Goal: Task Accomplishment & Management: Contribute content

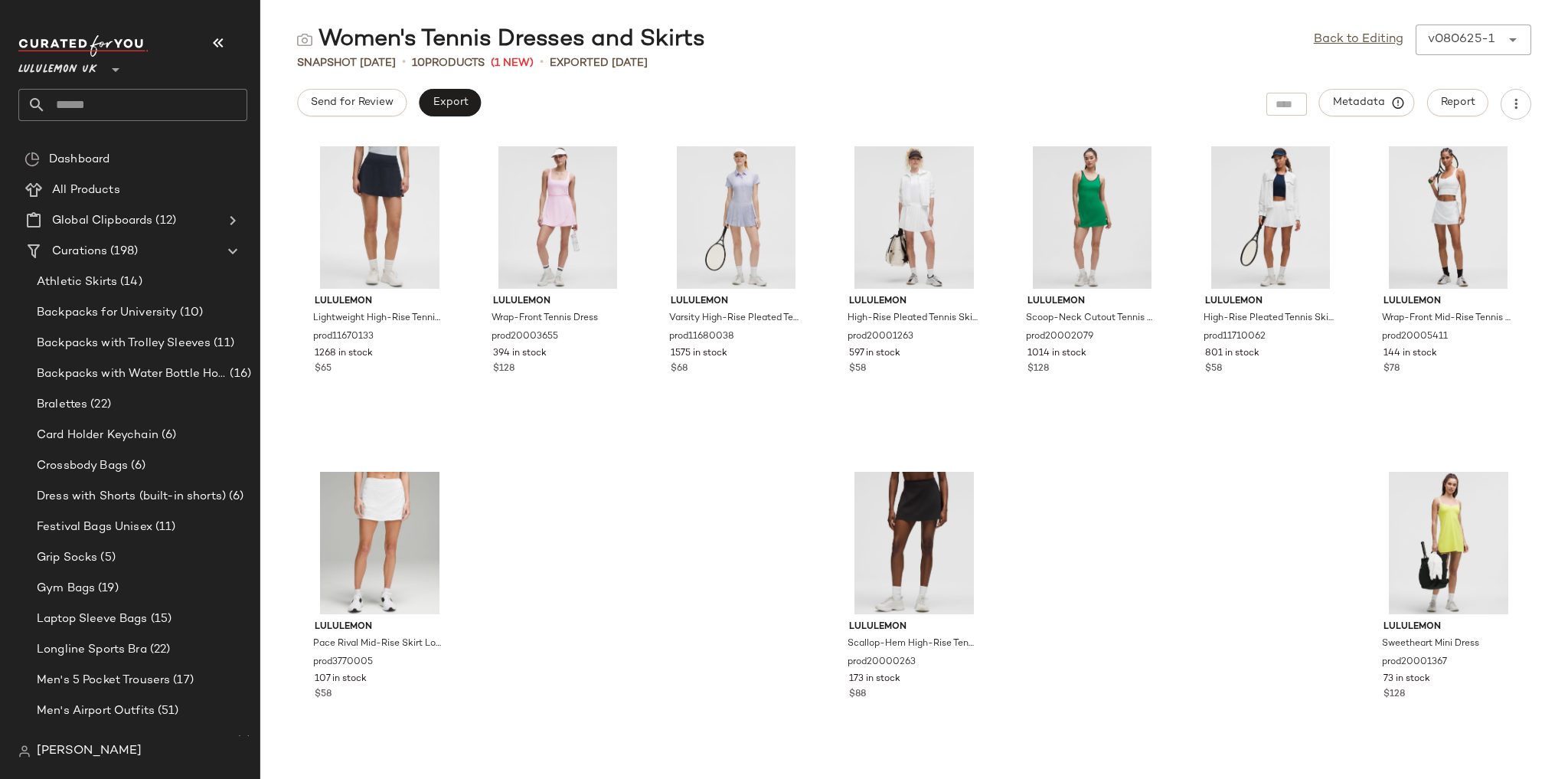
scroll to position [5377, 0]
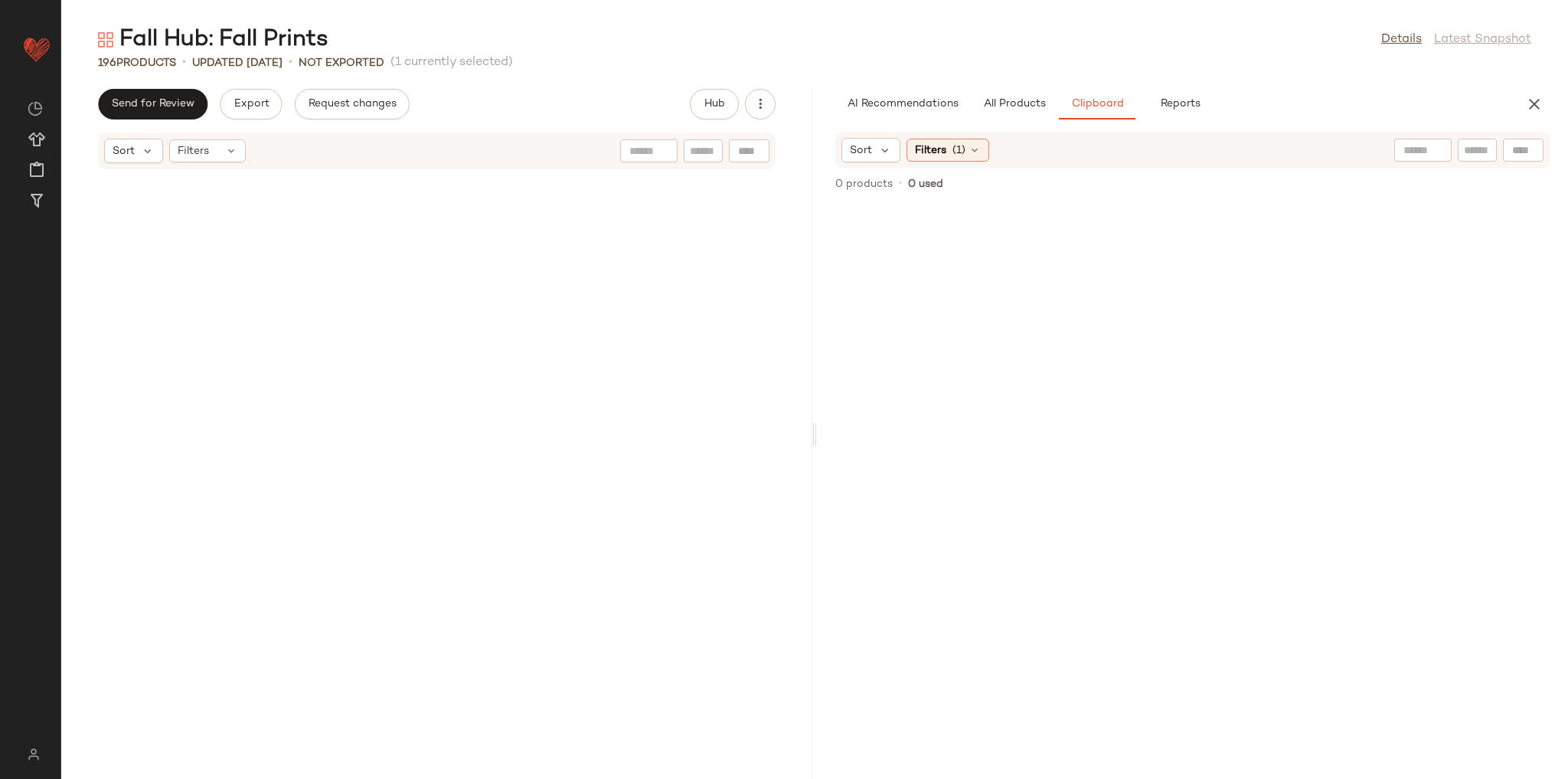
scroll to position [16781, 0]
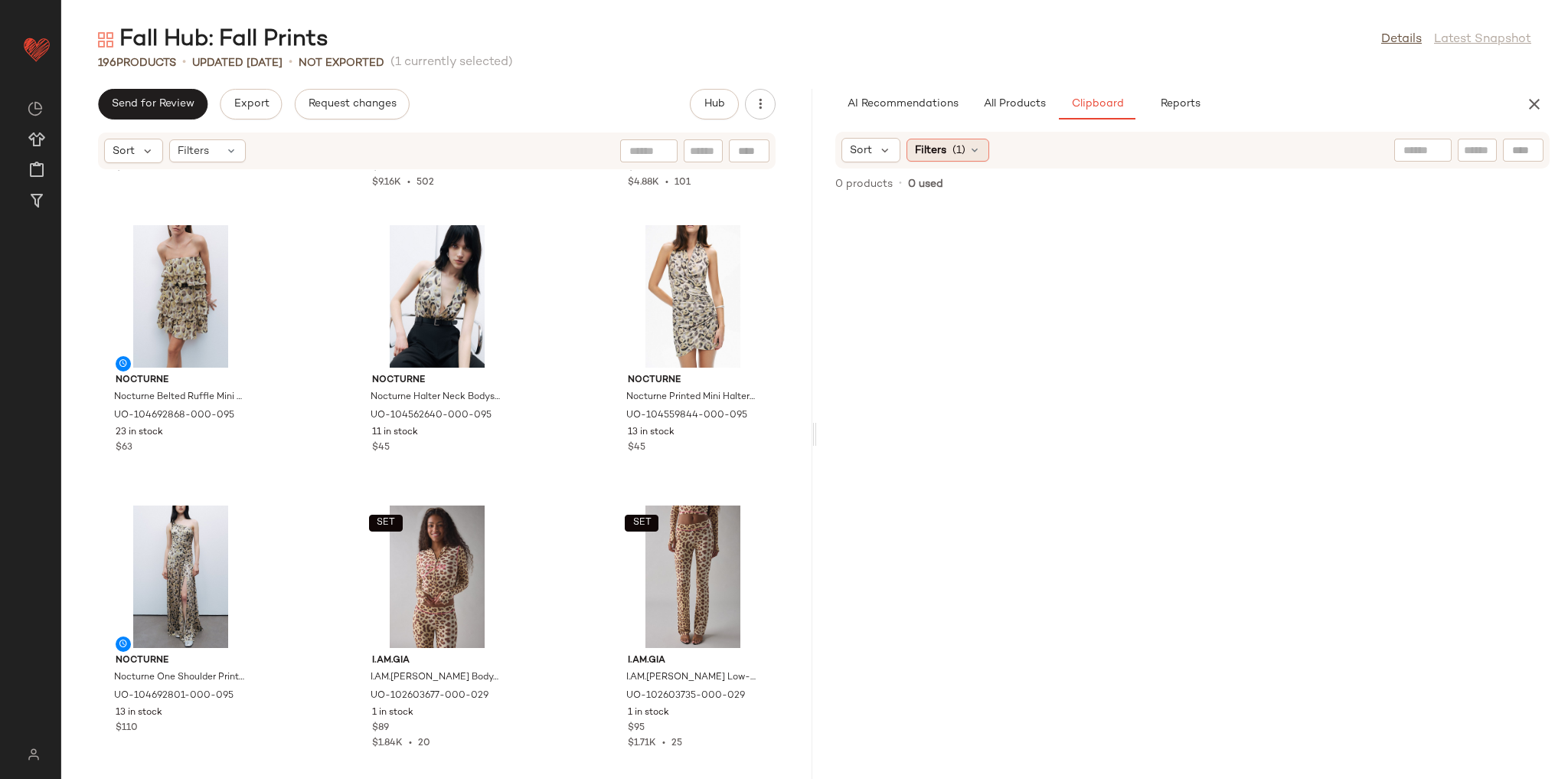
click at [970, 146] on icon at bounding box center [975, 151] width 13 height 13
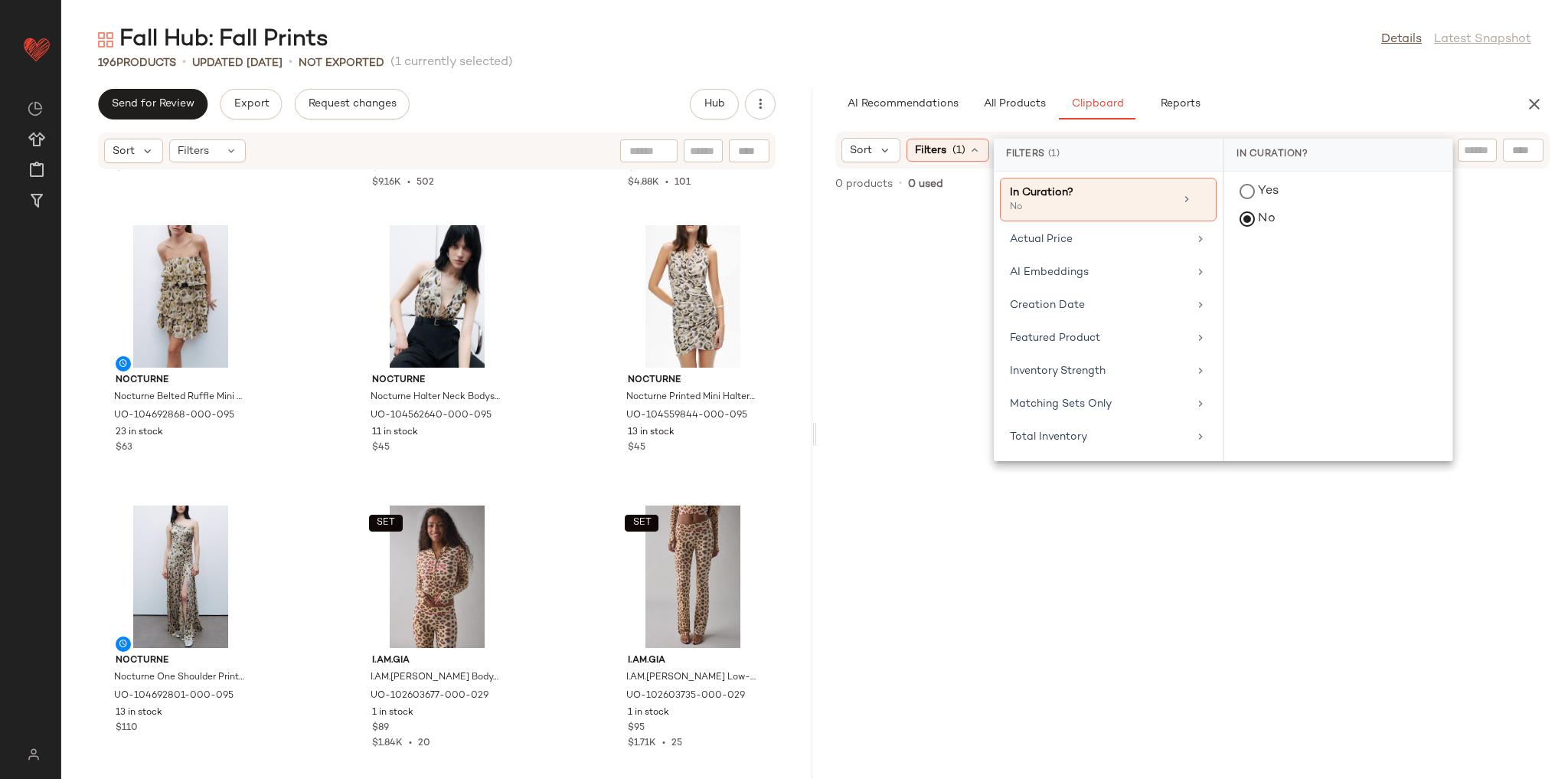
click at [958, 130] on div "AI Recommendations All Products Clipboard Reports Sort: Newest Filters (5) Rese…" at bounding box center [1192, 434] width 751 height 690
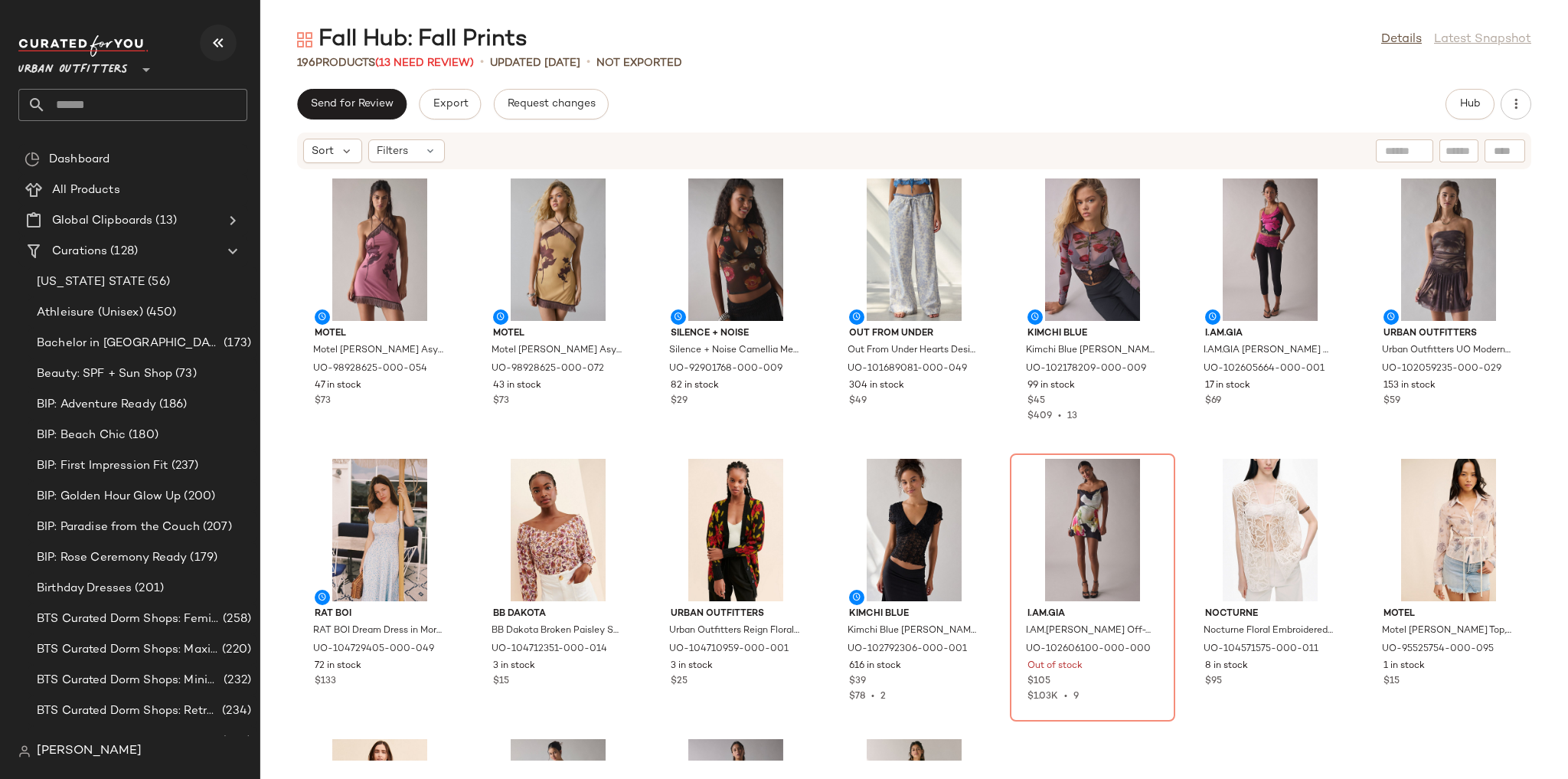
click at [231, 40] on button "button" at bounding box center [218, 42] width 37 height 37
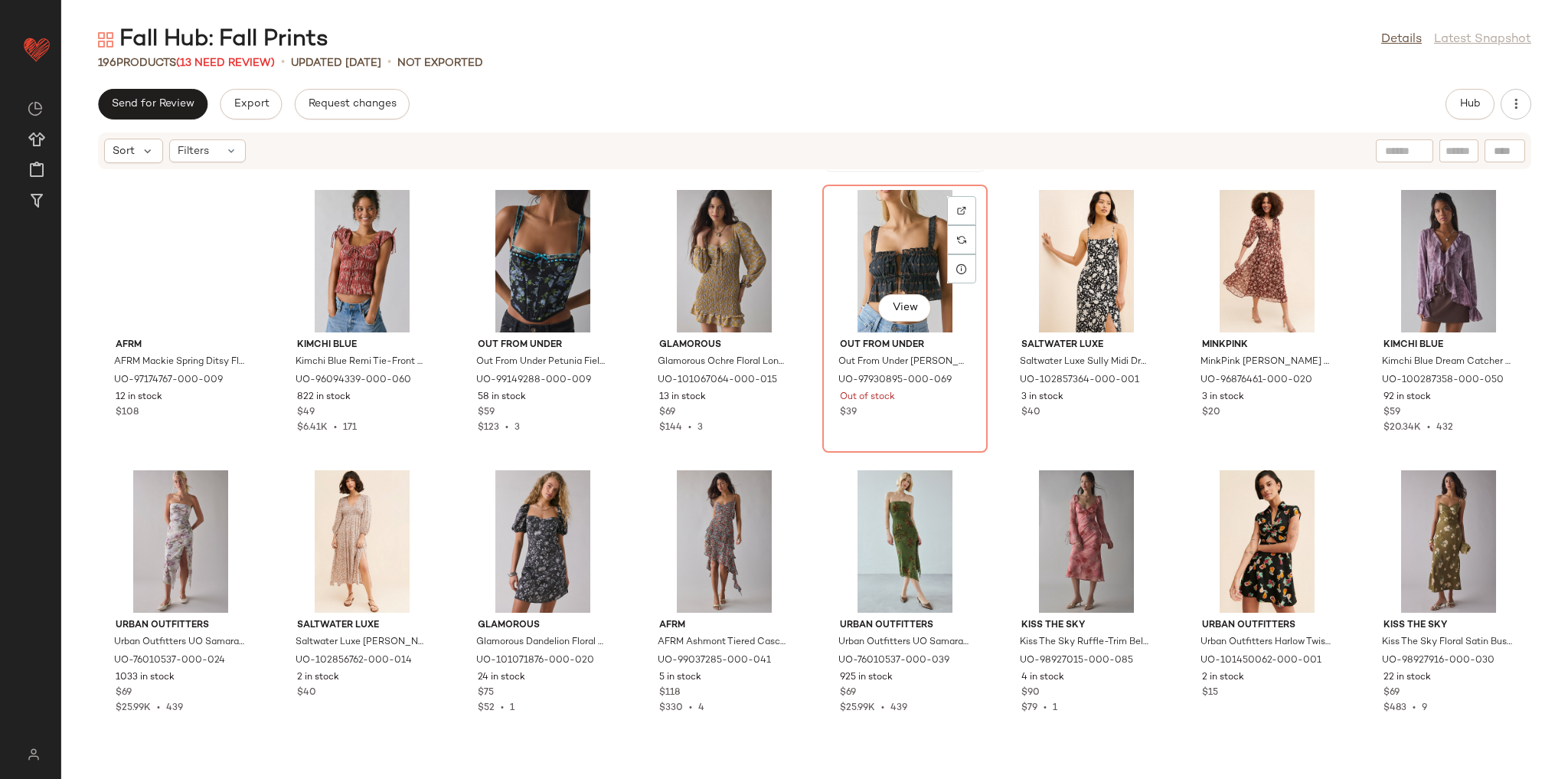
scroll to position [870, 0]
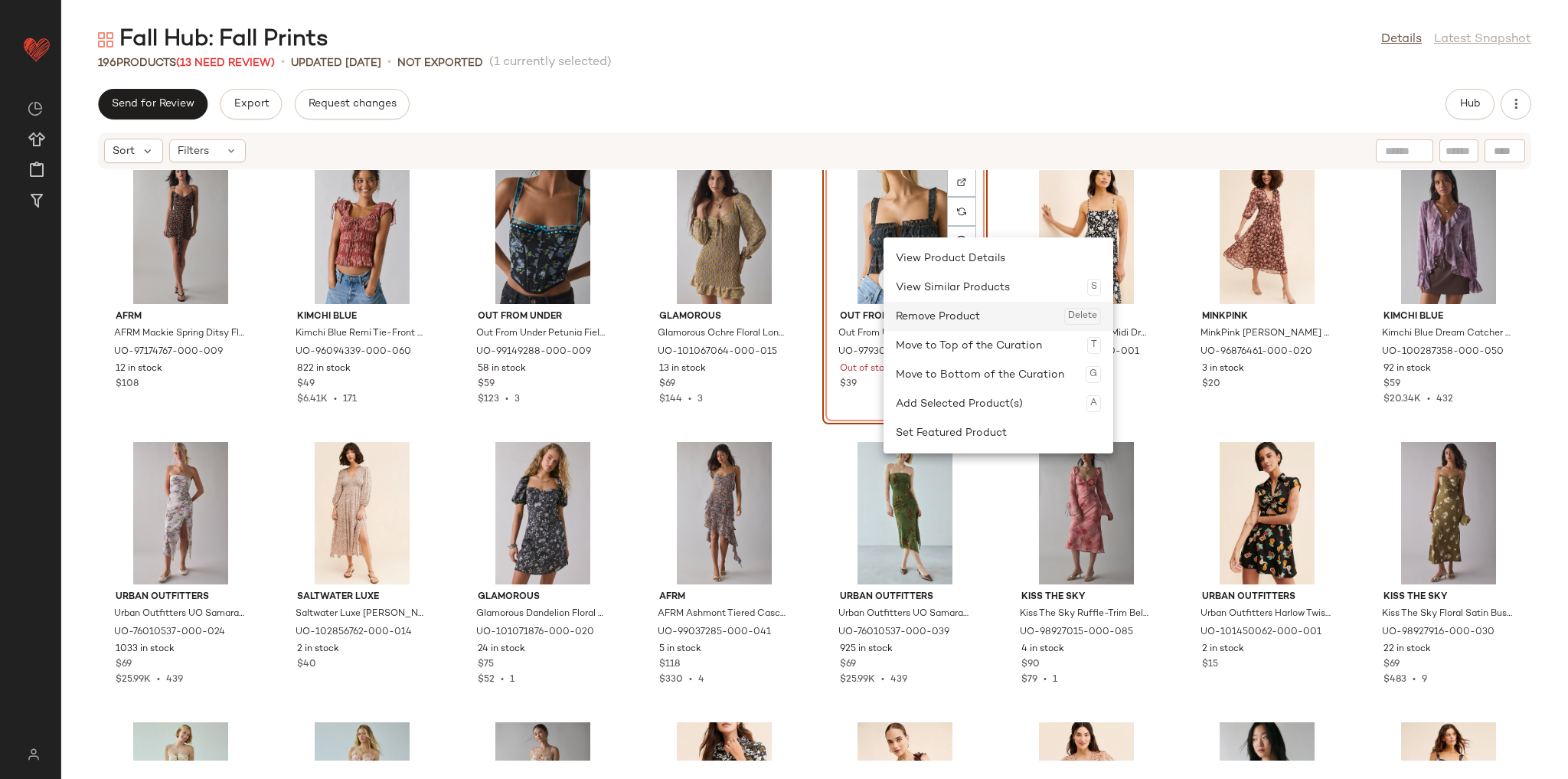
click at [941, 314] on div "Remove Product Delete" at bounding box center [999, 316] width 206 height 29
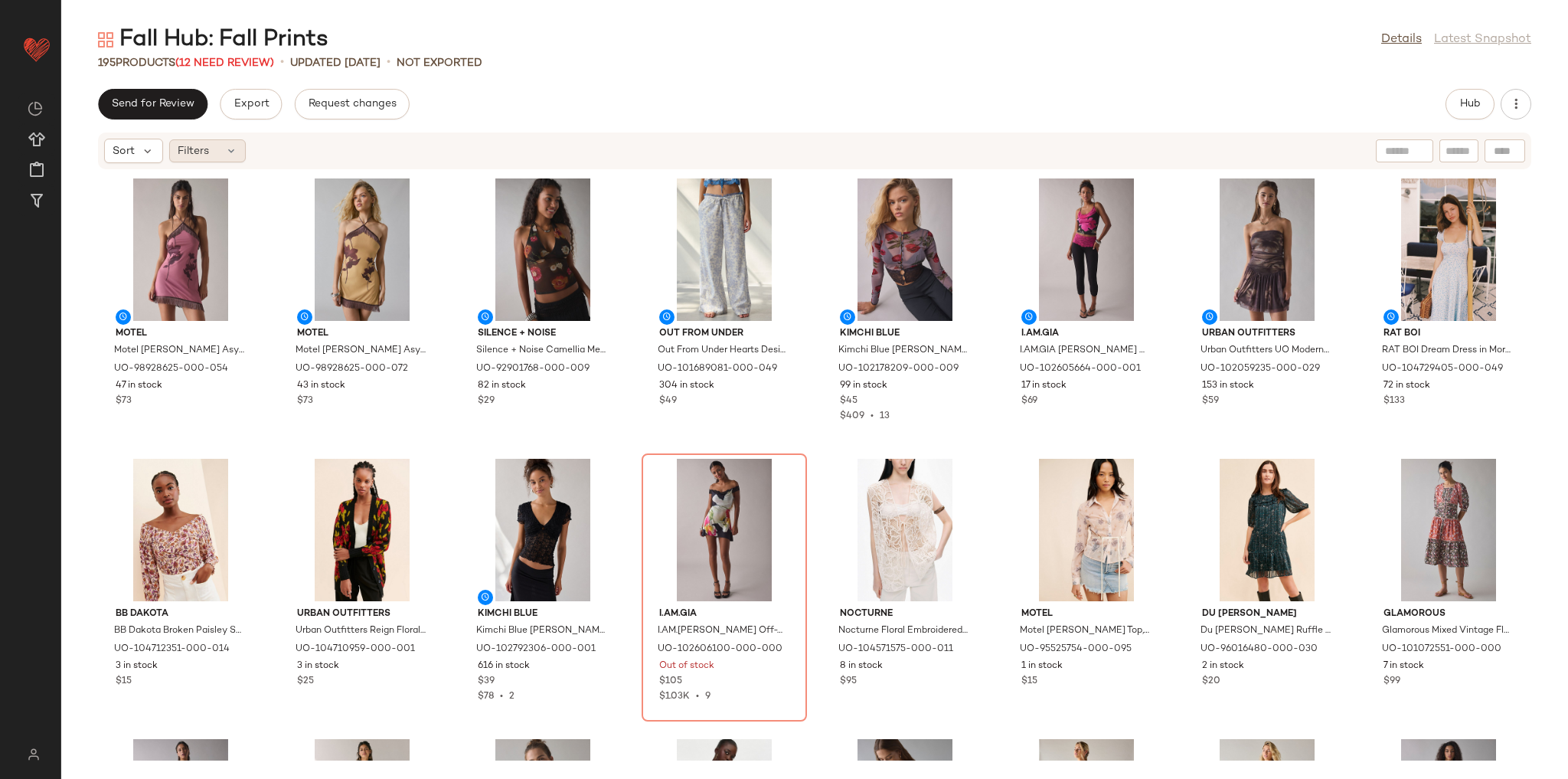
click at [227, 157] on div "Filters" at bounding box center [207, 151] width 77 height 23
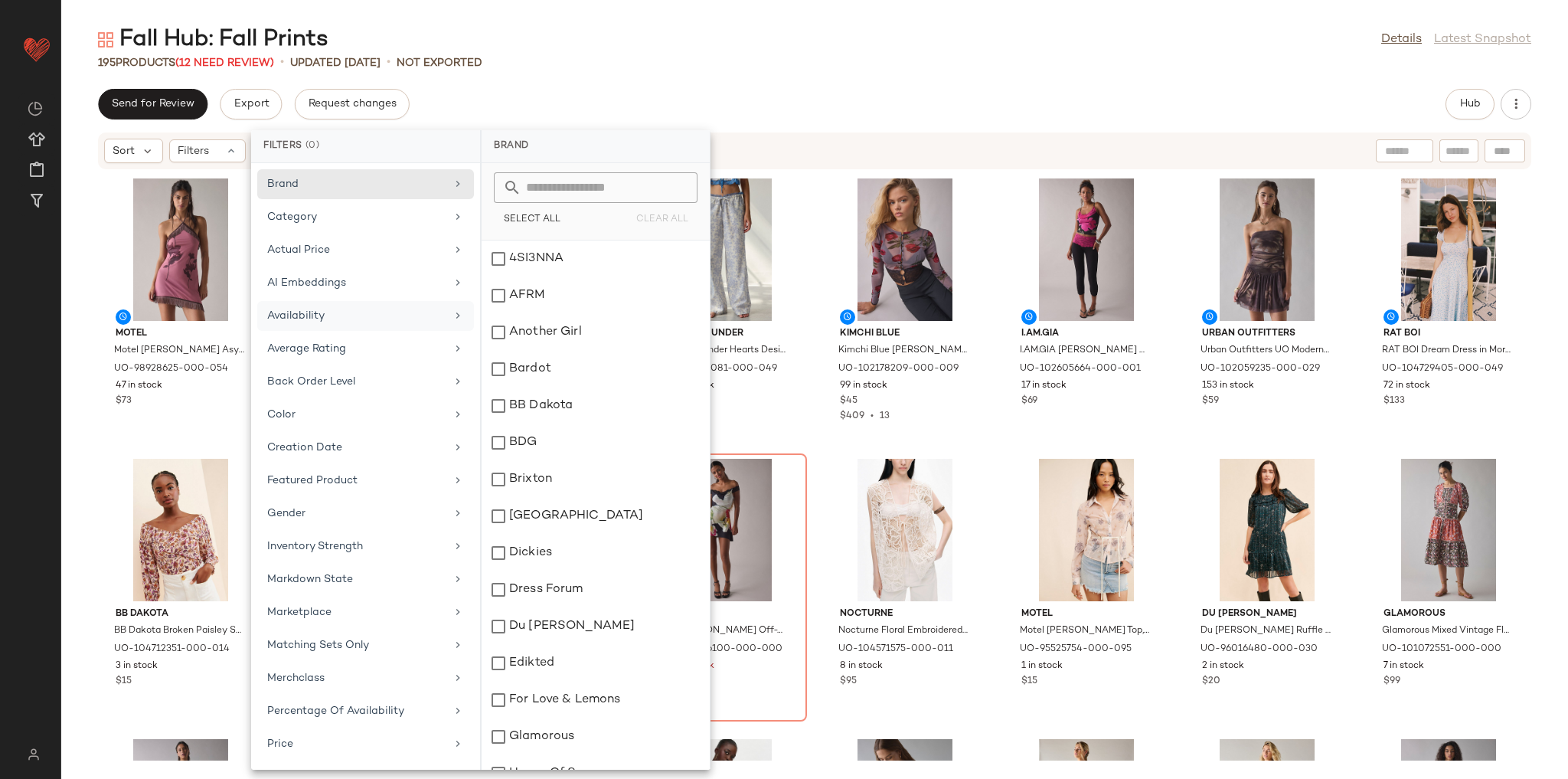
click at [347, 321] on div "Availability" at bounding box center [356, 316] width 179 height 16
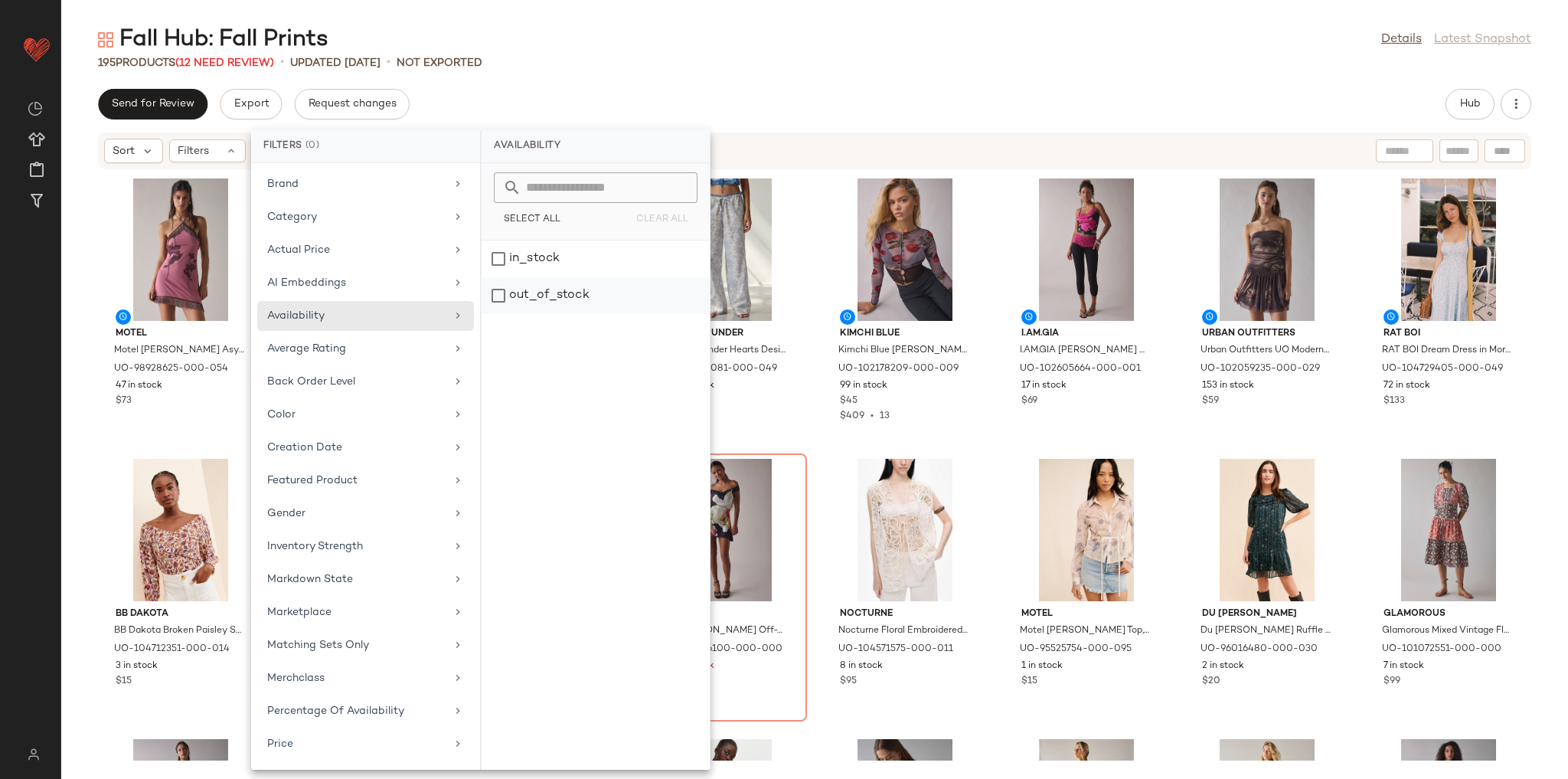
click at [540, 289] on div "out_of_stock" at bounding box center [595, 295] width 228 height 37
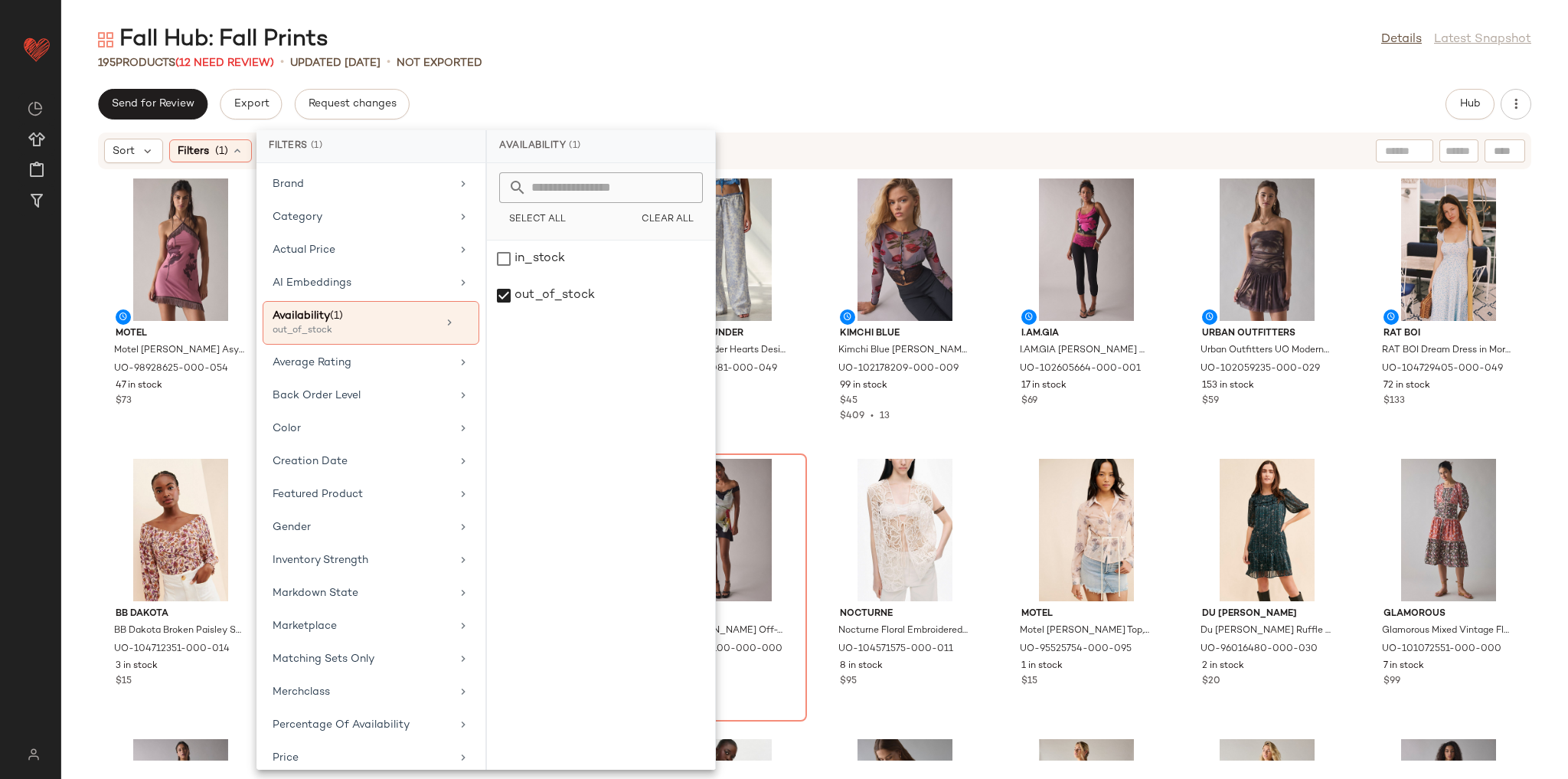
click at [688, 95] on div "Send for Review Export Request changes Hub" at bounding box center [815, 105] width 1434 height 31
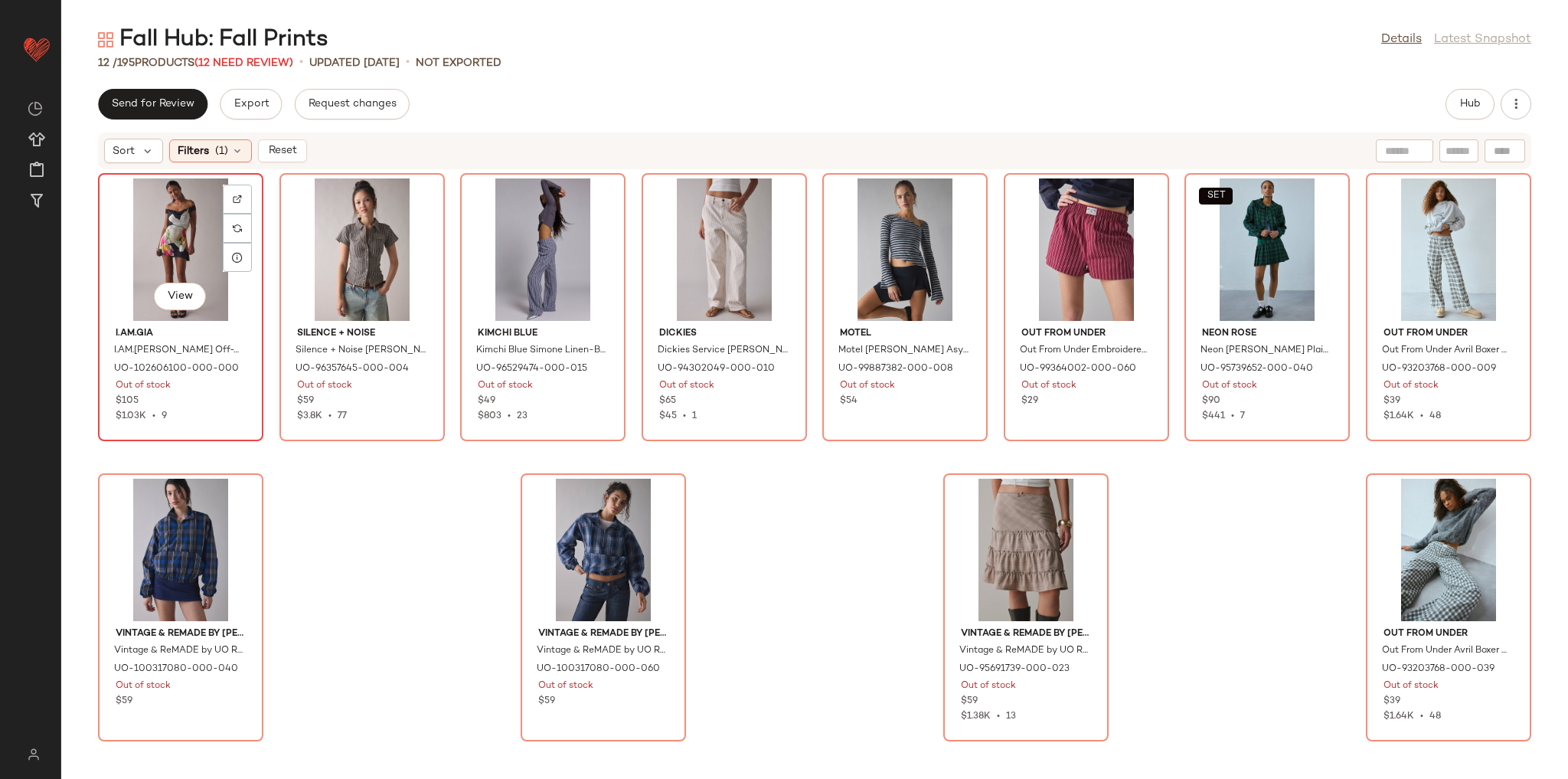
click at [199, 233] on div "View" at bounding box center [181, 250] width 155 height 142
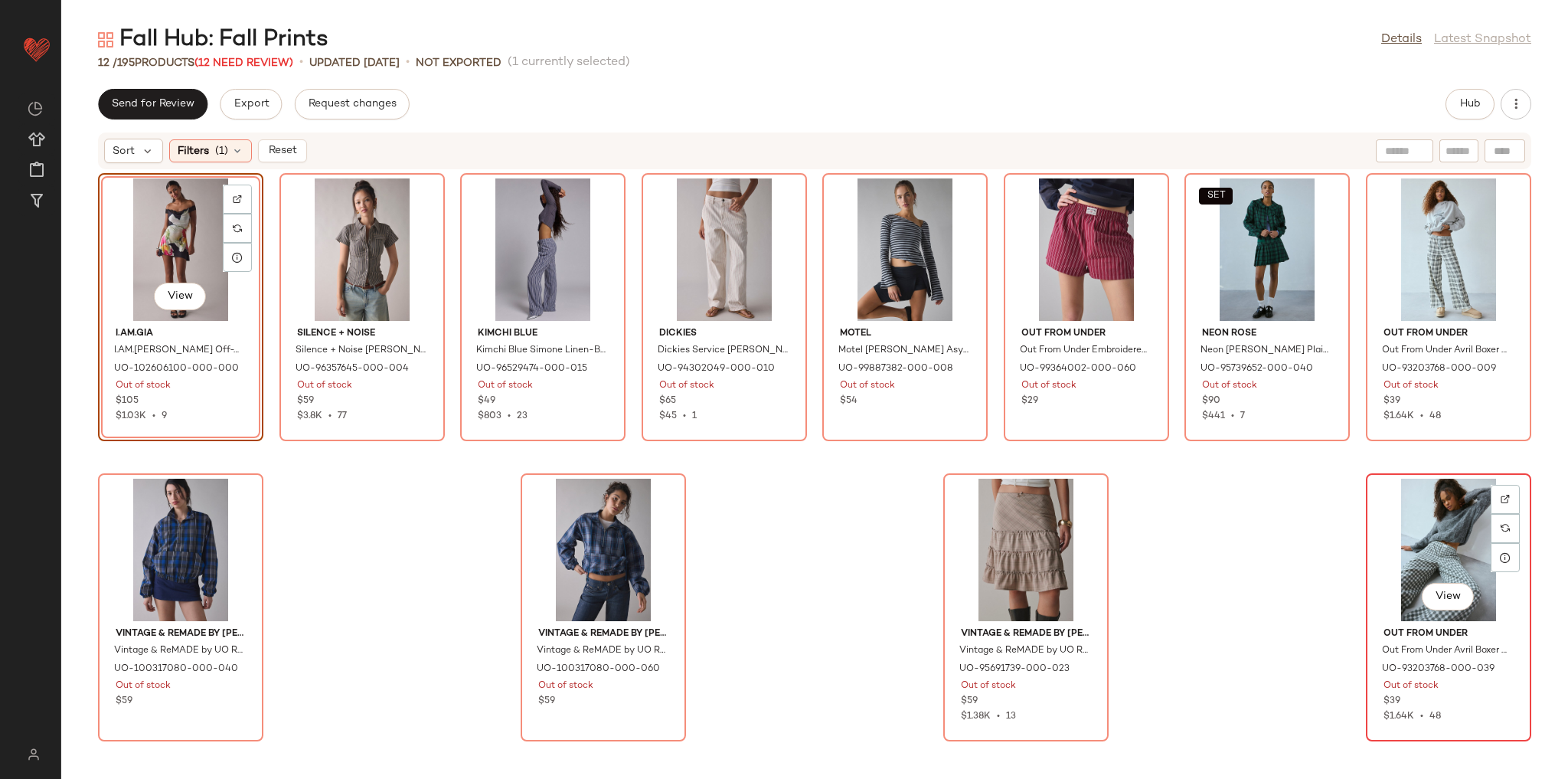
click at [1403, 543] on div "View" at bounding box center [1449, 550] width 155 height 142
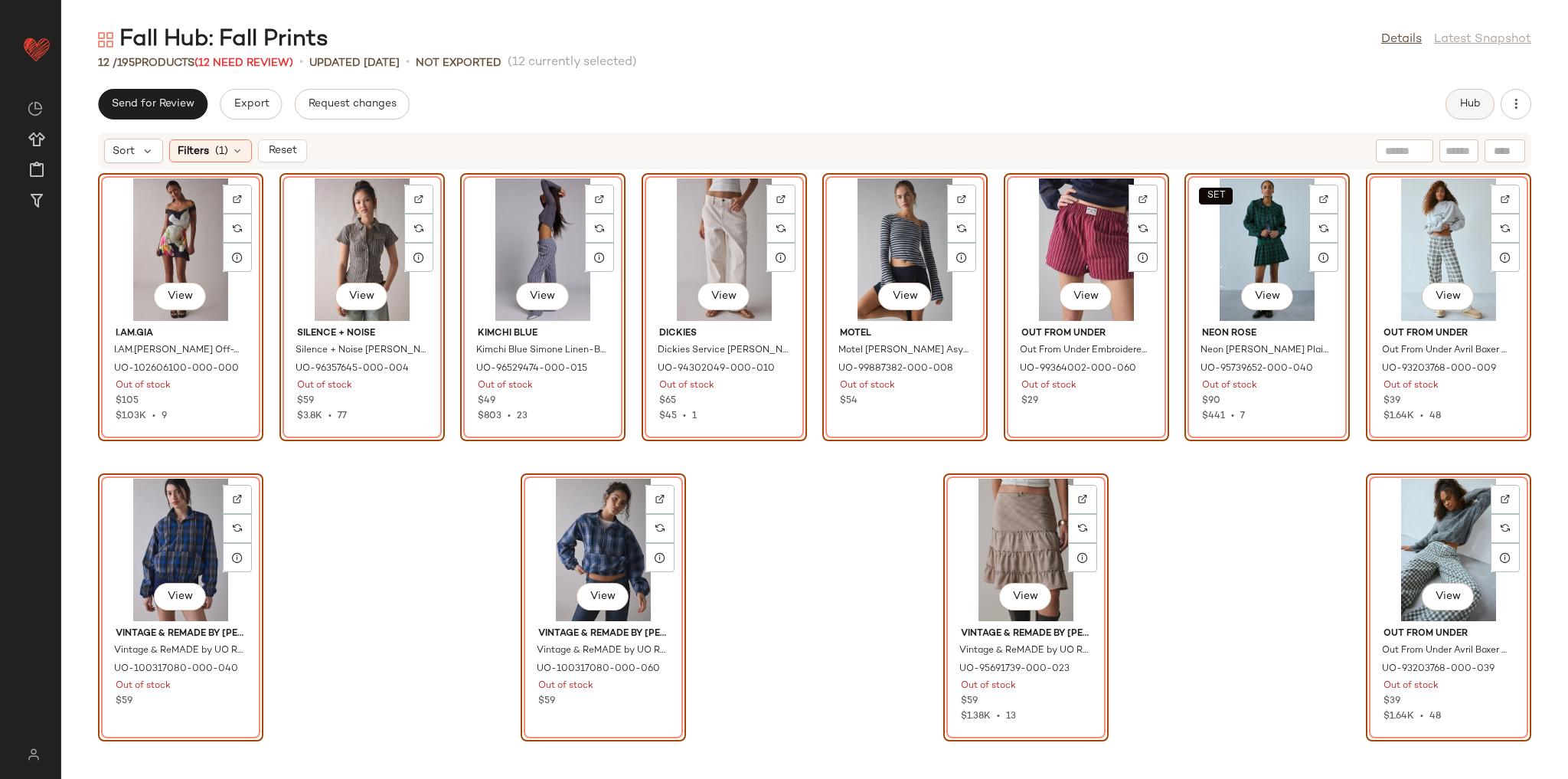
click at [1448, 99] on button "Hub" at bounding box center [1470, 105] width 49 height 31
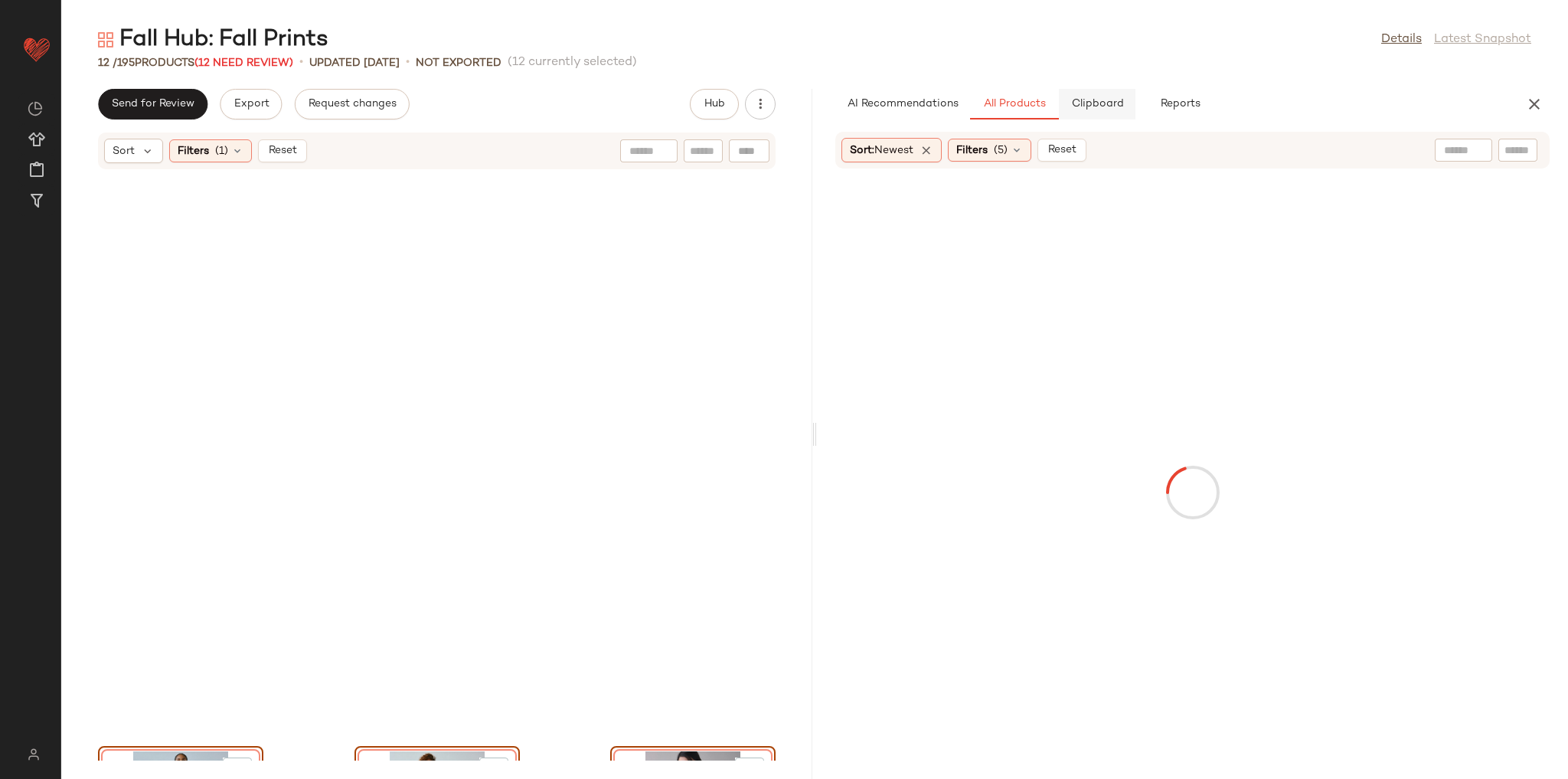
scroll to position [533, 0]
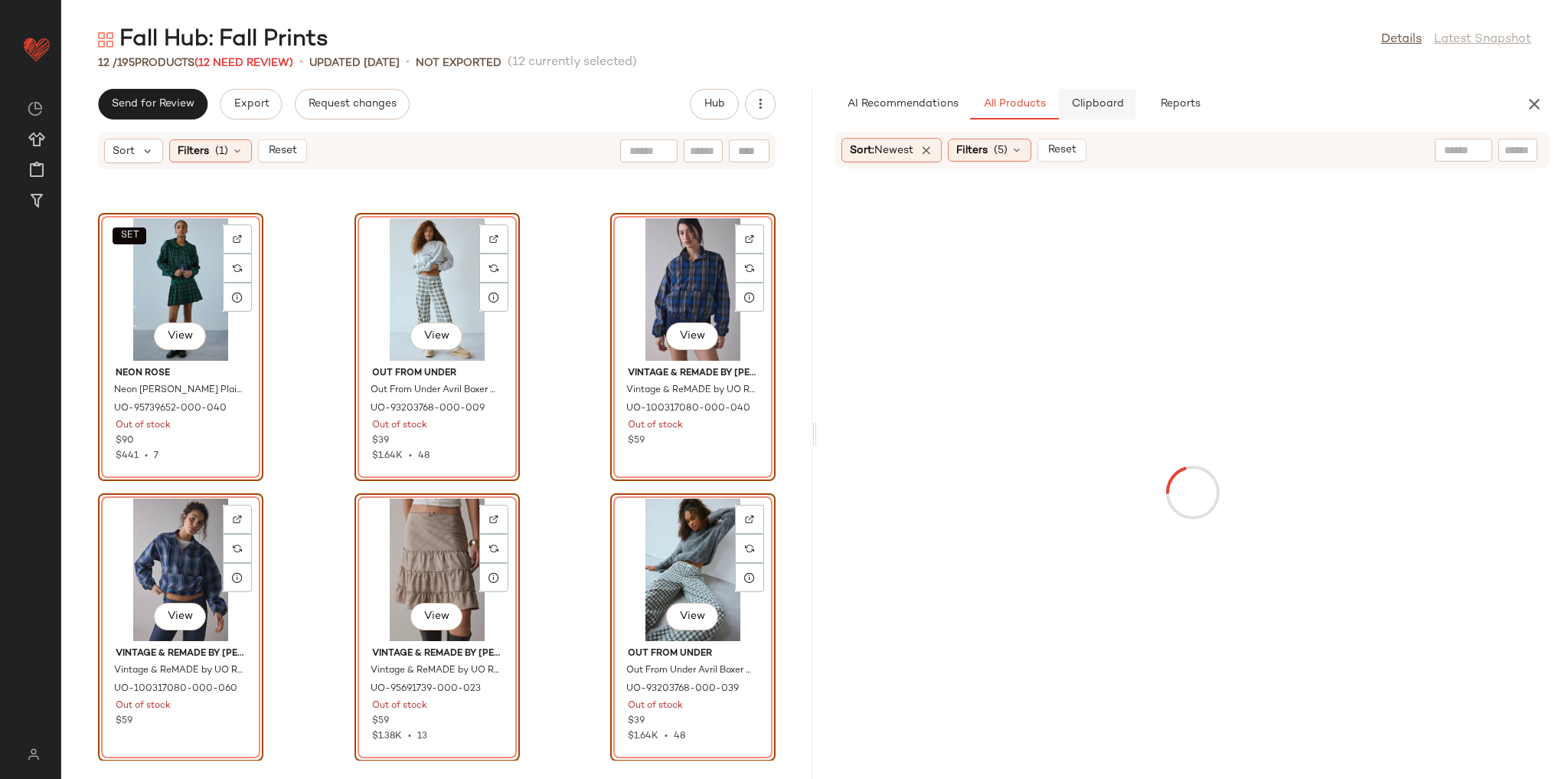
click at [1120, 105] on span "Clipboard" at bounding box center [1096, 105] width 53 height 13
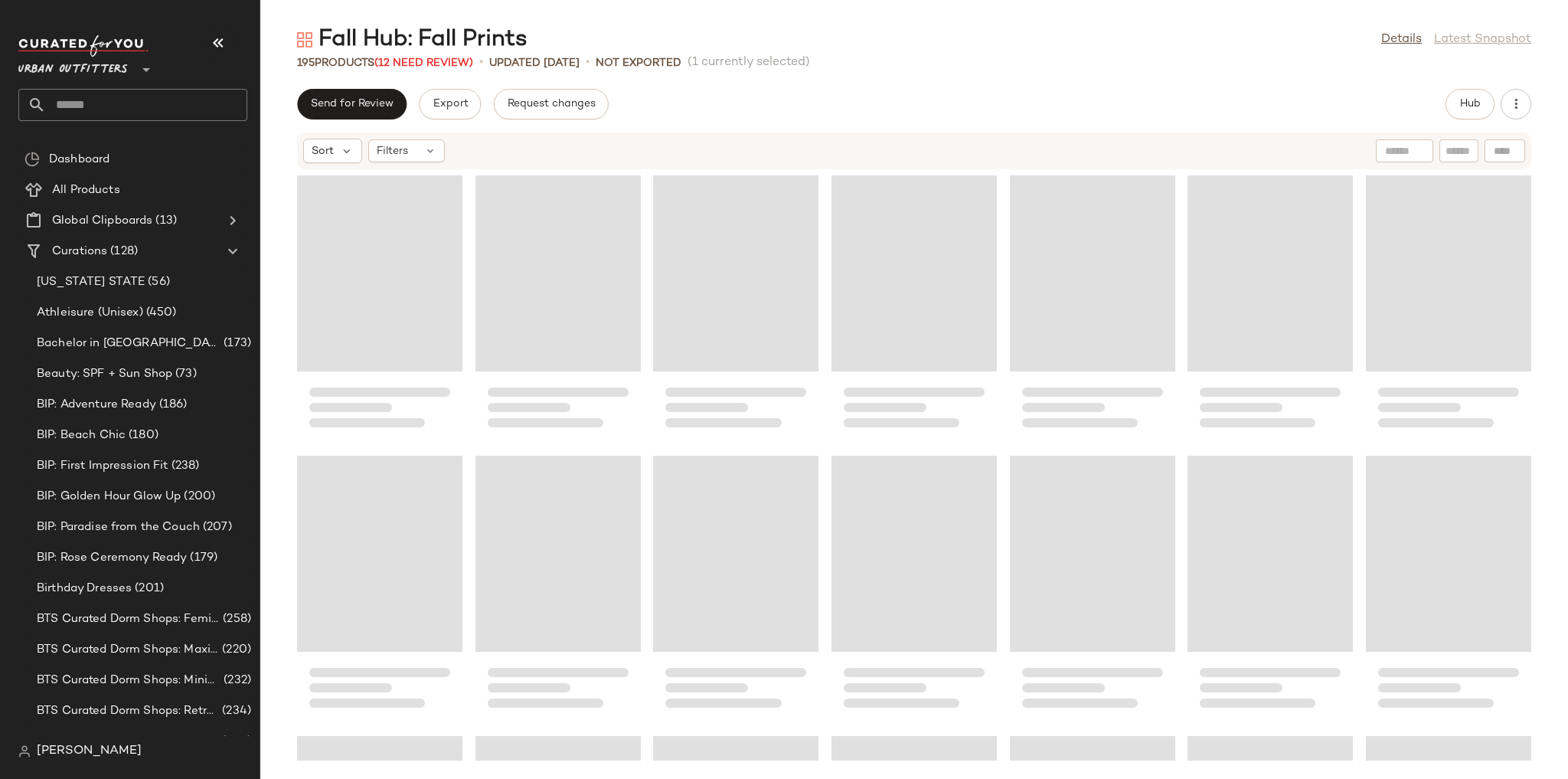
scroll to position [6165, 0]
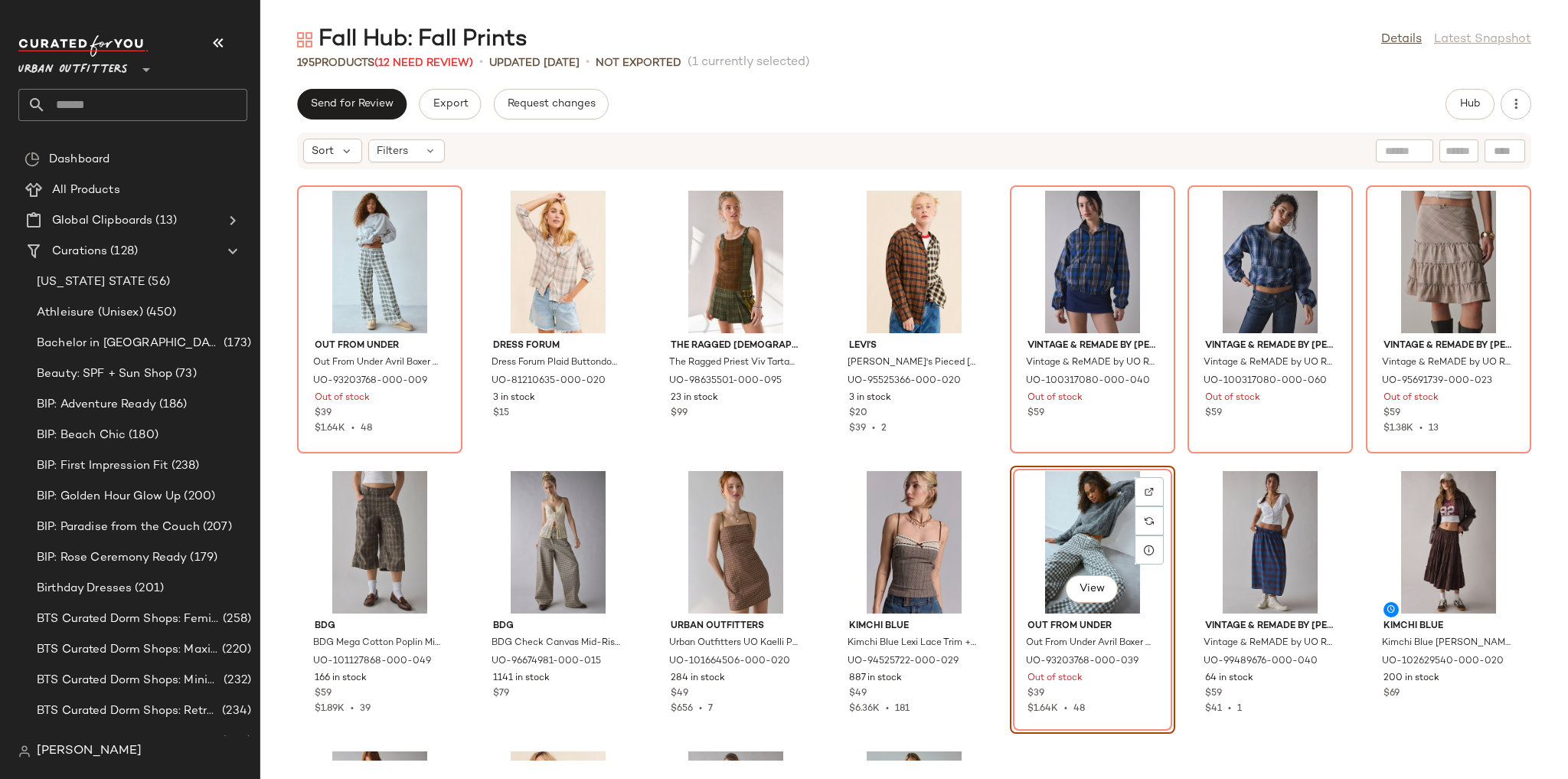
click at [221, 45] on icon "button" at bounding box center [218, 42] width 18 height 18
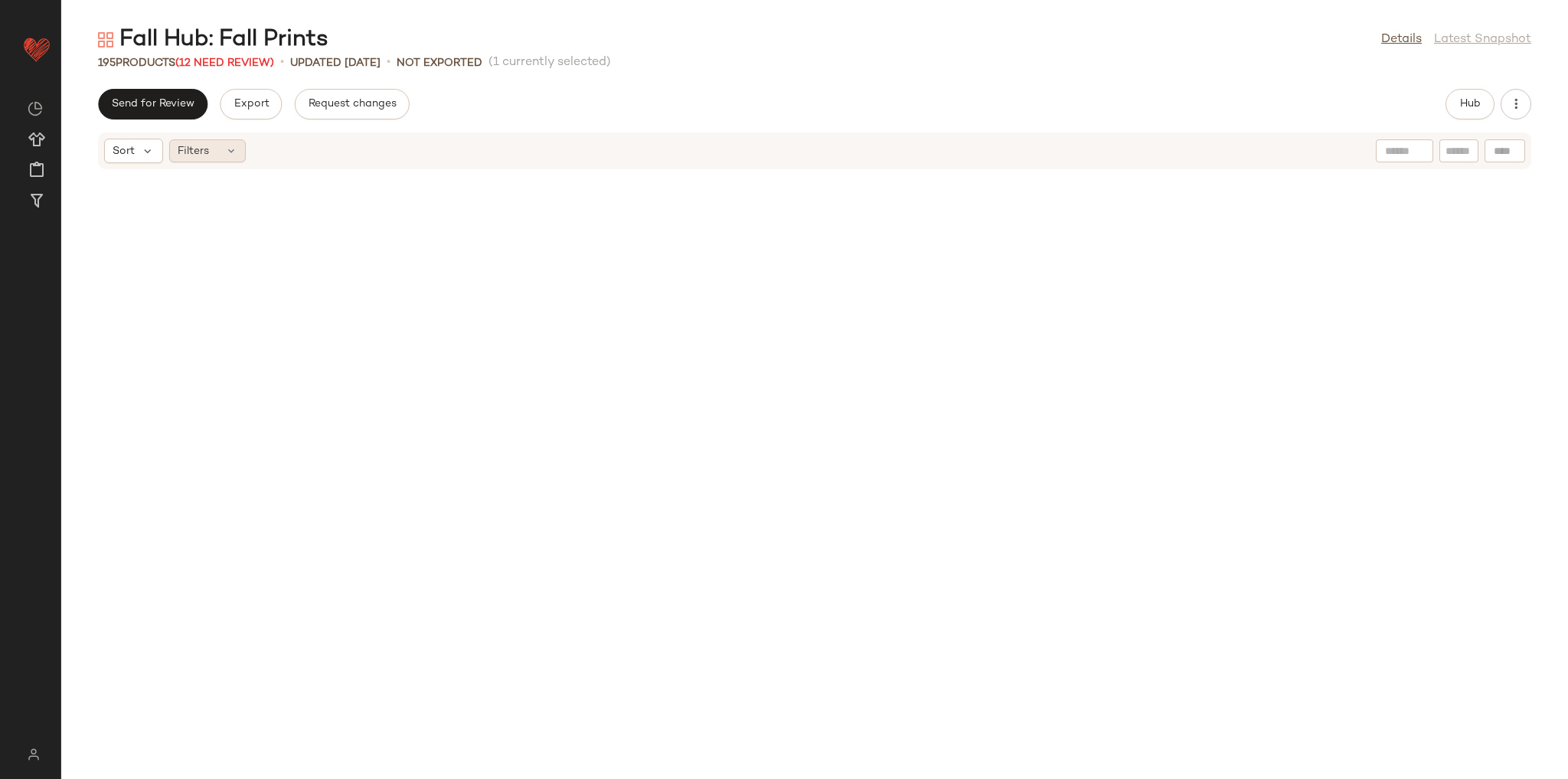
scroll to position [4484, 0]
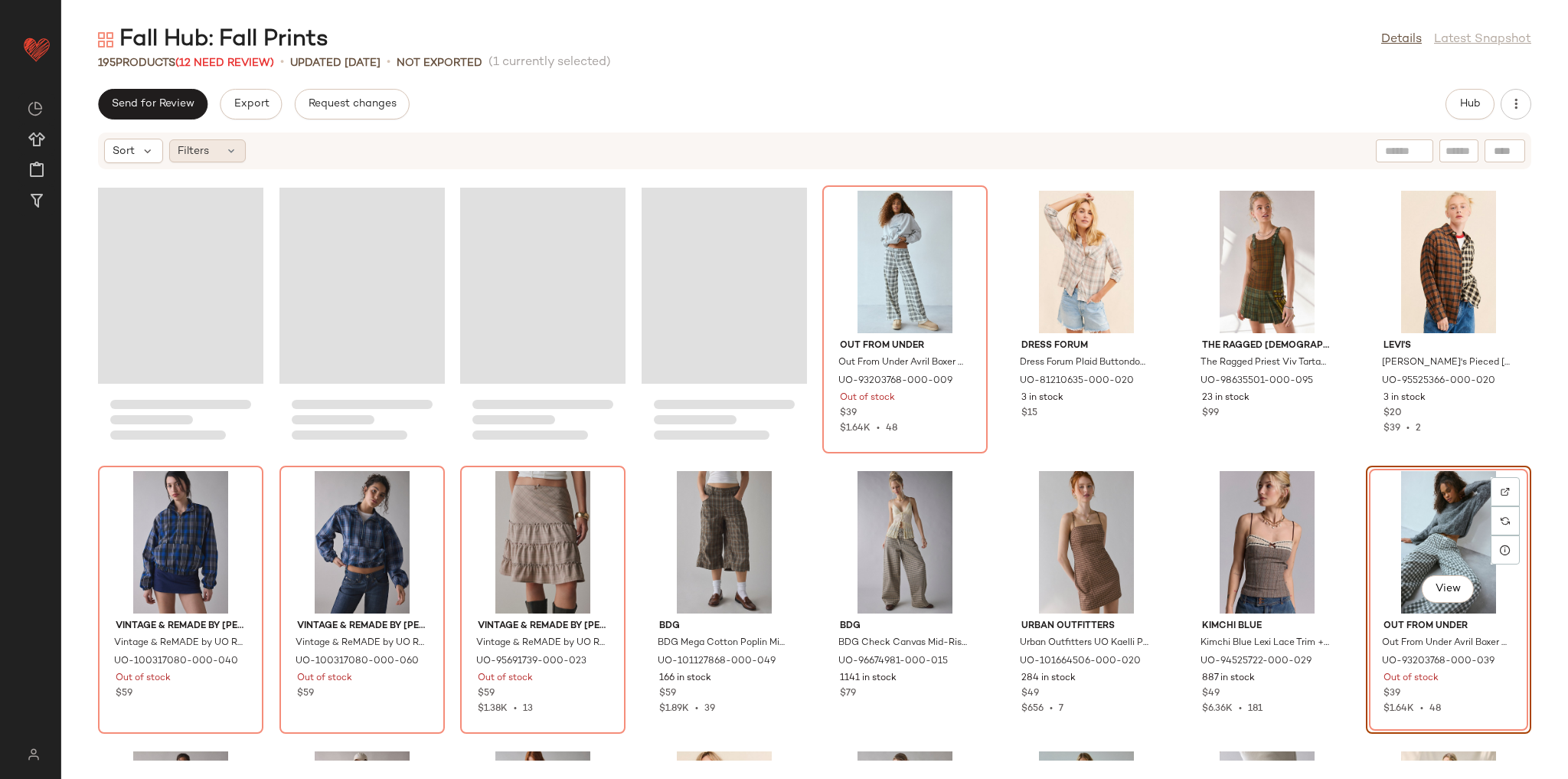
click at [204, 153] on span "Filters" at bounding box center [193, 151] width 32 height 16
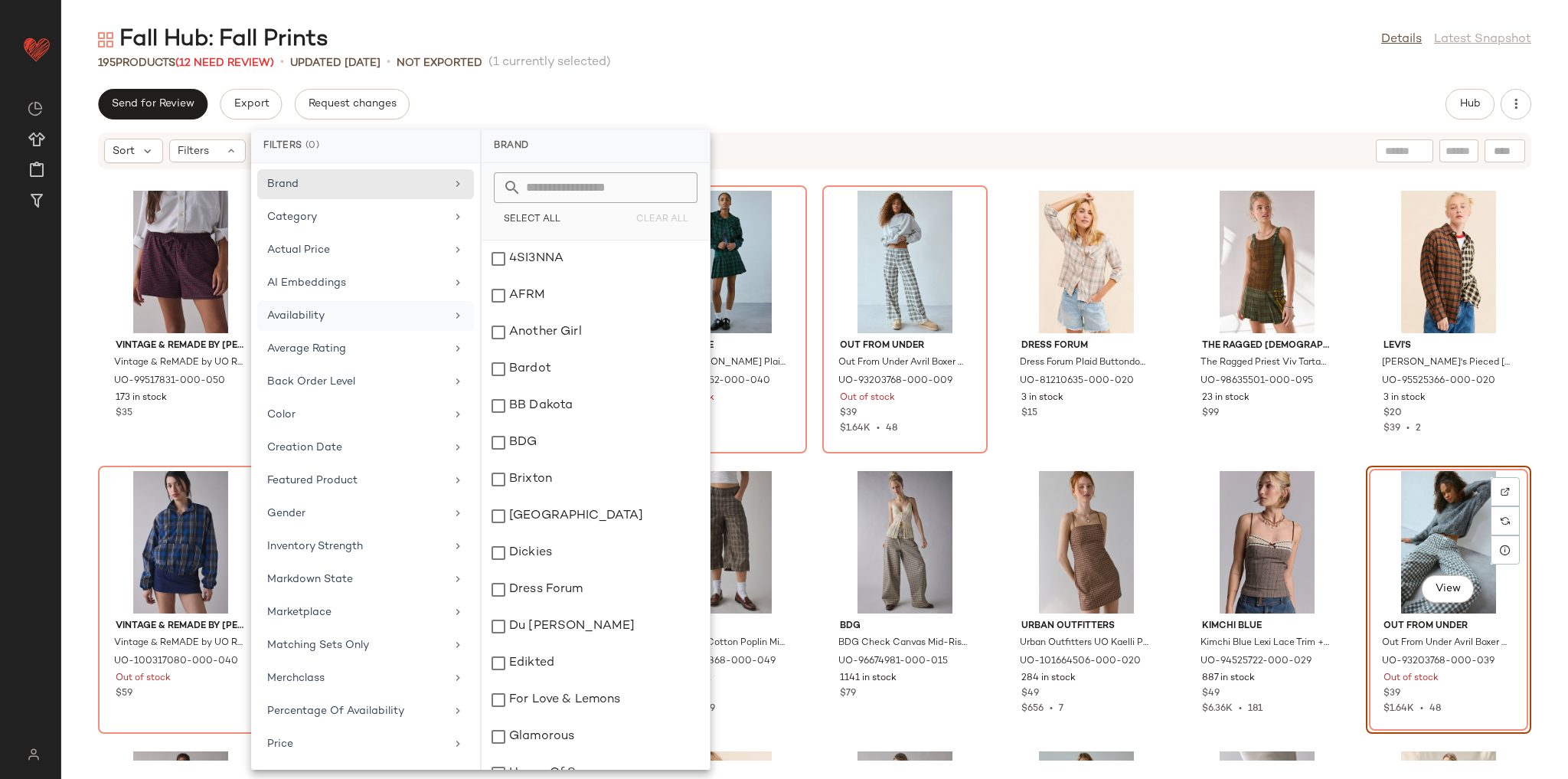
click at [343, 334] on div "Availability" at bounding box center [365, 348] width 216 height 30
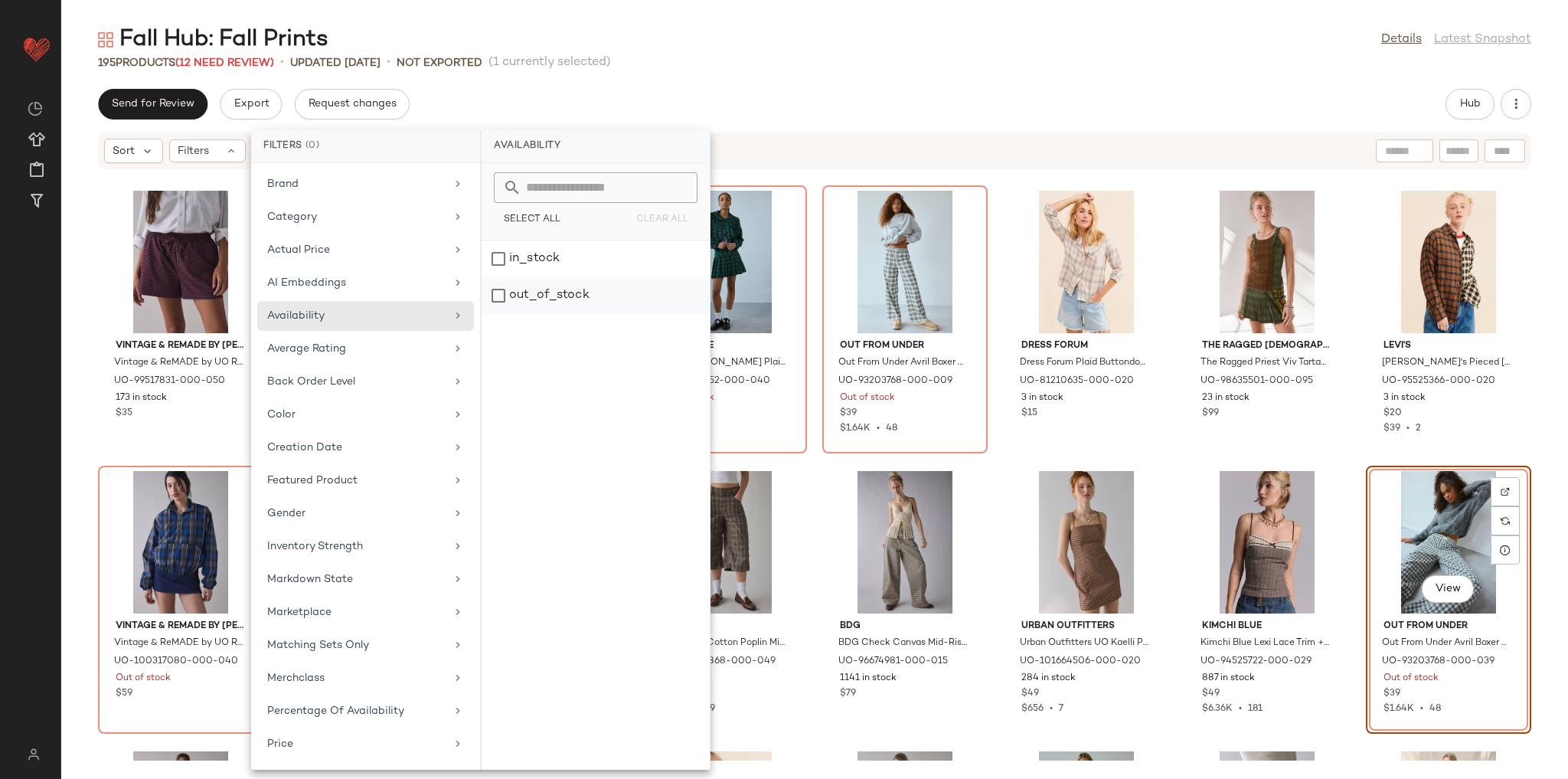
click at [616, 292] on div "out_of_stock" at bounding box center [595, 295] width 228 height 37
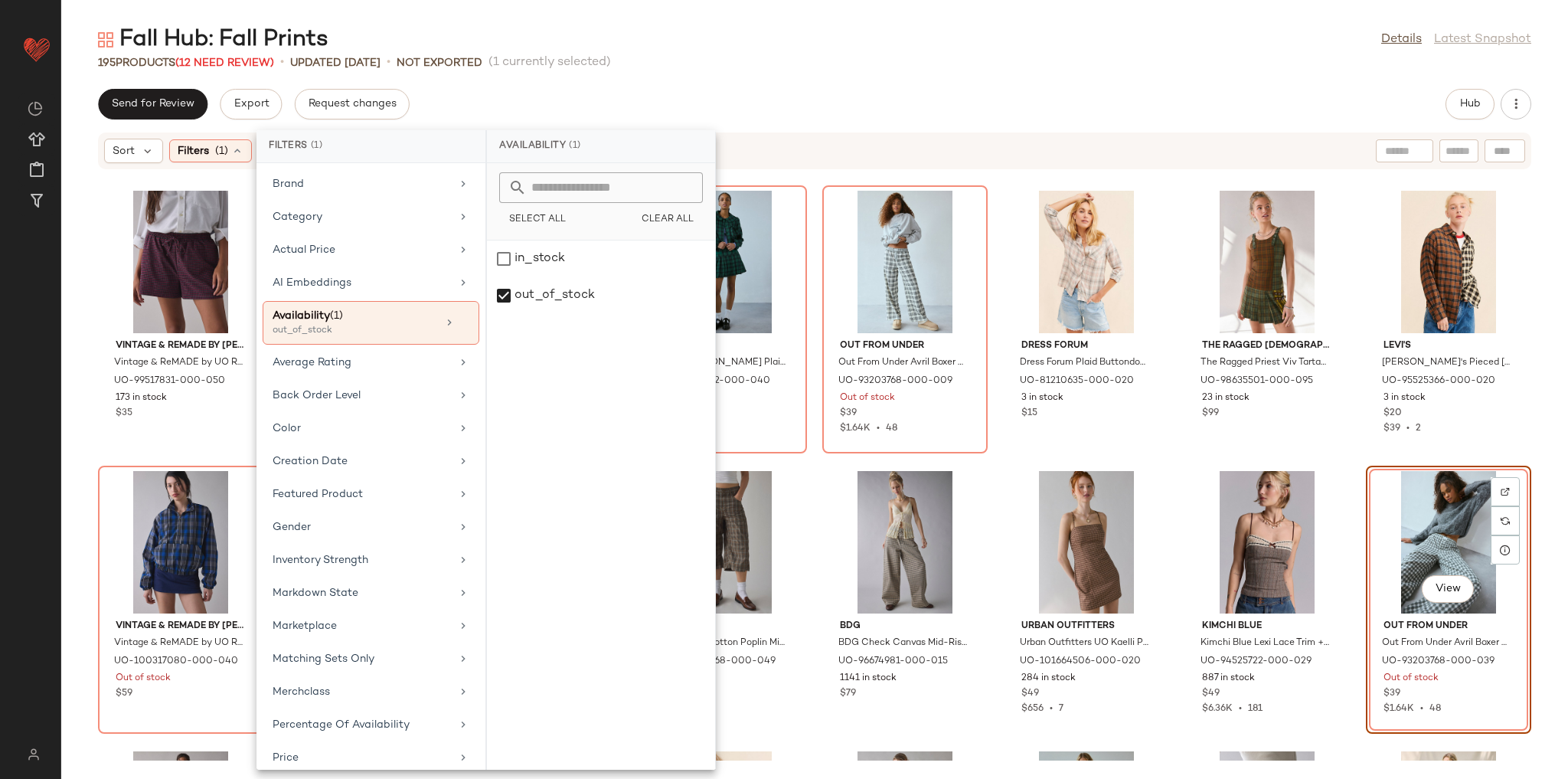
click at [851, 152] on div "Sort Filters (1) Reset" at bounding box center [714, 151] width 1222 height 24
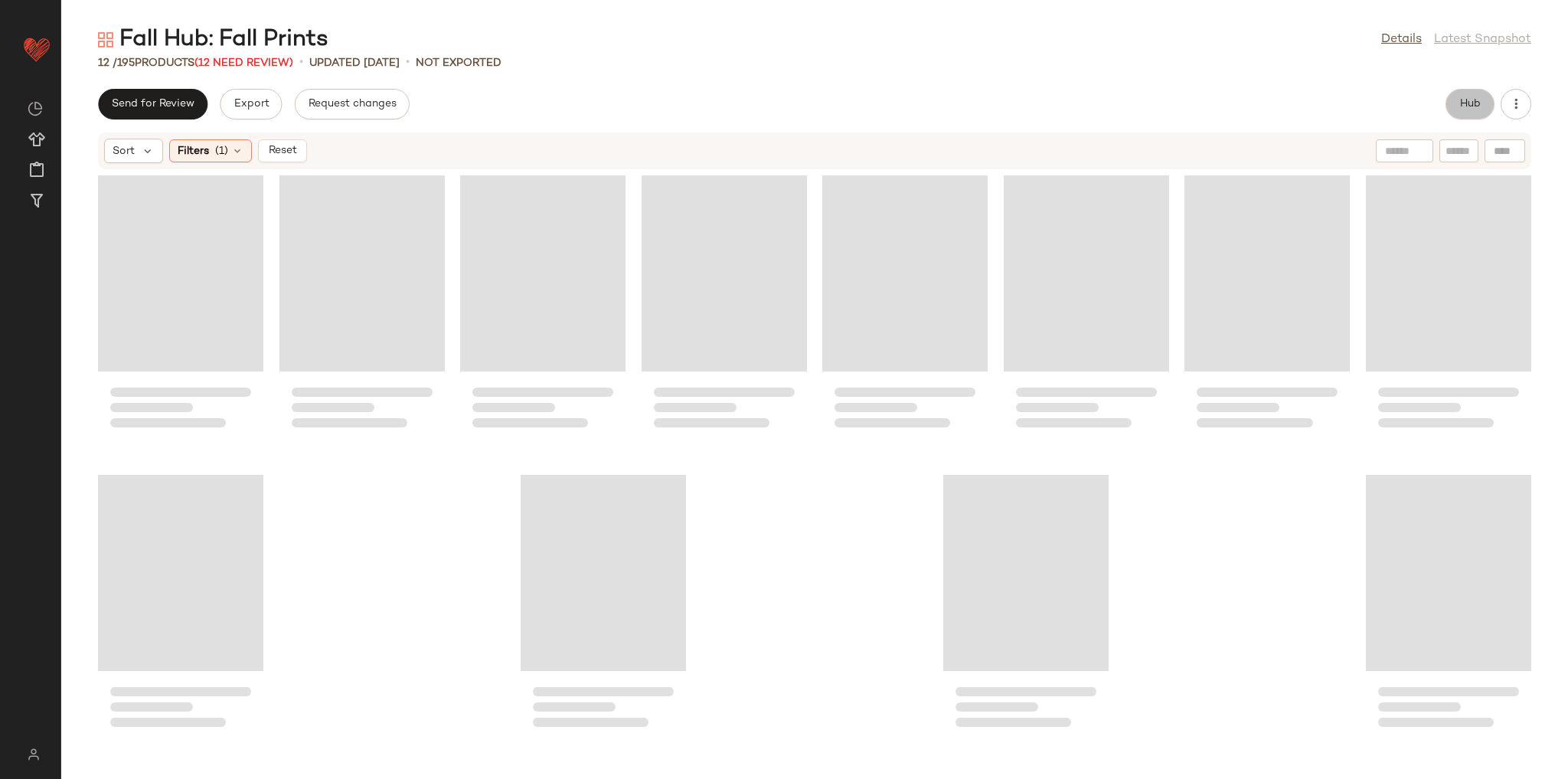
click at [1480, 112] on button "Hub" at bounding box center [1470, 105] width 49 height 31
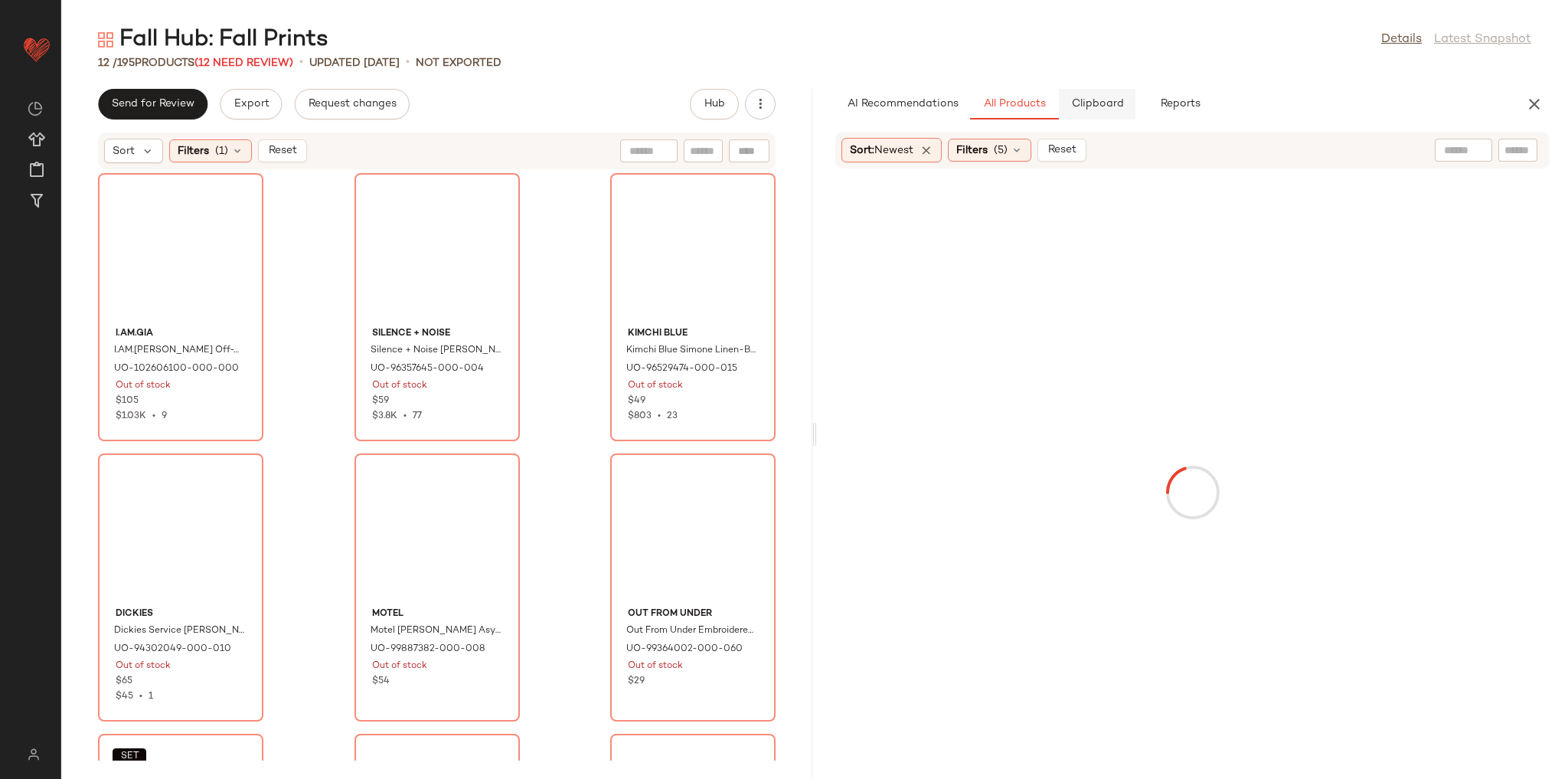
click at [1110, 110] on span "Clipboard" at bounding box center [1096, 105] width 53 height 13
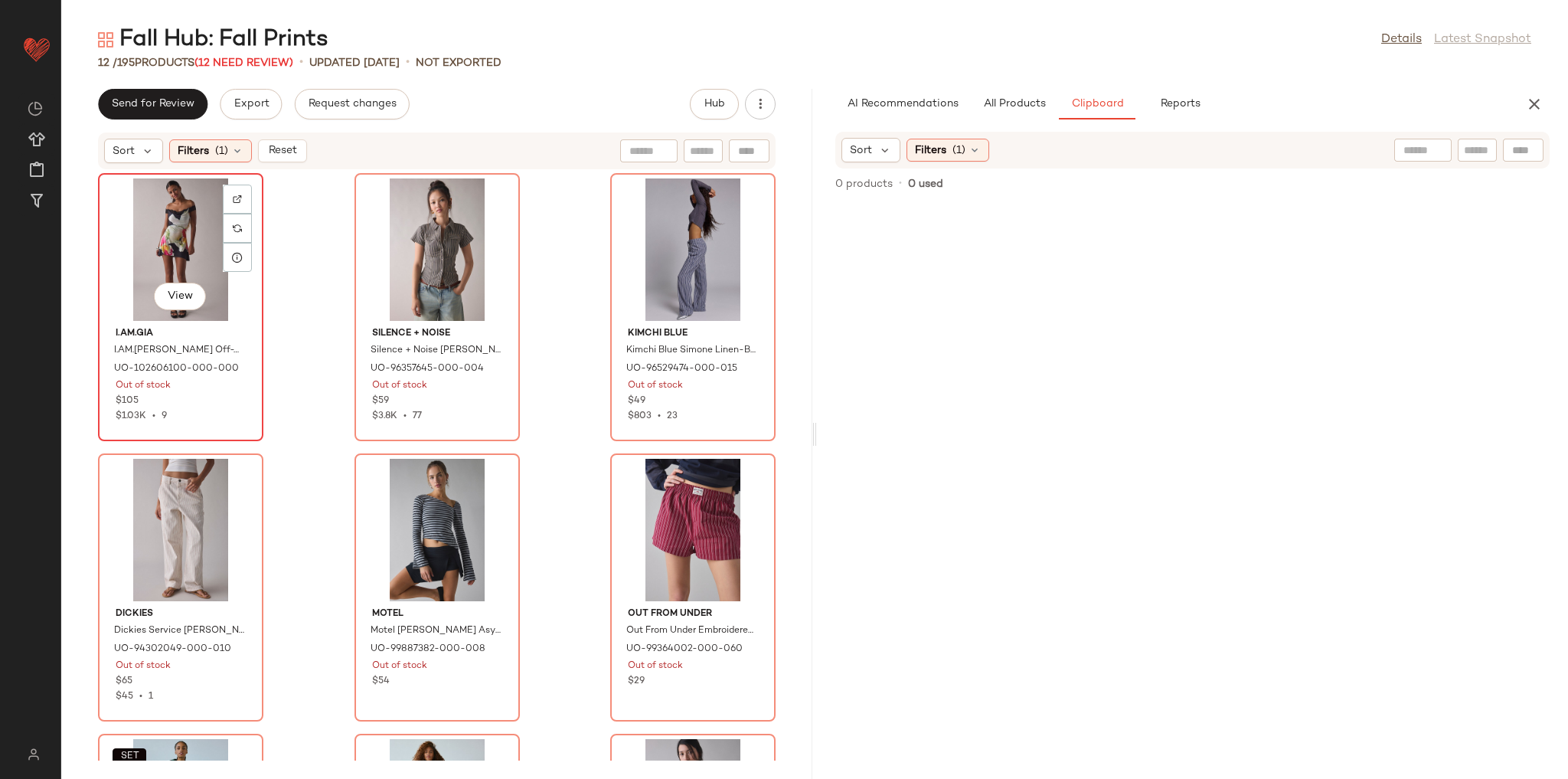
click at [176, 261] on div "View" at bounding box center [181, 250] width 155 height 142
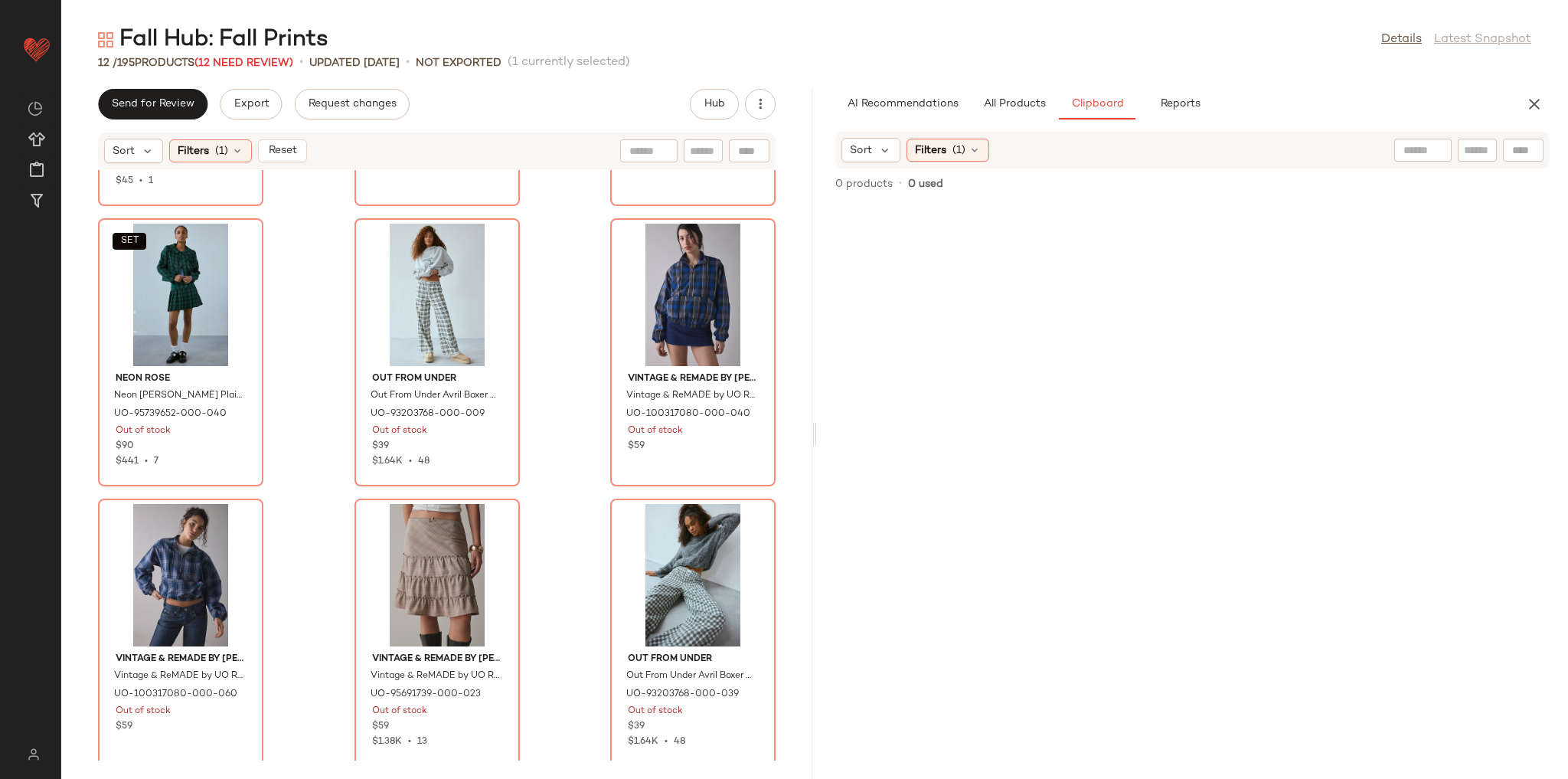
scroll to position [533, 0]
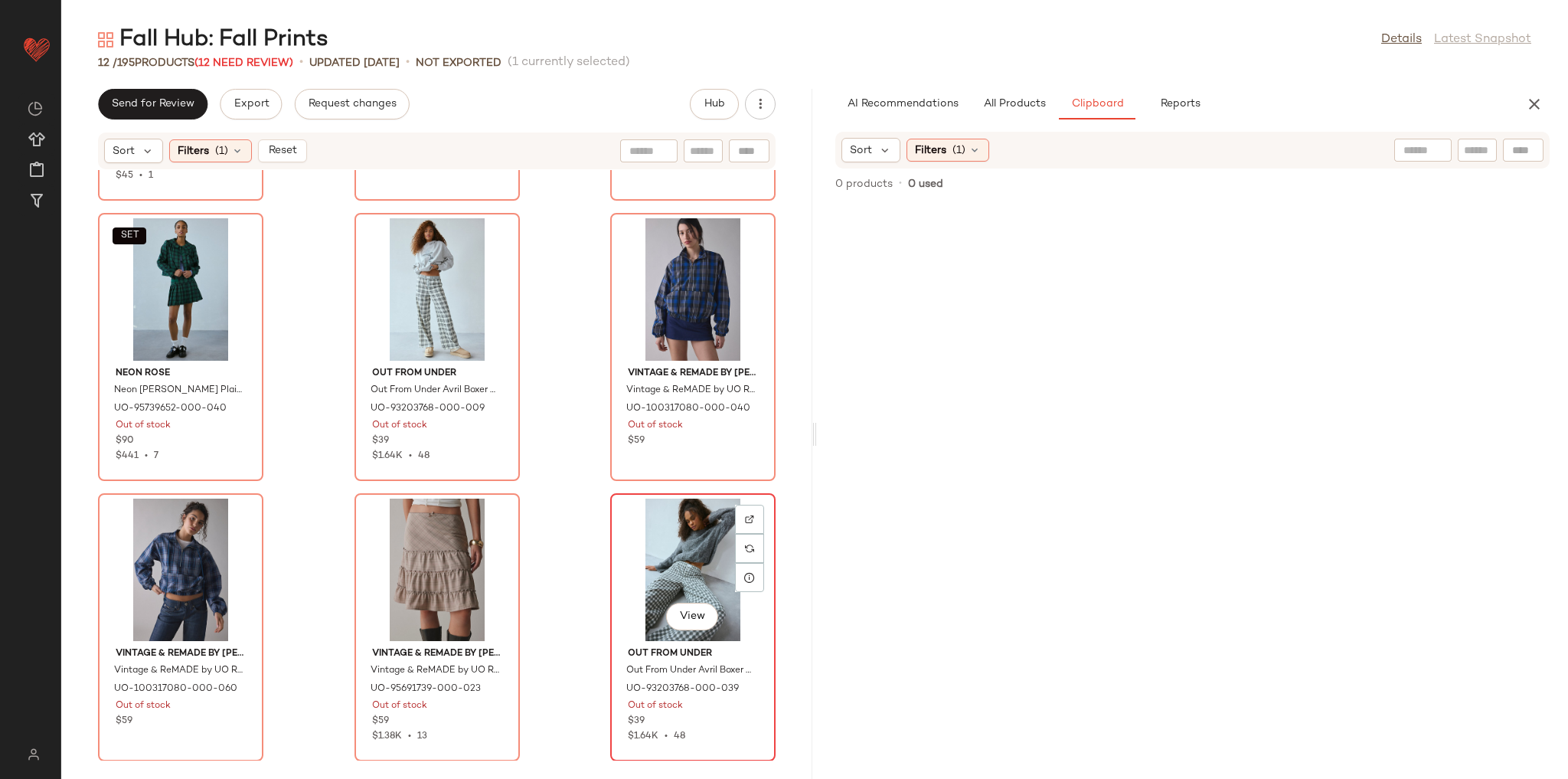
click at [649, 538] on div "View" at bounding box center [693, 570] width 155 height 142
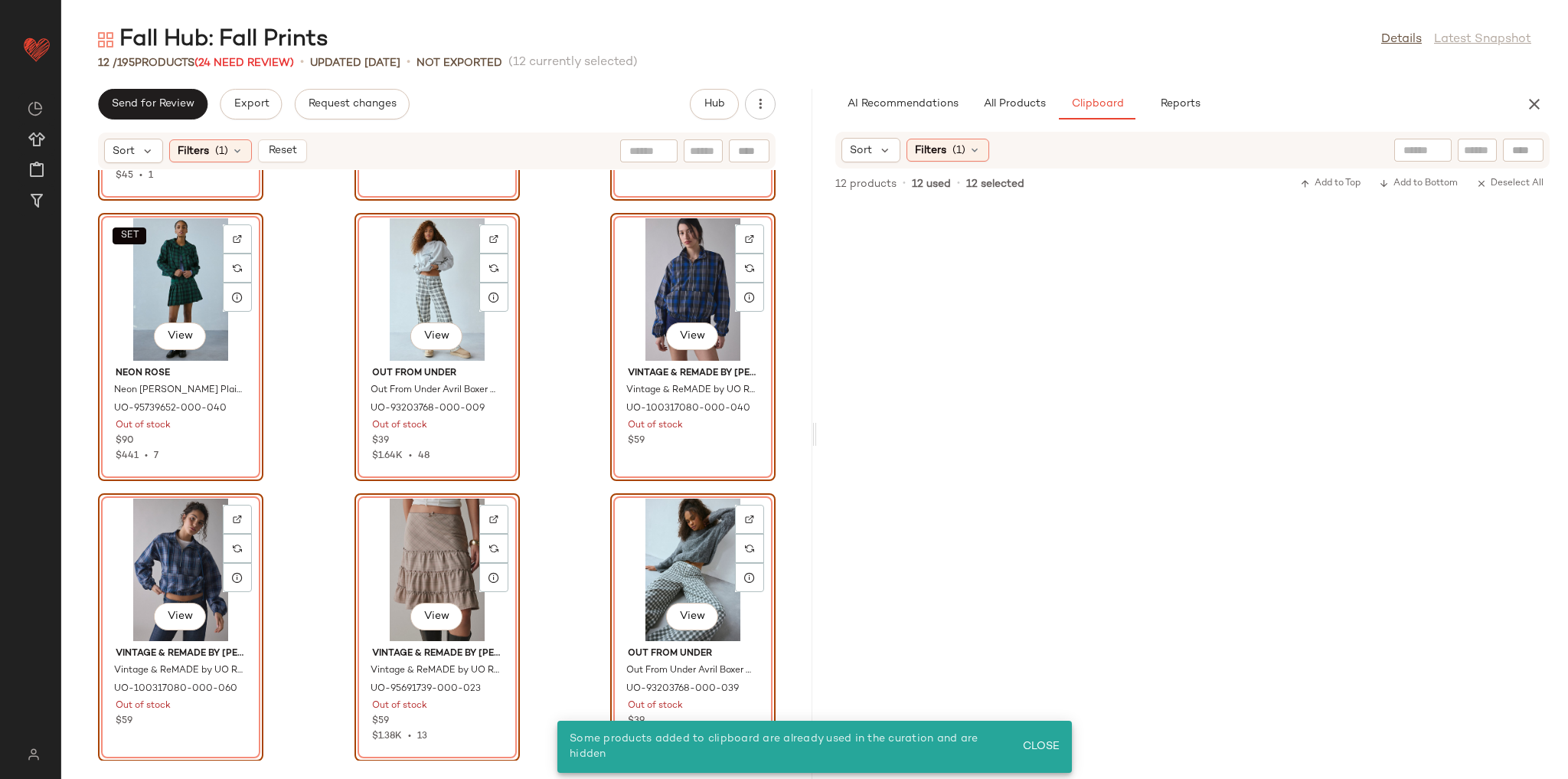
drag, startPoint x: 949, startPoint y: 421, endPoint x: 940, endPoint y: 421, distance: 9.0
click at [948, 421] on div at bounding box center [1192, 490] width 751 height 576
click at [557, 493] on div "View Dickies Dickies Service Carpenter Straight Leg Pant in White, Women's at U…" at bounding box center [436, 465] width 751 height 591
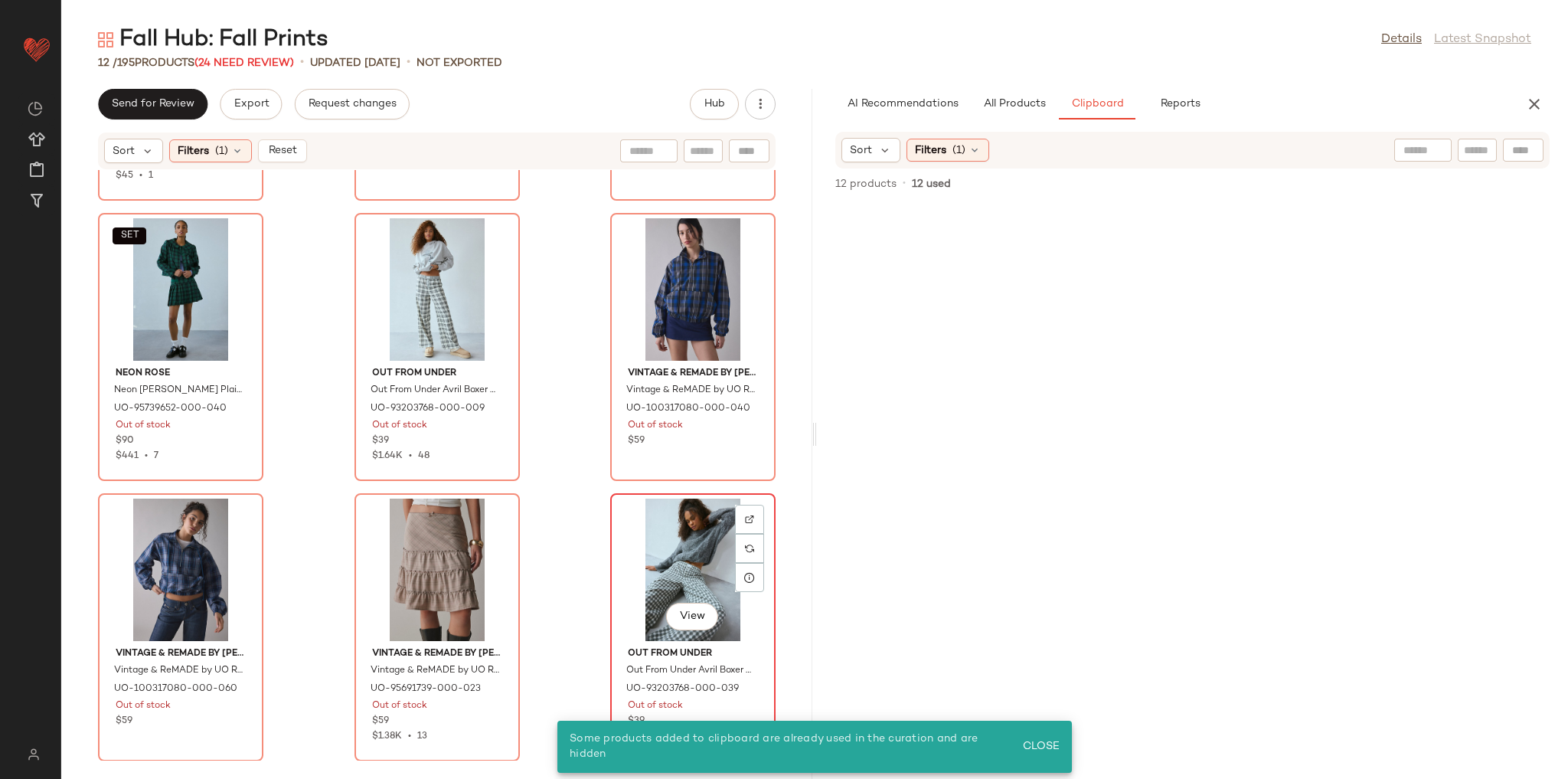
click at [670, 536] on div "View" at bounding box center [693, 570] width 155 height 142
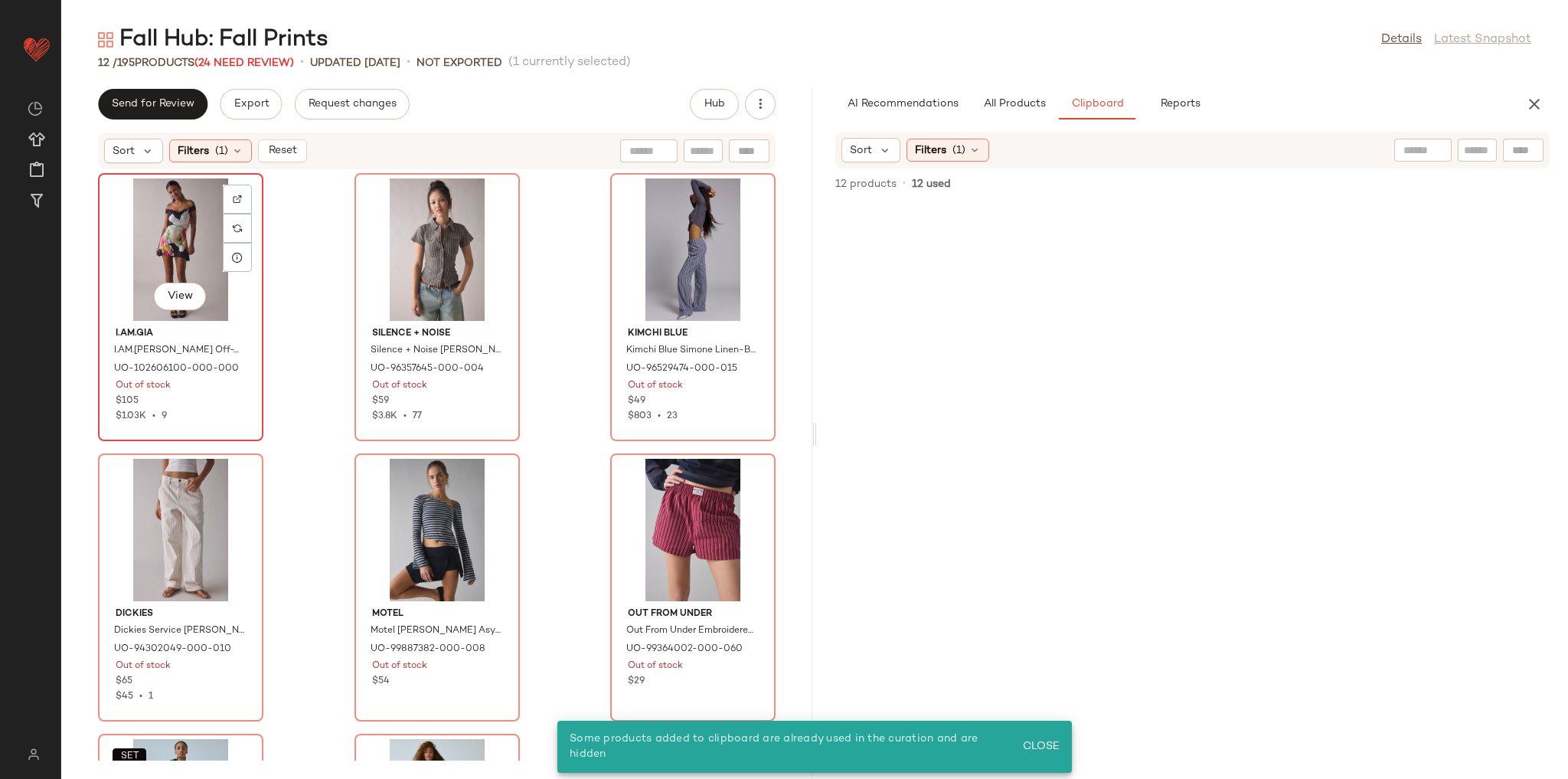
click at [160, 248] on div "View" at bounding box center [181, 250] width 155 height 142
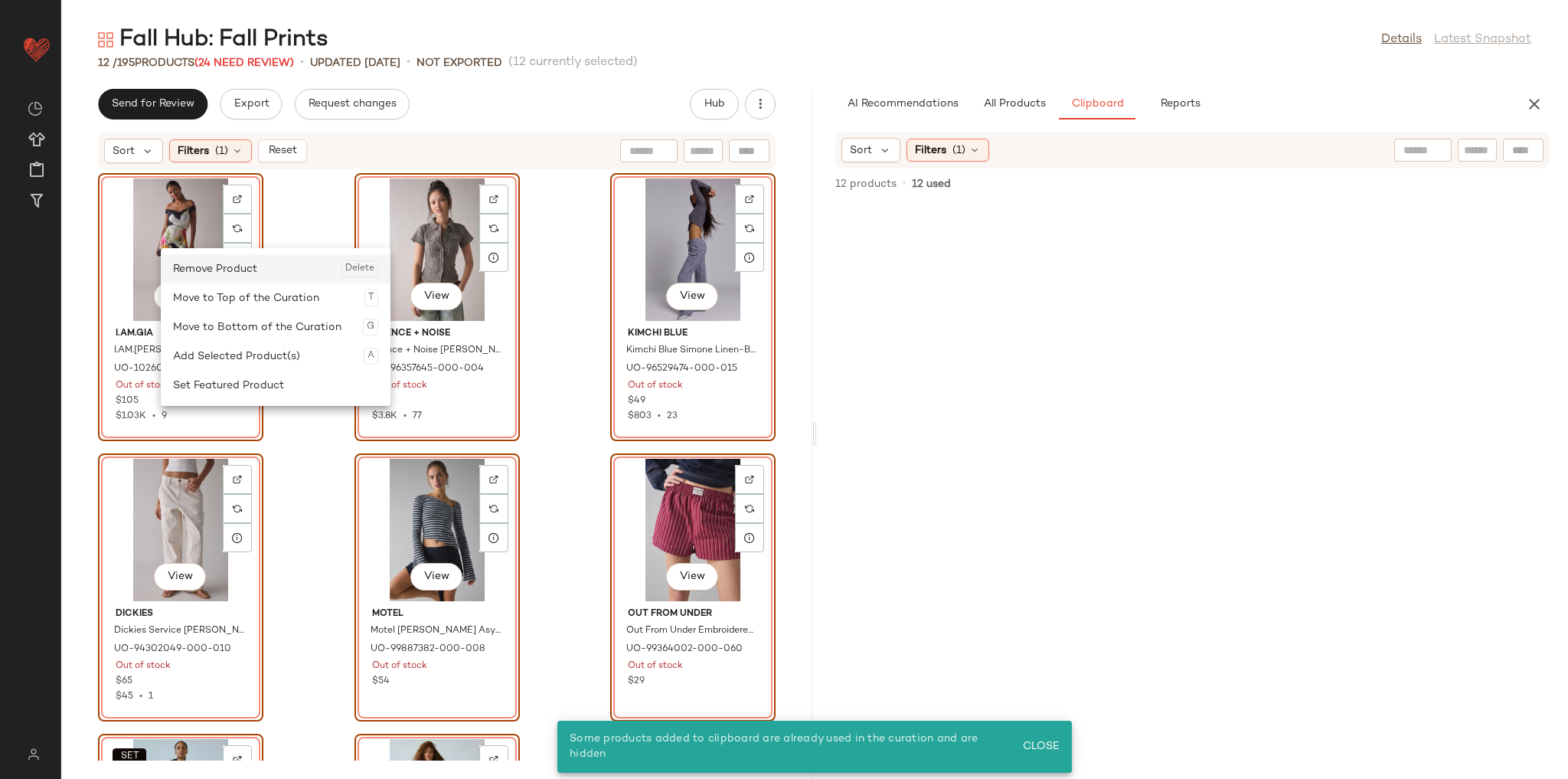
click at [248, 275] on div "Remove Product Delete" at bounding box center [276, 269] width 206 height 29
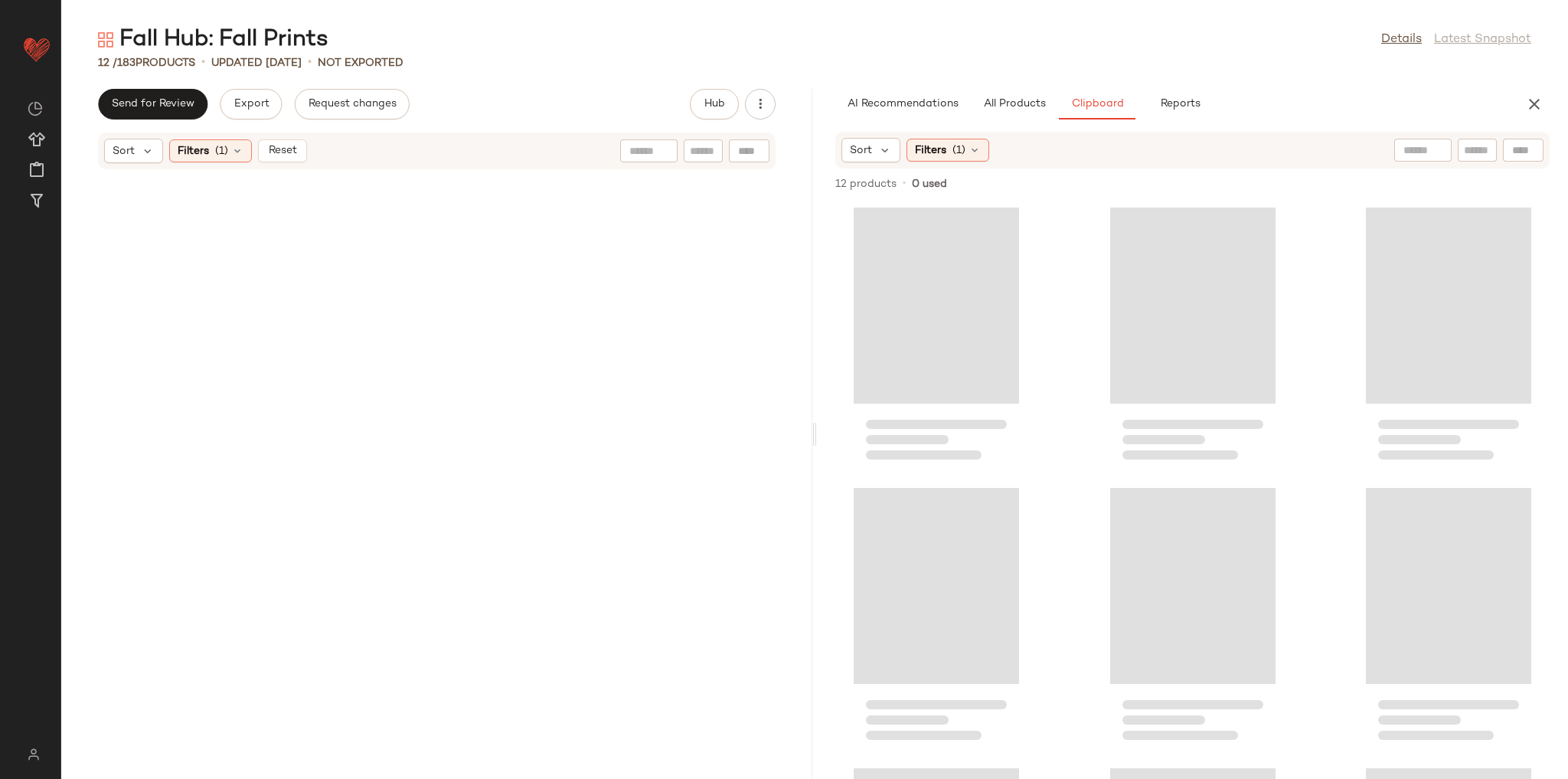
click at [289, 307] on div at bounding box center [436, 465] width 751 height 591
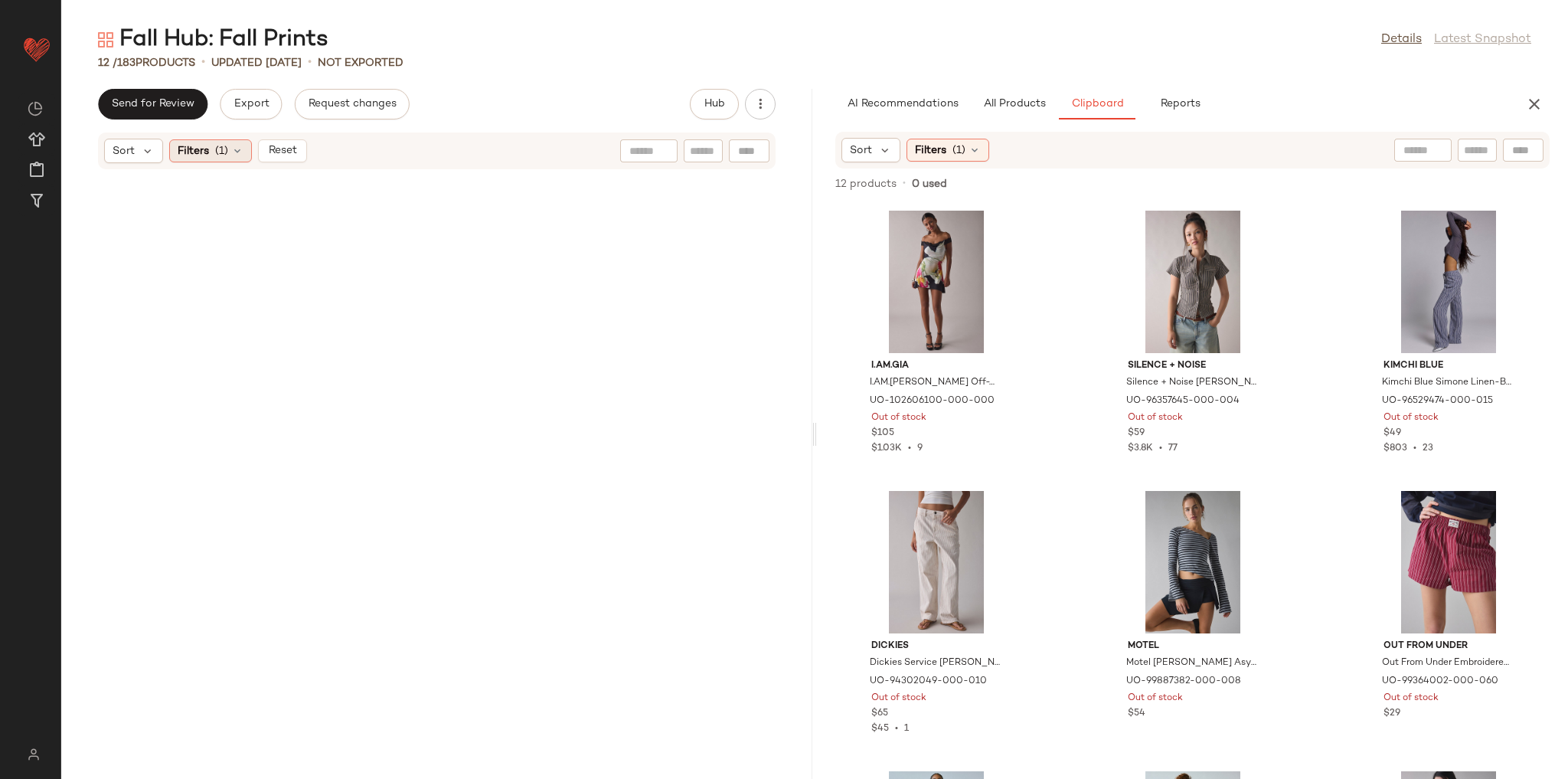
click at [202, 145] on span "Filters" at bounding box center [193, 151] width 32 height 16
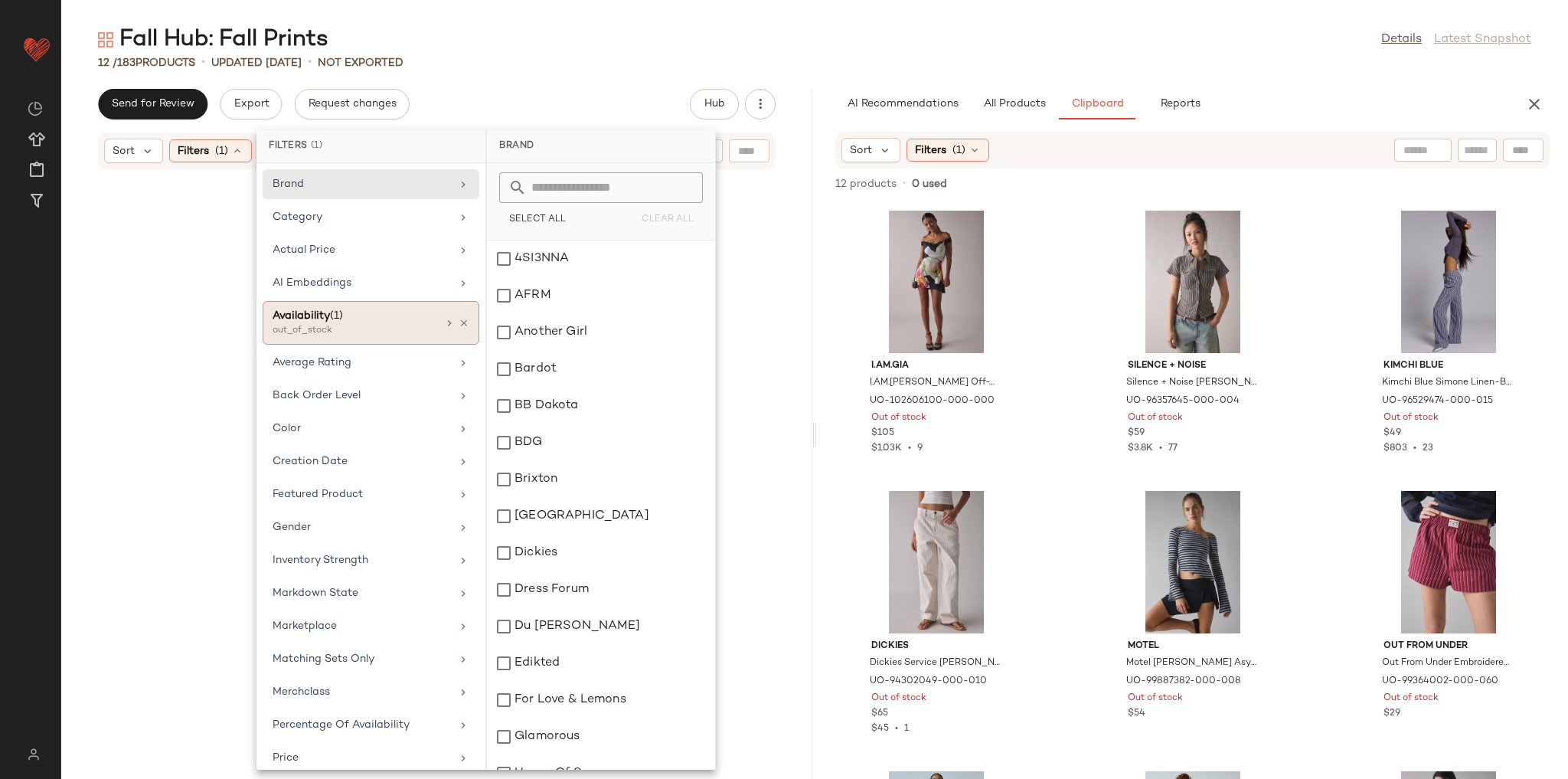
click at [333, 325] on div "out_of_stock" at bounding box center [349, 330] width 153 height 14
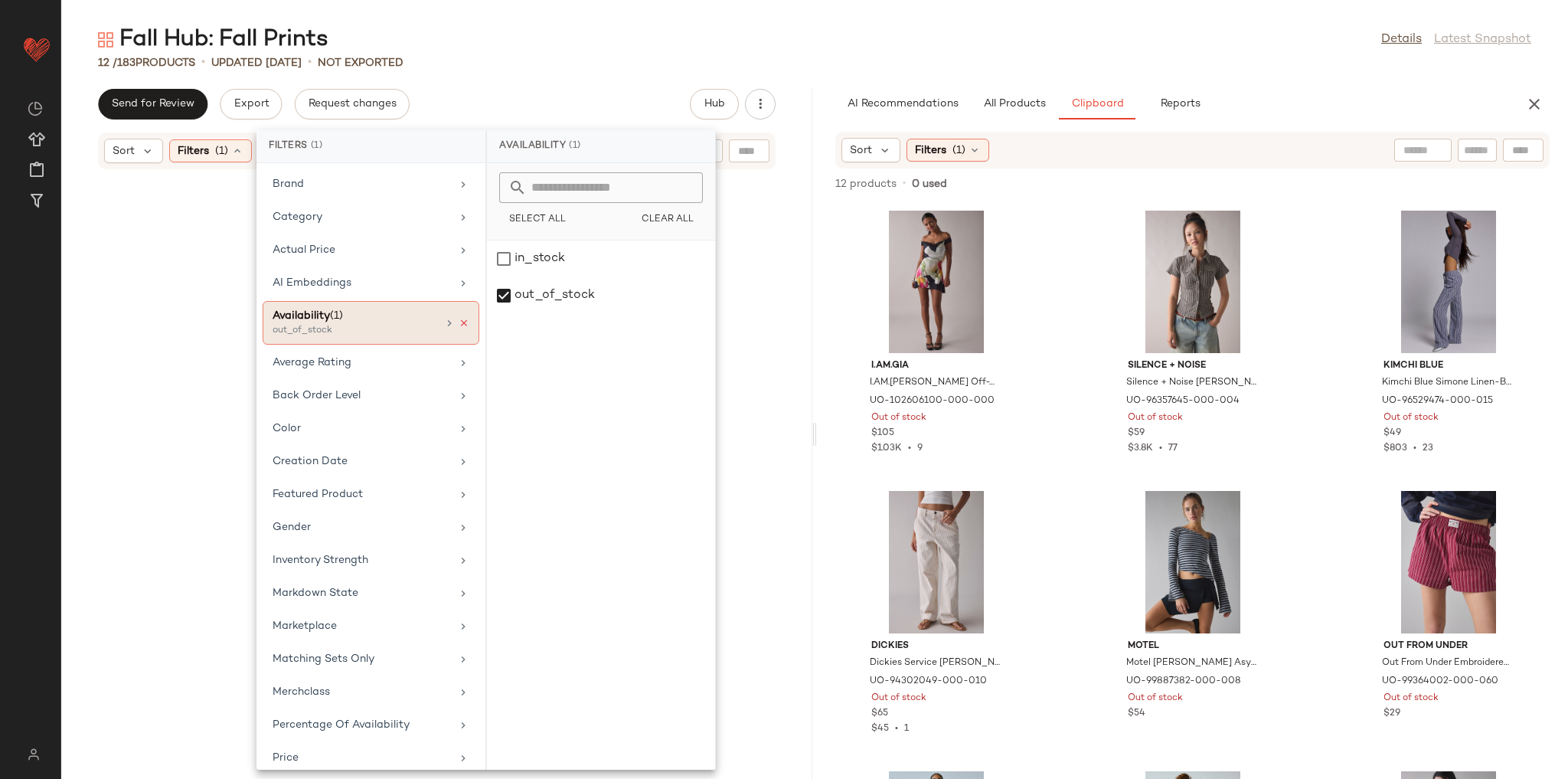
click at [462, 320] on icon at bounding box center [464, 323] width 11 height 11
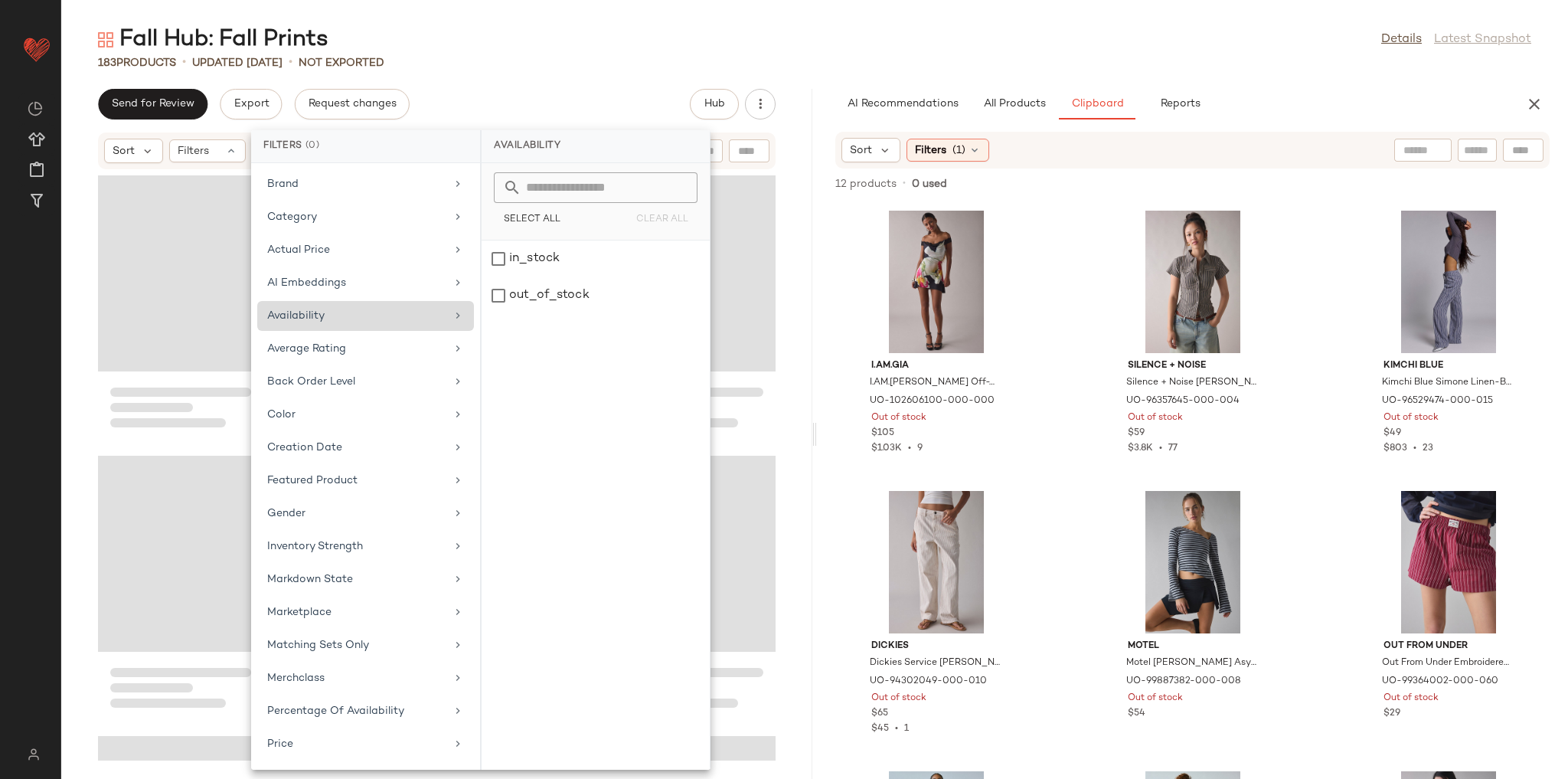
click at [554, 63] on div "183 Products • updated Aug 13th • Not Exported" at bounding box center [814, 62] width 1507 height 15
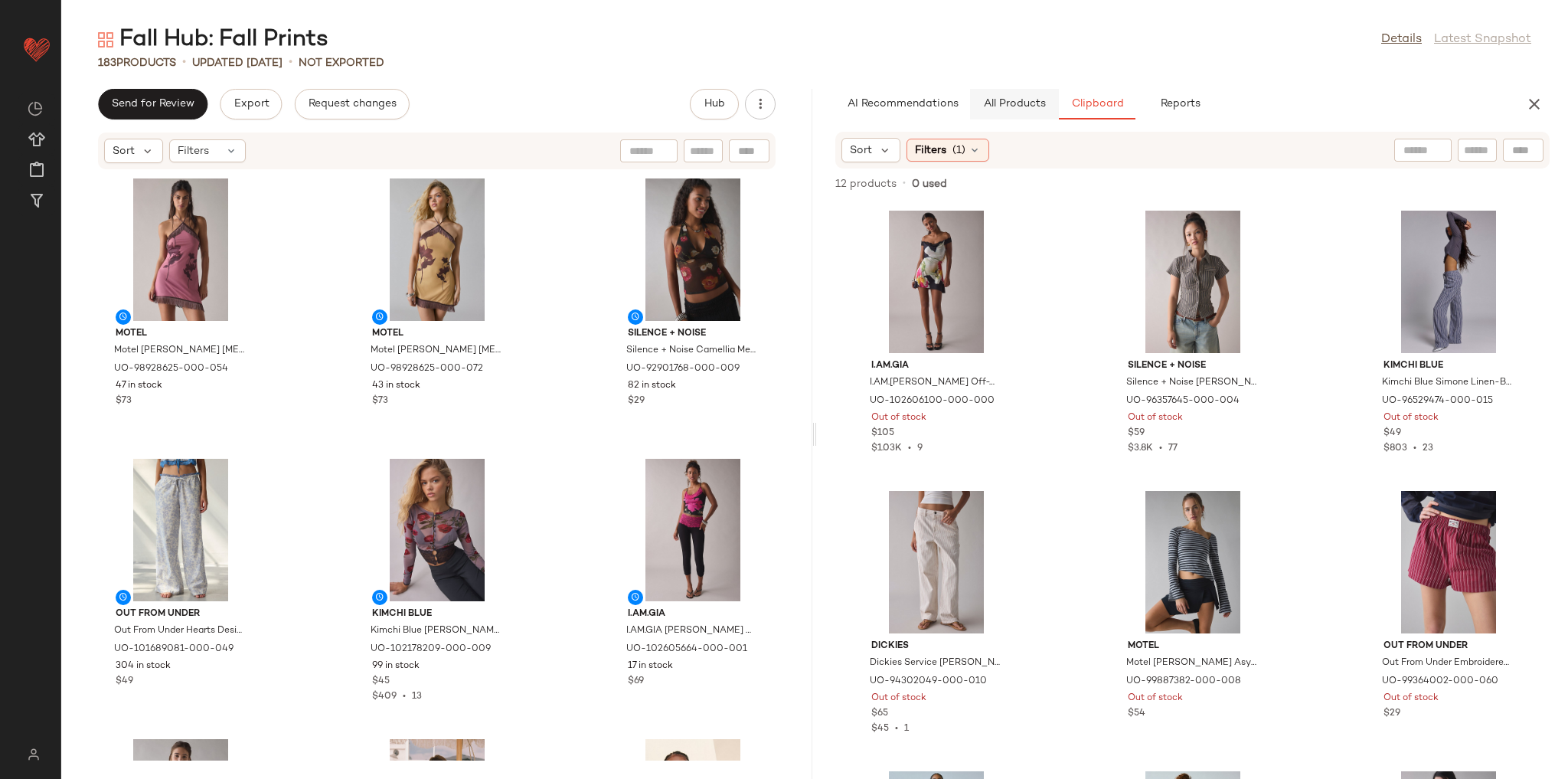
click at [1007, 110] on button "All Products" at bounding box center [1014, 105] width 89 height 31
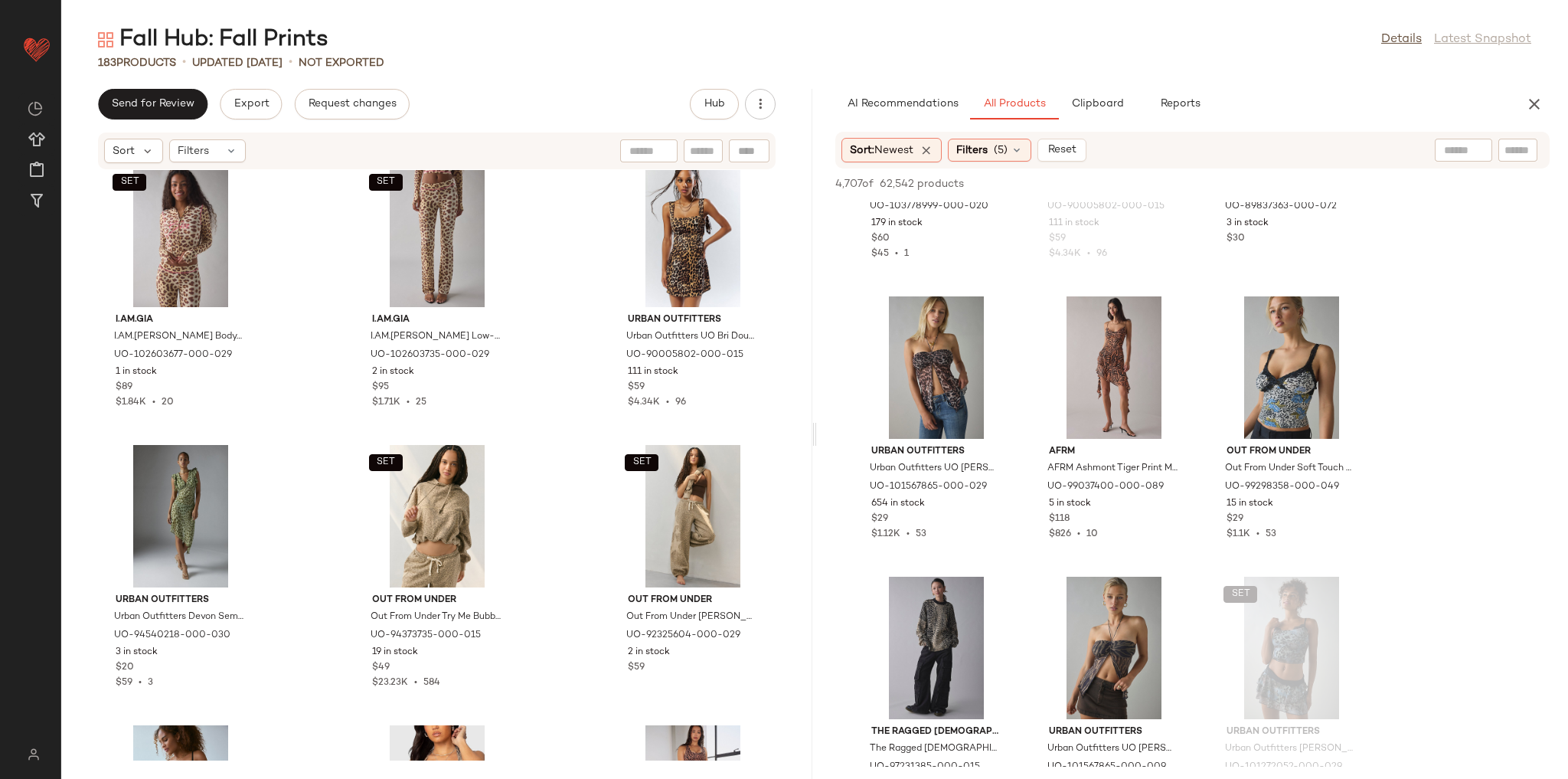
scroll to position [1532, 0]
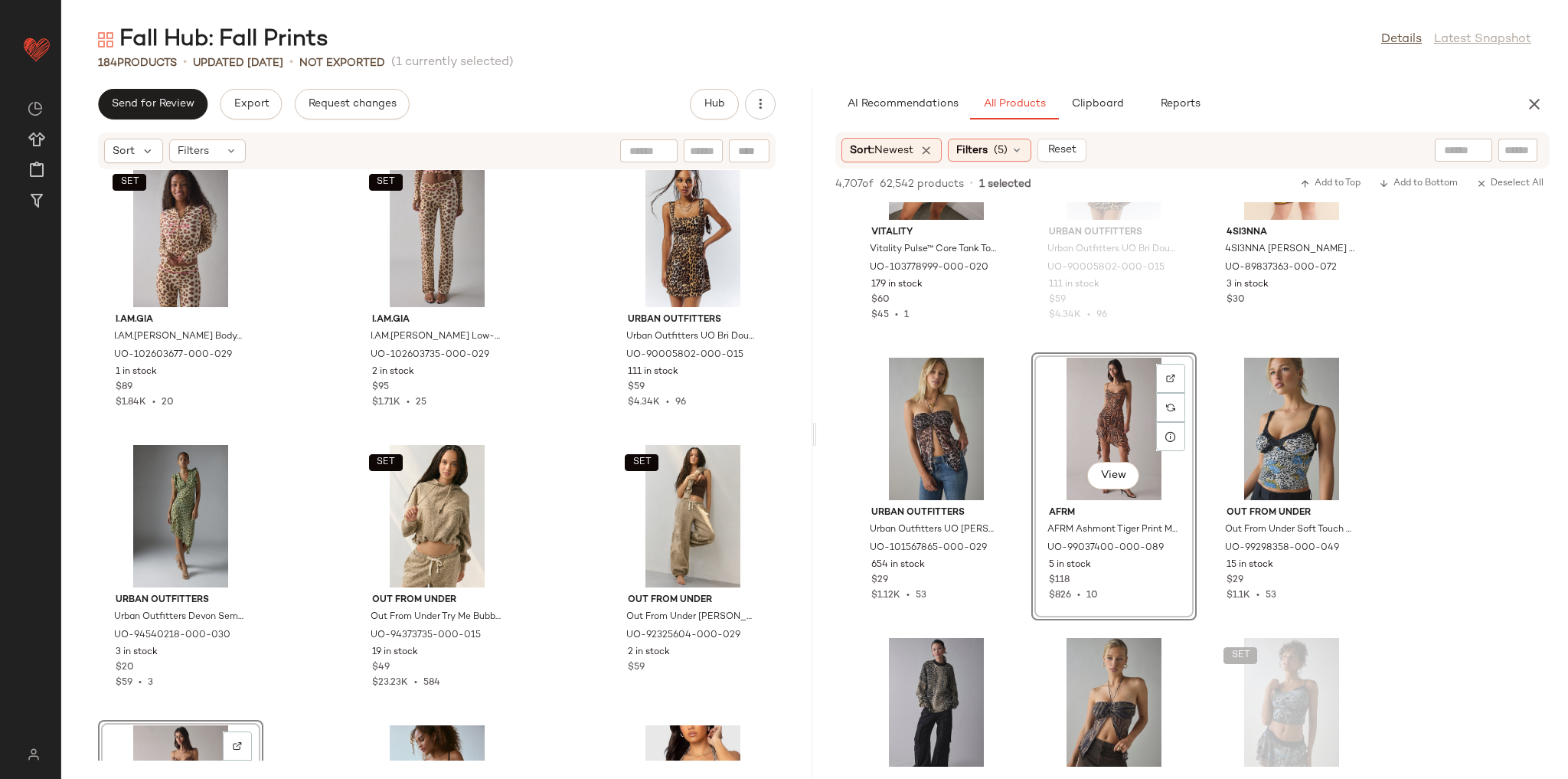
click at [542, 441] on div "Nocturne Nocturne Halter Neck Bodysuit, Women's at Urban Outfitters UO-10456264…" at bounding box center [436, 465] width 751 height 591
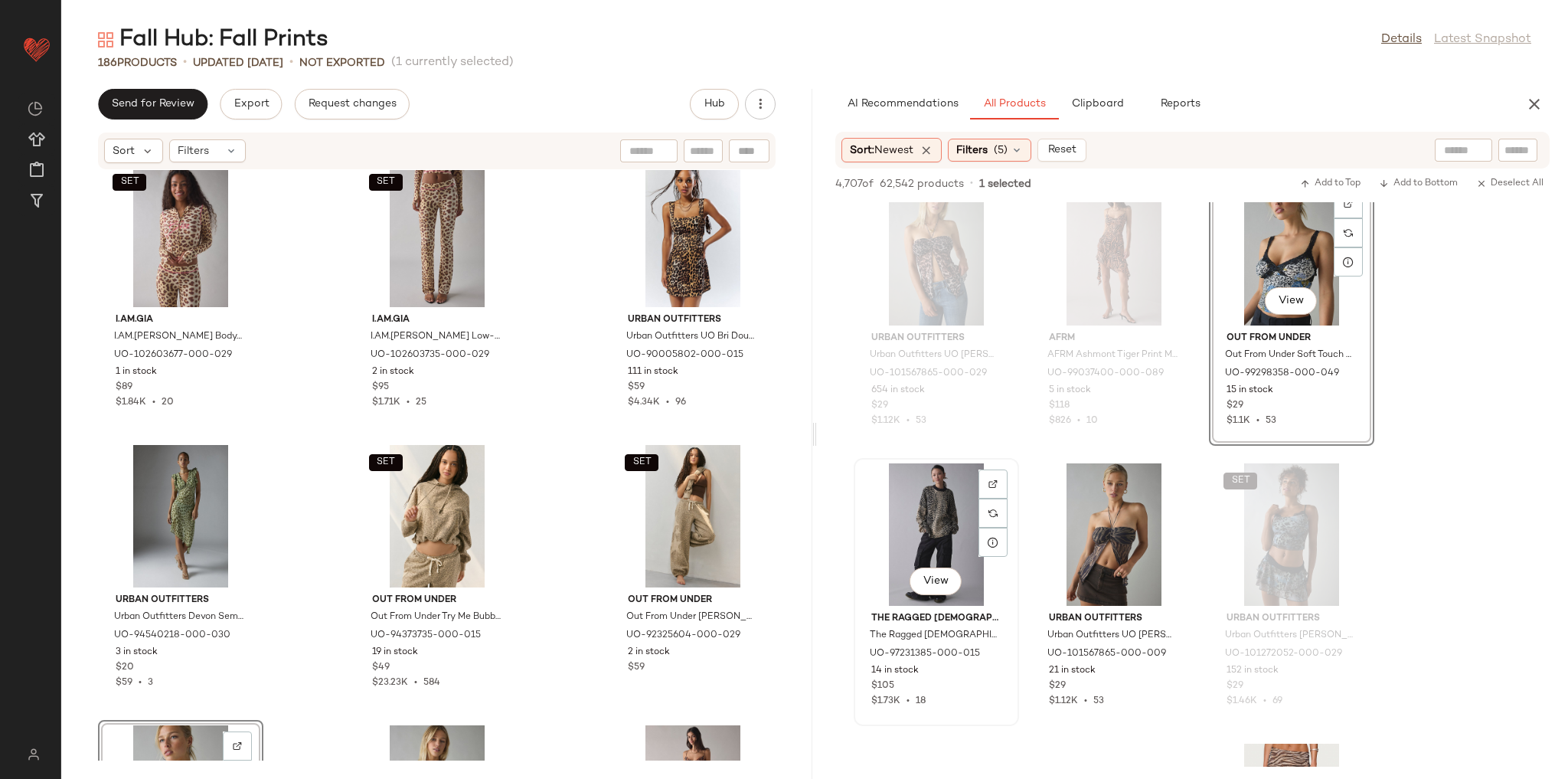
scroll to position [1838, 0]
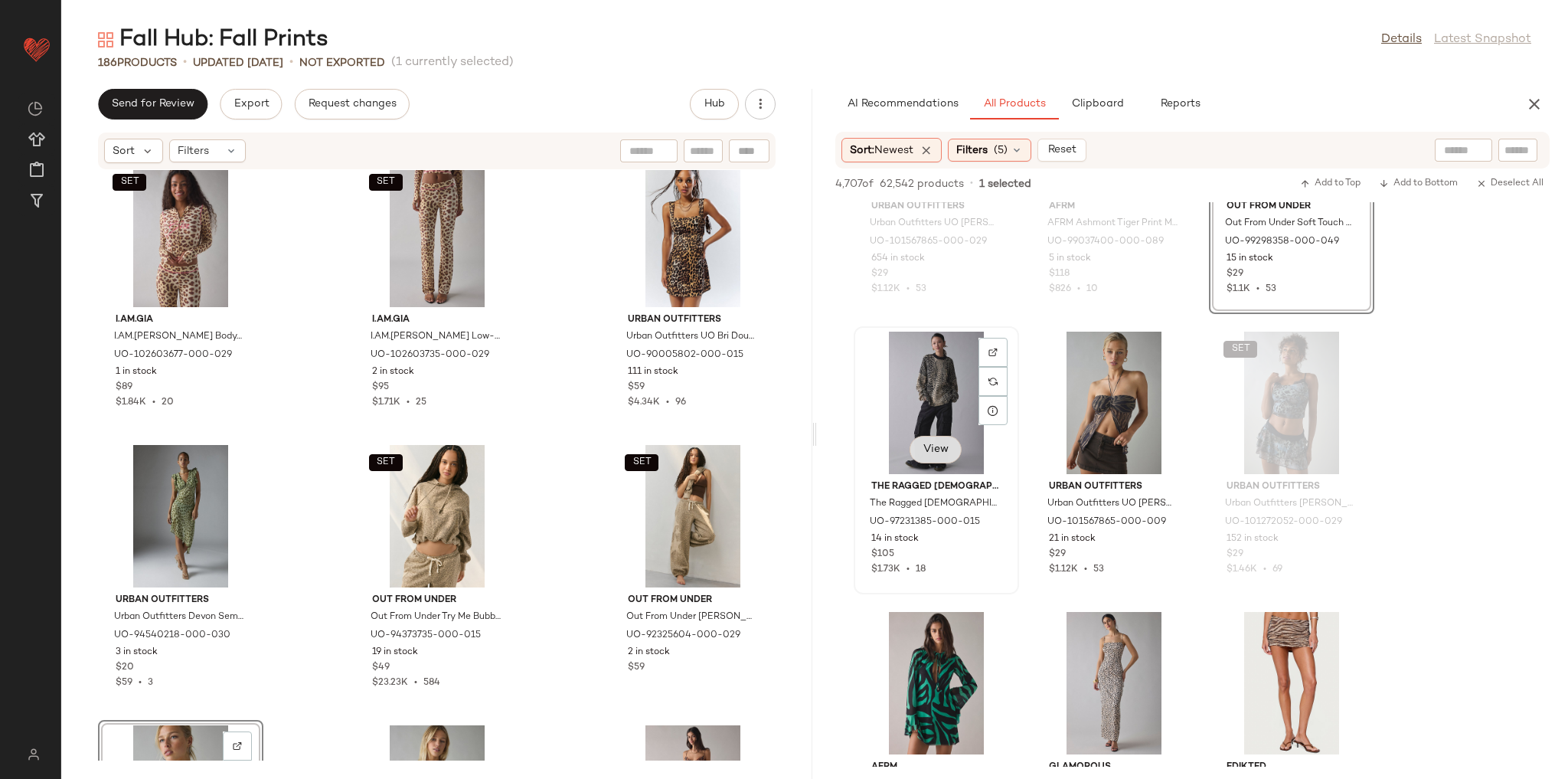
click at [937, 441] on button "View" at bounding box center [936, 449] width 52 height 28
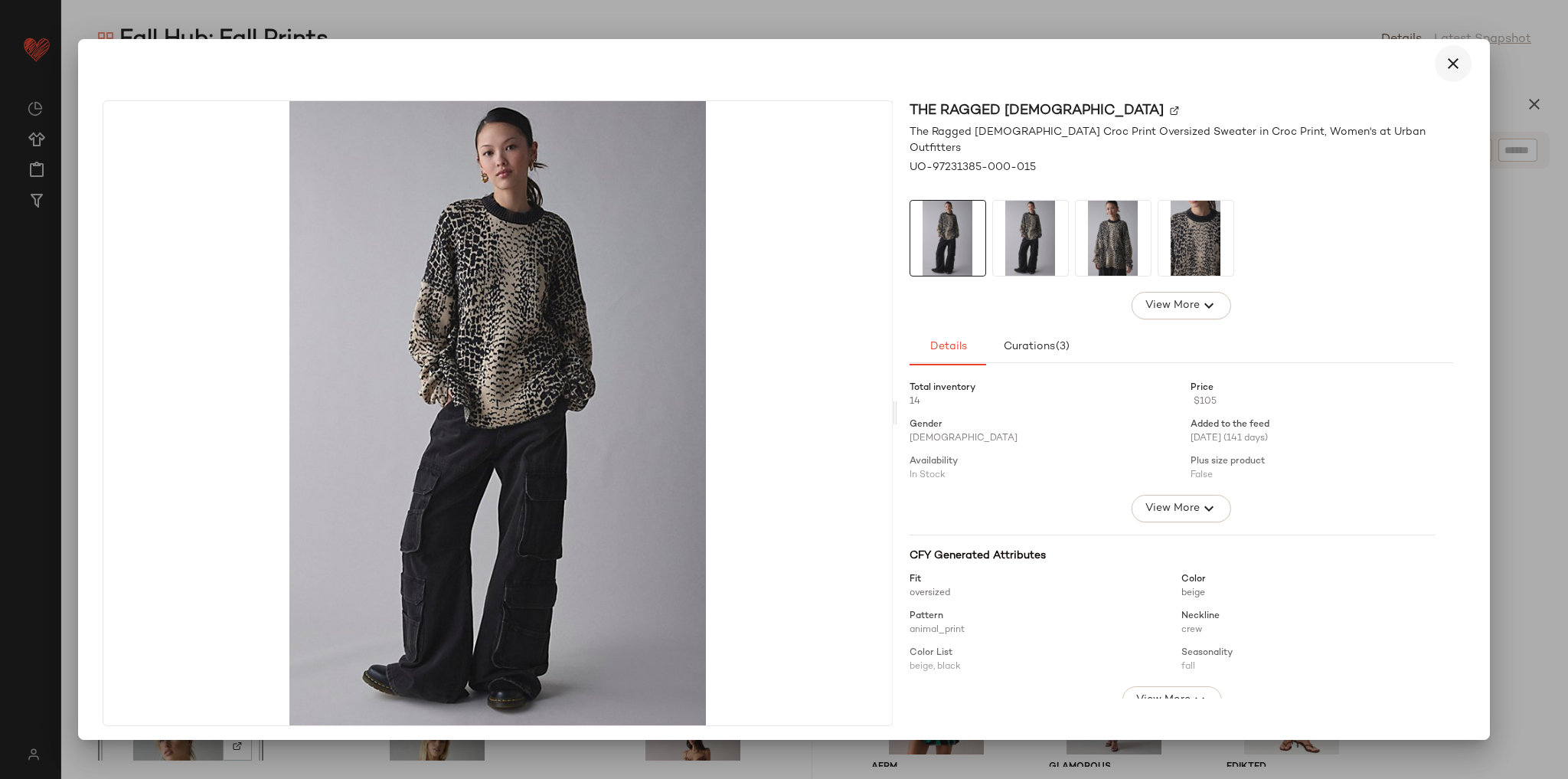
click at [1444, 68] on icon "button" at bounding box center [1453, 63] width 18 height 18
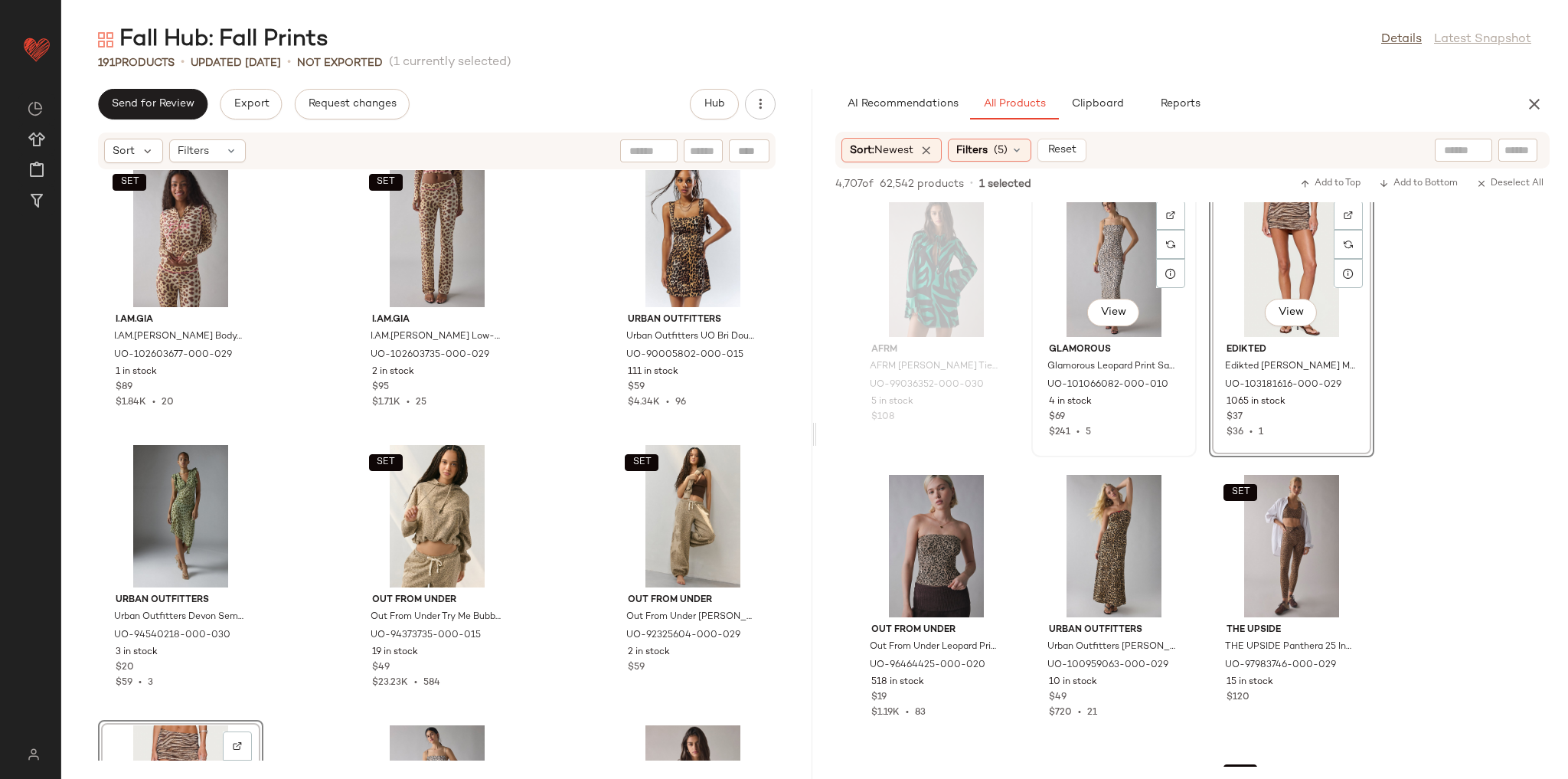
scroll to position [2328, 0]
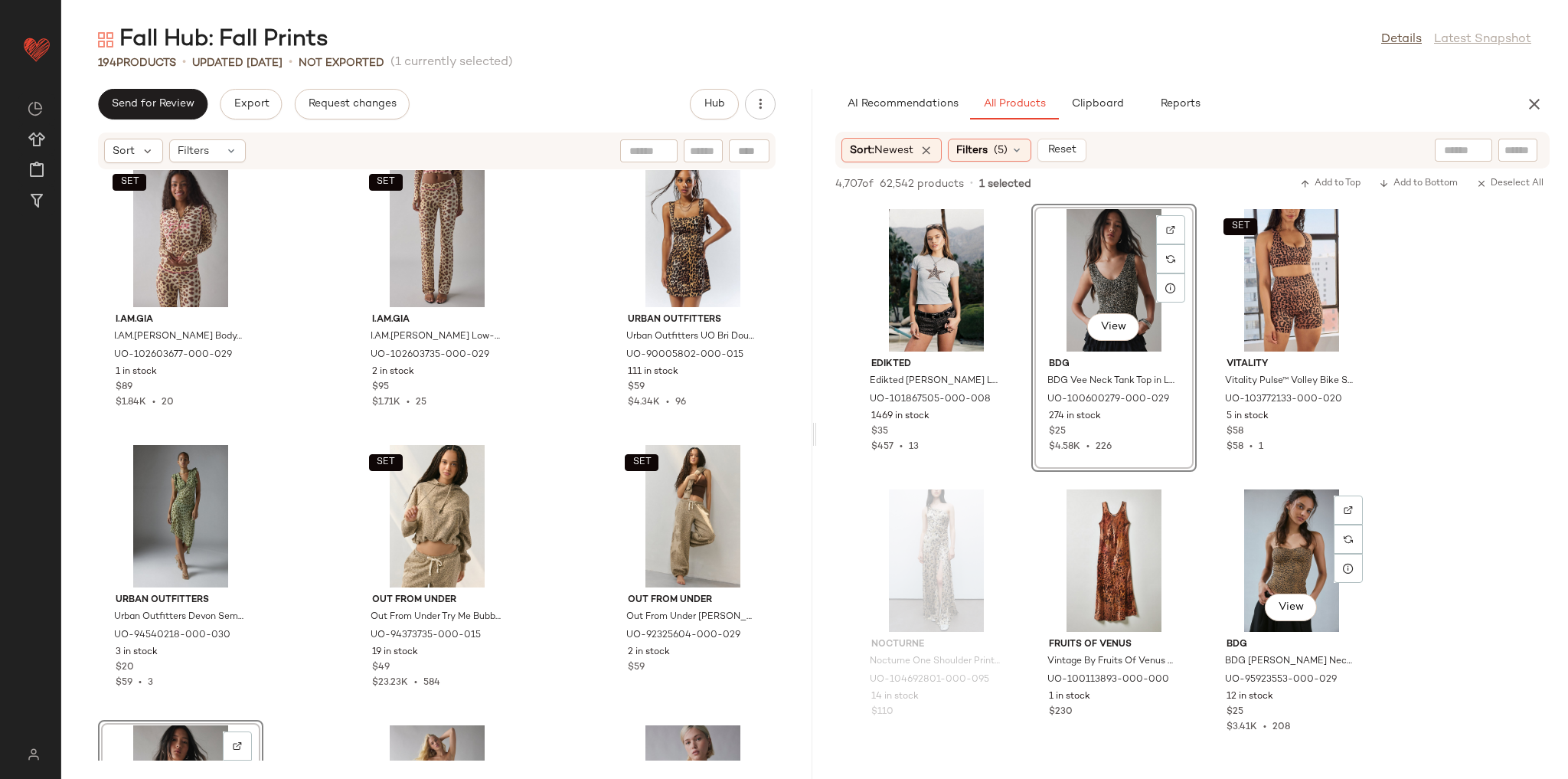
scroll to position [3124, 0]
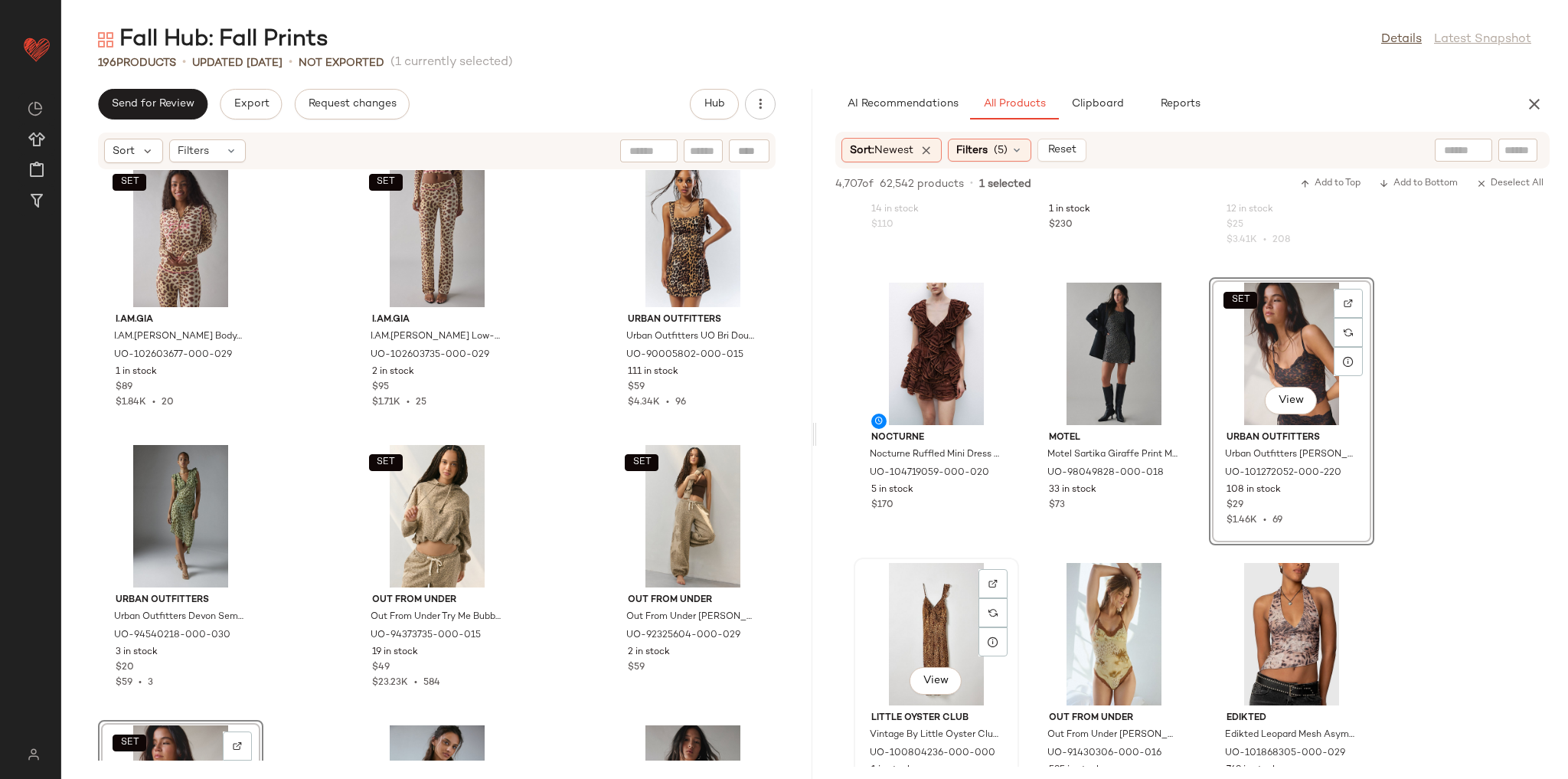
scroll to position [3736, 0]
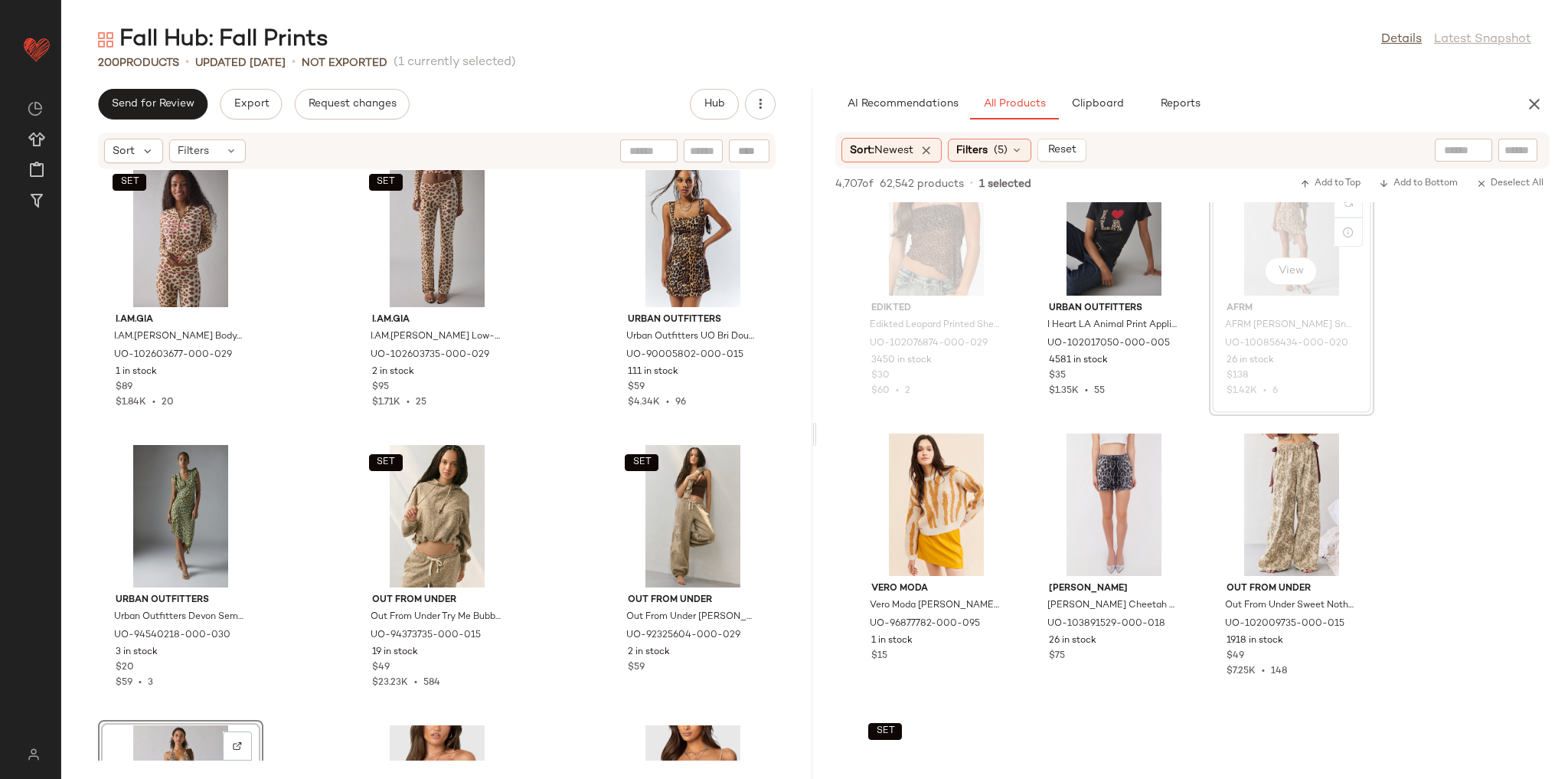
scroll to position [5146, 0]
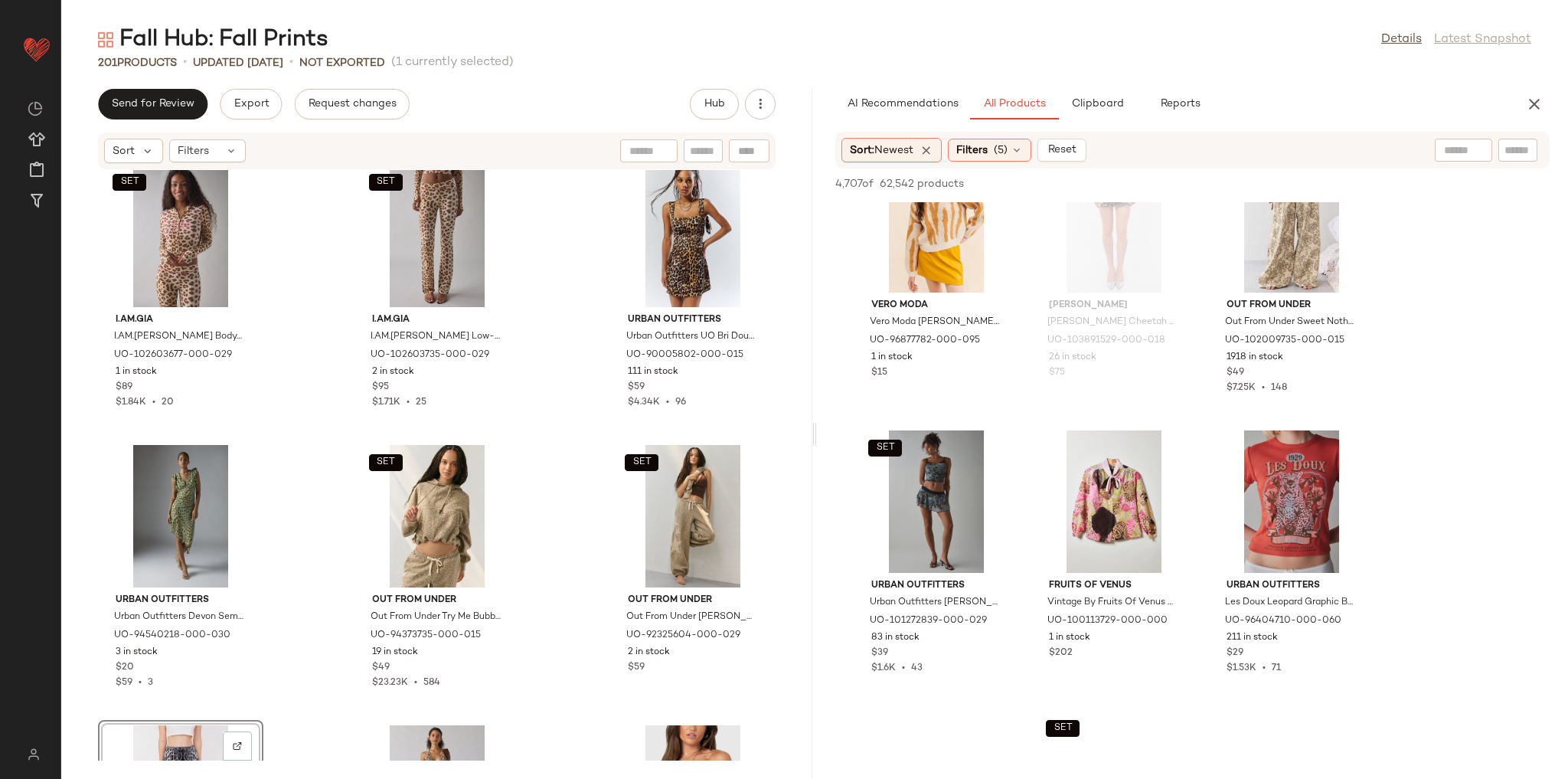
scroll to position [5391, 0]
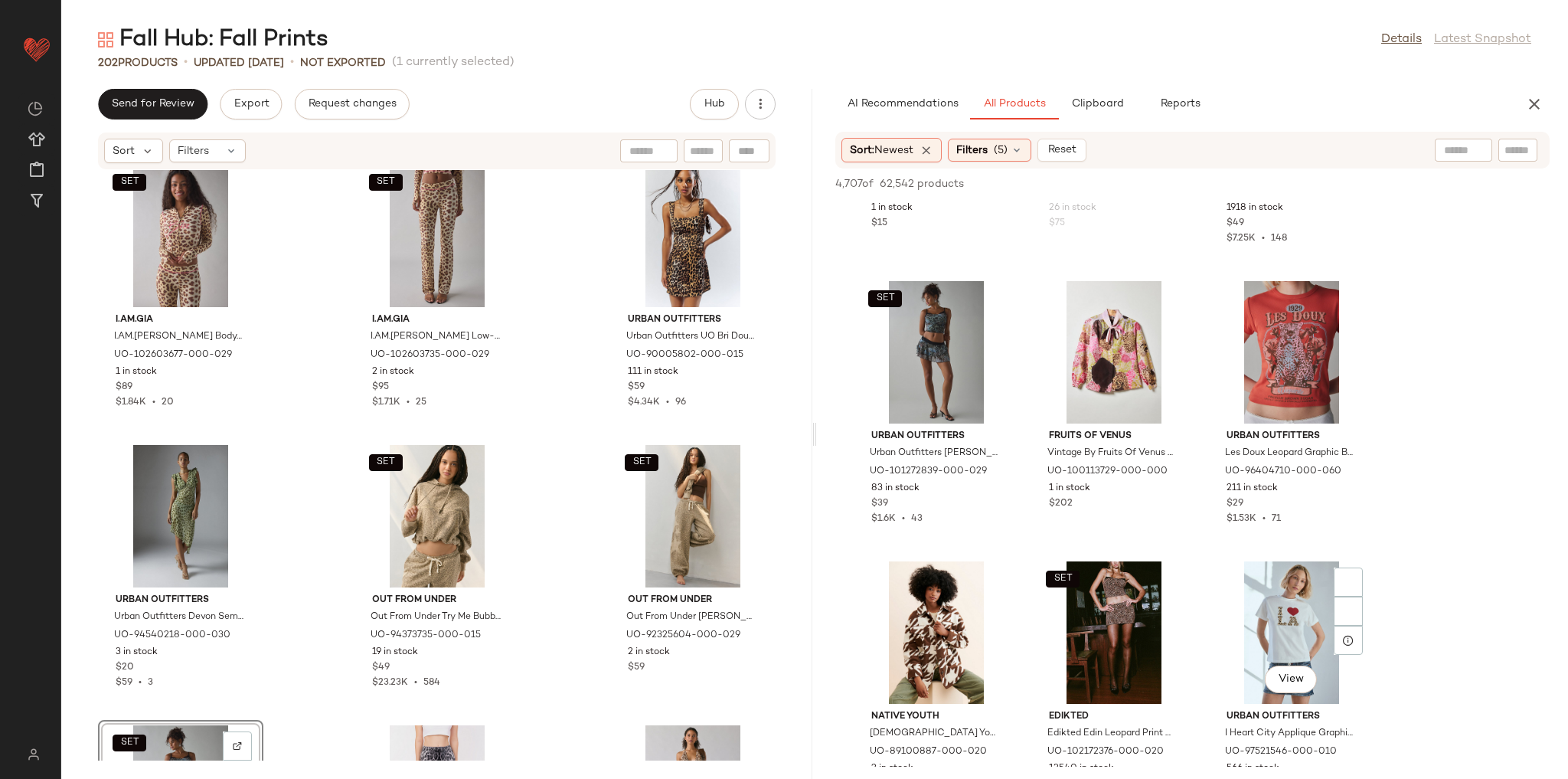
scroll to position [5636, 0]
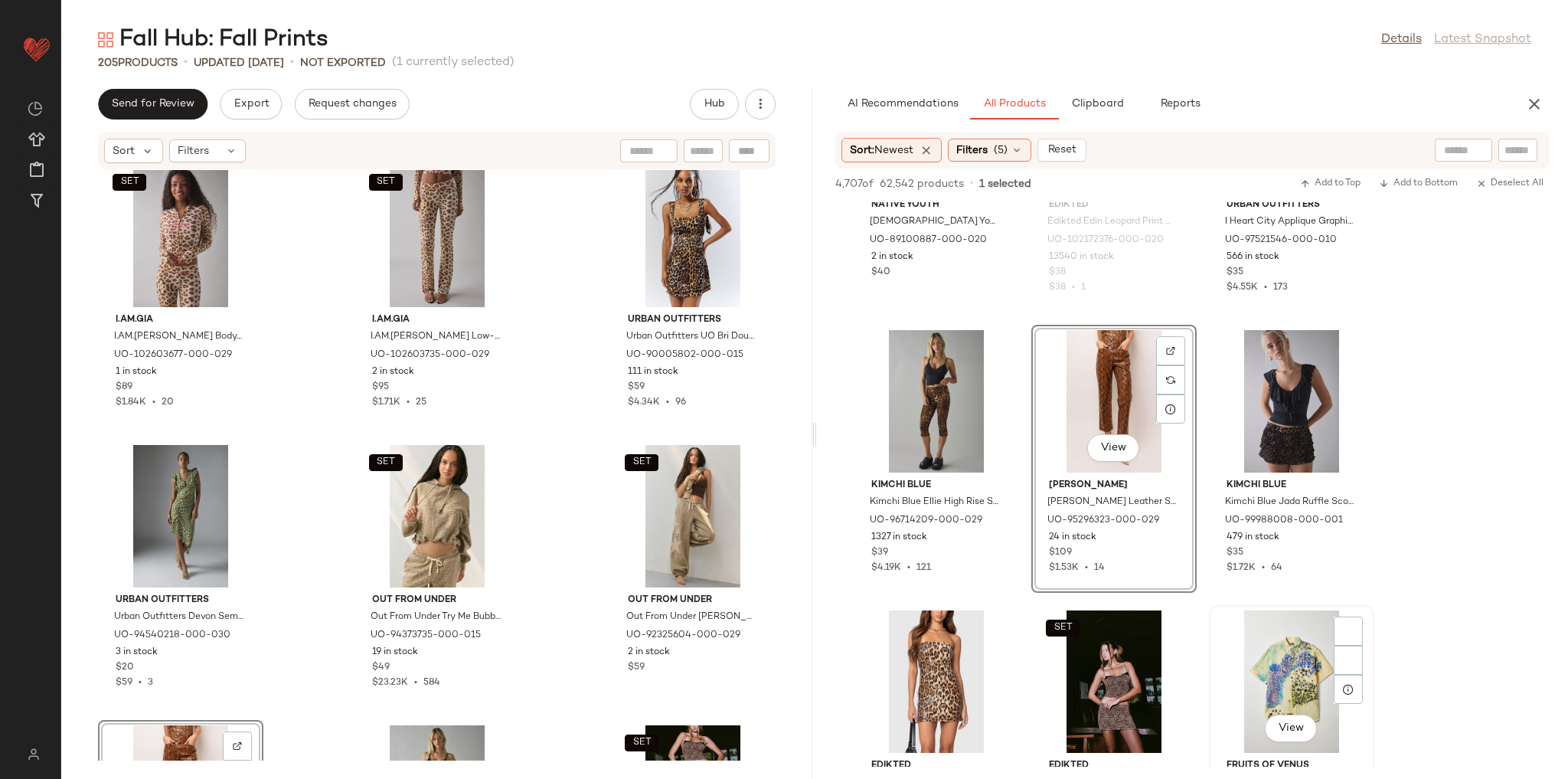
scroll to position [6248, 0]
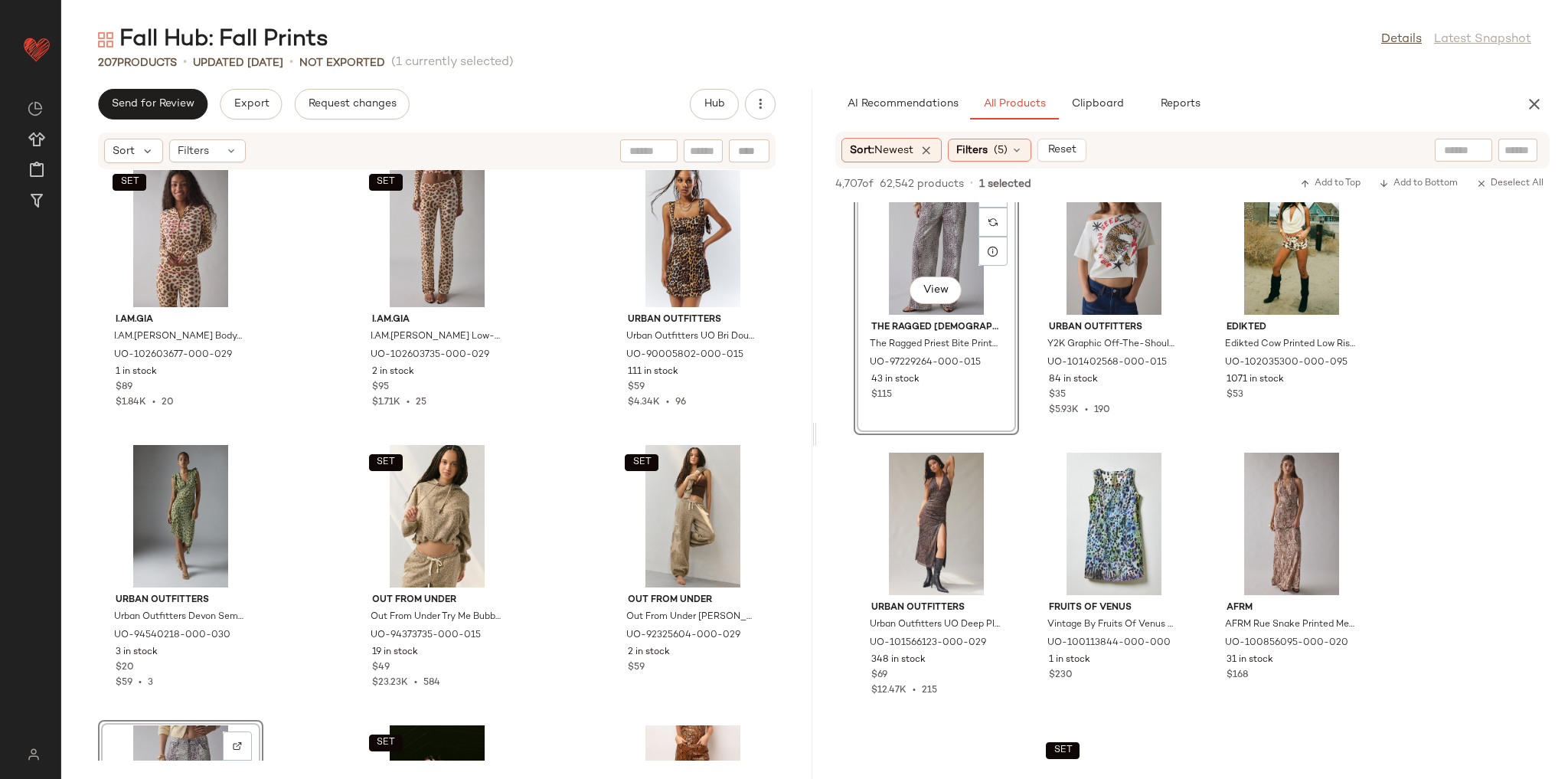
scroll to position [7106, 0]
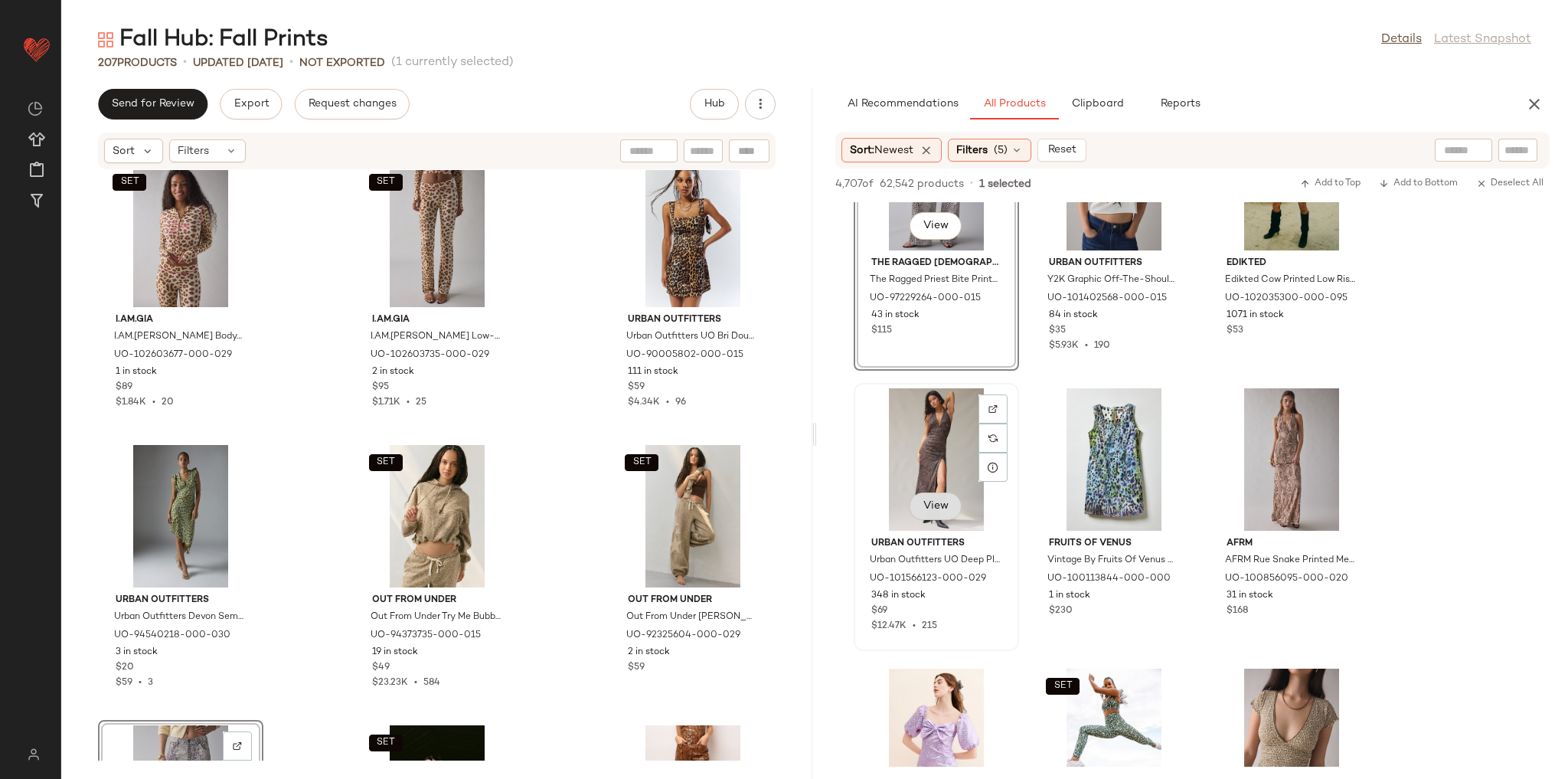
click at [920, 515] on button "View" at bounding box center [936, 506] width 52 height 28
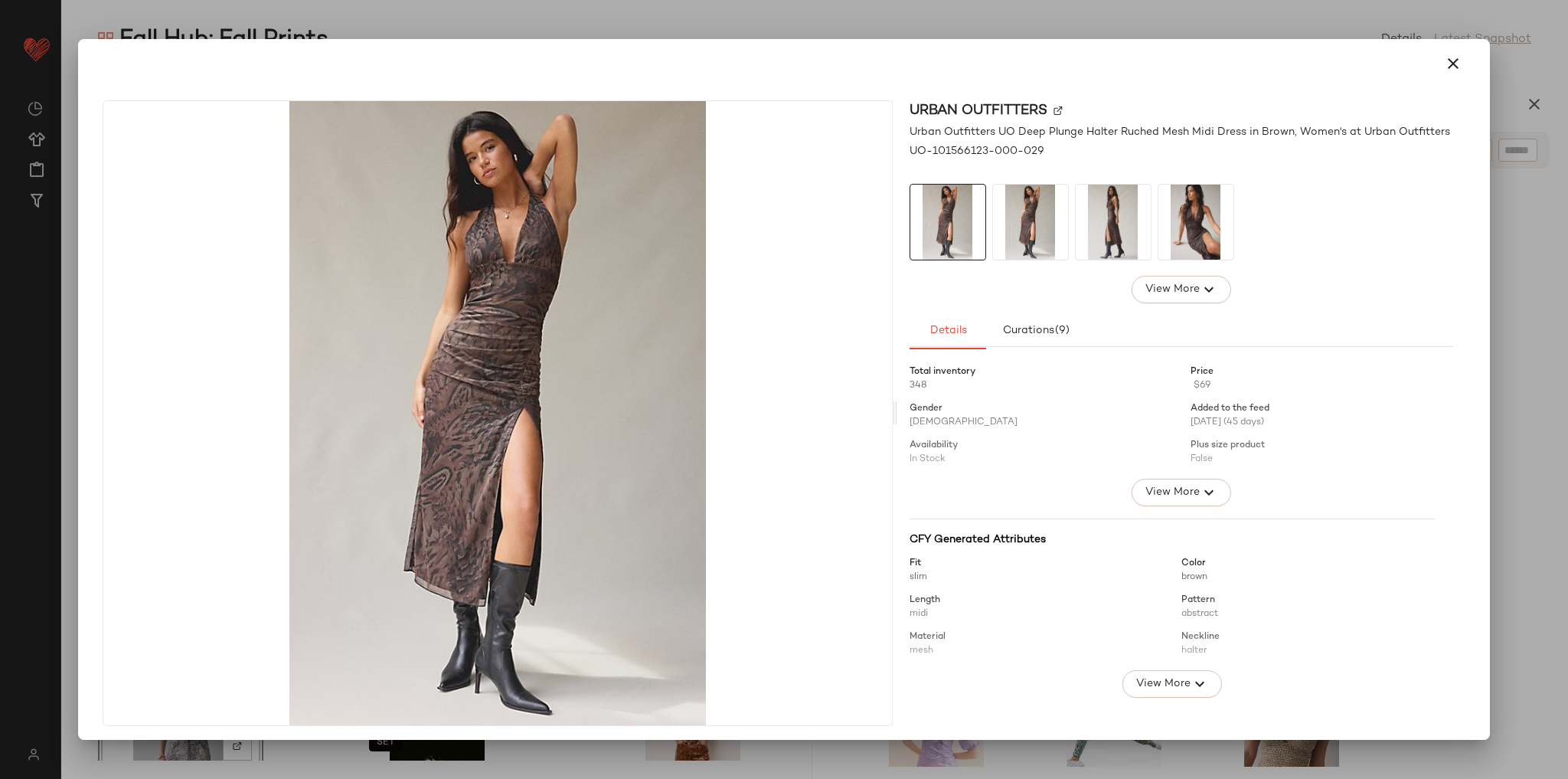
drag, startPoint x: 1443, startPoint y: 66, endPoint x: 1443, endPoint y: 77, distance: 11.0
click at [1445, 69] on icon "button" at bounding box center [1453, 63] width 18 height 18
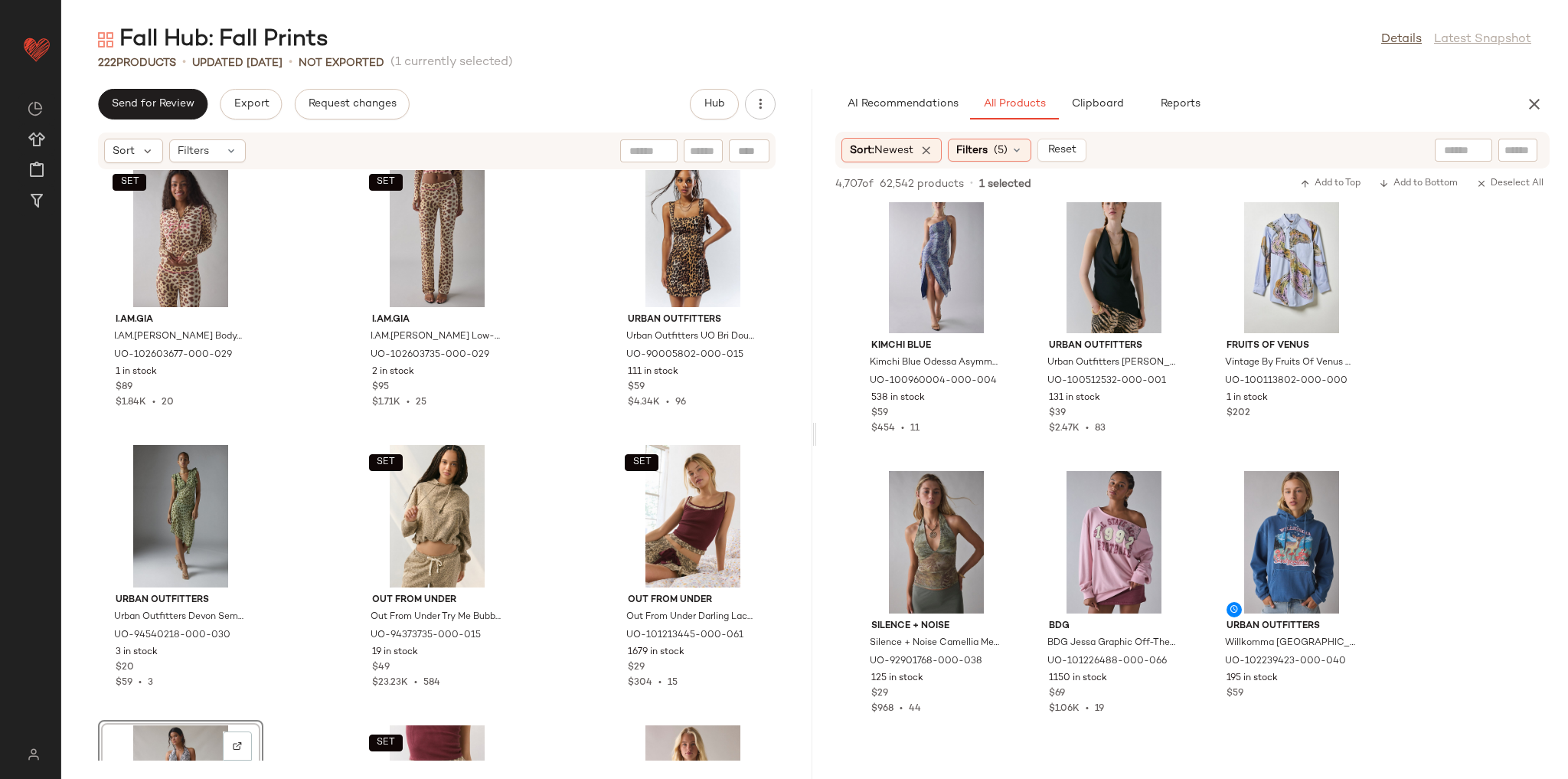
scroll to position [17826, 0]
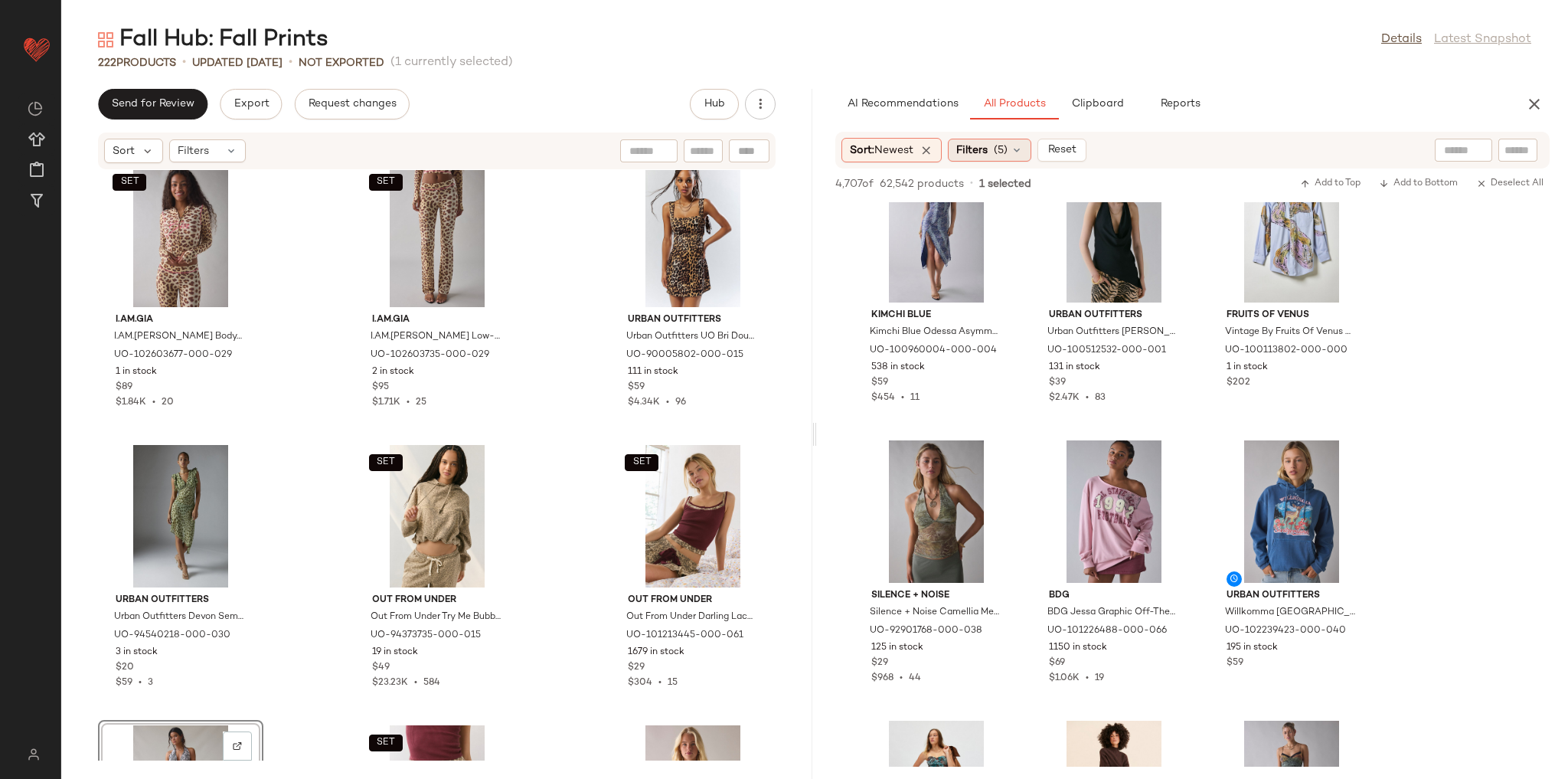
click at [998, 147] on span "(5)" at bounding box center [1000, 151] width 14 height 16
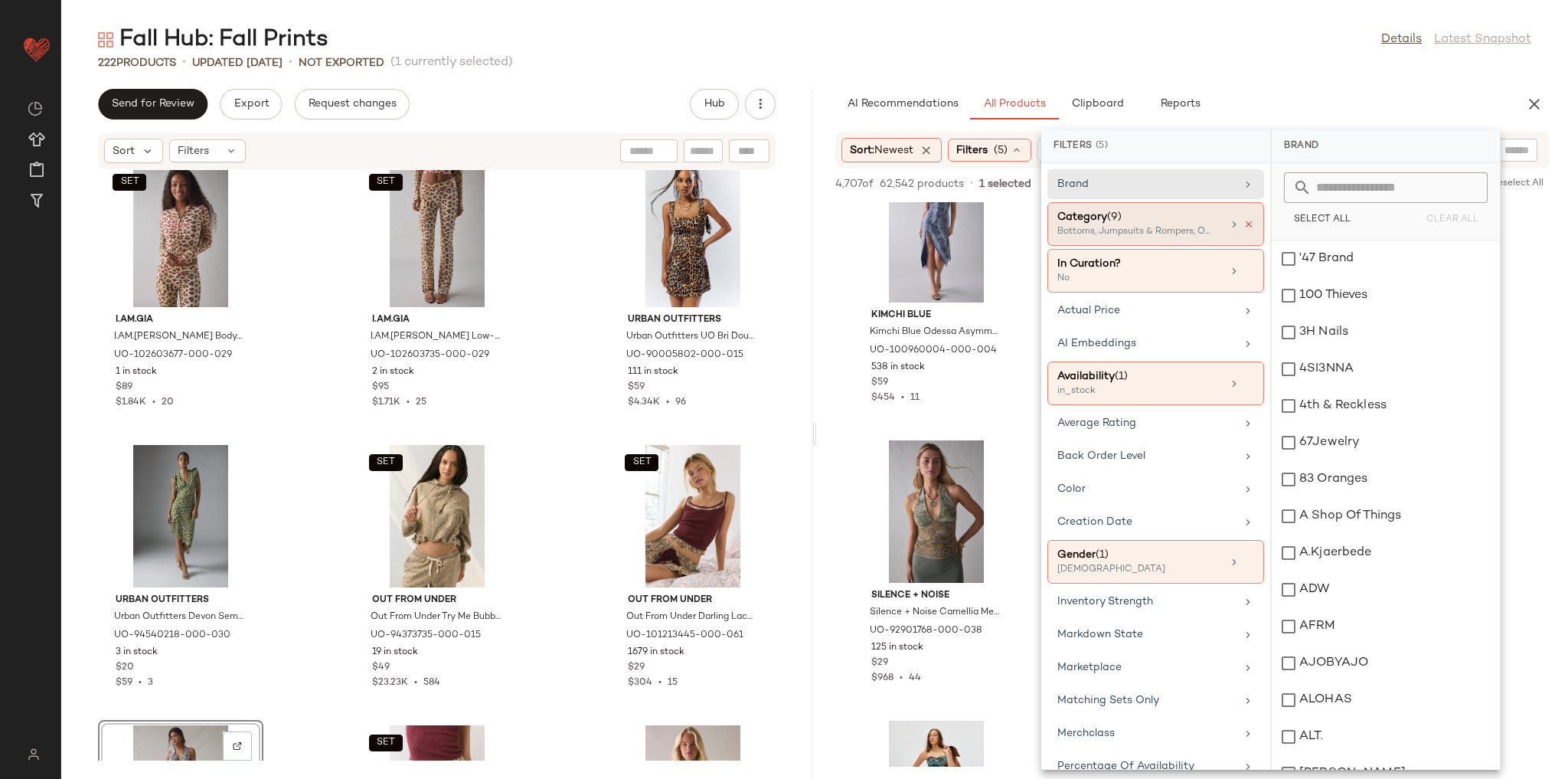
click at [1243, 221] on icon at bounding box center [1249, 225] width 11 height 11
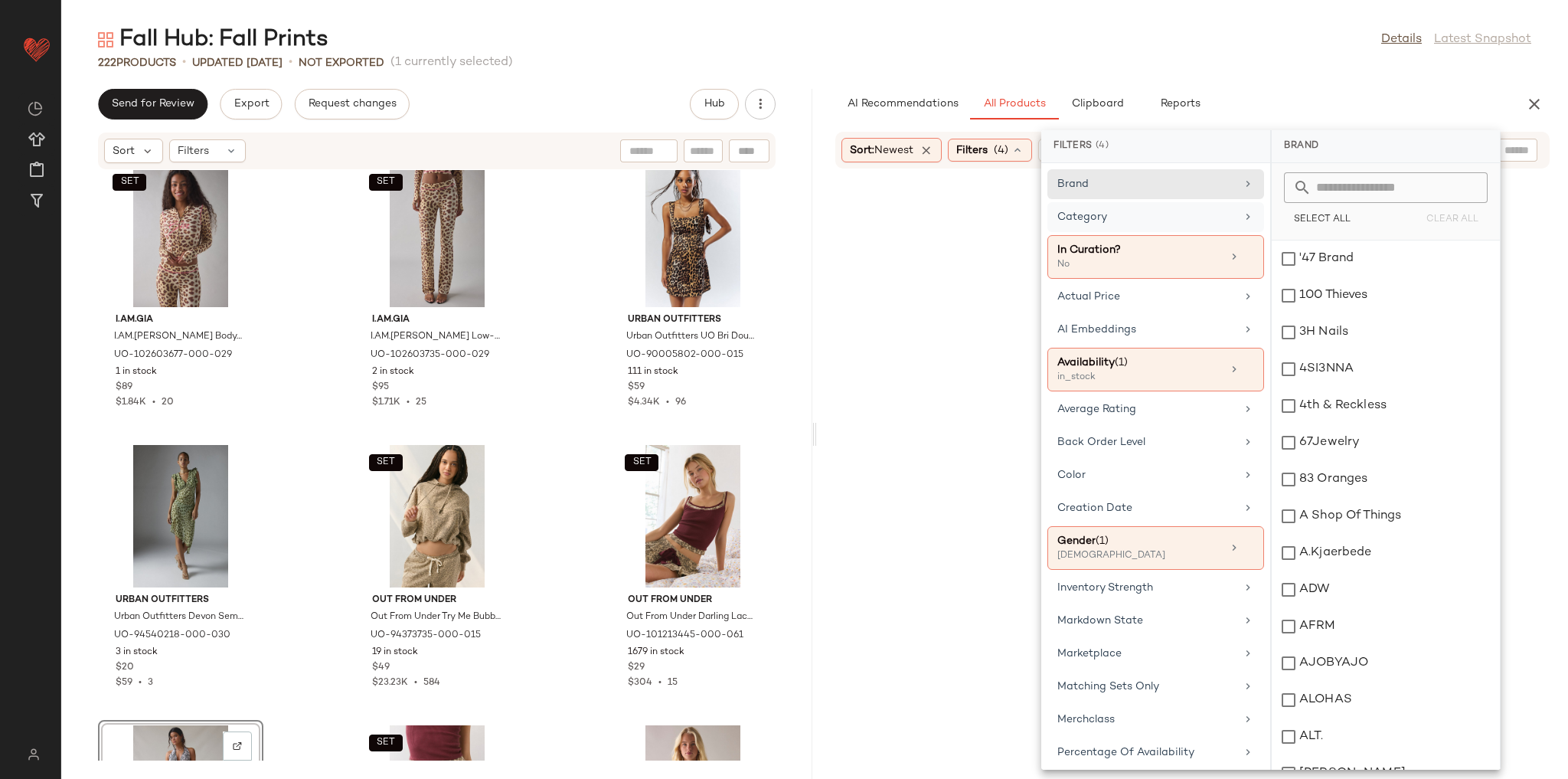
click at [1163, 235] on div "Category" at bounding box center [1156, 257] width 216 height 43
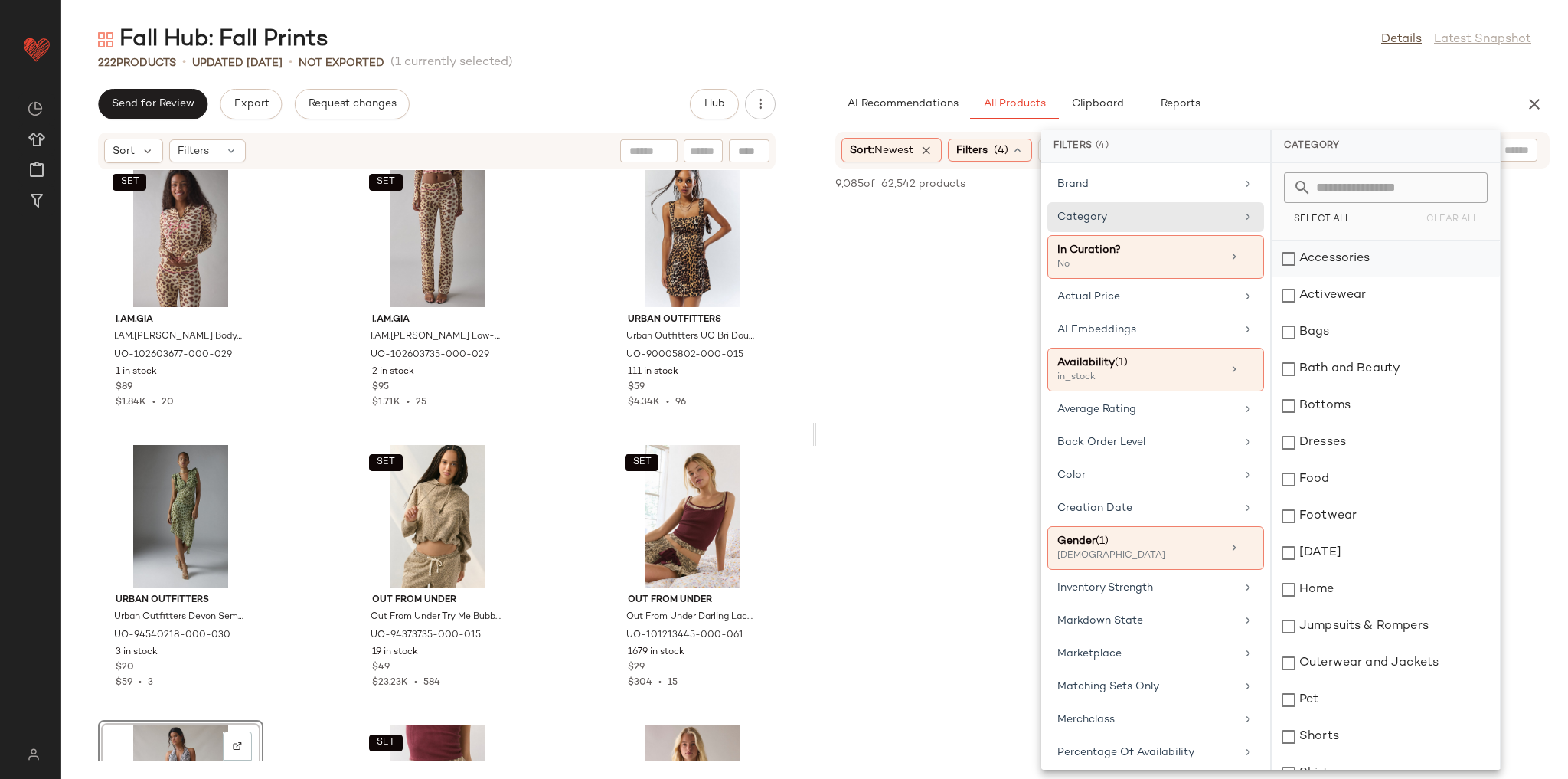
click at [1334, 252] on div "Accessories" at bounding box center [1386, 259] width 228 height 37
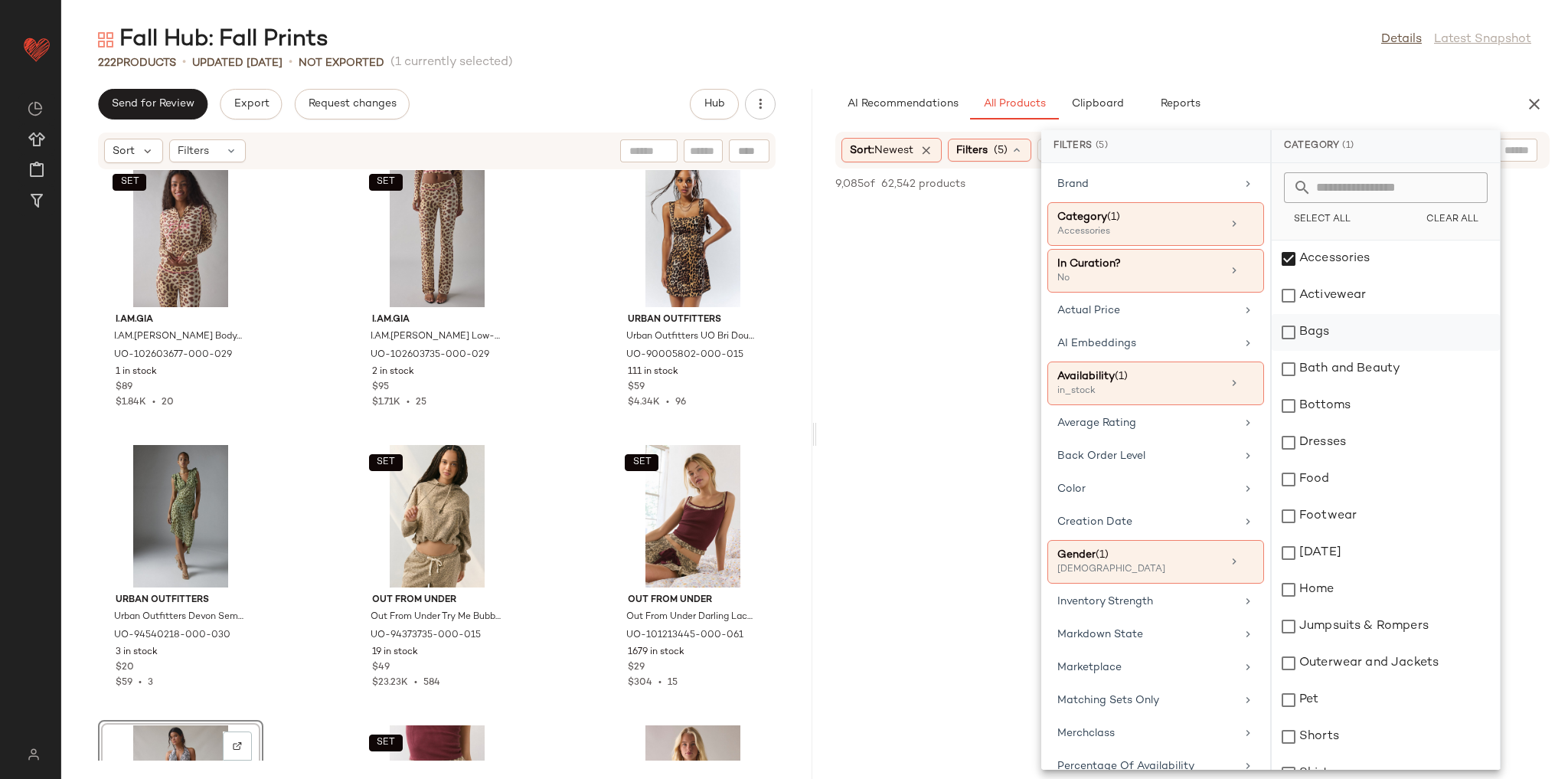
click at [1339, 333] on div "Bags" at bounding box center [1386, 332] width 228 height 37
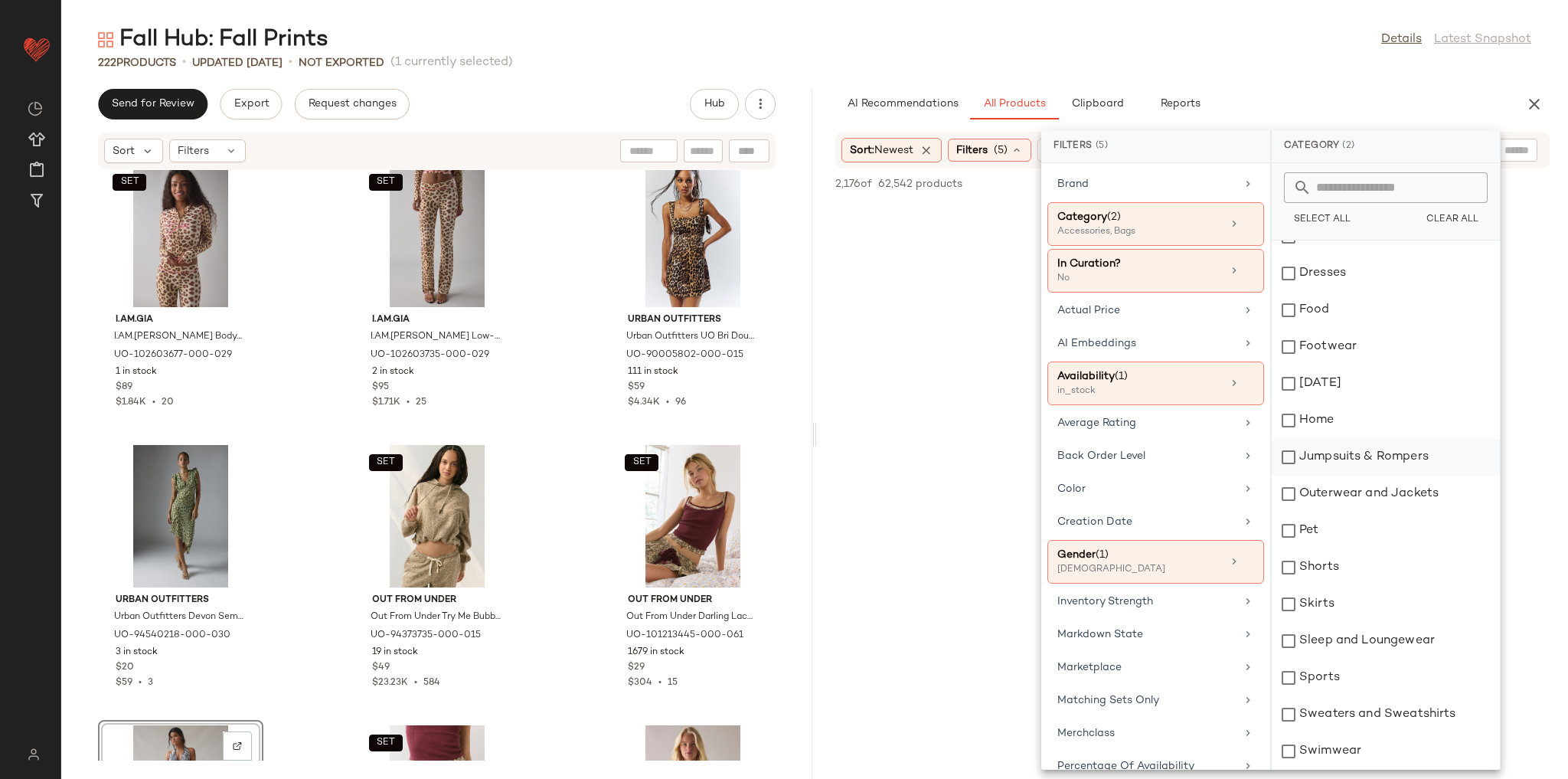
scroll to position [132, 0]
click at [1340, 391] on div "Footwear" at bounding box center [1386, 384] width 228 height 37
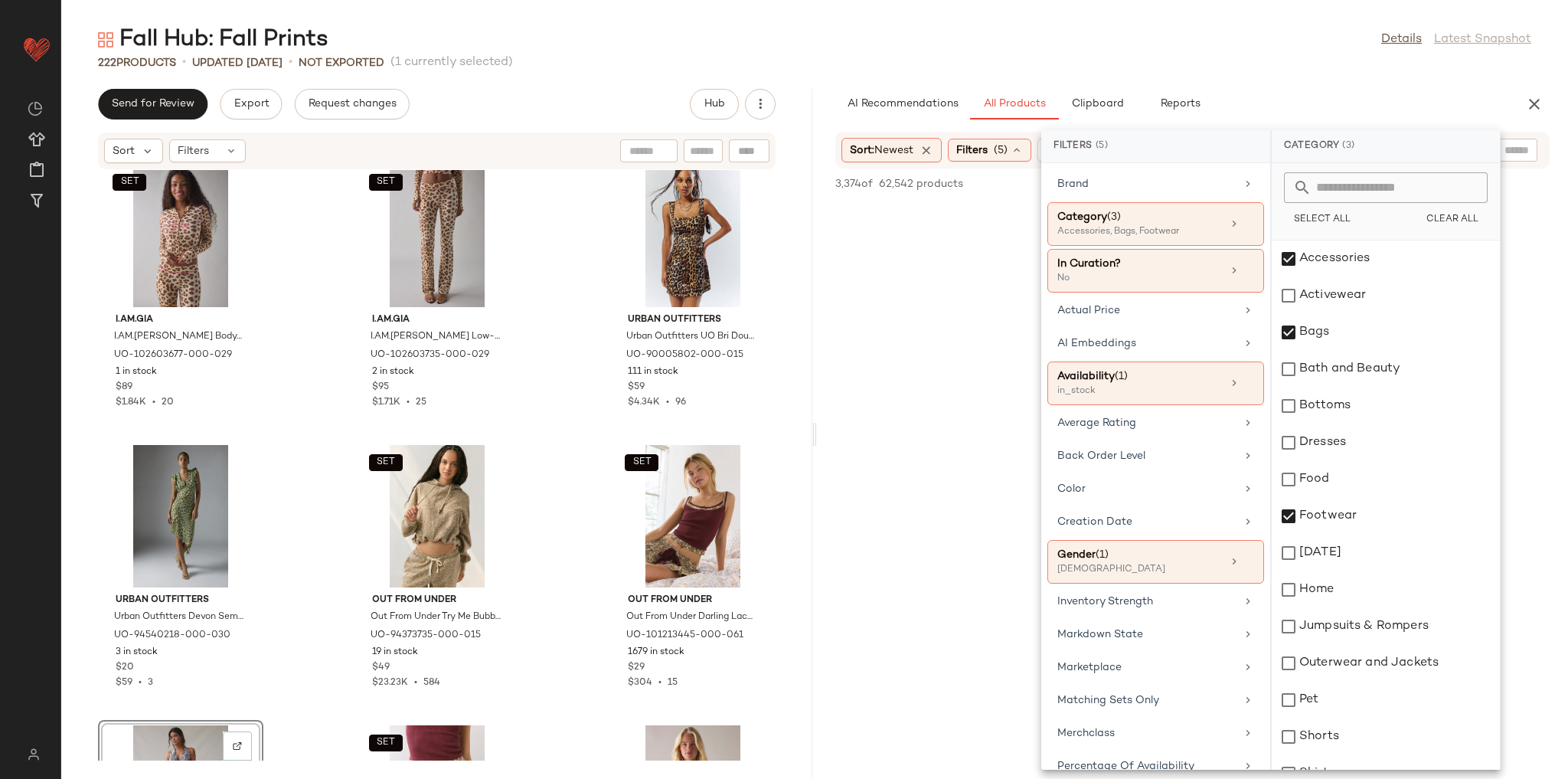
click at [1252, 74] on div "Fall Hub: Fall Prints Details Latest Snapshot 222 Products • updated Aug 13th •…" at bounding box center [814, 401] width 1507 height 755
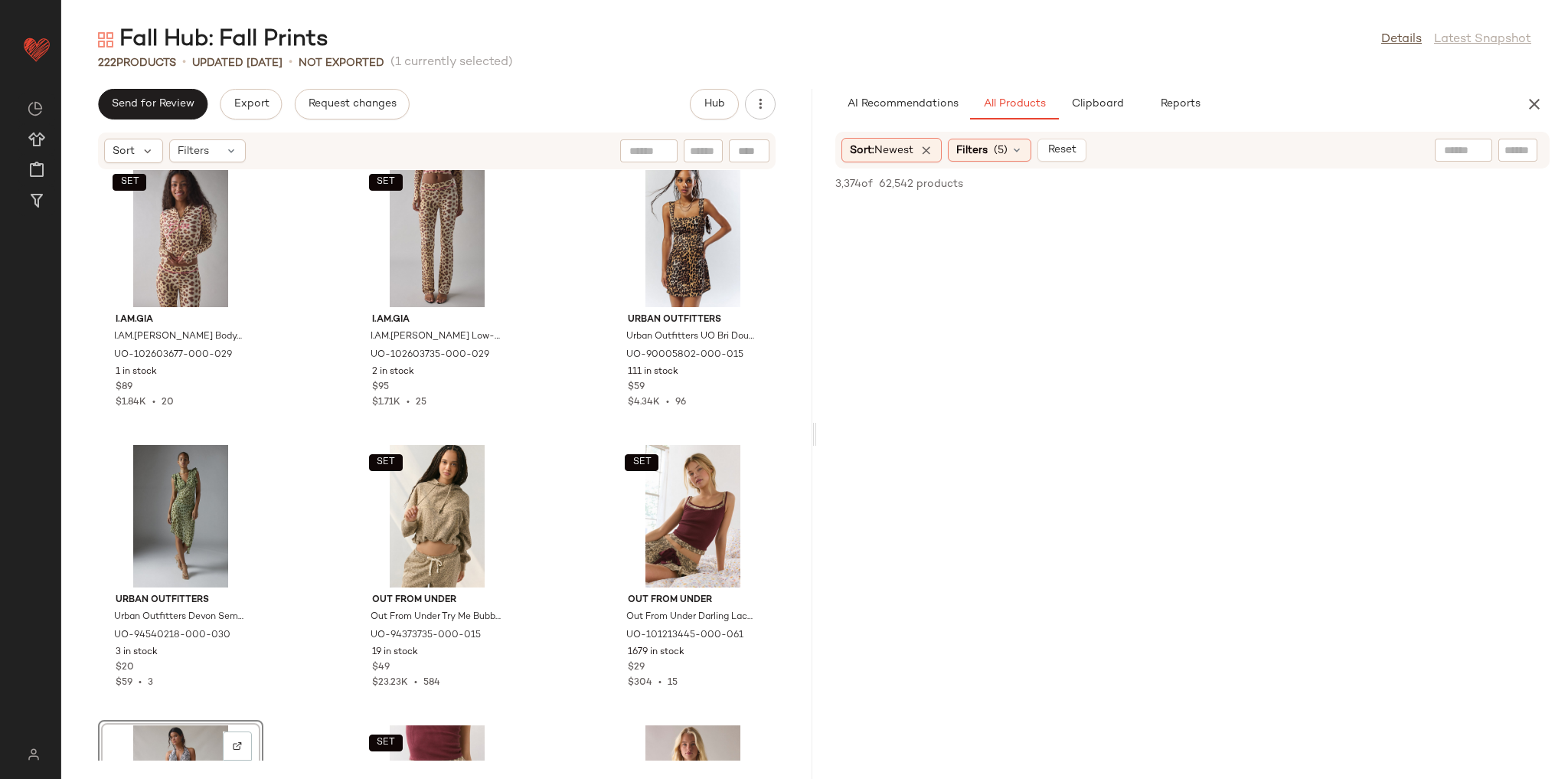
click at [1449, 150] on input "text" at bounding box center [1463, 151] width 39 height 16
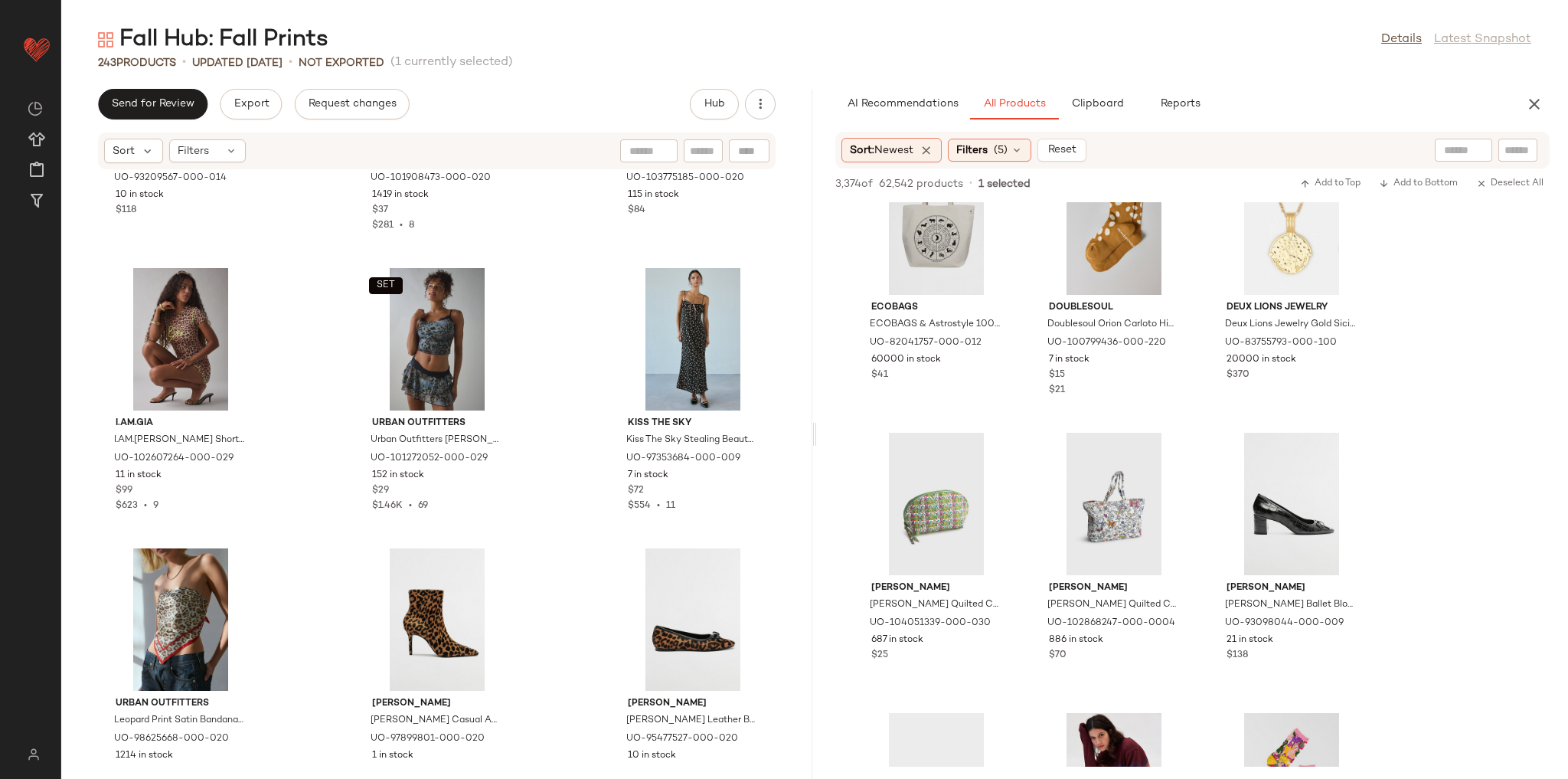
scroll to position [20377, 0]
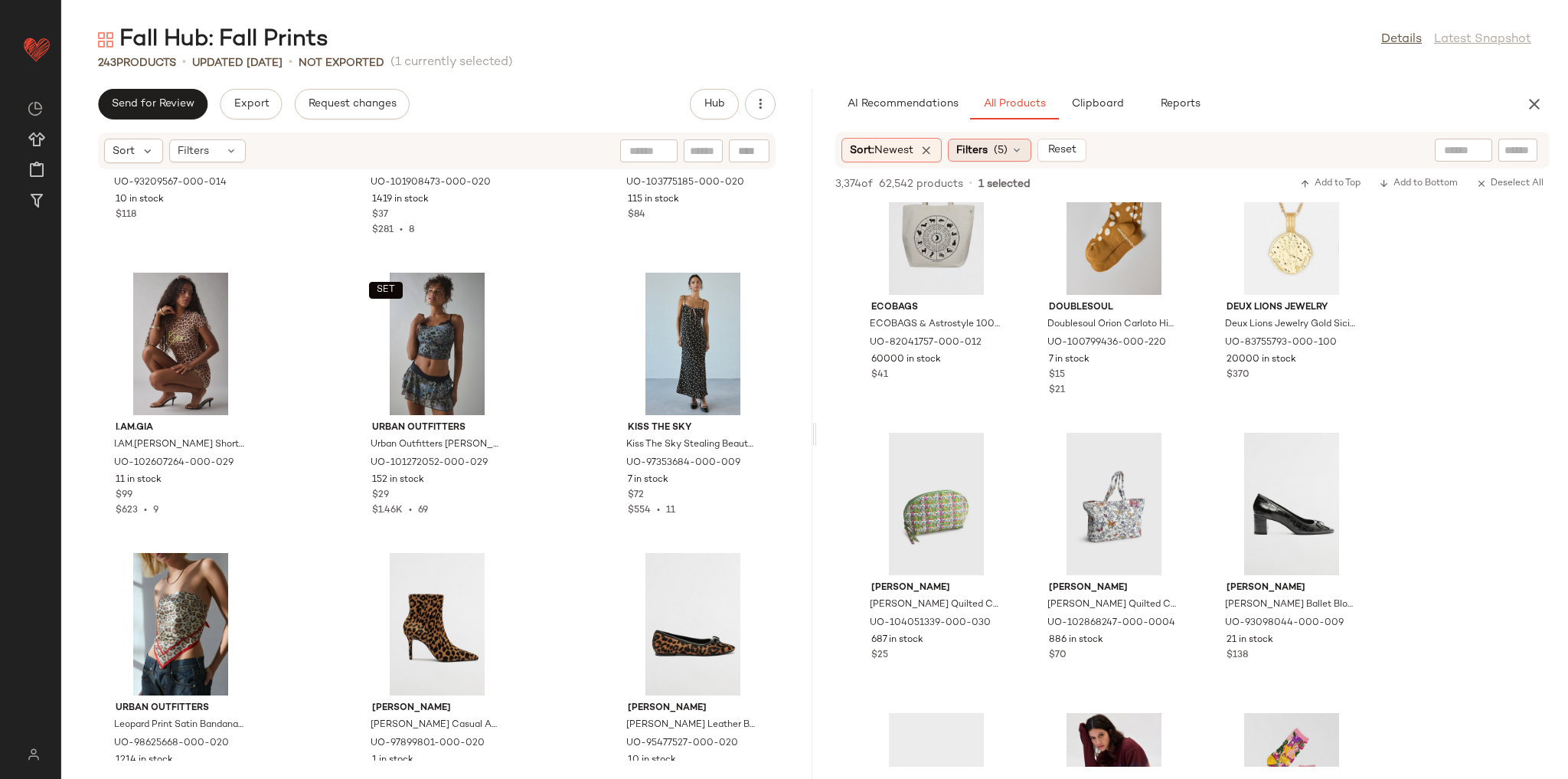
click at [981, 143] on span "Filters" at bounding box center [972, 151] width 32 height 16
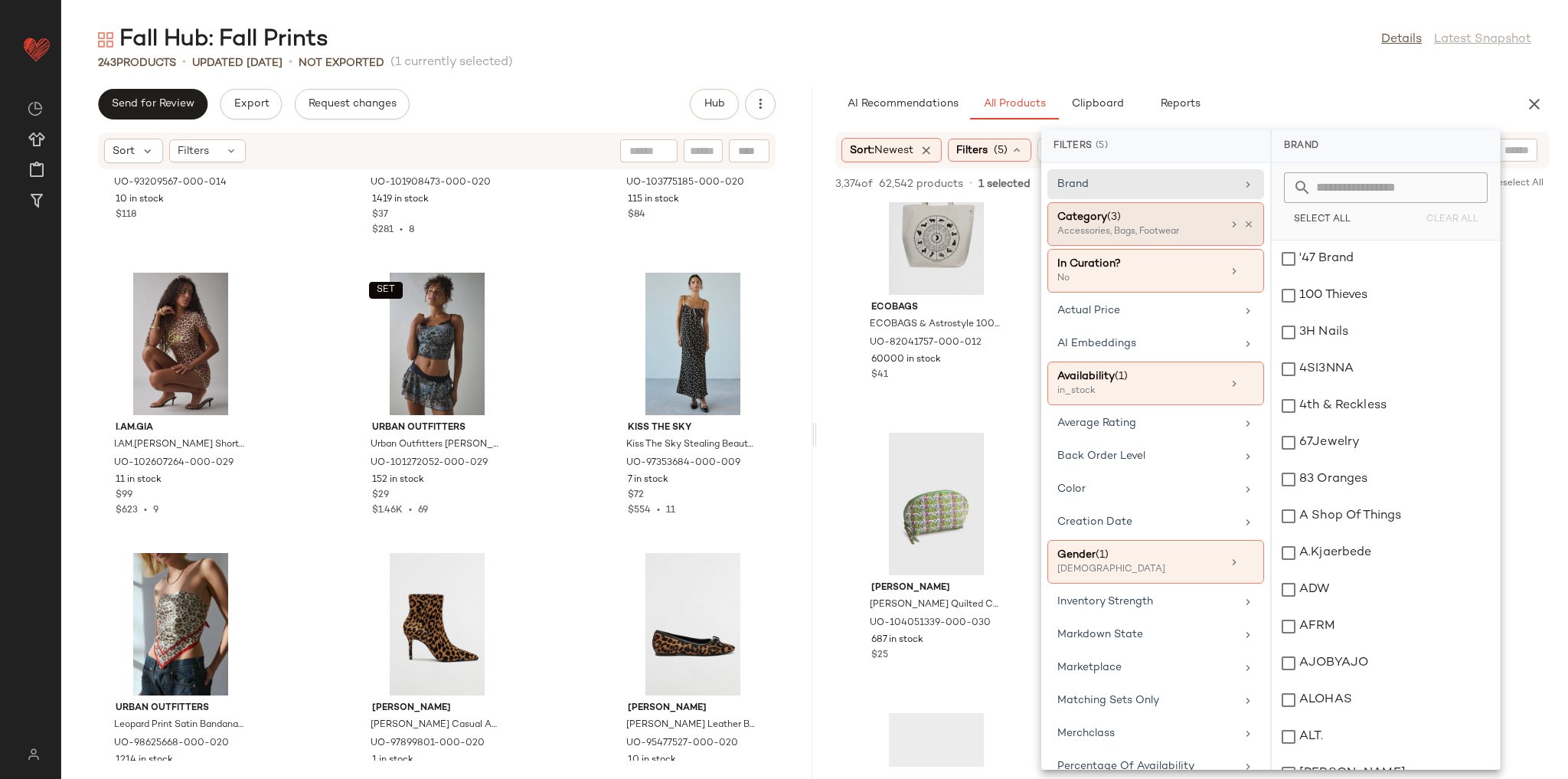
click at [1161, 224] on div "Category (3)" at bounding box center [1140, 217] width 165 height 16
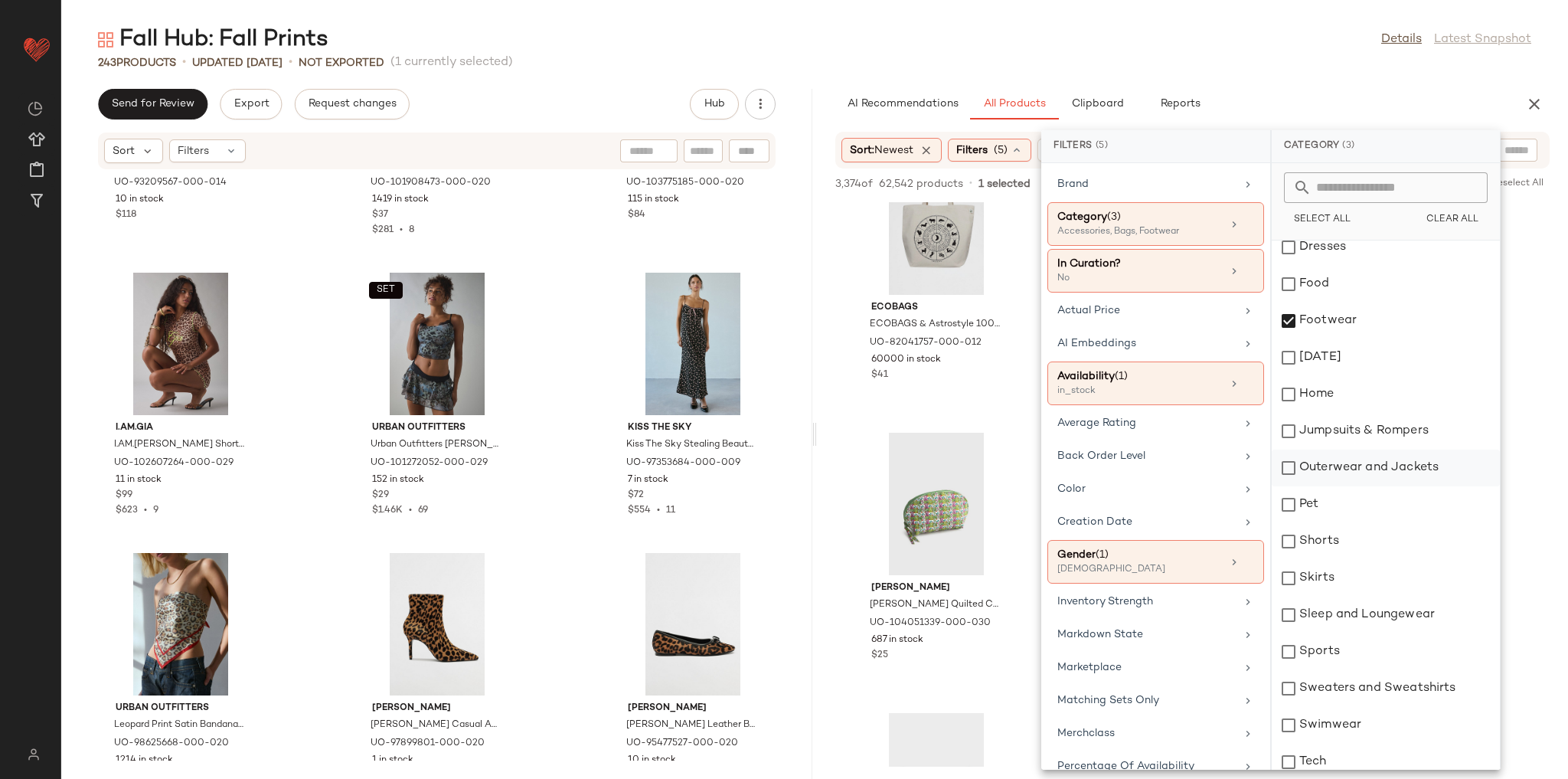
scroll to position [245, 0]
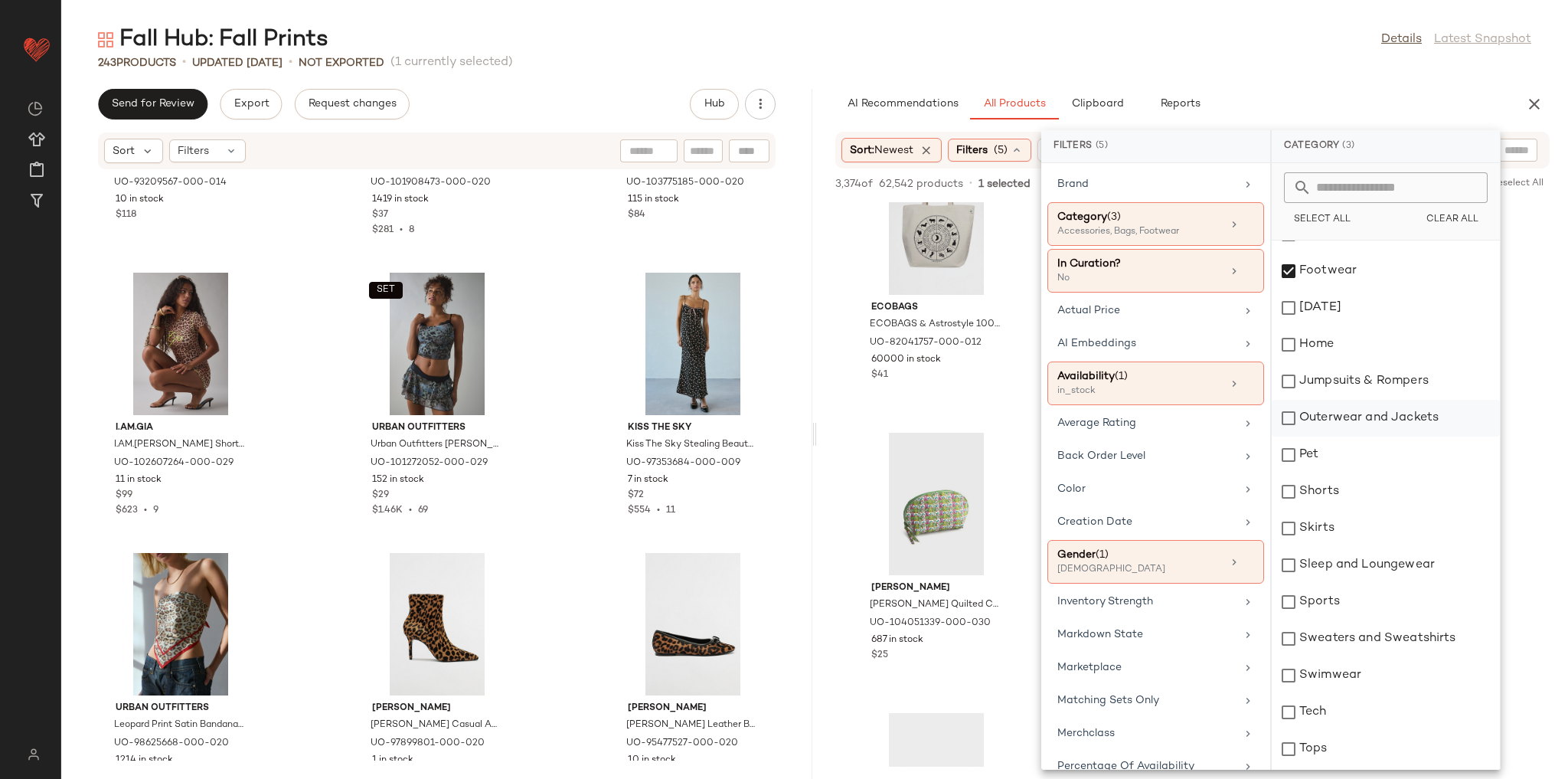
click at [1360, 414] on div "Outerwear and Jackets" at bounding box center [1386, 417] width 228 height 37
click at [1302, 55] on div "243 Products • updated Aug 13th • Not Exported (1 currently selected)" at bounding box center [814, 62] width 1507 height 15
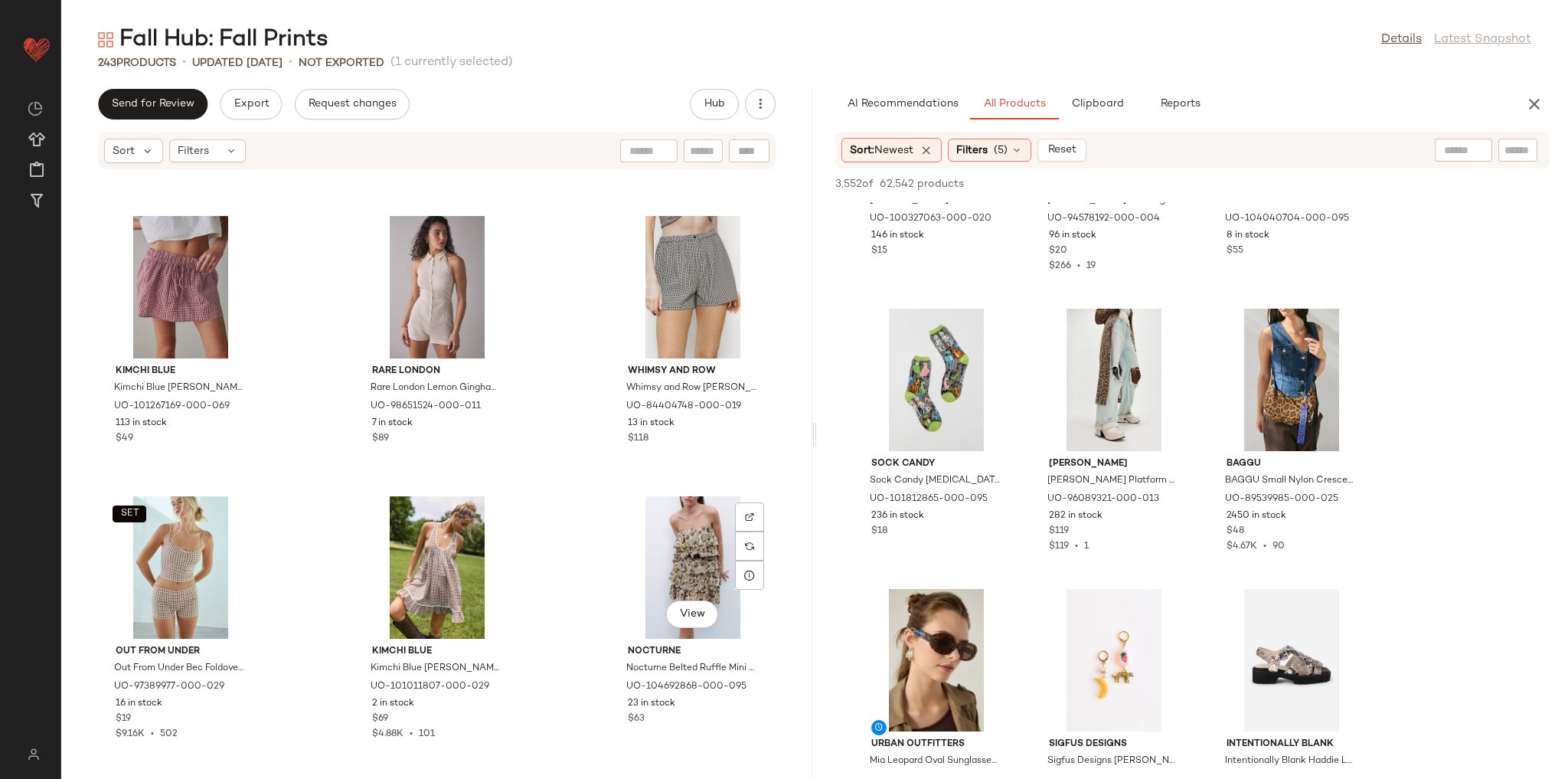
scroll to position [15047, 0]
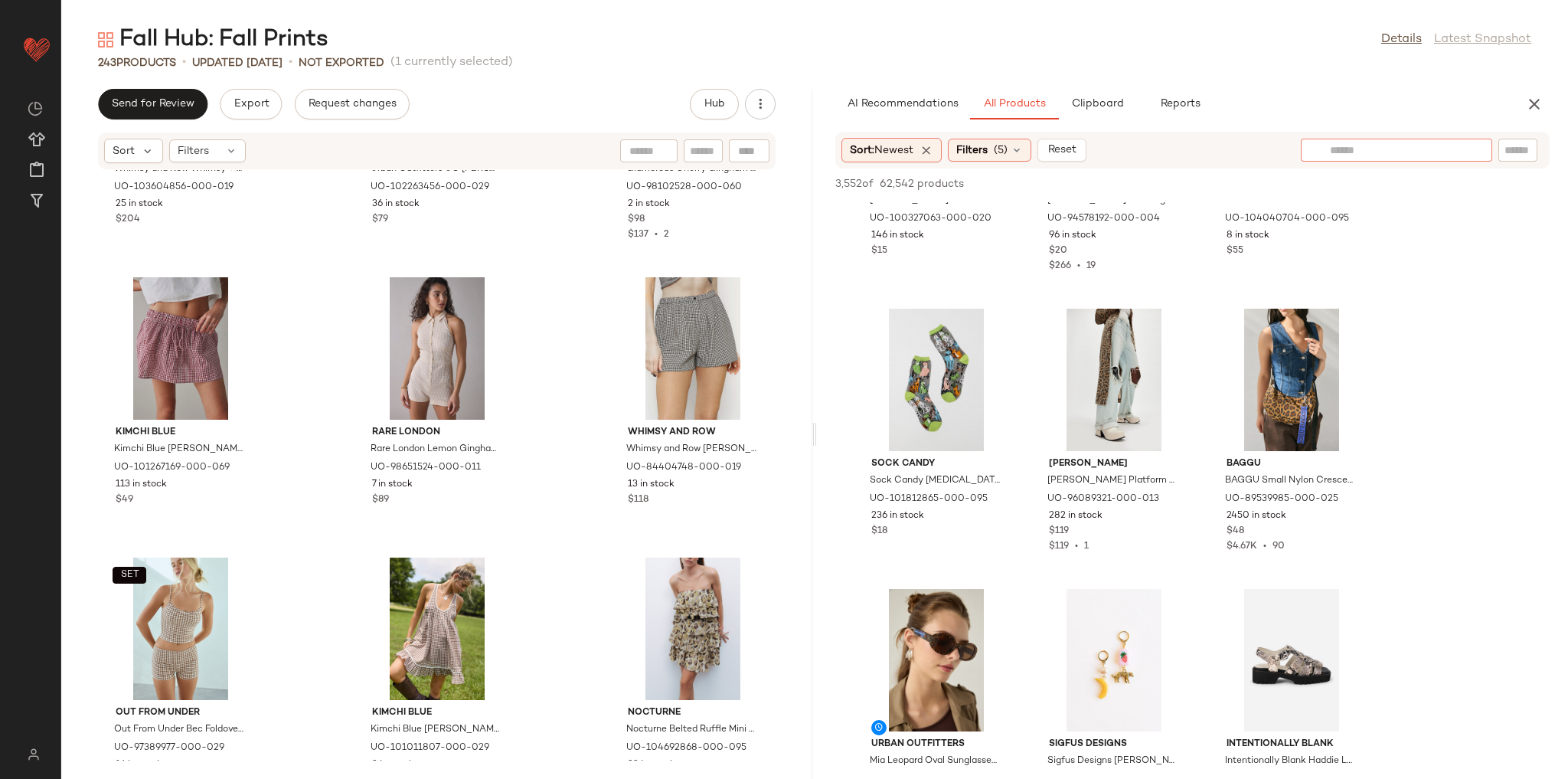
click at [1491, 150] on div at bounding box center [1397, 150] width 191 height 23
type input "*******"
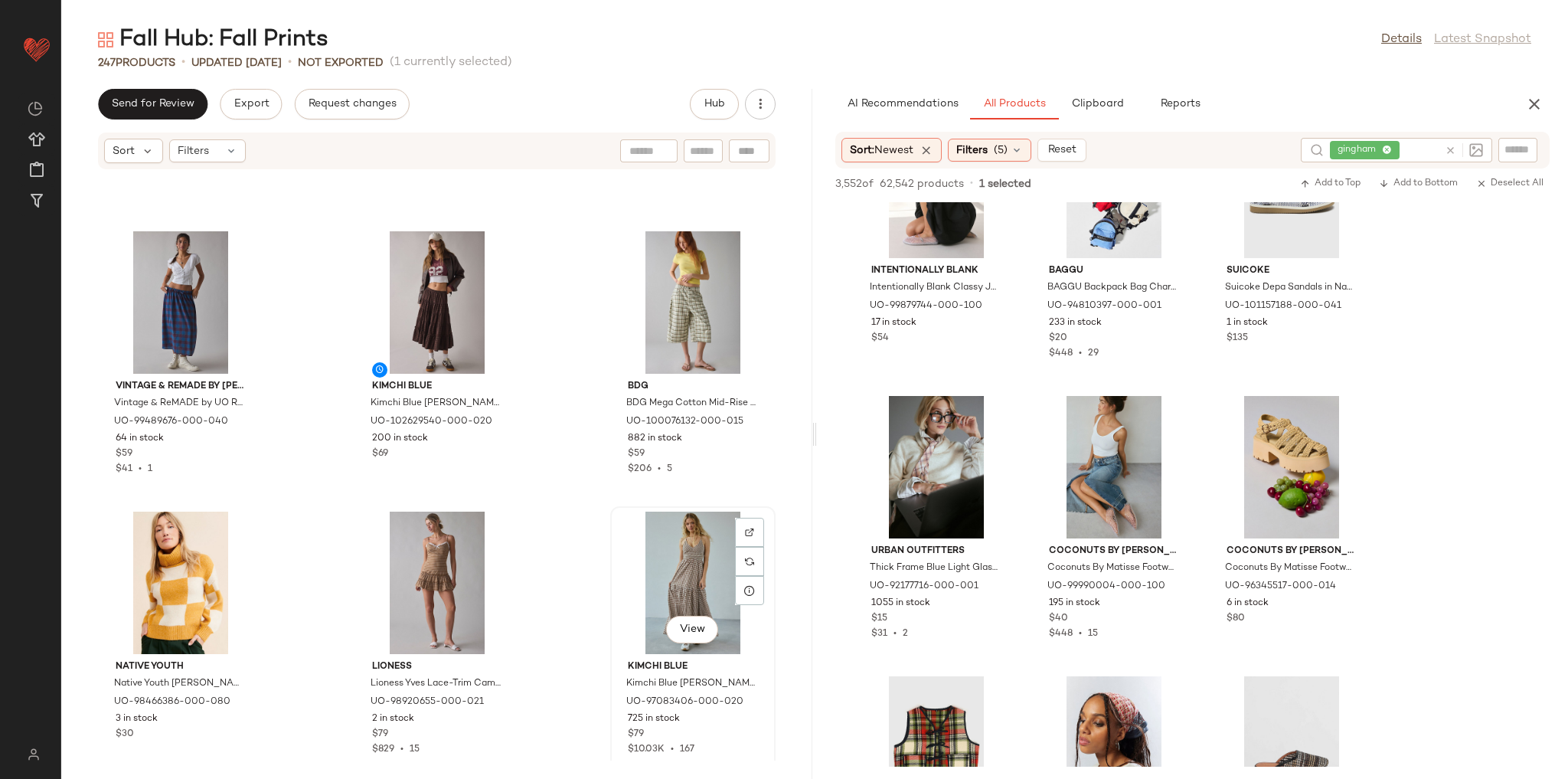
scroll to position [12351, 0]
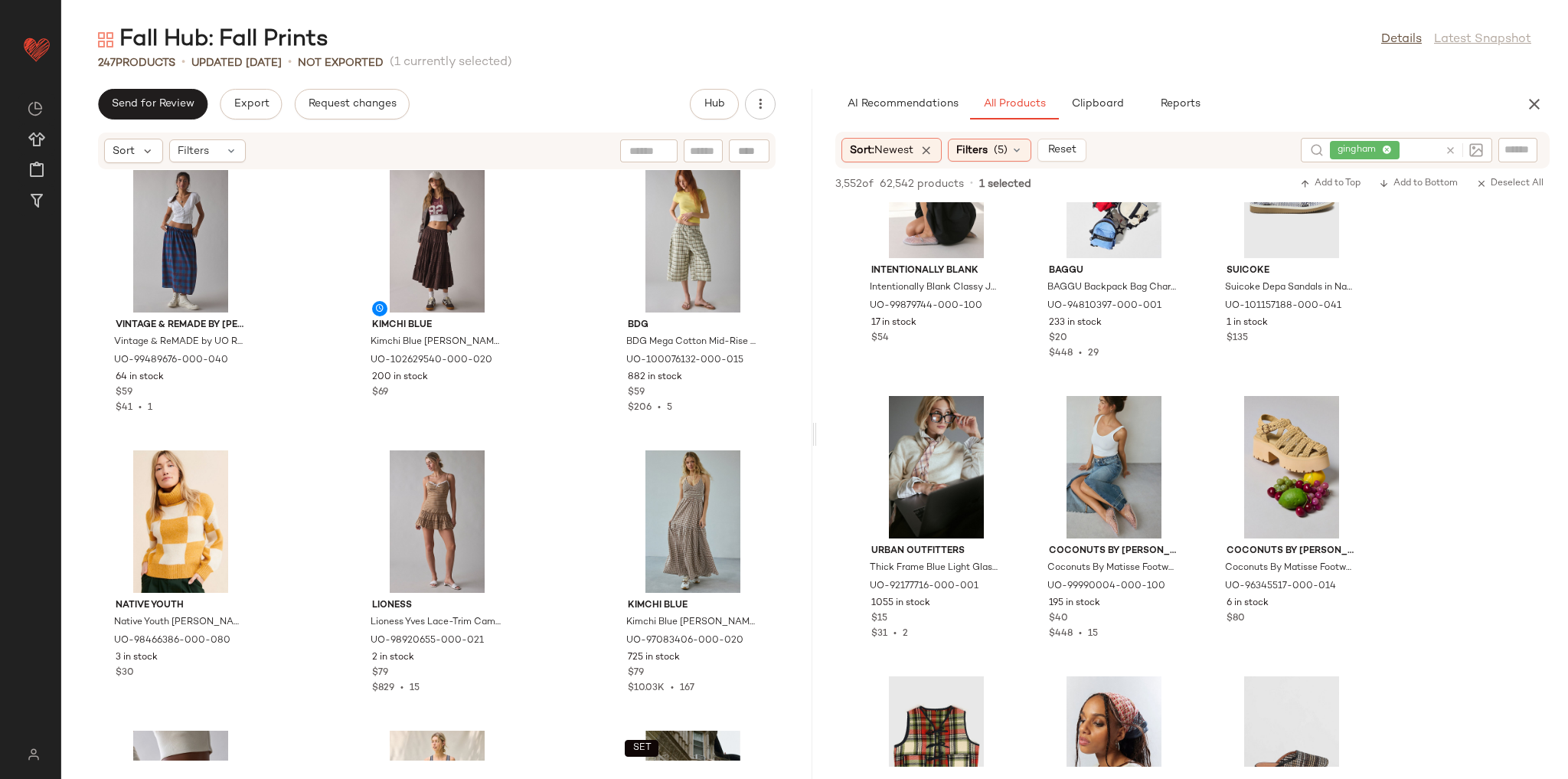
click at [1449, 151] on icon at bounding box center [1451, 151] width 12 height 12
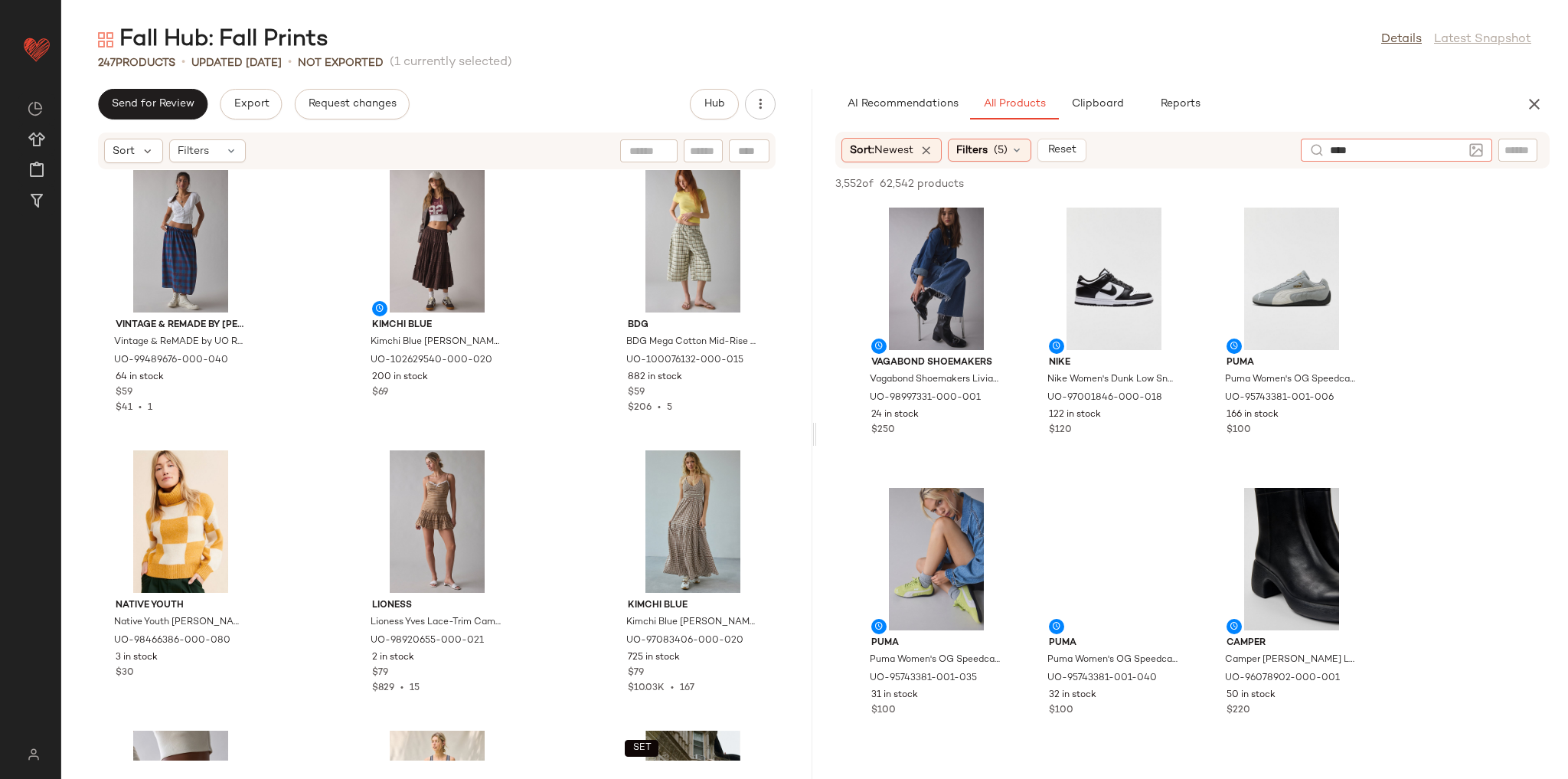
type input "*****"
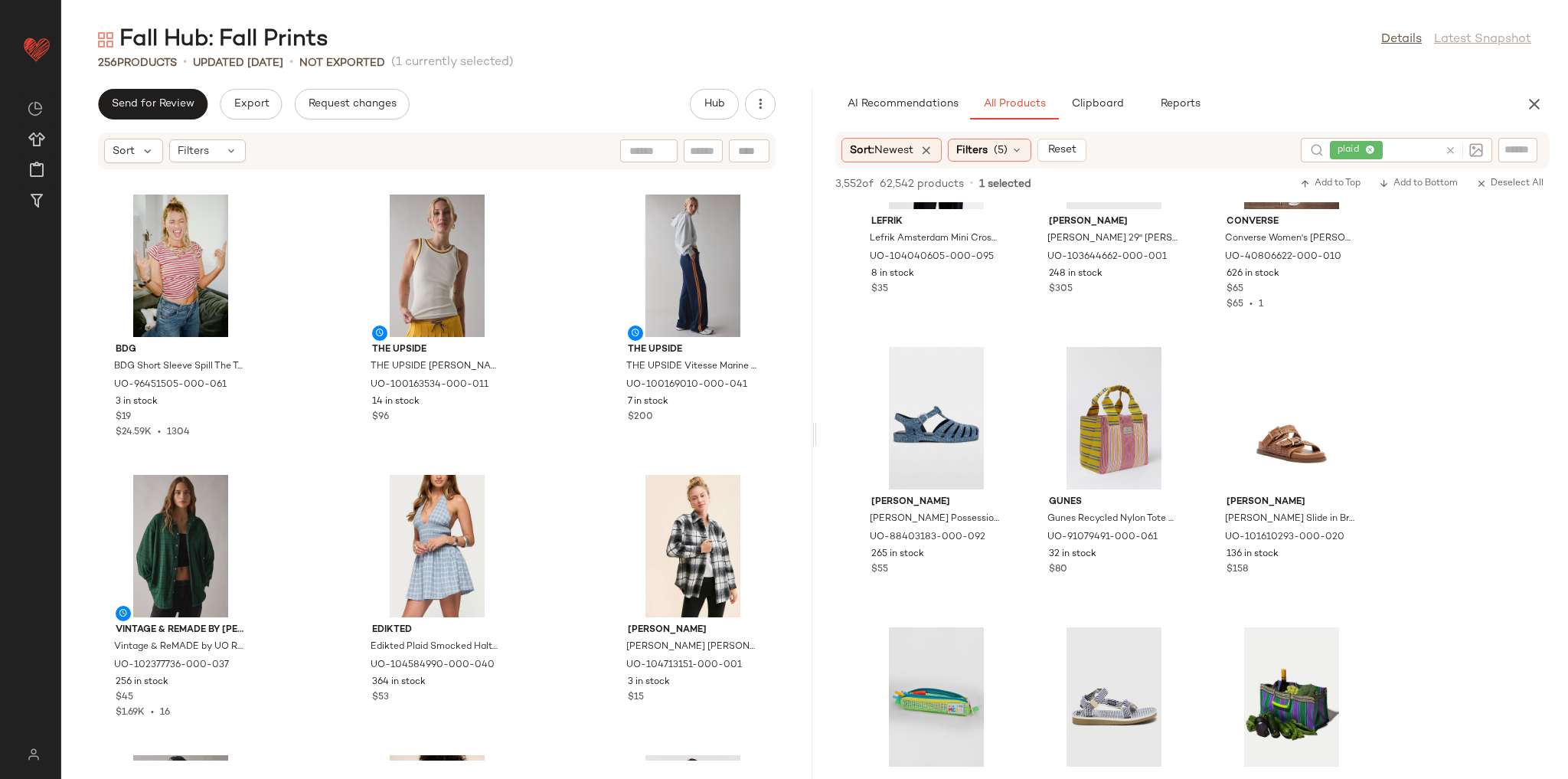
scroll to position [10024, 0]
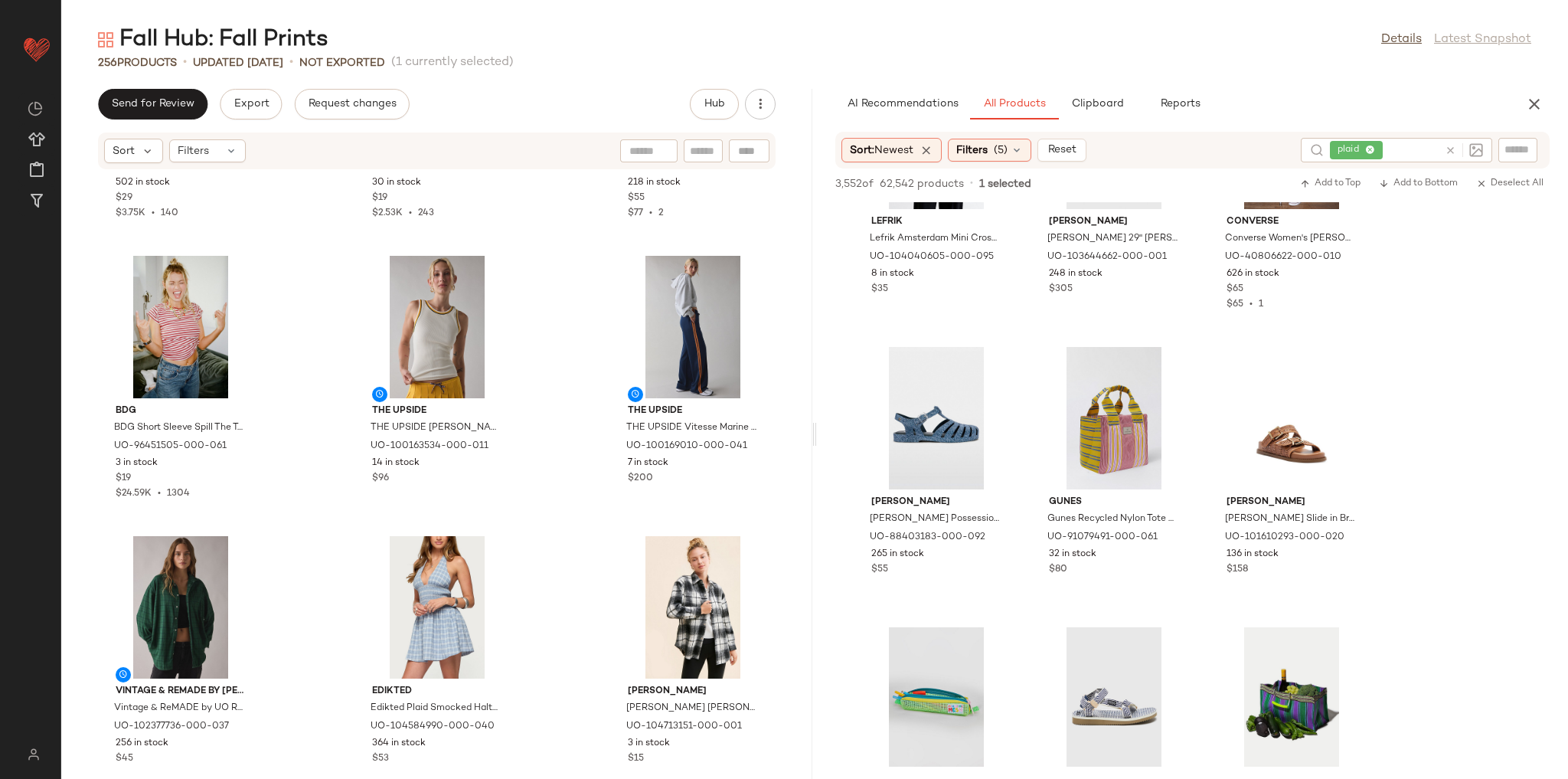
click at [1452, 143] on div at bounding box center [1464, 150] width 38 height 14
click at [1452, 148] on icon at bounding box center [1451, 151] width 12 height 12
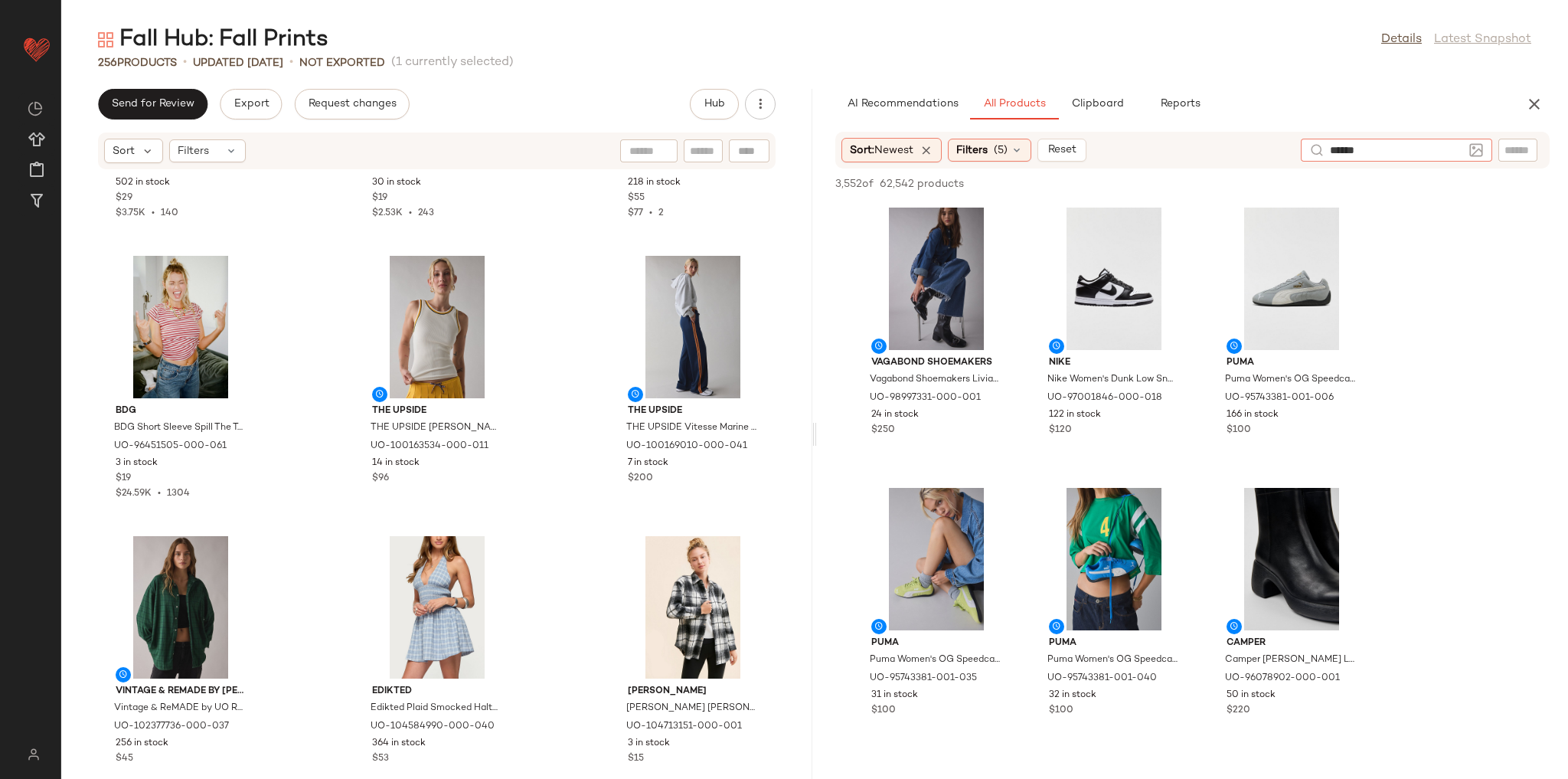
type input "*******"
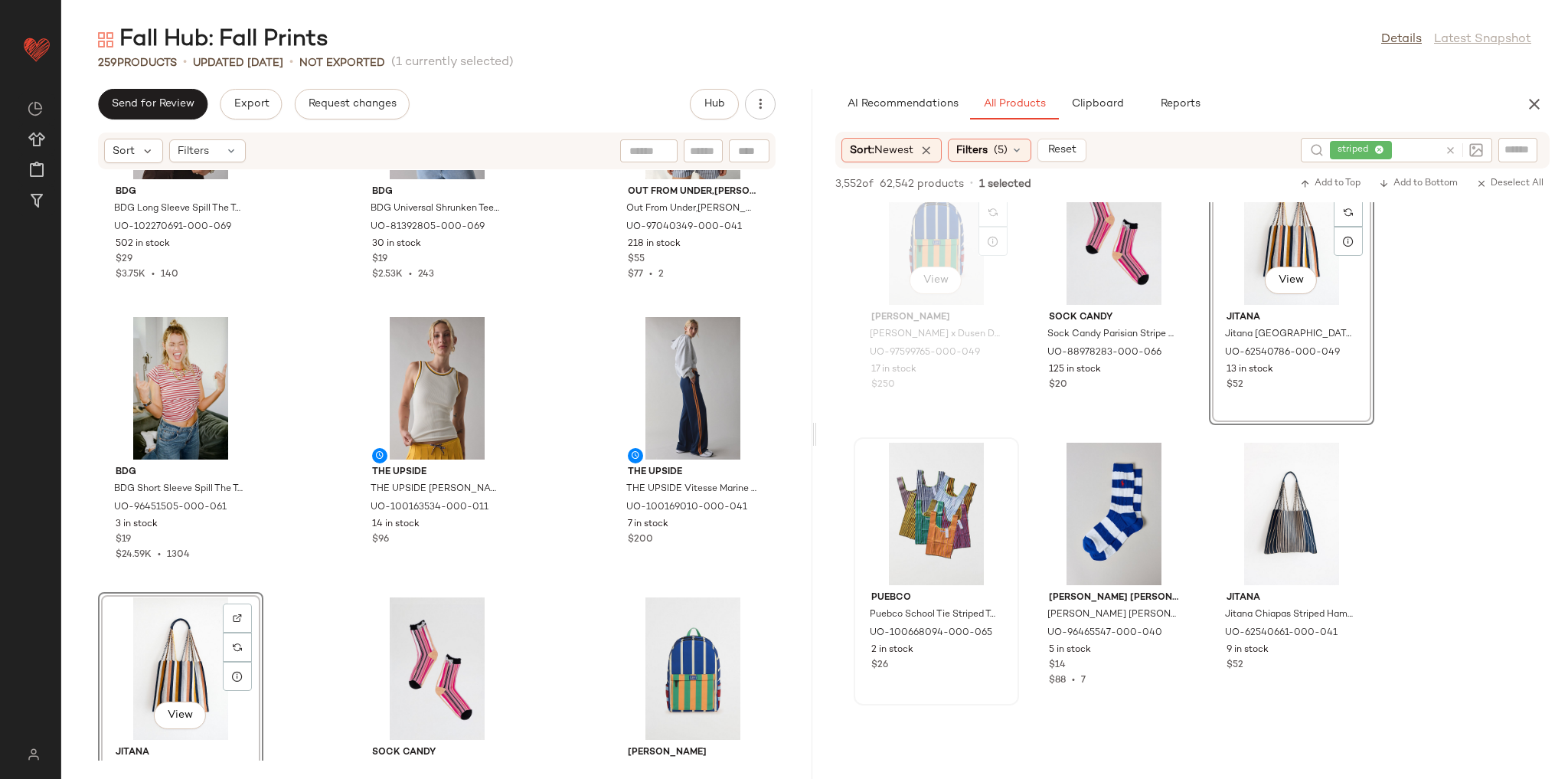
scroll to position [123, 0]
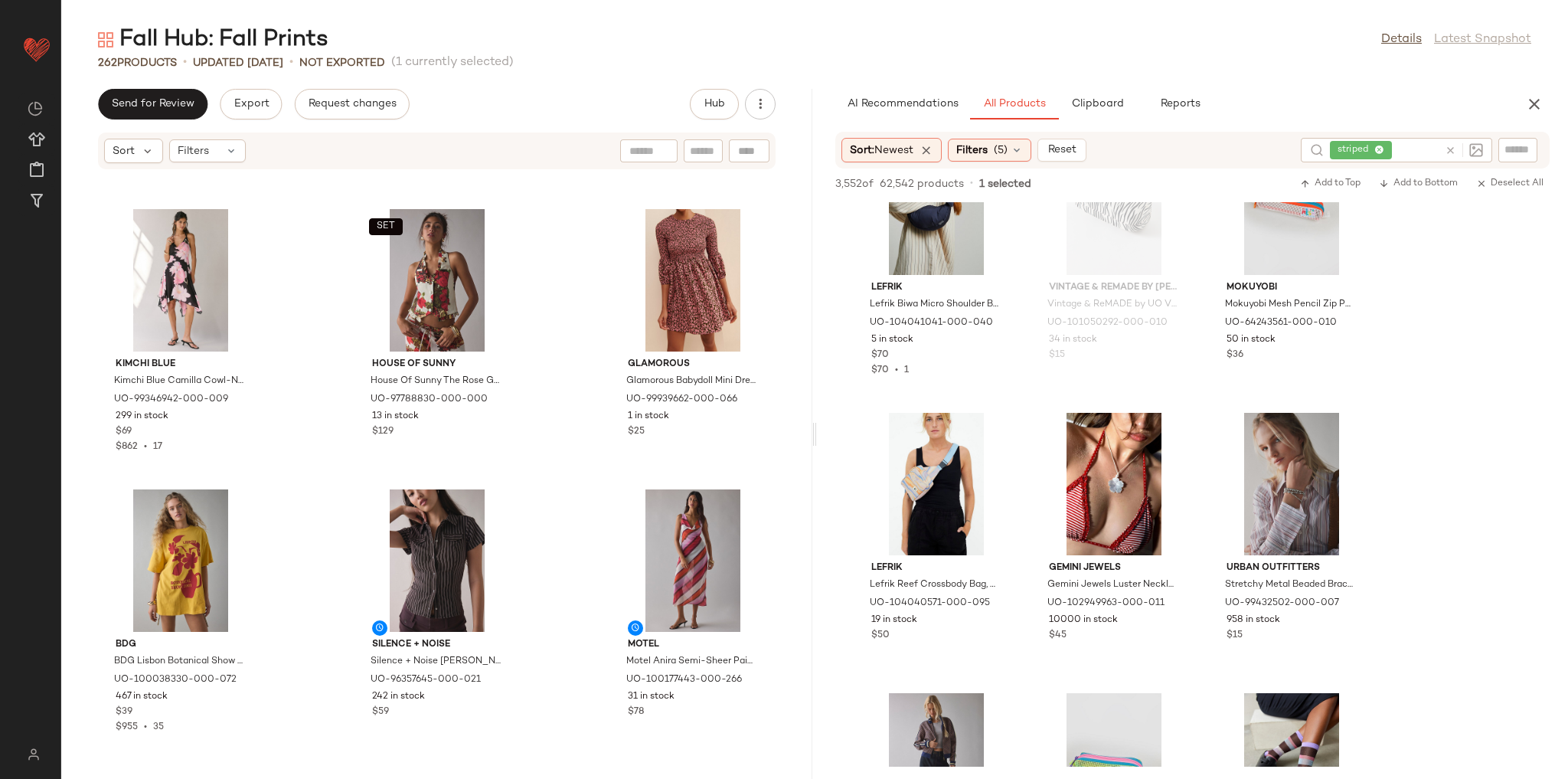
scroll to position [4449, 0]
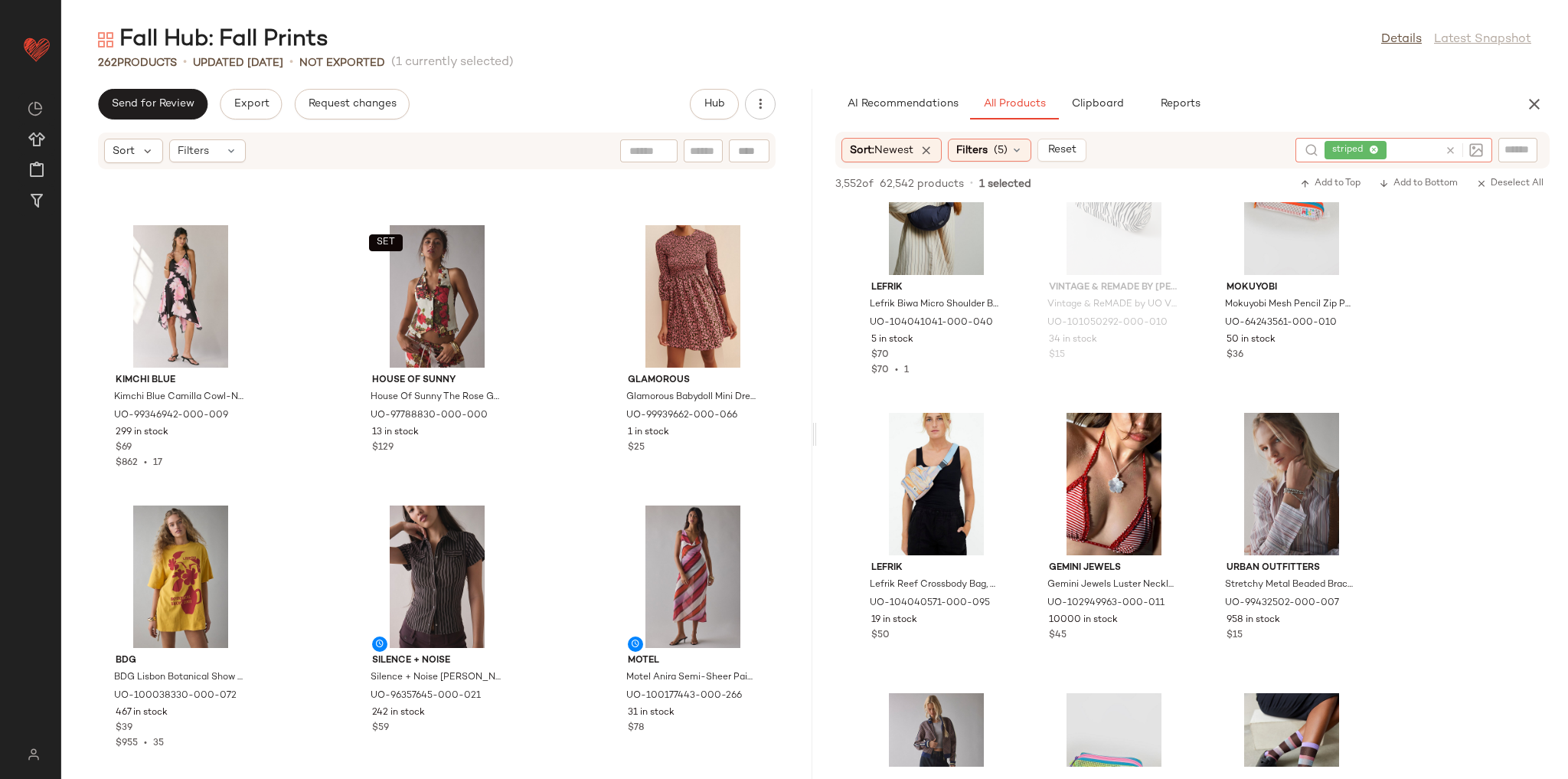
click at [1451, 150] on icon at bounding box center [1451, 151] width 12 height 12
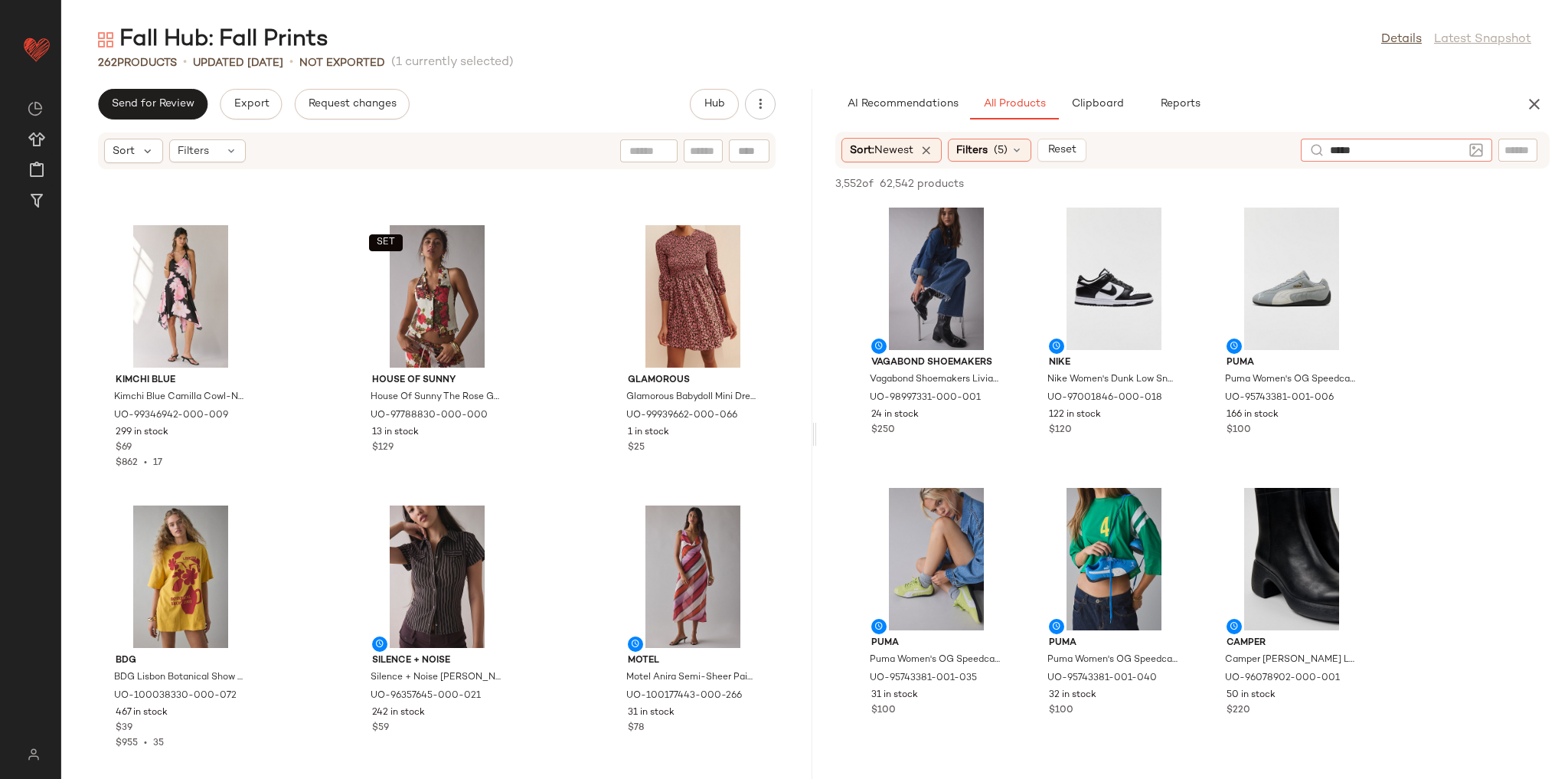
type input "******"
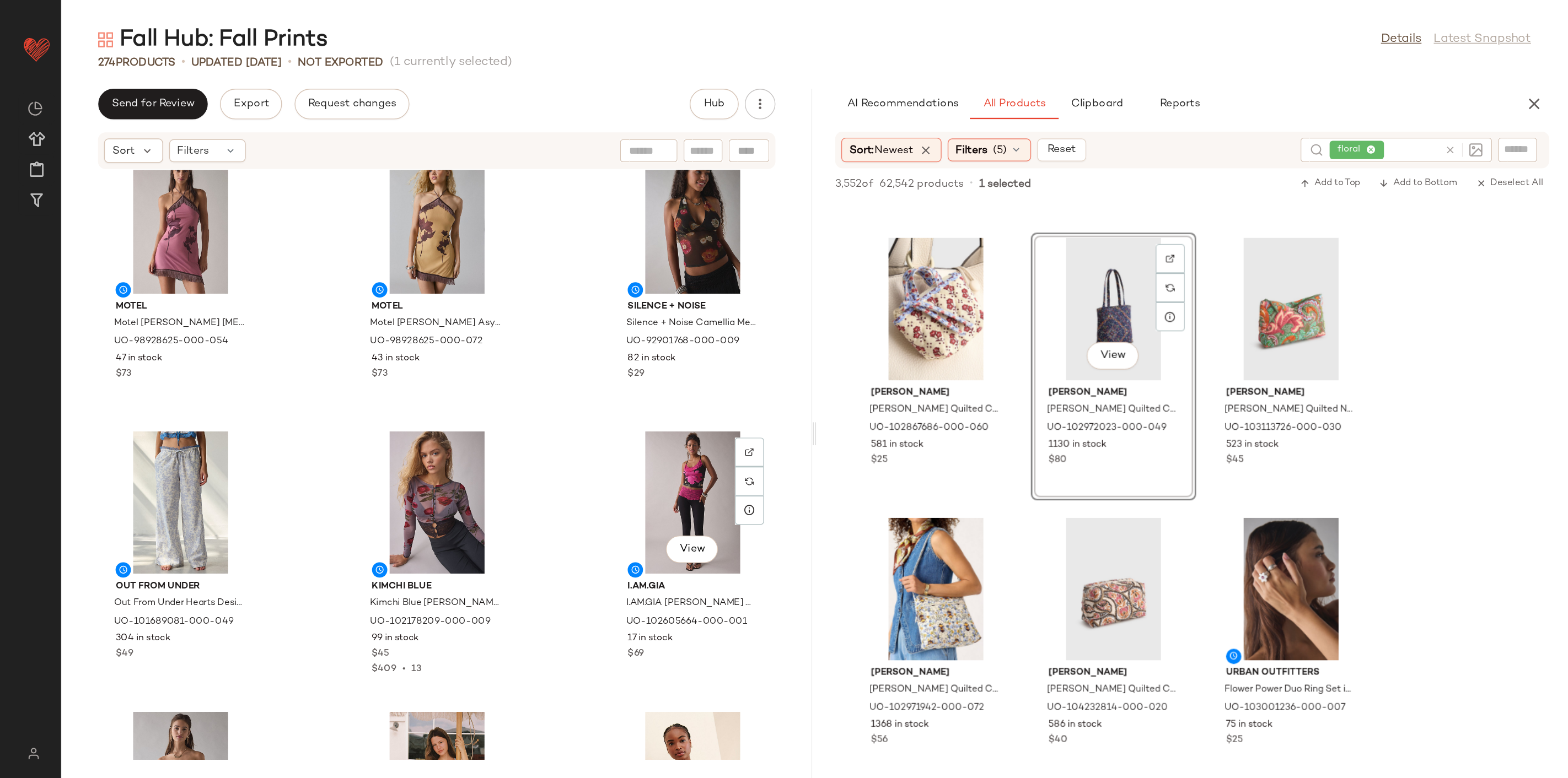
scroll to position [0, 0]
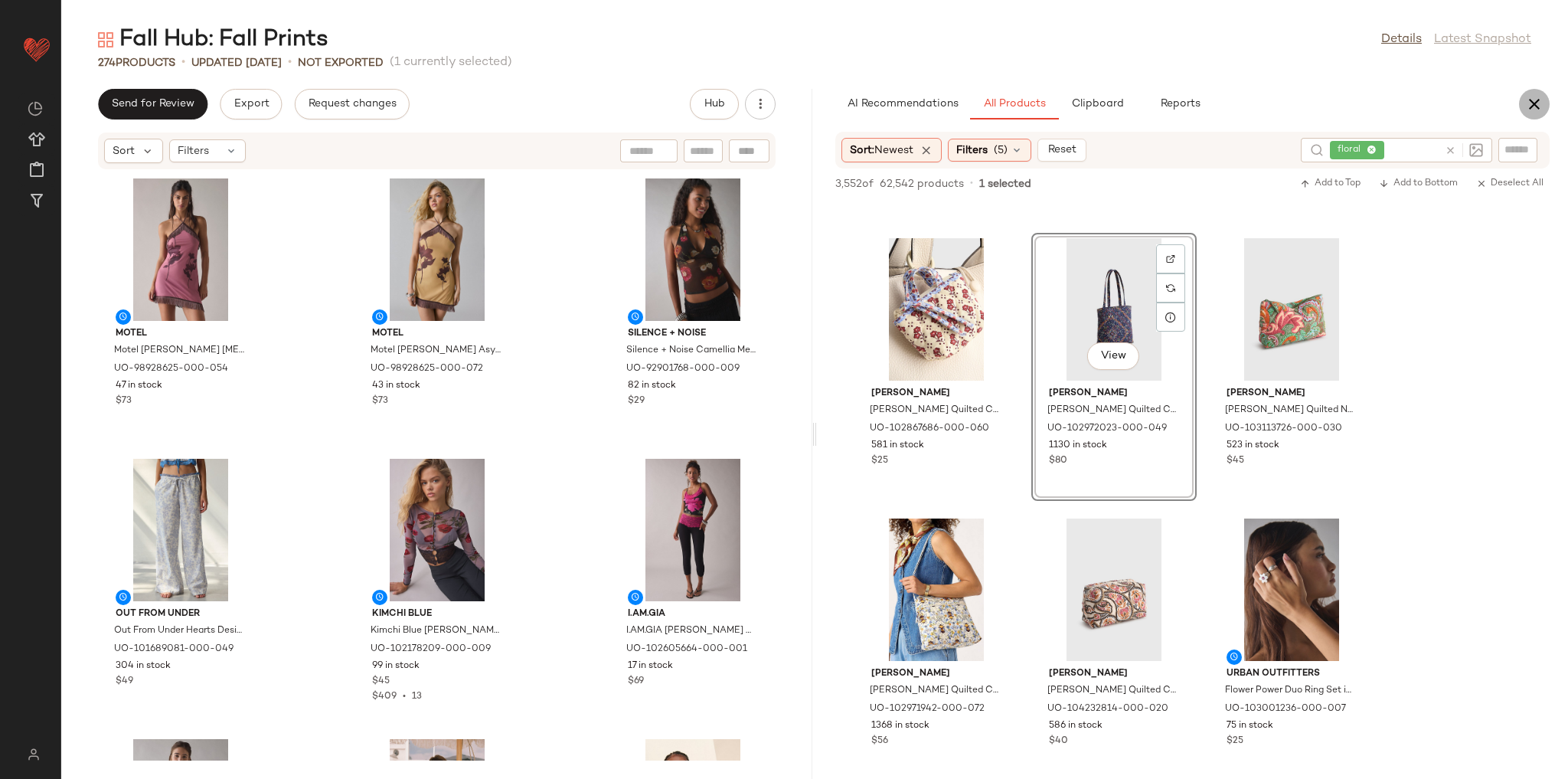
click at [1543, 103] on icon "button" at bounding box center [1535, 104] width 18 height 18
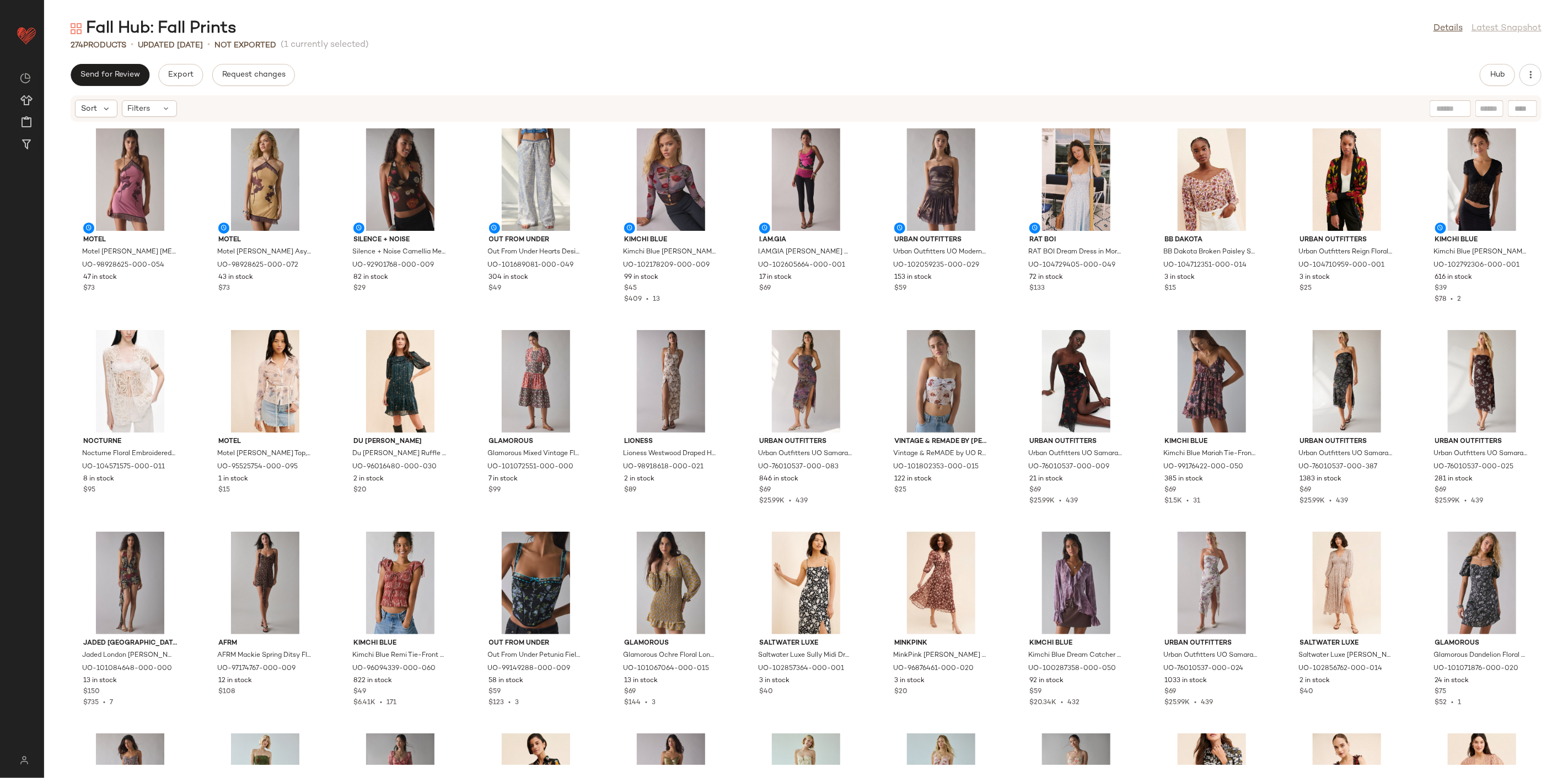
drag, startPoint x: 1113, startPoint y: 0, endPoint x: 1201, endPoint y: 31, distance: 93.3
click at [1128, 31] on div "Fall Hub: Fall Prints Details Latest Snapshot" at bounding box center [806, 29] width 1524 height 22
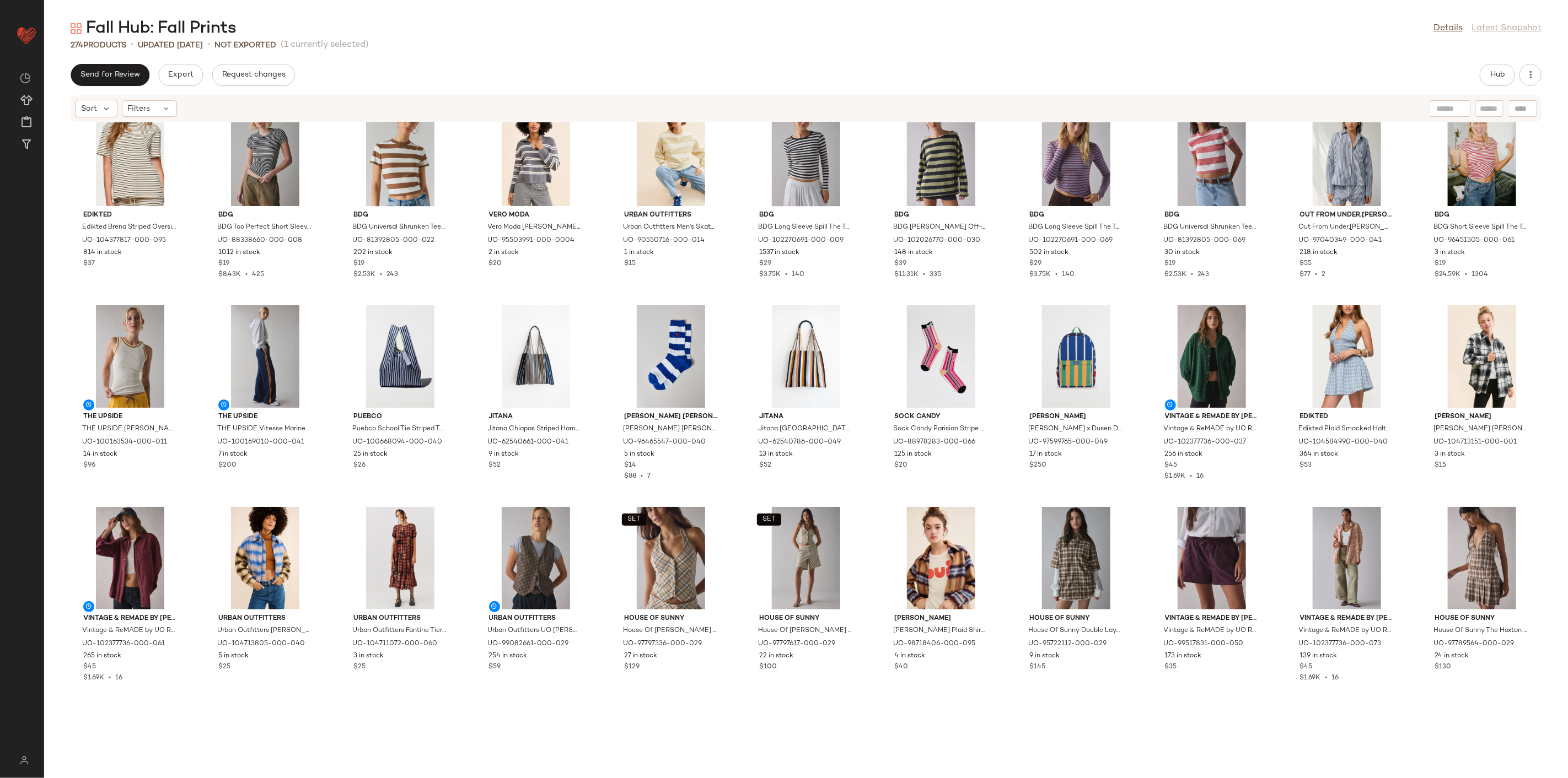
scroll to position [2091, 0]
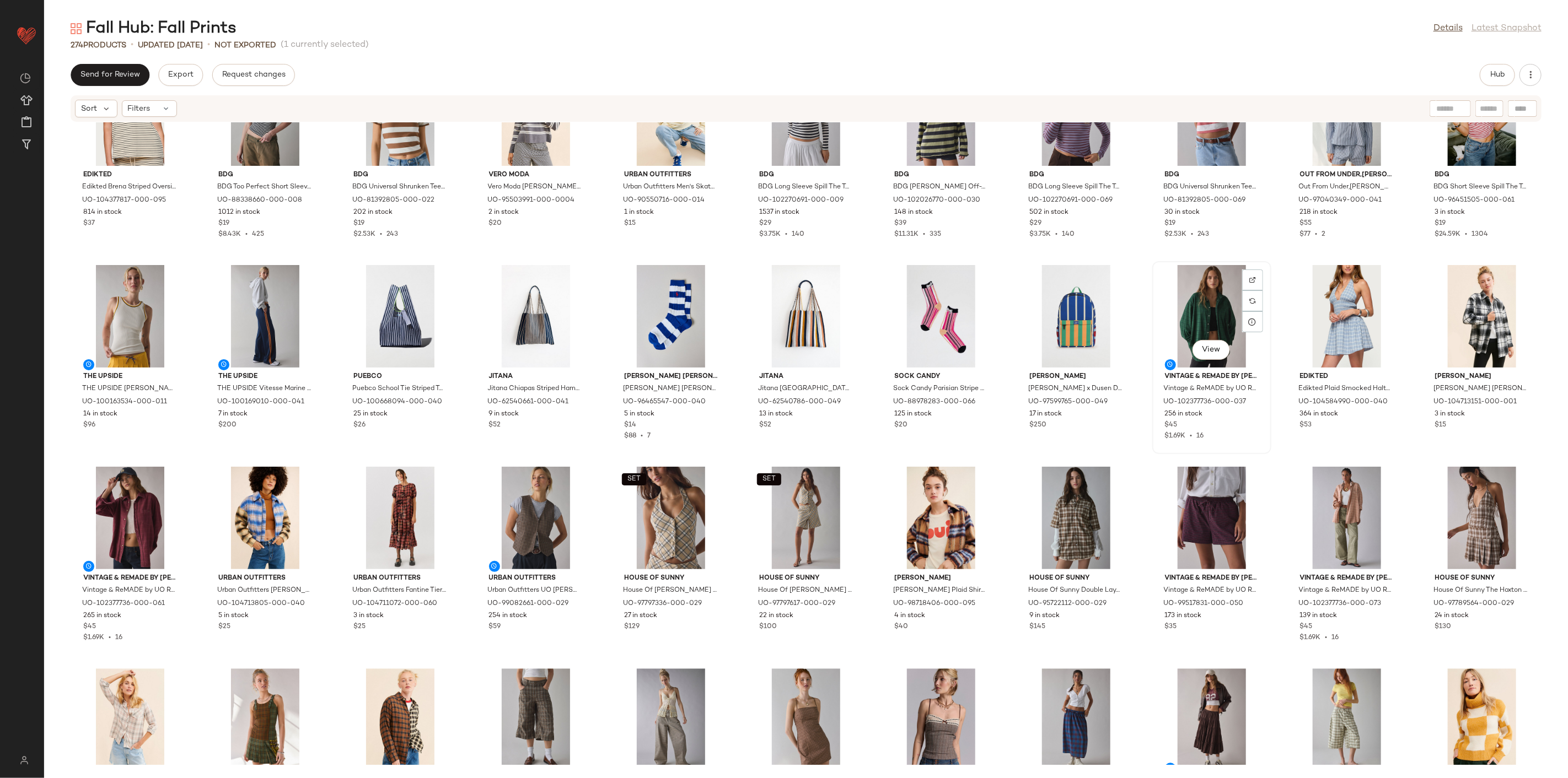
click at [1128, 291] on div "View" at bounding box center [1212, 316] width 112 height 103
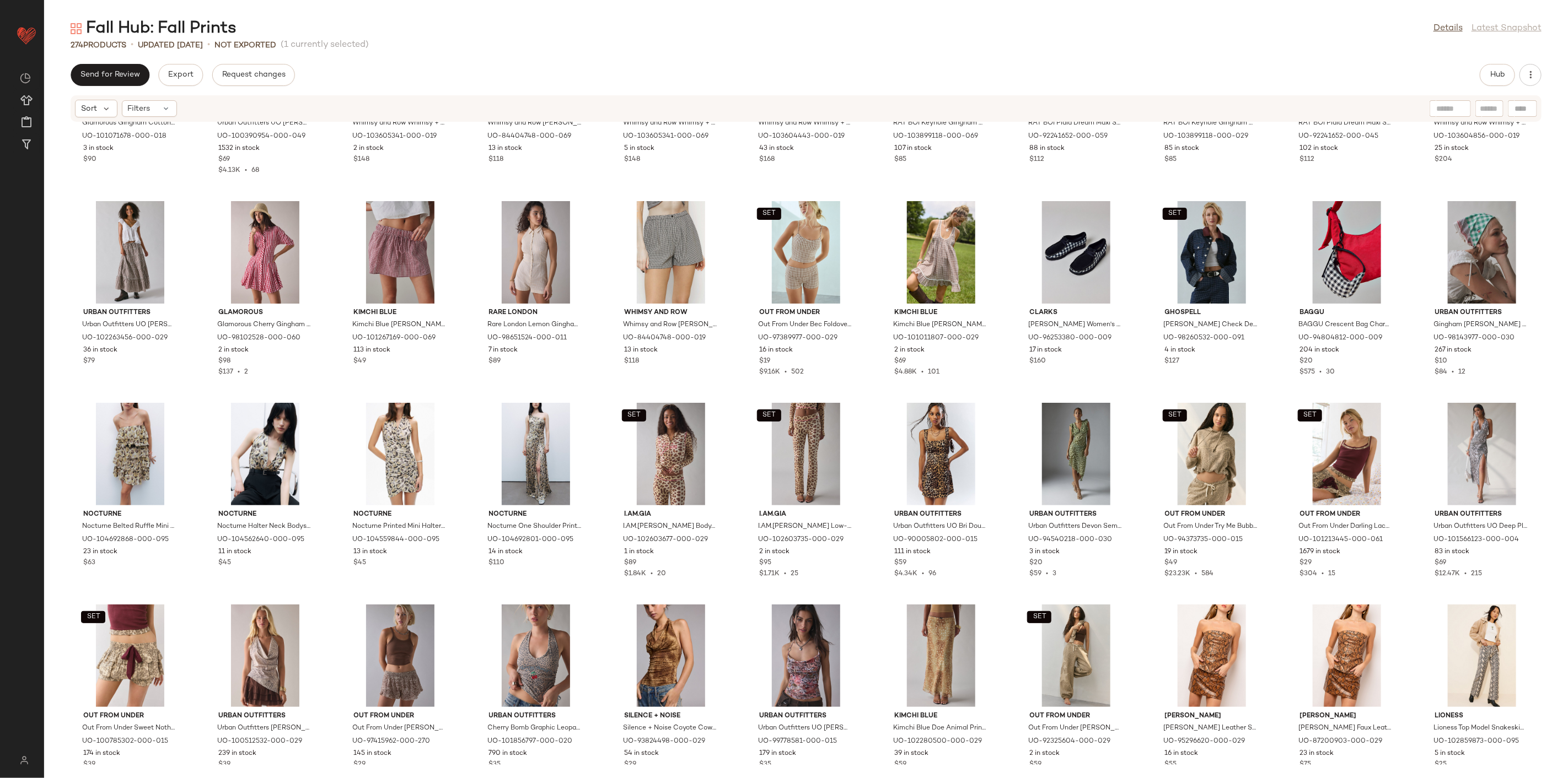
scroll to position [3376, 0]
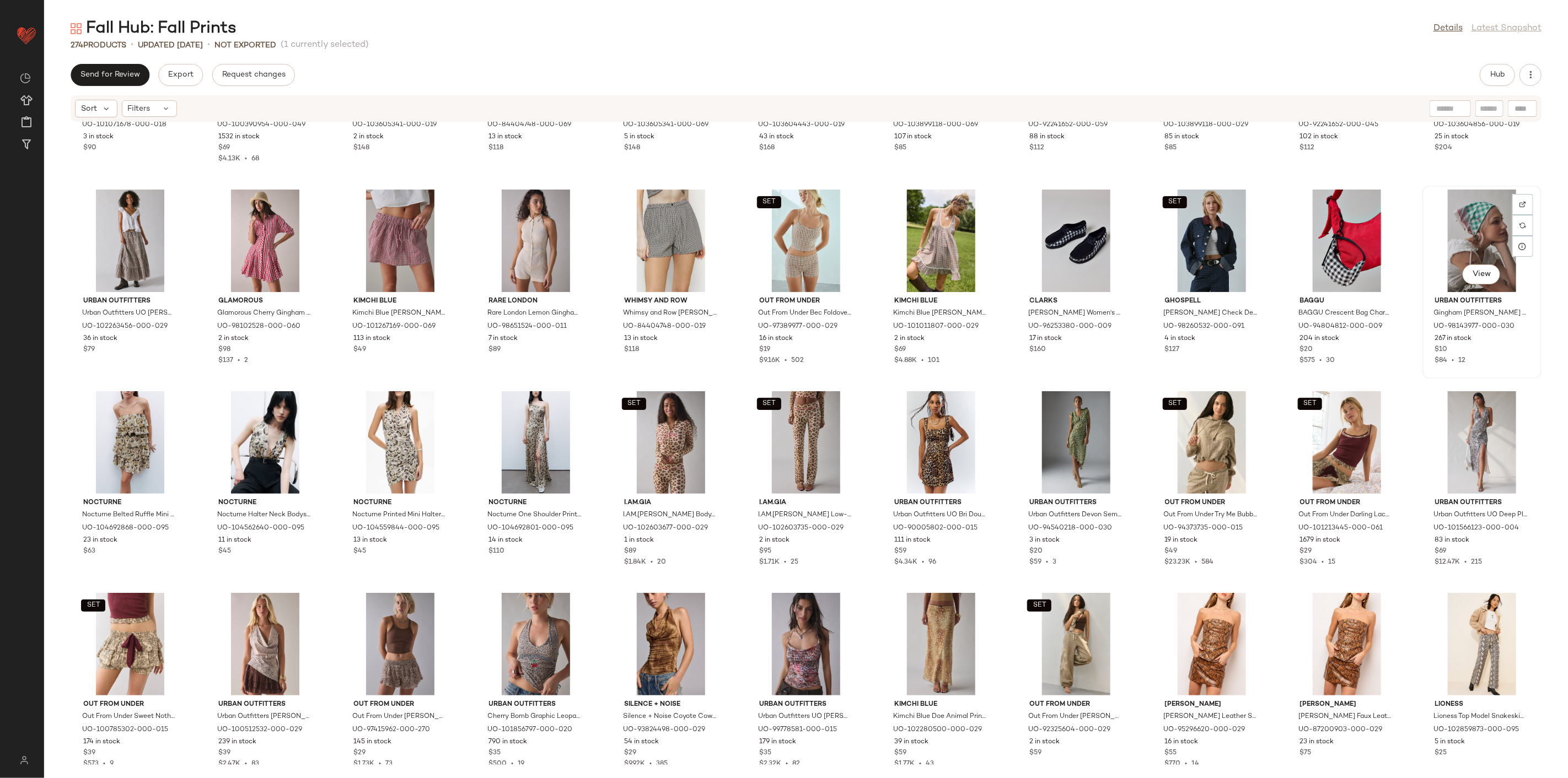
click at [1128, 245] on div "View" at bounding box center [1482, 241] width 112 height 103
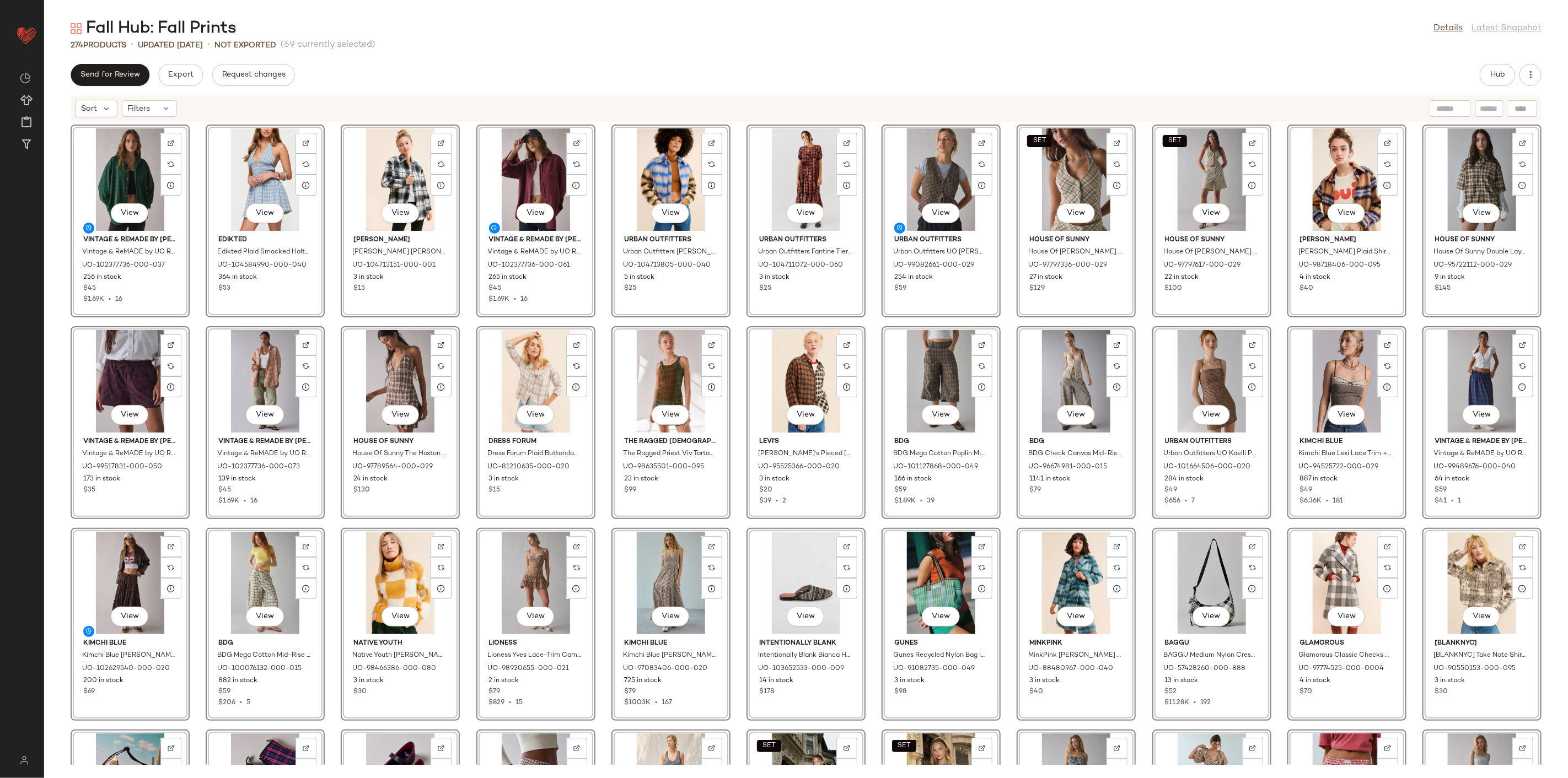
click at [197, 256] on div "View Vintage & ReMADE by UO Vintage & ReMADE by UO ReMADE By UO Overdyed Oversi…" at bounding box center [806, 444] width 1524 height 642
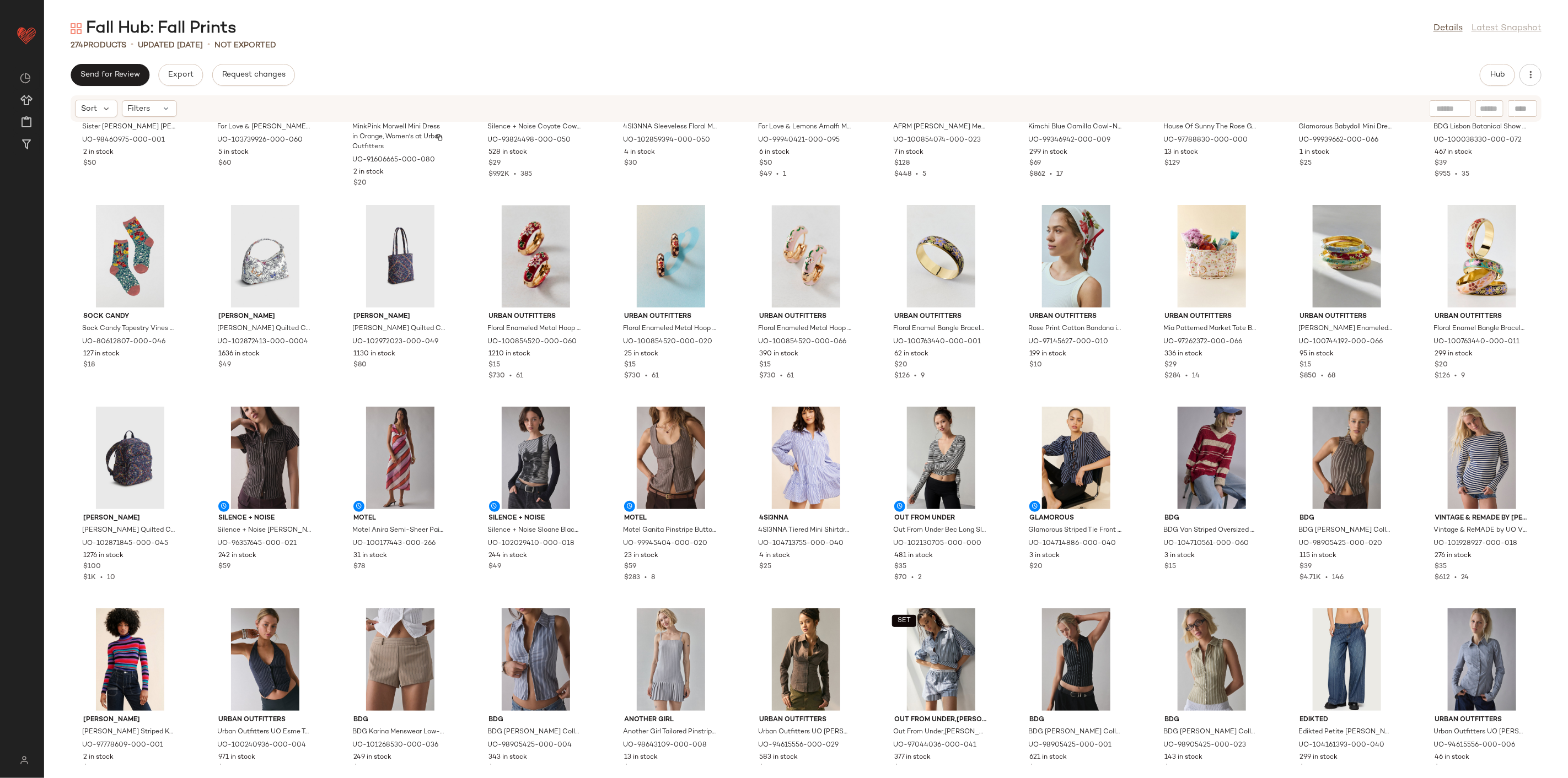
scroll to position [2152, 0]
click at [265, 431] on div "View" at bounding box center [266, 457] width 112 height 103
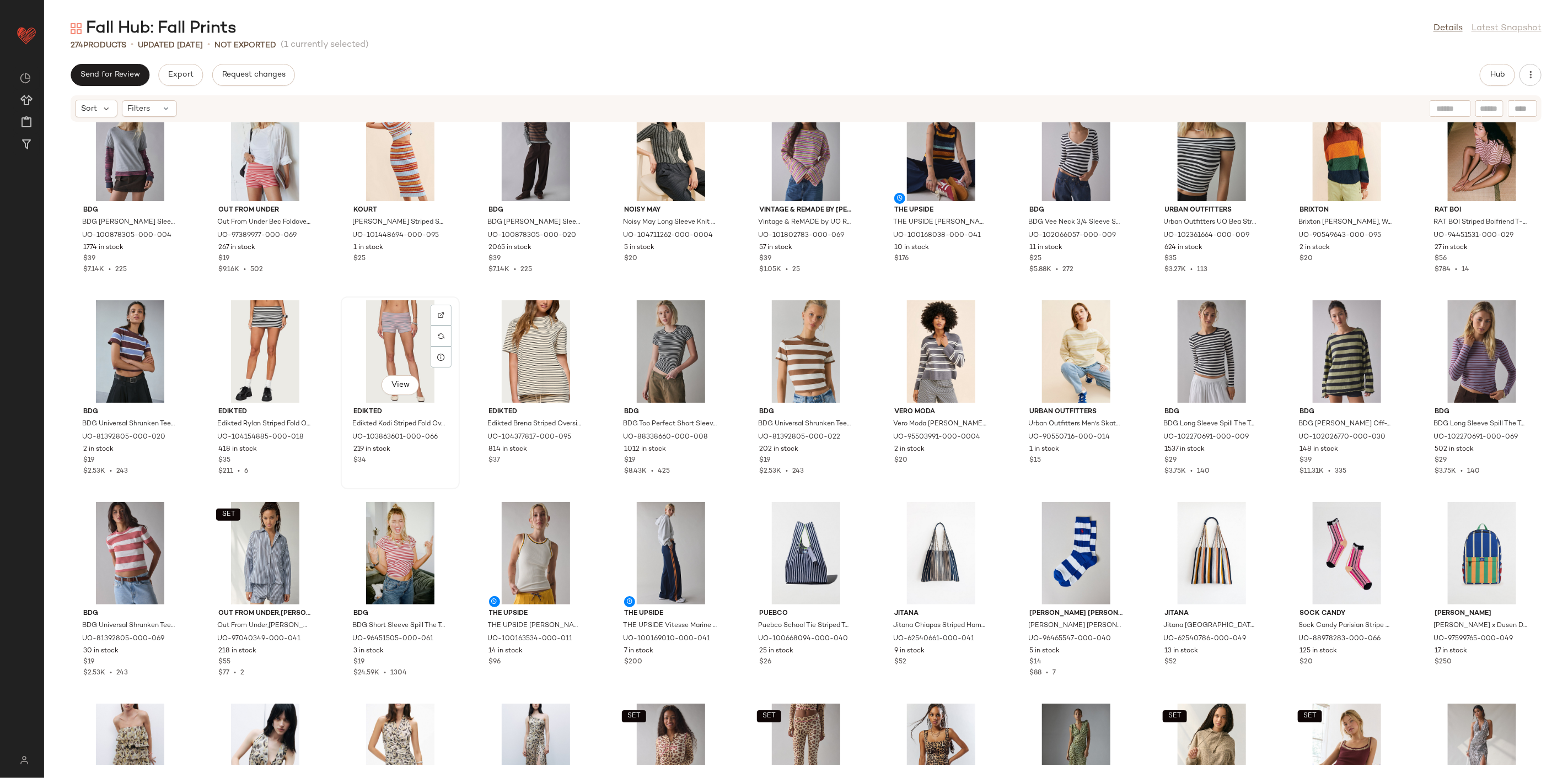
scroll to position [3315, 0]
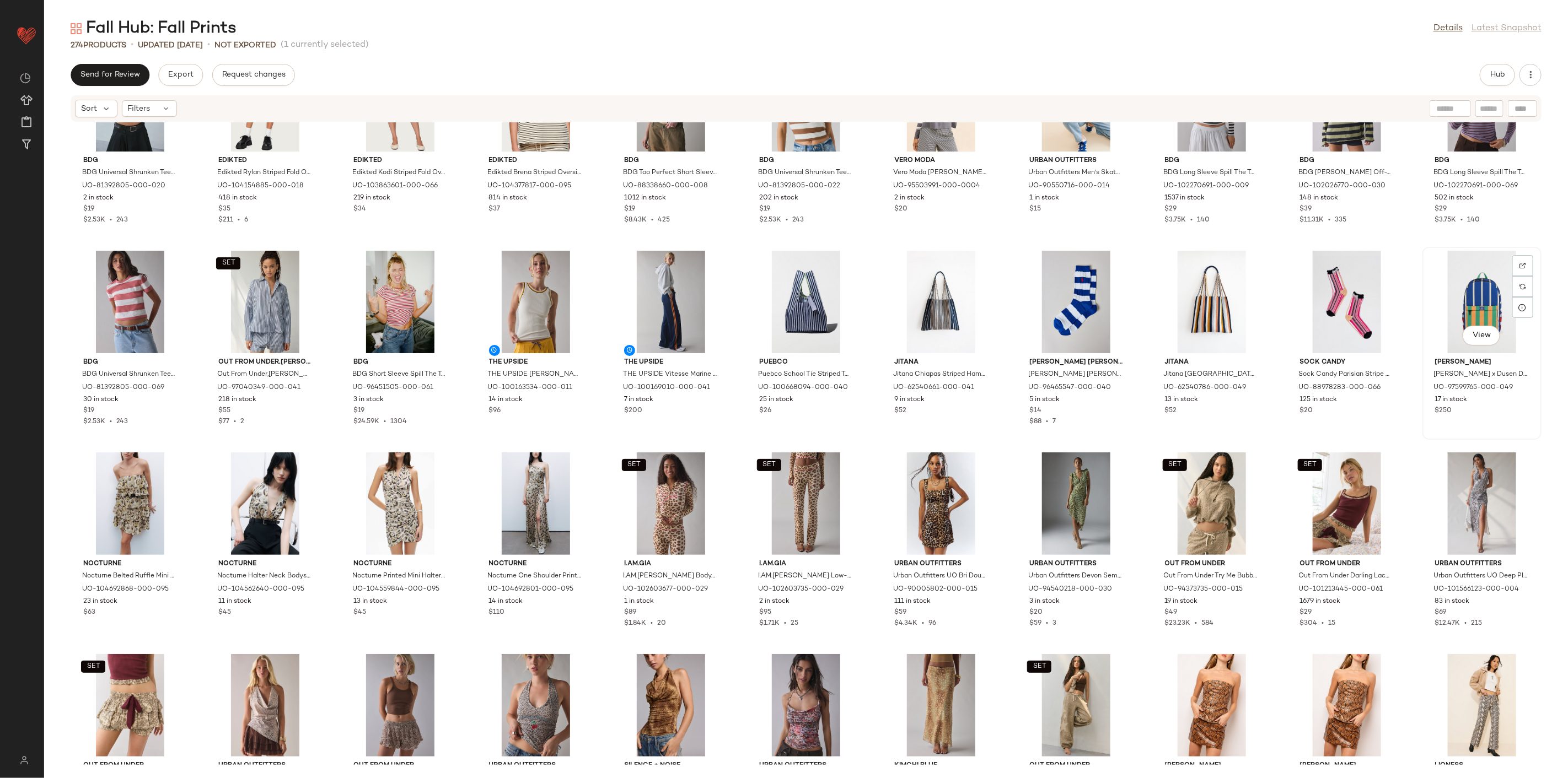
click at [1128, 294] on div "View" at bounding box center [1482, 302] width 112 height 103
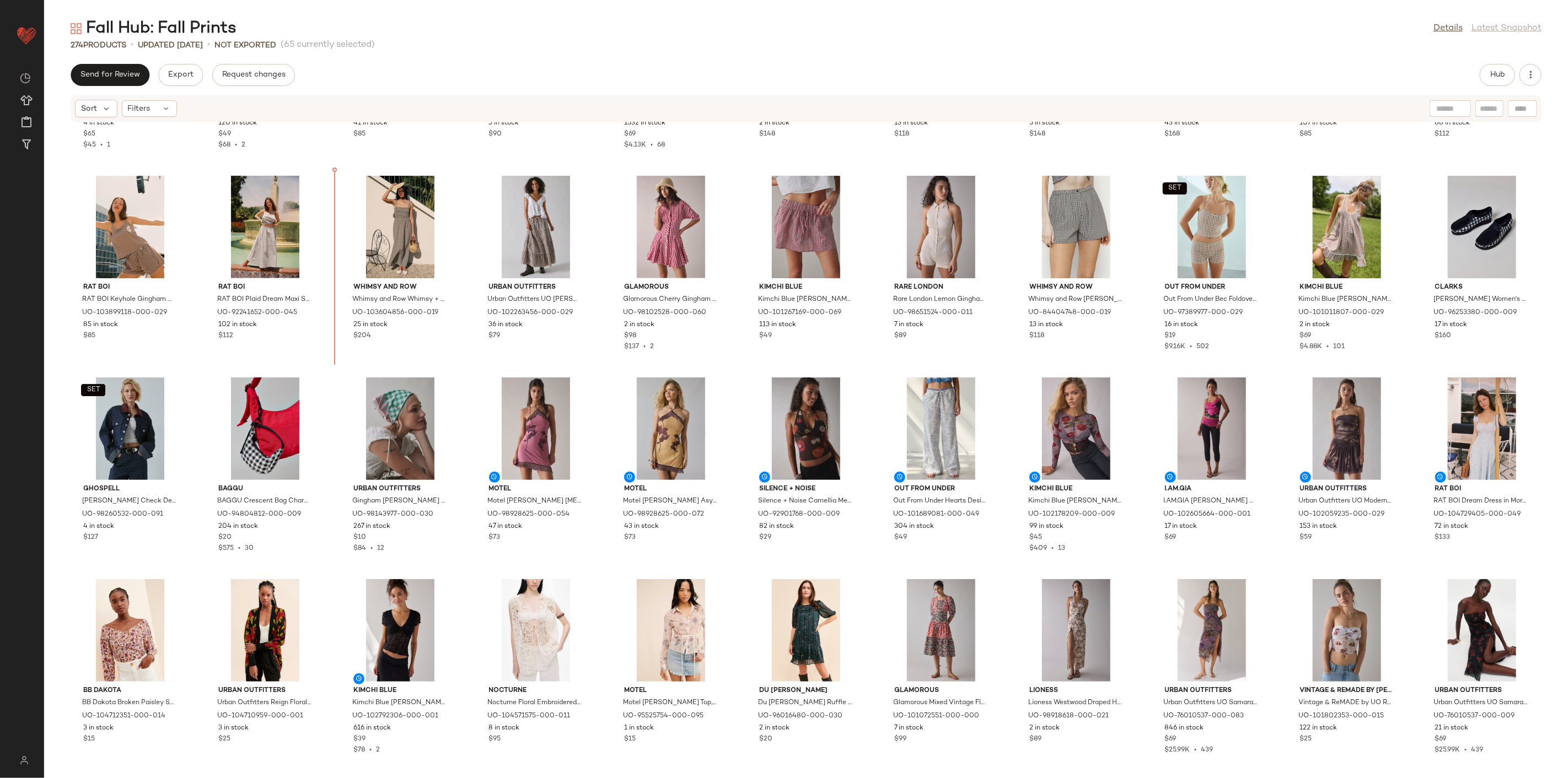
scroll to position [967, 0]
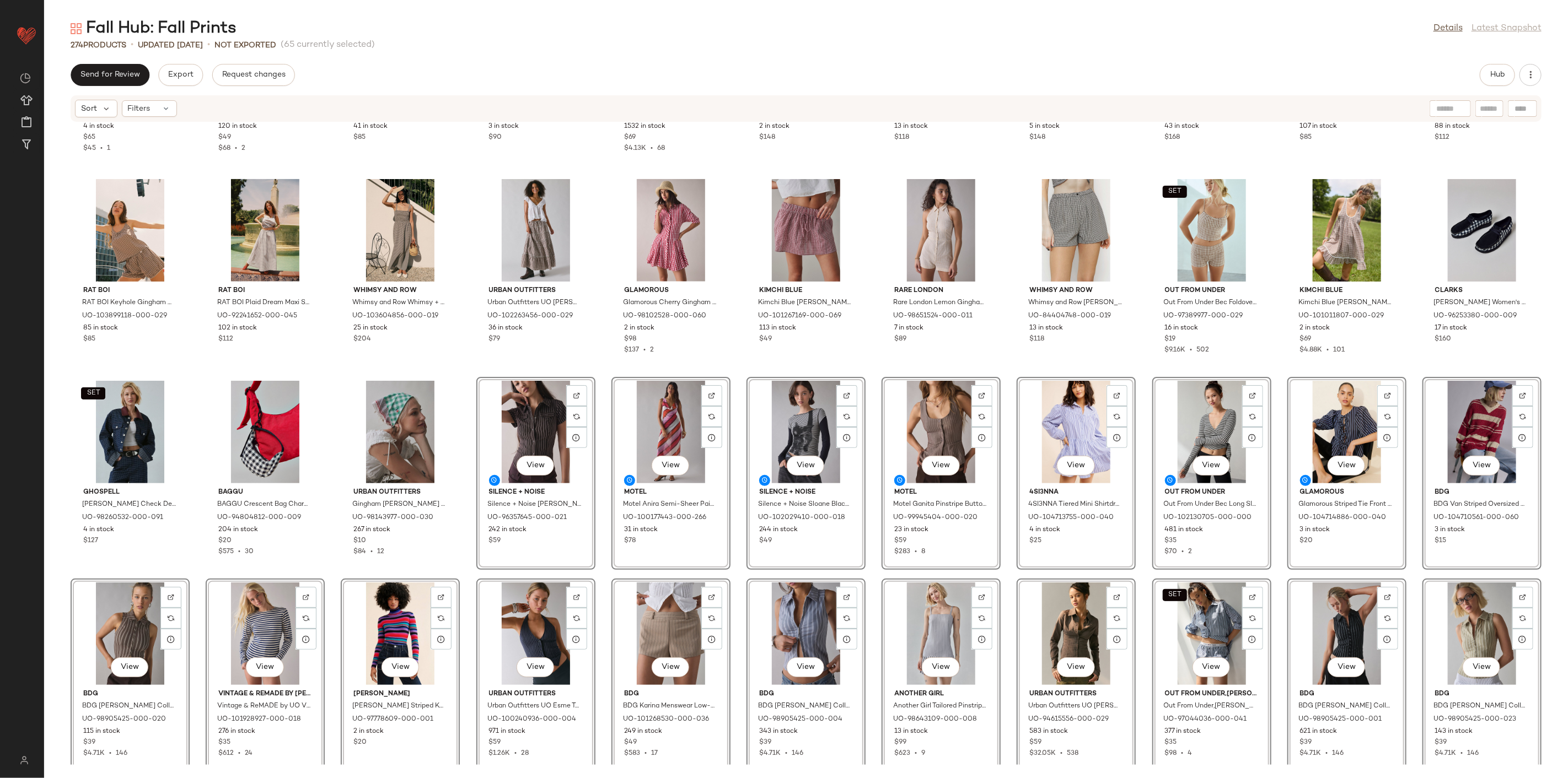
click at [466, 368] on div "Motel Motel Delphine Gingham Lace-Trim Cami Mini Dress in Mini Gingham Wine, Wo…" at bounding box center [806, 444] width 1524 height 642
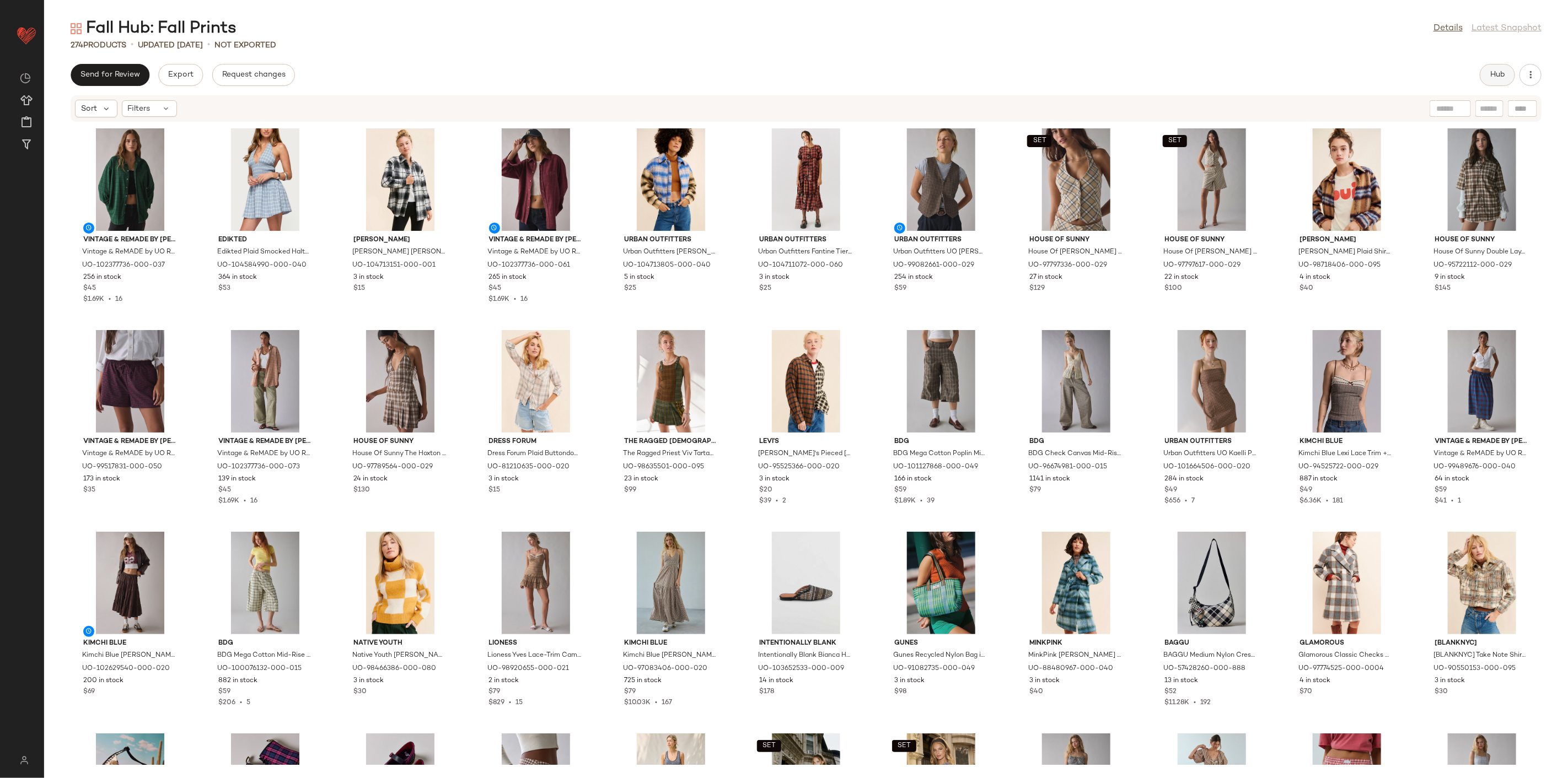
click at [1128, 80] on button "Hub" at bounding box center [1497, 75] width 35 height 22
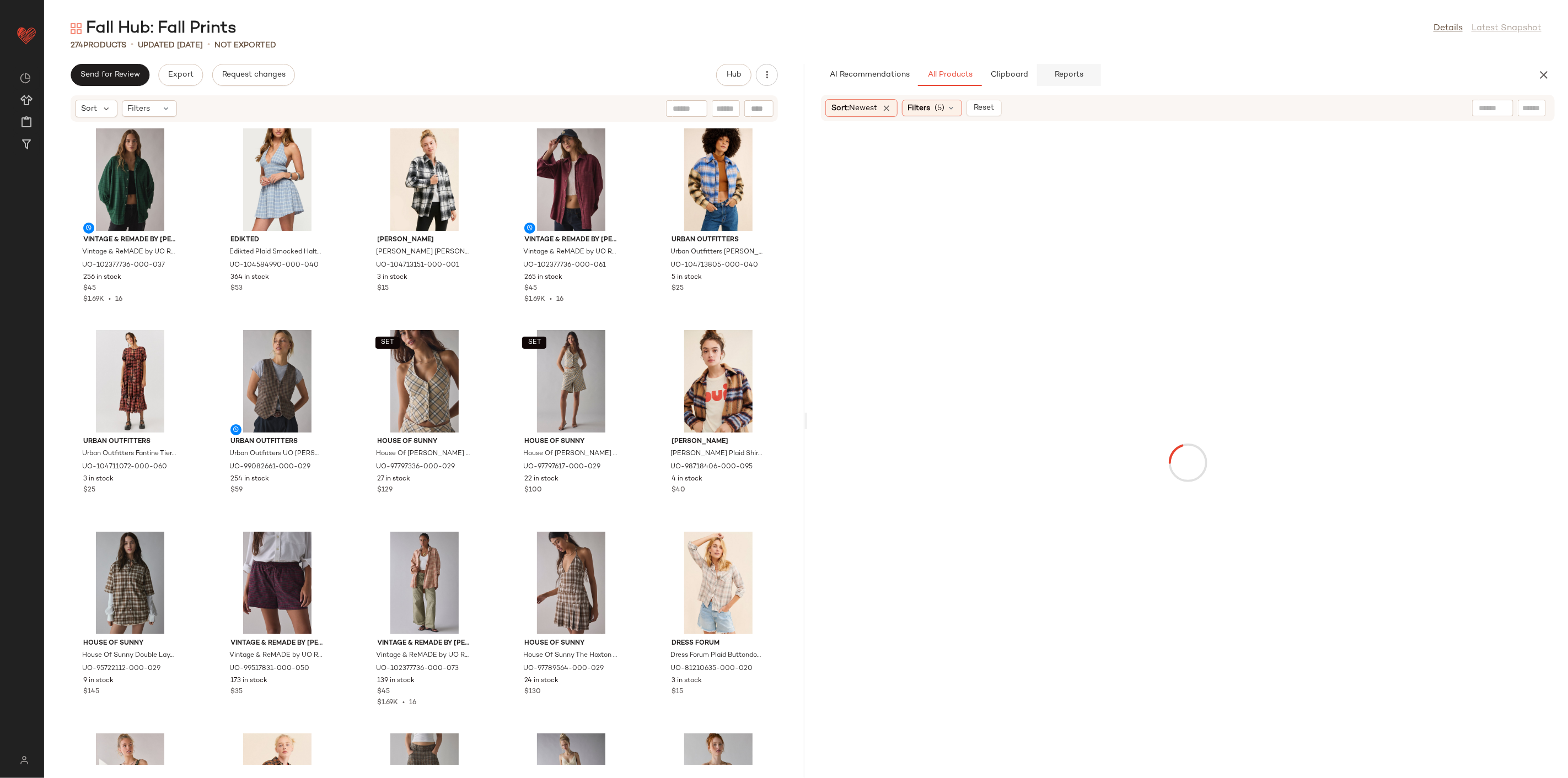
click at [1082, 82] on button "Reports" at bounding box center [1069, 75] width 64 height 22
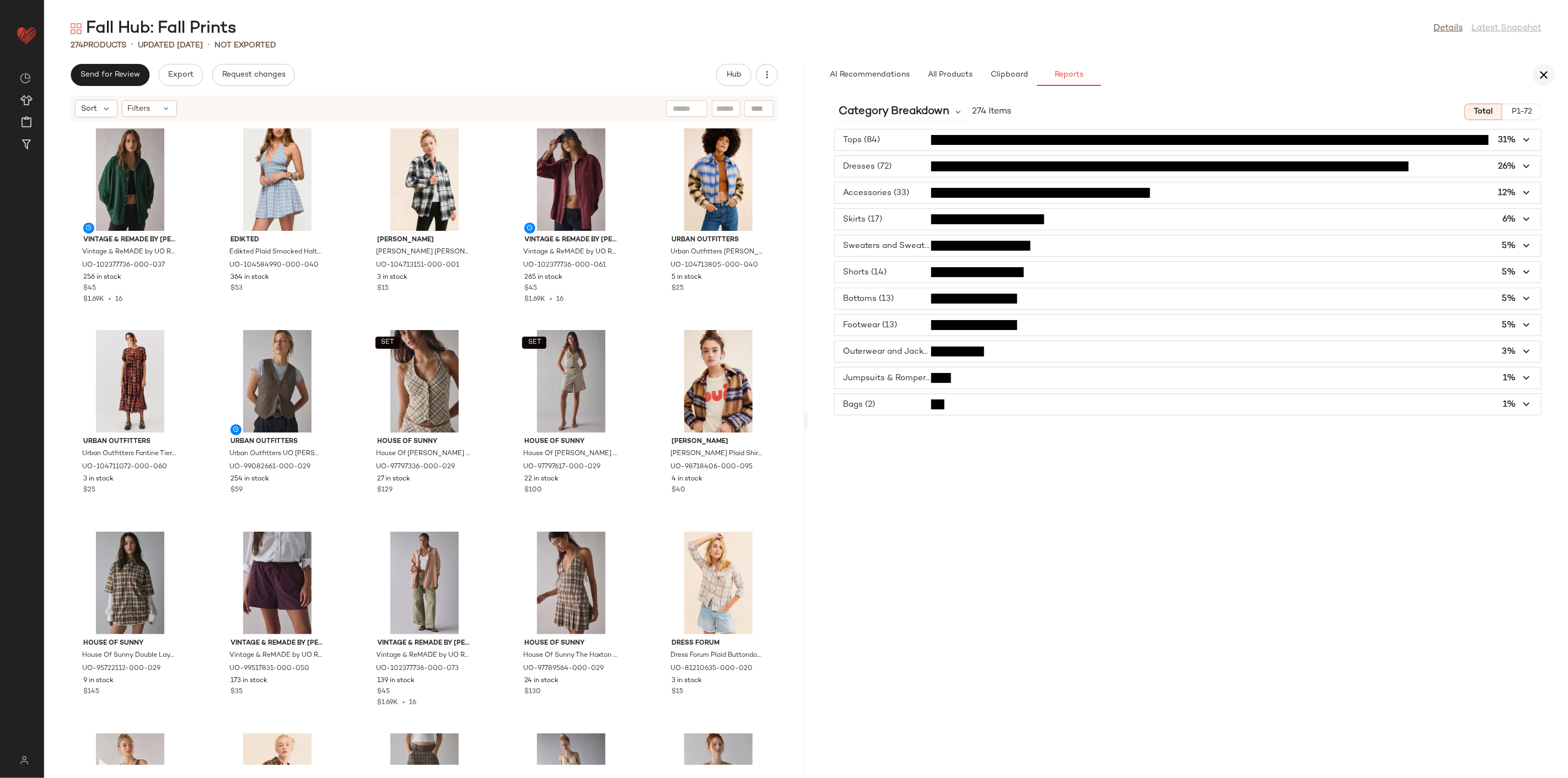
click at [1128, 71] on icon "button" at bounding box center [1544, 75] width 13 height 13
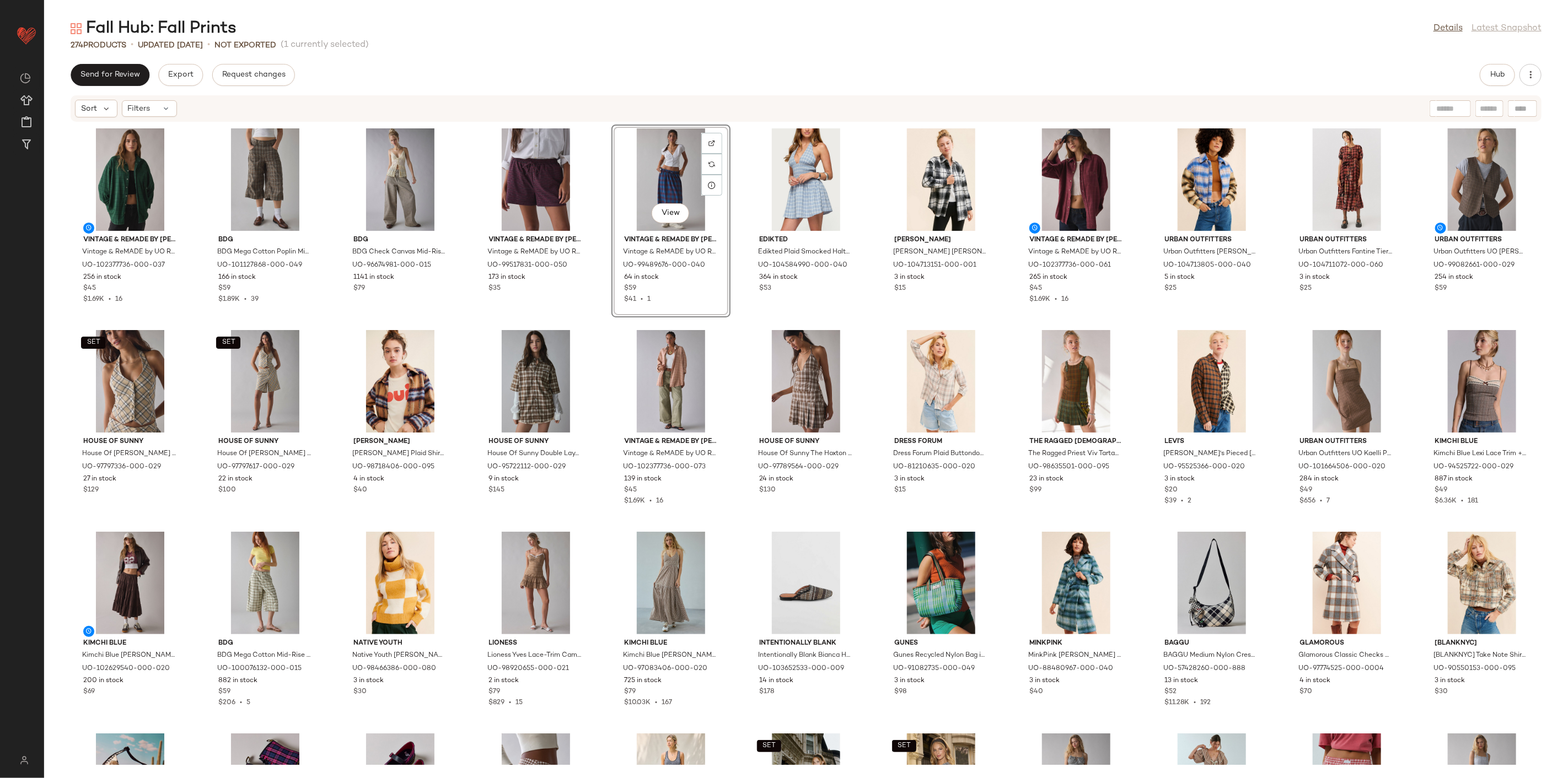
click at [735, 352] on div "Vintage & ReMADE by UO Vintage & ReMADE by UO ReMADE By UO Overdyed Oversized F…" at bounding box center [806, 444] width 1524 height 642
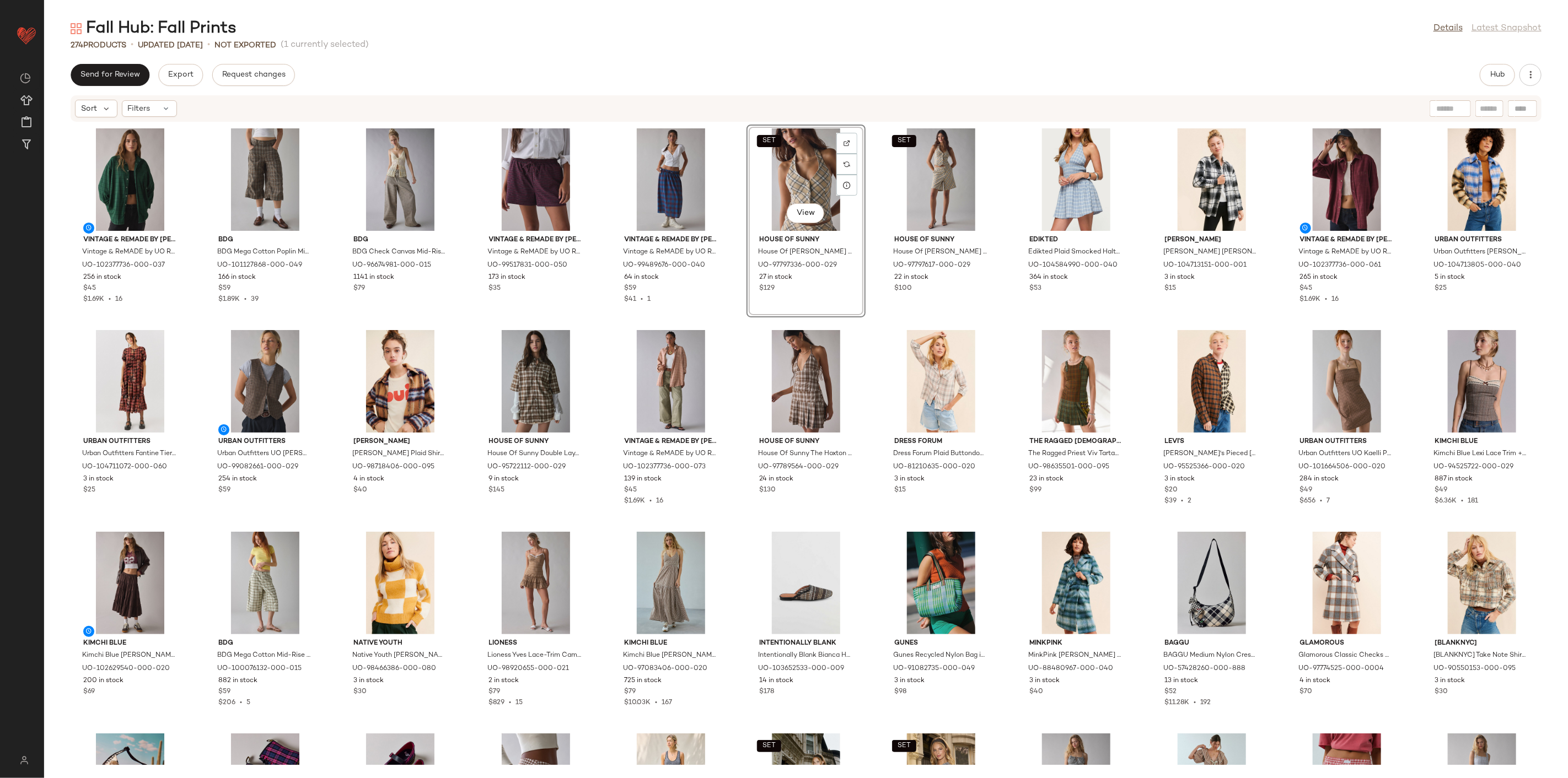
click at [1013, 320] on div "Vintage & ReMADE by UO Vintage & ReMADE by UO ReMADE By UO Overdyed Oversized F…" at bounding box center [806, 444] width 1524 height 642
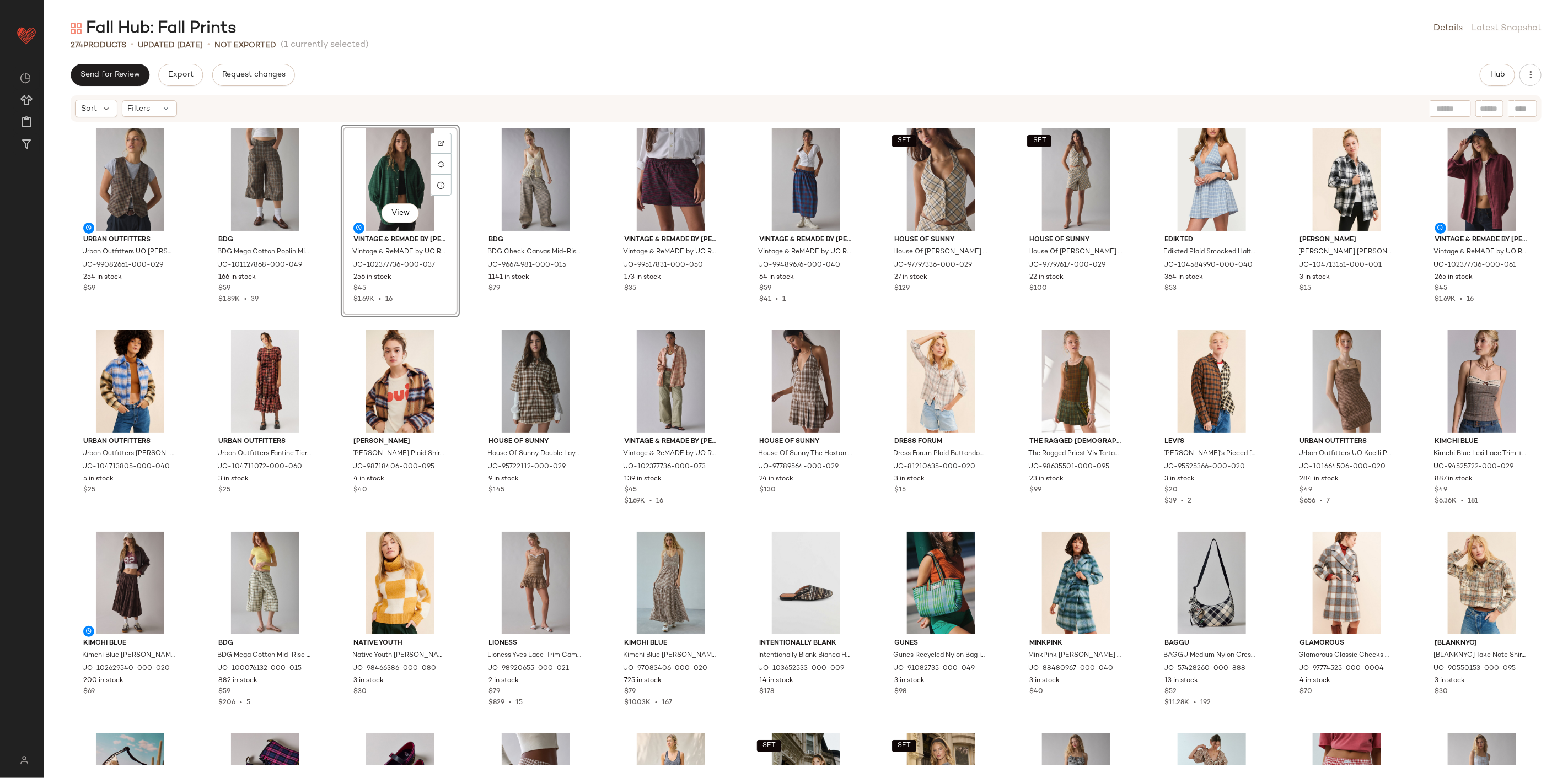
click at [459, 317] on div "View Vintage & ReMADE by UO Vintage & ReMADE by UO ReMADE By UO Overdyed Oversi…" at bounding box center [400, 221] width 119 height 193
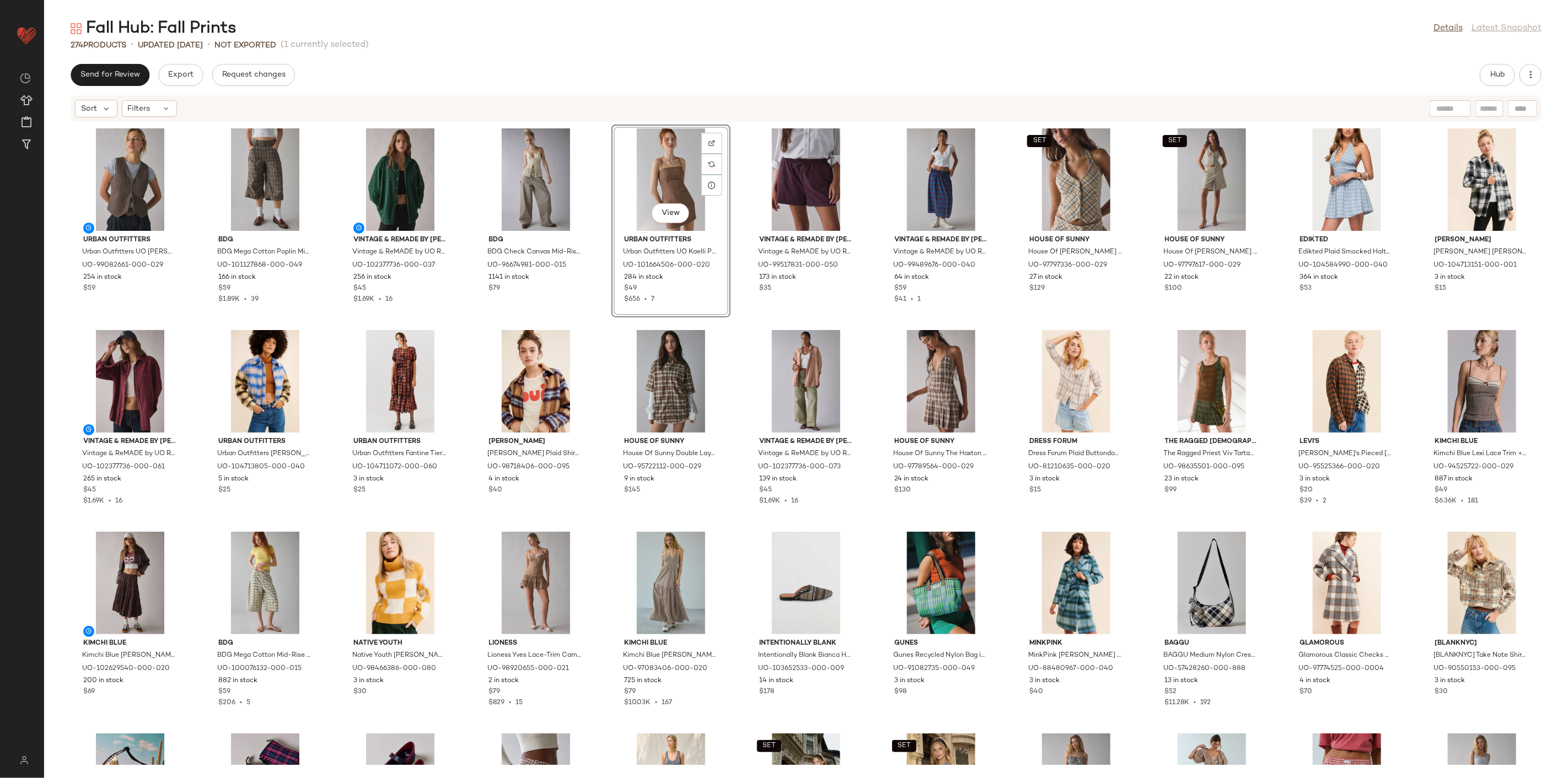
click at [598, 310] on div "Urban Outfitters Urban Outfitters UO Adrian Zip-Front Twill Tailored Vest Top J…" at bounding box center [806, 444] width 1524 height 642
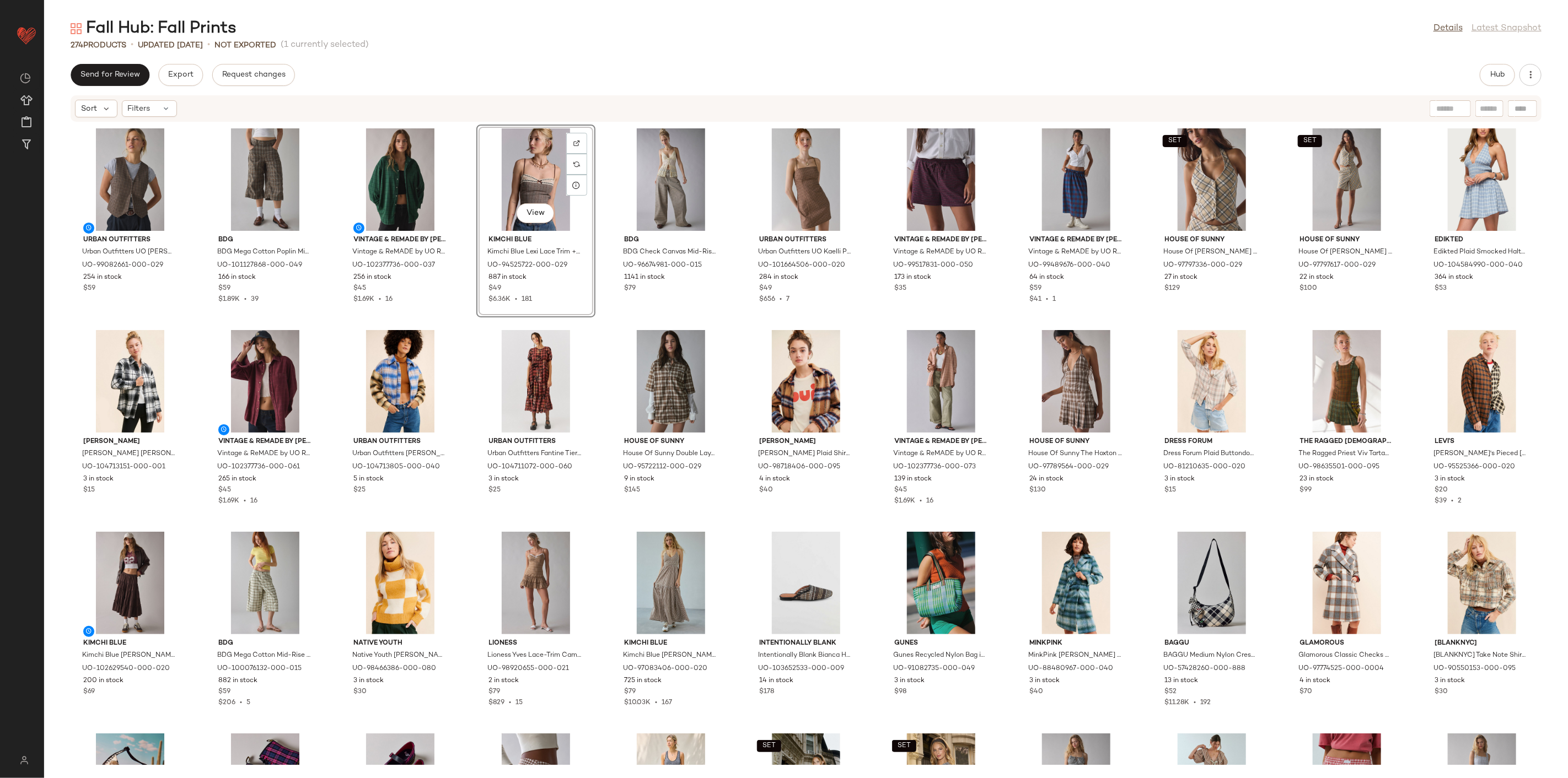
click at [604, 320] on div "Urban Outfitters Urban Outfitters UO Adrian Zip-Front Twill Tailored Vest Top J…" at bounding box center [806, 444] width 1524 height 642
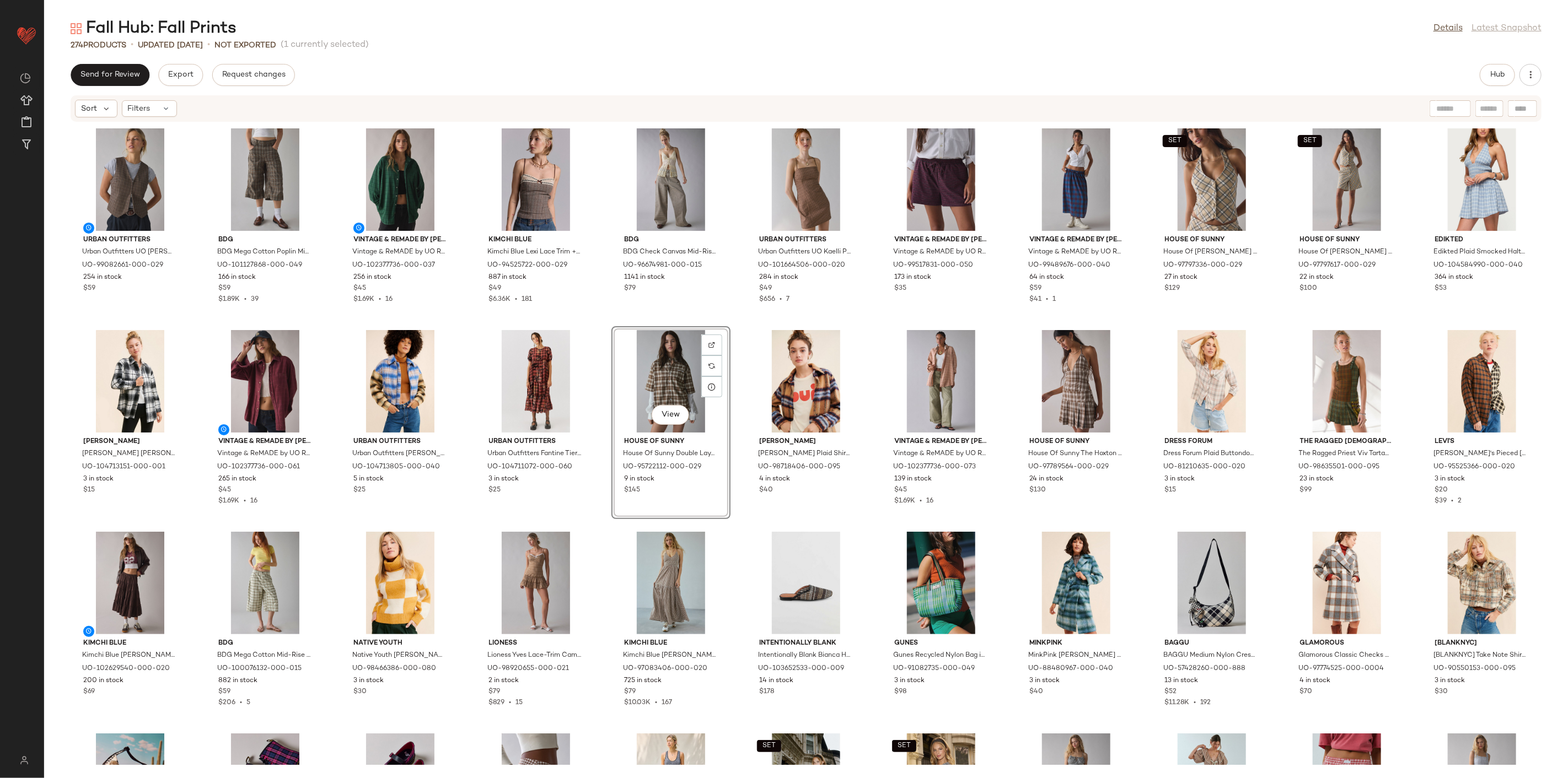
click at [599, 373] on div "Urban Outfitters Urban Outfitters UO Adrian Zip-Front Twill Tailored Vest Top J…" at bounding box center [806, 444] width 1524 height 642
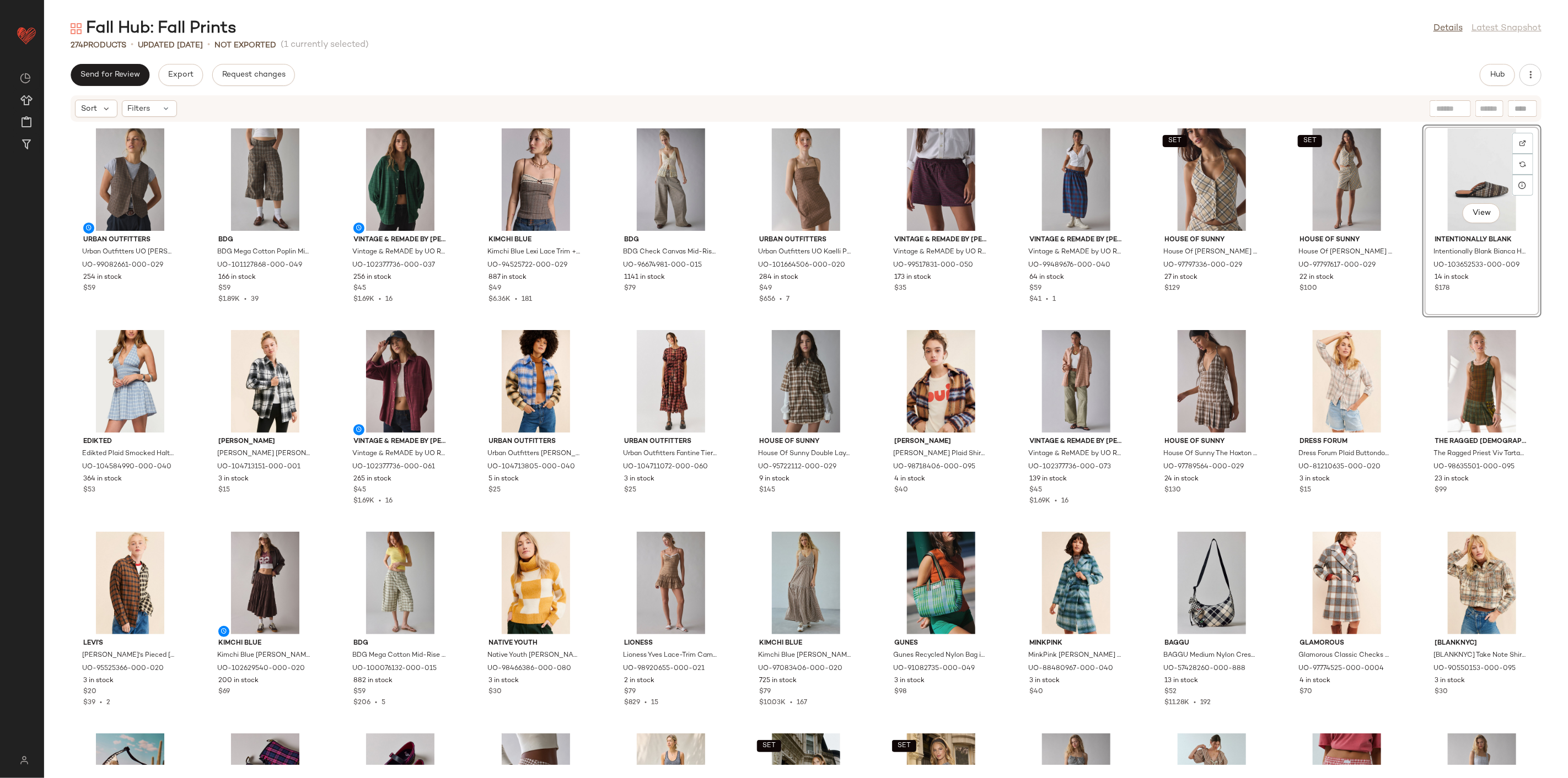
click at [1001, 318] on div "Urban Outfitters Urban Outfitters UO Adrian Zip-Front Twill Tailored Vest Top J…" at bounding box center [806, 444] width 1524 height 642
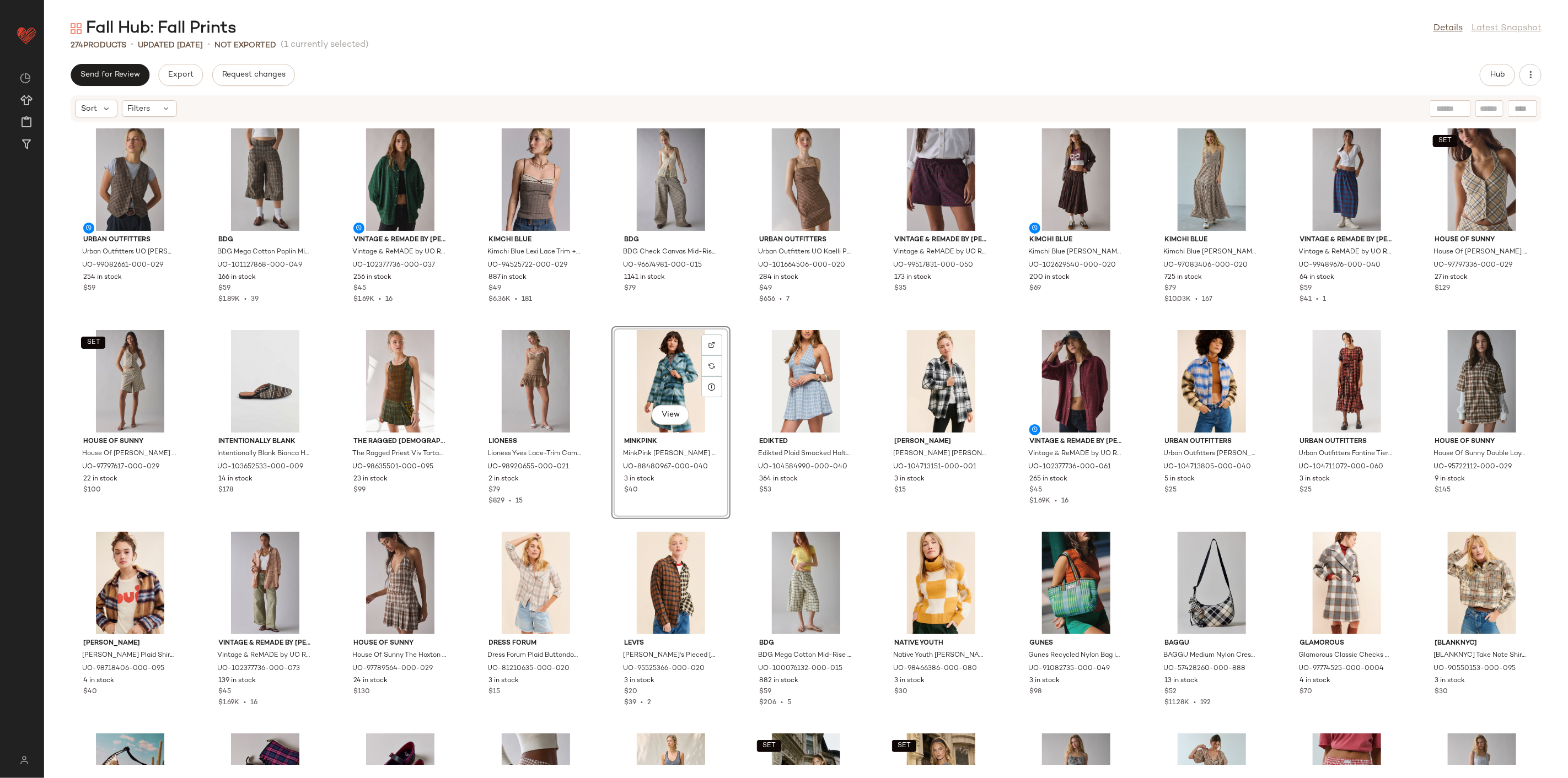
click at [742, 529] on div "Urban Outfitters Urban Outfitters UO Adrian Zip-Front Twill Tailored Vest Top J…" at bounding box center [806, 444] width 1524 height 642
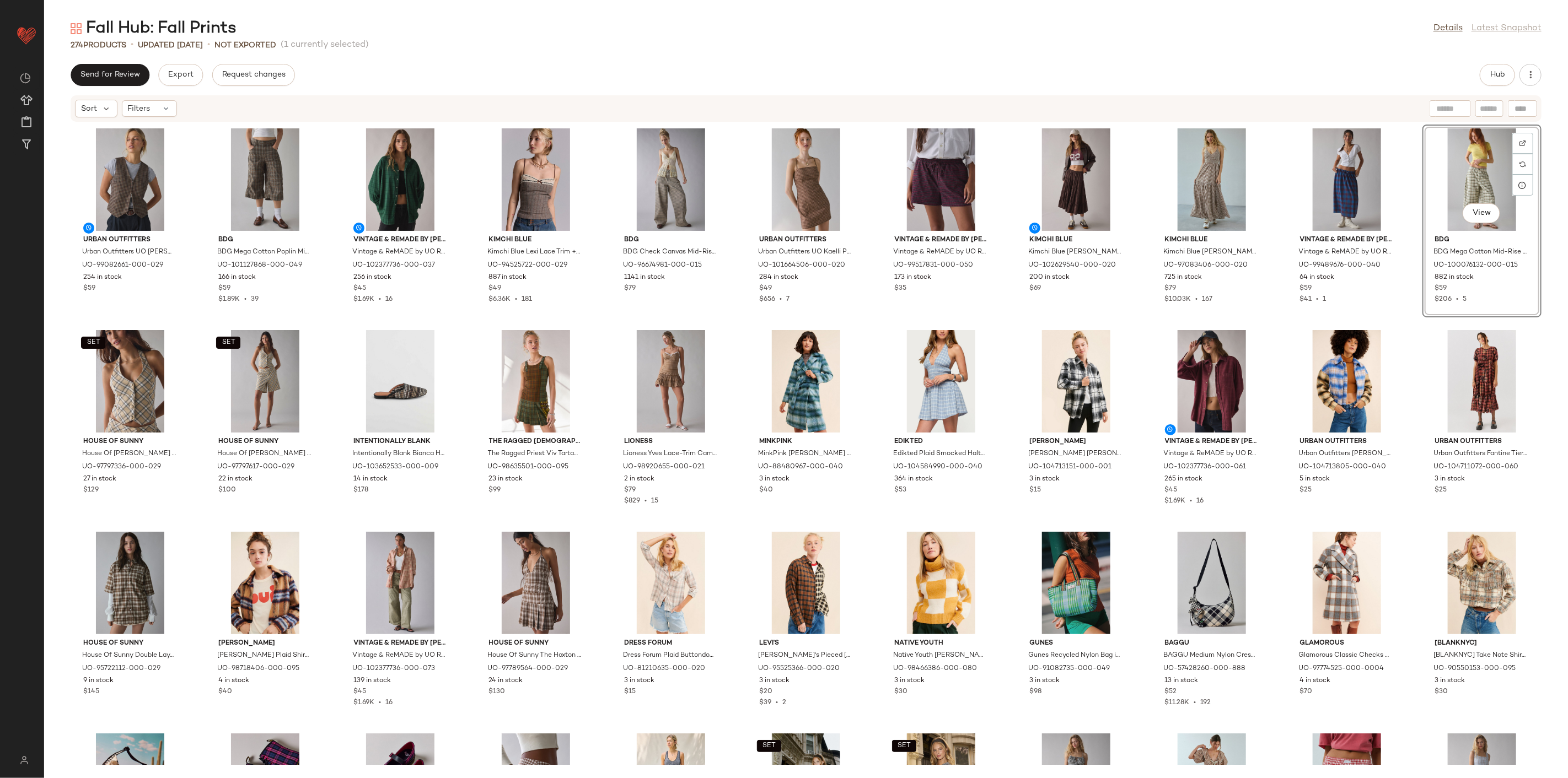
click at [1128, 336] on div "Urban Outfitters Urban Outfitters UO Adrian Zip-Front Twill Tailored Vest Top J…" at bounding box center [806, 444] width 1524 height 642
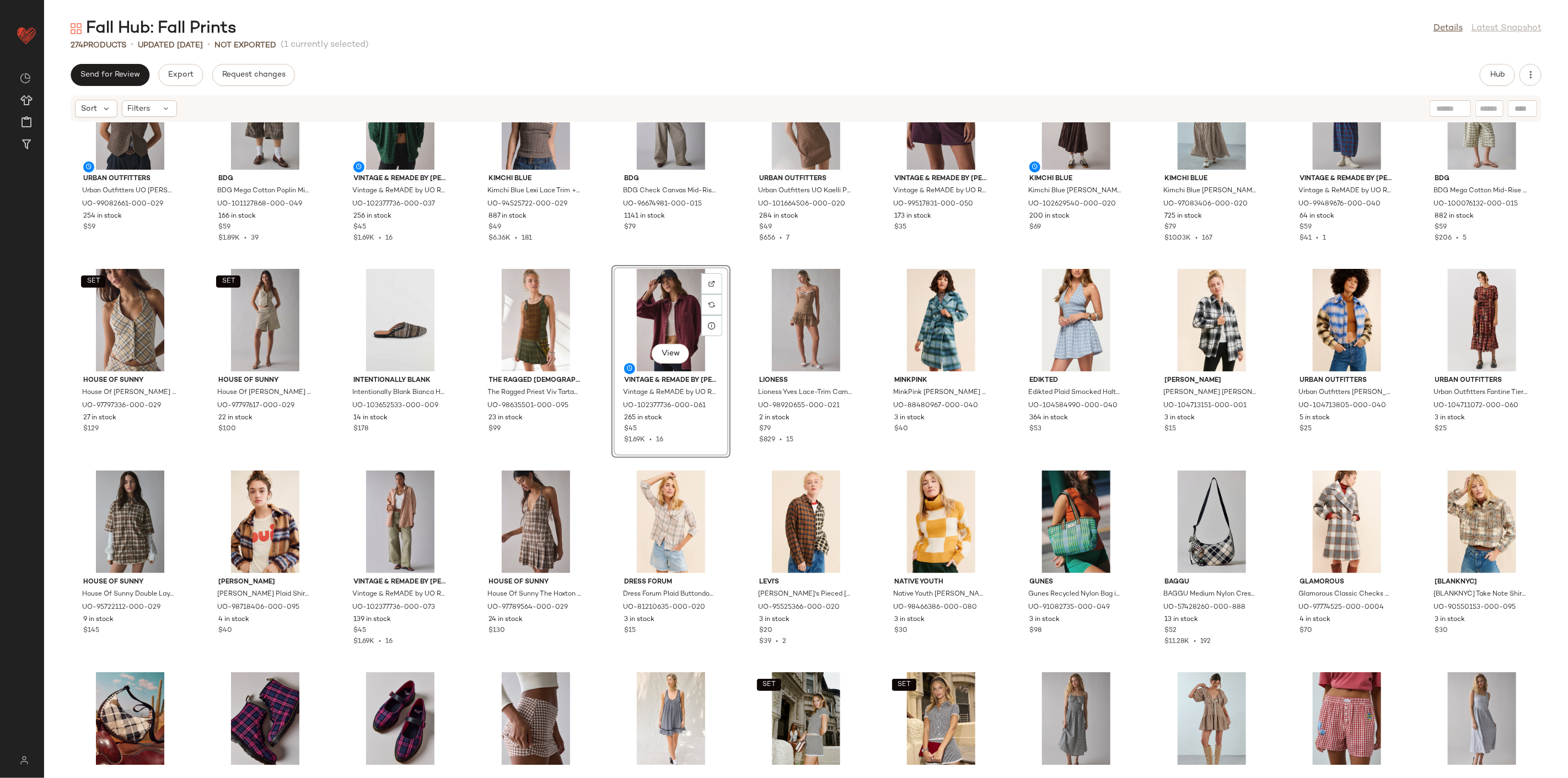
click at [604, 452] on div "Urban Outfitters Urban Outfitters UO Adrian Zip-Front Twill Tailored Vest Top J…" at bounding box center [806, 444] width 1524 height 642
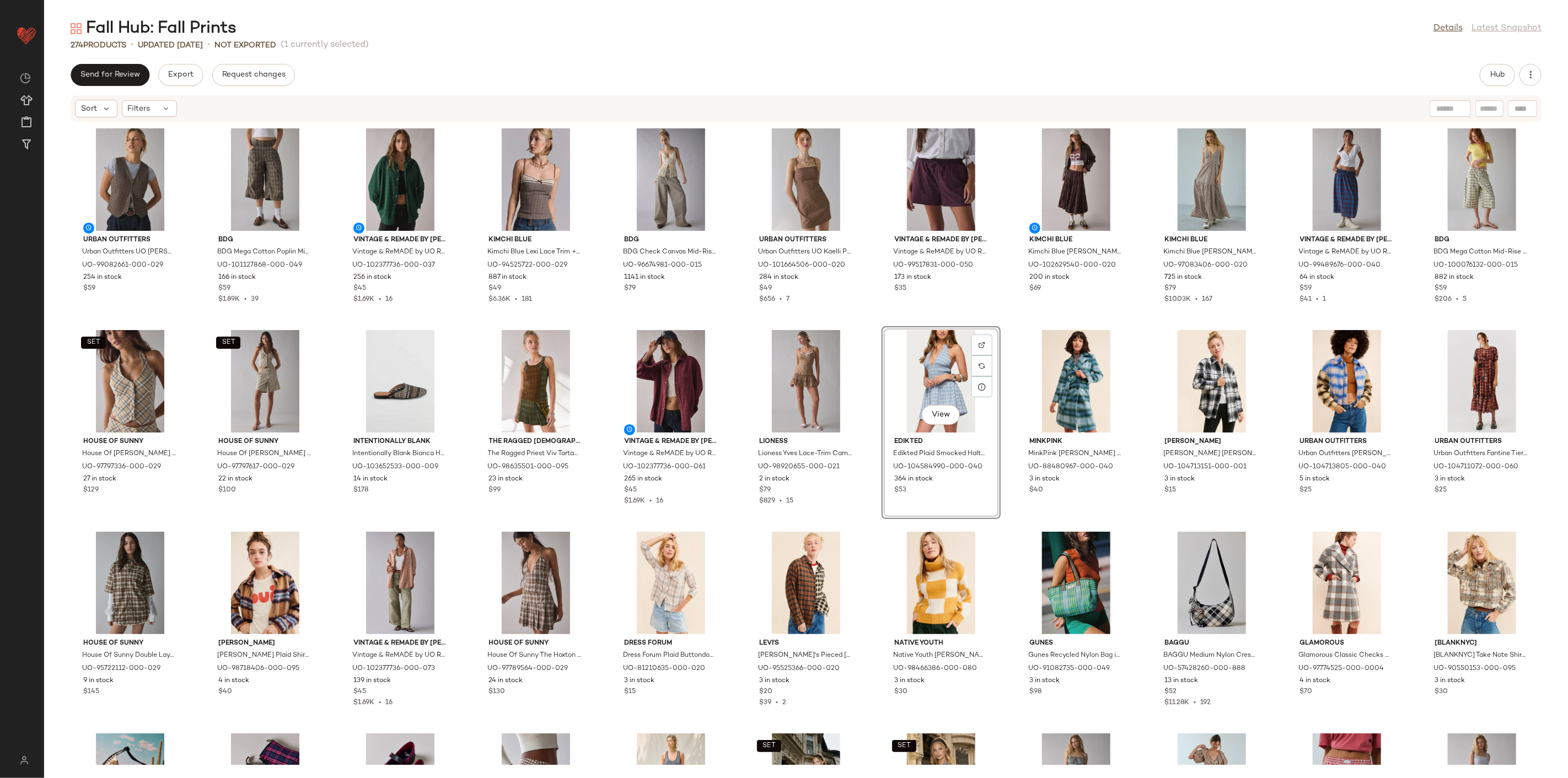
click at [1009, 510] on div "Urban Outfitters Urban Outfitters UO Adrian Zip-Front Twill Tailored Vest Top J…" at bounding box center [806, 444] width 1524 height 642
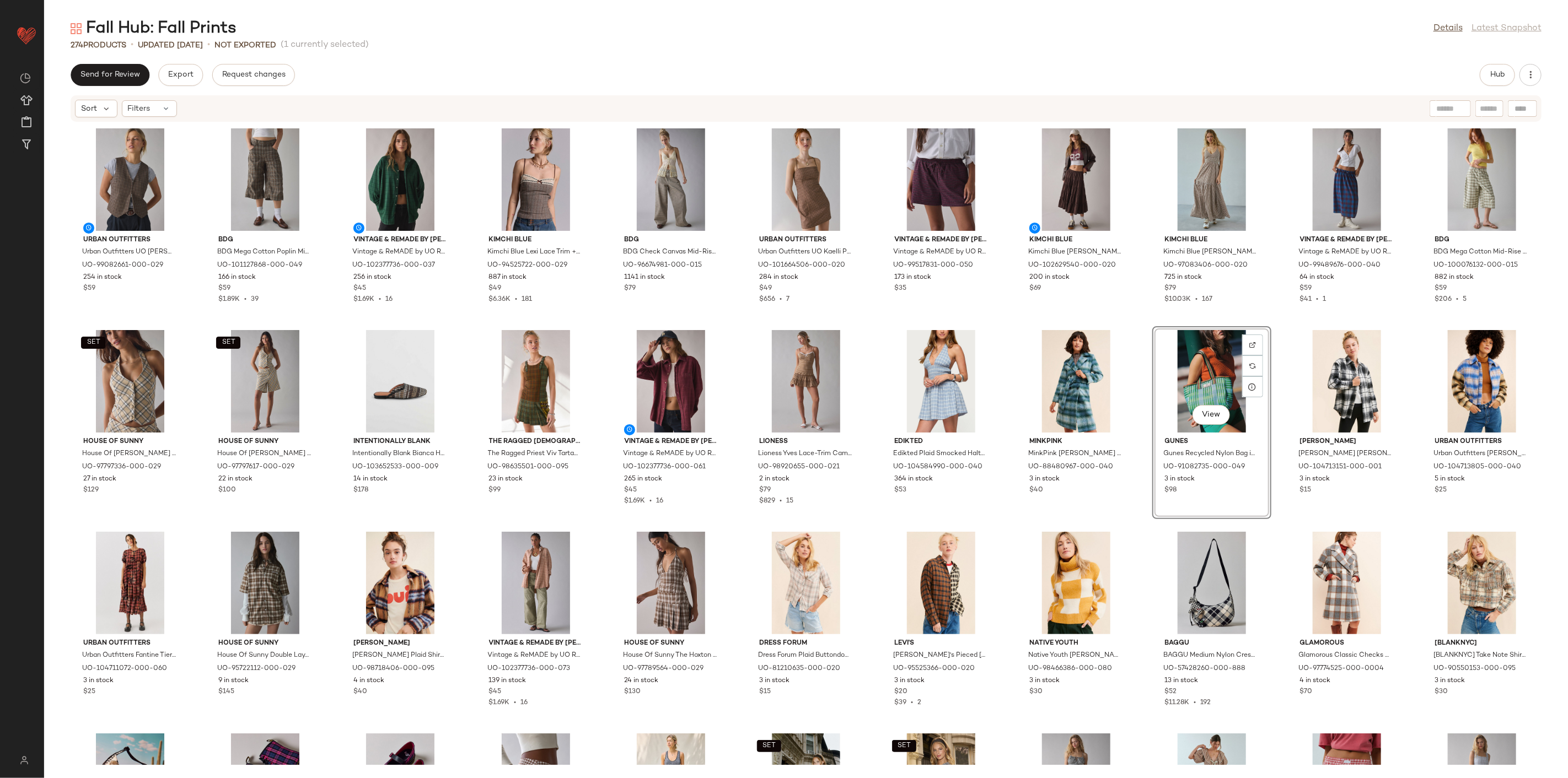
click at [1128, 528] on div "Urban Outfitters Urban Outfitters UO Adrian Zip-Front Twill Tailored Vest Top J…" at bounding box center [806, 444] width 1524 height 642
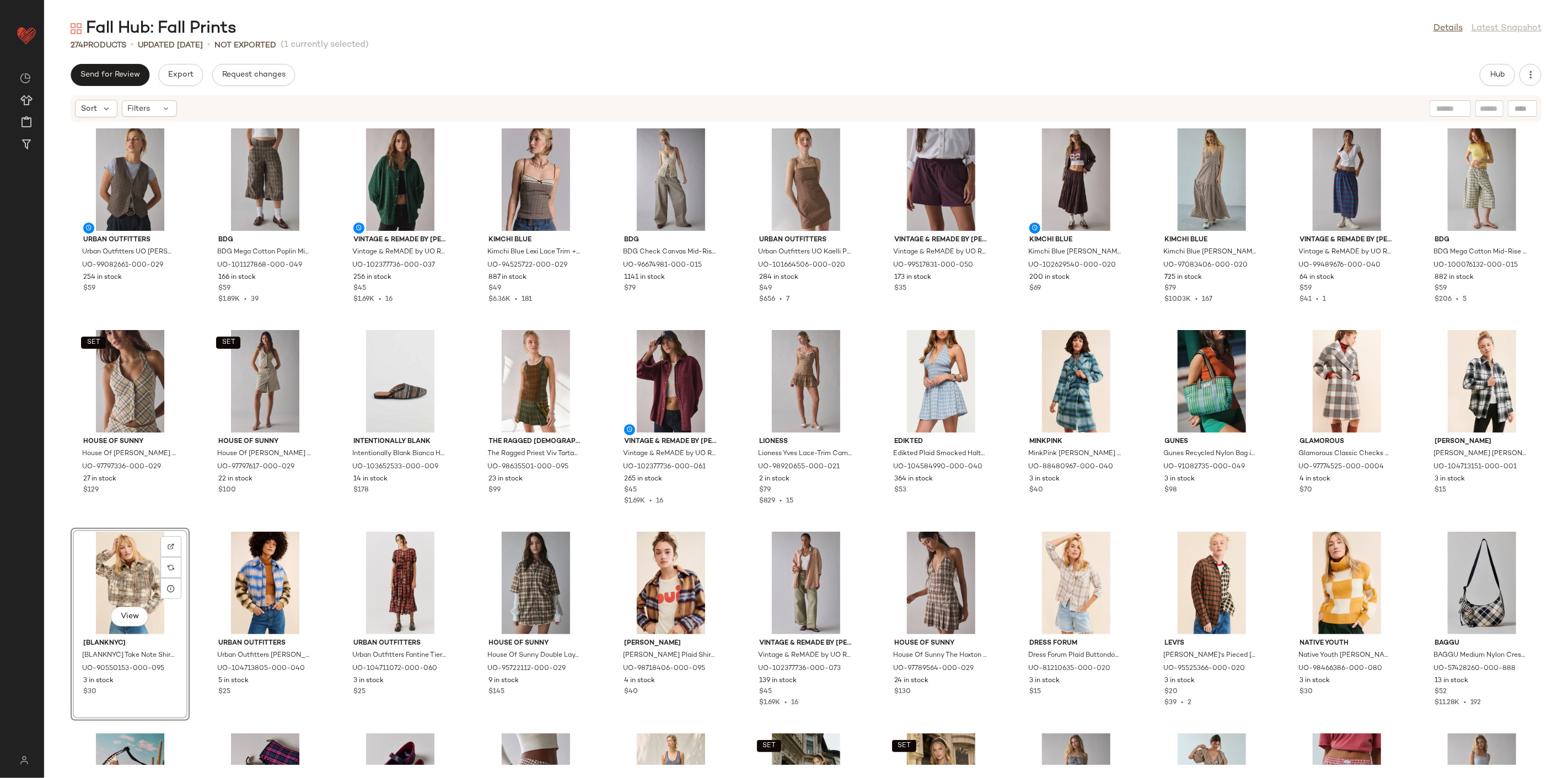
click at [1128, 522] on div "Urban Outfitters Urban Outfitters UO Adrian Zip-Front Twill Tailored Vest Top J…" at bounding box center [806, 444] width 1524 height 642
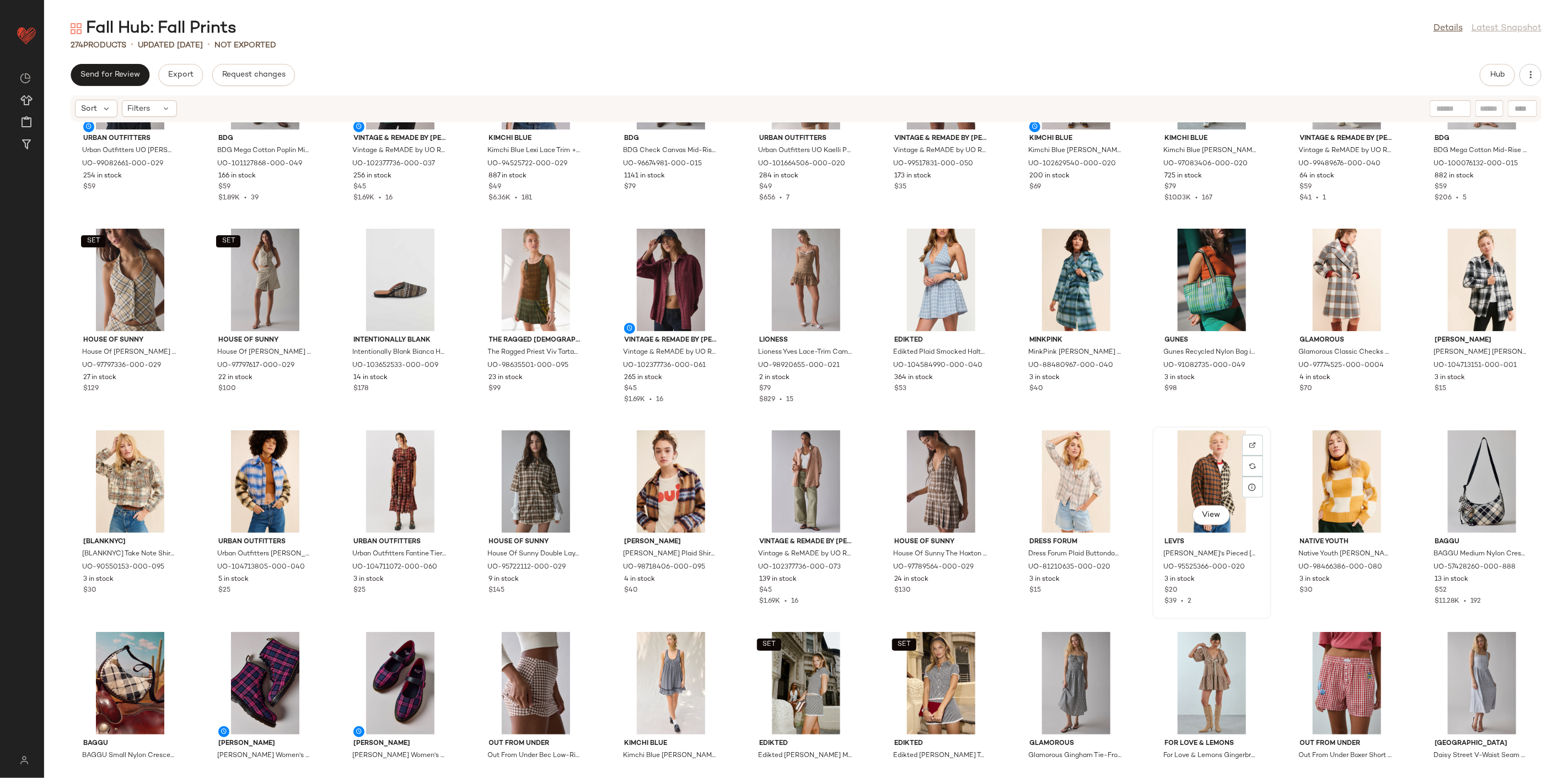
scroll to position [123, 0]
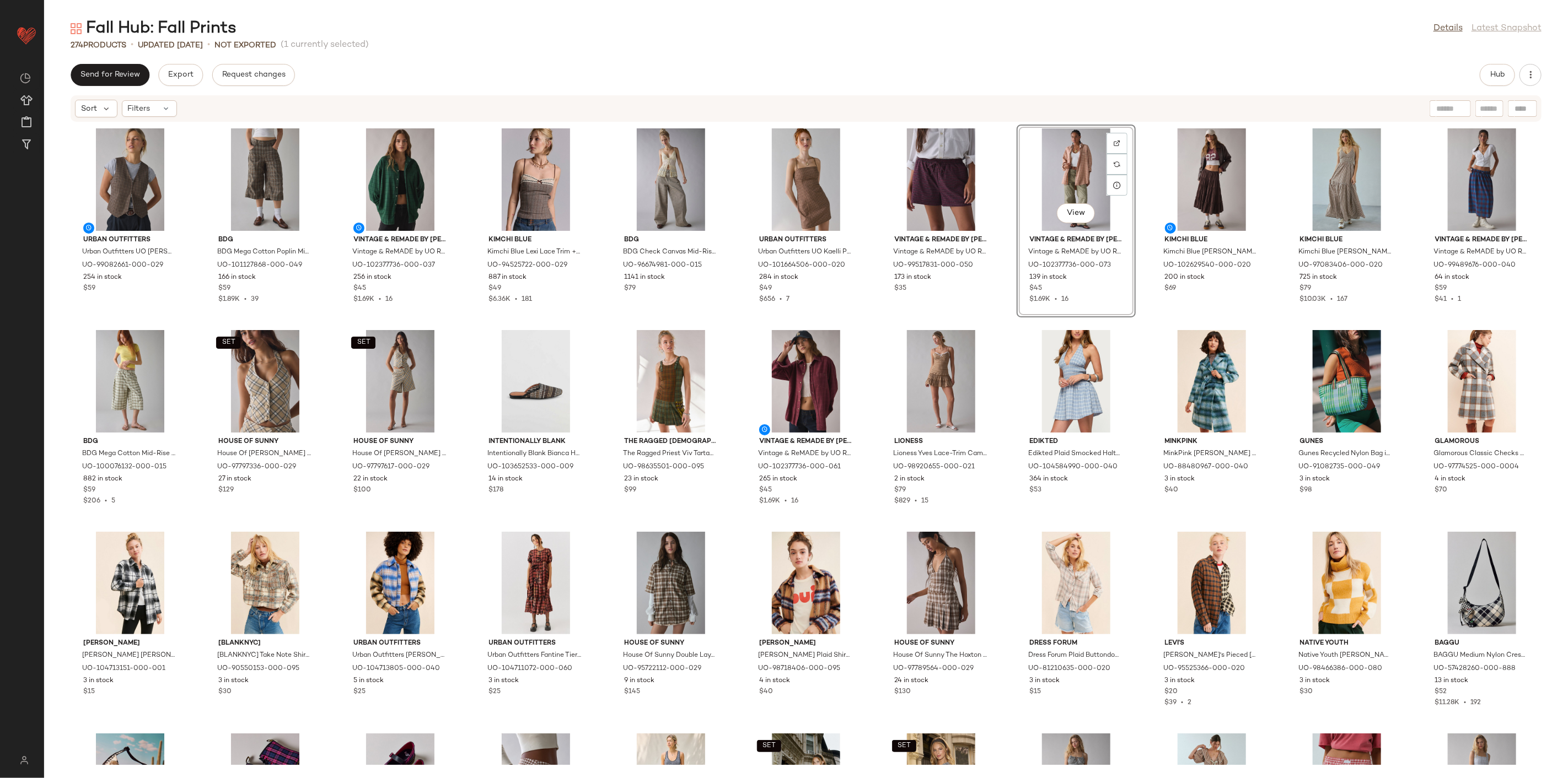
click at [1000, 320] on div "Urban Outfitters Urban Outfitters UO Adrian Zip-Front Twill Tailored Vest Top J…" at bounding box center [806, 444] width 1524 height 642
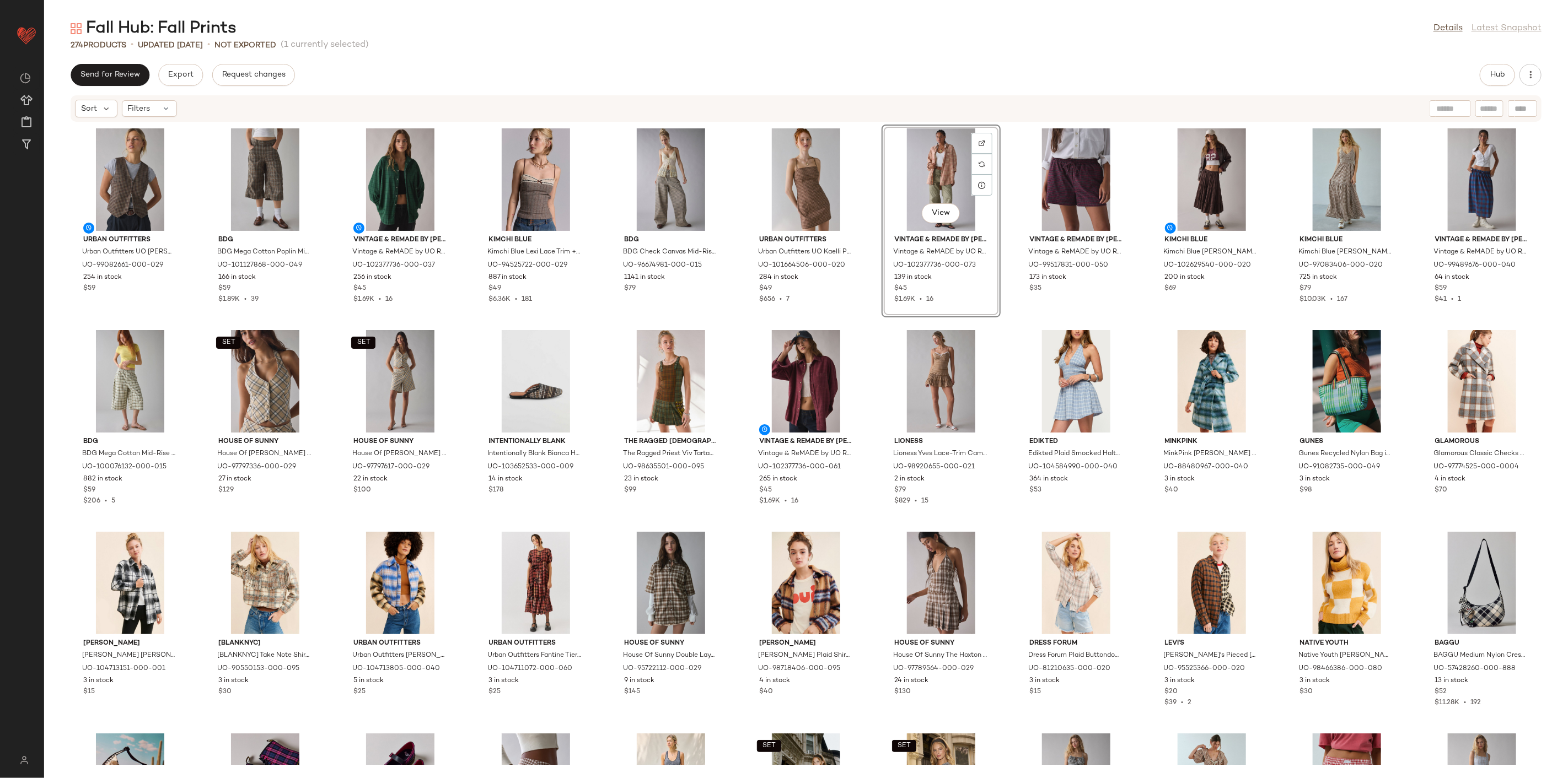
click at [1011, 323] on div "Urban Outfitters Urban Outfitters UO Adrian Zip-Front Twill Tailored Vest Top J…" at bounding box center [806, 444] width 1524 height 642
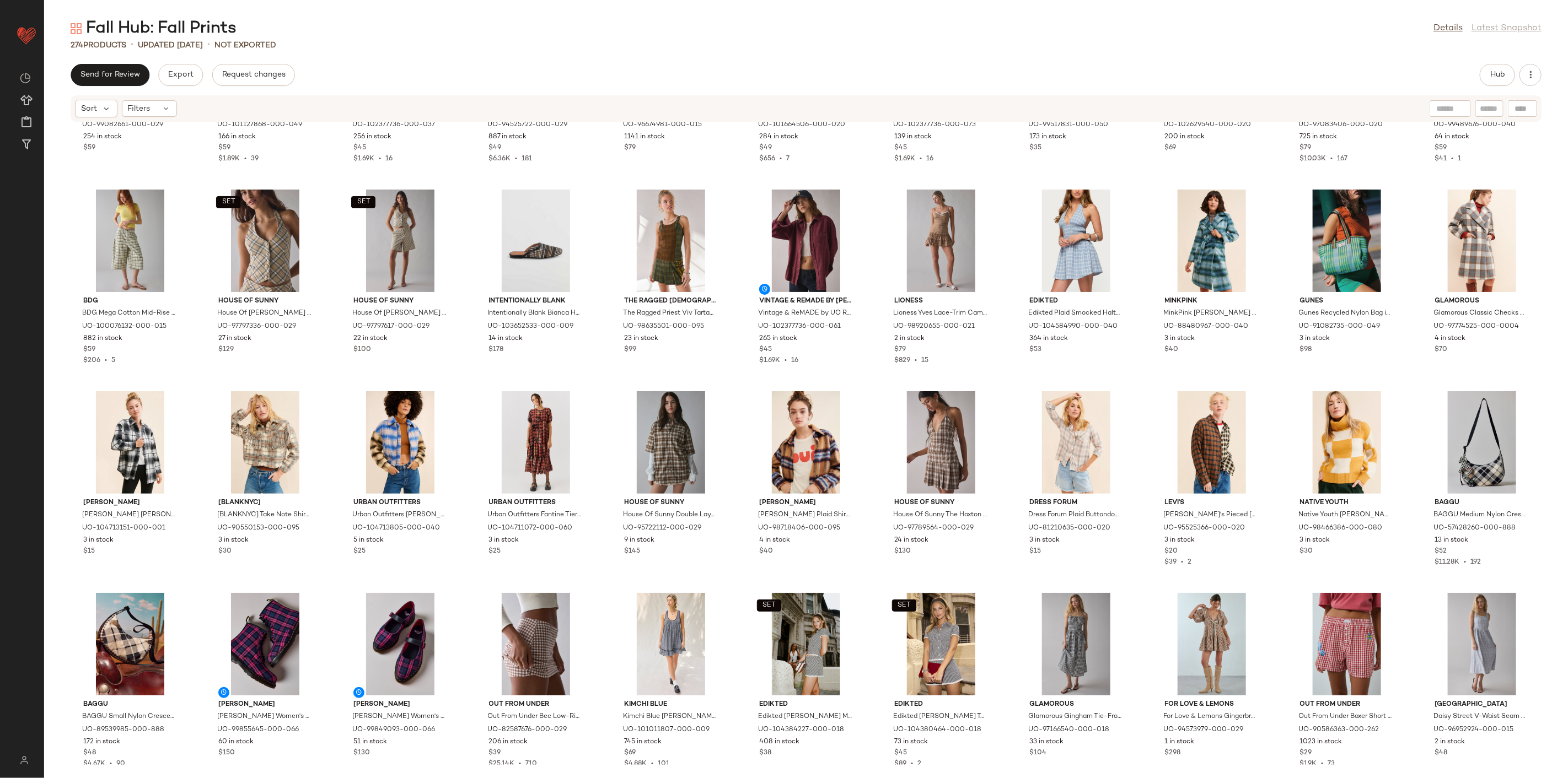
scroll to position [123, 0]
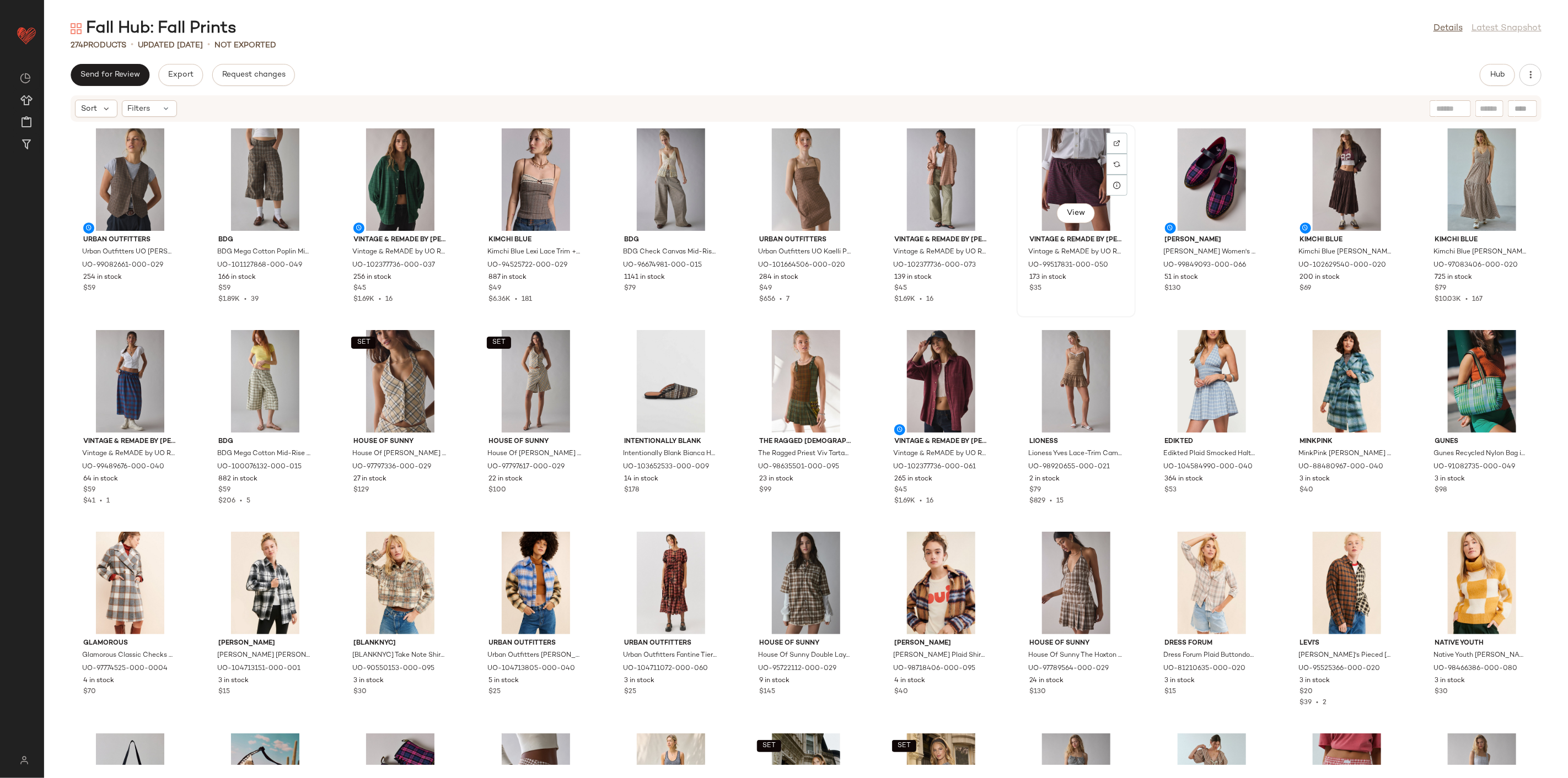
click at [1128, 306] on div "View Vintage & ReMADE by UO Vintage & ReMADE by UO ReMADE By UO Remnants Pull-O…" at bounding box center [1076, 221] width 117 height 191
click at [1128, 316] on div "Urban Outfitters Urban Outfitters UO Adrian Zip-Front Twill Tailored Vest Top J…" at bounding box center [806, 444] width 1524 height 642
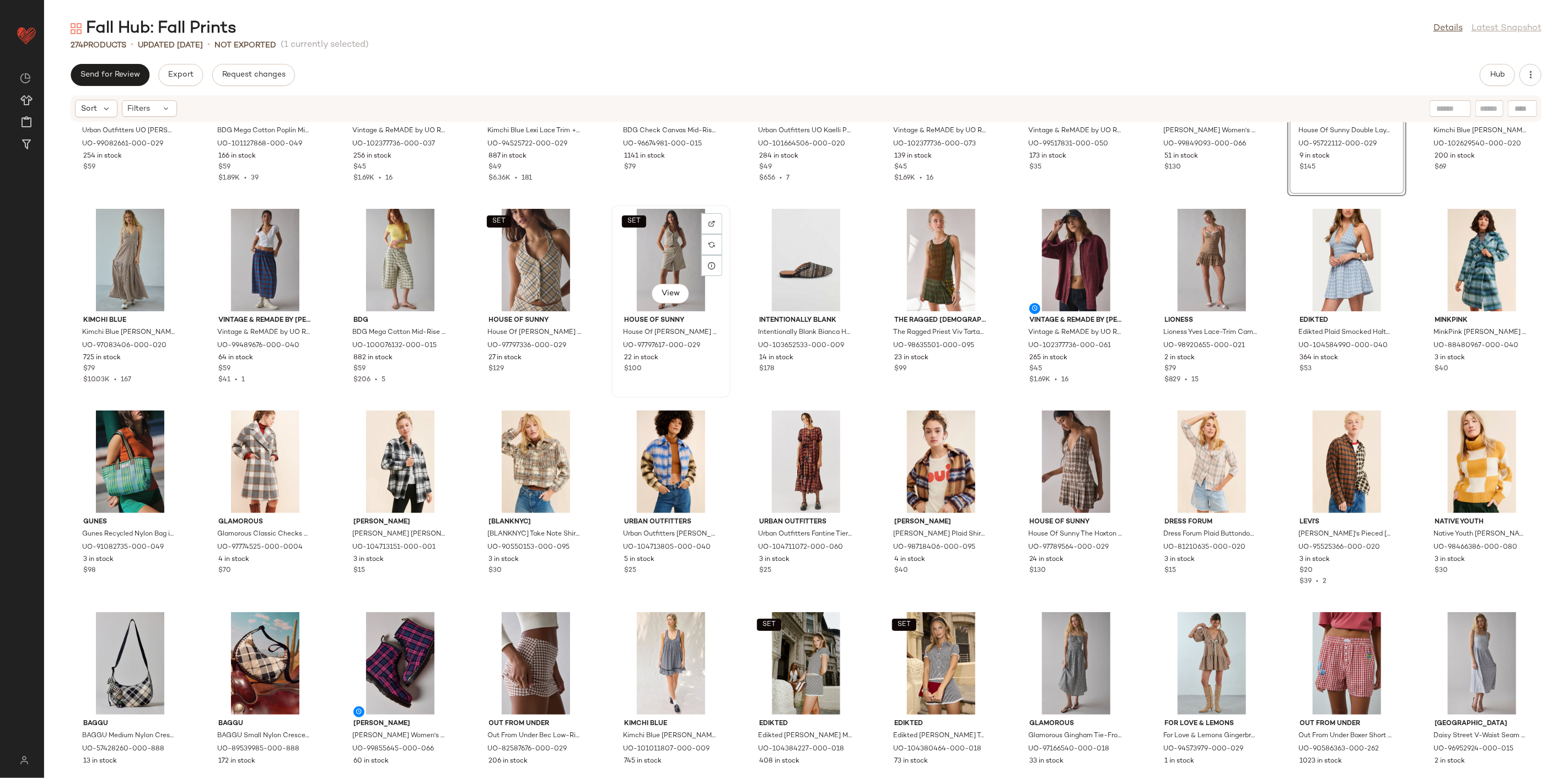
scroll to position [123, 0]
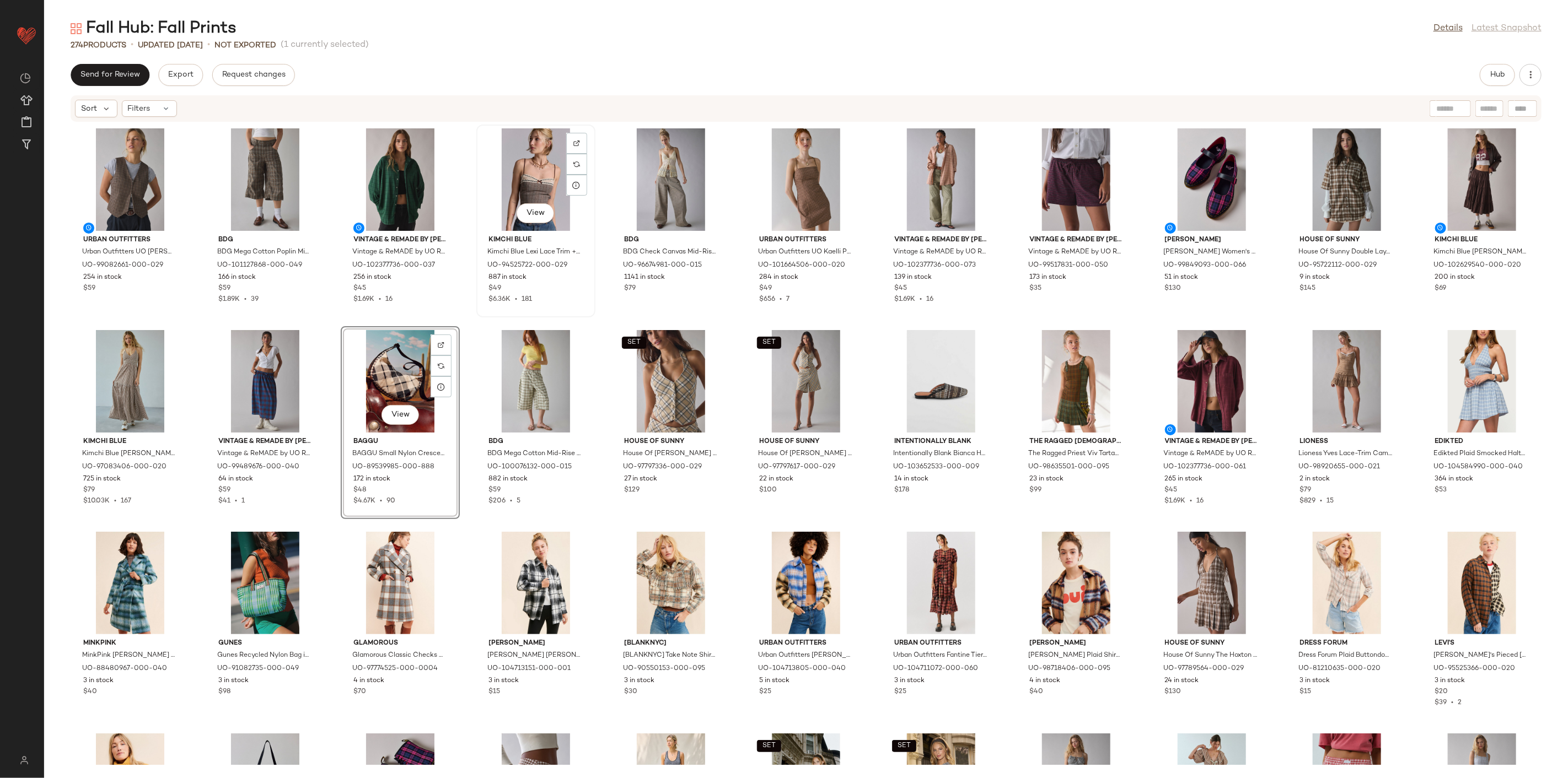
click at [478, 312] on div "View Kimchi Blue Kimchi Blue Lexi Lace Trim + Bow Detail Cami in Brown Plaid, W…" at bounding box center [536, 221] width 117 height 191
click at [473, 321] on div "Urban Outfitters Urban Outfitters UO Adrian Zip-Front Twill Tailored Vest Top J…" at bounding box center [806, 444] width 1524 height 642
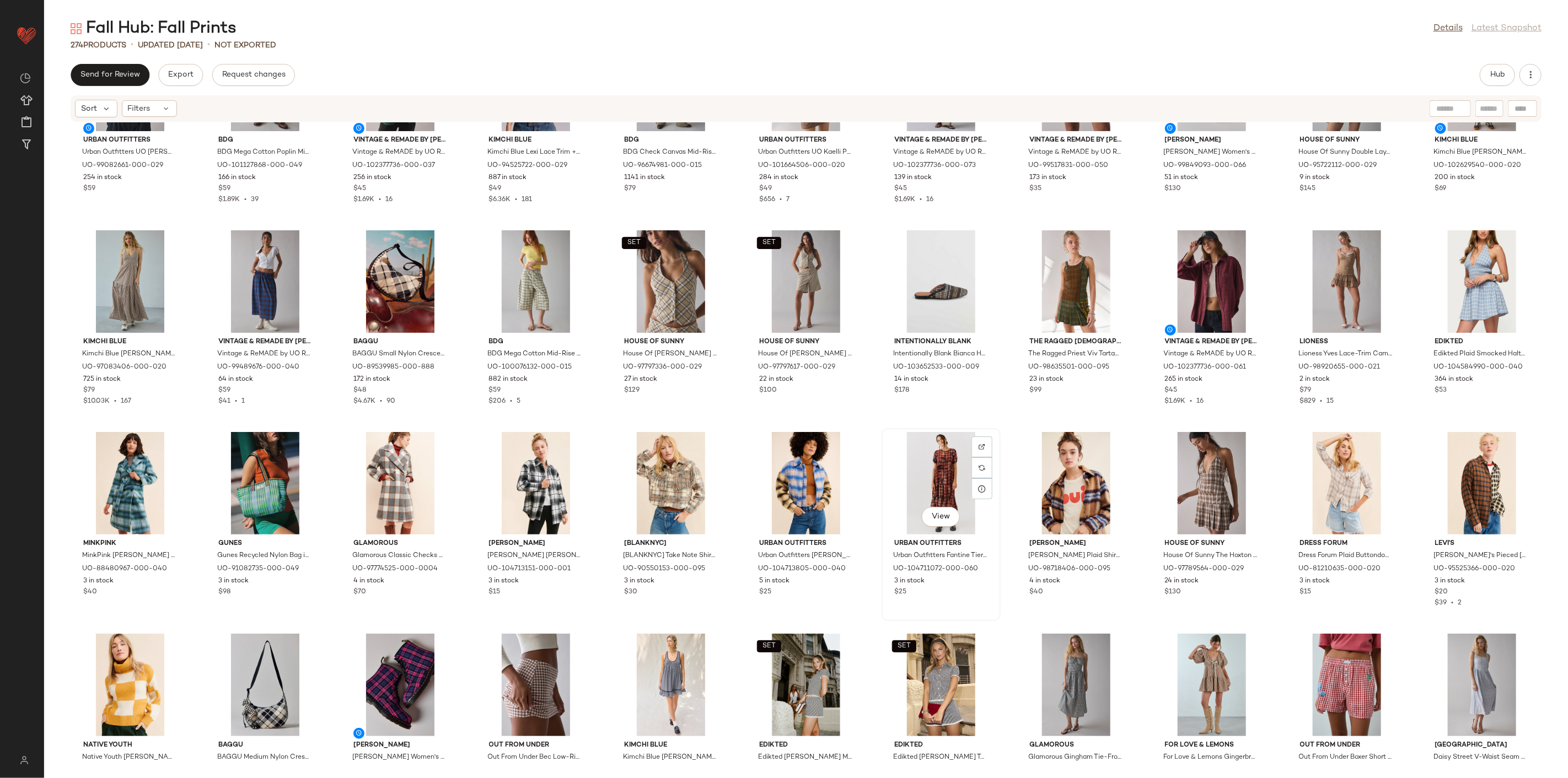
scroll to position [123, 0]
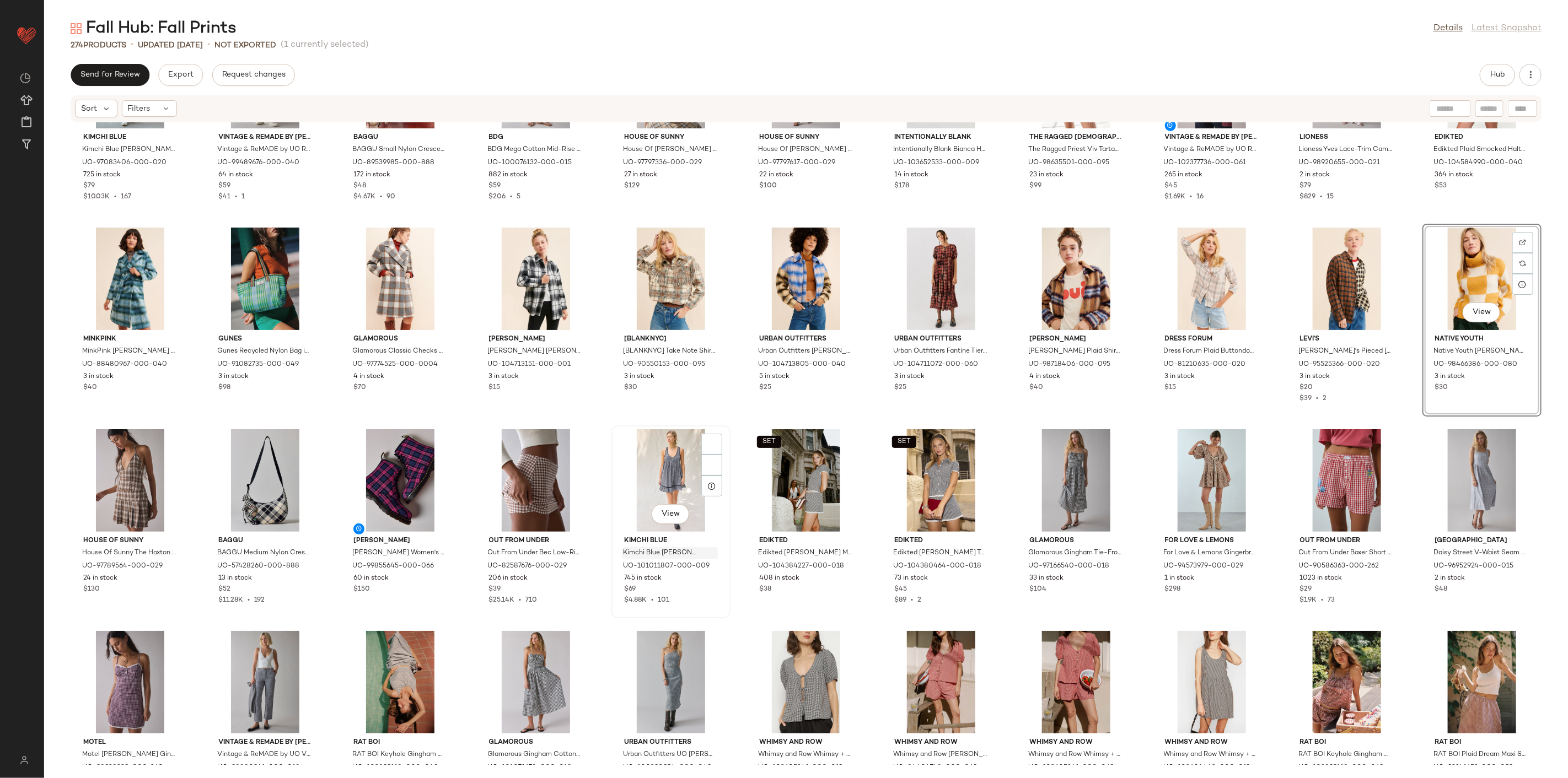
scroll to position [315, 0]
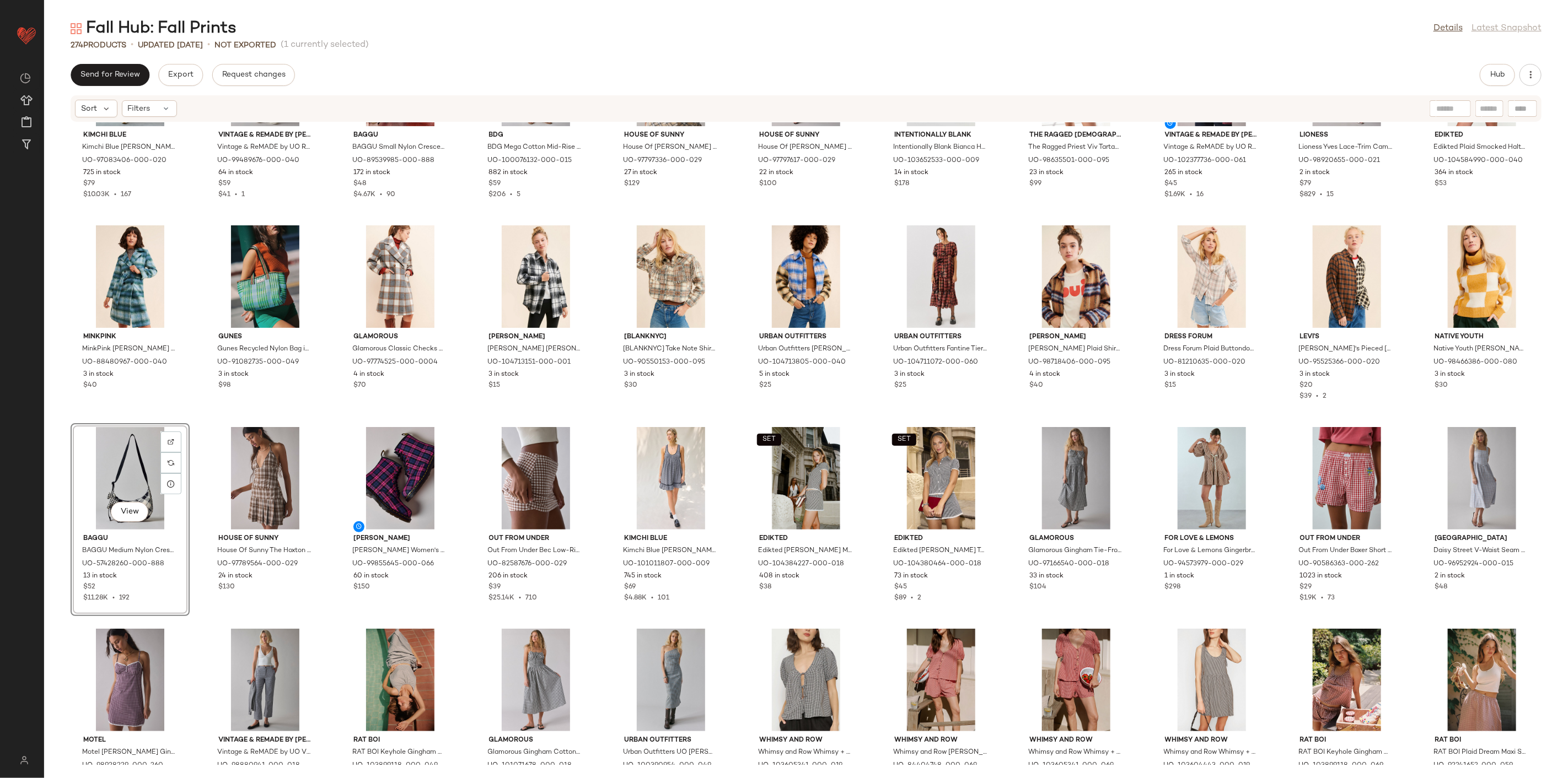
click at [188, 415] on div "Kimchi Blue Kimchi Blue Renee Smocked Tiered Maxi Dress in Brown, Women's at Ur…" at bounding box center [806, 444] width 1524 height 642
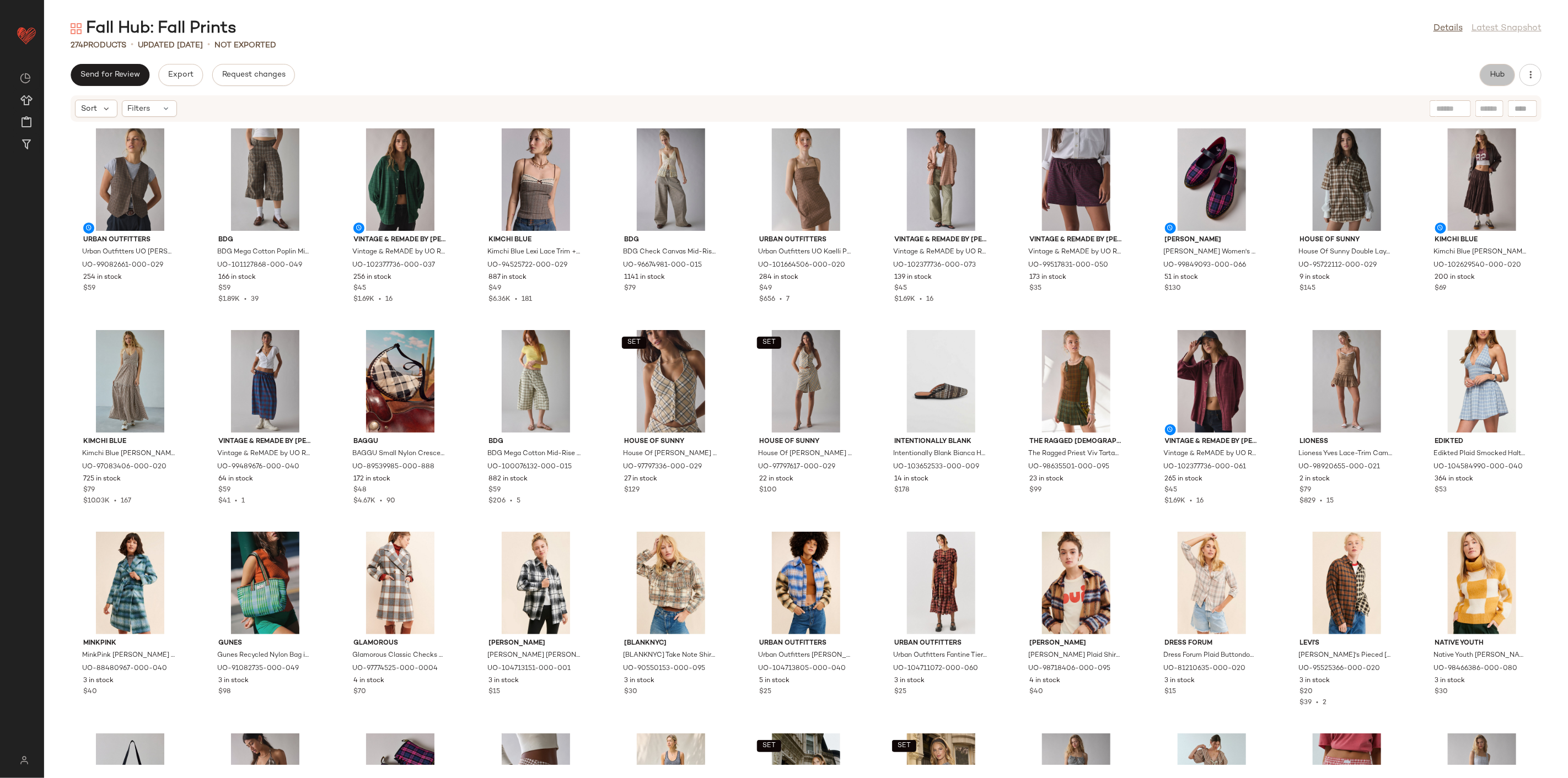
click at [1128, 69] on button "Hub" at bounding box center [1497, 75] width 35 height 22
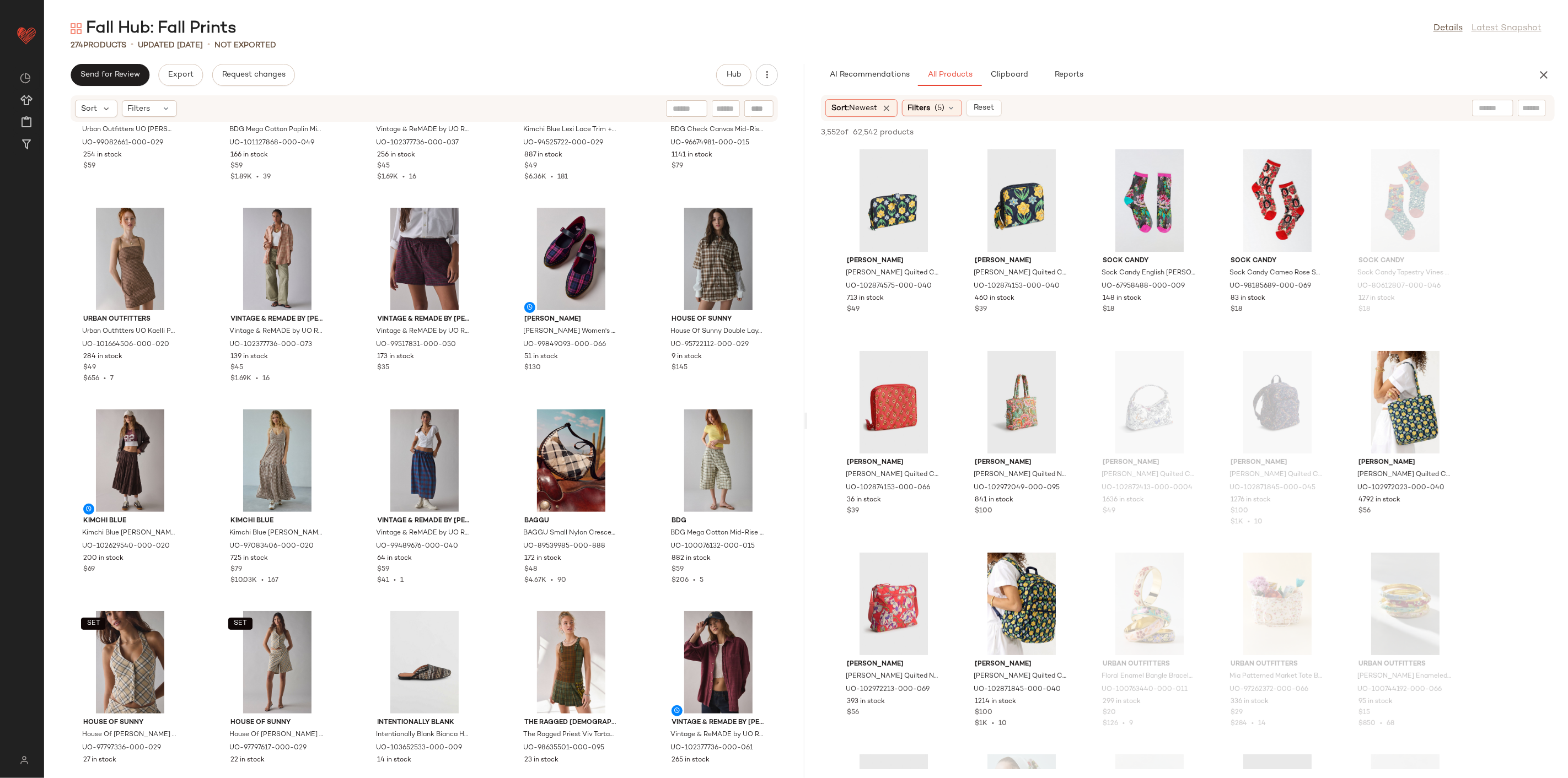
scroll to position [184, 0]
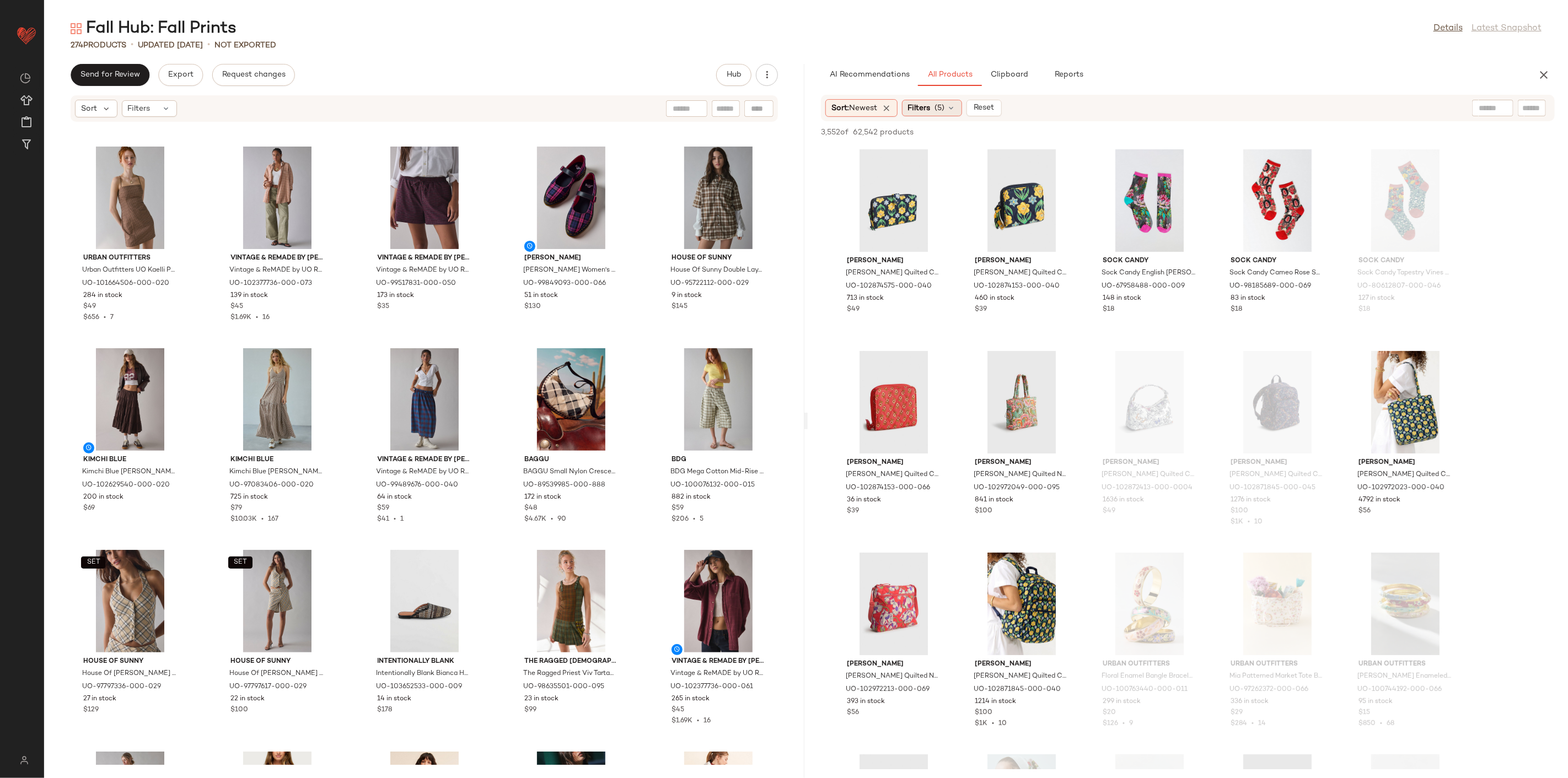
click at [938, 109] on span "(5)" at bounding box center [940, 108] width 10 height 12
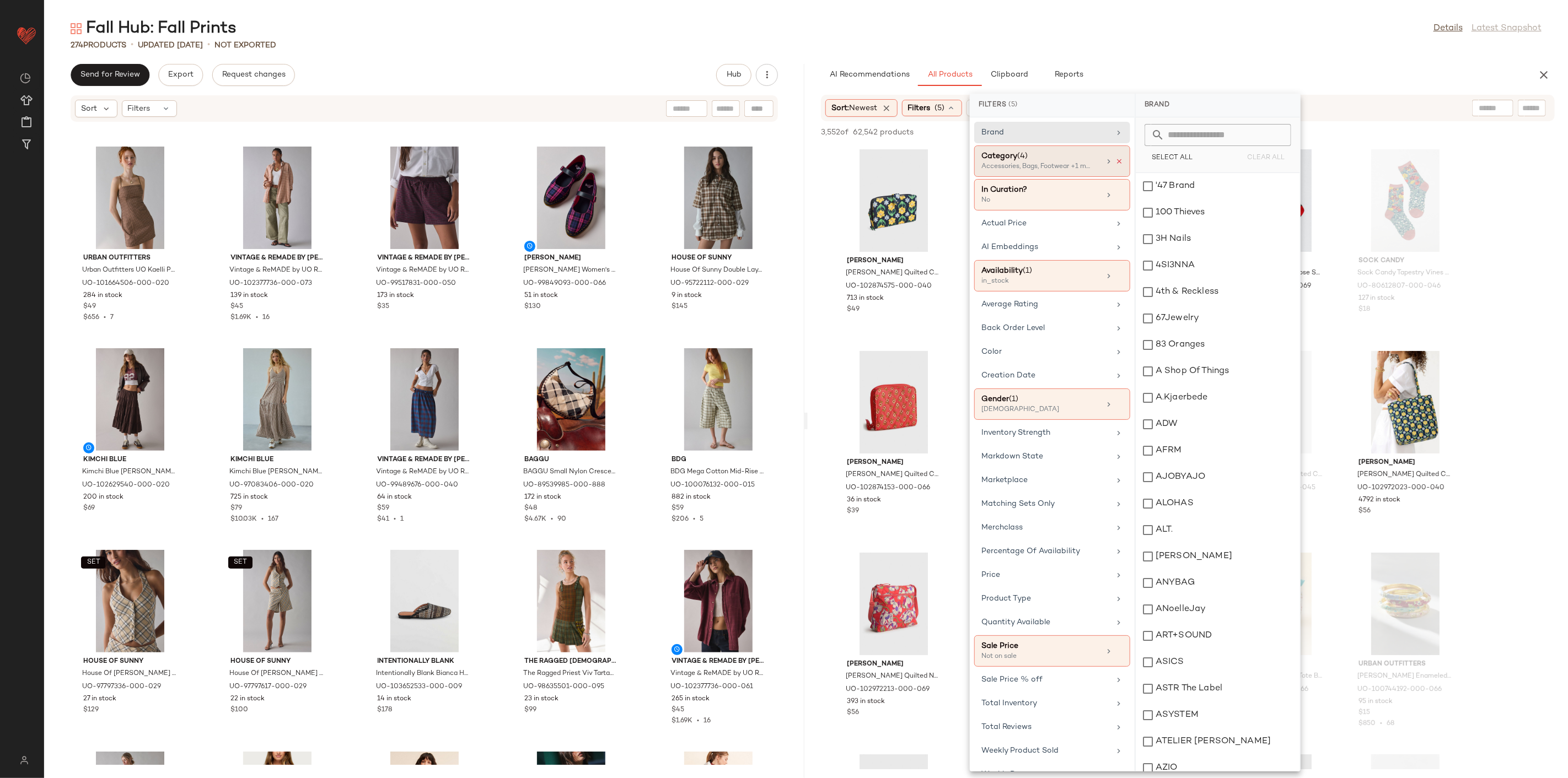
click at [1115, 163] on icon at bounding box center [1119, 162] width 8 height 8
click at [1060, 179] on div "Category (4) Accessories, Bags, Footwear +1 more" at bounding box center [1052, 195] width 156 height 31
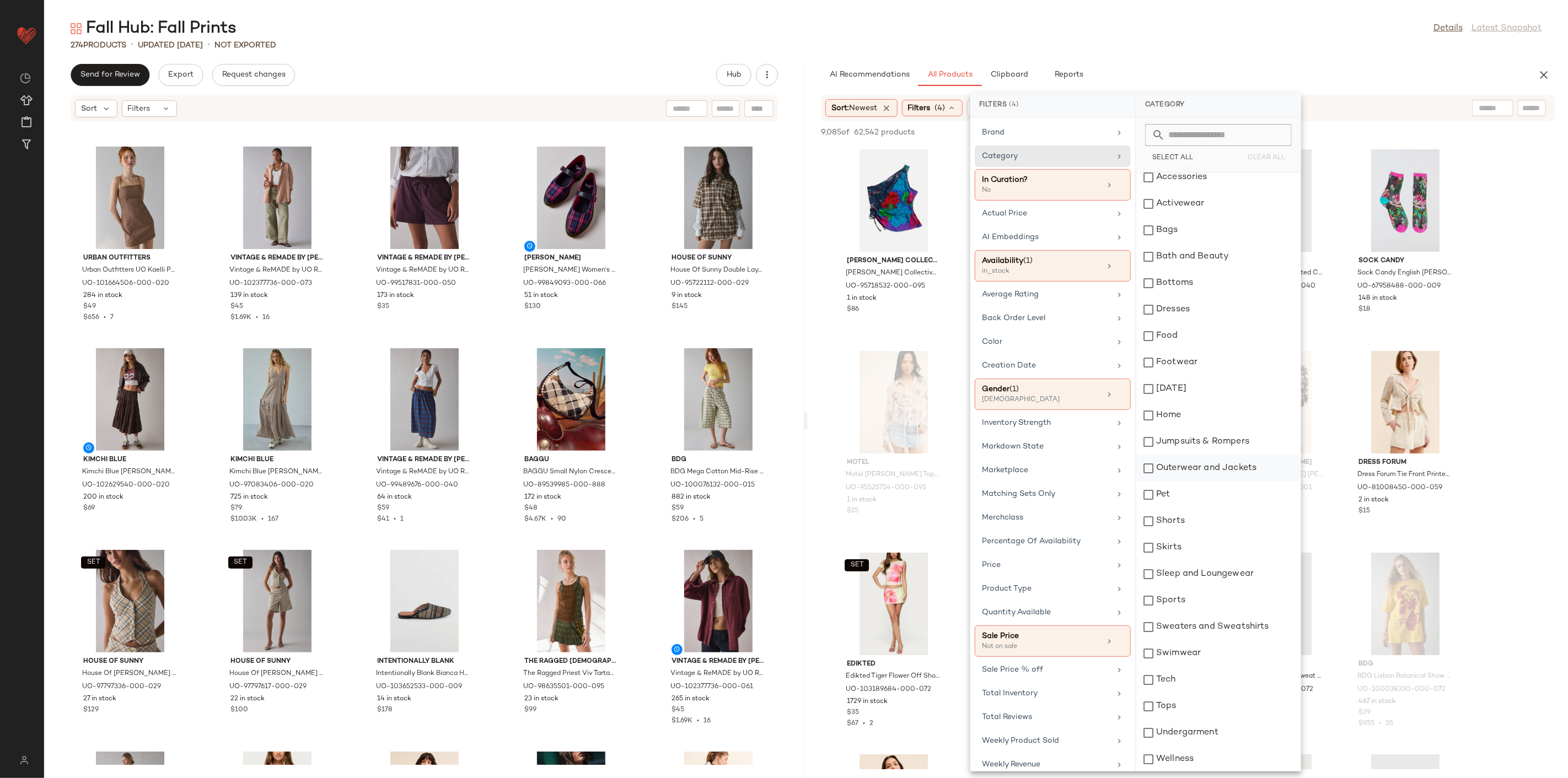
scroll to position [9, 0]
drag, startPoint x: 1194, startPoint y: 707, endPoint x: 1193, endPoint y: 697, distance: 10.0
click at [1128, 560] on div "Tops" at bounding box center [1218, 706] width 164 height 27
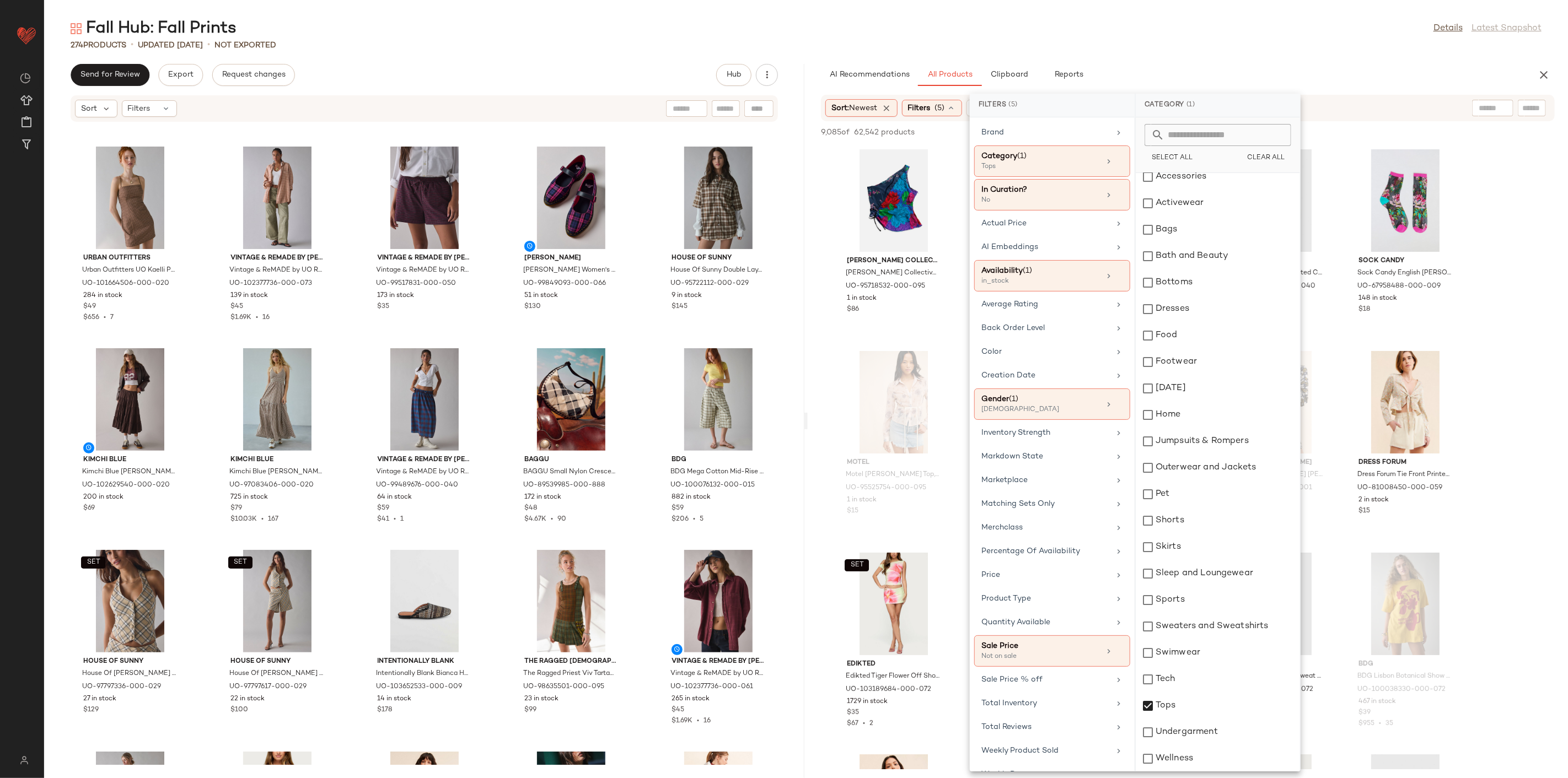
click at [1128, 71] on div "AI Recommendations All Products Clipboard Reports" at bounding box center [1171, 75] width 699 height 22
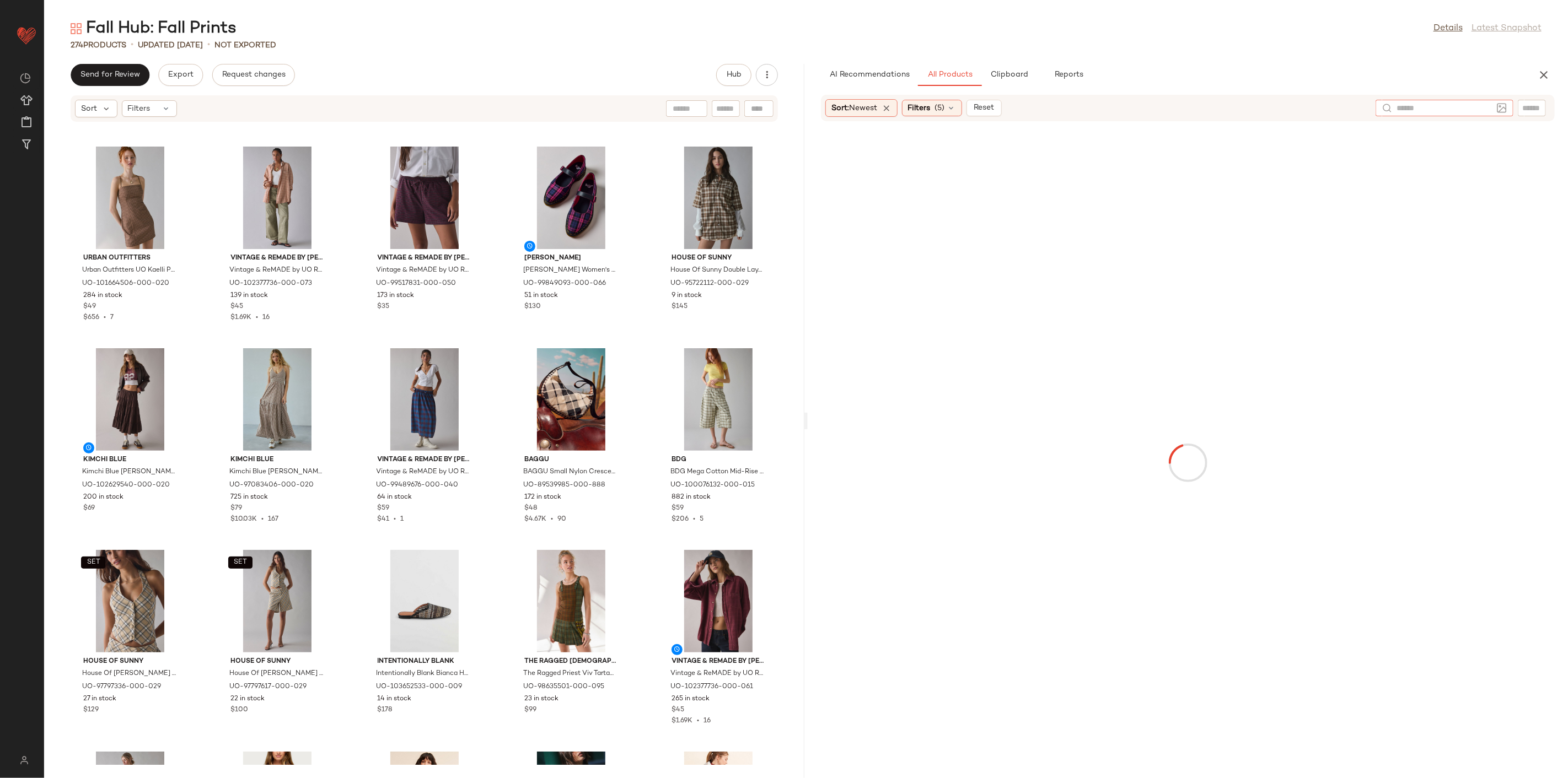
click at [1128, 104] on div at bounding box center [1445, 108] width 138 height 16
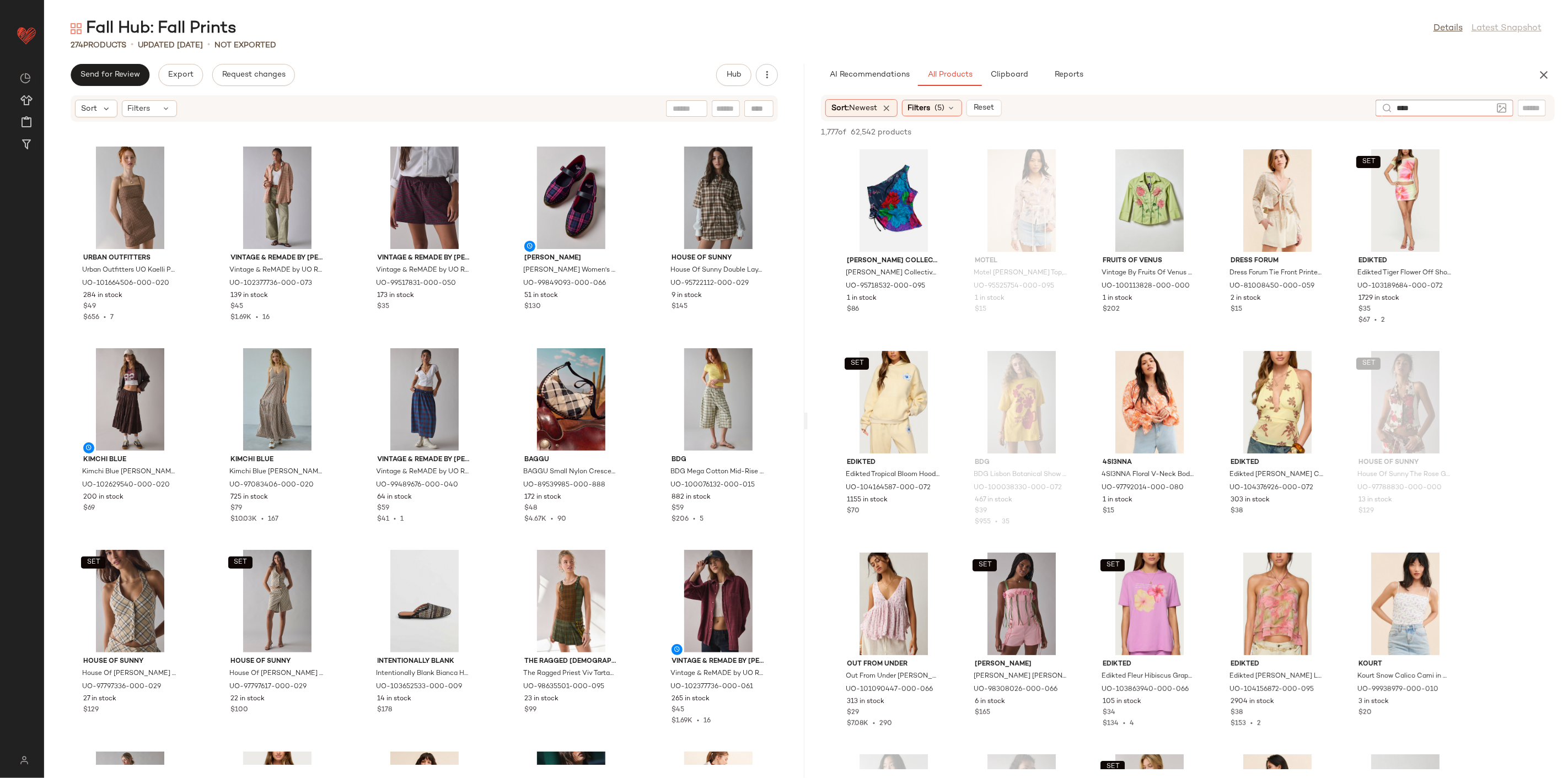
type input "*****"
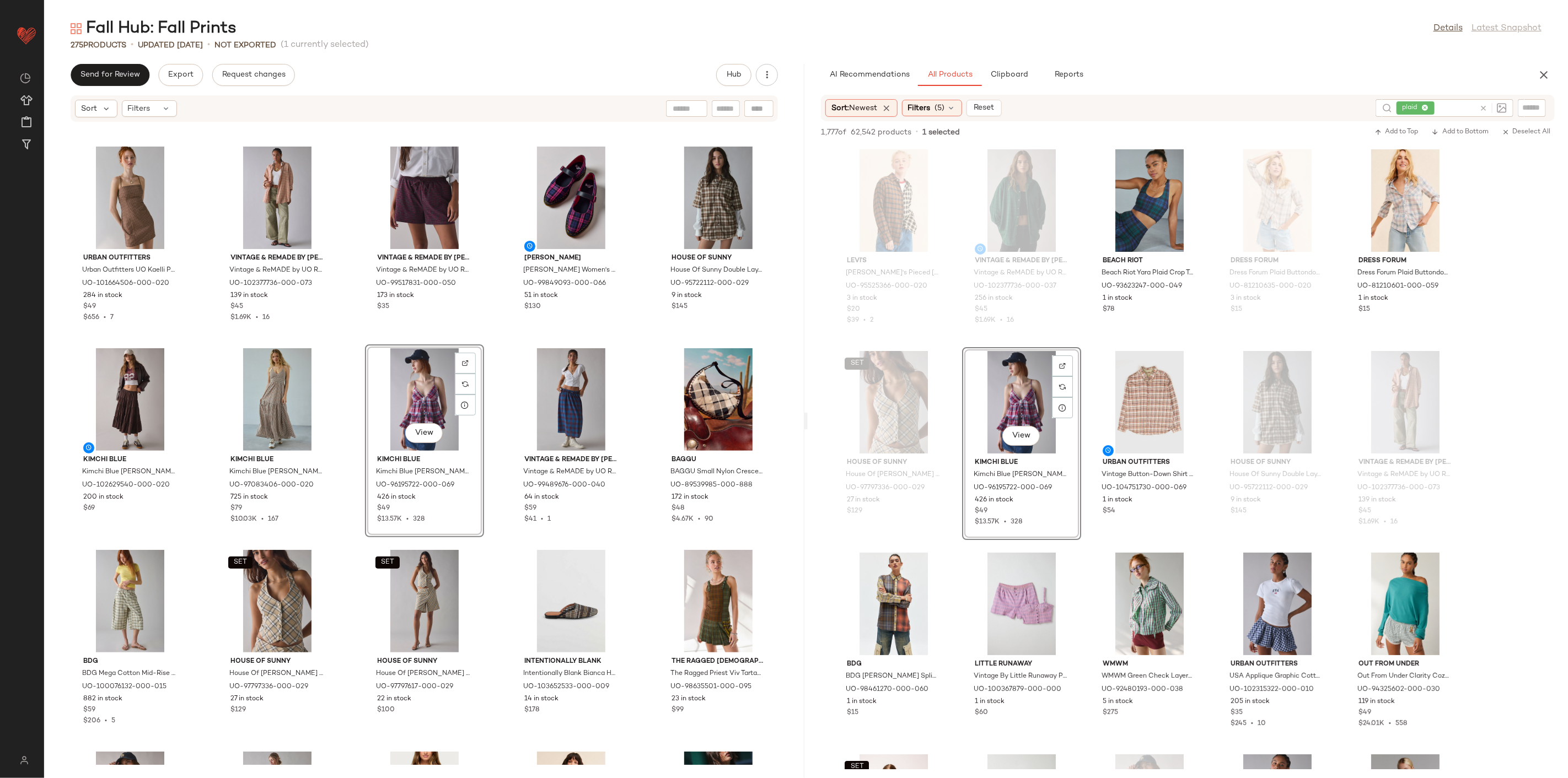
click at [499, 539] on div "Urban Outfitters Urban Outfitters UO Adrian Zip-Front Twill Tailored Vest Top J…" at bounding box center [424, 444] width 760 height 642
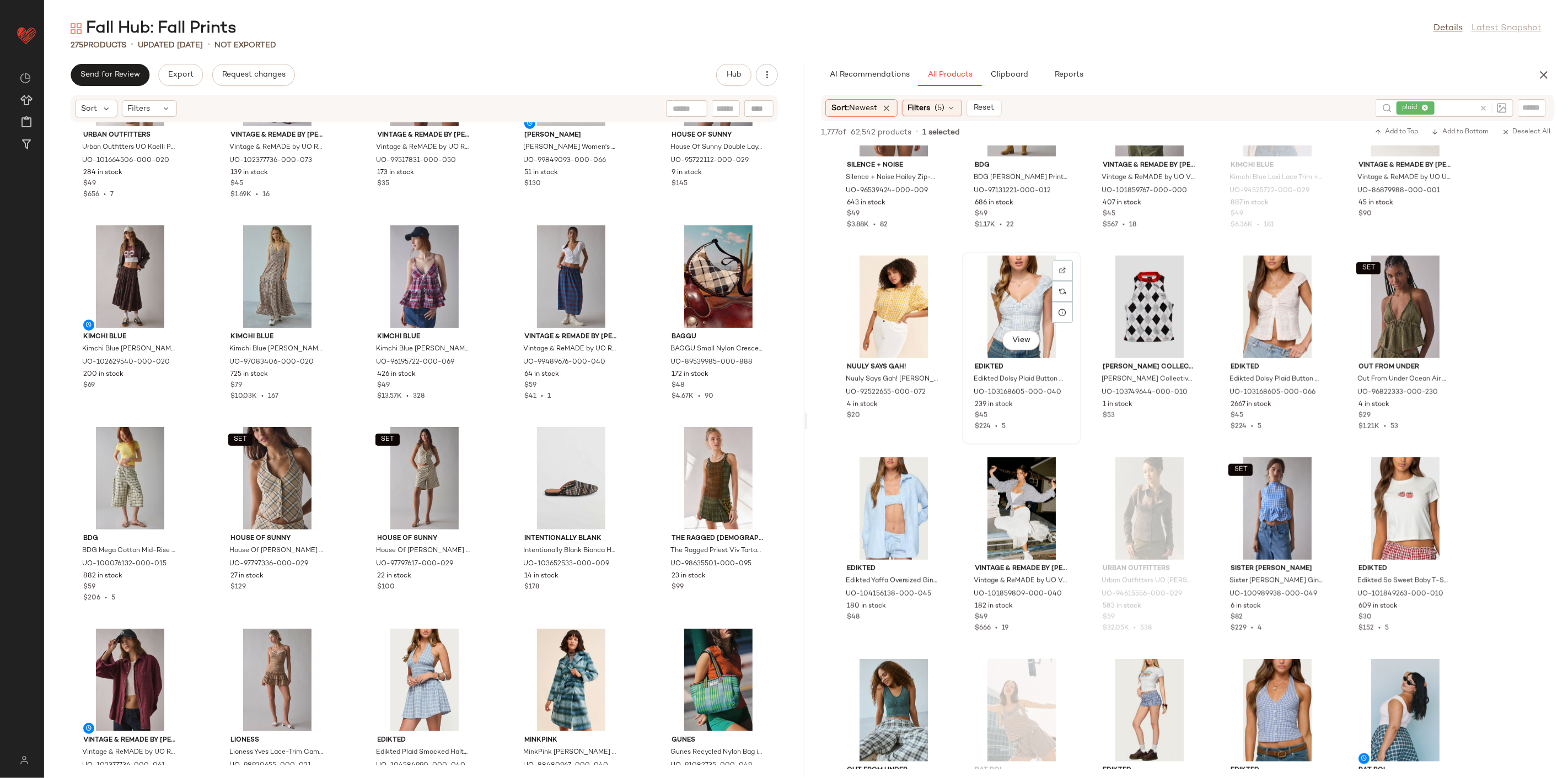
scroll to position [918, 0]
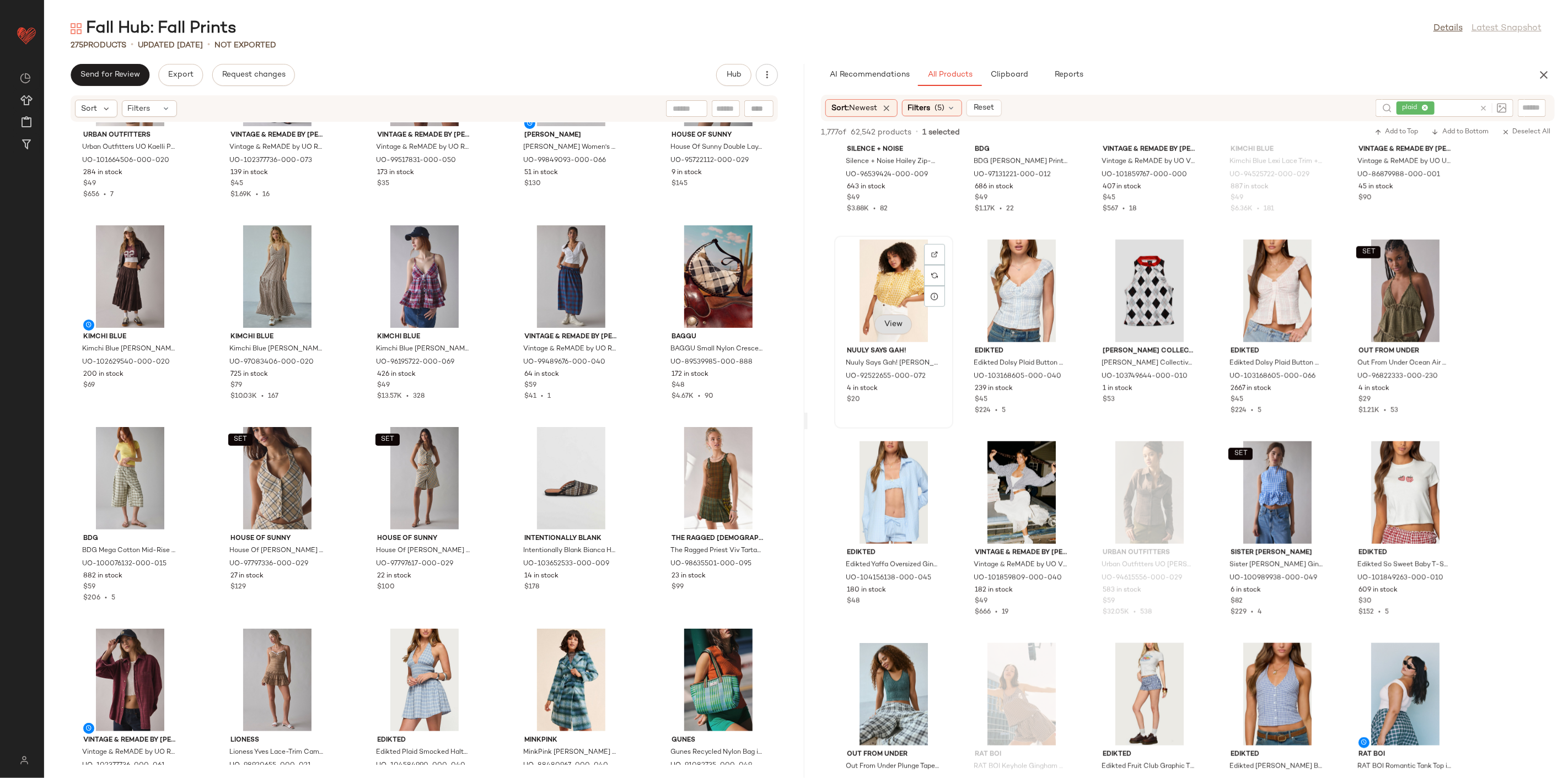
click at [898, 324] on span "View" at bounding box center [893, 324] width 19 height 9
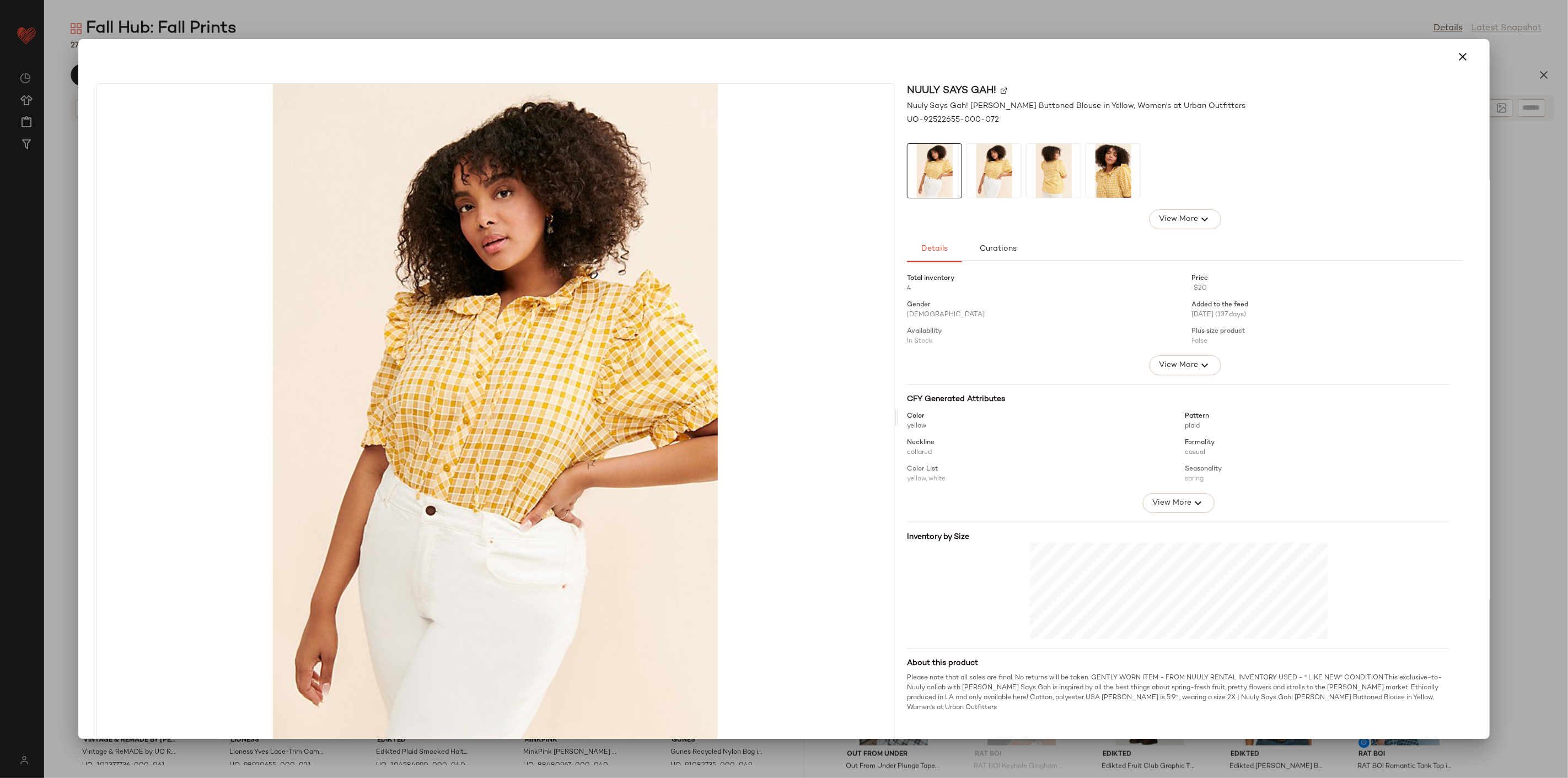
click at [1012, 178] on img at bounding box center [994, 171] width 54 height 54
click at [1048, 178] on img at bounding box center [1053, 171] width 54 height 54
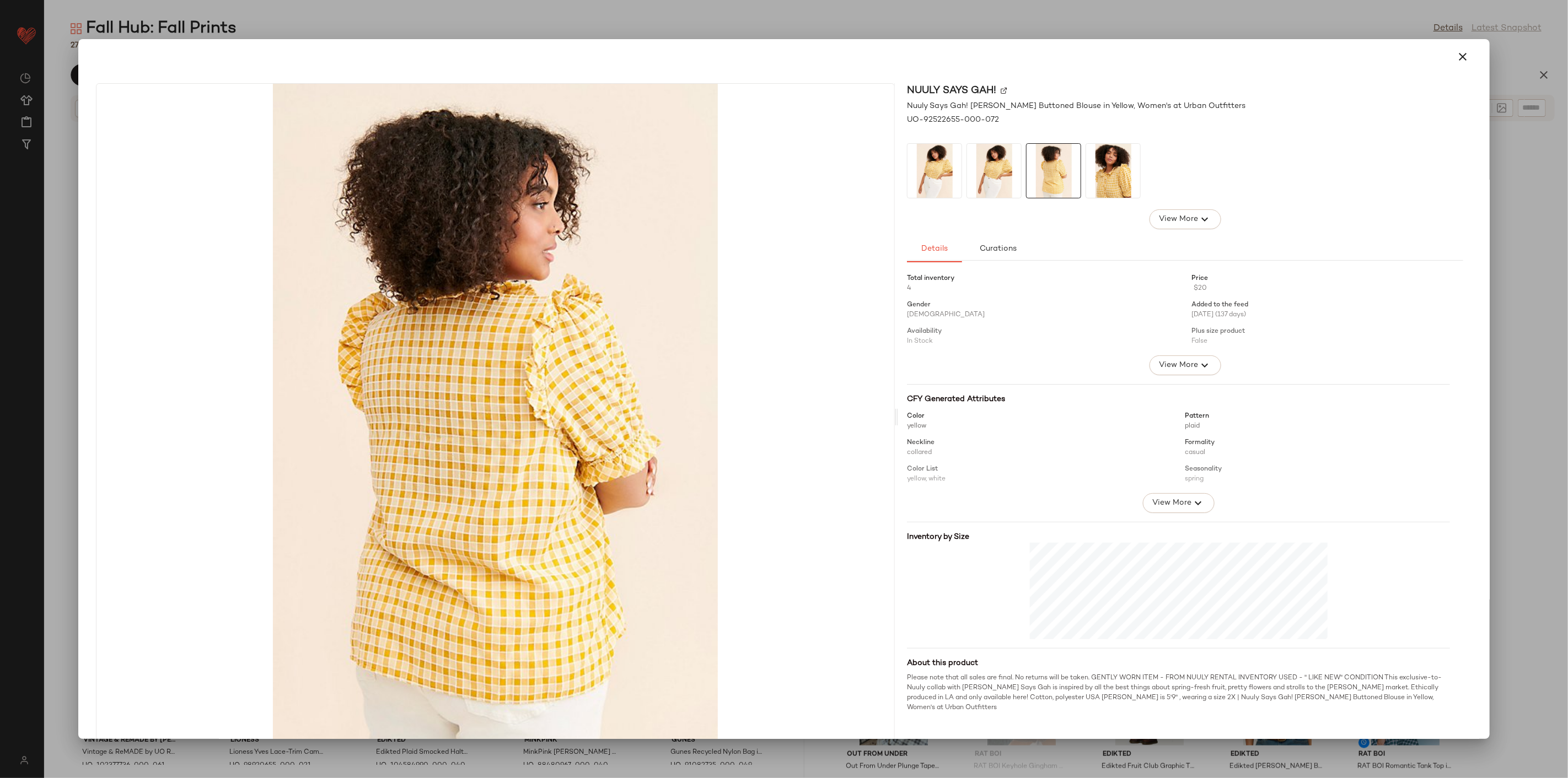
click at [1115, 181] on img at bounding box center [1113, 171] width 54 height 54
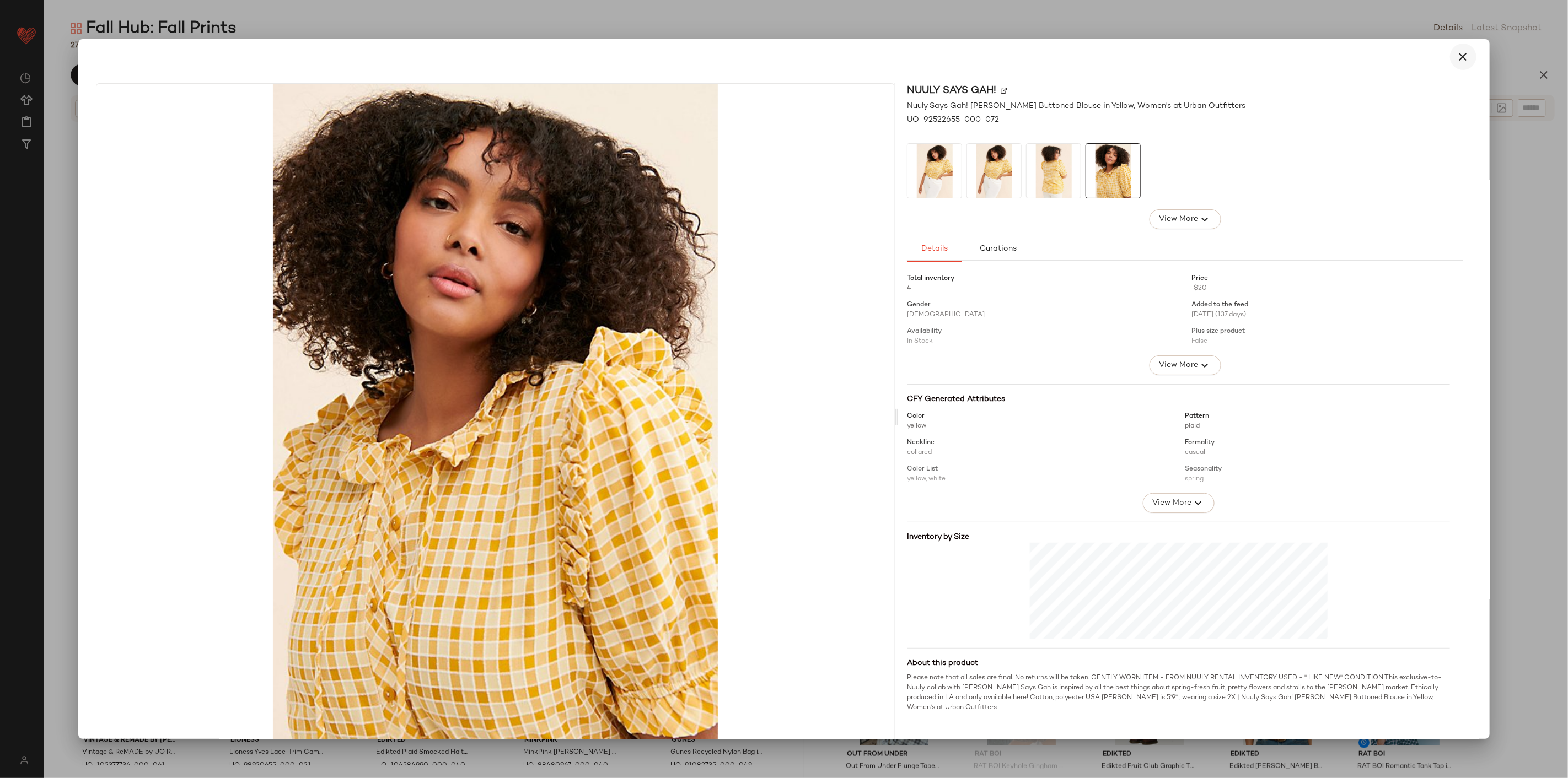
click at [1128, 59] on icon "button" at bounding box center [1463, 56] width 13 height 13
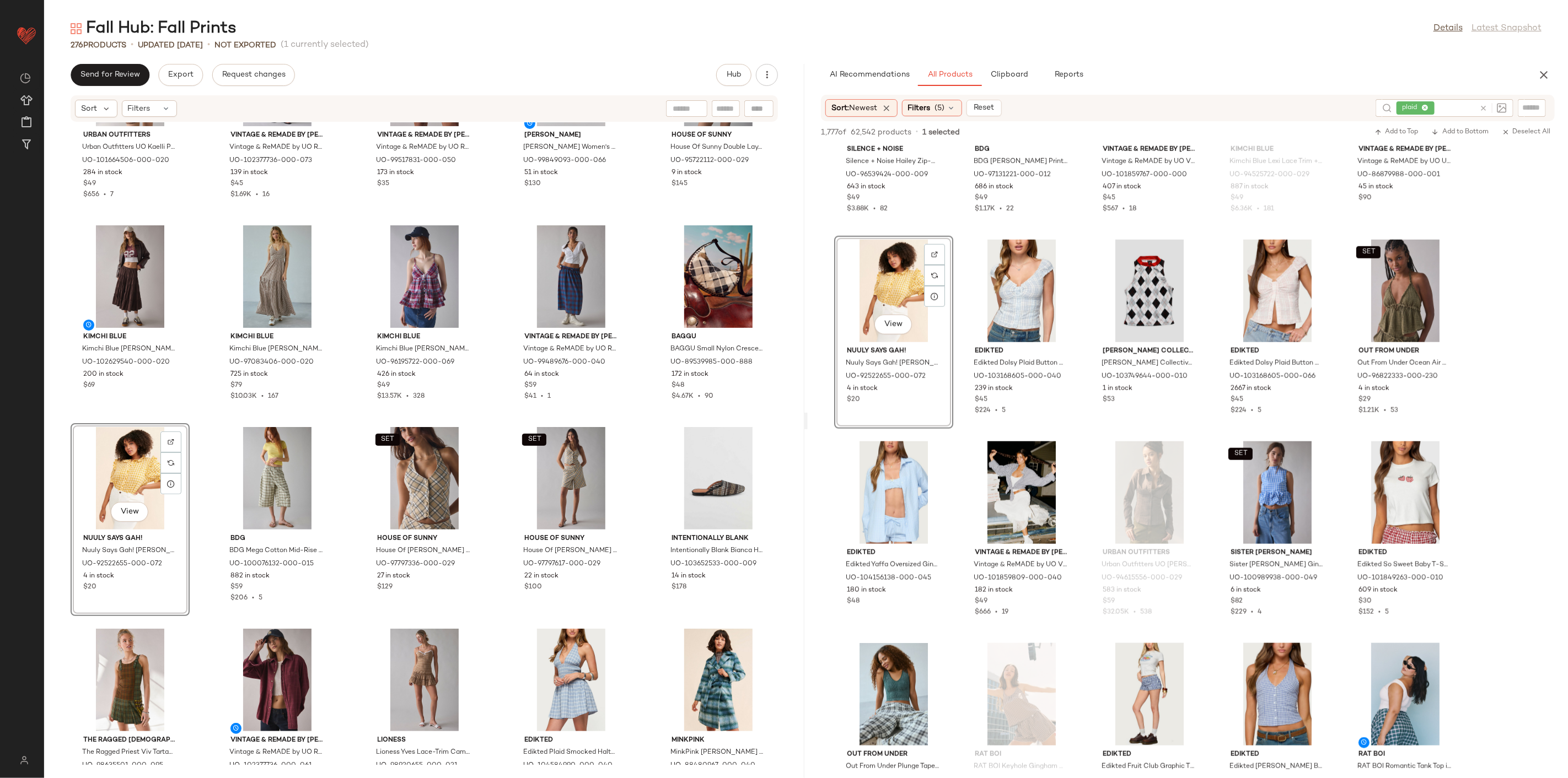
click at [347, 422] on div "Urban Outfitters Urban Outfitters UO Kaelli Plaid Square Neck Cami Mini Dress i…" at bounding box center [424, 444] width 760 height 642
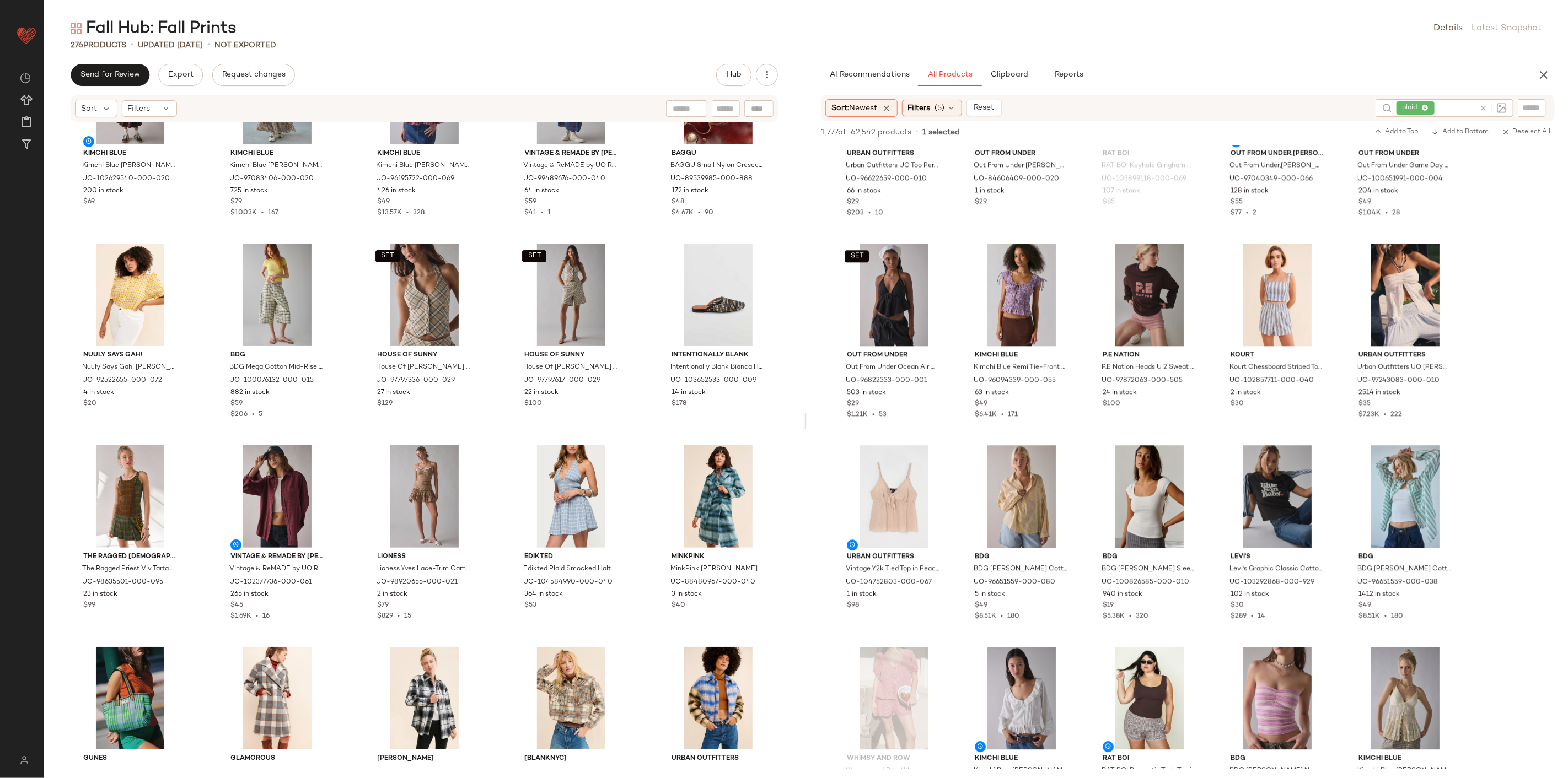
scroll to position [2327, 0]
click at [1025, 533] on span "View" at bounding box center [1021, 529] width 19 height 9
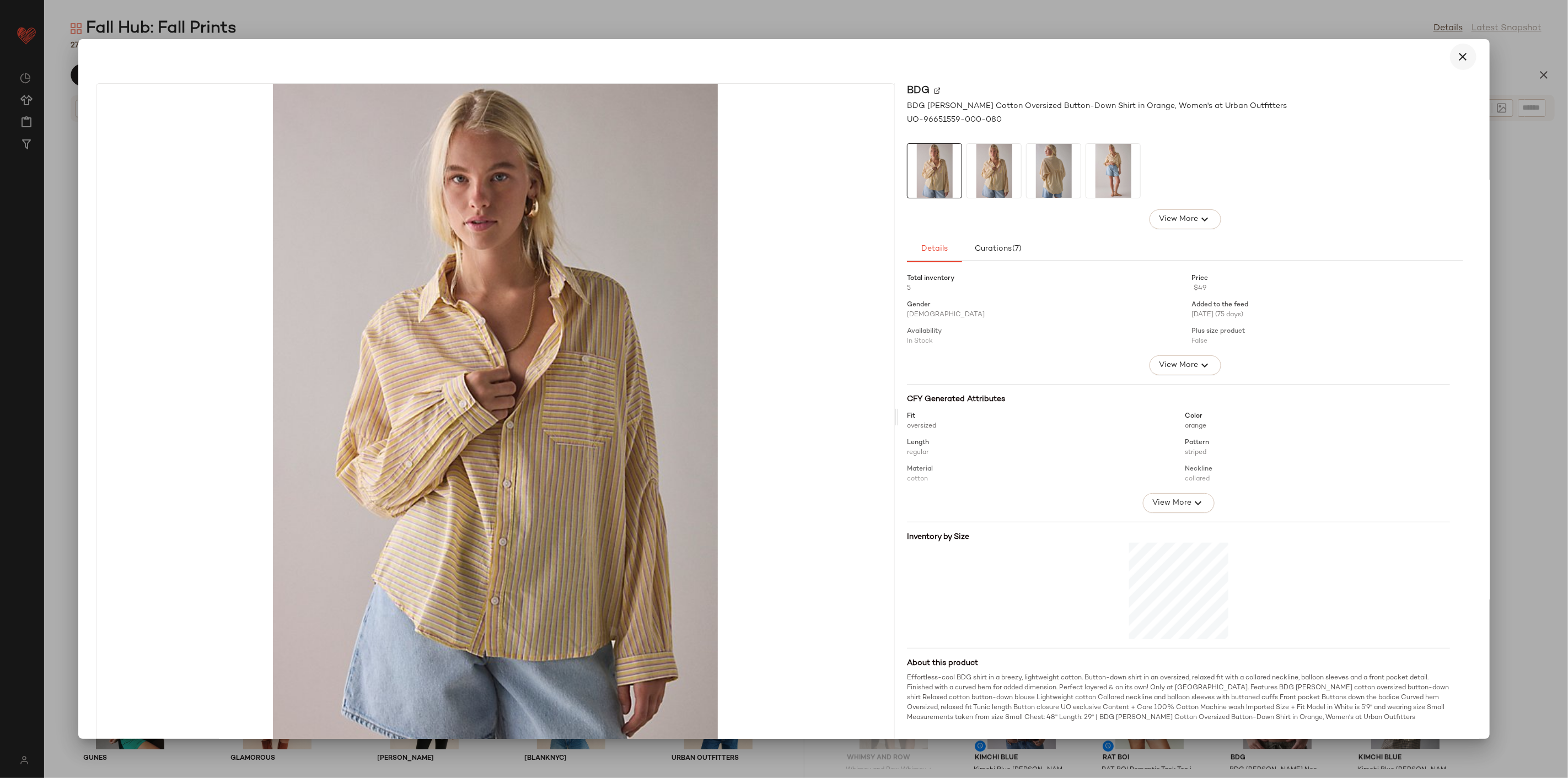
click at [1128, 54] on icon "button" at bounding box center [1463, 56] width 13 height 13
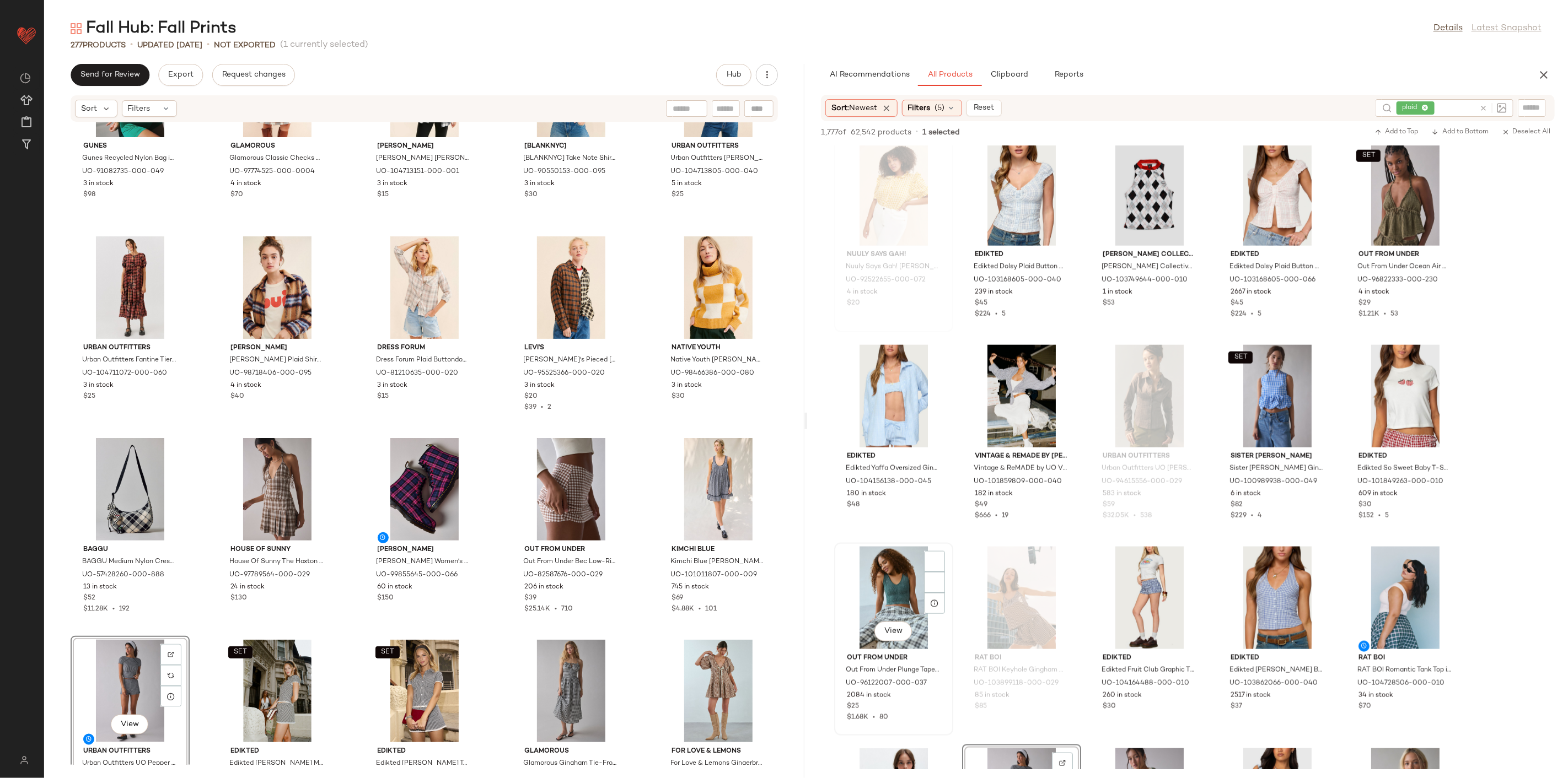
scroll to position [1040, 0]
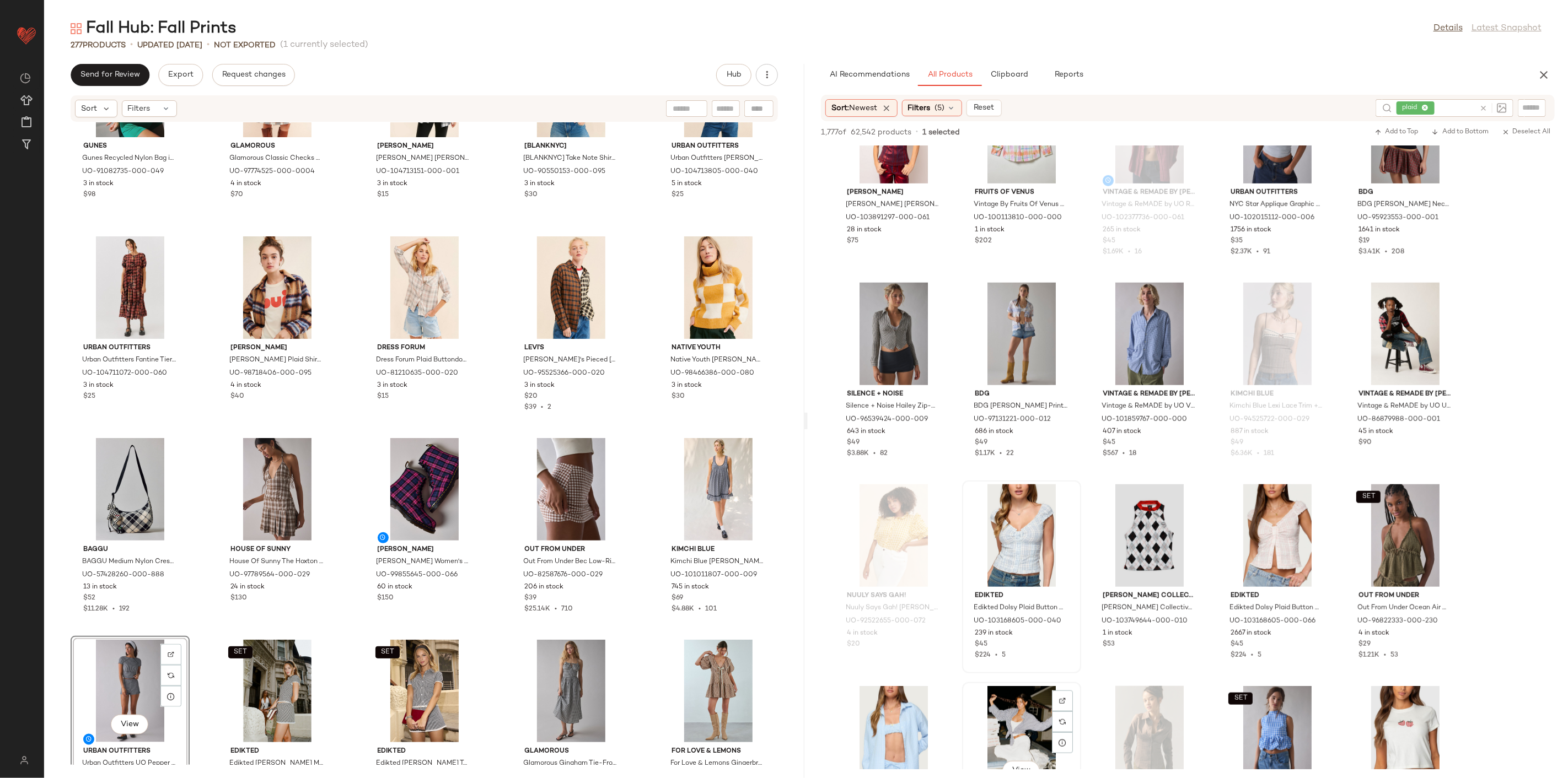
scroll to position [796, 0]
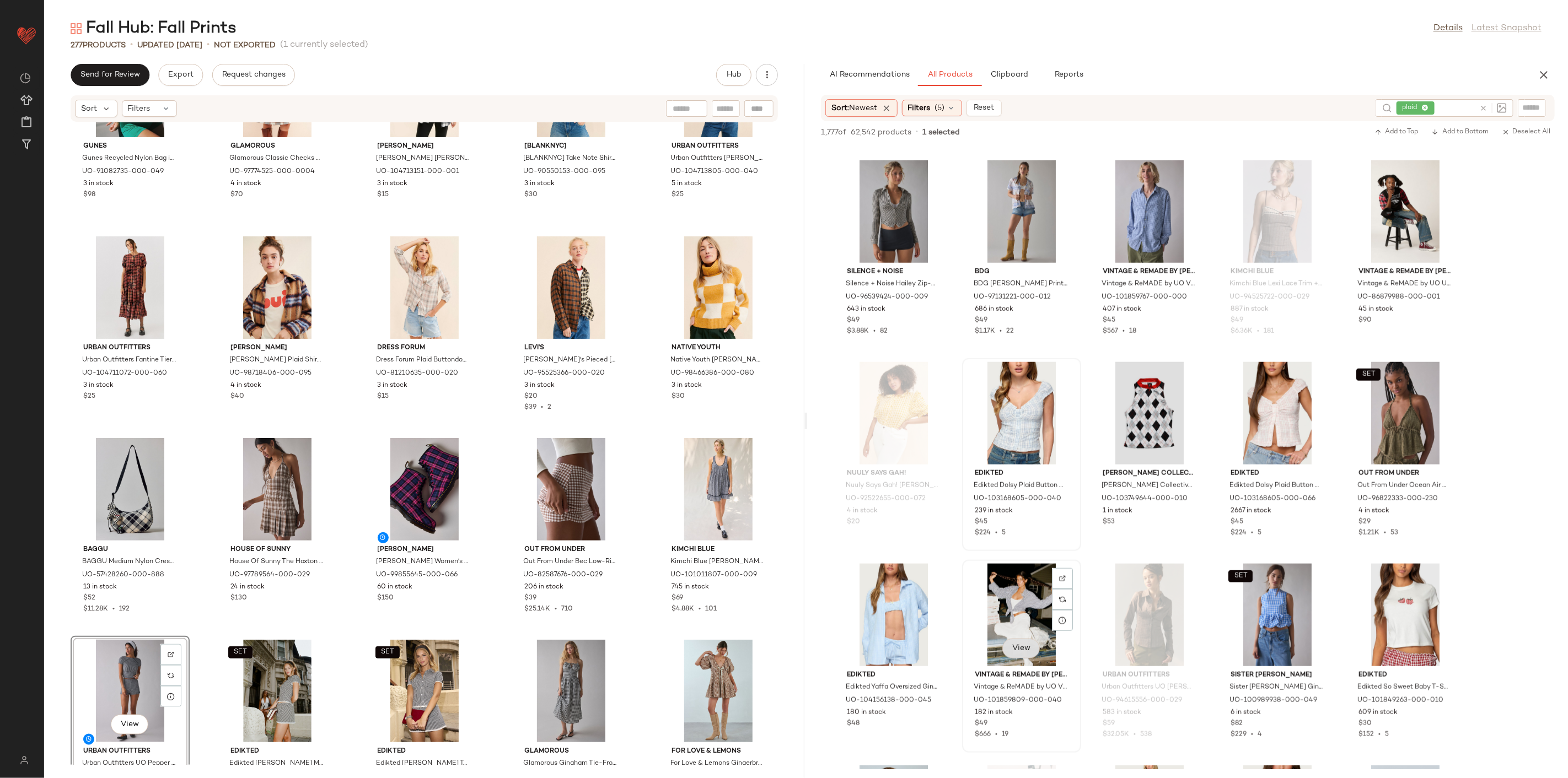
click at [1019, 645] on span "View" at bounding box center [1021, 649] width 19 height 9
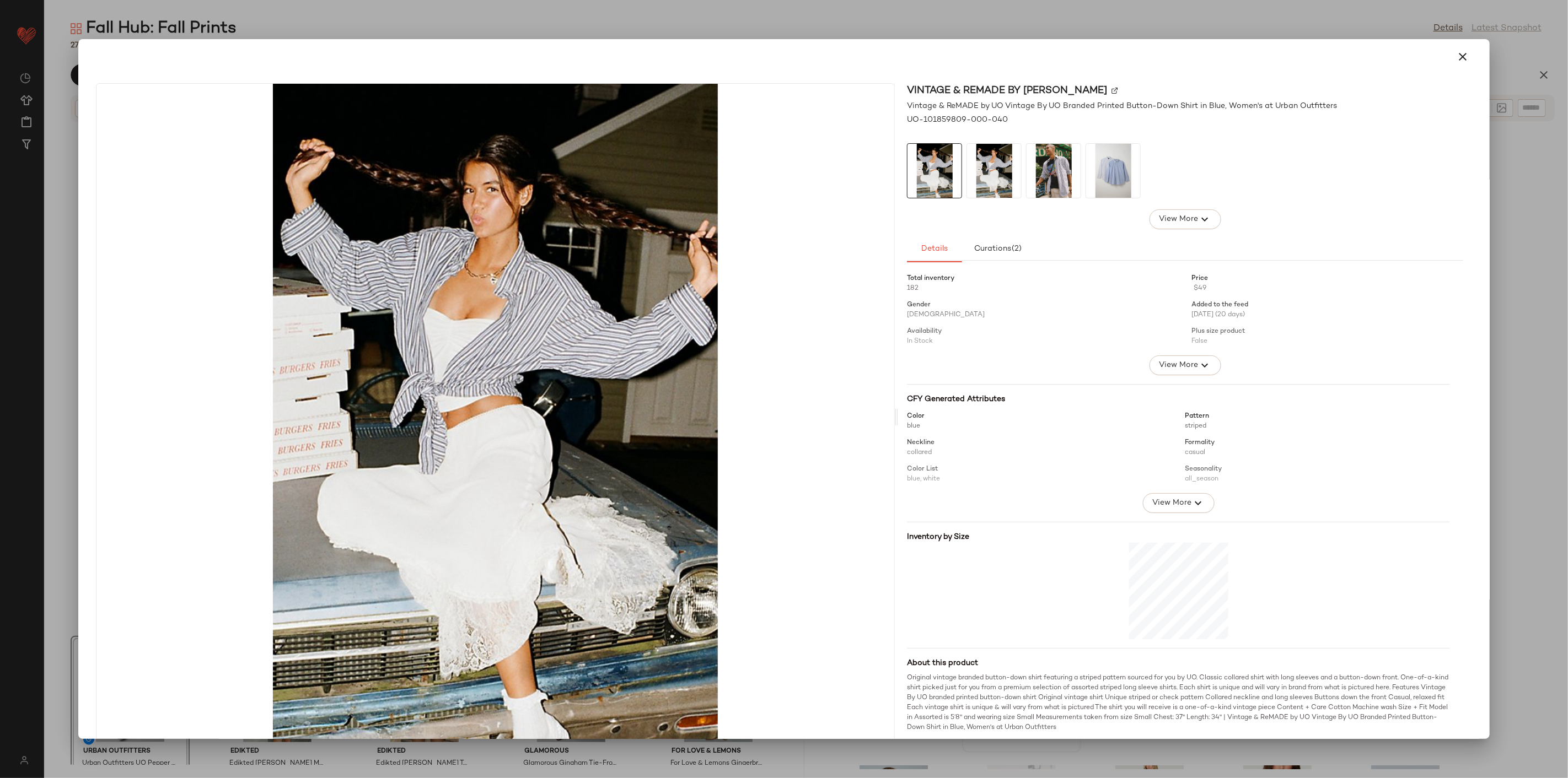
click at [1095, 173] on img at bounding box center [1113, 171] width 54 height 54
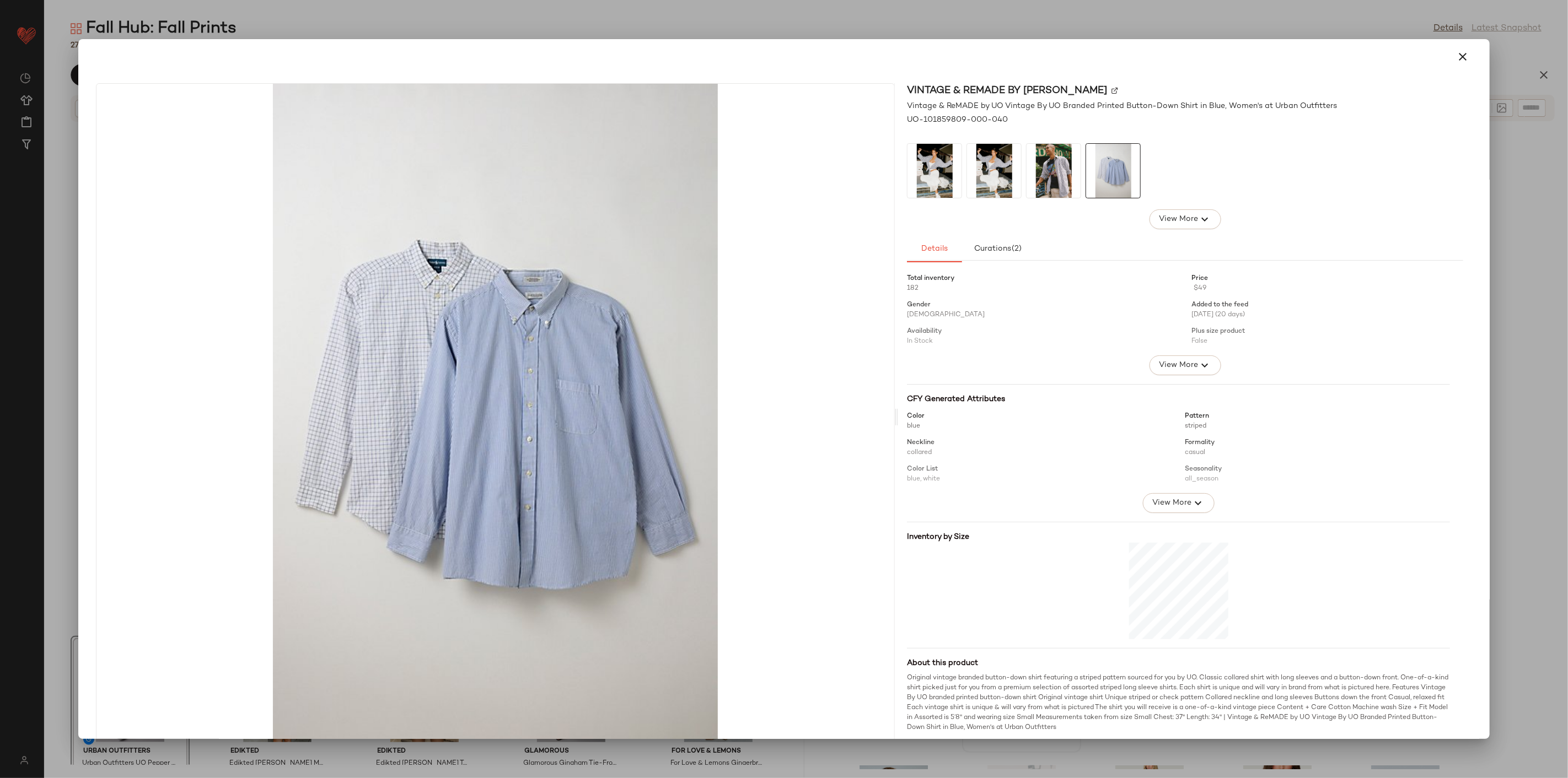
click at [1060, 171] on img at bounding box center [1053, 171] width 54 height 54
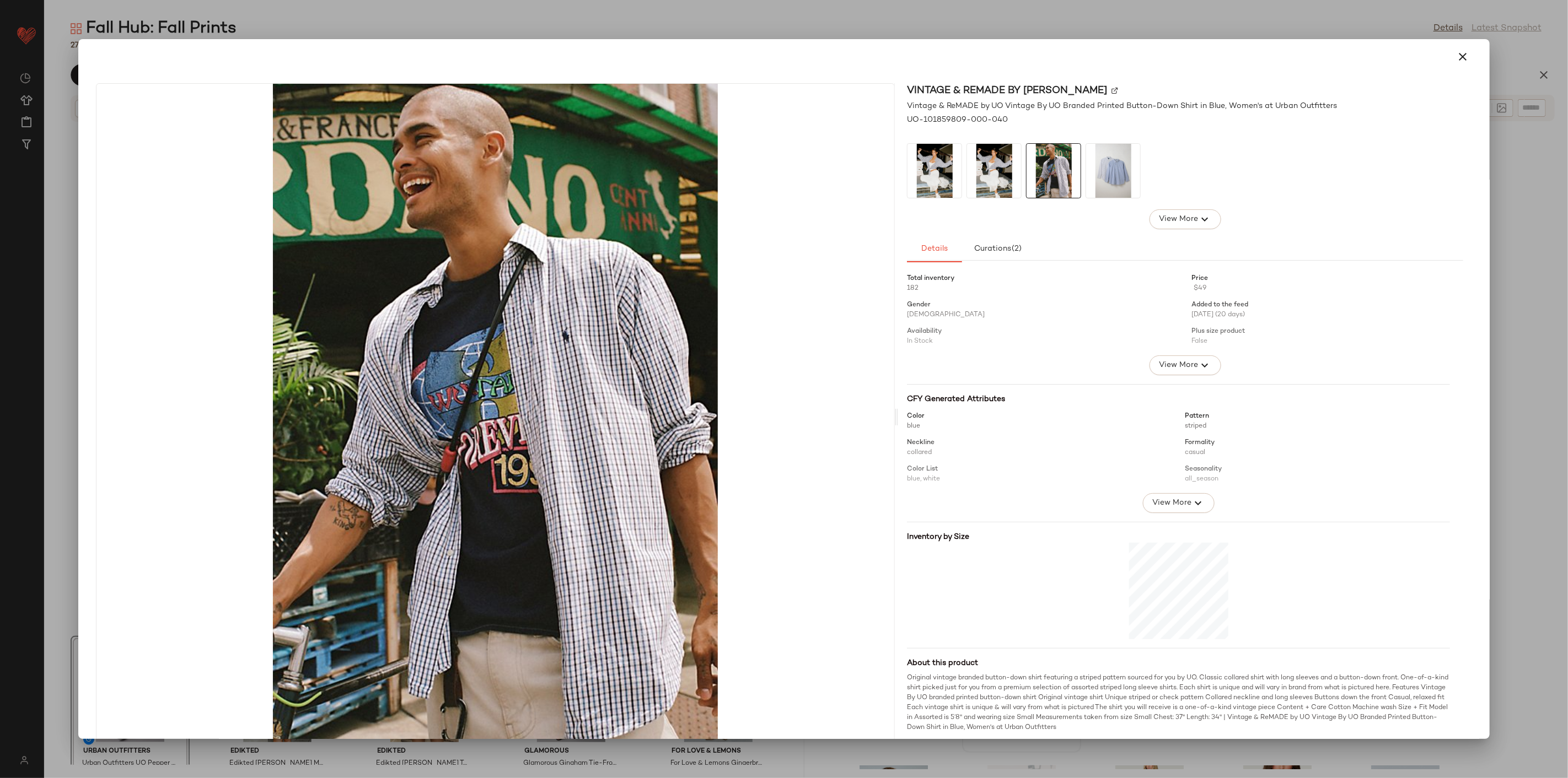
click at [1008, 177] on img at bounding box center [994, 171] width 54 height 54
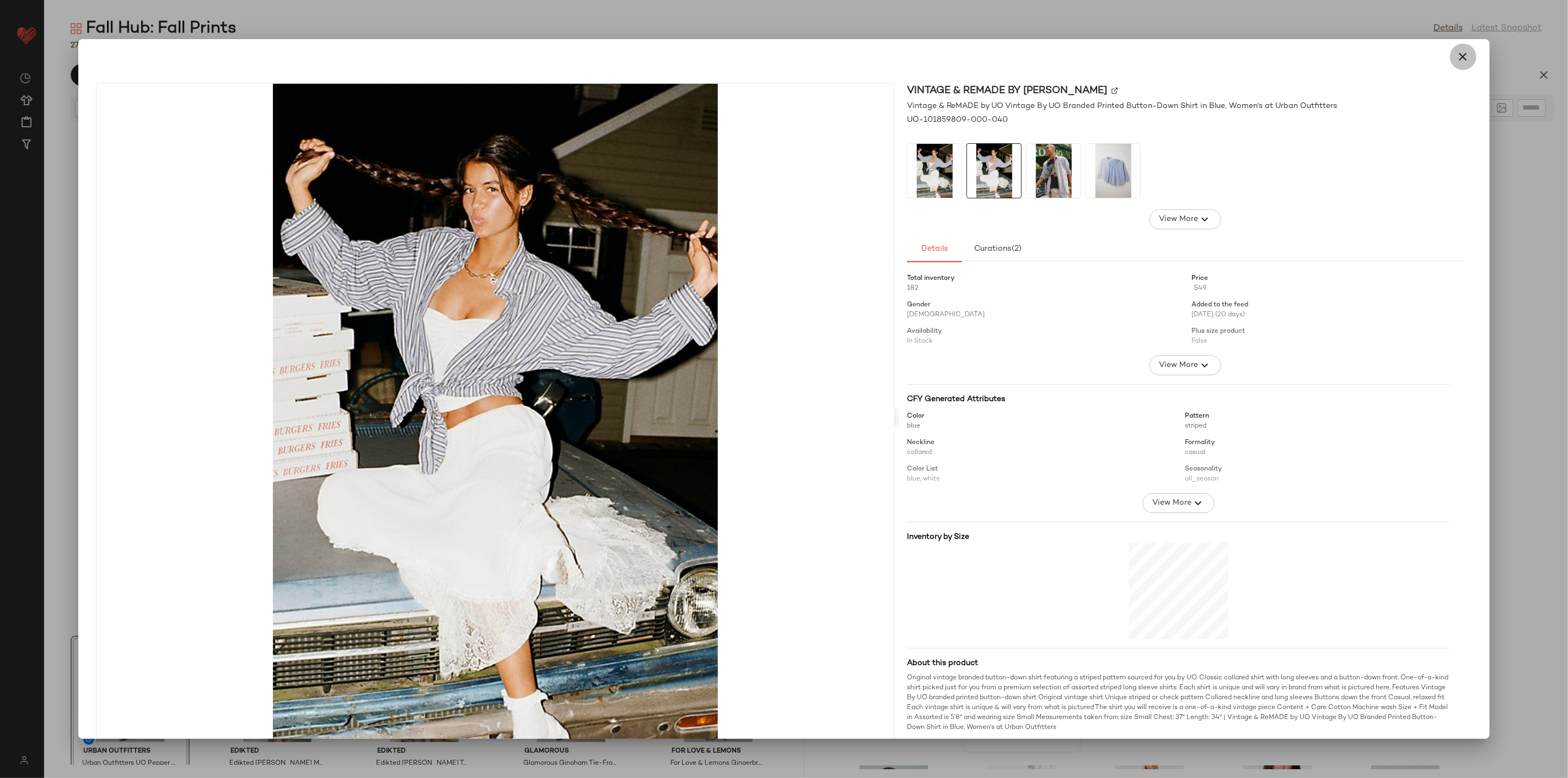
click at [1450, 58] on button "button" at bounding box center [1463, 56] width 27 height 27
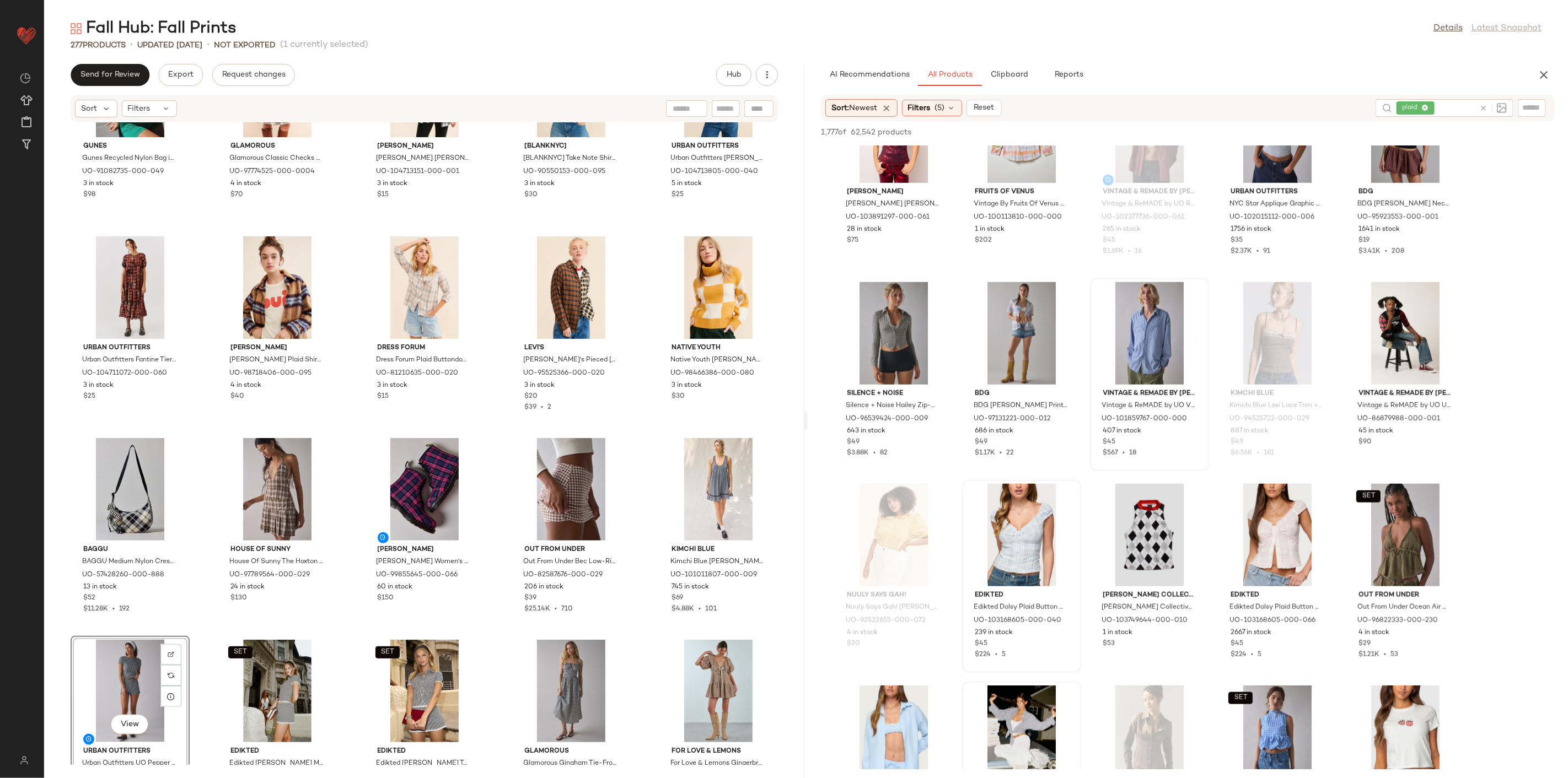
scroll to position [674, 0]
click at [1153, 368] on span "View" at bounding box center [1149, 368] width 19 height 9
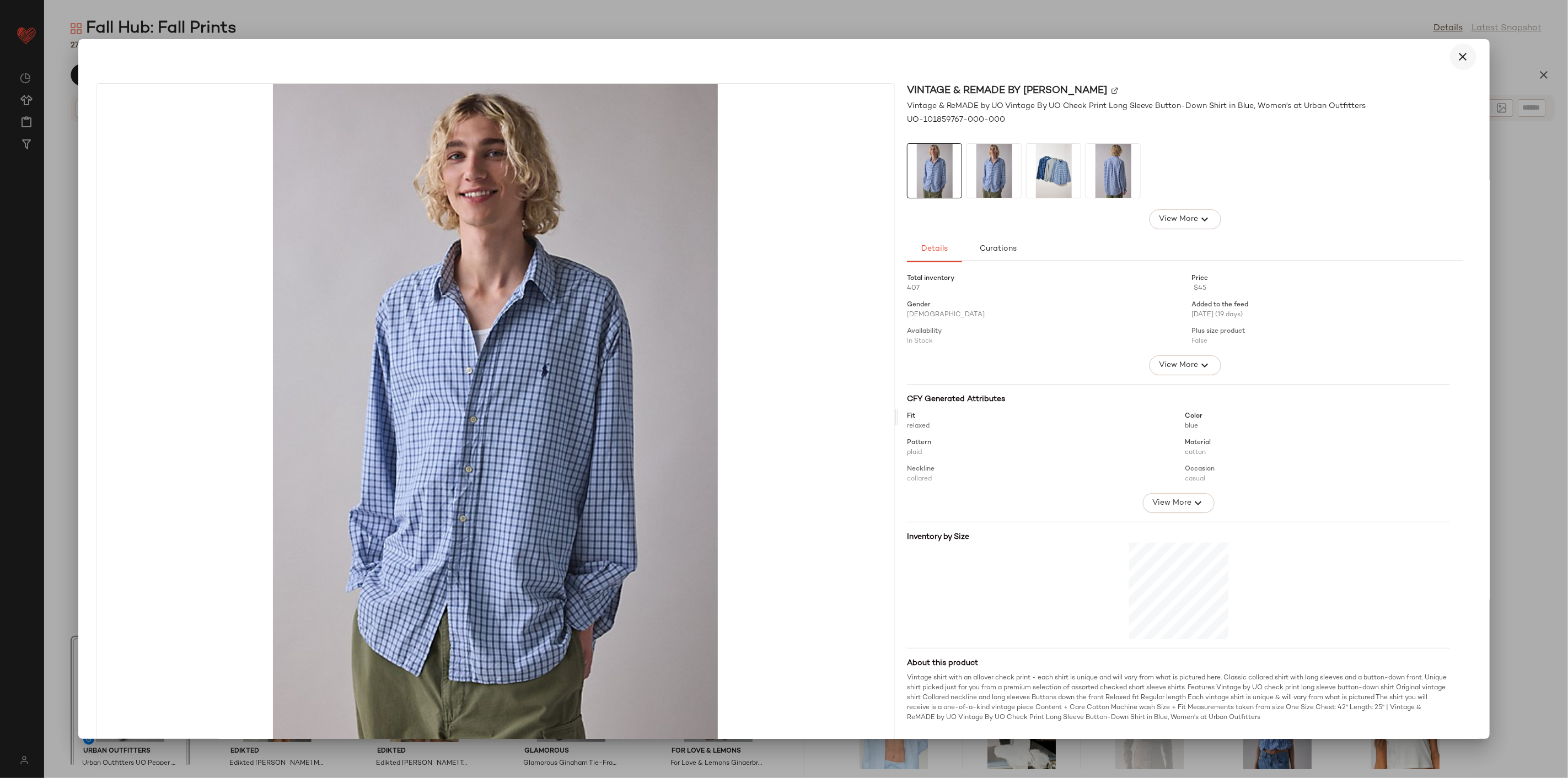
click at [1463, 62] on icon "button" at bounding box center [1463, 56] width 13 height 13
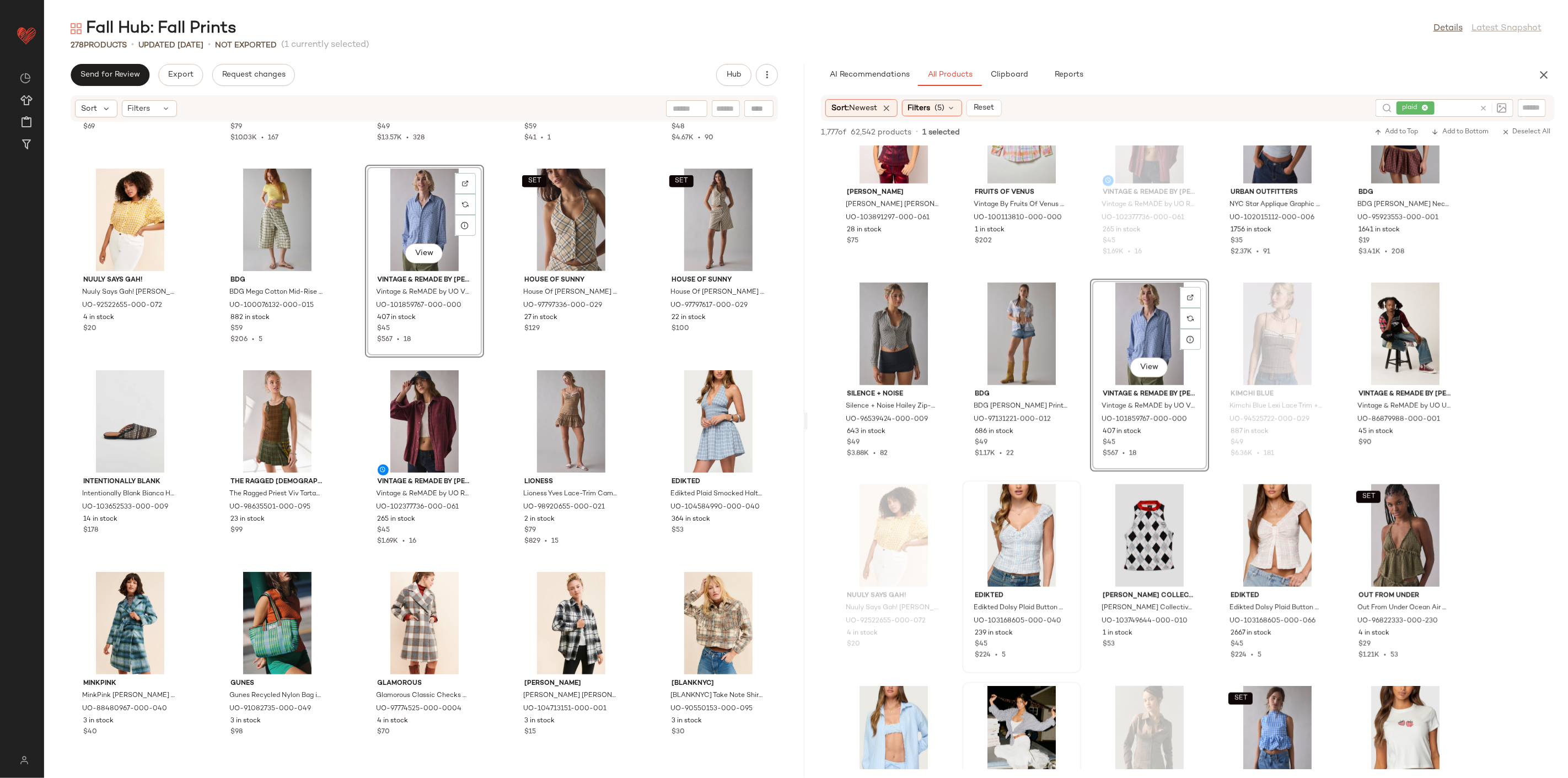
scroll to position [573, 0]
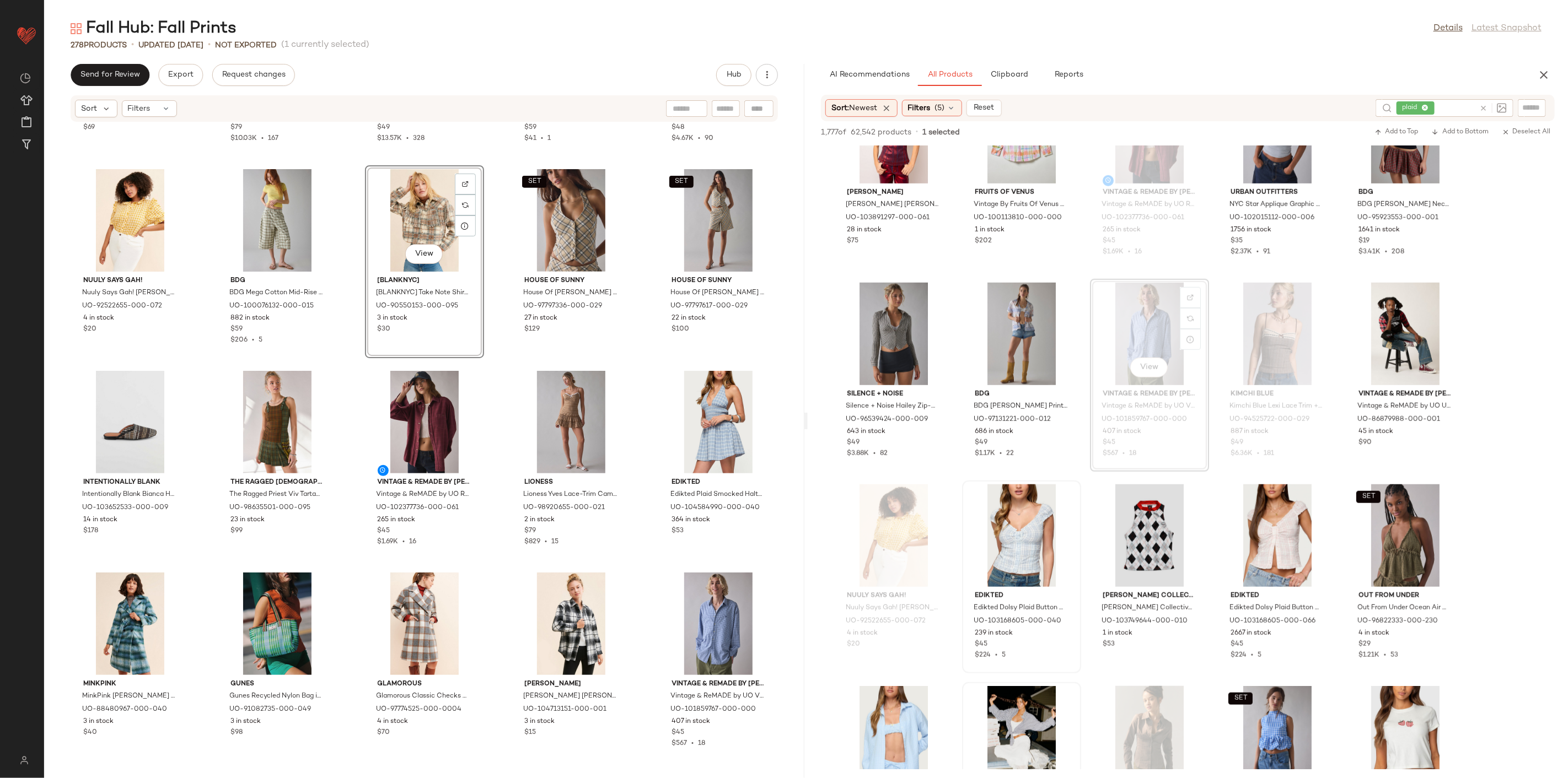
click at [492, 368] on div "Kimchi Blue Kimchi Blue Betty Brown Plaid Tiered Midi Skirt in Brown, Women's a…" at bounding box center [424, 444] width 760 height 642
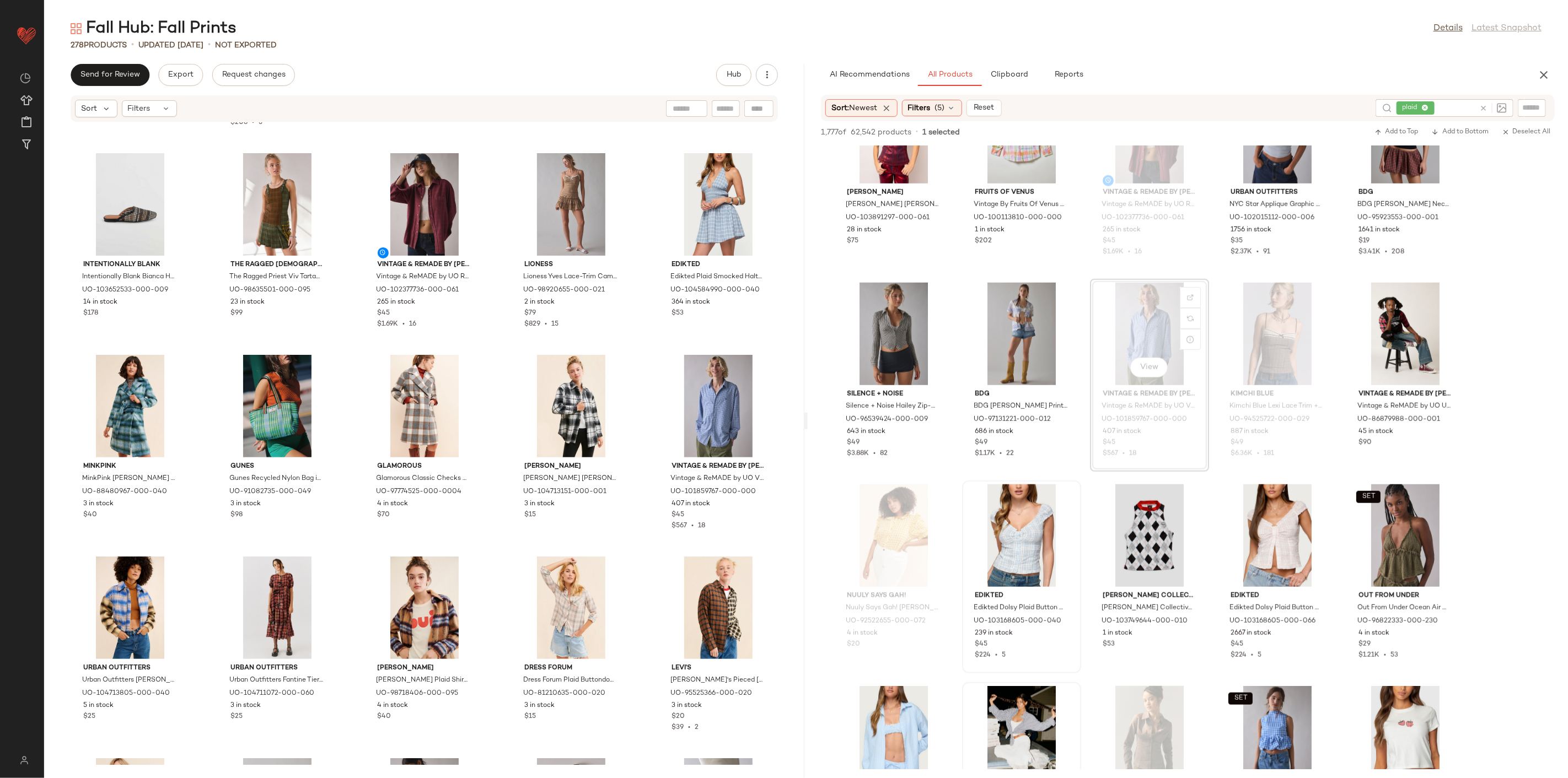
scroll to position [818, 0]
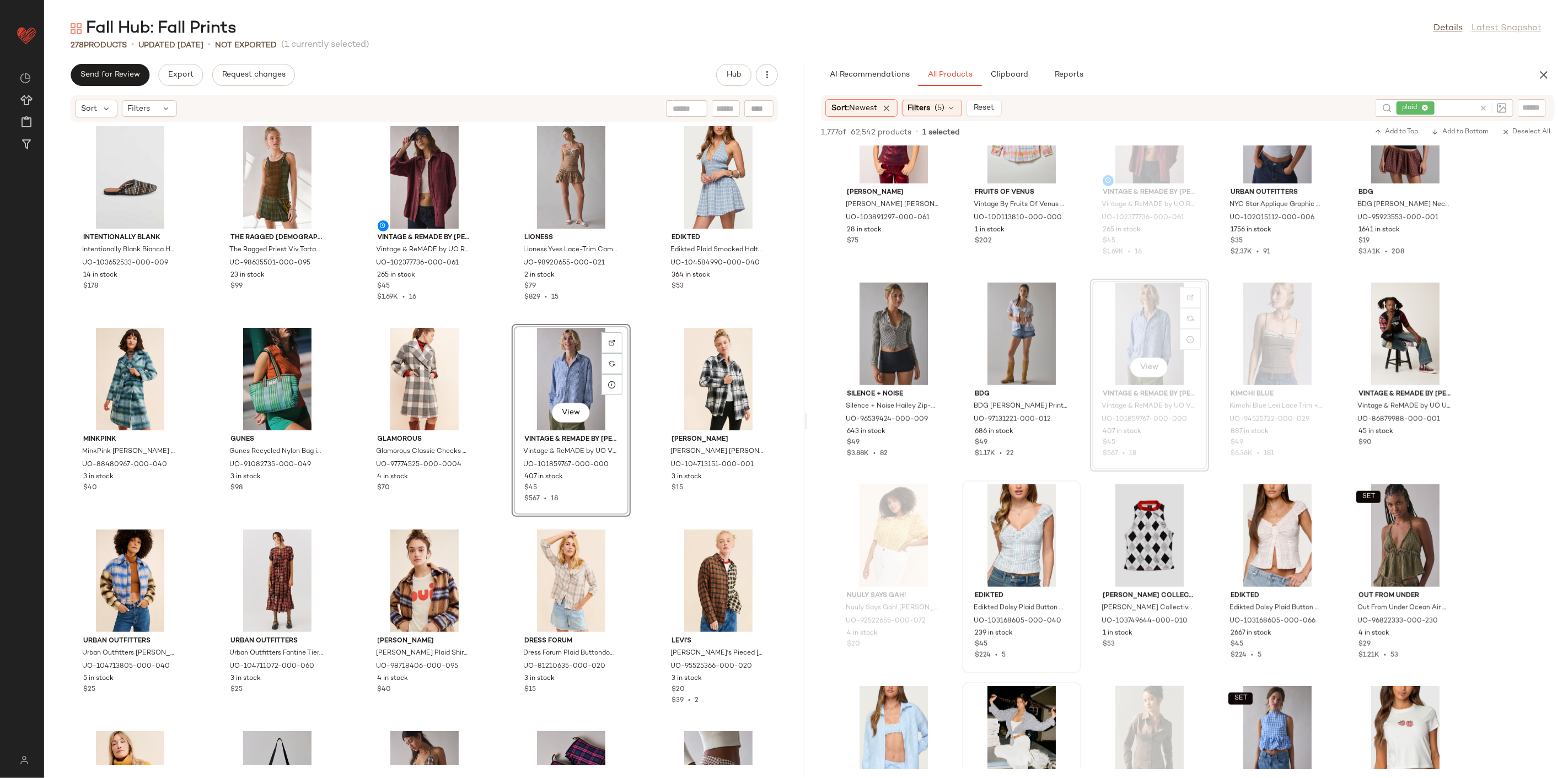
click at [498, 394] on div "Intentionally Blank Intentionally Blank Bianca Hand Woven Flat Mule in Black Co…" at bounding box center [424, 444] width 760 height 642
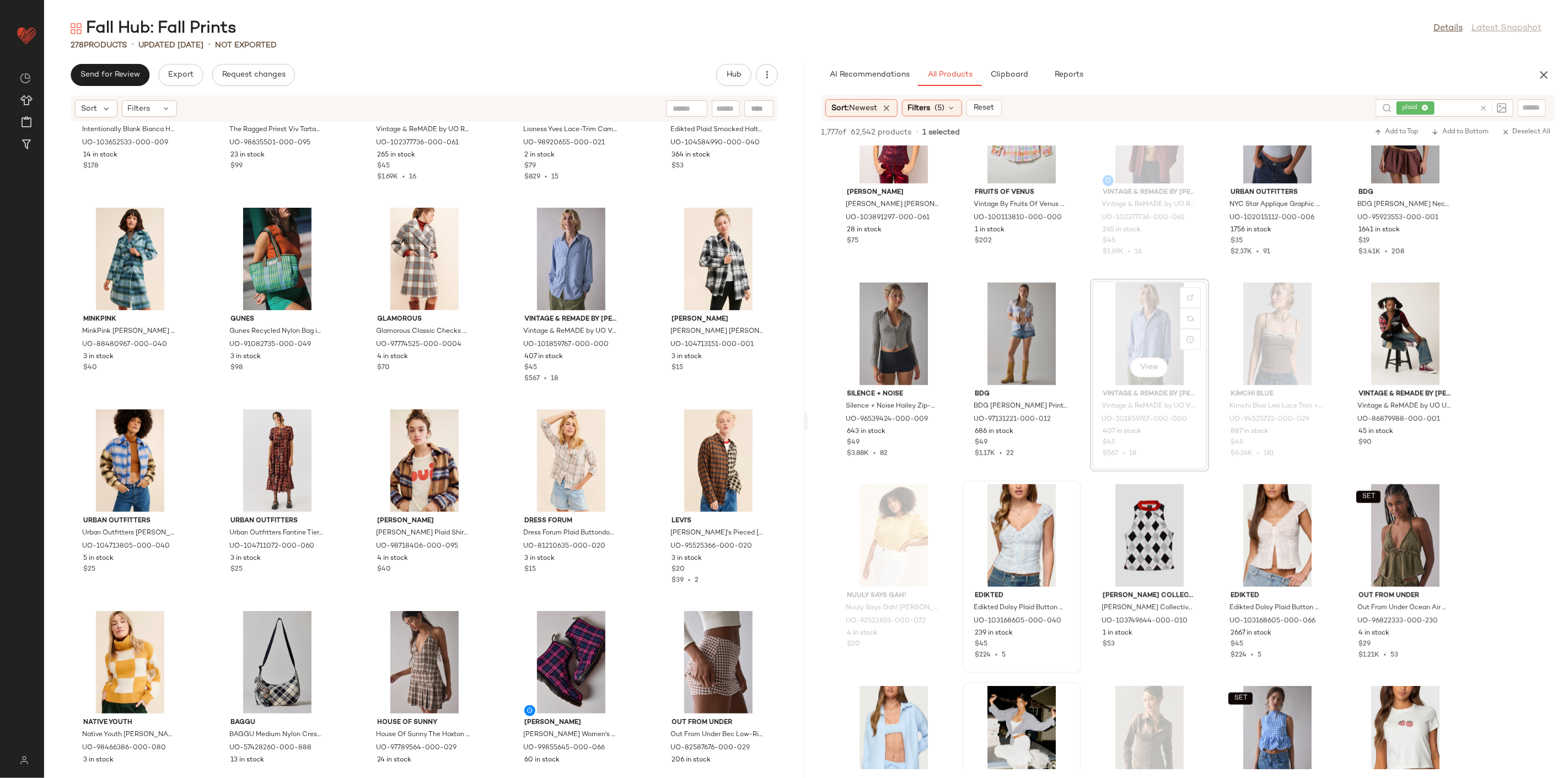
scroll to position [1001, 0]
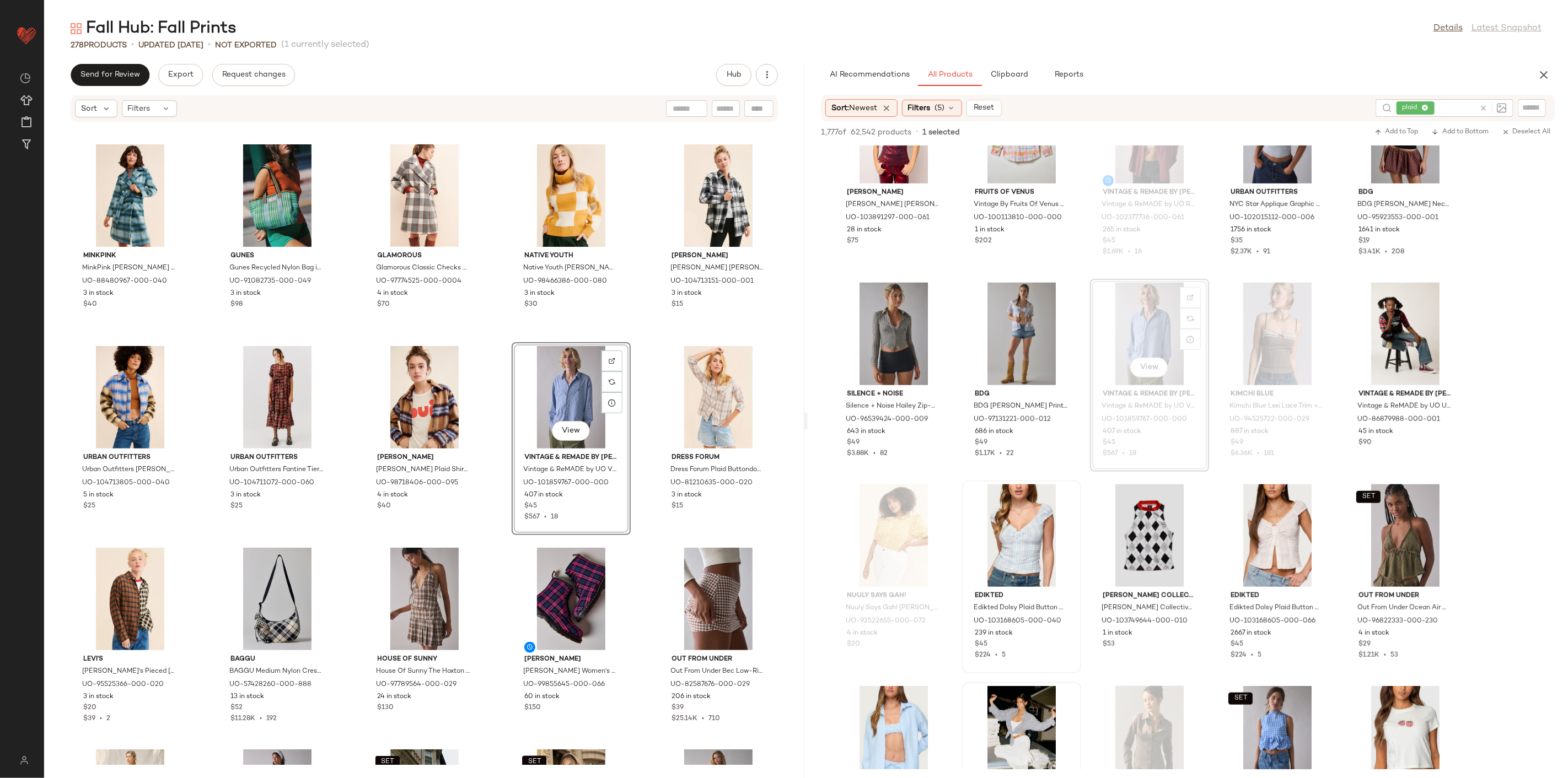
click at [488, 386] on div "Intentionally Blank Intentionally Blank Bianca Hand Woven Flat Mule in Black Co…" at bounding box center [424, 444] width 760 height 642
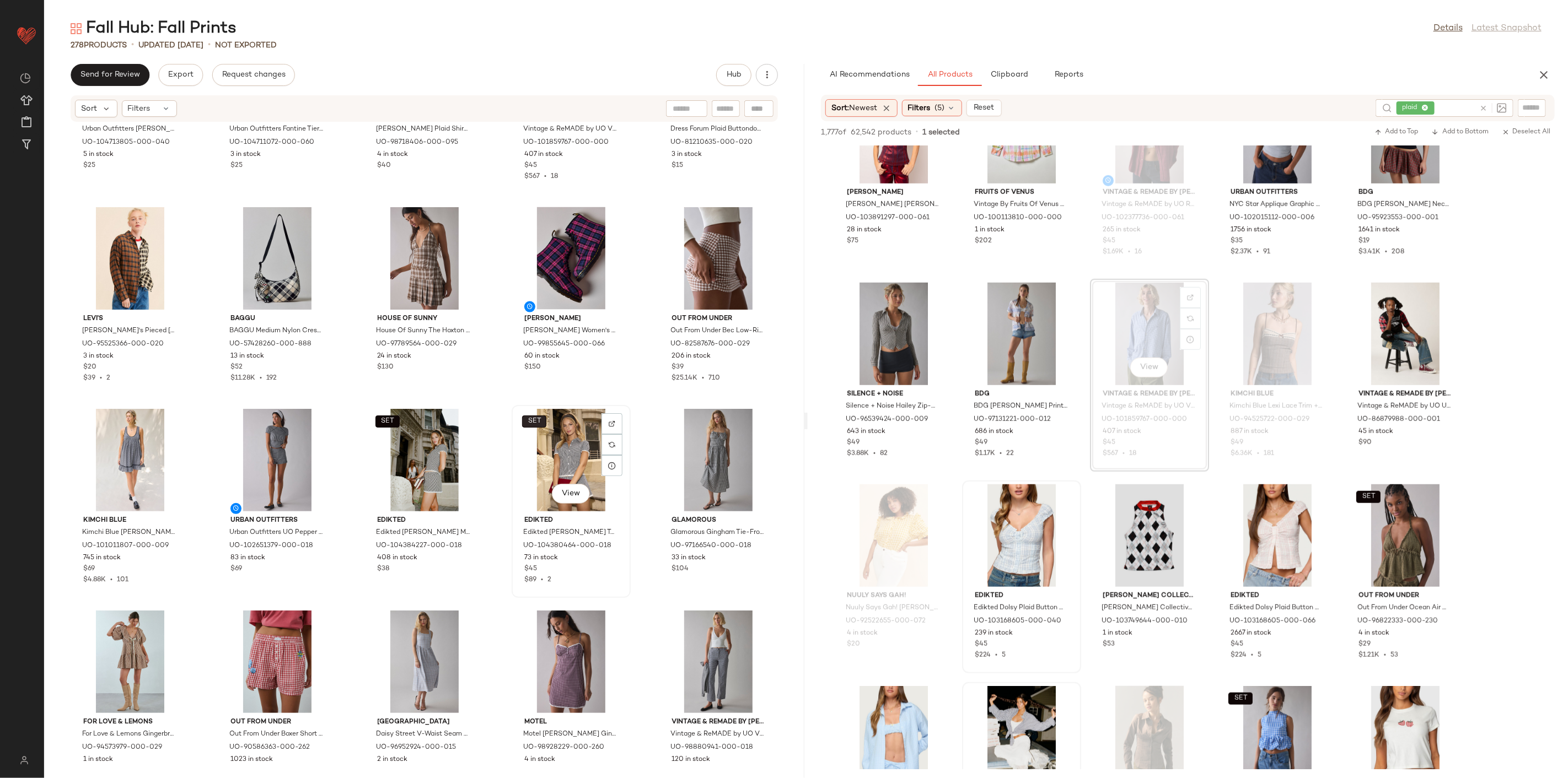
scroll to position [1369, 0]
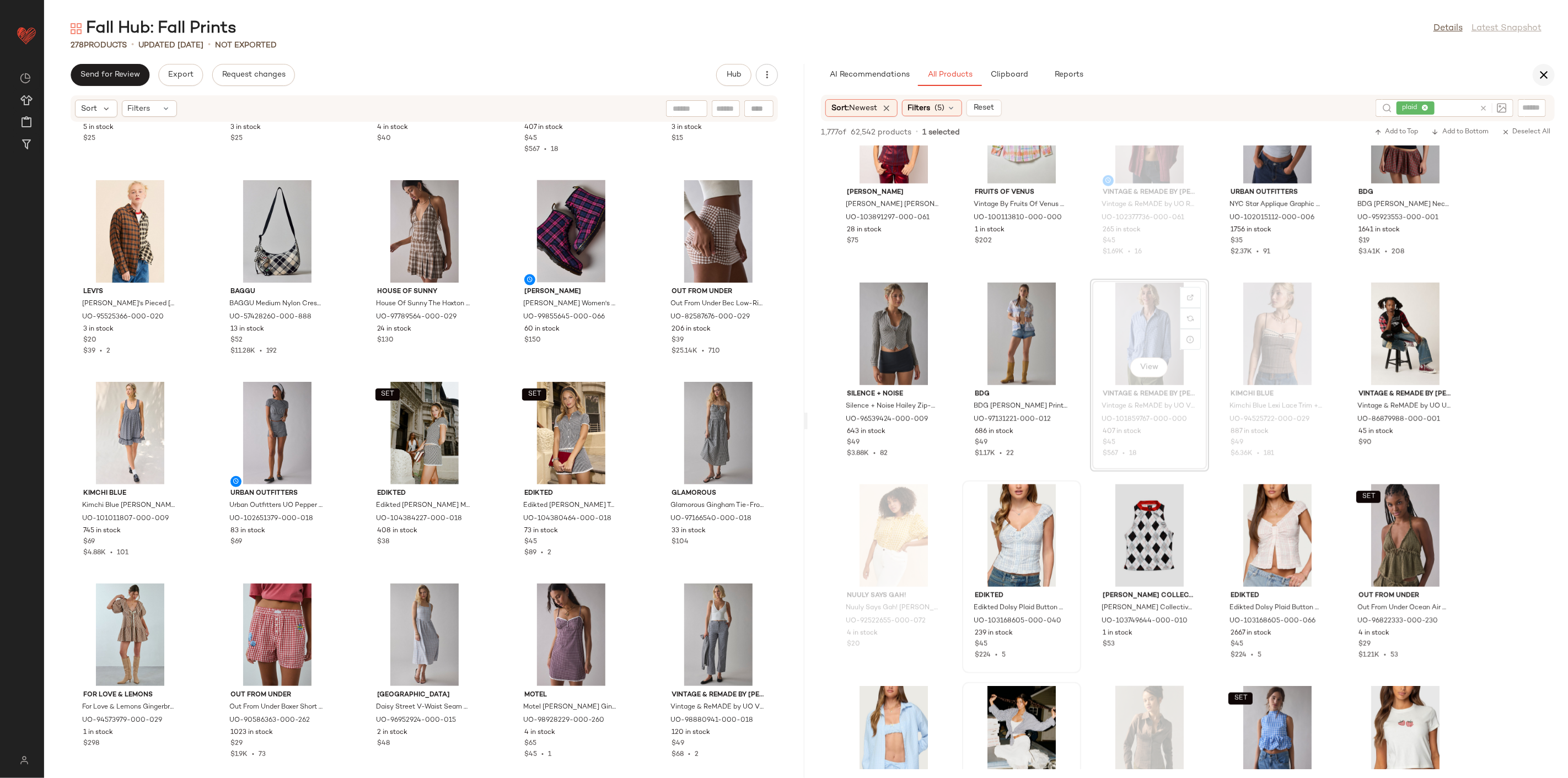
click at [1549, 79] on icon "button" at bounding box center [1544, 75] width 13 height 13
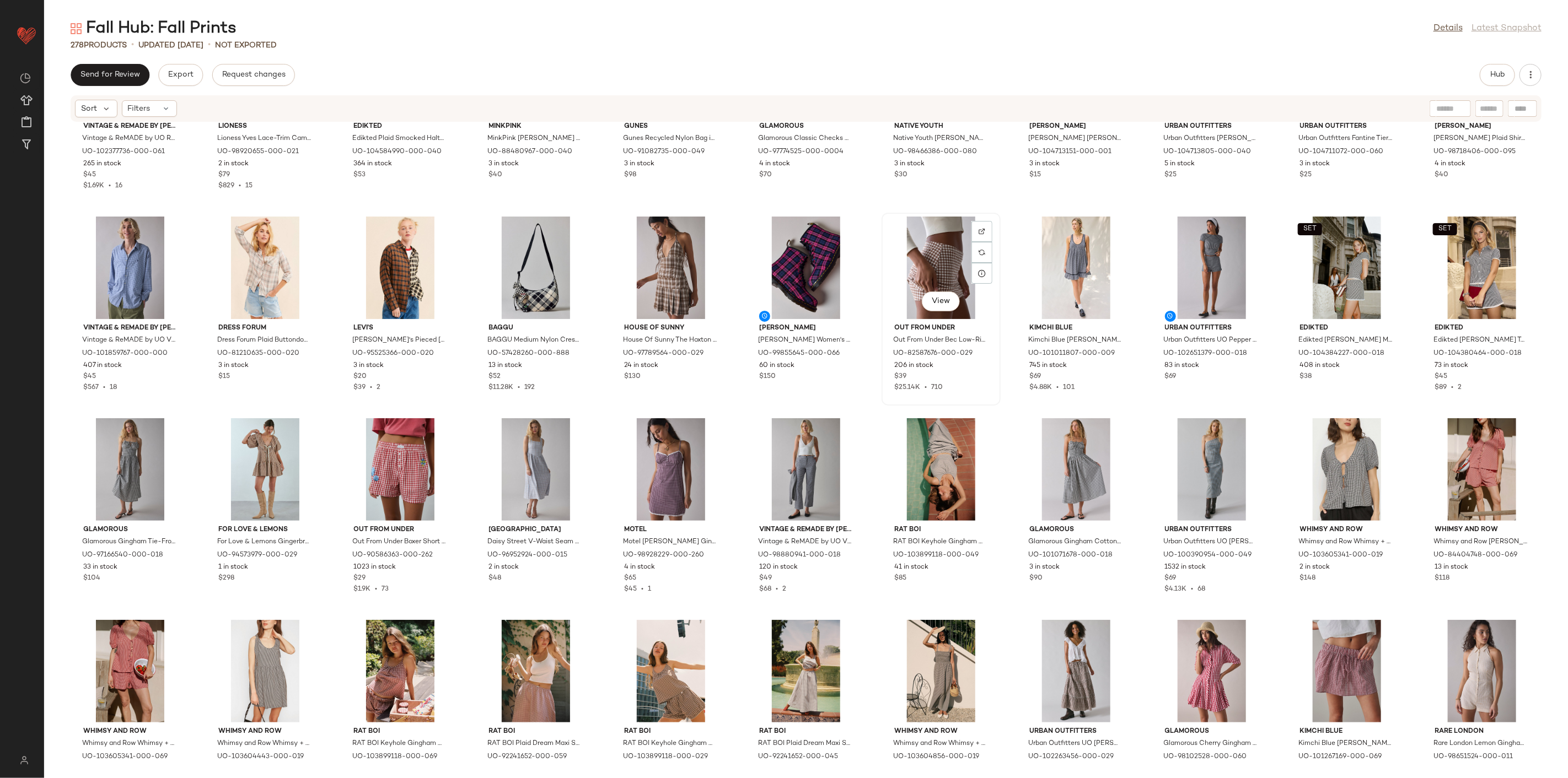
click at [938, 261] on div "View" at bounding box center [941, 268] width 112 height 103
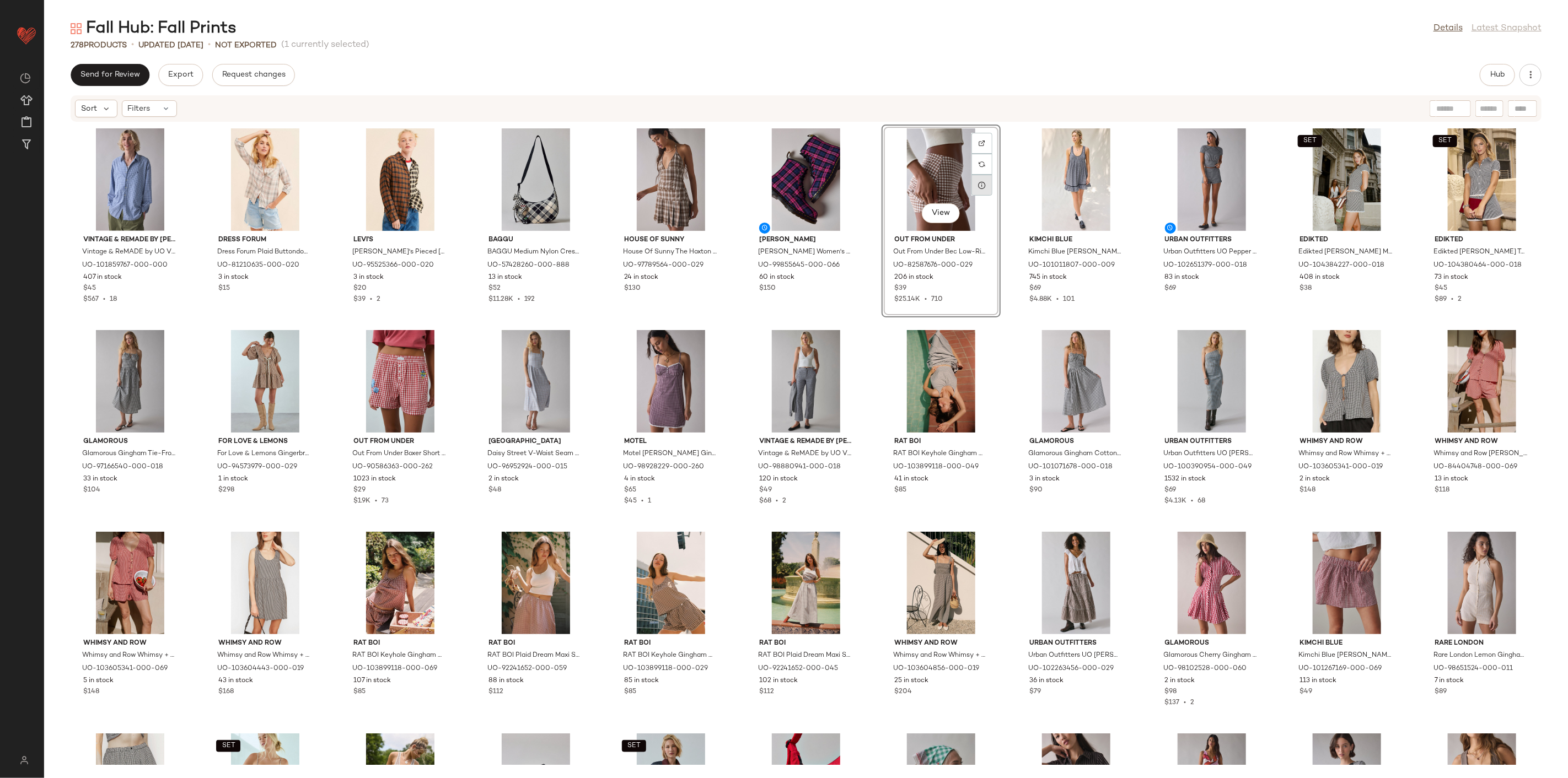
scroll to position [526, 0]
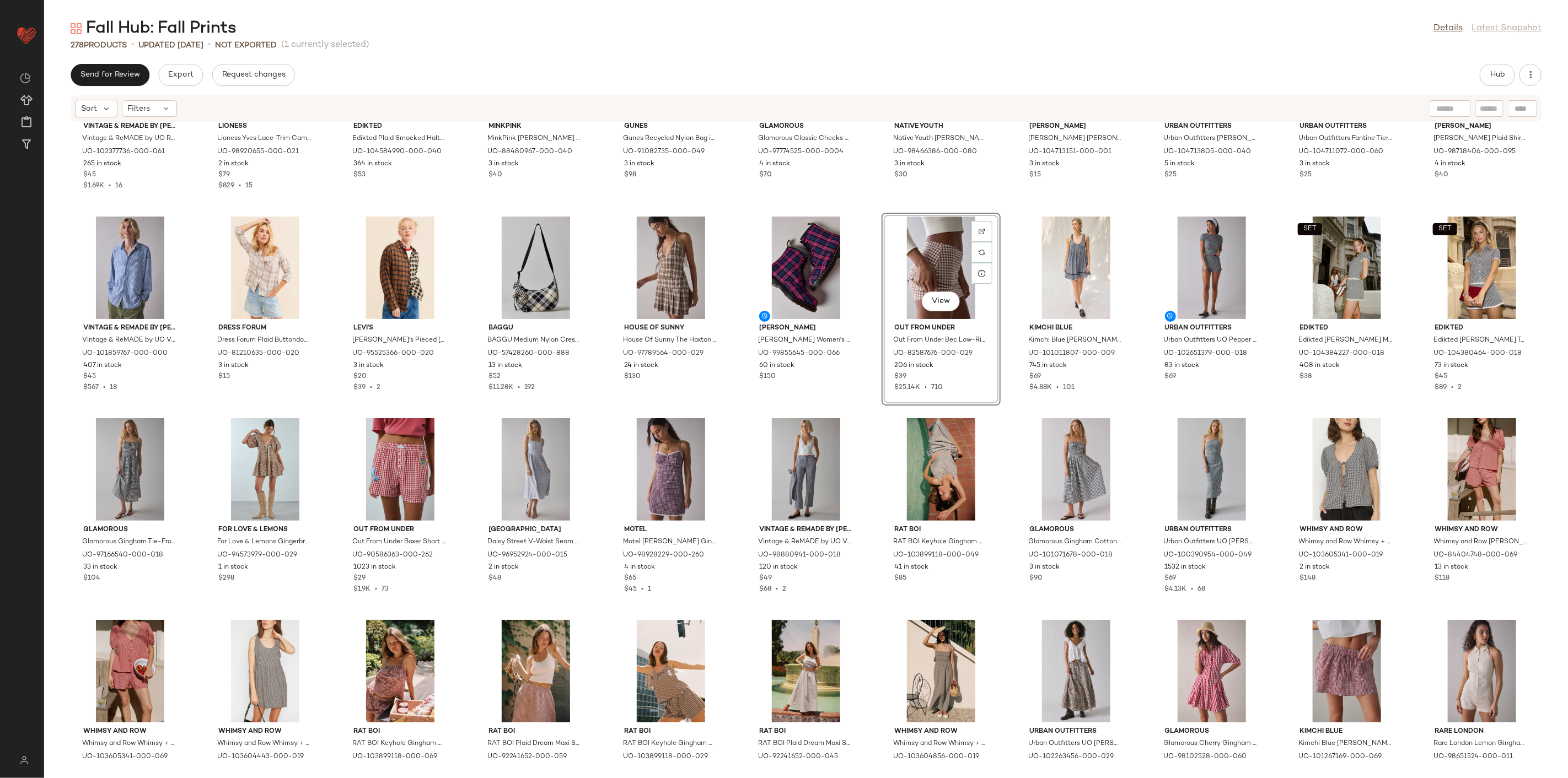
click at [1004, 258] on div "Vintage & ReMADE by UO Vintage & ReMADE by UO ReMADE By UO Overdyed Oversized F…" at bounding box center [806, 444] width 1524 height 642
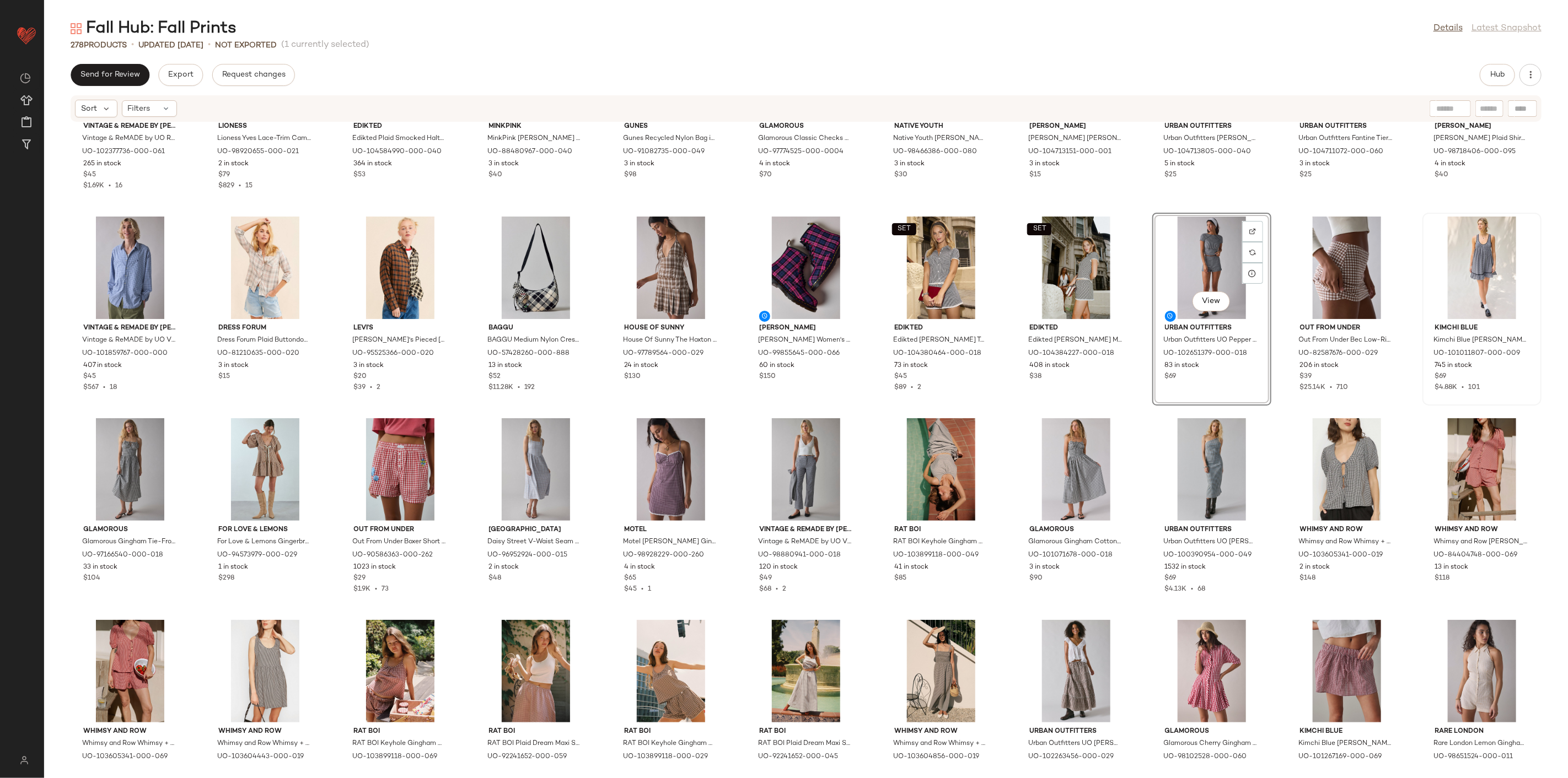
click at [1142, 422] on div "Vintage & ReMADE by UO Vintage & ReMADE by UO ReMADE By UO Overdyed Oversized F…" at bounding box center [806, 444] width 1524 height 642
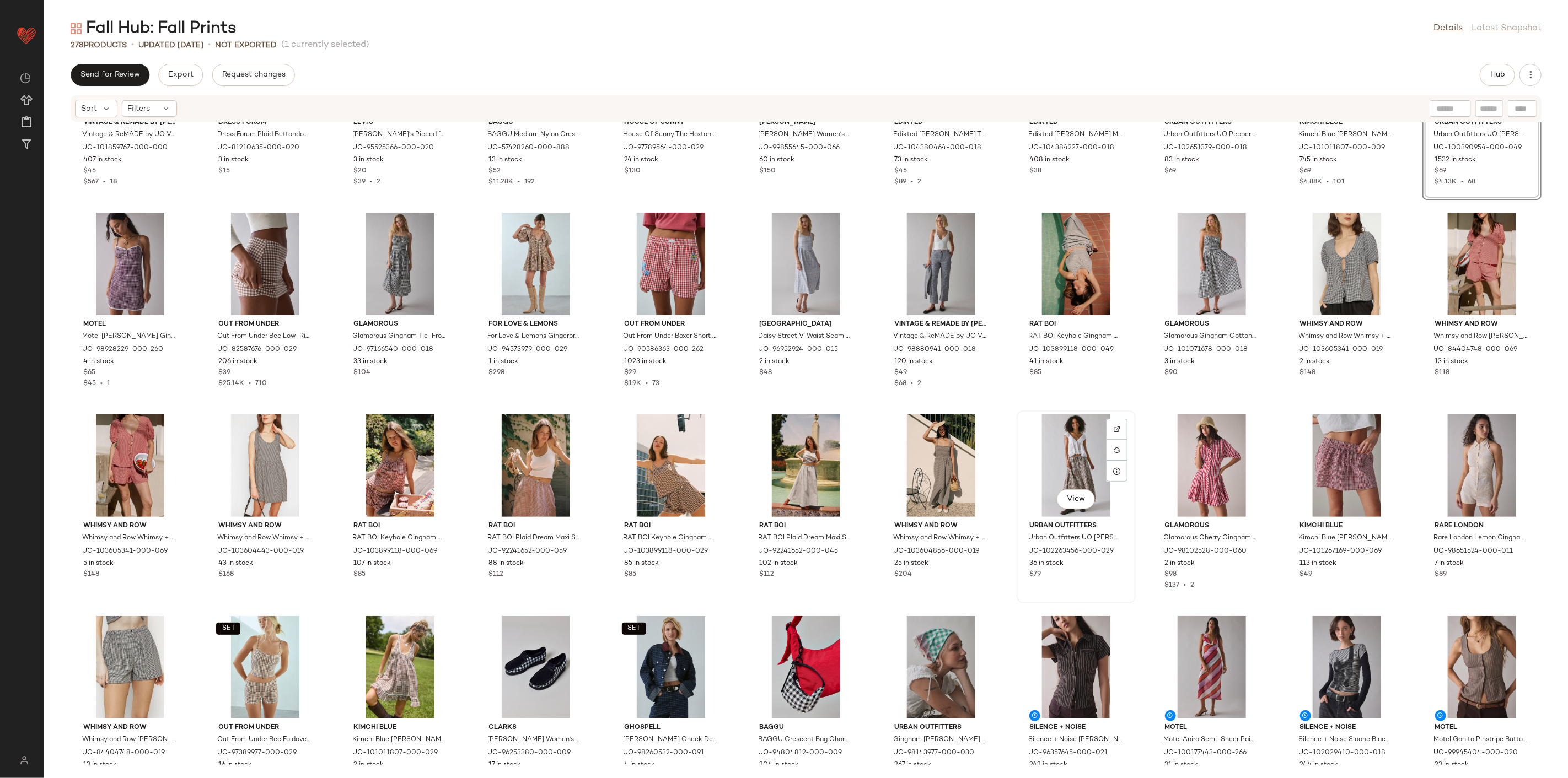
scroll to position [709, 0]
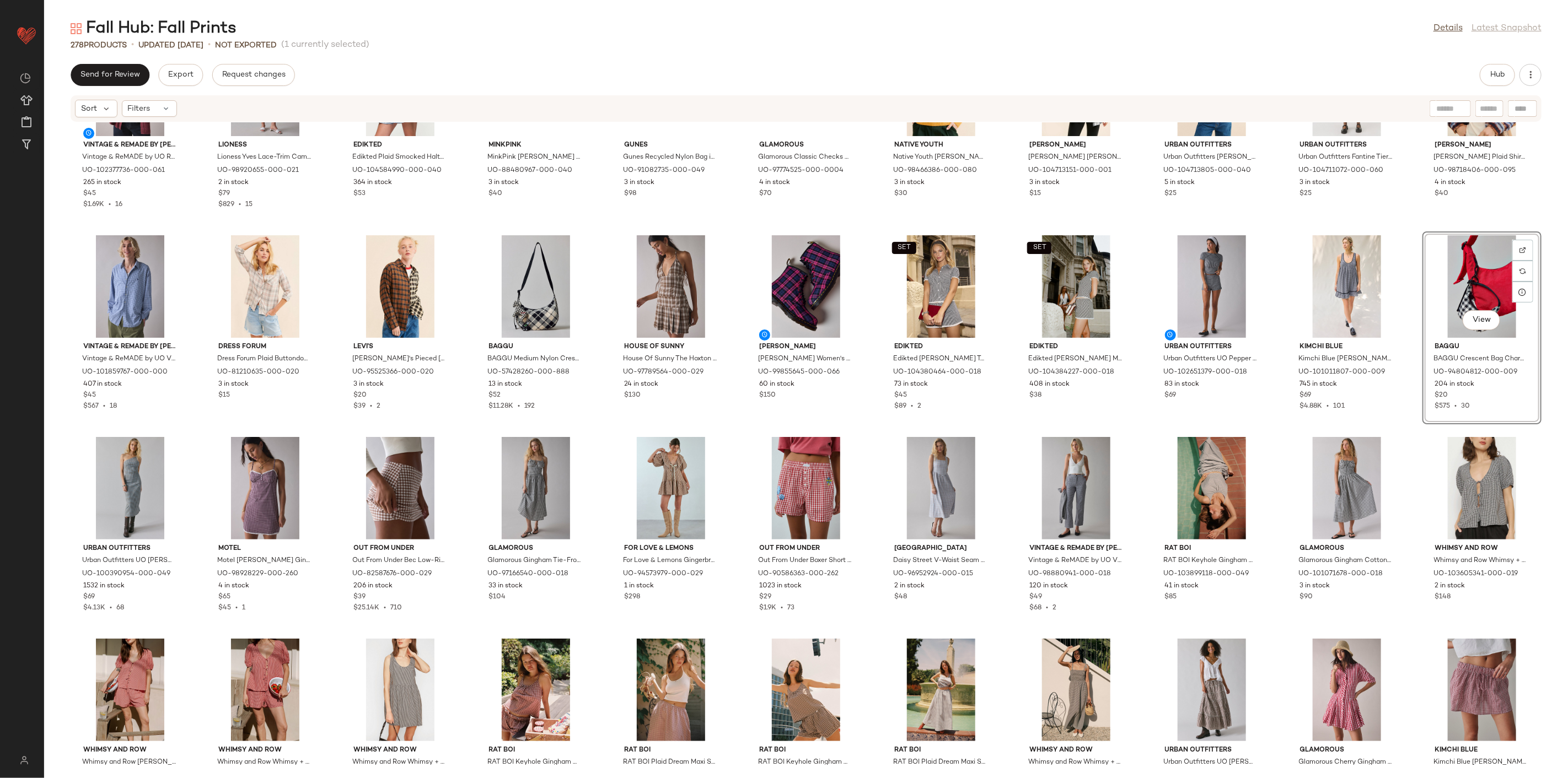
scroll to position [484, 0]
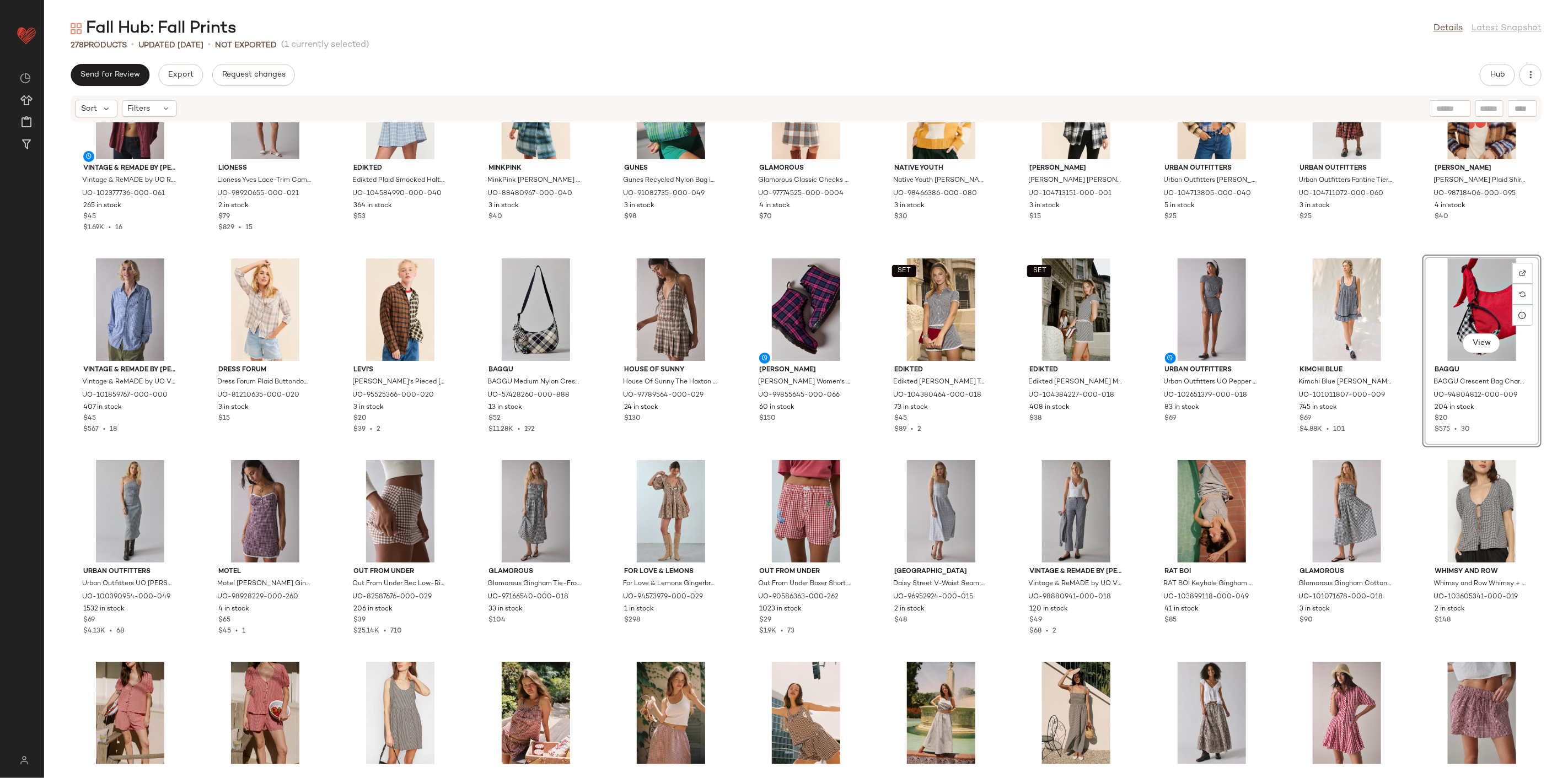
click at [1404, 261] on div "Vintage & ReMADE by UO Vintage & ReMADE by UO ReMADE By UO Overdyed Oversized F…" at bounding box center [806, 444] width 1524 height 642
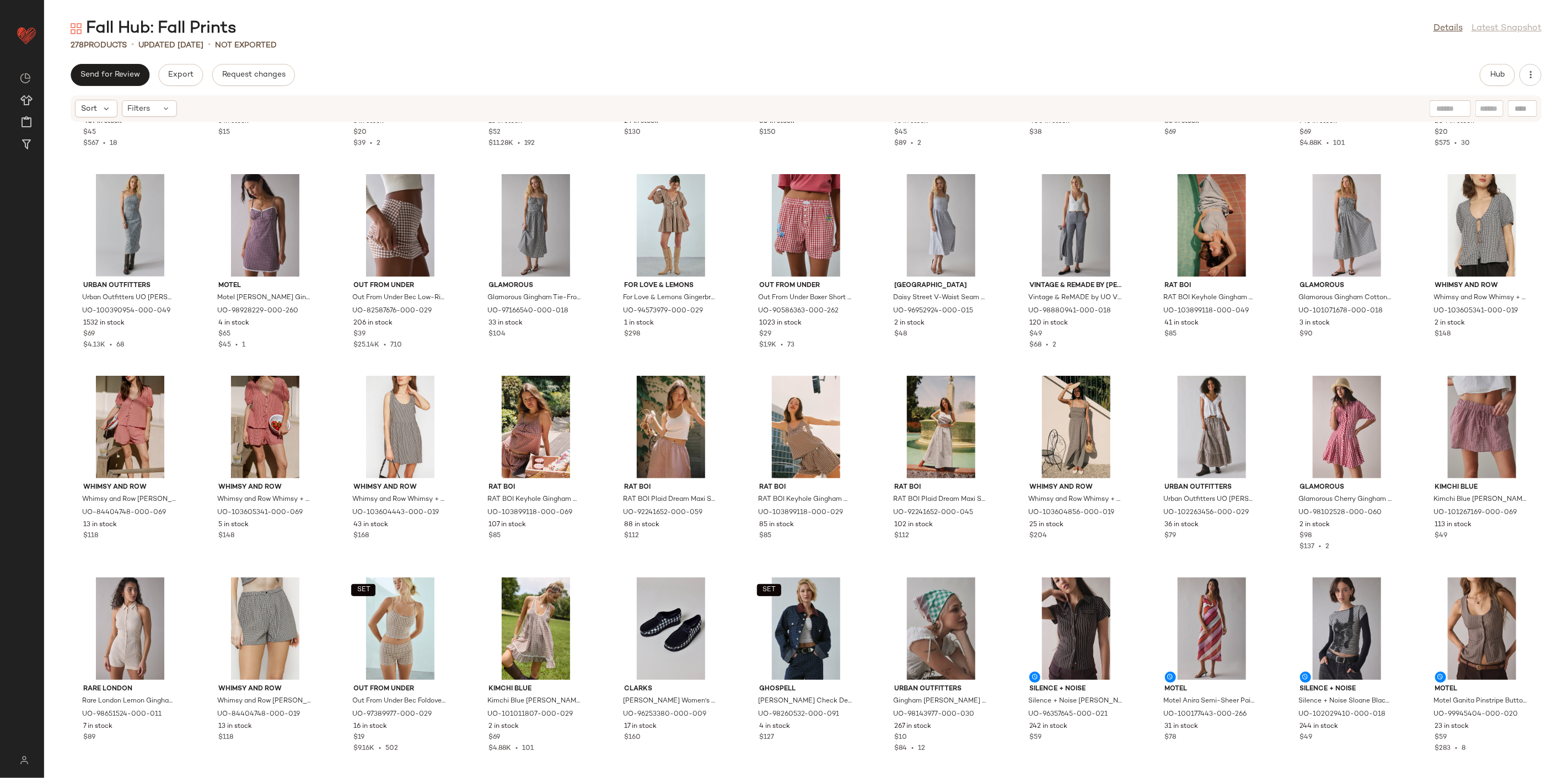
scroll to position [790, 0]
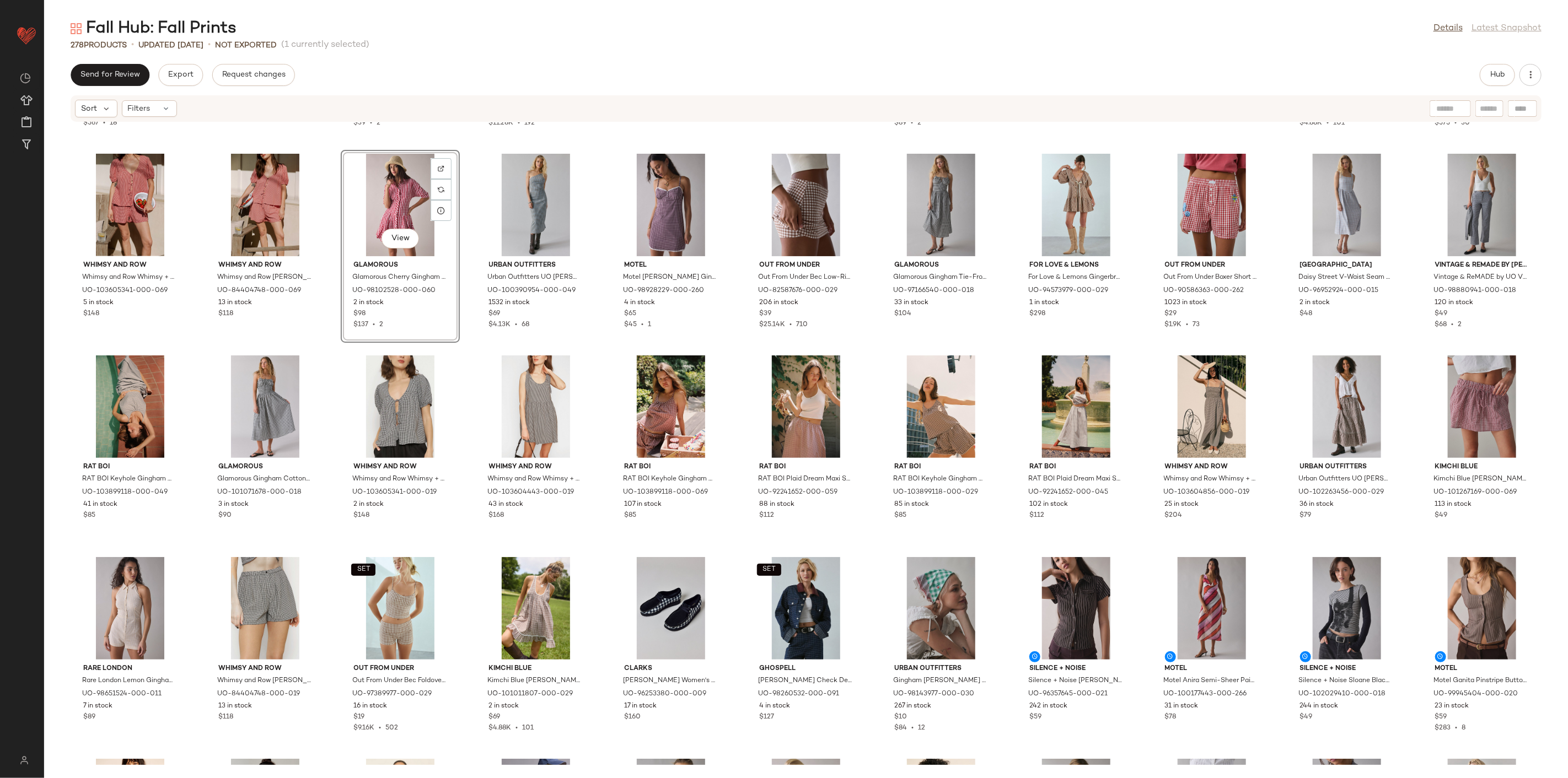
click at [466, 347] on div "Vintage & ReMADE by UO Vintage & ReMADE by UO Vintage By UO Check Print Long Sl…" at bounding box center [806, 444] width 1524 height 642
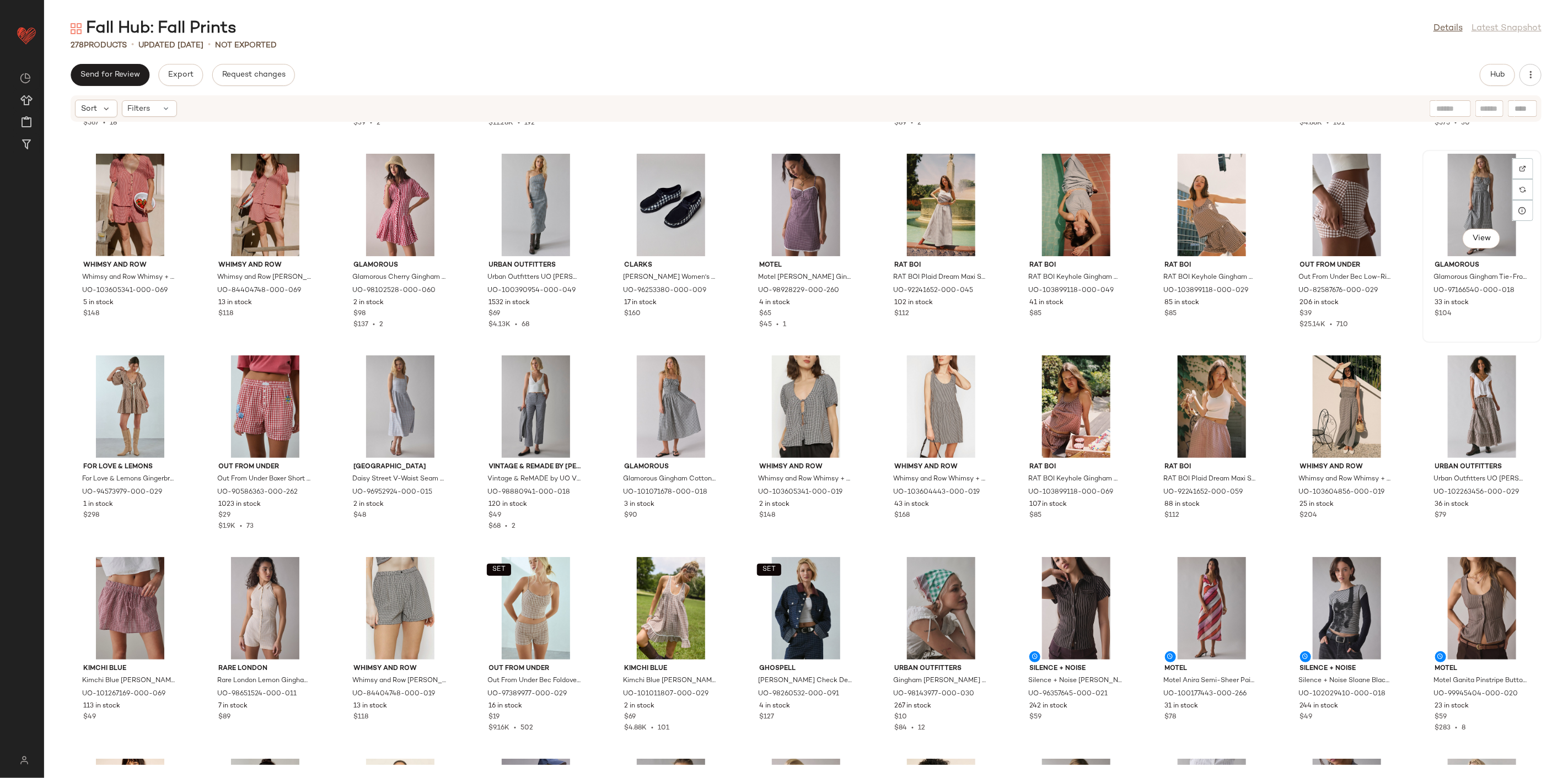
scroll to position [790, 0]
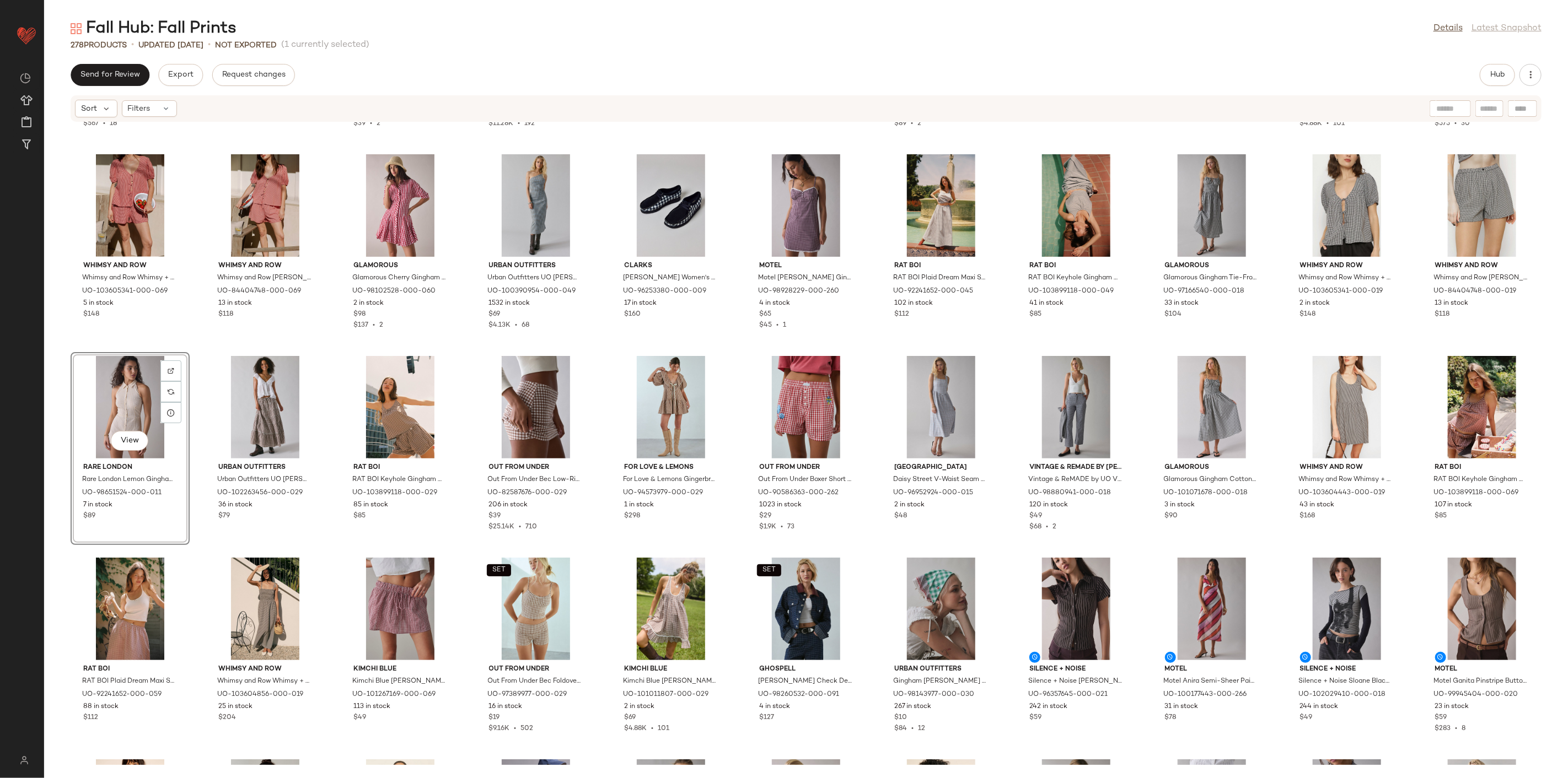
click at [192, 550] on div "Vintage & ReMADE by UO Vintage & ReMADE by UO Vintage By UO Check Print Long Sl…" at bounding box center [806, 444] width 1524 height 642
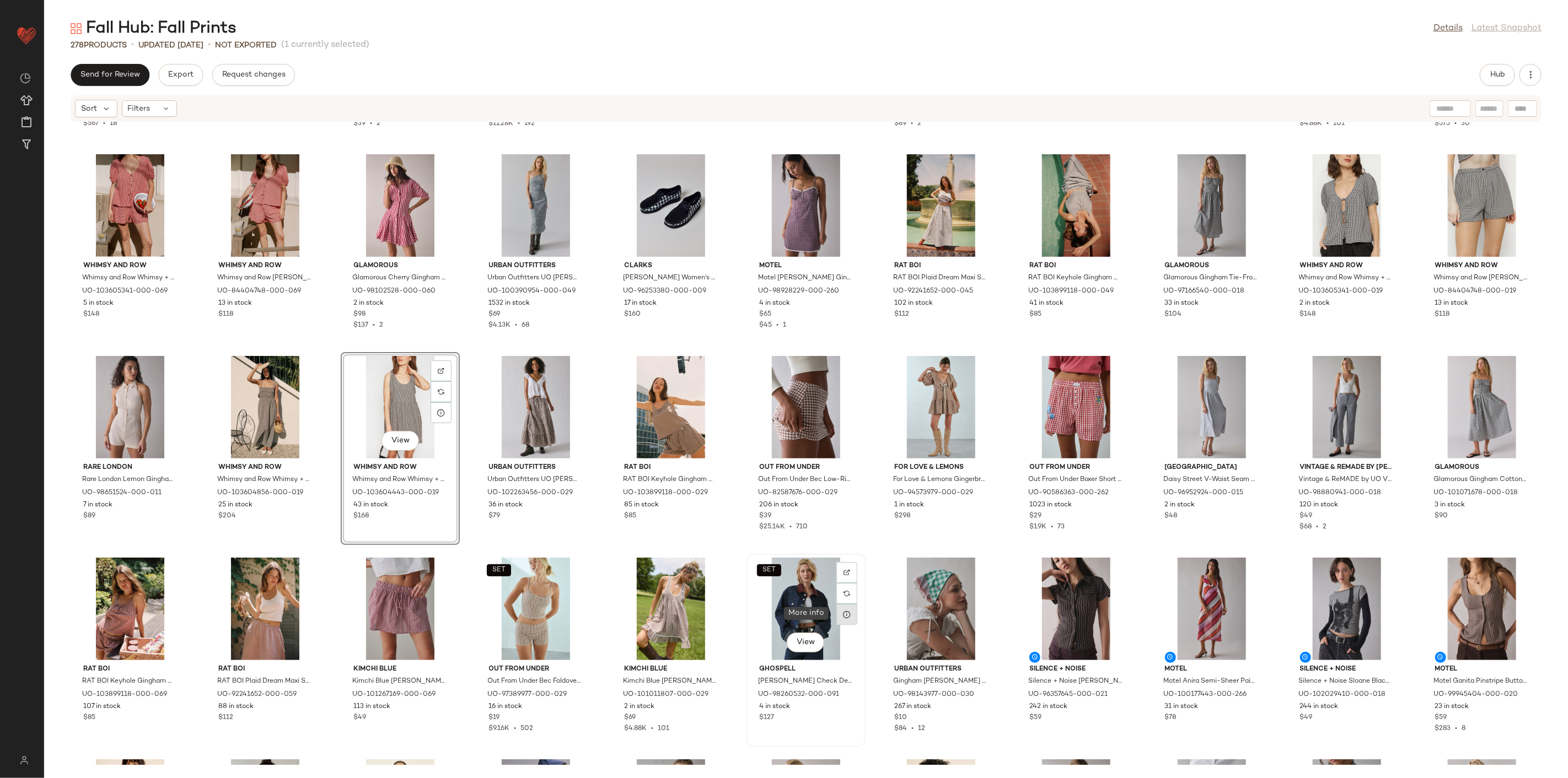
click at [851, 610] on div at bounding box center [847, 614] width 21 height 21
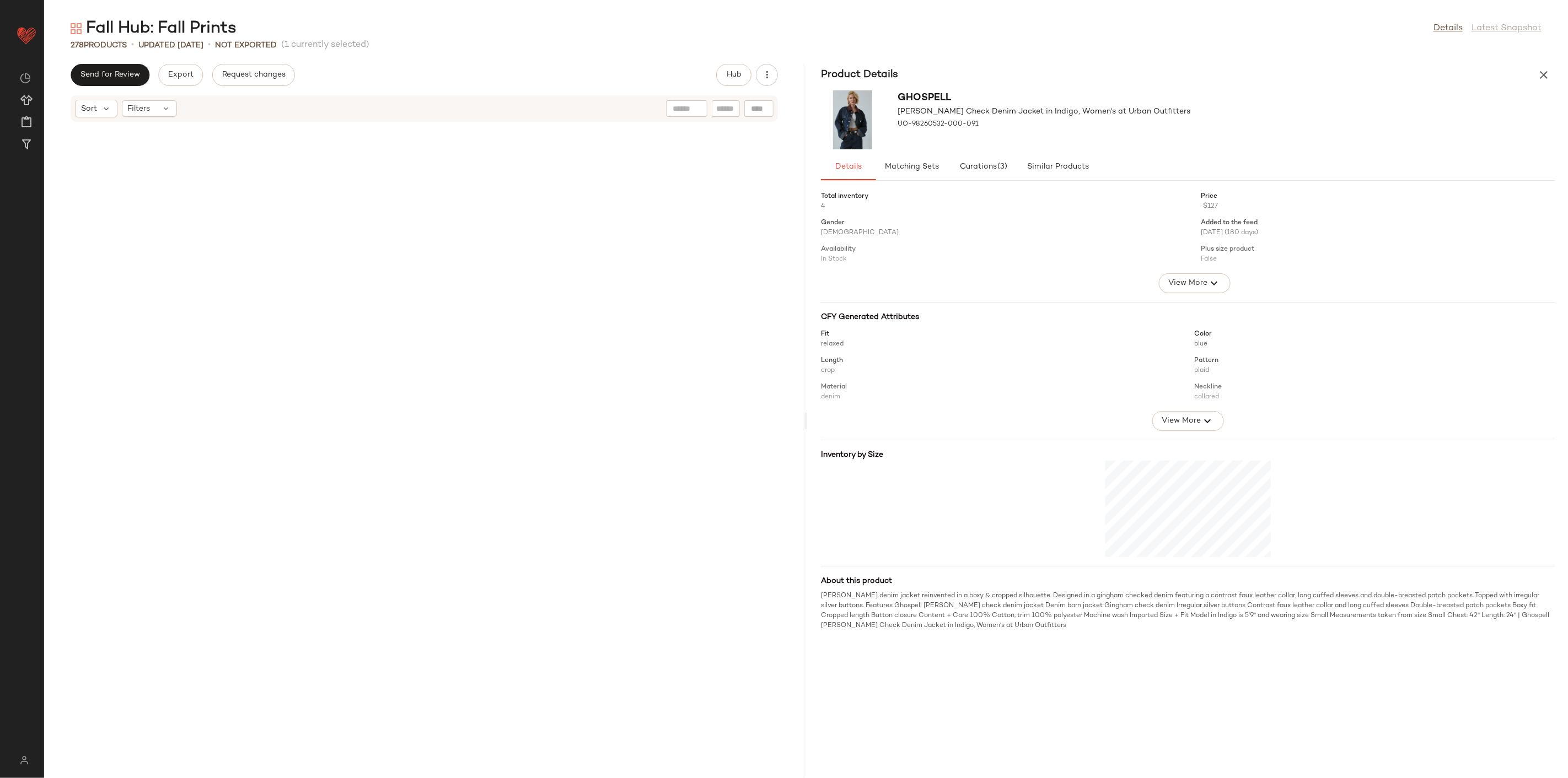
scroll to position [2621, 0]
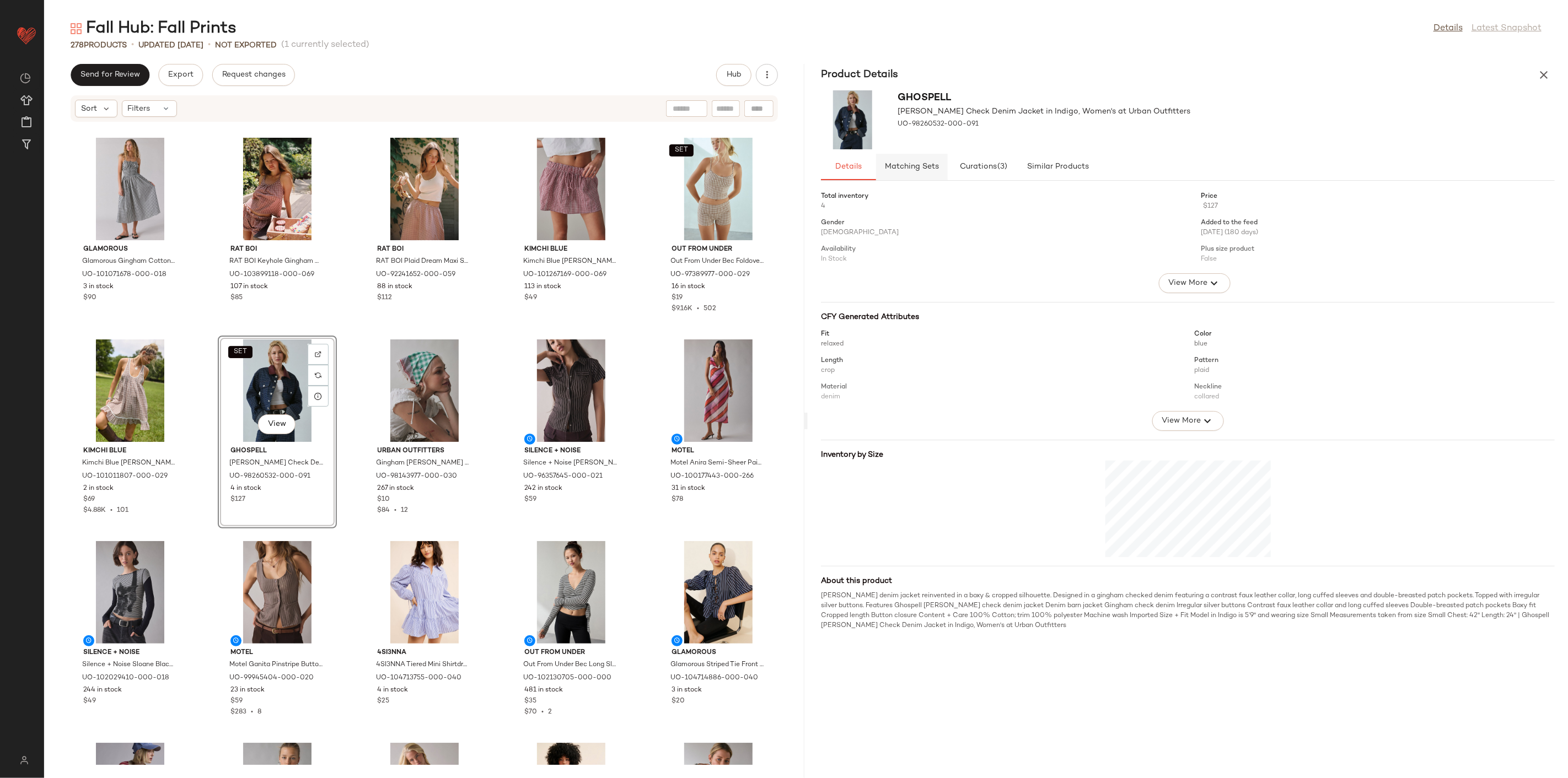
click at [1019, 158] on button "Matching Sets" at bounding box center [1058, 167] width 77 height 27
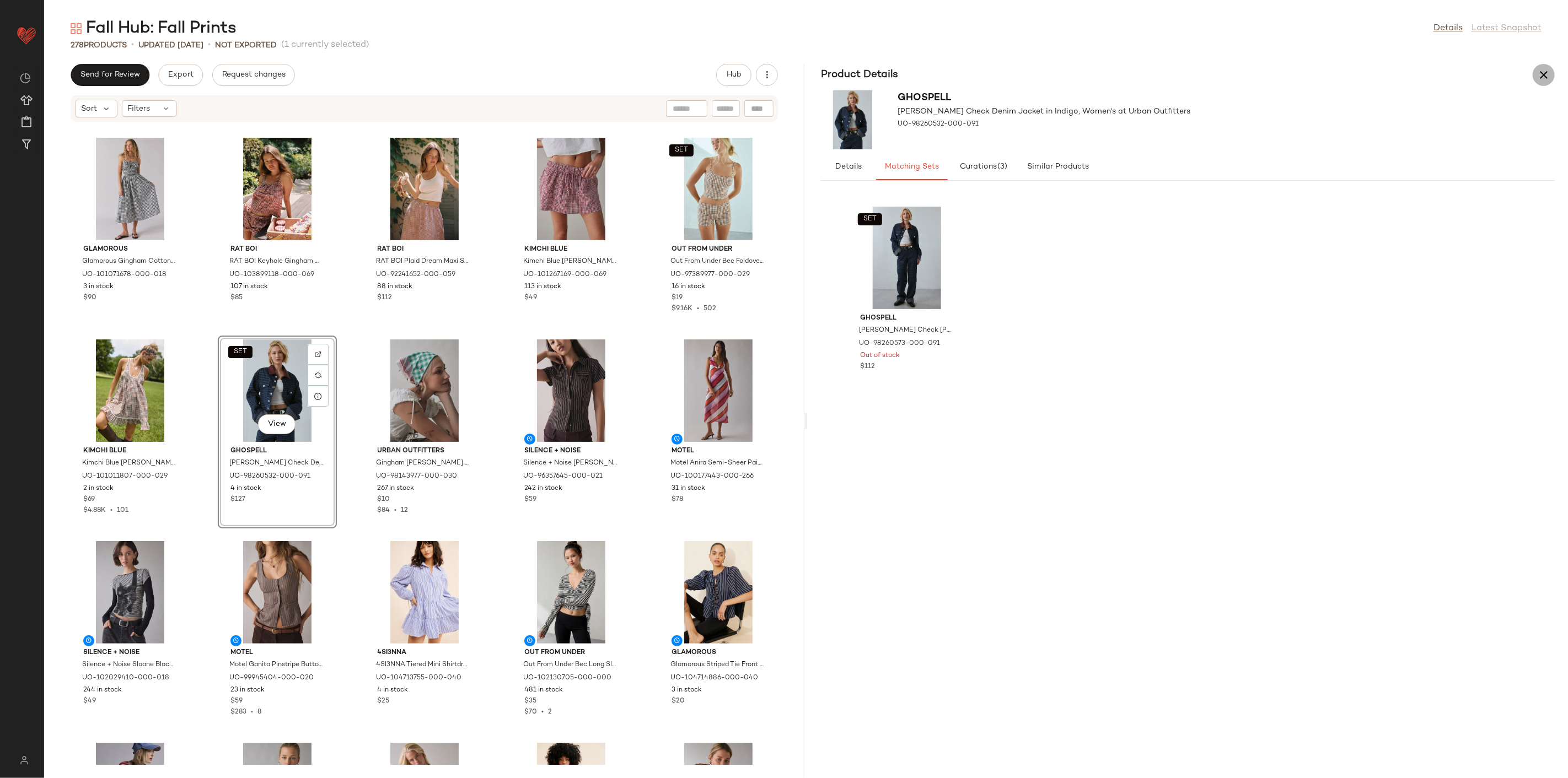
click at [1545, 75] on icon "button" at bounding box center [1544, 75] width 13 height 13
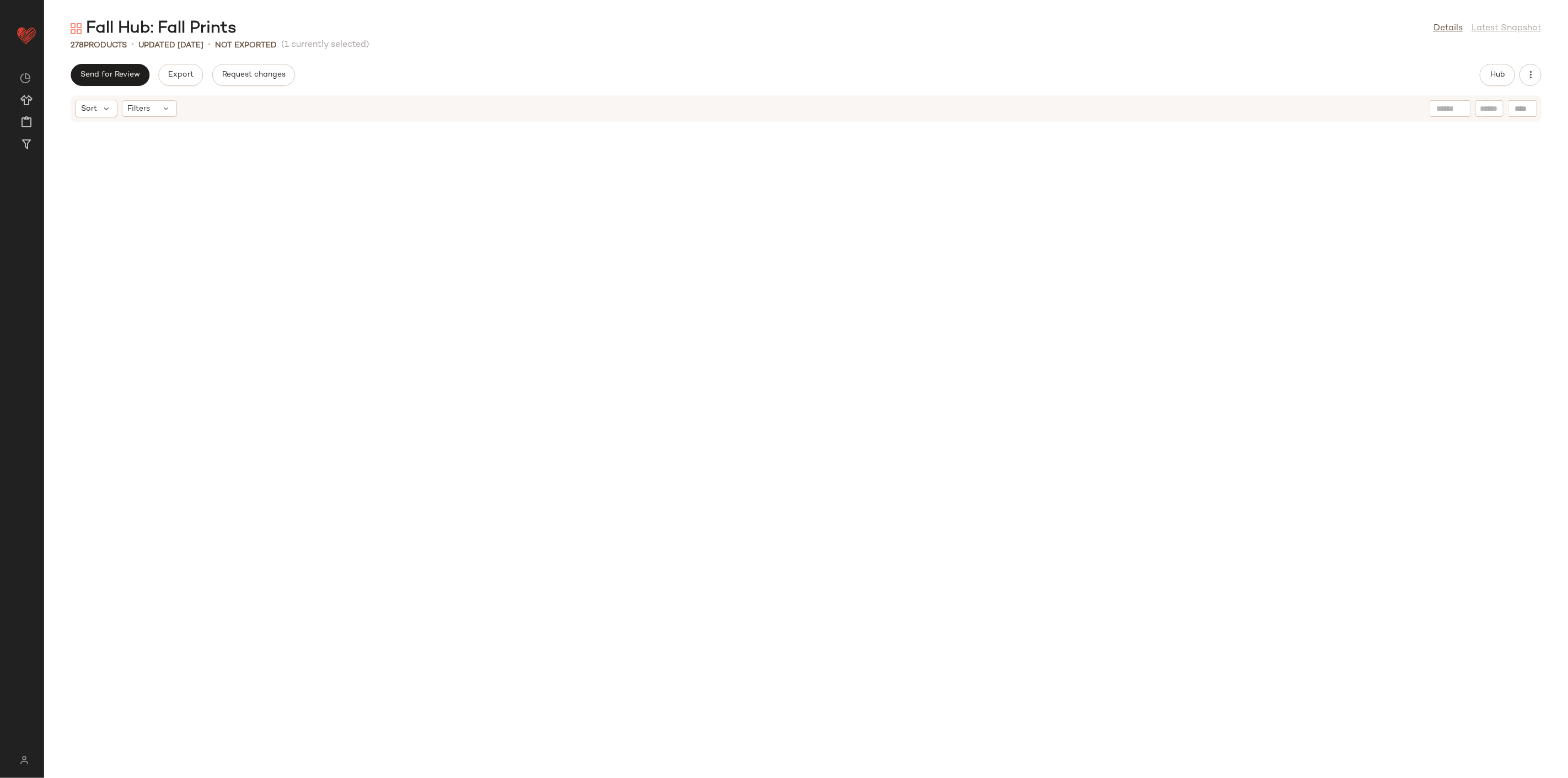
scroll to position [1017, 0]
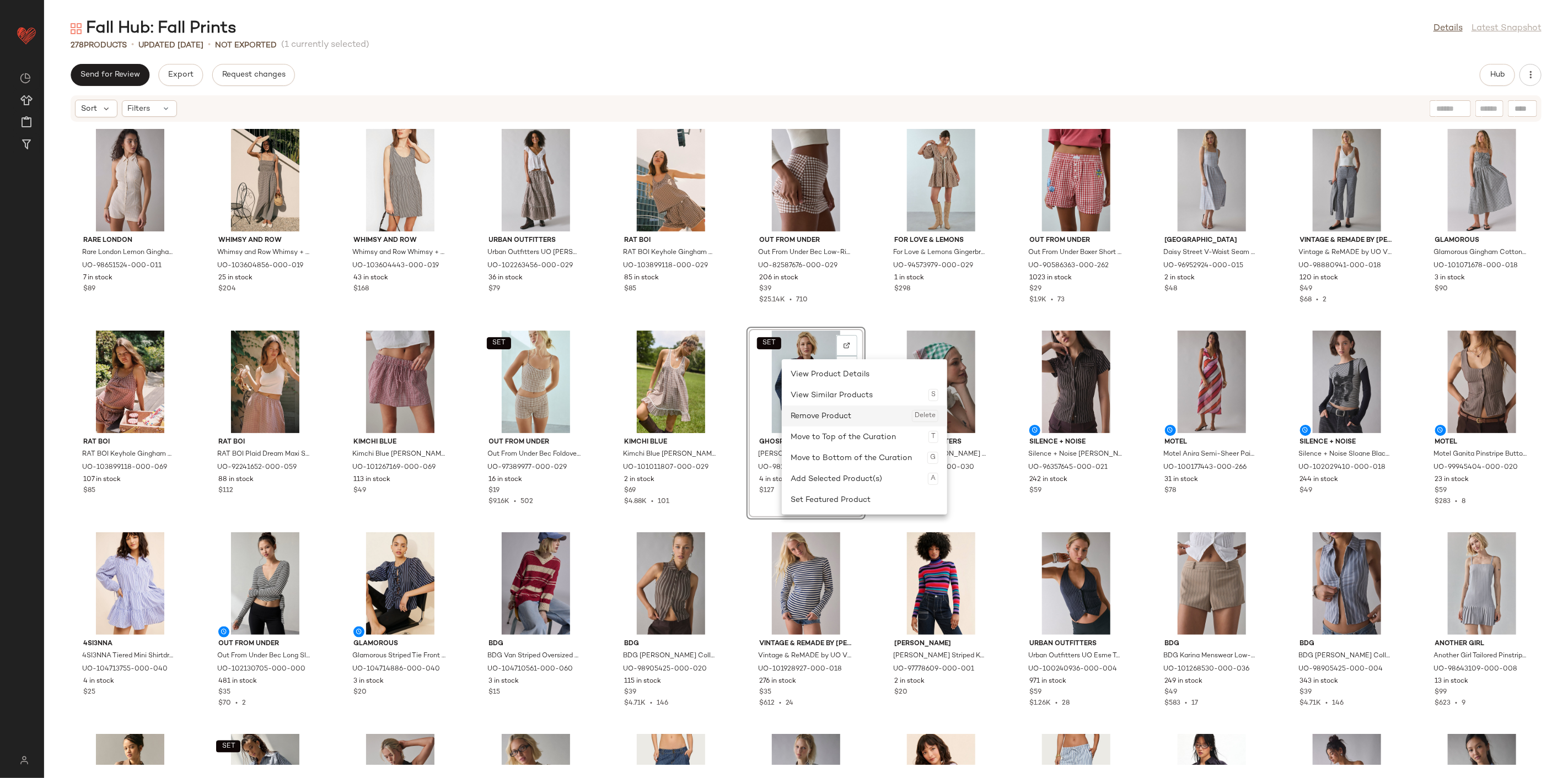
click at [814, 421] on div "Remove Product Delete" at bounding box center [865, 416] width 148 height 21
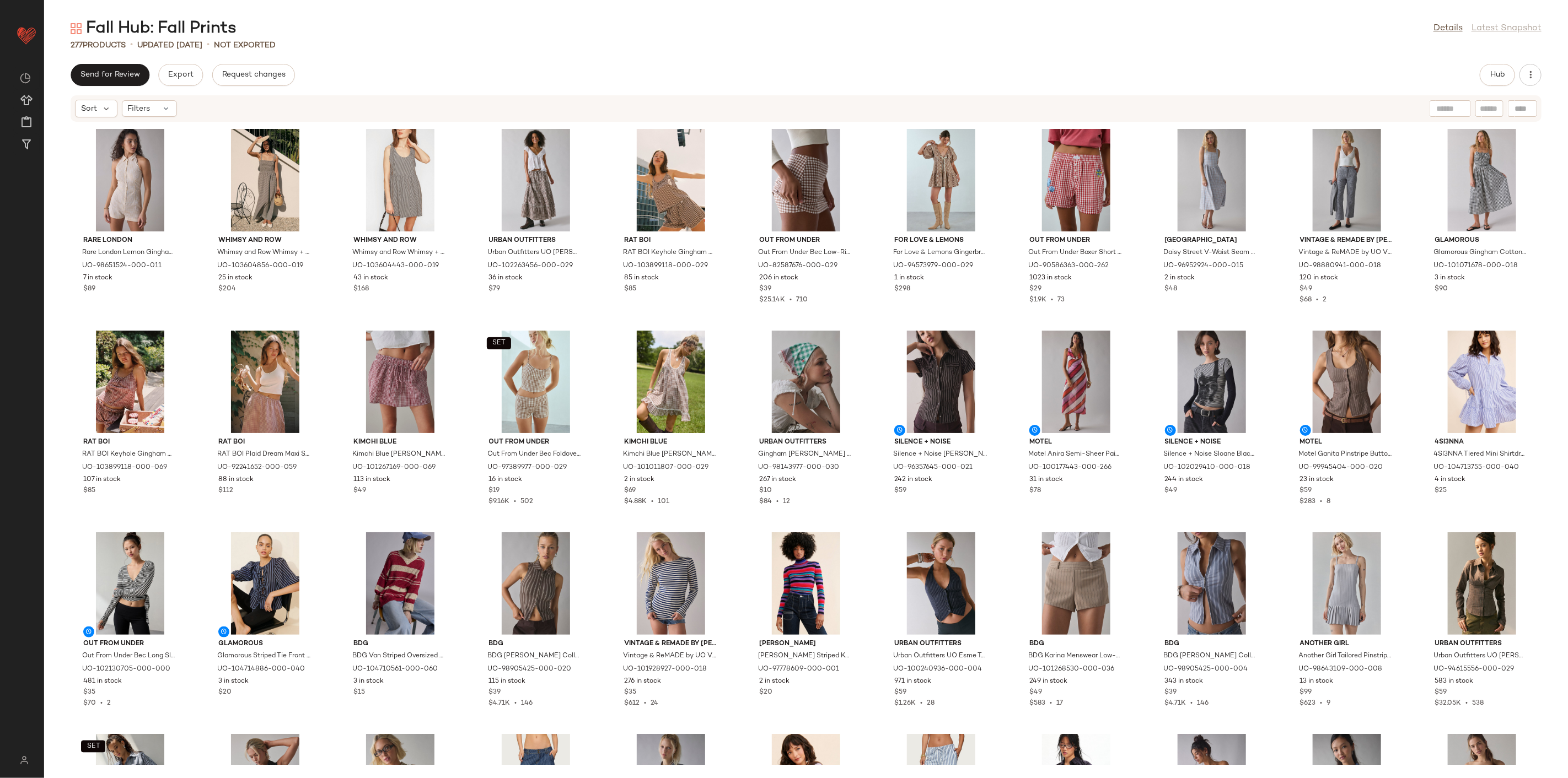
click at [862, 327] on div "Urban Outfitters Gingham Rose Cotton Bandana in Green, Women's at Urban Outfitt…" at bounding box center [806, 423] width 119 height 193
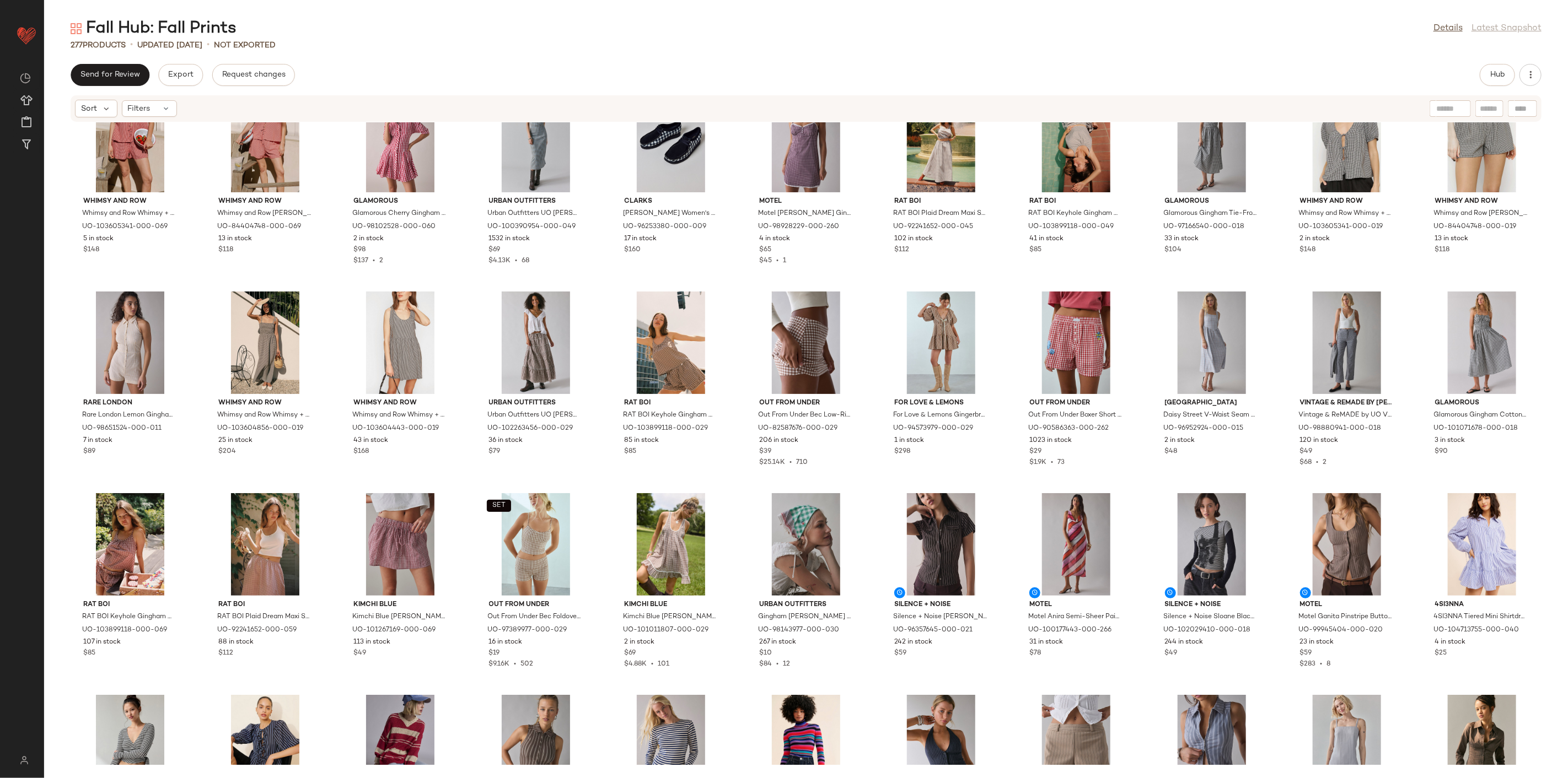
scroll to position [833, 0]
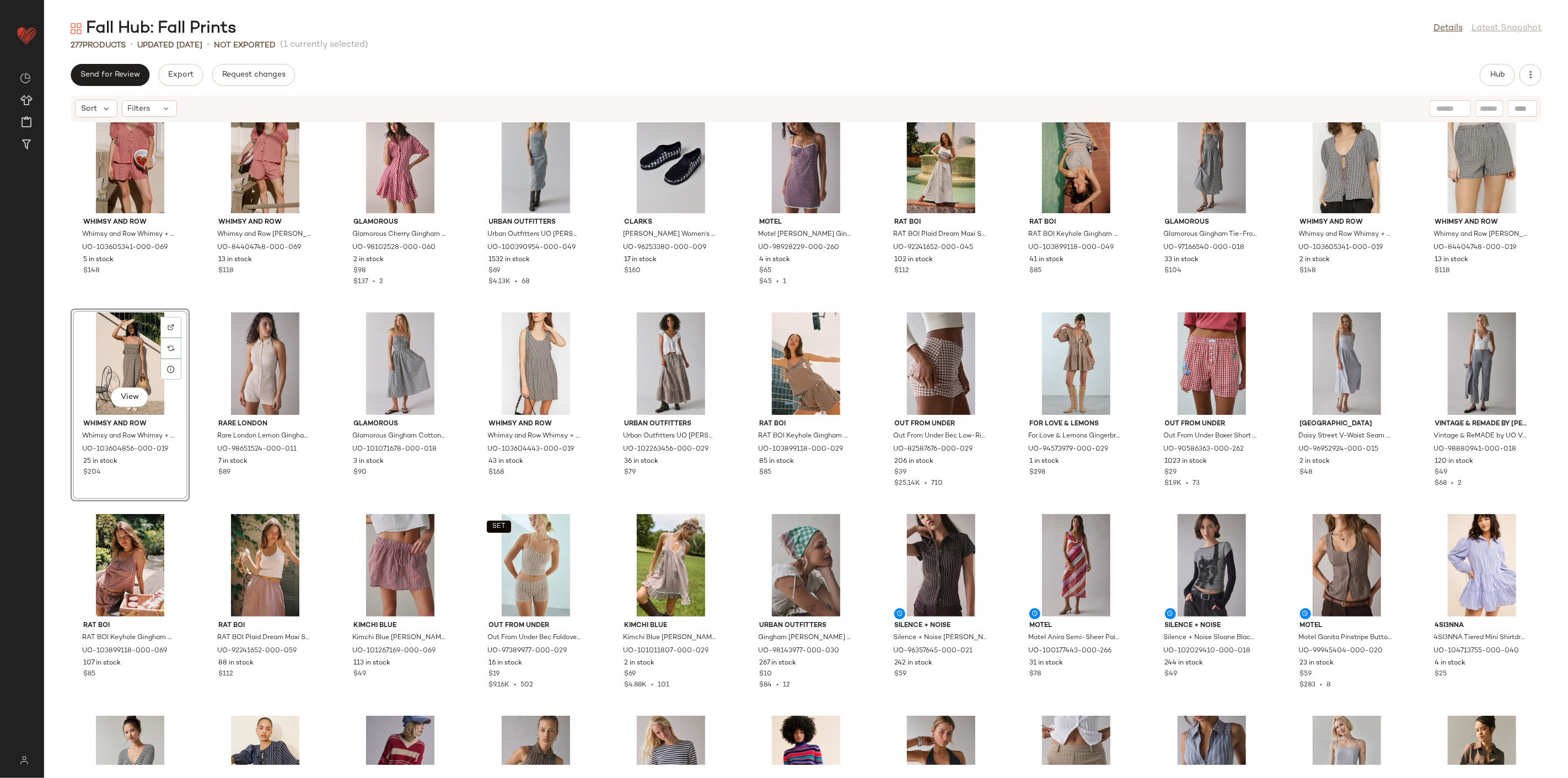
click at [327, 301] on div "Whimsy and Row Whimsy and Row Whimsy + Row Birdie Tie-Front Top in Red Gingham,…" at bounding box center [806, 444] width 1524 height 642
click at [576, 566] on icon at bounding box center [577, 571] width 9 height 9
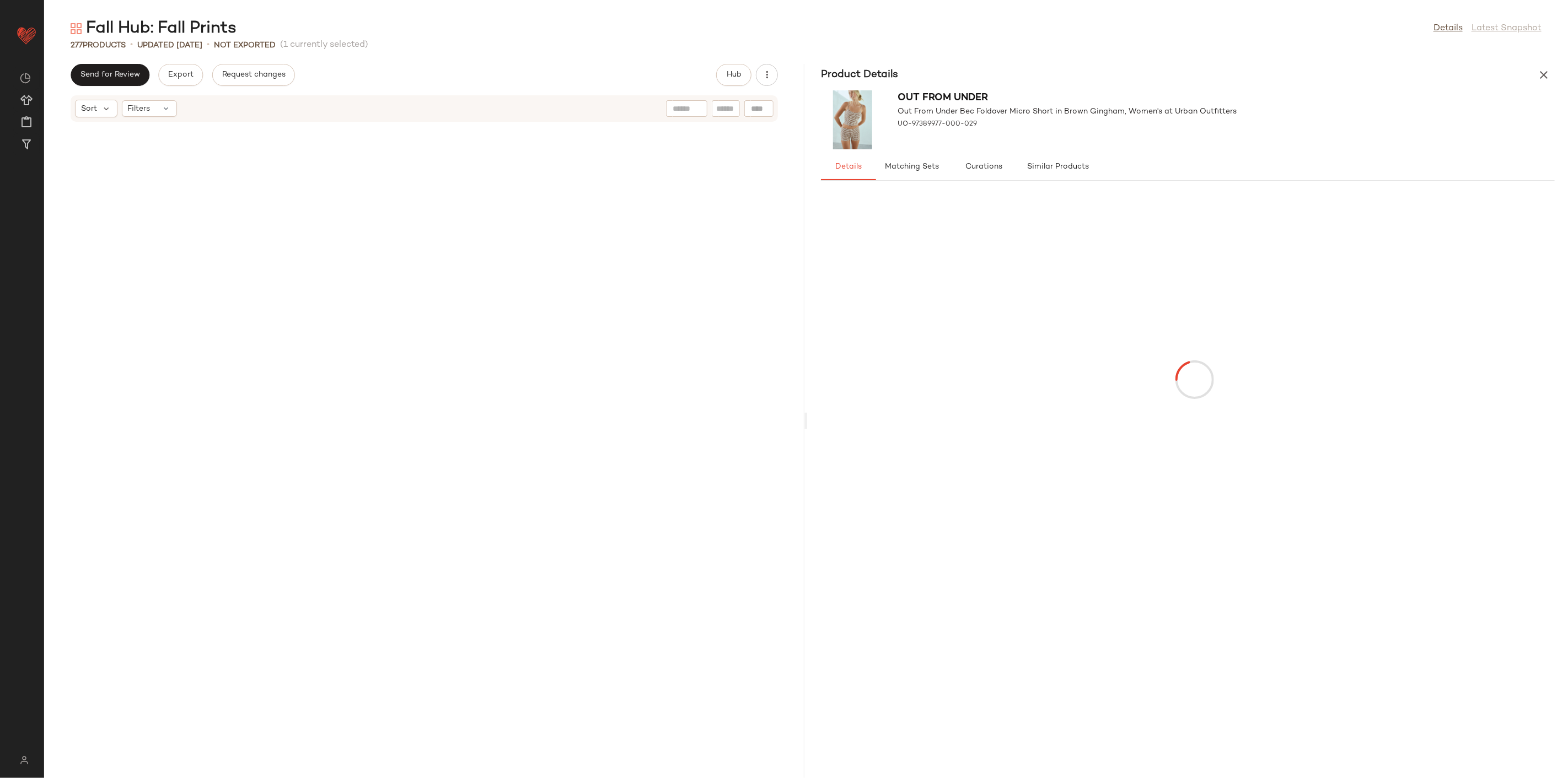
scroll to position [2420, 0]
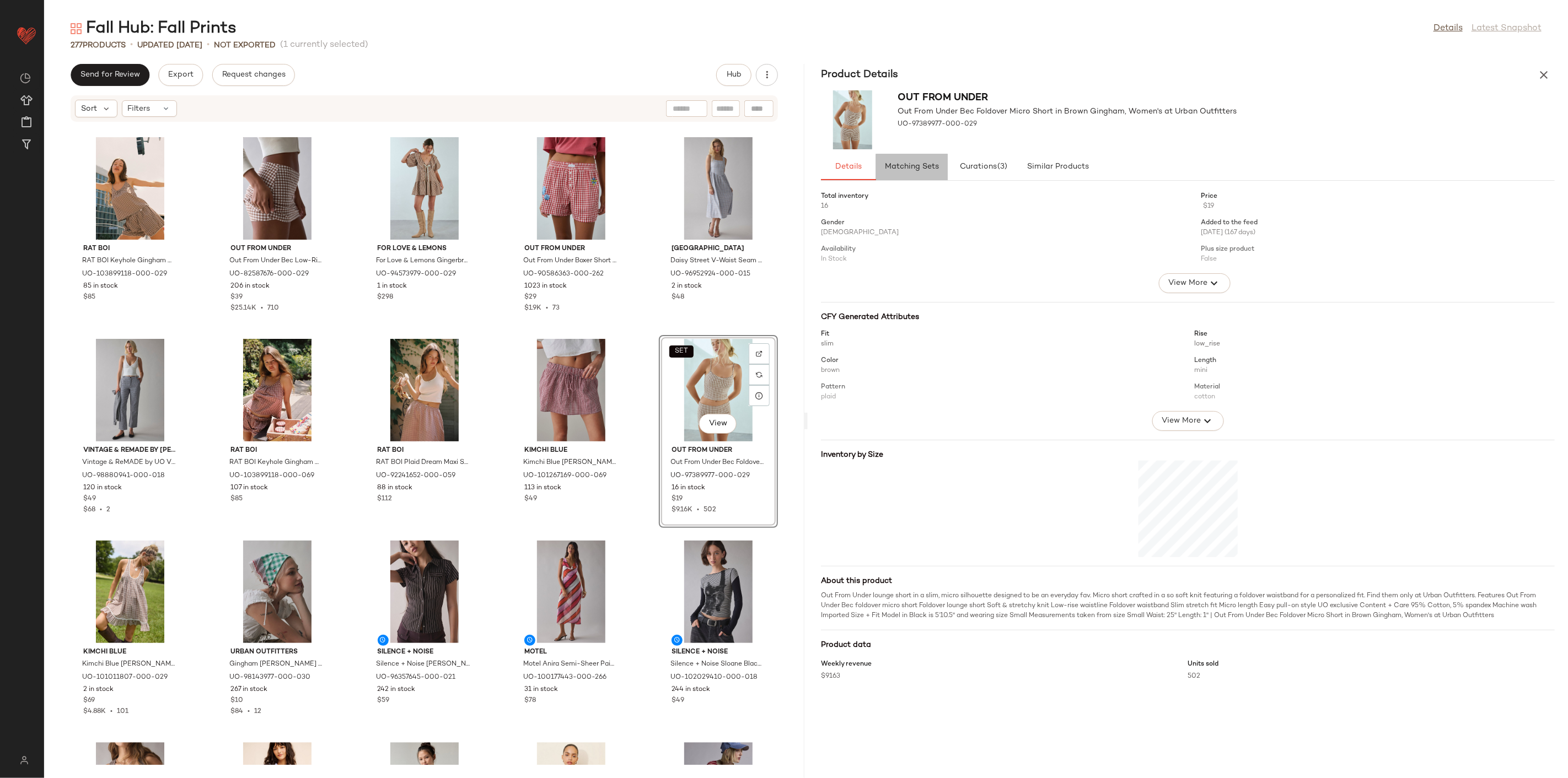
click at [925, 169] on span "Matching Sets" at bounding box center [912, 167] width 55 height 9
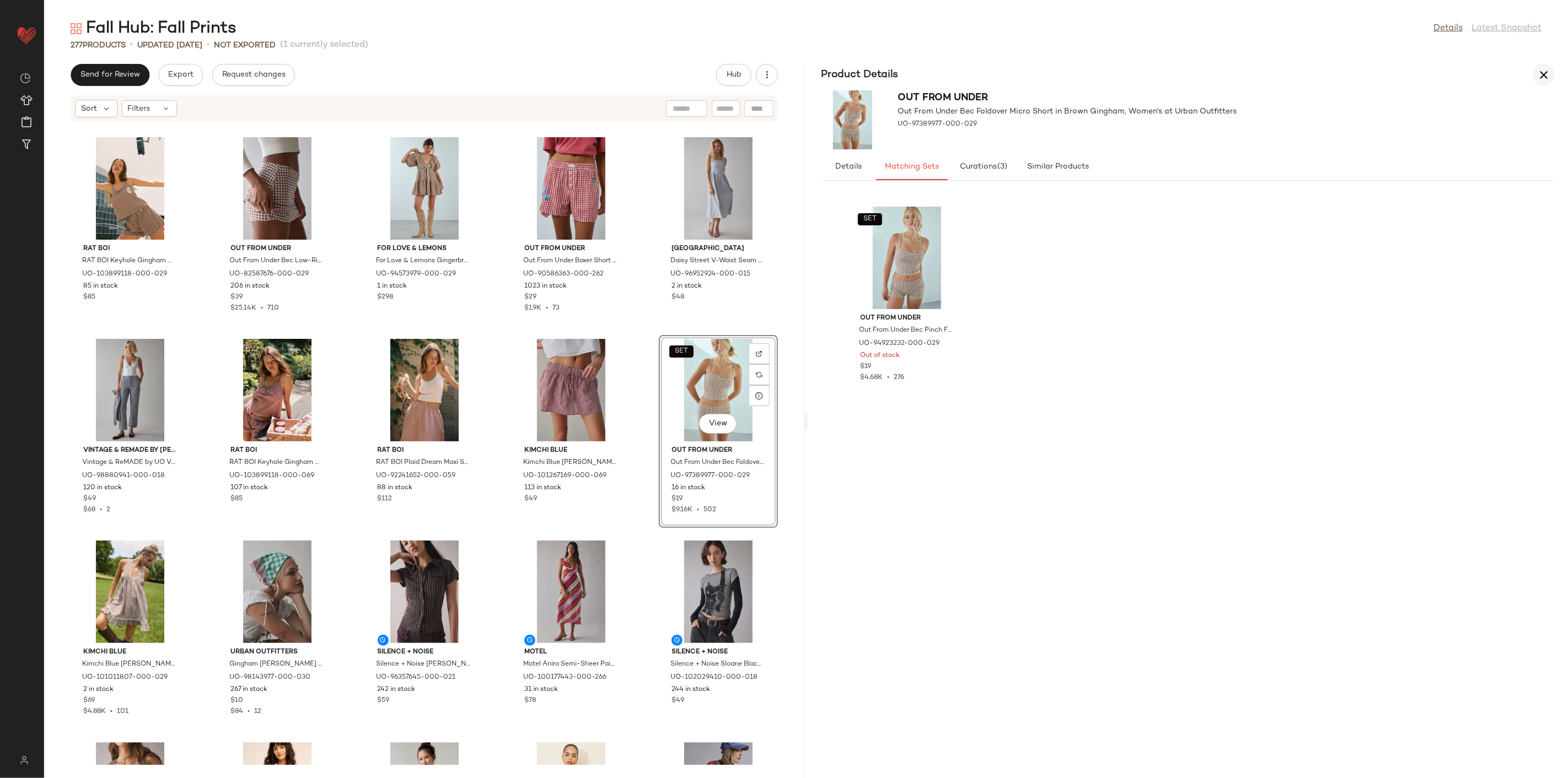
click at [1551, 70] on button "button" at bounding box center [1544, 75] width 22 height 22
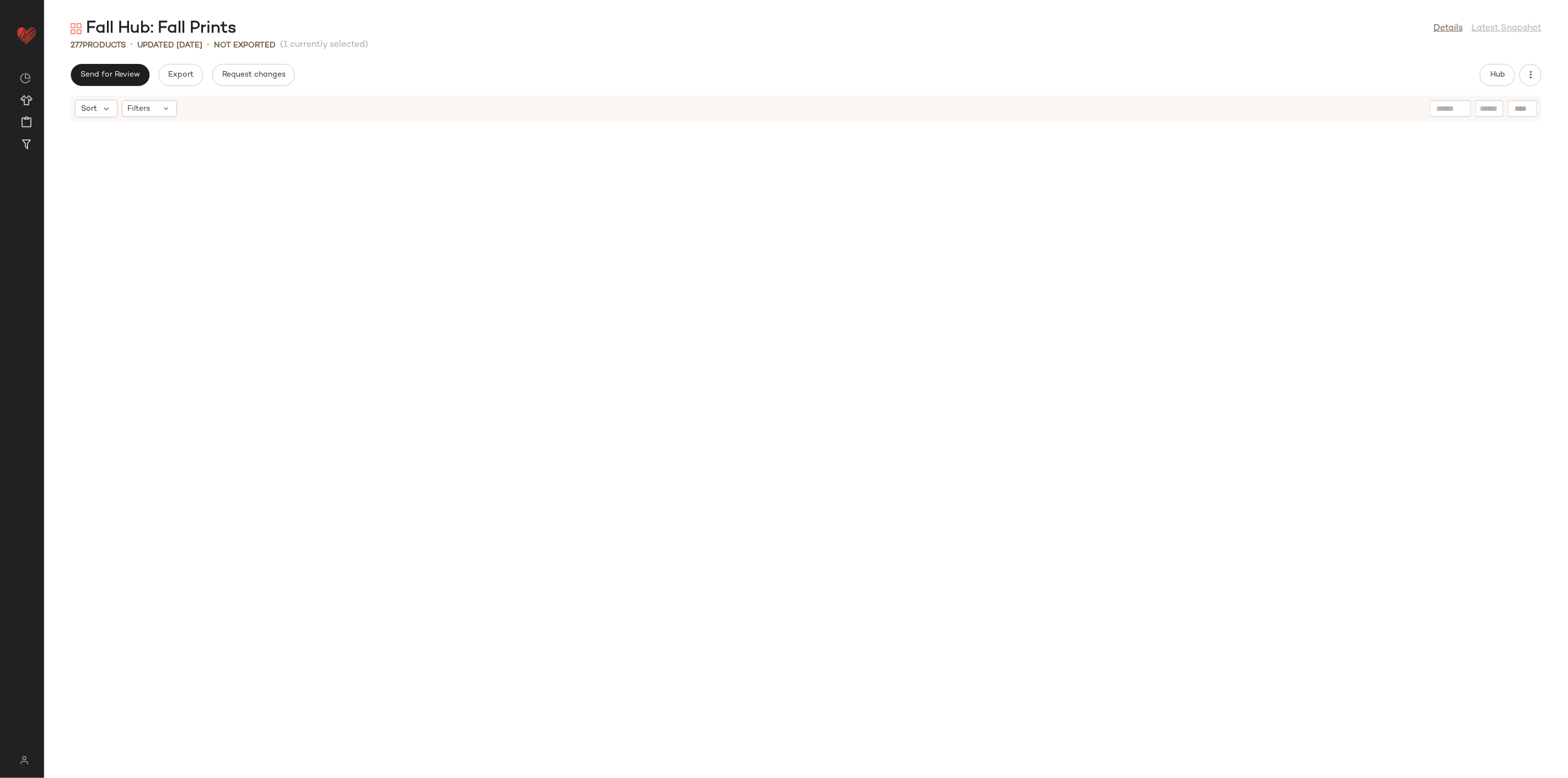
scroll to position [1017, 0]
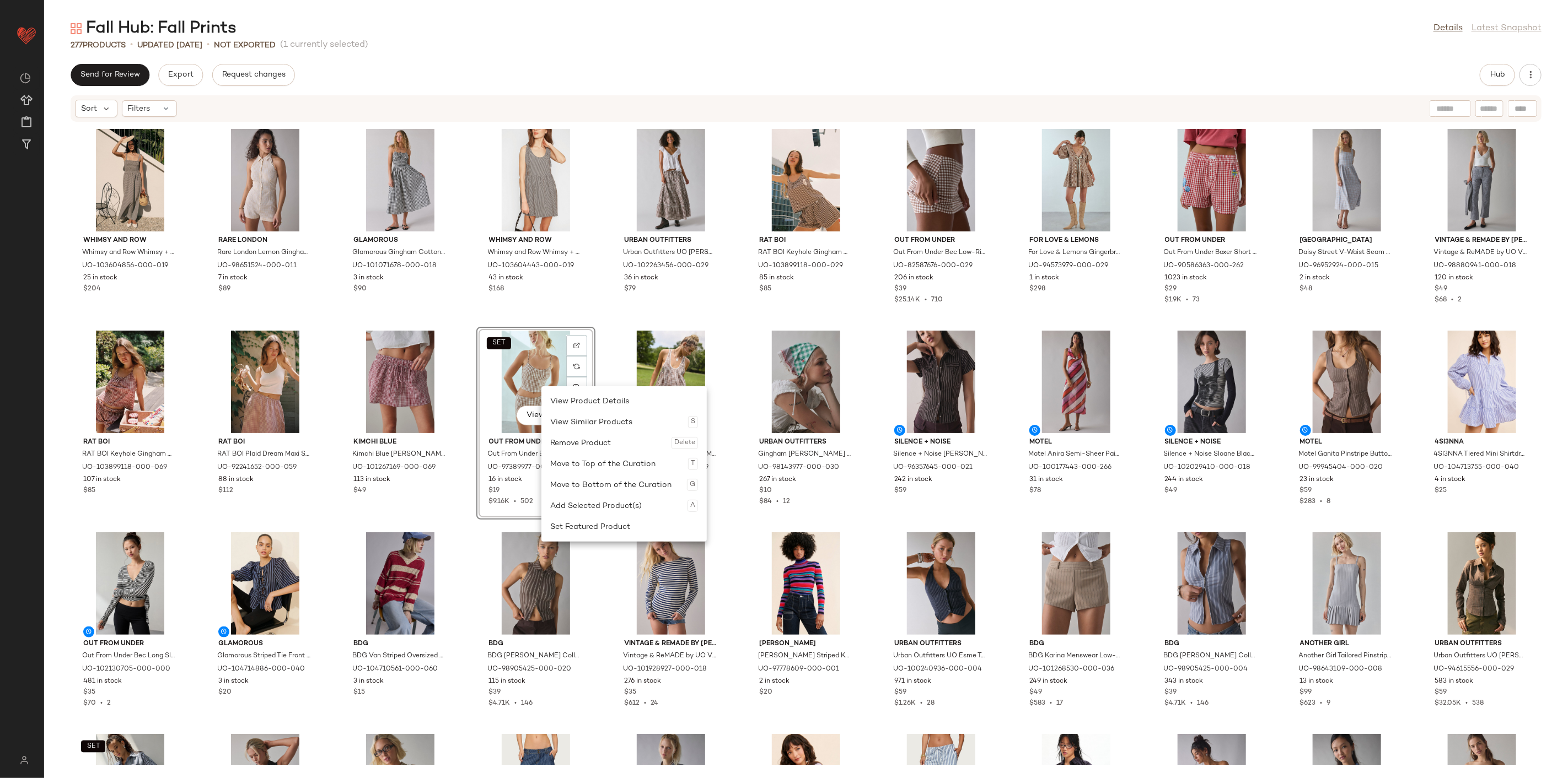
click at [606, 317] on div "Whimsy and Row Whimsy and Row Whimsy + Row Sophie Maxi Dress in Black Gingham, …" at bounding box center [806, 444] width 1524 height 642
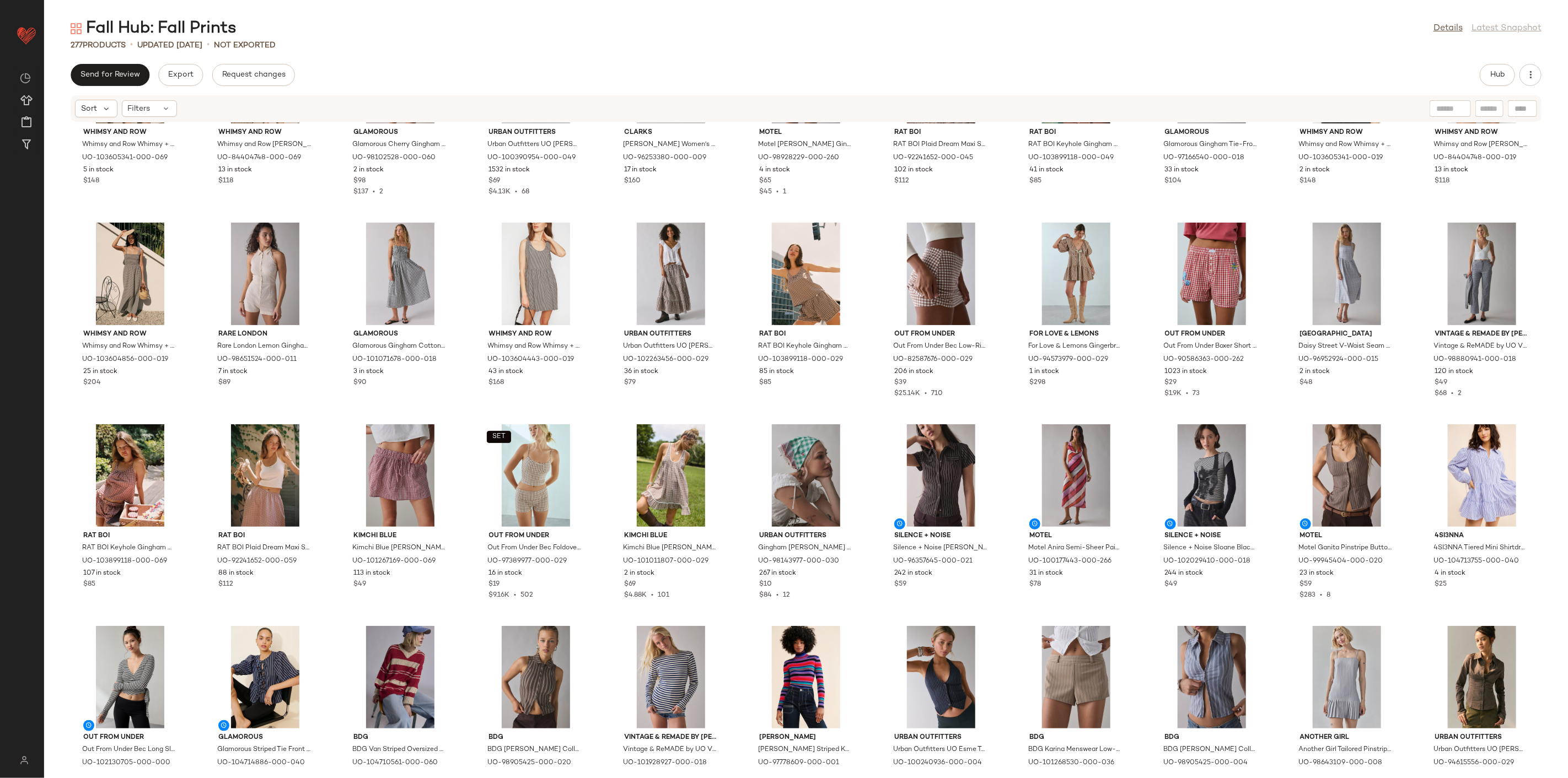
scroll to position [956, 0]
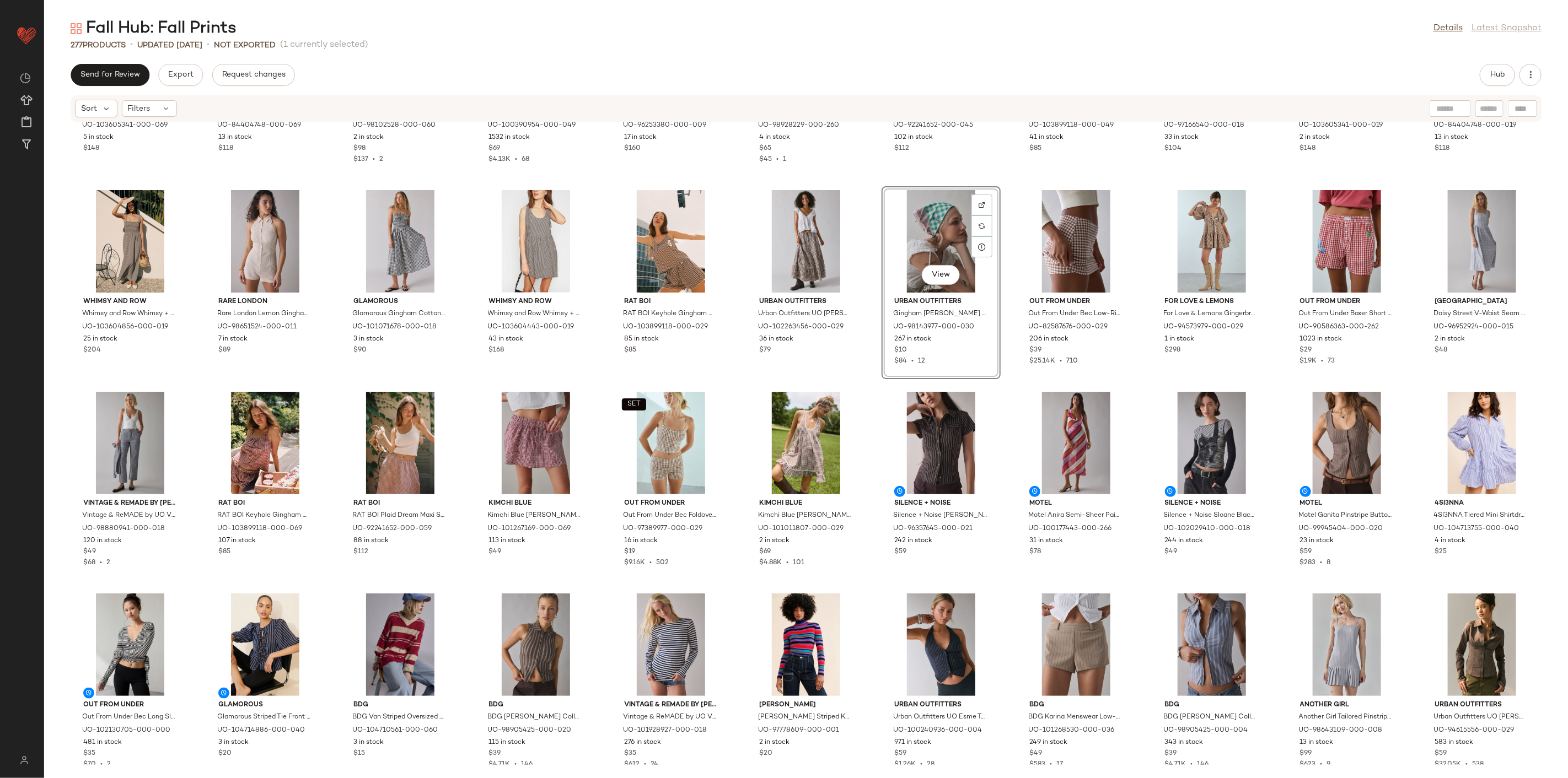
click at [874, 373] on div "Whimsy and Row Whimsy and Row Whimsy + Row Birdie Tie-Front Top in Red Gingham,…" at bounding box center [806, 444] width 1524 height 642
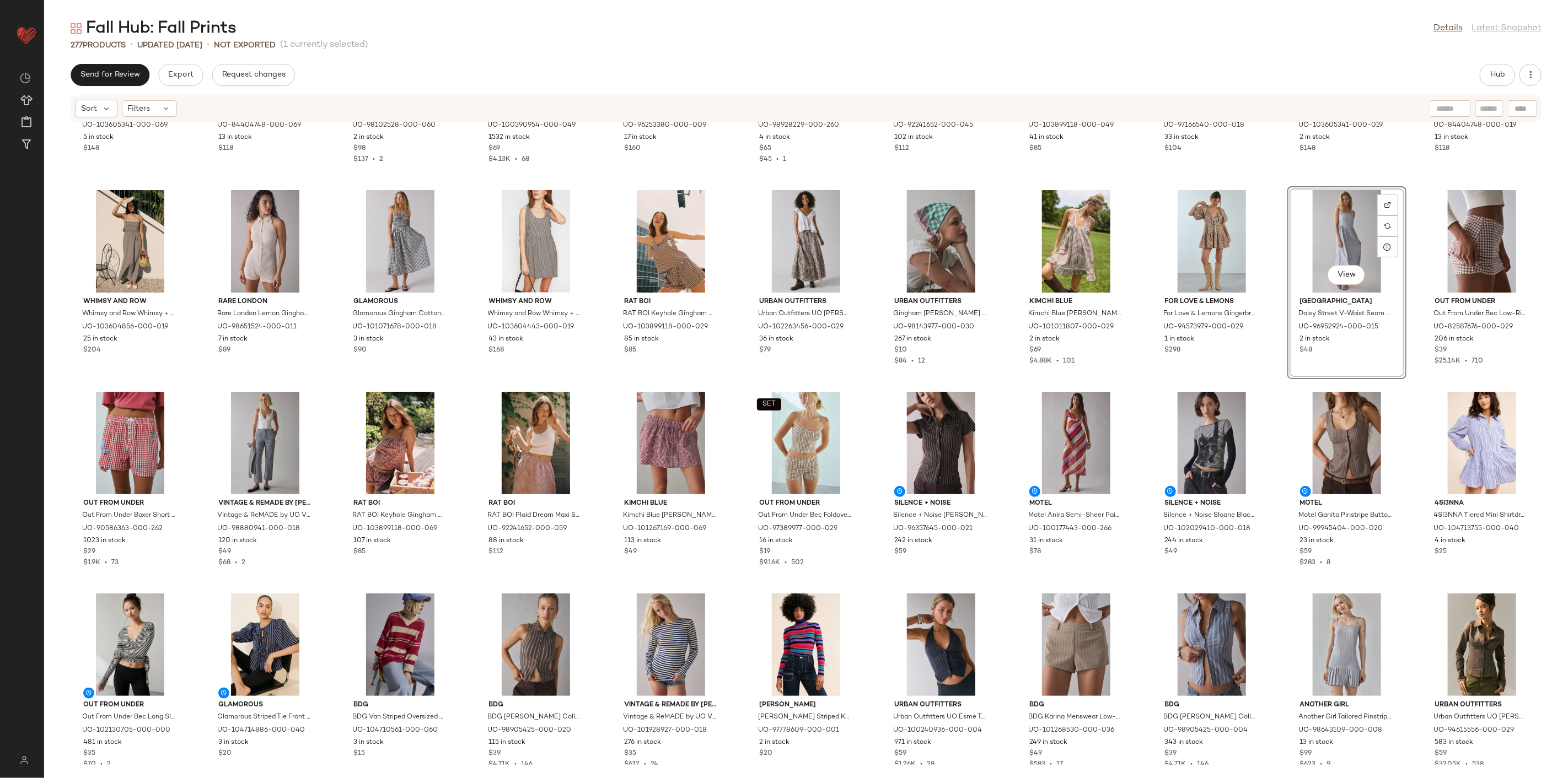
click at [1275, 292] on div "Whimsy and Row Whimsy and Row Whimsy + Row Birdie Tie-Front Top in Red Gingham,…" at bounding box center [806, 444] width 1524 height 642
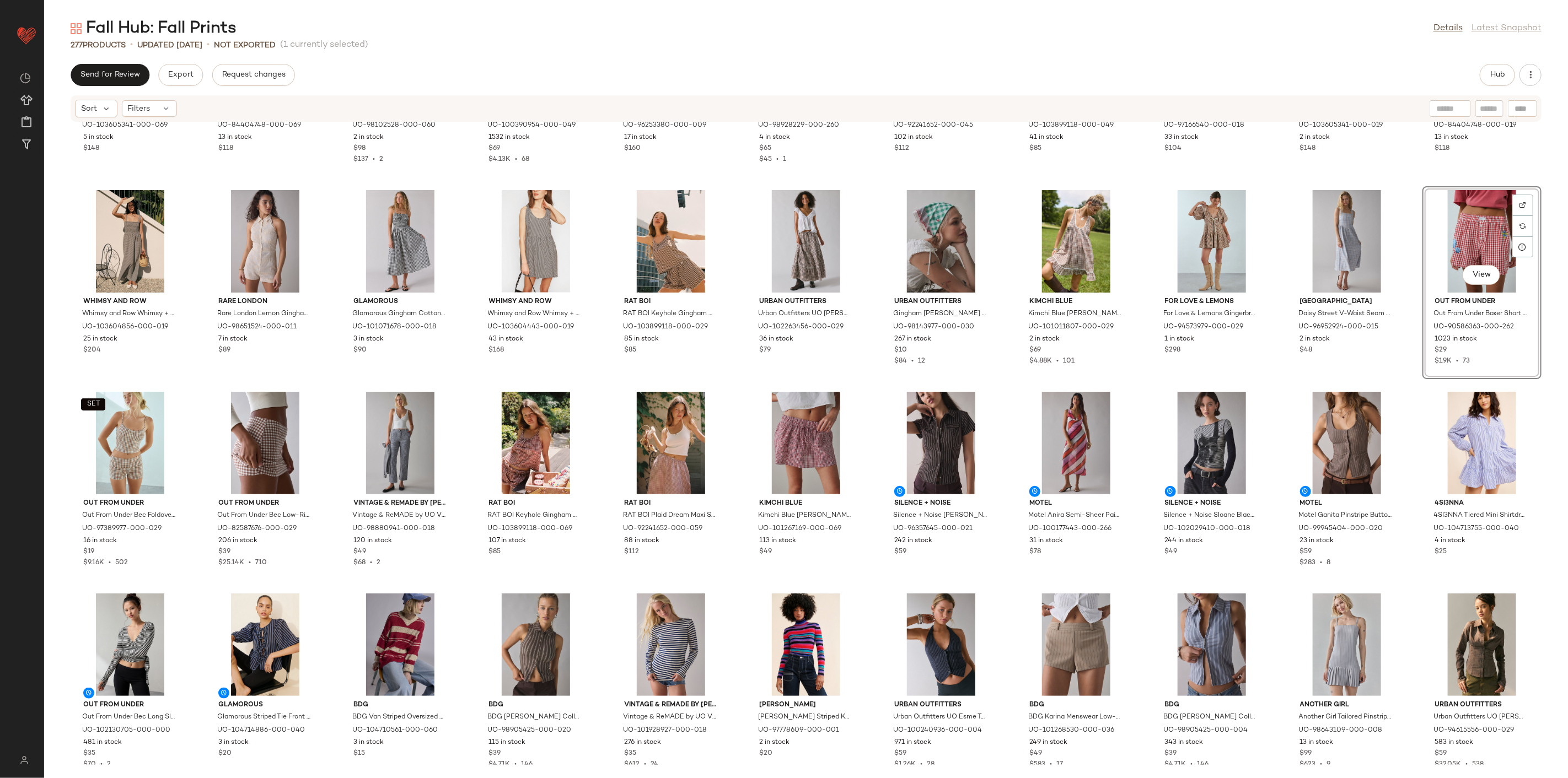
click at [462, 398] on div "Whimsy and Row Whimsy and Row Whimsy + Row Birdie Tie-Front Top in Red Gingham,…" at bounding box center [806, 444] width 1524 height 642
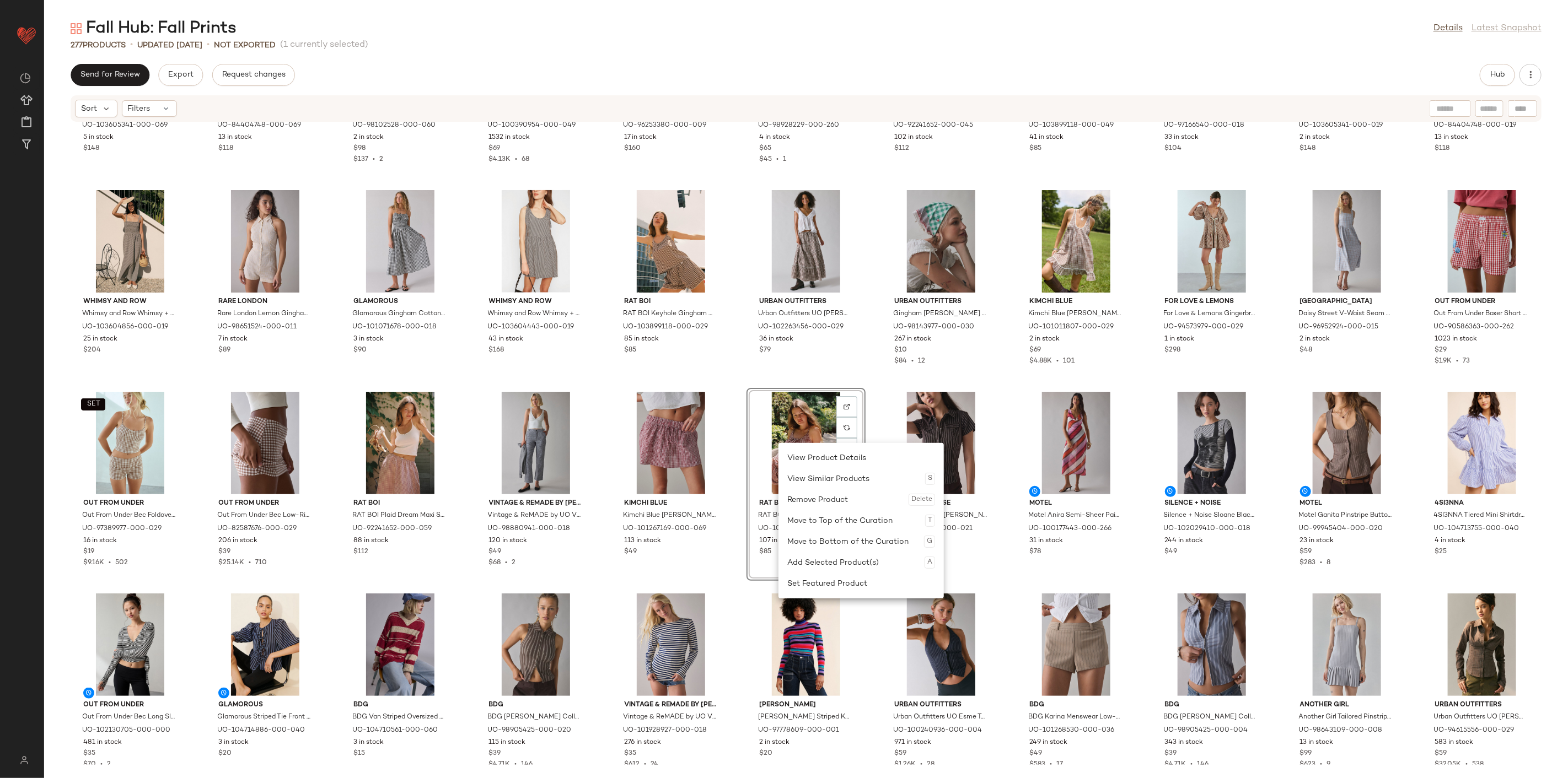
click at [747, 377] on div "Urban Outfitters Urban Outfitters UO Caysie Brown Gingham Low-Rise Tiered Maxi …" at bounding box center [806, 282] width 119 height 193
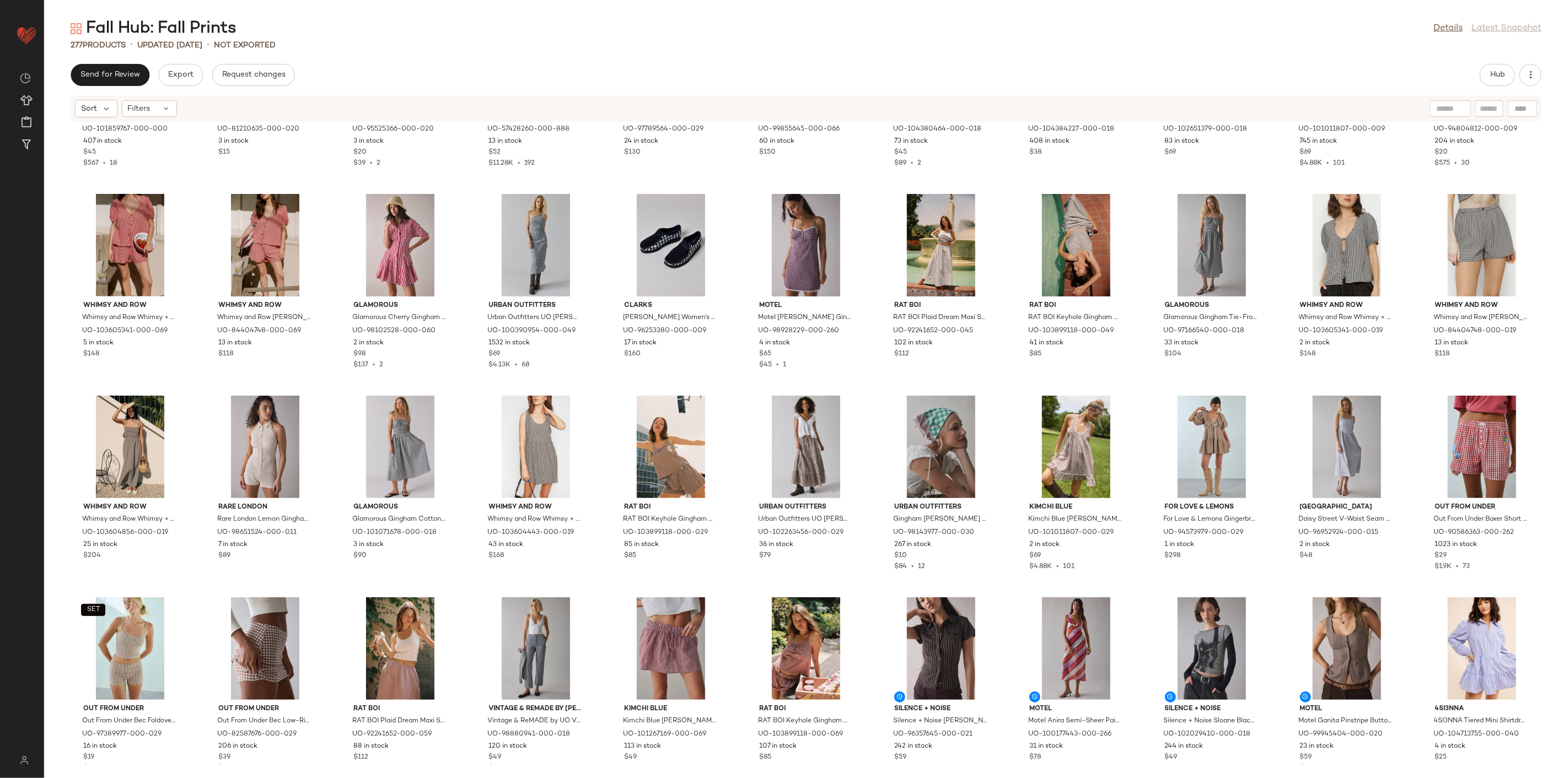
scroll to position [772, 0]
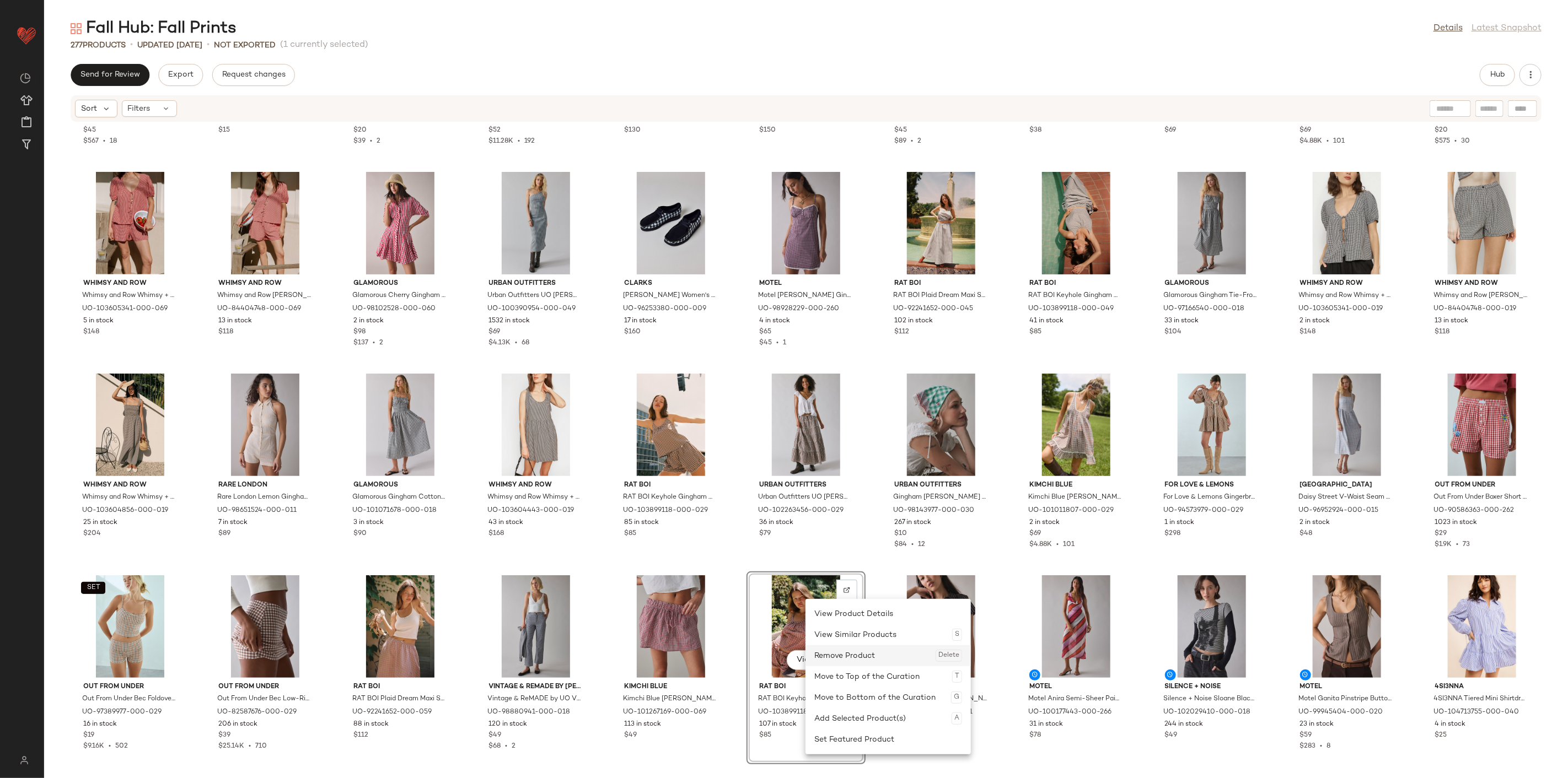
click at [840, 649] on div "Remove Product Delete" at bounding box center [888, 655] width 148 height 21
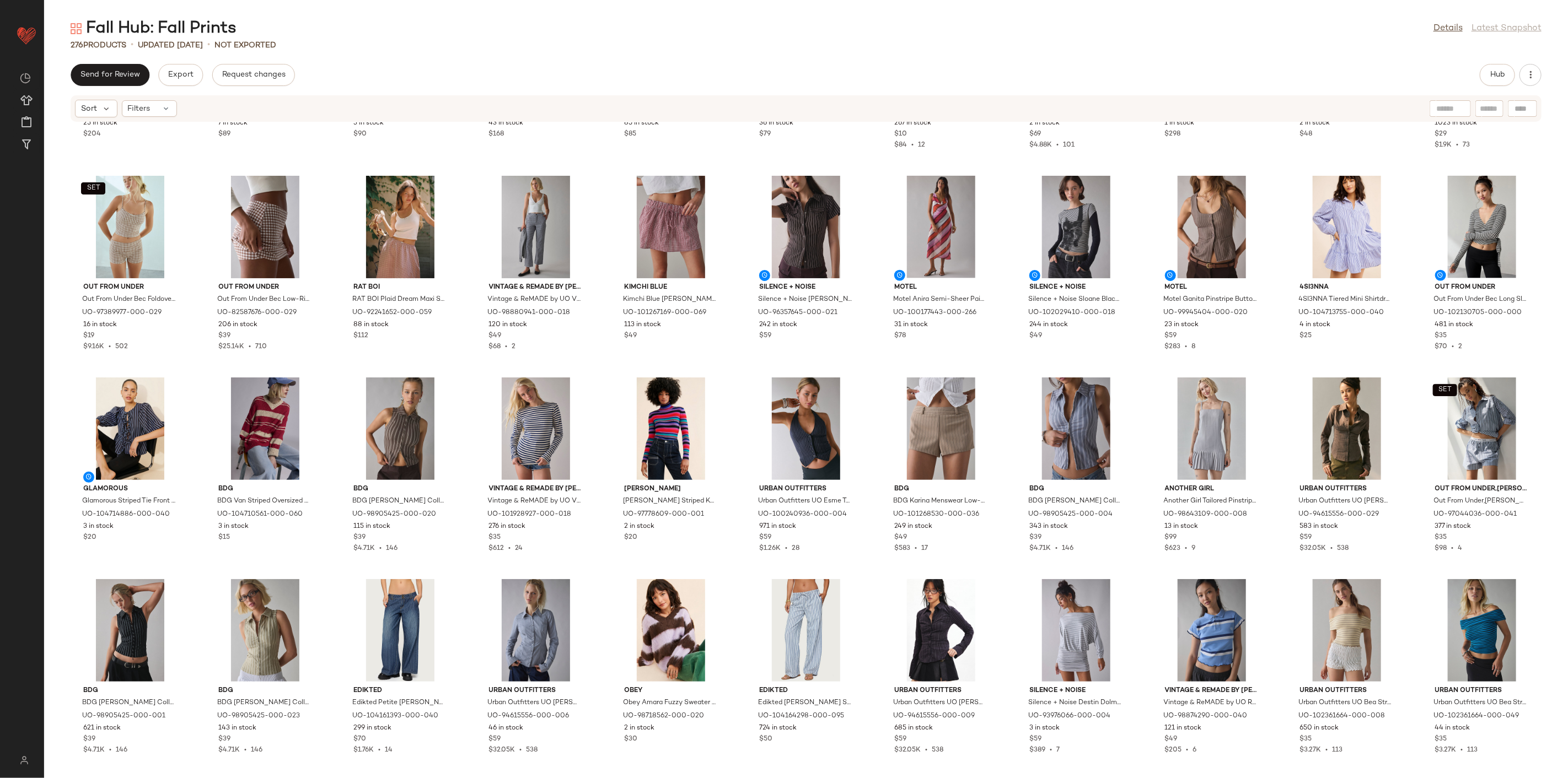
scroll to position [1200, 0]
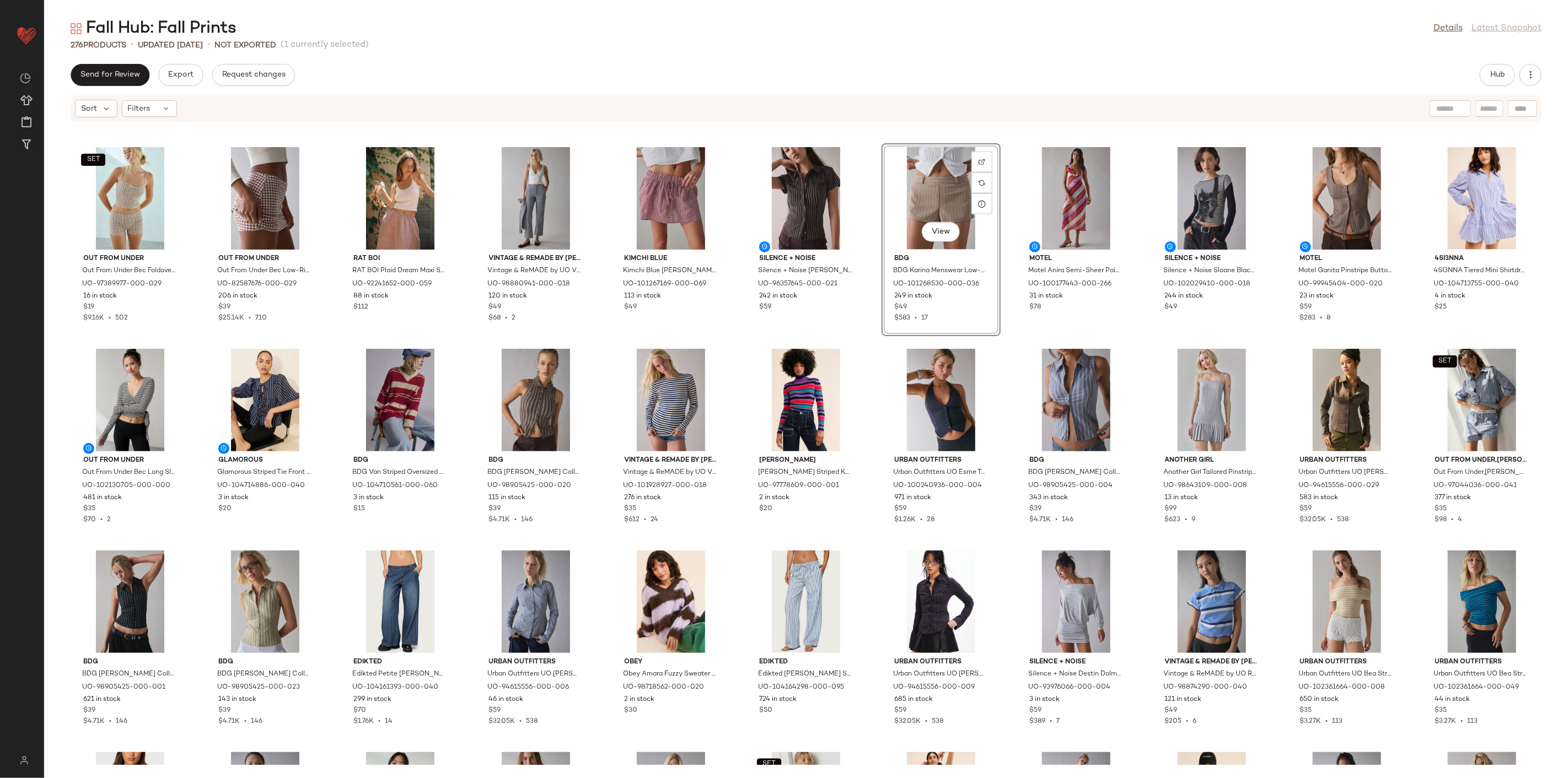
click at [1005, 335] on div "Whimsy and Row Whimsy and Row Whimsy + Row Sophie Maxi Dress in Black Gingham, …" at bounding box center [806, 444] width 1524 height 642
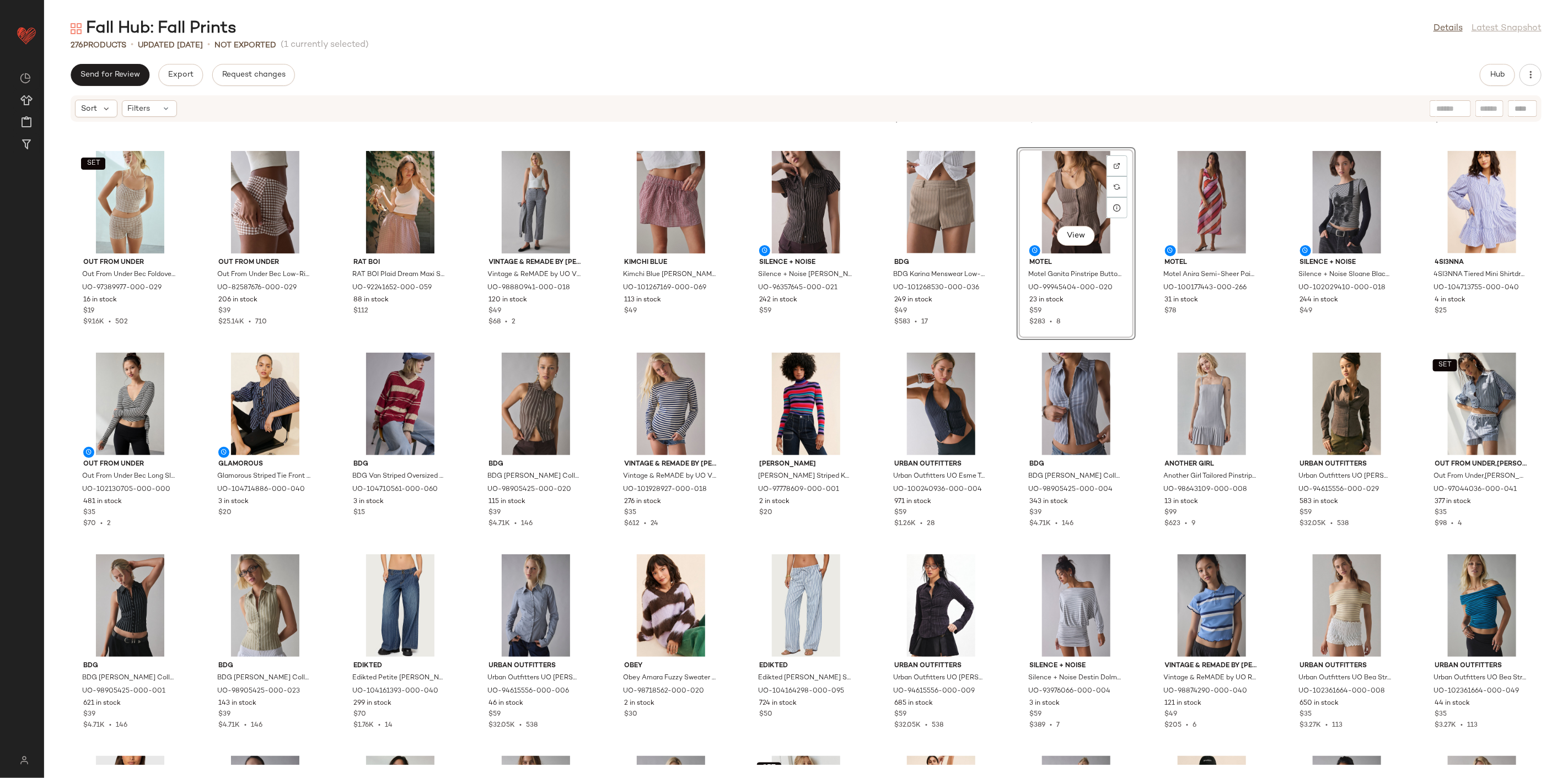
click at [1015, 345] on div "Whimsy and Row Whimsy and Row Whimsy + Row Sophie Maxi Dress in Black Gingham, …" at bounding box center [806, 444] width 1524 height 642
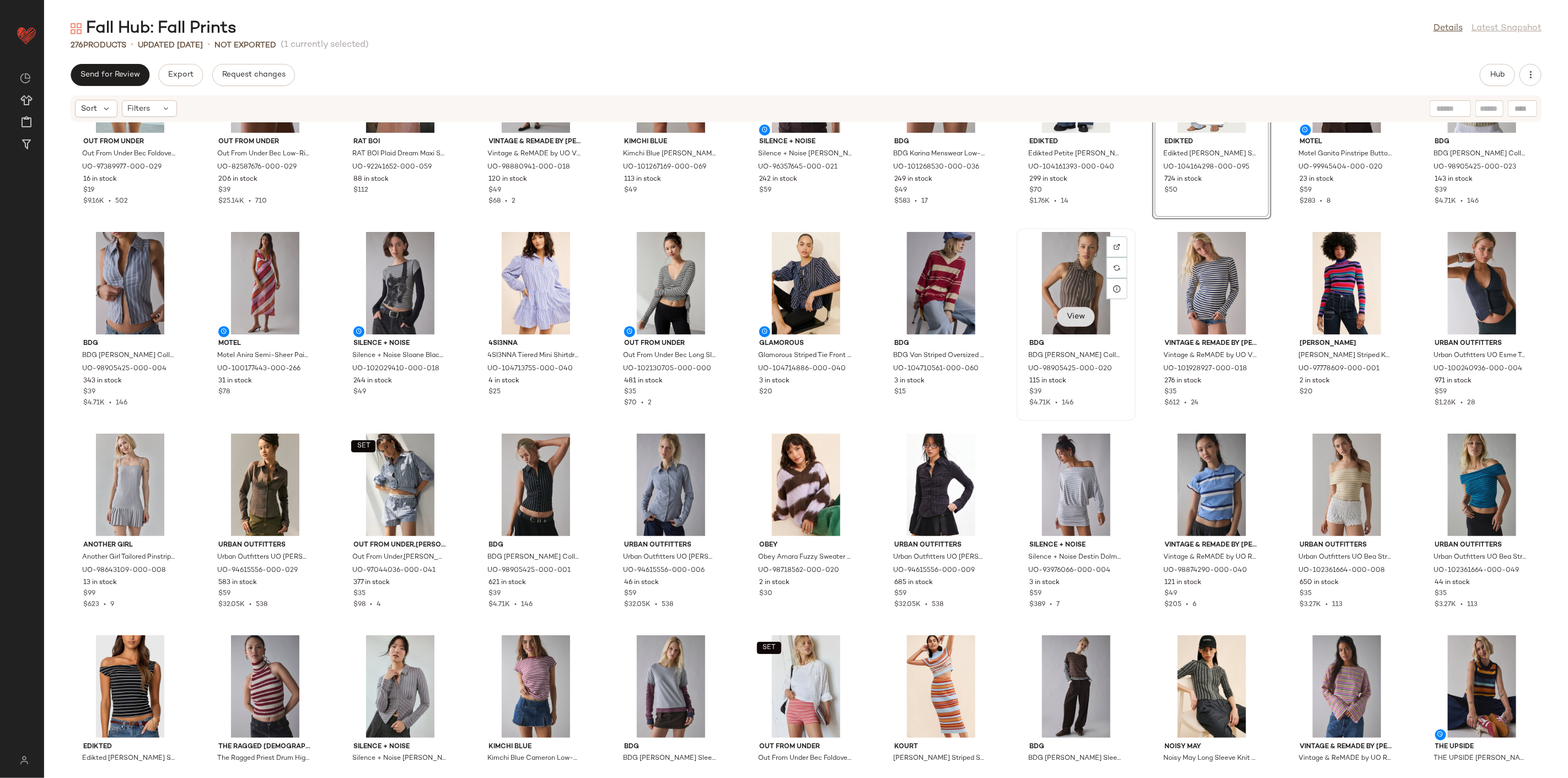
scroll to position [1319, 0]
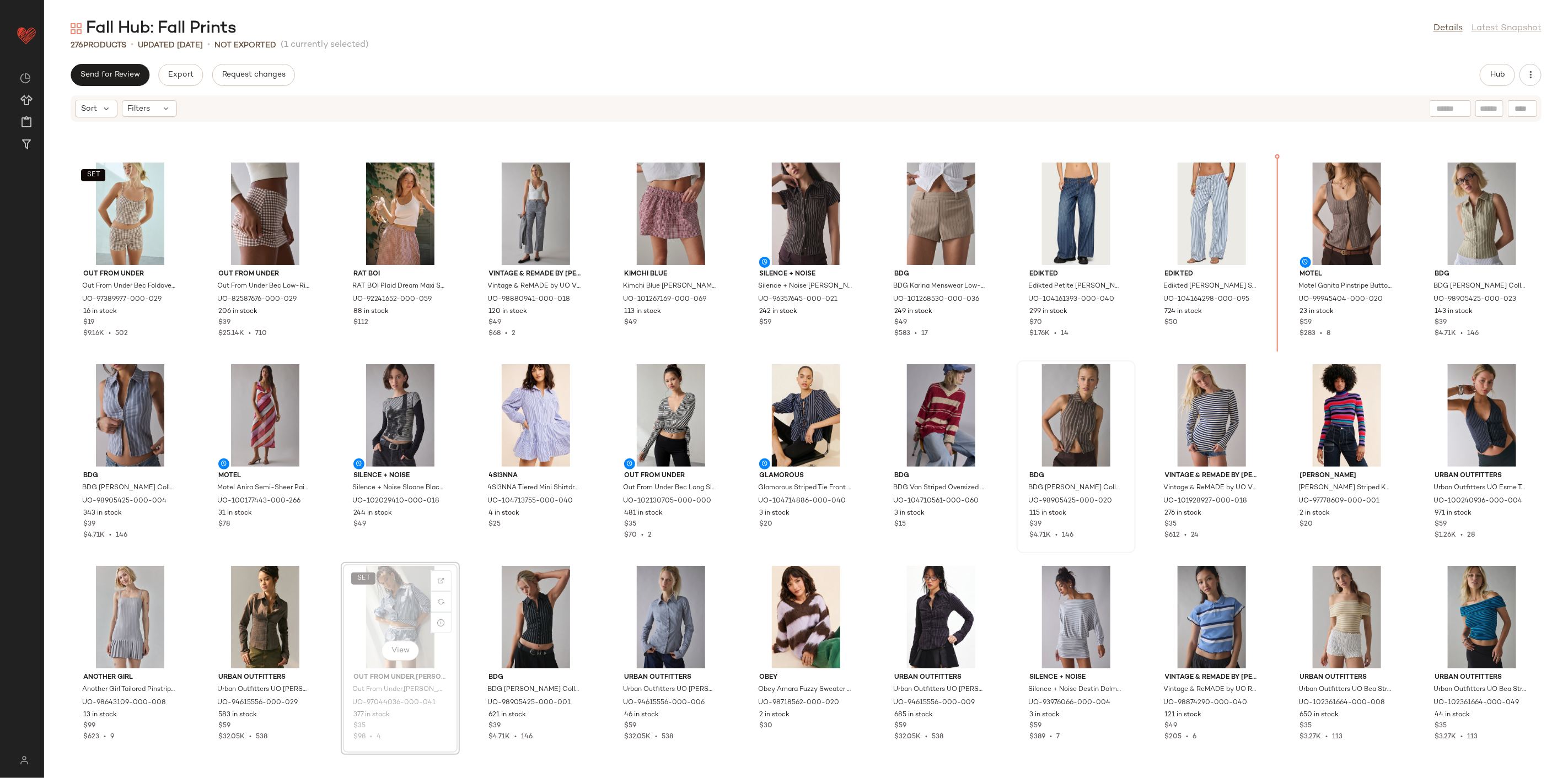
scroll to position [1182, 0]
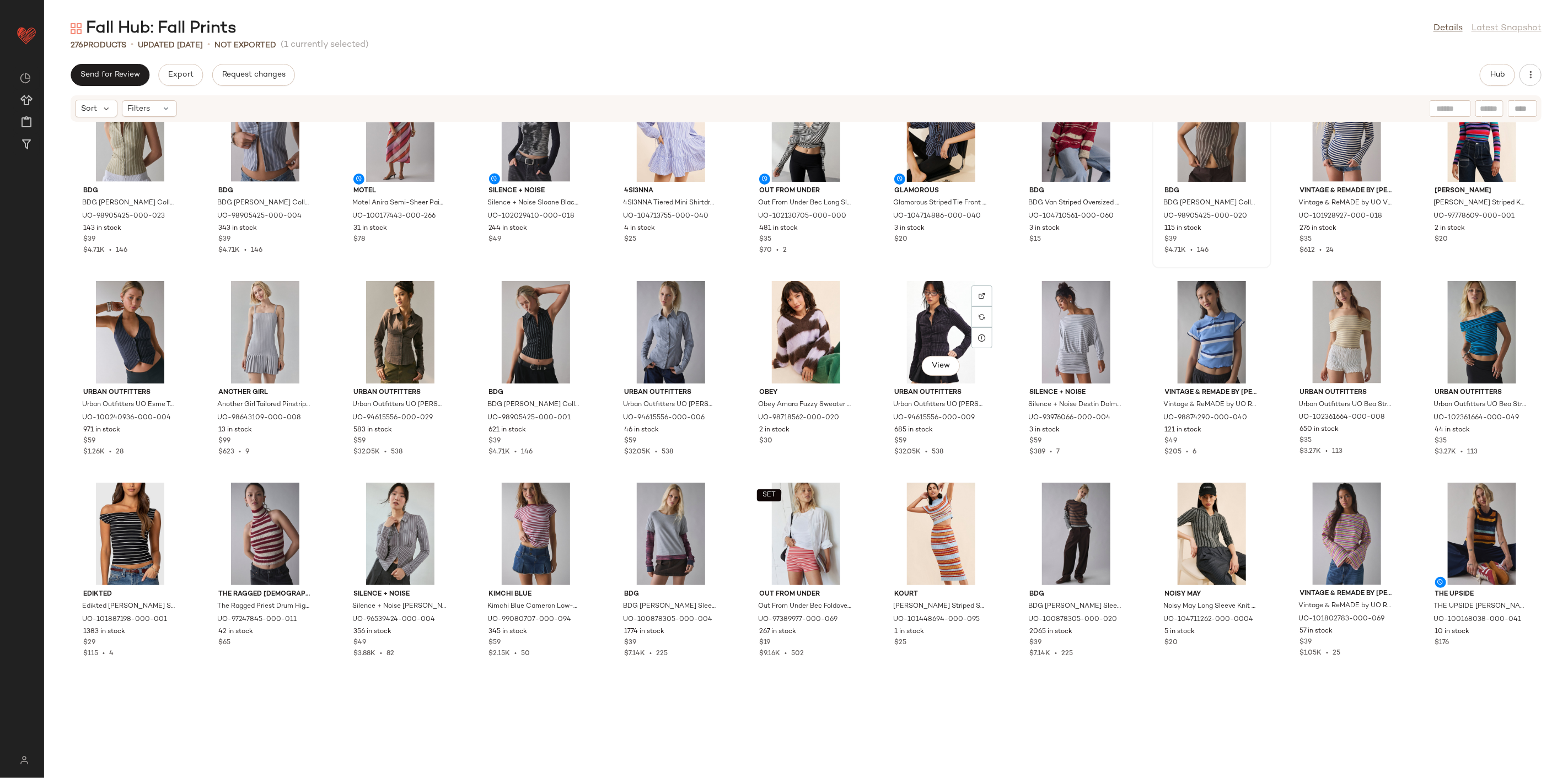
scroll to position [1489, 0]
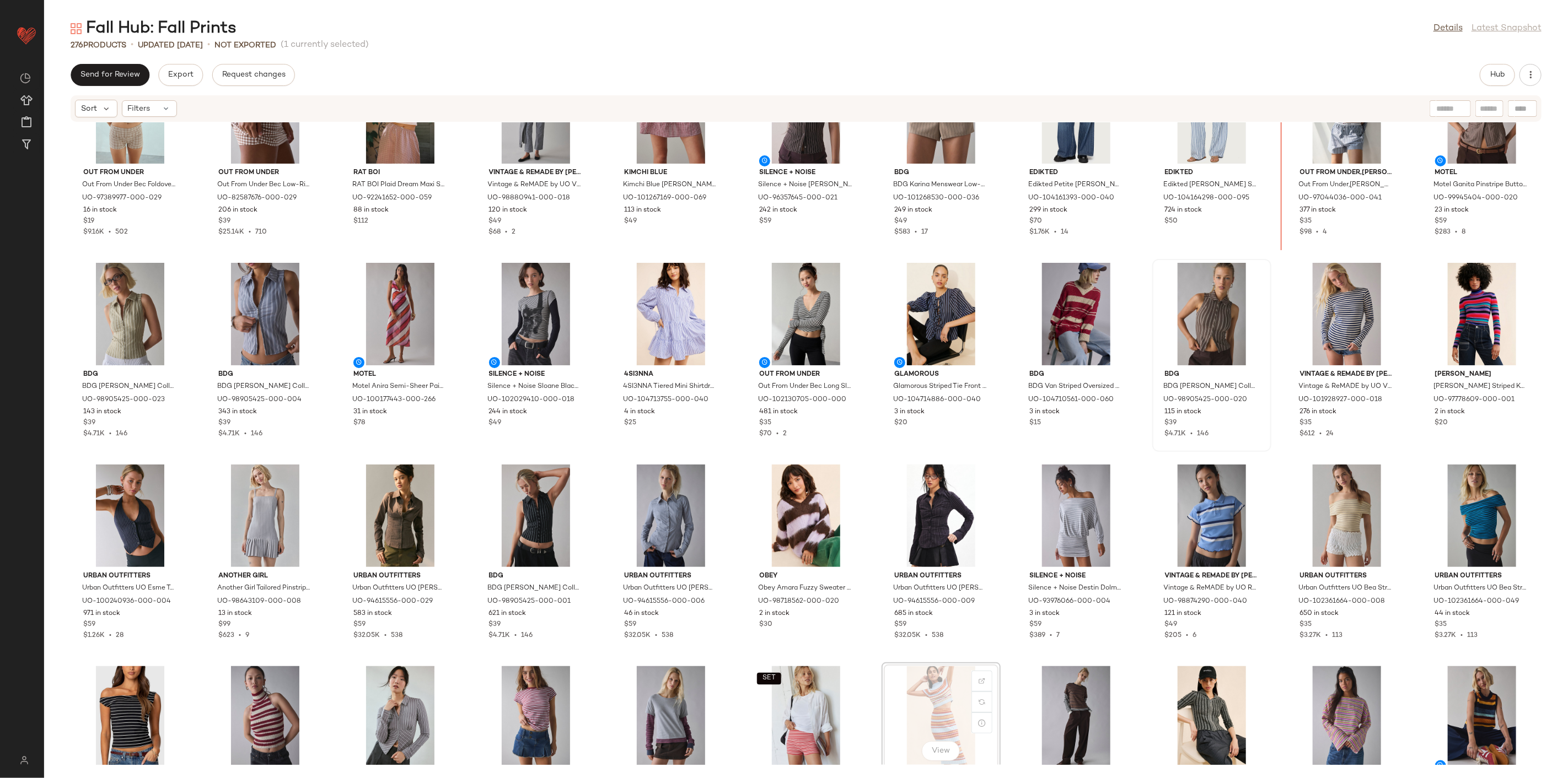
scroll to position [1252, 0]
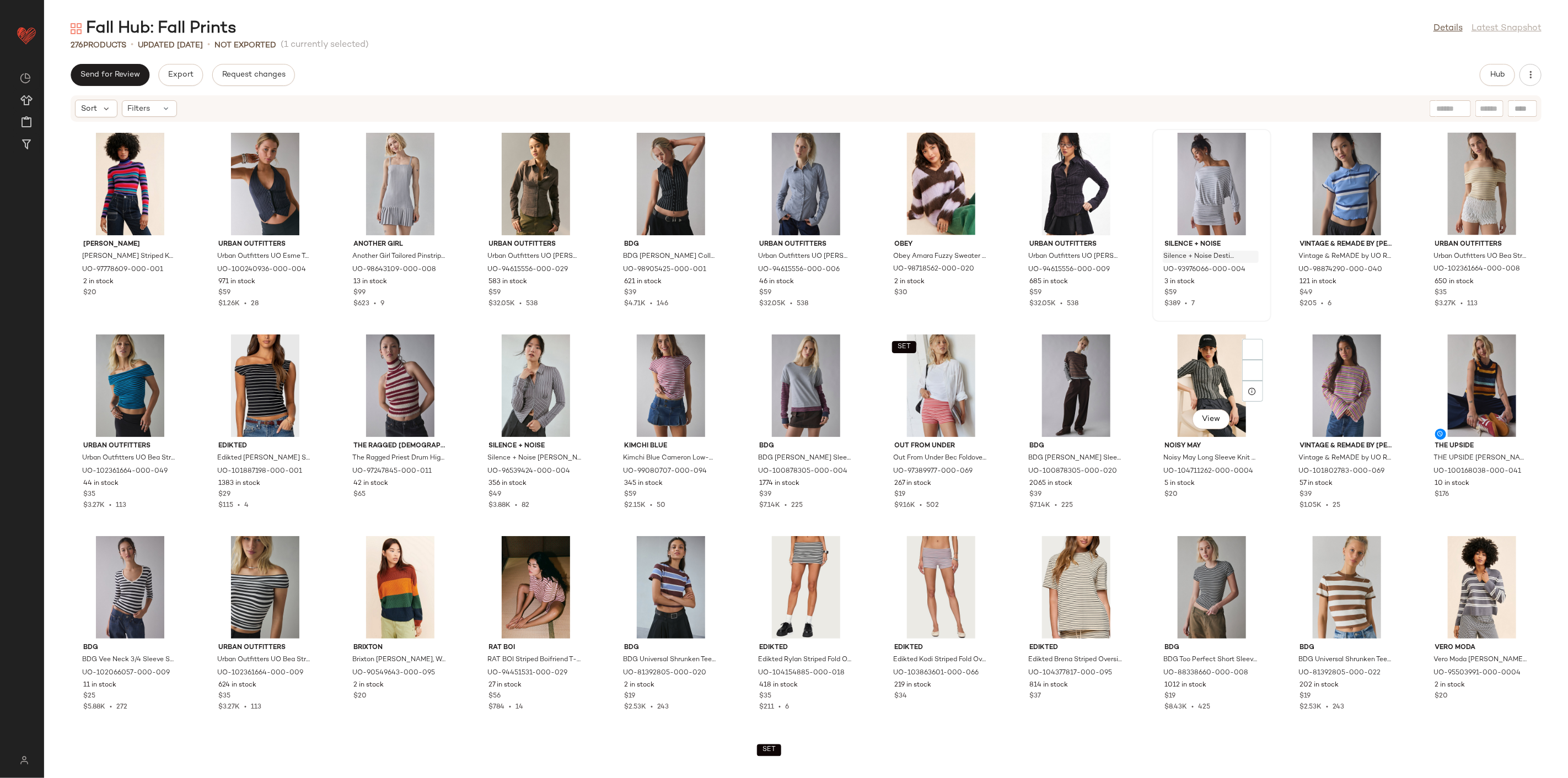
scroll to position [1618, 0]
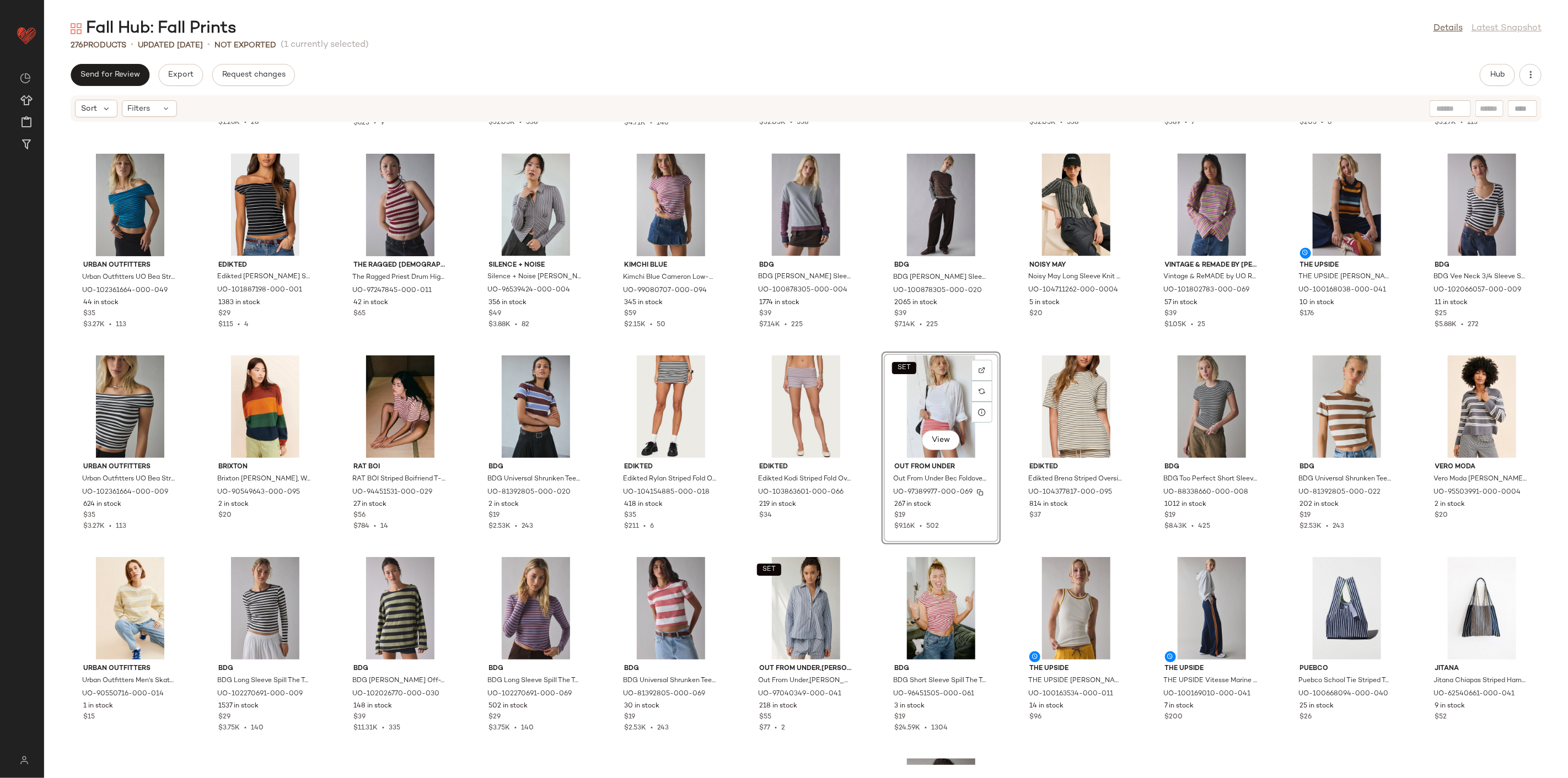
scroll to position [1803, 0]
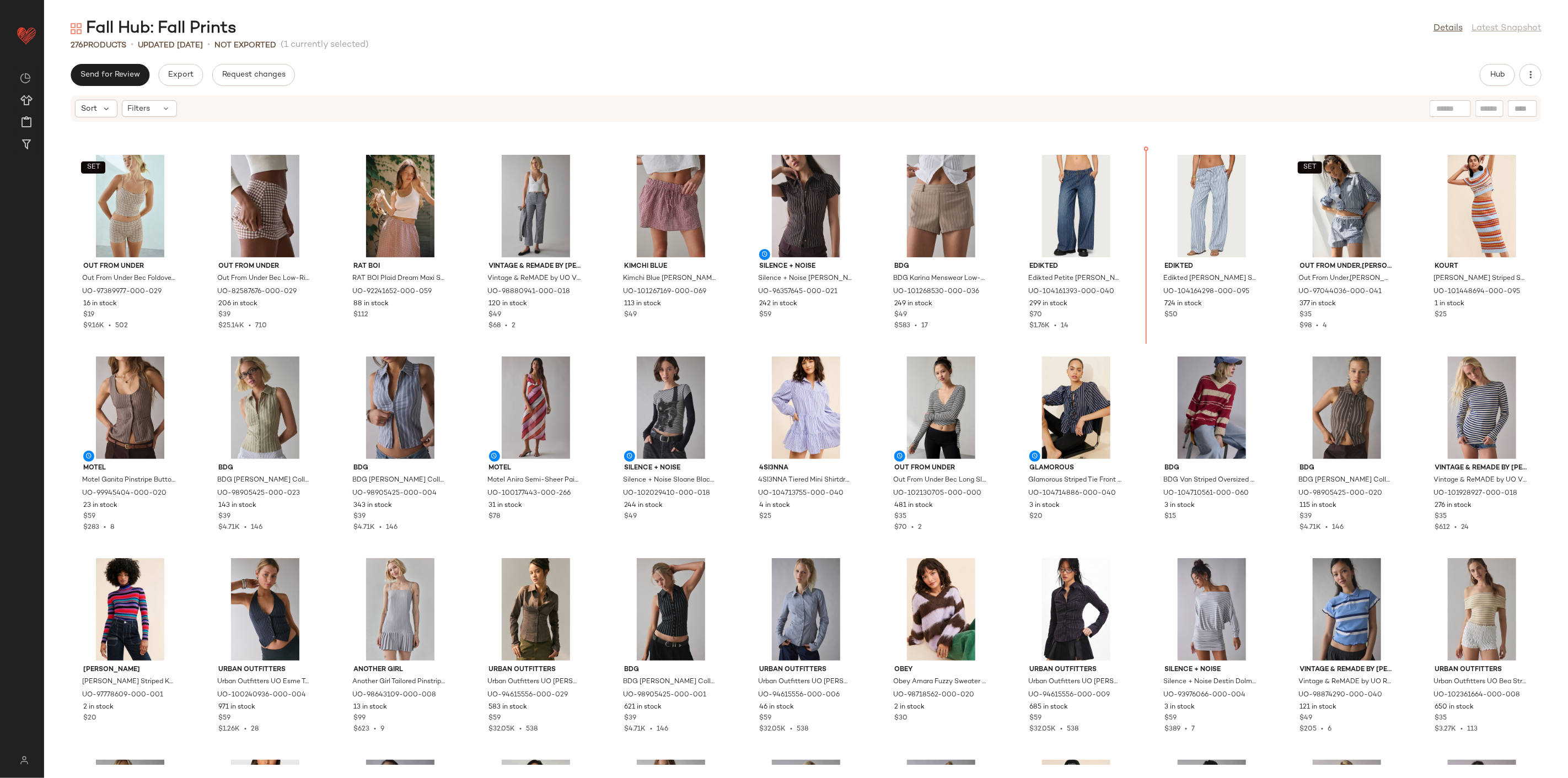
scroll to position [1153, 0]
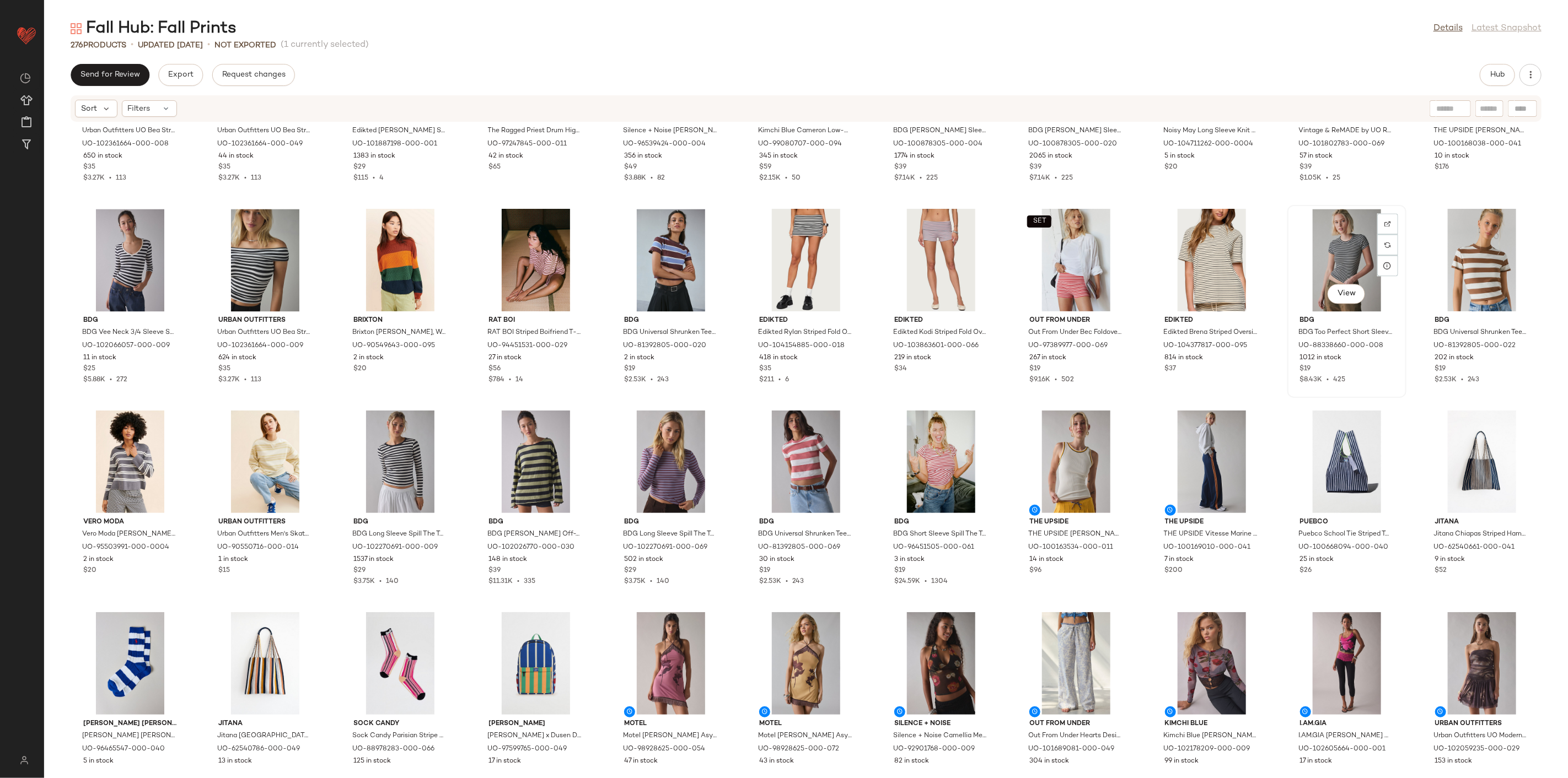
scroll to position [1949, 0]
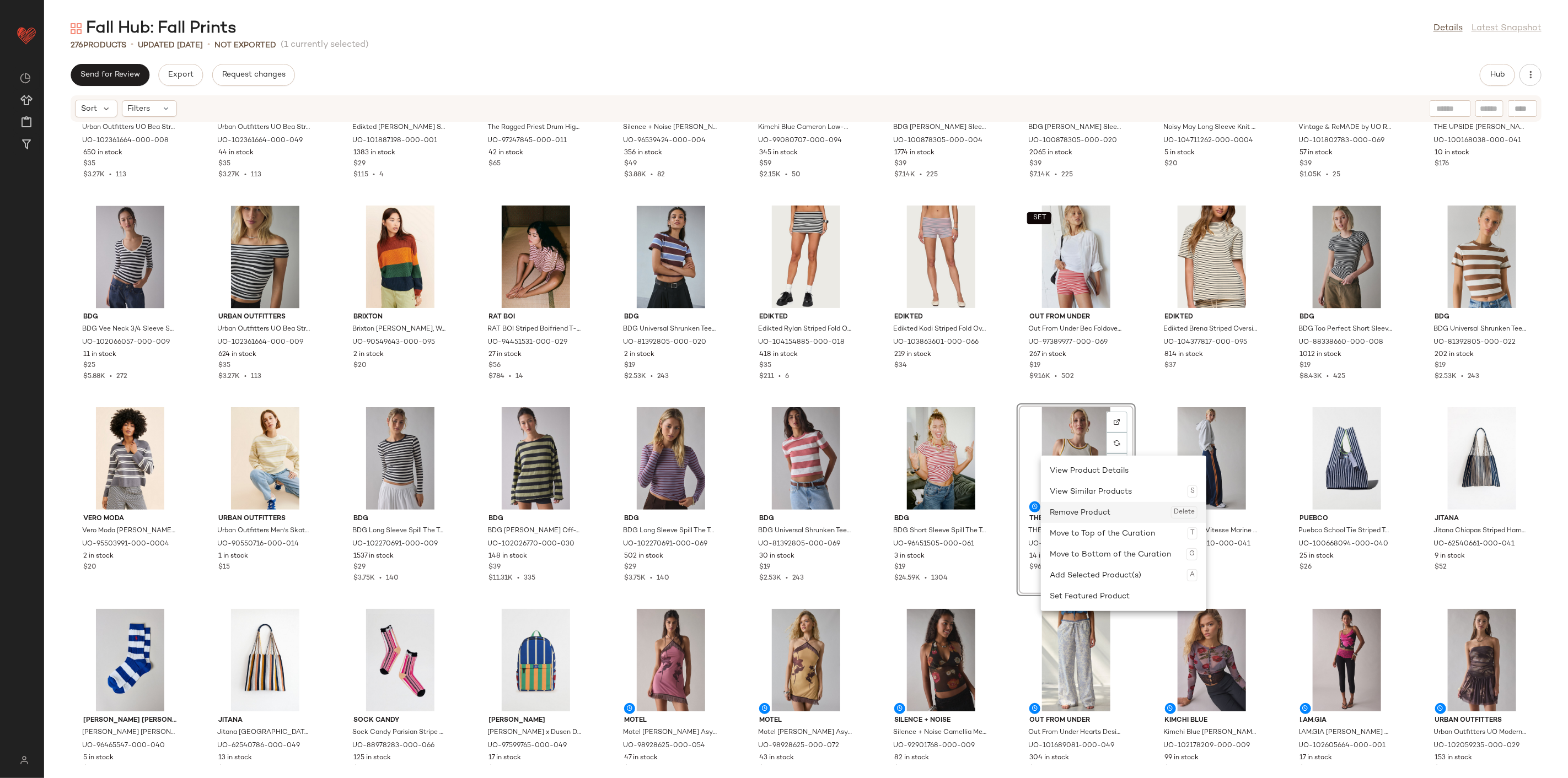
click at [1081, 514] on div "Remove Product Delete" at bounding box center [1124, 513] width 148 height 21
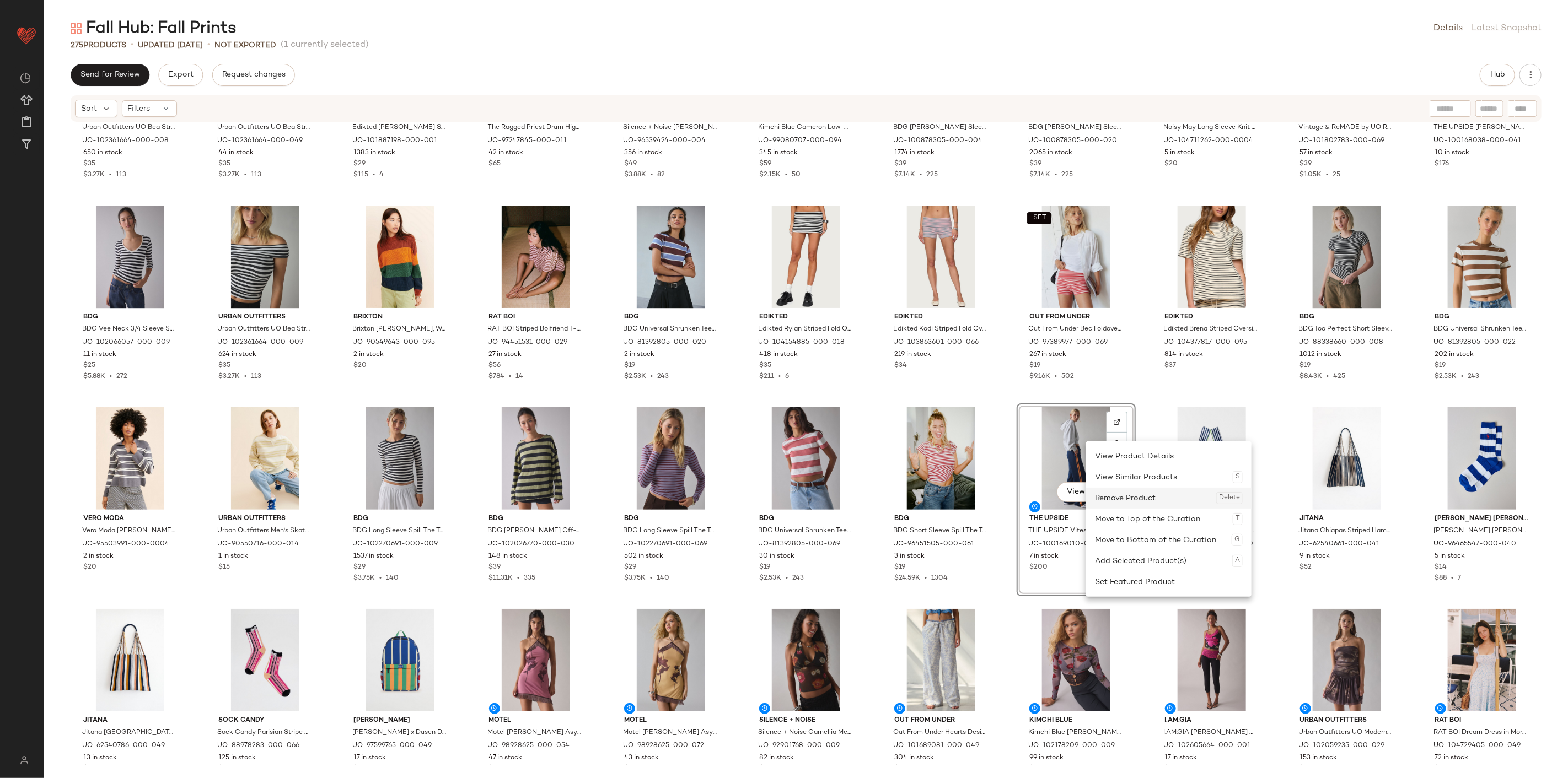
click at [1104, 499] on div "Remove Product Delete" at bounding box center [1169, 498] width 148 height 21
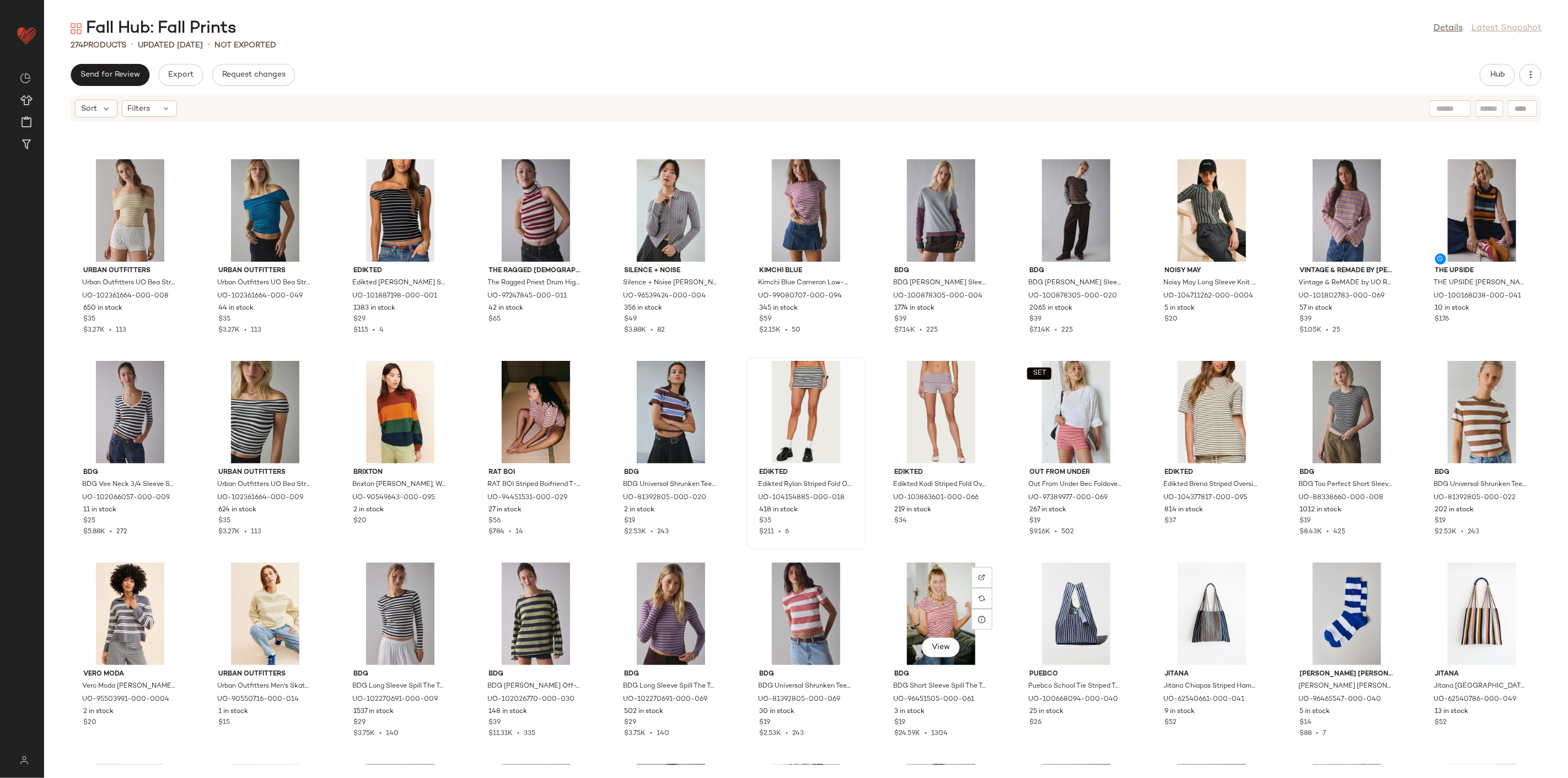
scroll to position [1765, 0]
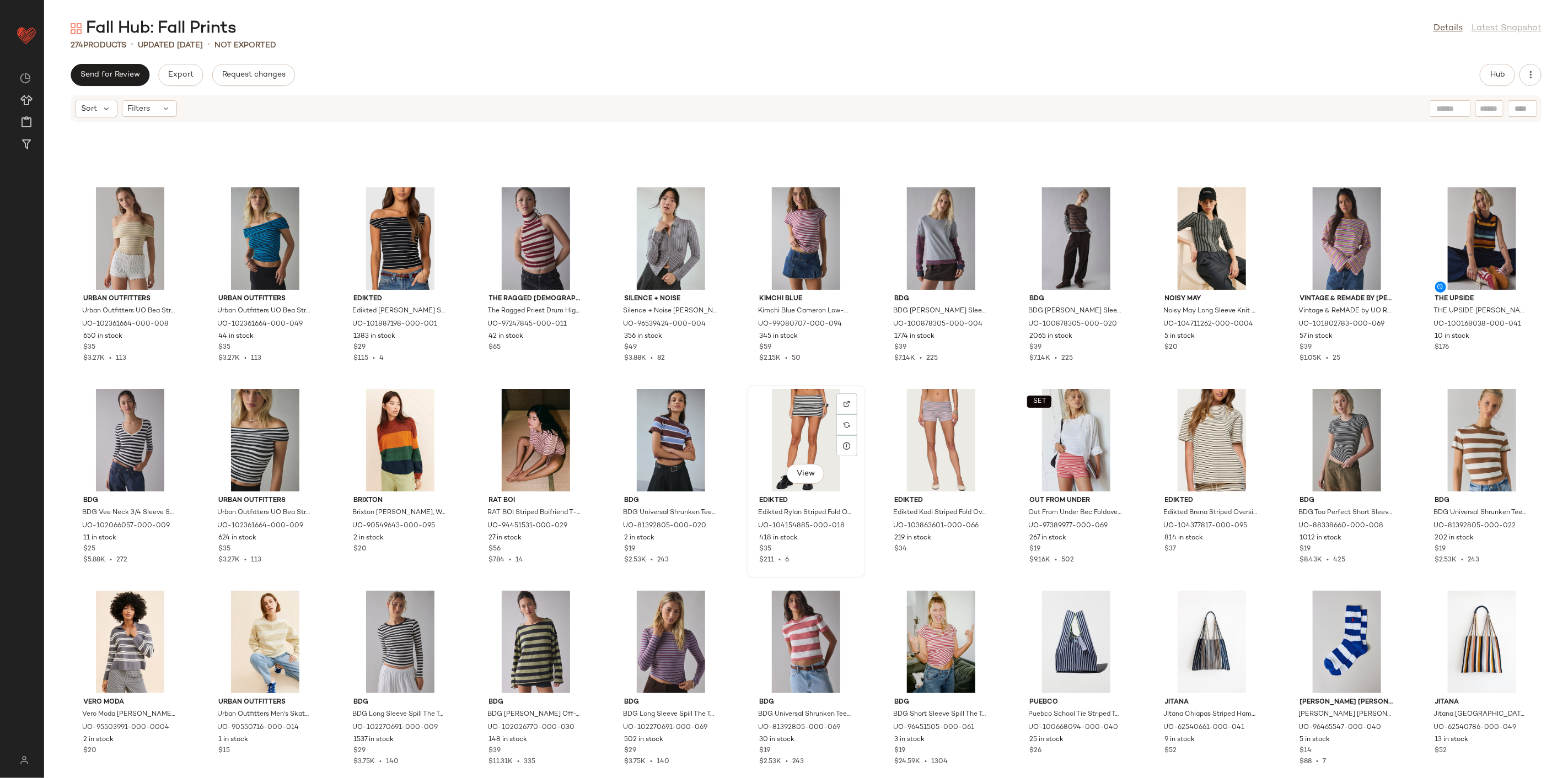
click at [815, 444] on div "View" at bounding box center [806, 441] width 112 height 103
click at [1075, 432] on div "SET View" at bounding box center [1076, 441] width 112 height 103
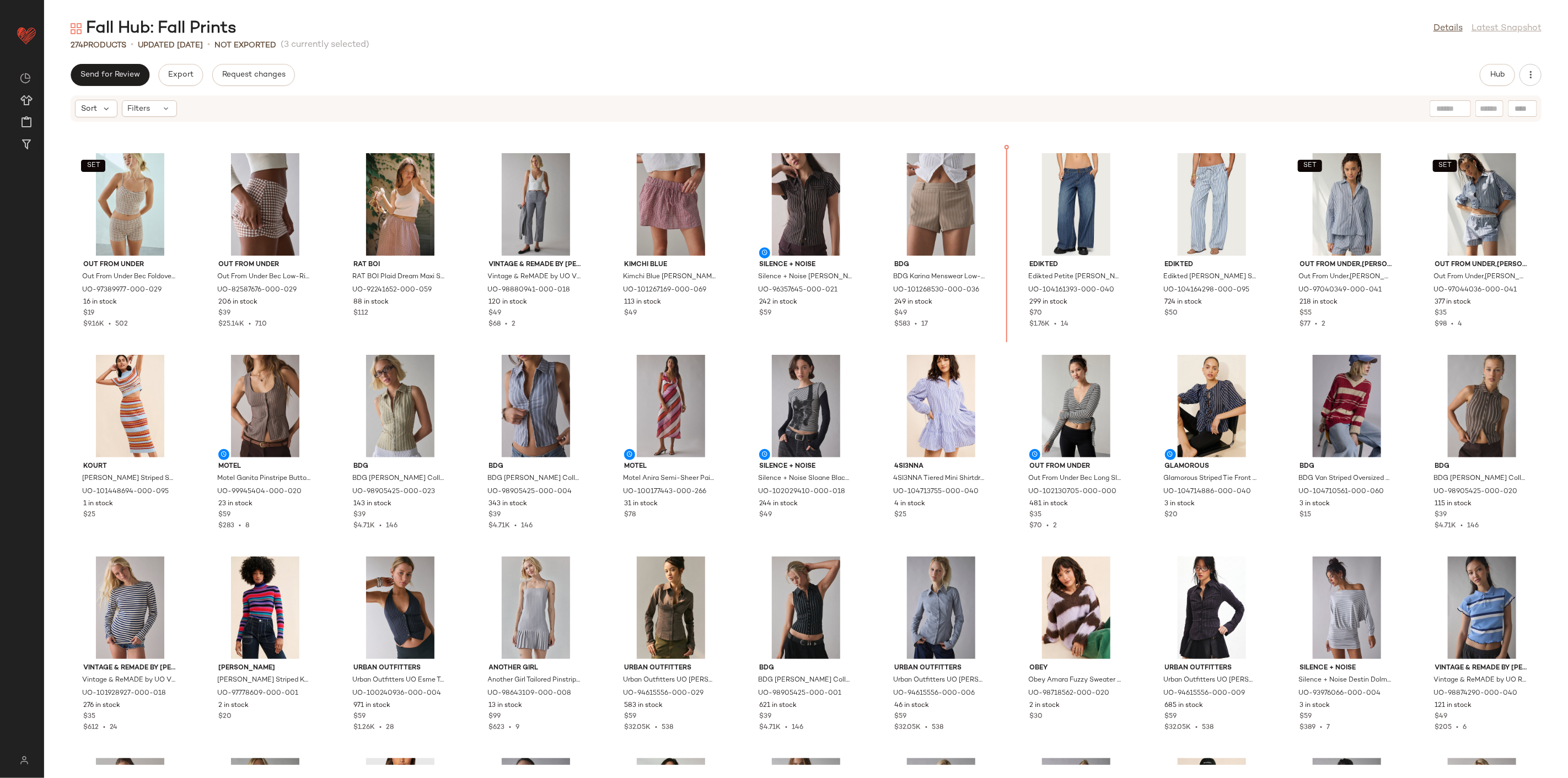
scroll to position [1182, 0]
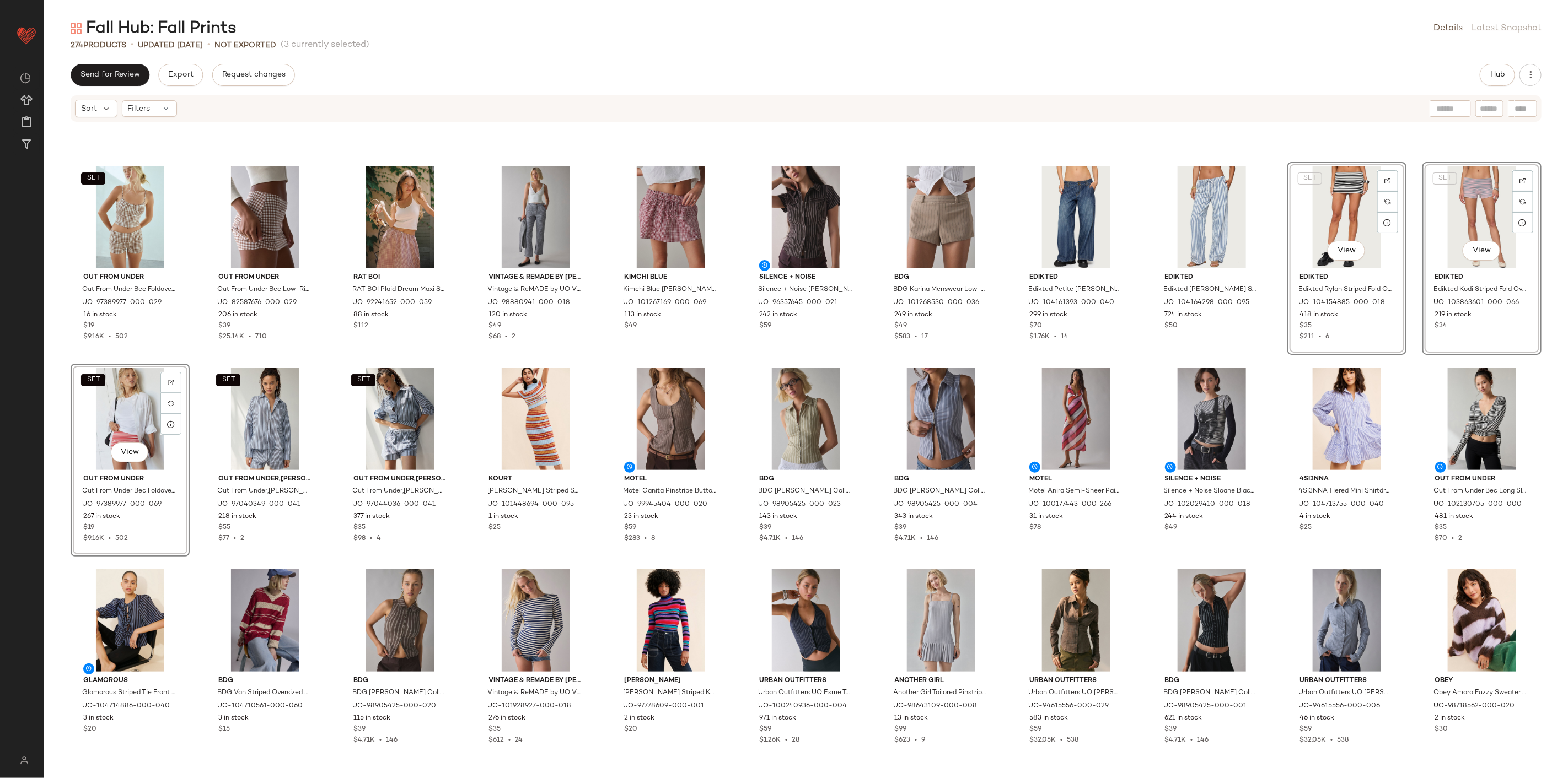
click at [999, 352] on div "SET Out From Under Out From Under Bec Foldover Micro Short in Brown Gingham, Wo…" at bounding box center [806, 444] width 1524 height 642
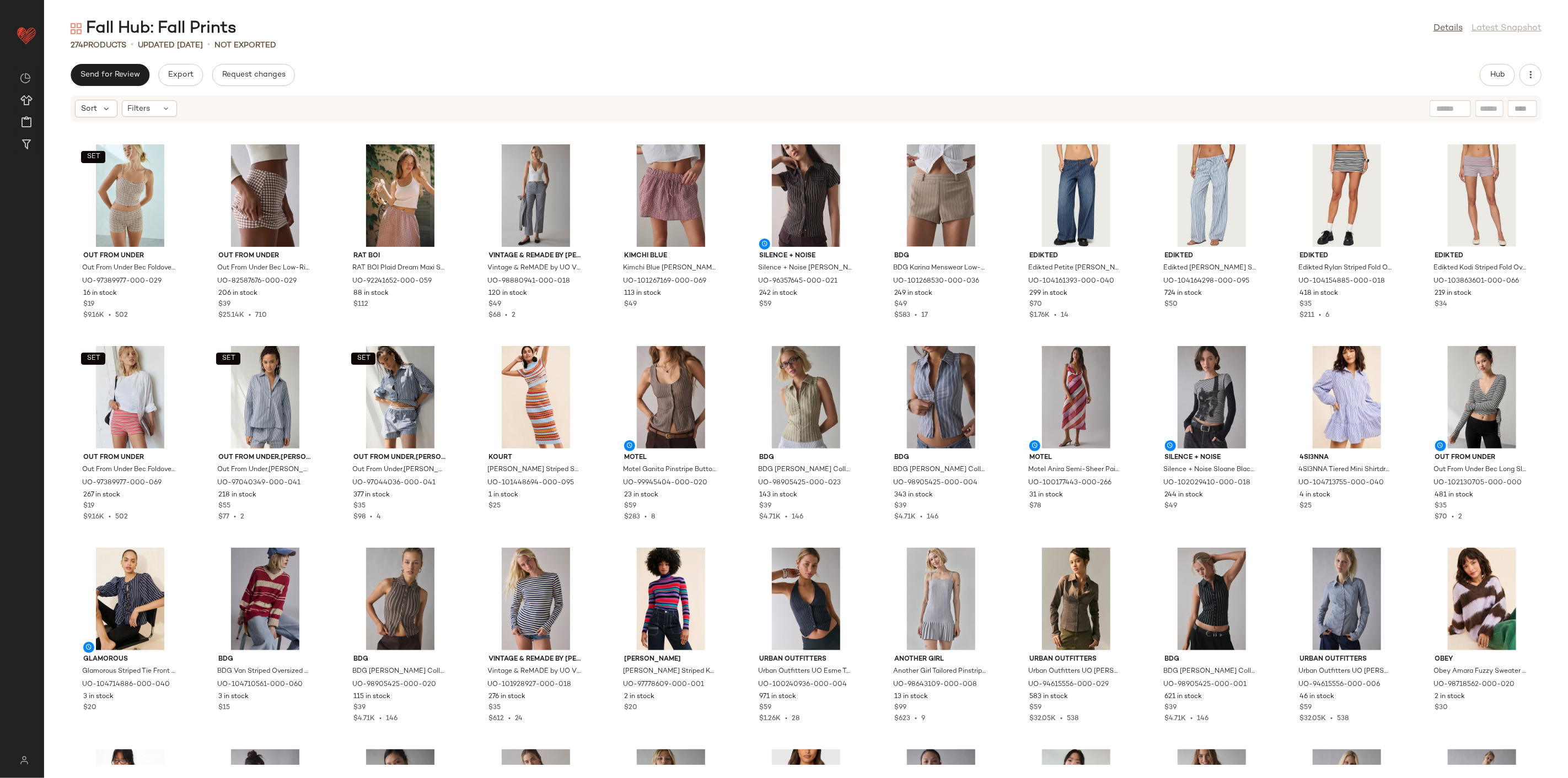
scroll to position [1182, 0]
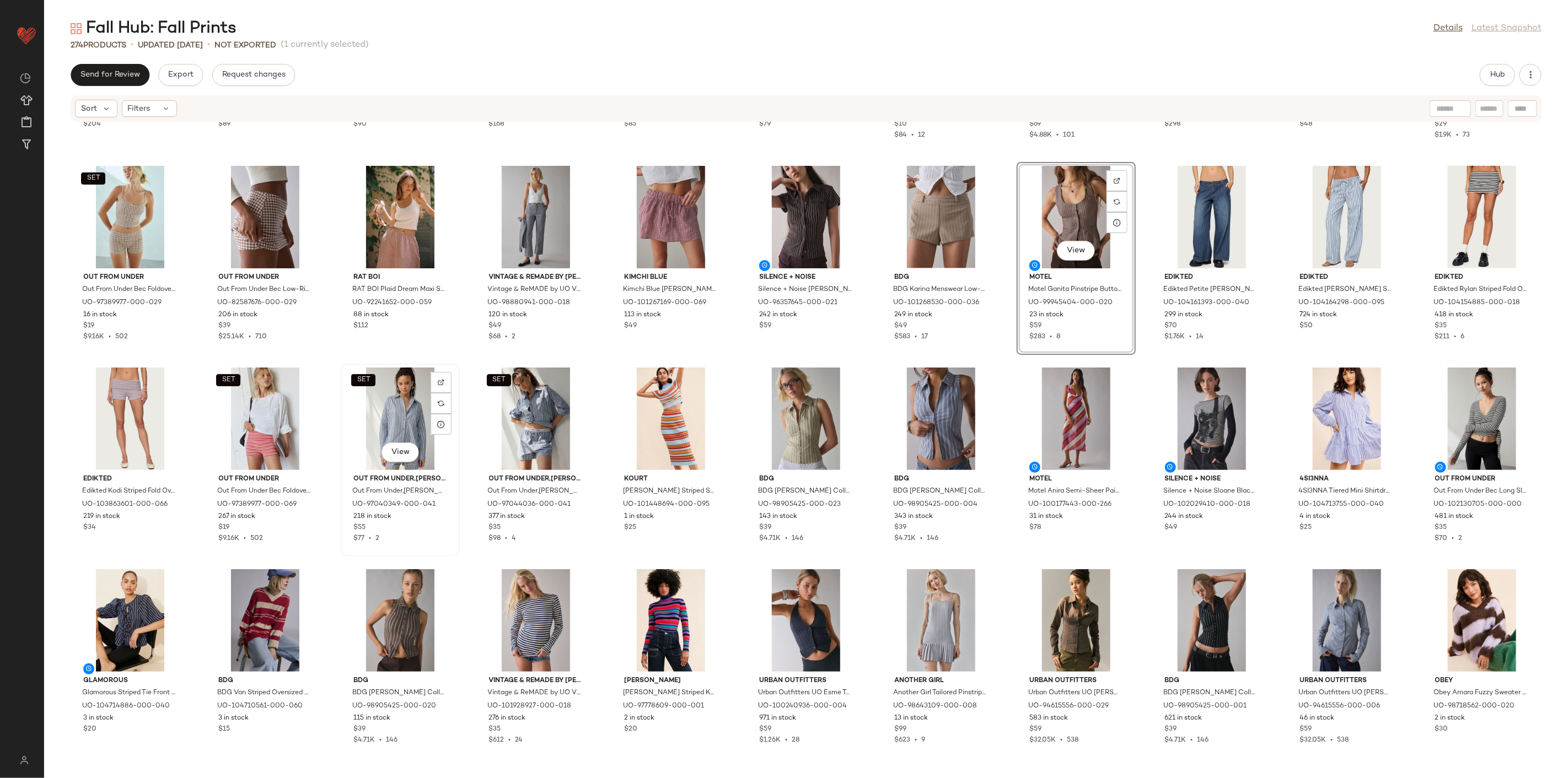
click at [414, 424] on div "SET View" at bounding box center [401, 419] width 112 height 103
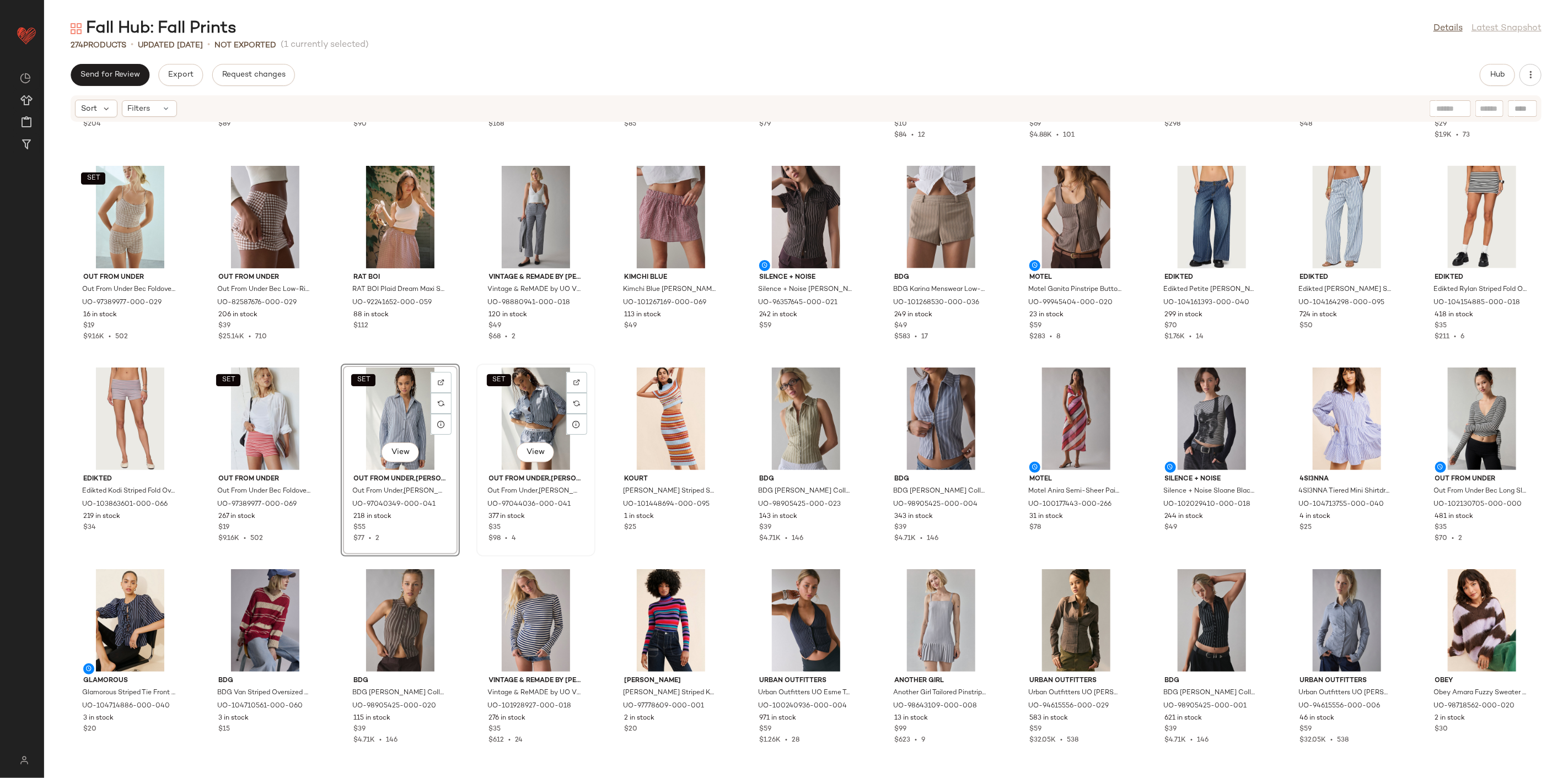
click at [524, 420] on div "SET View" at bounding box center [536, 419] width 112 height 103
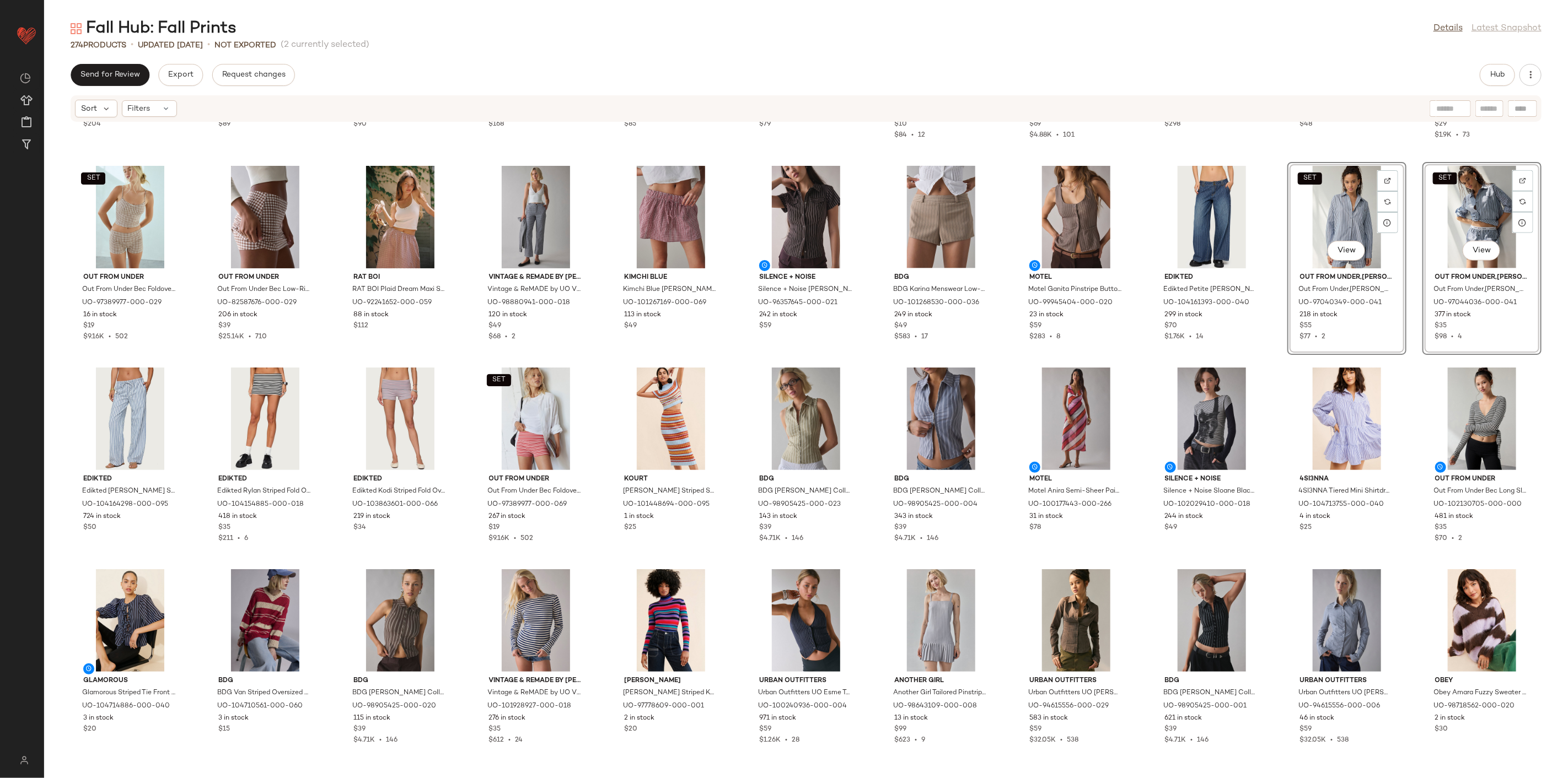
click at [1276, 358] on div "Whimsy and Row Whimsy and Row Whimsy + Row Sophie Maxi Dress in Black Gingham, …" at bounding box center [806, 444] width 1524 height 642
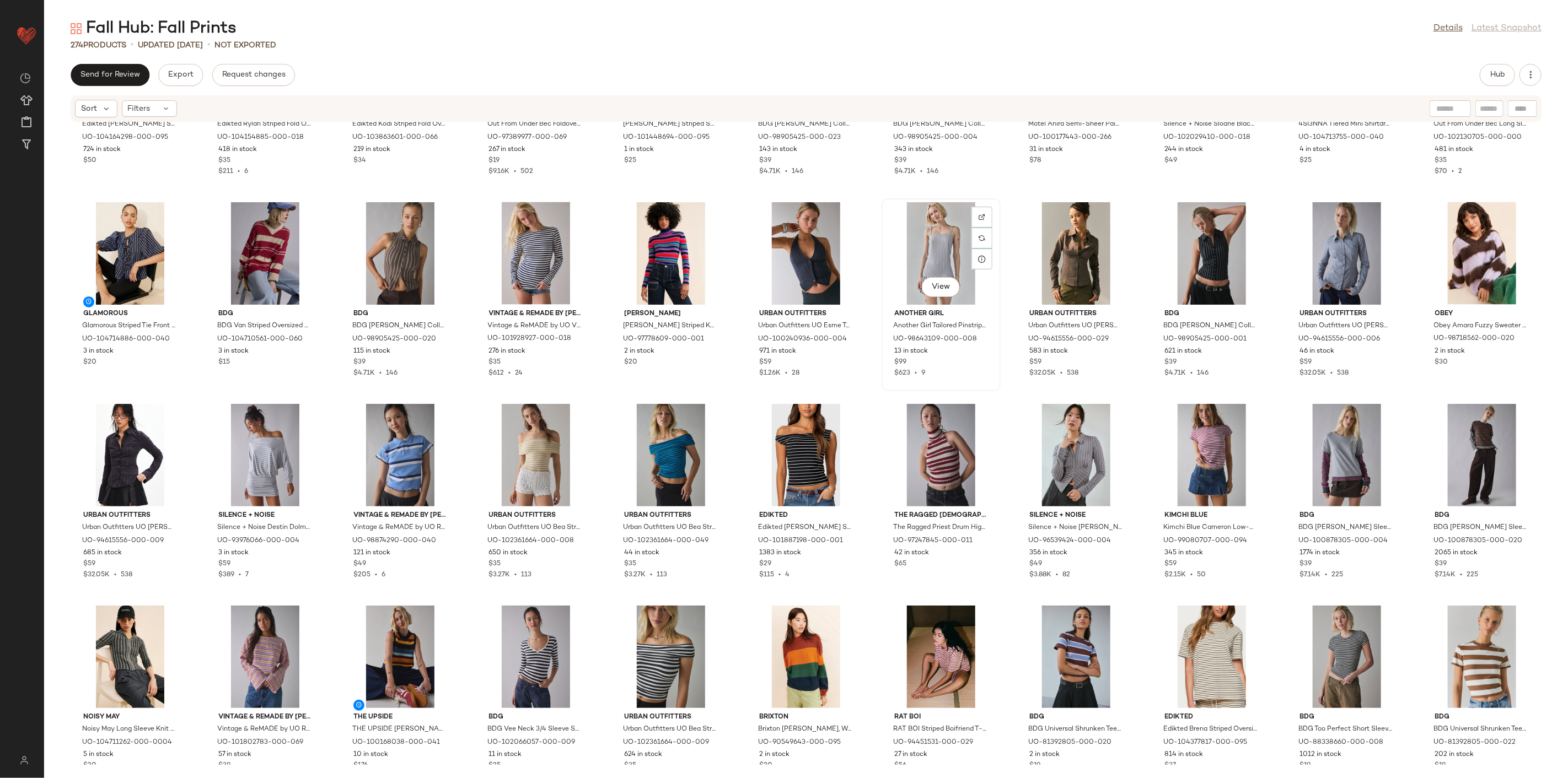
scroll to position [1549, 0]
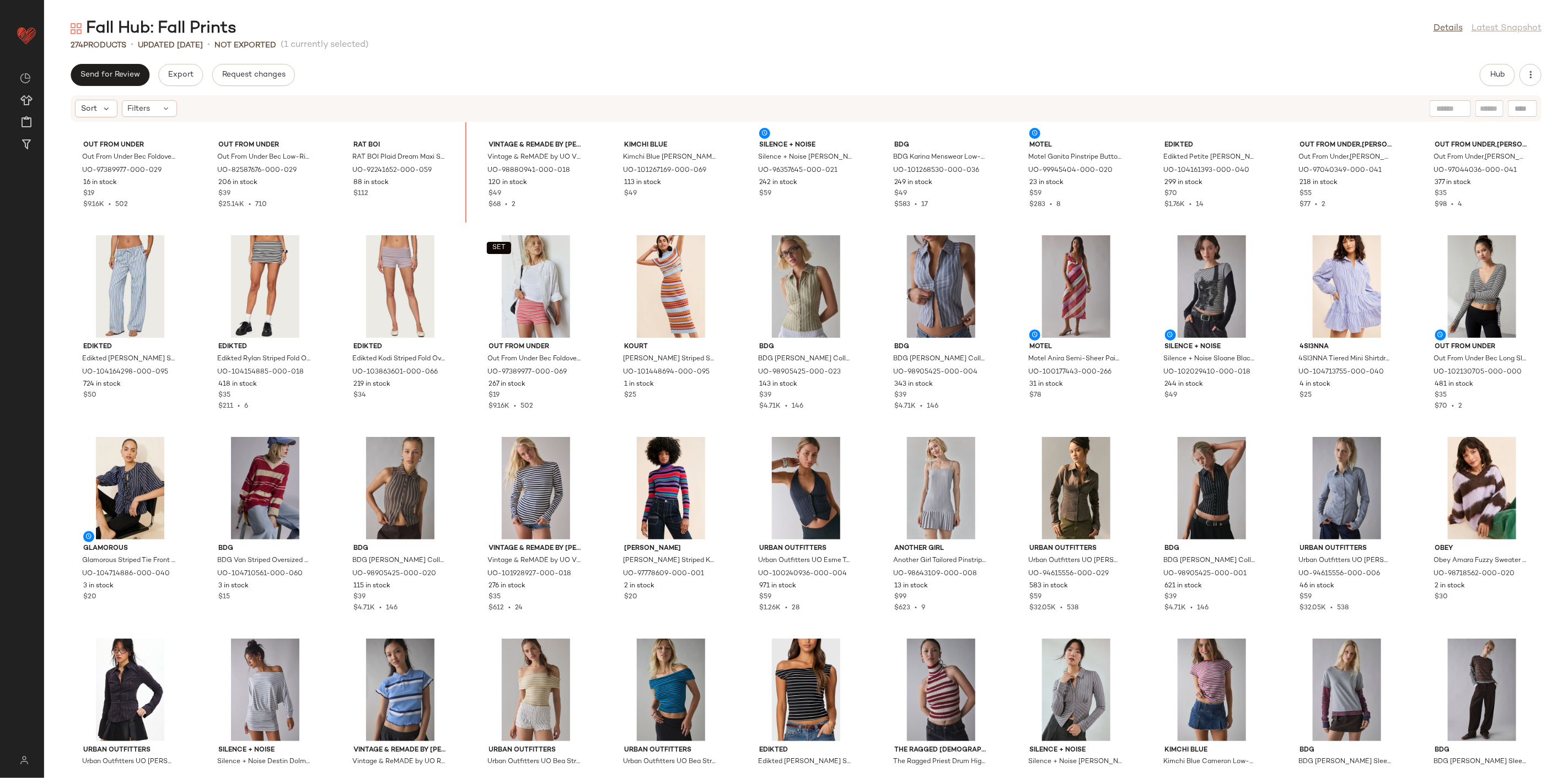
scroll to position [1286, 0]
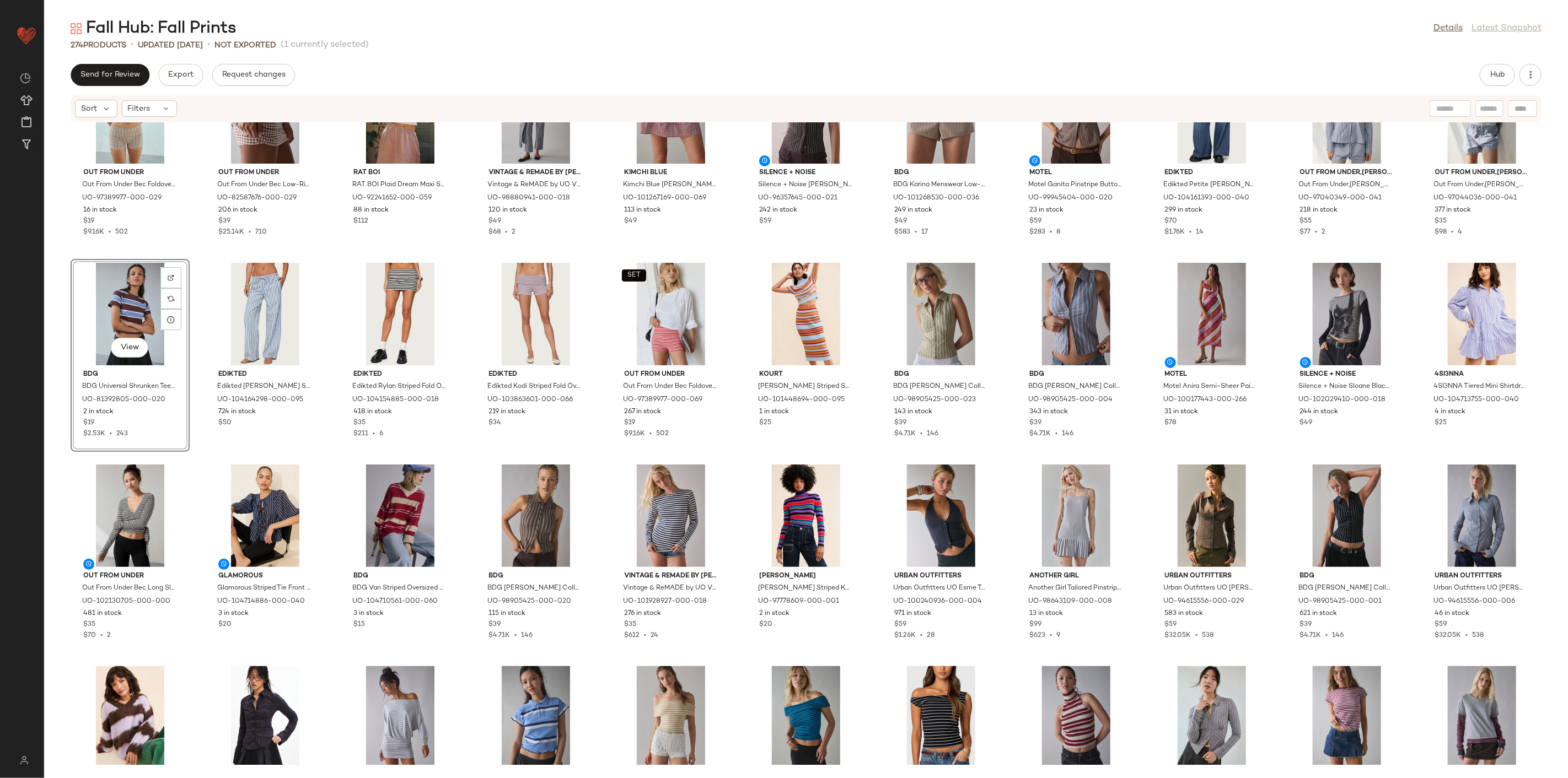
click at [190, 451] on div "SET Out From Under Out From Under Bec Foldover Micro Short in Brown Gingham, Wo…" at bounding box center [806, 444] width 1524 height 642
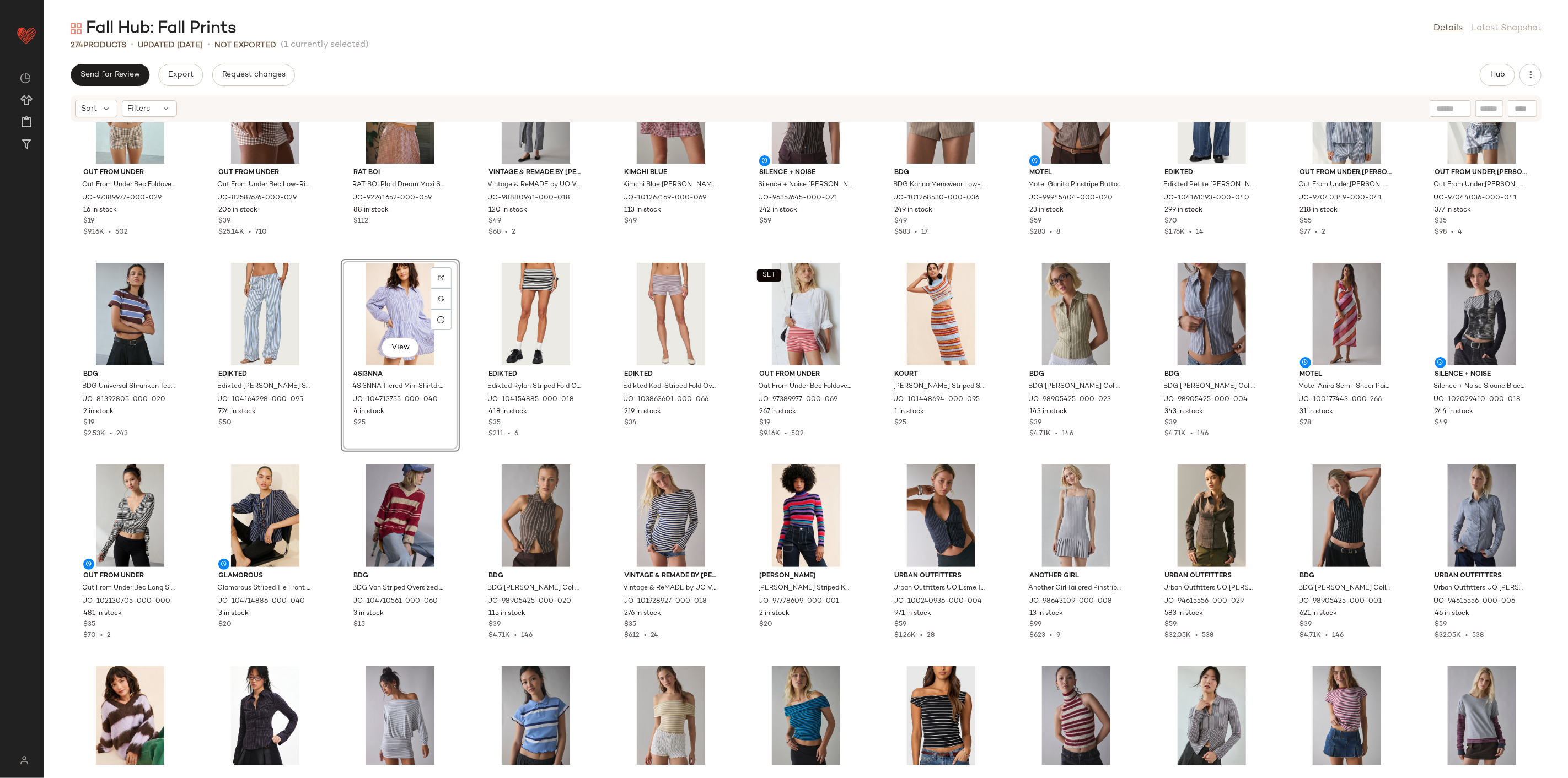
click at [338, 458] on div "SET Out From Under Out From Under Bec Foldover Micro Short in Brown Gingham, Wo…" at bounding box center [806, 444] width 1524 height 642
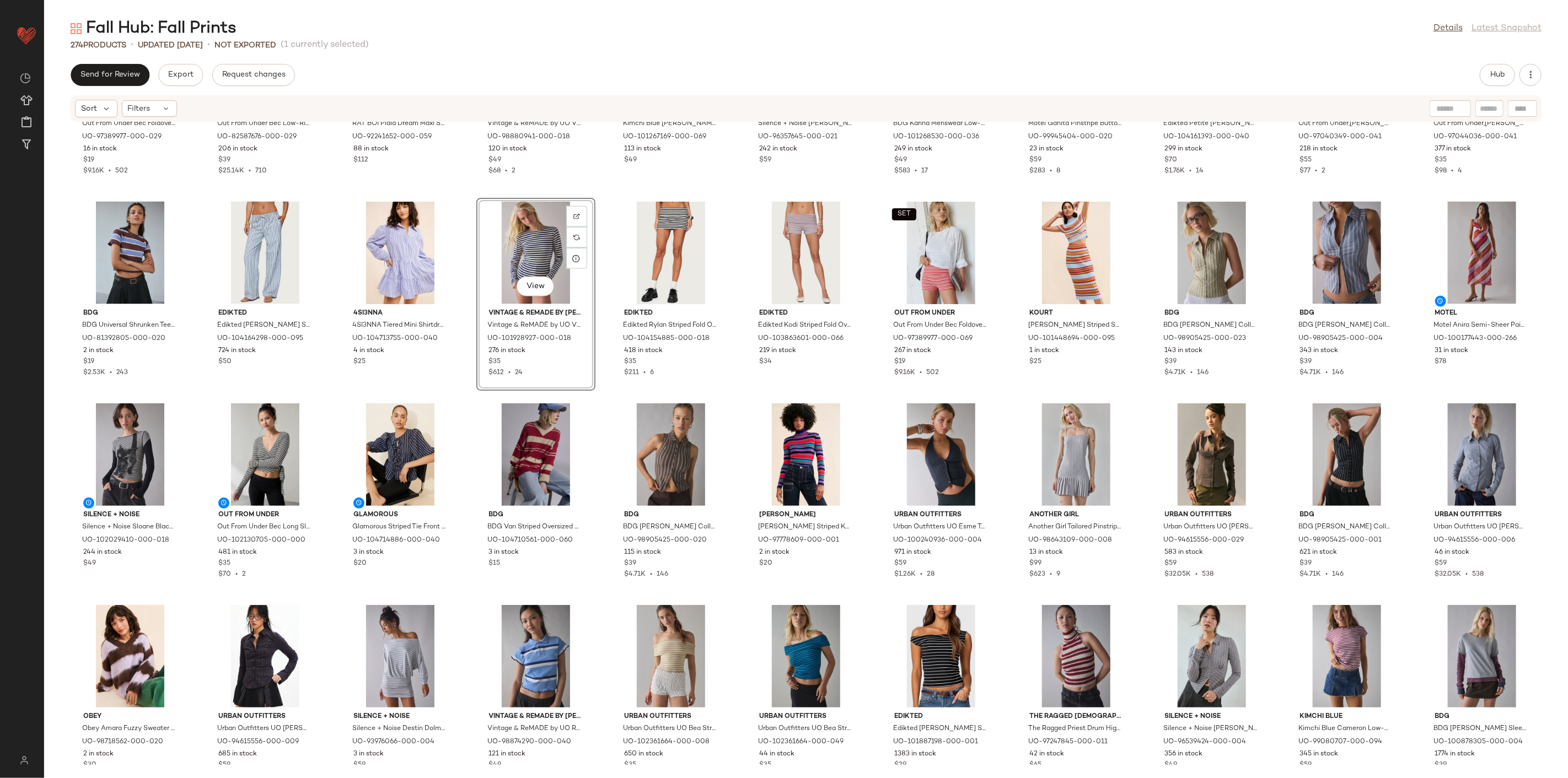
click at [599, 411] on div "SET Out From Under Out From Under Bec Foldover Micro Short in Brown Gingham, Wo…" at bounding box center [806, 444] width 1524 height 642
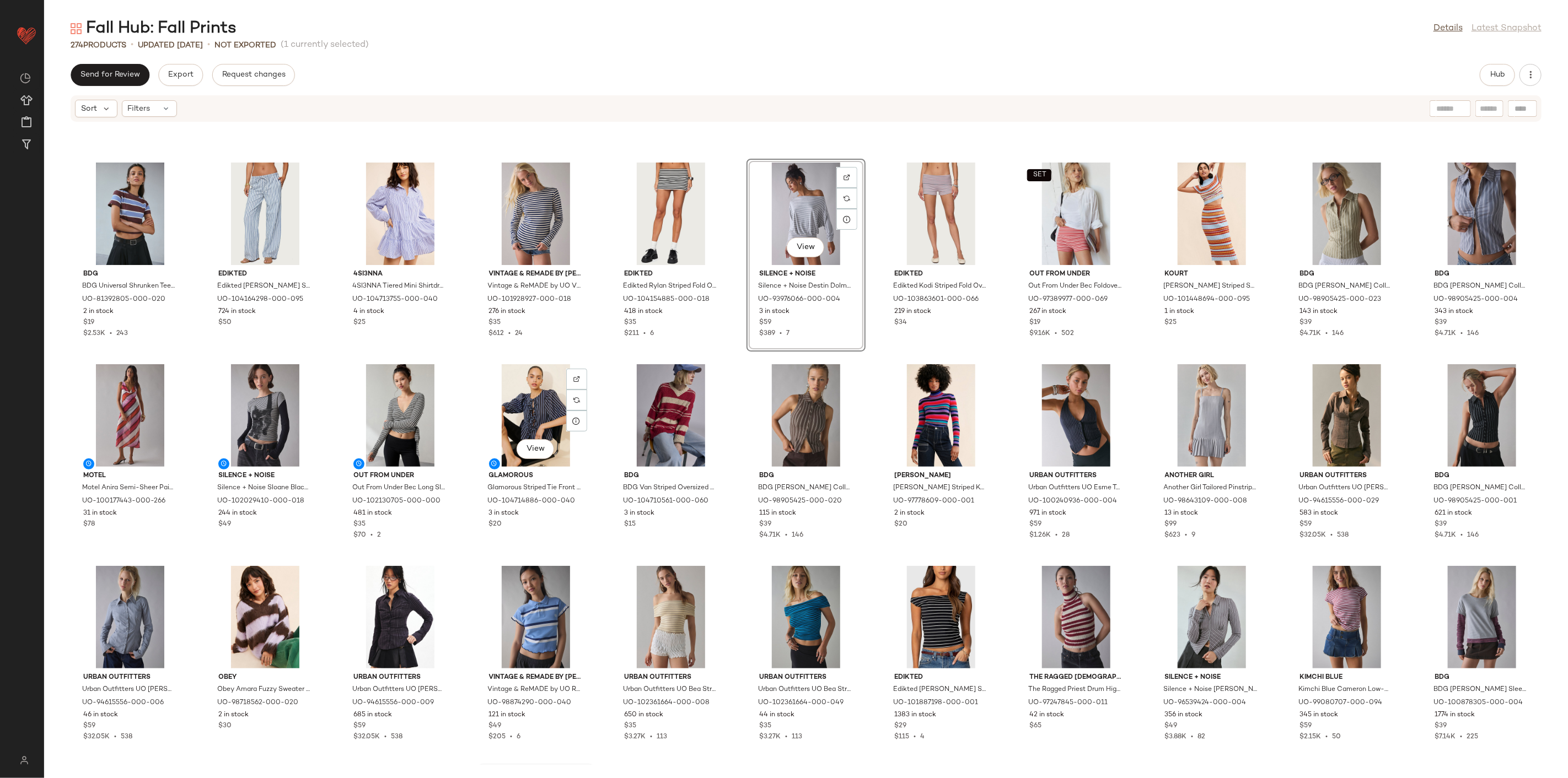
scroll to position [1409, 0]
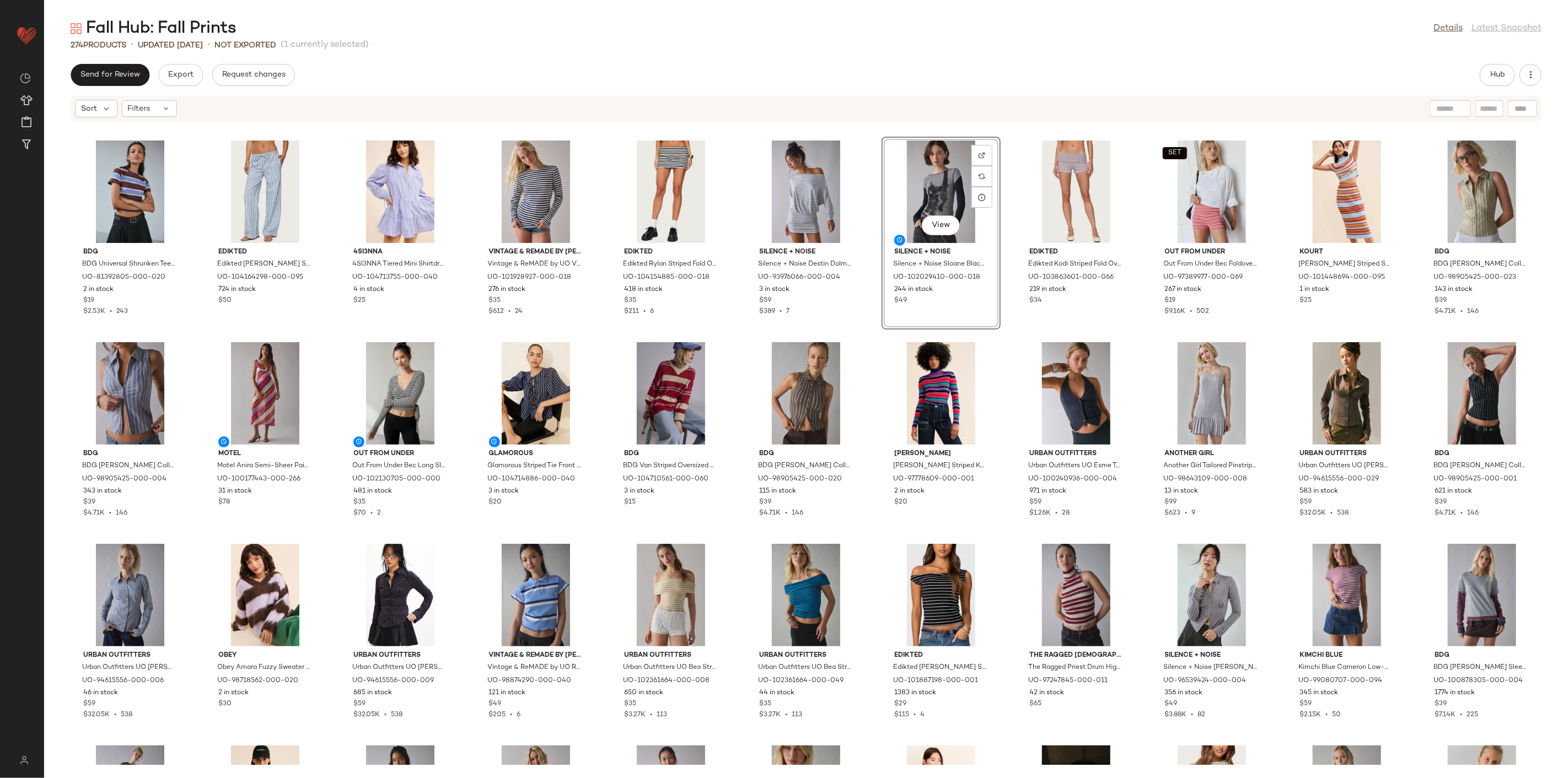
click at [863, 462] on div "BDG BDG Universal Shrunken Tee in Brown/Blue Stripe, Women's at Urban Outfitter…" at bounding box center [806, 444] width 1524 height 642
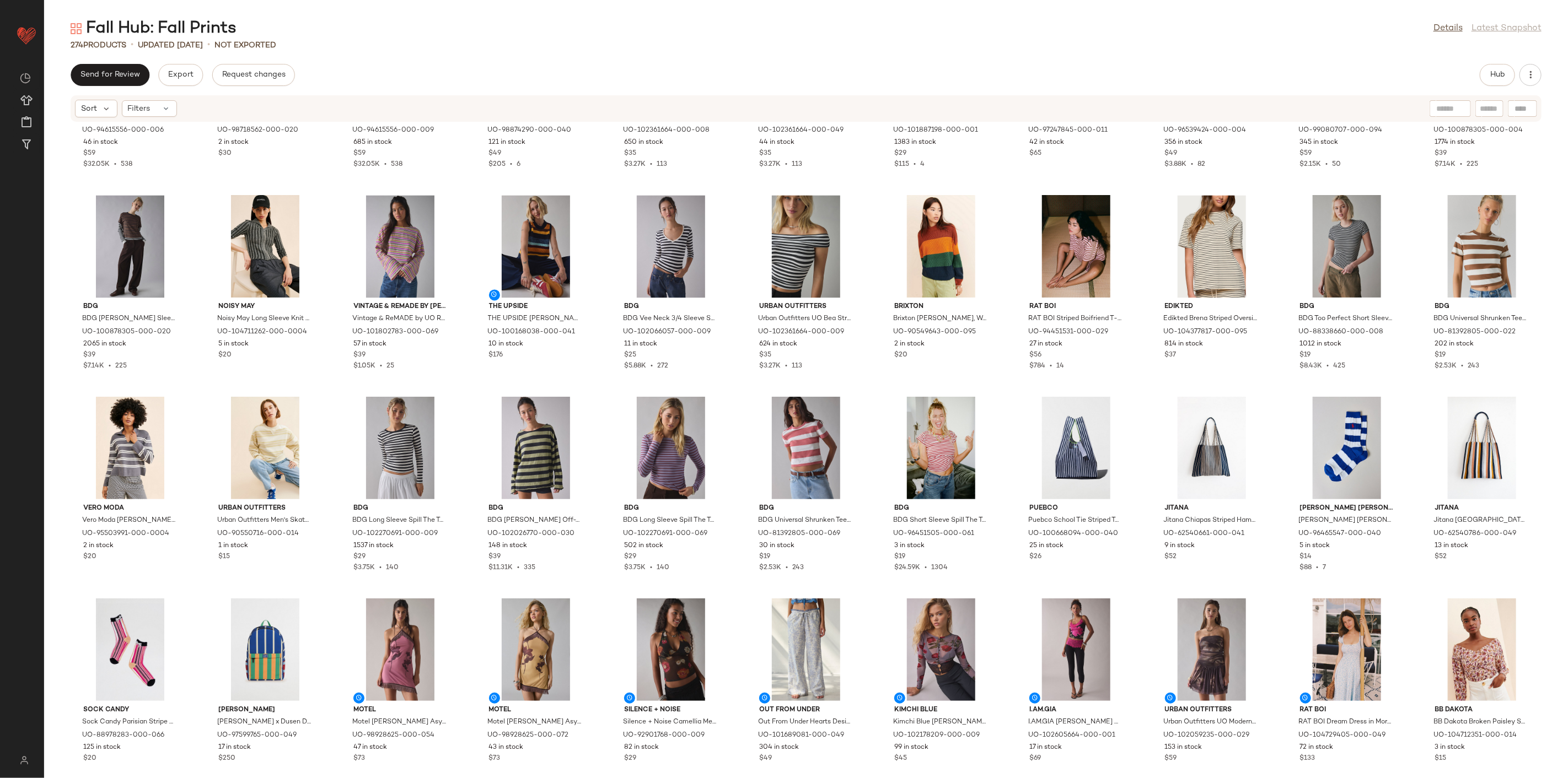
scroll to position [1960, 0]
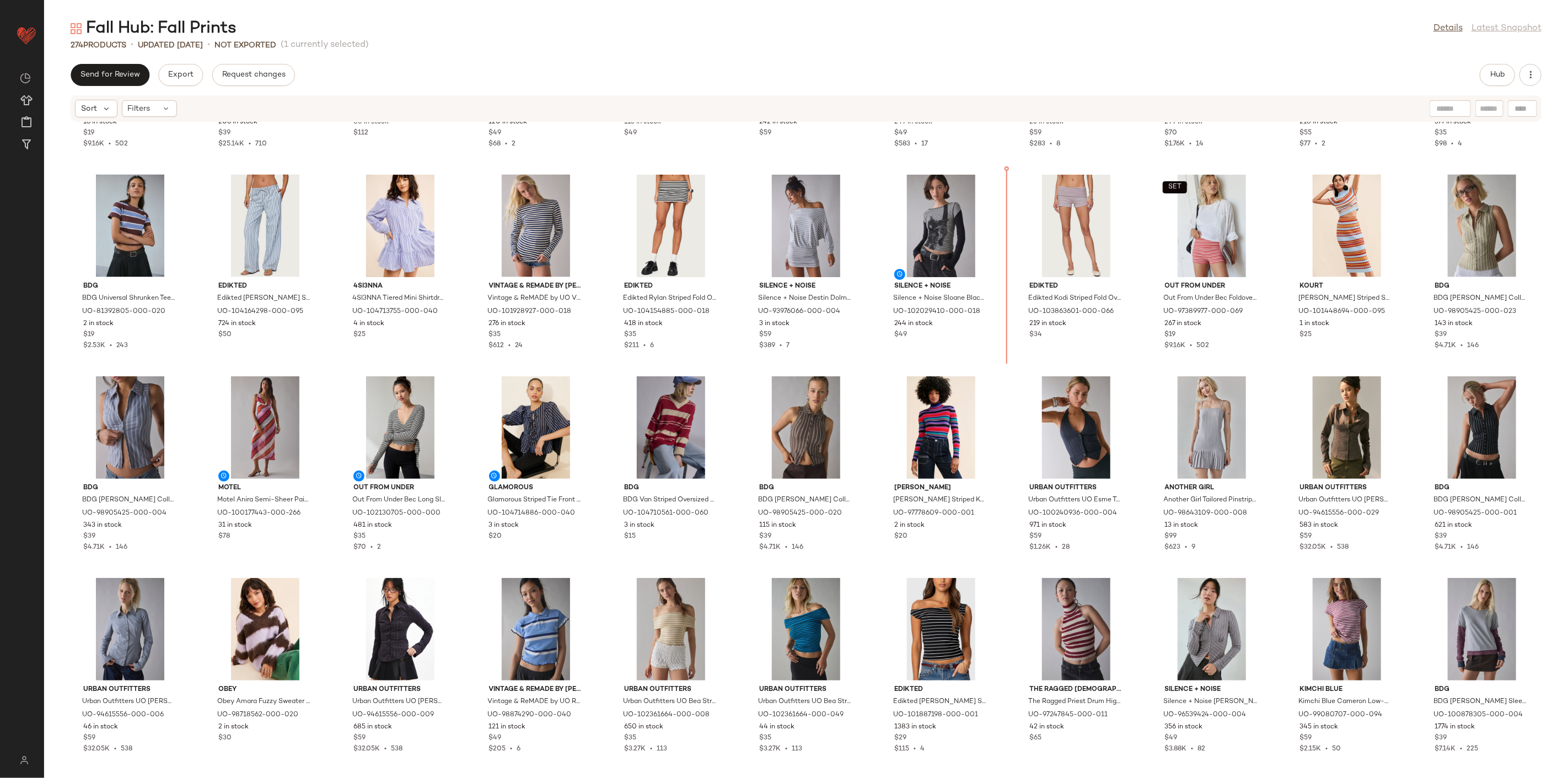
scroll to position [1313, 0]
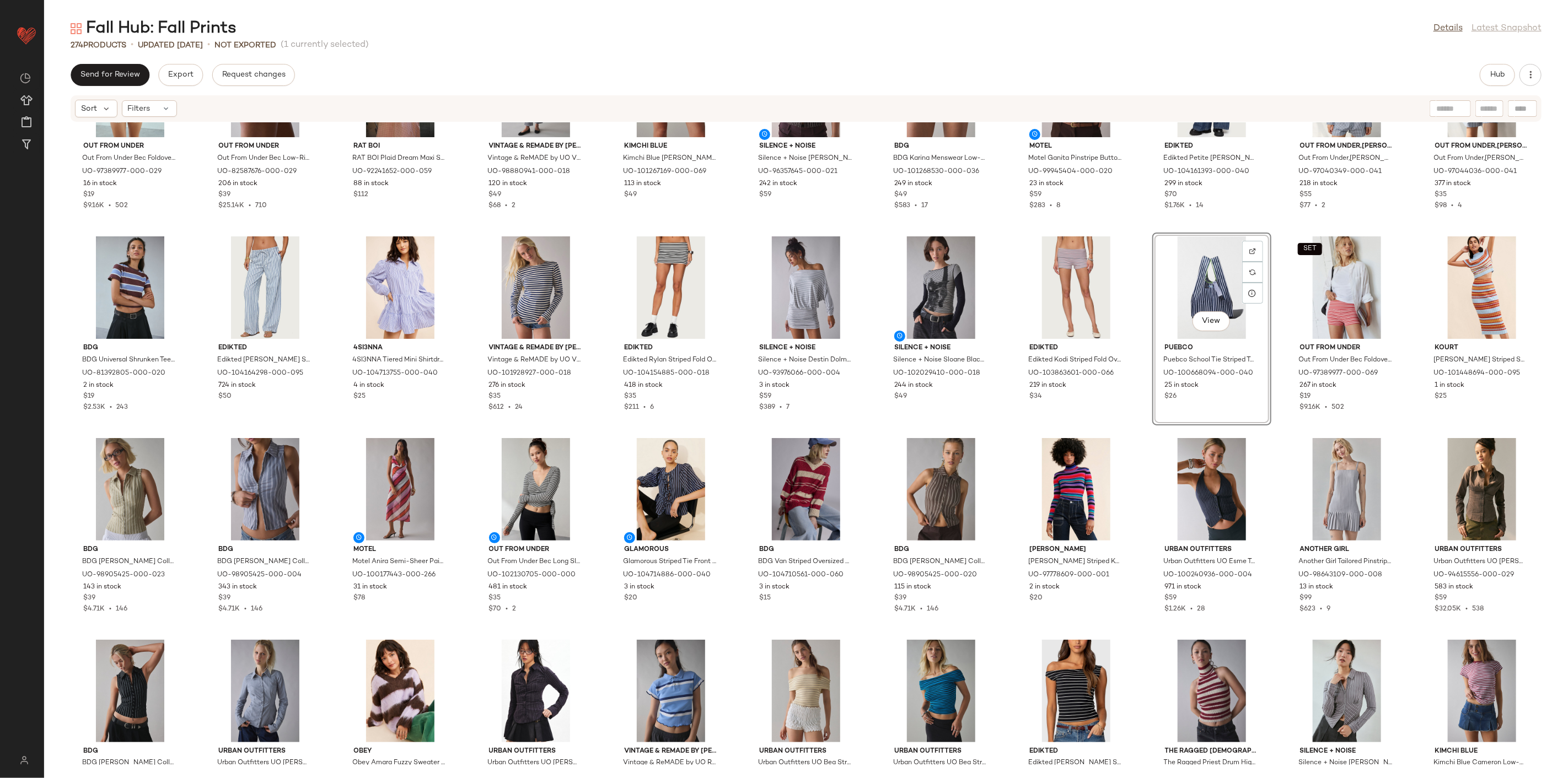
click at [1138, 414] on div "SET Out From Under Out From Under Bec Foldover Micro Short in Brown Gingham, Wo…" at bounding box center [806, 444] width 1524 height 642
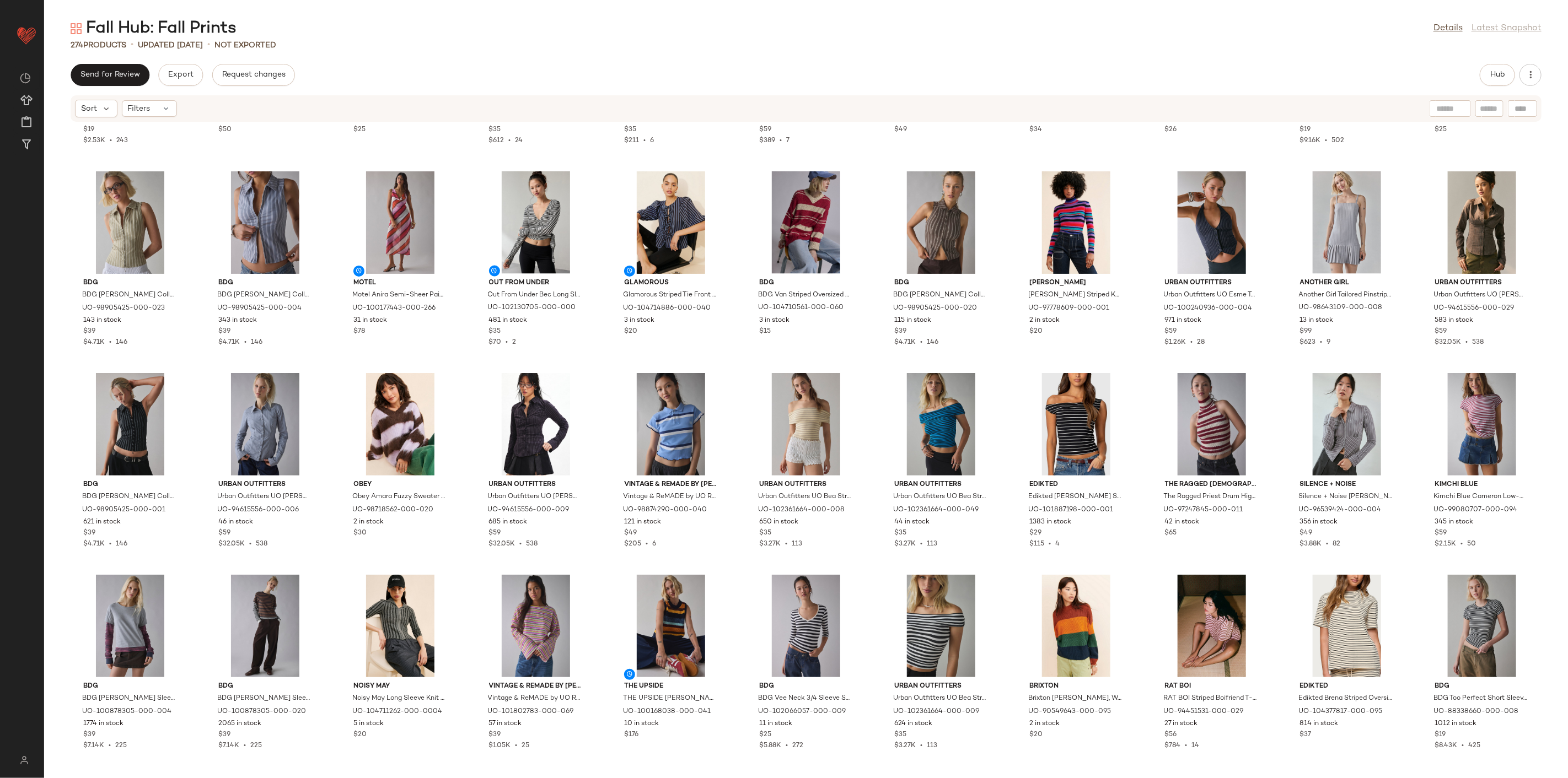
scroll to position [1557, 0]
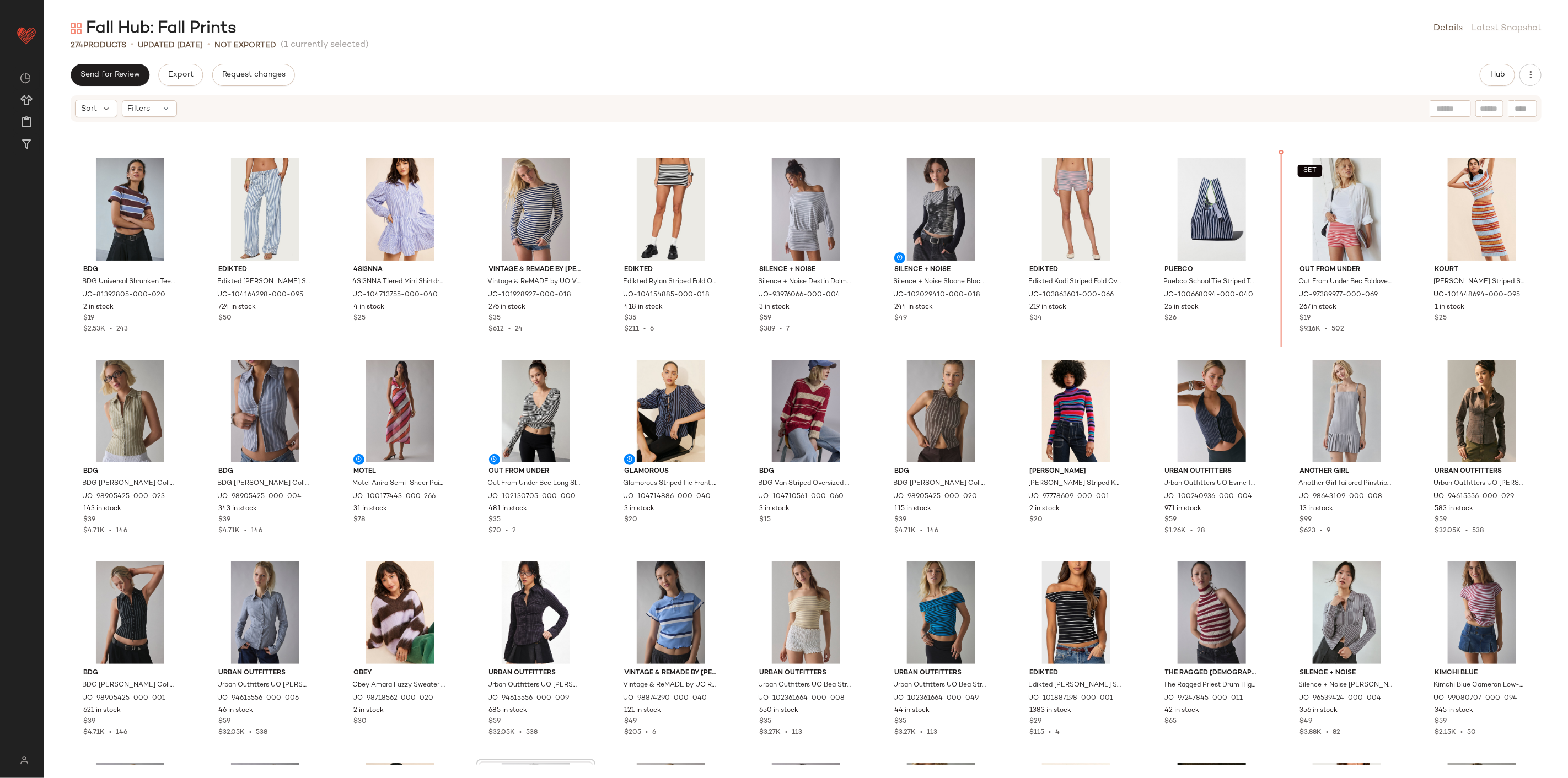
scroll to position [1391, 0]
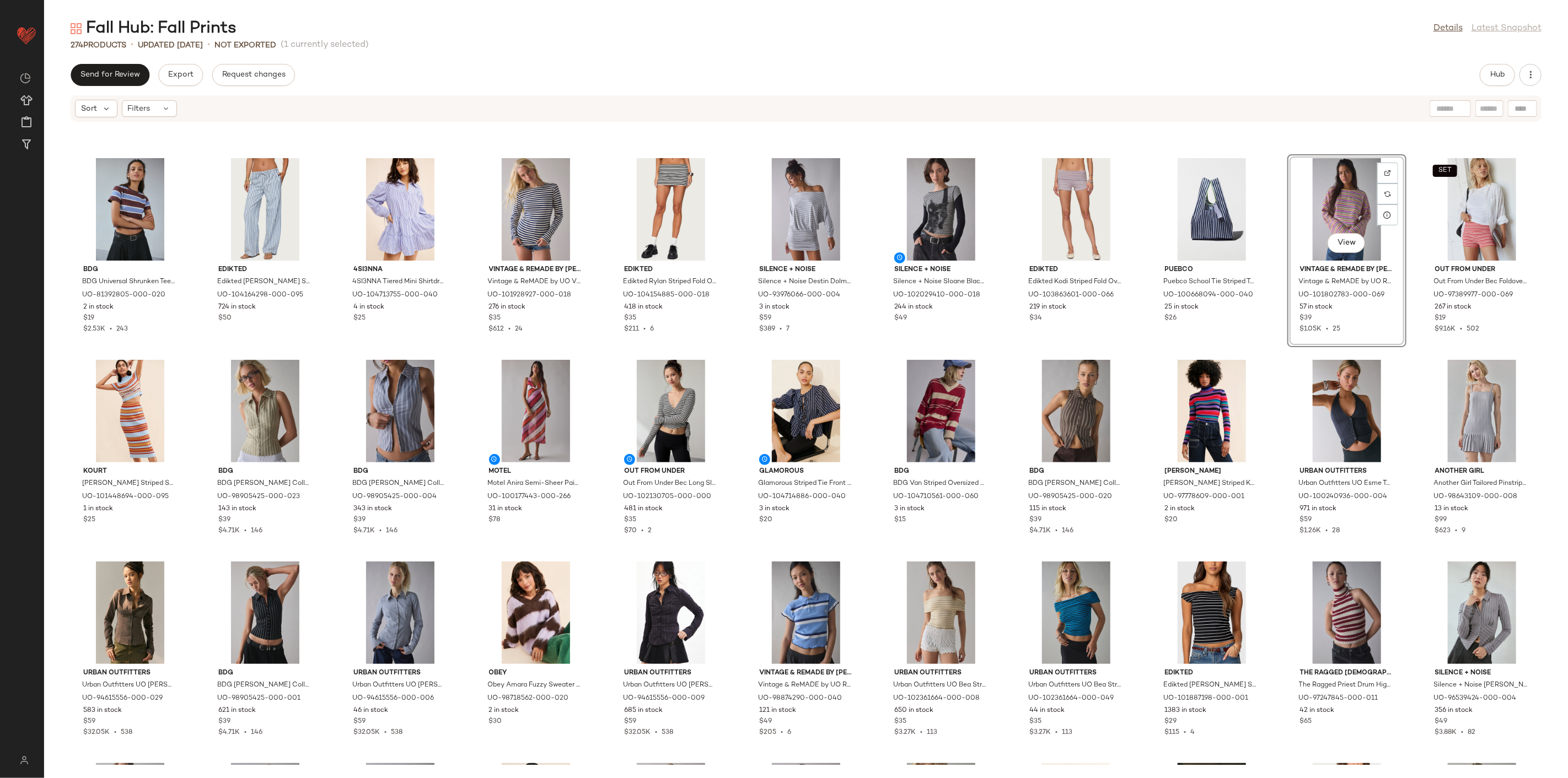
click at [1282, 350] on div "BDG BDG Universal Shrunken Tee in Brown/Blue Stripe, Women's at Urban Outfitter…" at bounding box center [806, 444] width 1524 height 642
click at [1345, 243] on span "View" at bounding box center [1346, 243] width 19 height 9
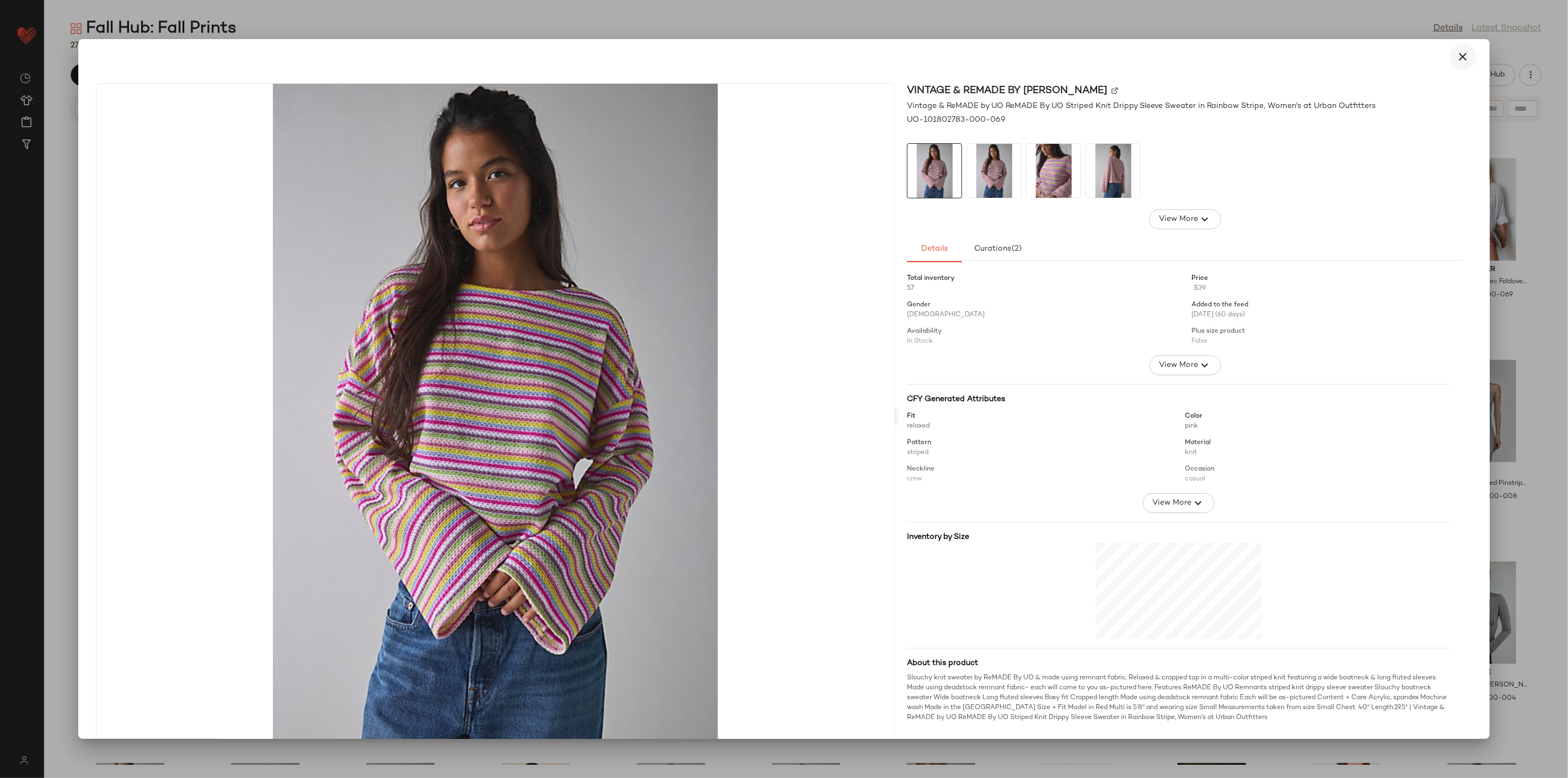
click at [1463, 60] on icon "button" at bounding box center [1463, 56] width 13 height 13
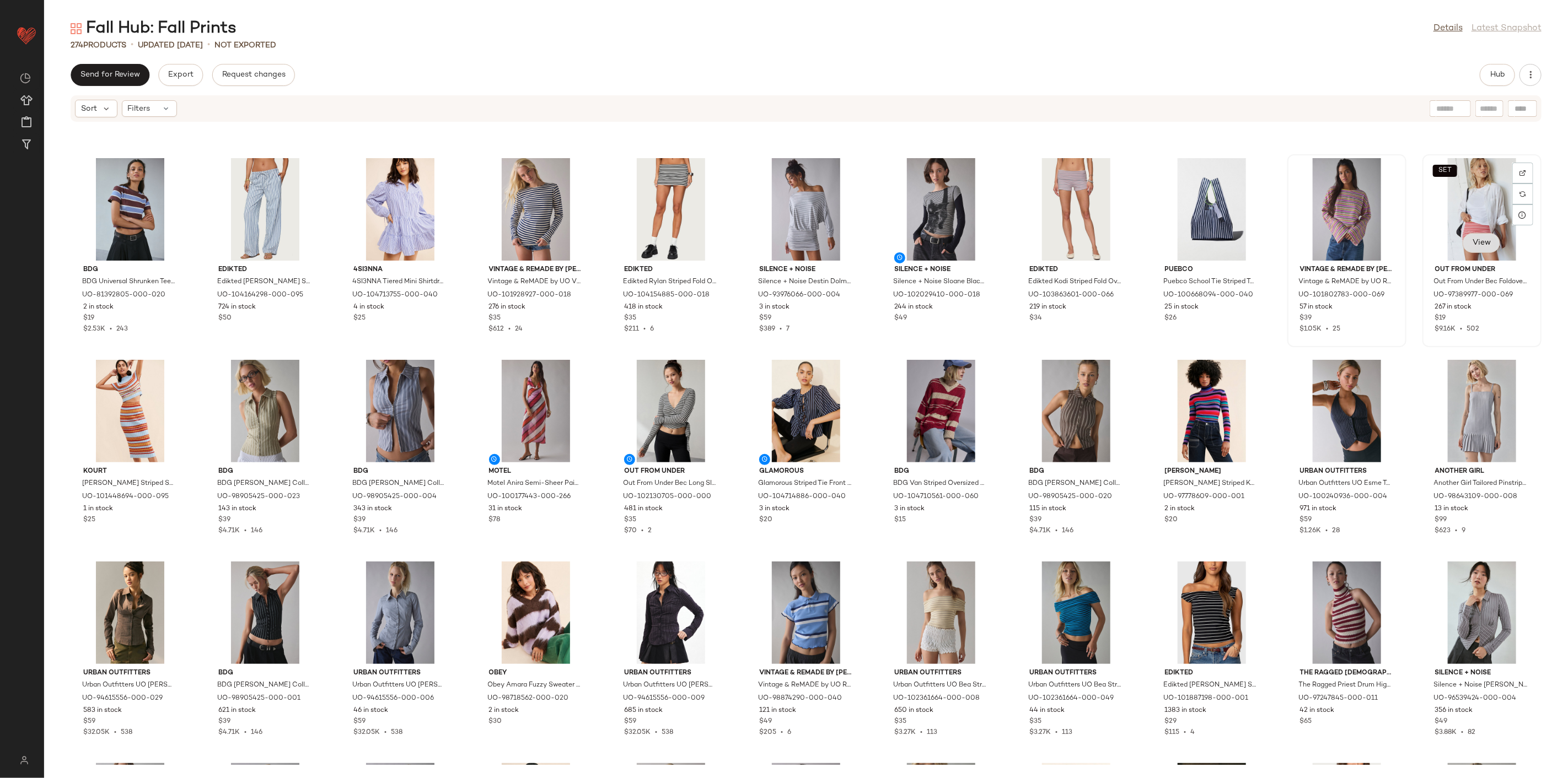
click at [1486, 243] on button "View" at bounding box center [1482, 243] width 38 height 20
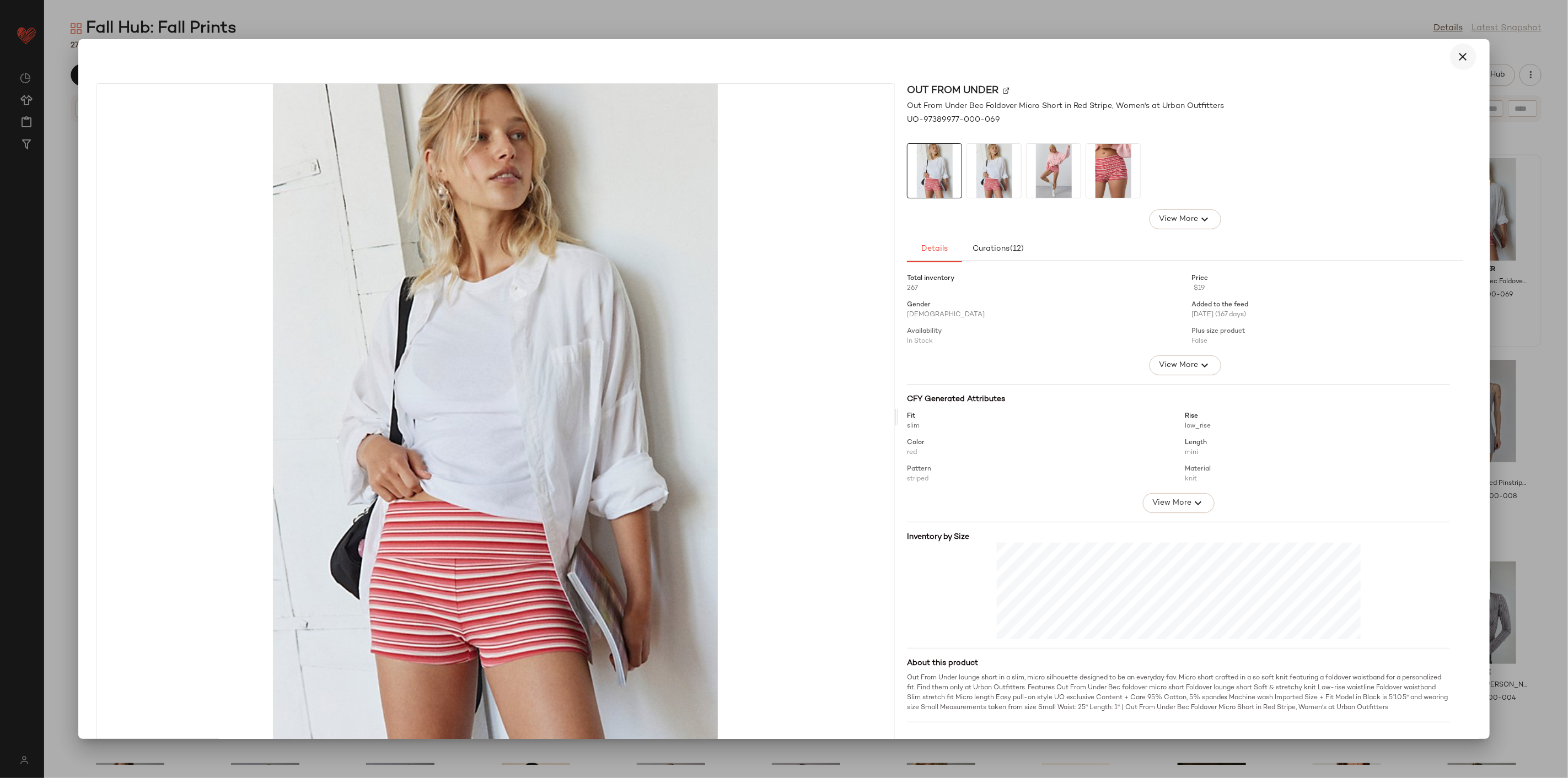
click at [1463, 64] on button "button" at bounding box center [1463, 56] width 27 height 27
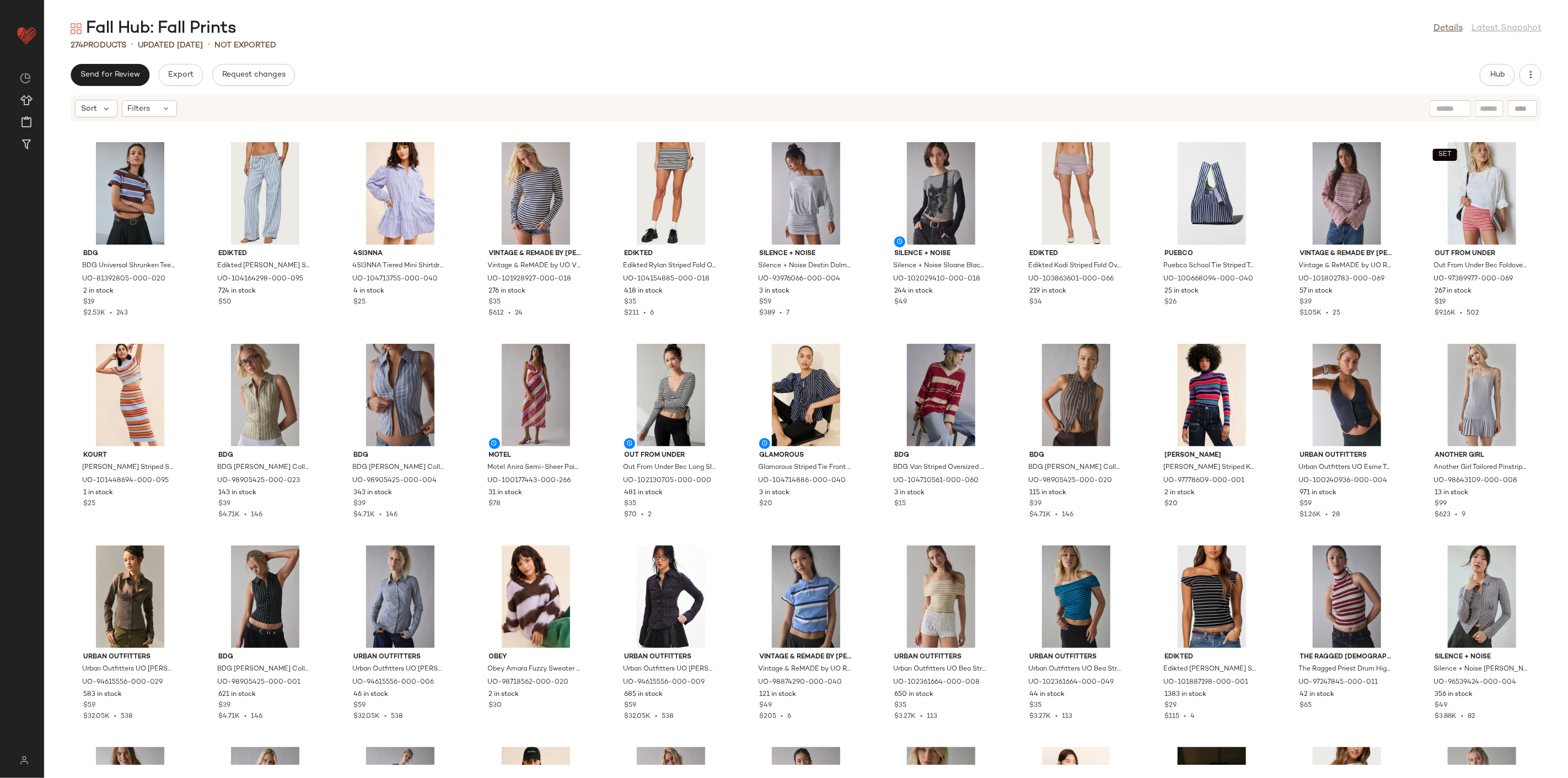
scroll to position [1391, 0]
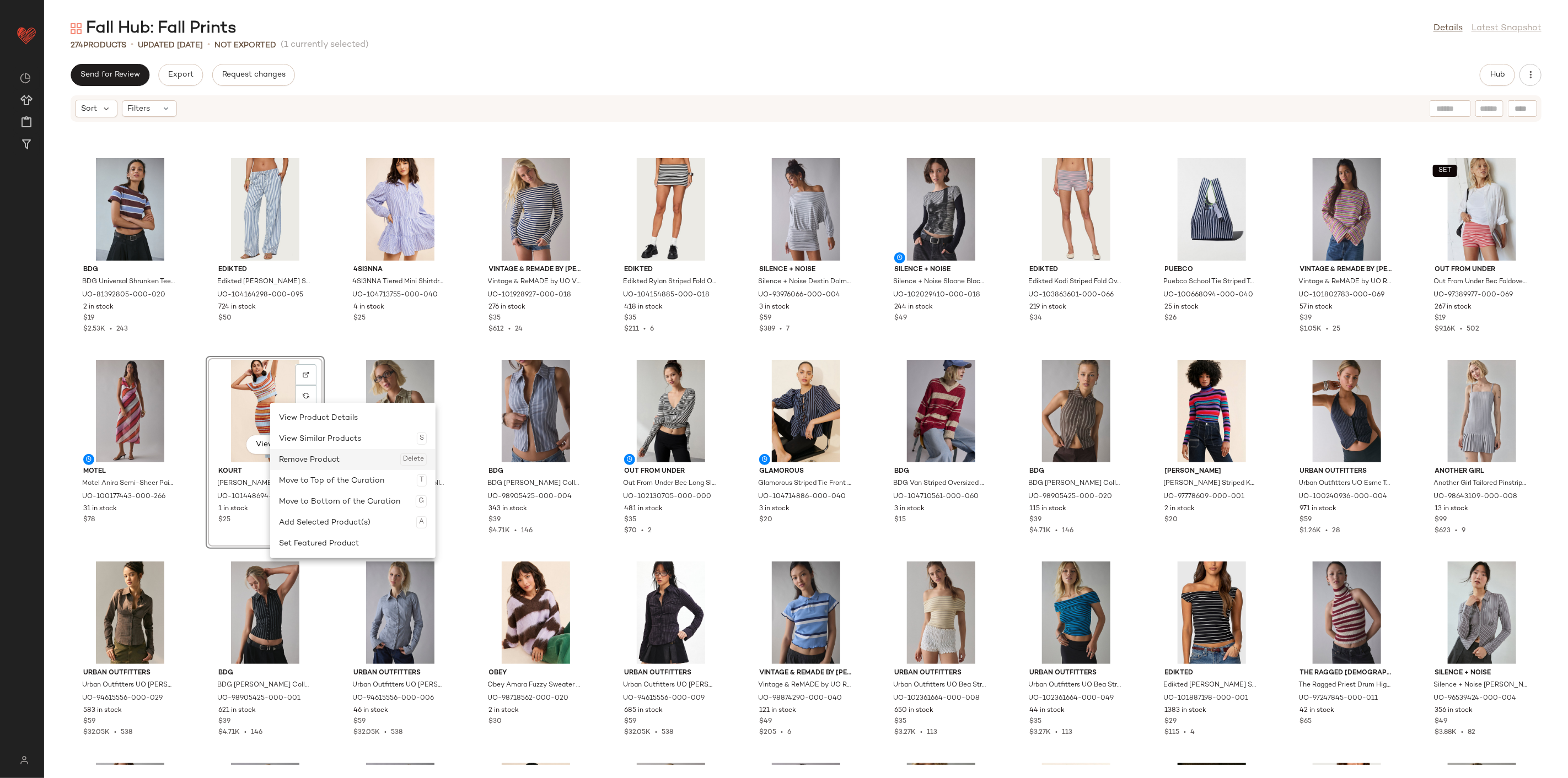
click at [340, 459] on div "Remove Product Delete" at bounding box center [353, 459] width 148 height 21
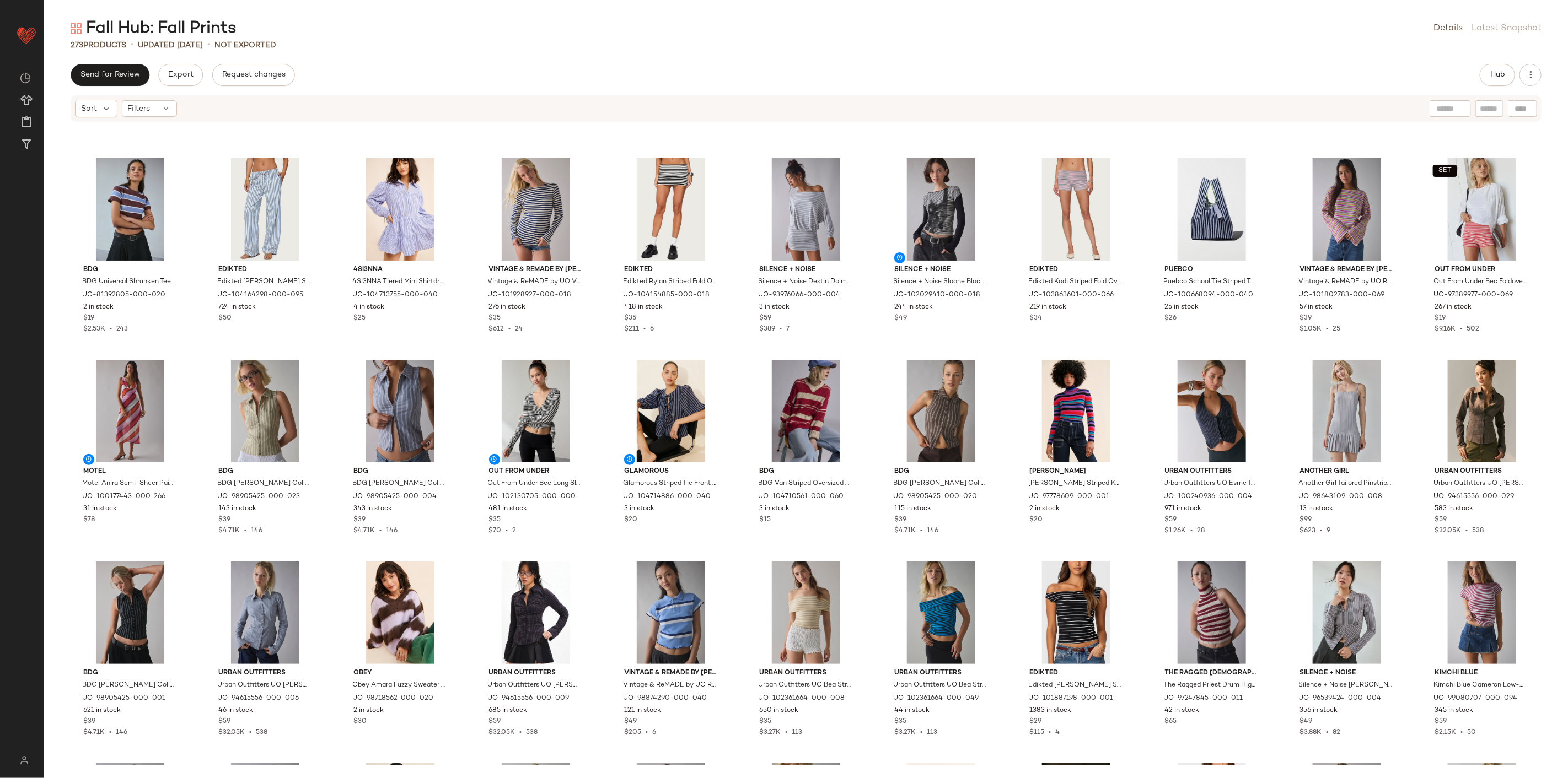
scroll to position [1452, 0]
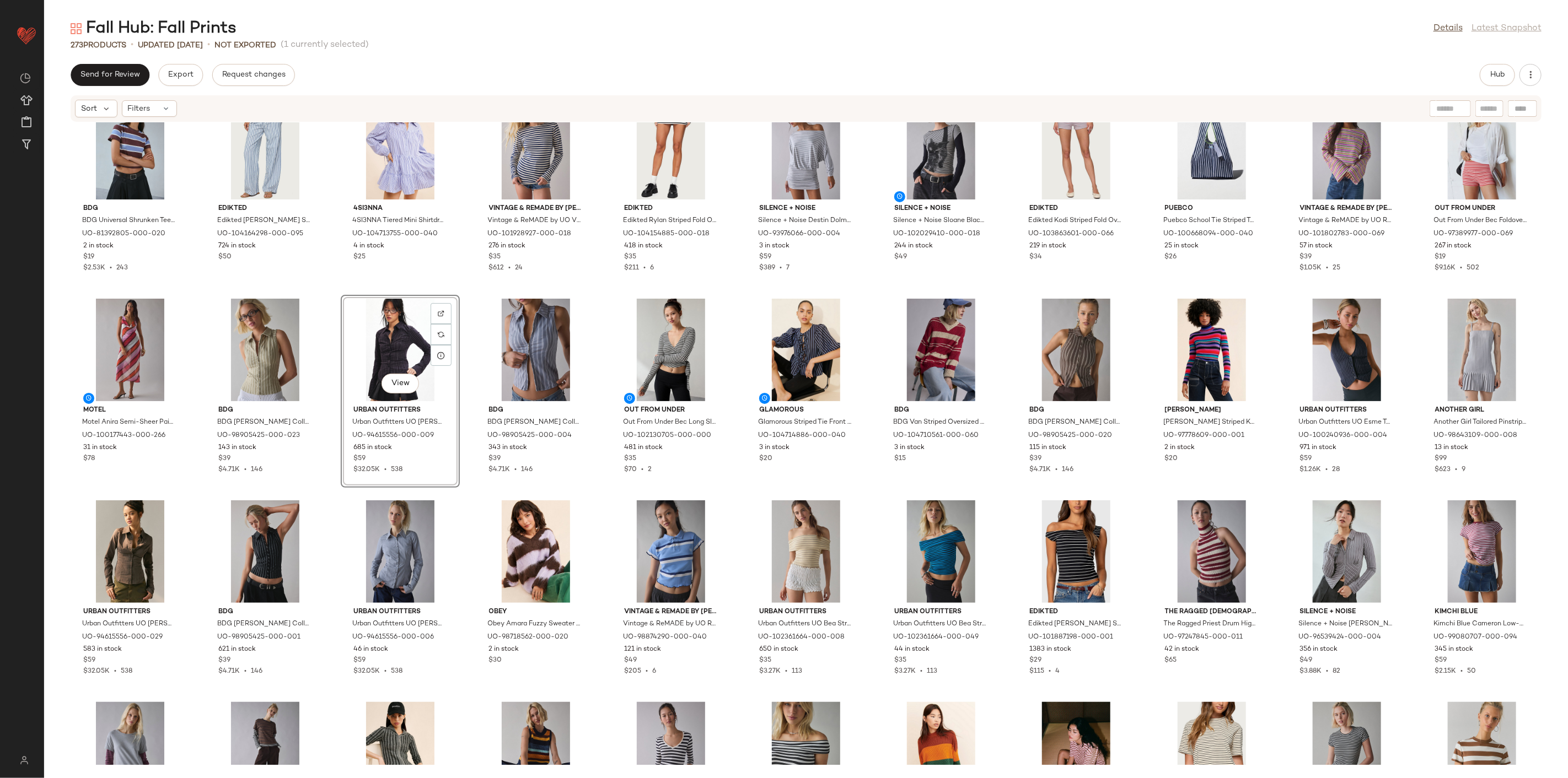
click at [341, 497] on div "Urban Outfitters Urban Outfitters UO Leilani Slim Button Up Shirt Top in Dark G…" at bounding box center [400, 592] width 119 height 193
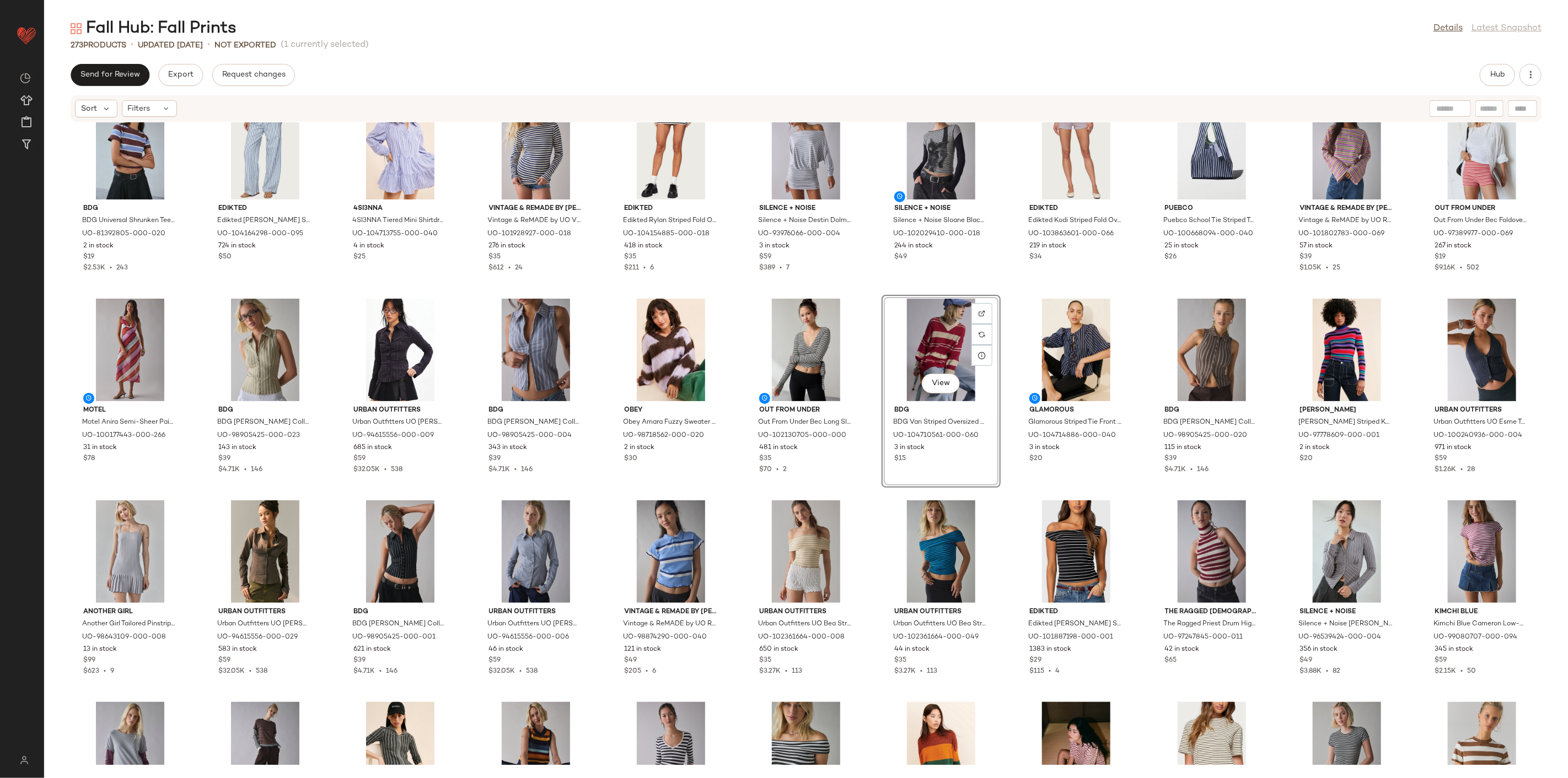
click at [741, 489] on div "BDG BDG Universal Shrunken Tee in Brown/Blue Stripe, Women's at Urban Outfitter…" at bounding box center [806, 444] width 1524 height 642
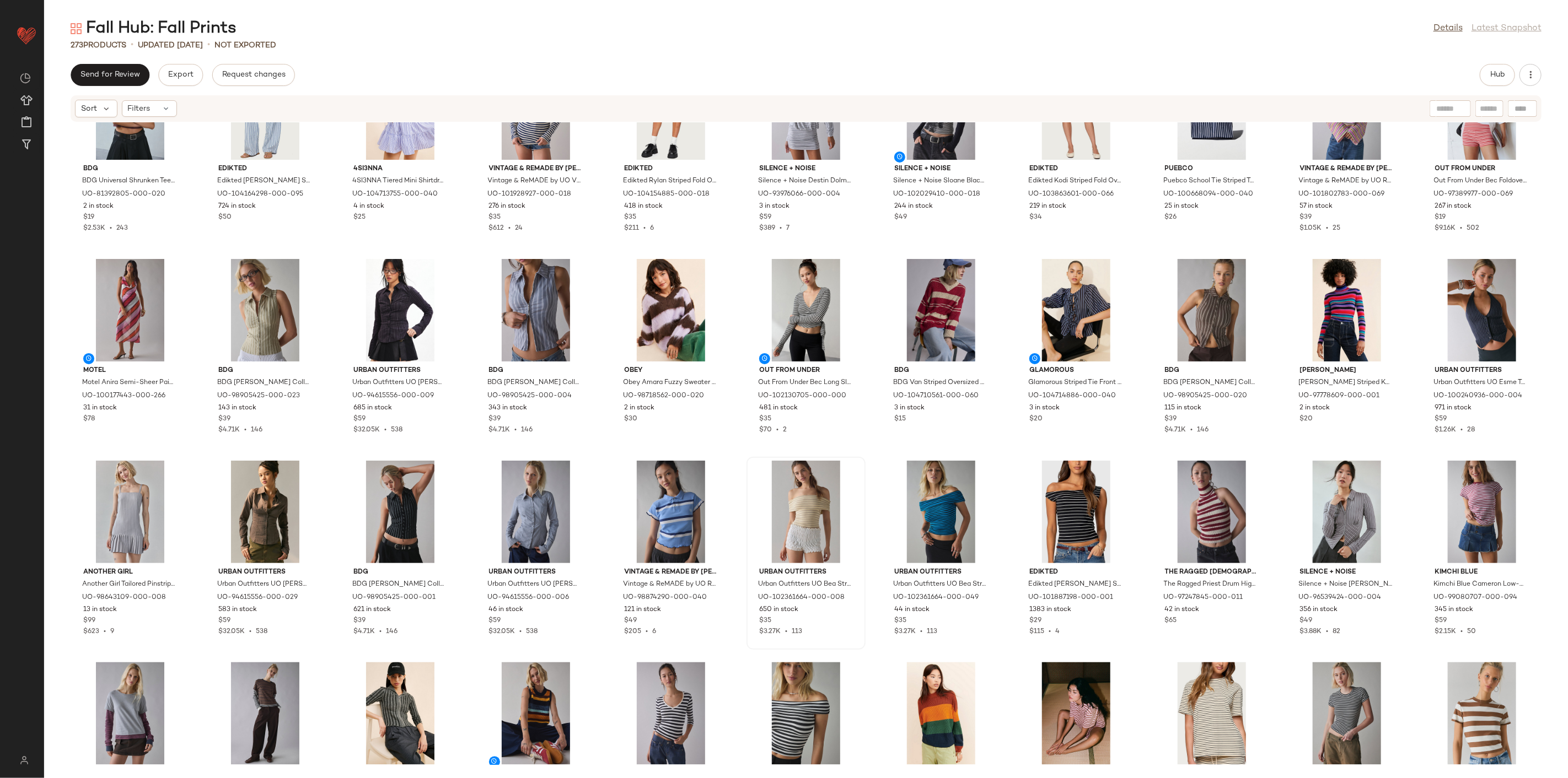
scroll to position [1513, 0]
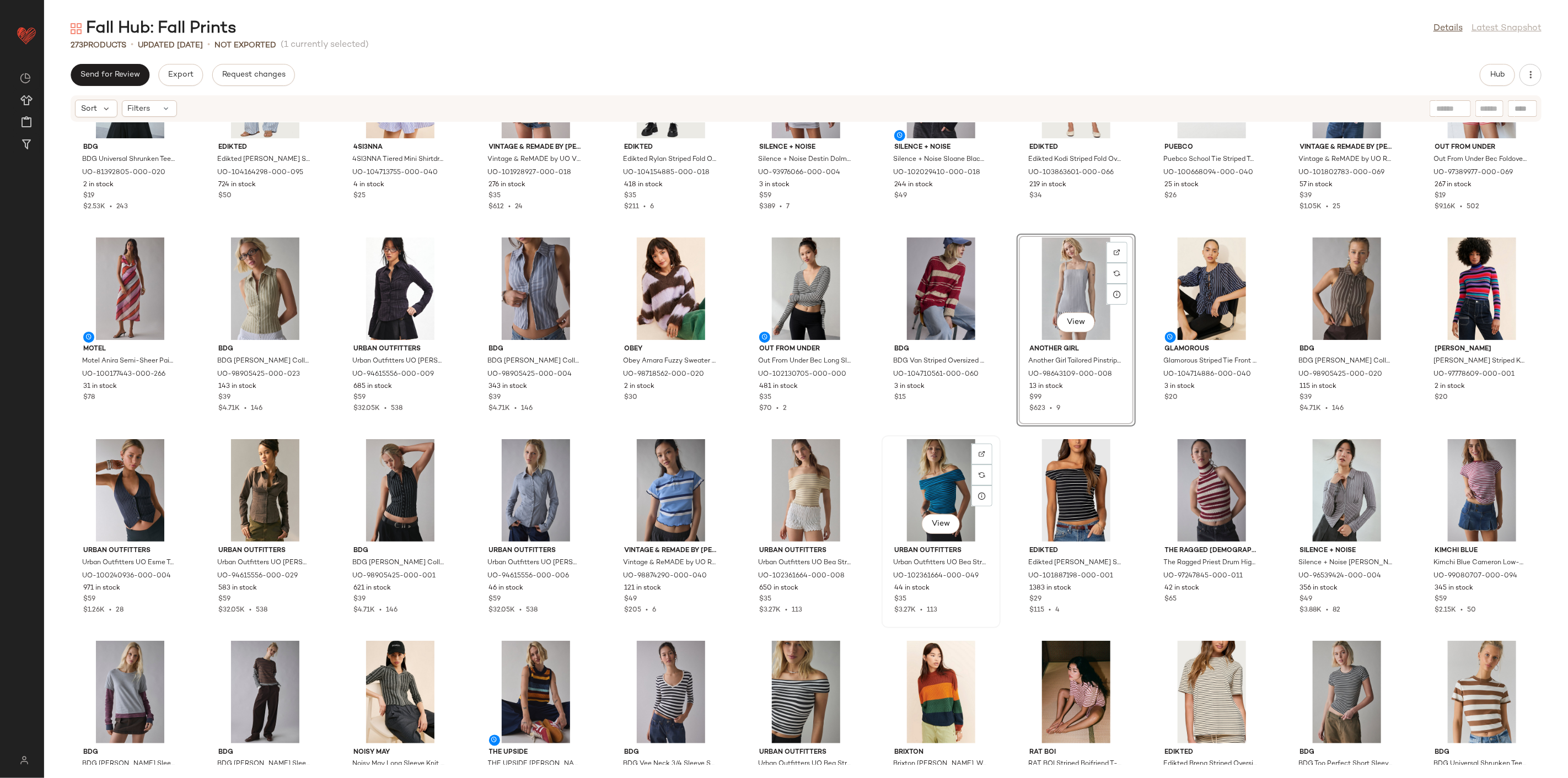
scroll to position [1452, 0]
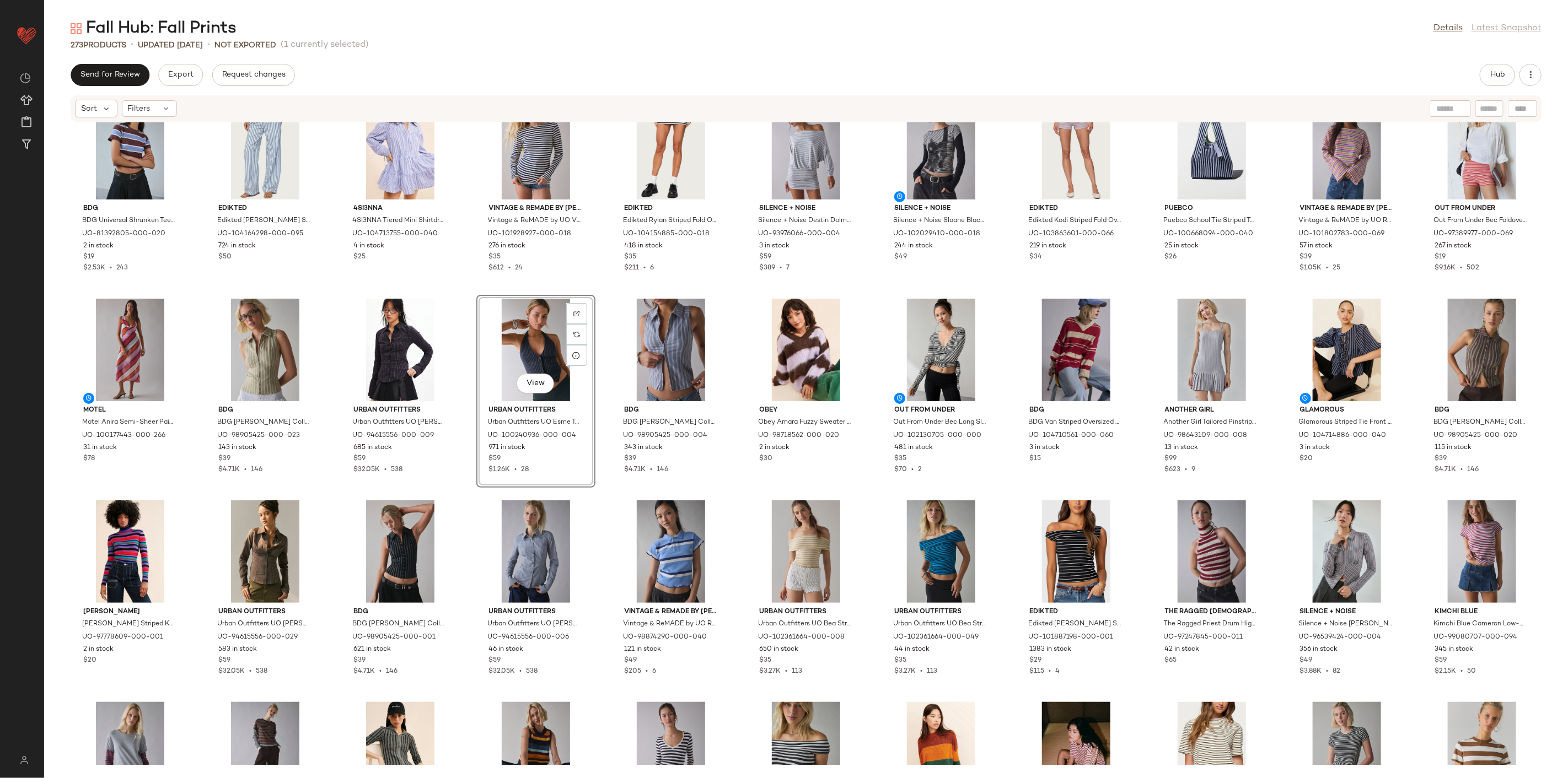
click at [479, 493] on div "BDG BDG Universal Shrunken Tee in Brown/Blue Stripe, Women's at Urban Outfitter…" at bounding box center [806, 444] width 1524 height 642
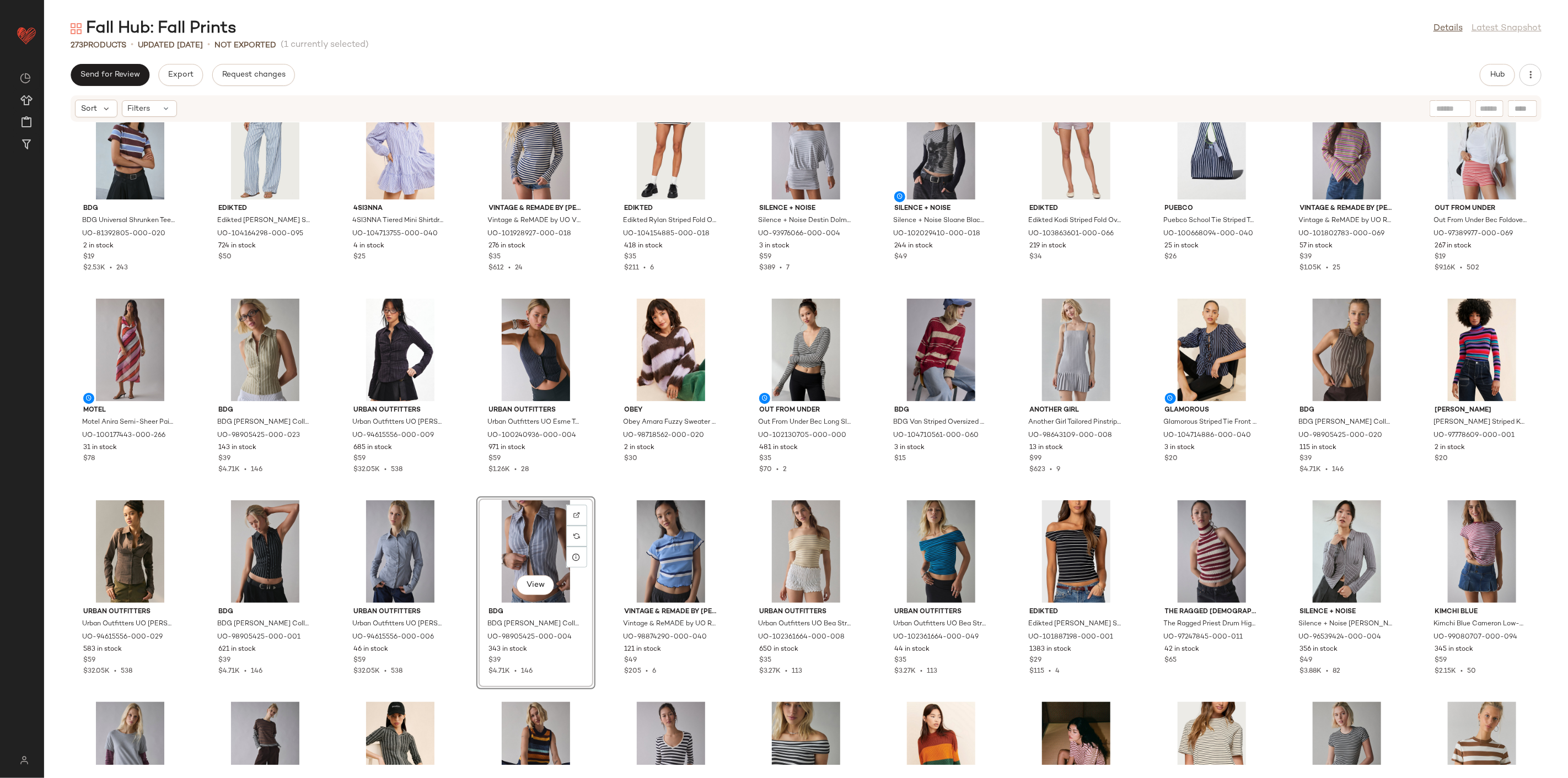
click at [731, 491] on div "BDG BDG Universal Shrunken Tee in Brown/Blue Stripe, Women's at Urban Outfitter…" at bounding box center [806, 444] width 1524 height 642
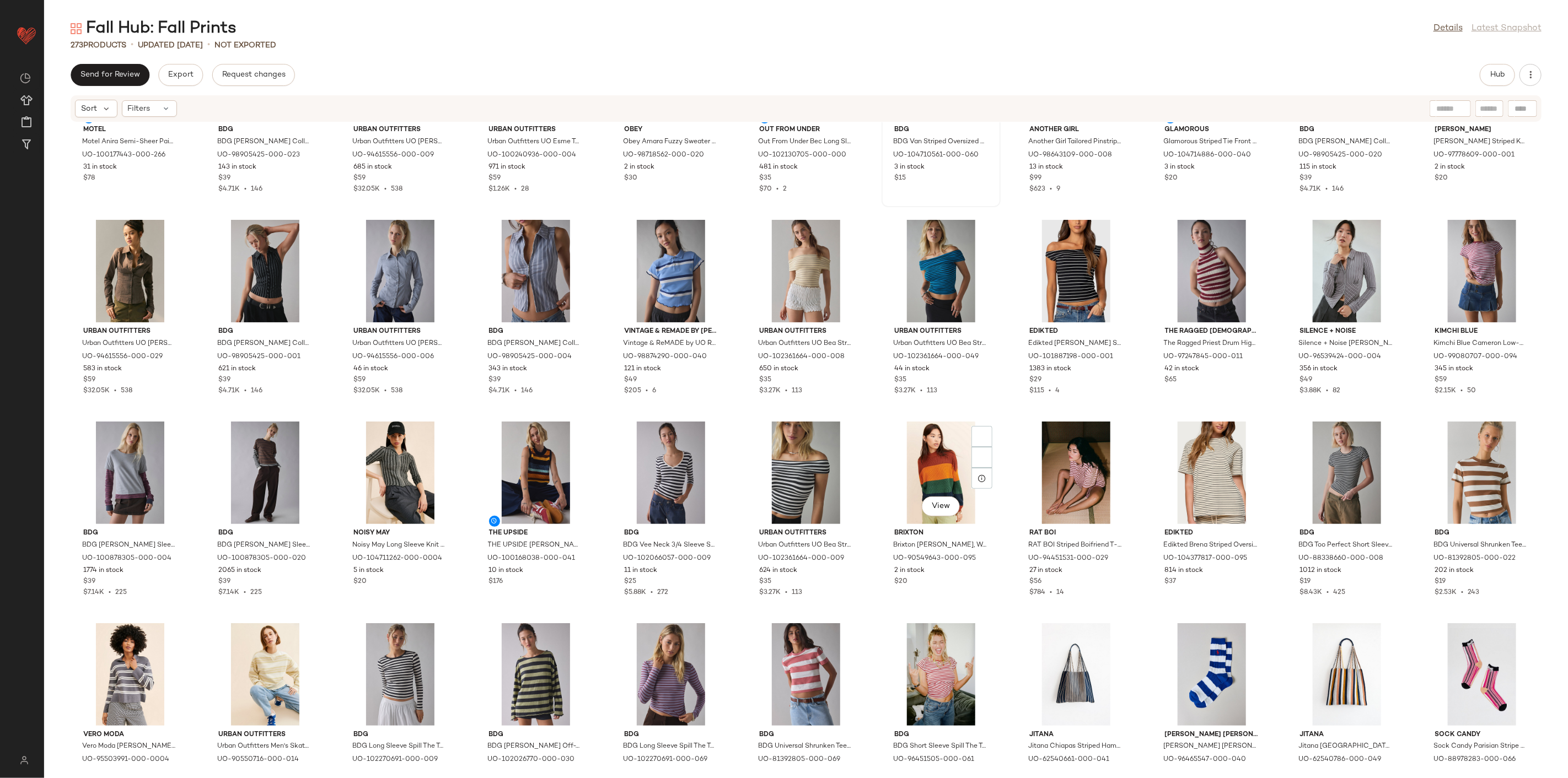
scroll to position [1758, 0]
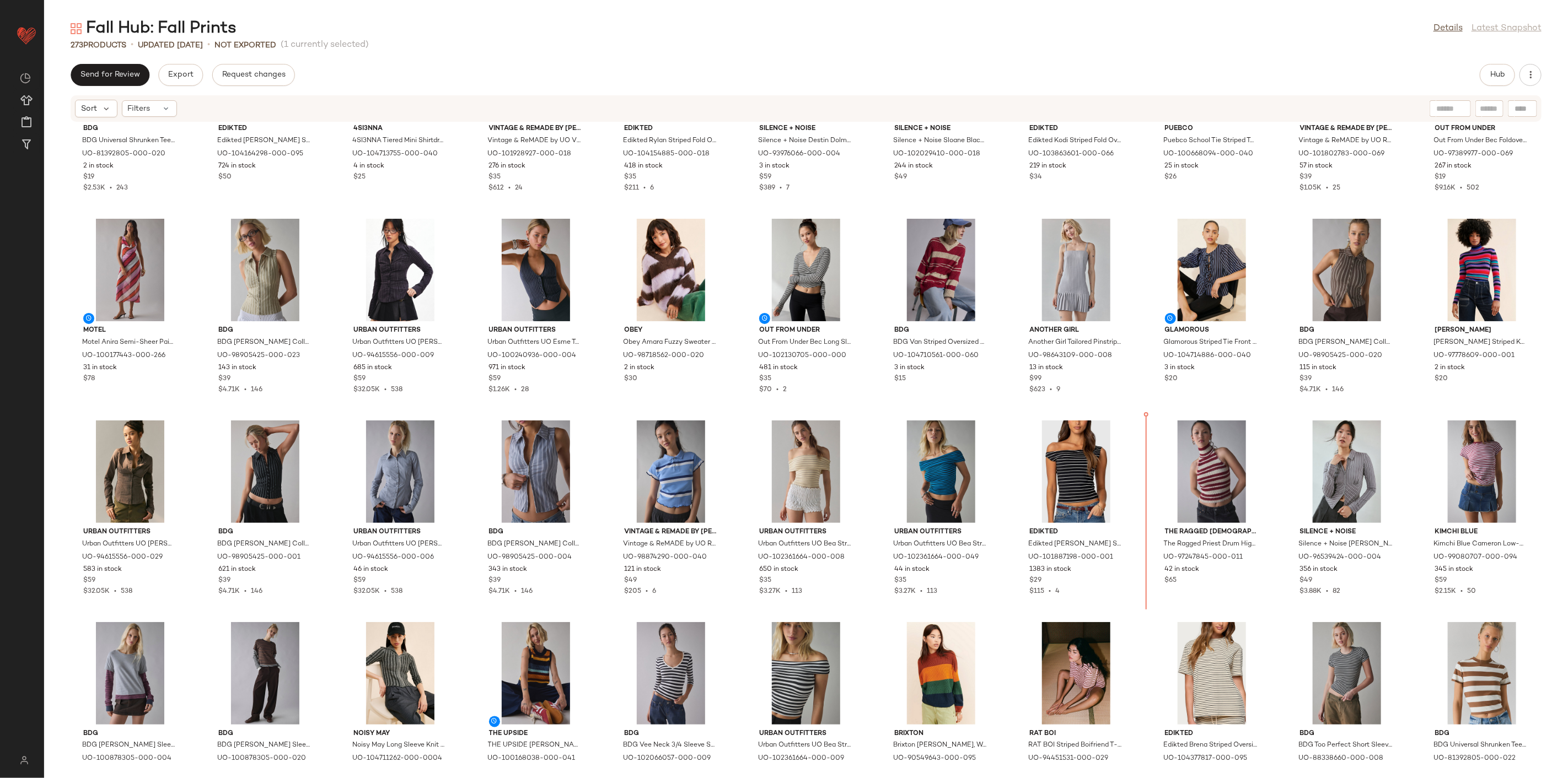
scroll to position [1532, 0]
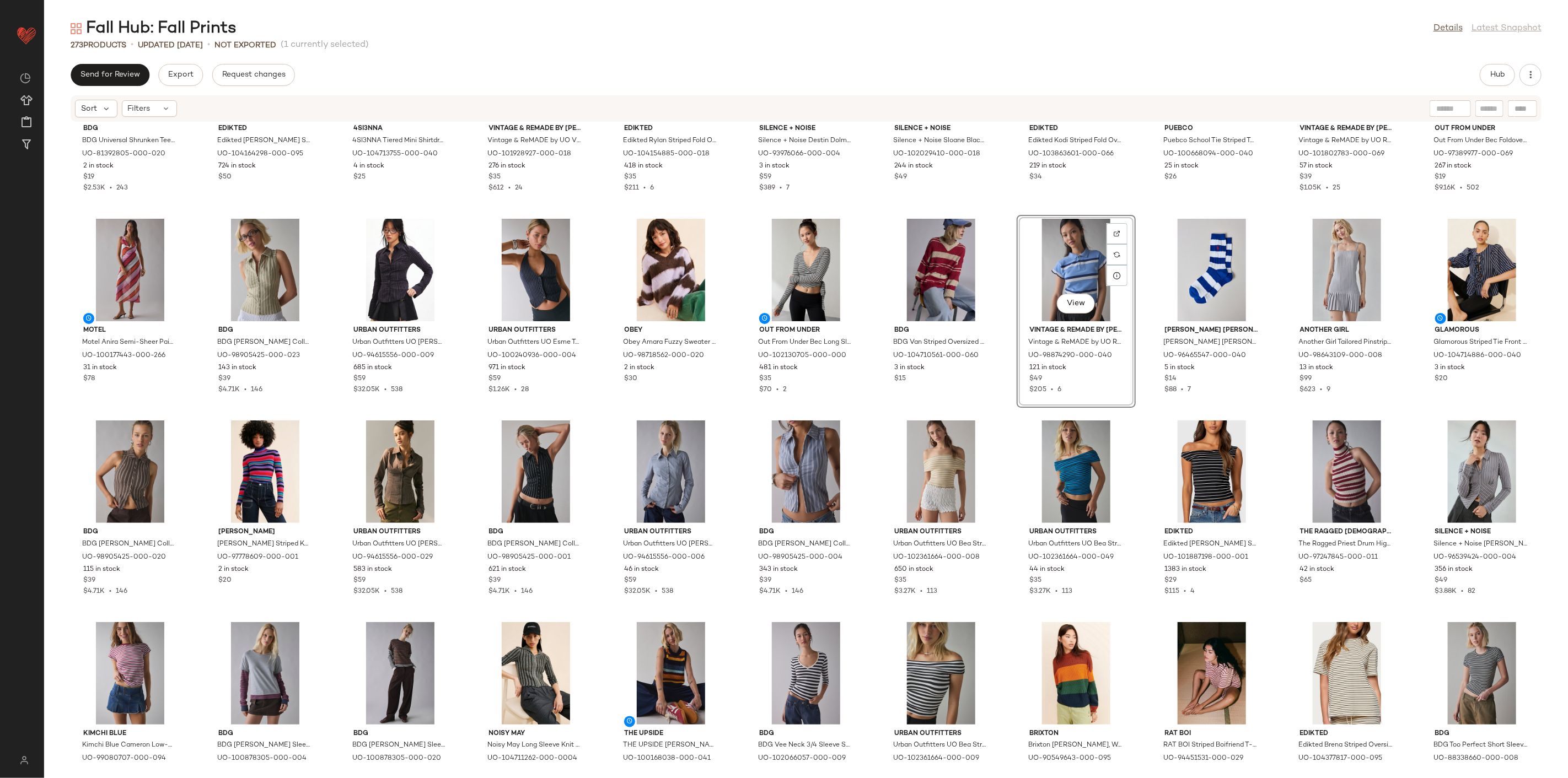
click at [989, 413] on div "BDG BDG Universal Shrunken Tee in Brown/Blue Stripe, Women's at Urban Outfitter…" at bounding box center [806, 444] width 1524 height 642
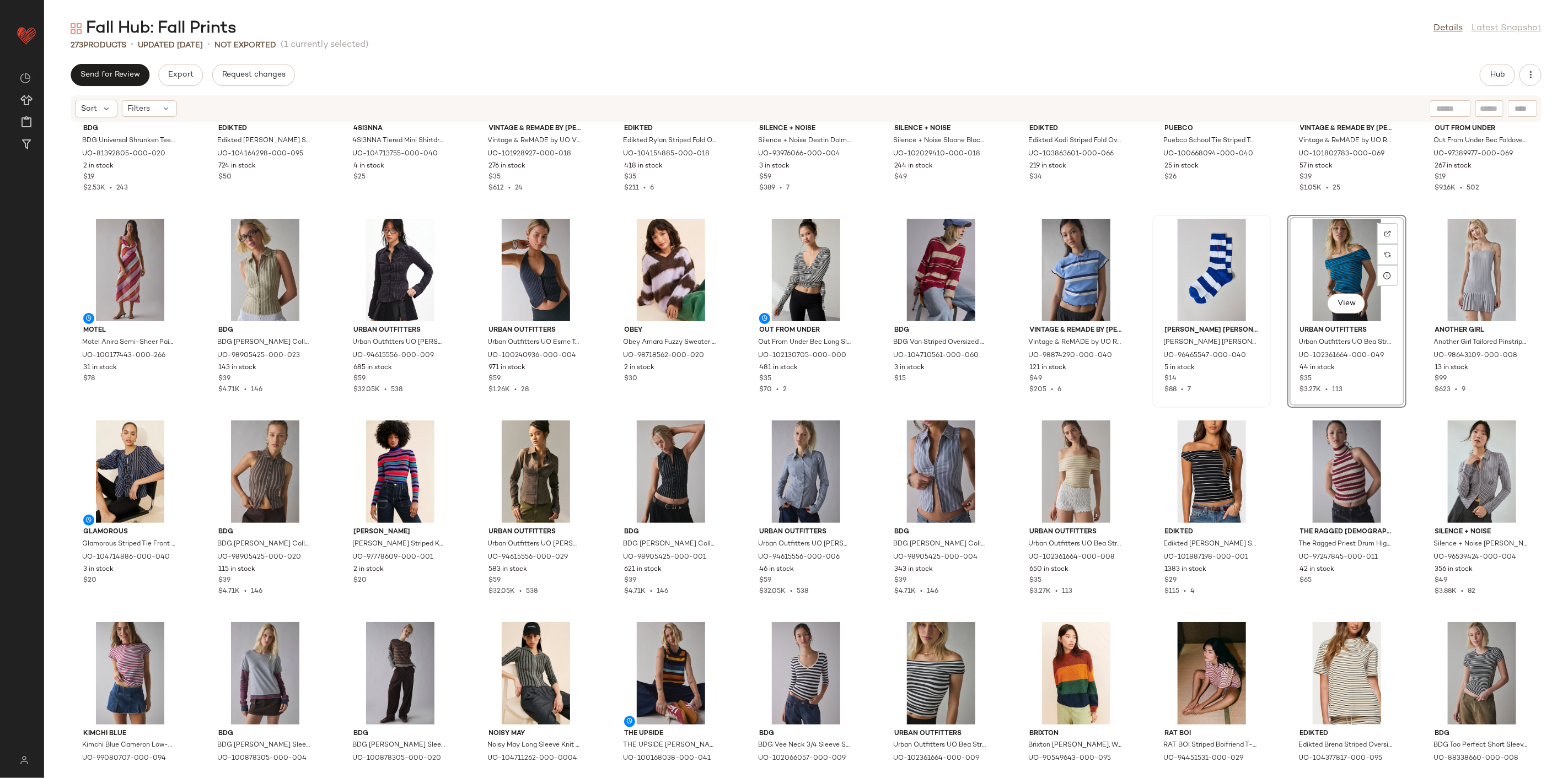
click at [1143, 415] on div "BDG BDG Universal Shrunken Tee in Brown/Blue Stripe, Women's at Urban Outfitter…" at bounding box center [806, 444] width 1524 height 642
click at [1106, 446] on div at bounding box center [1117, 456] width 21 height 21
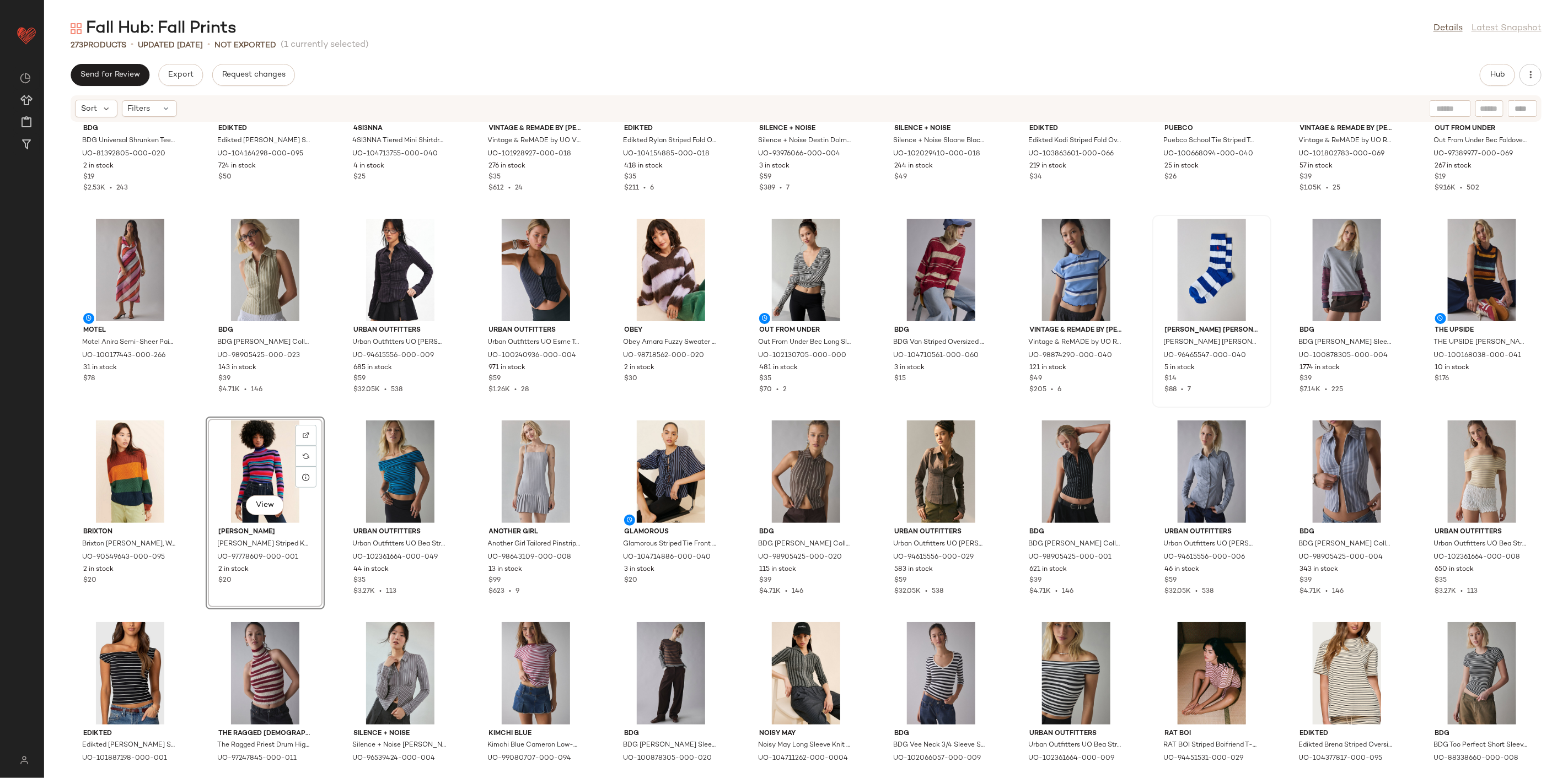
click at [327, 632] on div "BDG BDG Universal Shrunken Tee in Brown/Blue Stripe, Women's at Urban Outfitter…" at bounding box center [806, 444] width 1524 height 642
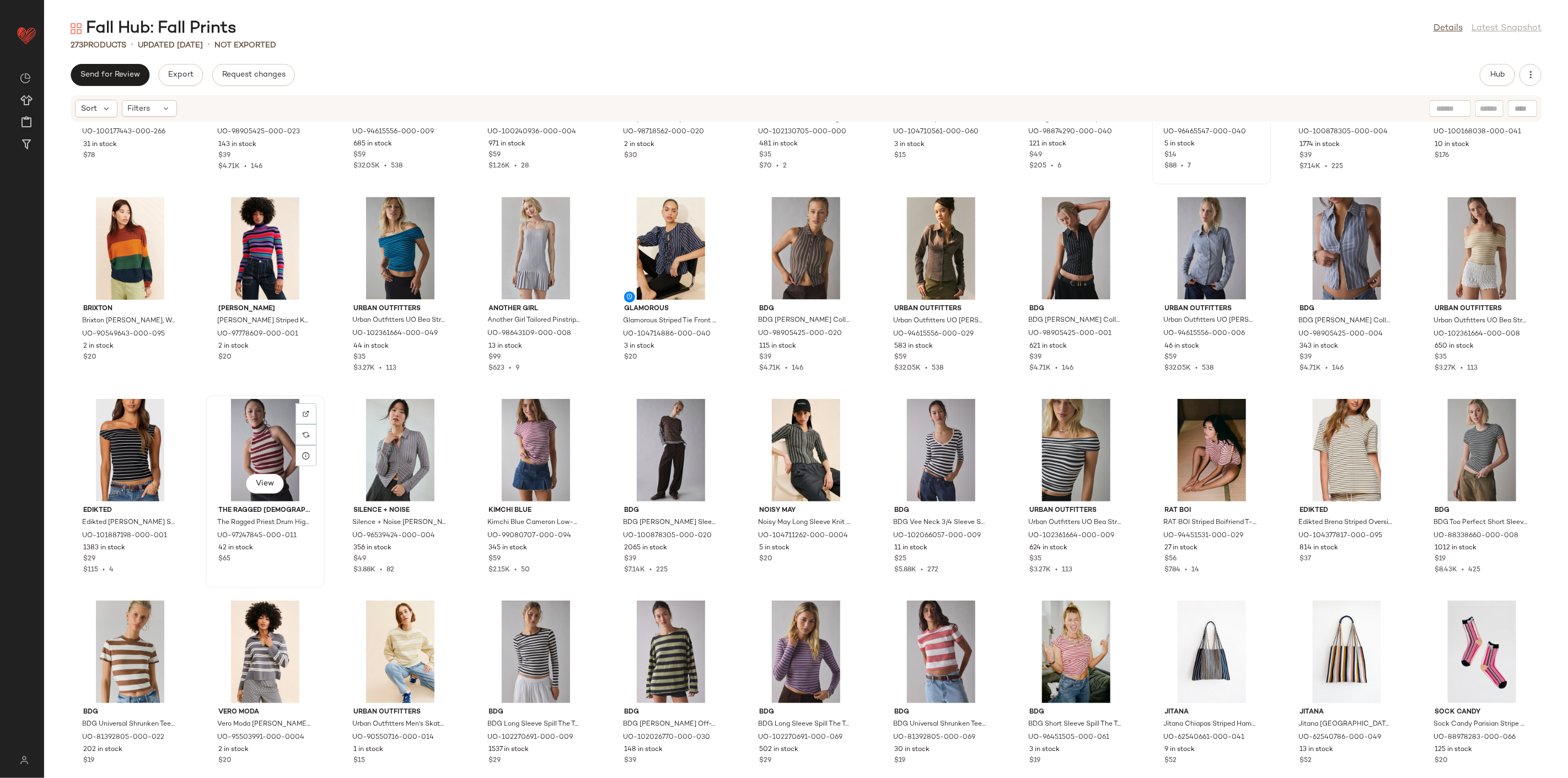
scroll to position [1777, 0]
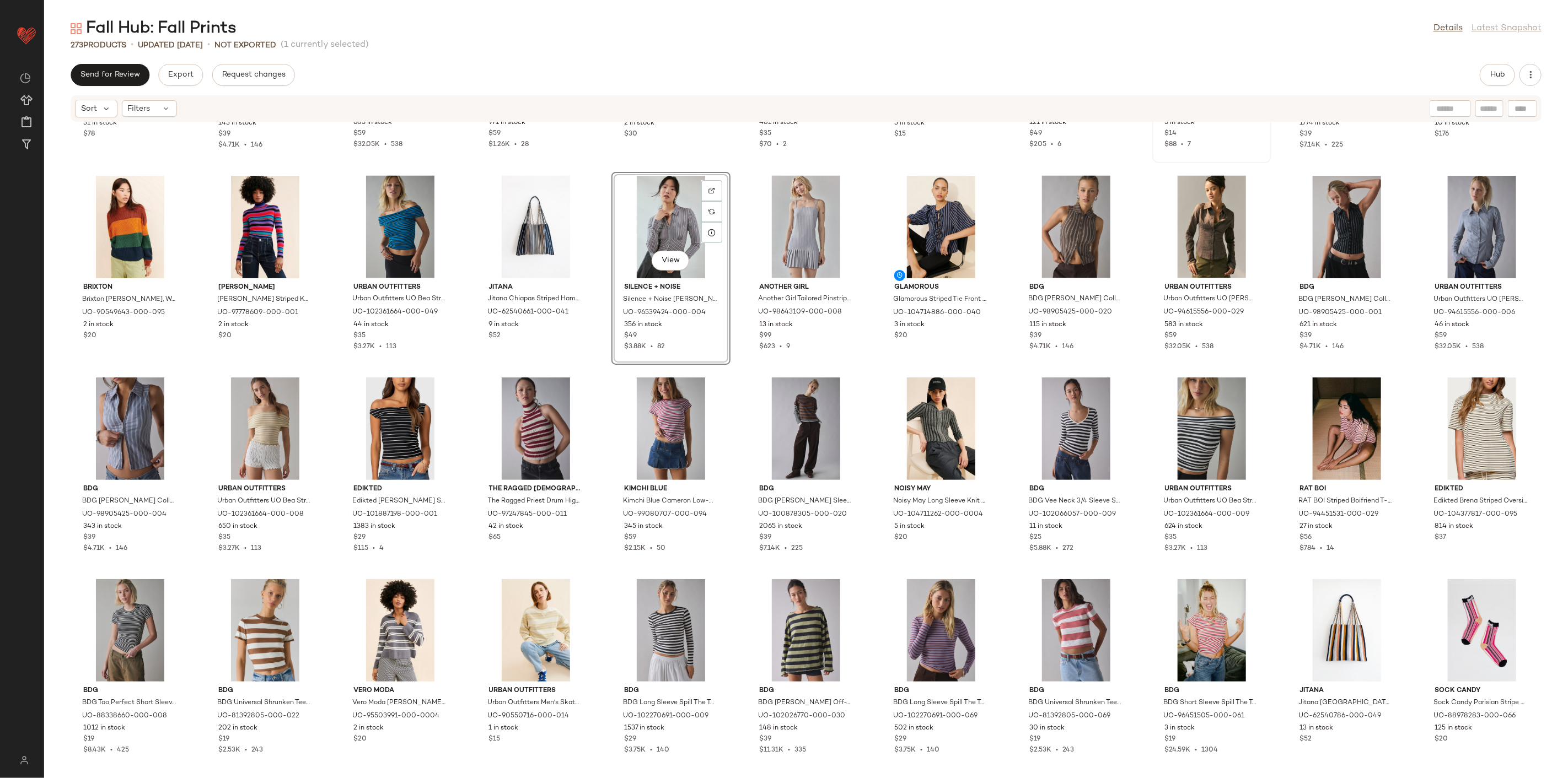
click at [615, 372] on div "Motel Motel Anira Semi-Sheer Painted Stripe Chiffon Cowl Neck Midi Dress in Pin…" at bounding box center [806, 444] width 1524 height 642
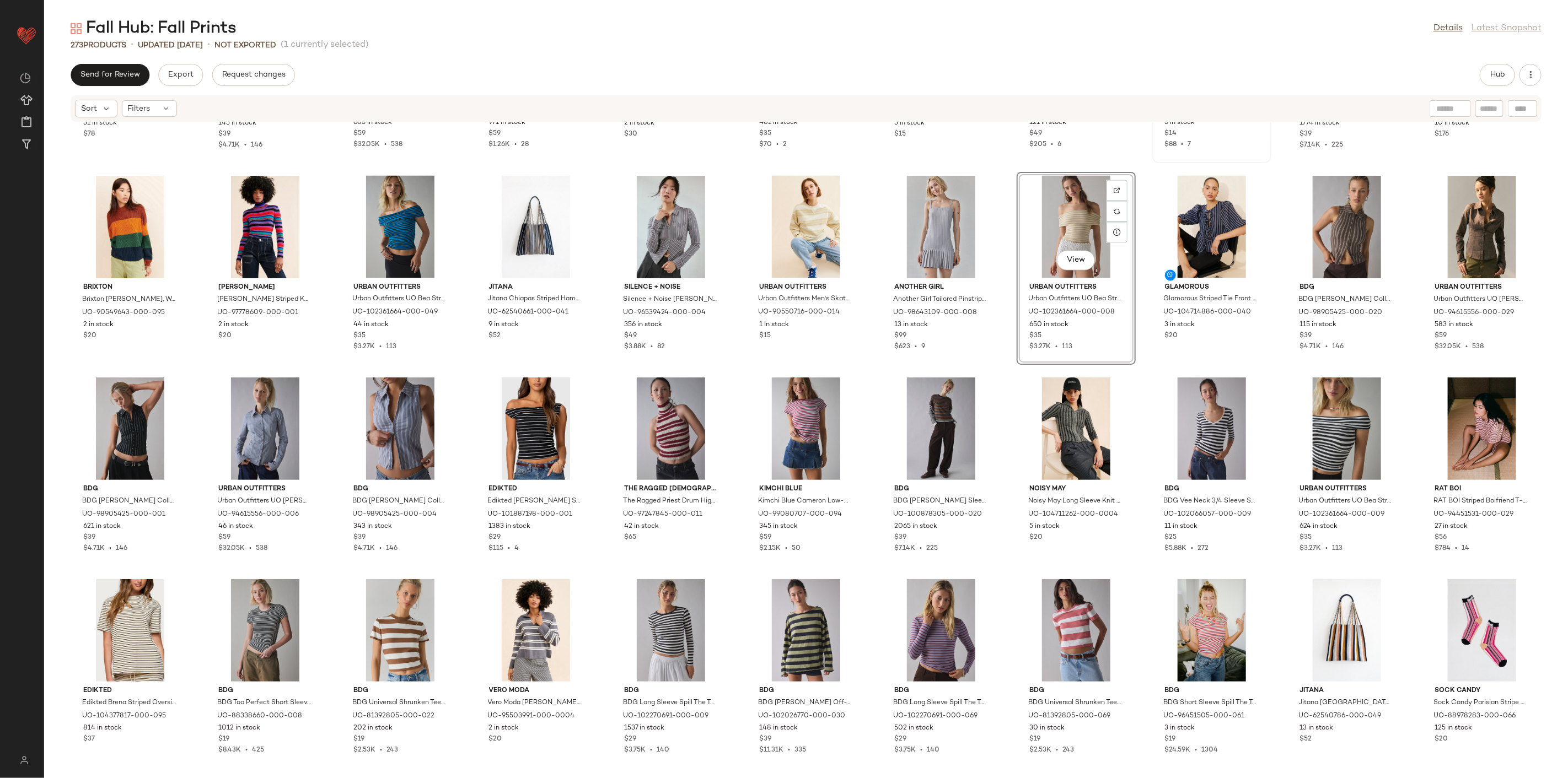
click at [997, 368] on div "Motel Motel Anira Semi-Sheer Painted Stripe Chiffon Cowl Neck Midi Dress in Pin…" at bounding box center [806, 444] width 1524 height 642
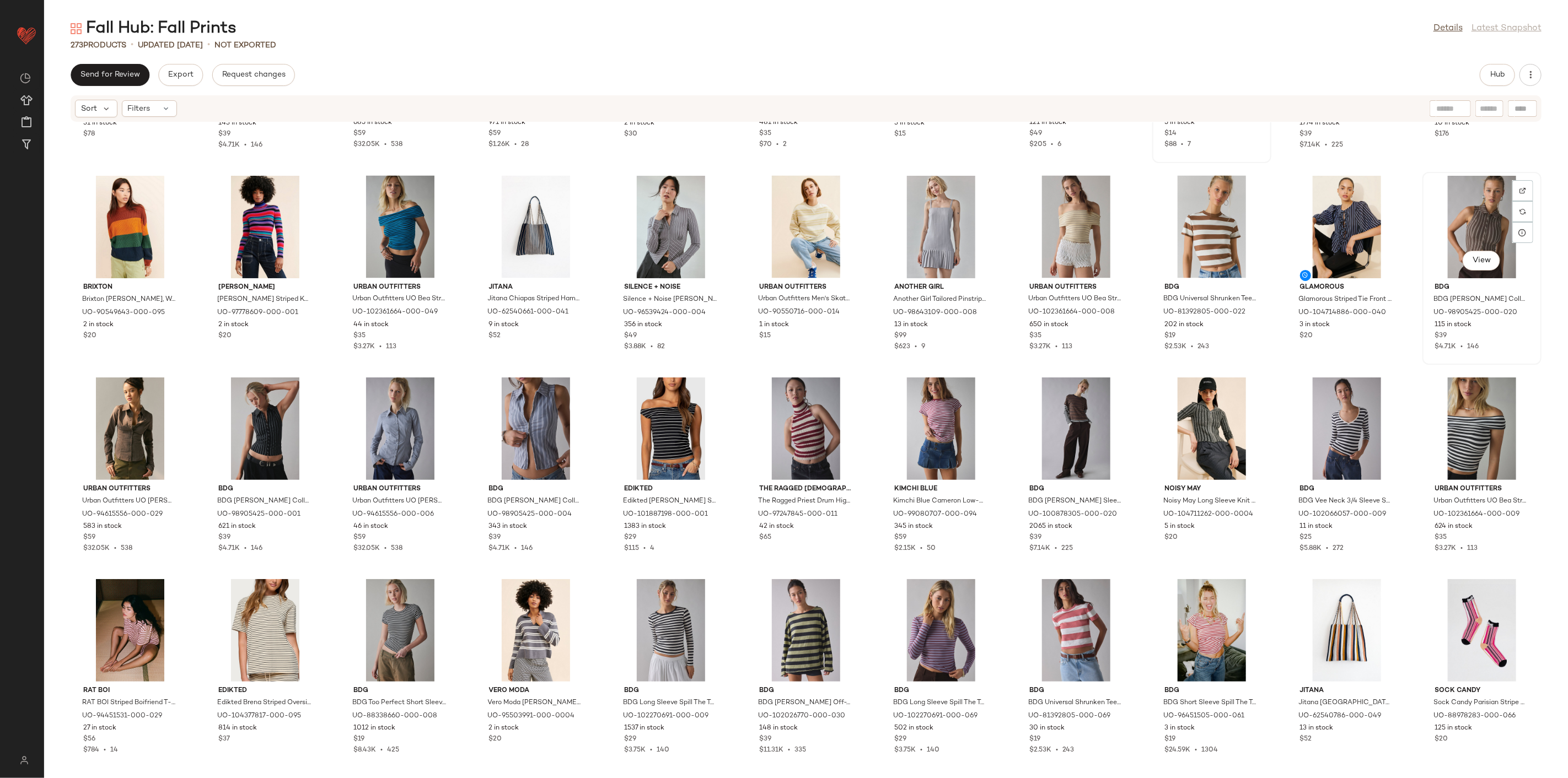
scroll to position [1775, 0]
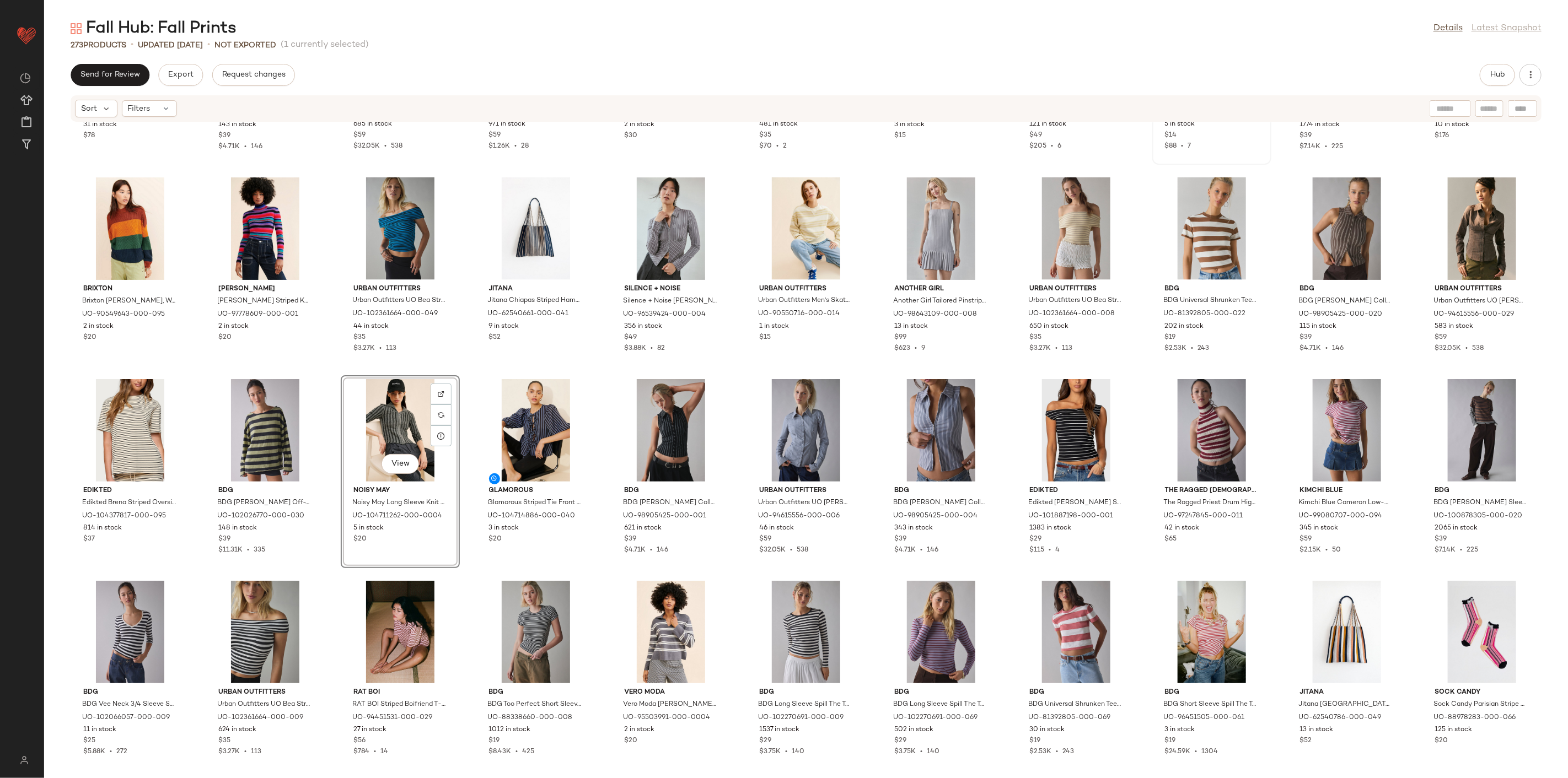
click at [356, 570] on div "Motel Motel Anira Semi-Sheer Painted Stripe Chiffon Cowl Neck Midi Dress in Pin…" at bounding box center [806, 444] width 1524 height 642
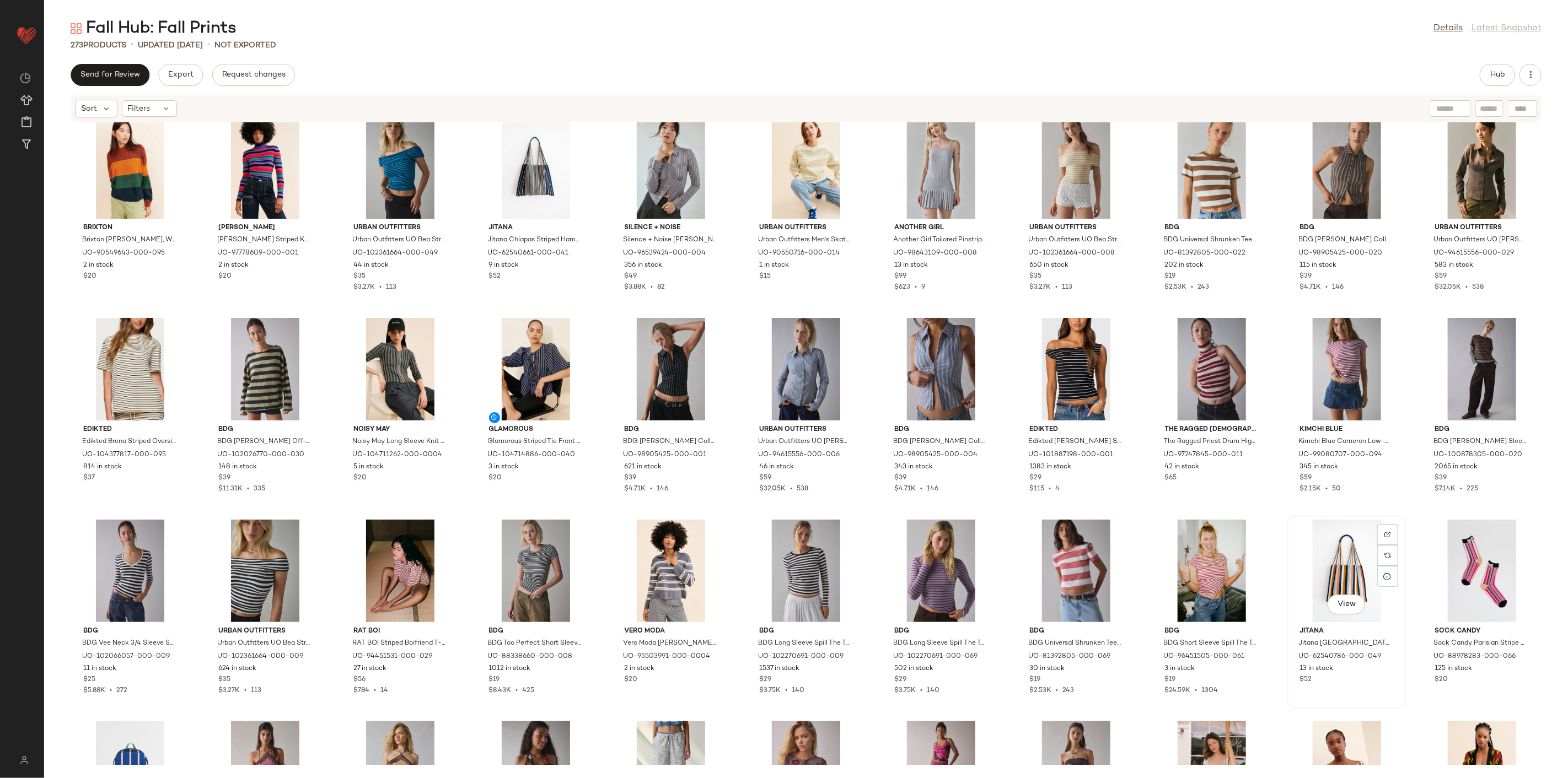
scroll to position [1775, 0]
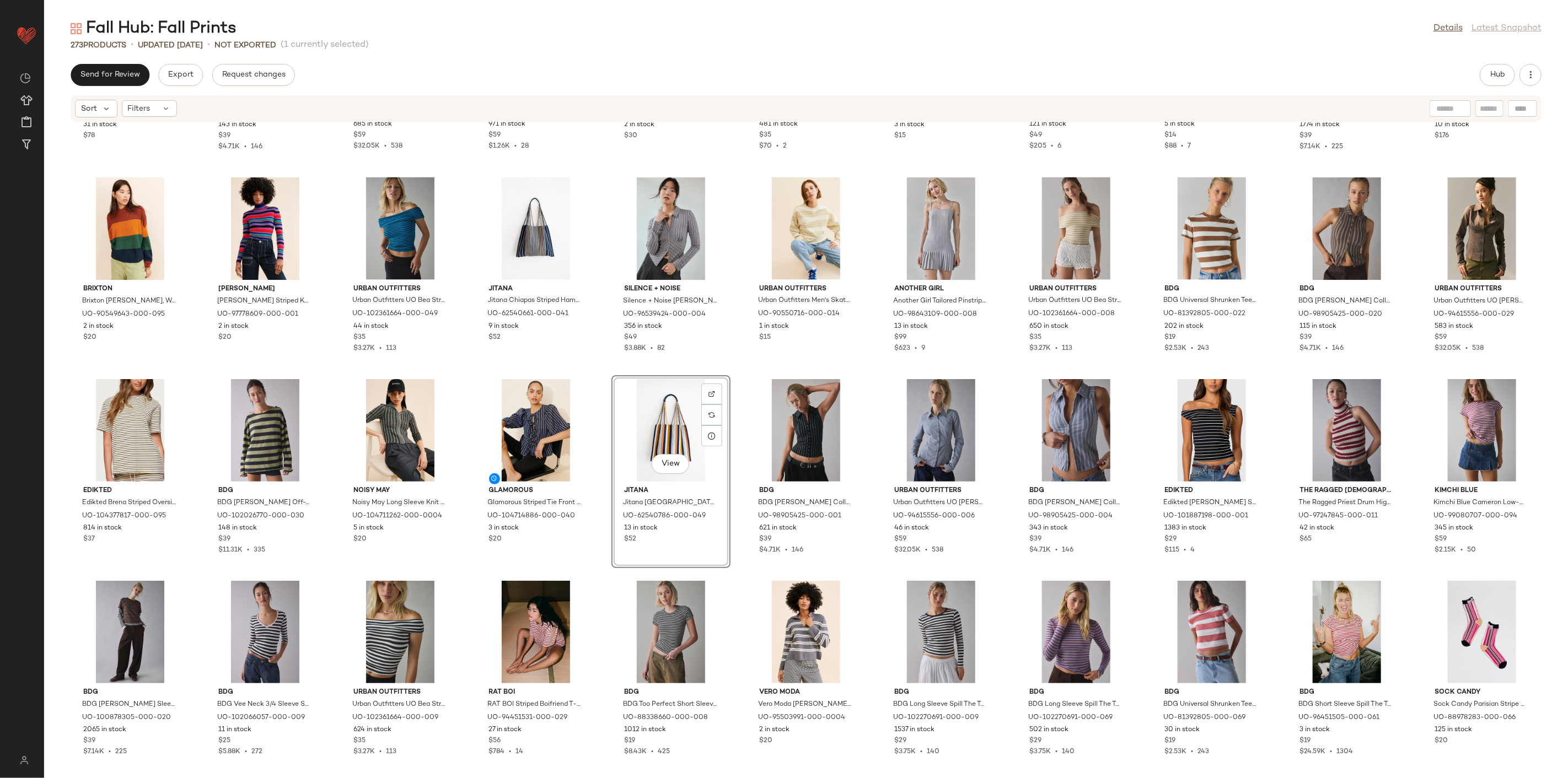
click at [748, 573] on div "Motel Motel Anira Semi-Sheer Painted Stripe Chiffon Cowl Neck Midi Dress in Pin…" at bounding box center [806, 444] width 1524 height 642
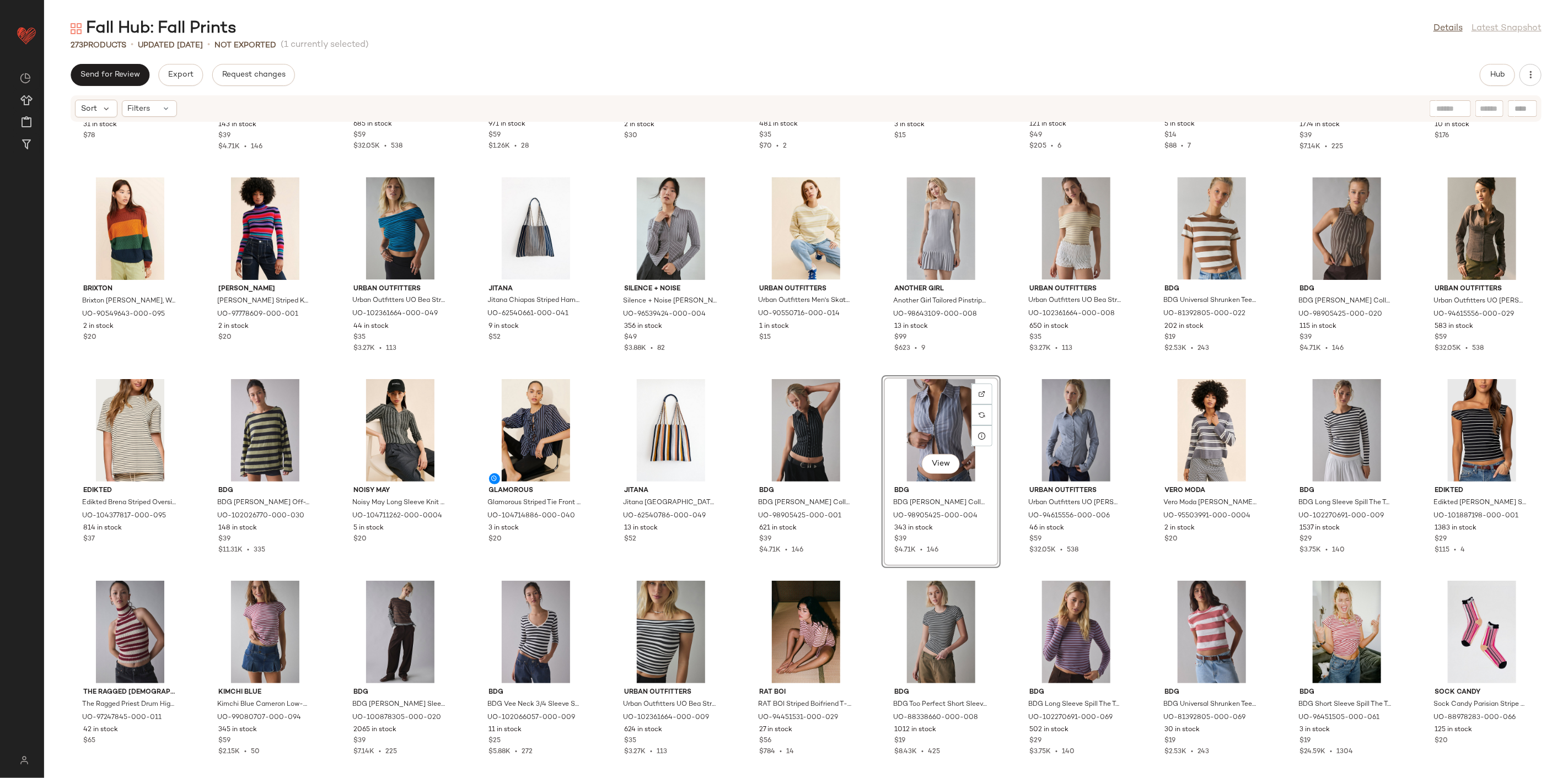
click at [1012, 374] on div "Motel Motel Anira Semi-Sheer Painted Stripe Chiffon Cowl Neck Midi Dress in Pin…" at bounding box center [806, 444] width 1524 height 642
click at [997, 360] on div "Motel Motel Anira Semi-Sheer Painted Stripe Chiffon Cowl Neck Midi Dress in Pin…" at bounding box center [806, 444] width 1524 height 642
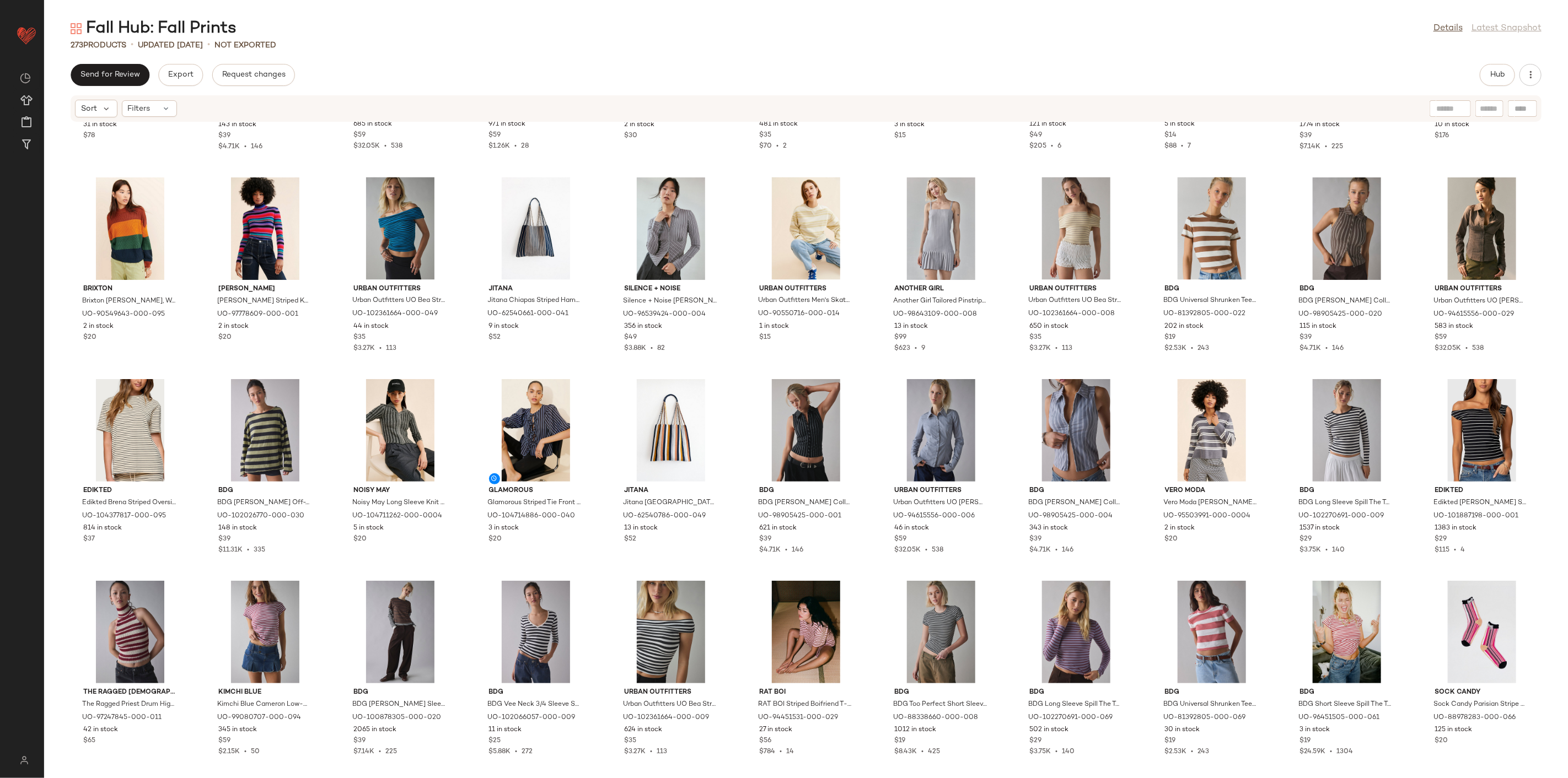
scroll to position [1836, 0]
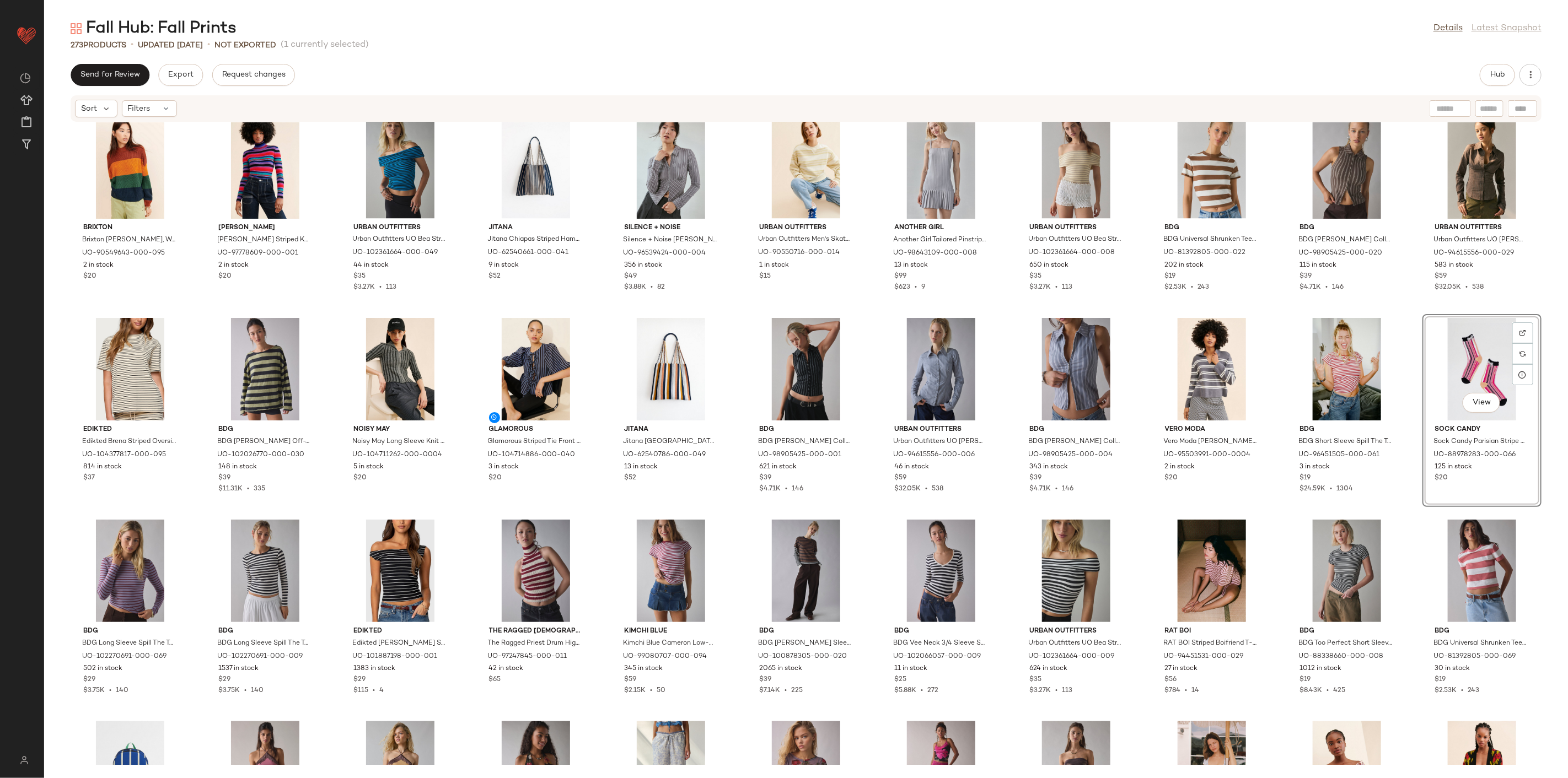
click at [1413, 504] on div "Motel Motel Anira Semi-Sheer Painted Stripe Chiffon Cowl Neck Midi Dress in Pin…" at bounding box center [806, 444] width 1524 height 642
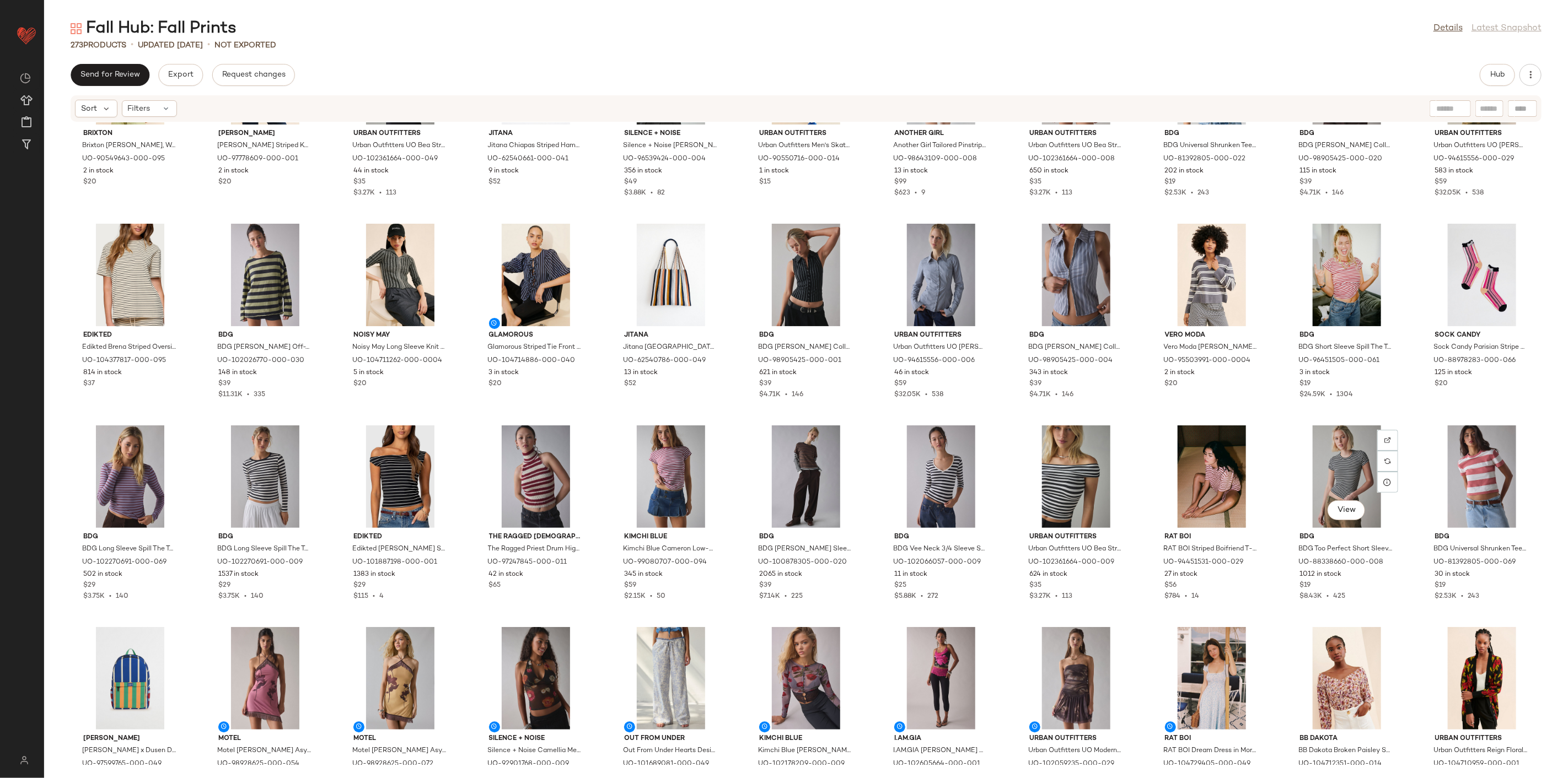
scroll to position [1958, 0]
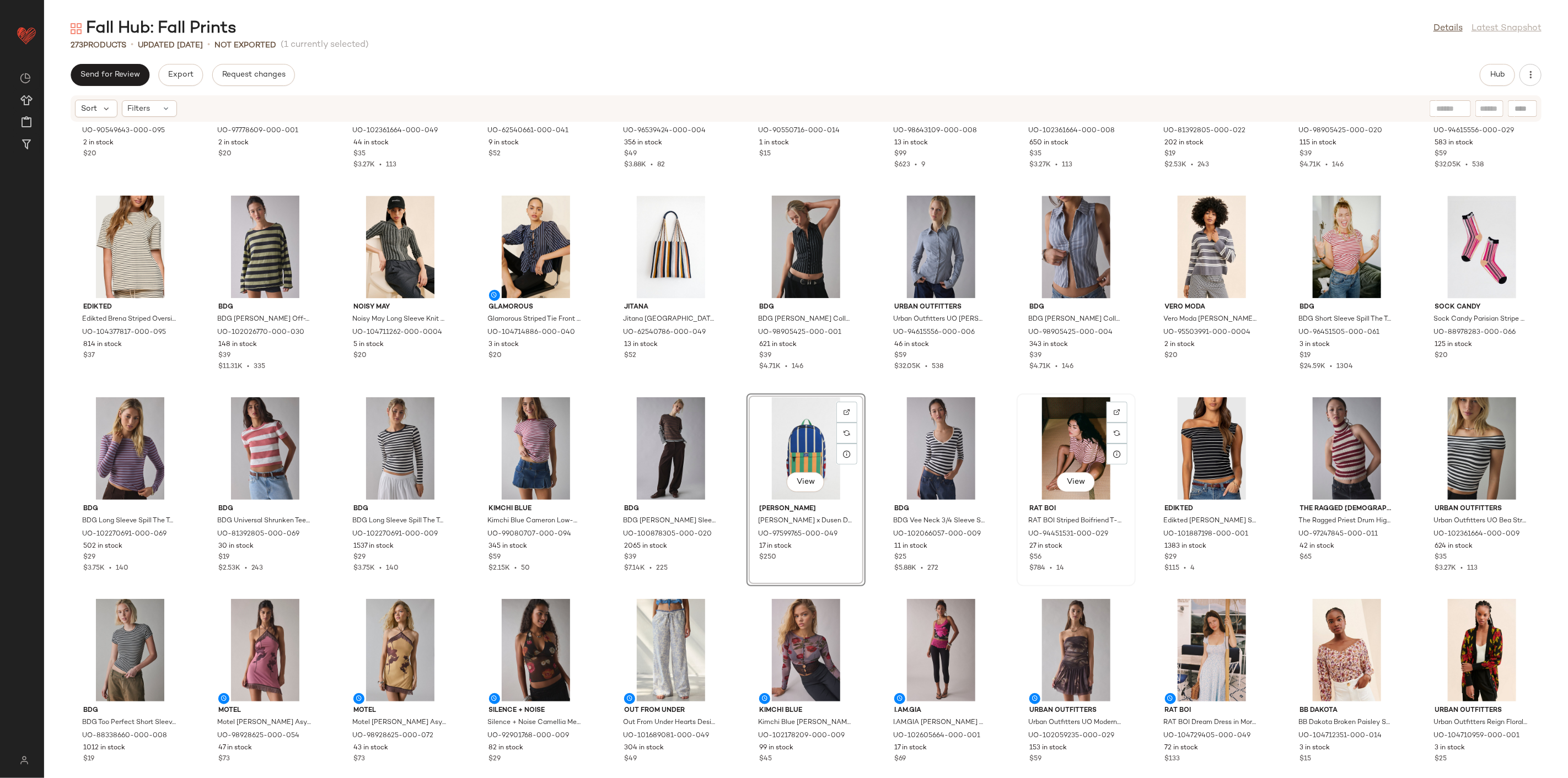
click at [1021, 397] on div "View" at bounding box center [1076, 448] width 112 height 103
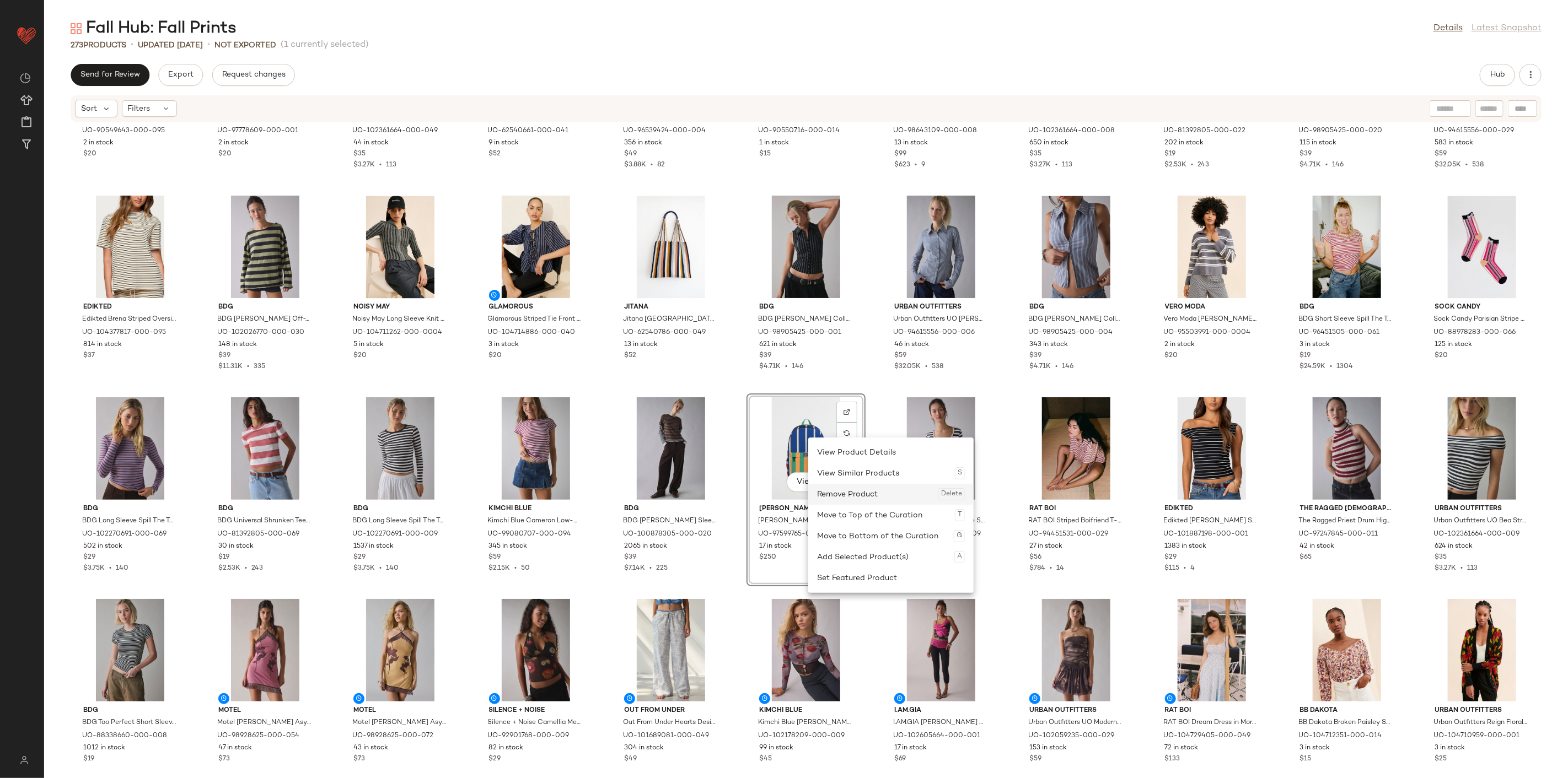
click at [827, 496] on div "Remove Product Delete" at bounding box center [891, 494] width 148 height 21
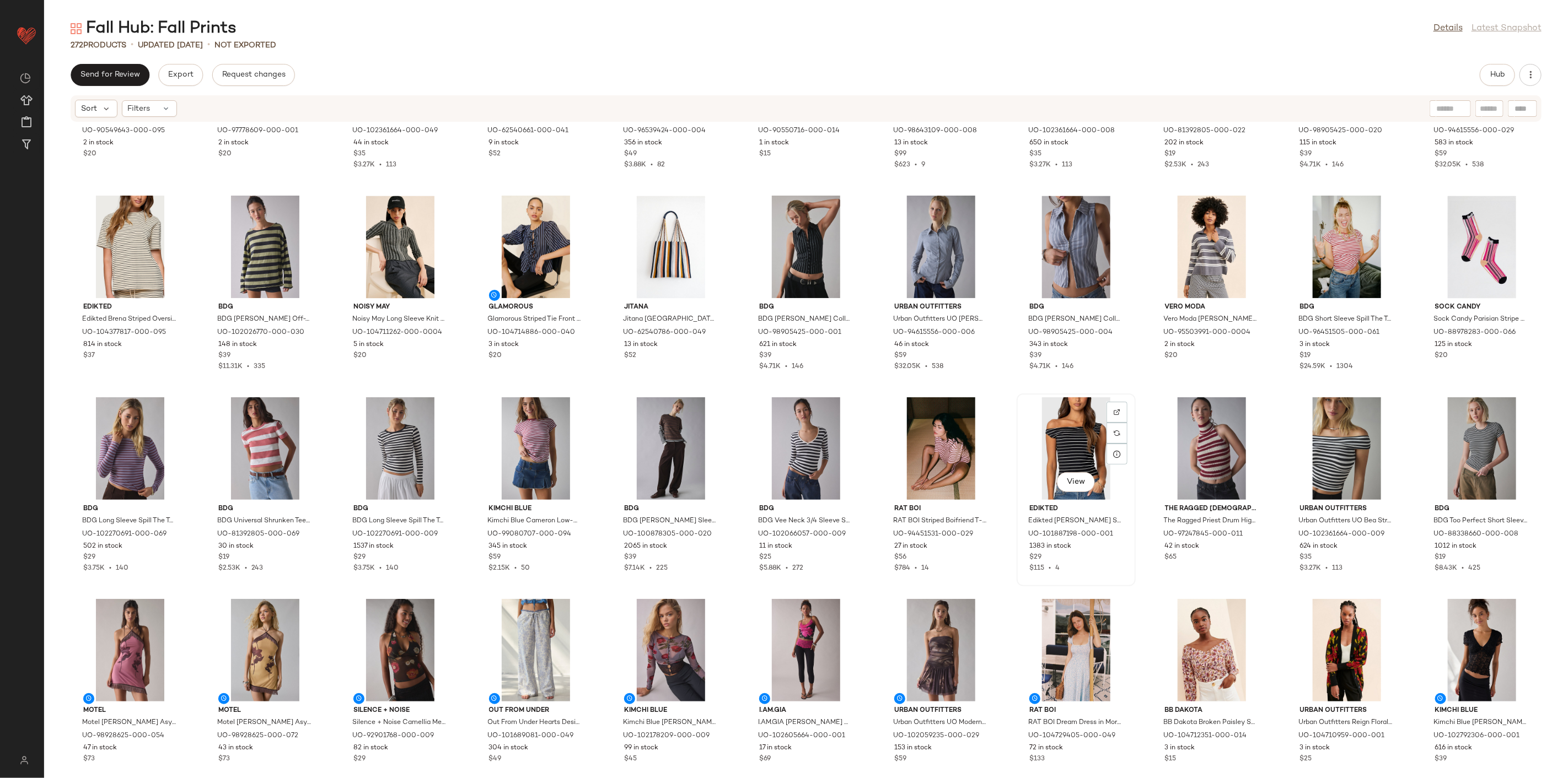
scroll to position [1897, 0]
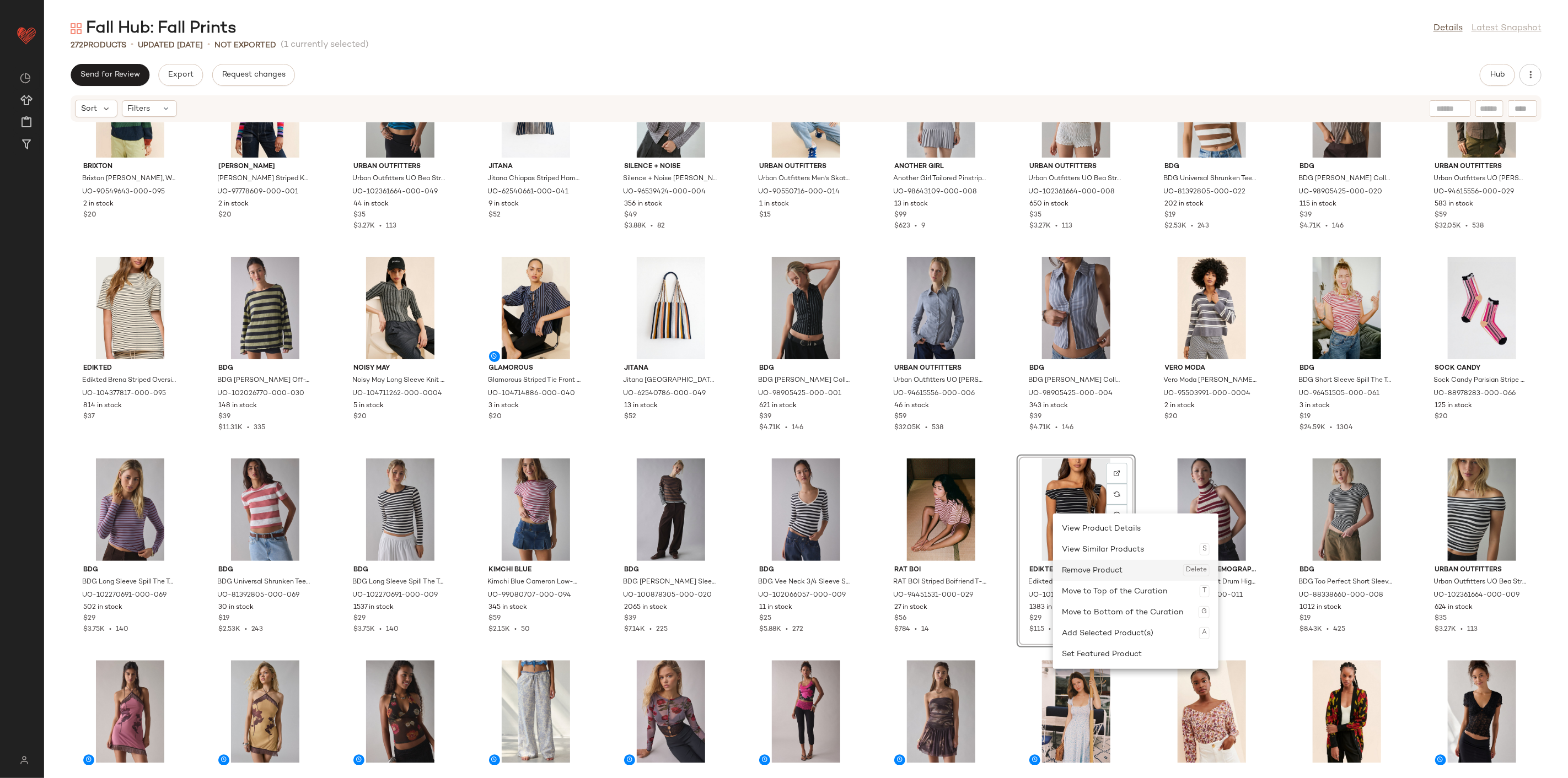
click at [1112, 574] on div "Remove Product Delete" at bounding box center [1136, 570] width 148 height 21
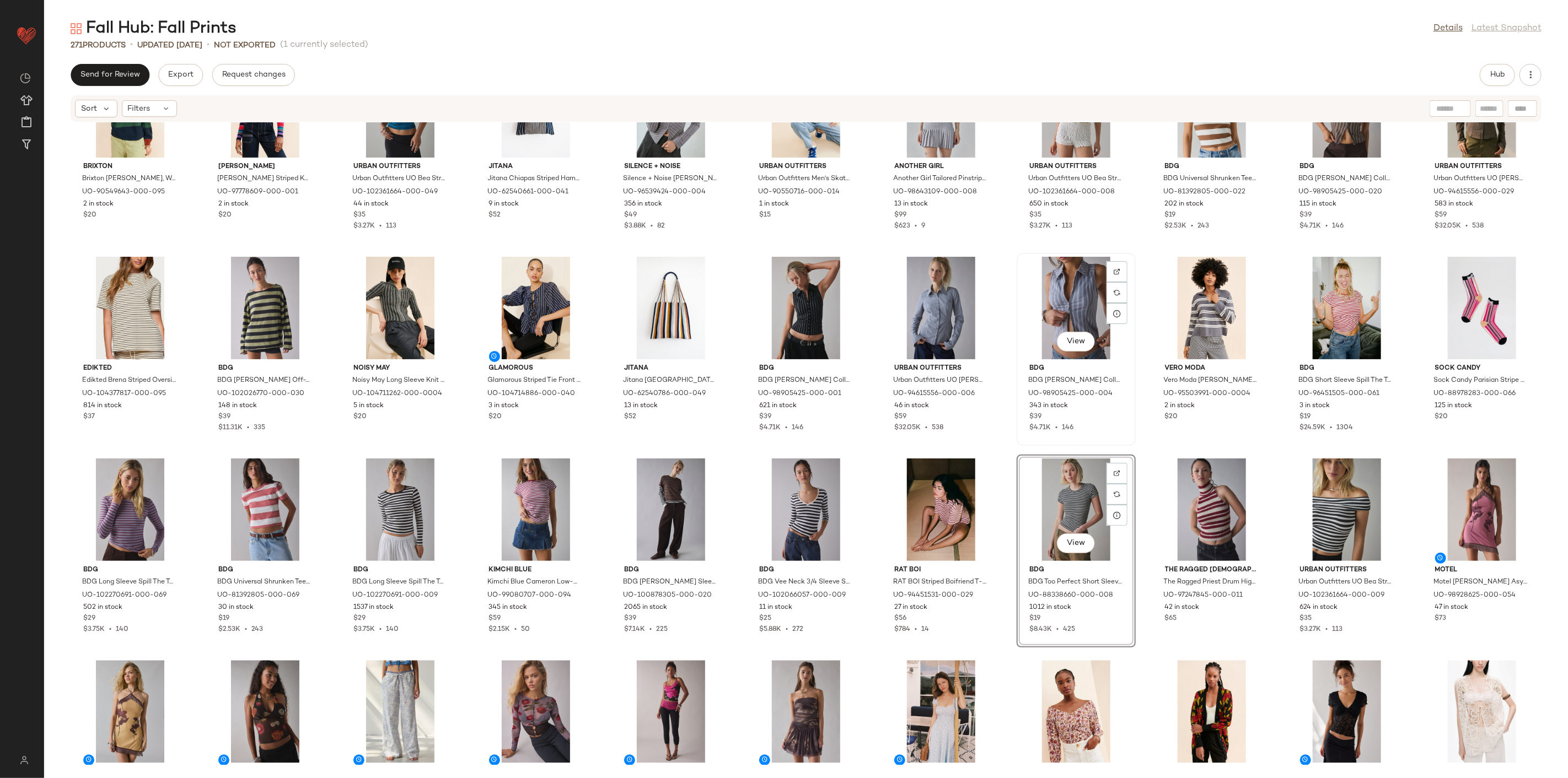
click at [1131, 437] on div "View BDG BDG Ledia Collared Zip-Front Vest Top Jacket in Grey Stripe, Women's a…" at bounding box center [1076, 350] width 117 height 191
click at [1135, 448] on div "Brixton Brixton Madero Sweater, Women's at Urban Outfitters UO-90549643-000-095…" at bounding box center [806, 444] width 1524 height 642
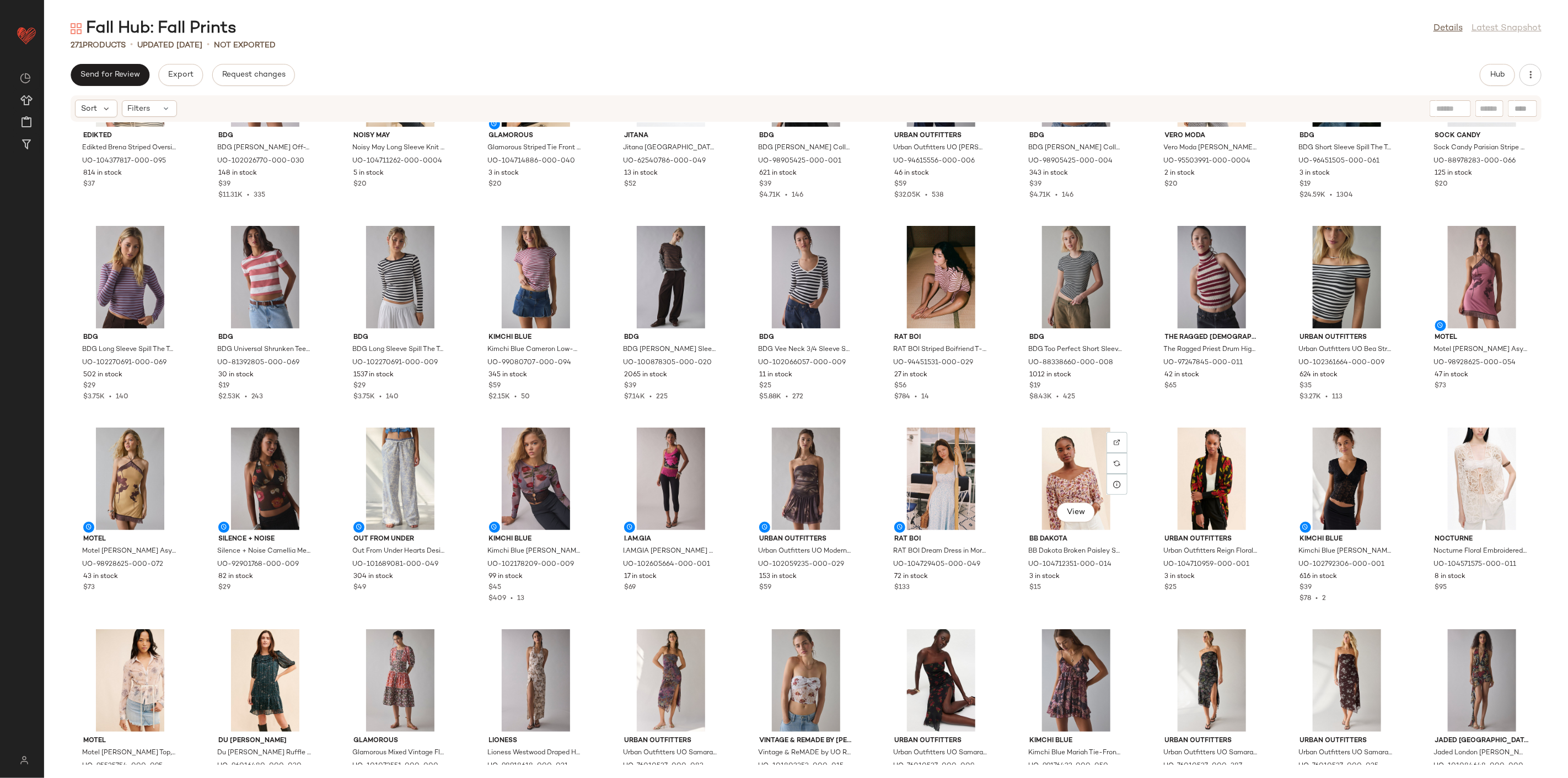
scroll to position [2142, 0]
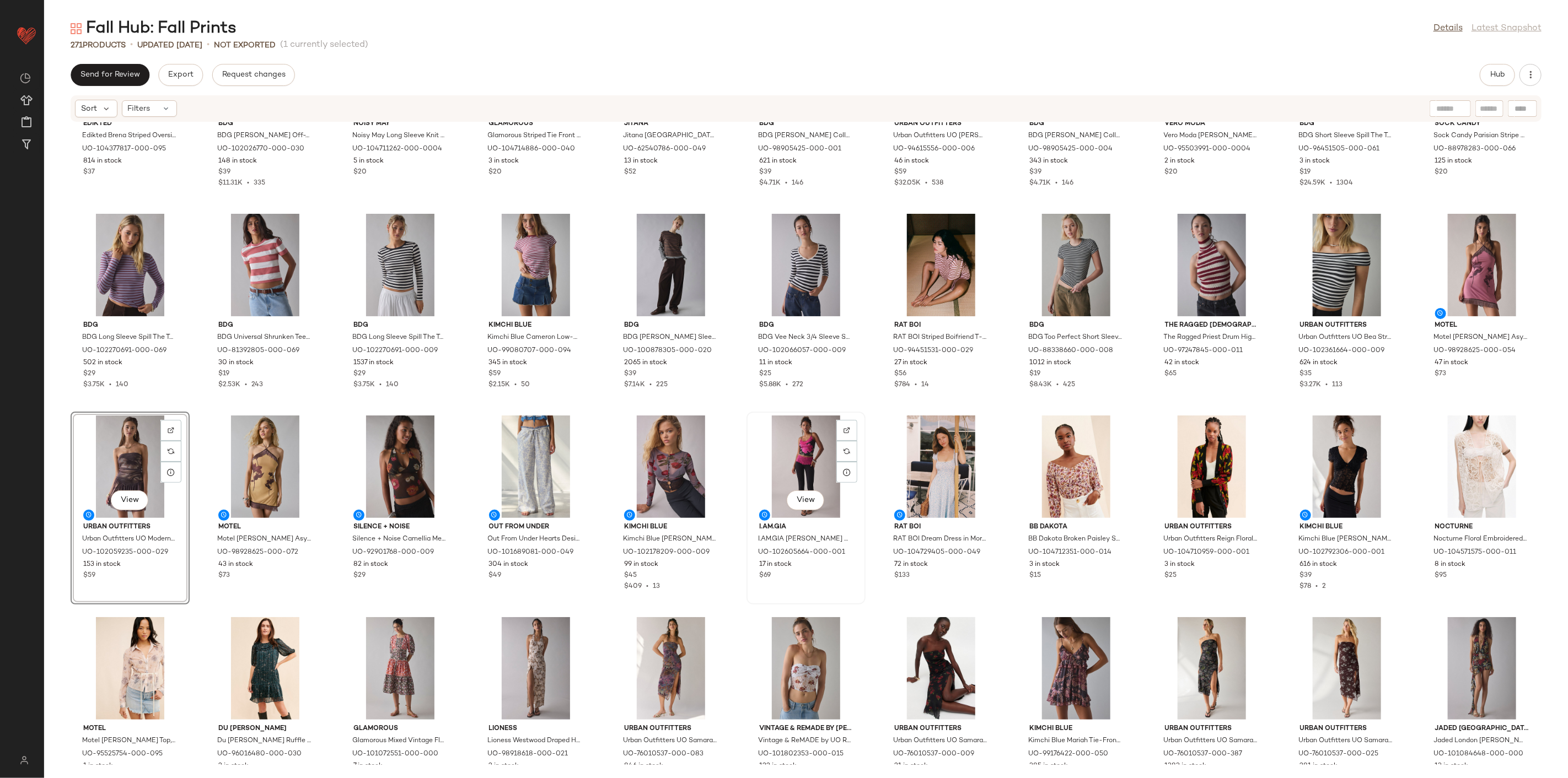
scroll to position [2203, 0]
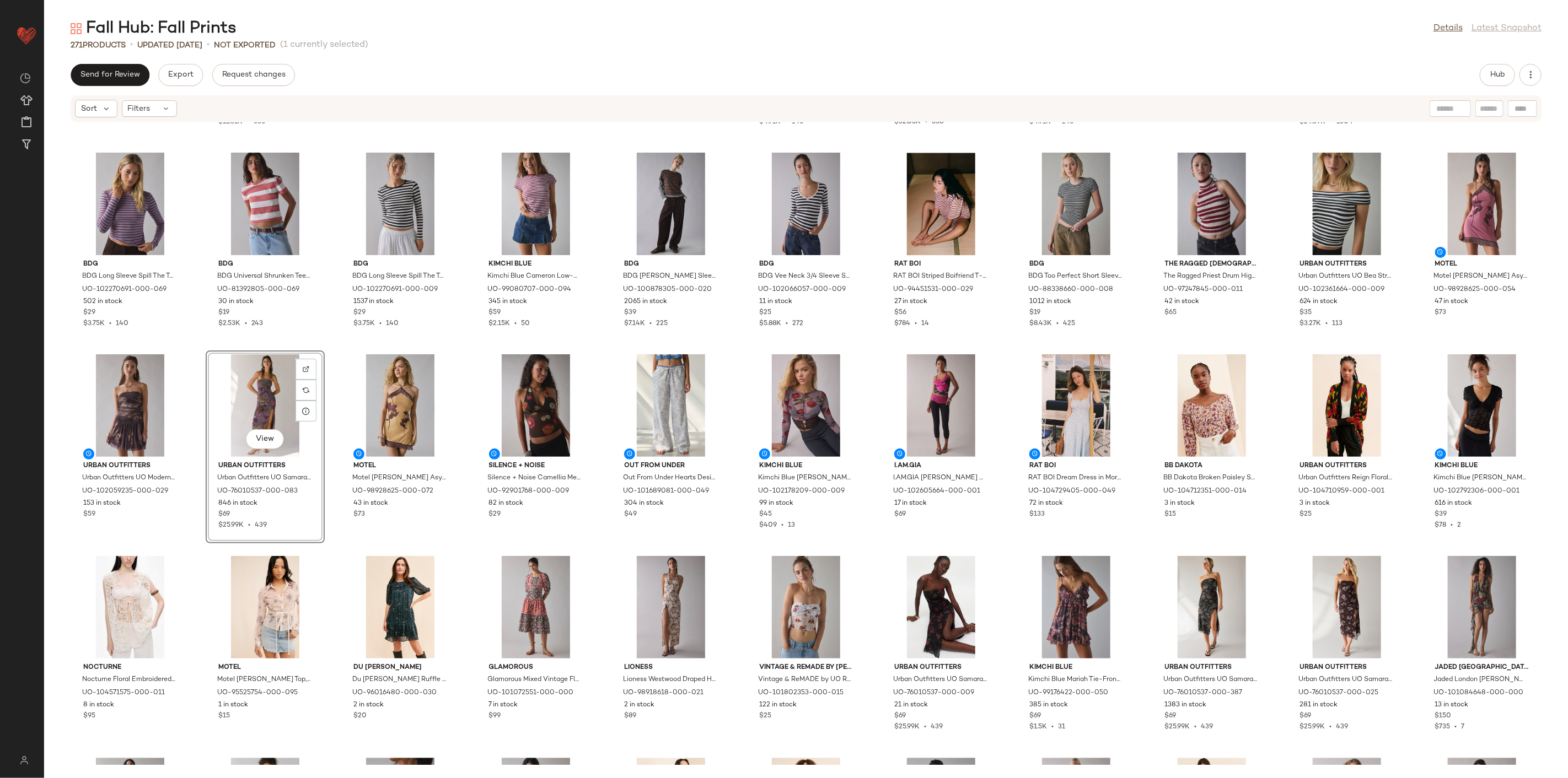
click at [192, 550] on div "Edikted Edikted Brena Striped Oversized T Shirt Top in Cream/And/Black, Women's…" at bounding box center [806, 444] width 1524 height 642
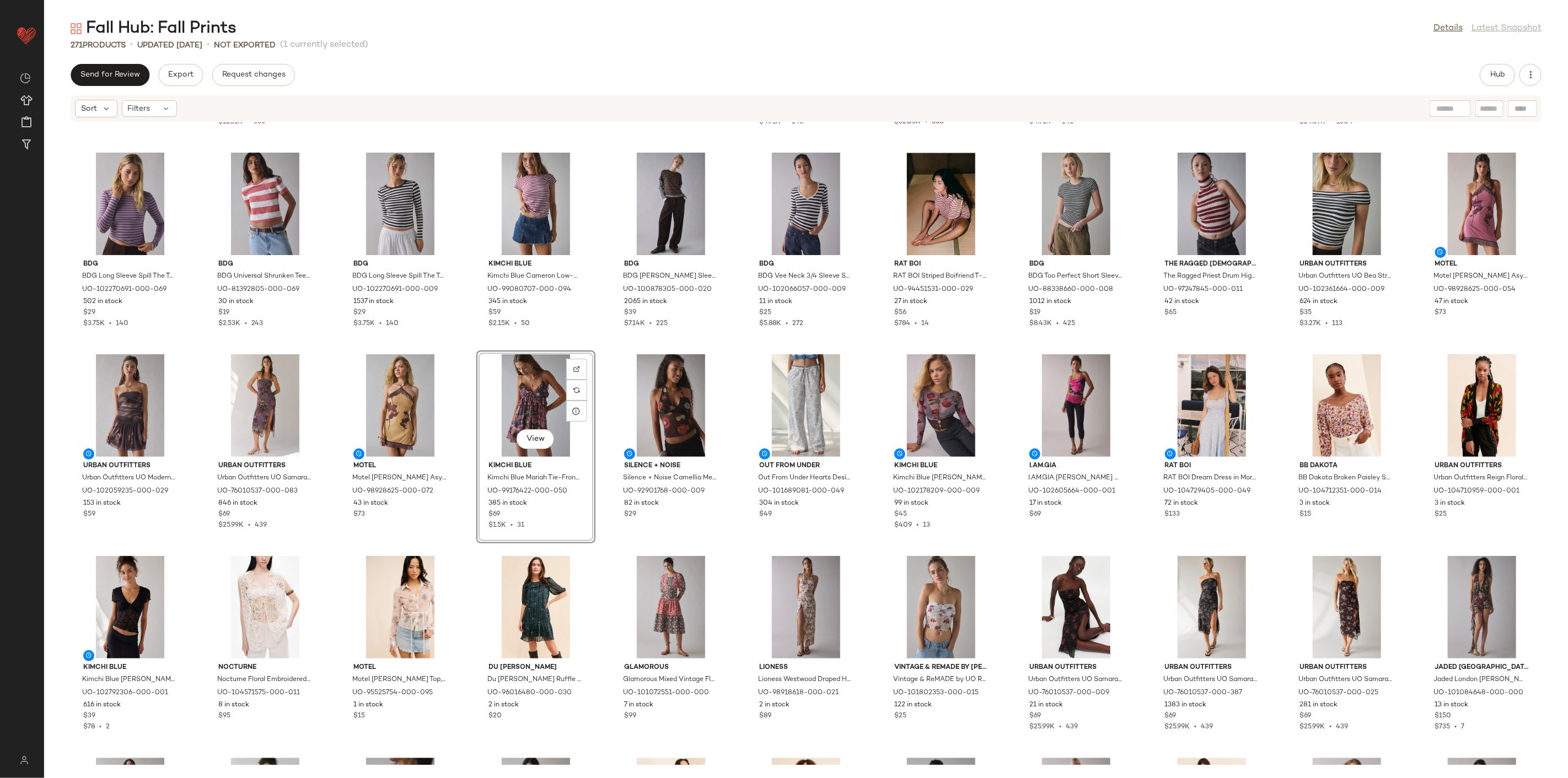
scroll to position [2265, 0]
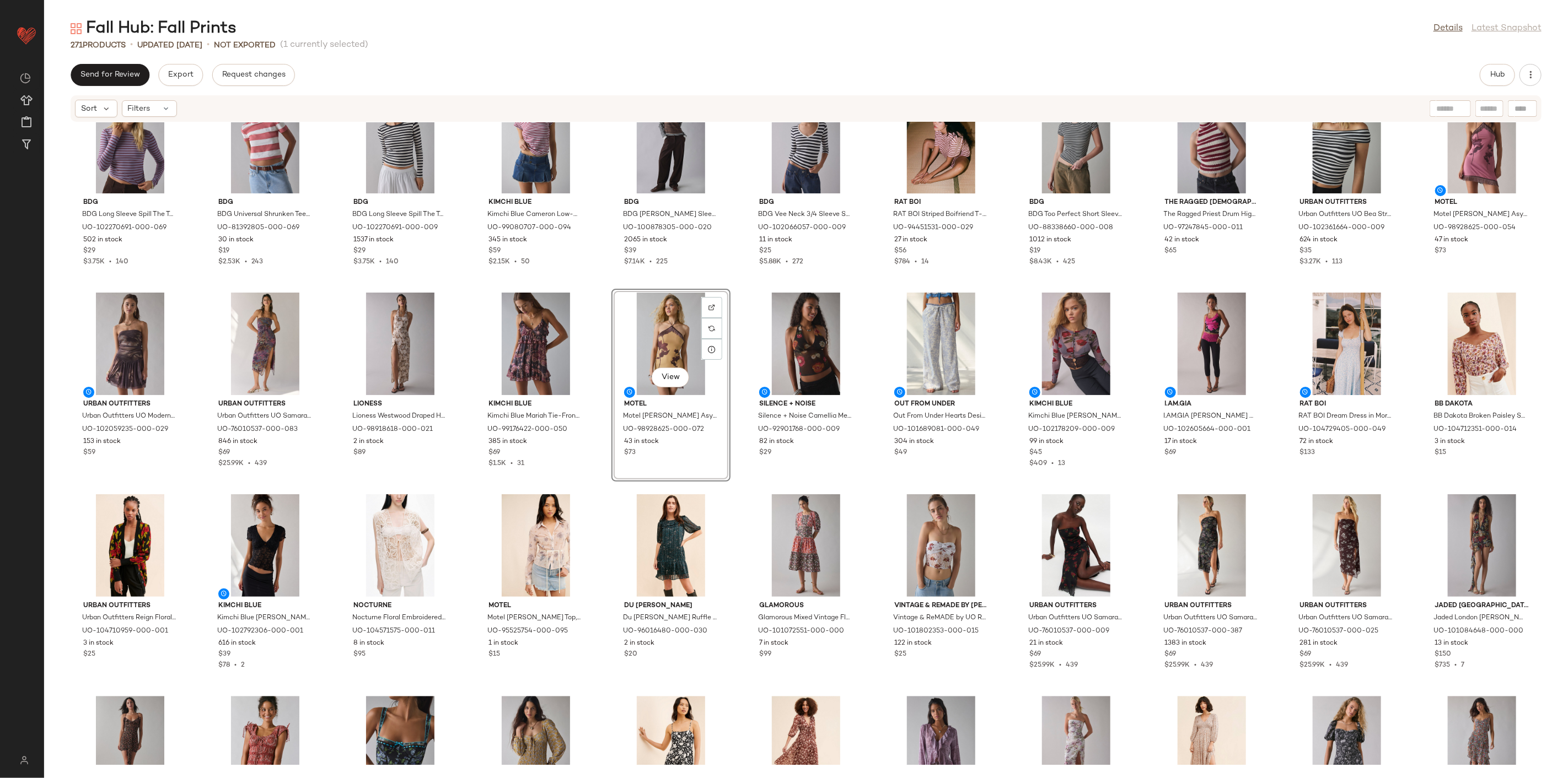
click at [732, 409] on div "Edikted Edikted Brena Striped Oversized T Shirt Top in Cream/And/Black, Women's…" at bounding box center [806, 444] width 1524 height 642
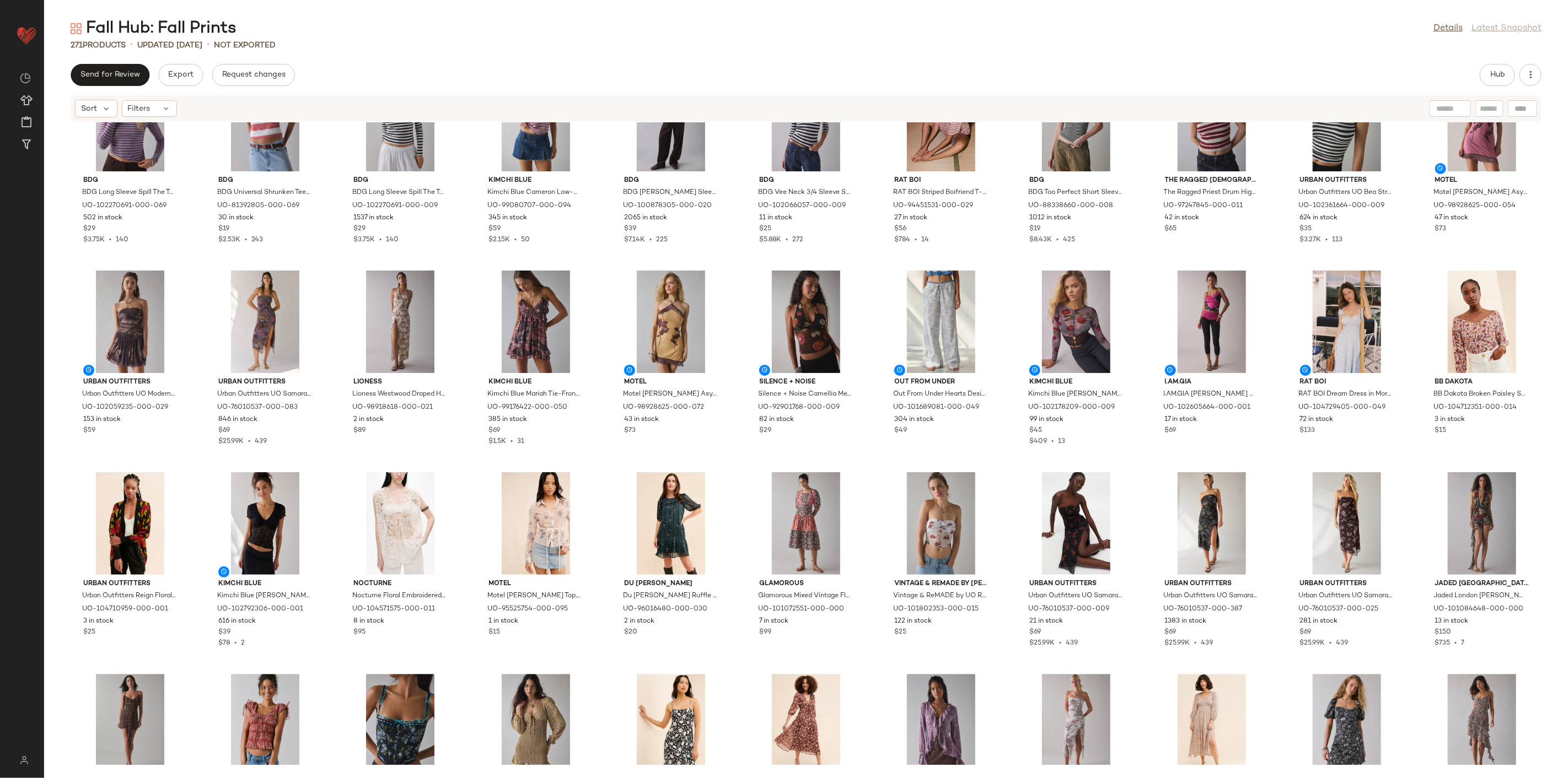
scroll to position [2265, 0]
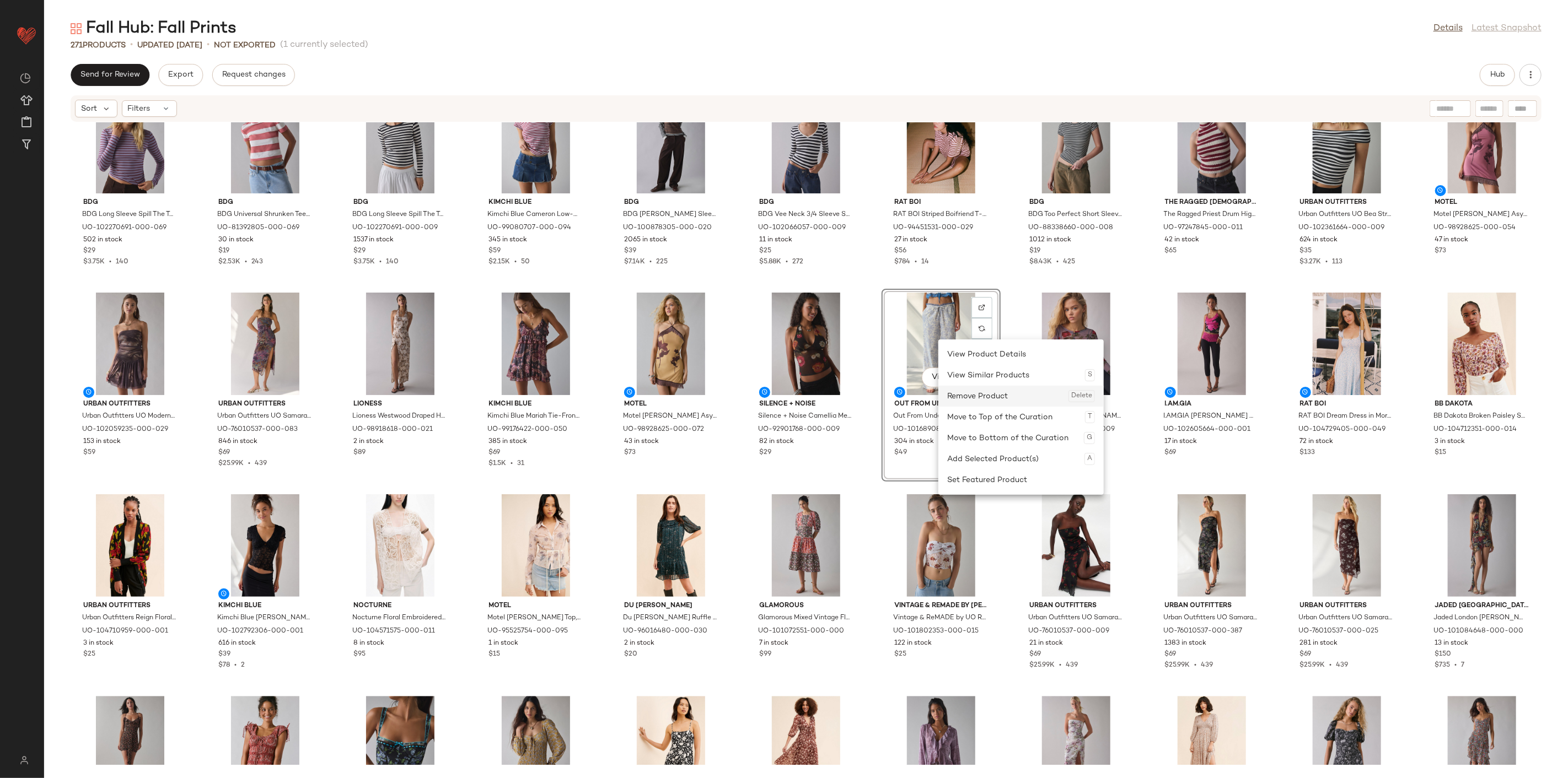
click at [960, 389] on div "Remove Product Delete" at bounding box center [1021, 396] width 148 height 21
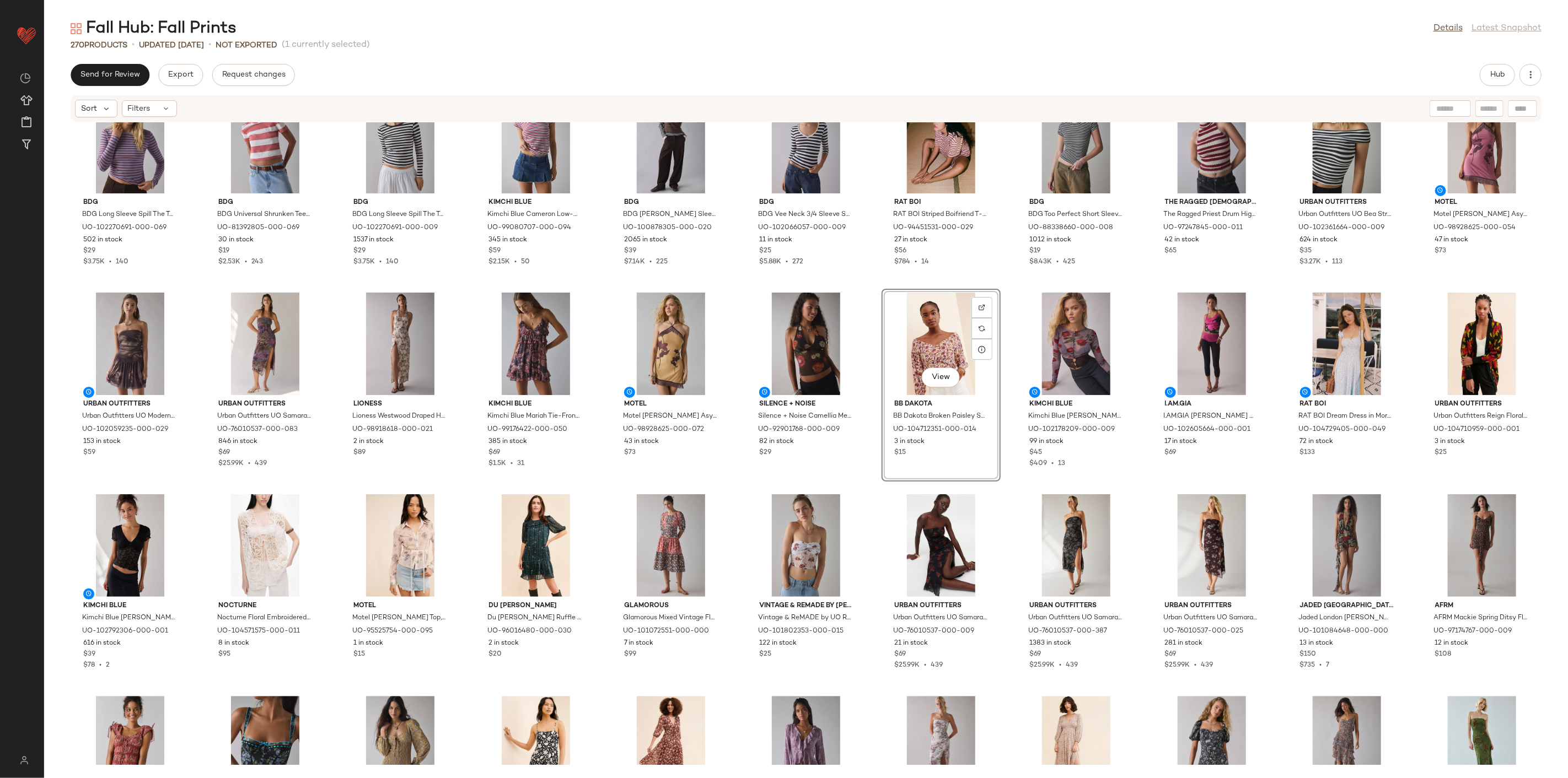
click at [873, 477] on div "BDG BDG Long Sleeve Spill The Tee in Red, Women's at Urban Outfitters UO-102270…" at bounding box center [806, 444] width 1524 height 642
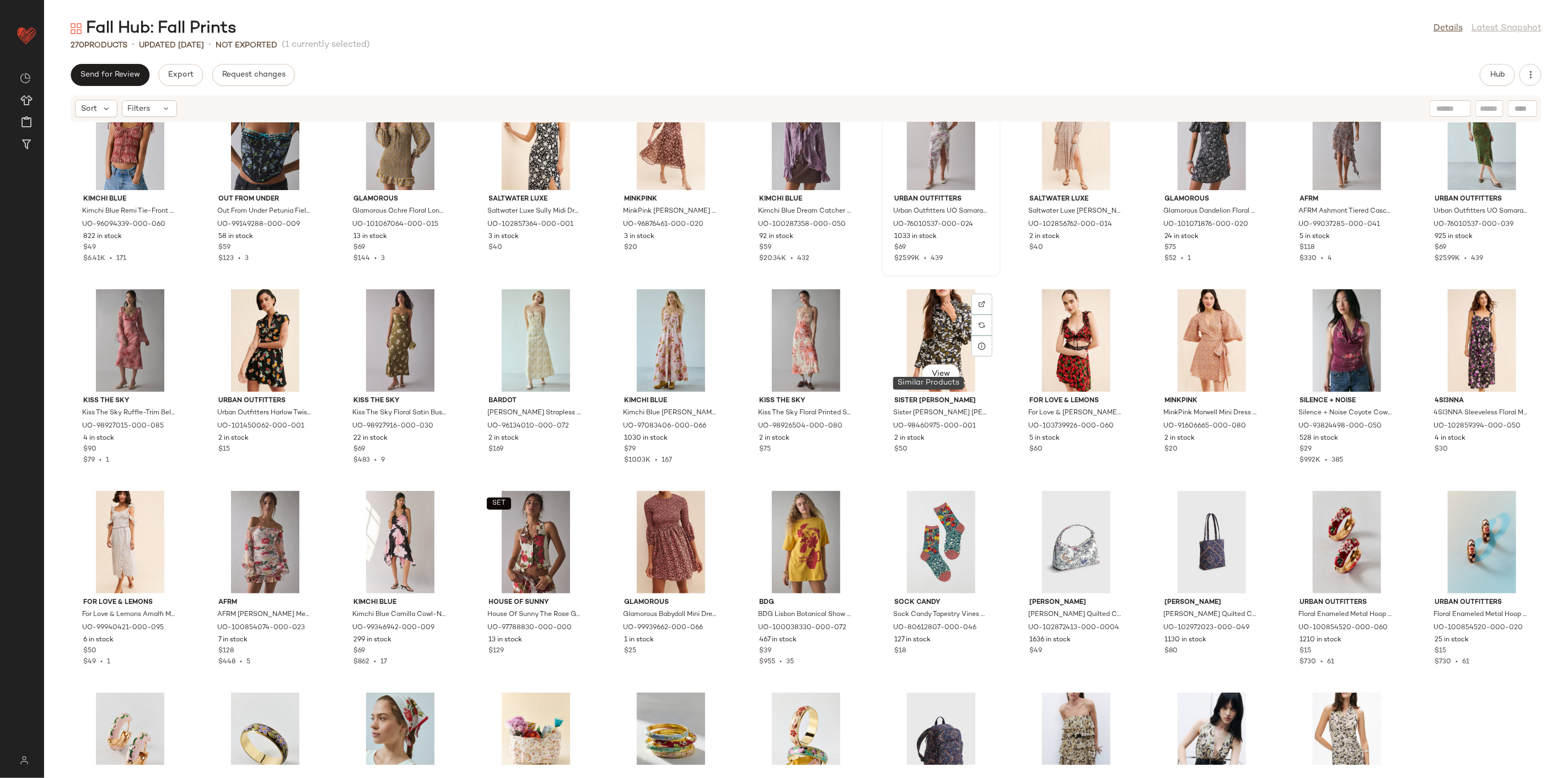
scroll to position [2877, 0]
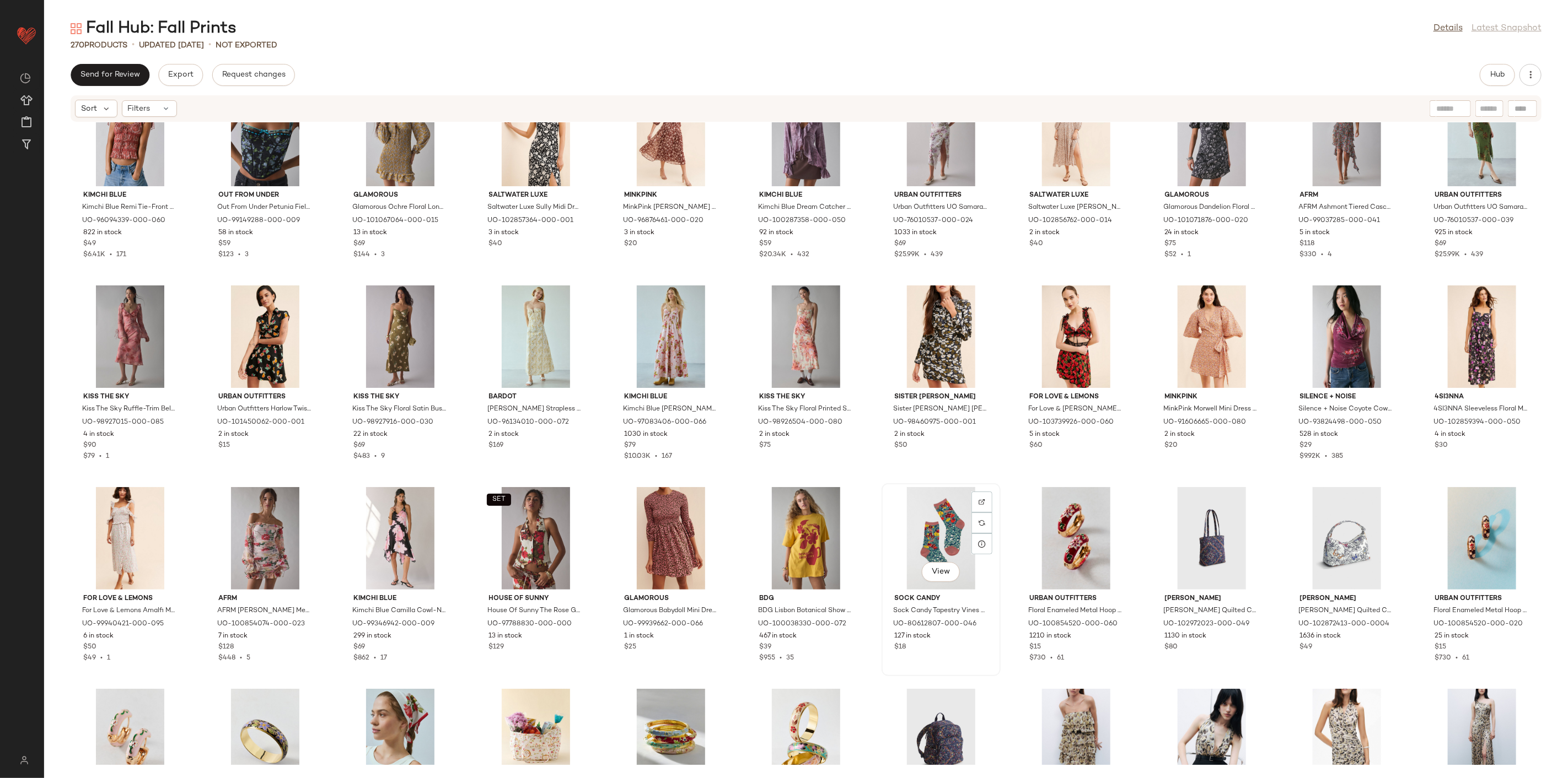
drag, startPoint x: 949, startPoint y: 535, endPoint x: 1081, endPoint y: 520, distance: 132.8
click at [949, 535] on div "View" at bounding box center [941, 539] width 112 height 103
click at [1200, 526] on div "View" at bounding box center [1212, 539] width 112 height 103
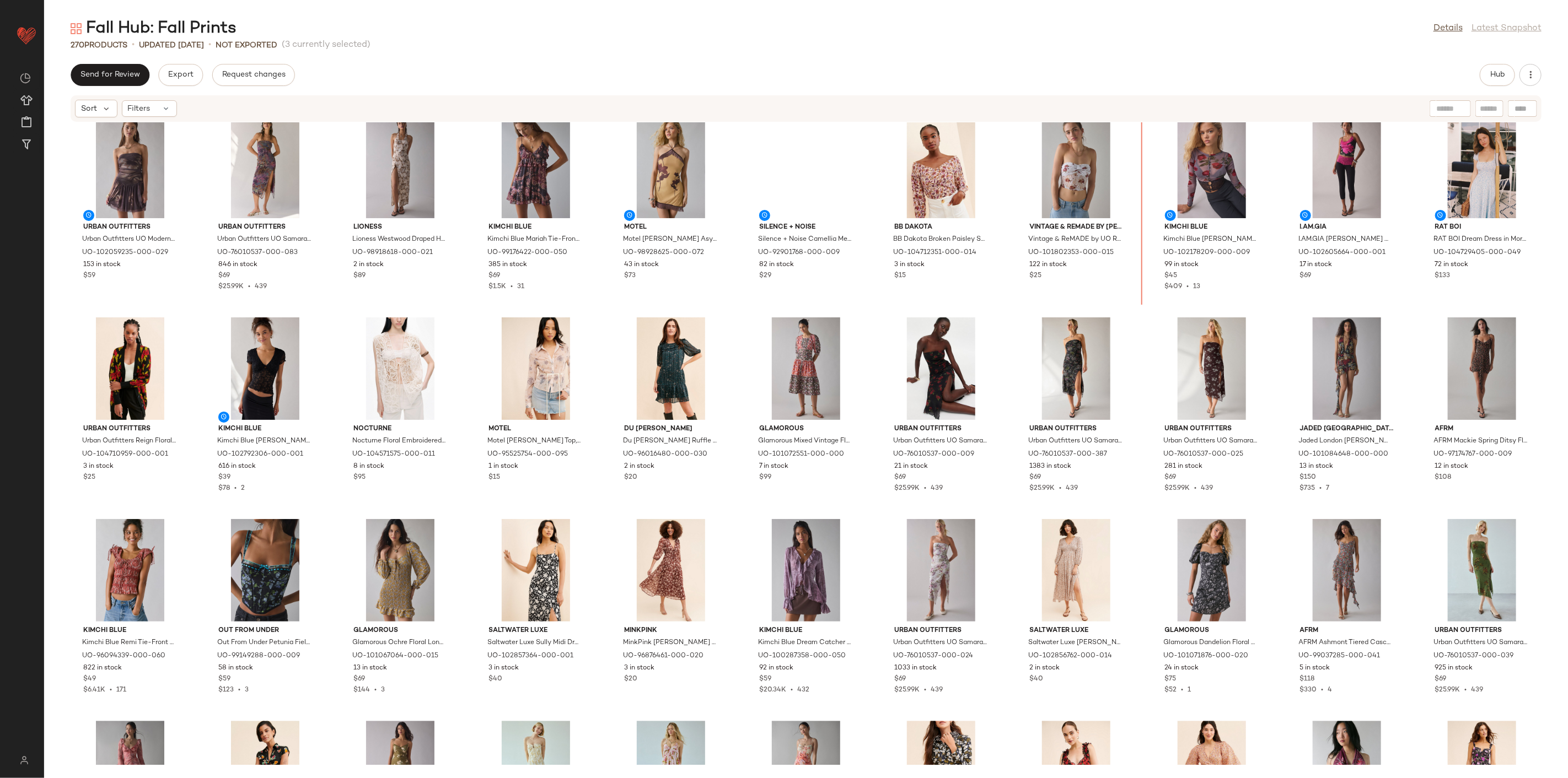
scroll to position [2366, 0]
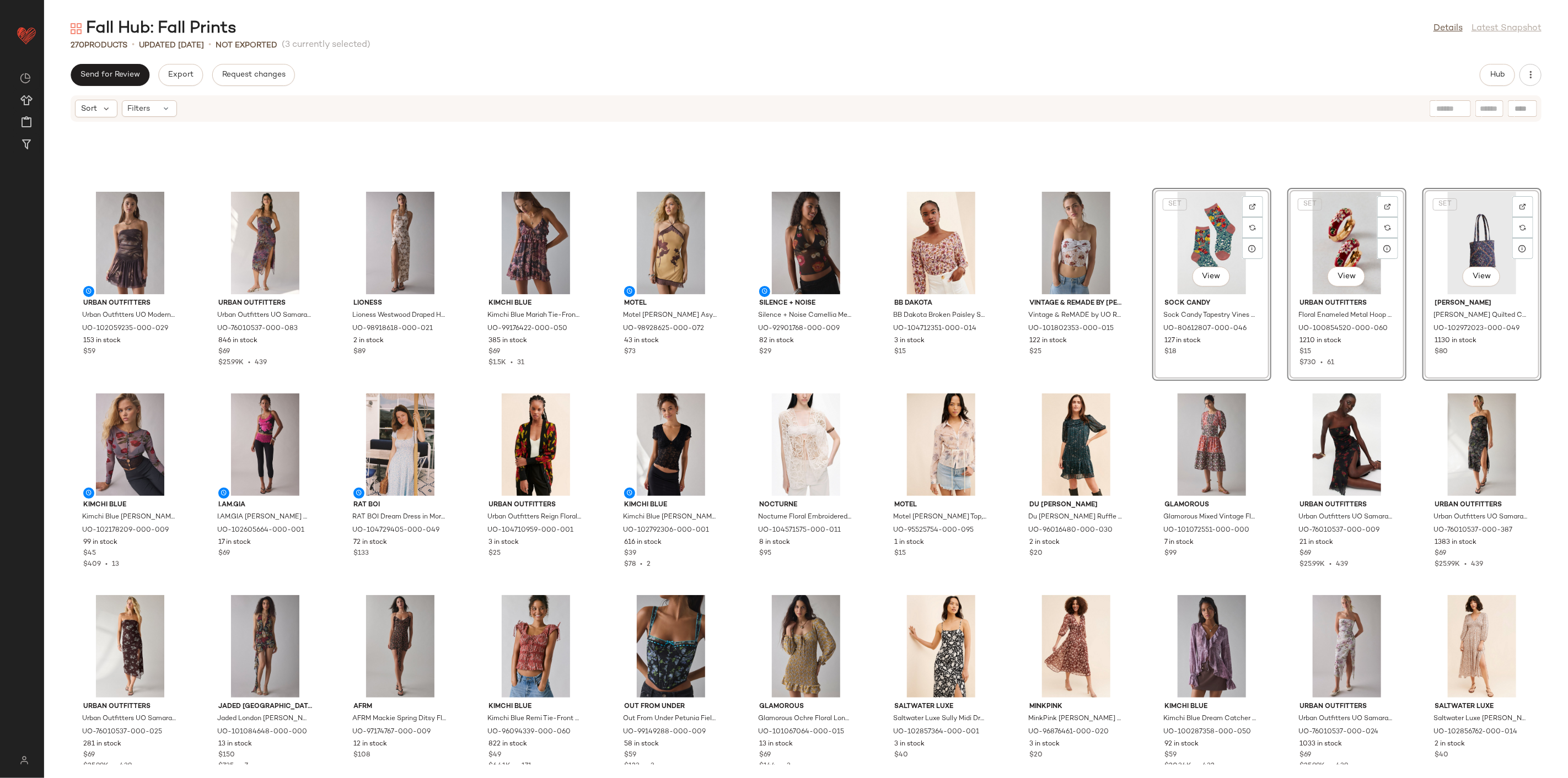
click at [1137, 382] on div "Urban Outfitters Urban Outfitters UO Modern Mesh Basque Waist Strapless Mini Dr…" at bounding box center [806, 444] width 1524 height 642
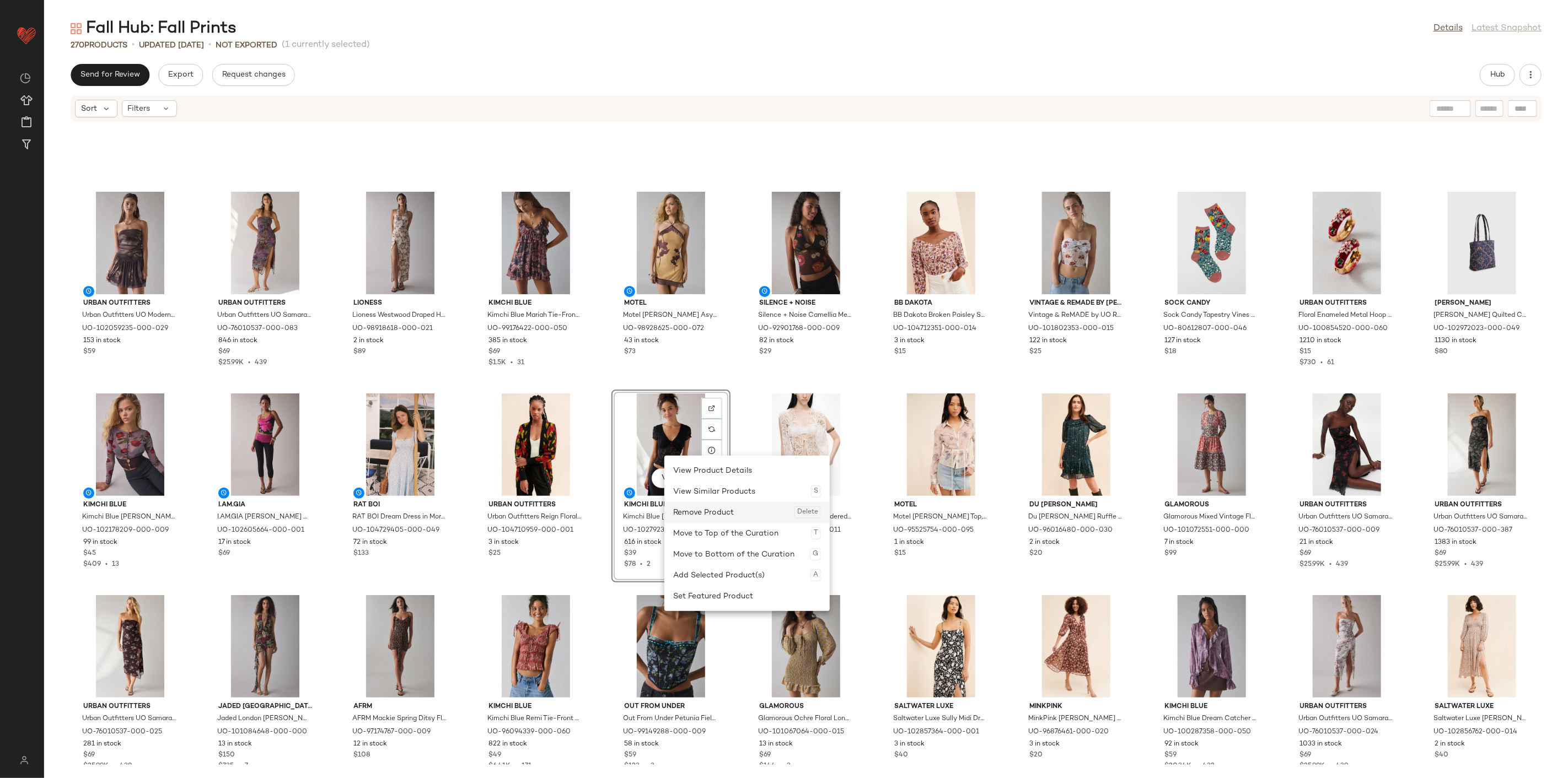
click at [712, 513] on div "Remove Product Delete" at bounding box center [747, 513] width 148 height 21
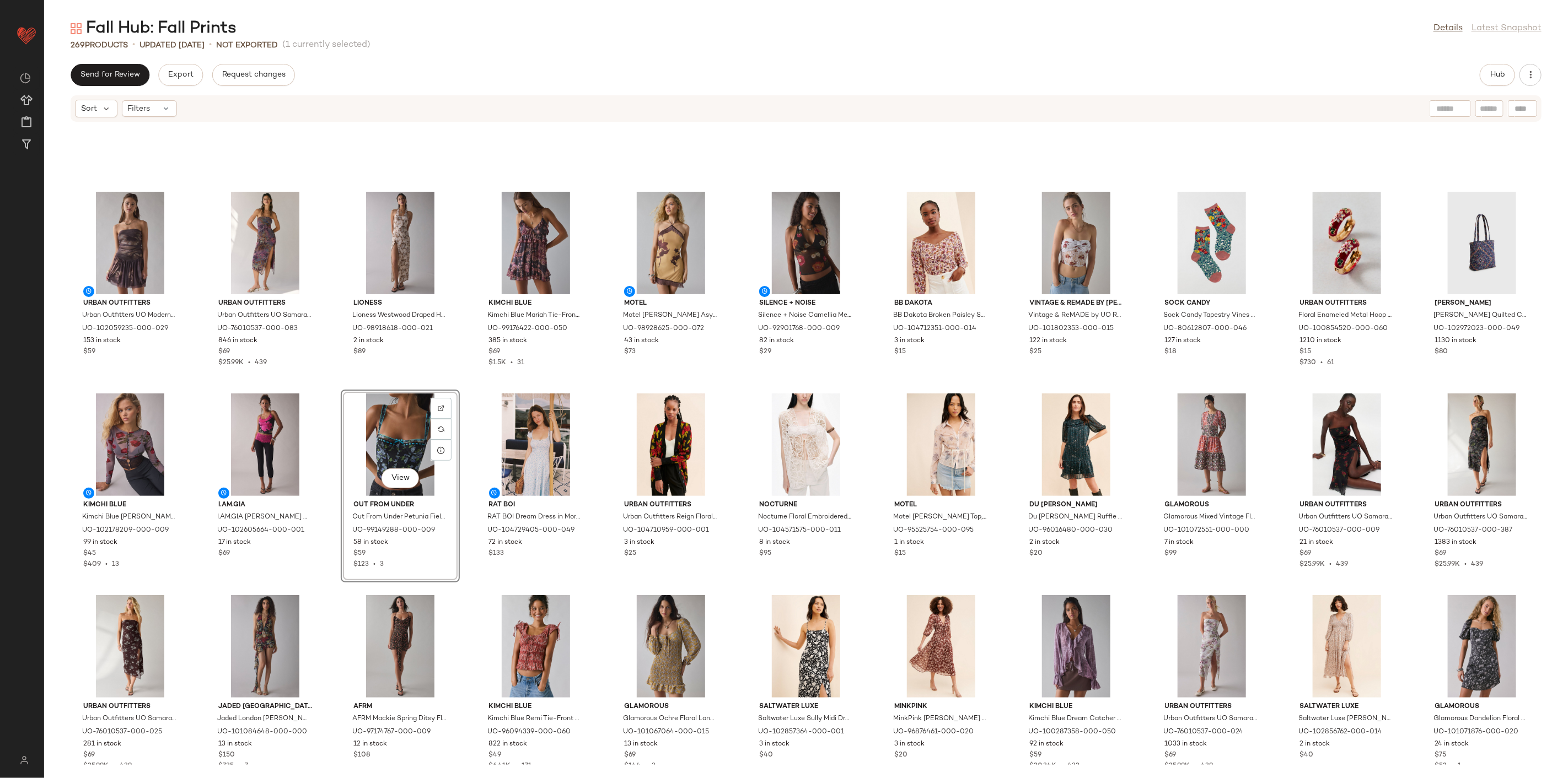
click at [456, 588] on div "Urban Outfitters Urban Outfitters UO Modern Mesh Basque Waist Strapless Mini Dr…" at bounding box center [806, 444] width 1524 height 642
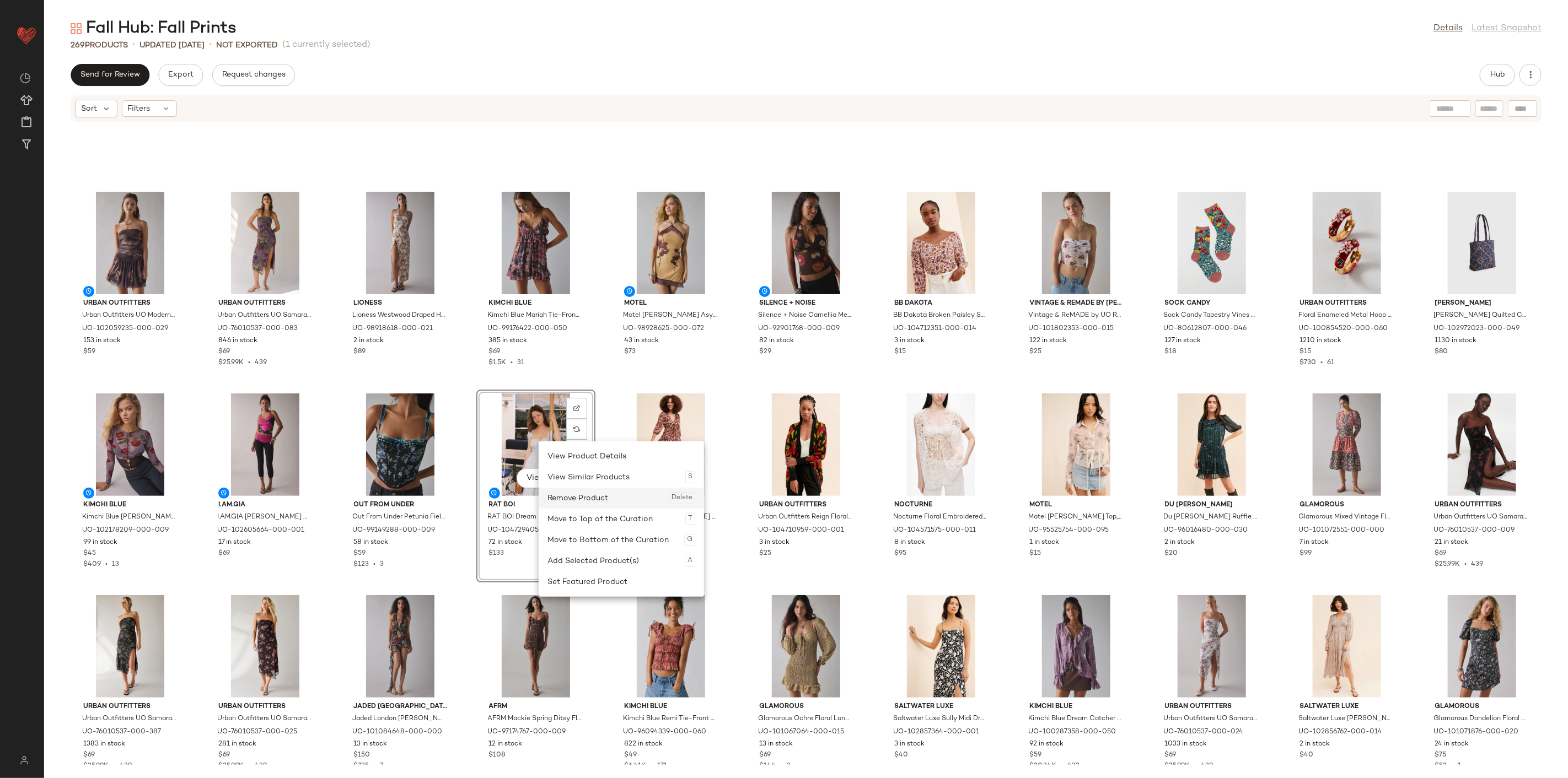
click at [583, 500] on div "Remove Product Delete" at bounding box center [621, 498] width 148 height 21
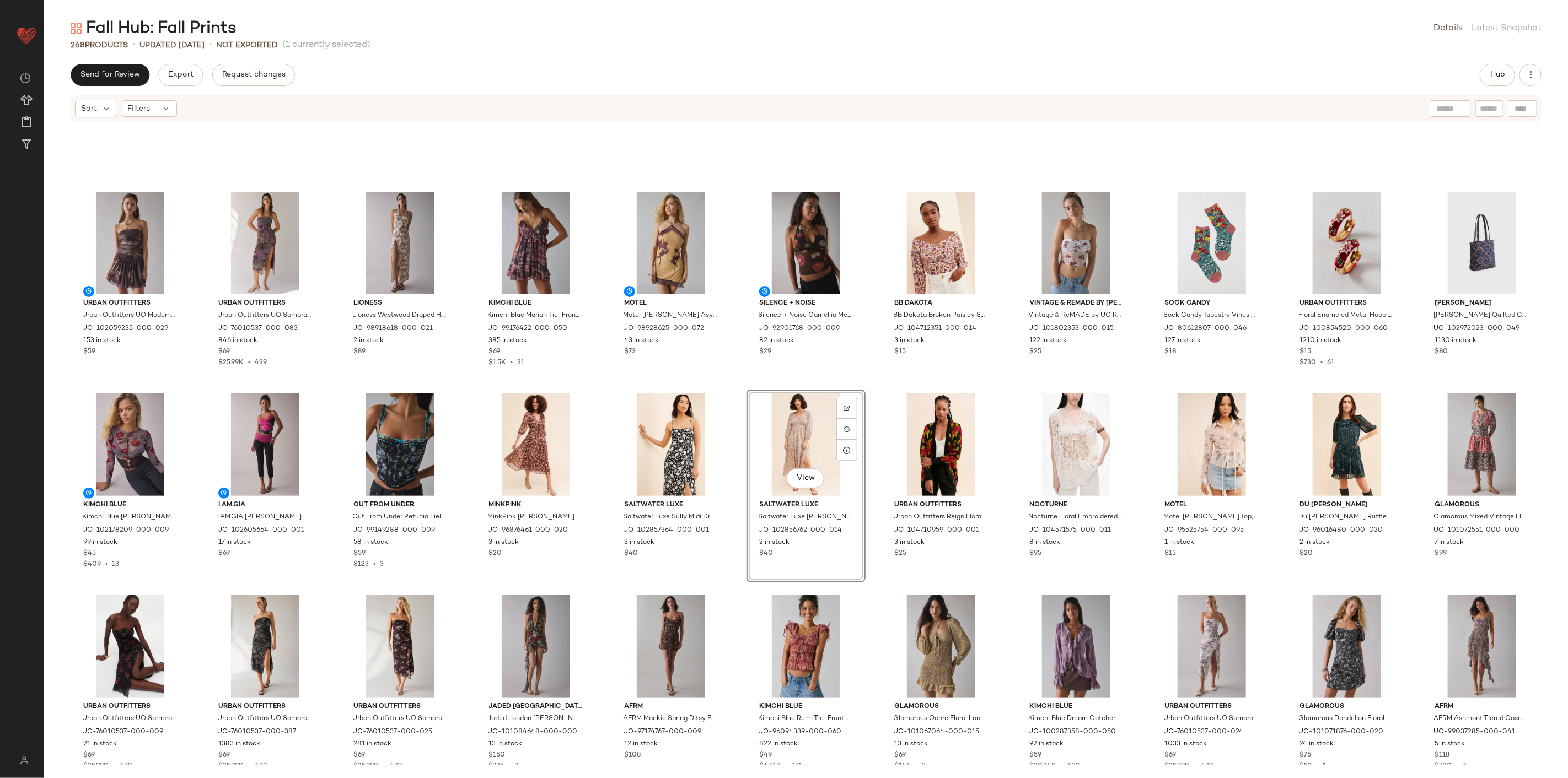
click at [740, 574] on div "Urban Outfitters Urban Outfitters UO Modern Mesh Basque Waist Strapless Mini Dr…" at bounding box center [806, 444] width 1524 height 642
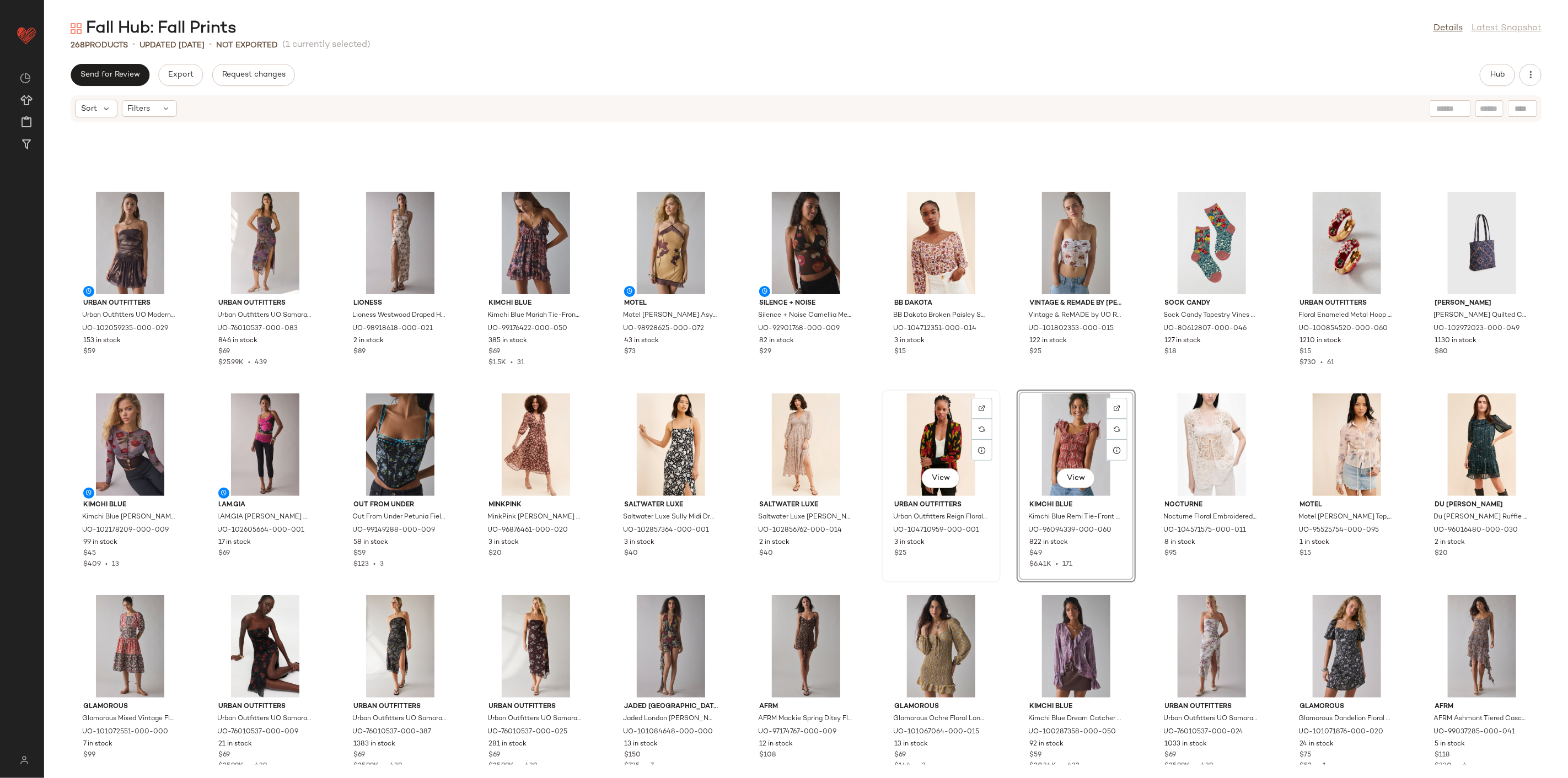
scroll to position [2427, 0]
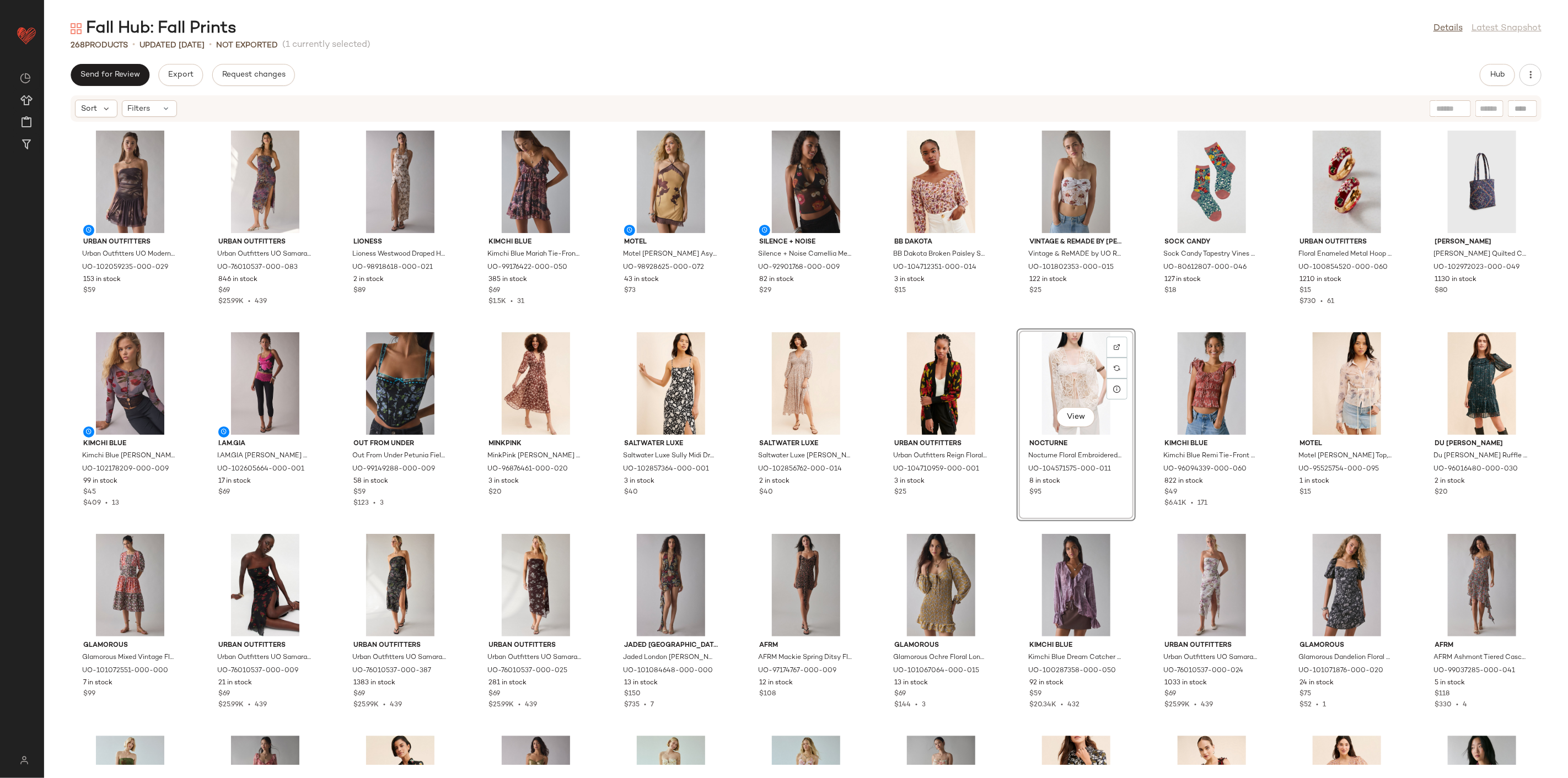
click at [1006, 515] on div "Urban Outfitters Urban Outfitters UO Modern Mesh Basque Waist Strapless Mini Dr…" at bounding box center [806, 444] width 1524 height 642
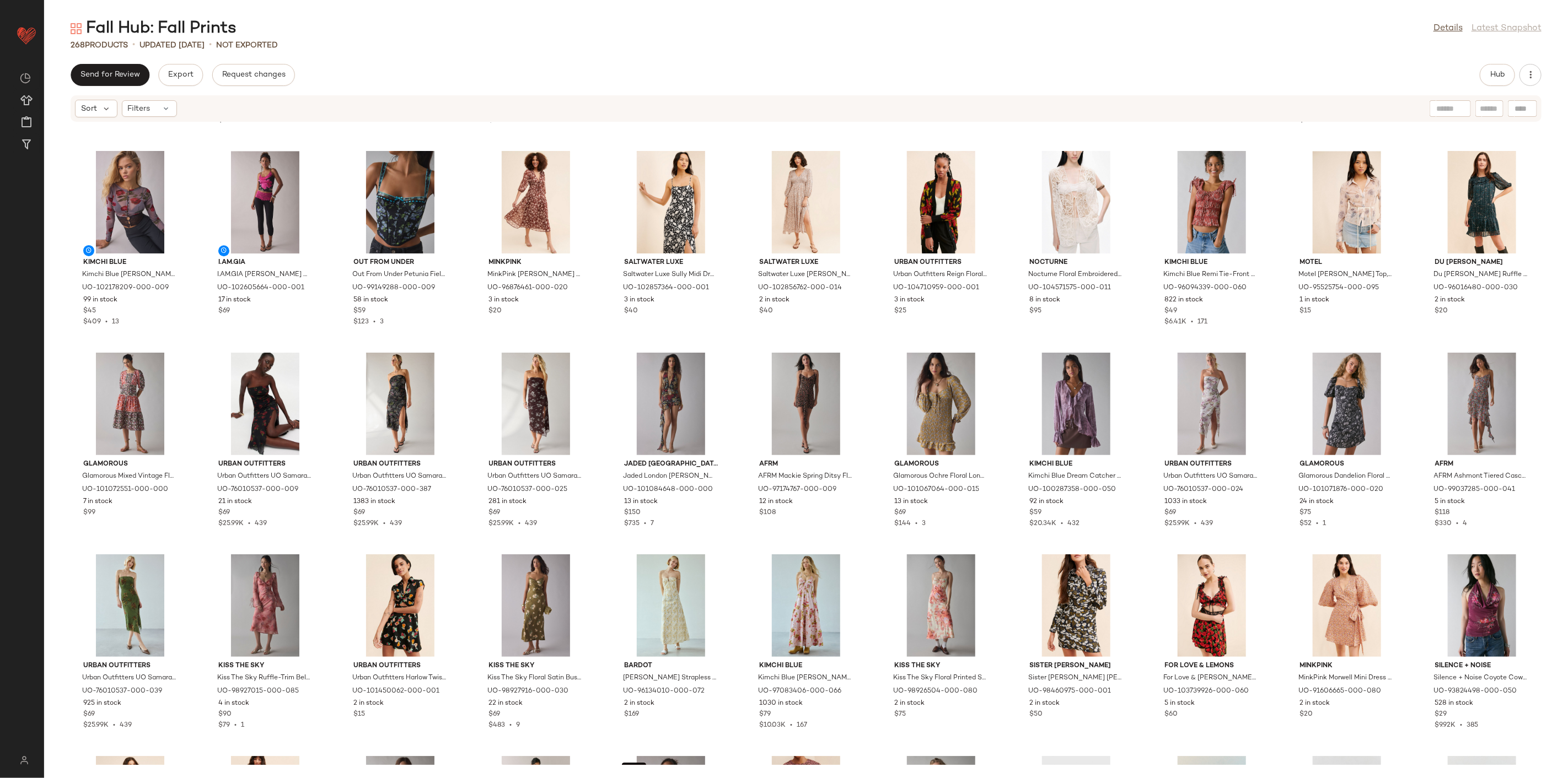
scroll to position [2610, 0]
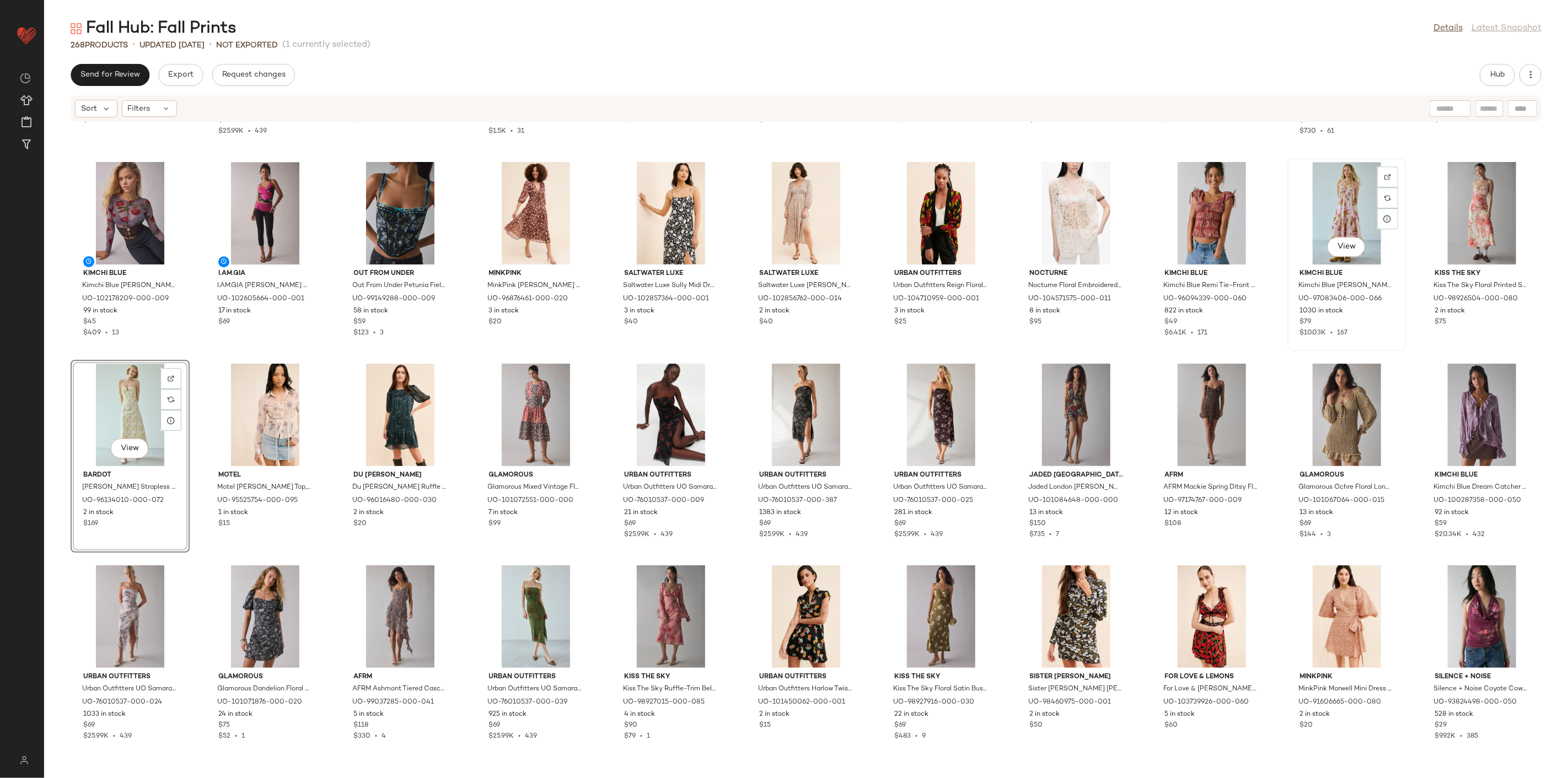
scroll to position [2634, 0]
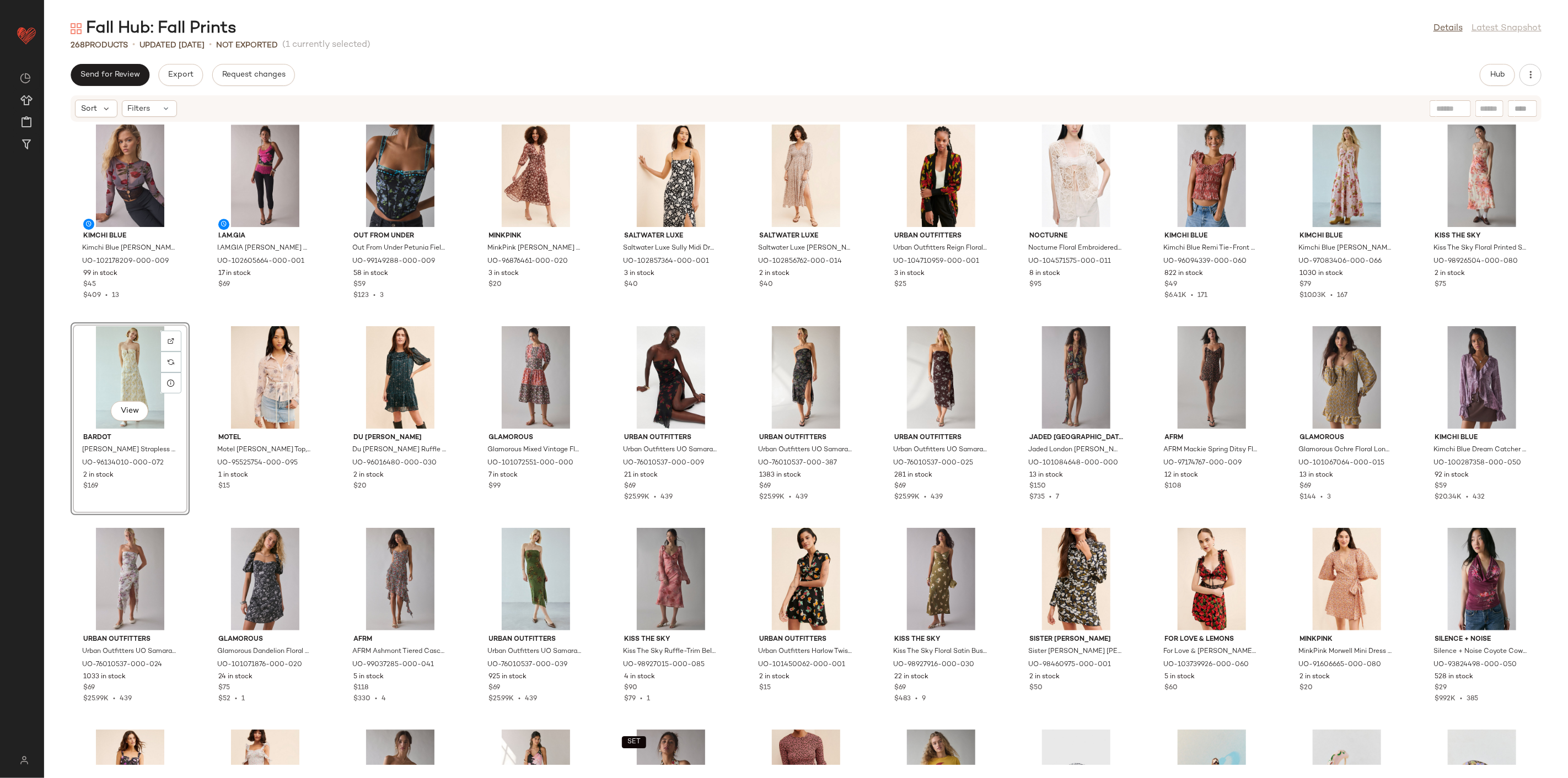
click at [465, 466] on div "Urban Outfitters Urban Outfitters UO Modern Mesh Basque Waist Strapless Mini Dr…" at bounding box center [806, 444] width 1524 height 642
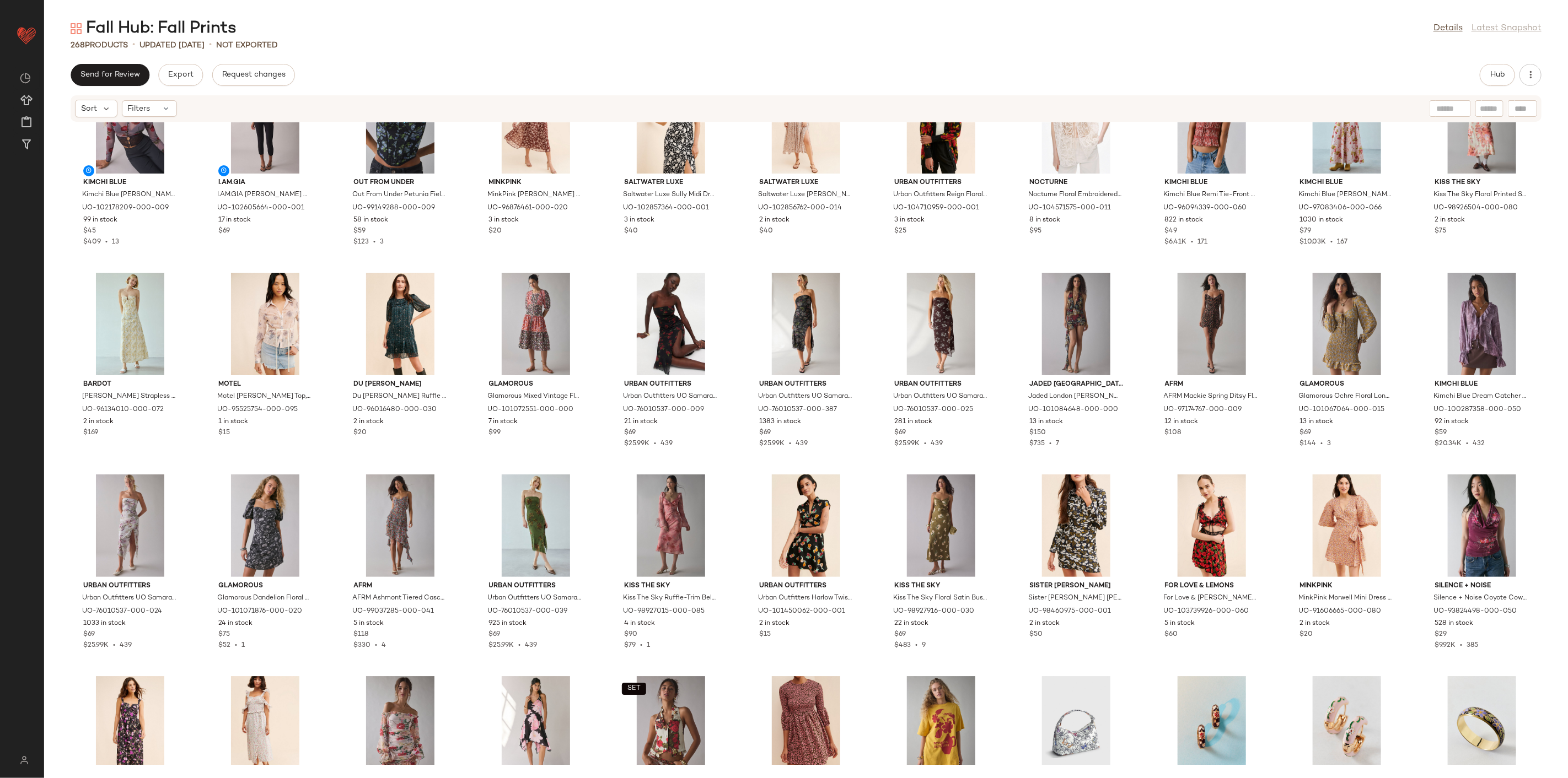
scroll to position [2696, 0]
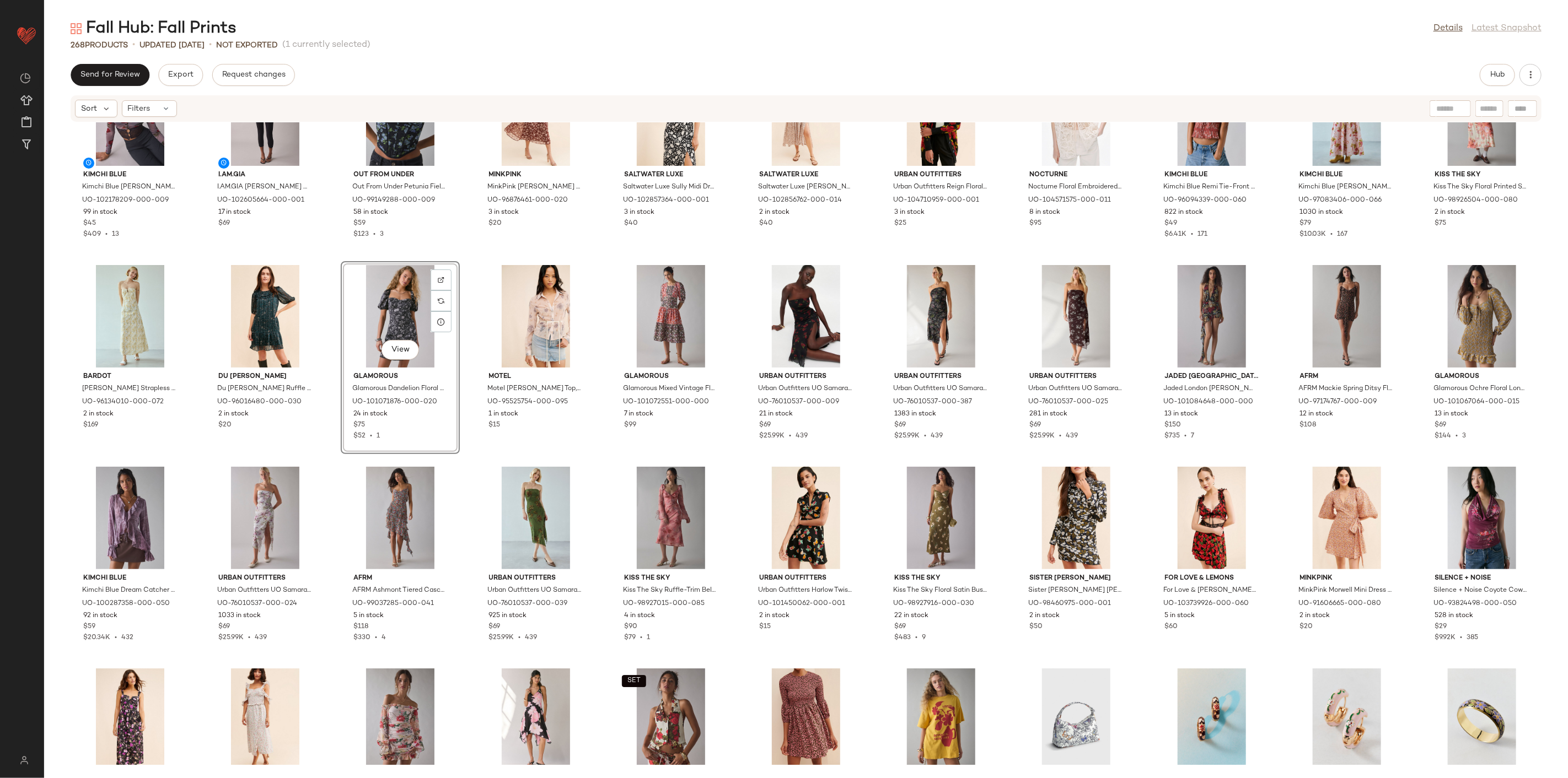
click at [334, 453] on div "Kimchi Blue Kimchi Blue Sabrina Sheer Mesh Lace Trim Cardigan in Fast Rose, Wom…" at bounding box center [806, 444] width 1524 height 642
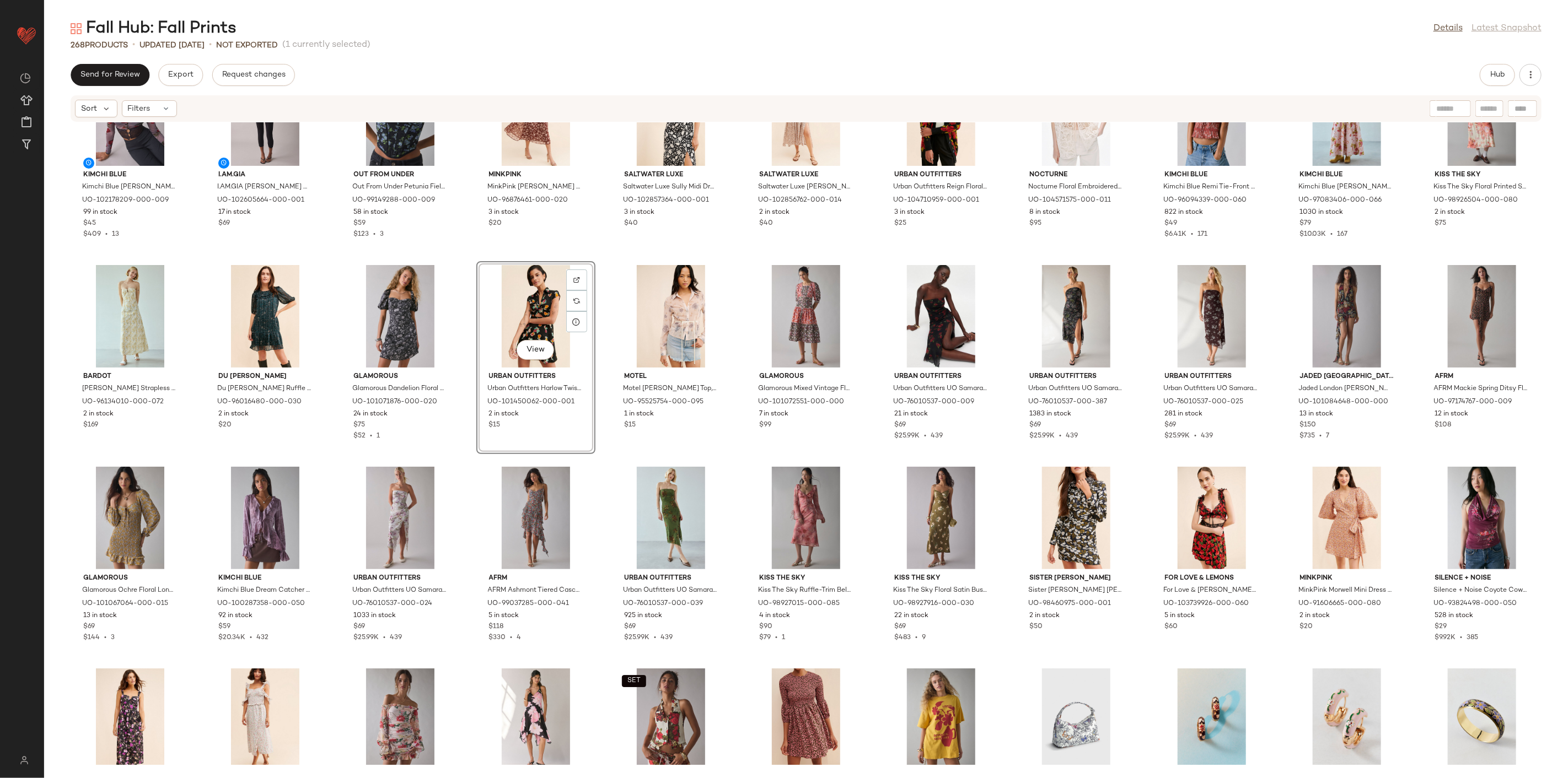
click at [591, 459] on div "Kimchi Blue Kimchi Blue Sabrina Sheer Mesh Lace Trim Cardigan in Fast Rose, Wom…" at bounding box center [806, 444] width 1524 height 642
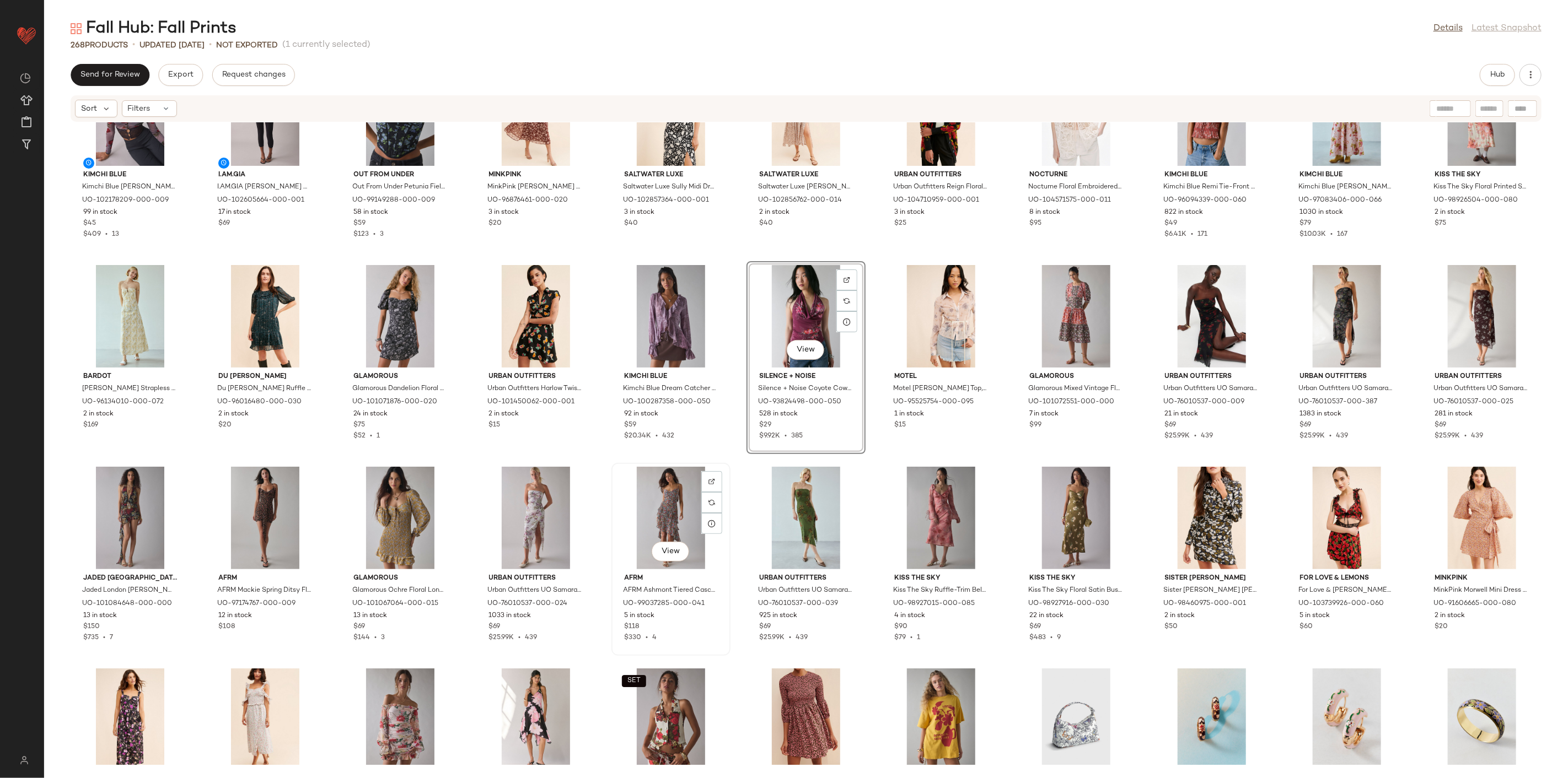
scroll to position [2757, 0]
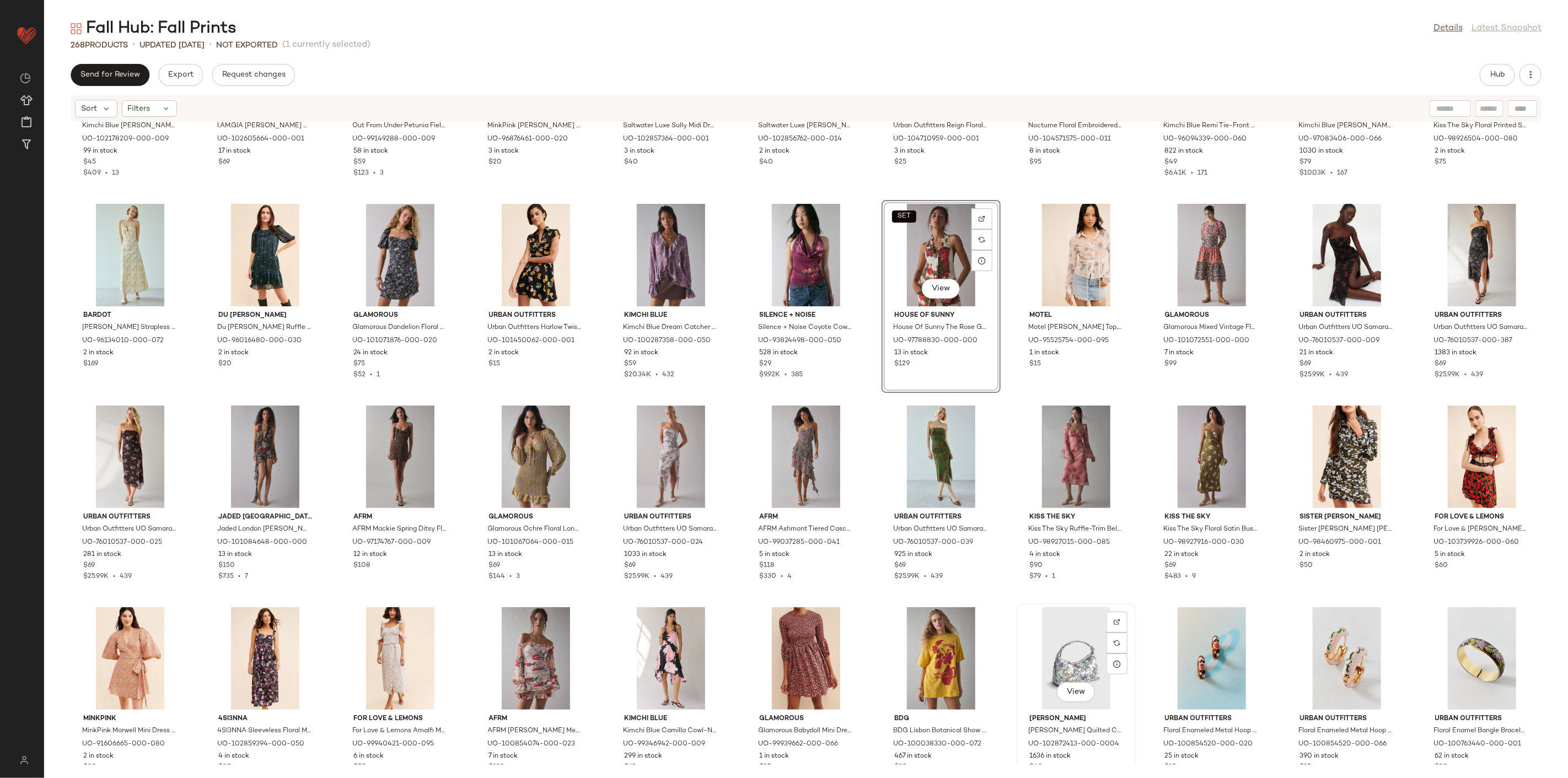
click at [1058, 644] on div "View" at bounding box center [1076, 659] width 112 height 103
click at [1179, 641] on div "View" at bounding box center [1212, 659] width 112 height 103
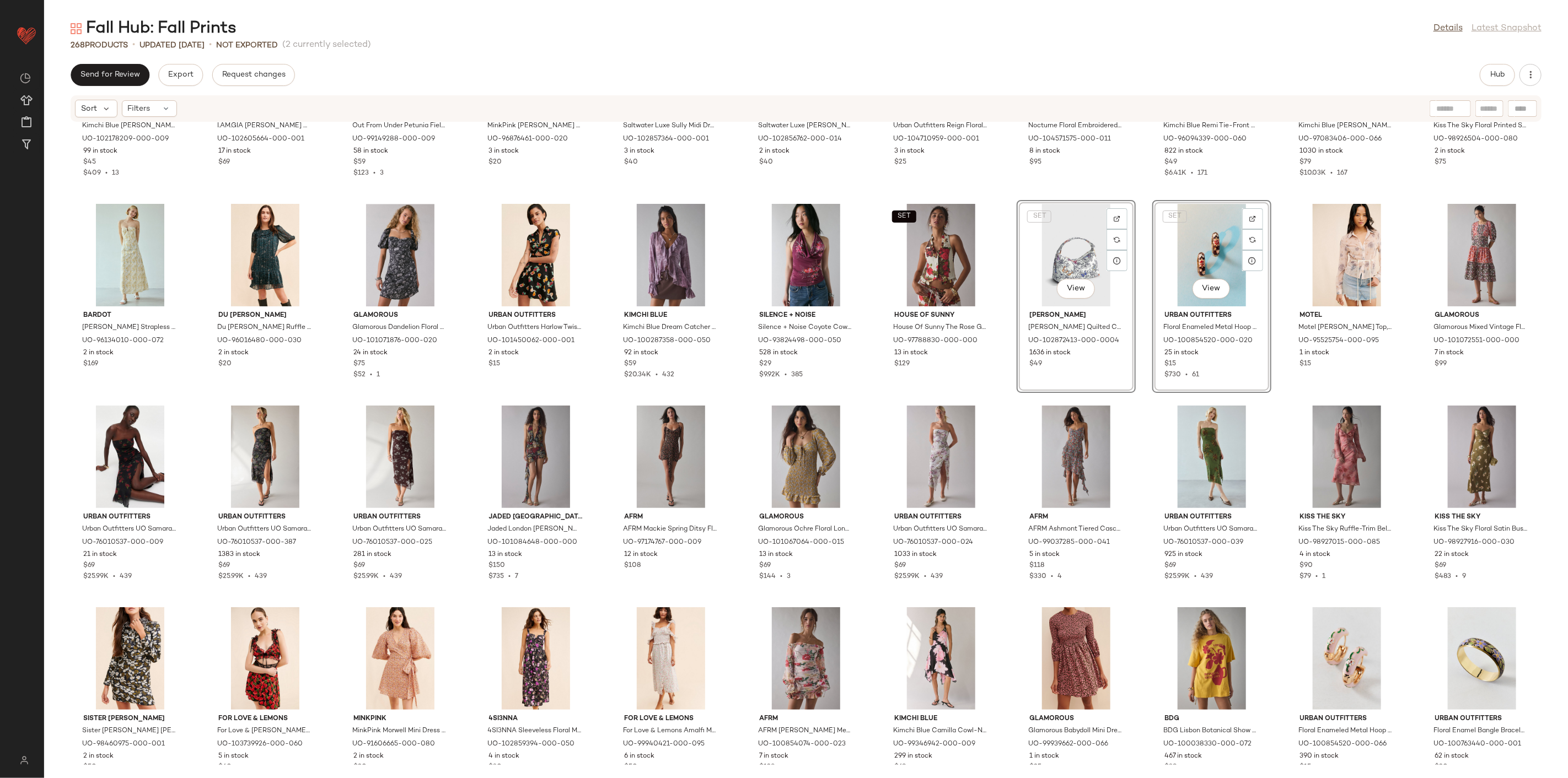
click at [1013, 397] on div "Kimchi Blue Kimchi Blue Sabrina Sheer Mesh Lace Trim Cardigan in Fast Rose, Wom…" at bounding box center [806, 444] width 1524 height 642
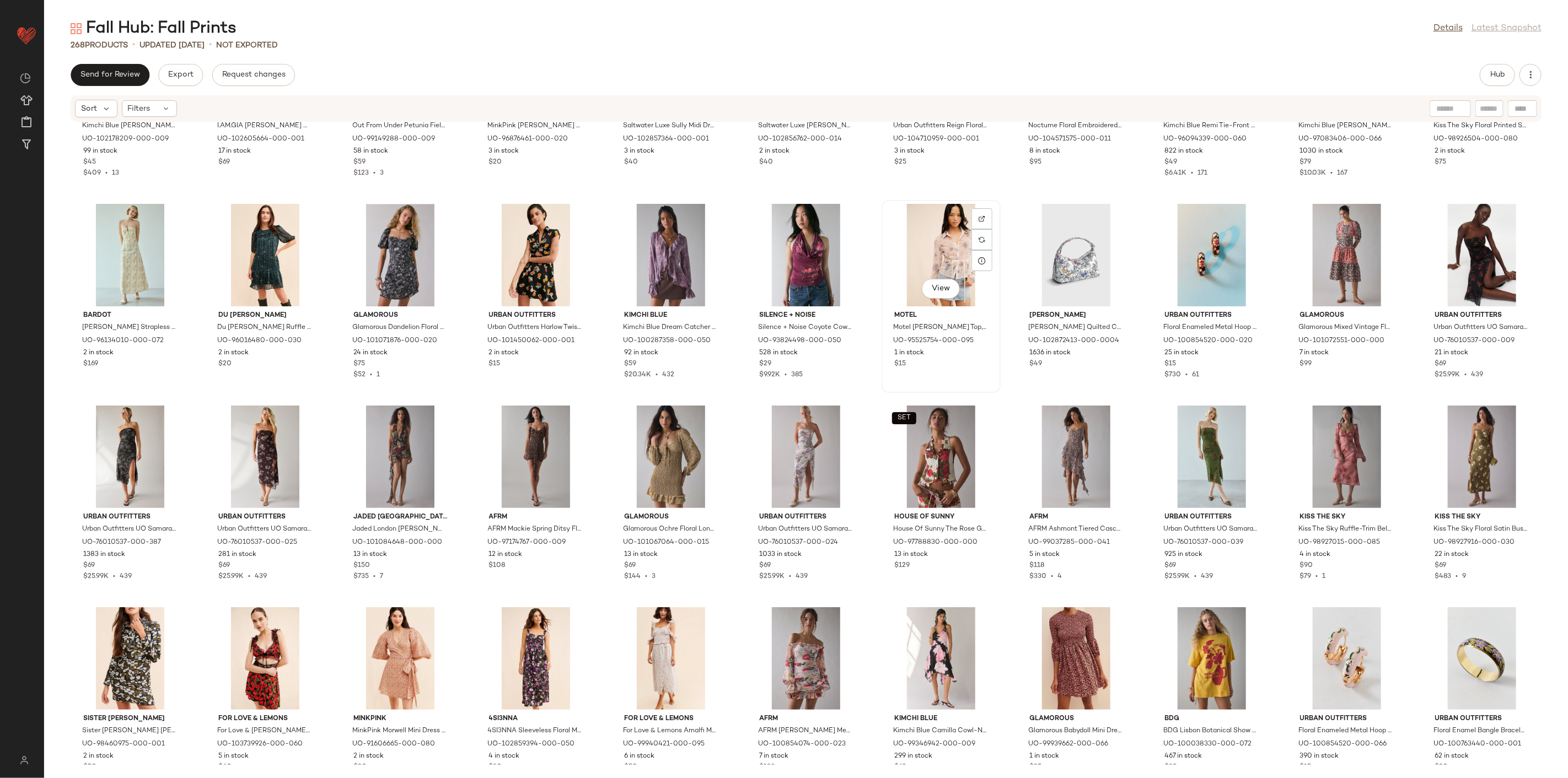
click at [994, 391] on div "View Motel Motel Christabel Sheer Shirt Top, Women's at Urban Outfitters UO-955…" at bounding box center [941, 296] width 119 height 193
click at [1018, 406] on div "View AFRM AFRM Ashmont Tiered Cascading Ruffle Slip Midi Dress in Navy Floral, …" at bounding box center [1076, 498] width 117 height 191
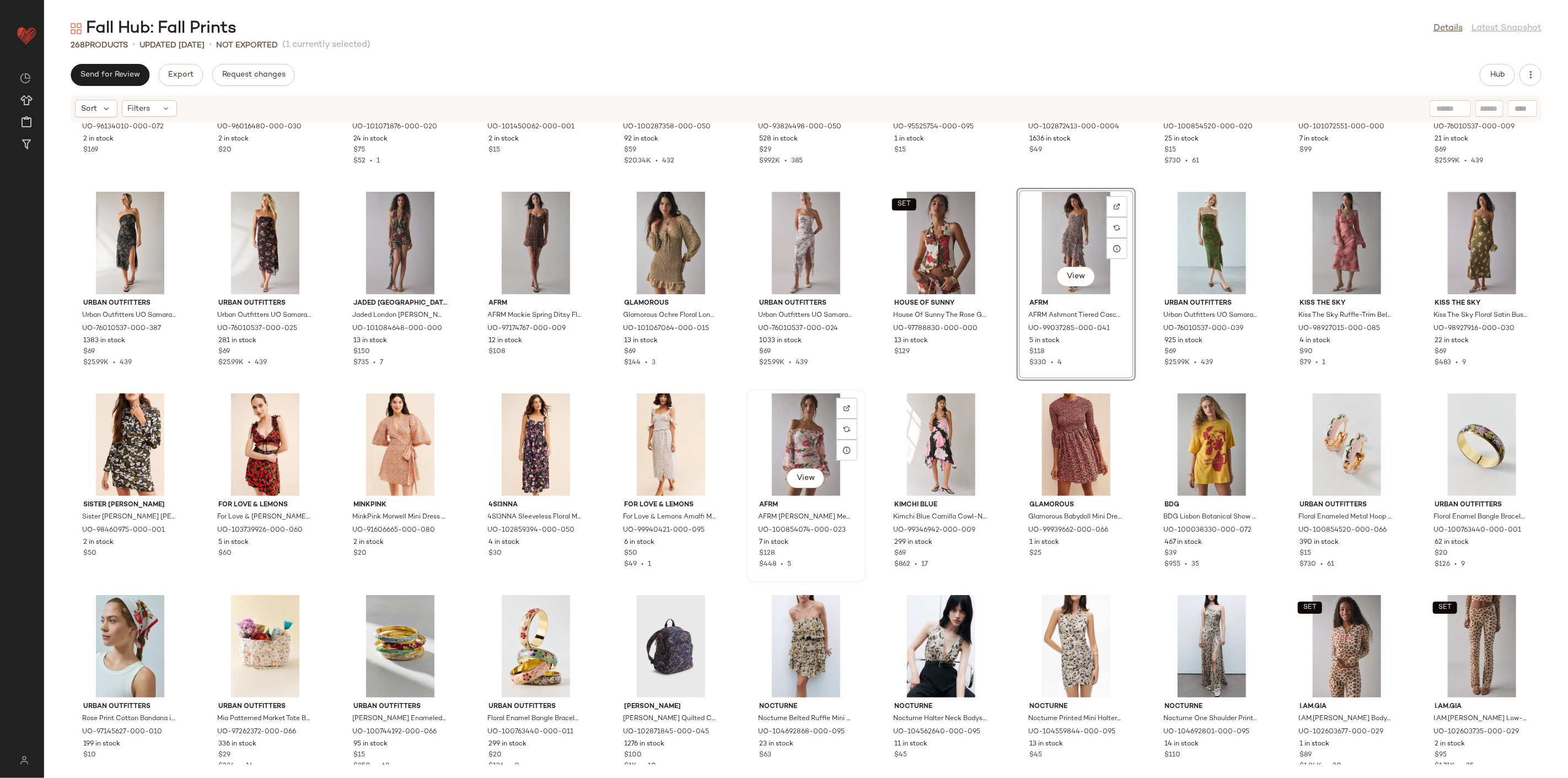
scroll to position [2941, 0]
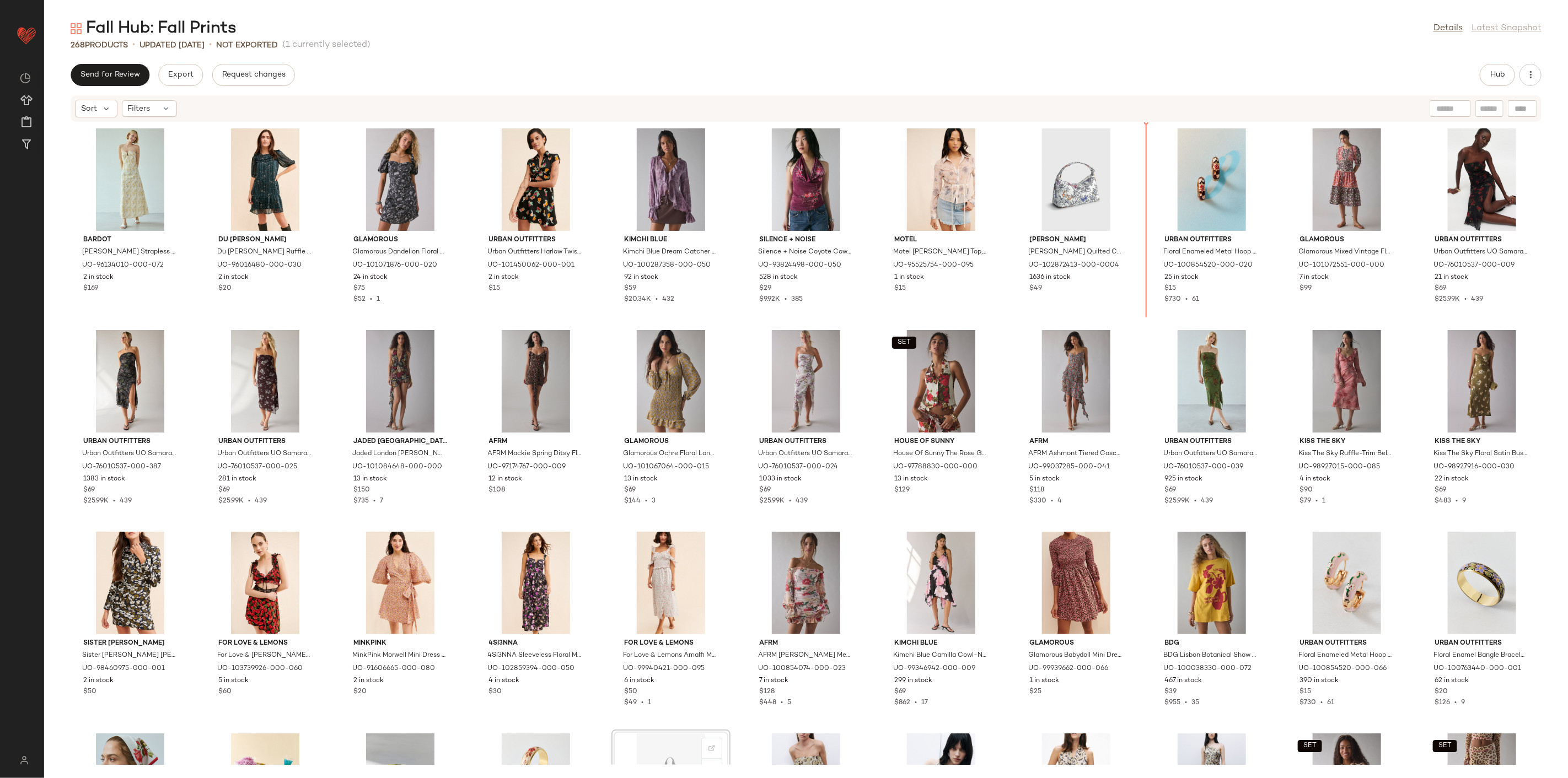
scroll to position [2823, 0]
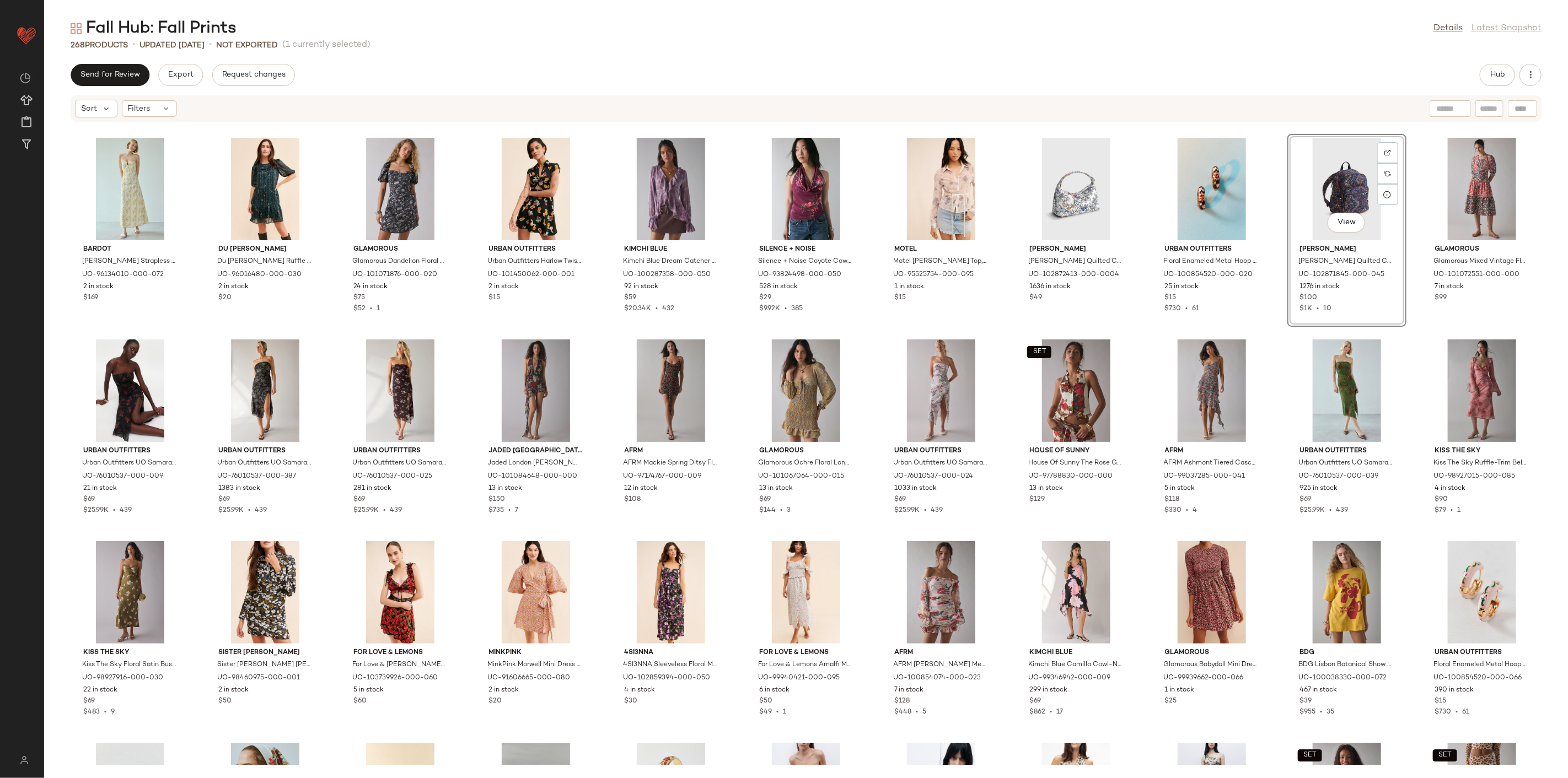
click at [1142, 323] on div "Bardot Bardot Lara Broderie Strapless Maxi Dress in Yellow, Women's at Urban Ou…" at bounding box center [806, 444] width 1524 height 642
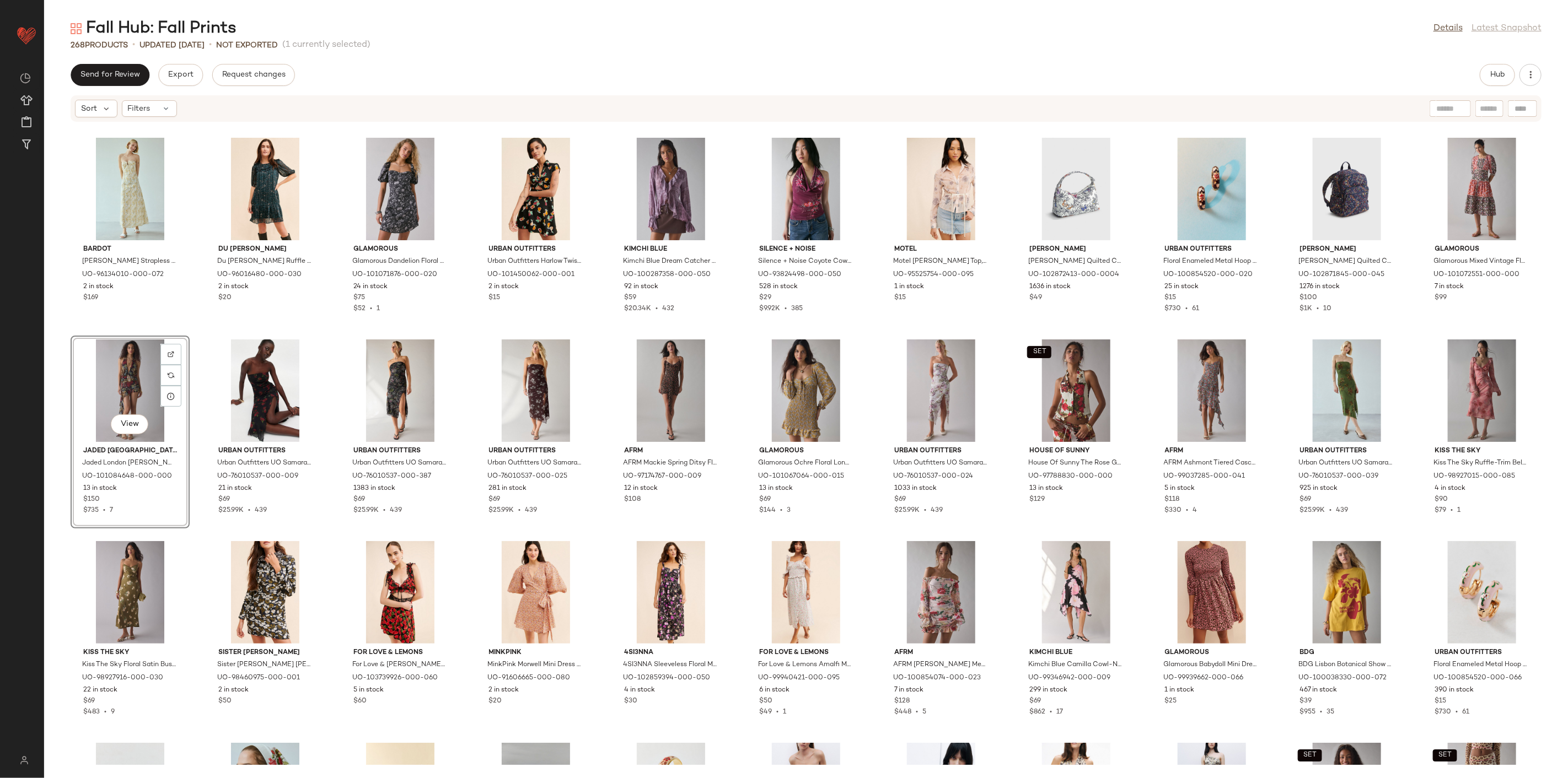
click at [201, 328] on div "Bardot Bardot Lara Broderie Strapless Maxi Dress in Yellow, Women's at Urban Ou…" at bounding box center [806, 444] width 1524 height 642
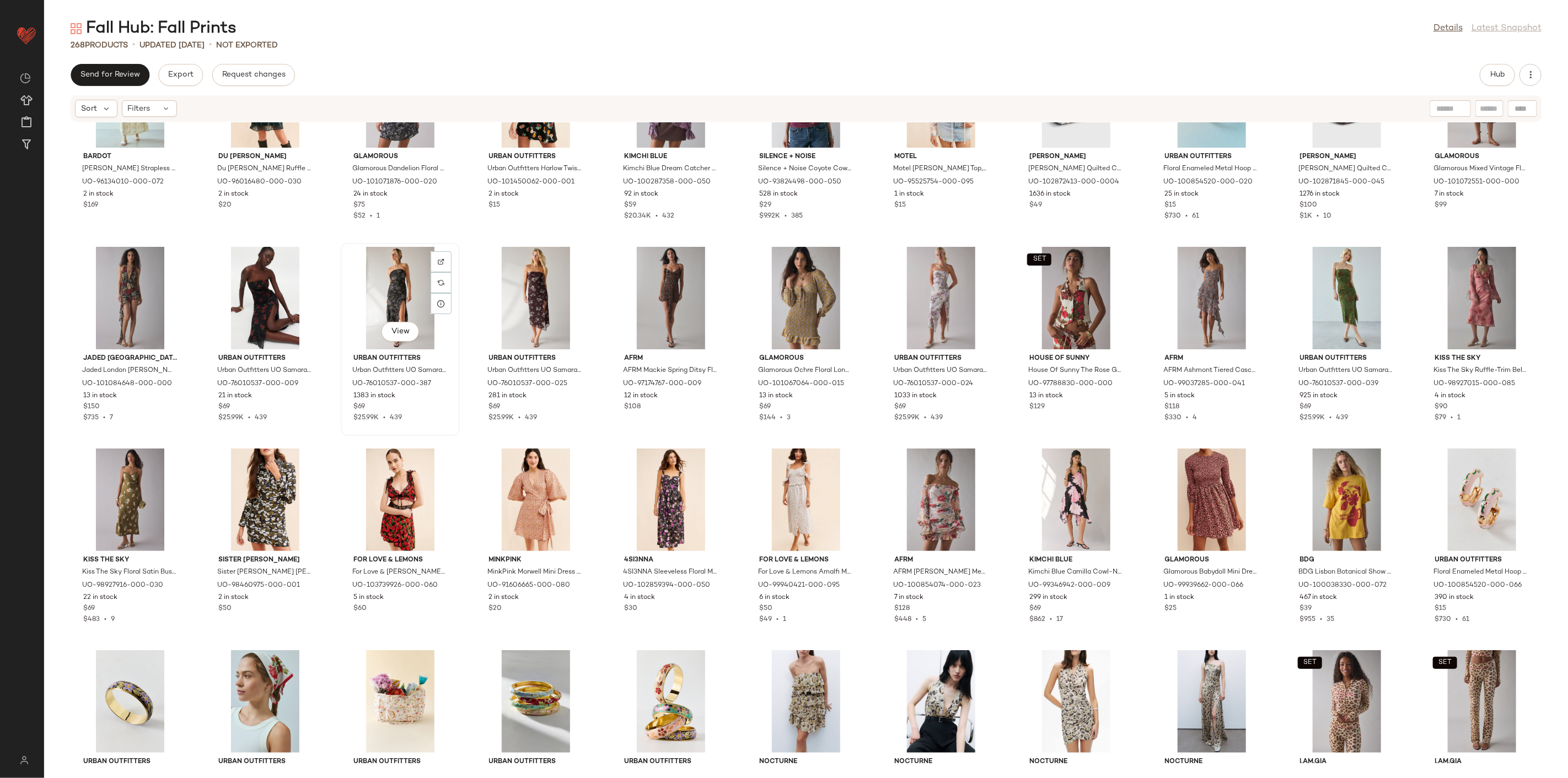
scroll to position [2945, 0]
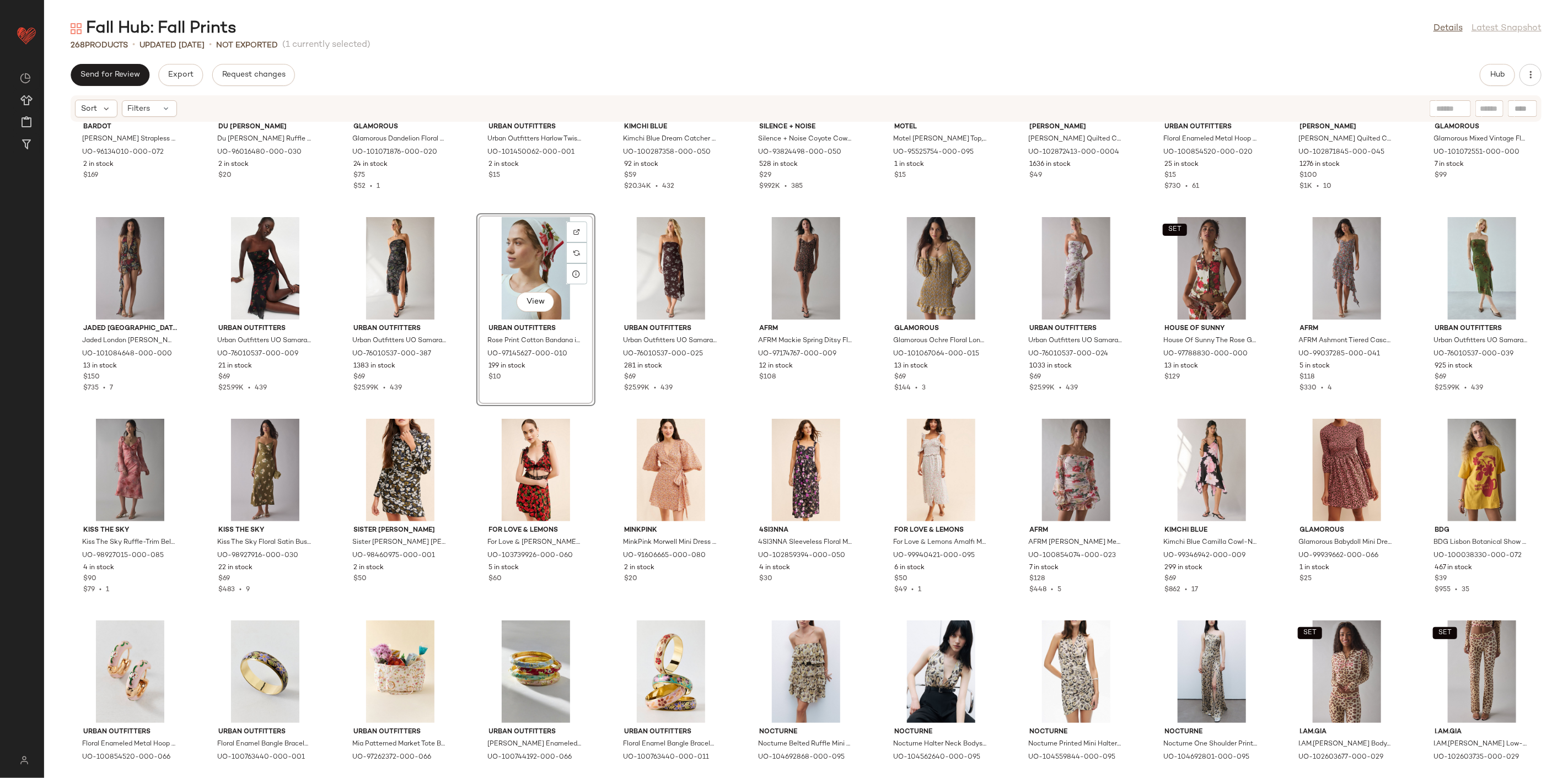
click at [463, 420] on div "Bardot Bardot Lara Broderie Strapless Maxi Dress in Yellow, Women's at Urban Ou…" at bounding box center [806, 444] width 1524 height 642
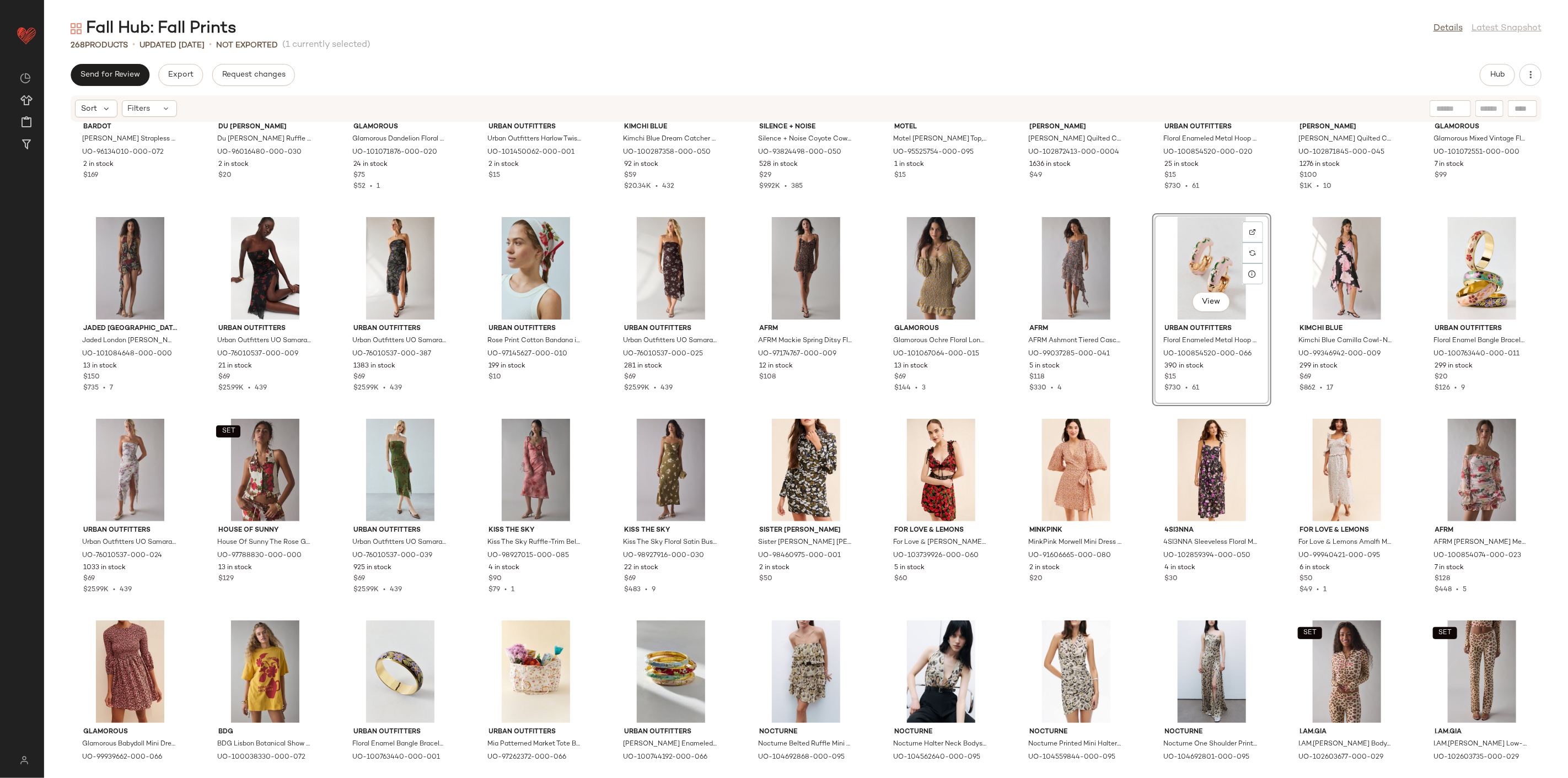
click at [1126, 409] on div "Bardot Bardot Lara Broderie Strapless Maxi Dress in Yellow, Women's at Urban Ou…" at bounding box center [806, 444] width 1524 height 642
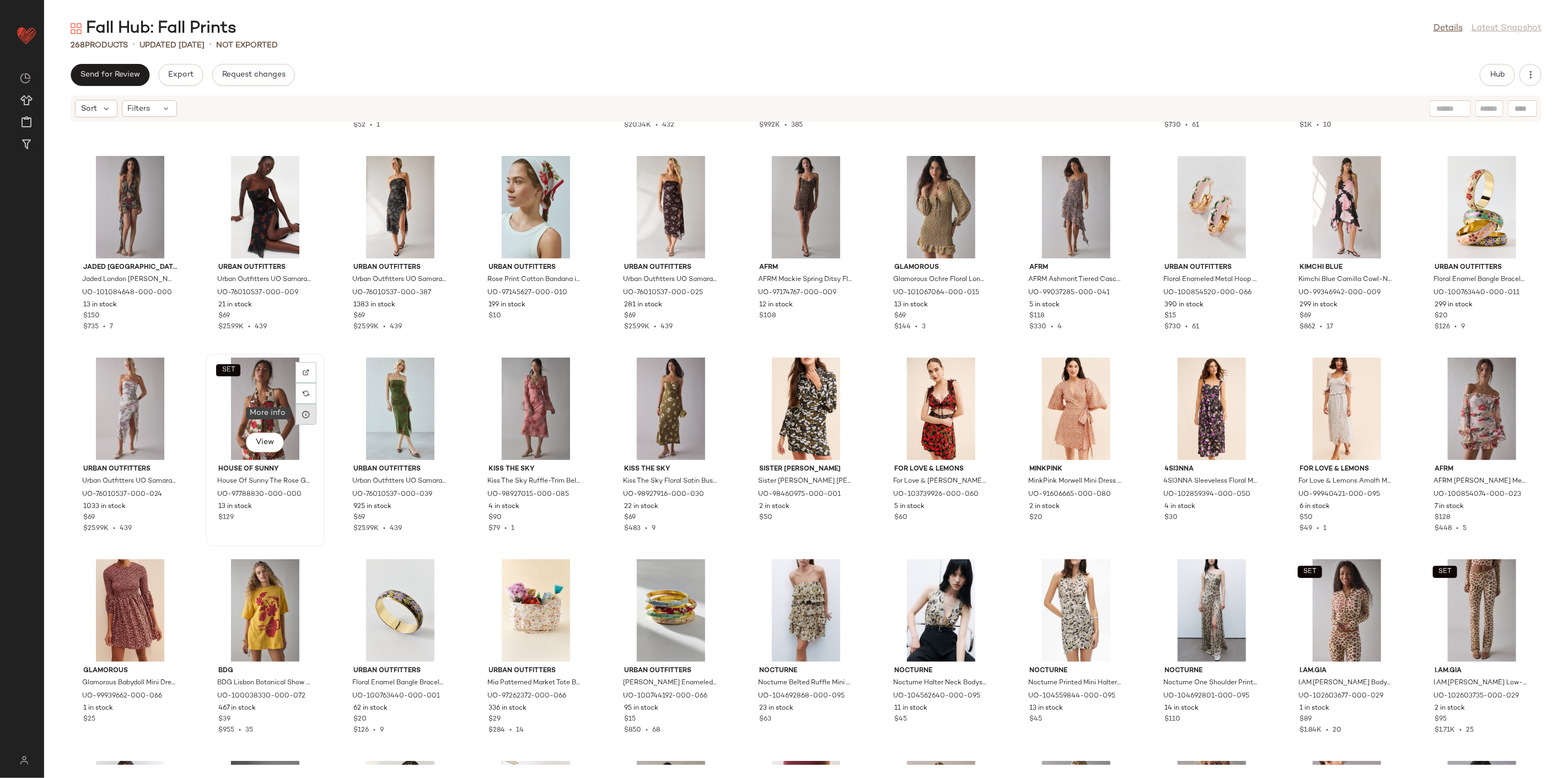
click at [304, 410] on icon at bounding box center [306, 415] width 9 height 9
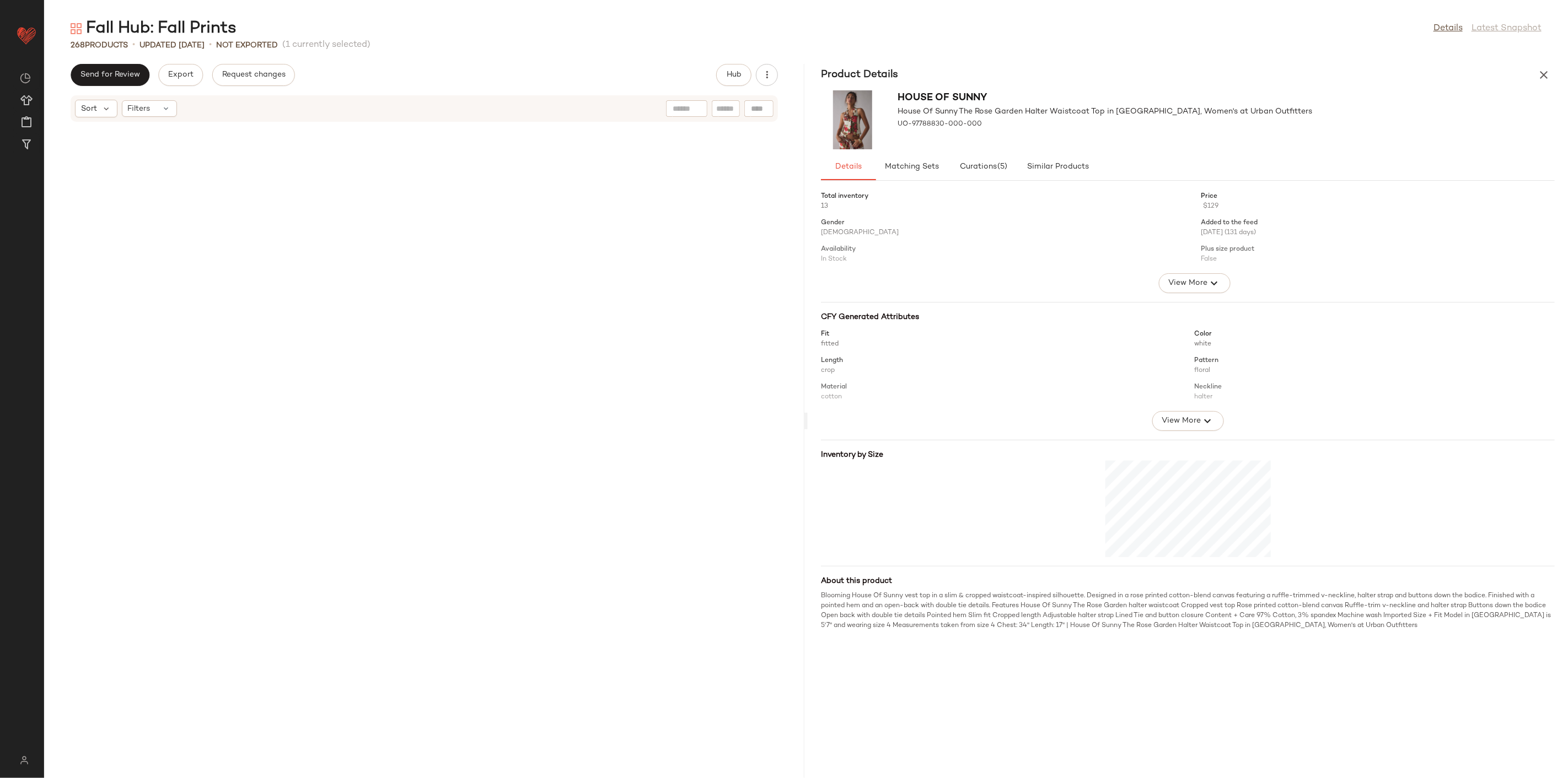
scroll to position [6857, 0]
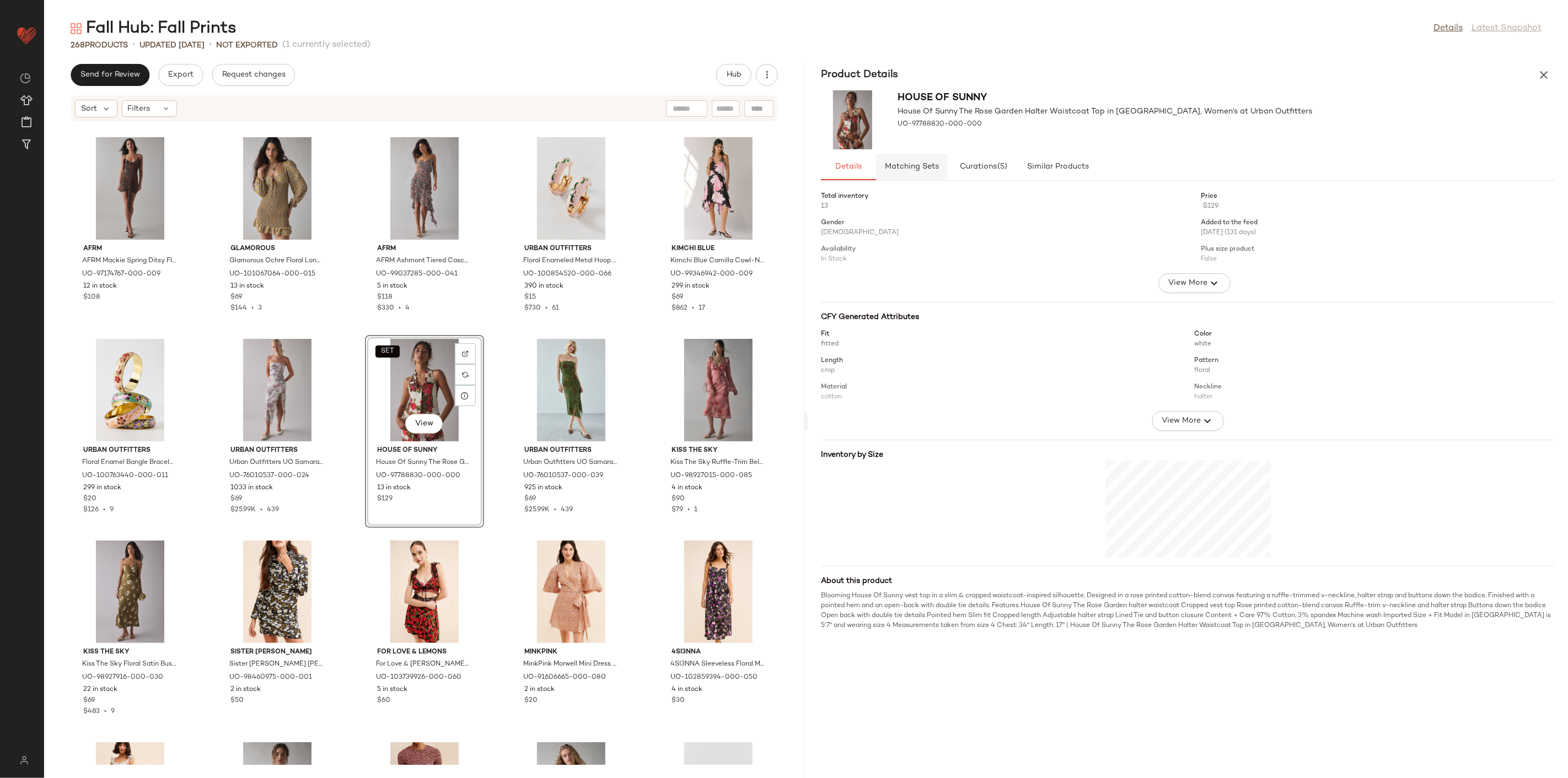
click at [1019, 173] on button "Matching Sets" at bounding box center [1058, 167] width 77 height 27
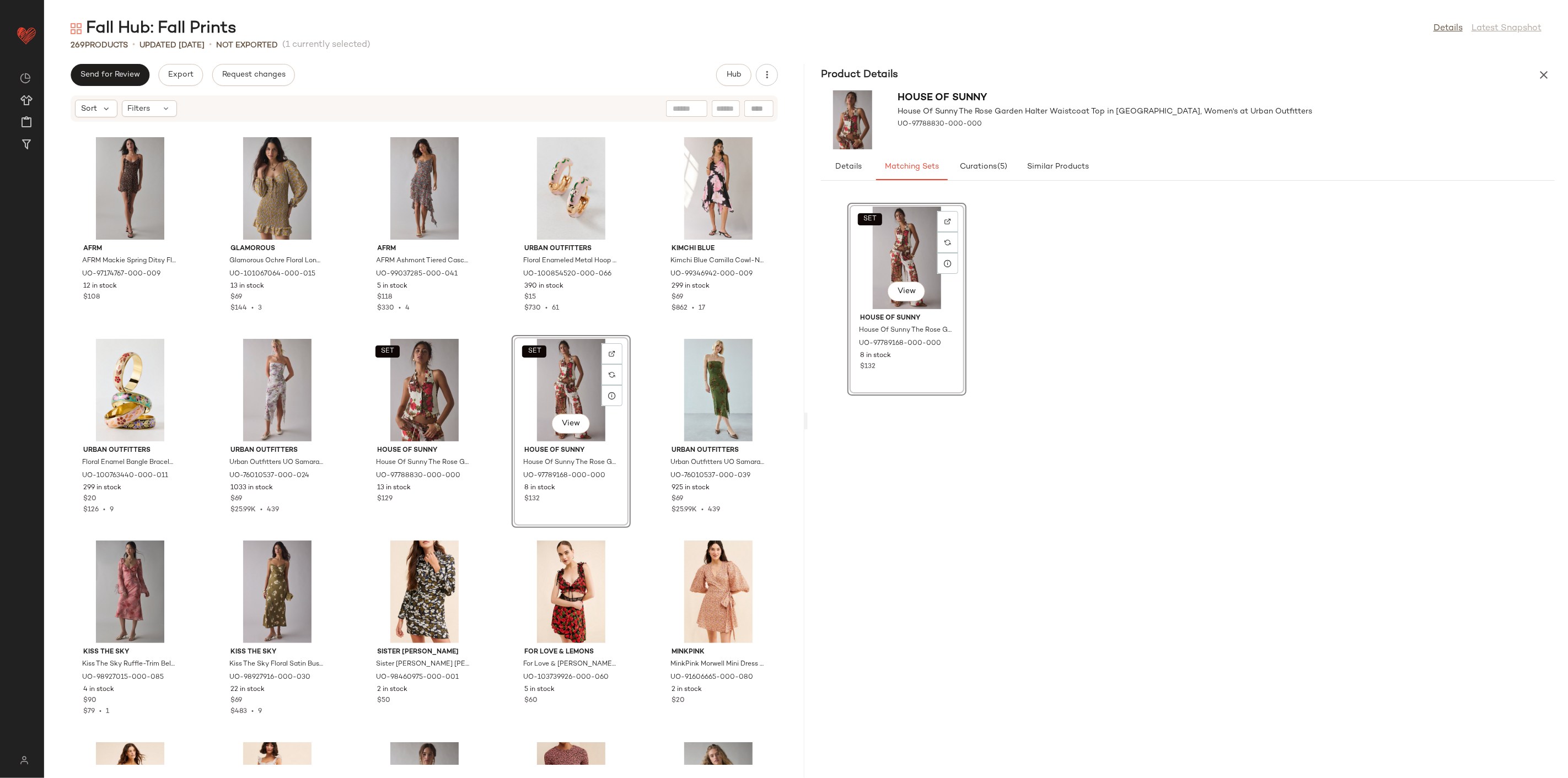
click at [1542, 73] on icon "button" at bounding box center [1544, 75] width 13 height 13
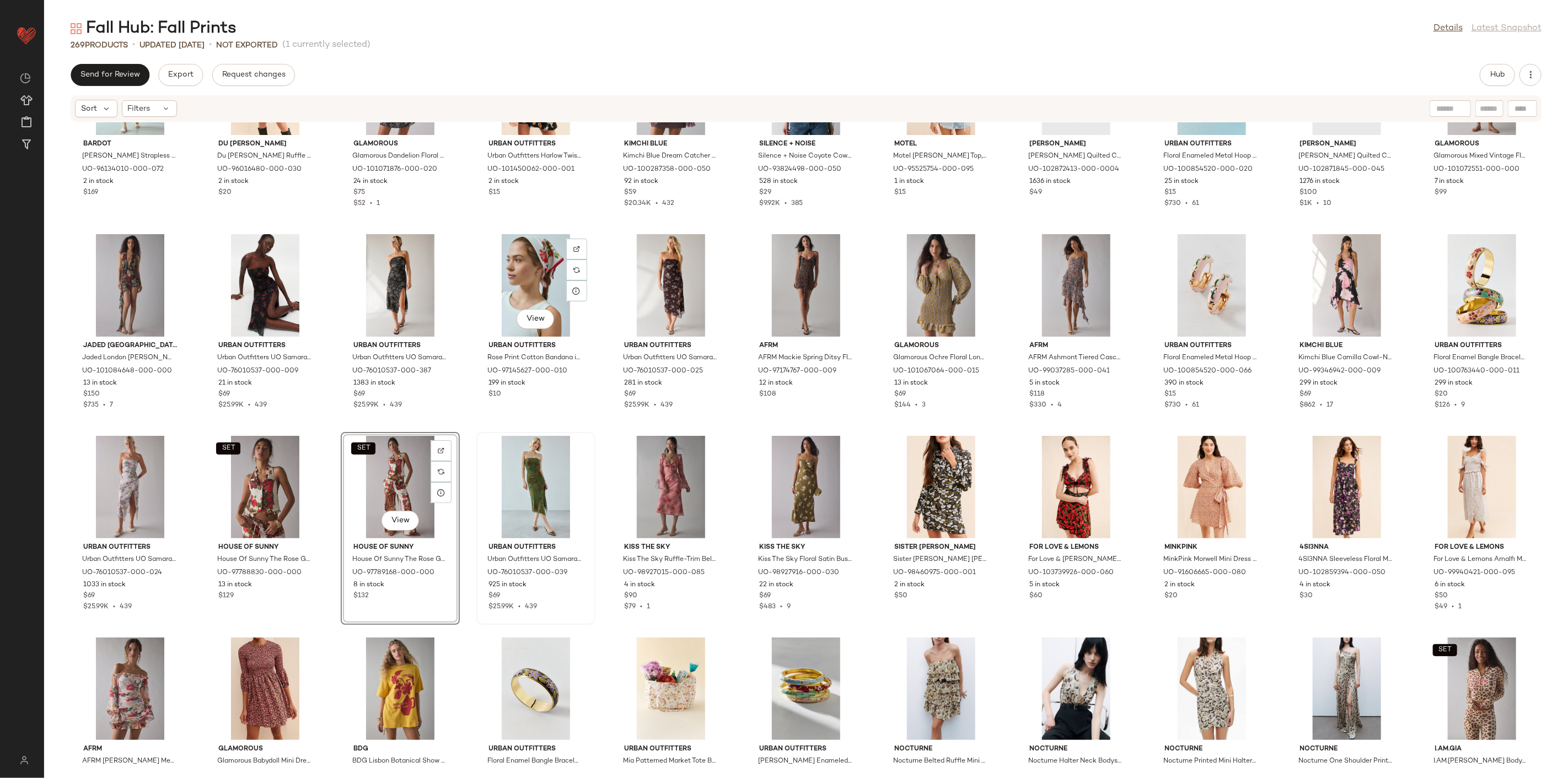
scroll to position [2946, 0]
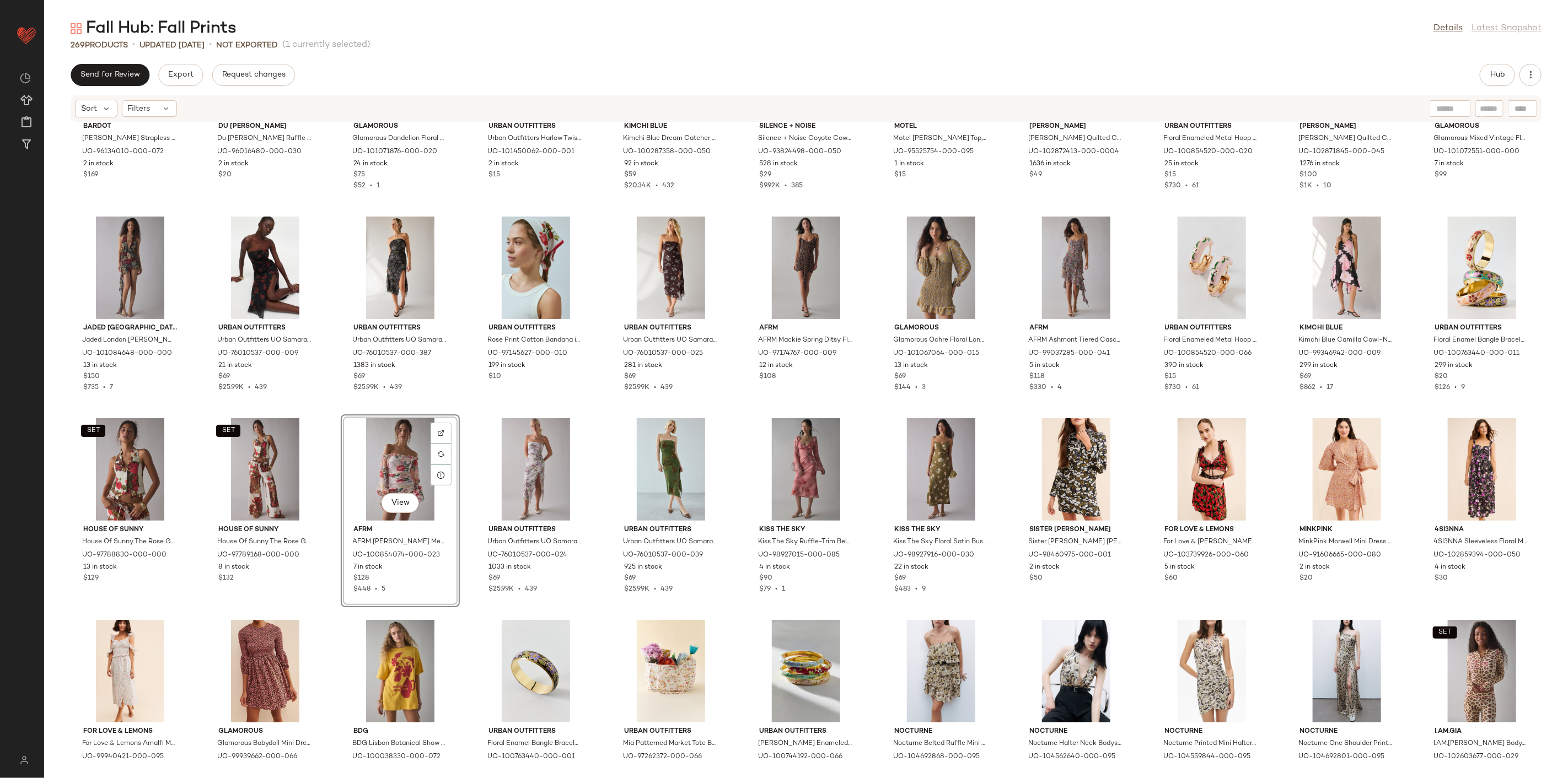
click at [461, 615] on div "Bardot Bardot Lara Broderie Strapless Maxi Dress in Yellow, Women's at Urban Ou…" at bounding box center [806, 444] width 1524 height 642
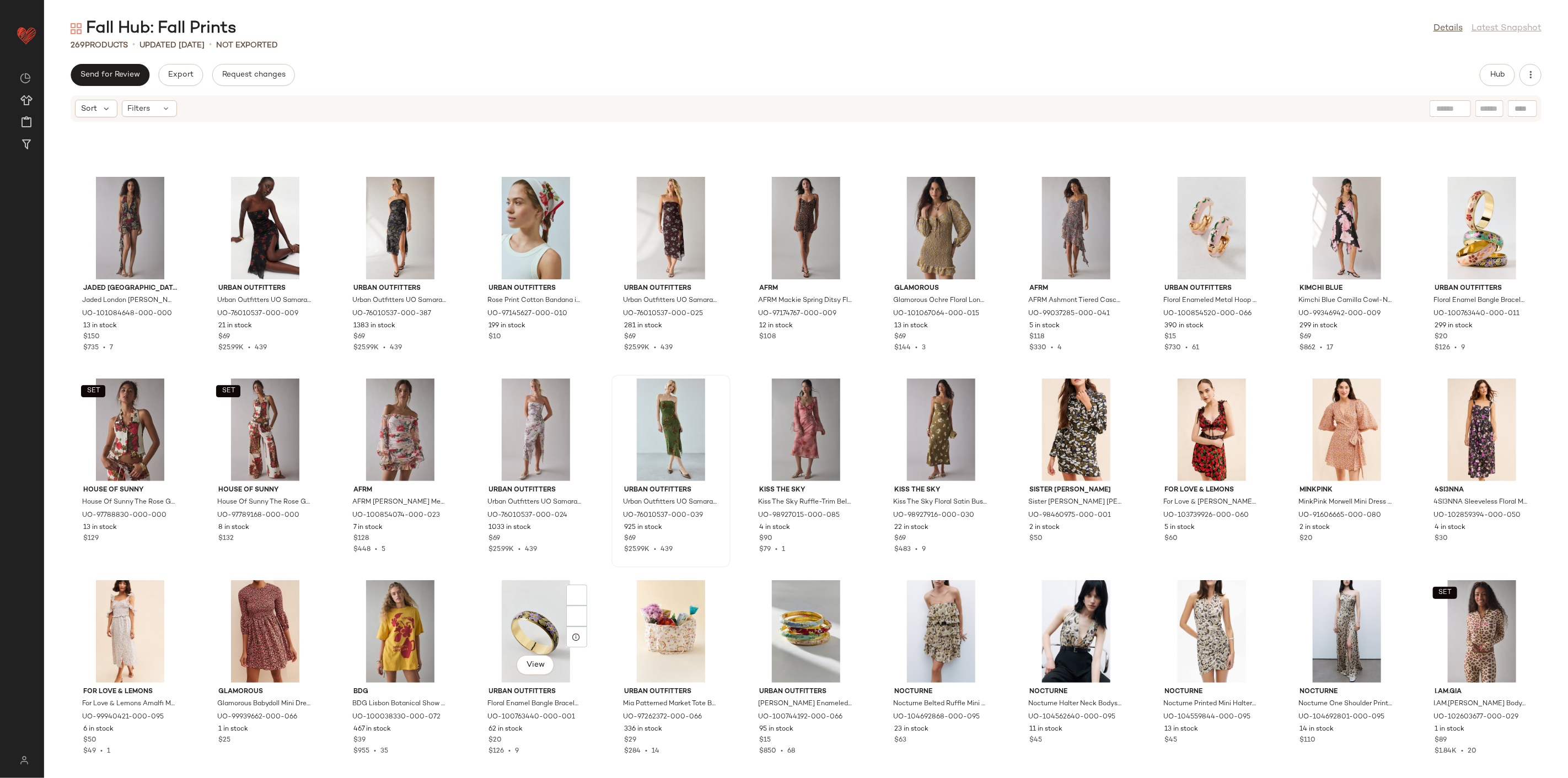
scroll to position [3069, 0]
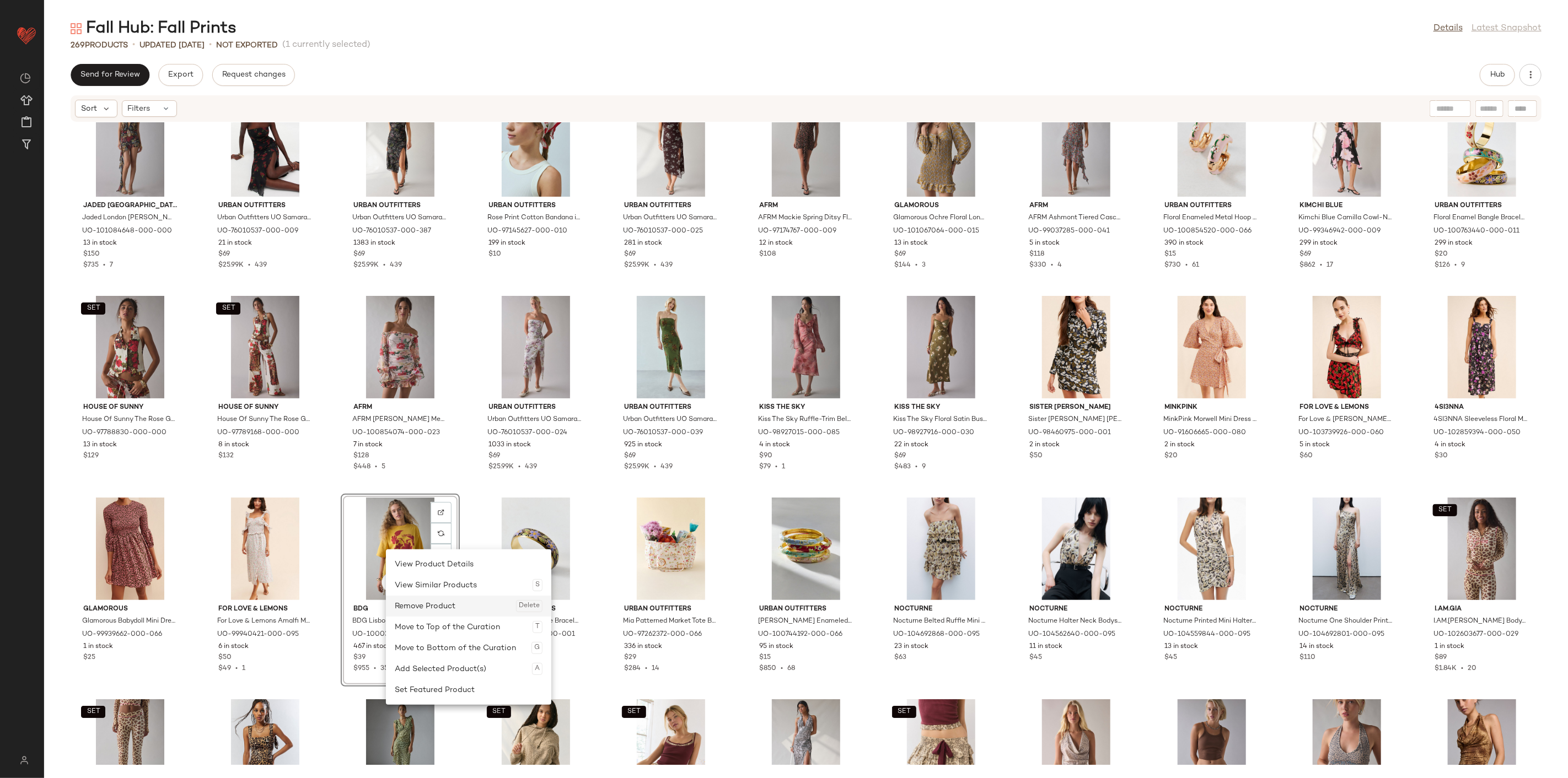
click at [425, 598] on div "Remove Product Delete" at bounding box center [469, 606] width 148 height 21
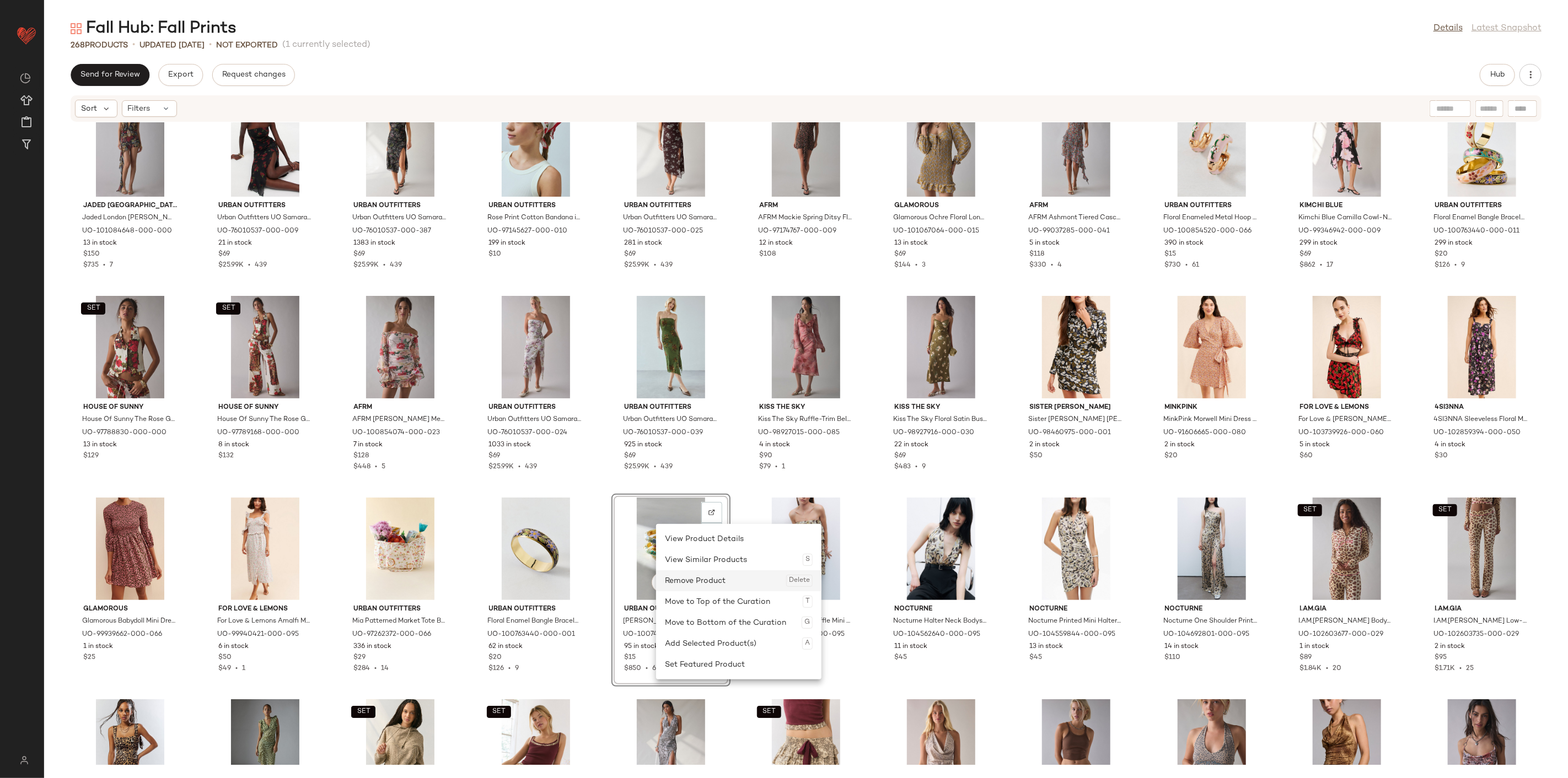
click at [669, 580] on div "Remove Product Delete" at bounding box center [739, 581] width 148 height 21
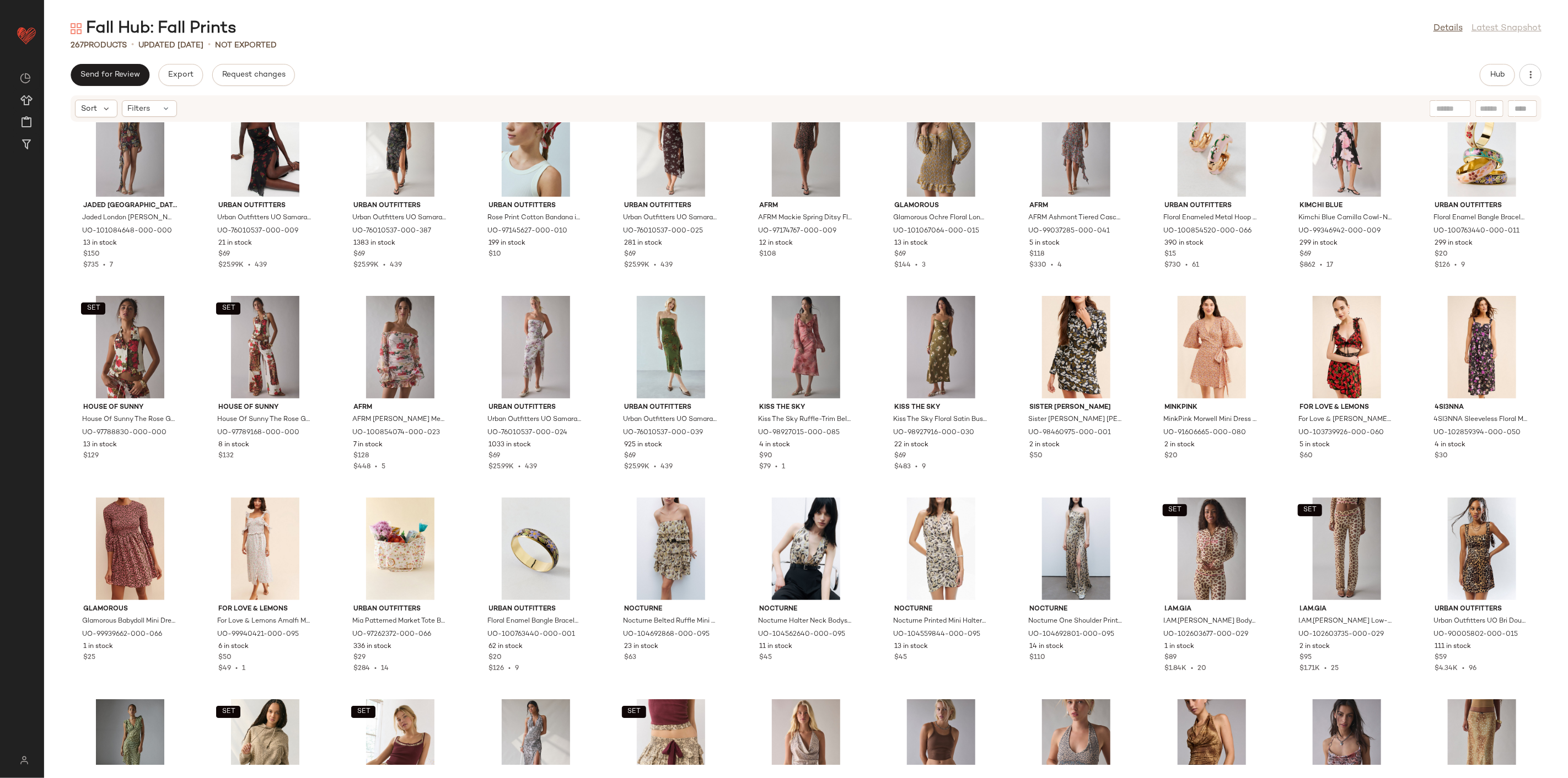
click at [602, 497] on div "Jaded London Jaded London Cindy Plunge Halter Open-Back Mini Dress in Assorted,…" at bounding box center [806, 444] width 1524 height 642
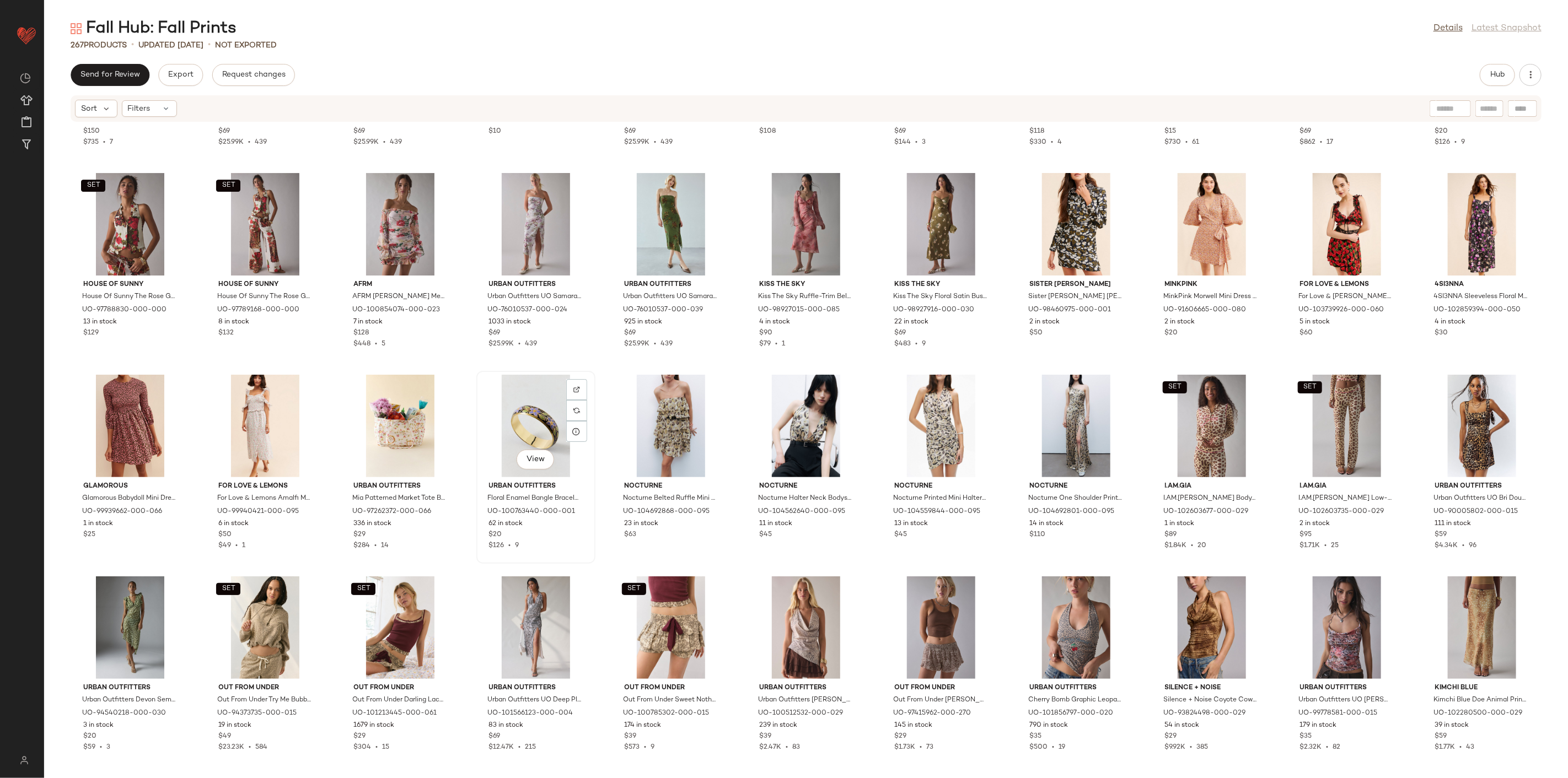
scroll to position [3130, 0]
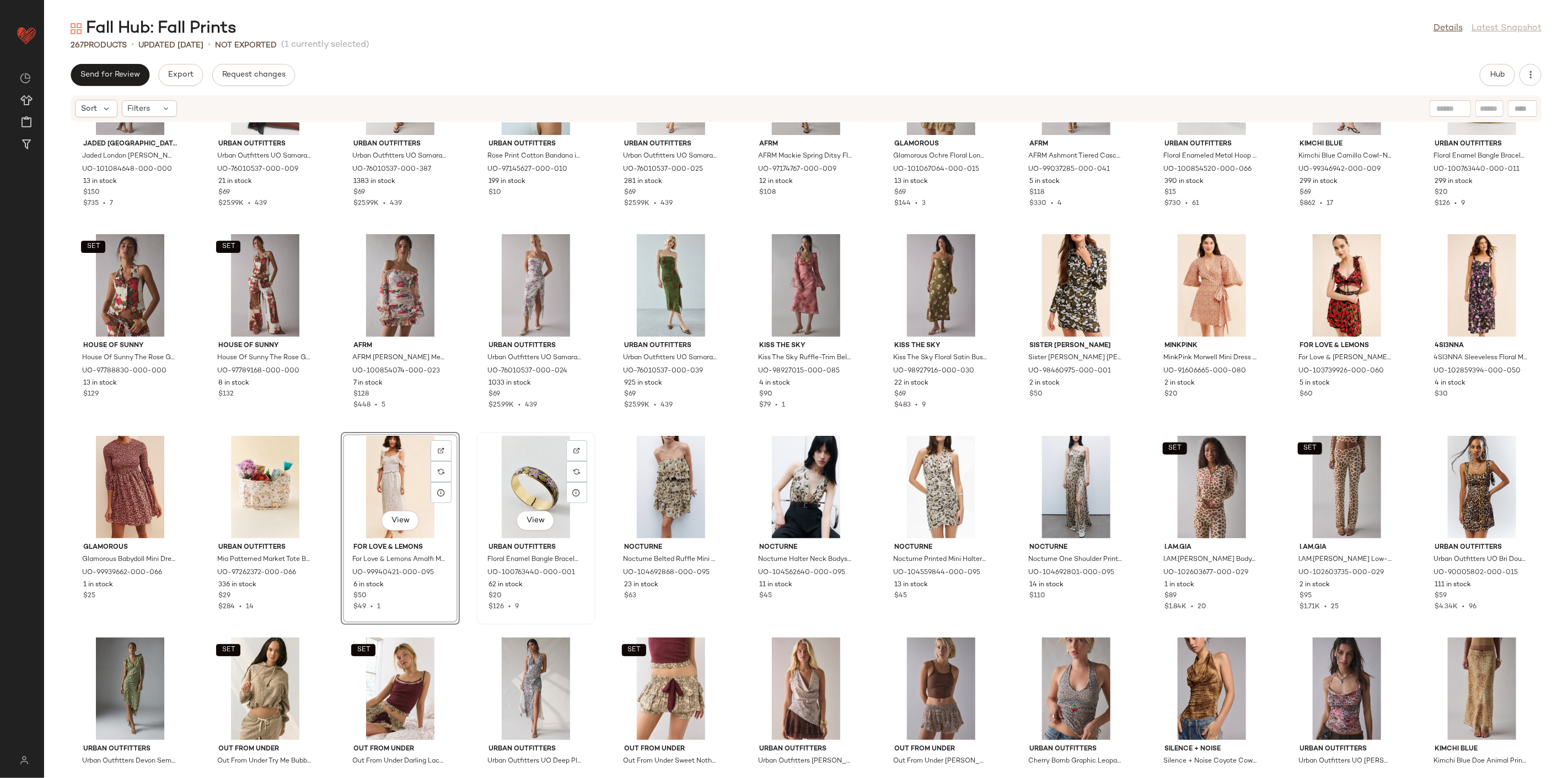
click at [478, 432] on div "View Urban Outfitters Floral Enamel Bangle Bracelet in Black, Women's at Urban …" at bounding box center [536, 528] width 119 height 193
click at [466, 421] on div "Jaded London Jaded London Cindy Plunge Halter Open-Back Mini Dress in Assorted,…" at bounding box center [806, 444] width 1524 height 642
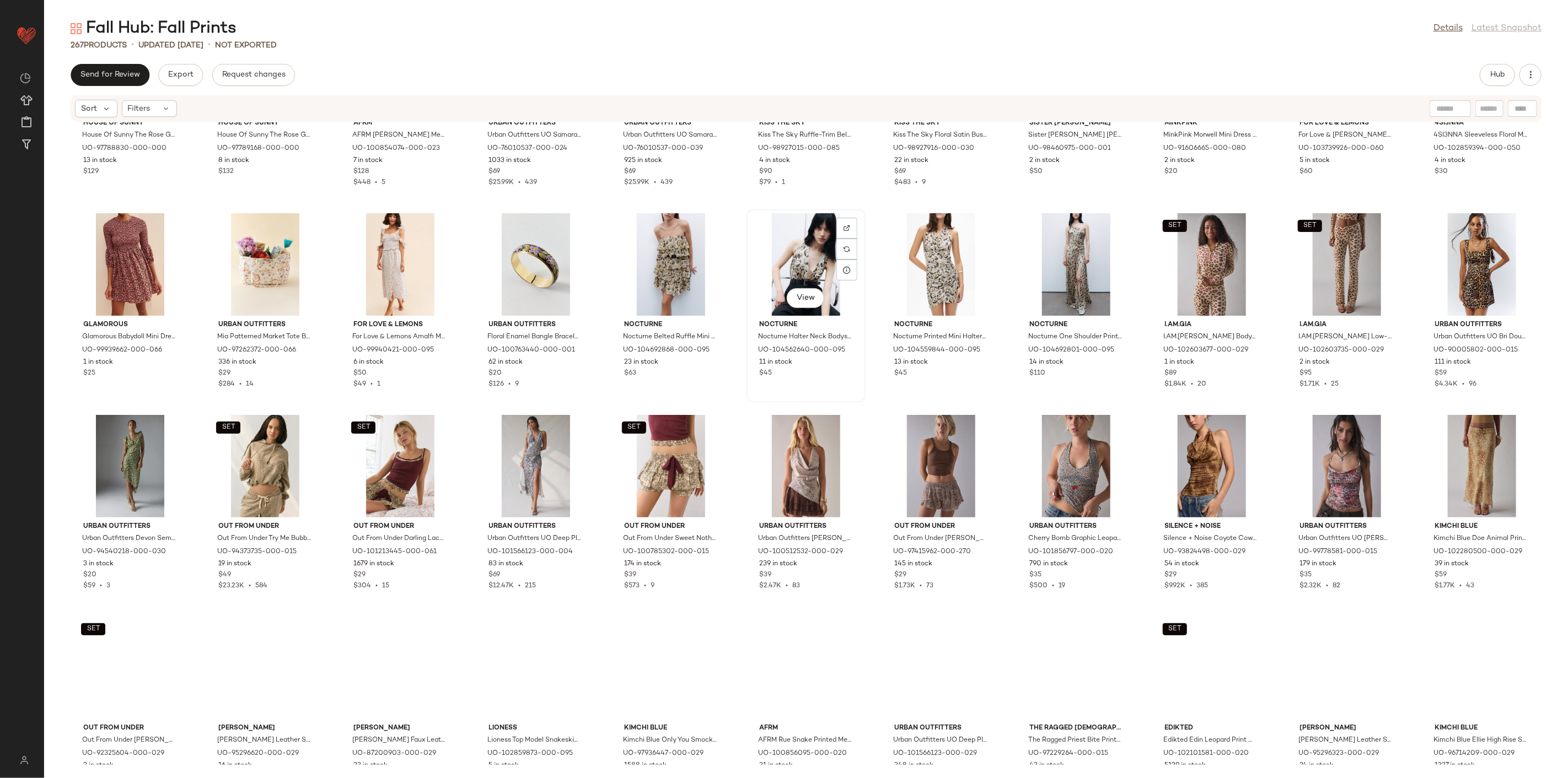
scroll to position [3375, 0]
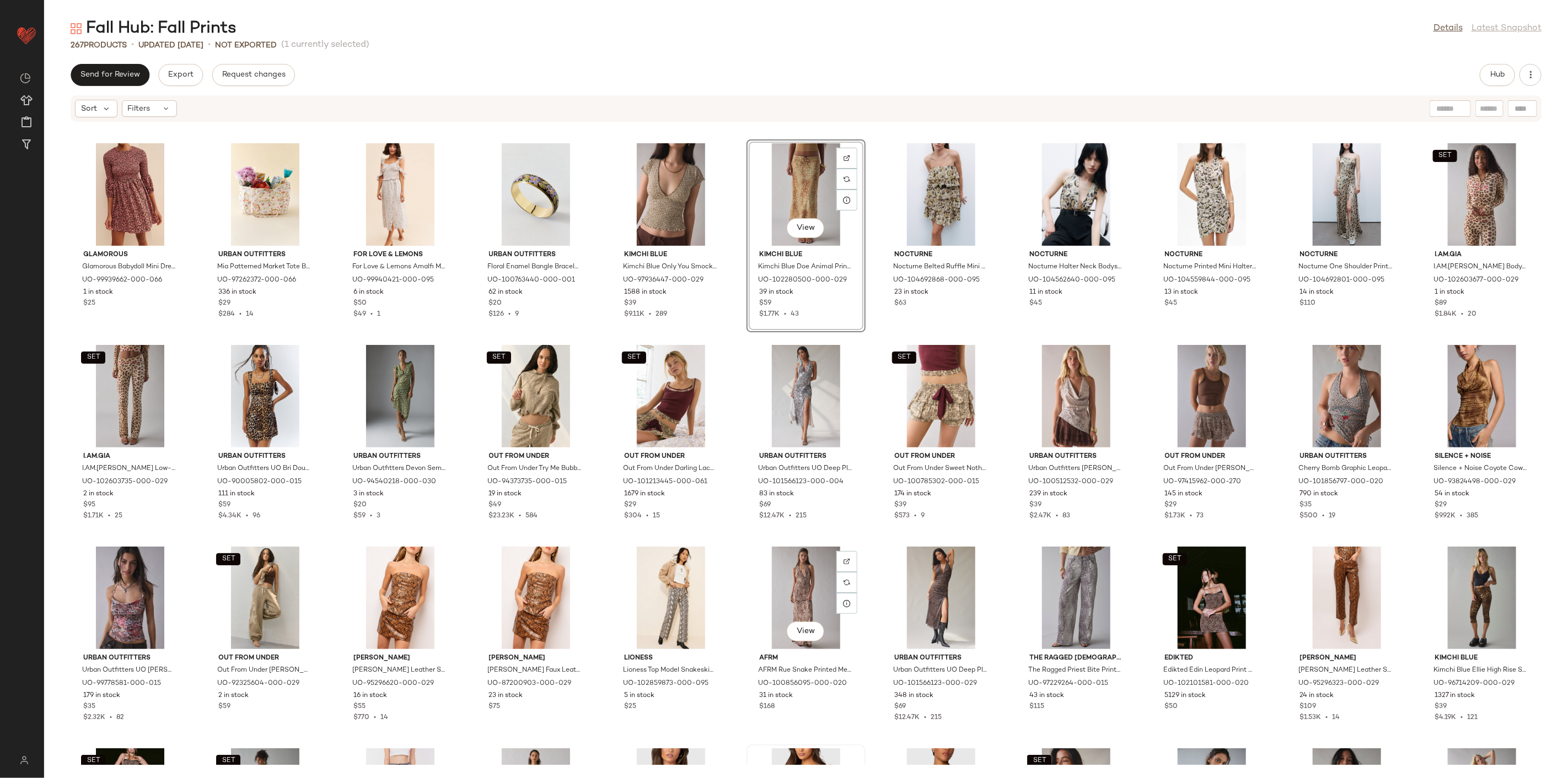
scroll to position [3375, 0]
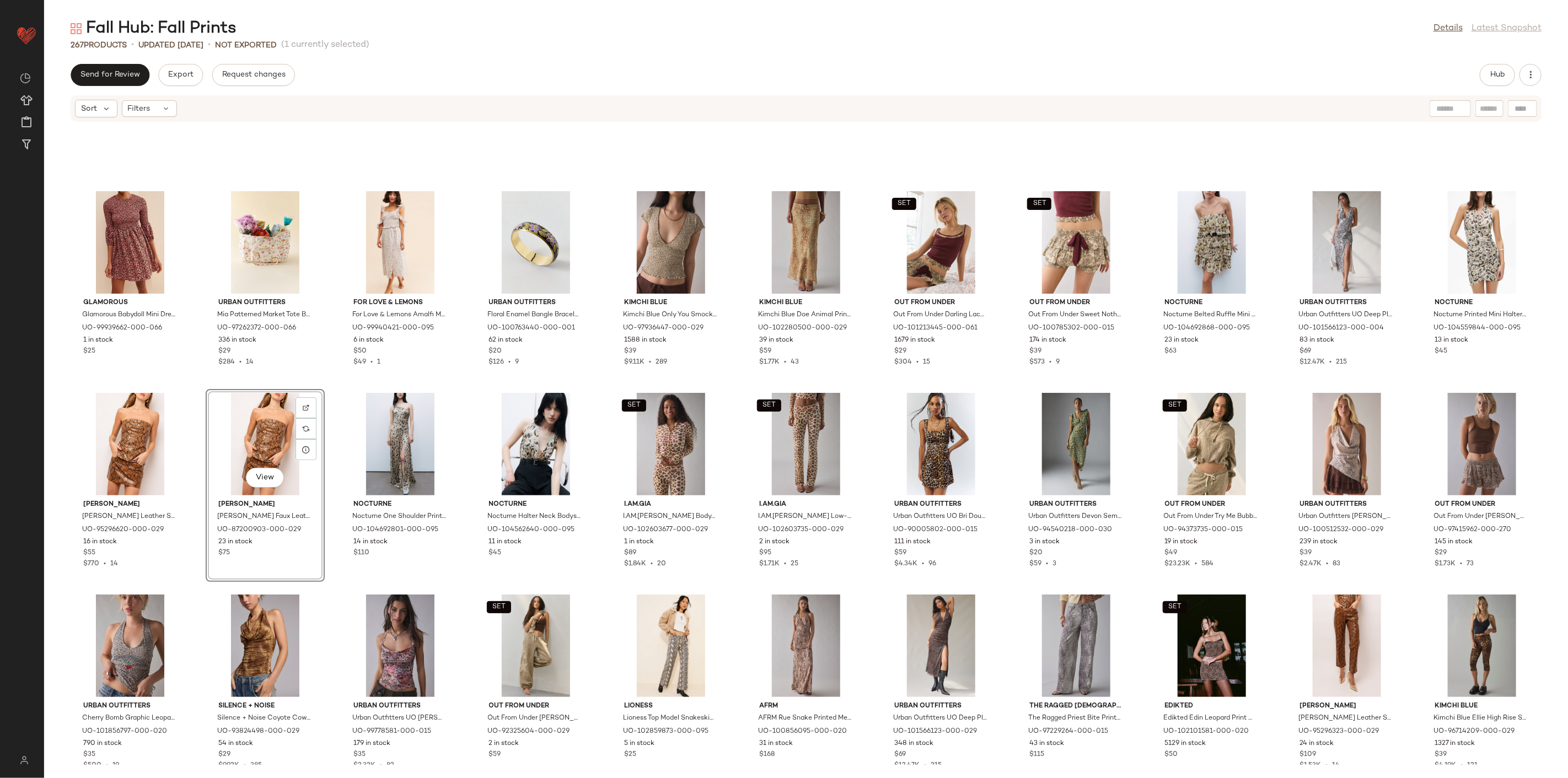
click at [331, 590] on div "Glamorous Glamorous Babydoll Mini Dress in Pink, Women's at Urban Outfitters UO…" at bounding box center [806, 444] width 1524 height 642
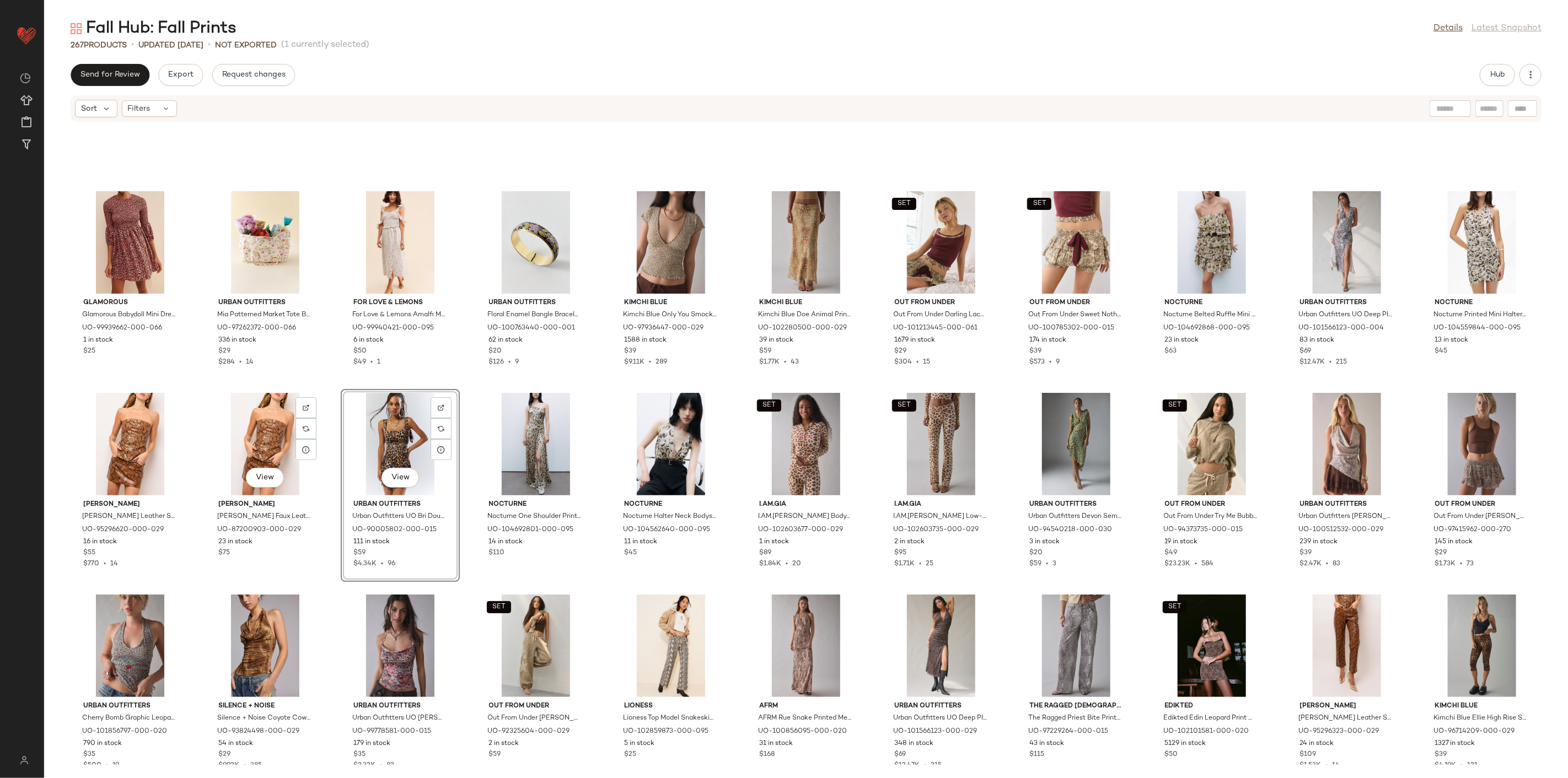
click at [316, 581] on div "Glamorous Glamorous Babydoll Mini Dress in Pink, Women's at Urban Outfitters UO…" at bounding box center [806, 444] width 1524 height 642
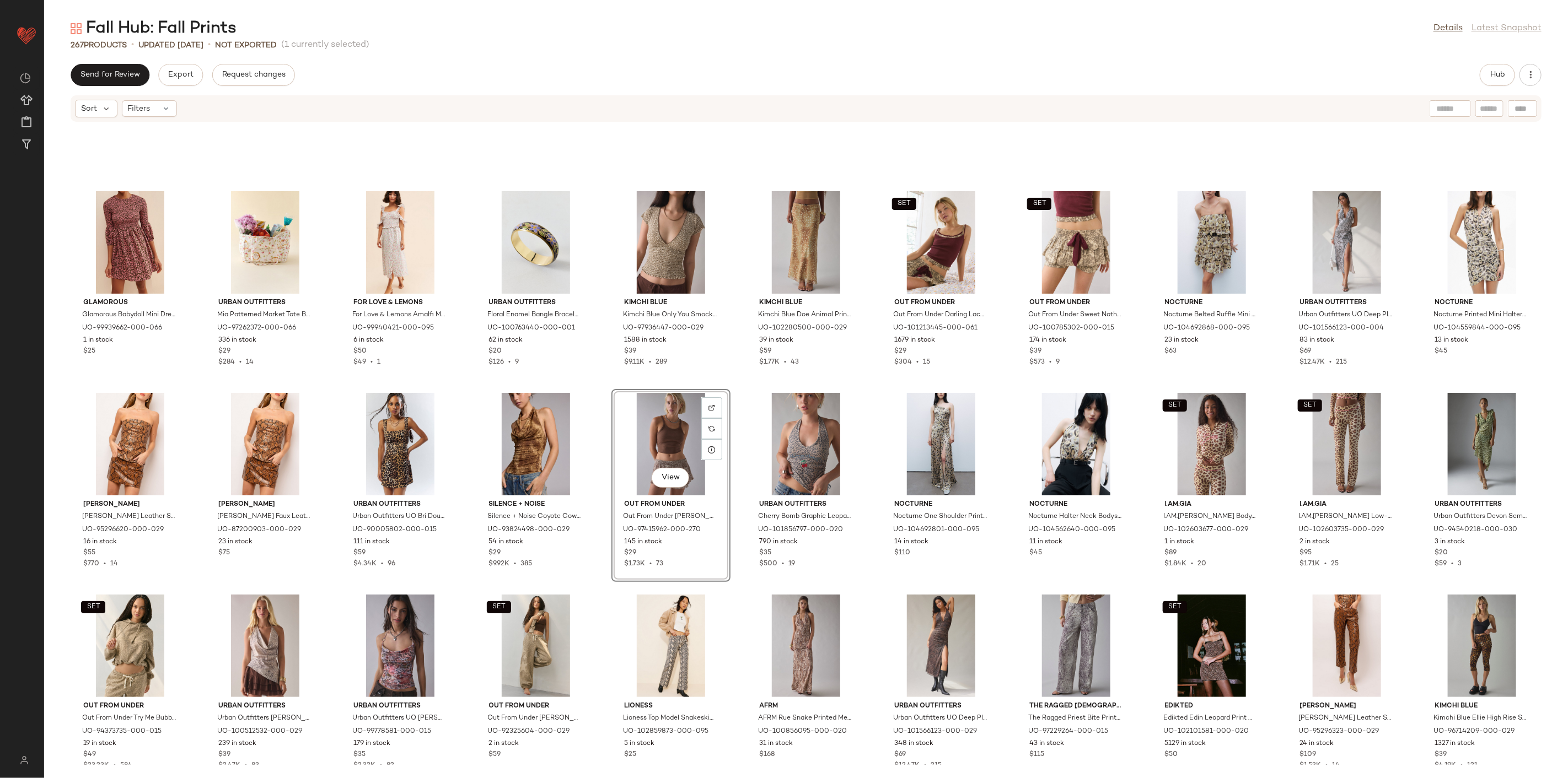
click at [596, 563] on div "Glamorous Glamorous Babydoll Mini Dress in Pink, Women's at Urban Outfitters UO…" at bounding box center [806, 444] width 1524 height 642
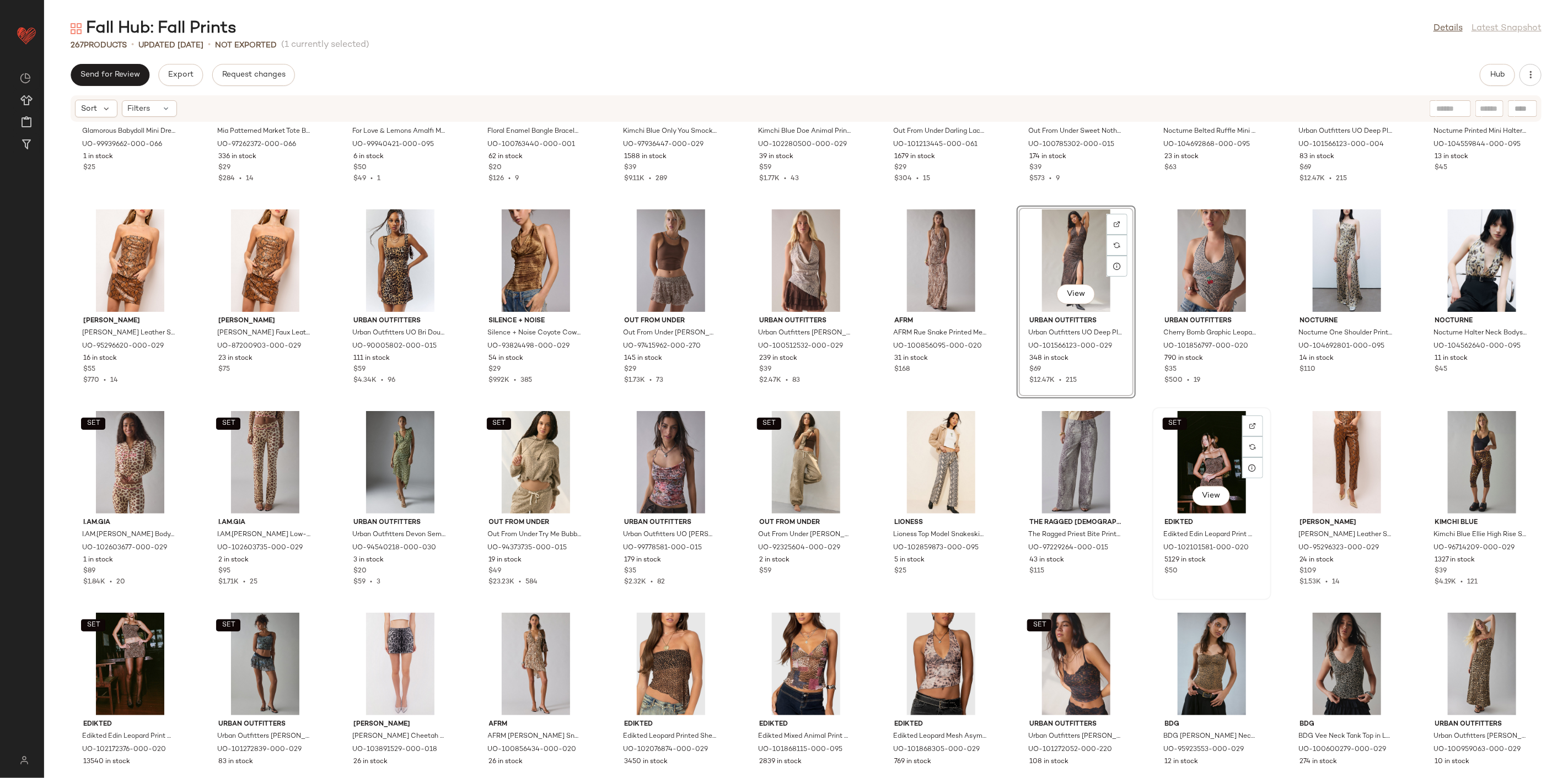
scroll to position [3619, 0]
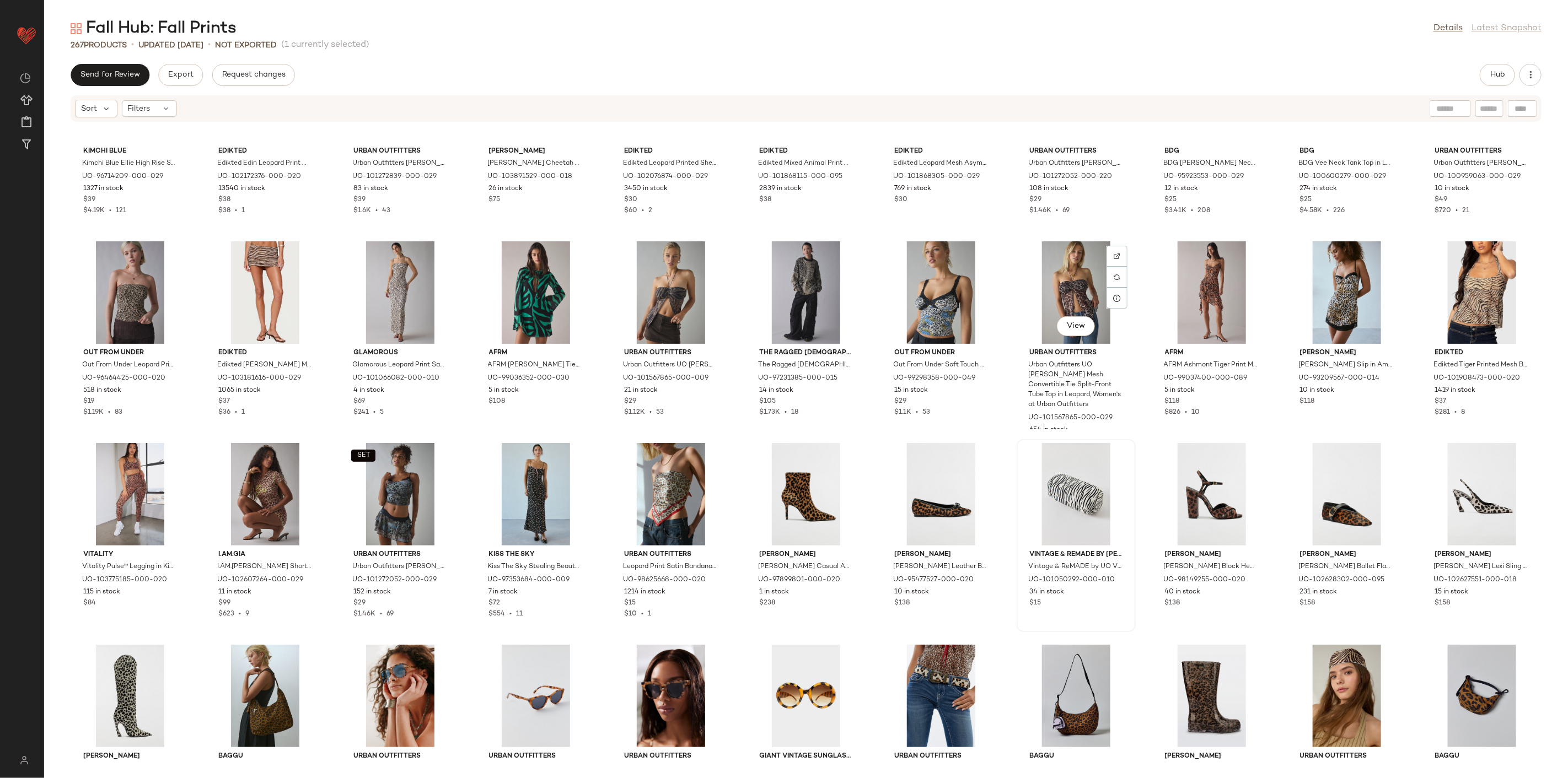
scroll to position [4096, 0]
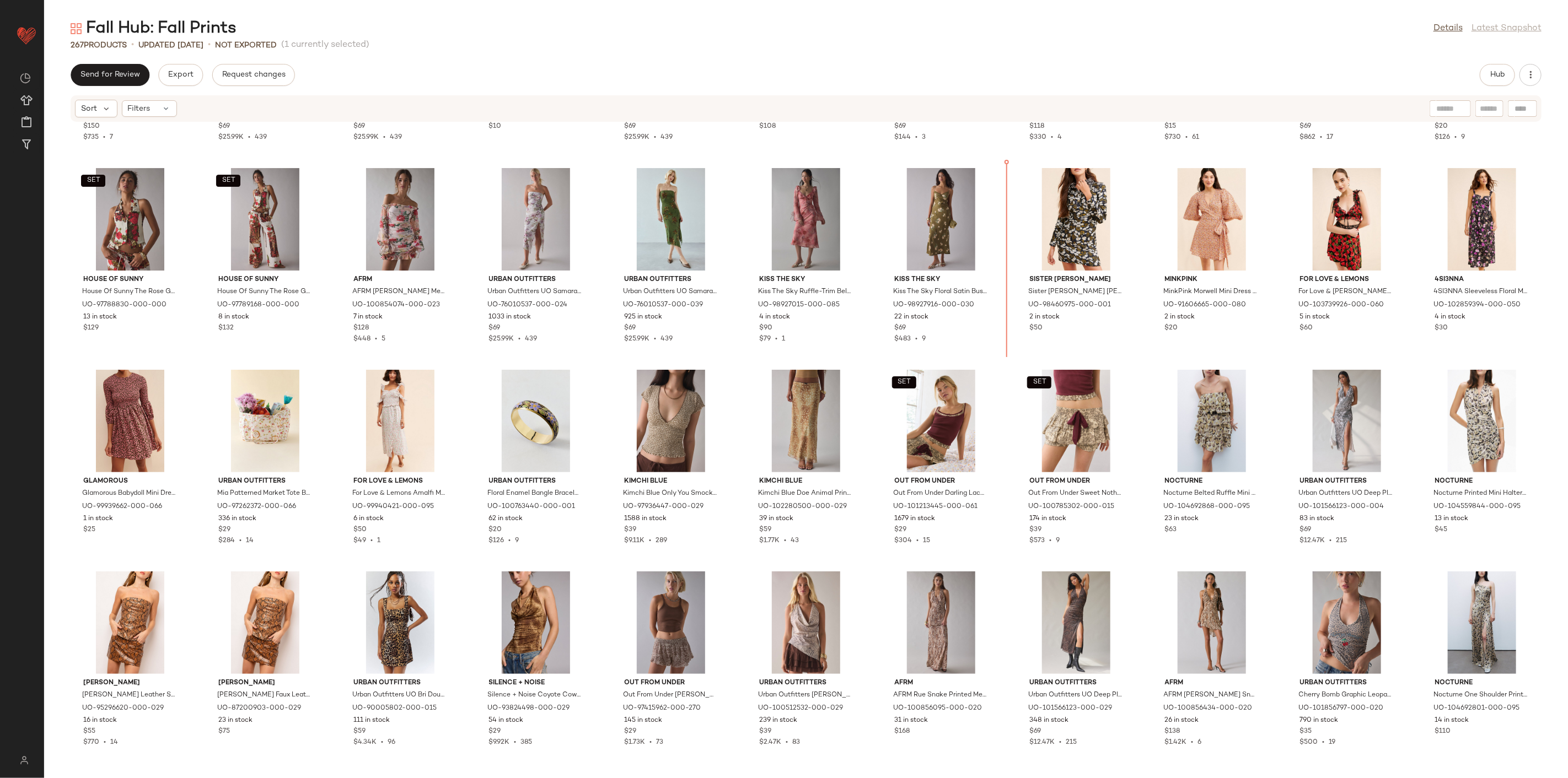
scroll to position [3192, 0]
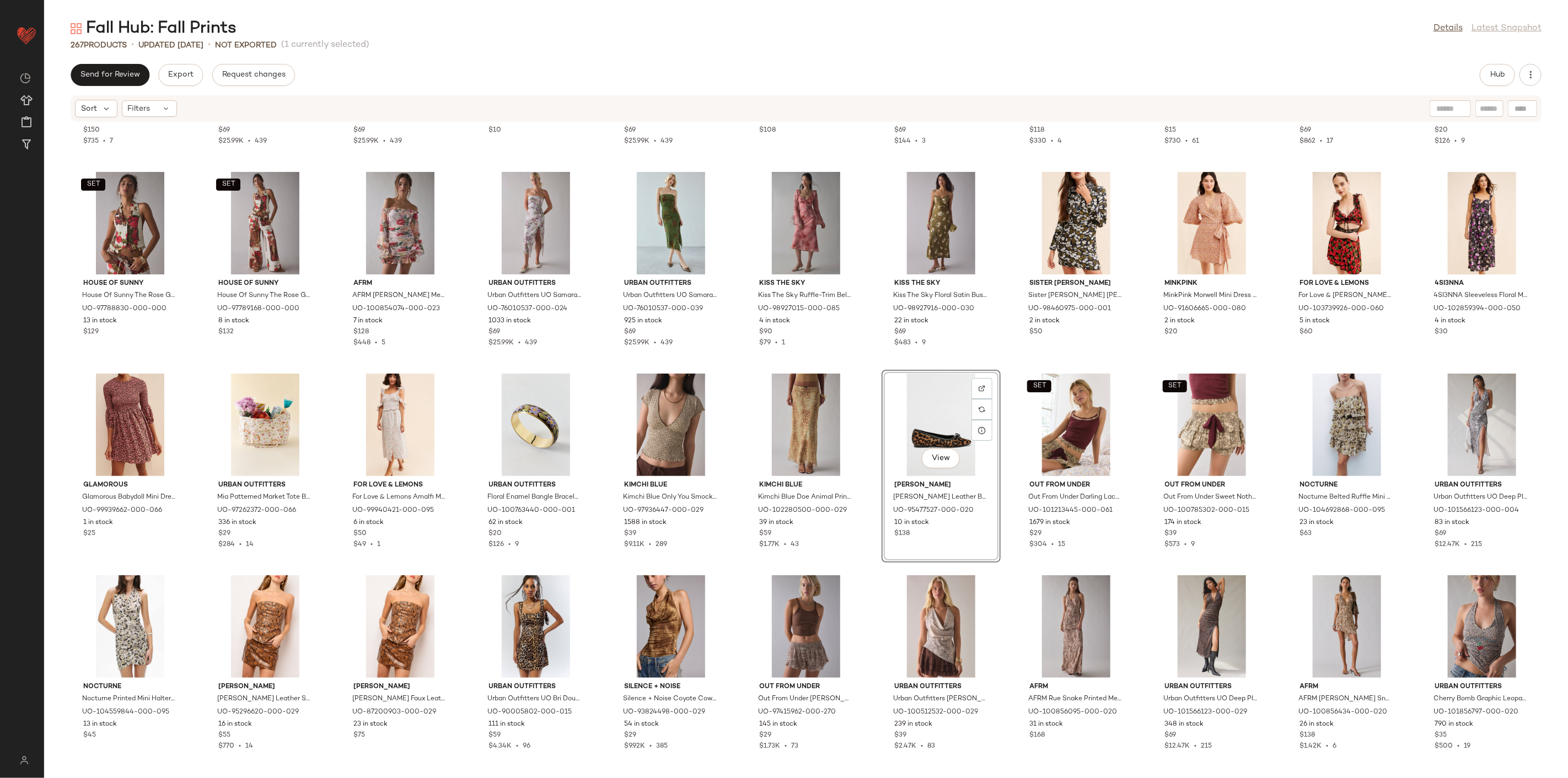
click at [879, 565] on div "Jaded London Jaded London Cindy Plunge Halter Open-Back Mini Dress in Assorted,…" at bounding box center [806, 444] width 1524 height 642
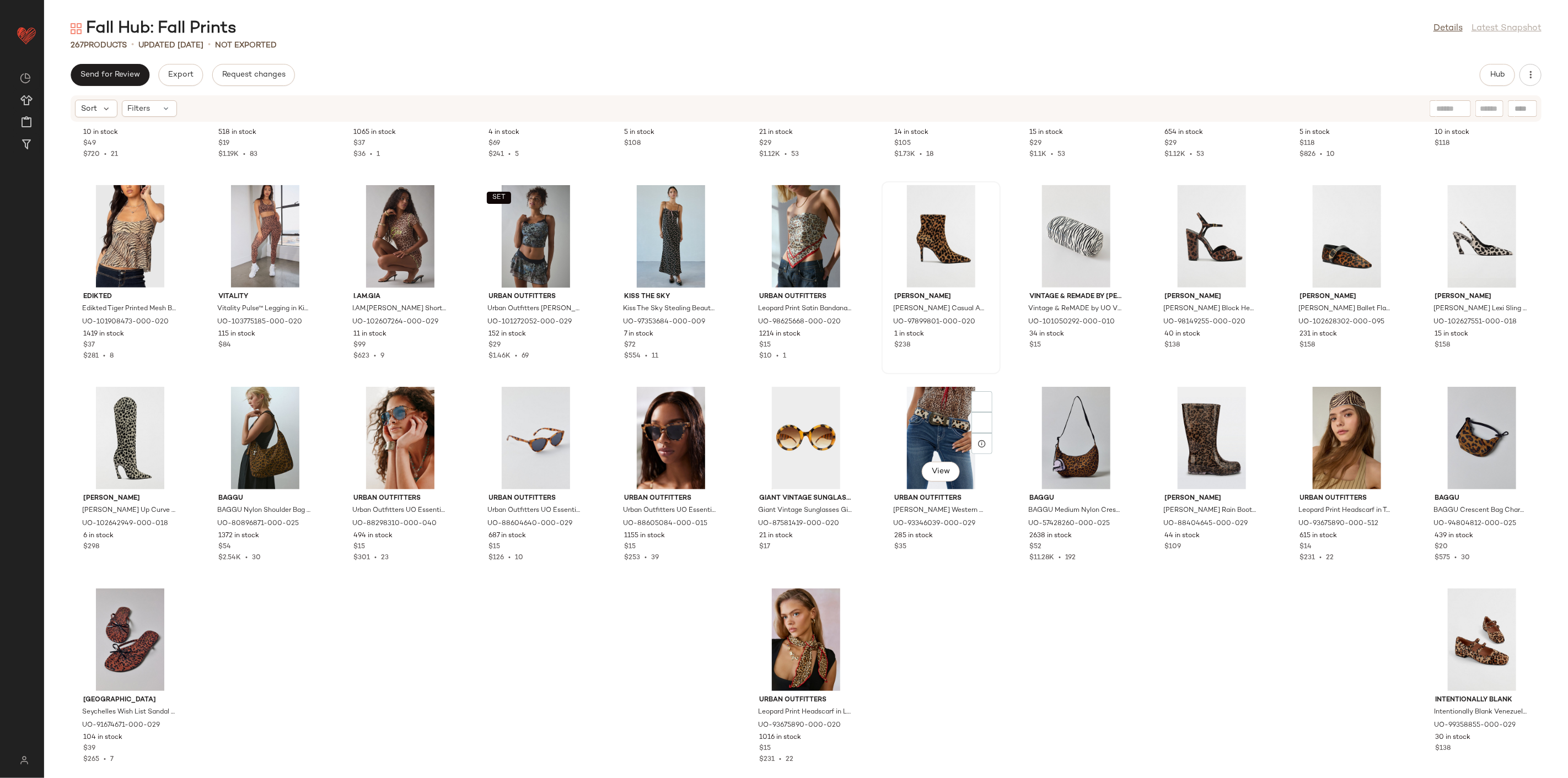
scroll to position [4401, 0]
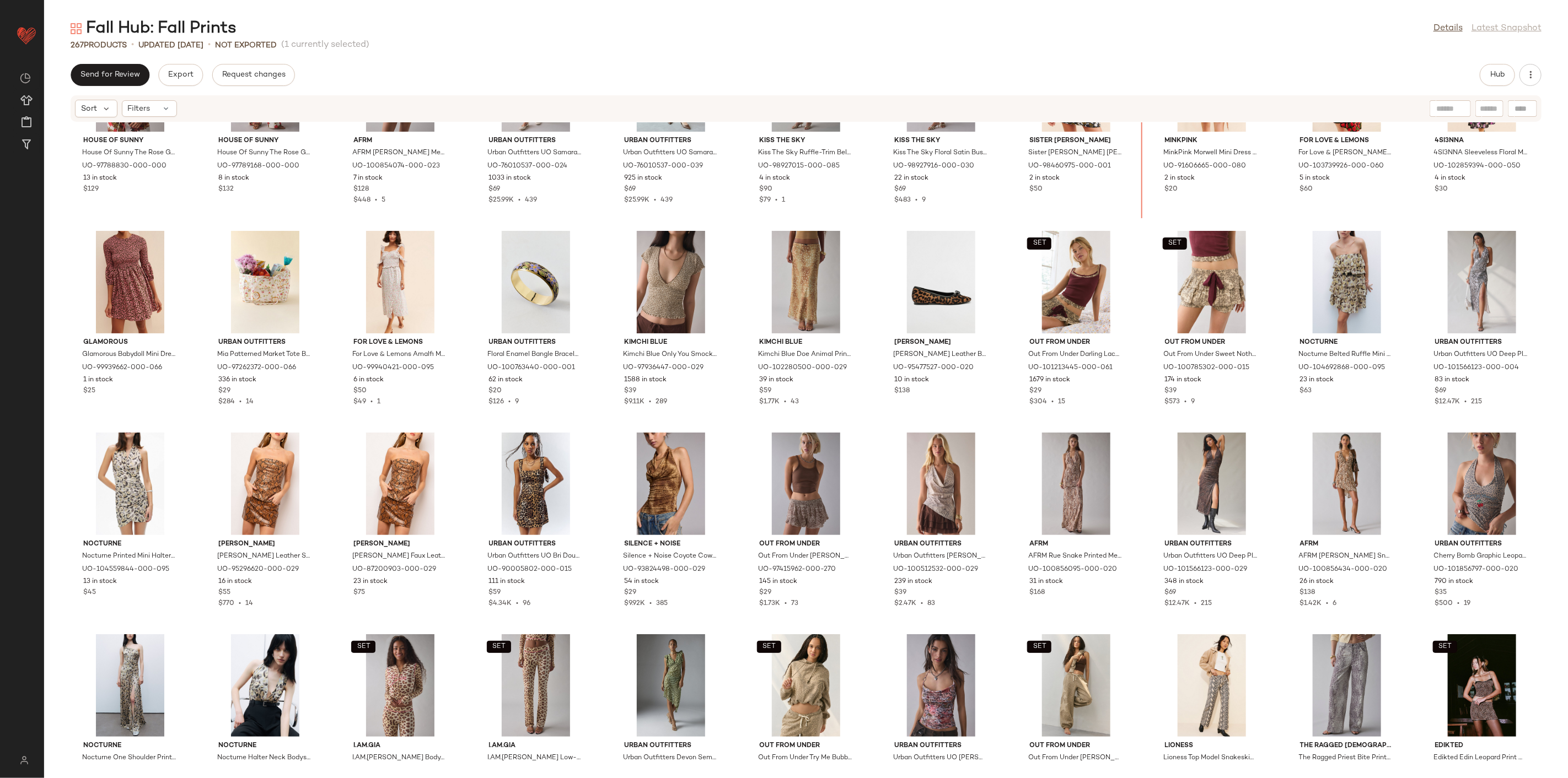
scroll to position [3292, 0]
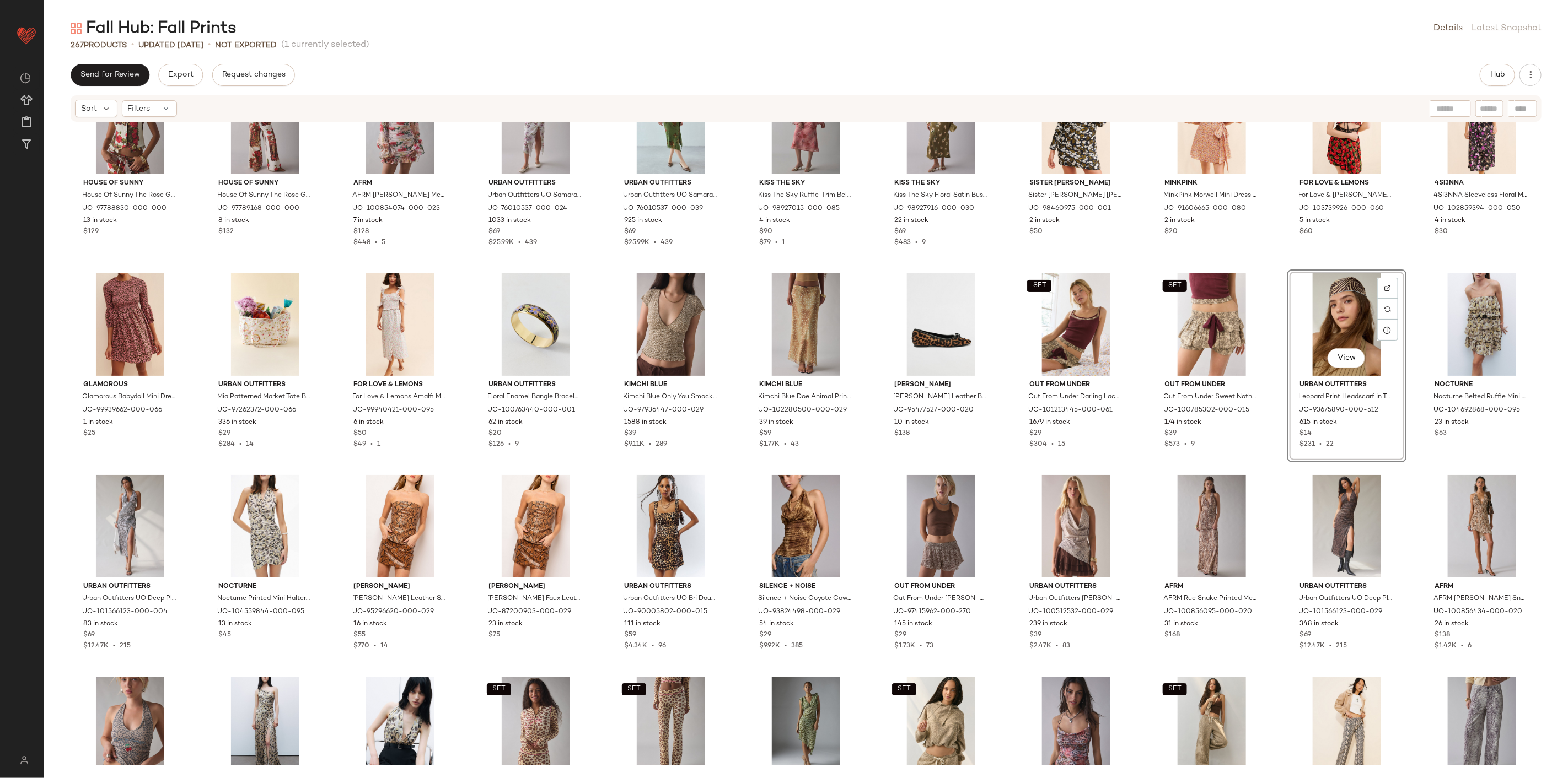
click at [1278, 459] on div "SET House Of Sunny House Of Sunny The Rose Garden Halter Waistcoat Top in Rose …" at bounding box center [806, 444] width 1524 height 642
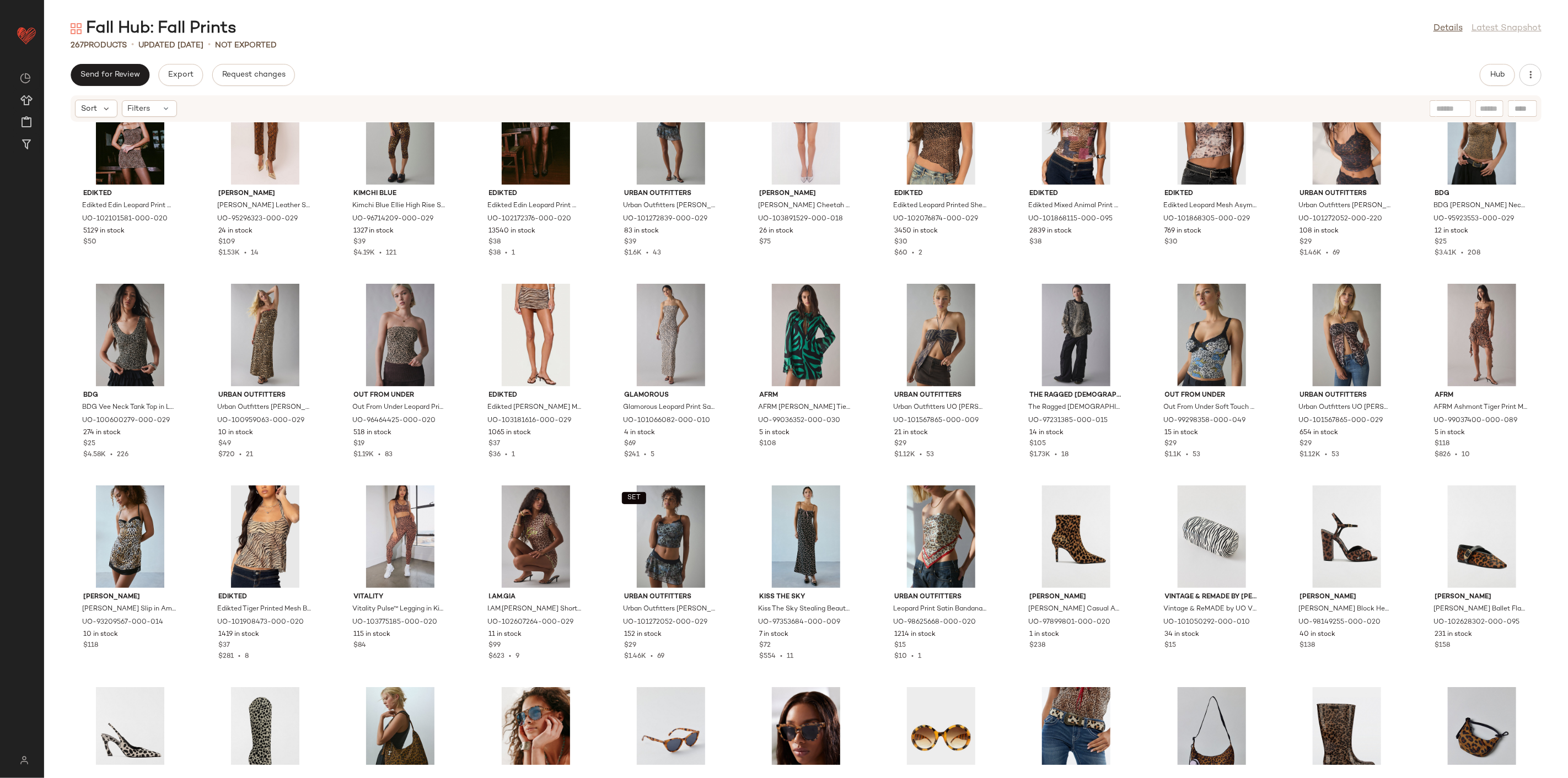
scroll to position [4150, 0]
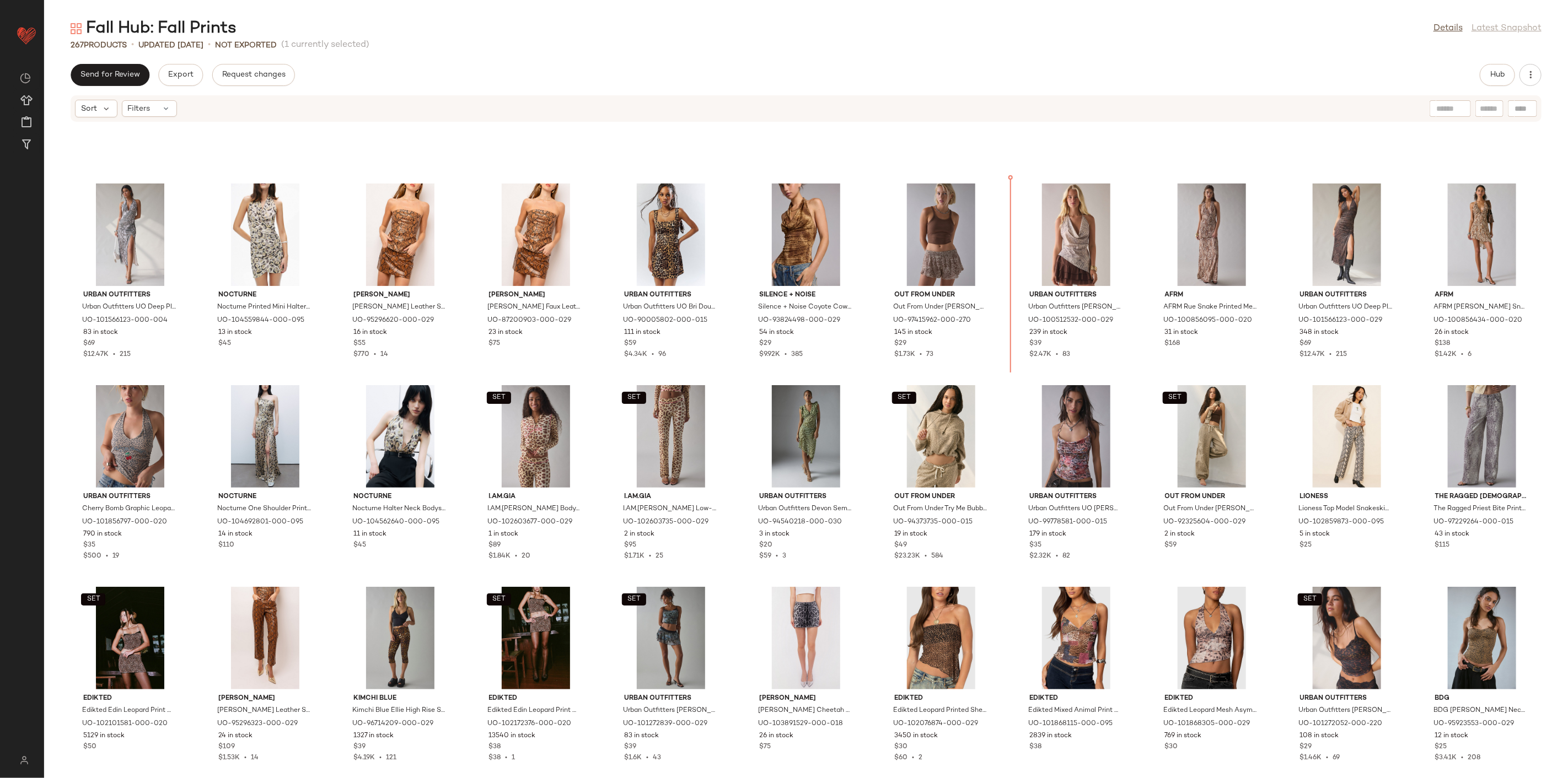
scroll to position [3551, 0]
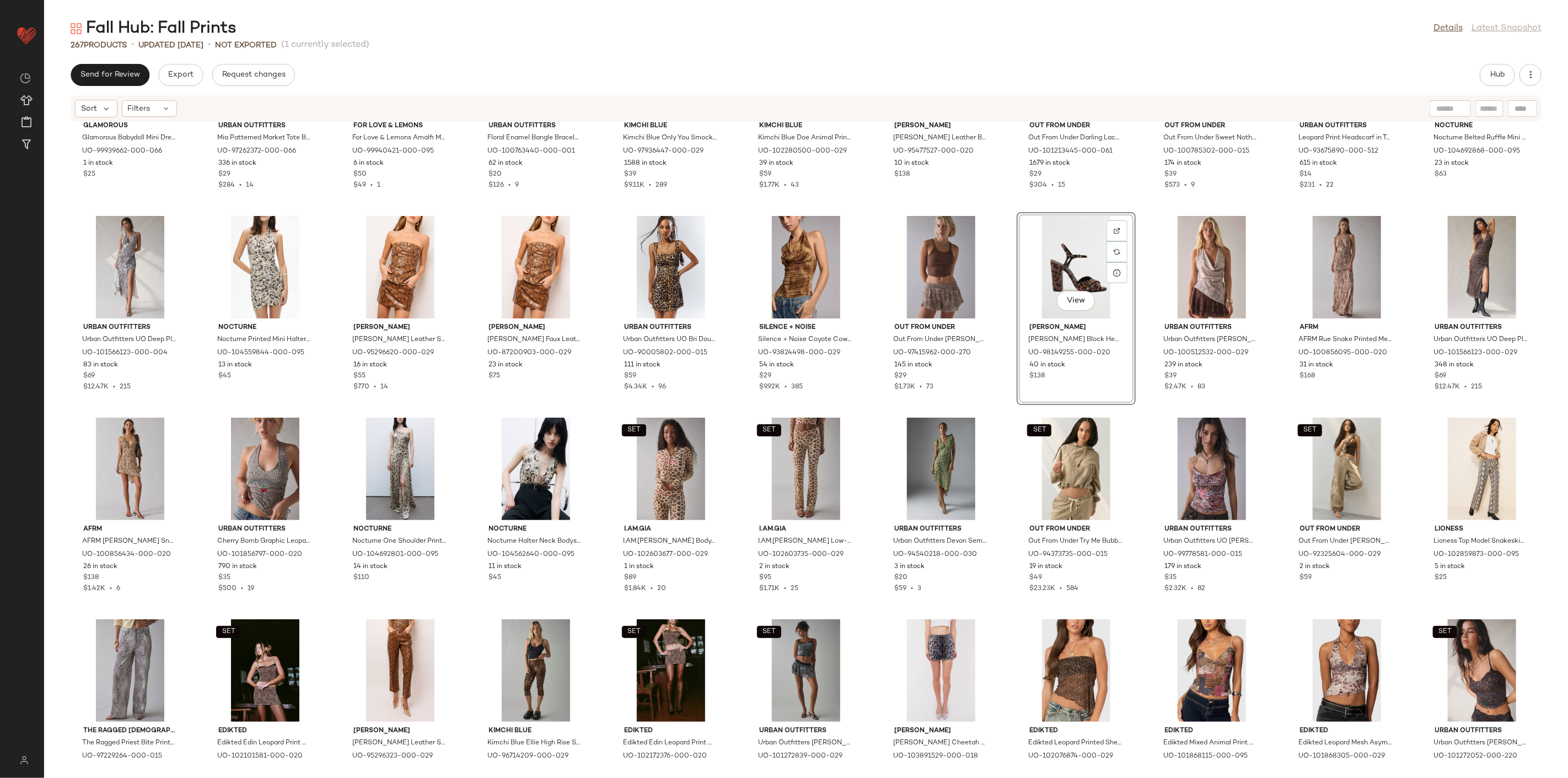
click at [1004, 332] on div "Glamorous Glamorous Babydoll Mini Dress in Pink, Women's at Urban Outfitters UO…" at bounding box center [806, 444] width 1524 height 642
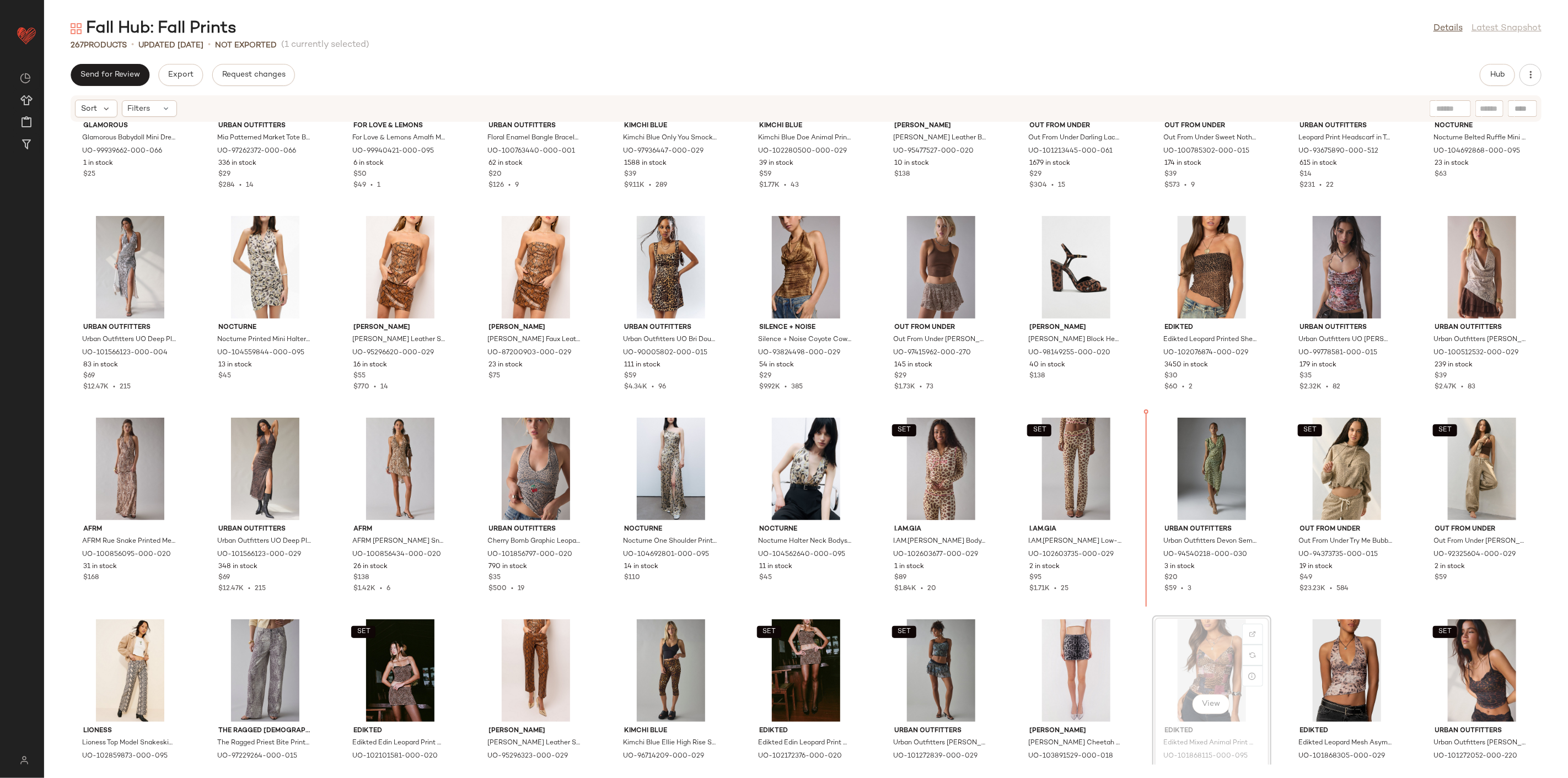
scroll to position [3552, 0]
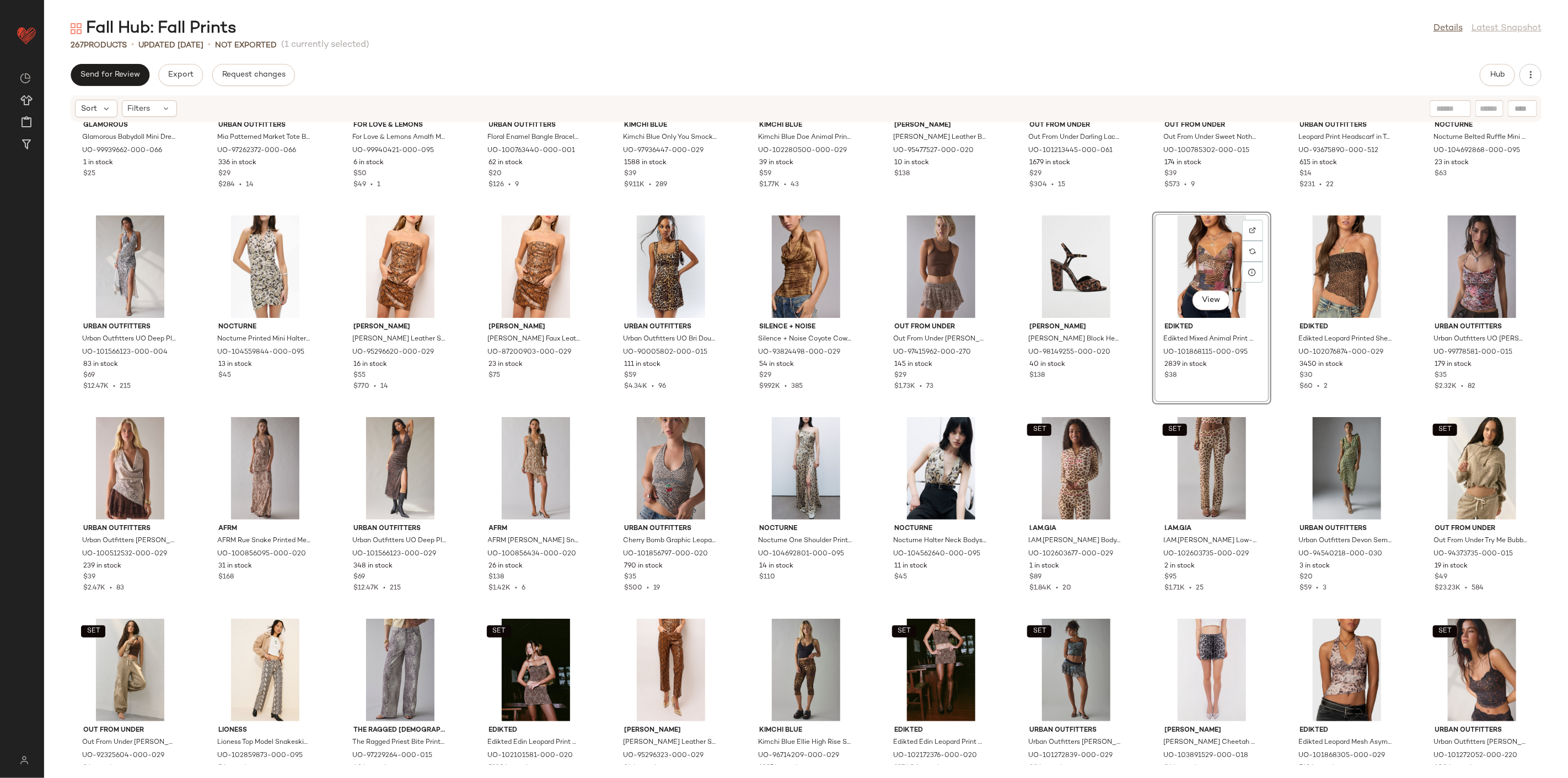
click at [1143, 413] on div "Glamorous Glamorous Babydoll Mini Dress in Pink, Women's at Urban Outfitters UO…" at bounding box center [806, 444] width 1524 height 642
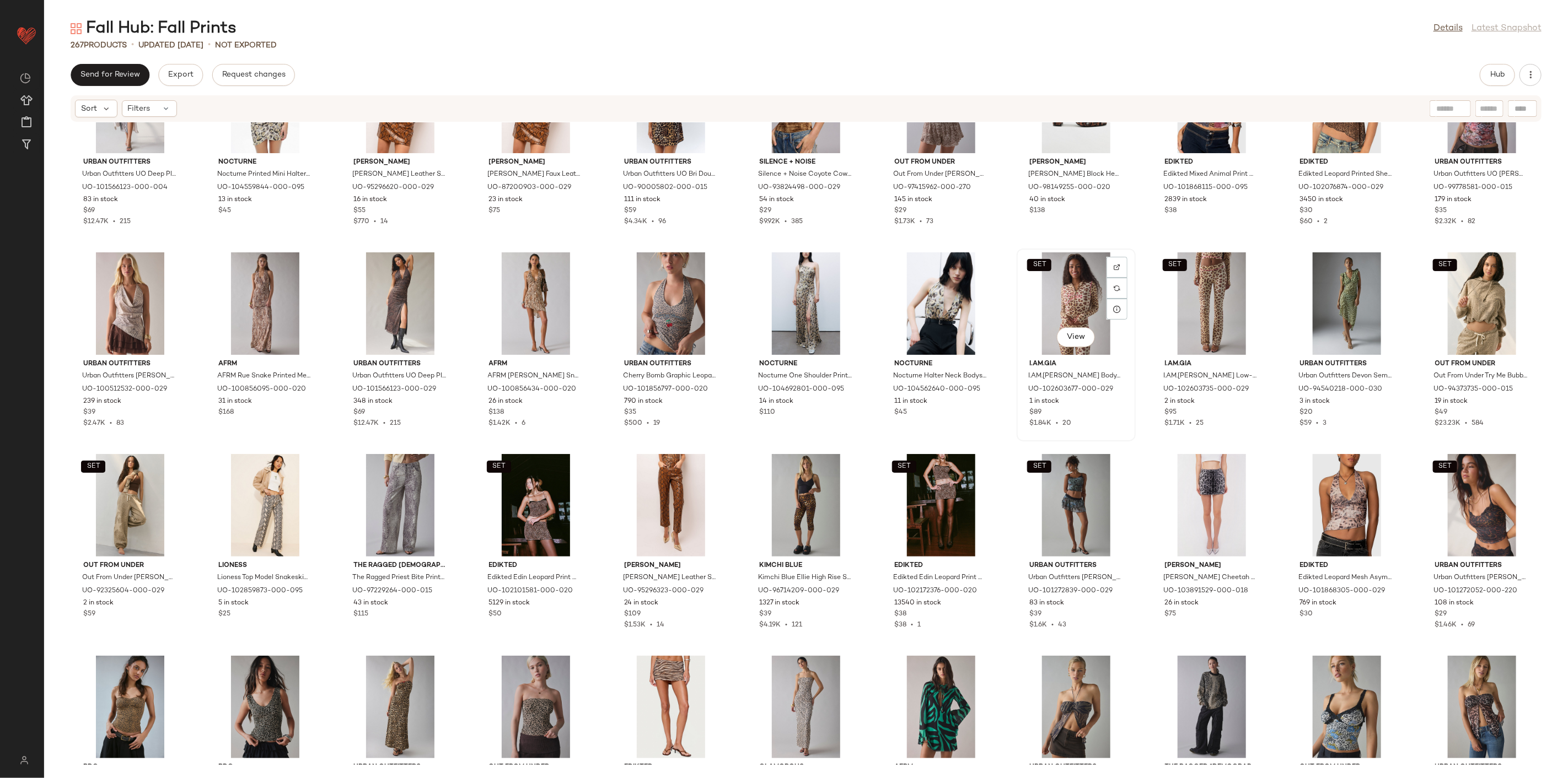
scroll to position [3736, 0]
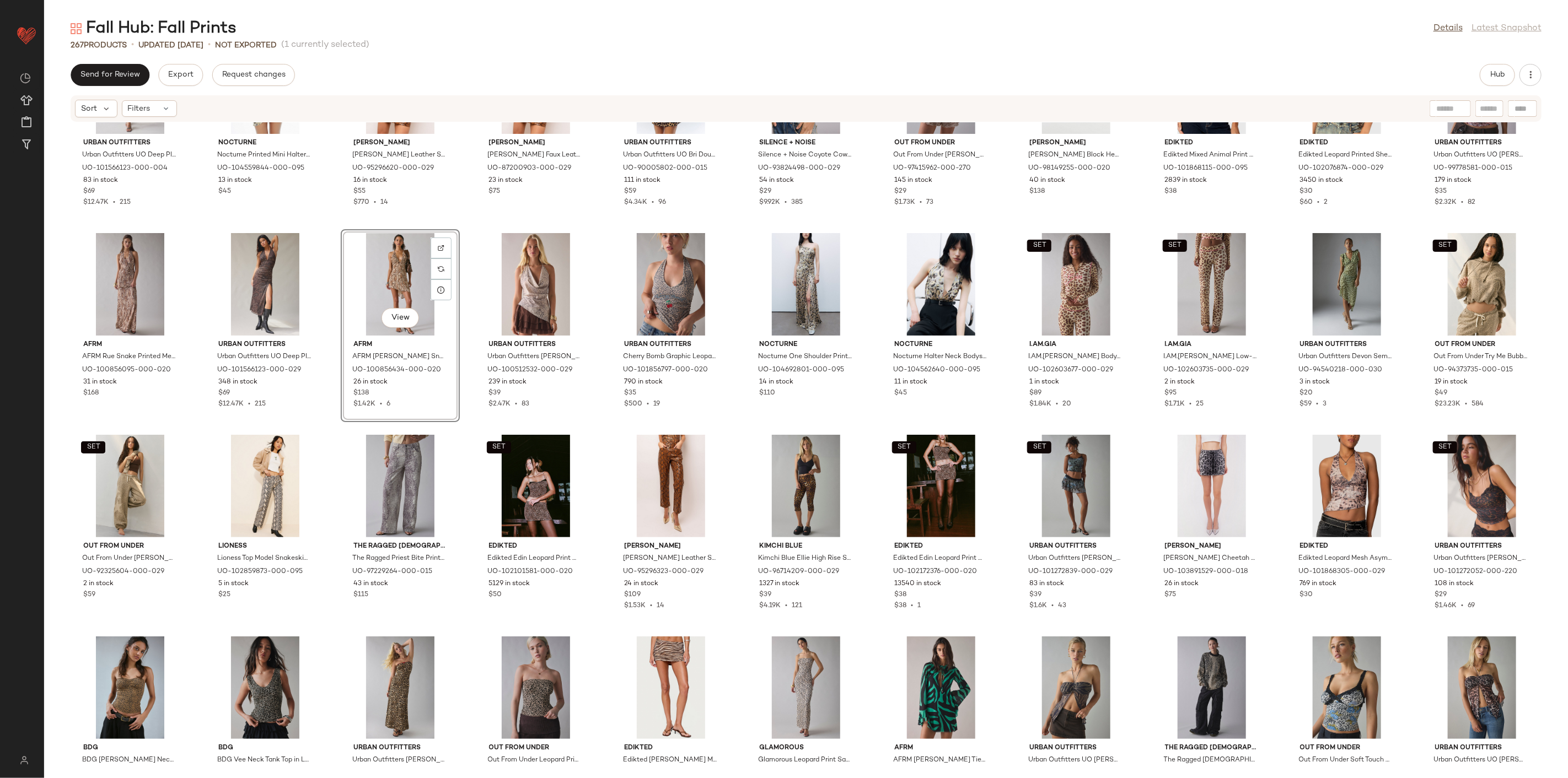
click at [462, 425] on div "Urban Outfitters Urban Outfitters UO Deep Plunge Halter Ruched Mesh Midi Dress …" at bounding box center [806, 444] width 1524 height 642
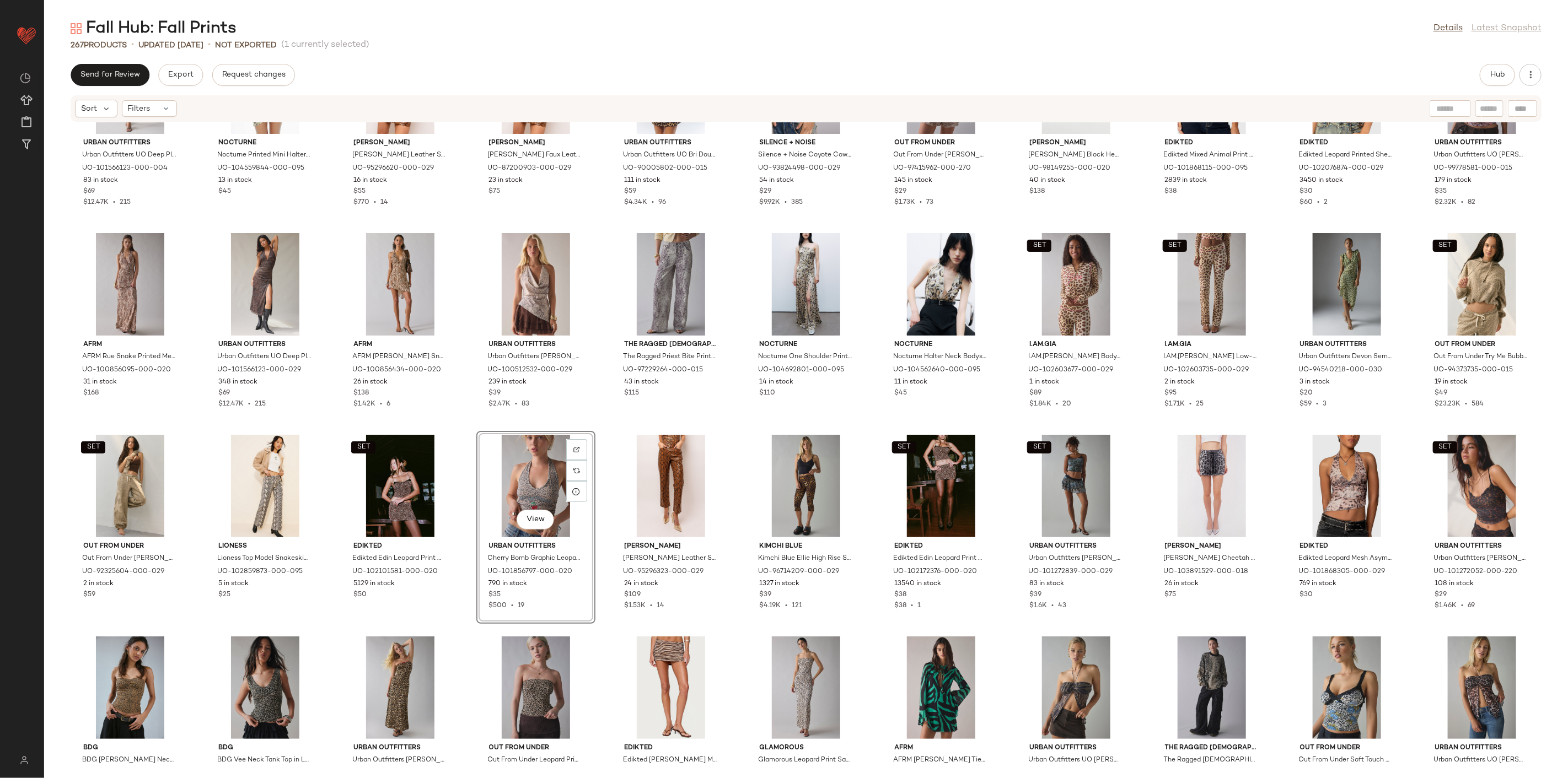
click at [597, 419] on div "Urban Outfitters Urban Outfitters UO Deep Plunge Halter Ruched Mesh Midi Dress …" at bounding box center [806, 444] width 1524 height 642
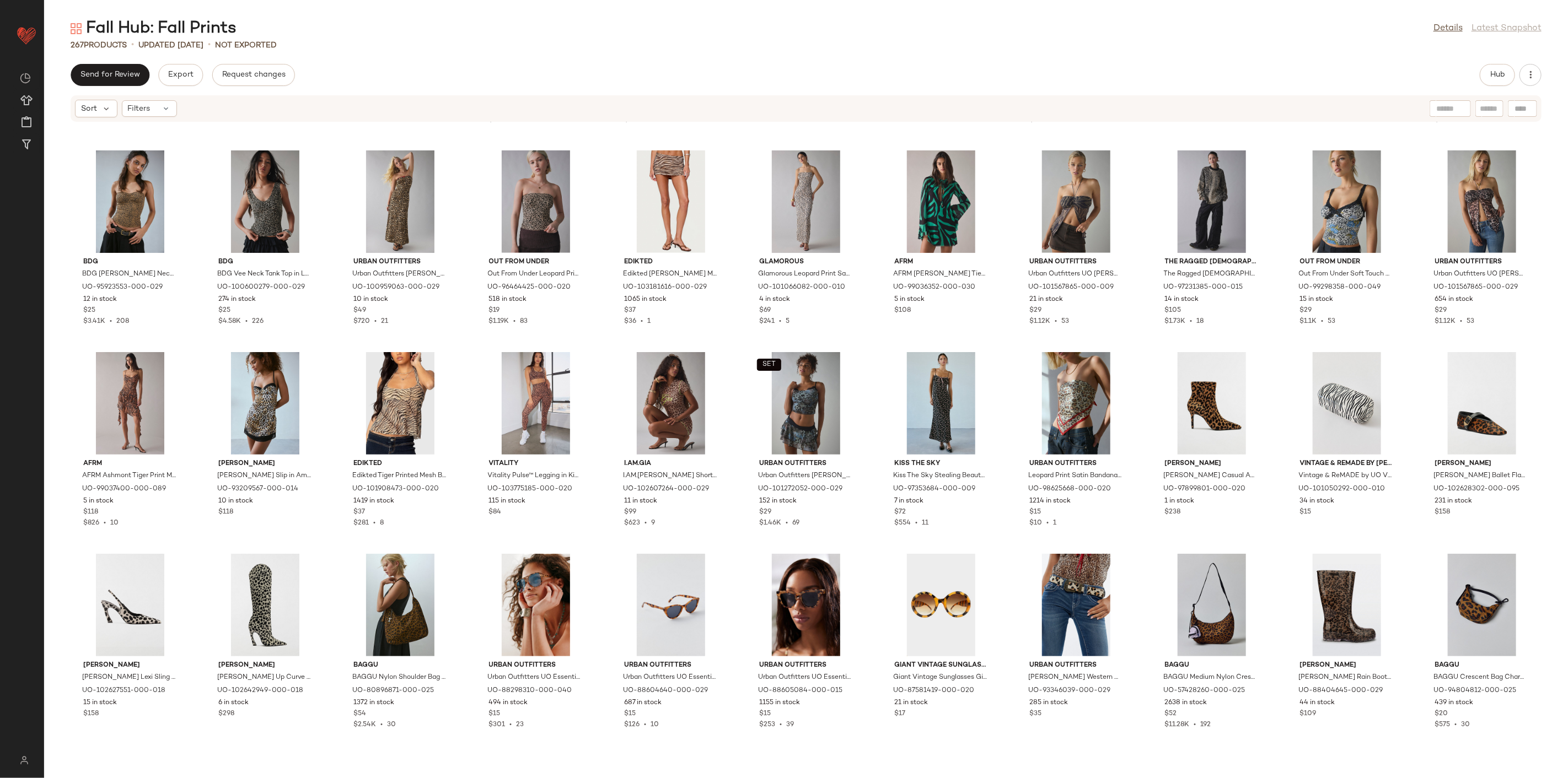
scroll to position [4225, 0]
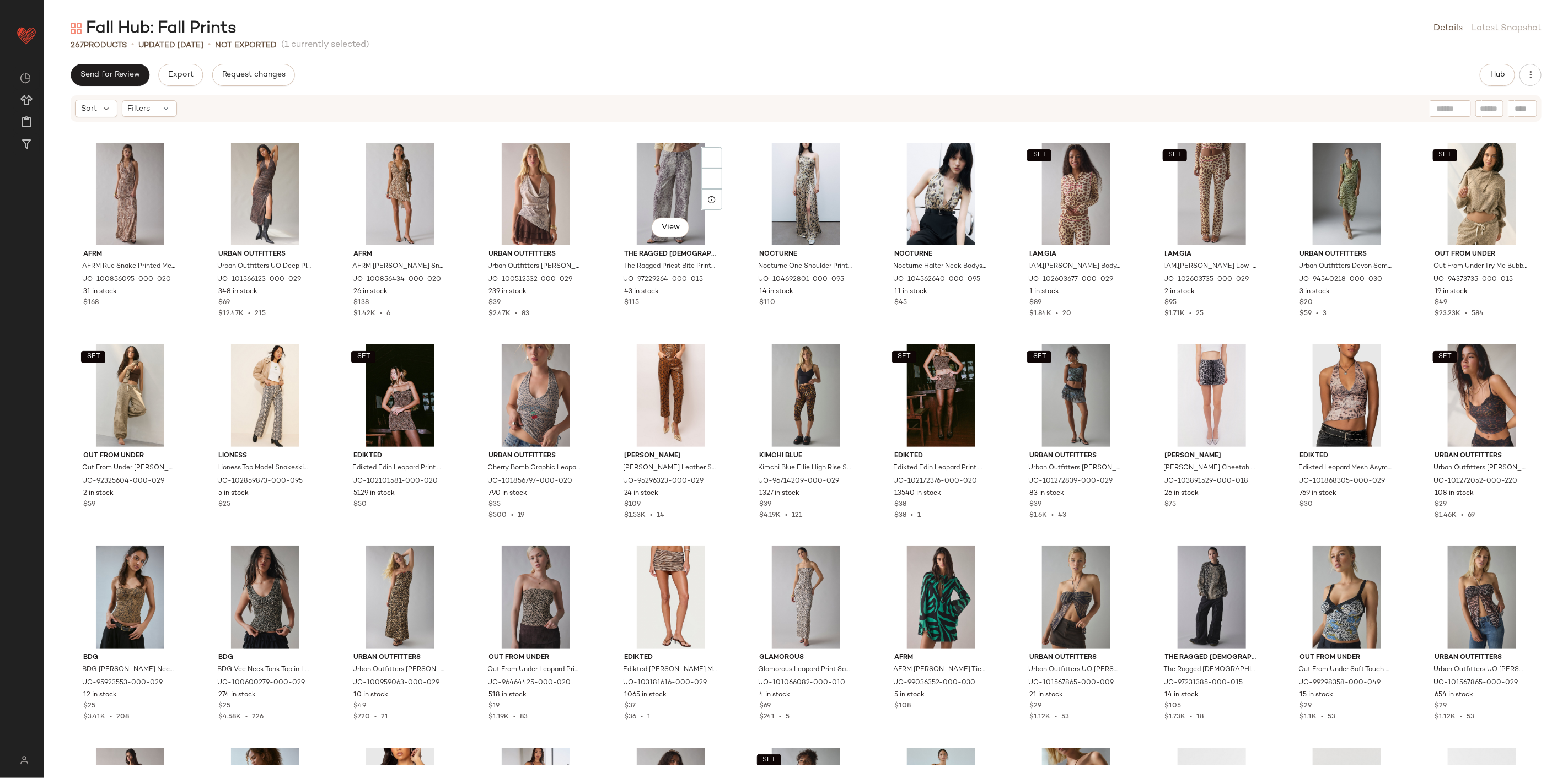
scroll to position [3819, 0]
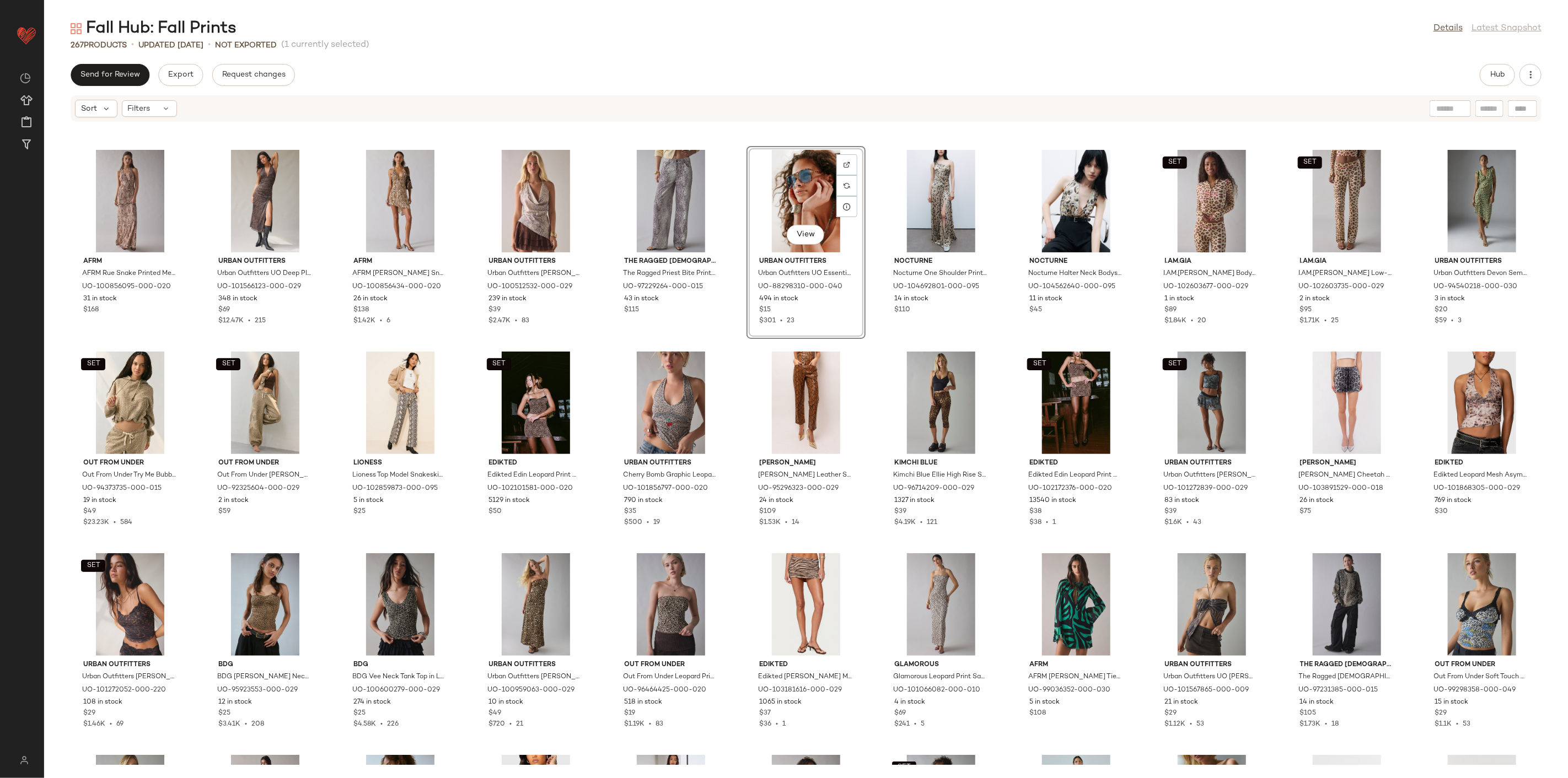
click at [737, 278] on div "Urban Outfitters Urban Outfitters UO Deep Plunge Halter Ruched Mesh Midi Dress …" at bounding box center [806, 444] width 1524 height 642
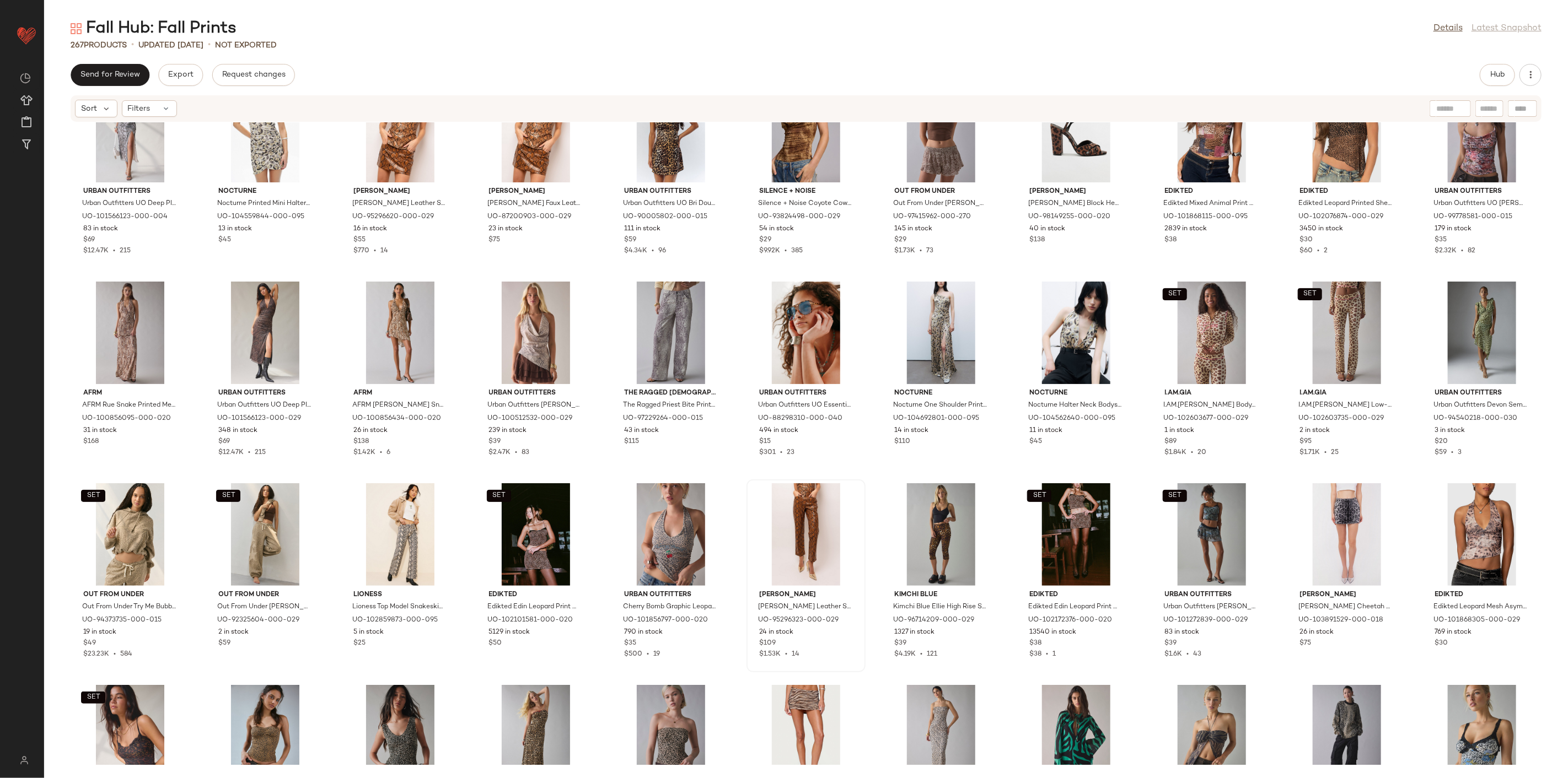
scroll to position [3697, 0]
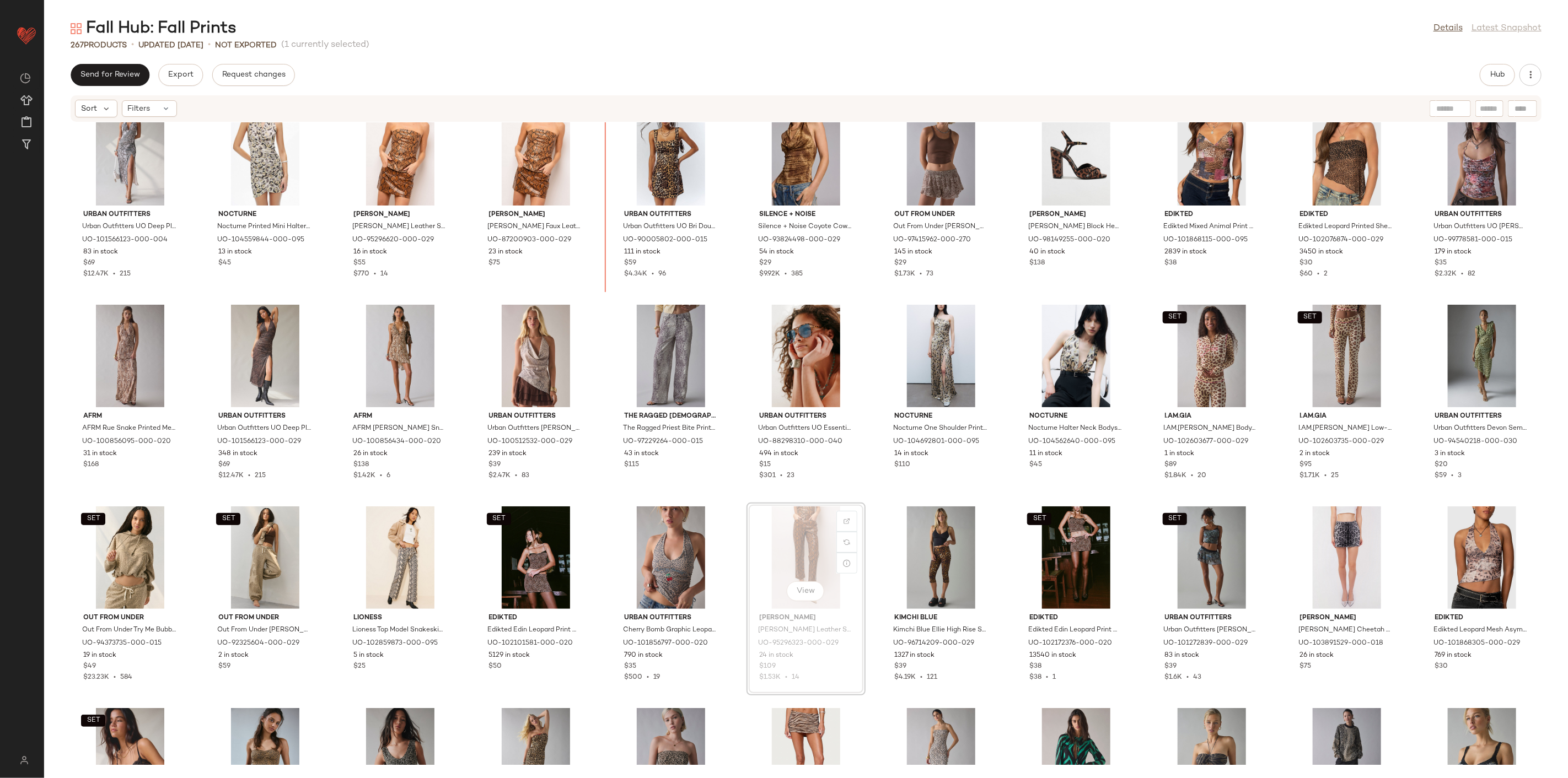
scroll to position [3658, 0]
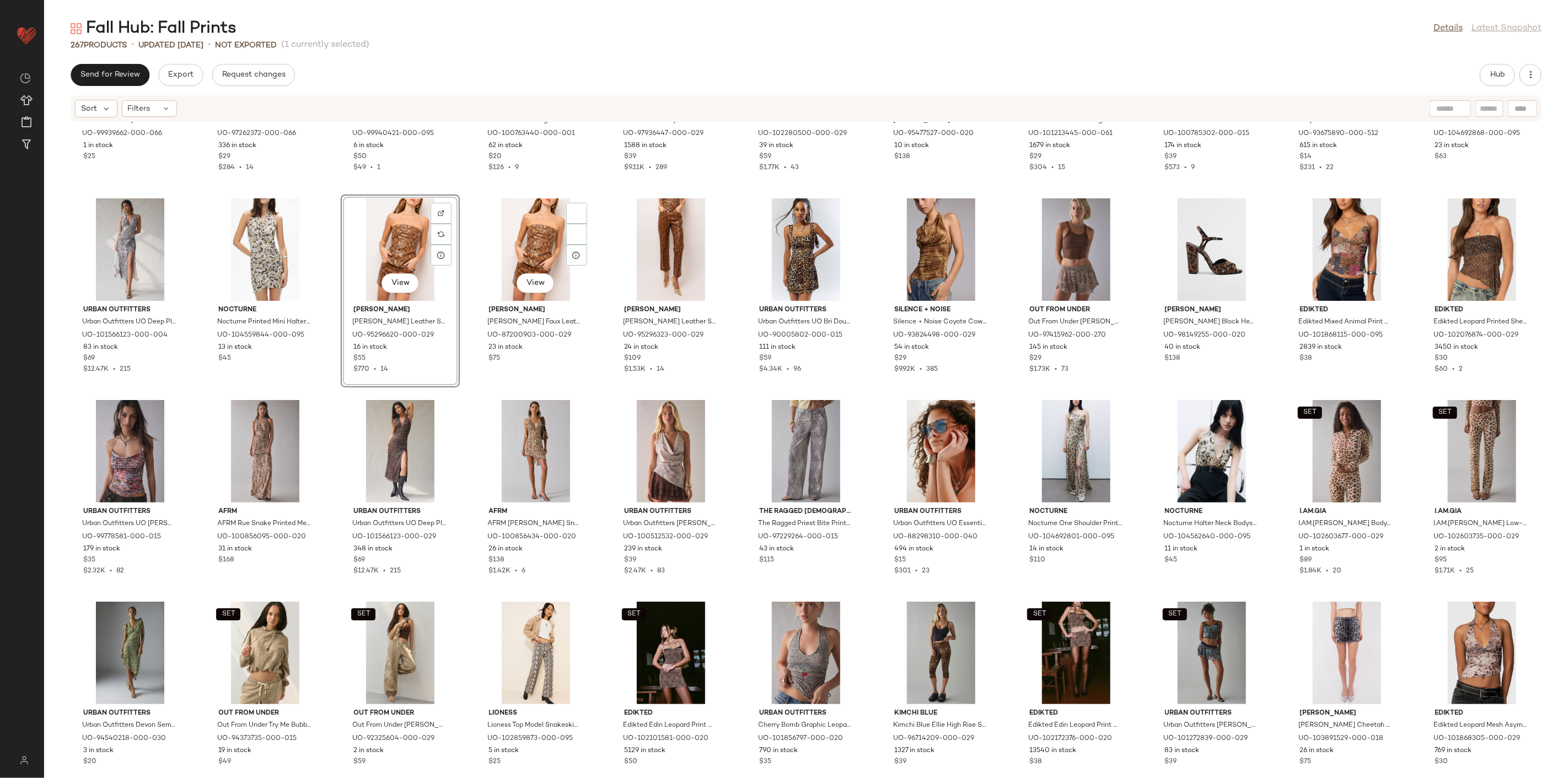
scroll to position [3569, 0]
click at [597, 276] on div "Glamorous Glamorous Babydoll Mini Dress in Pink, Women's at Urban Outfitters UO…" at bounding box center [806, 444] width 1524 height 642
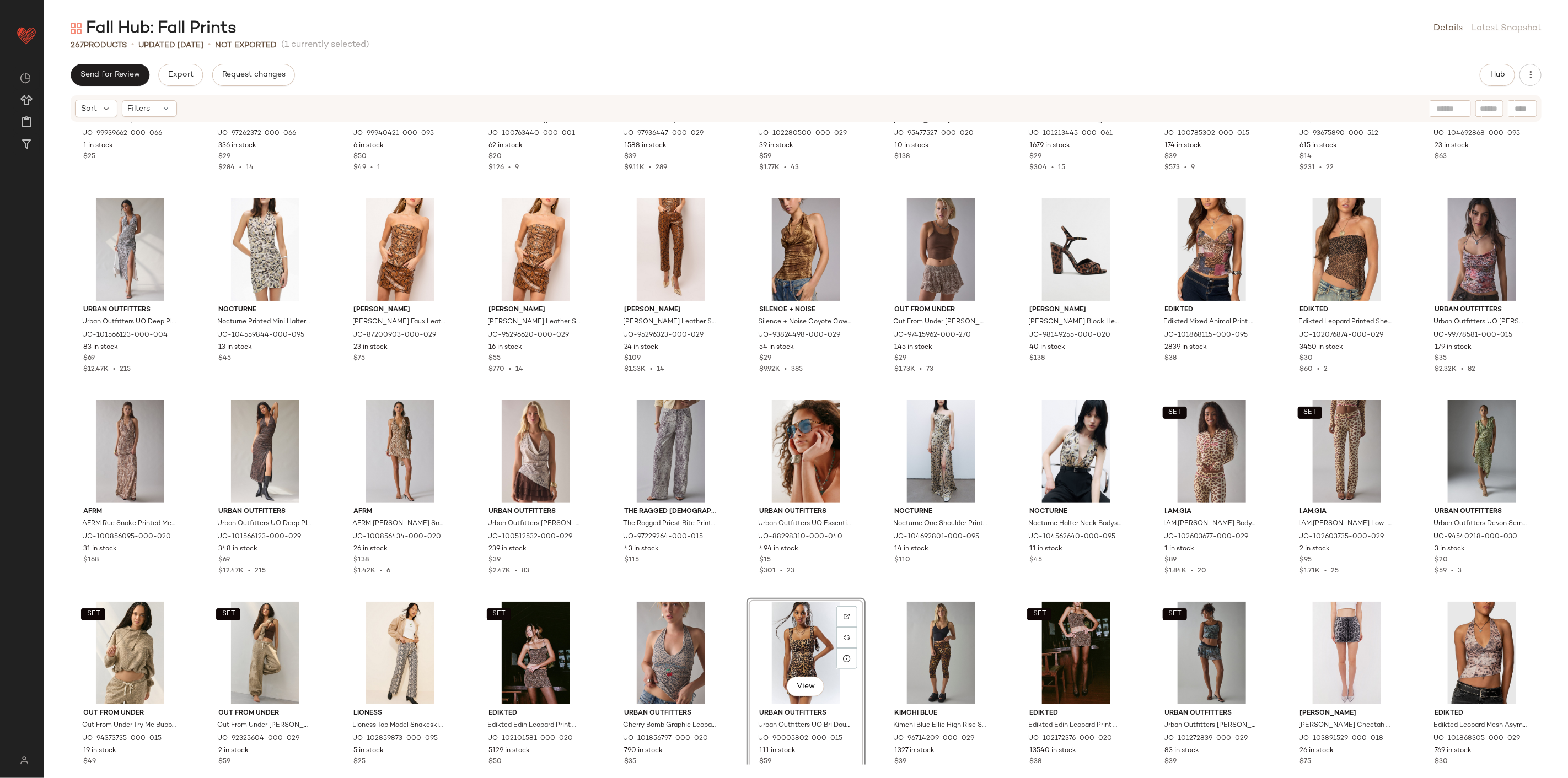
click at [865, 587] on div "Glamorous Glamorous Babydoll Mini Dress in Pink, Women's at Urban Outfitters UO…" at bounding box center [806, 444] width 1524 height 642
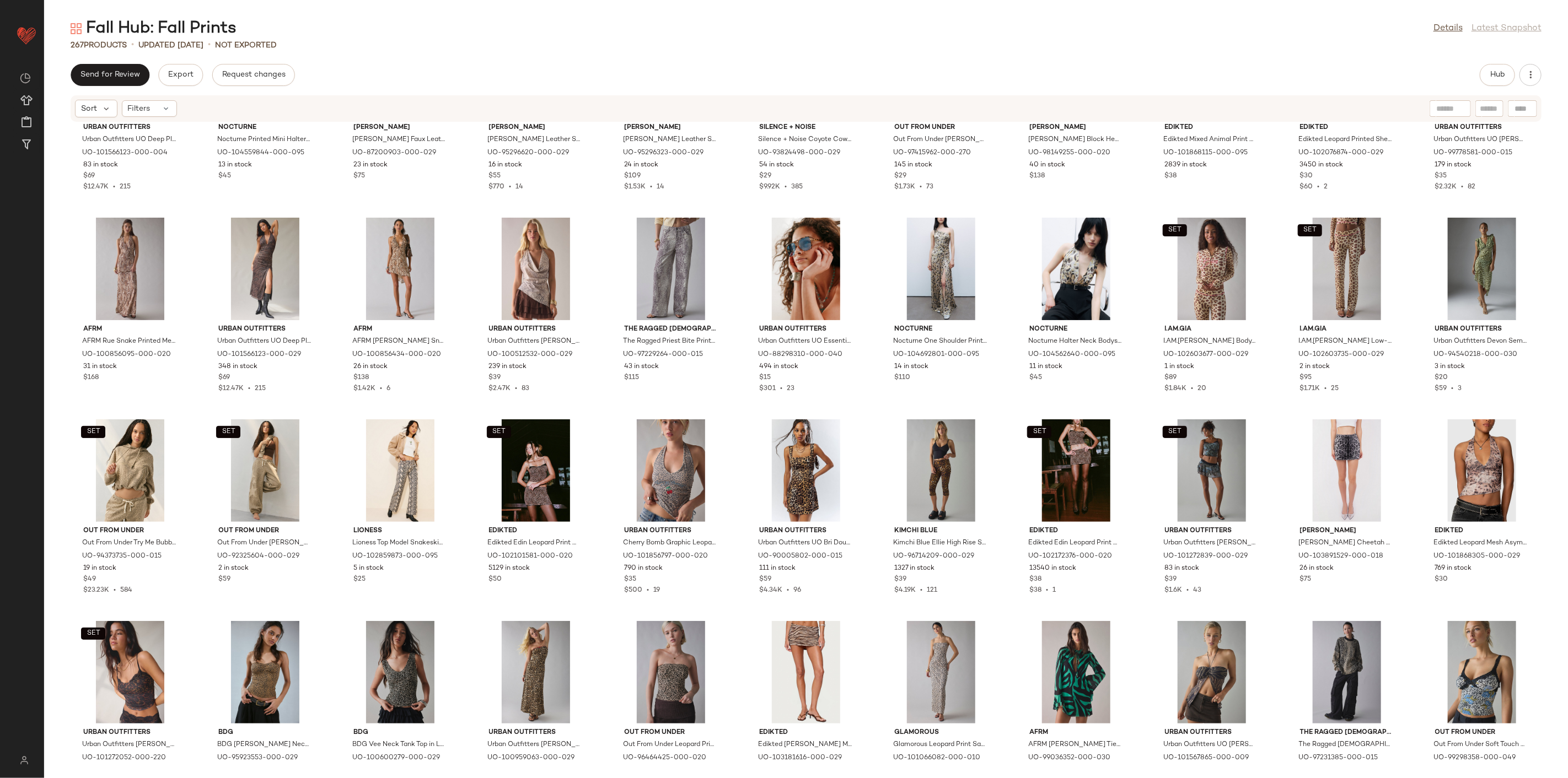
scroll to position [3753, 0]
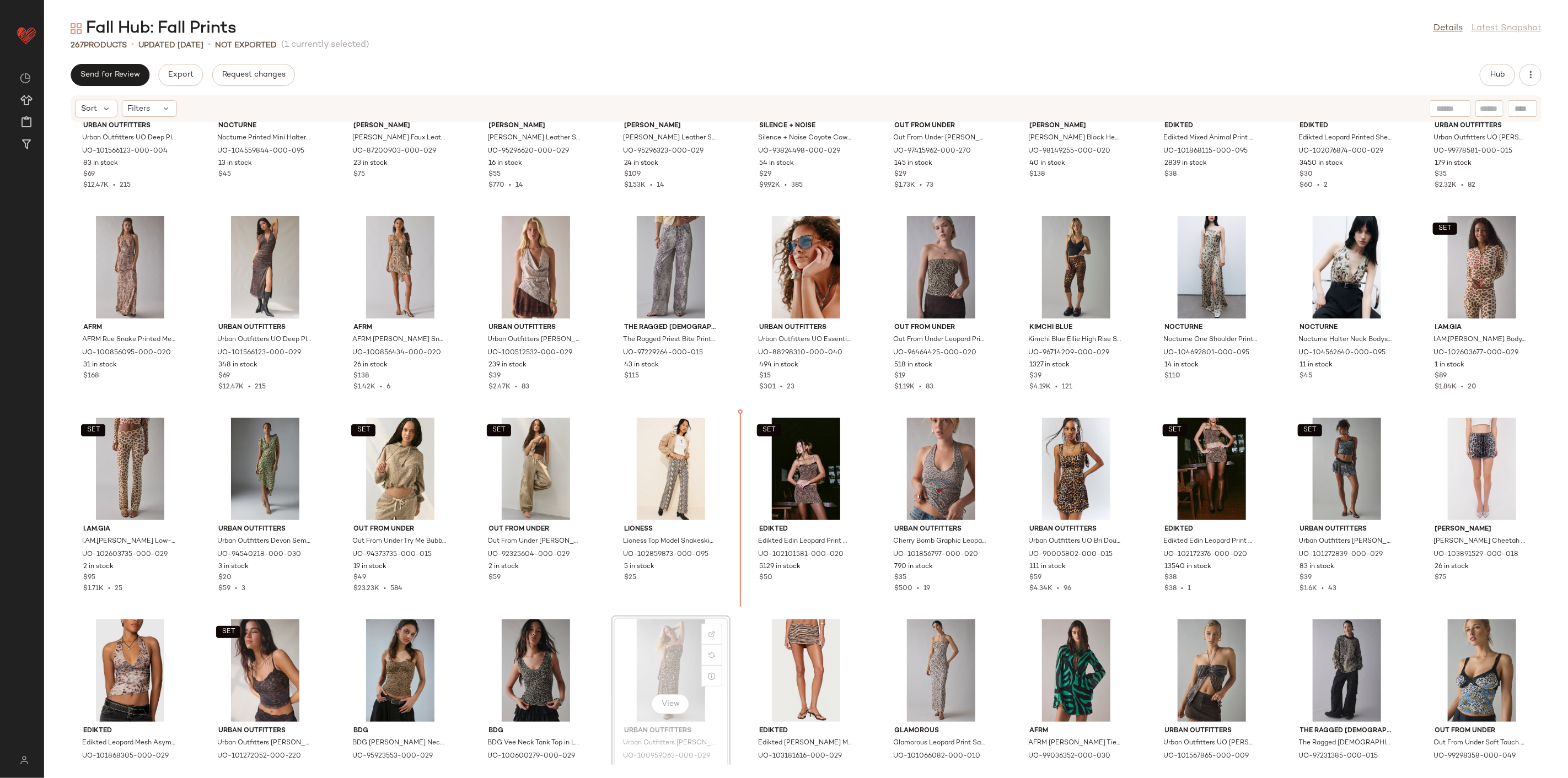
scroll to position [3754, 0]
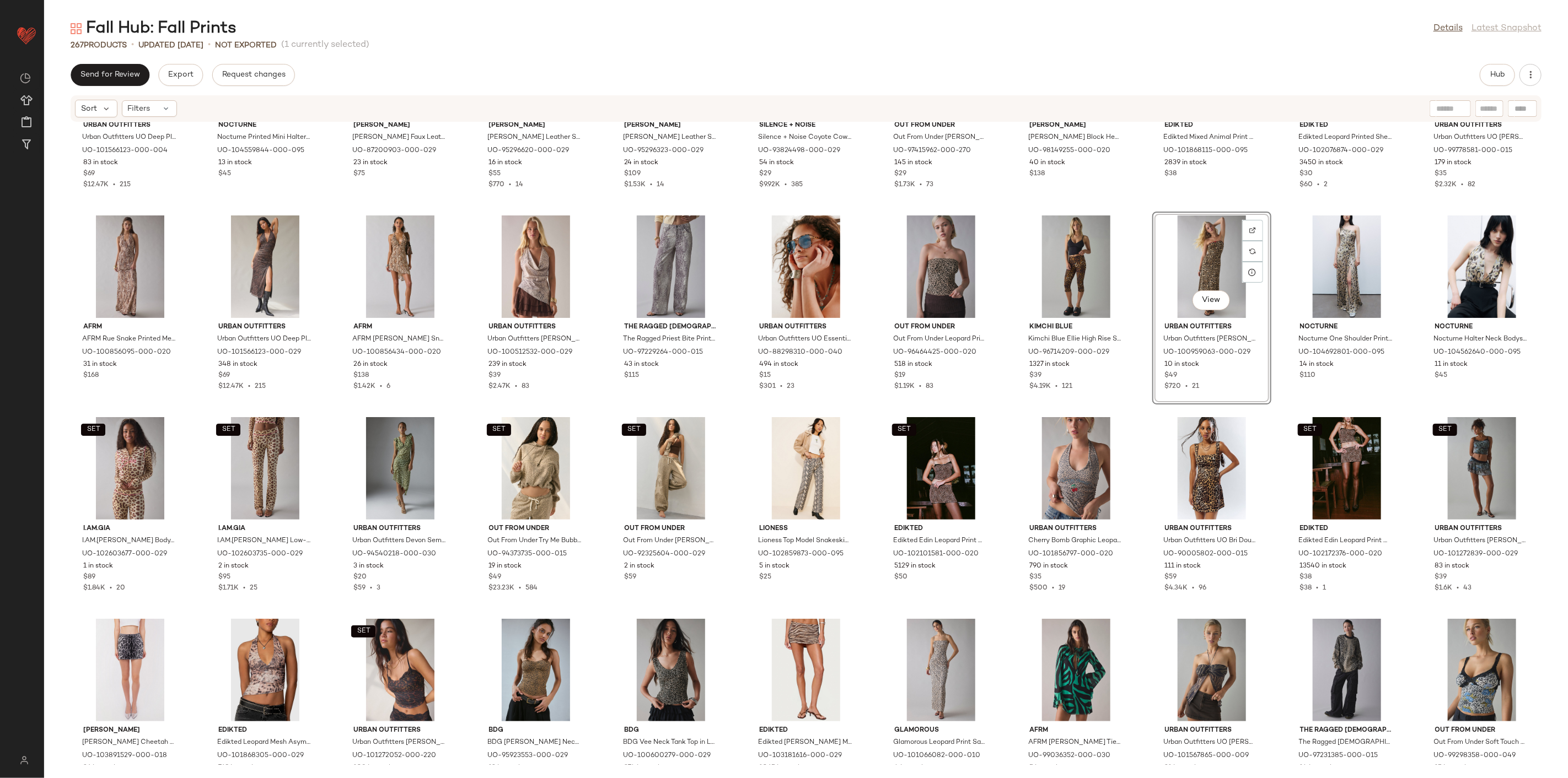
click at [1136, 417] on div "Urban Outfitters Urban Outfitters UO Deep Plunge Halter Ruched Mesh Midi Dress …" at bounding box center [806, 444] width 1524 height 642
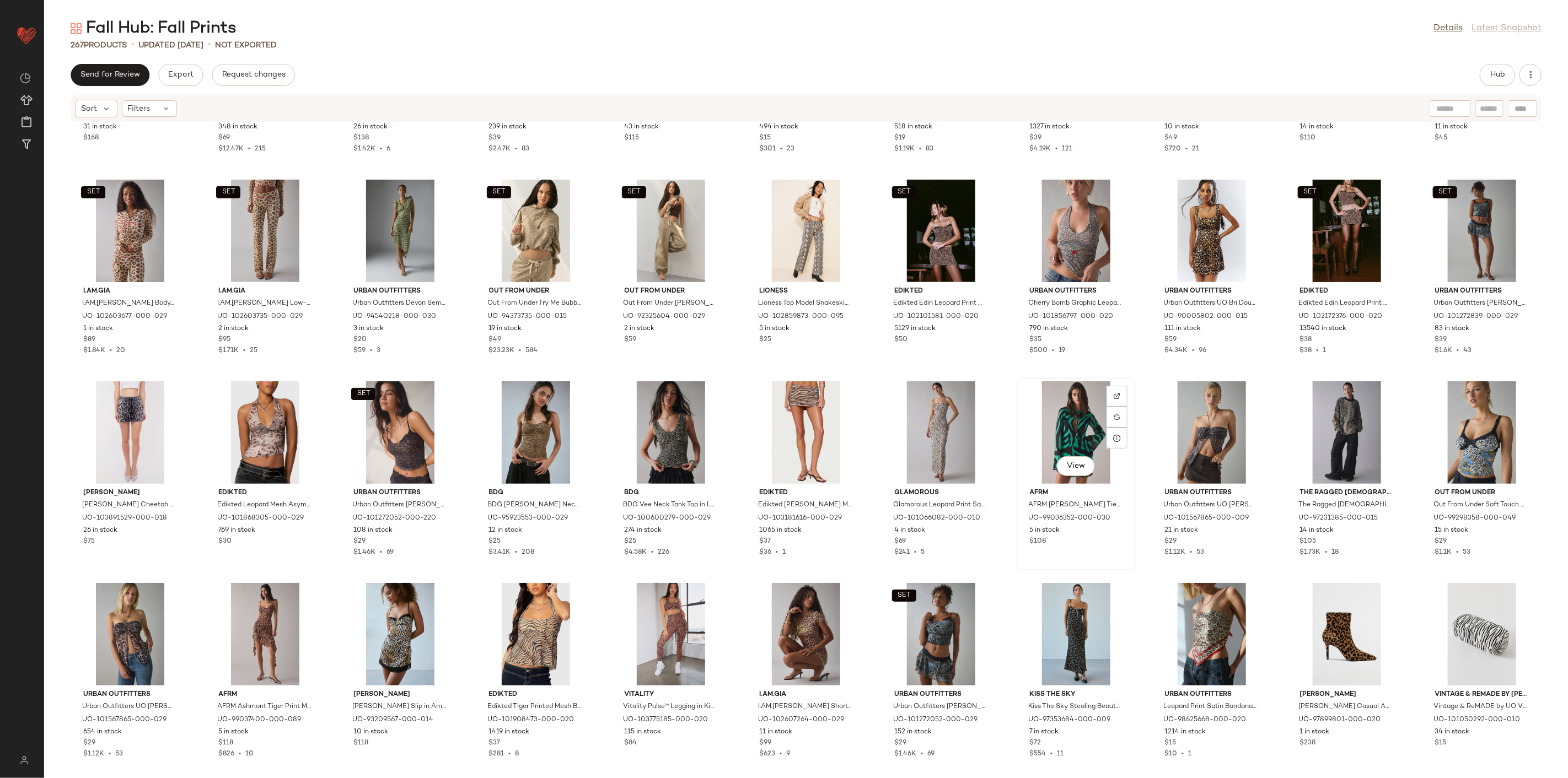
scroll to position [3998, 0]
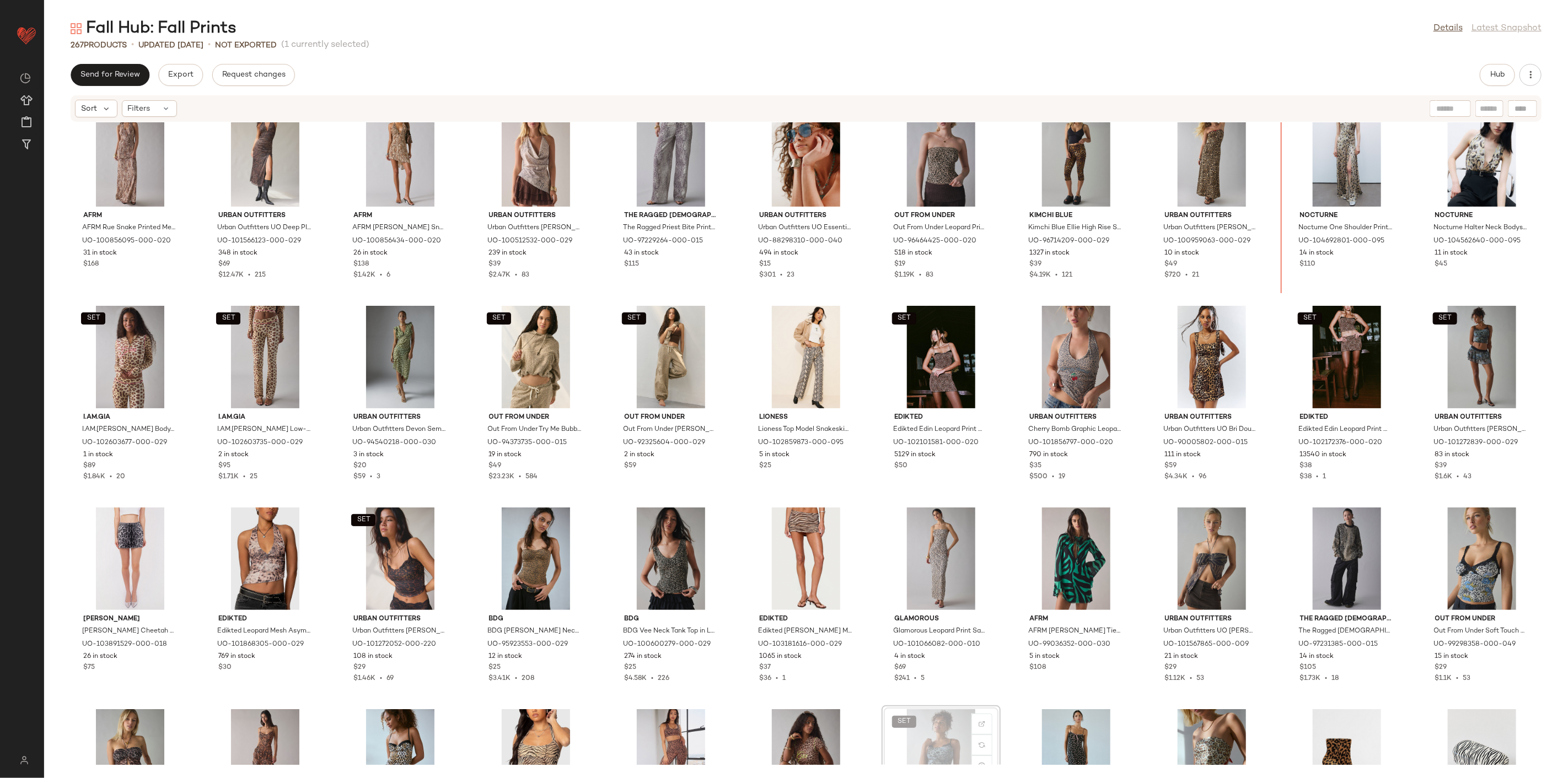
scroll to position [3865, 0]
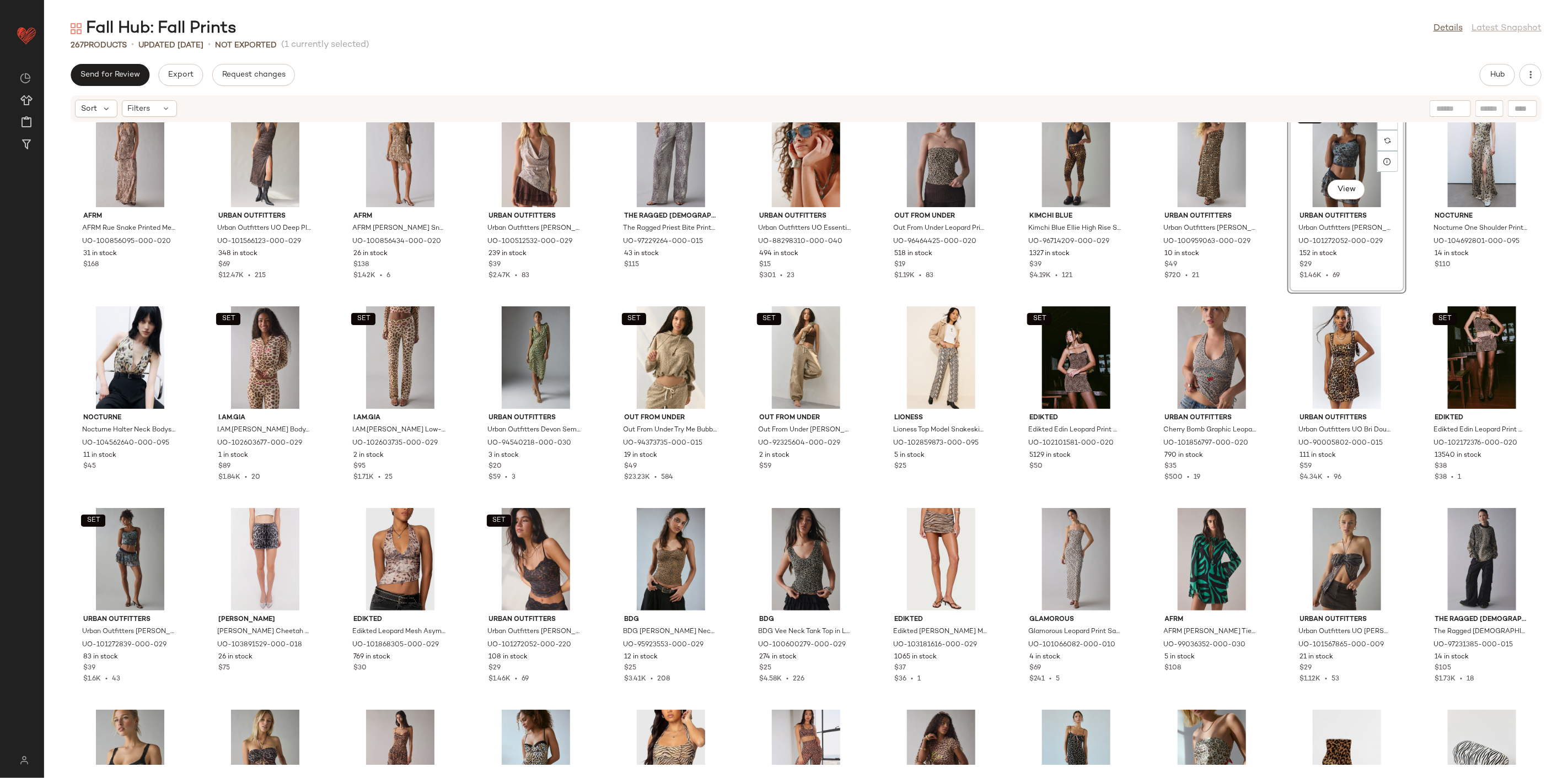
click at [1269, 298] on div "AFRM AFRM Rue Snake Printed Mesh Plunging Halter Maxi Dress in Snake Print, Wom…" at bounding box center [806, 444] width 1524 height 642
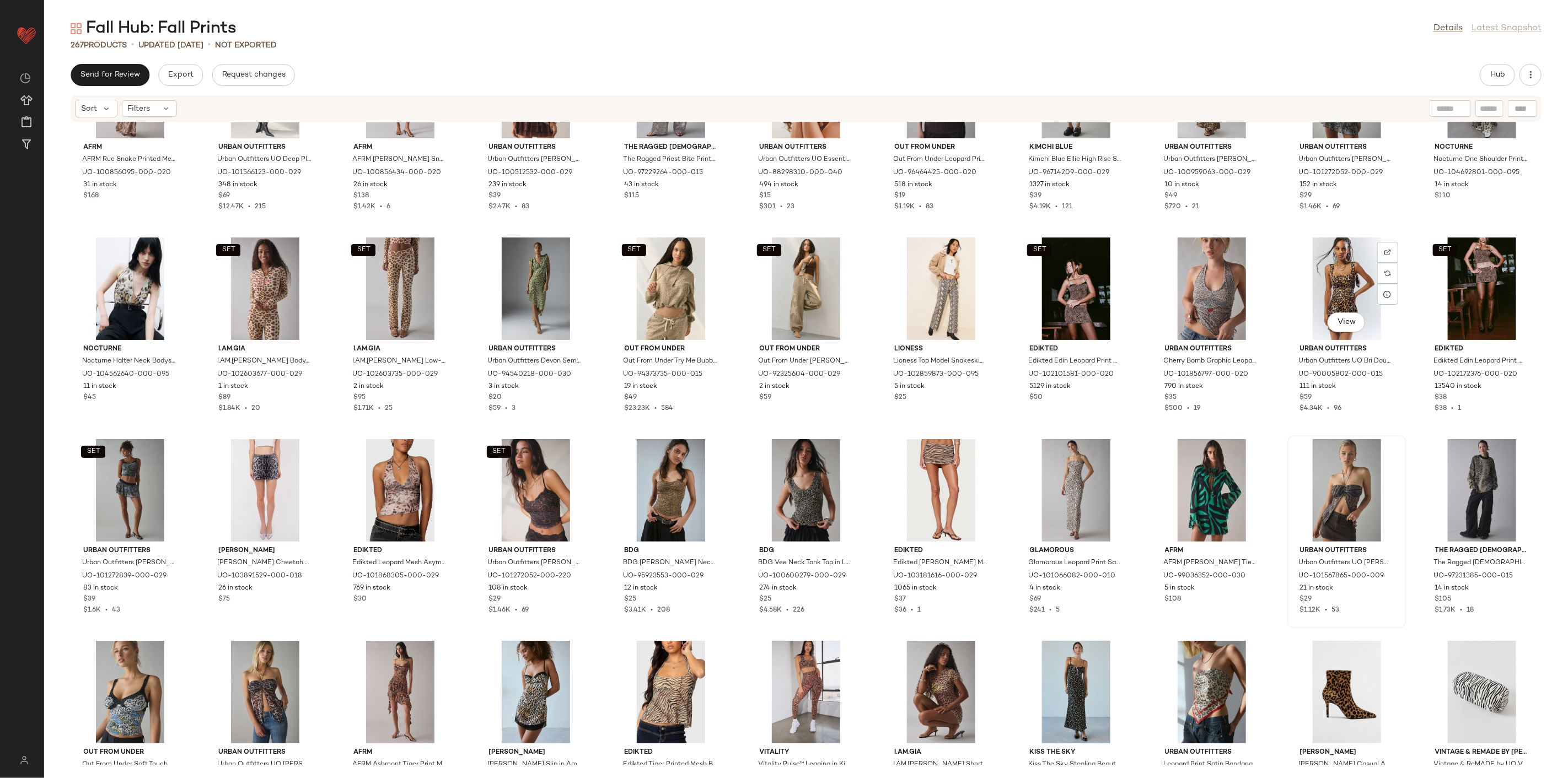
scroll to position [3804, 0]
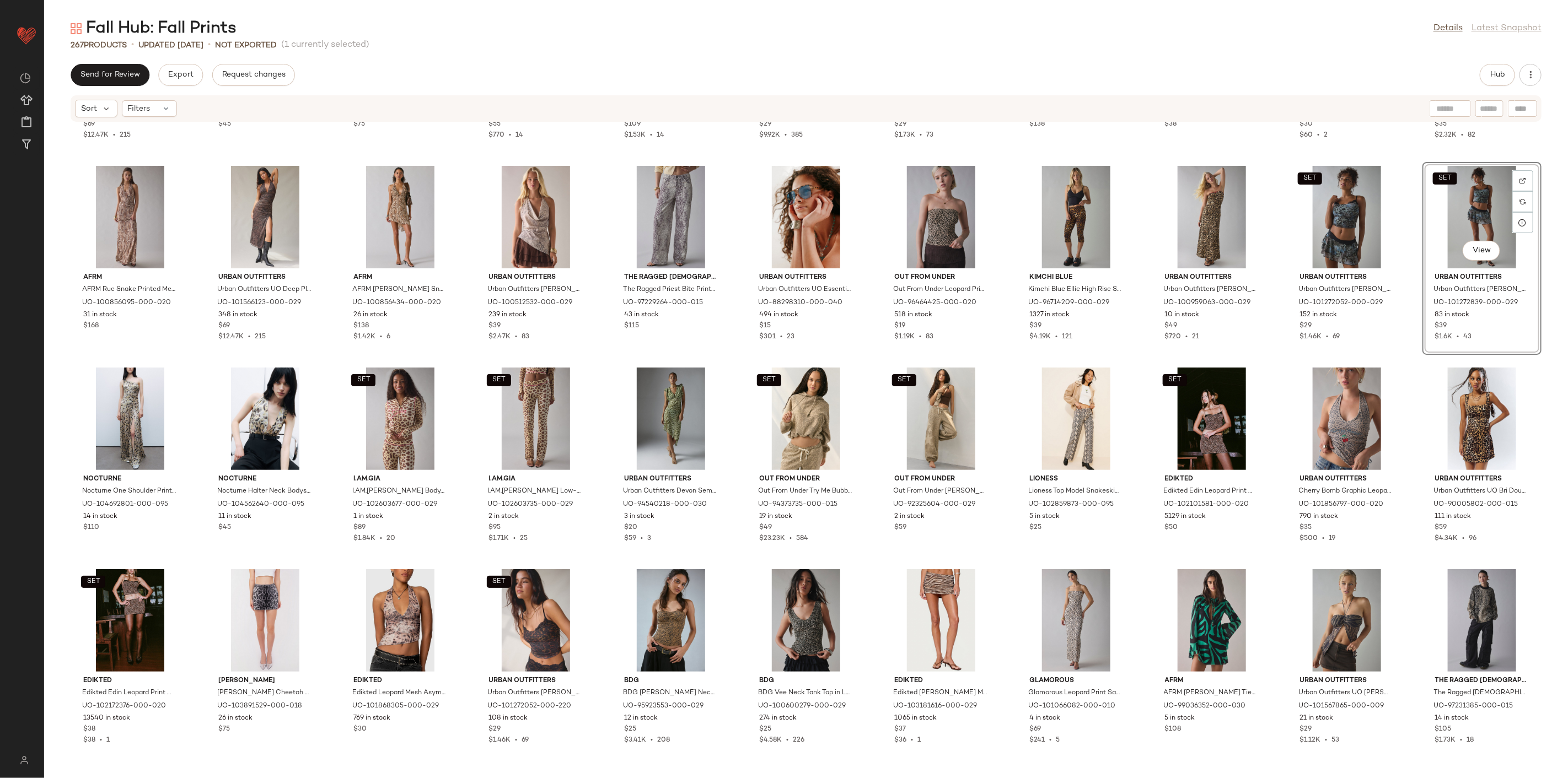
click at [991, 364] on div "SET Out From Under Out From Under [PERSON_NAME] Patch Jogger Sweatpant in Cheet…" at bounding box center [941, 460] width 119 height 193
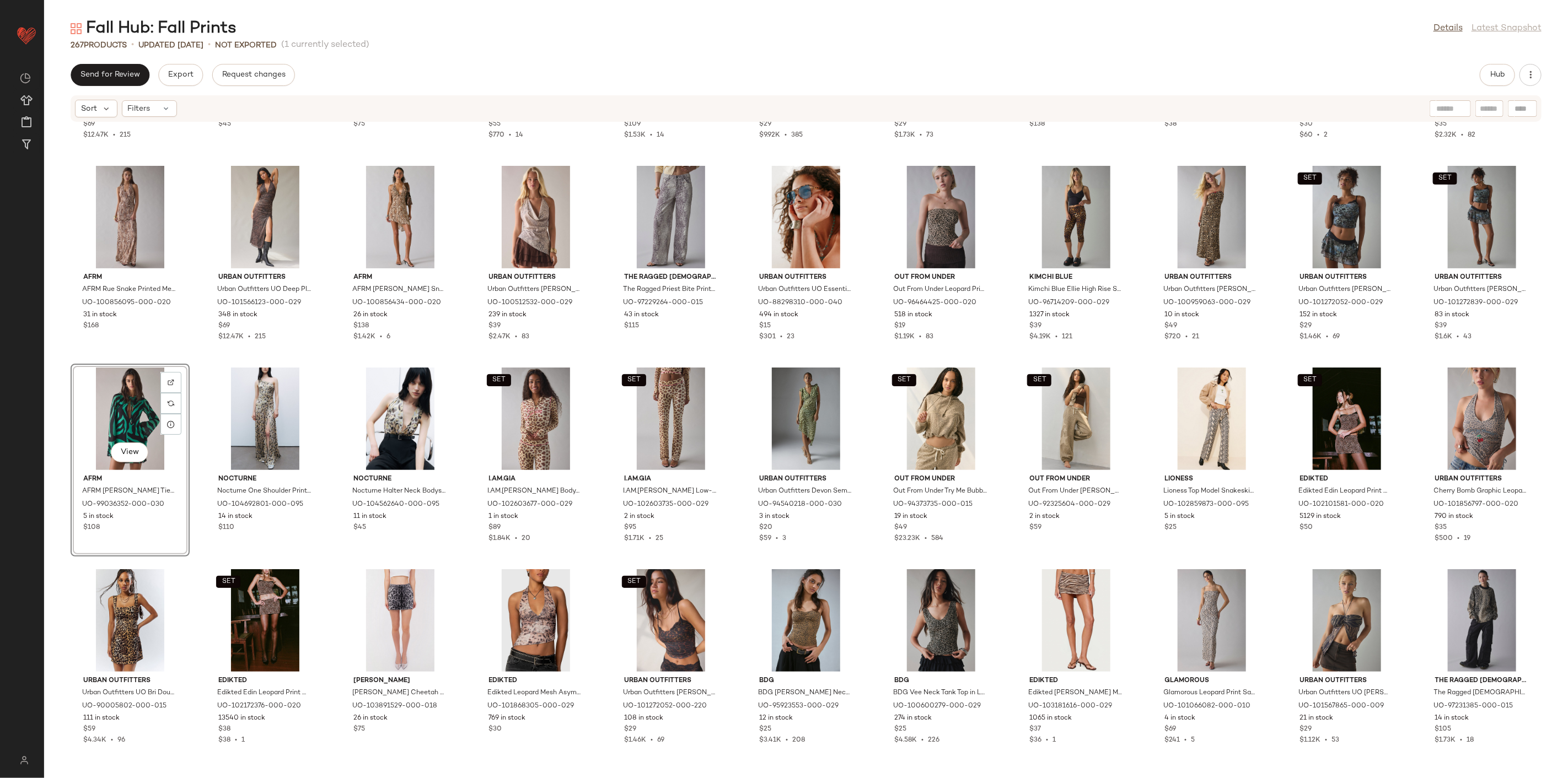
click at [194, 564] on div "Urban Outfitters Urban Outfitters UO Deep Plunge Halter Ruched Mesh Midi Dress …" at bounding box center [806, 444] width 1524 height 642
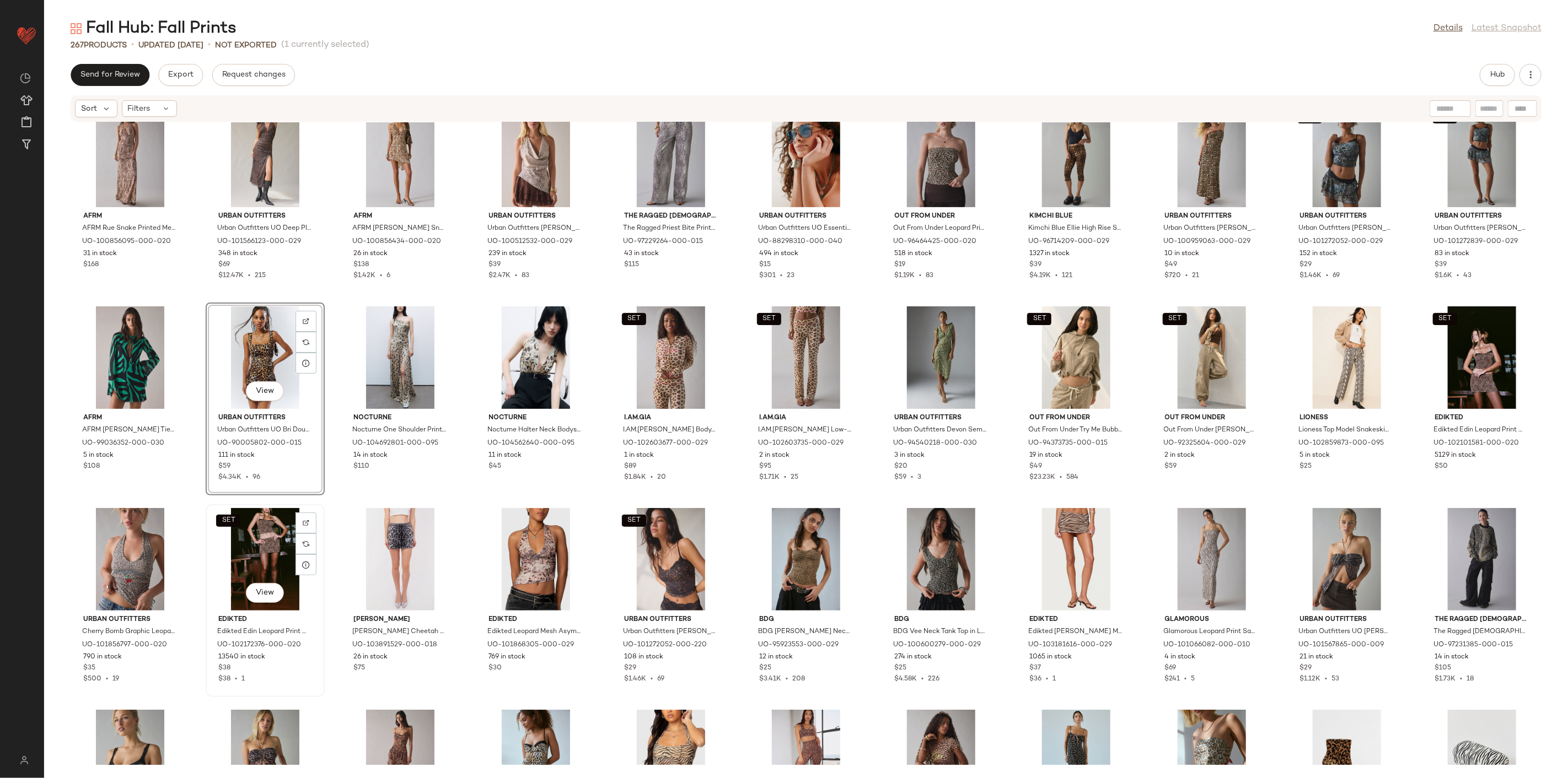
click at [263, 561] on div "SET View" at bounding box center [266, 559] width 112 height 103
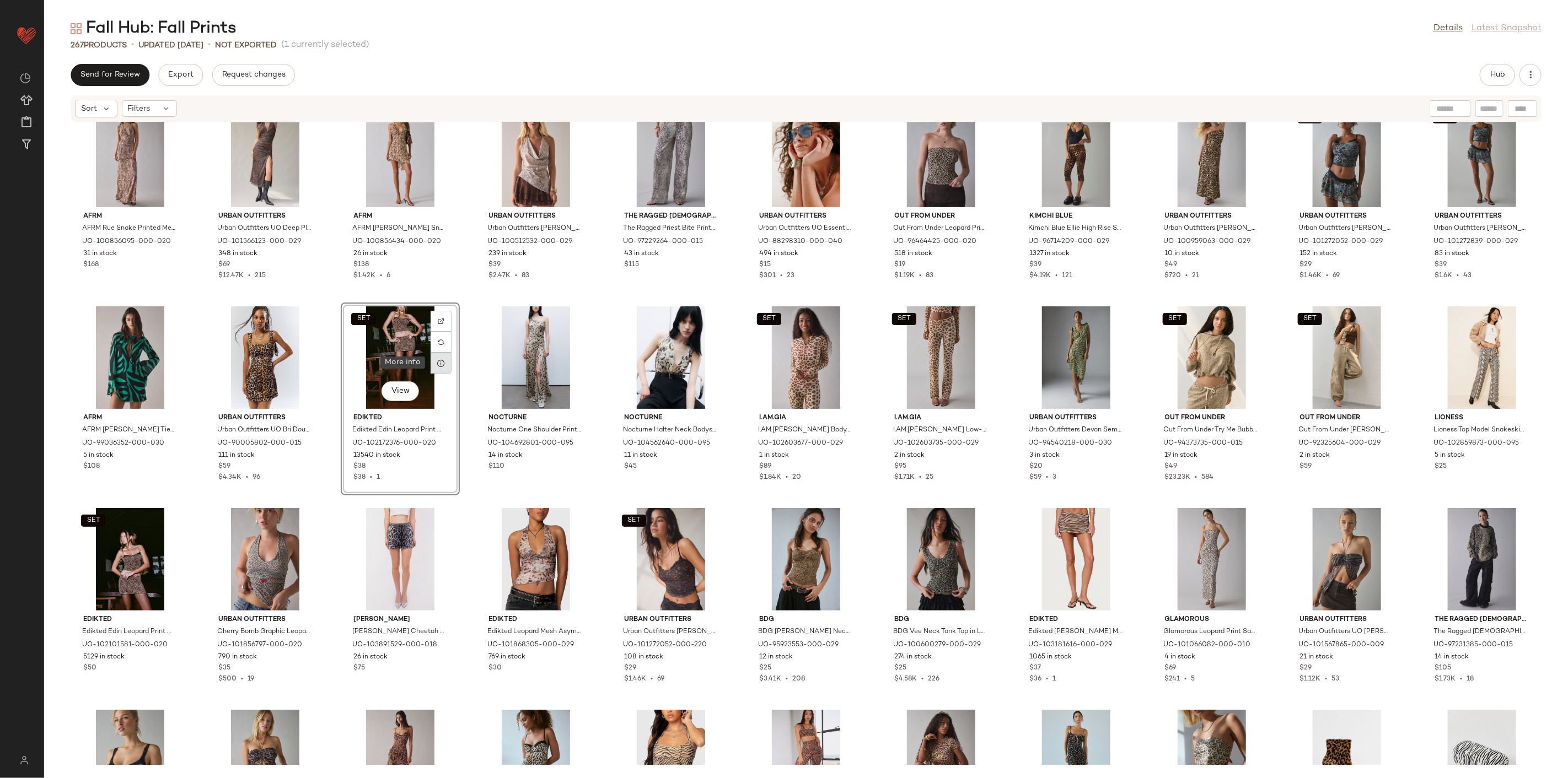
click at [441, 363] on icon at bounding box center [442, 363] width 9 height 9
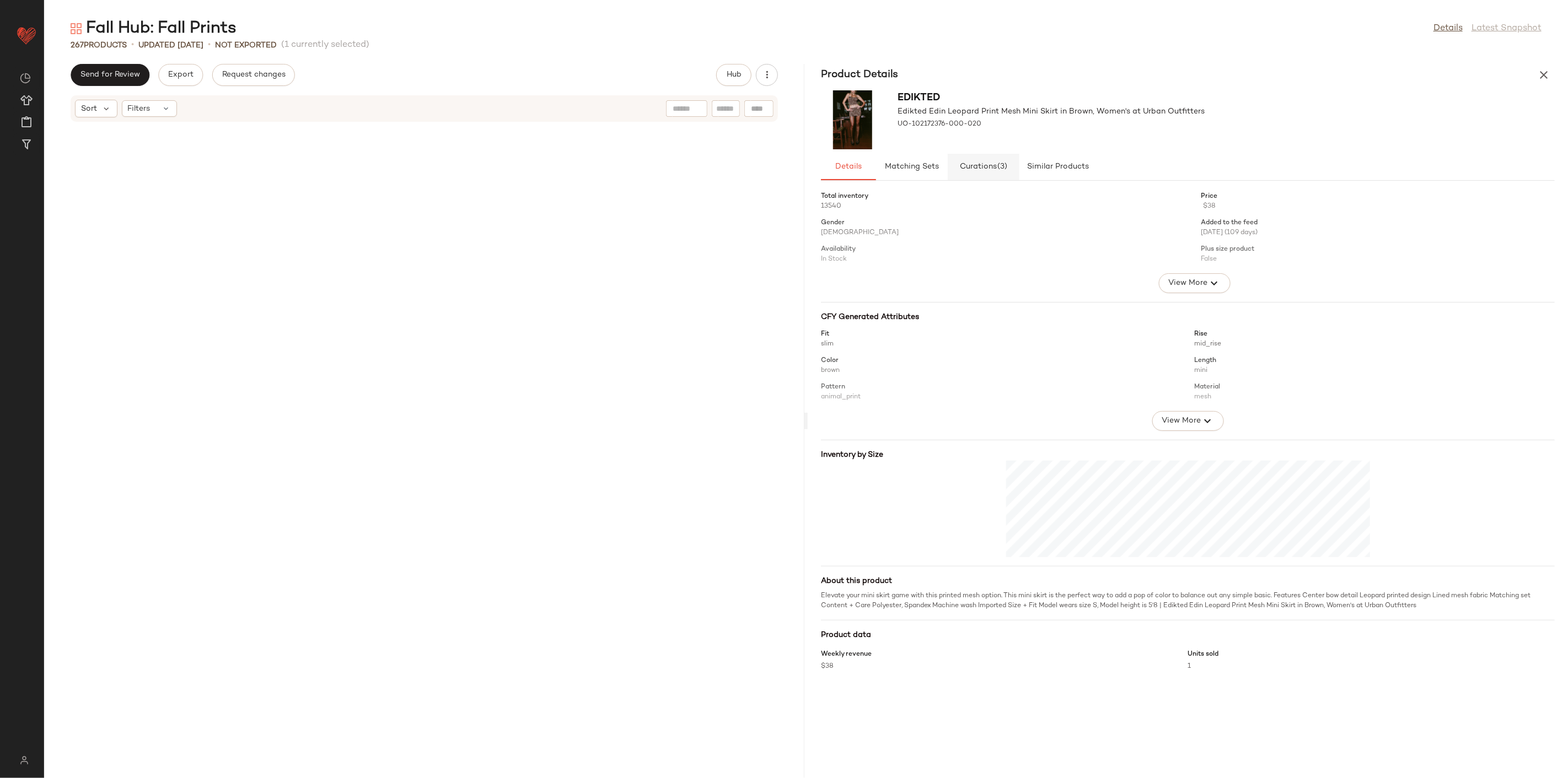
scroll to position [8672, 0]
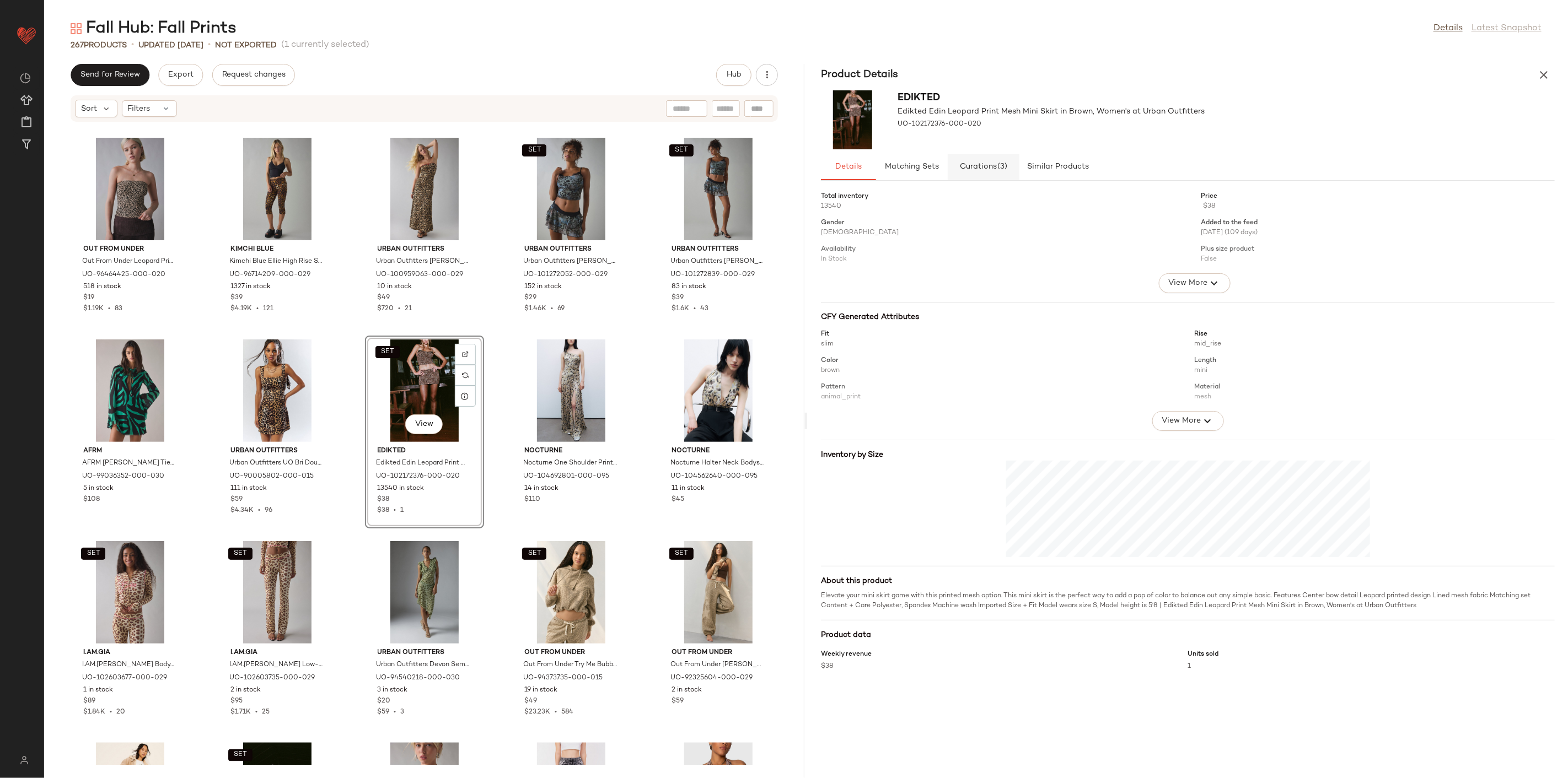
click at [957, 169] on button "Curations (3)" at bounding box center [984, 167] width 71 height 27
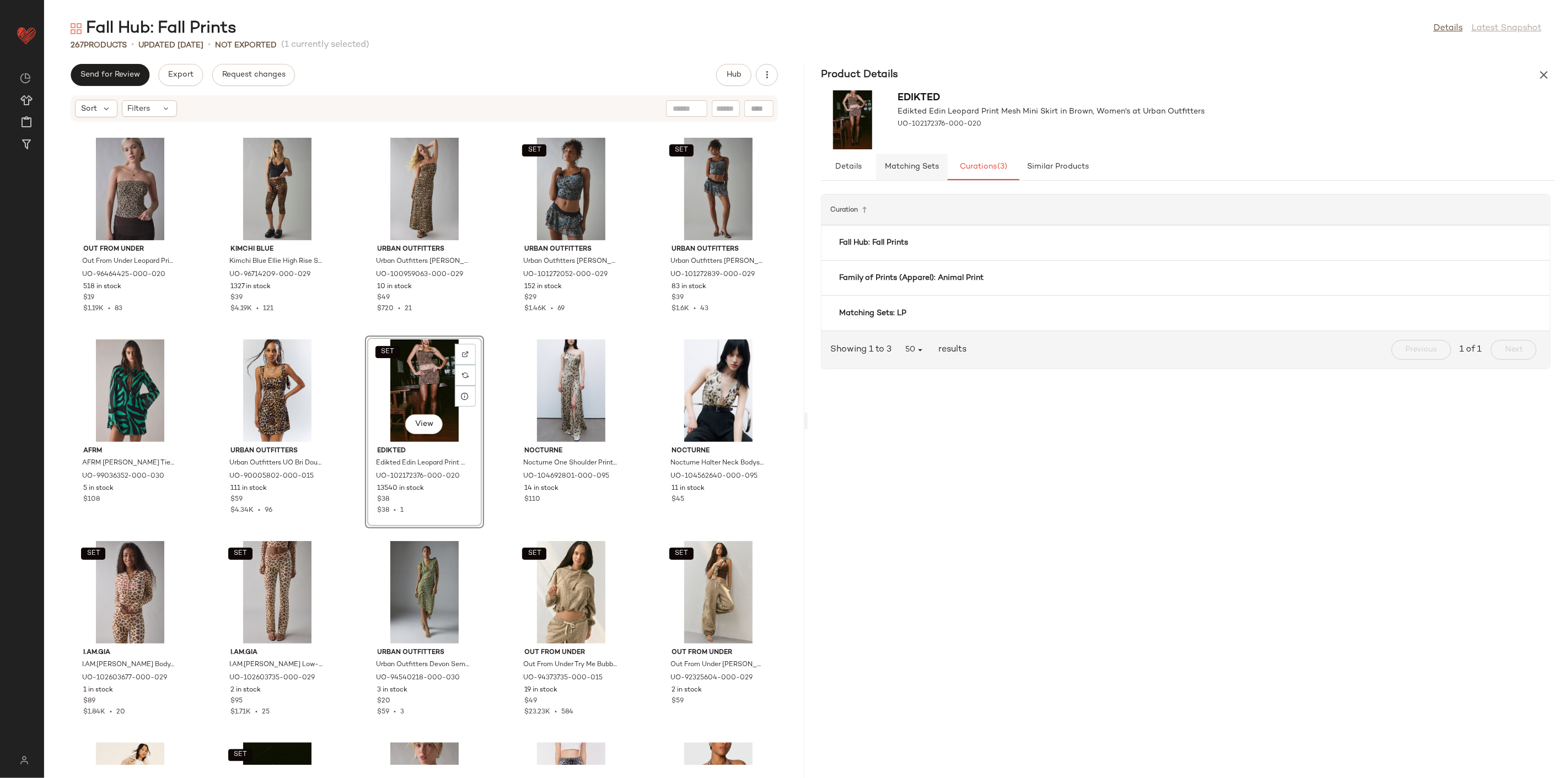
click at [912, 169] on span "Matching Sets" at bounding box center [912, 167] width 55 height 9
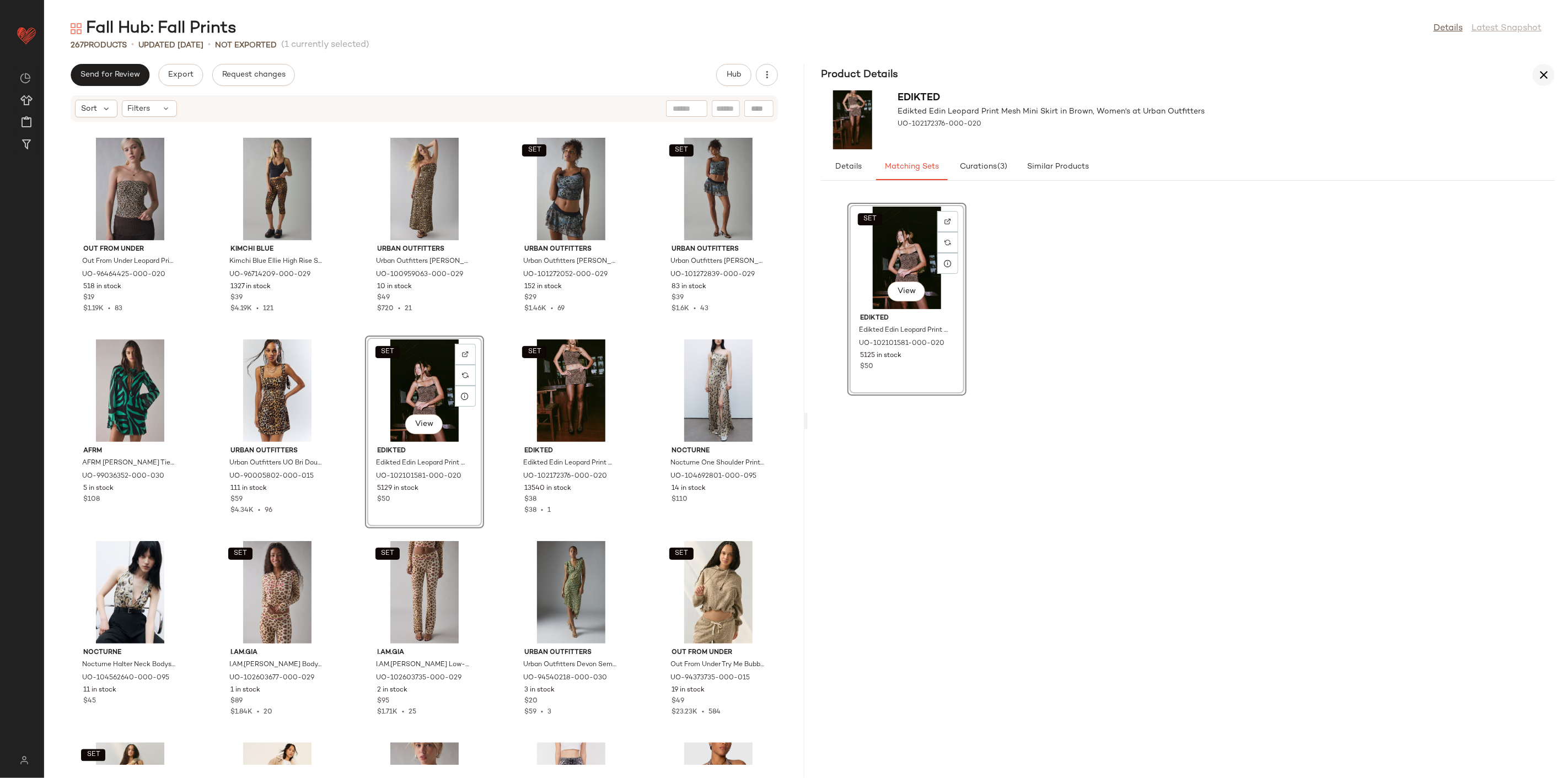
click at [1539, 72] on icon "button" at bounding box center [1544, 75] width 13 height 13
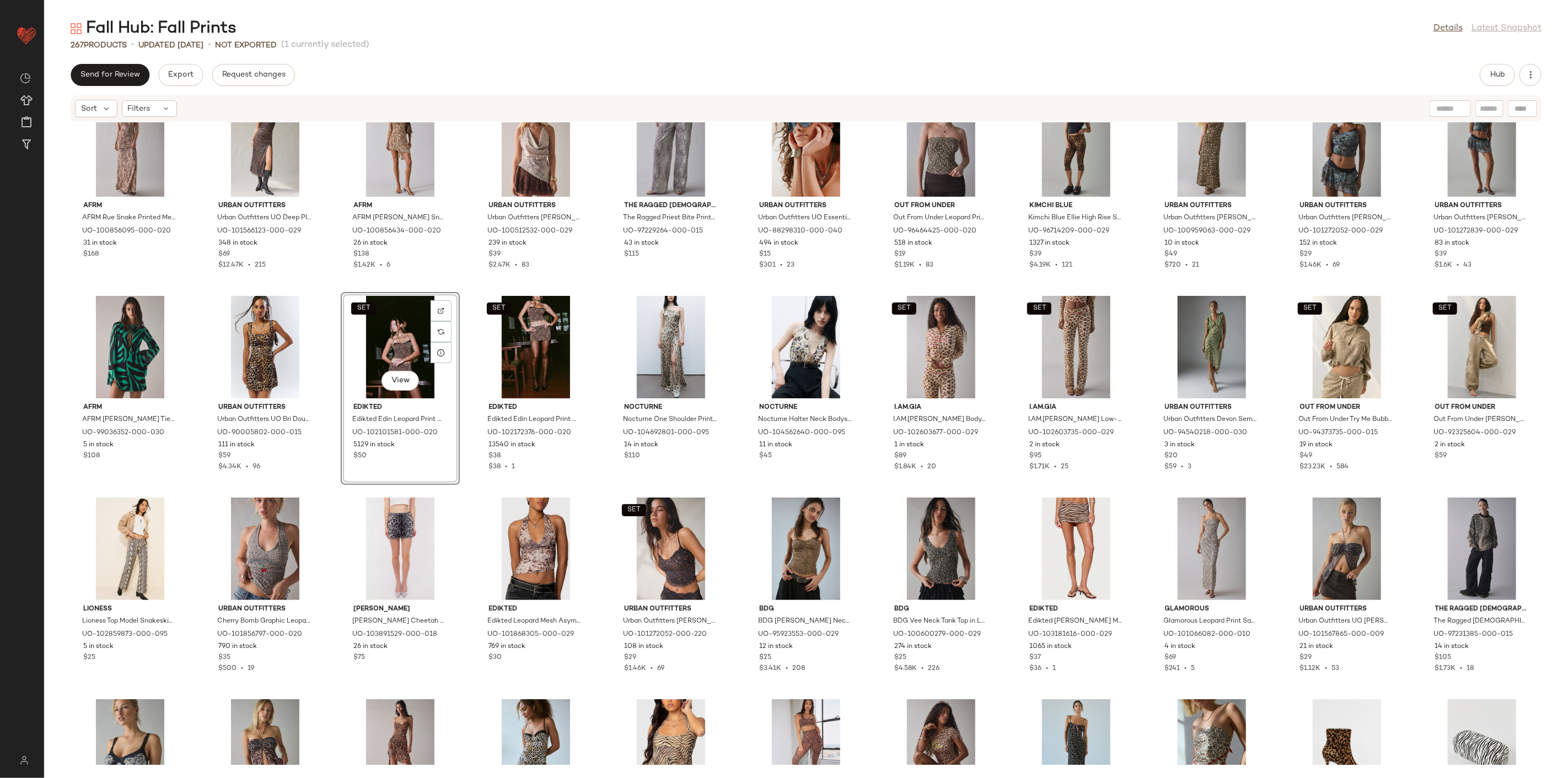
click at [599, 459] on div "AFRM AFRM Rue Snake Printed Mesh Plunging Halter Maxi Dress in Snake Print, Wom…" at bounding box center [806, 444] width 1524 height 642
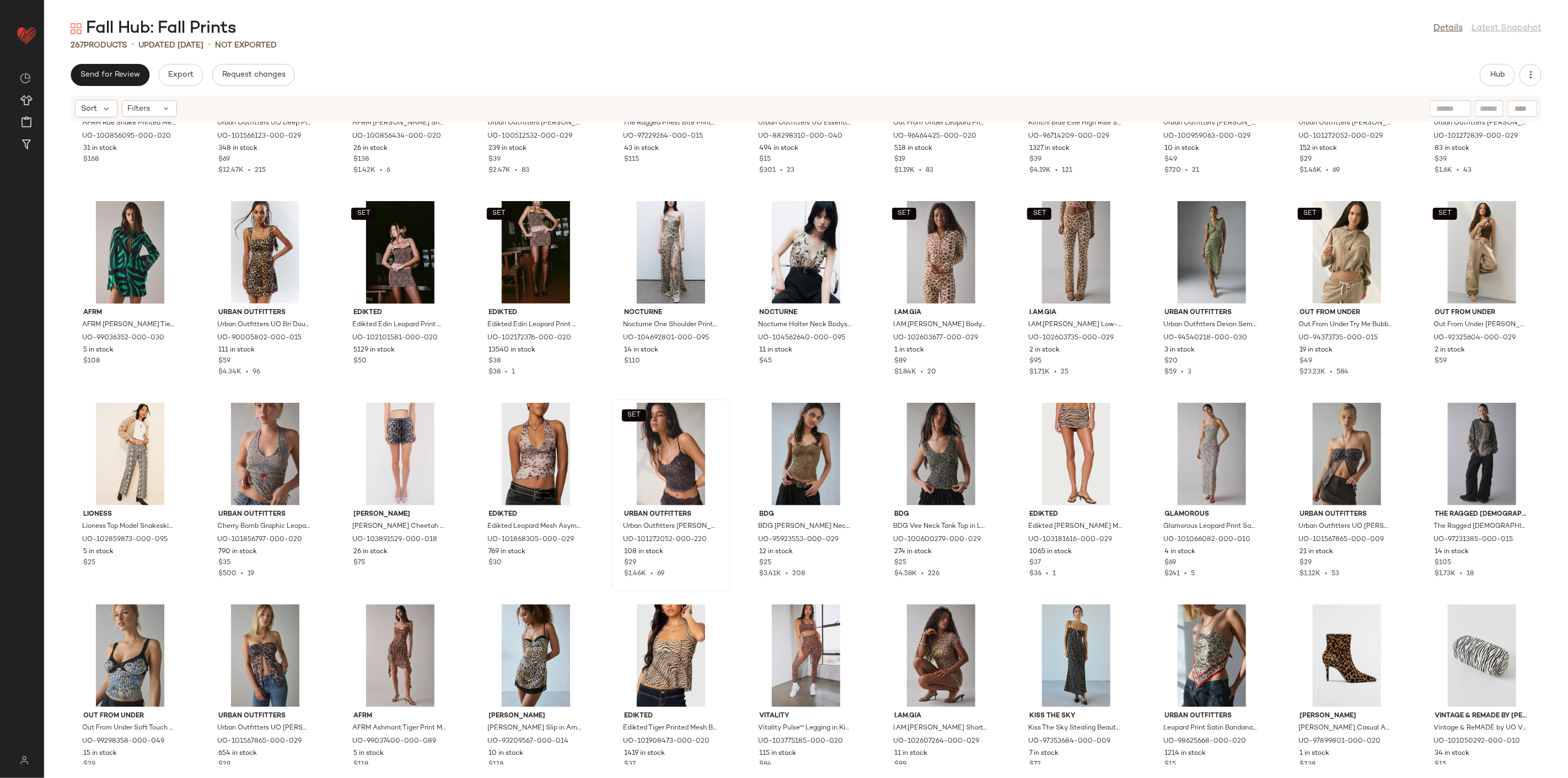
scroll to position [3998, 0]
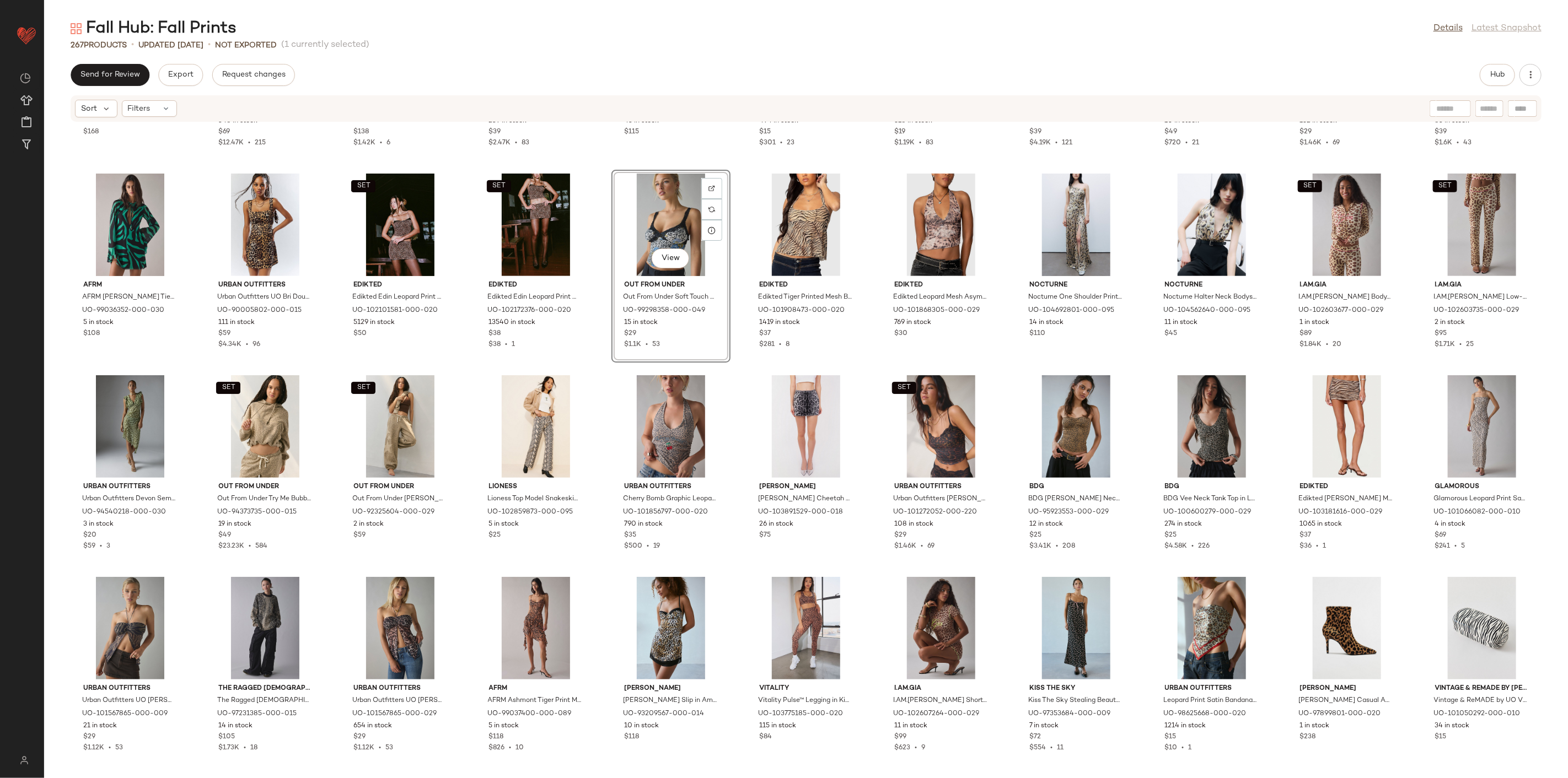
click at [728, 376] on div "Urban Outfitters Cherry Bomb Graphic Leopard Print Halter Top in Leopard Print,…" at bounding box center [671, 467] width 119 height 193
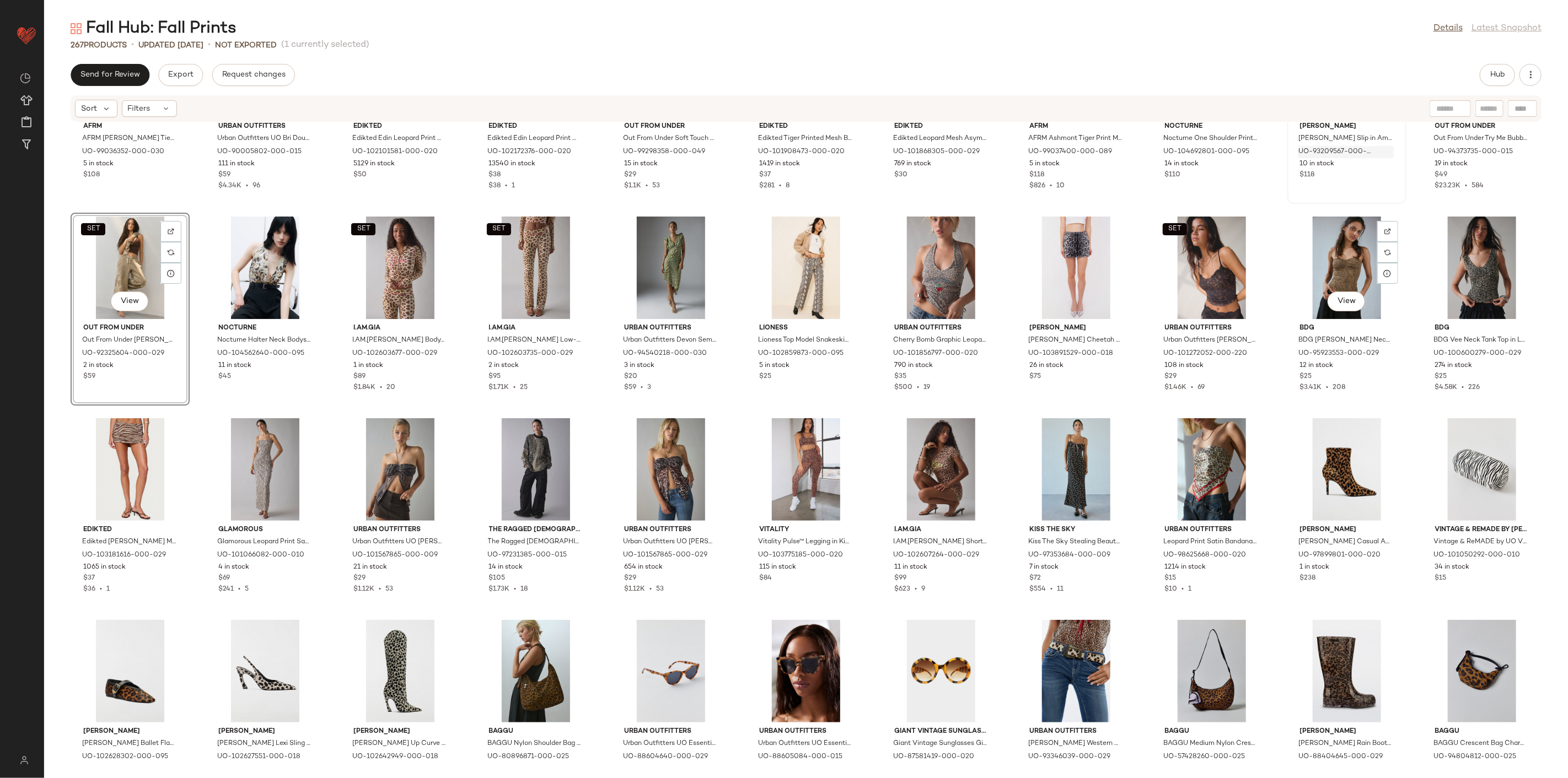
scroll to position [4181, 0]
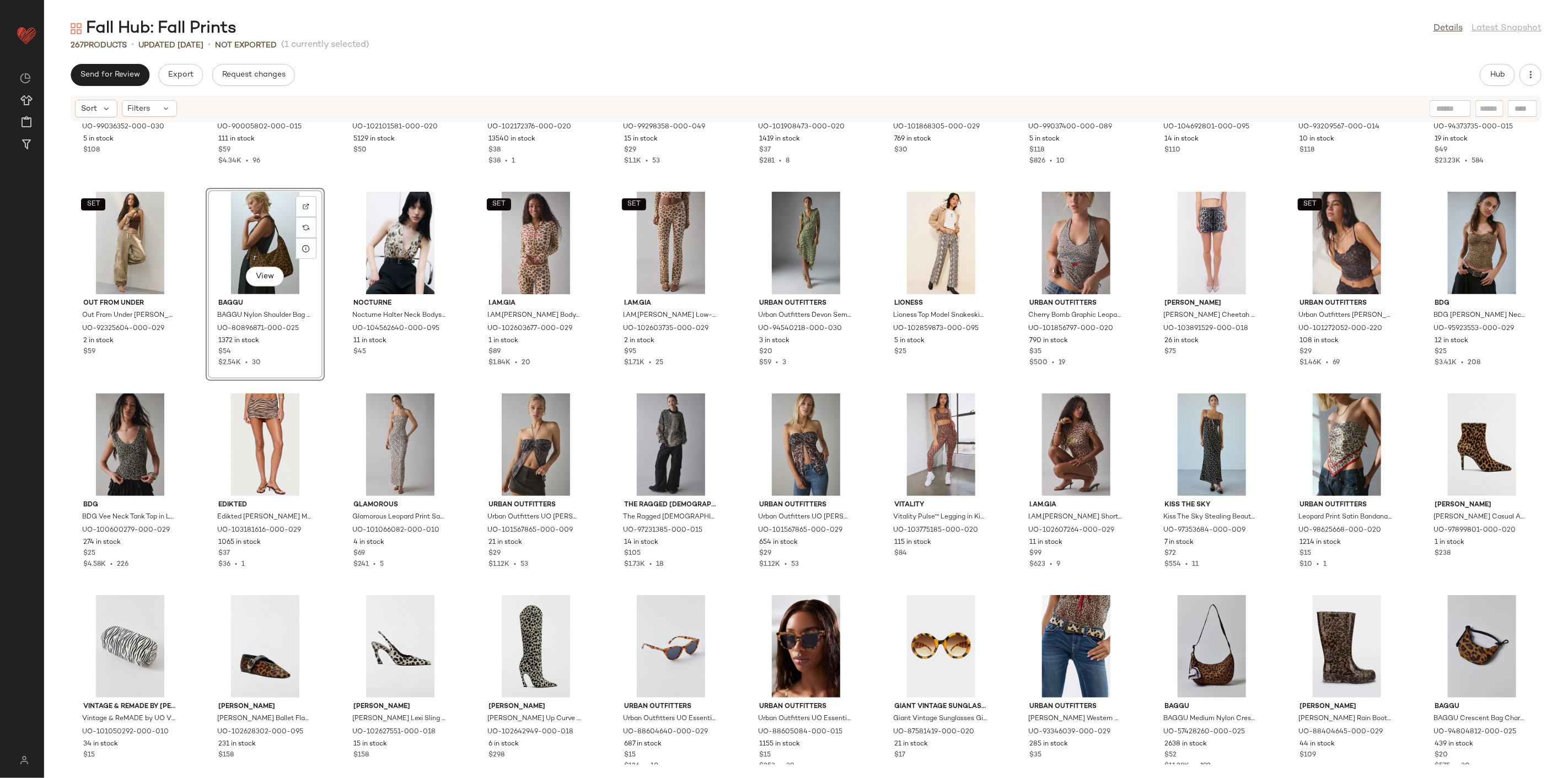
click at [329, 378] on div "AFRM AFRM [PERSON_NAME] Tie-Front Keyhole Cutout Bell Sleeve Mini Dress in Gree…" at bounding box center [806, 444] width 1524 height 642
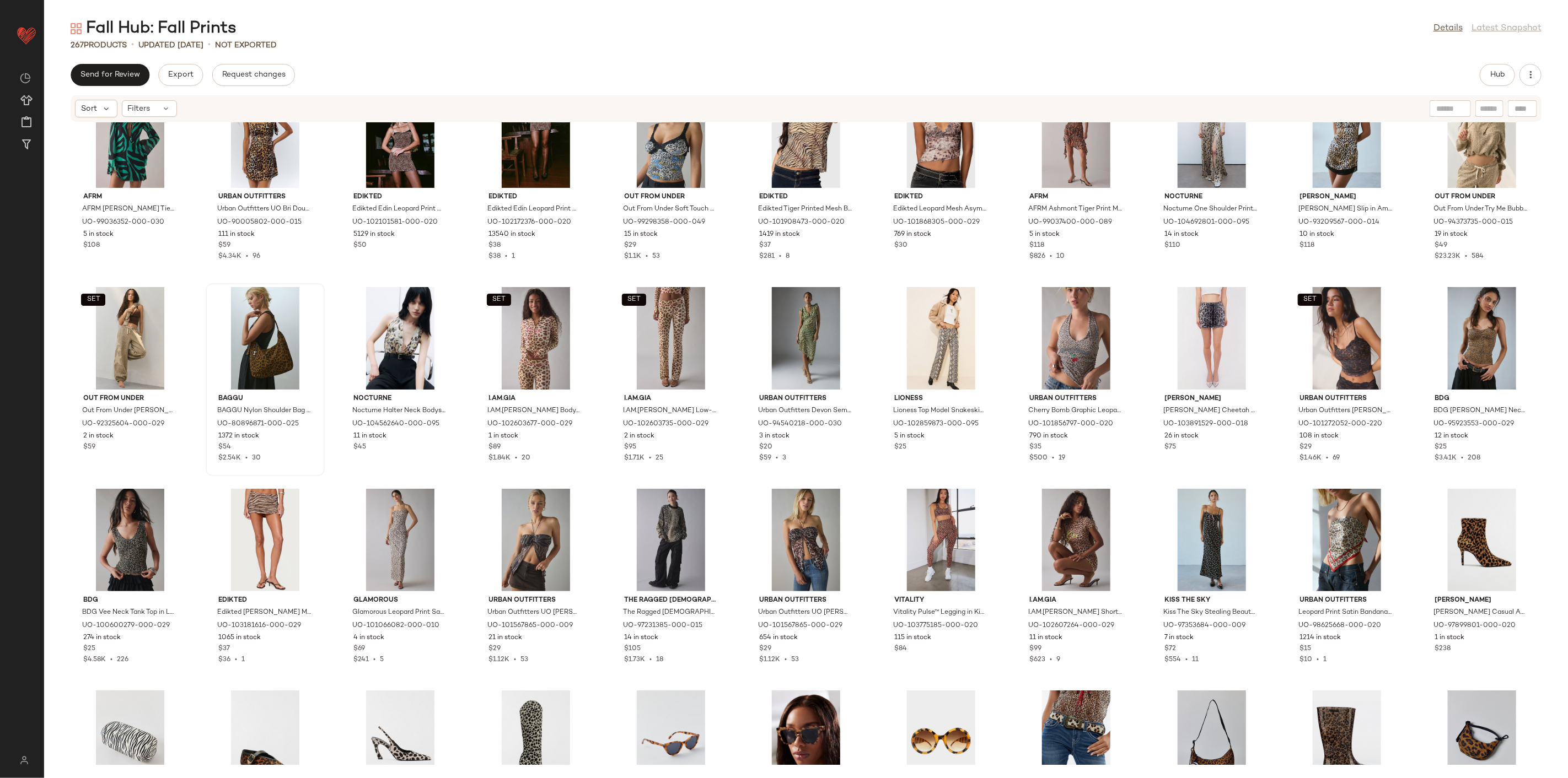
scroll to position [4059, 0]
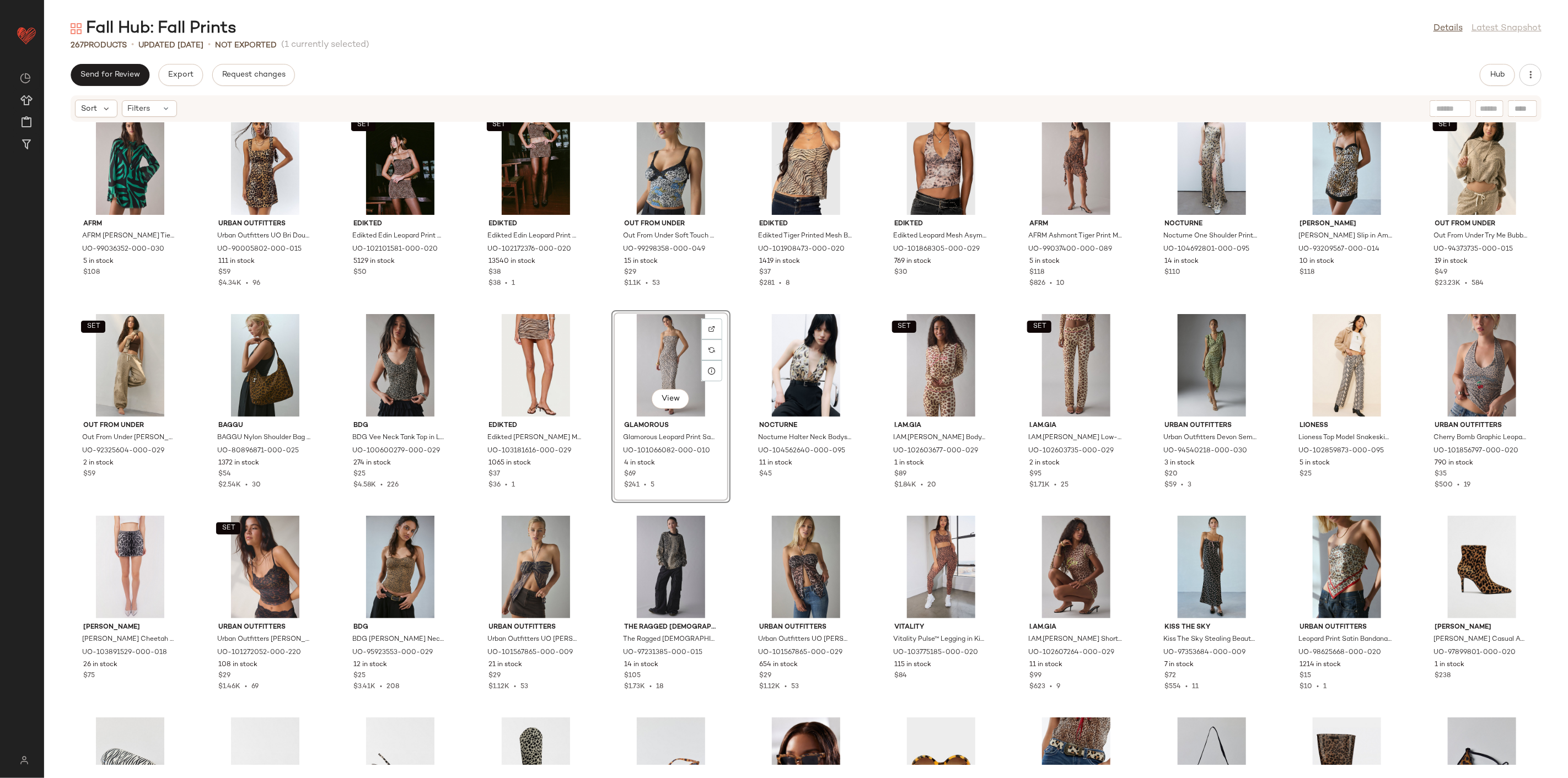
click at [602, 510] on div "AFRM AFRM [PERSON_NAME] Tie-Front Keyhole Cutout Bell Sleeve Mini Dress in Gree…" at bounding box center [806, 444] width 1524 height 642
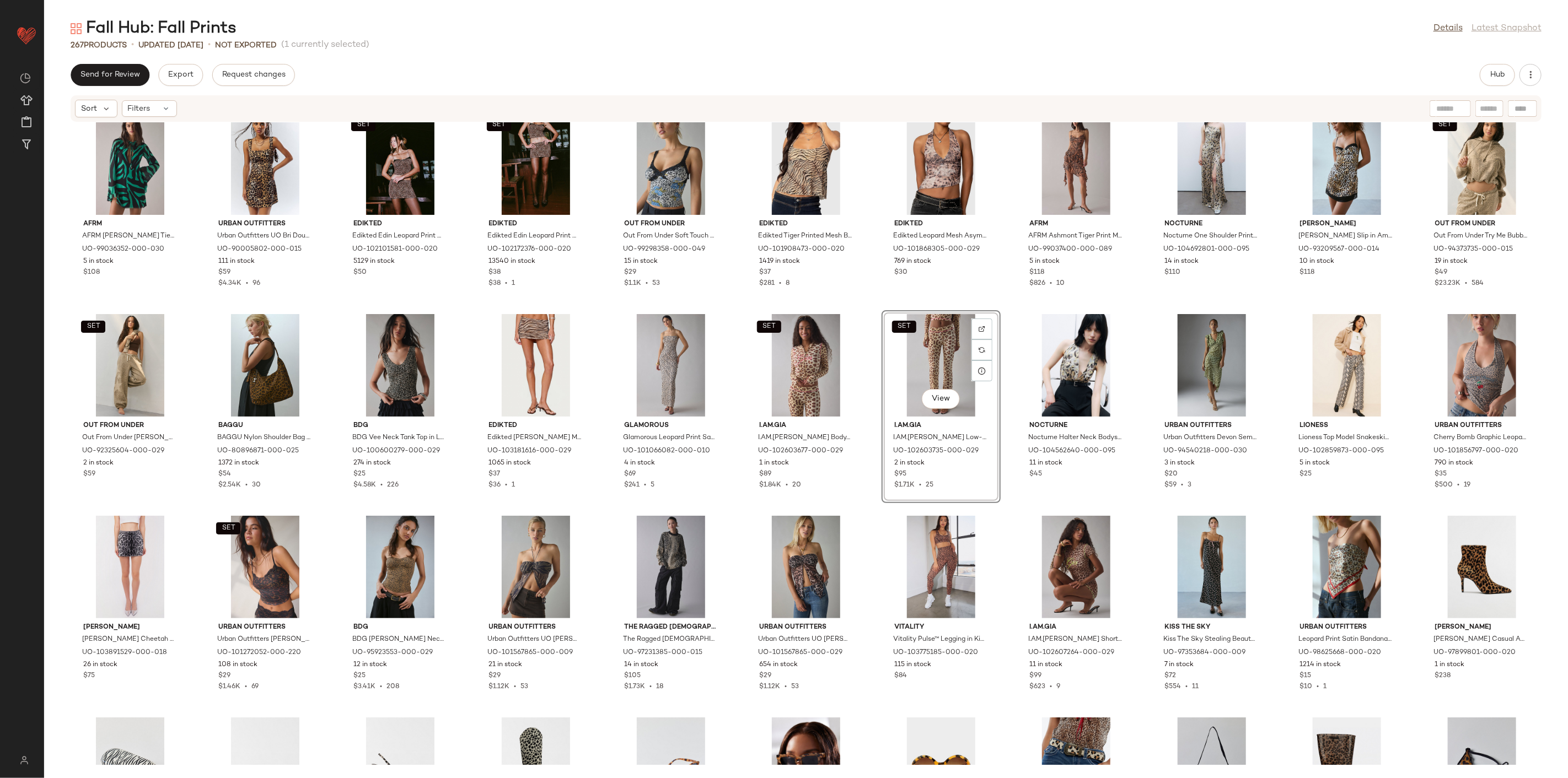
click at [854, 507] on div "AFRM AFRM [PERSON_NAME] Tie-Front Keyhole Cutout Bell Sleeve Mini Dress in Gree…" at bounding box center [806, 444] width 1524 height 642
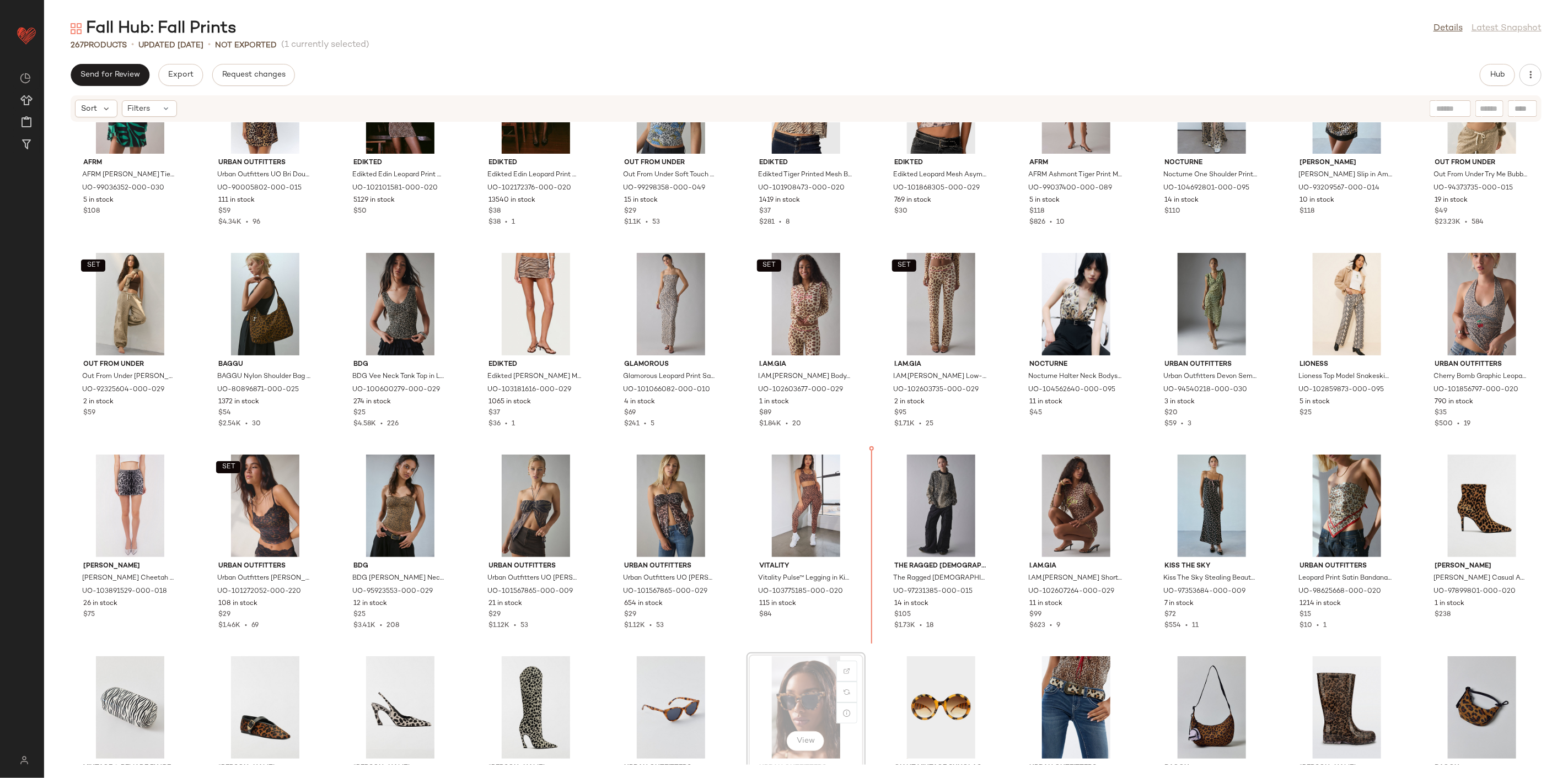
scroll to position [4120, 0]
click at [1002, 446] on div "AFRM AFRM [PERSON_NAME] Tie-Front Keyhole Cutout Bell Sleeve Mini Dress in Gree…" at bounding box center [806, 444] width 1524 height 642
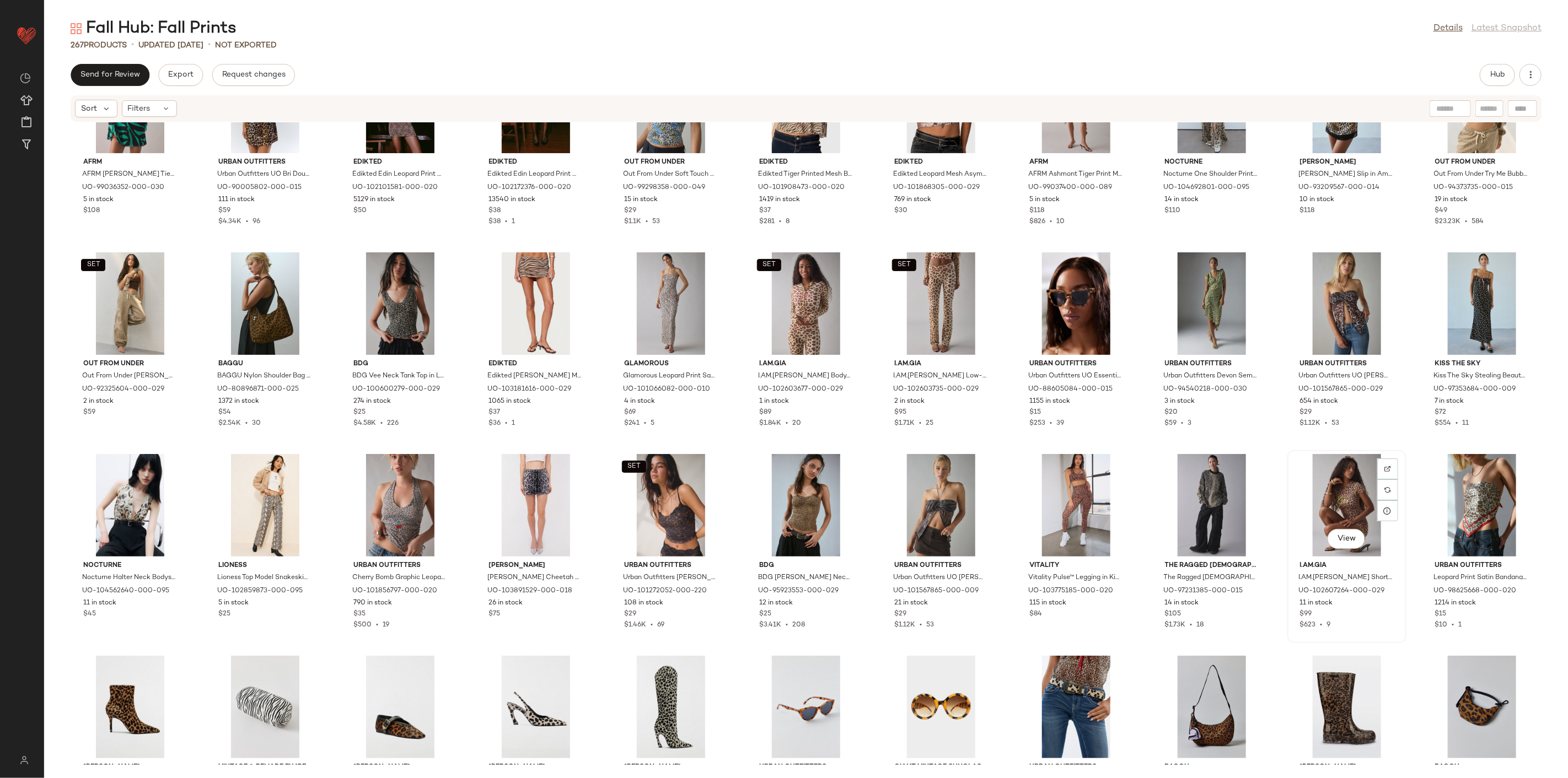
click at [1291, 455] on div "View" at bounding box center [1347, 505] width 112 height 103
click at [1273, 444] on div "AFRM AFRM [PERSON_NAME] Tie-Front Keyhole Cutout Bell Sleeve Mini Dress in Gree…" at bounding box center [806, 444] width 1524 height 642
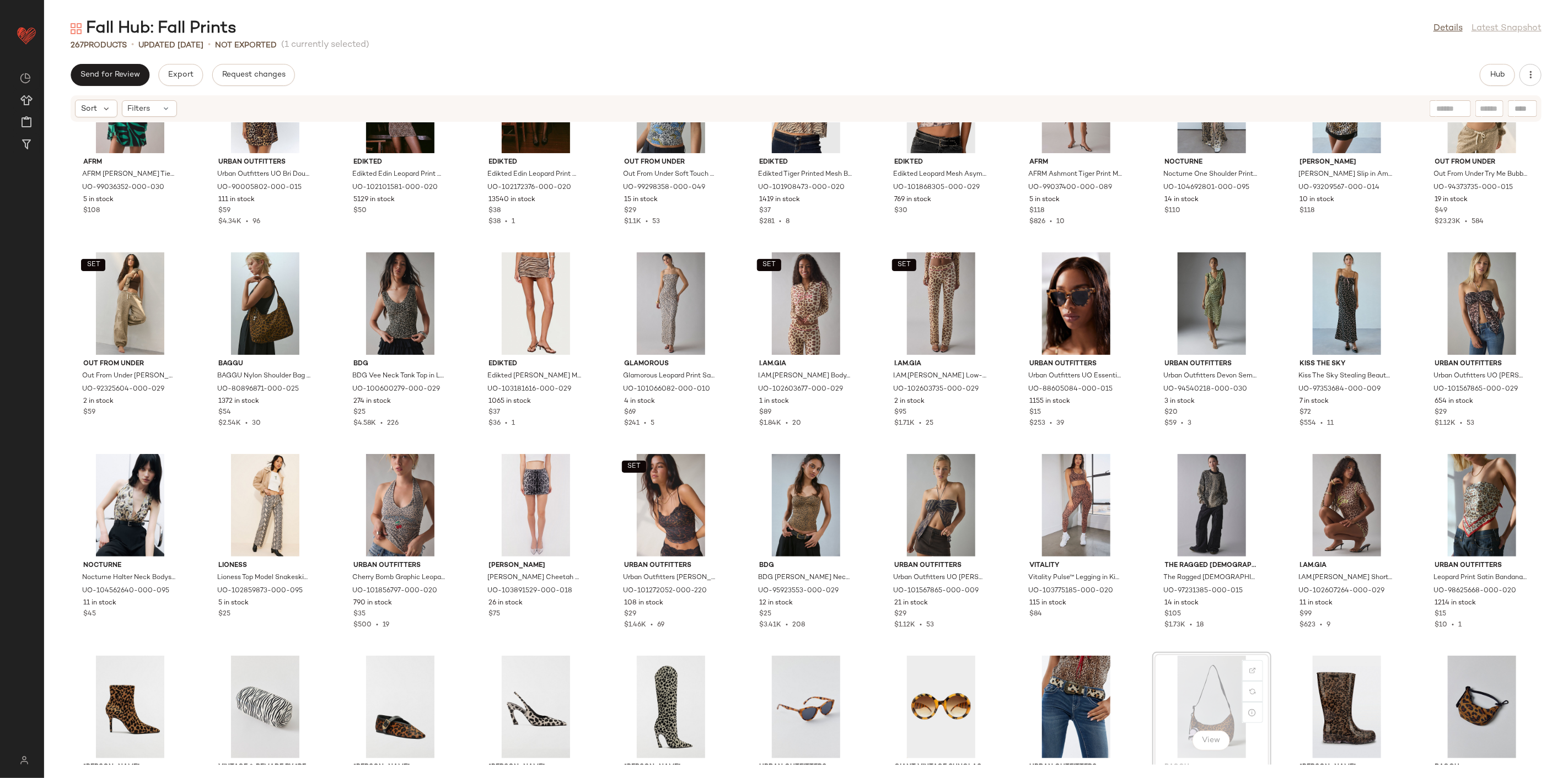
scroll to position [4121, 0]
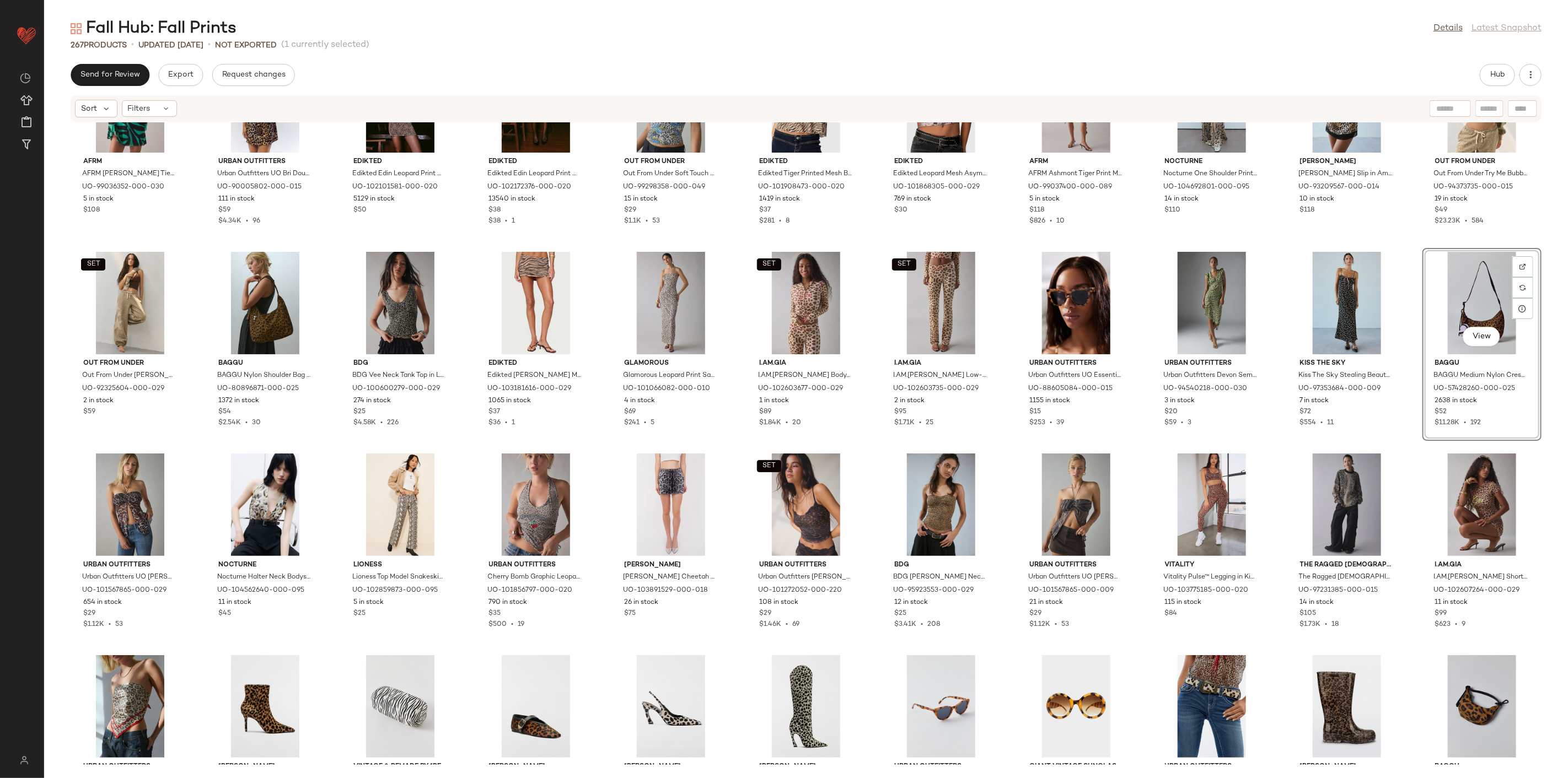
click at [1397, 444] on div "AFRM AFRM [PERSON_NAME] Tie-Front Keyhole Cutout Bell Sleeve Mini Dress in Gree…" at bounding box center [806, 444] width 1524 height 642
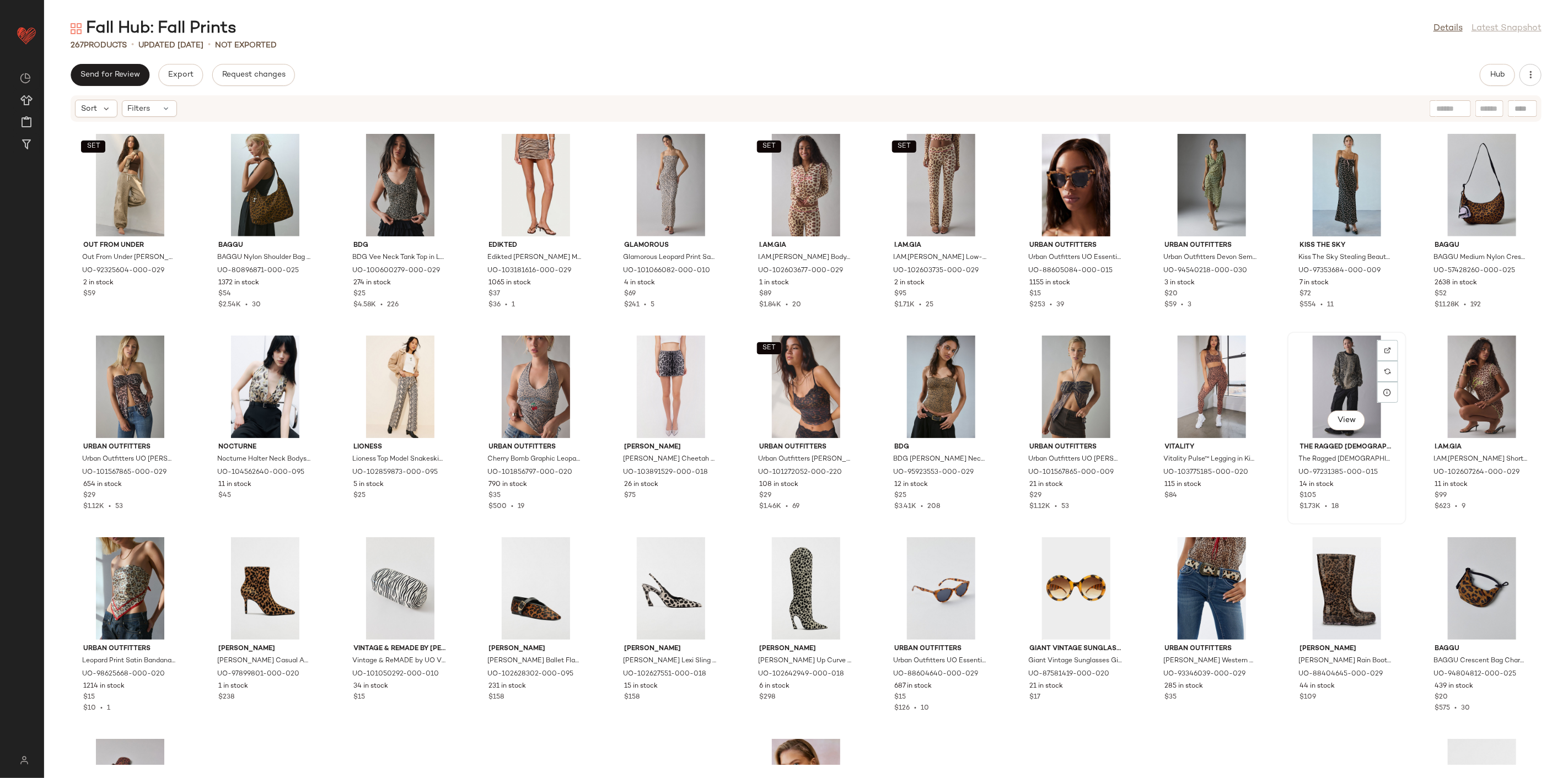
scroll to position [4244, 0]
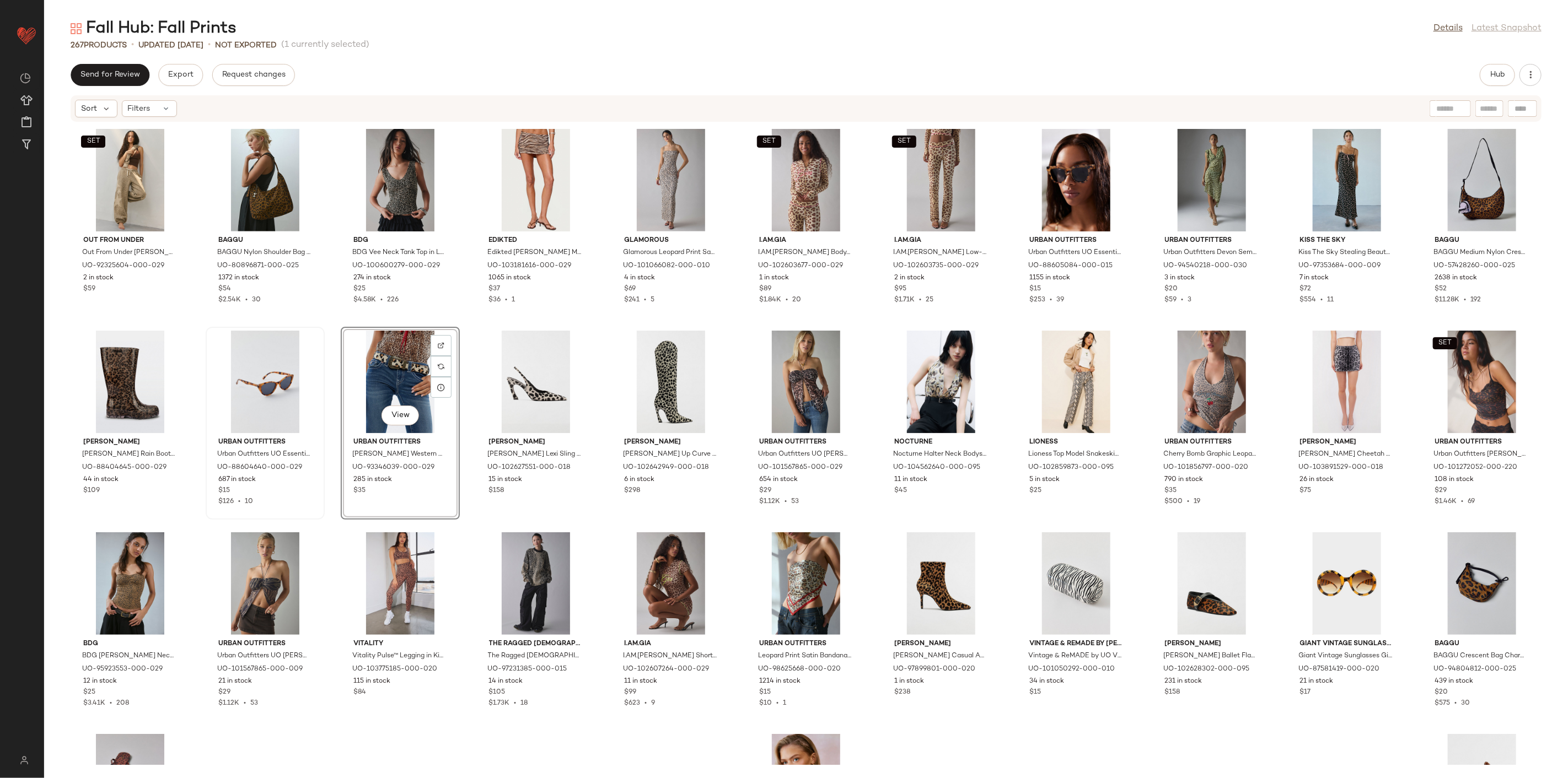
drag, startPoint x: 332, startPoint y: 524, endPoint x: 320, endPoint y: 496, distance: 30.5
click at [332, 522] on div "AFRM AFRM [PERSON_NAME] Tie-Front Keyhole Cutout Bell Sleeve Mini Dress in Gree…" at bounding box center [806, 444] width 1524 height 642
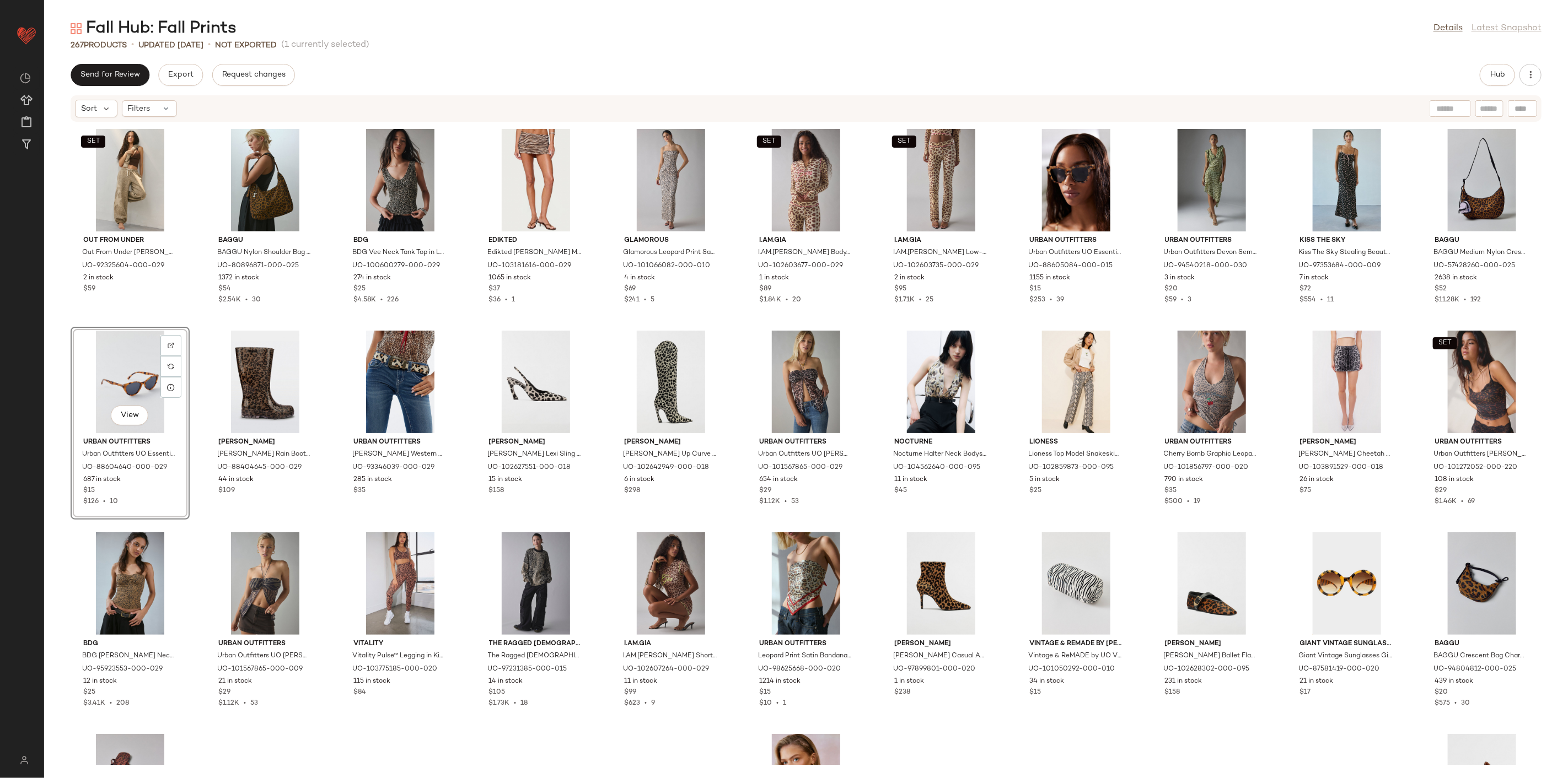
click at [331, 327] on div "AFRM AFRM [PERSON_NAME] Tie-Front Keyhole Cutout Bell Sleeve Mini Dress in Gree…" at bounding box center [806, 444] width 1524 height 642
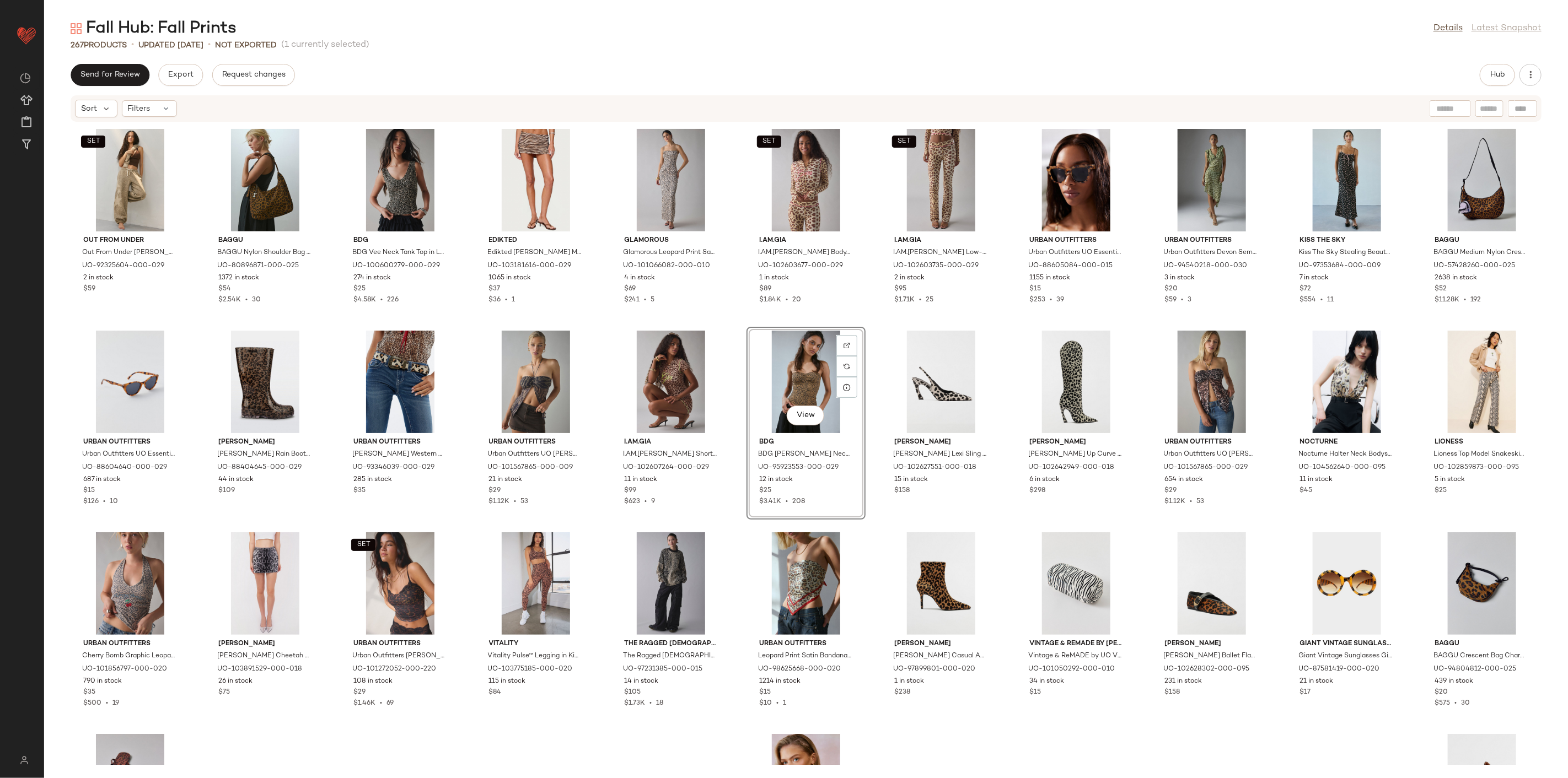
click at [728, 535] on div "AFRM AFRM [PERSON_NAME] Tie-Front Keyhole Cutout Bell Sleeve Mini Dress in Gree…" at bounding box center [806, 444] width 1524 height 642
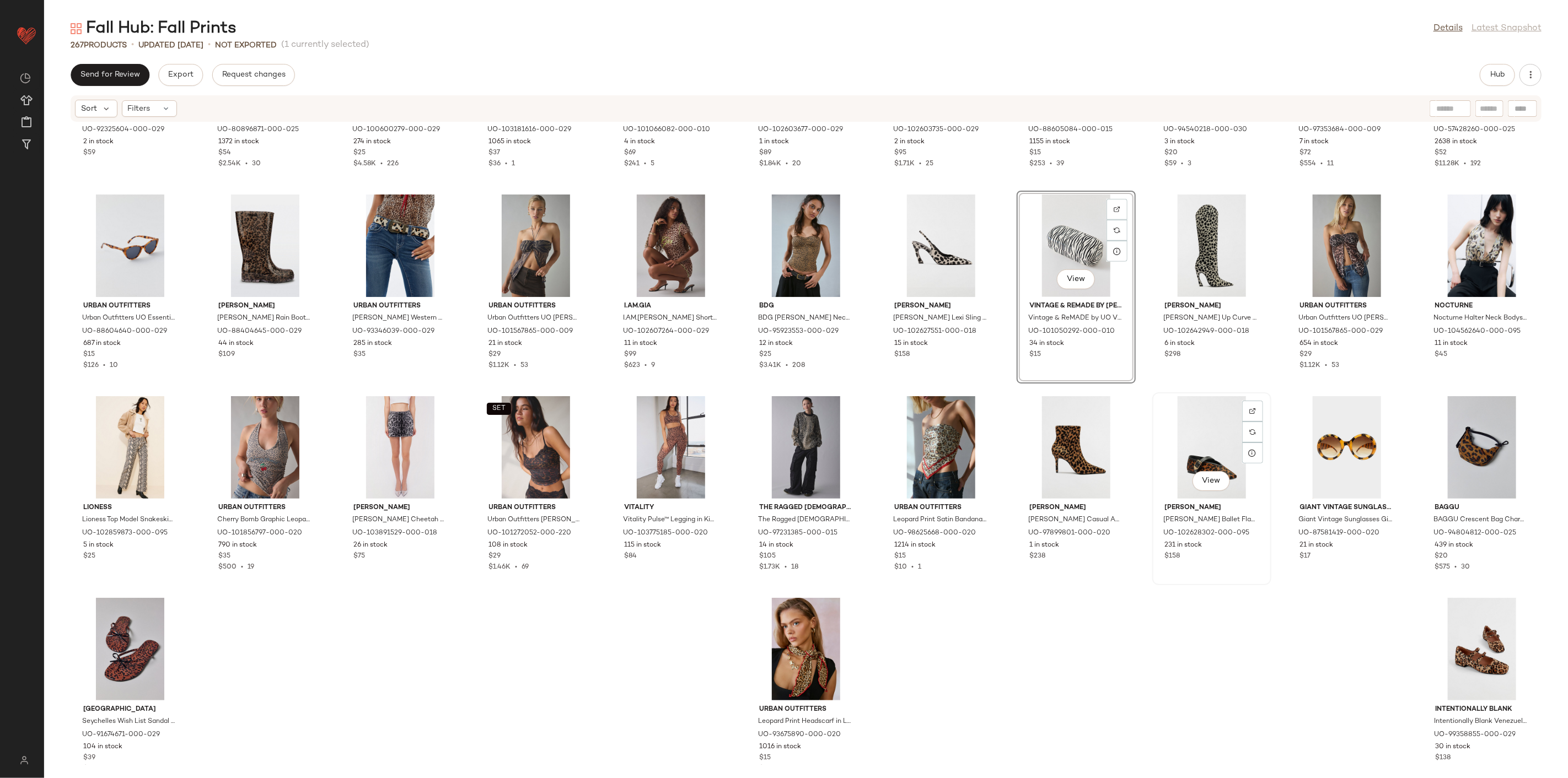
scroll to position [4401, 0]
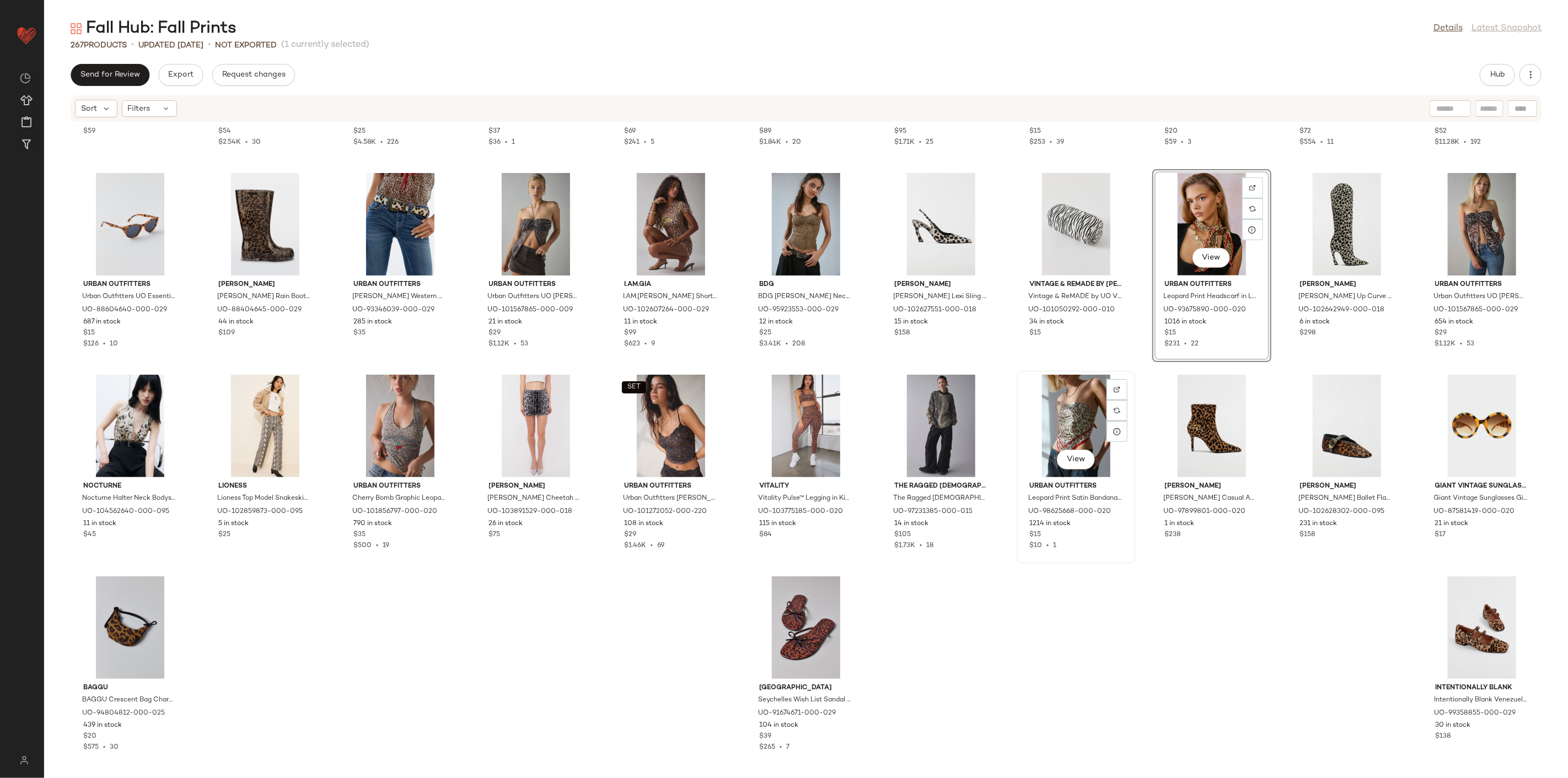
click at [1125, 374] on div "View" at bounding box center [1076, 426] width 112 height 103
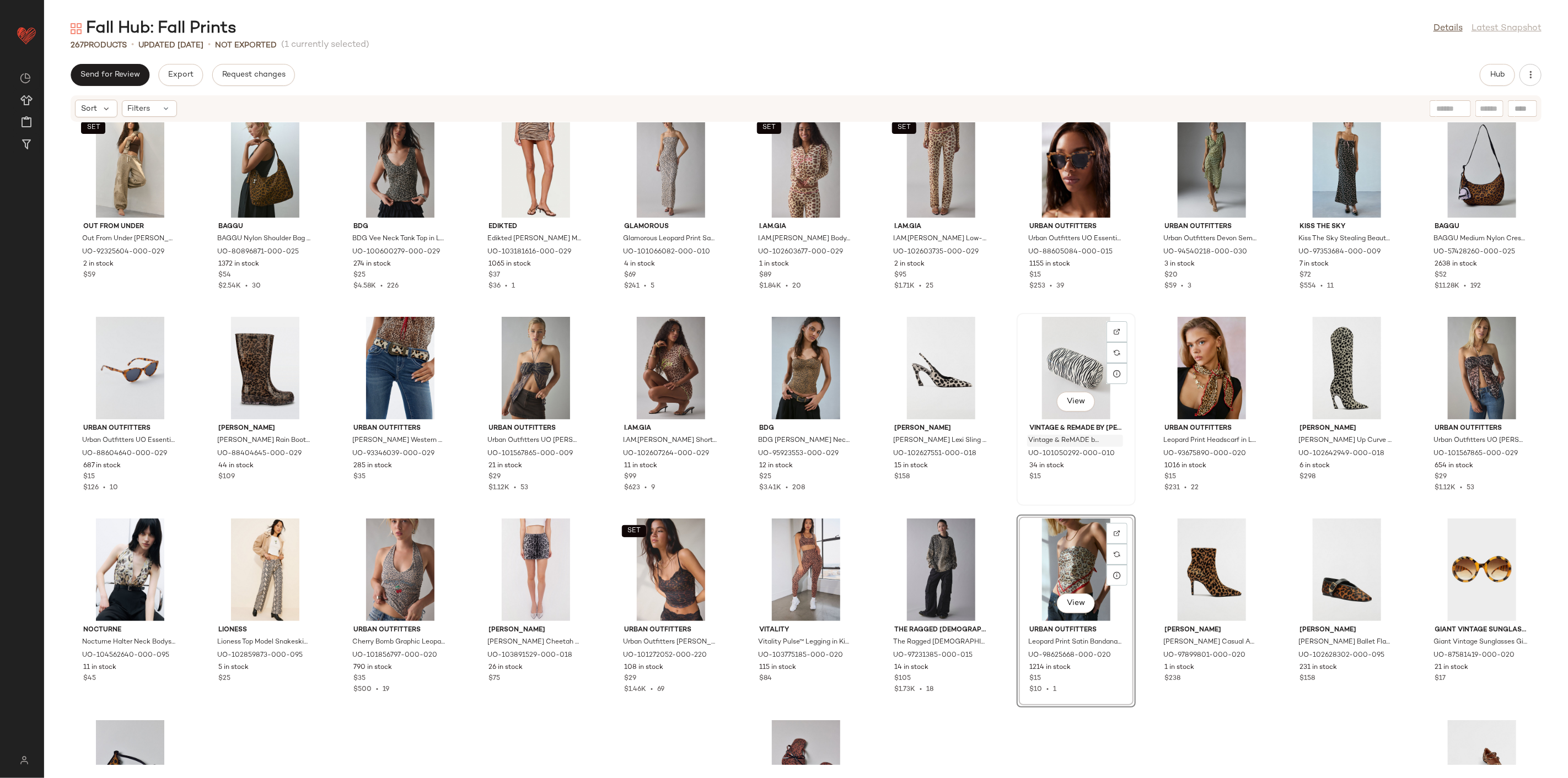
scroll to position [4218, 0]
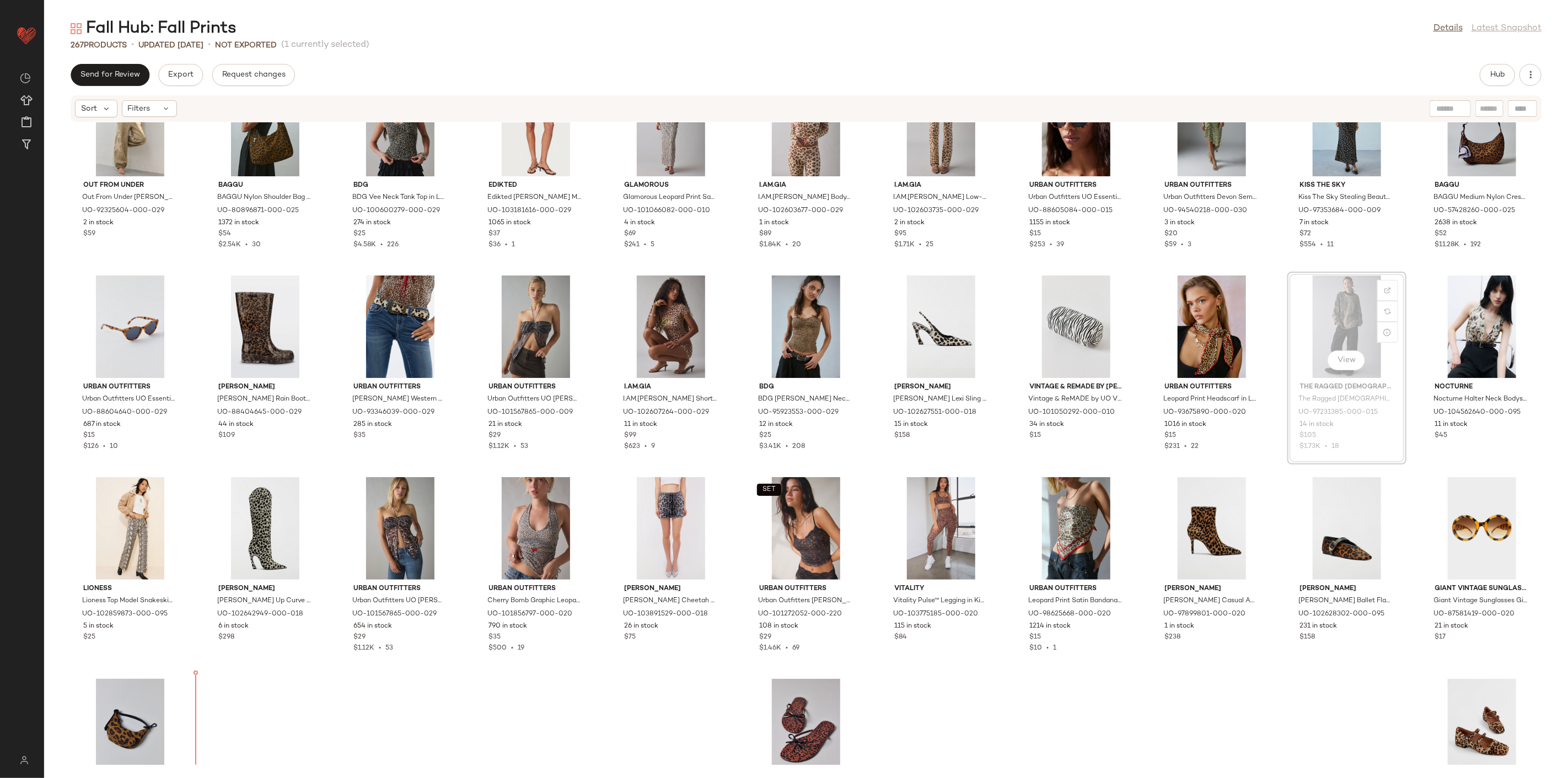
scroll to position [4318, 0]
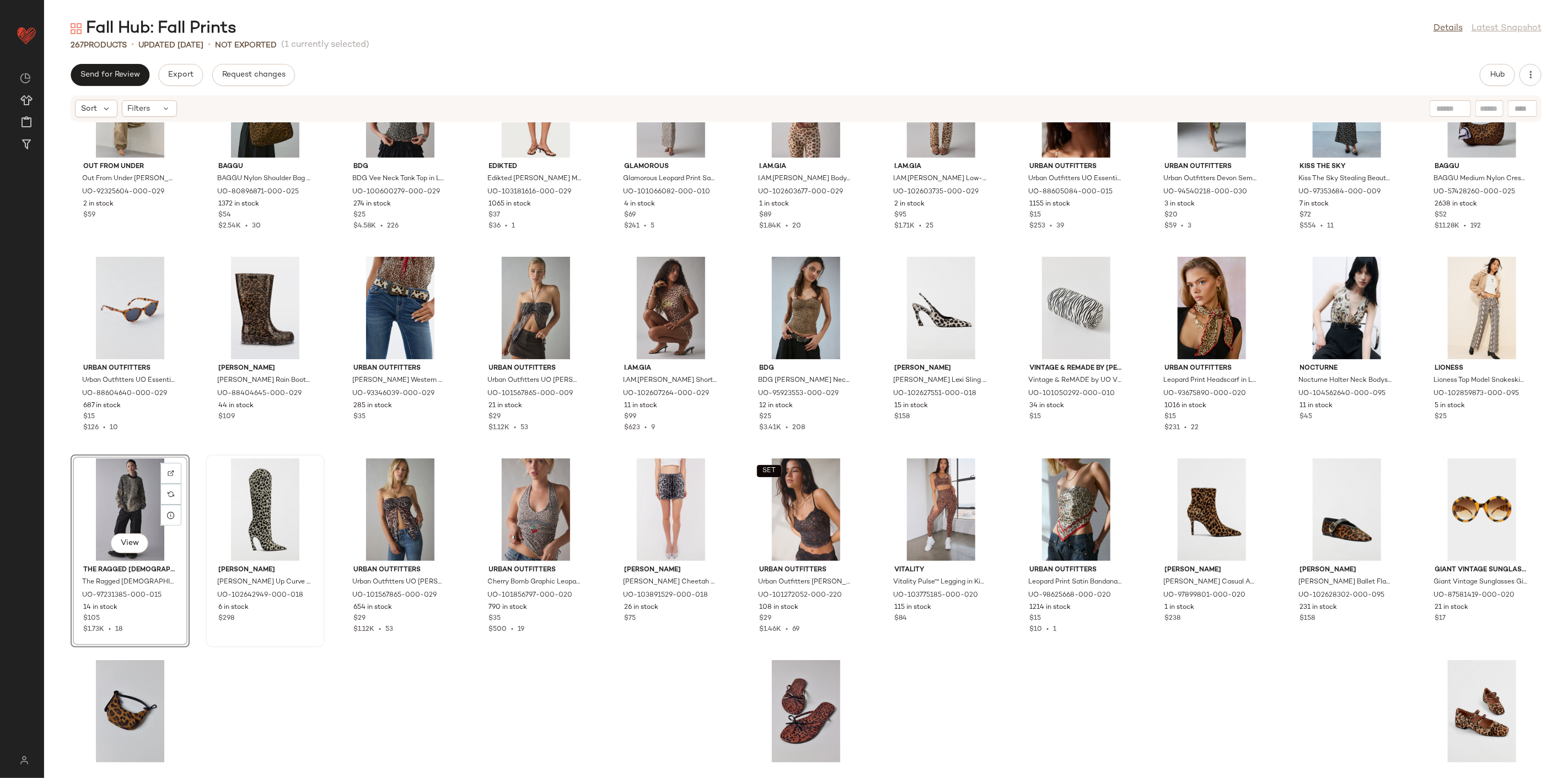
drag, startPoint x: 310, startPoint y: 658, endPoint x: 280, endPoint y: 631, distance: 40.4
click at [311, 658] on div "SET Out From Under Out From Under [PERSON_NAME] Patch Jogger Sweatpant in Cheet…" at bounding box center [806, 444] width 1524 height 642
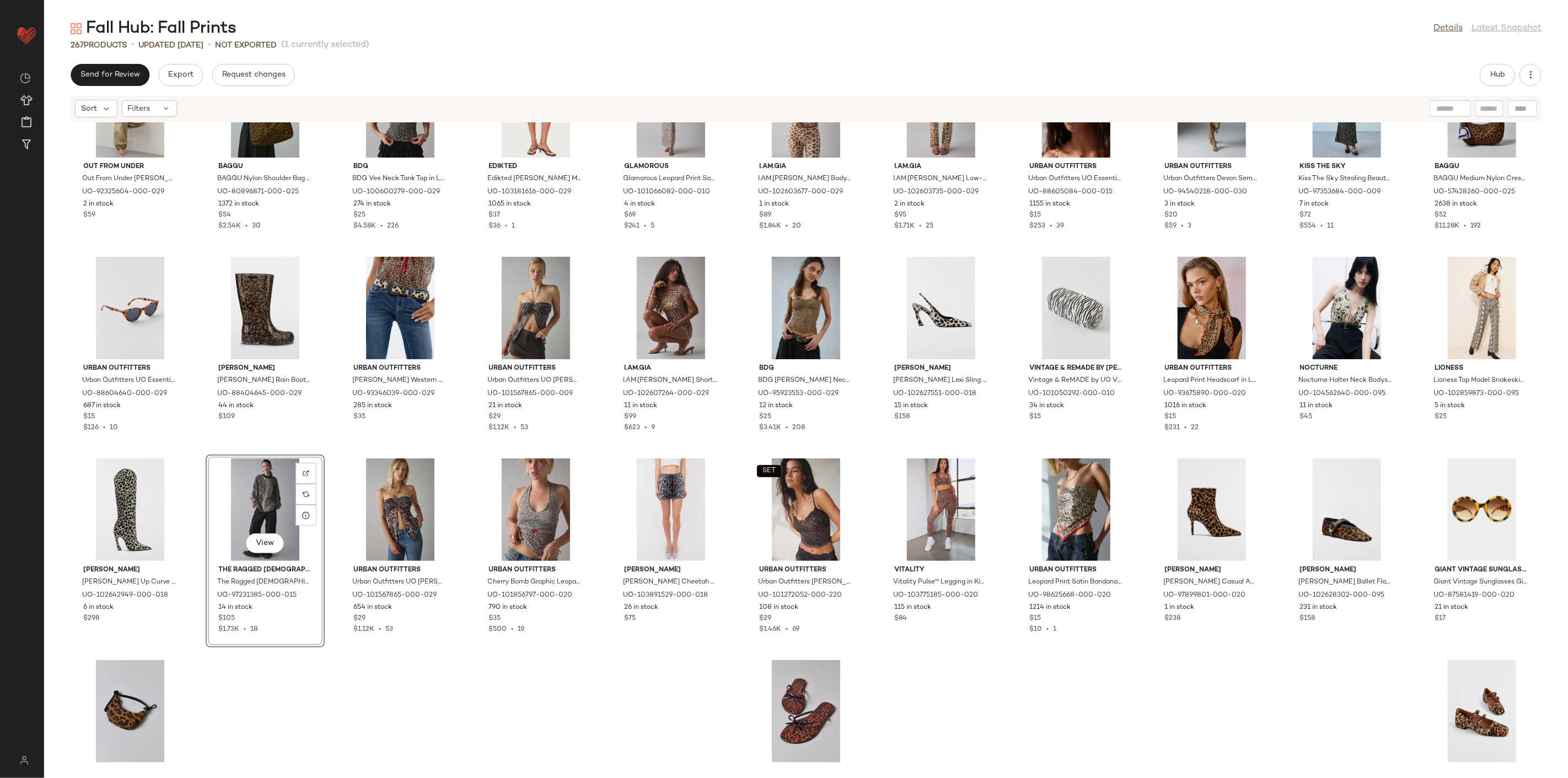
click at [445, 670] on div "SET Out From Under Out From Under [PERSON_NAME] Patch Jogger Sweatpant in Cheet…" at bounding box center [806, 444] width 1524 height 642
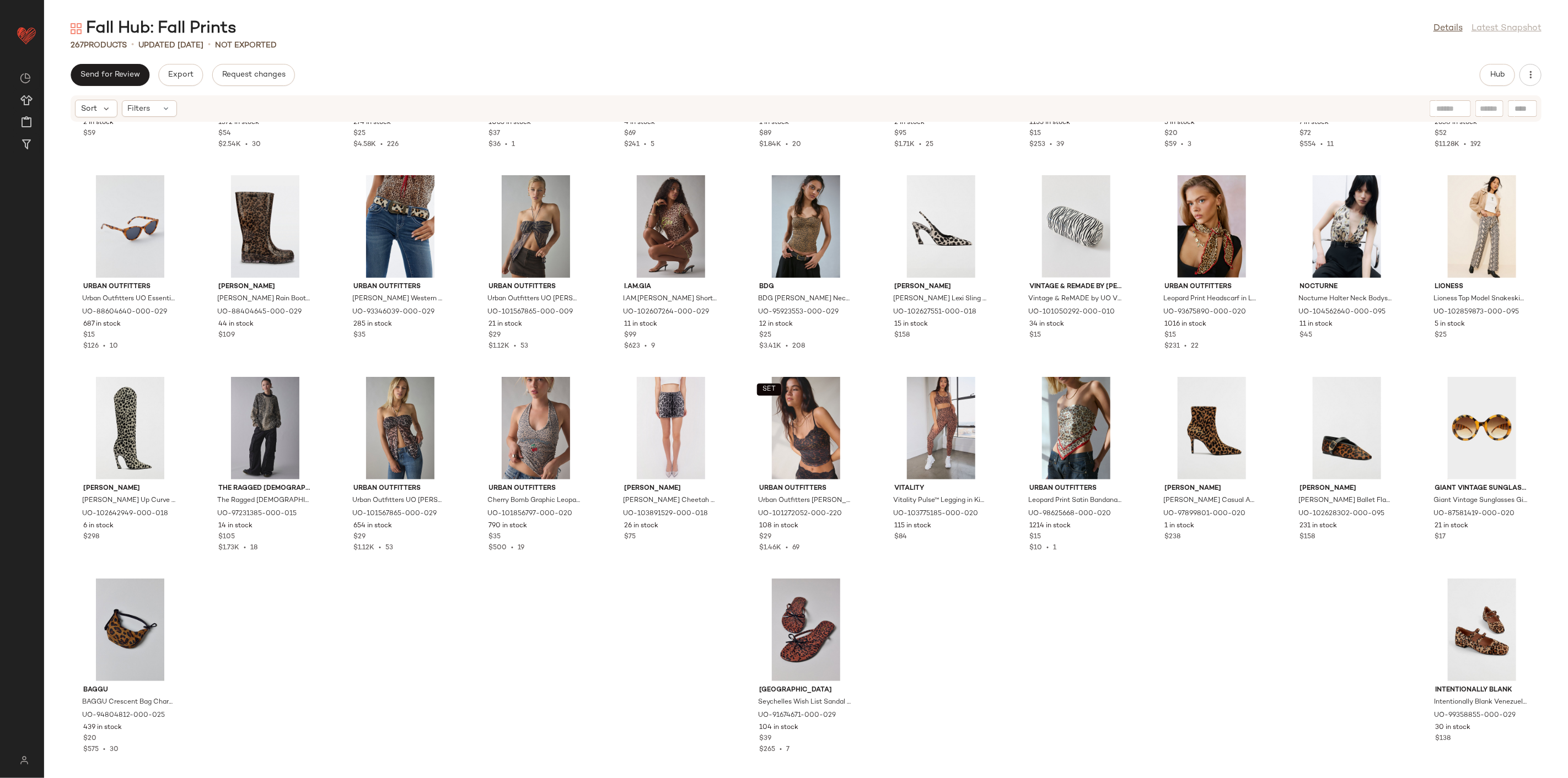
scroll to position [4401, 0]
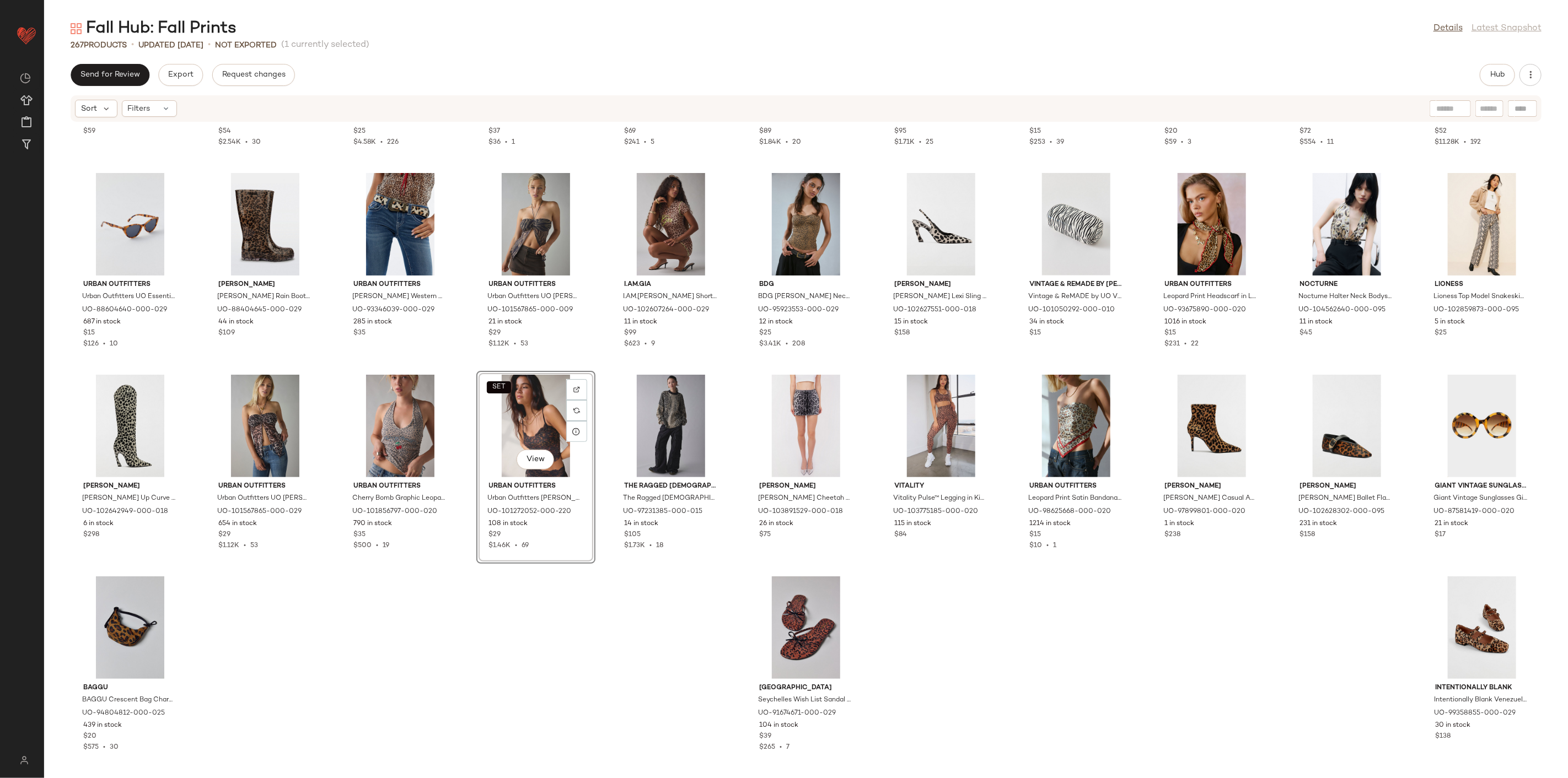
click at [586, 595] on div "SET Out From Under Out From Under [PERSON_NAME] Patch Jogger Sweatpant in Cheet…" at bounding box center [806, 444] width 1524 height 642
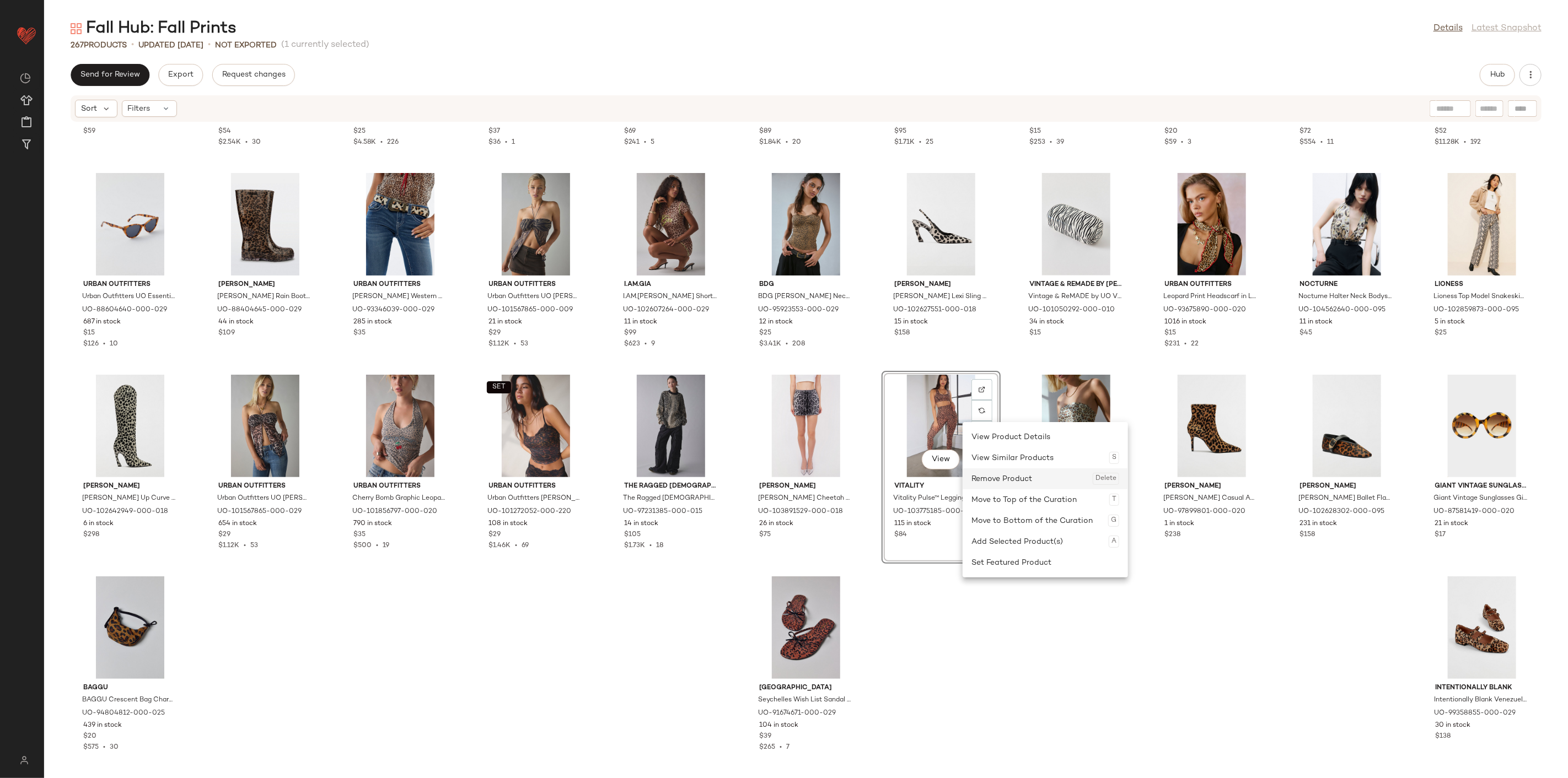
click at [993, 483] on div "Remove Product Delete" at bounding box center [1045, 479] width 148 height 21
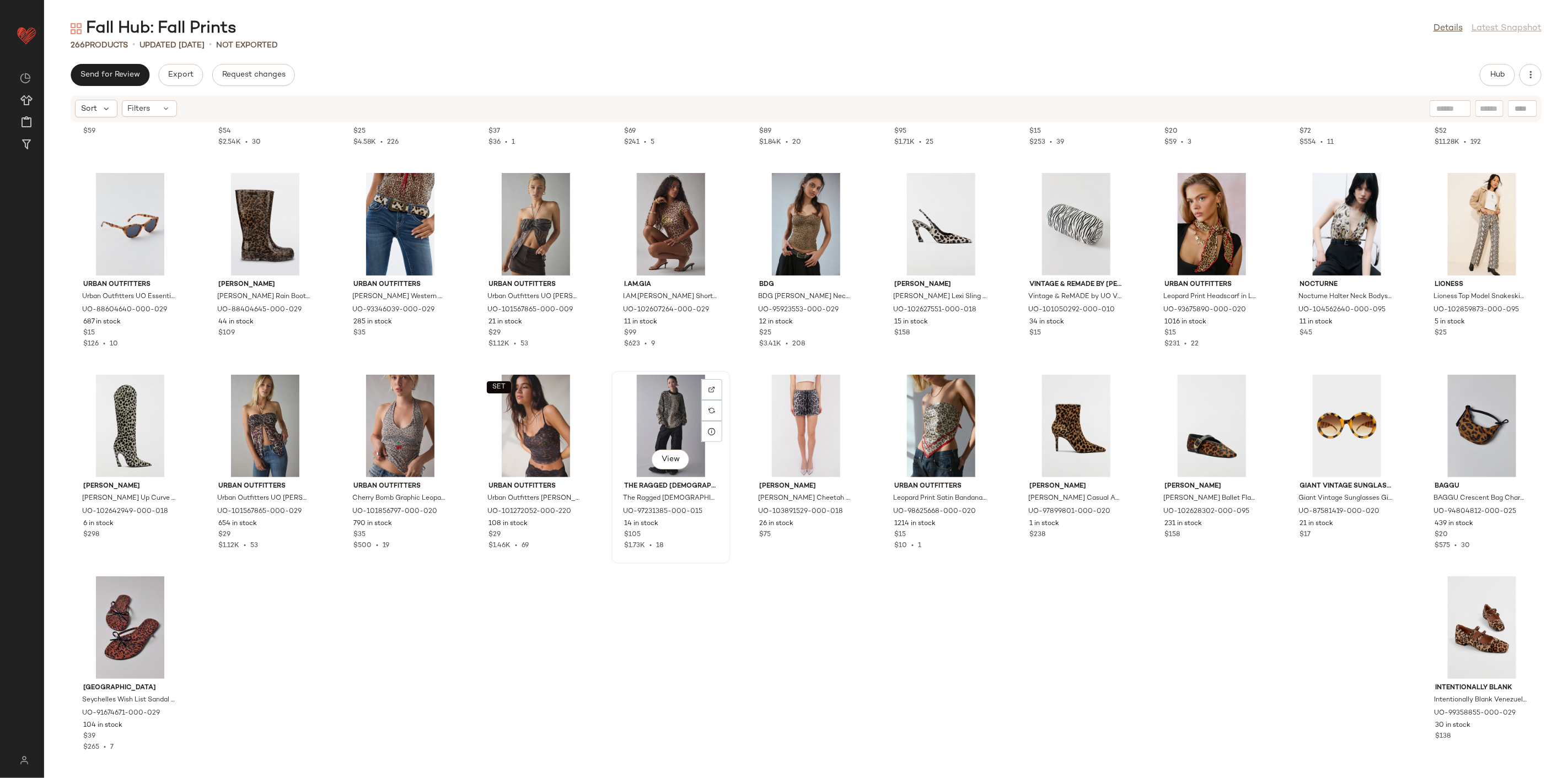
click at [660, 433] on div "View" at bounding box center [671, 426] width 112 height 103
click at [1429, 618] on div "View" at bounding box center [1482, 627] width 112 height 103
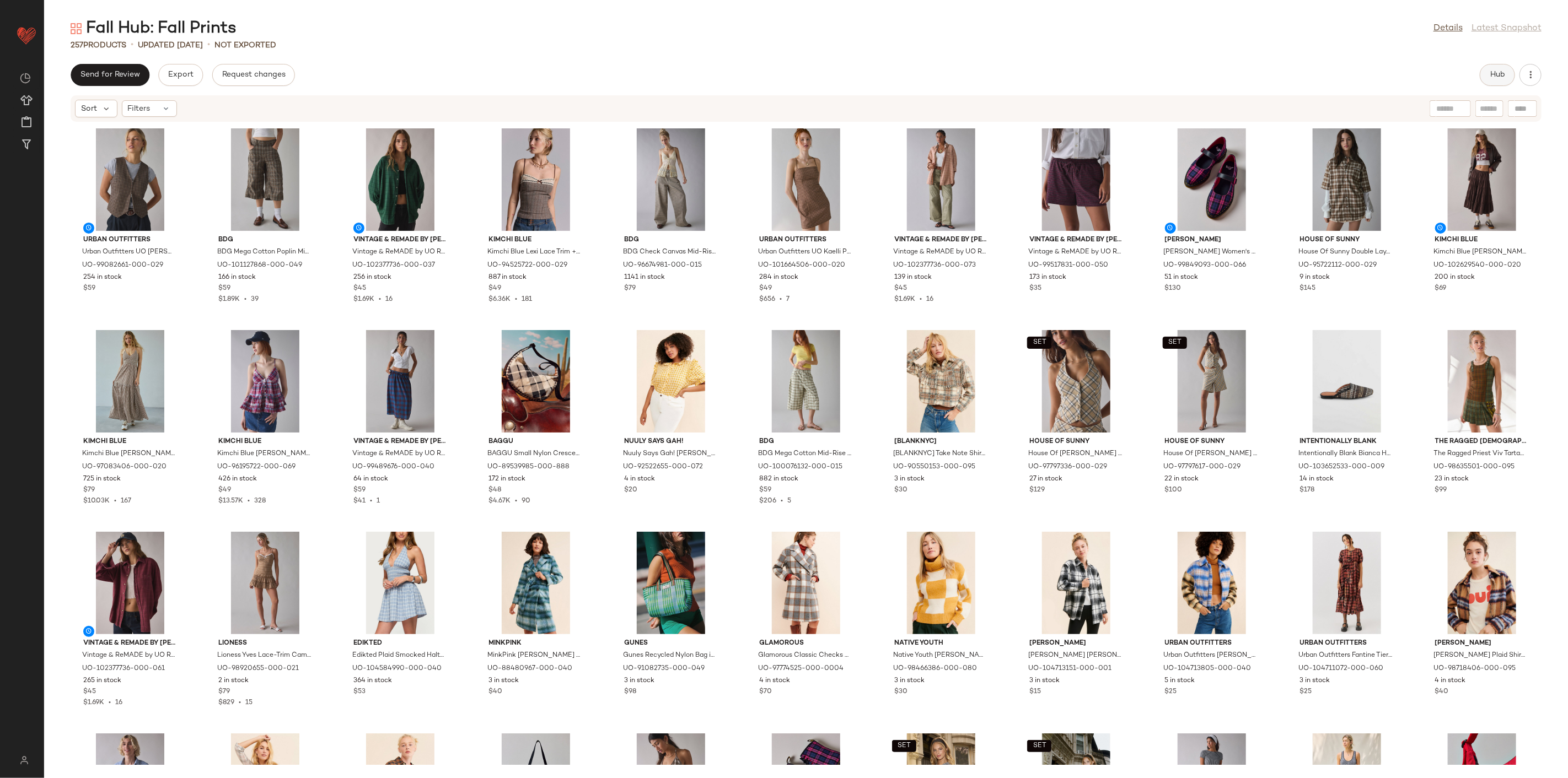
click at [1491, 71] on span "Hub" at bounding box center [1498, 75] width 16 height 9
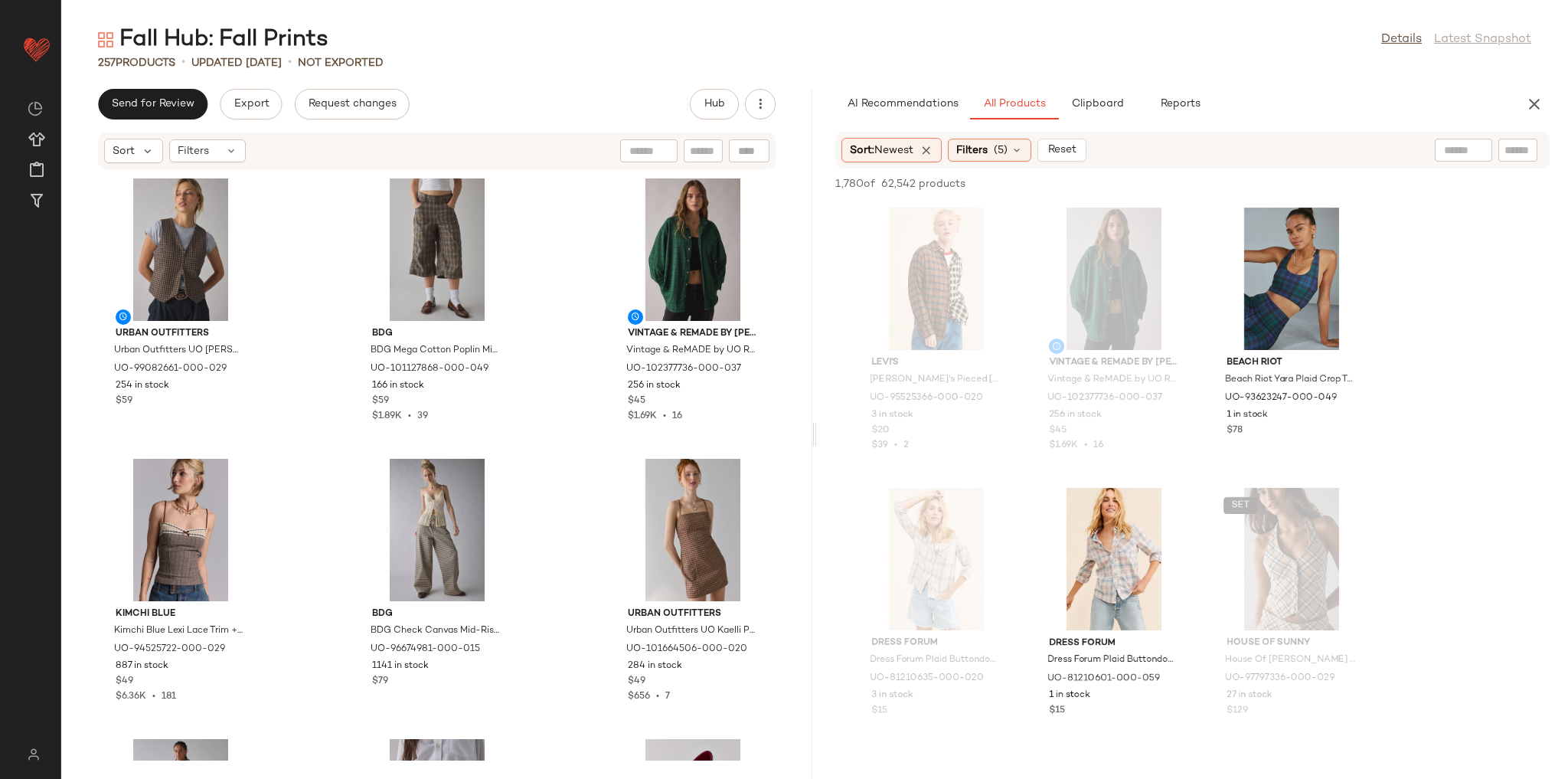
drag, startPoint x: 2040, startPoint y: 5, endPoint x: 610, endPoint y: 73, distance: 1431.6
click at [612, 67] on div "257 Products • updated [DATE] • Not Exported" at bounding box center [814, 62] width 1507 height 15
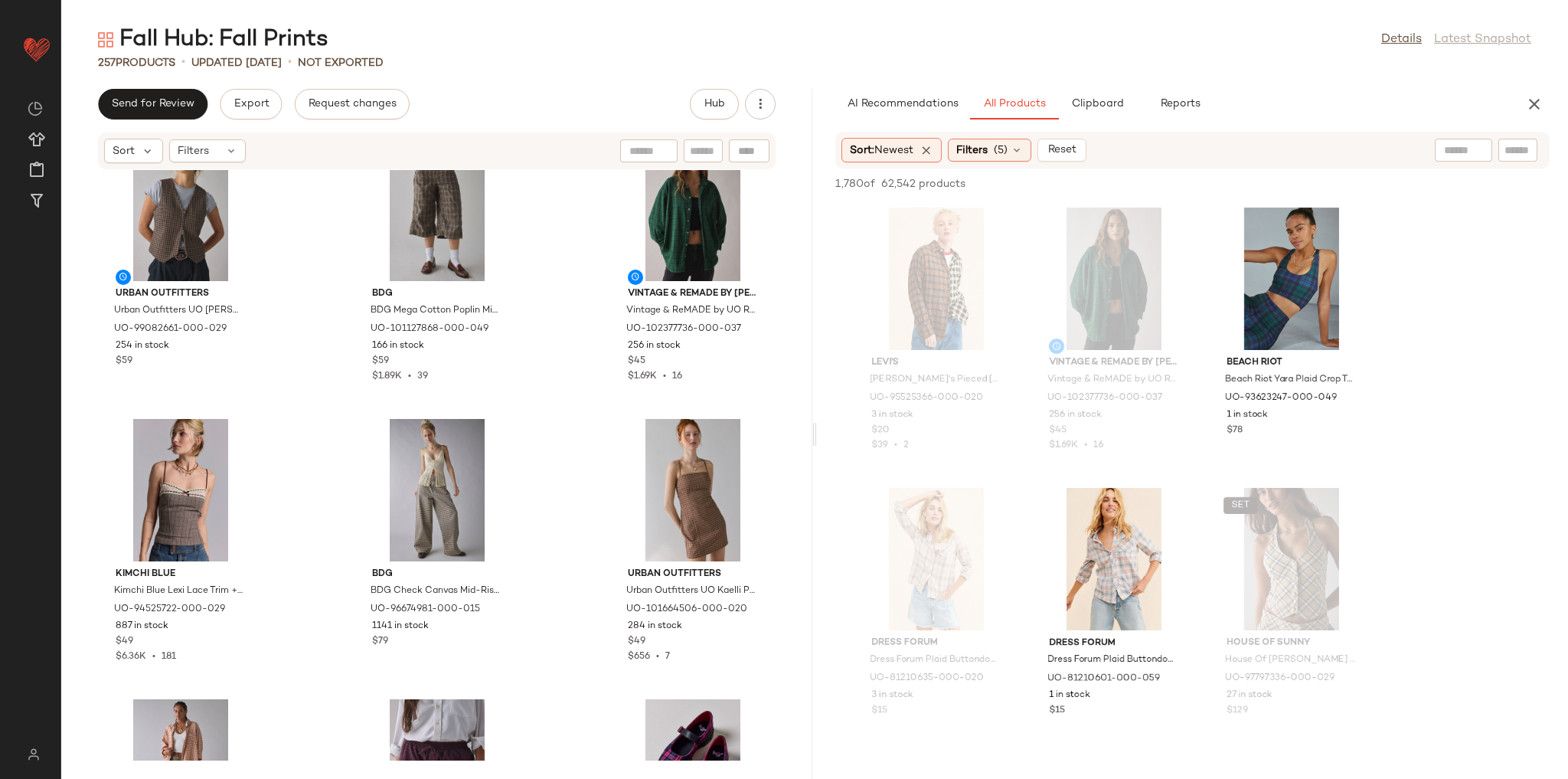
scroll to position [61, 0]
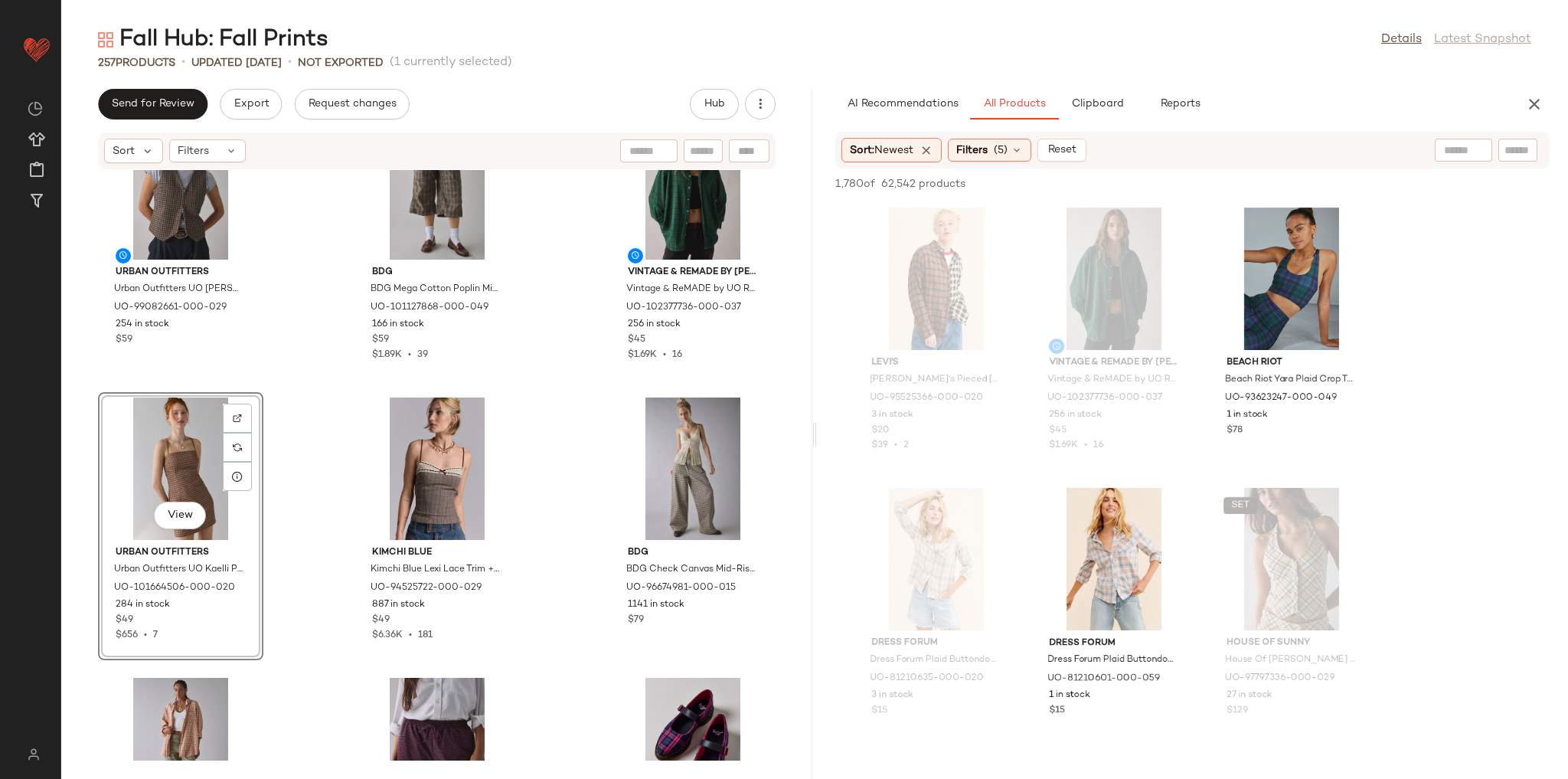
click at [288, 370] on div "Urban Outfitters Urban Outfitters UO [PERSON_NAME]-Front Twill Tailored Vest To…" at bounding box center [436, 465] width 751 height 591
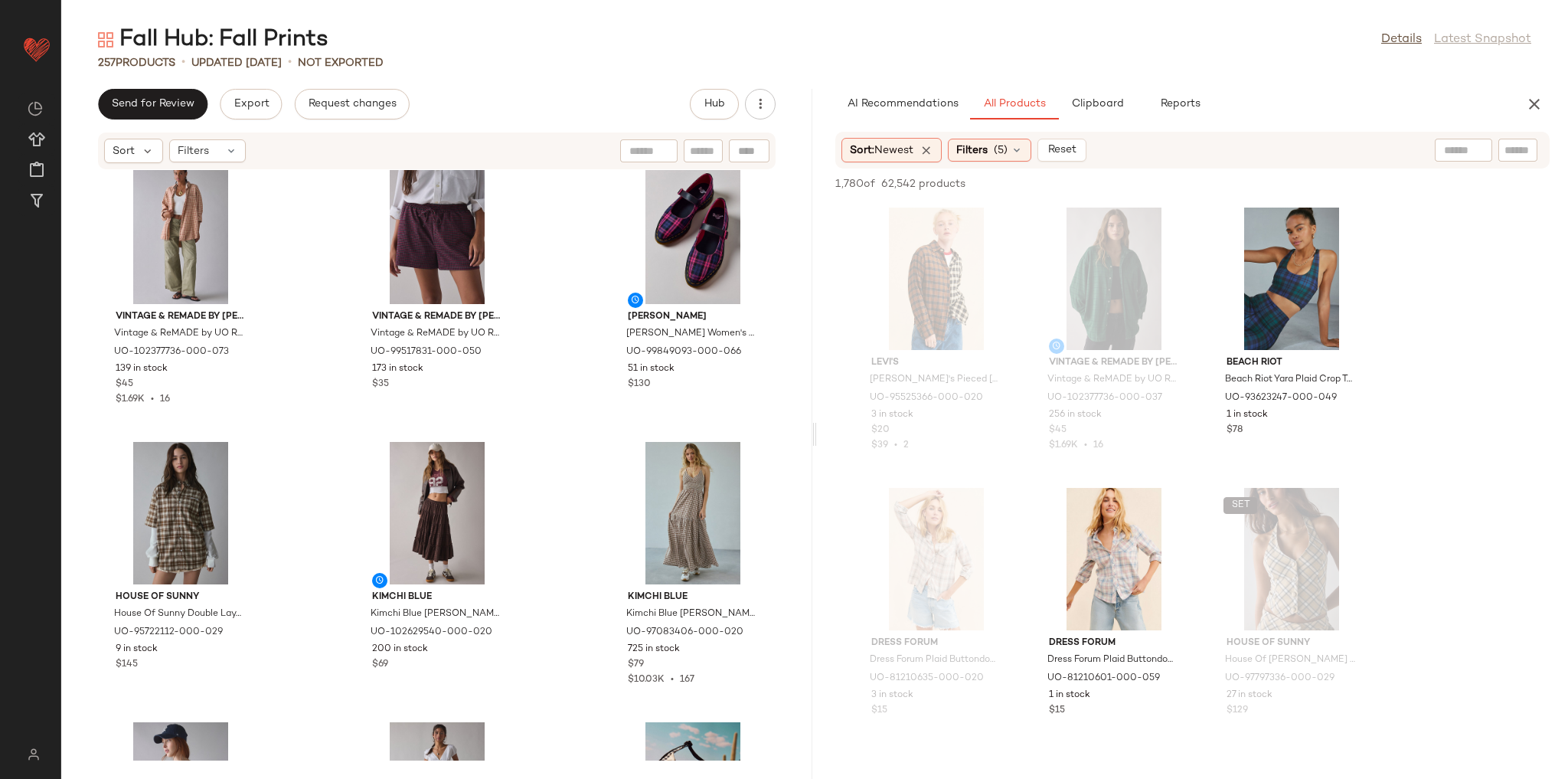
scroll to position [625, 0]
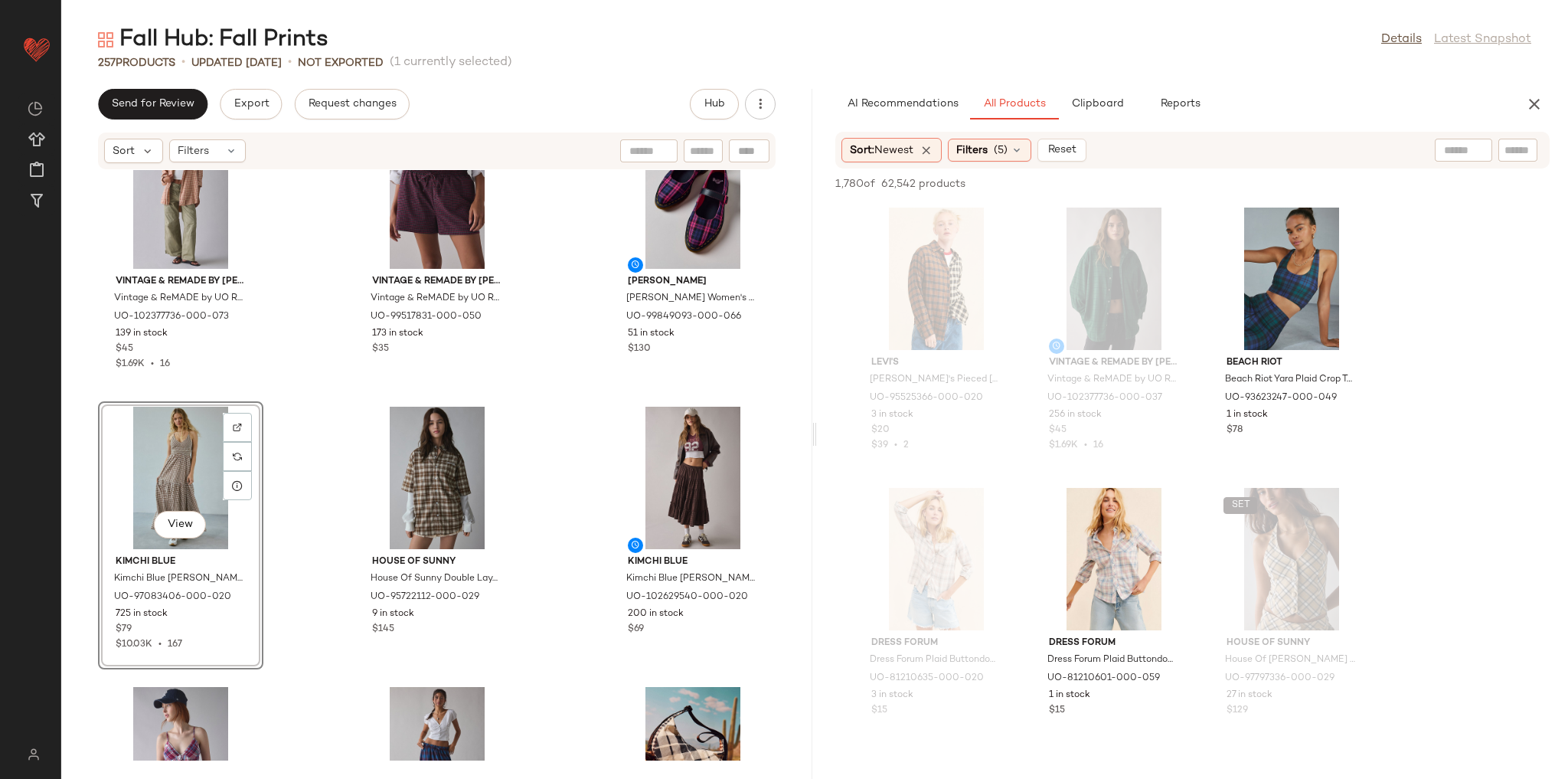
click at [294, 373] on div "Vintage & ReMADE by UO Vintage & ReMADE by UO ReMADE By UO Overdyed Oversized F…" at bounding box center [436, 465] width 751 height 591
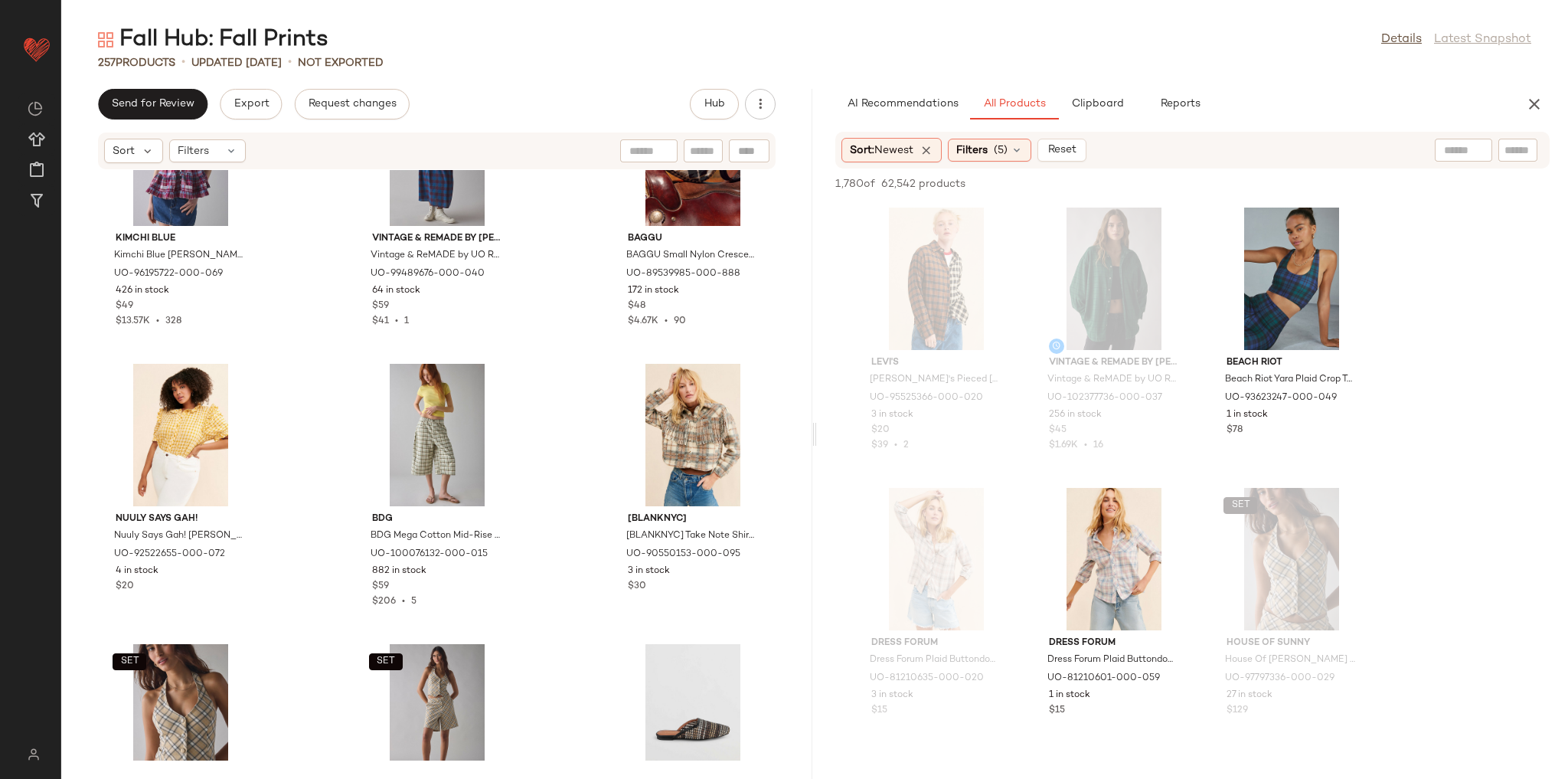
scroll to position [1237, 0]
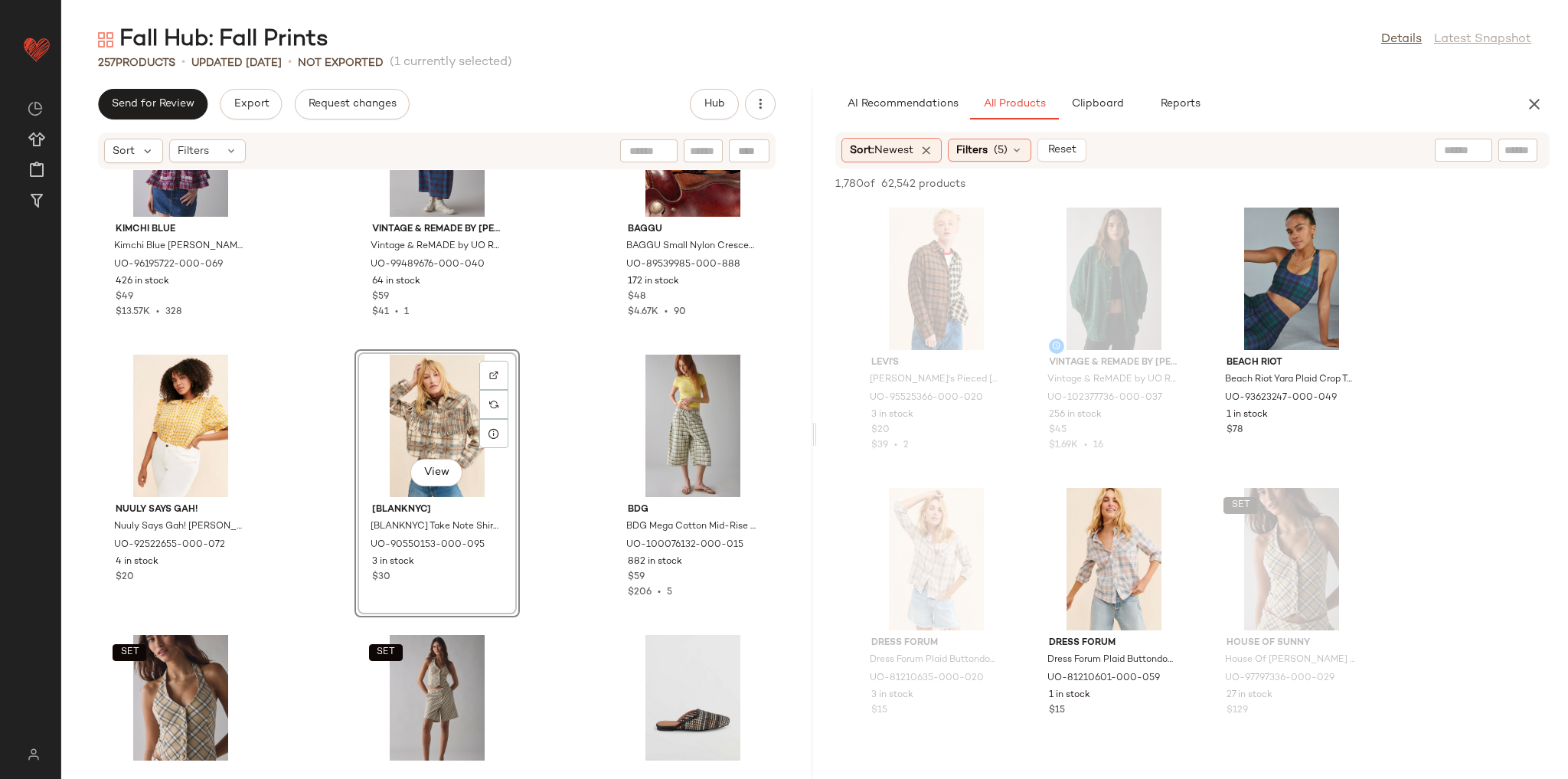
click at [312, 355] on div "Kimchi Blue Kimchi Blue [PERSON_NAME] Embroidered Cotton Babydoll Cami in Maroo…" at bounding box center [436, 465] width 751 height 591
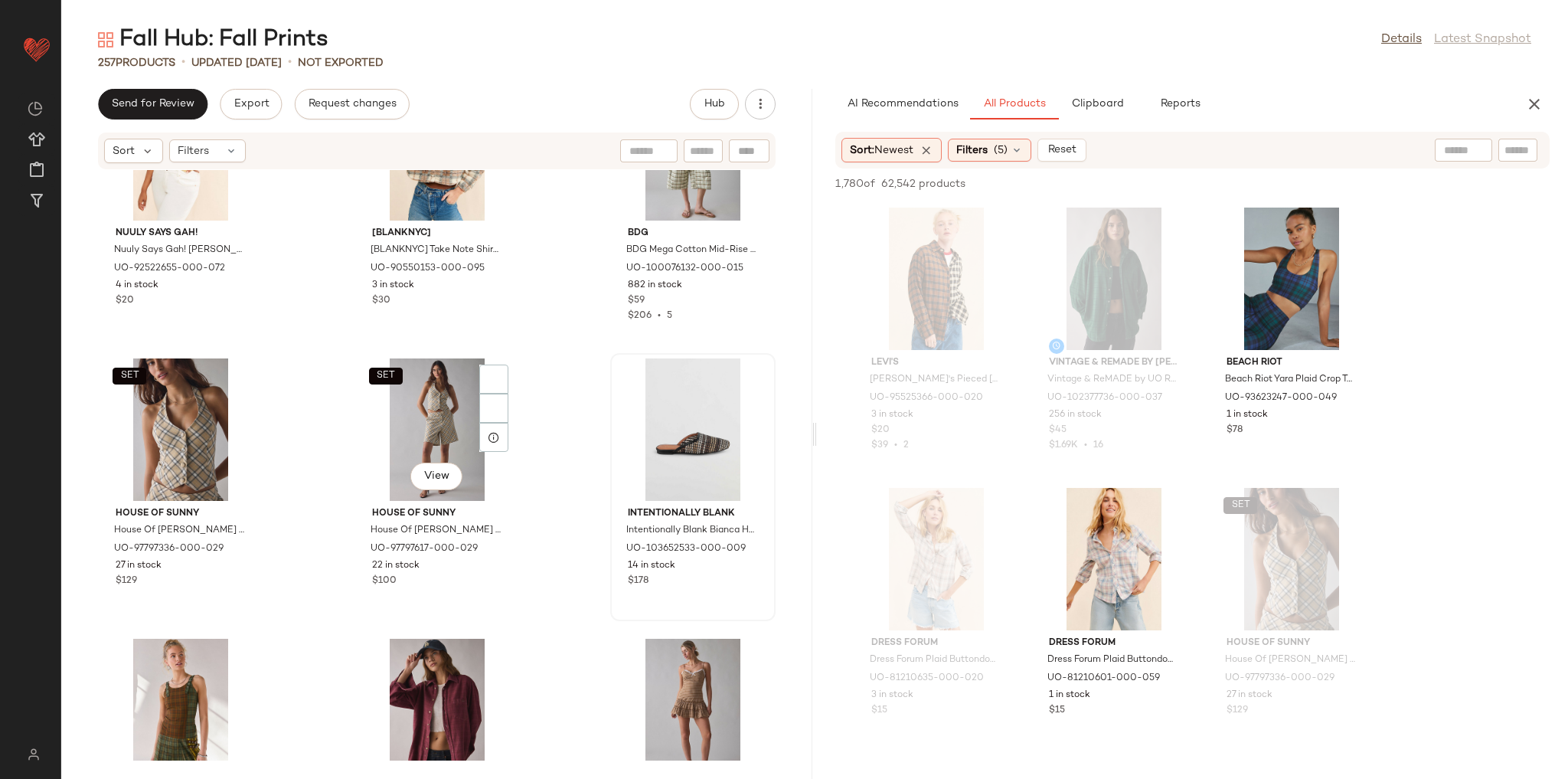
scroll to position [1544, 0]
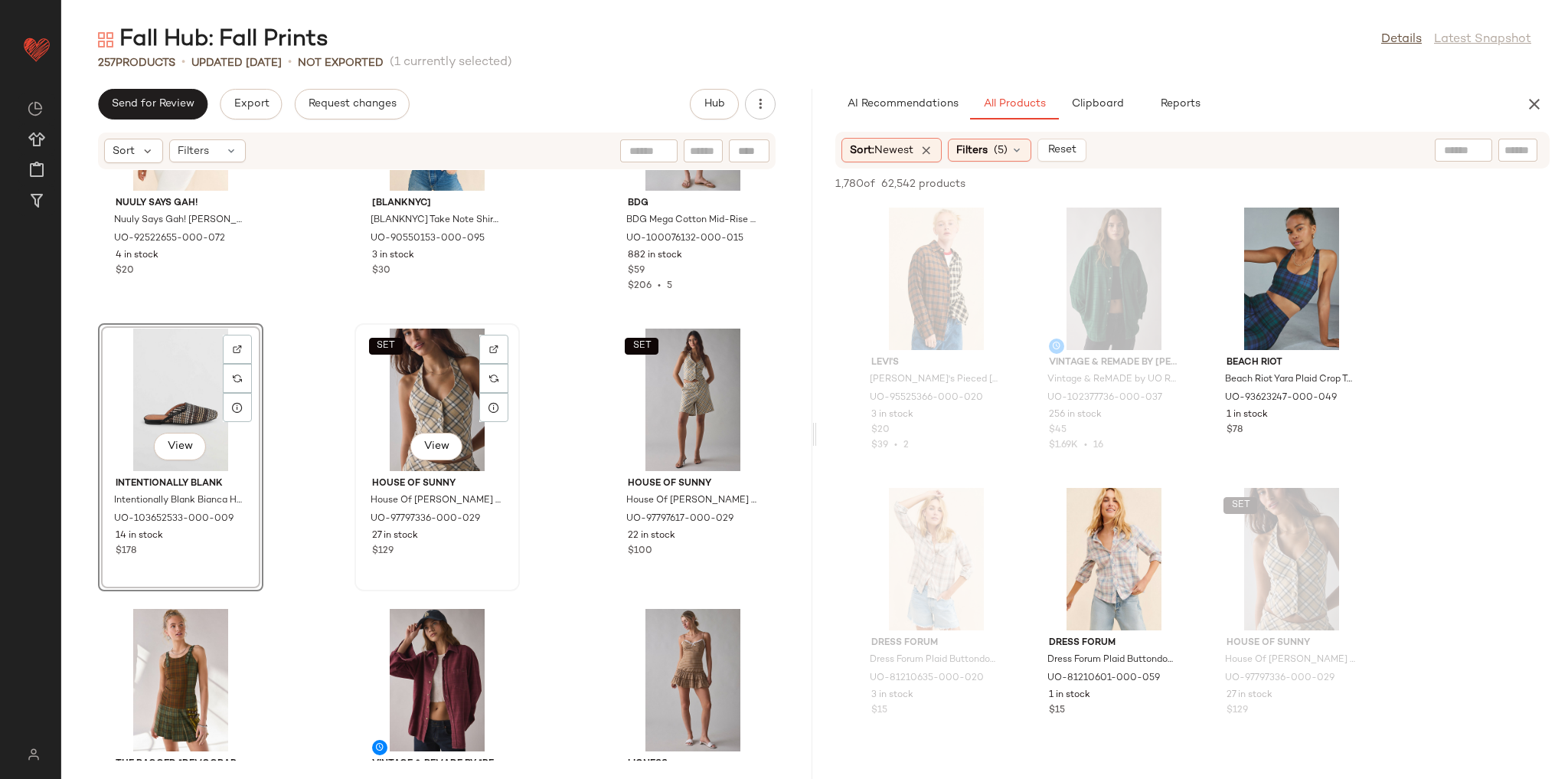
click at [356, 343] on div "SET View House Of Sunny House Of [PERSON_NAME] Check Waistcoat Vest Top Jacket …" at bounding box center [437, 457] width 162 height 265
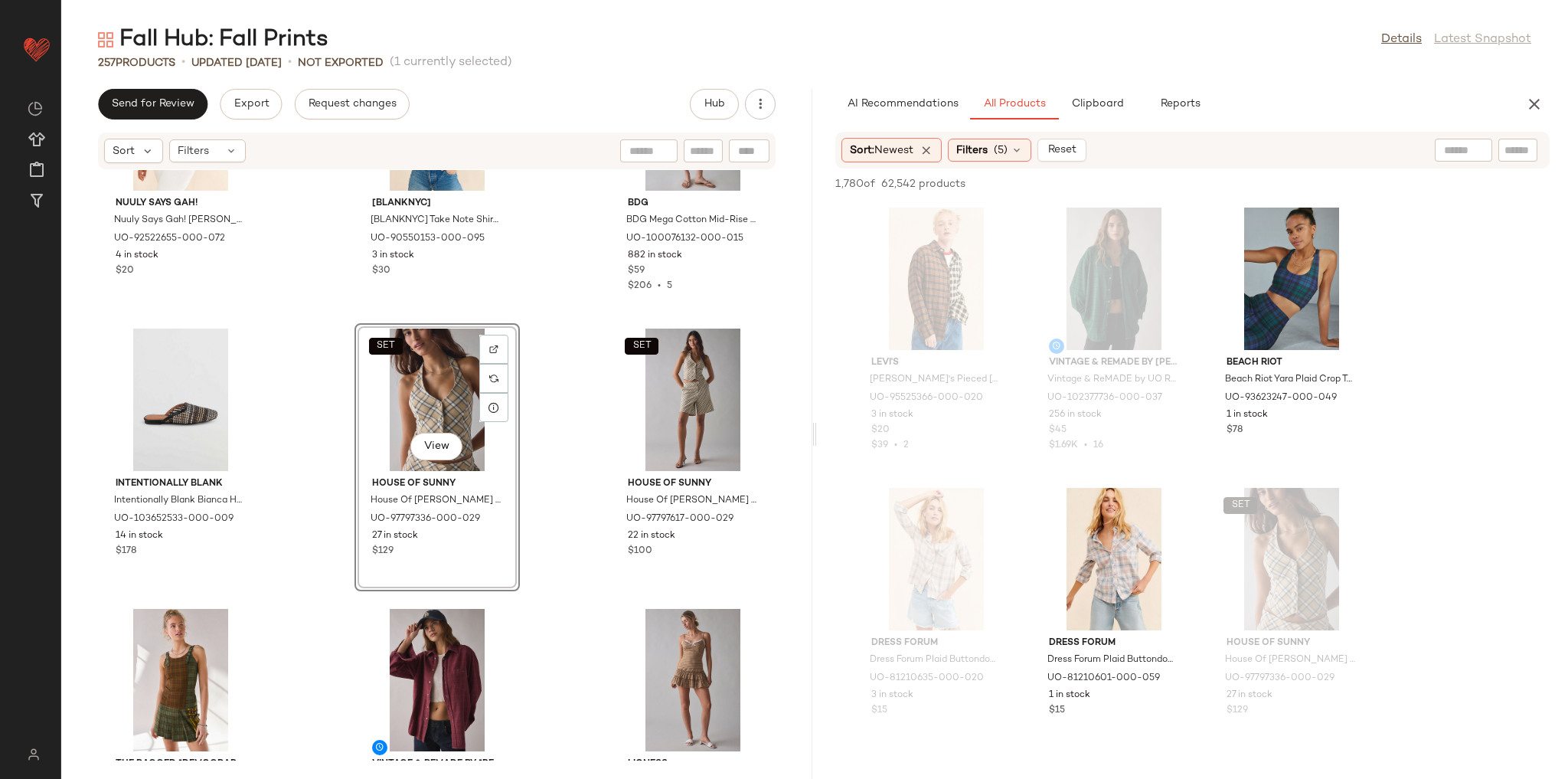
click at [335, 361] on div "Nuuly Says Gah! Nuuly Says Gah! [PERSON_NAME] Buttoned Blouse in Yellow, Women'…" at bounding box center [436, 465] width 751 height 591
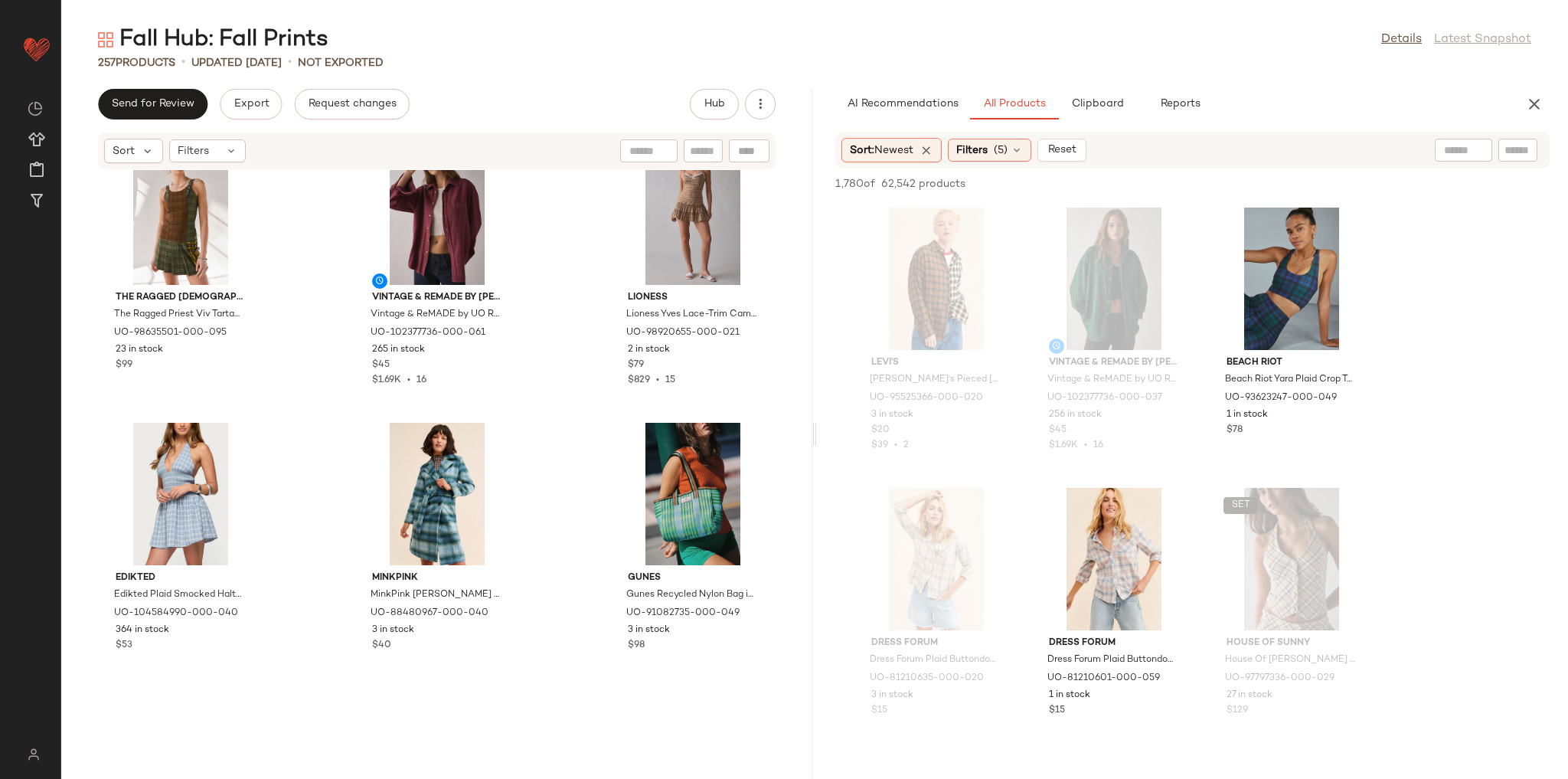
scroll to position [2034, 0]
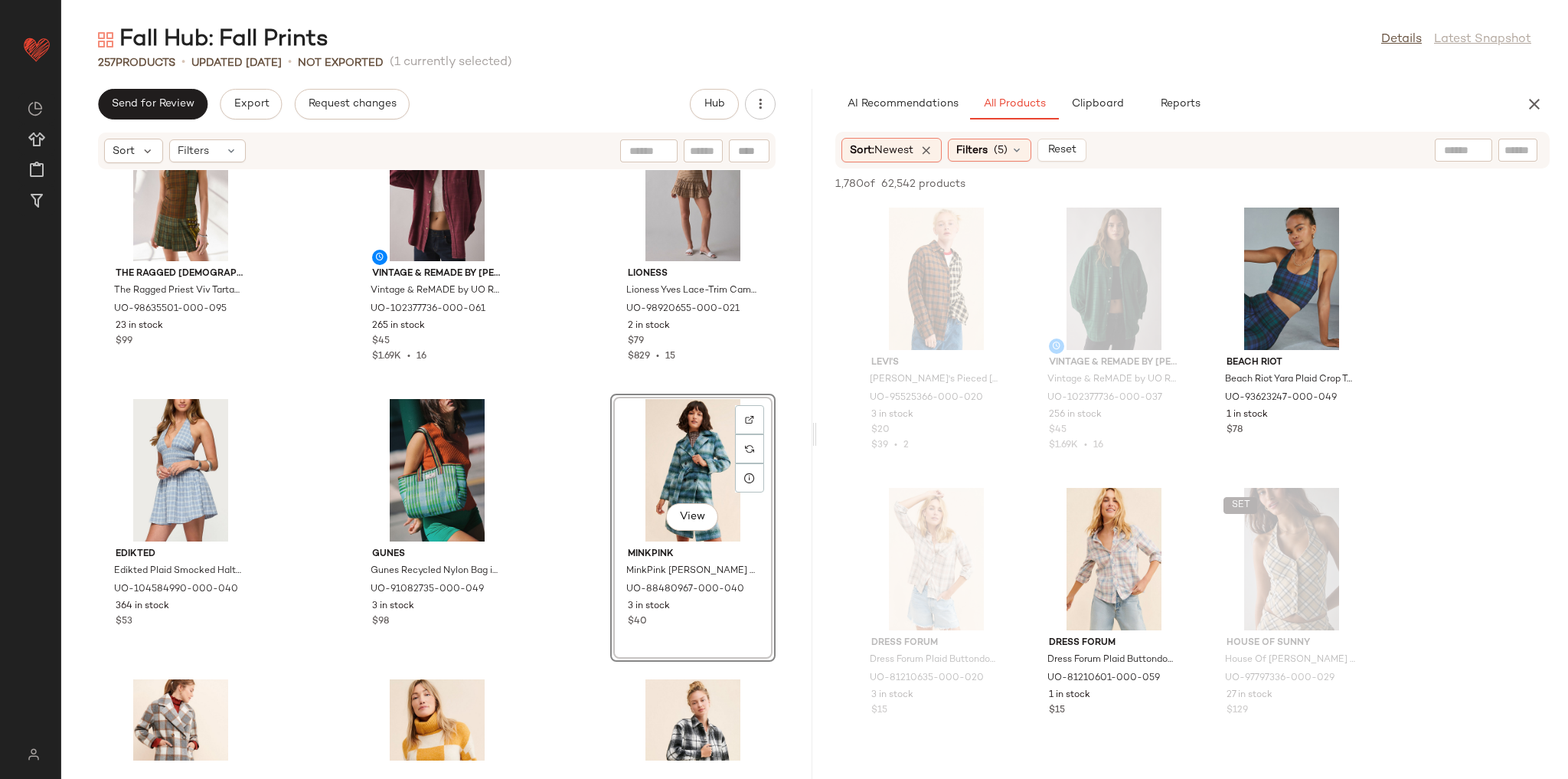
click at [576, 380] on div "Intentionally Blank Intentionally Blank Bianca Hand Woven Flat Mule in Black Co…" at bounding box center [436, 465] width 751 height 591
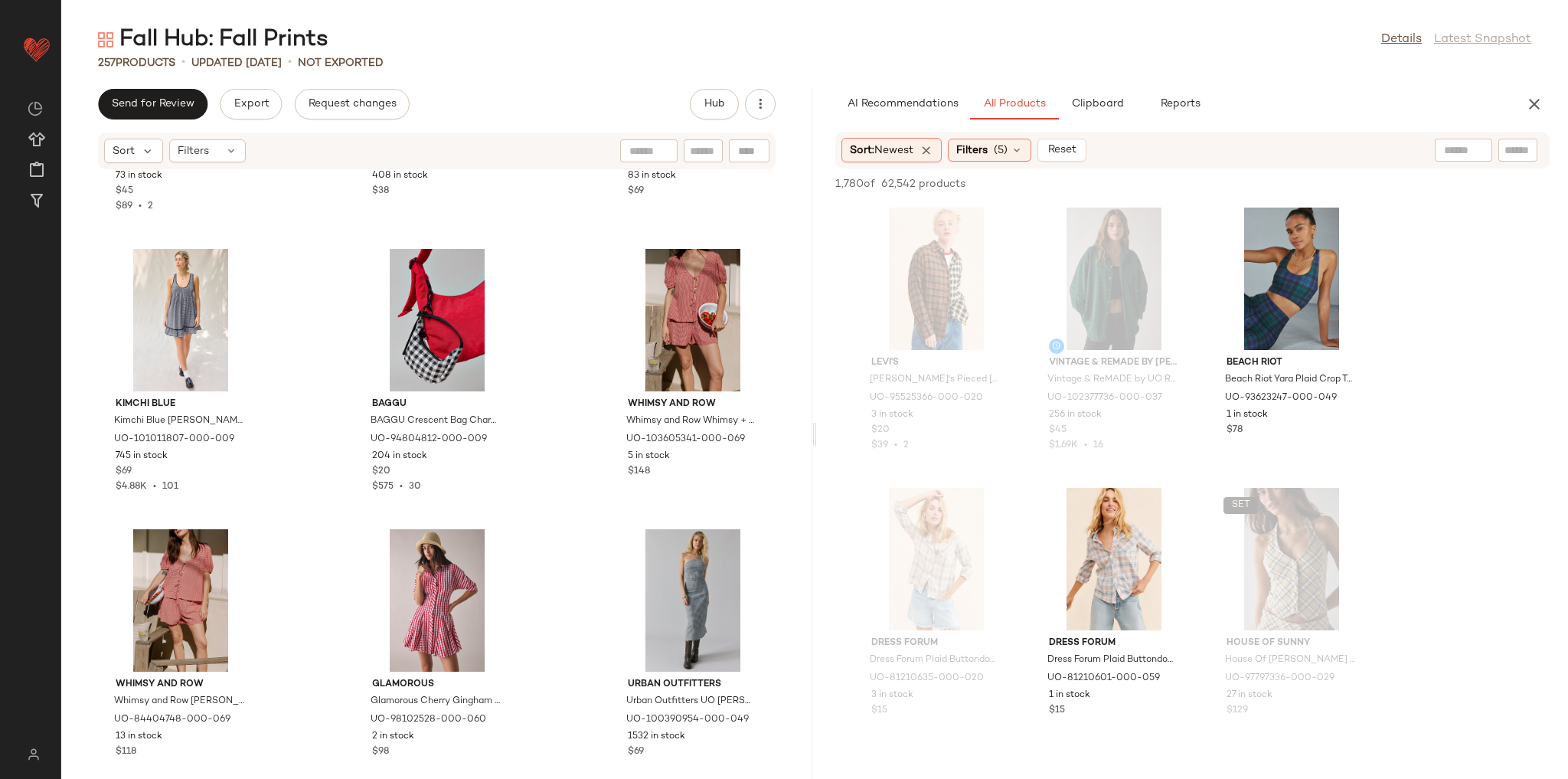
scroll to position [3872, 0]
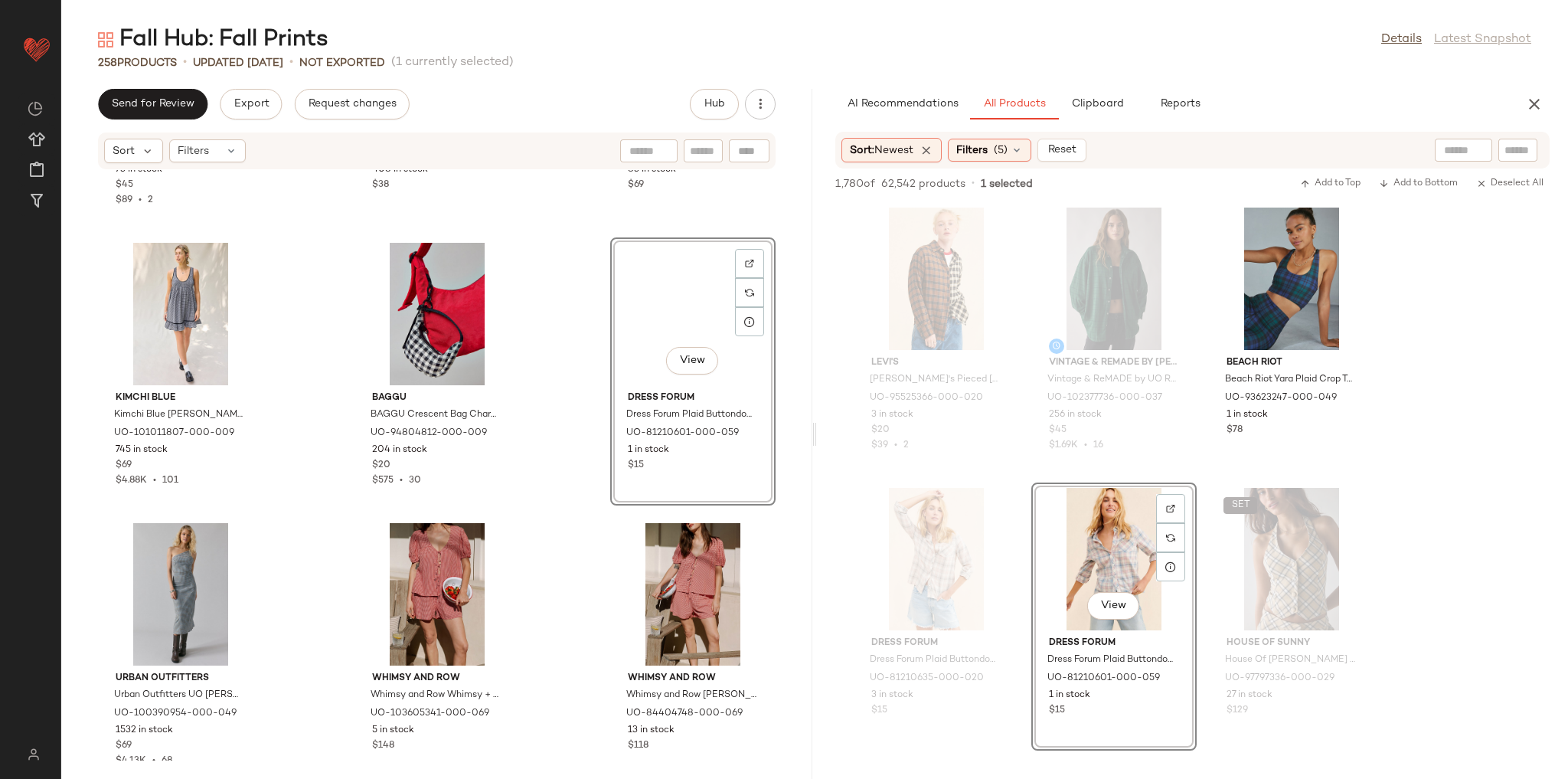
click at [577, 475] on div "SET Edikted Edikted [PERSON_NAME] Tailored Button Up Shirt Top in Black/And/Whi…" at bounding box center [436, 465] width 751 height 591
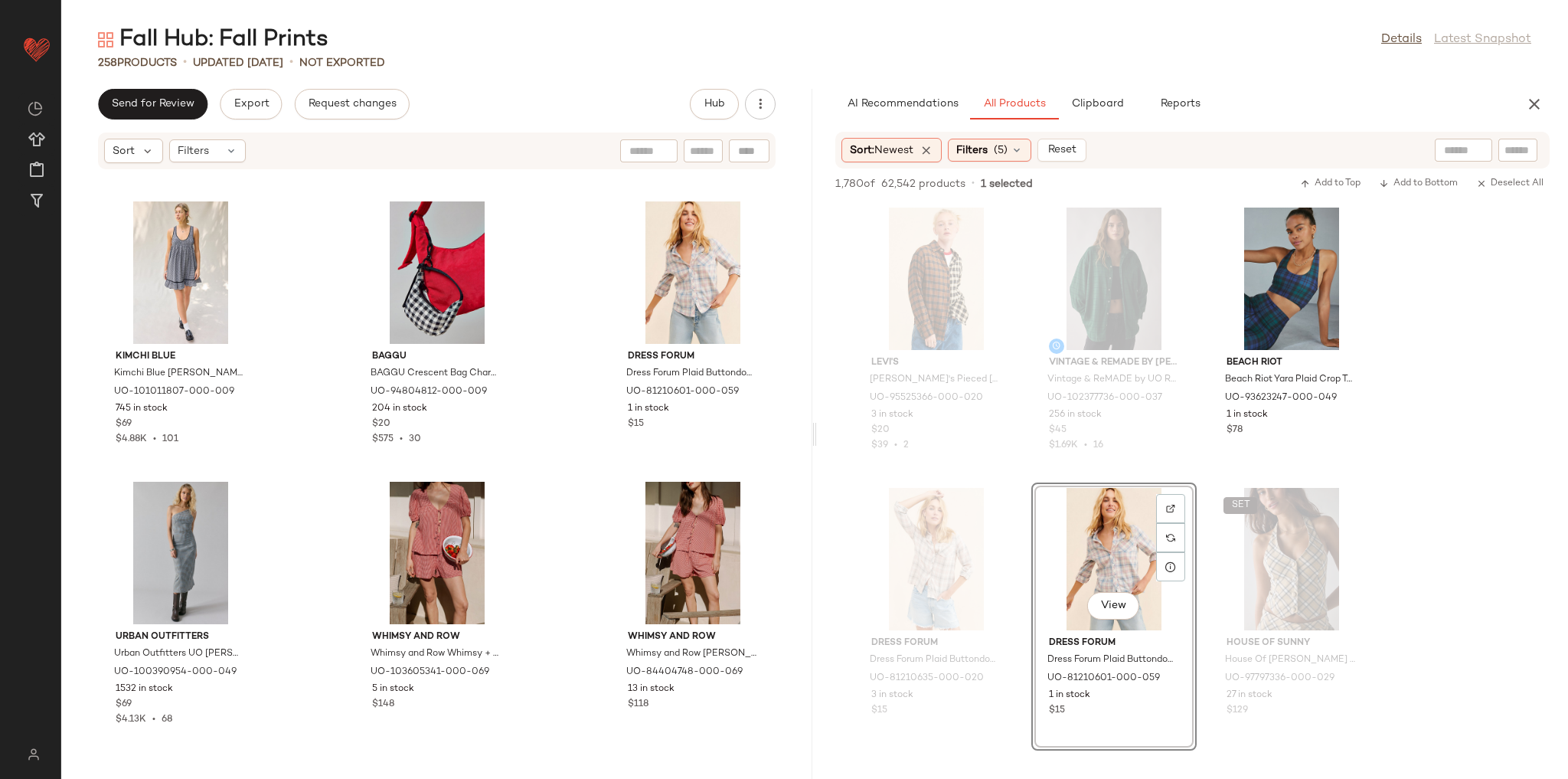
scroll to position [3933, 0]
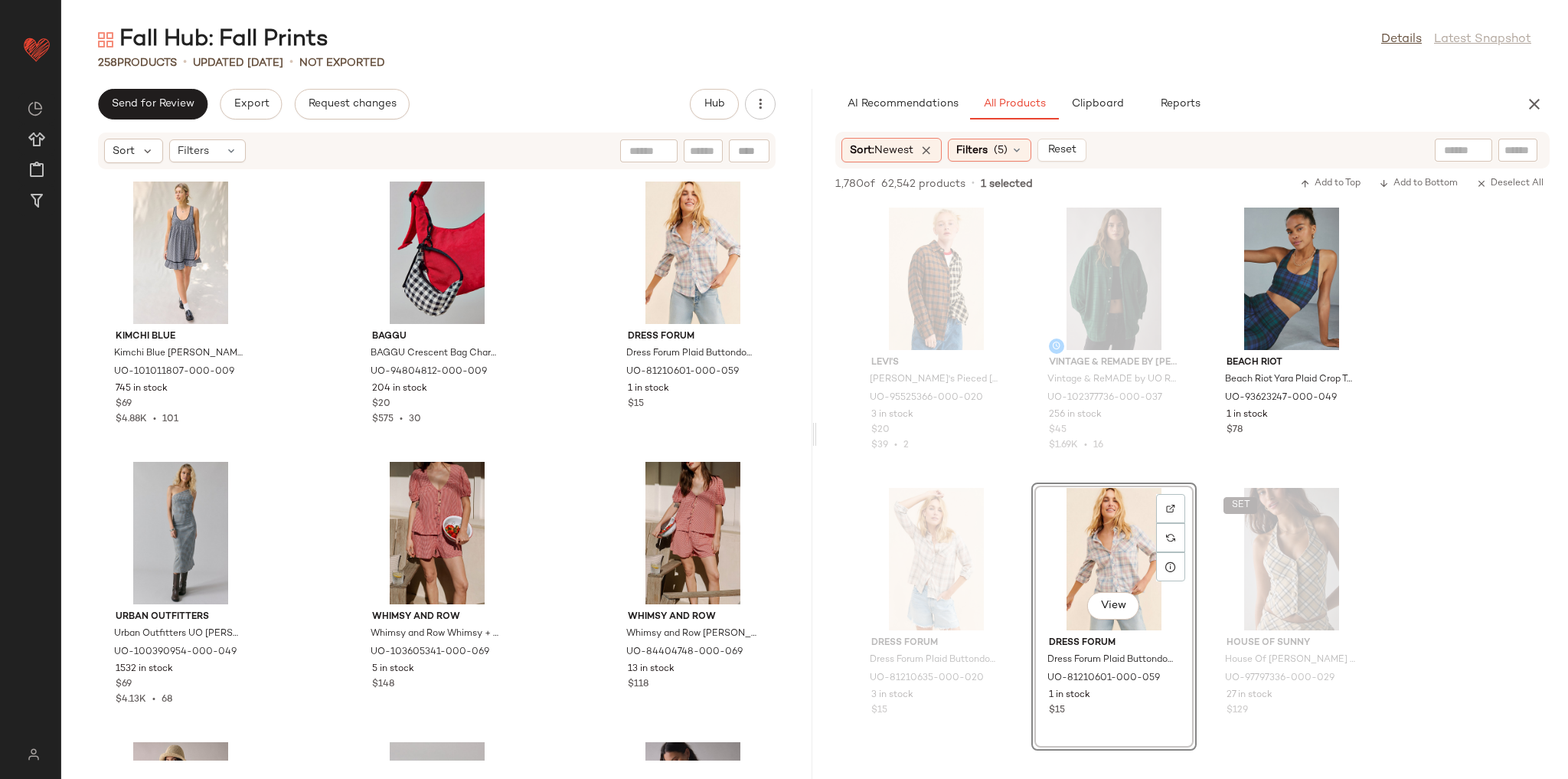
click at [570, 490] on div "SET Edikted Edikted [PERSON_NAME] Tailored Button Up Shirt Top in Black/And/Whi…" at bounding box center [436, 465] width 751 height 591
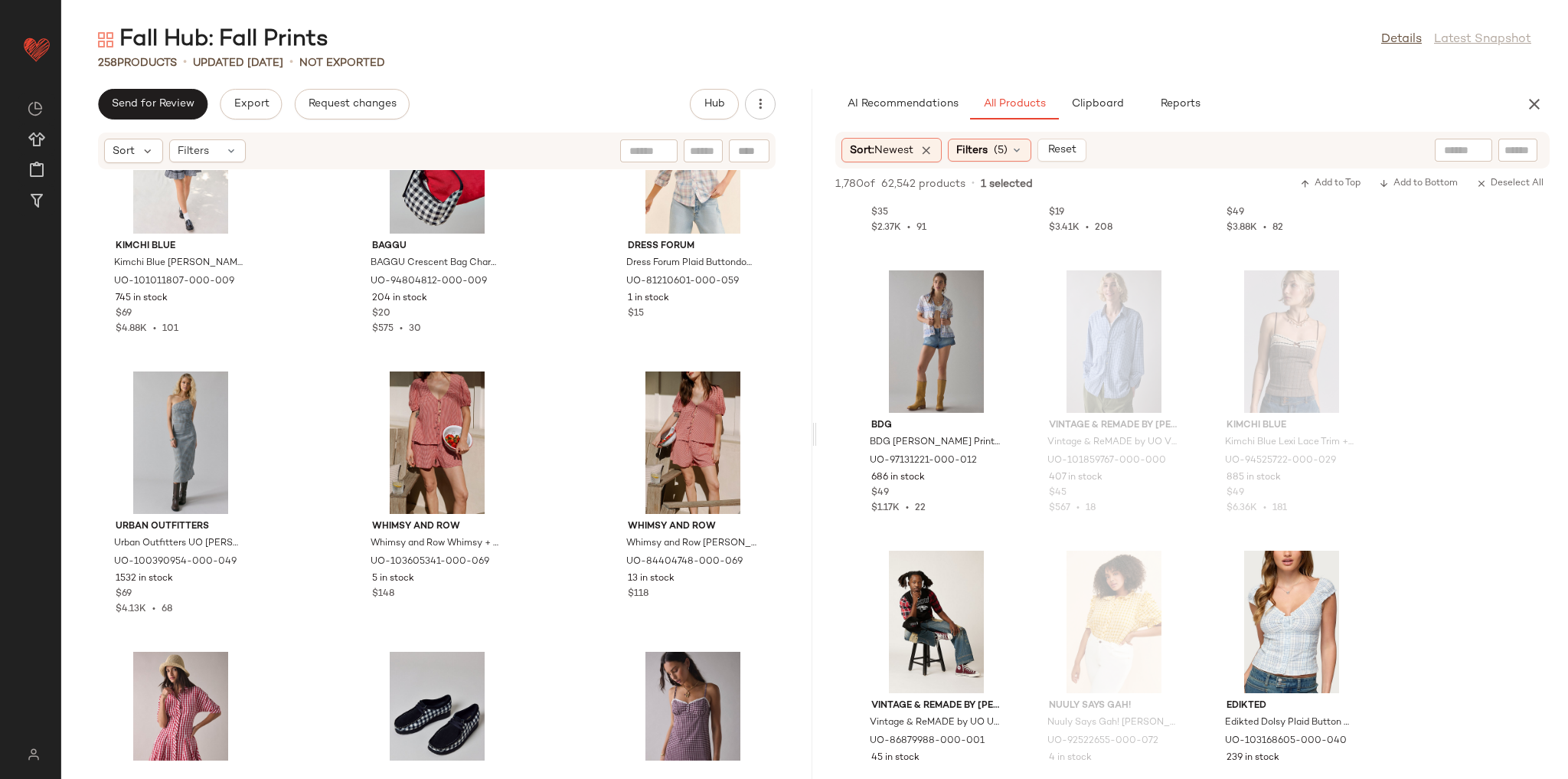
scroll to position [3994, 0]
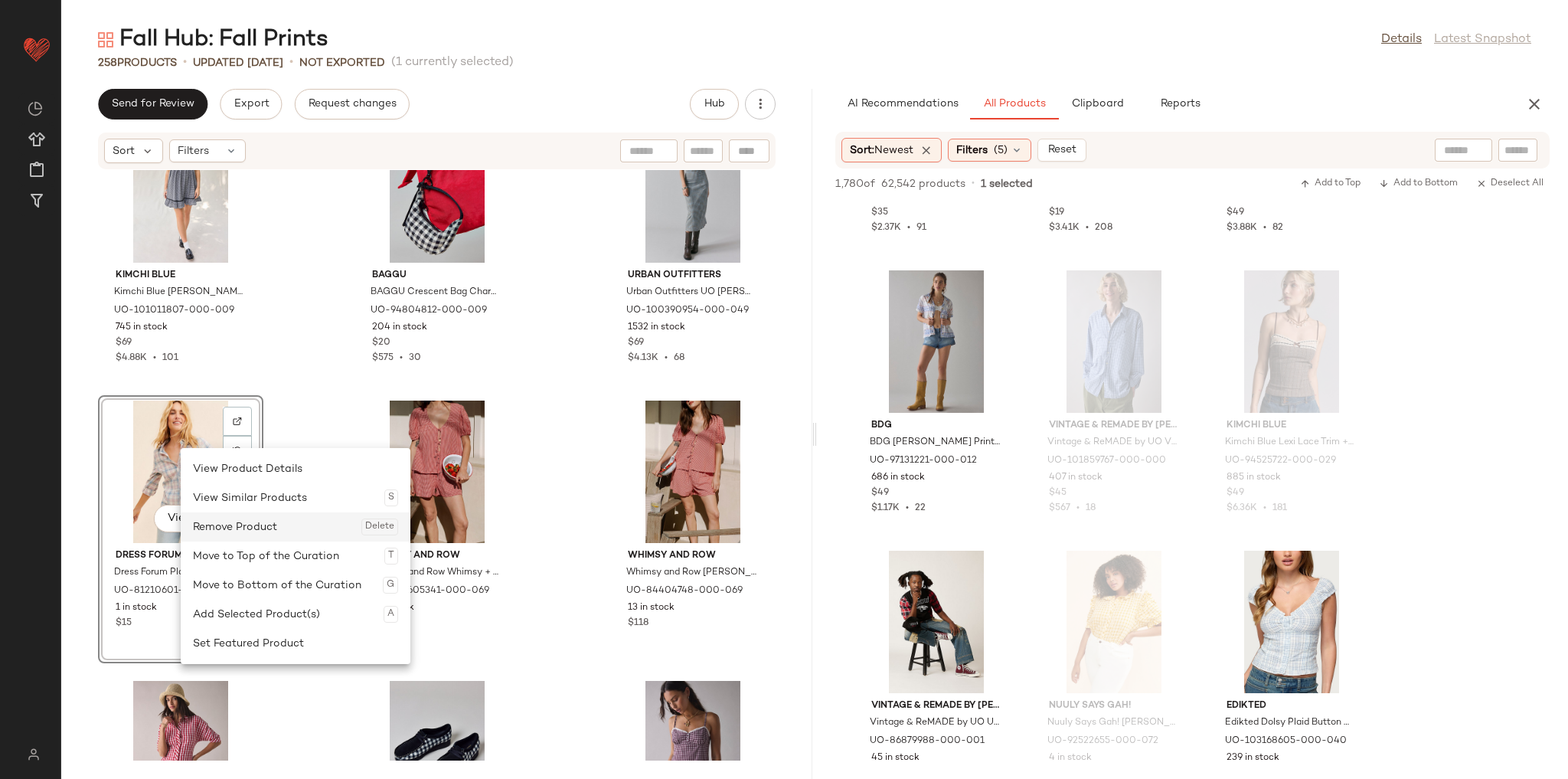
click at [234, 520] on div "Remove Product Delete" at bounding box center [296, 527] width 206 height 29
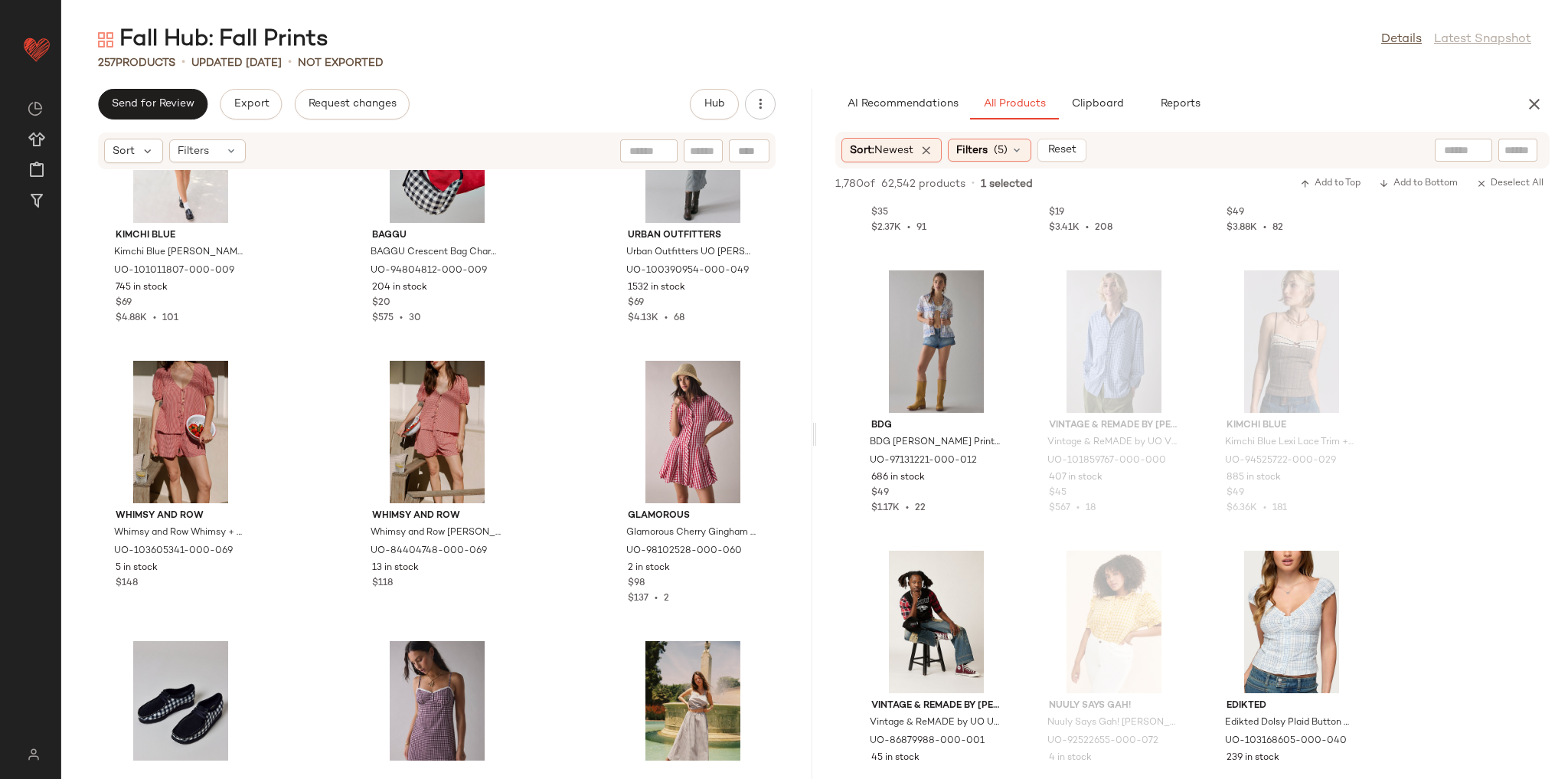
scroll to position [4055, 0]
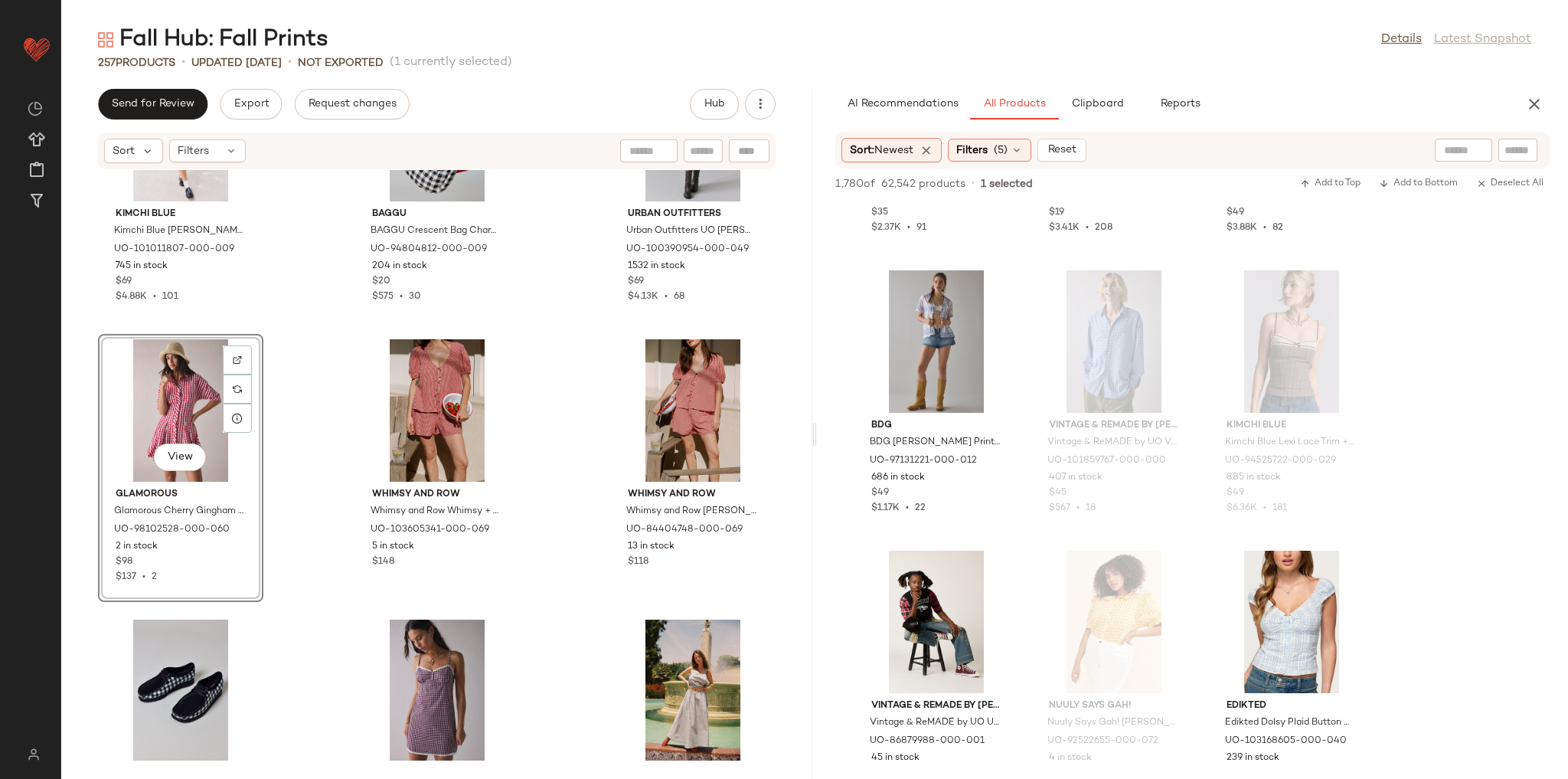
click at [328, 413] on div "Kimchi Blue Kimchi Blue [PERSON_NAME] Cotton Sleeveless Frock Mini Dress in Bla…" at bounding box center [436, 465] width 751 height 591
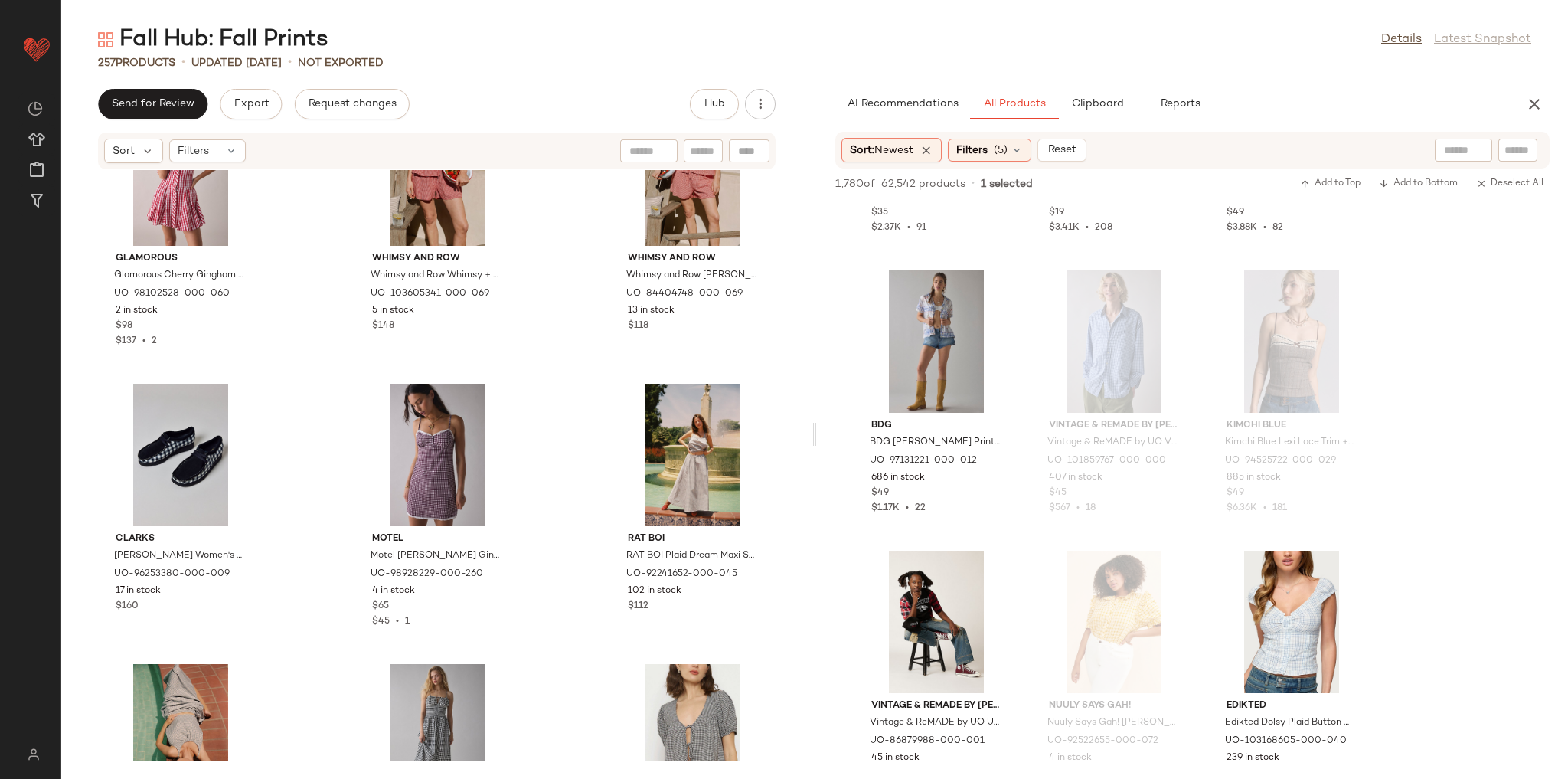
scroll to position [4300, 0]
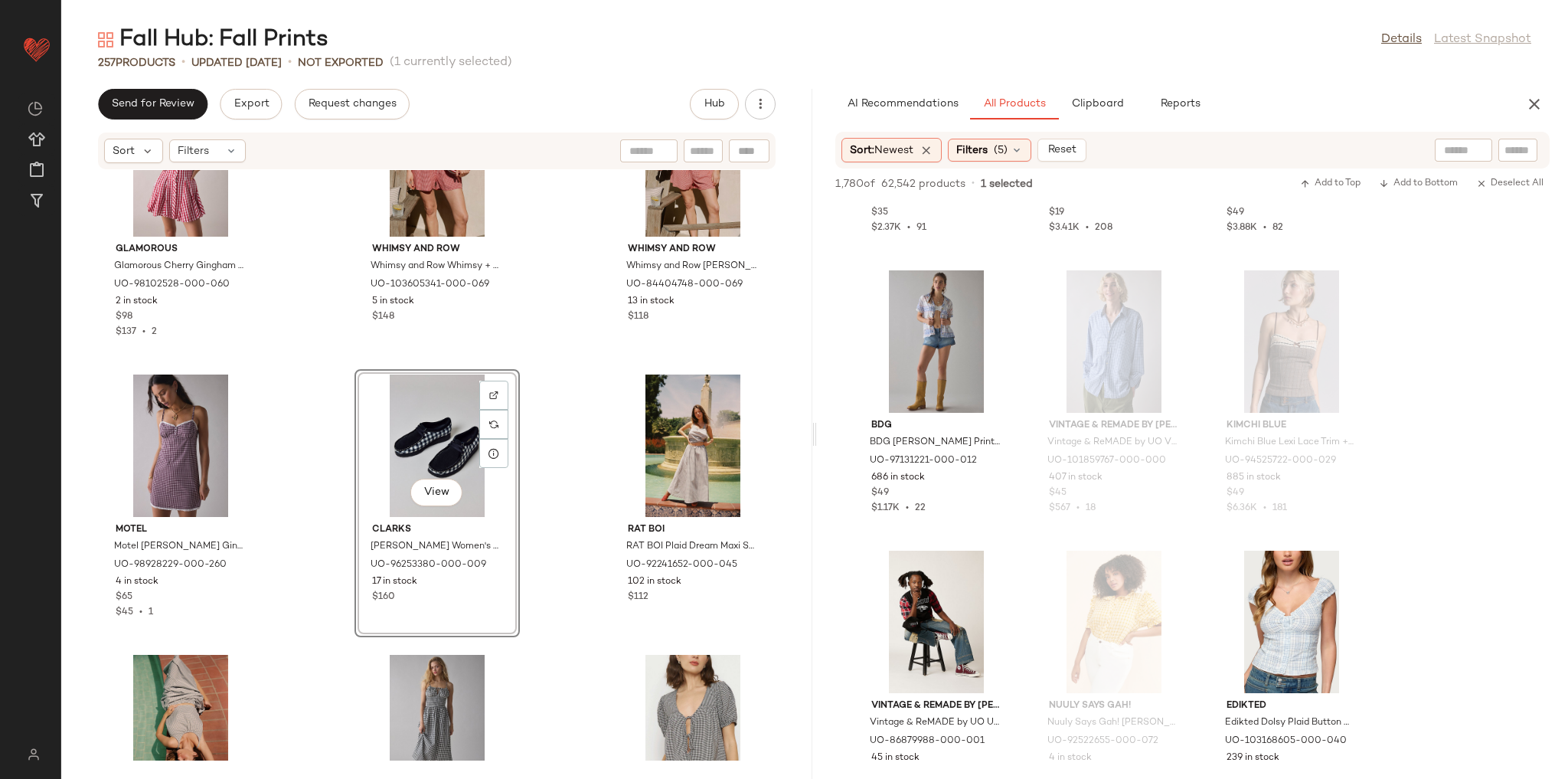
click at [523, 402] on div "Glamorous Glamorous Cherry Gingham Cotton Shirt Mini Dress in Cherry Gingham, W…" at bounding box center [436, 465] width 751 height 591
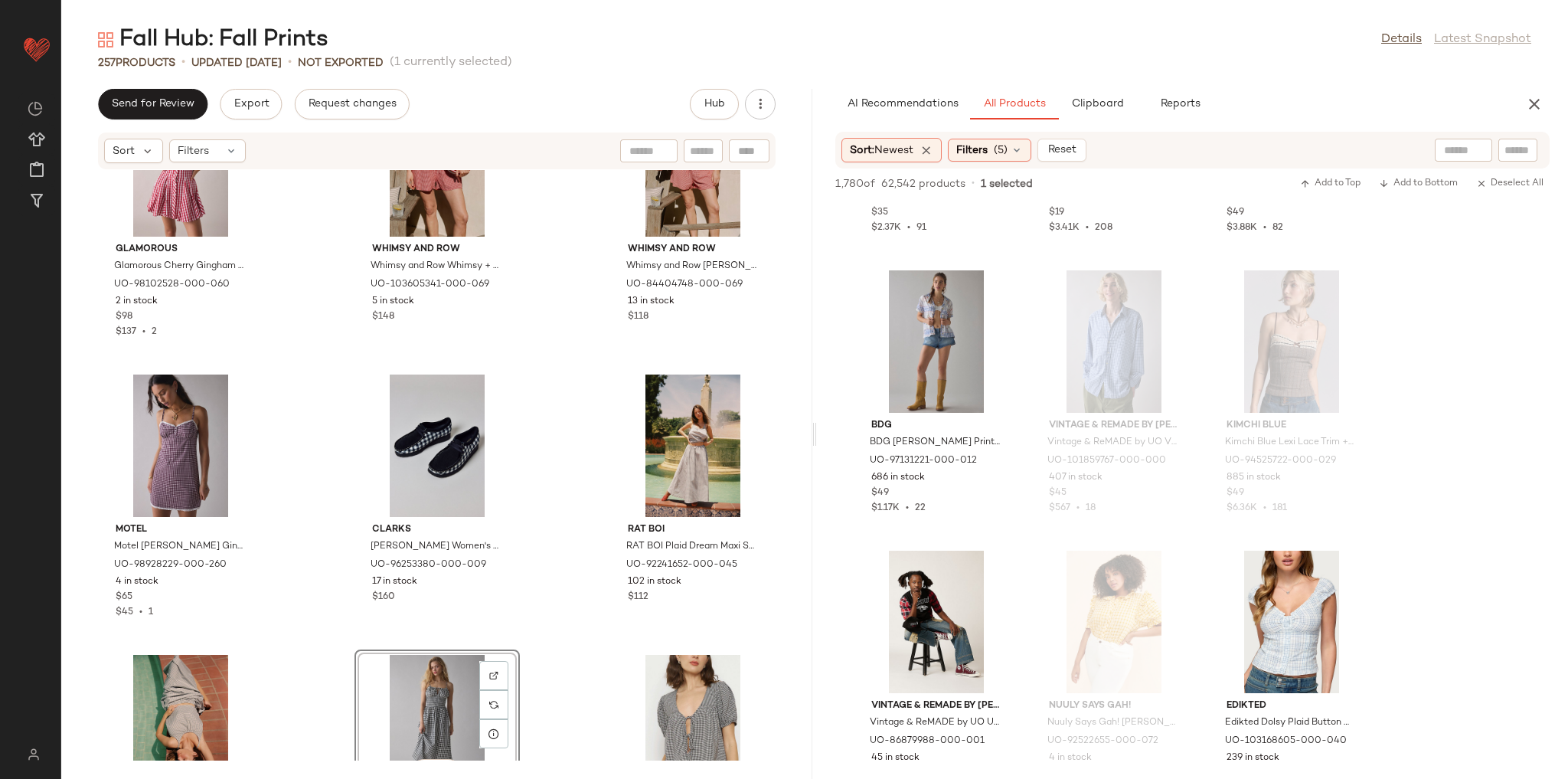
scroll to position [4302, 0]
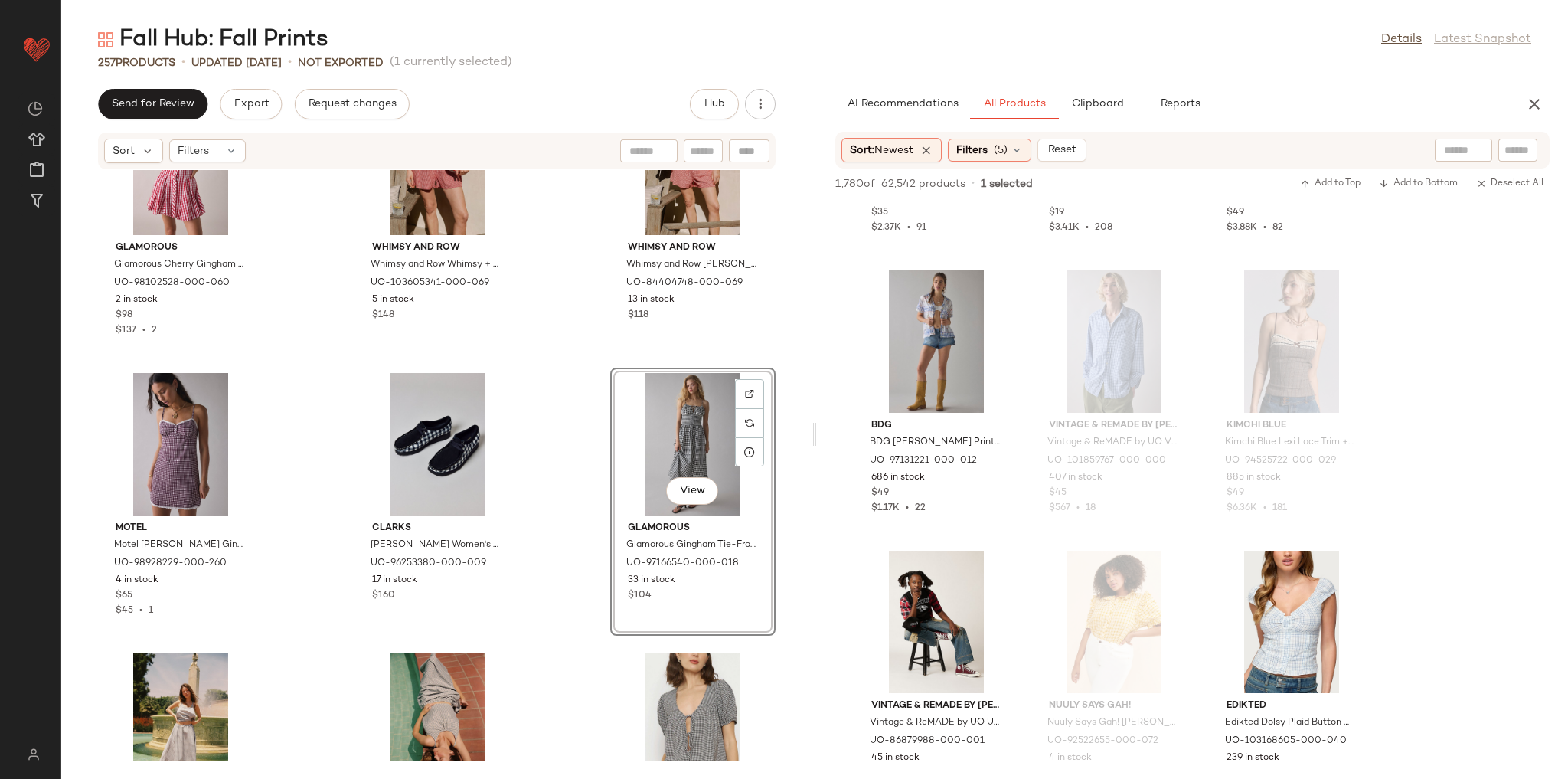
click at [579, 470] on div "Glamorous Glamorous Cherry Gingham Cotton Shirt Mini Dress in Cherry Gingham, W…" at bounding box center [436, 465] width 751 height 591
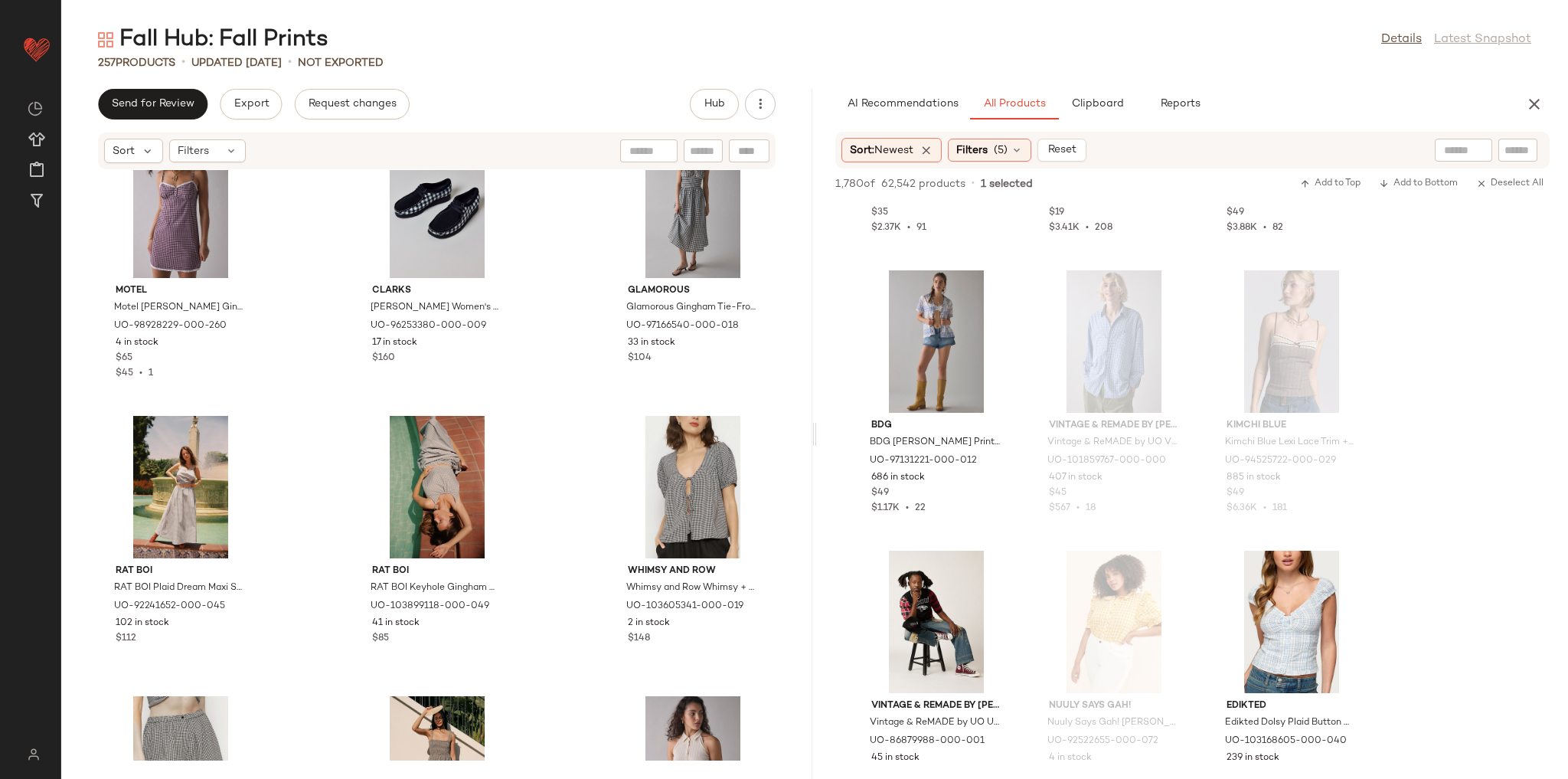
scroll to position [4608, 0]
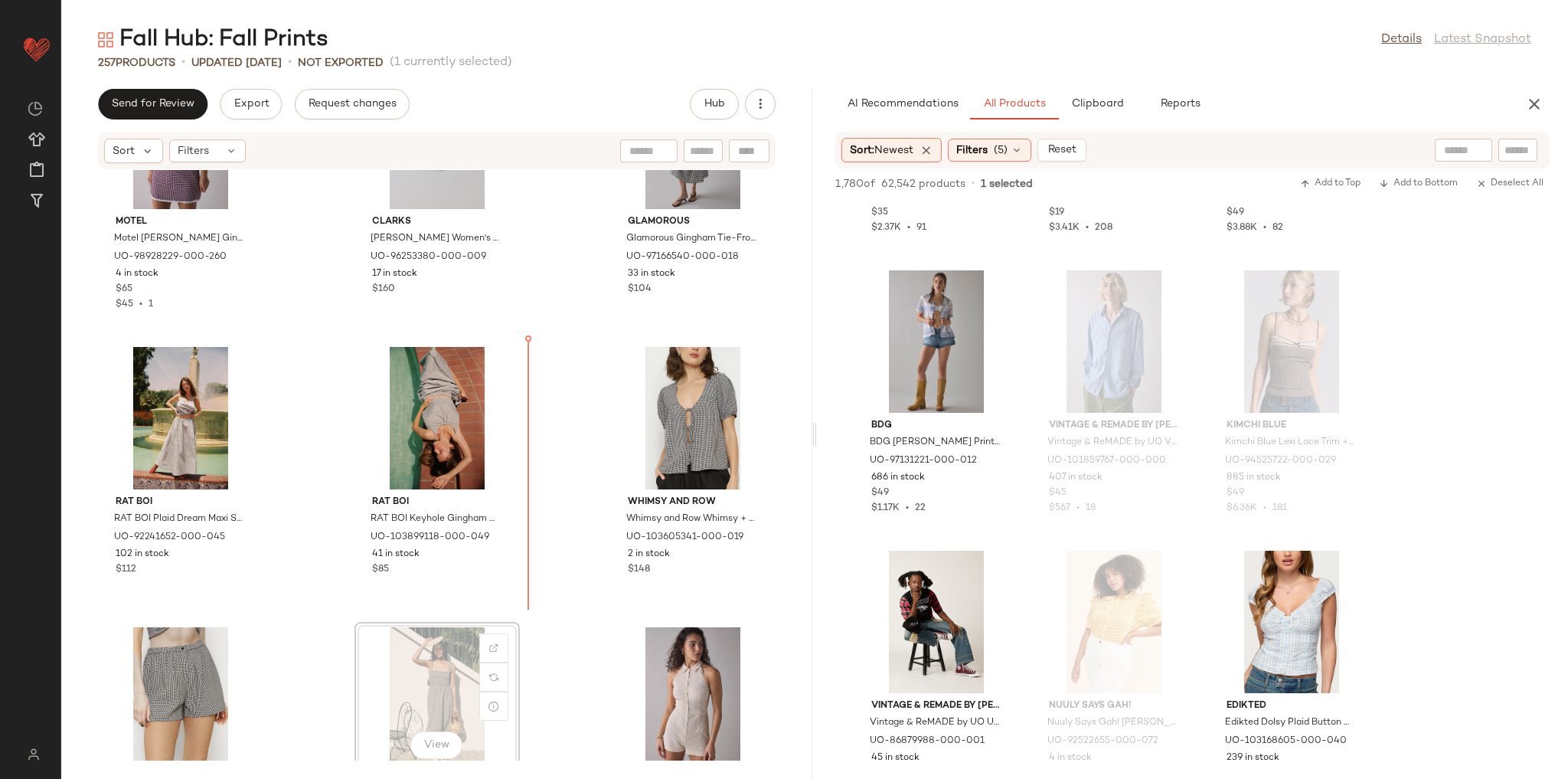
scroll to position [4609, 0]
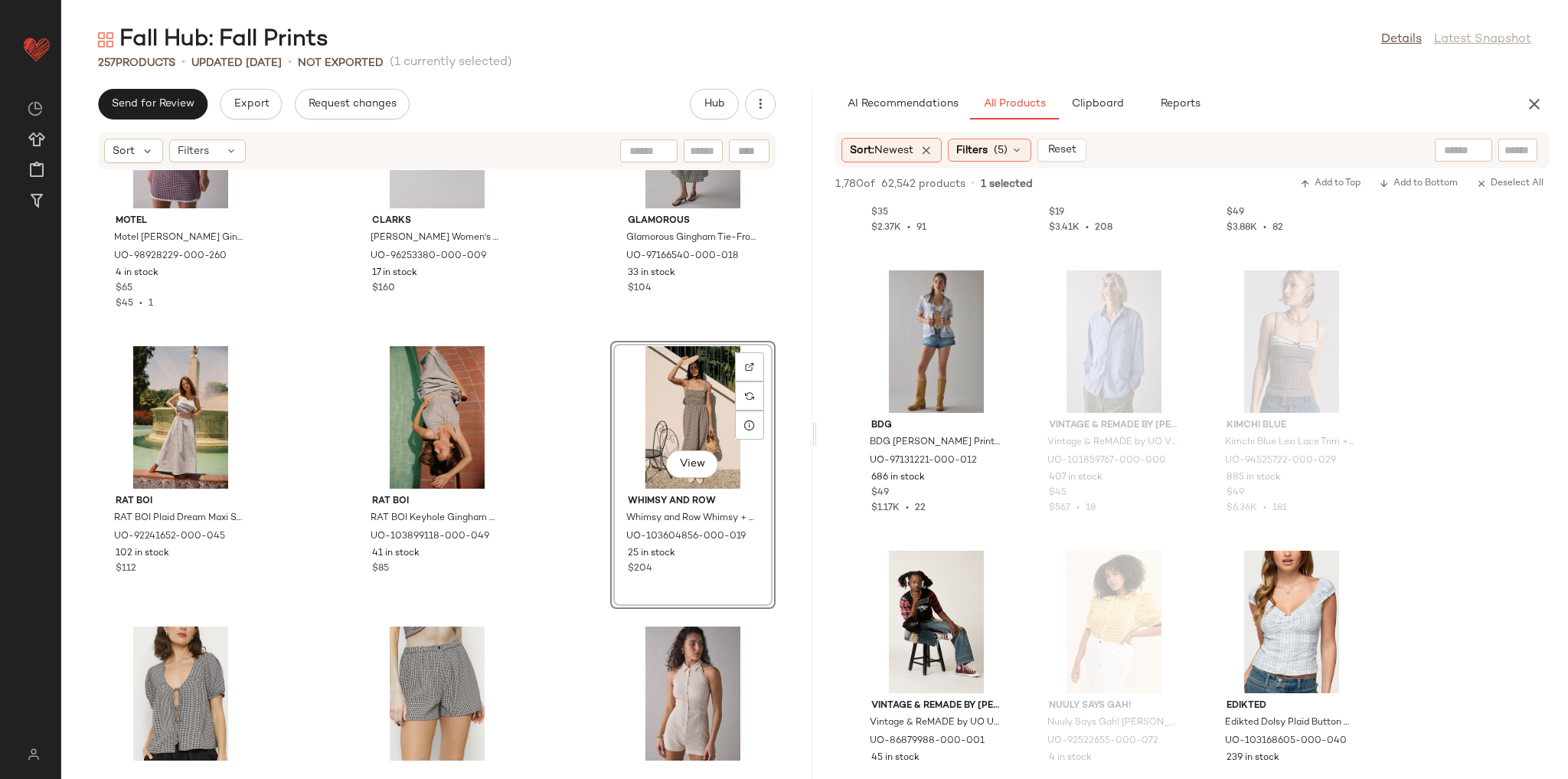
click at [573, 480] on div "Motel Motel Delphine Gingham Lace-Trim Cami Mini Dress in Mini Gingham Wine, Wo…" at bounding box center [436, 465] width 751 height 591
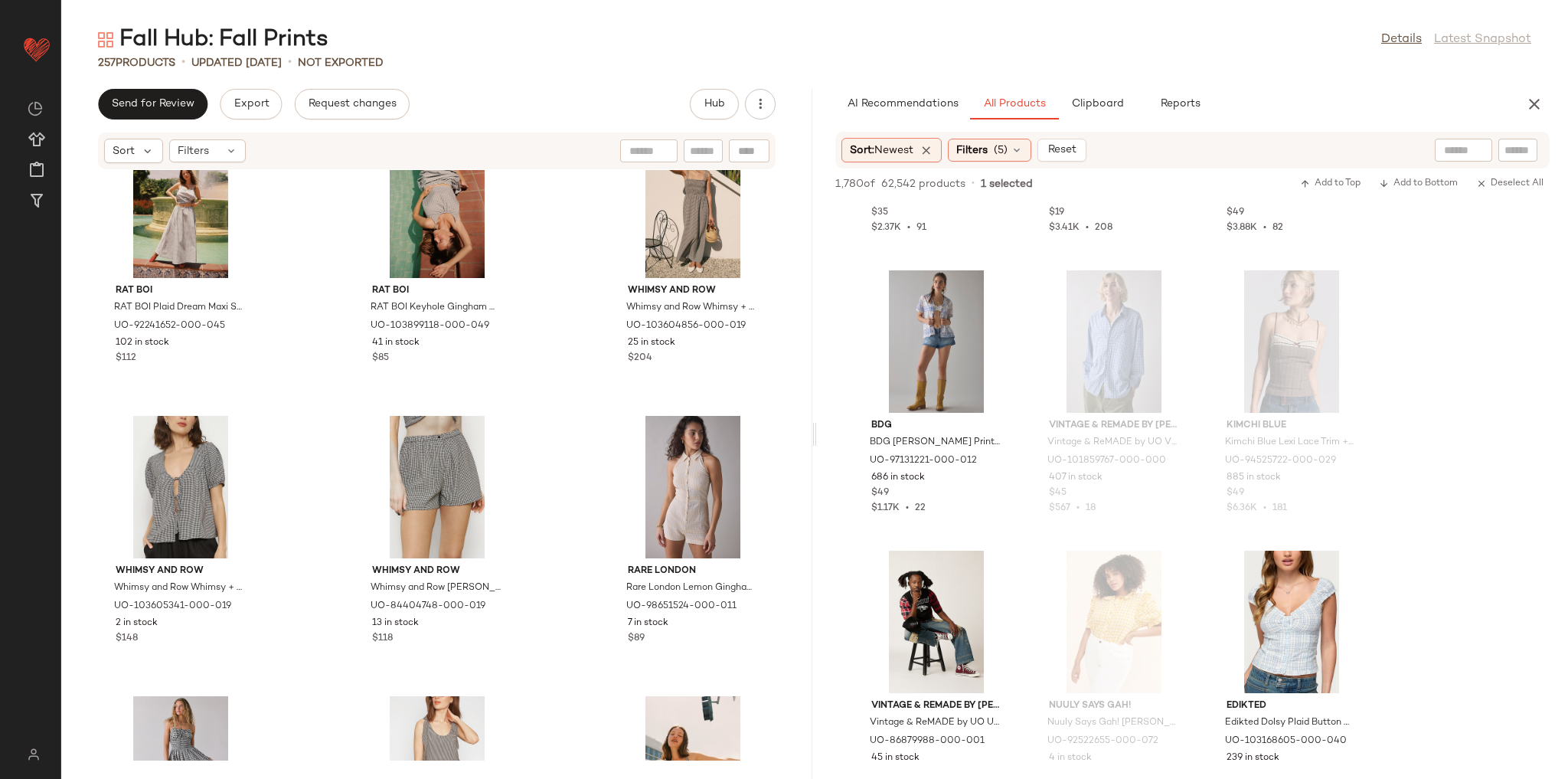
scroll to position [4915, 0]
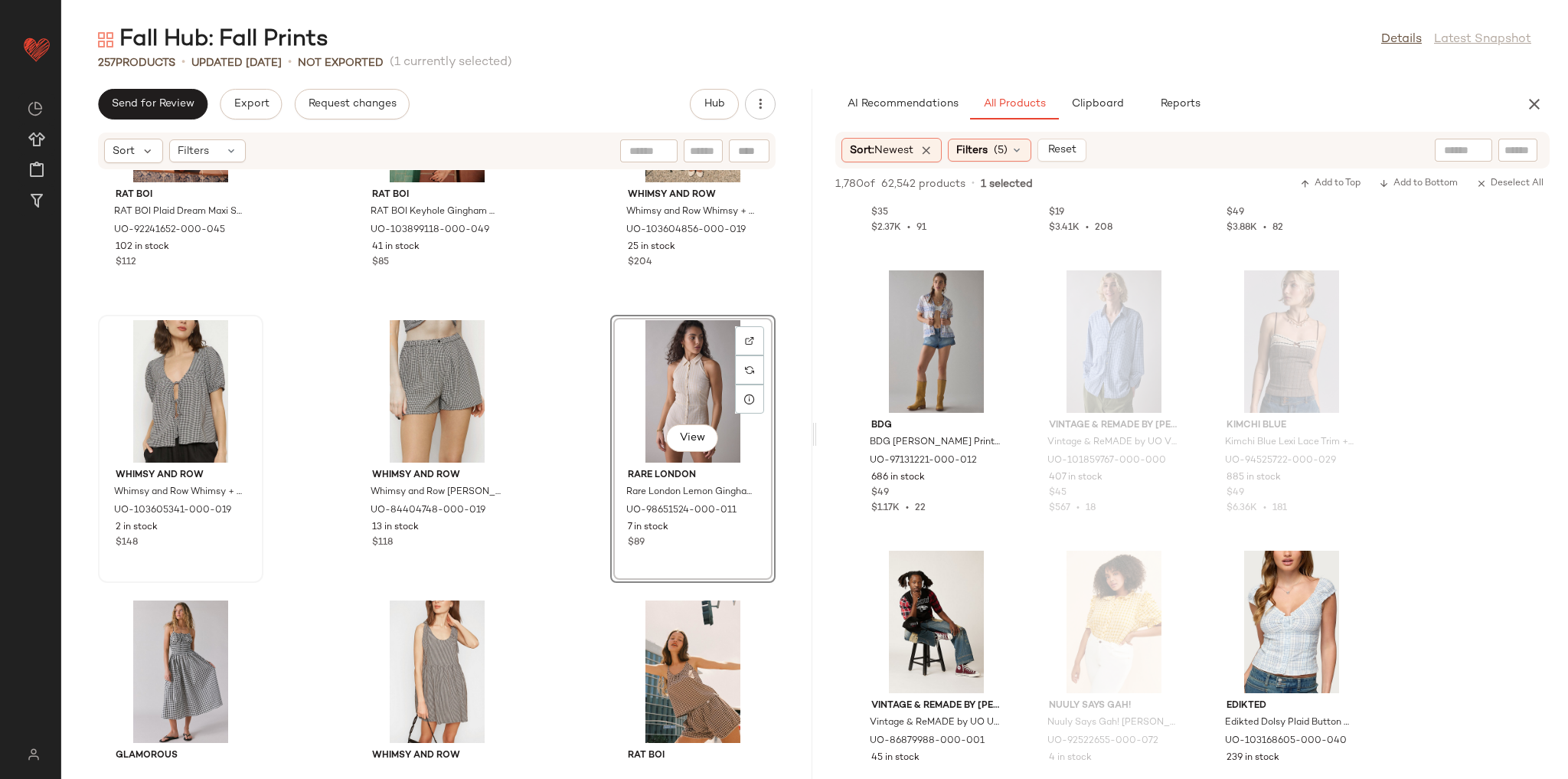
click at [244, 498] on span "Whimsy and Row Whimsy + Row Birdie Tie-Front Top in Black Gingham, Women's at U…" at bounding box center [179, 491] width 130 height 14
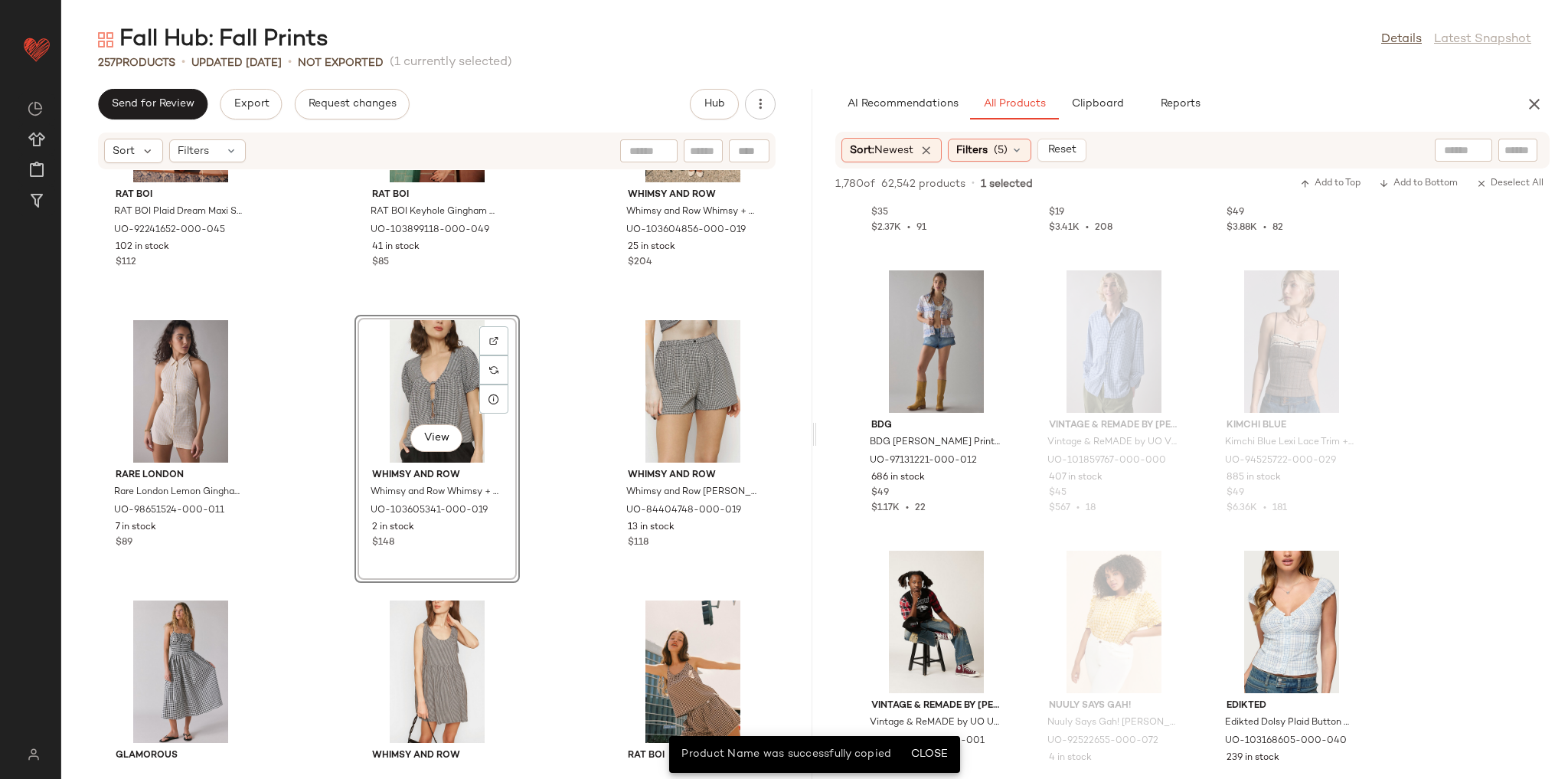
click at [316, 516] on div "RAT BOI RAT BOI Plaid Dream Maxi Skirt in Sky Gingham, Women's at Urban Outfitt…" at bounding box center [436, 465] width 751 height 591
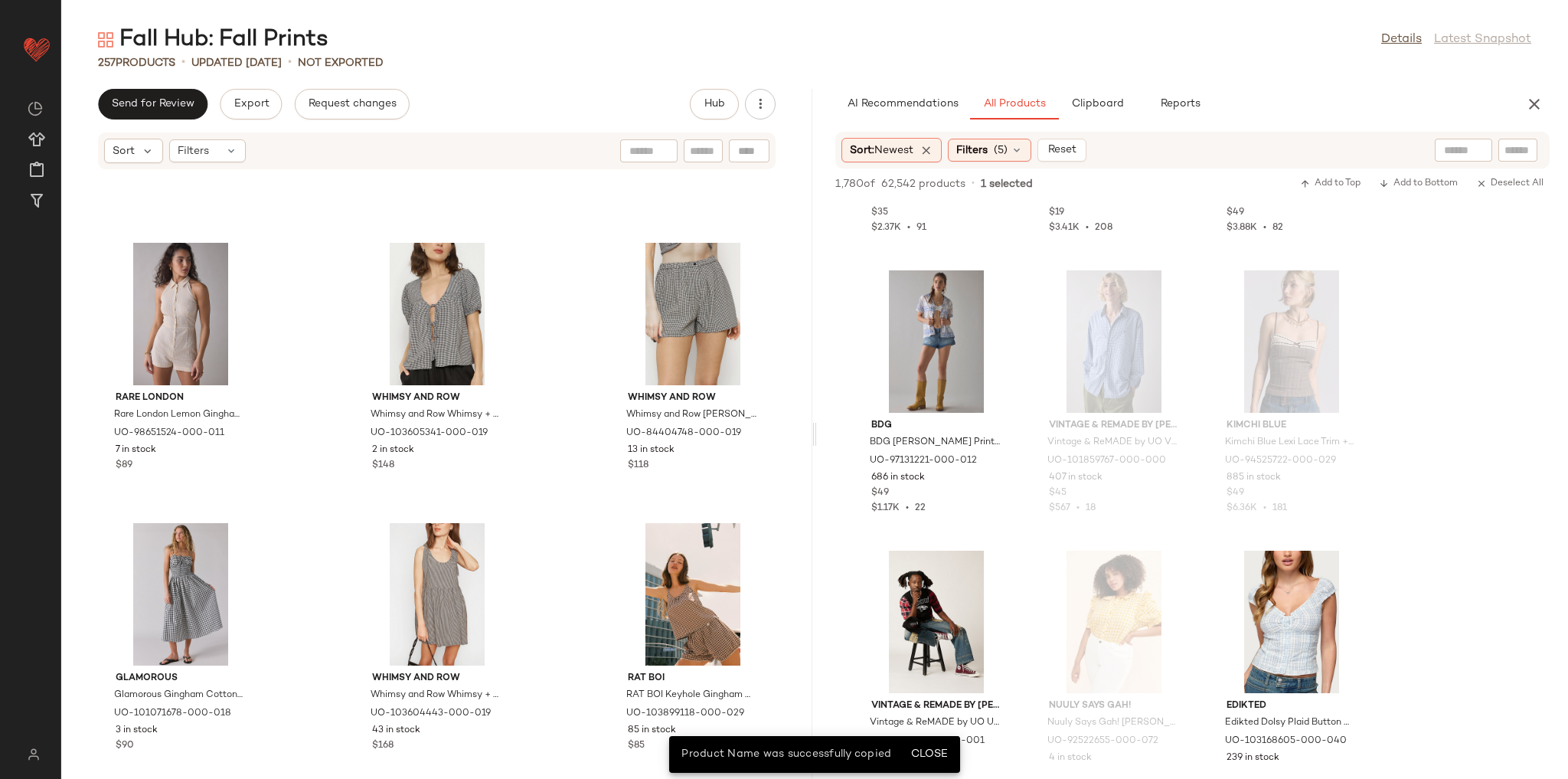
scroll to position [5160, 0]
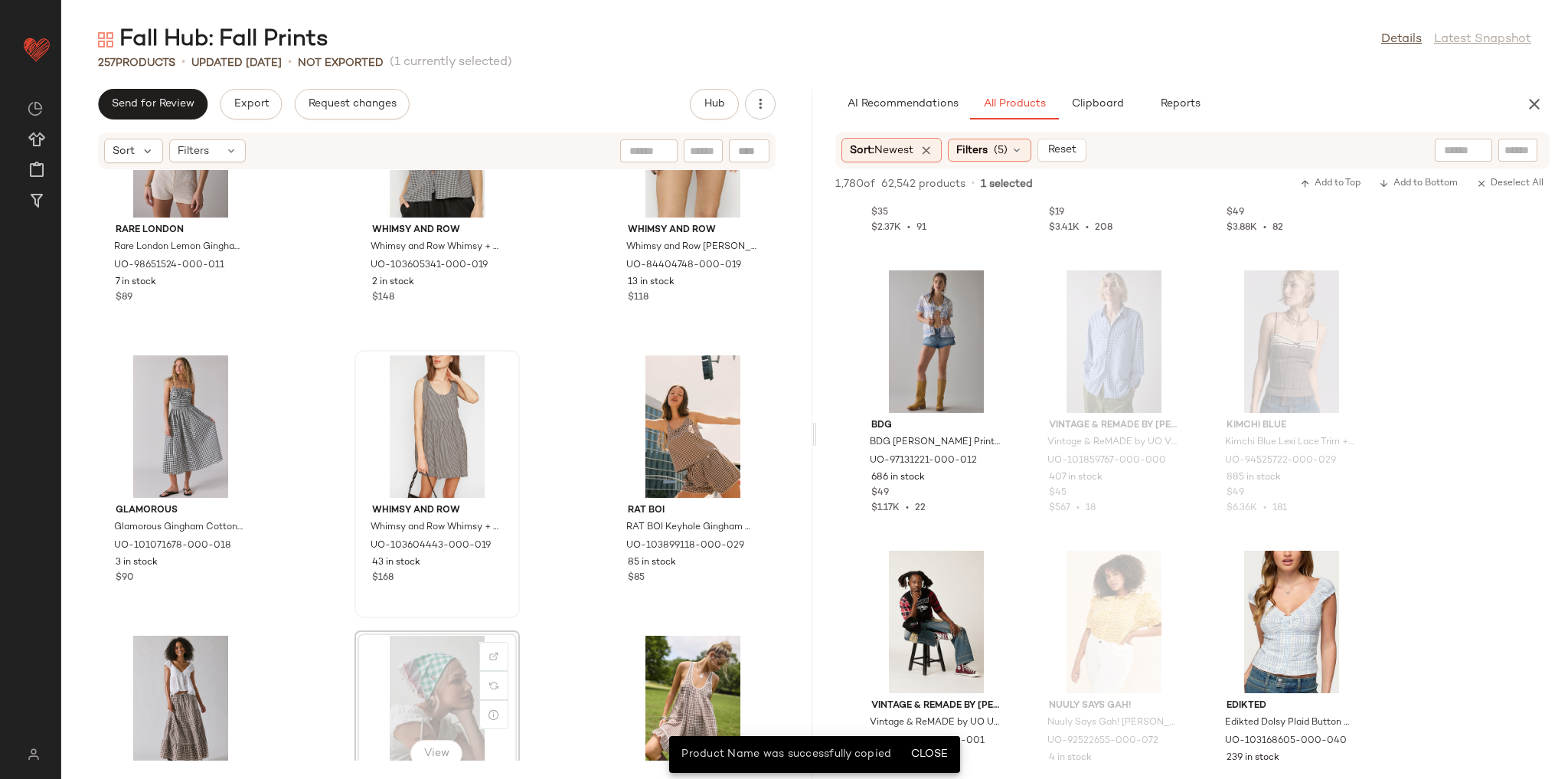
scroll to position [5161, 0]
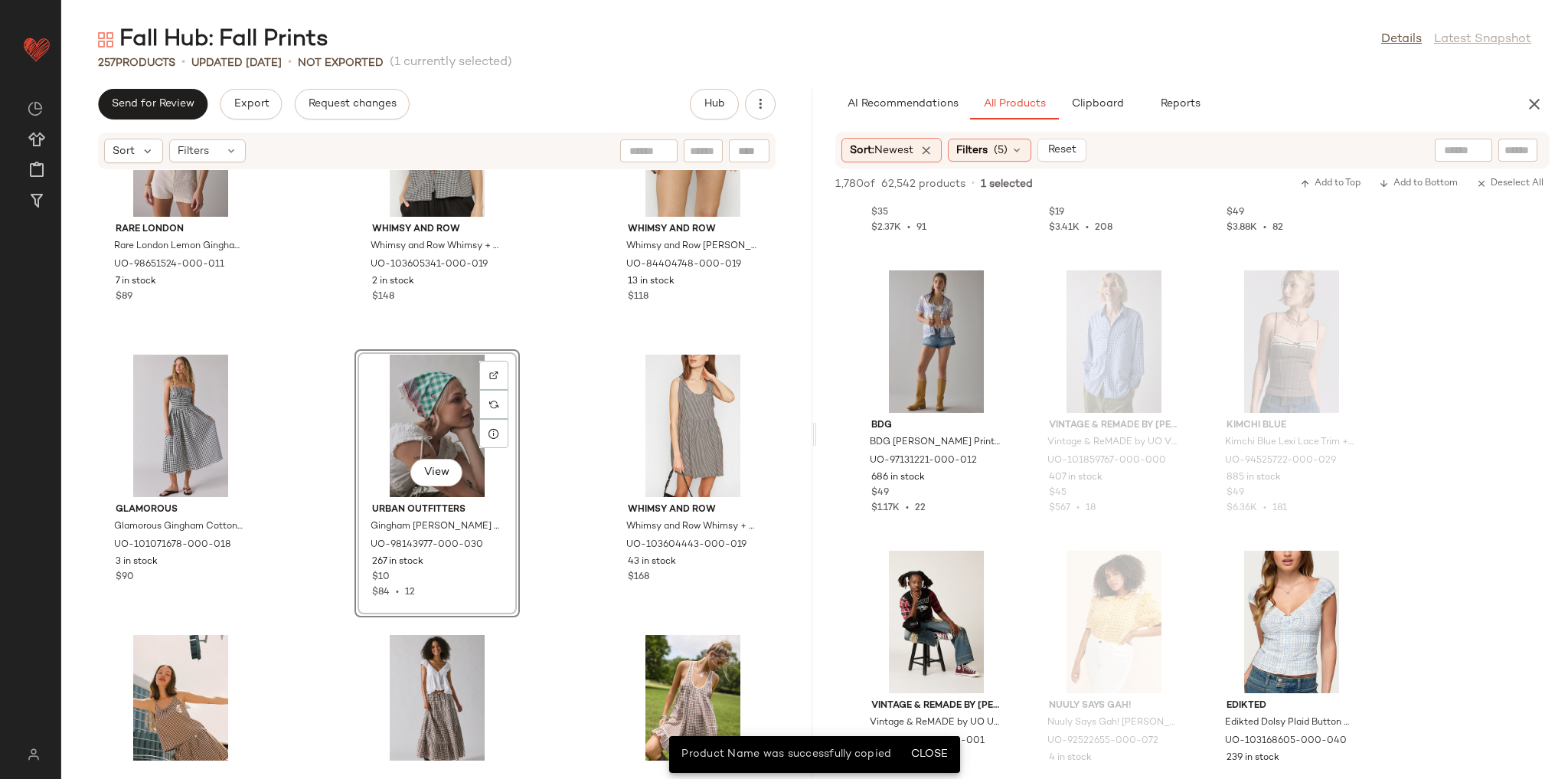
click at [557, 475] on div "Rare London Rare London Lemon Gingham Button-Front Romper in Lemon Gingham, Wom…" at bounding box center [436, 465] width 751 height 591
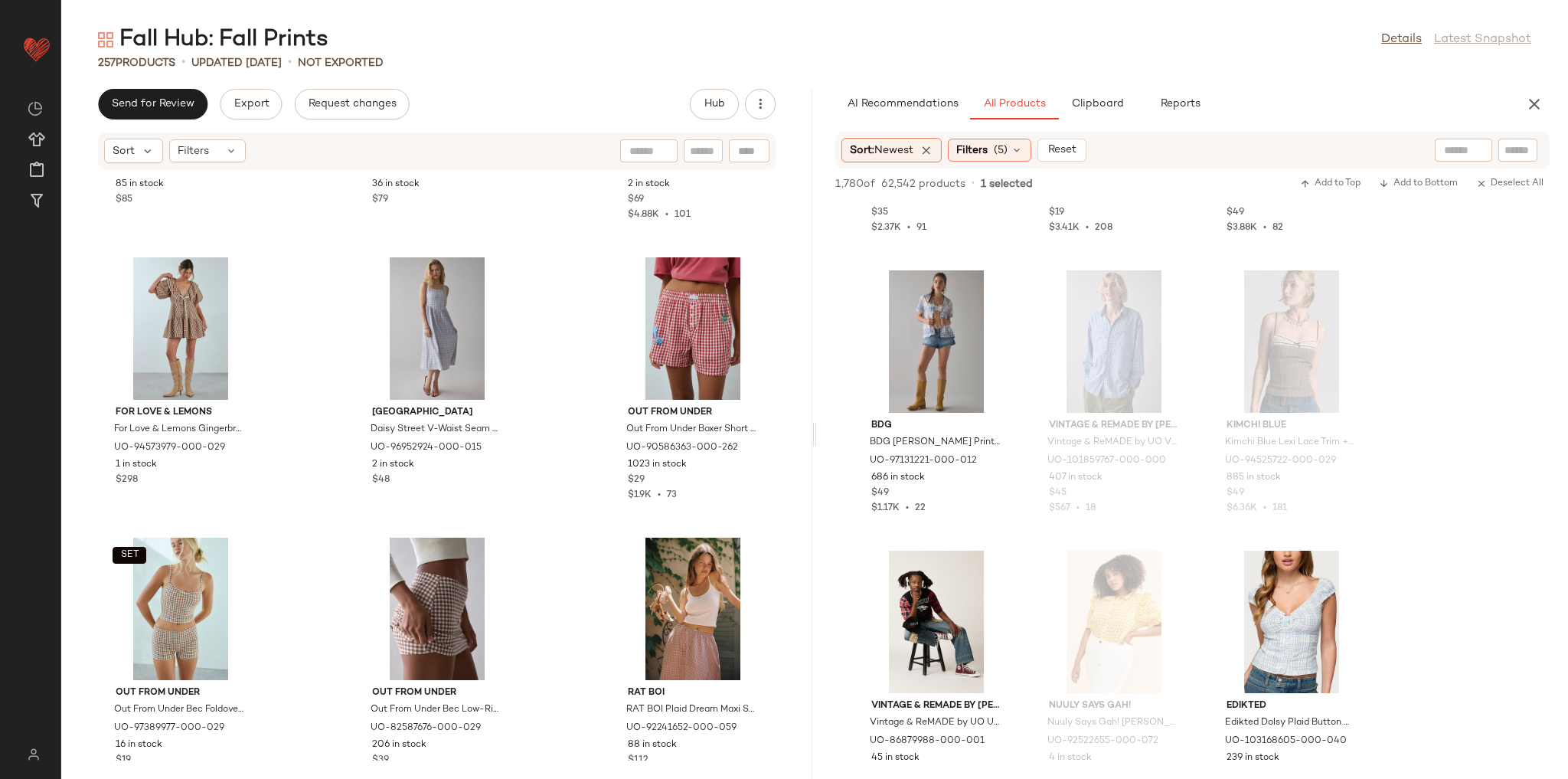
scroll to position [5834, 0]
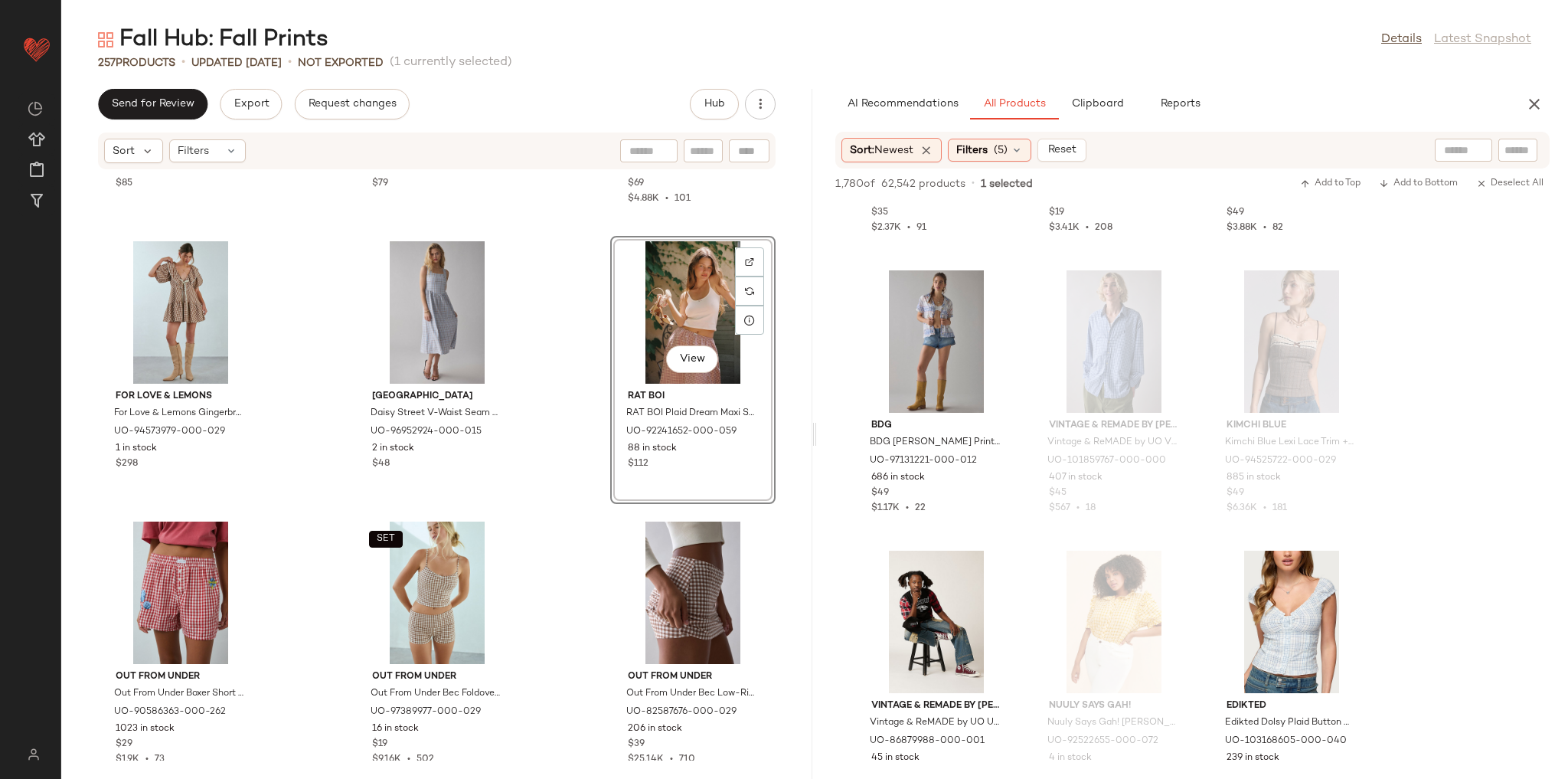
click at [565, 425] on div "RAT BOI RAT BOI Keyhole Gingham Cami in Teddy Gingham, Women's at Urban Outfitt…" at bounding box center [436, 465] width 751 height 591
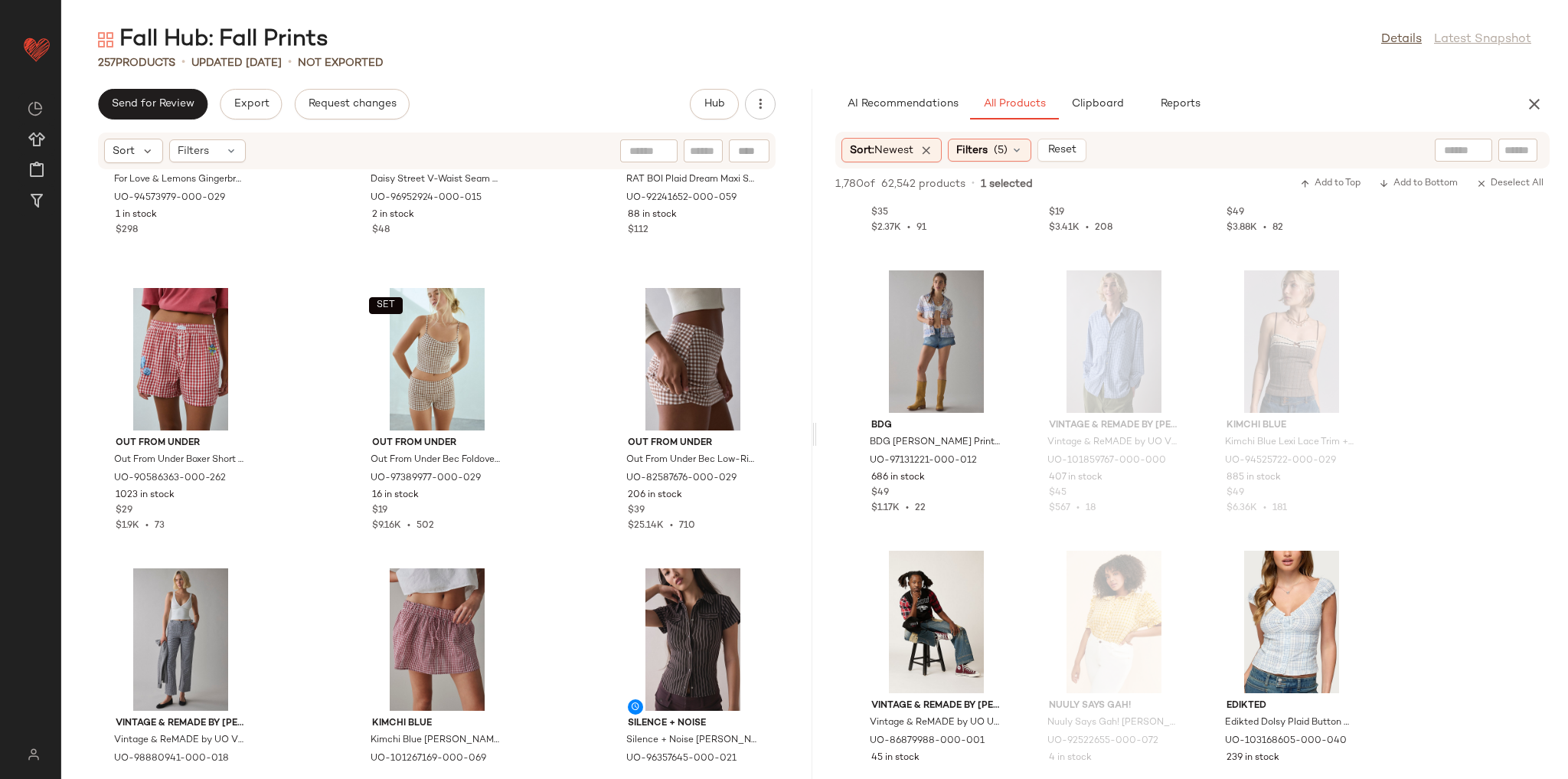
scroll to position [6080, 0]
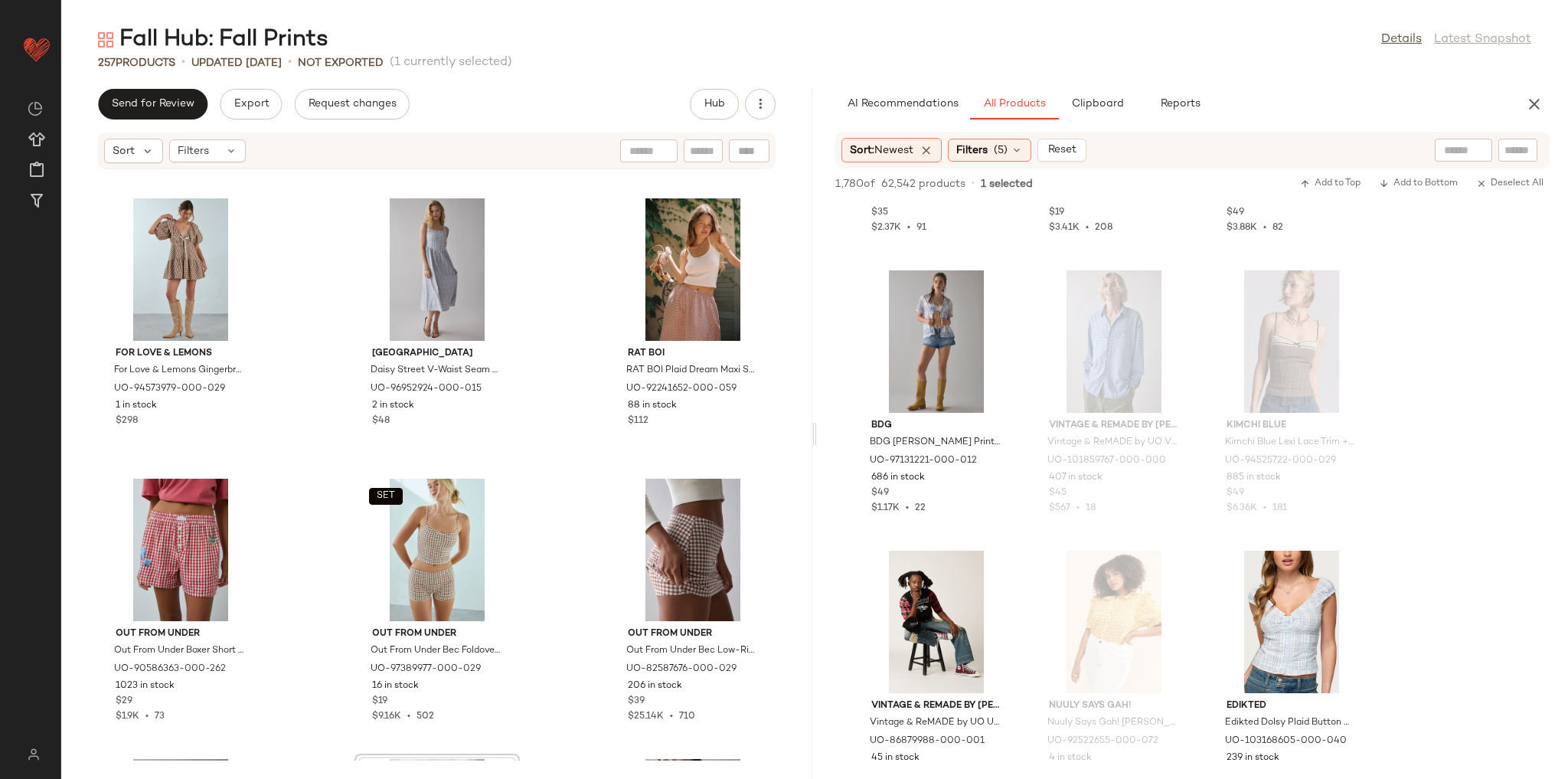
scroll to position [5844, 0]
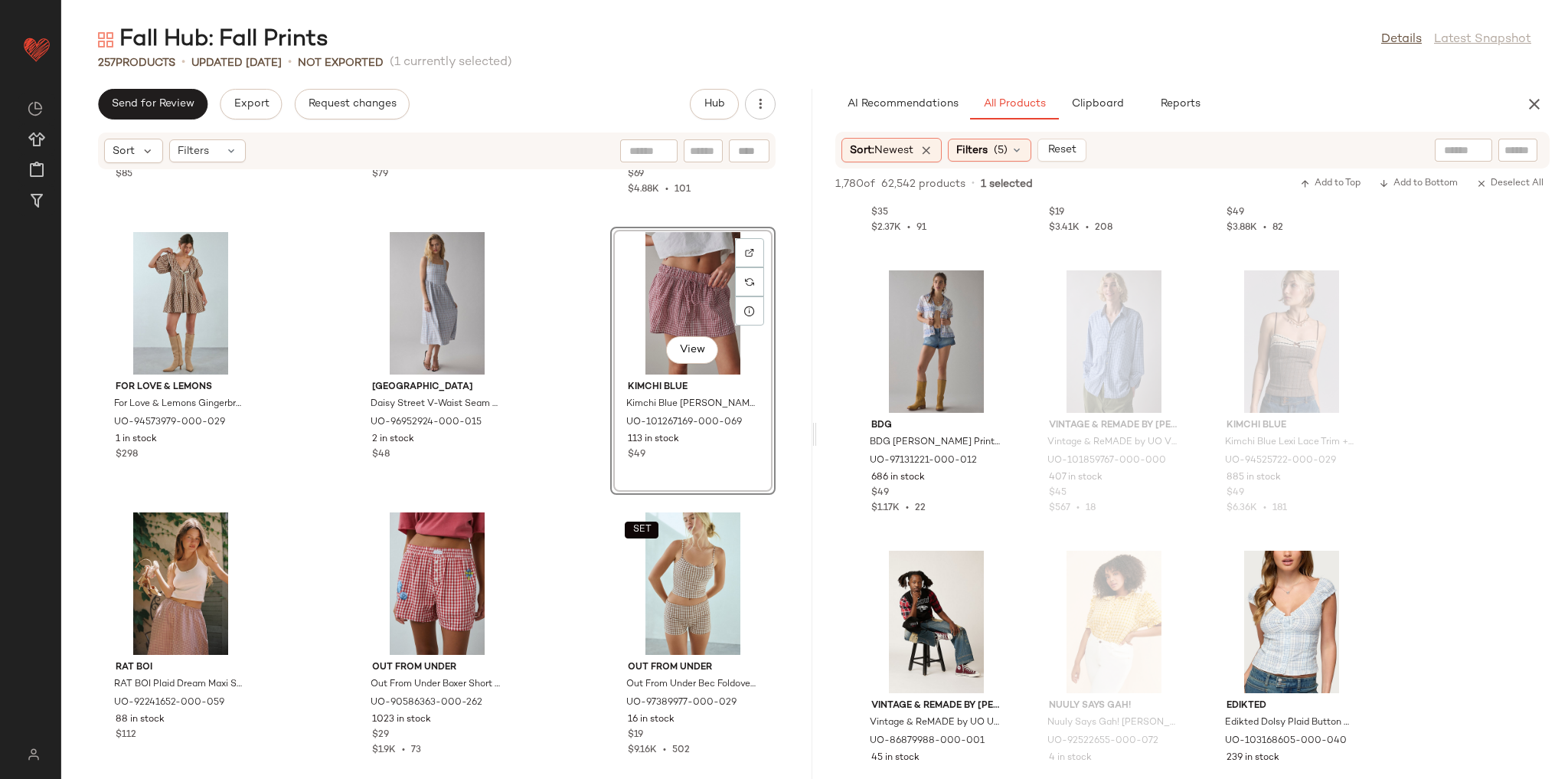
scroll to position [5844, 0]
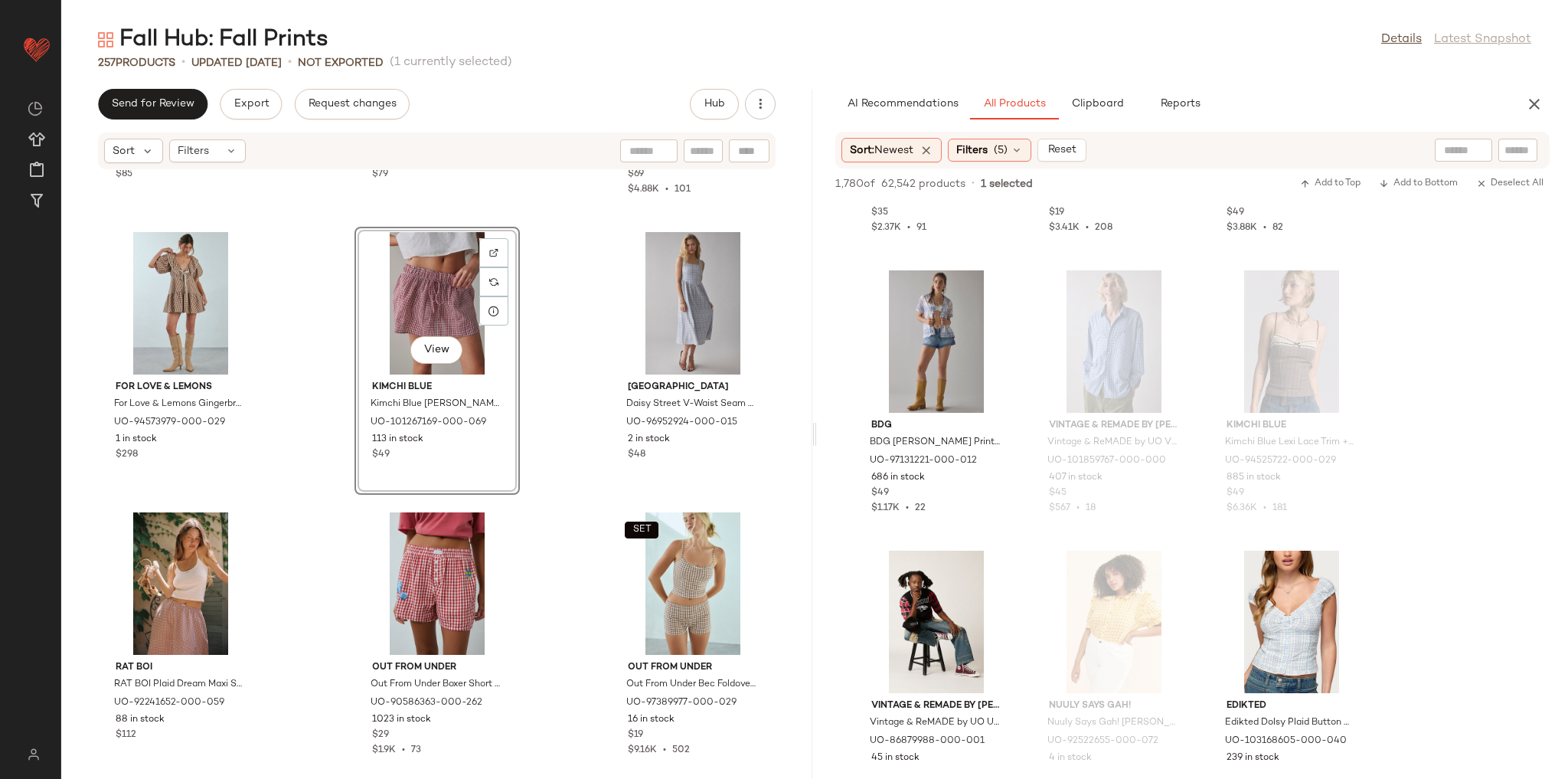
click at [570, 404] on div "RAT BOI RAT BOI Keyhole Gingham Cami in Teddy Gingham, Women's at Urban Outfitt…" at bounding box center [436, 465] width 751 height 591
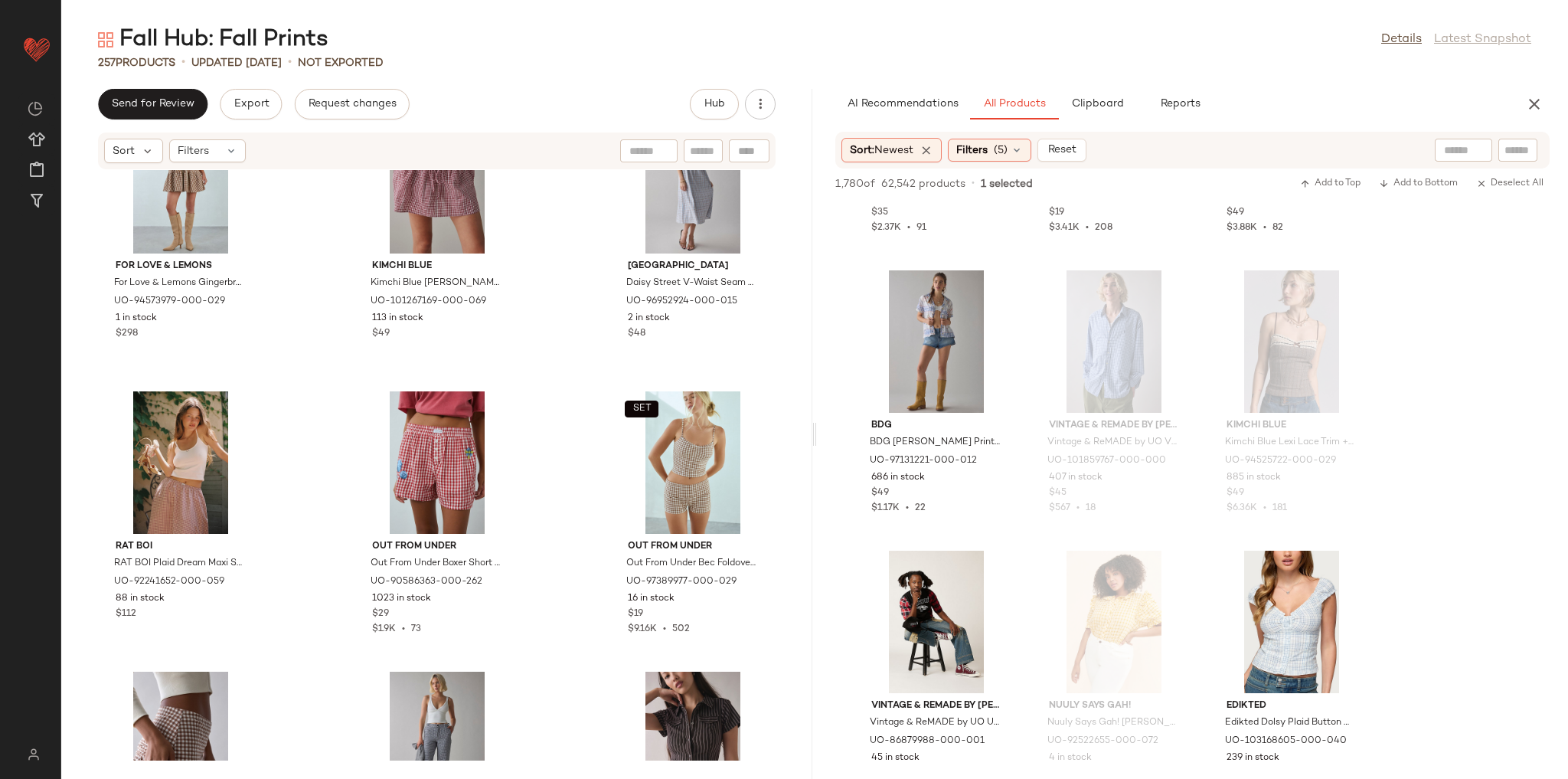
scroll to position [5966, 0]
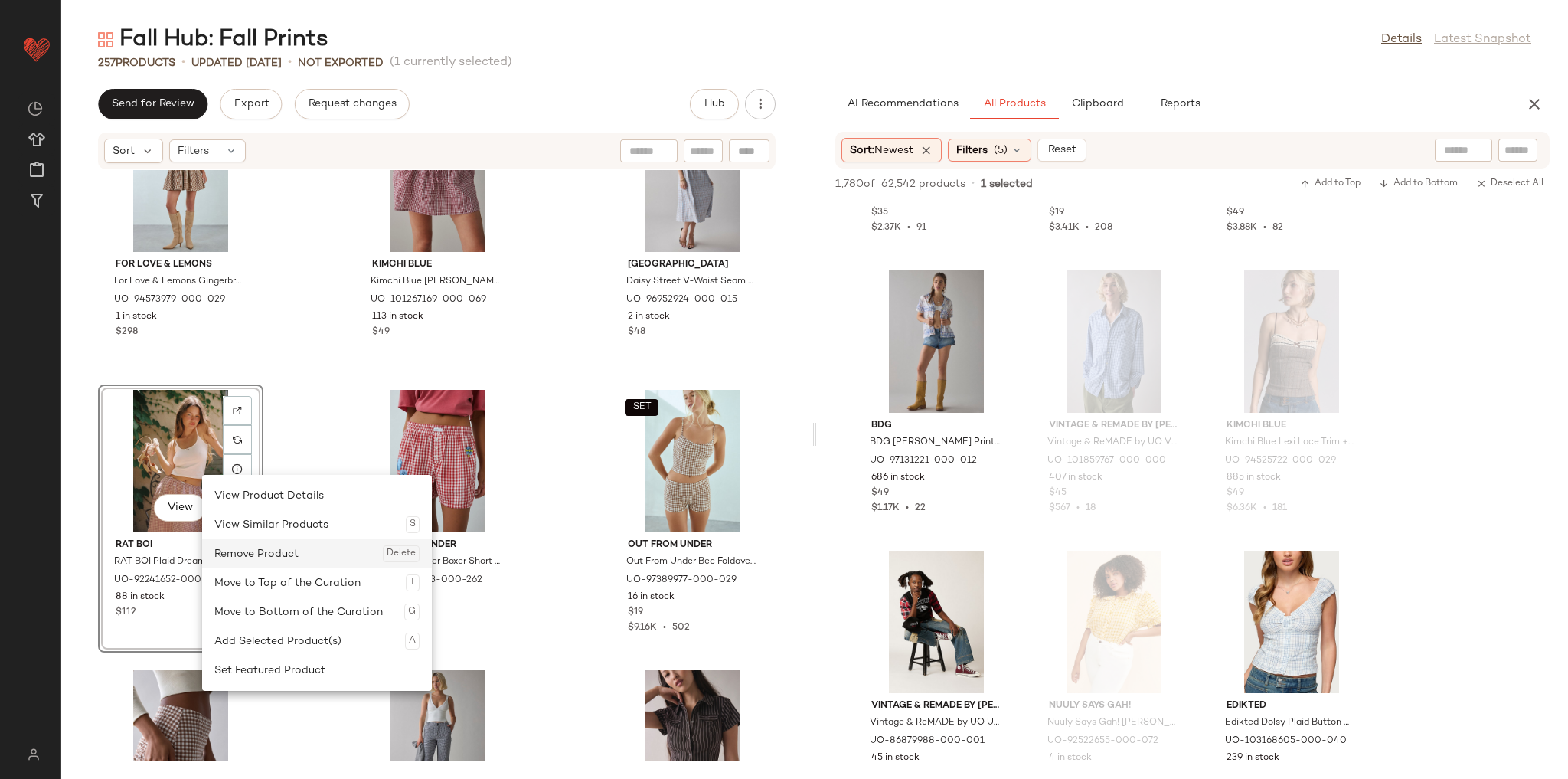
click at [261, 548] on div "Remove Product Delete" at bounding box center [317, 554] width 206 height 29
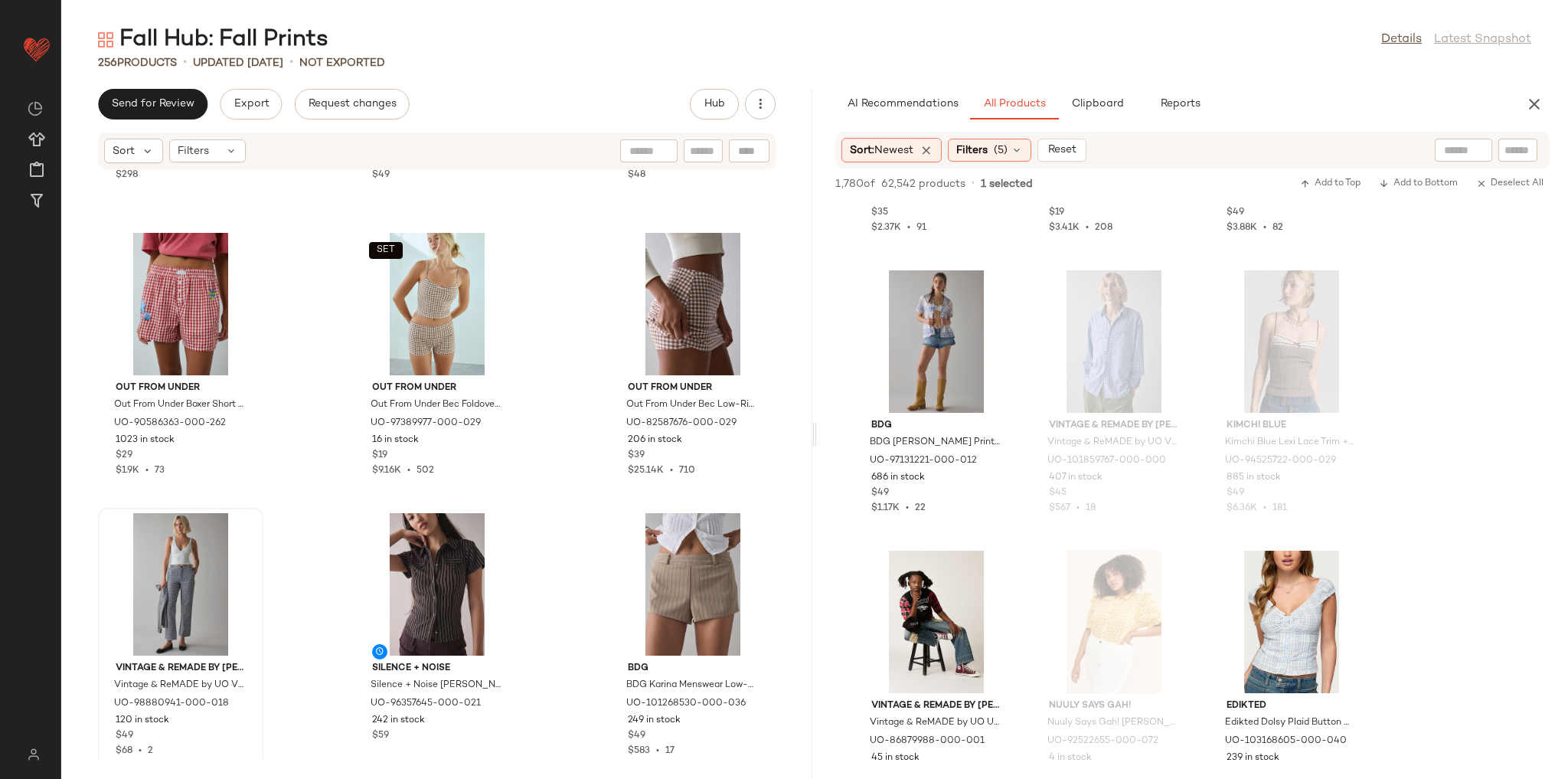
scroll to position [6150, 0]
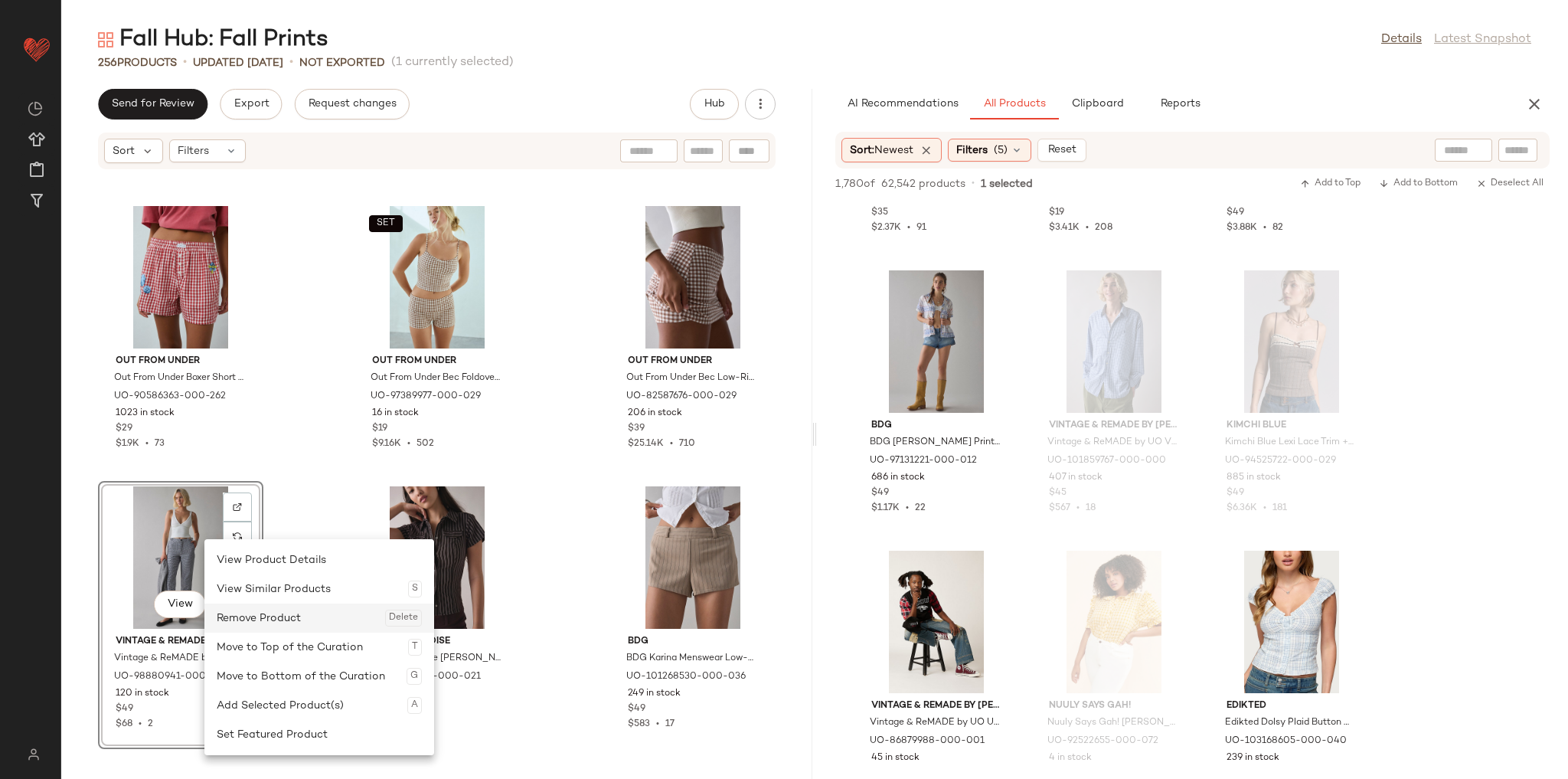
click at [250, 615] on div "Remove Product Delete" at bounding box center [319, 618] width 206 height 29
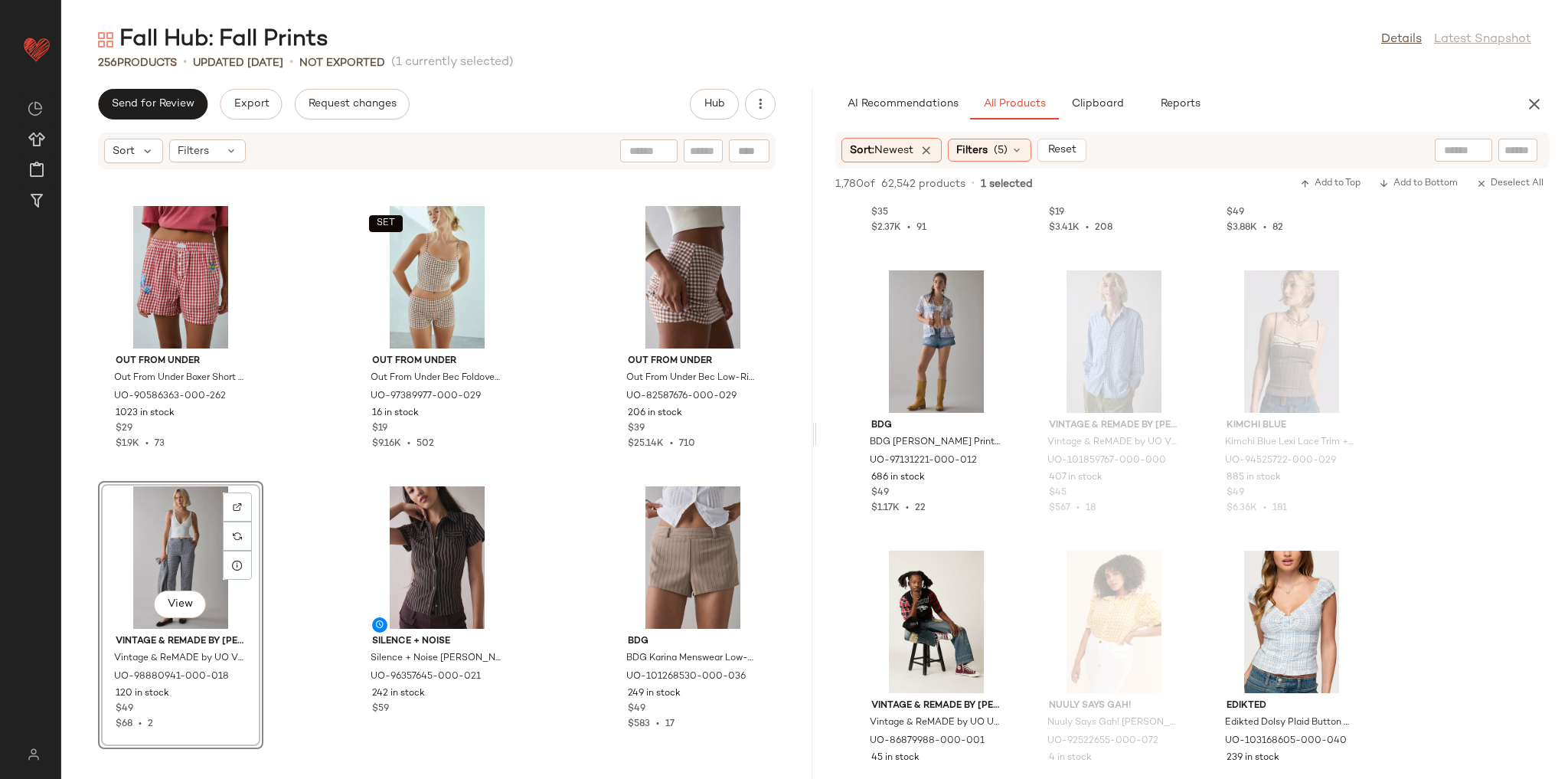
click at [307, 456] on div "For Love & Lemons For Love & Lemons Gingerbread Gingham Mini Dress in Brown, Wo…" at bounding box center [436, 465] width 751 height 591
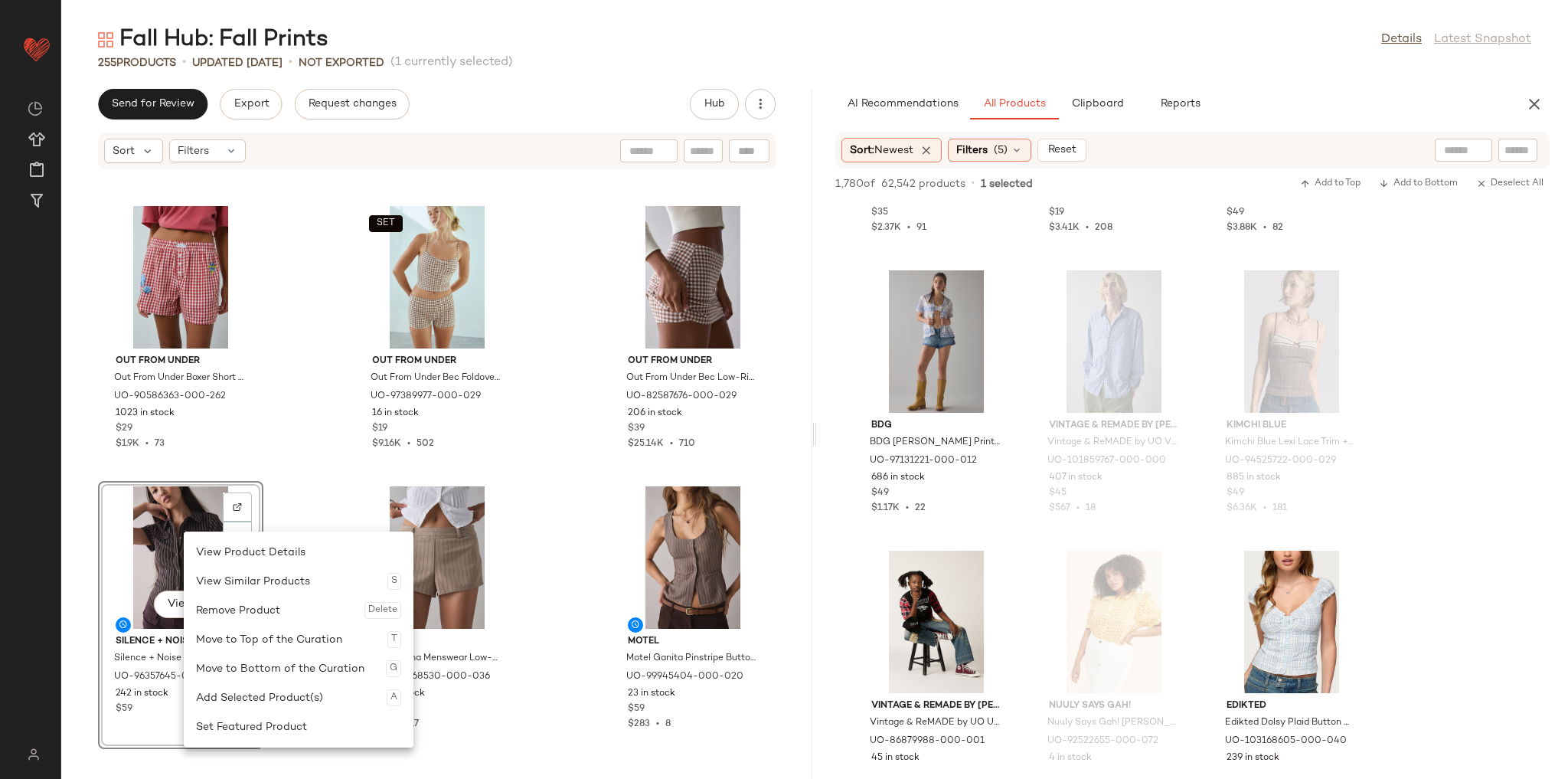
click at [278, 458] on div "For Love & Lemons For Love & Lemons Gingerbread Gingham Mini Dress in Brown, Wo…" at bounding box center [436, 465] width 751 height 591
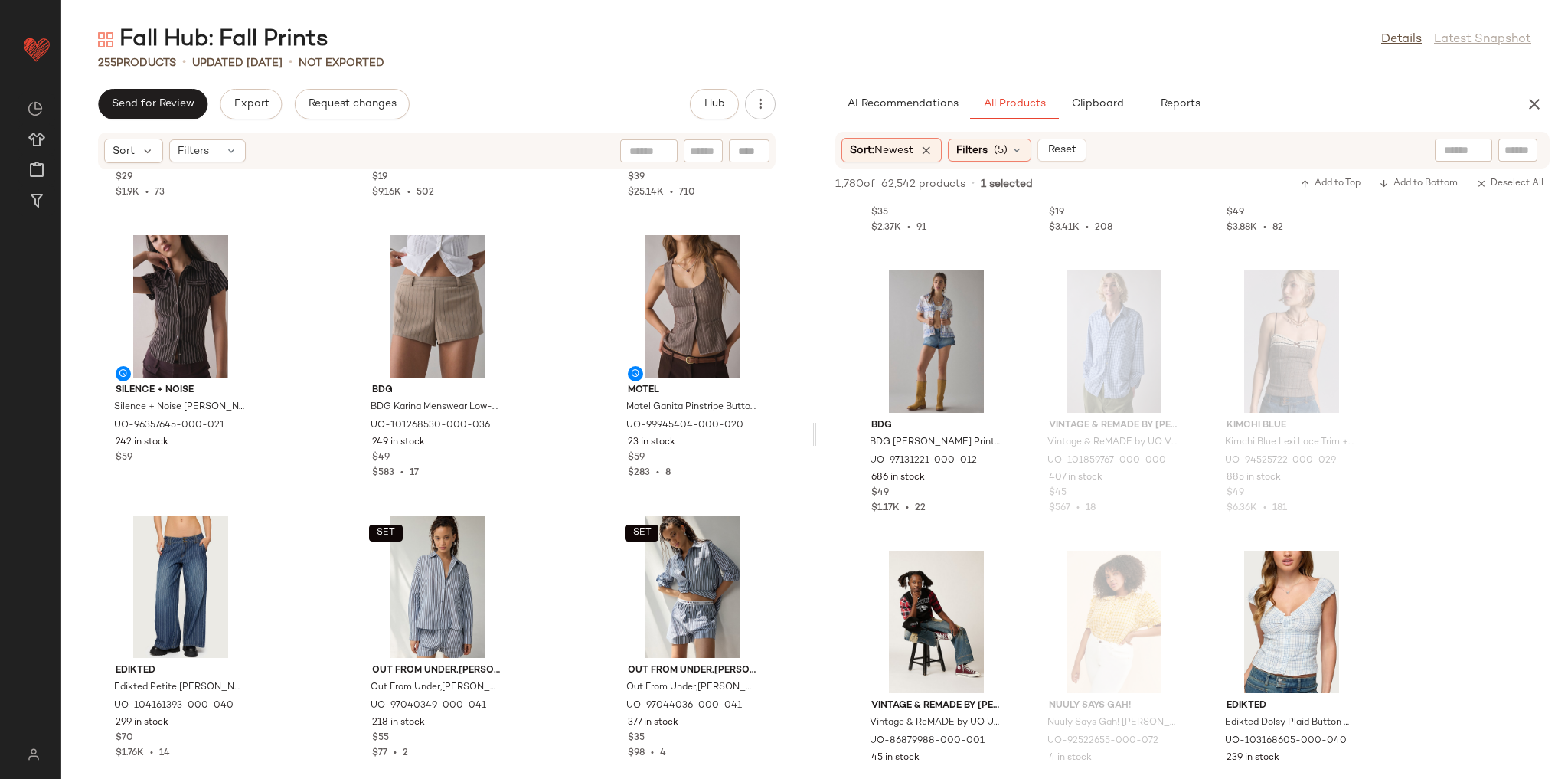
scroll to position [6395, 0]
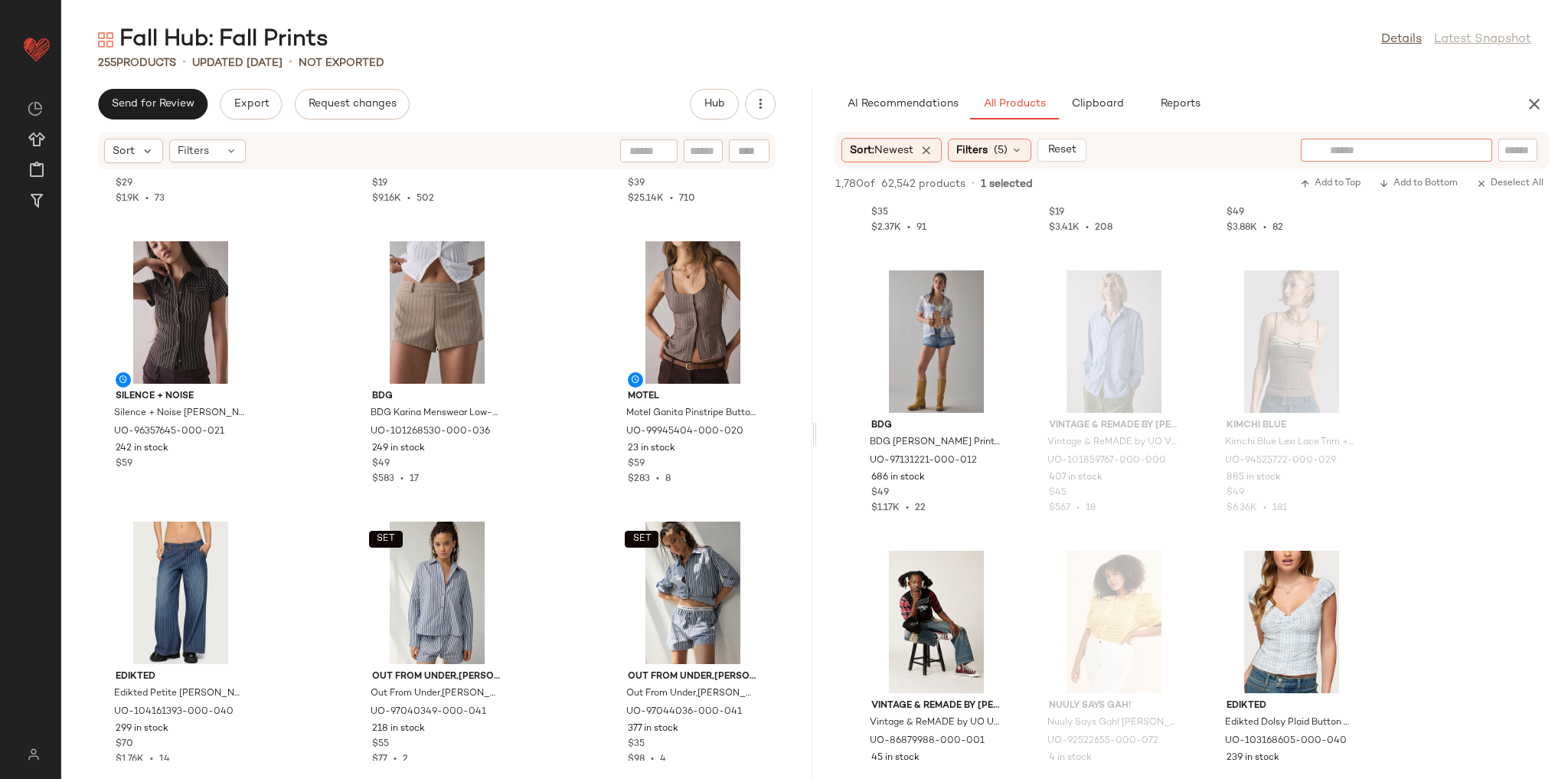
click at [1452, 150] on input "text" at bounding box center [1397, 151] width 133 height 16
type input "*******"
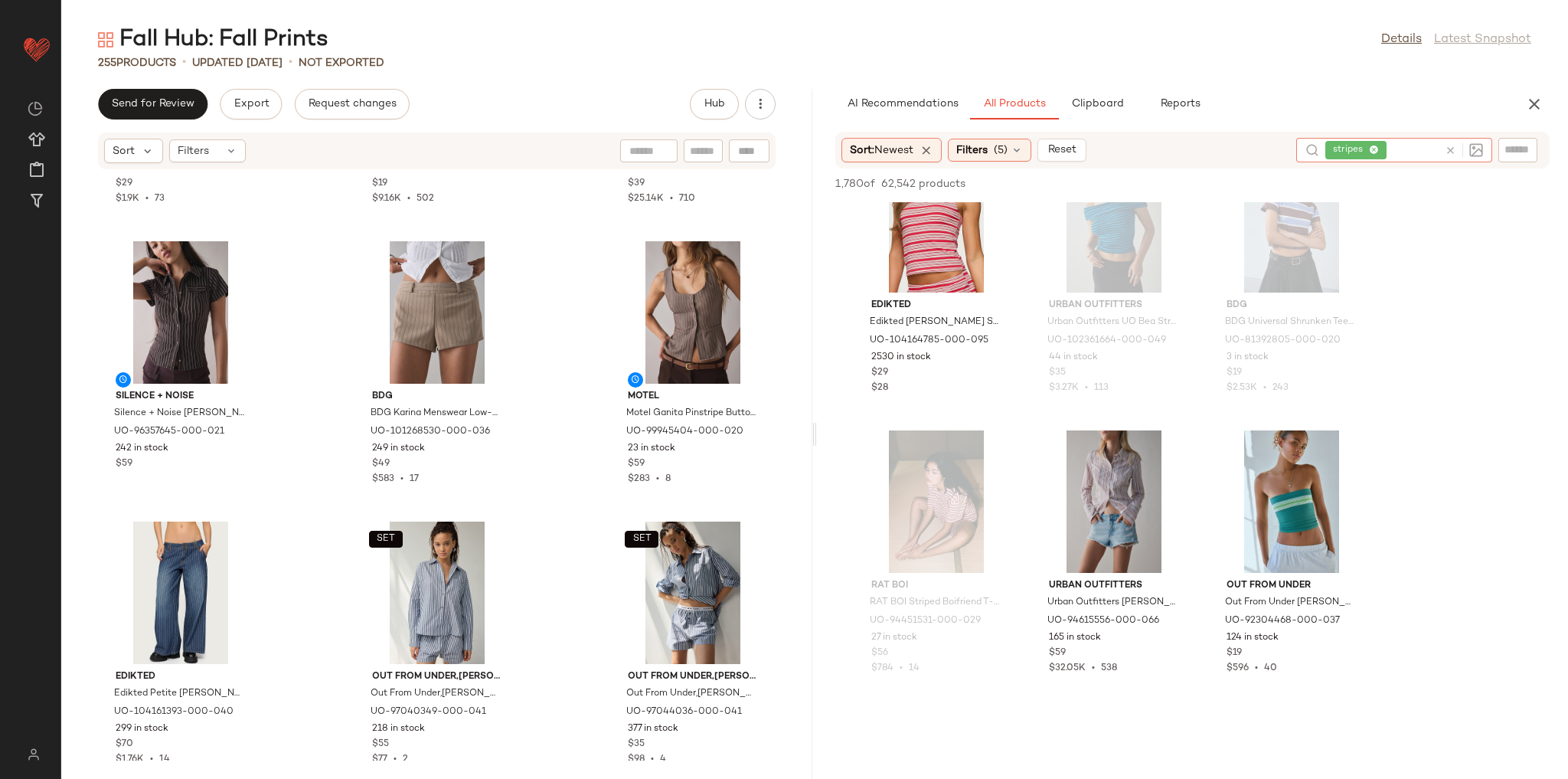
scroll to position [2083, 0]
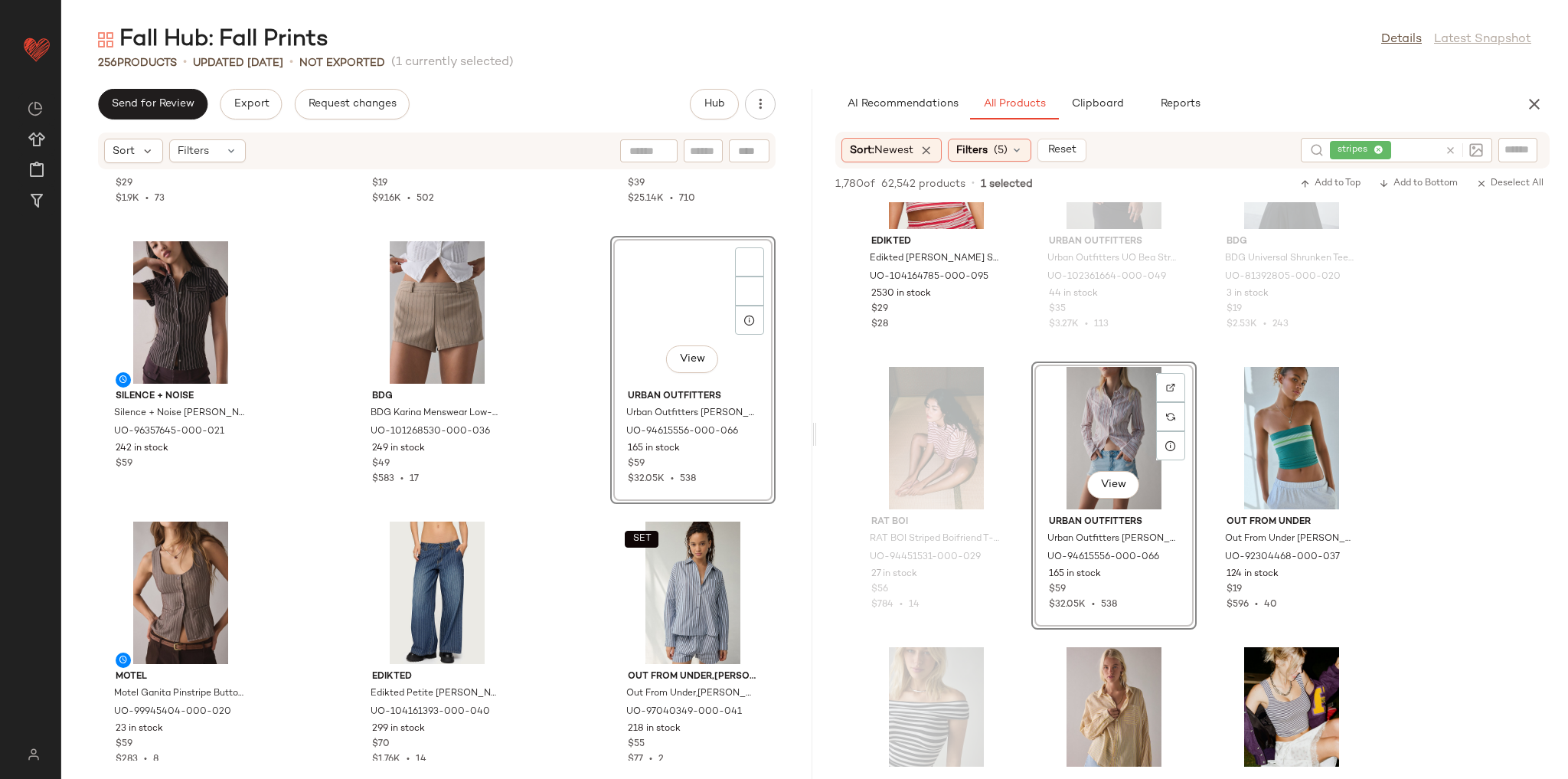
click at [562, 454] on div "Out From Under Out From Under Boxer Short in Red Gingham, Women's at Urban Outf…" at bounding box center [436, 465] width 751 height 591
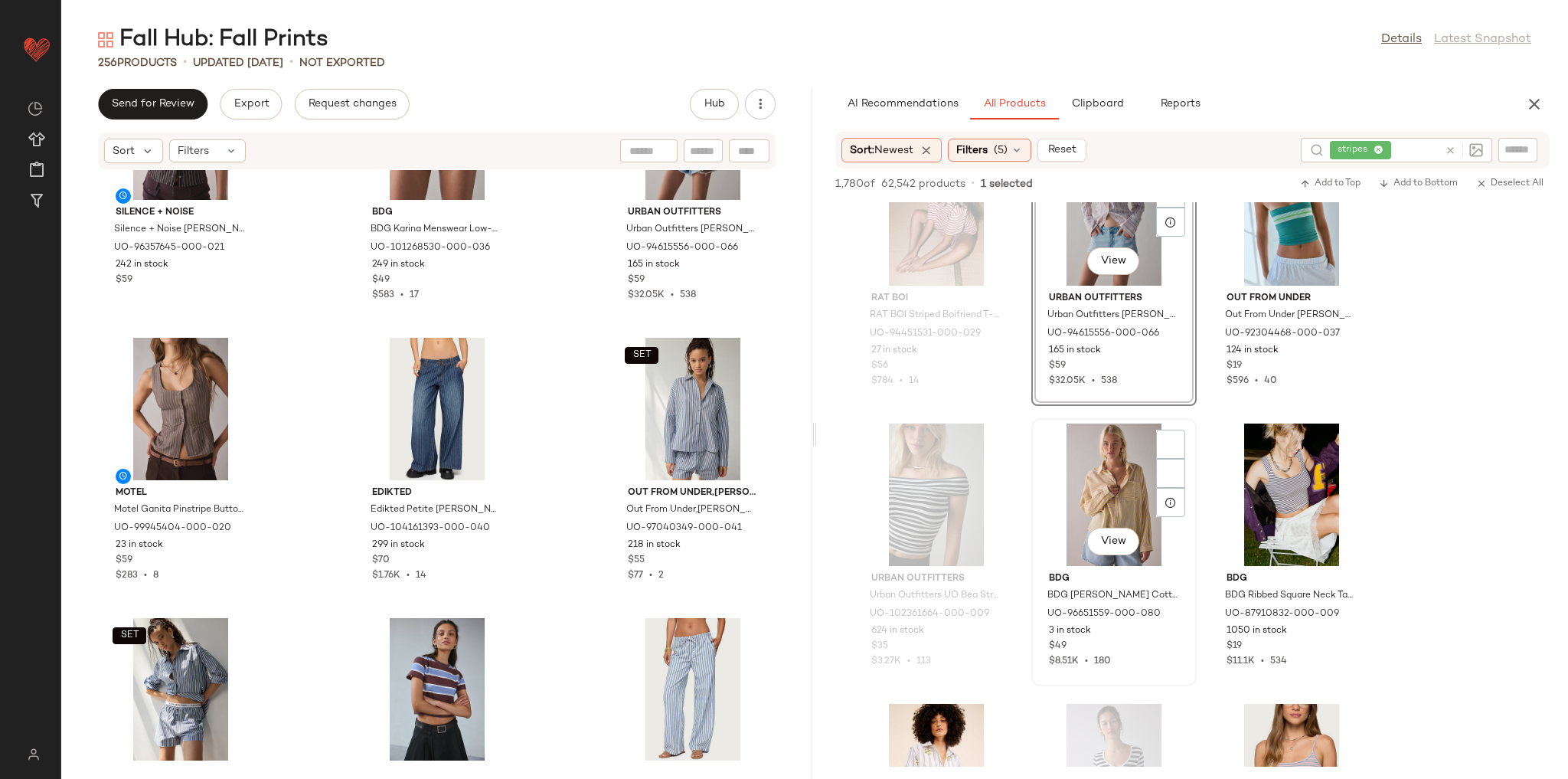
scroll to position [2328, 0]
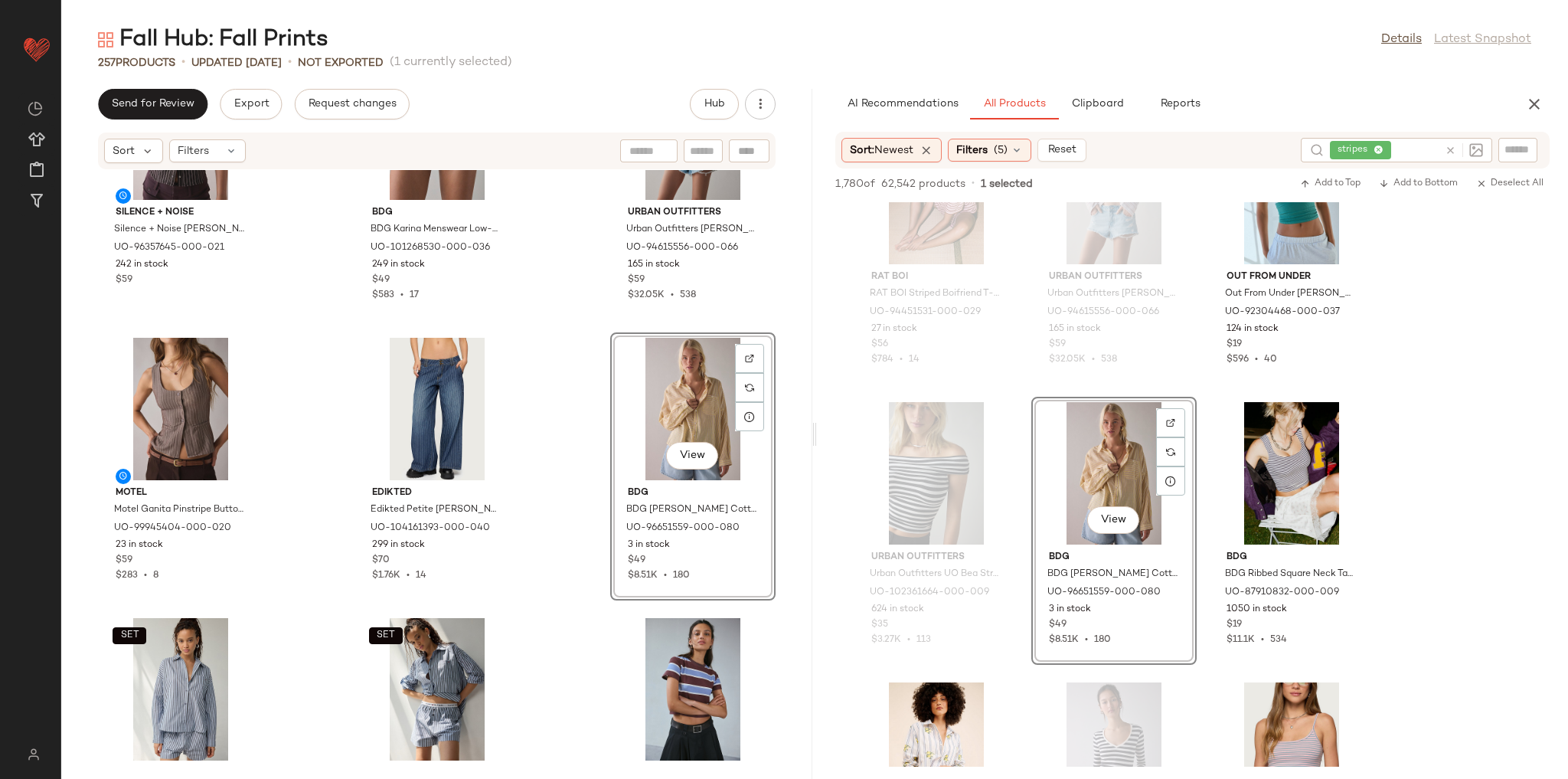
click at [551, 312] on div "Silence + Noise Silence + Noise Polly Slim Short Sleeve Snap-Button Shirt Top i…" at bounding box center [436, 465] width 751 height 591
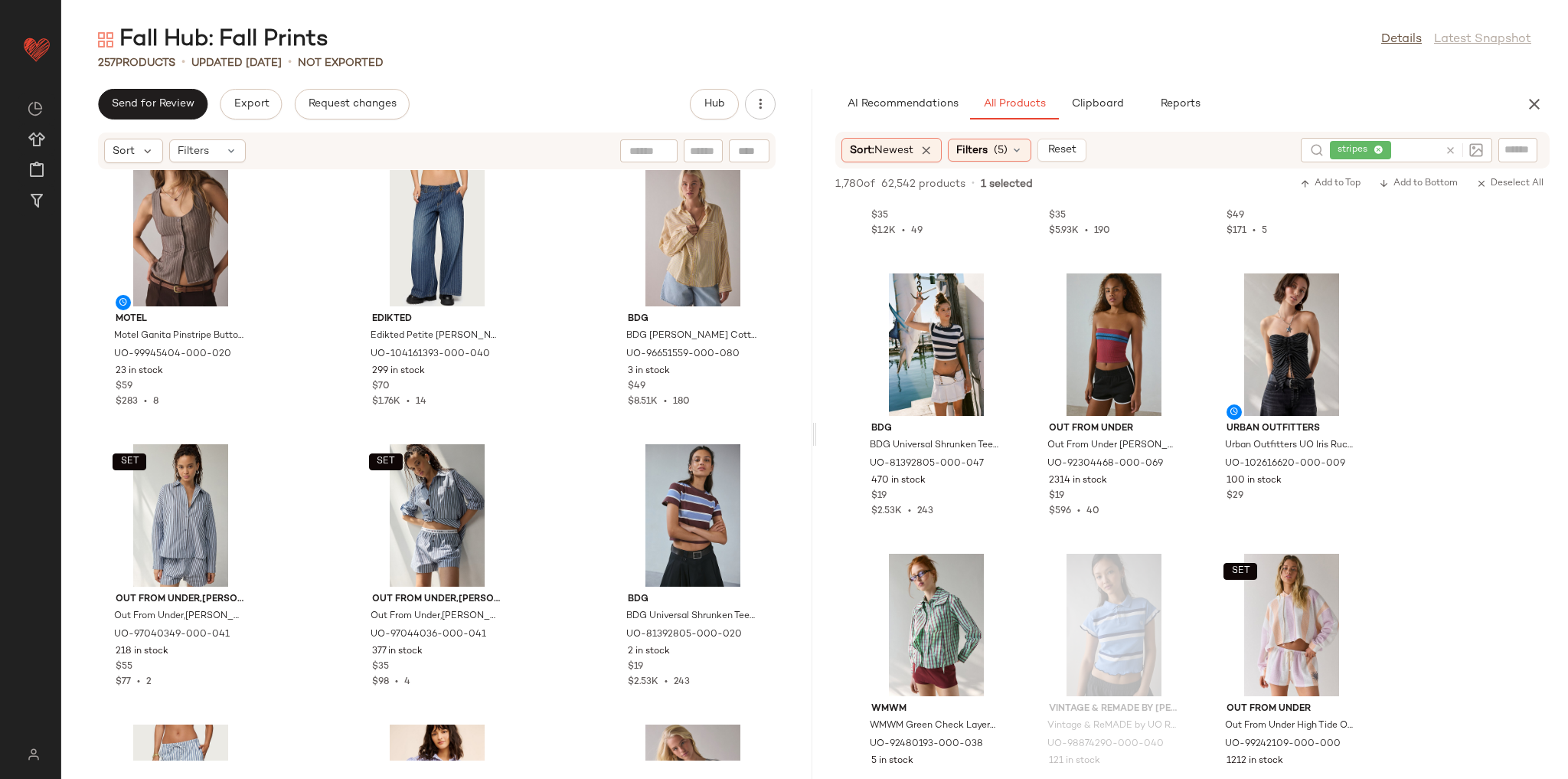
scroll to position [6763, 0]
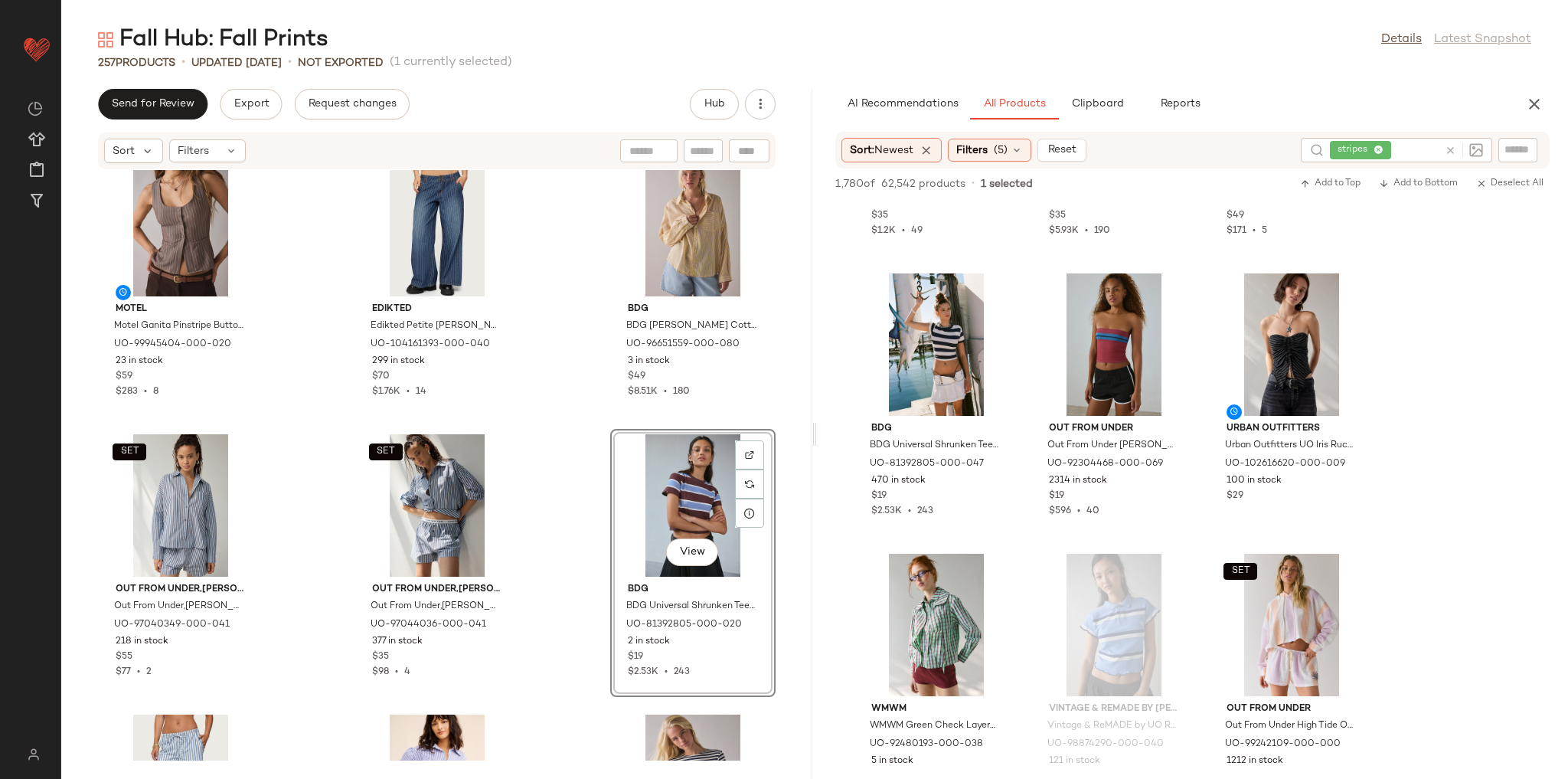
click at [548, 419] on div "Silence + Noise Silence + Noise Polly Slim Short Sleeve Snap-Button Shirt Top i…" at bounding box center [436, 465] width 751 height 591
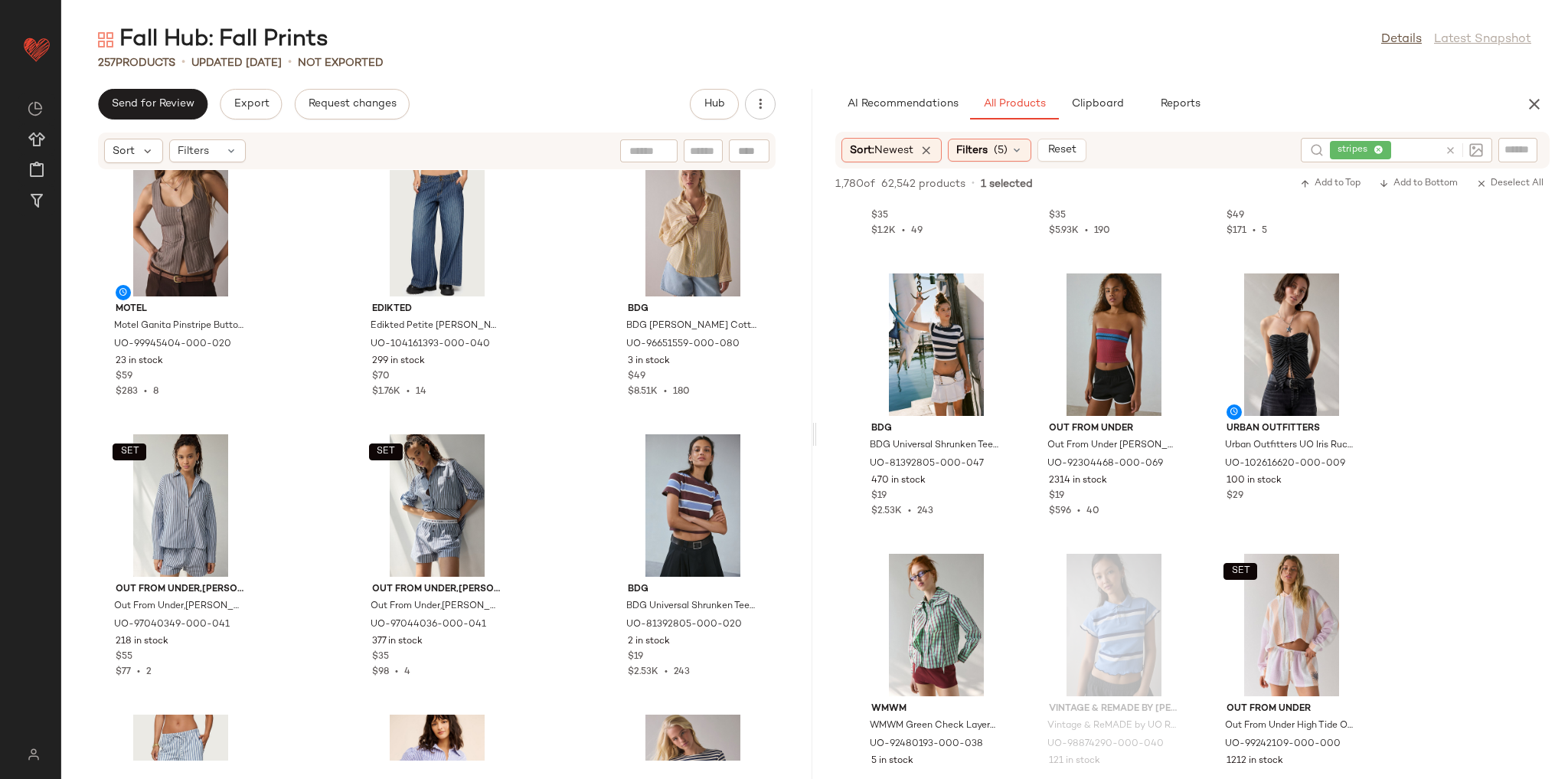
scroll to position [6947, 0]
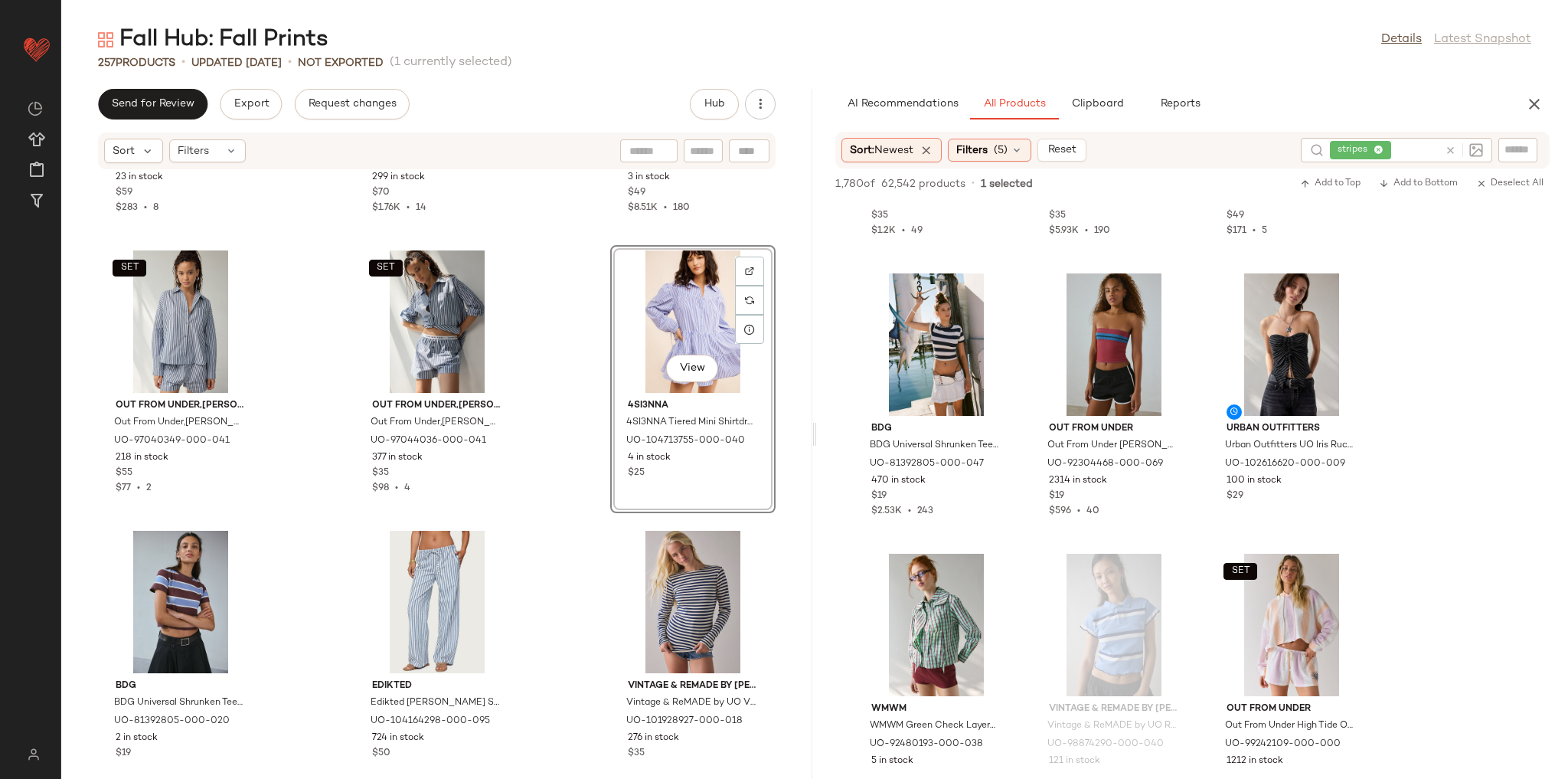
click at [548, 389] on div "Motel Motel Ganita Pinstripe Button-Front Vest Top Jacket in Brown Pinstripe, W…" at bounding box center [436, 465] width 751 height 591
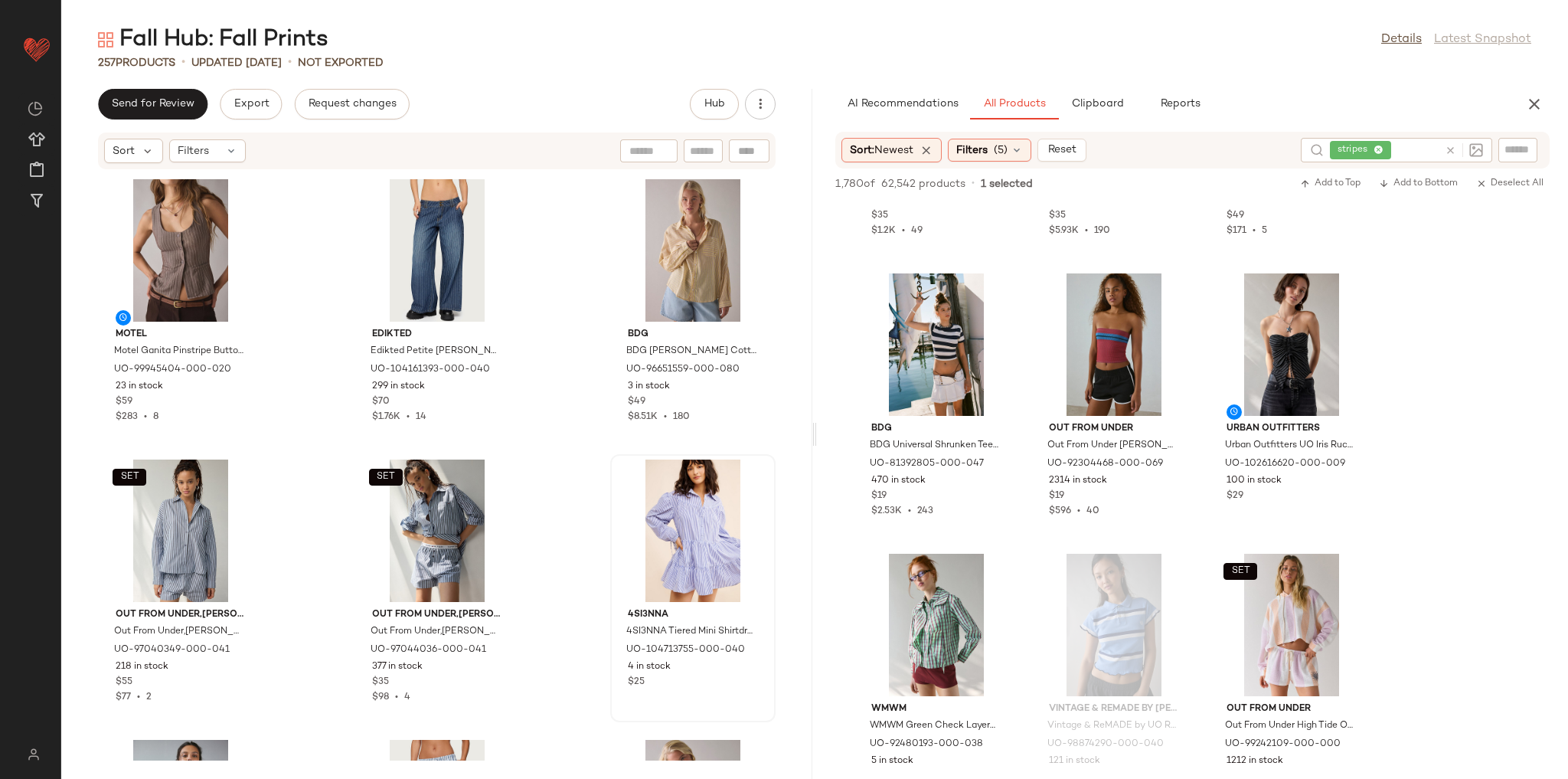
scroll to position [6702, 0]
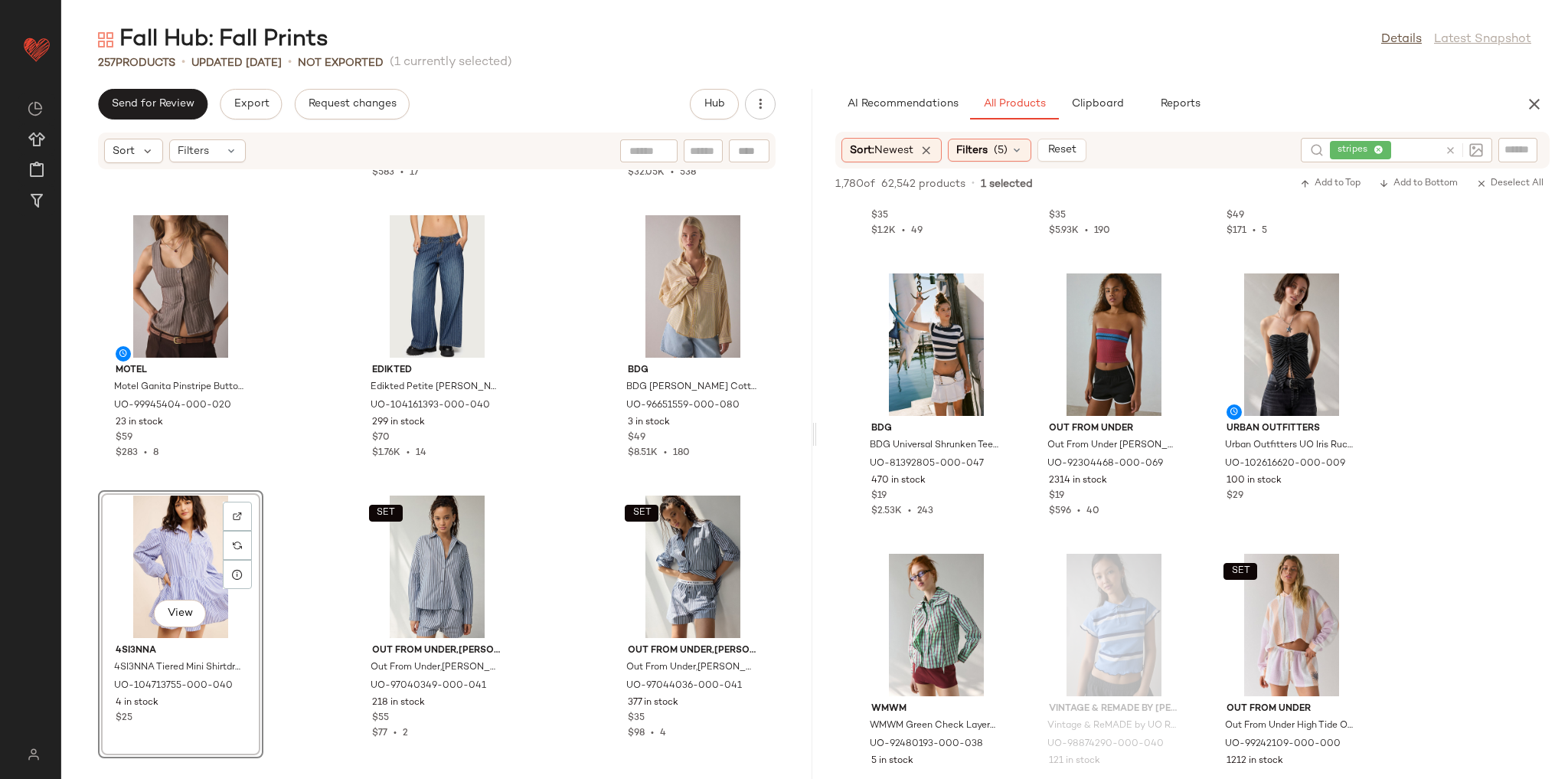
click at [267, 455] on div "Silence + Noise Silence + Noise Polly Slim Short Sleeve Snap-Button Shirt Top i…" at bounding box center [436, 465] width 751 height 591
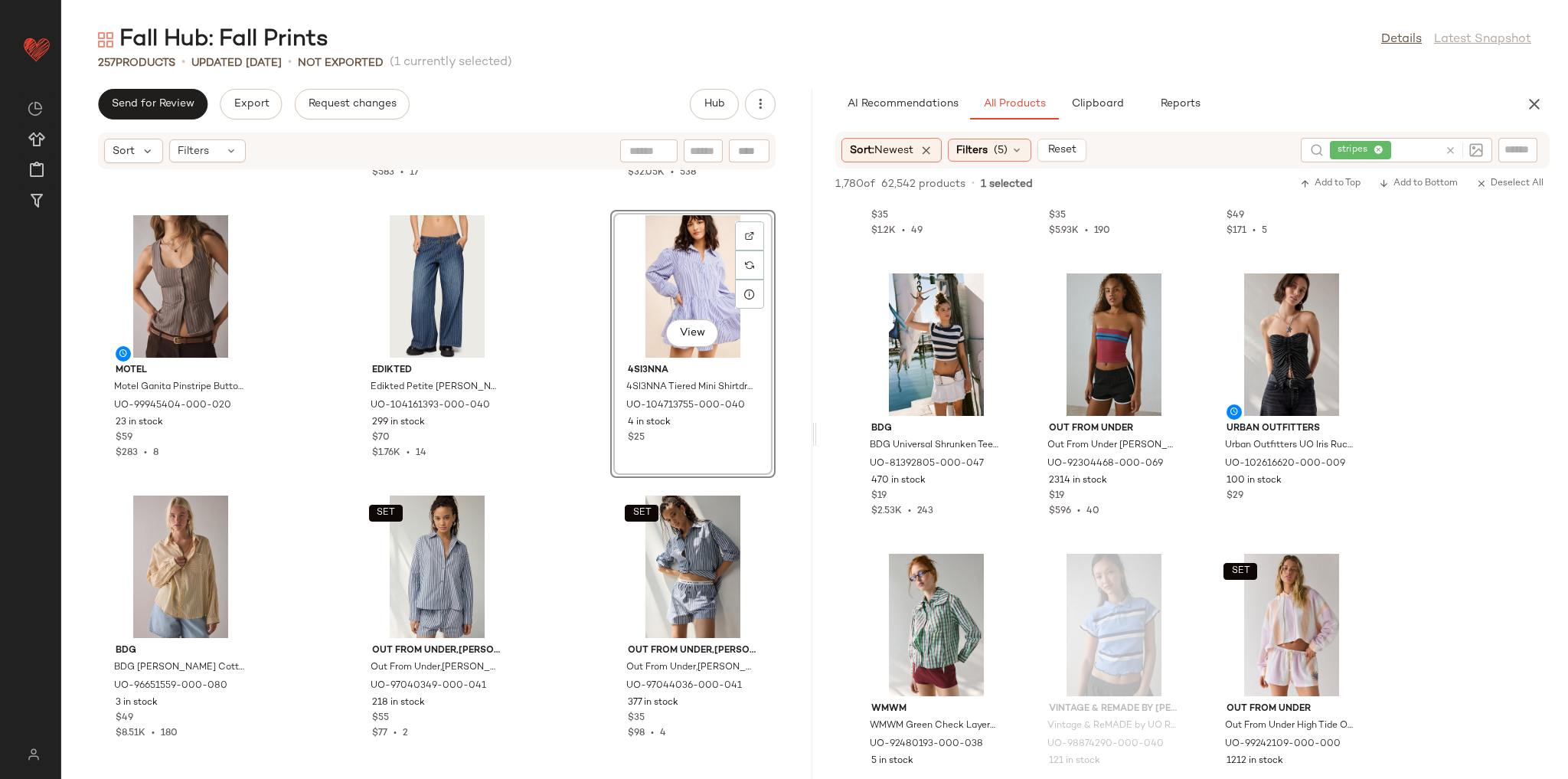
click at [536, 437] on div "Silence + Noise Silence + Noise Polly Slim Short Sleeve Snap-Button Shirt Top i…" at bounding box center [436, 465] width 751 height 591
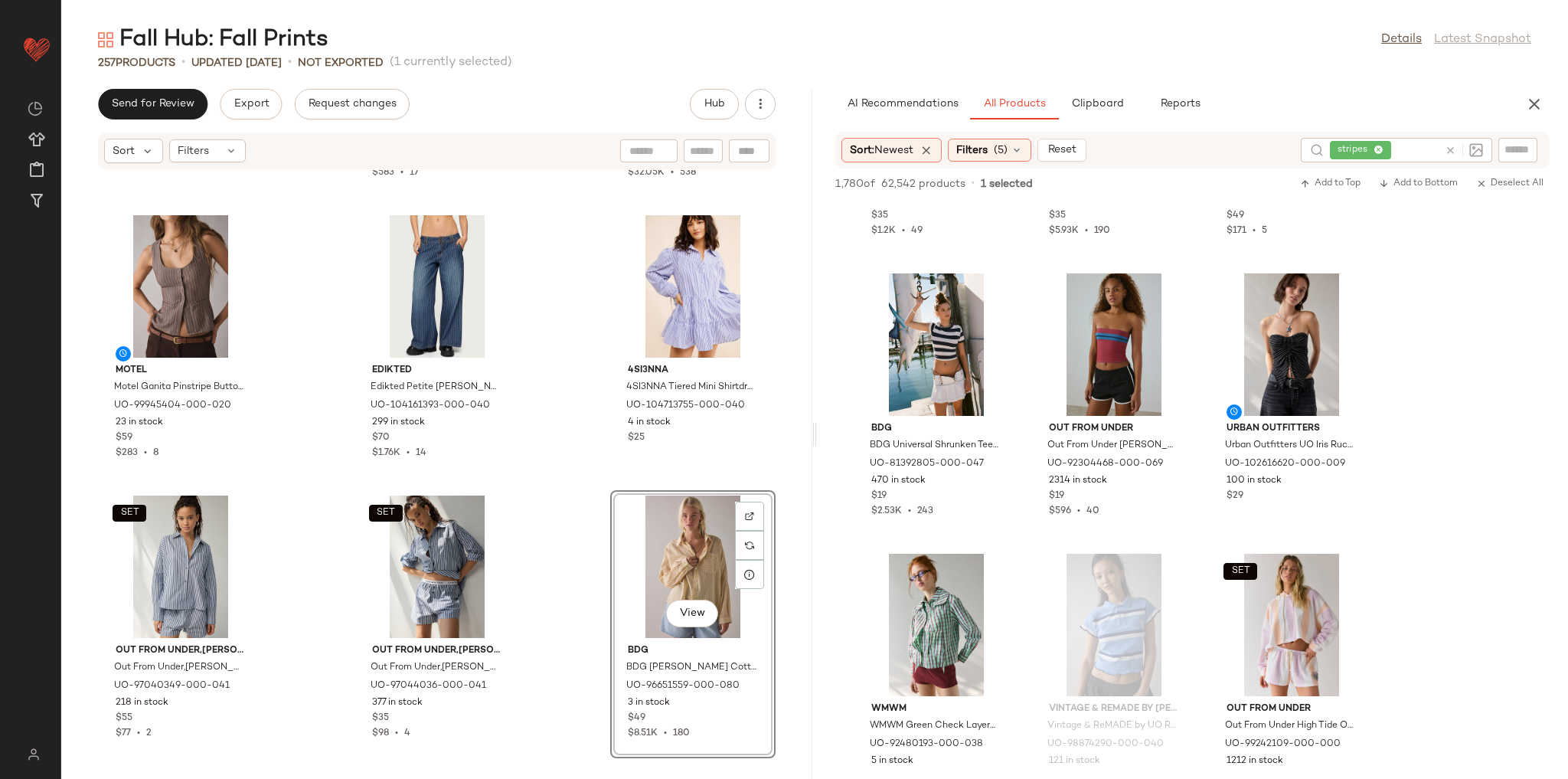
click at [587, 472] on div "Silence + Noise Silence + Noise Polly Slim Short Sleeve Snap-Button Shirt Top i…" at bounding box center [436, 465] width 751 height 591
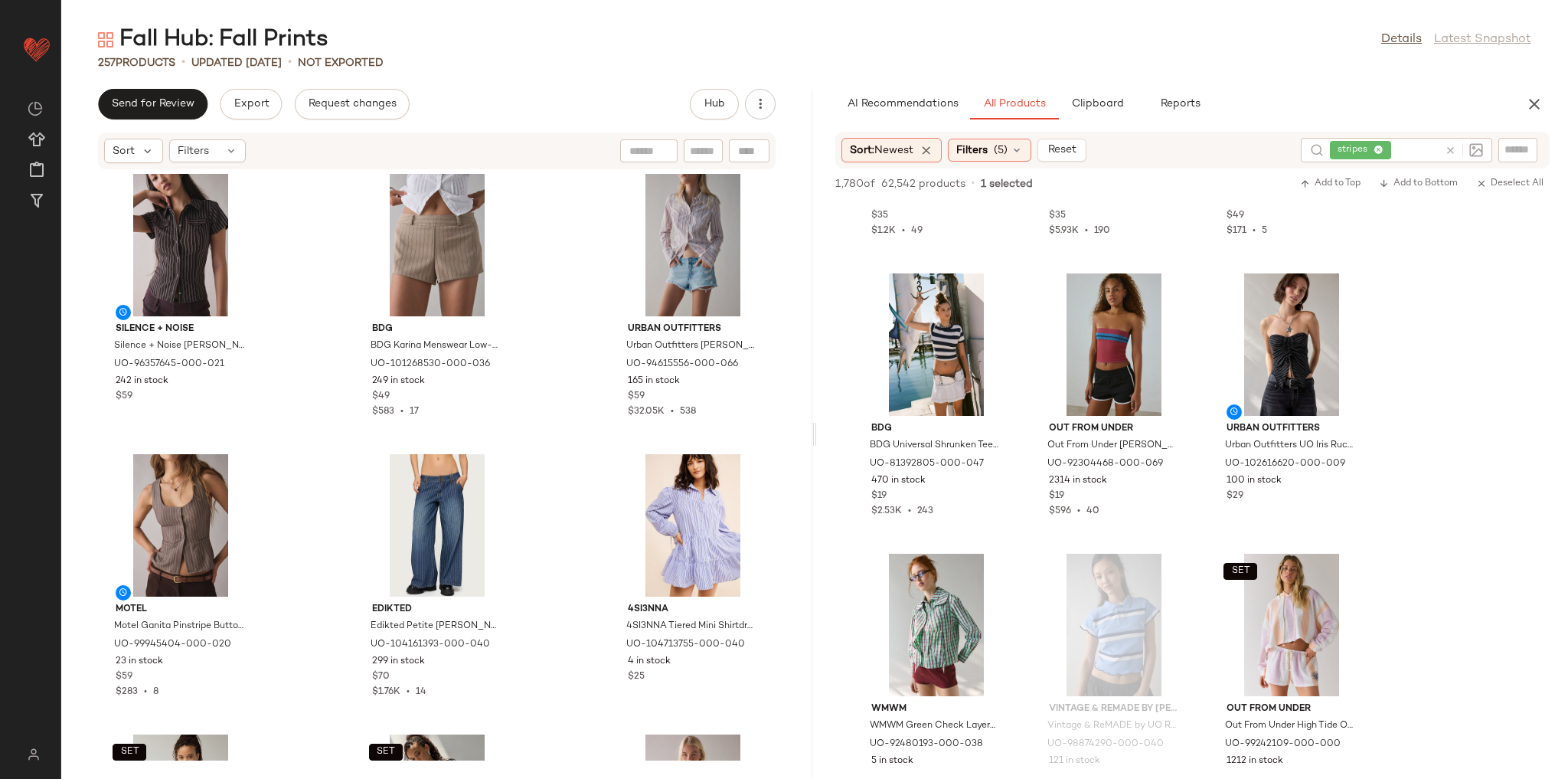
scroll to position [6457, 0]
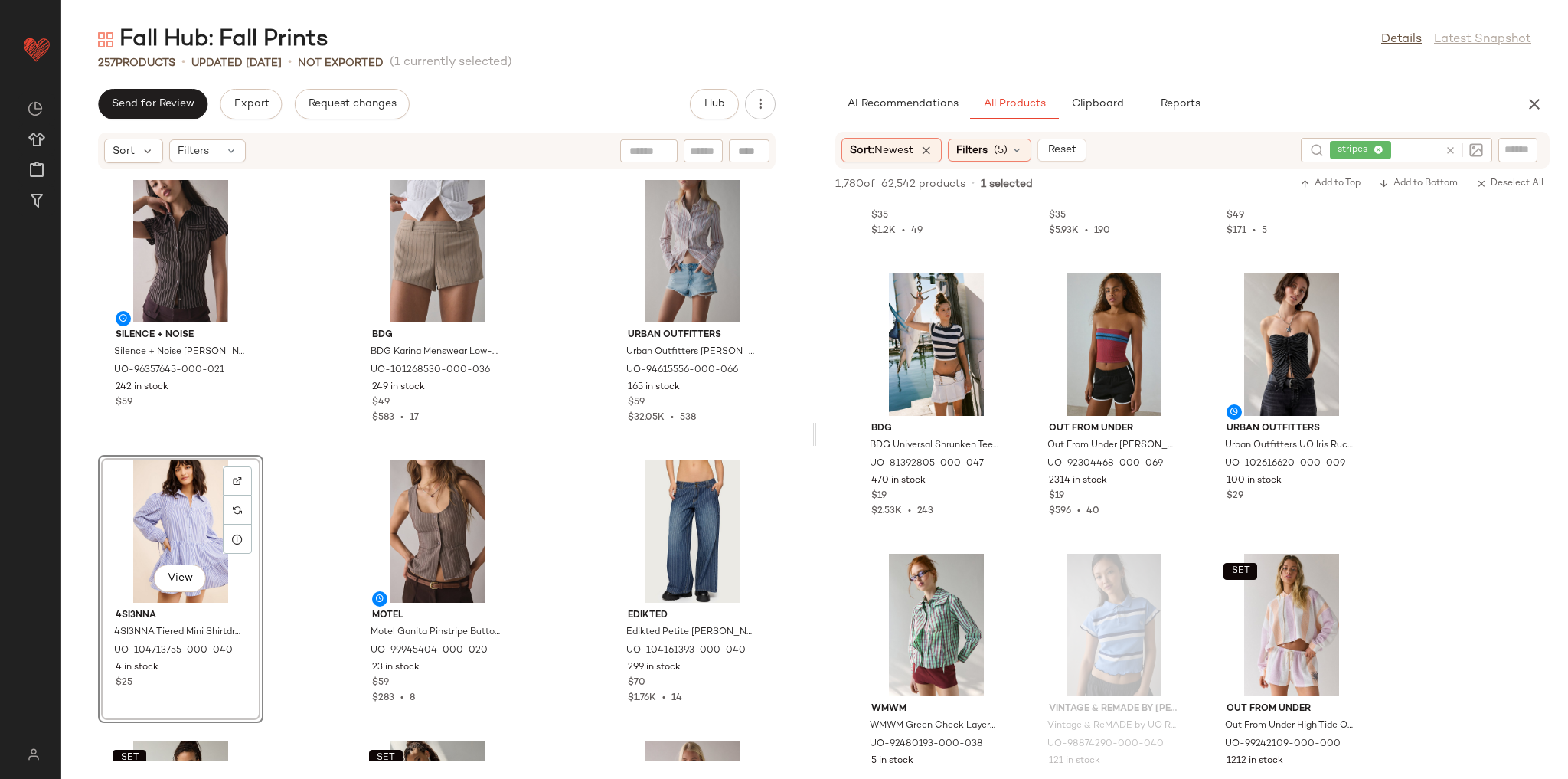
click at [271, 448] on div "Silence + Noise Silence + Noise Polly Slim Short Sleeve Snap-Button Shirt Top i…" at bounding box center [436, 465] width 751 height 591
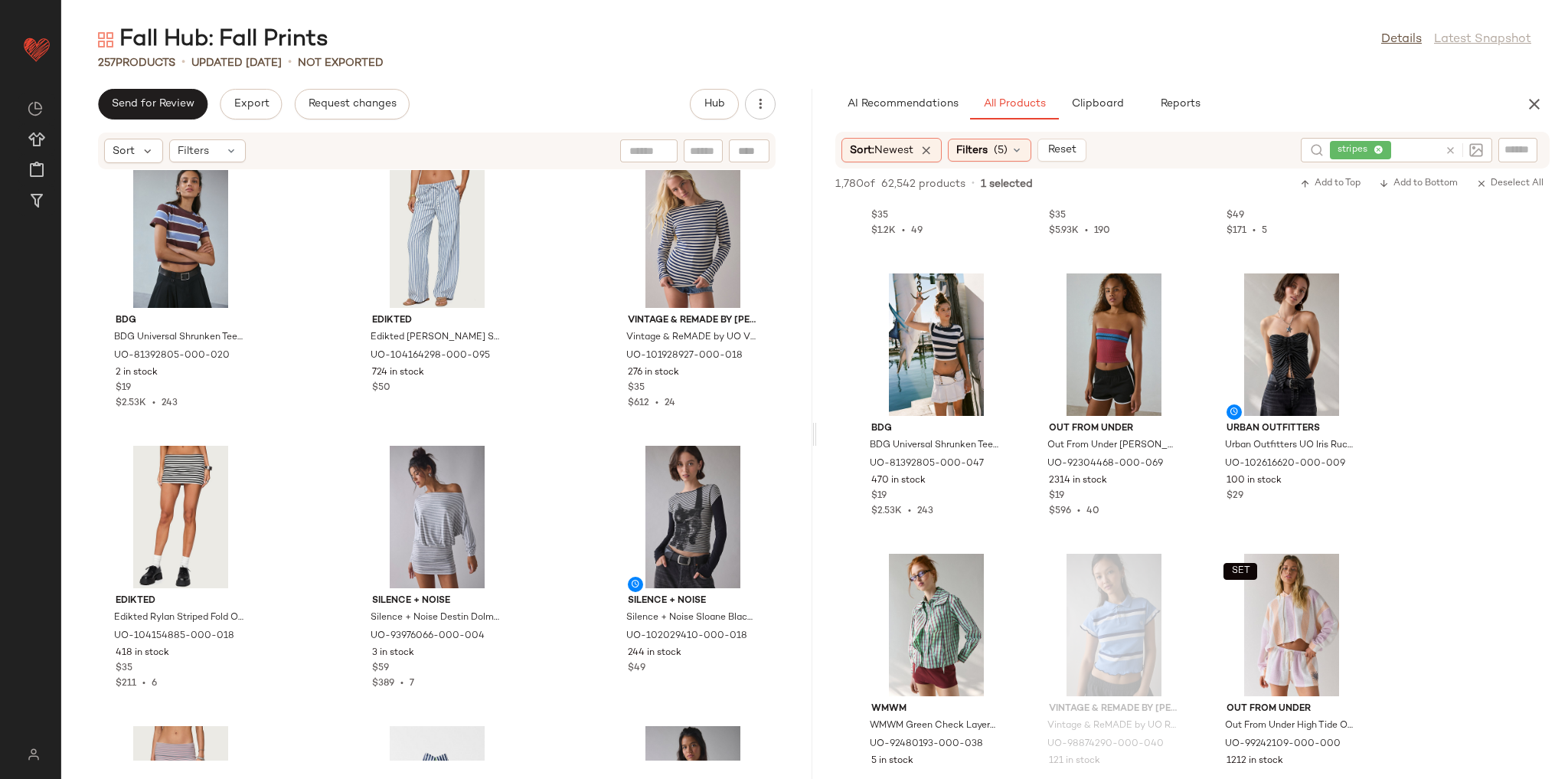
scroll to position [7253, 0]
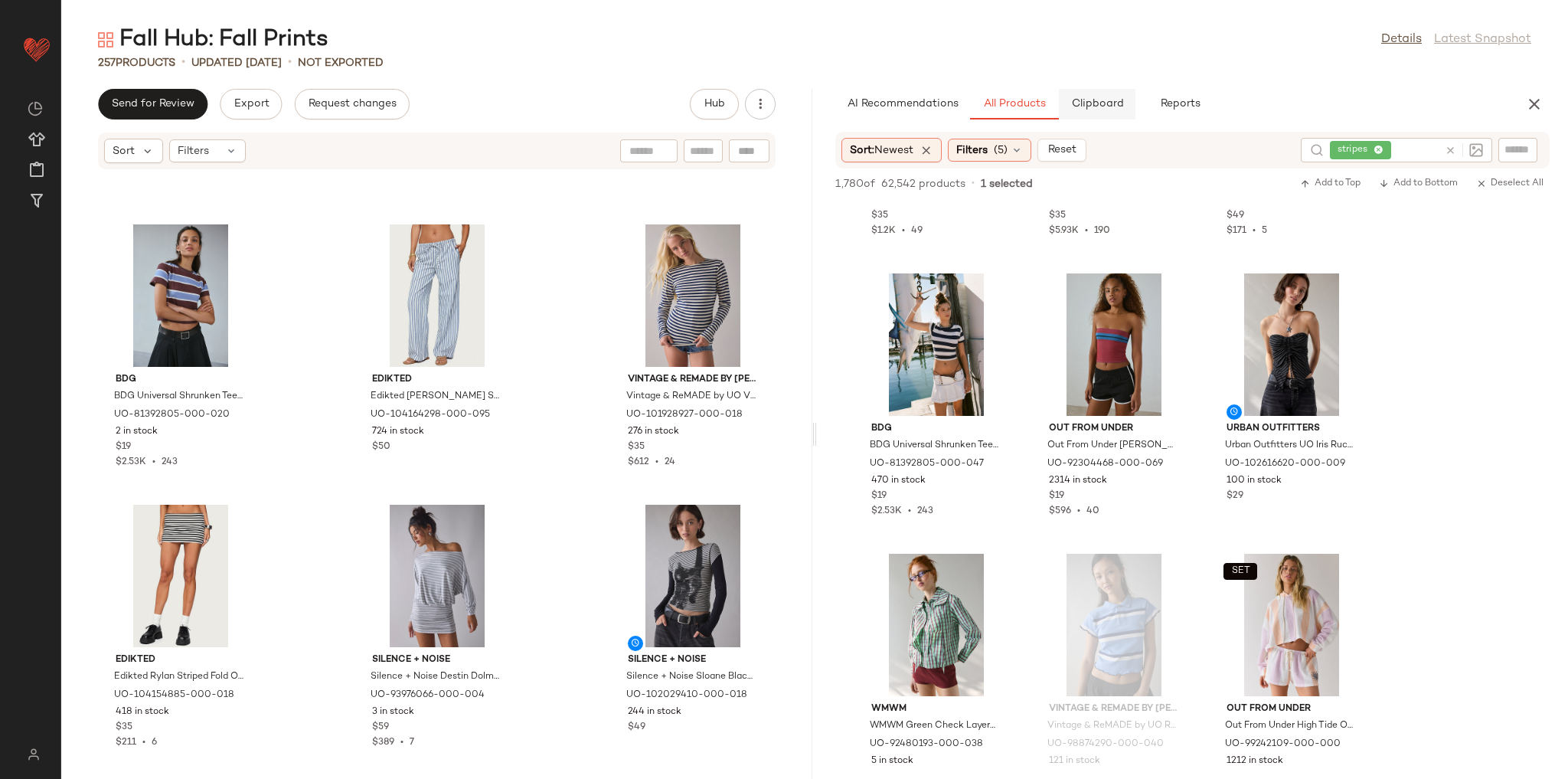
click at [1084, 110] on span "Clipboard" at bounding box center [1096, 105] width 53 height 13
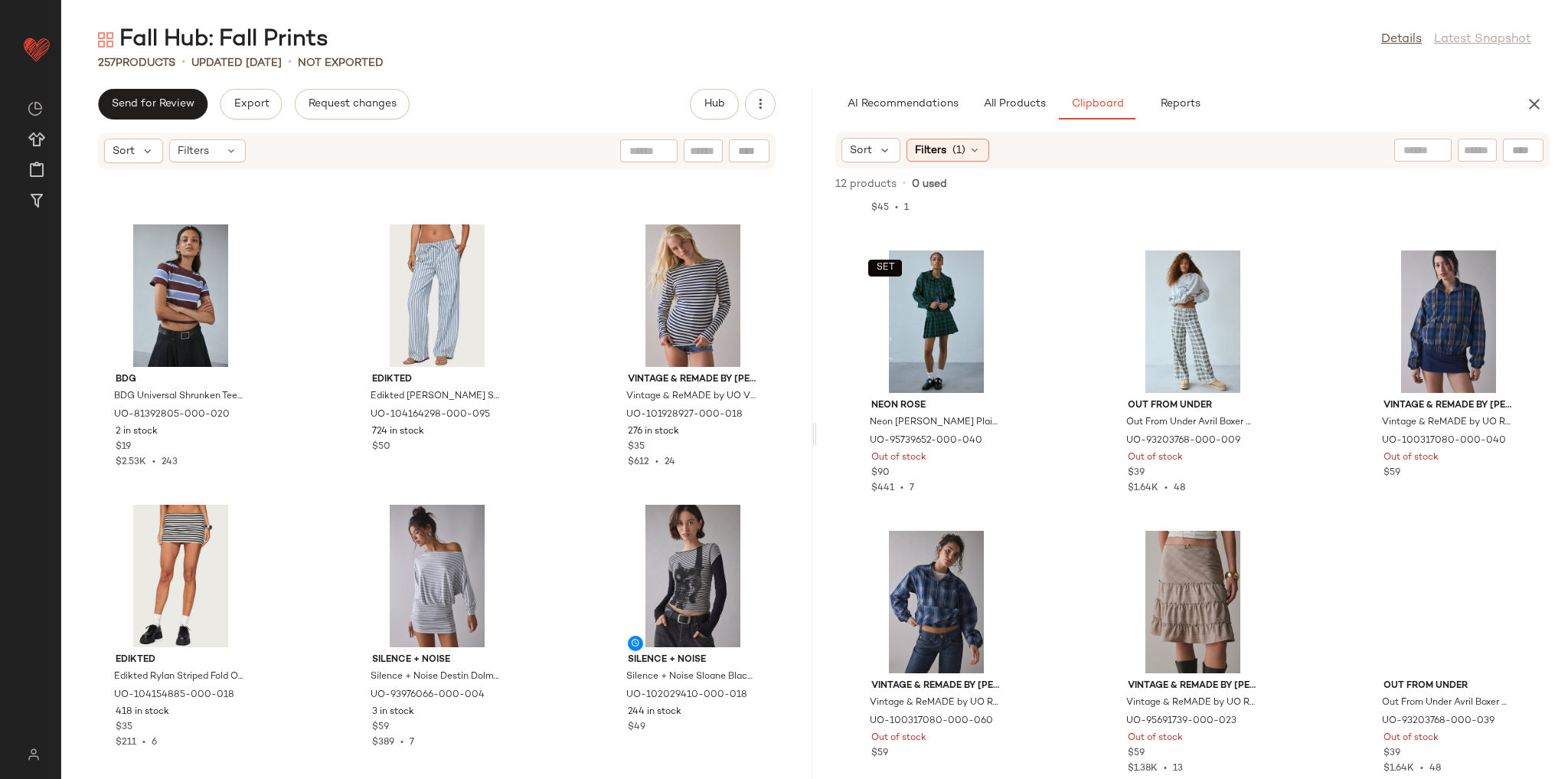
scroll to position [547, 0]
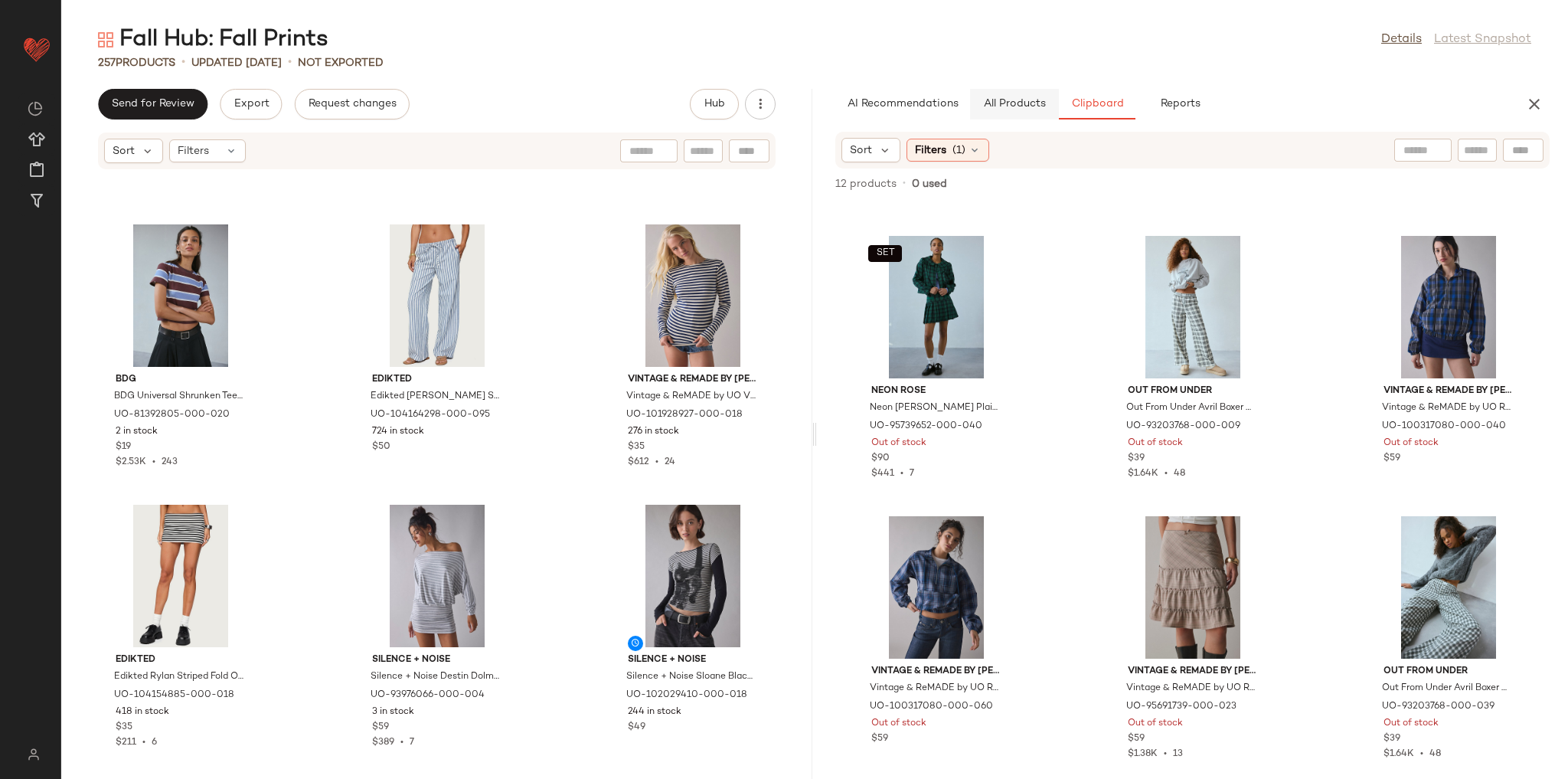
click at [1008, 89] on div "Fall Hub: Fall Prints Details Latest Snapshot 257 Products • updated Aug 13th •…" at bounding box center [814, 401] width 1507 height 755
click at [1013, 119] on div "AI Recommendations All Products Clipboard Reports Sort: Newest Filters (5) Rese…" at bounding box center [1192, 434] width 751 height 690
click at [1015, 94] on button "All Products" at bounding box center [1014, 105] width 89 height 31
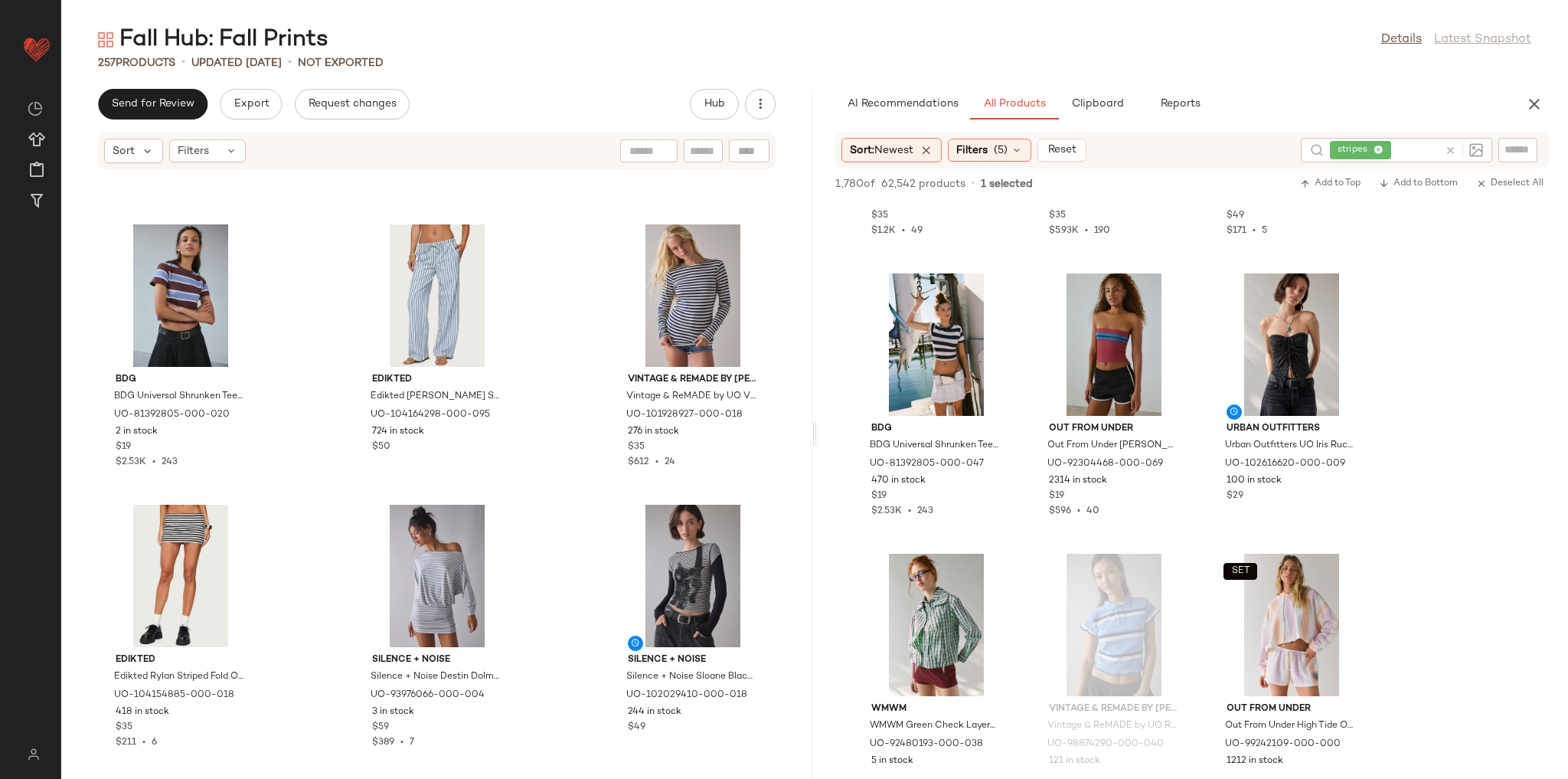
click at [1011, 138] on div "Sort: Newest Filters (5) Reset" at bounding box center [964, 150] width 245 height 24
click at [1008, 153] on span "(5)" at bounding box center [1000, 151] width 14 height 16
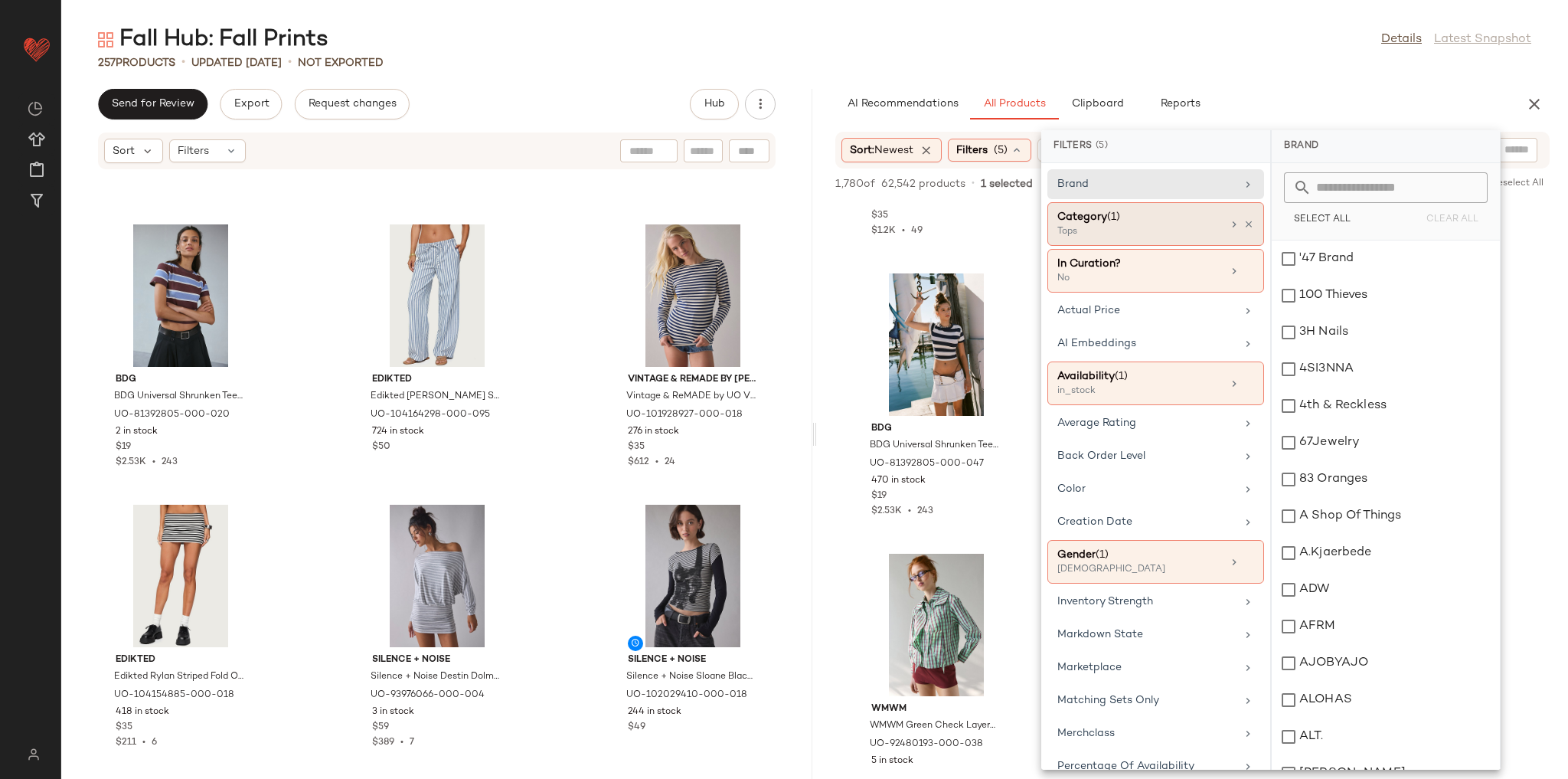
click at [1169, 222] on div "Category (1)" at bounding box center [1140, 217] width 165 height 16
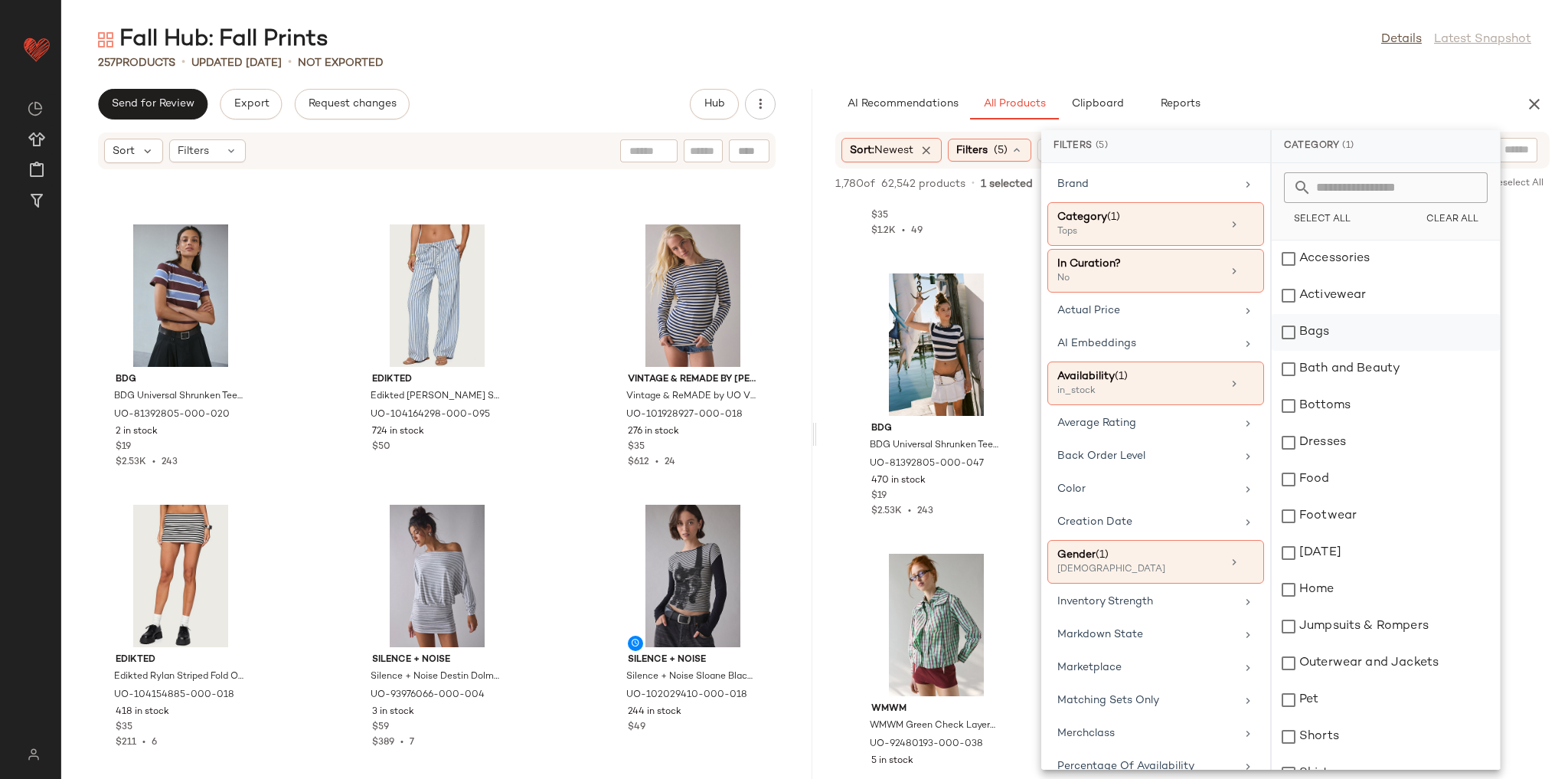
click at [1334, 333] on div "Bags" at bounding box center [1386, 332] width 228 height 37
click at [1353, 450] on div "Dresses" at bounding box center [1386, 442] width 228 height 37
click at [1311, 94] on div "AI Recommendations All Products Clipboard Reports" at bounding box center [1169, 105] width 665 height 31
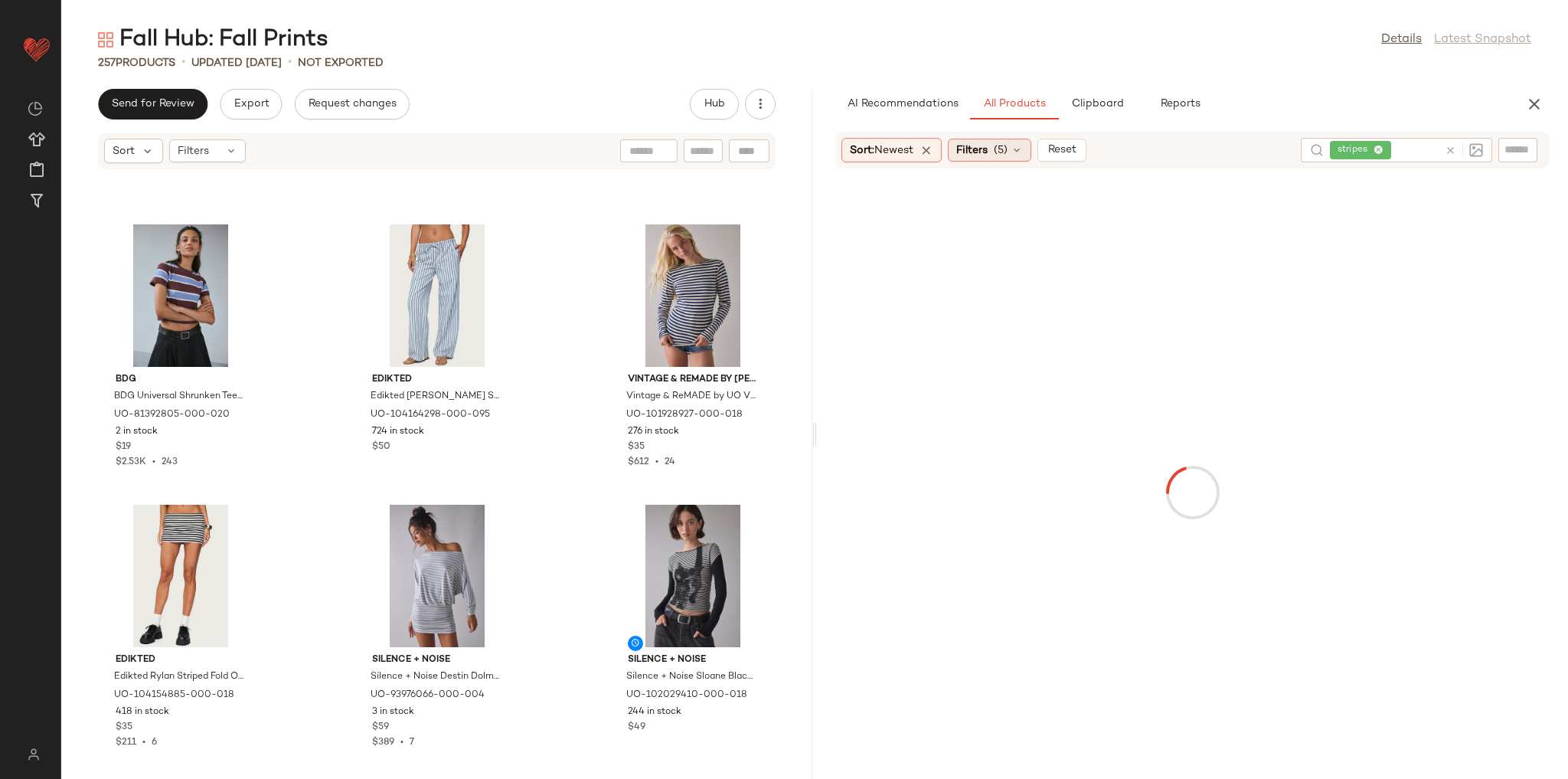
click at [1003, 142] on span "(5)" at bounding box center [1000, 151] width 14 height 16
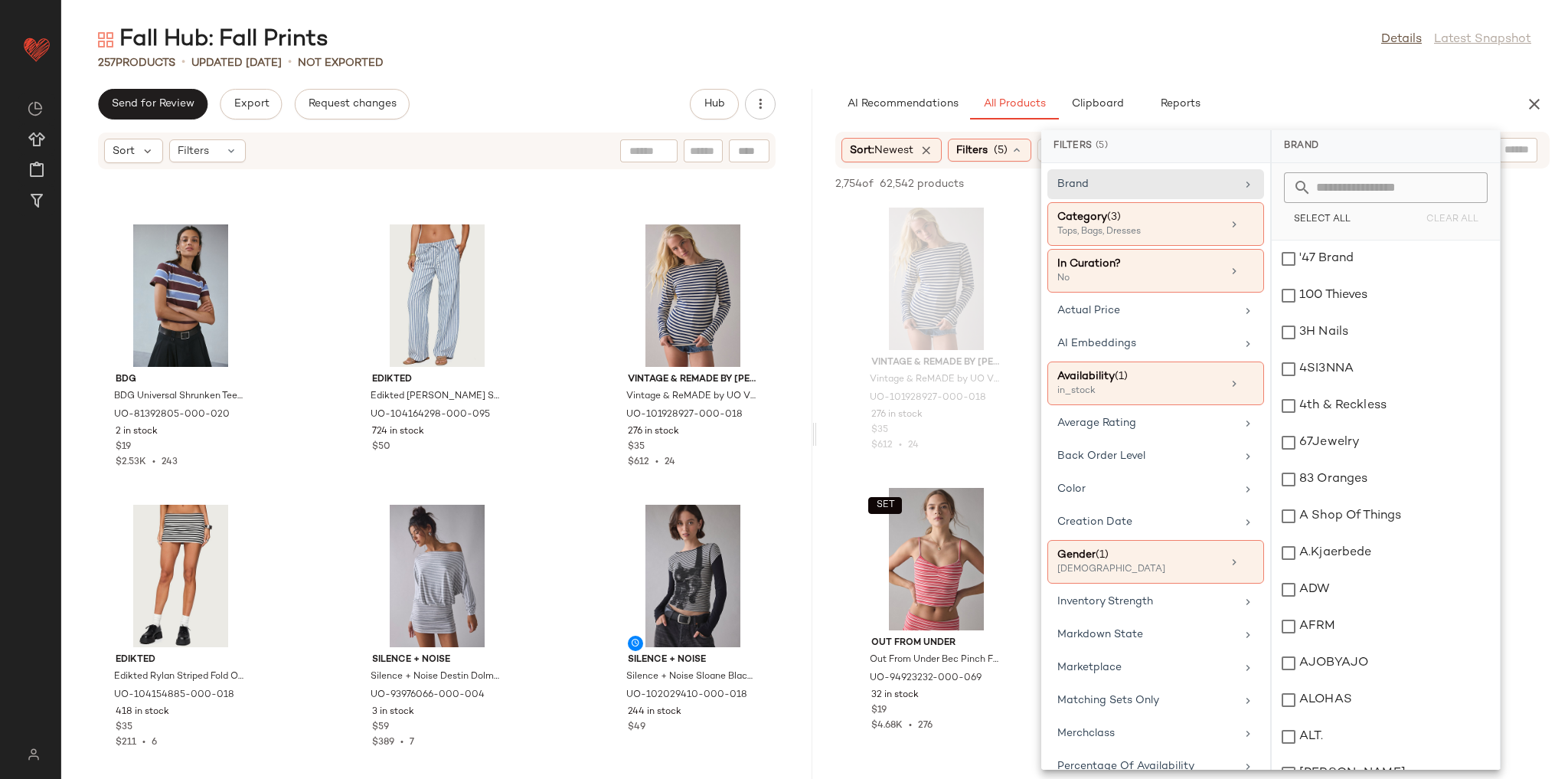
click at [1084, 199] on div "Brand Category (3) Tops, Bags, Dresses In Curation? No Actual Price AI Embeddin…" at bounding box center [1156, 466] width 229 height 607
click at [1108, 221] on span "(3)" at bounding box center [1114, 216] width 14 height 12
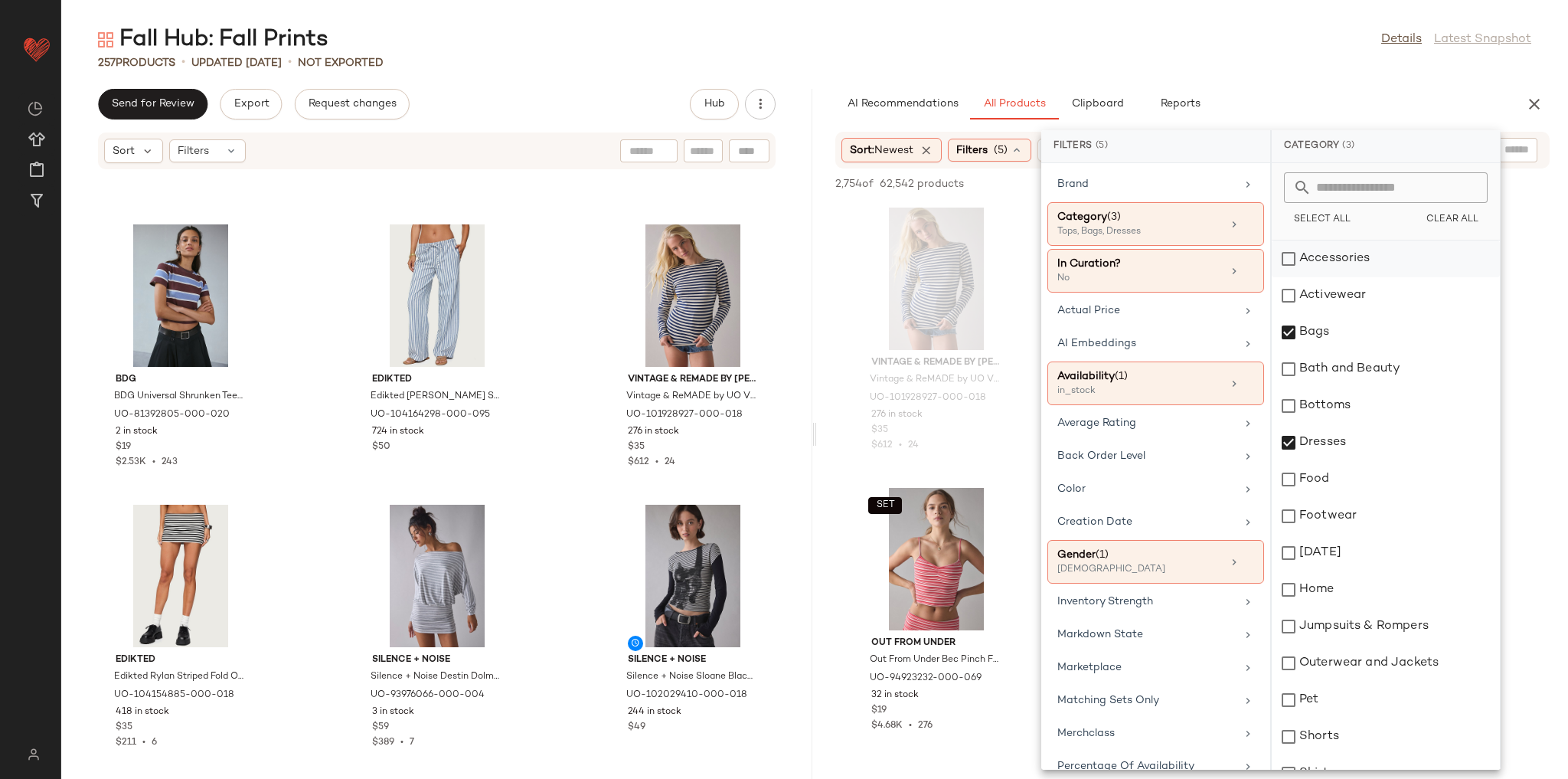
click at [1328, 258] on div "Accessories" at bounding box center [1386, 259] width 228 height 37
click at [1257, 83] on div "Fall Hub: Fall Prints Details Latest Snapshot 257 Products • updated Aug 13th •…" at bounding box center [814, 401] width 1507 height 755
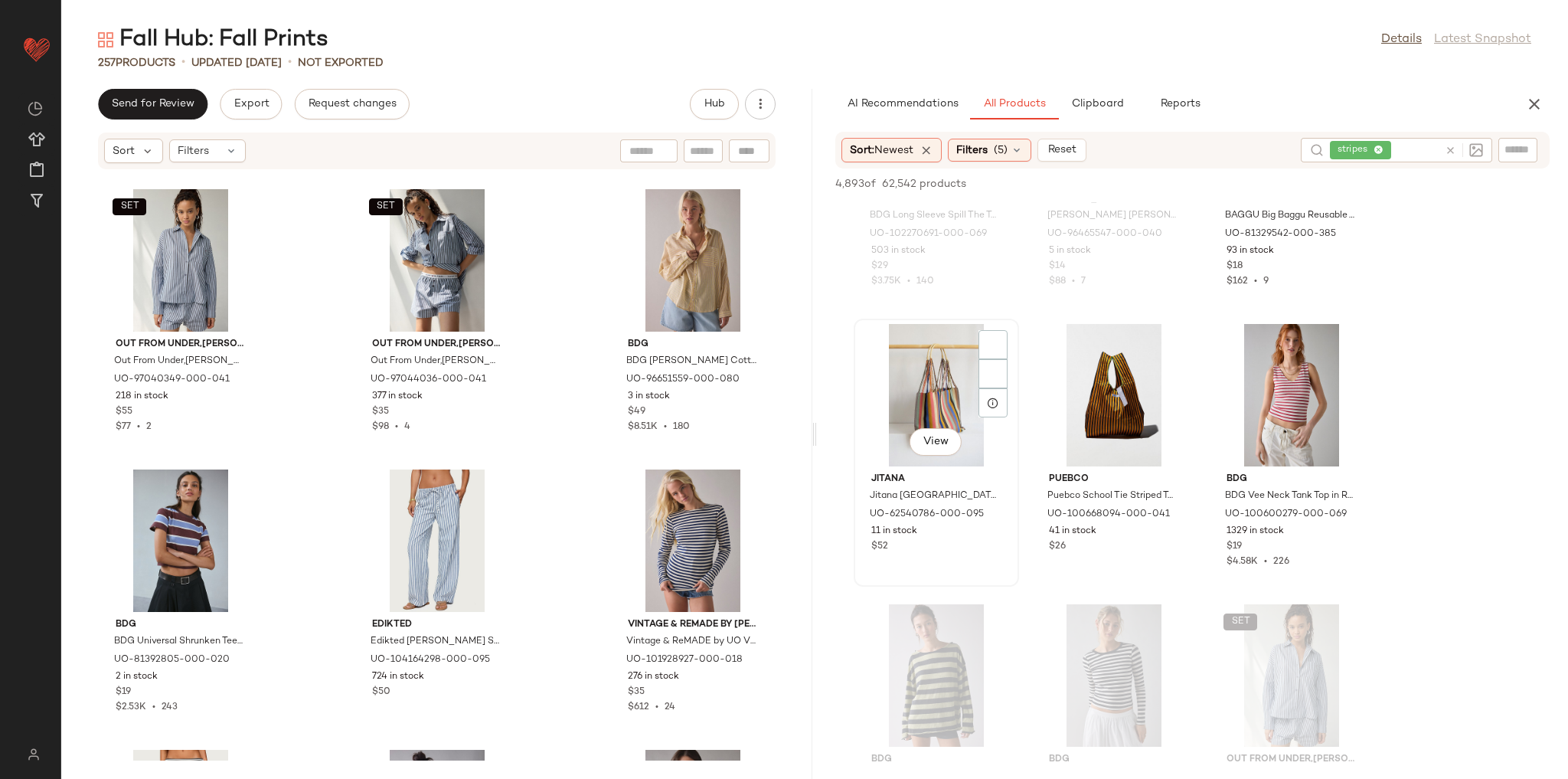
scroll to position [1287, 0]
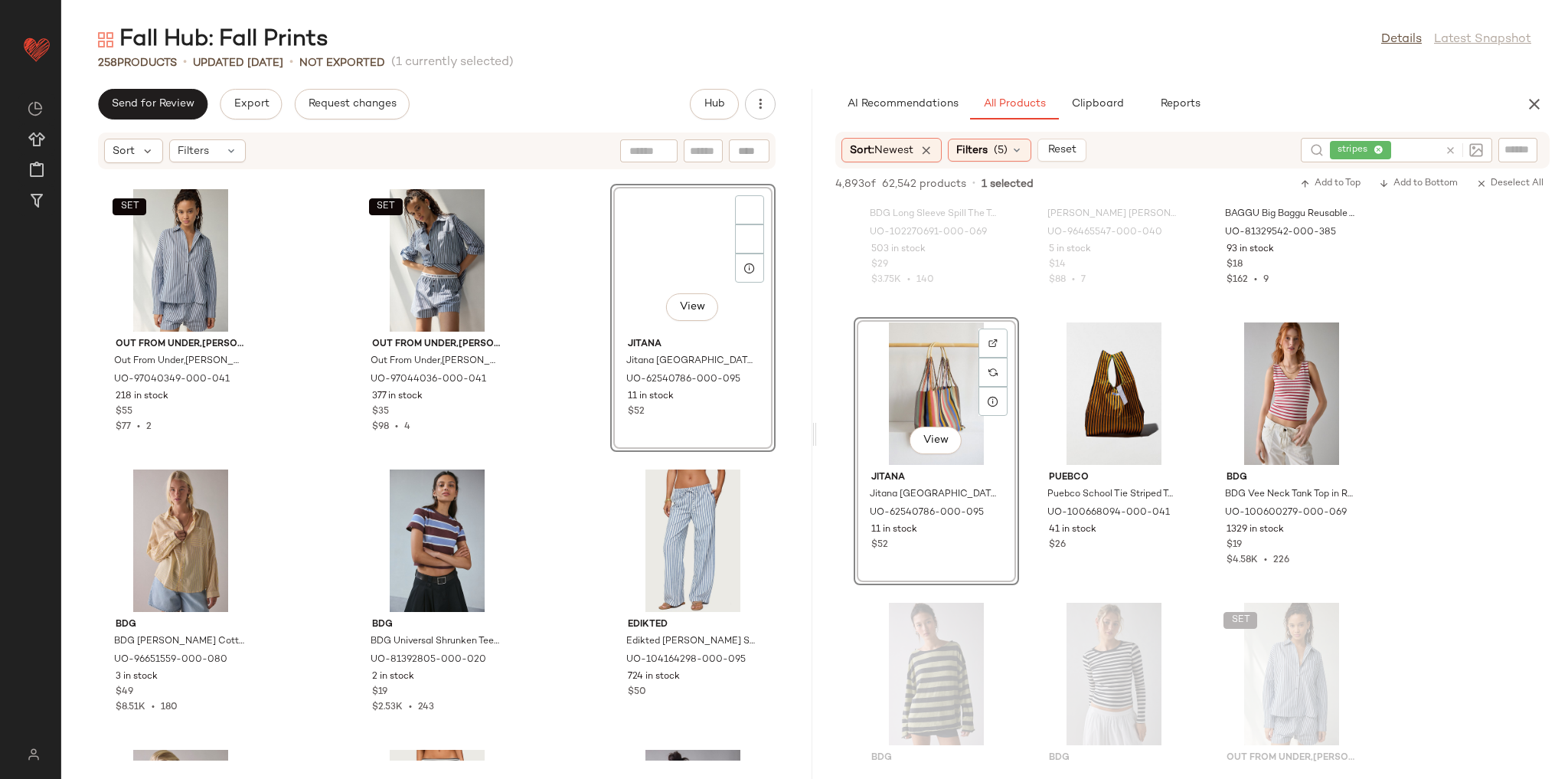
click at [573, 367] on div "SET Out From Under,Tommy Hilfiger Out From Under,Tommy Hilfiger Out From Under …" at bounding box center [436, 465] width 751 height 591
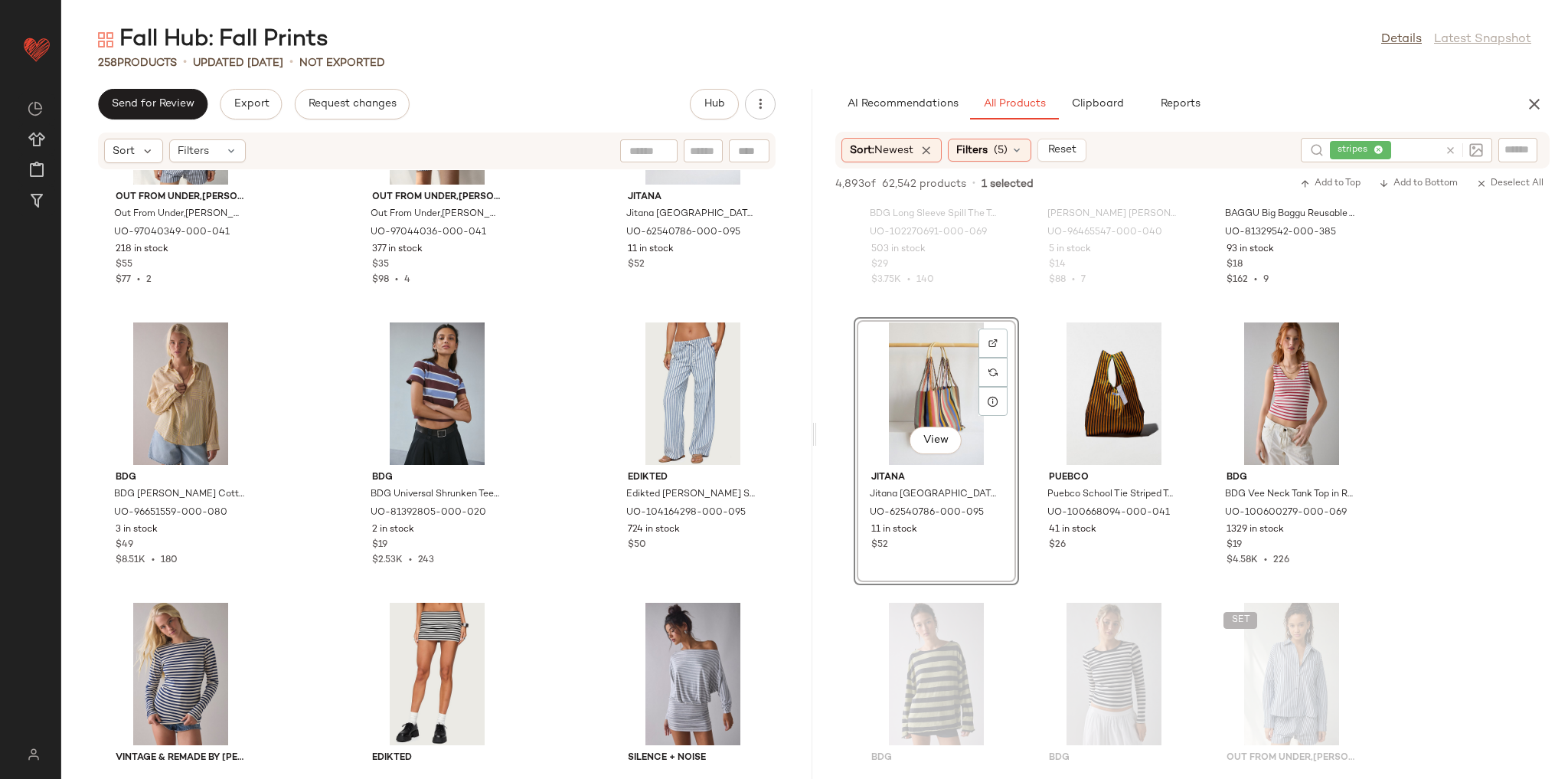
scroll to position [7191, 0]
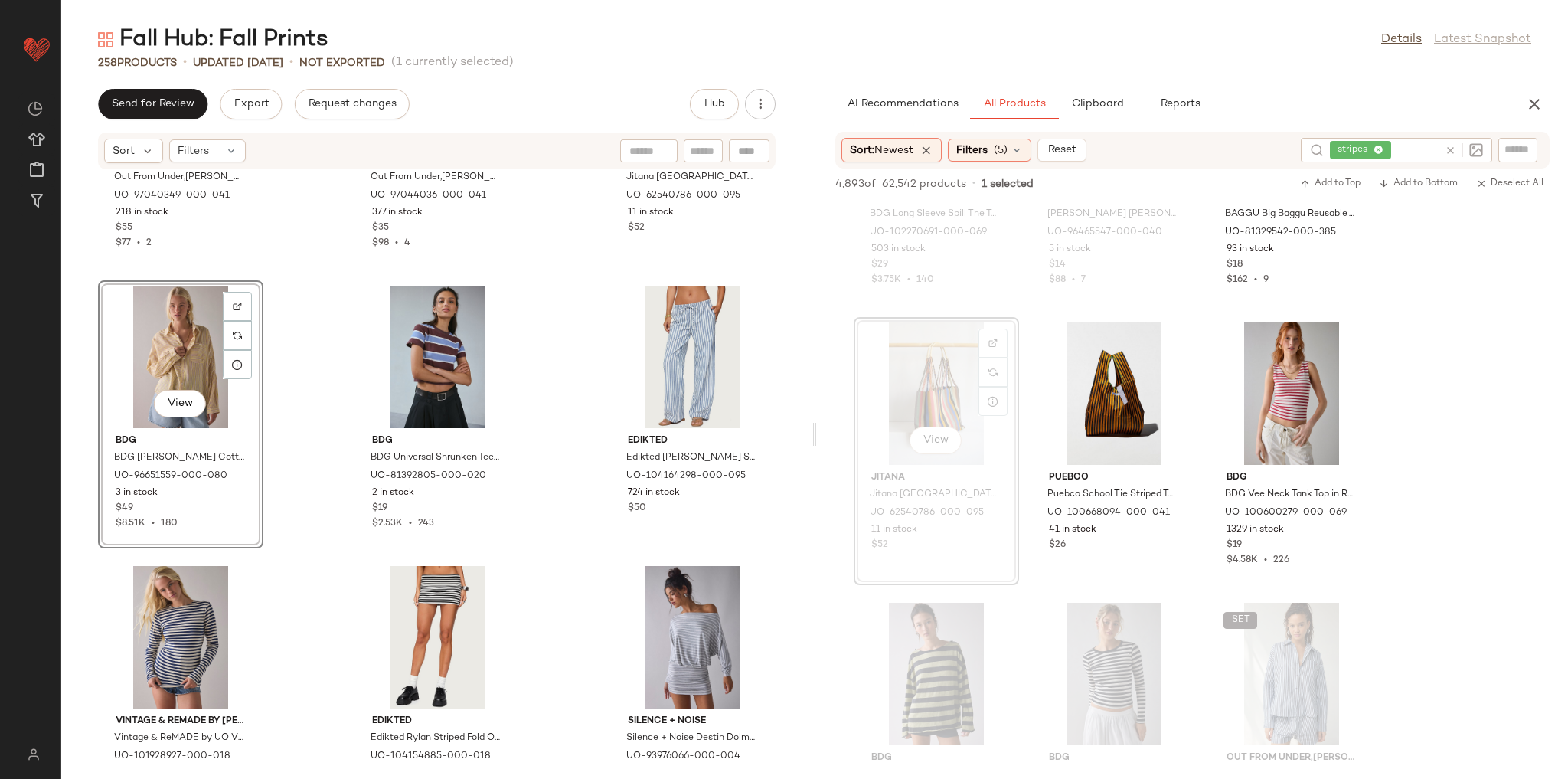
click at [317, 333] on div "SET Out From Under,Tommy Hilfiger Out From Under,Tommy Hilfiger Out From Under …" at bounding box center [436, 465] width 751 height 591
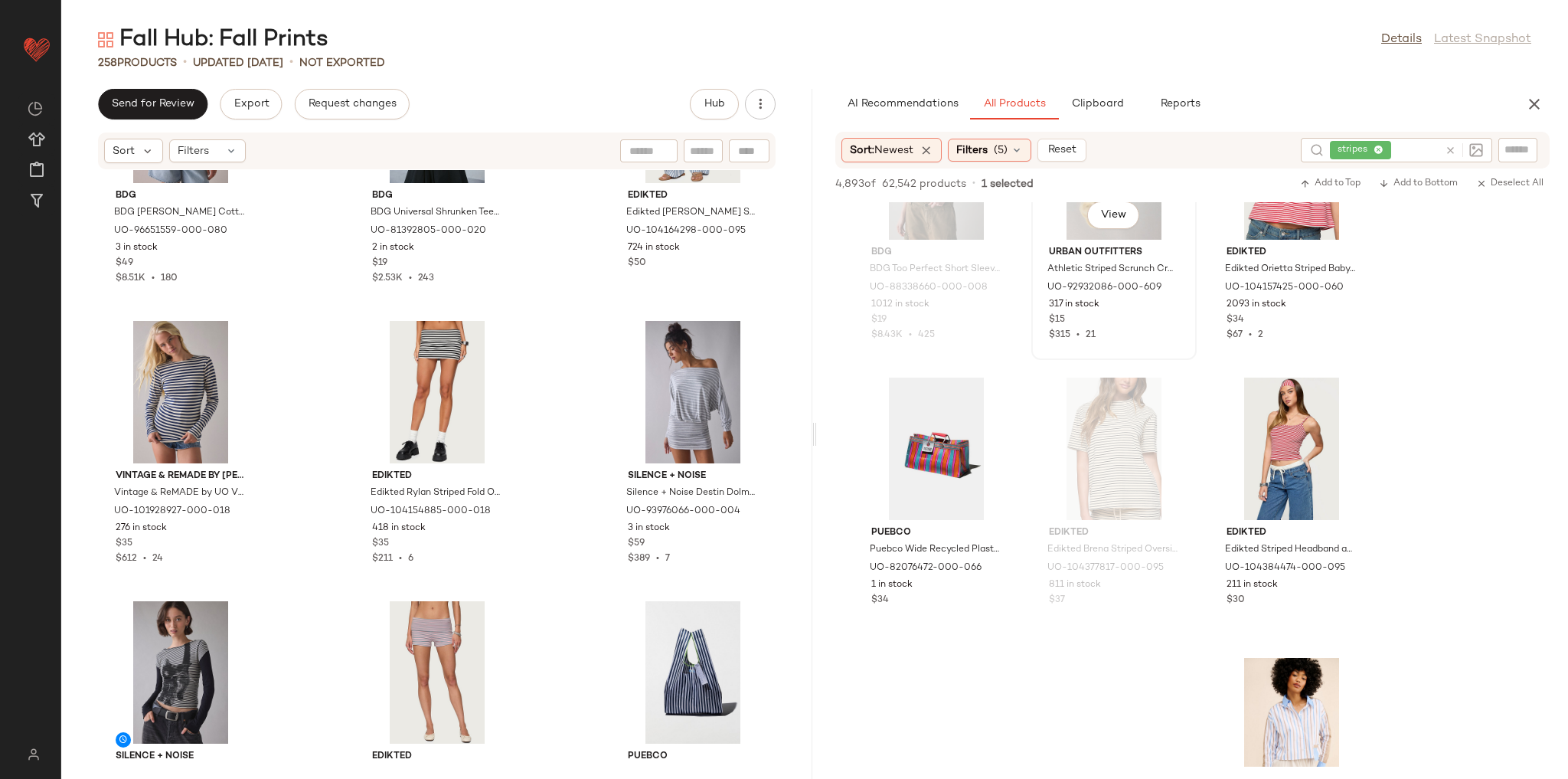
scroll to position [2634, 0]
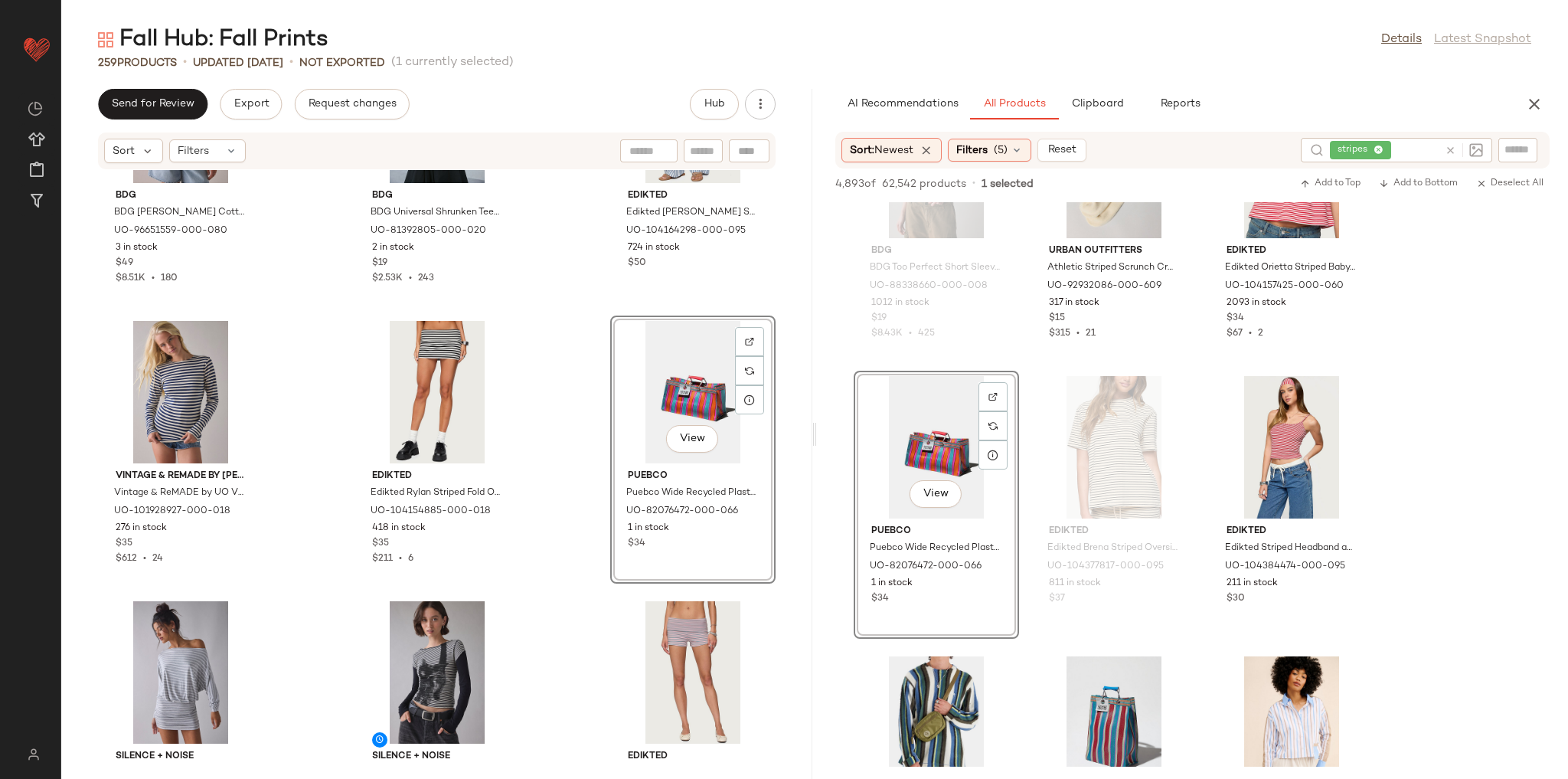
click at [563, 450] on div "BDG BDG Alex Breezy Cotton Oversized Button-Down Shirt in Orange, Women's at Ur…" at bounding box center [436, 465] width 751 height 591
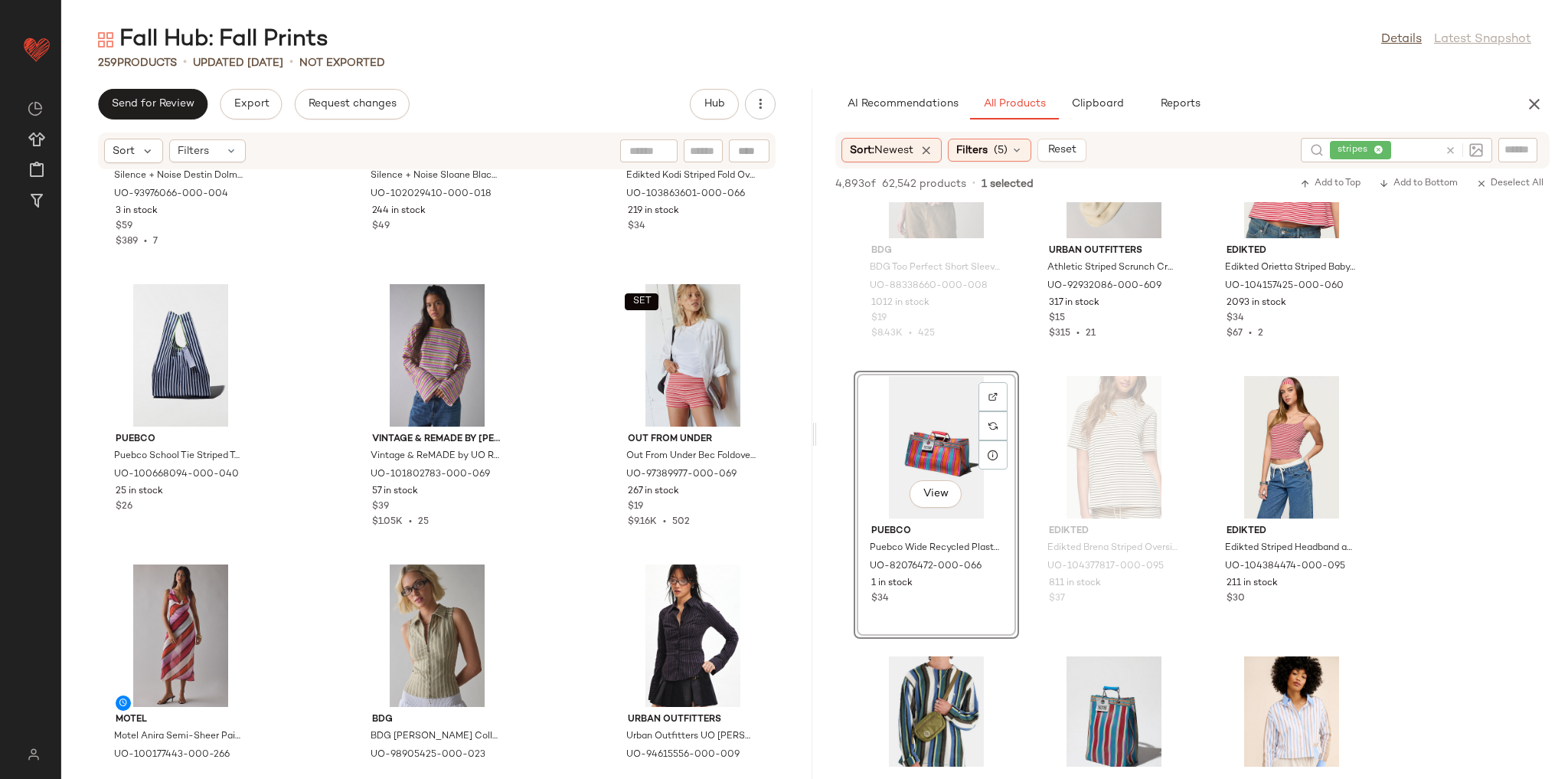
scroll to position [8049, 0]
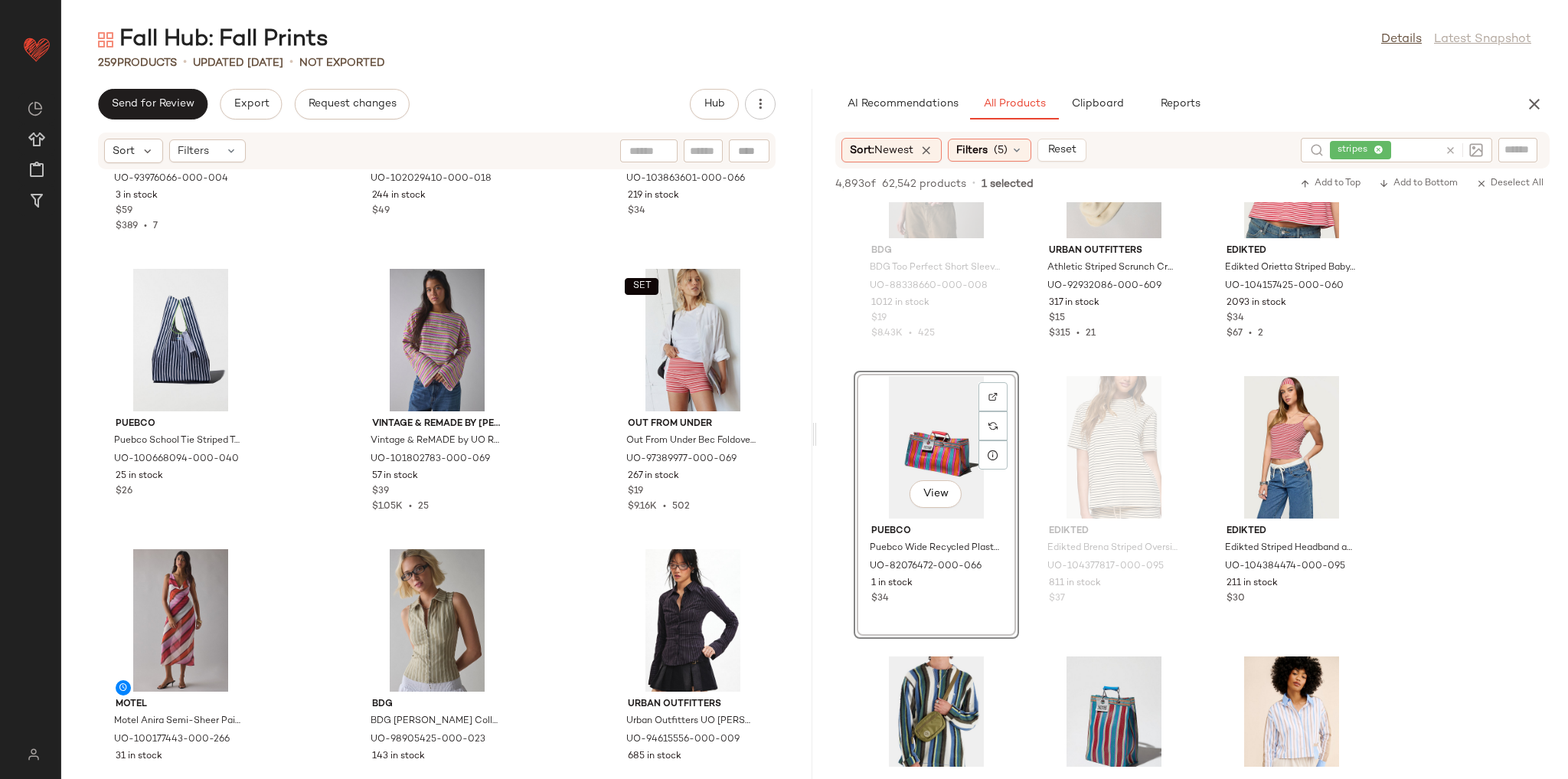
click at [553, 445] on div "Silence + Noise Silence + Noise Destin Dolman Off-The-Shoulder Mini Dress in Gr…" at bounding box center [436, 465] width 751 height 591
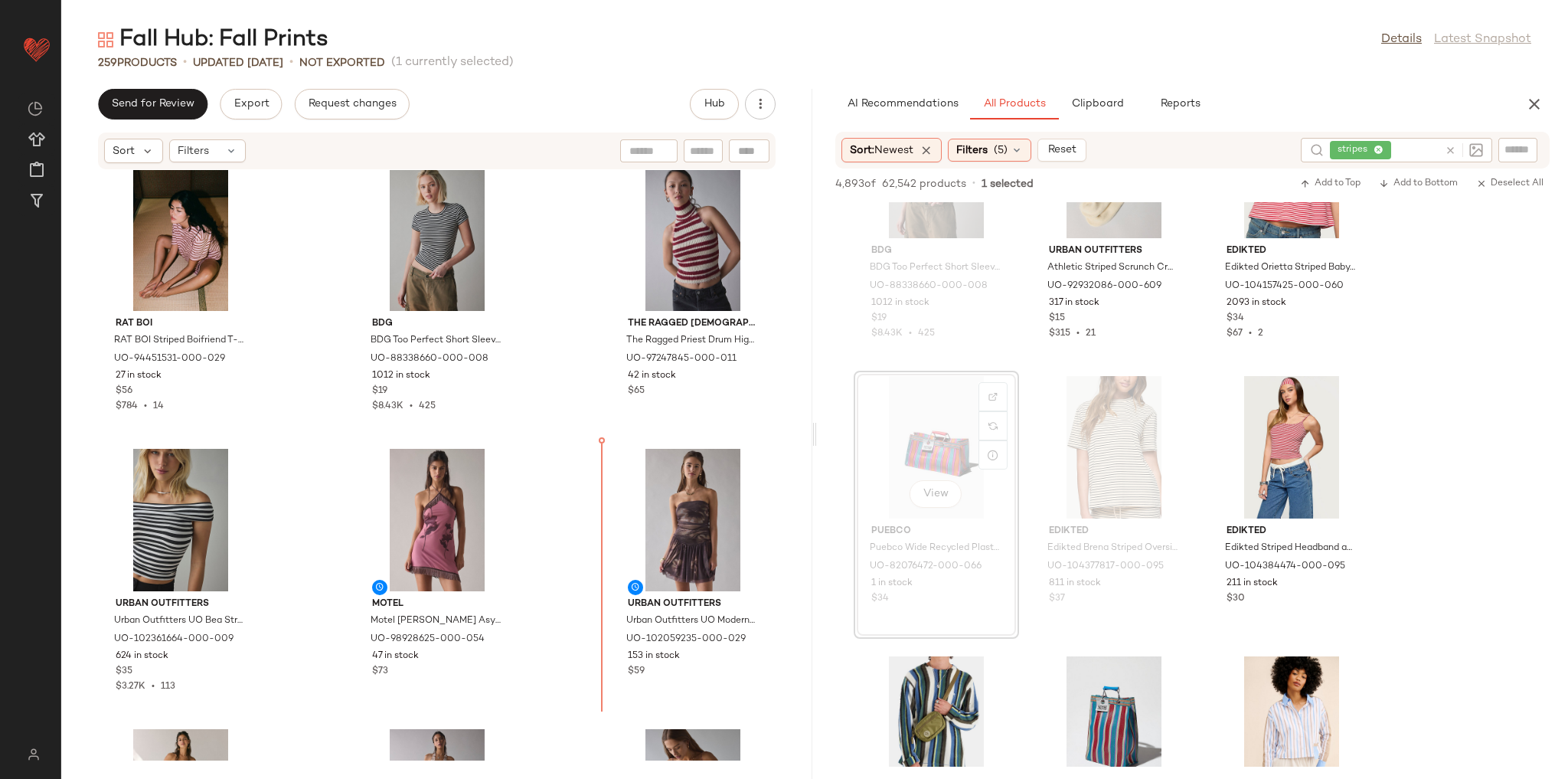
scroll to position [12095, 0]
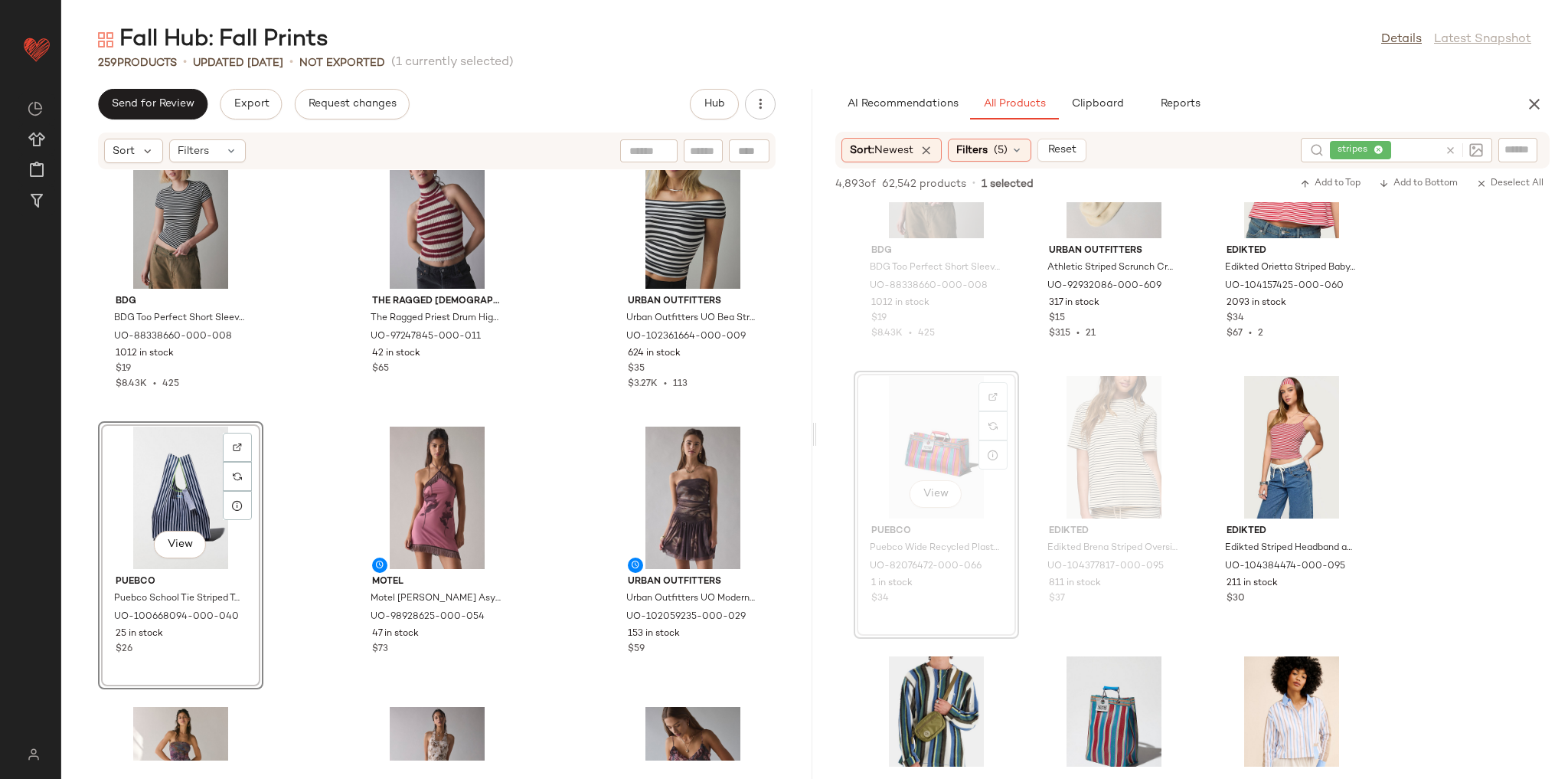
click at [312, 473] on div "BDG BDG Too Perfect Short Sleeve Tee in Black/White, Women's at Urban Outfitter…" at bounding box center [436, 465] width 751 height 591
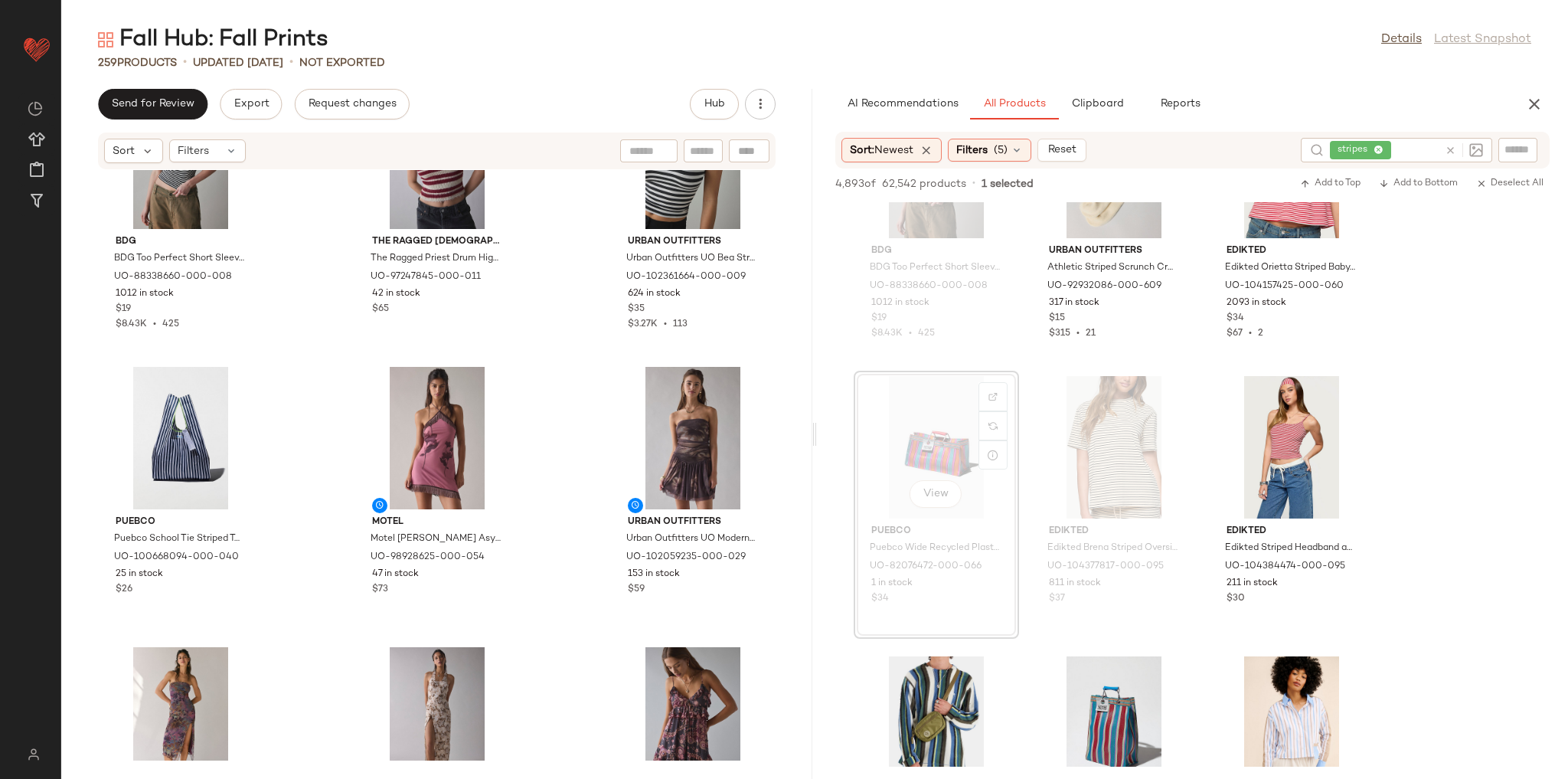
scroll to position [12157, 0]
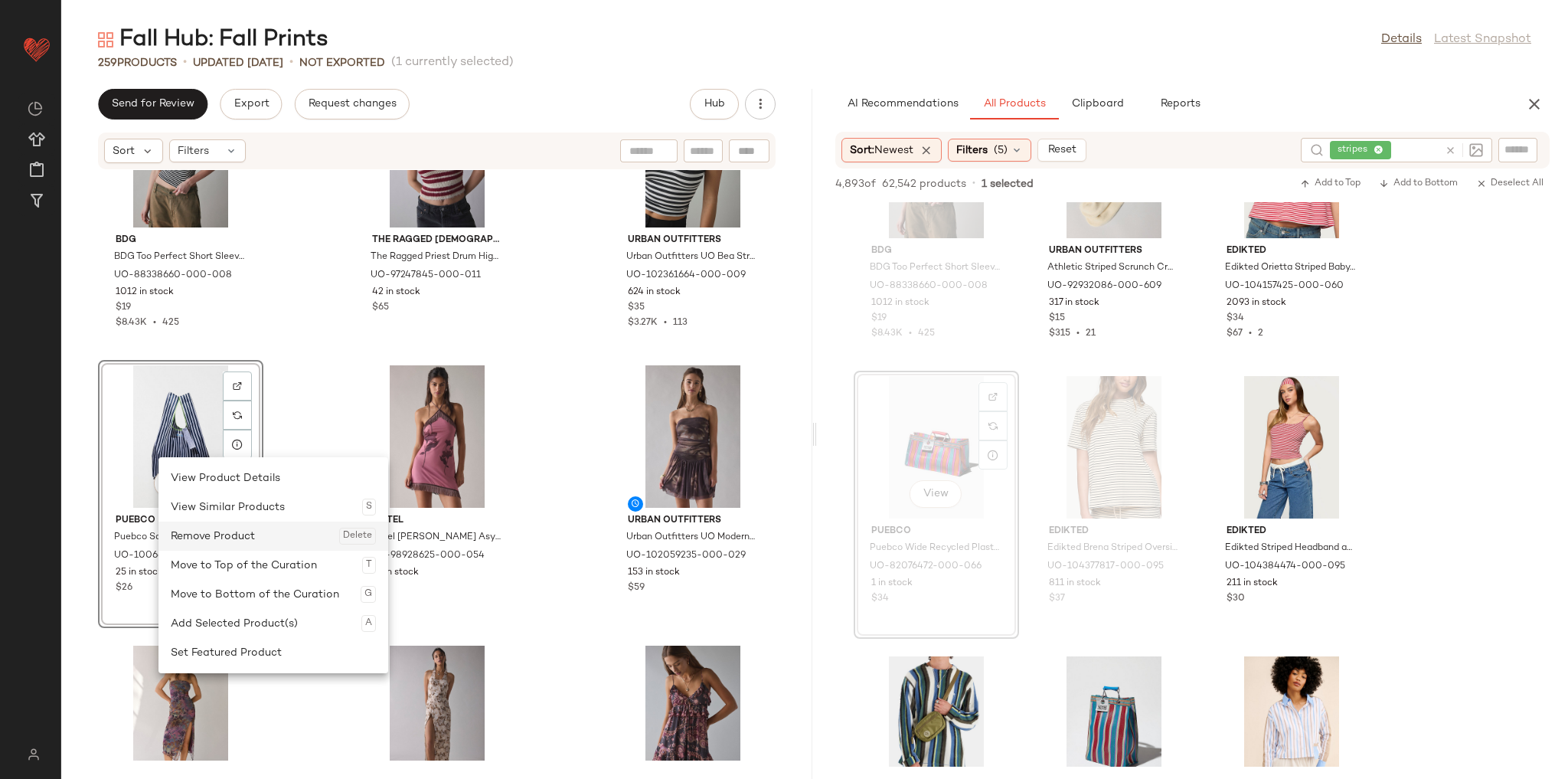
click at [233, 530] on div "Remove Product Delete" at bounding box center [273, 536] width 206 height 29
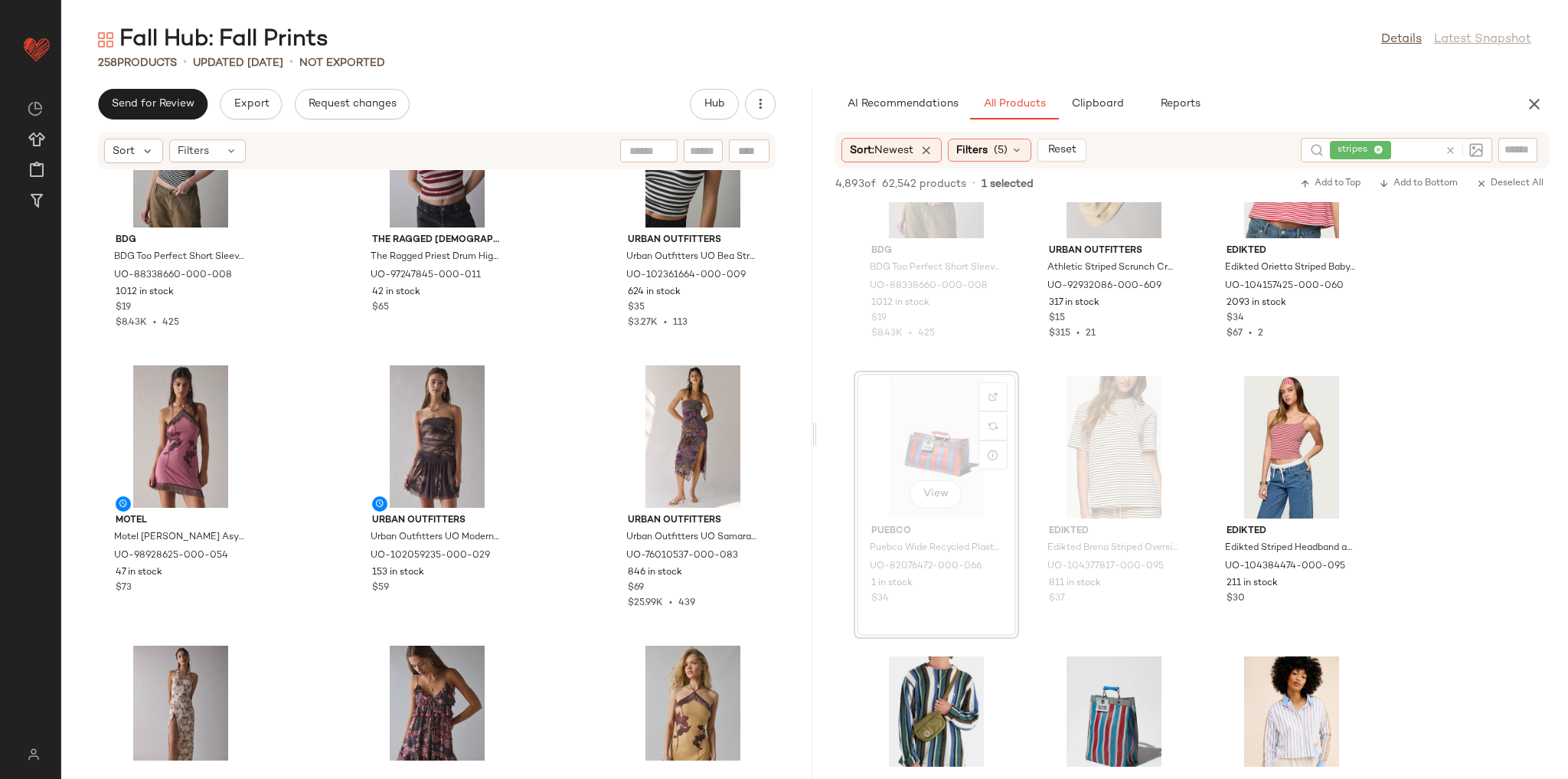
click at [280, 457] on div "BDG BDG Too Perfect Short Sleeve Tee in Black/White, Women's at Urban Outfitter…" at bounding box center [436, 465] width 751 height 591
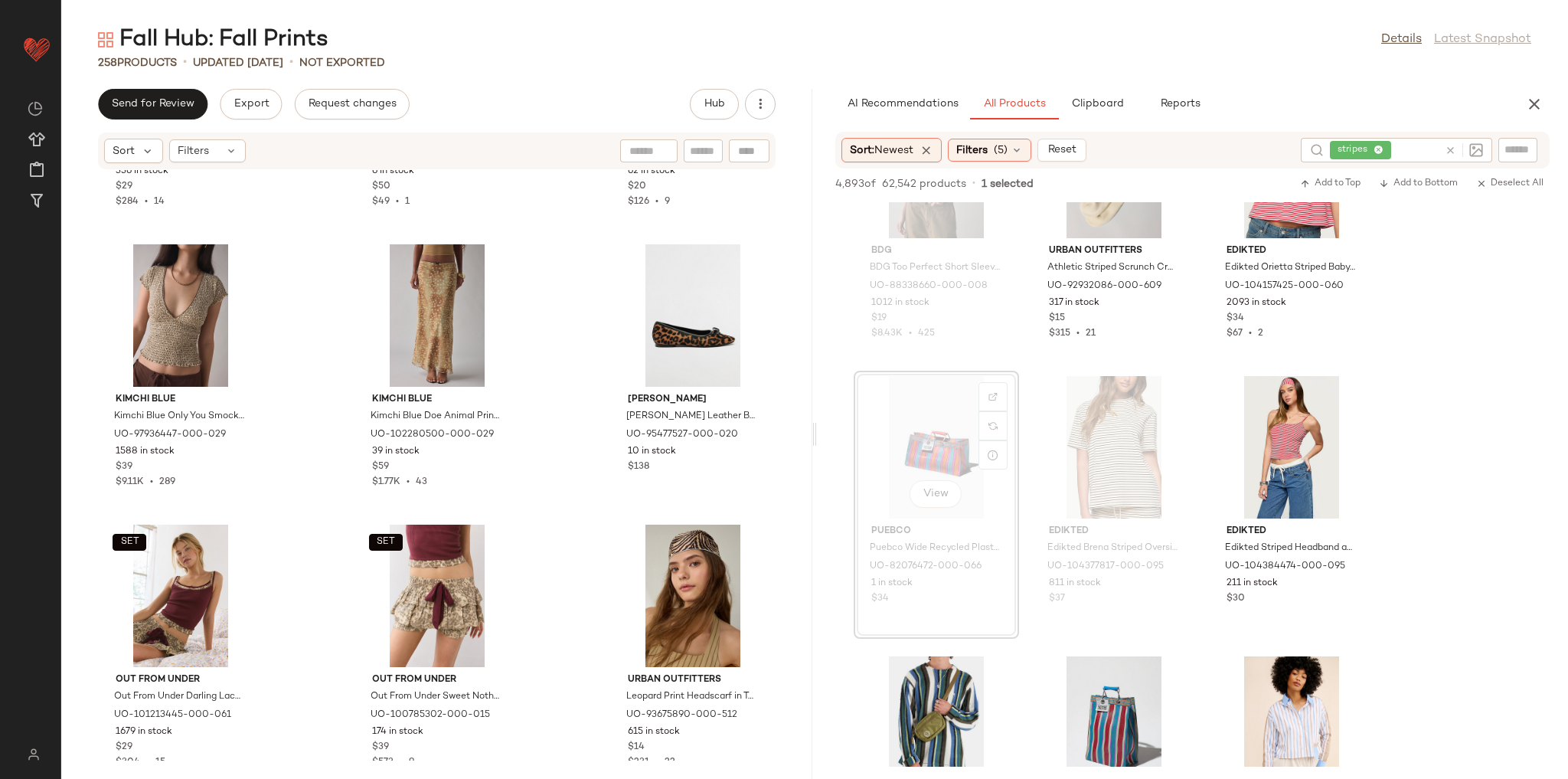
scroll to position [17976, 0]
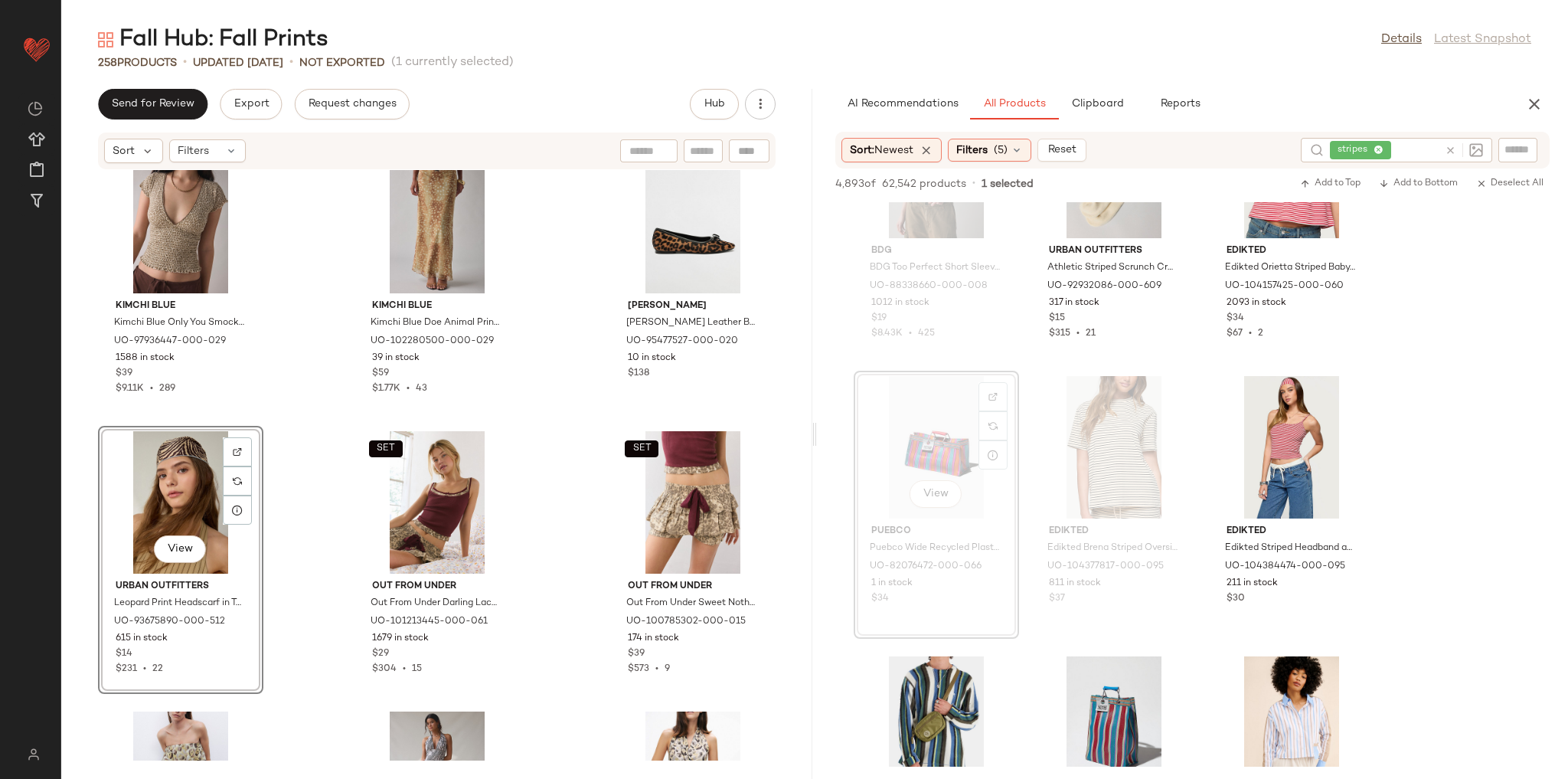
click at [327, 475] on div "Urban Outfitters Mia Patterned Market Tote Bag in Finley Frames at Urban Outfit…" at bounding box center [436, 465] width 751 height 591
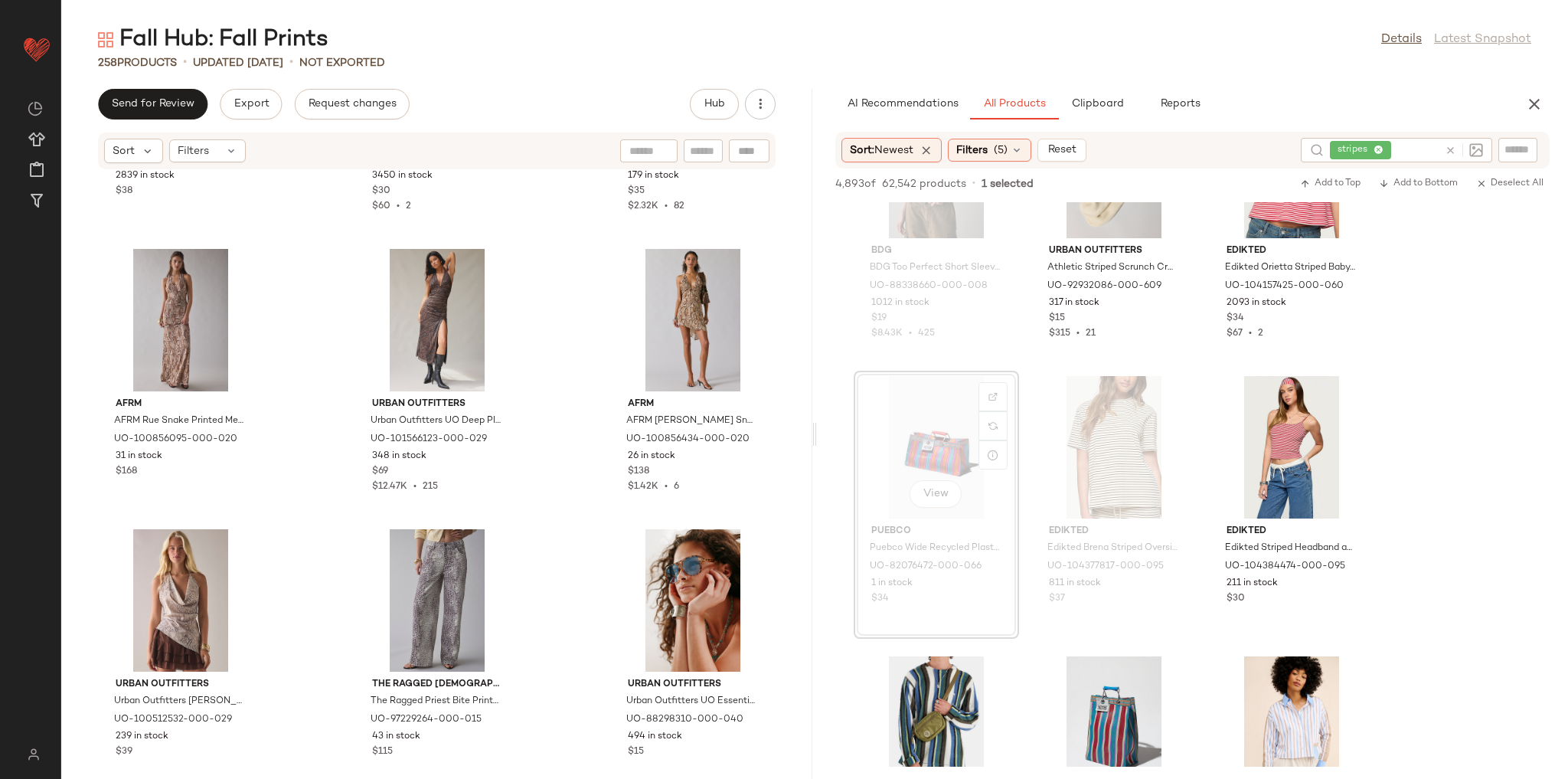
scroll to position [19630, 0]
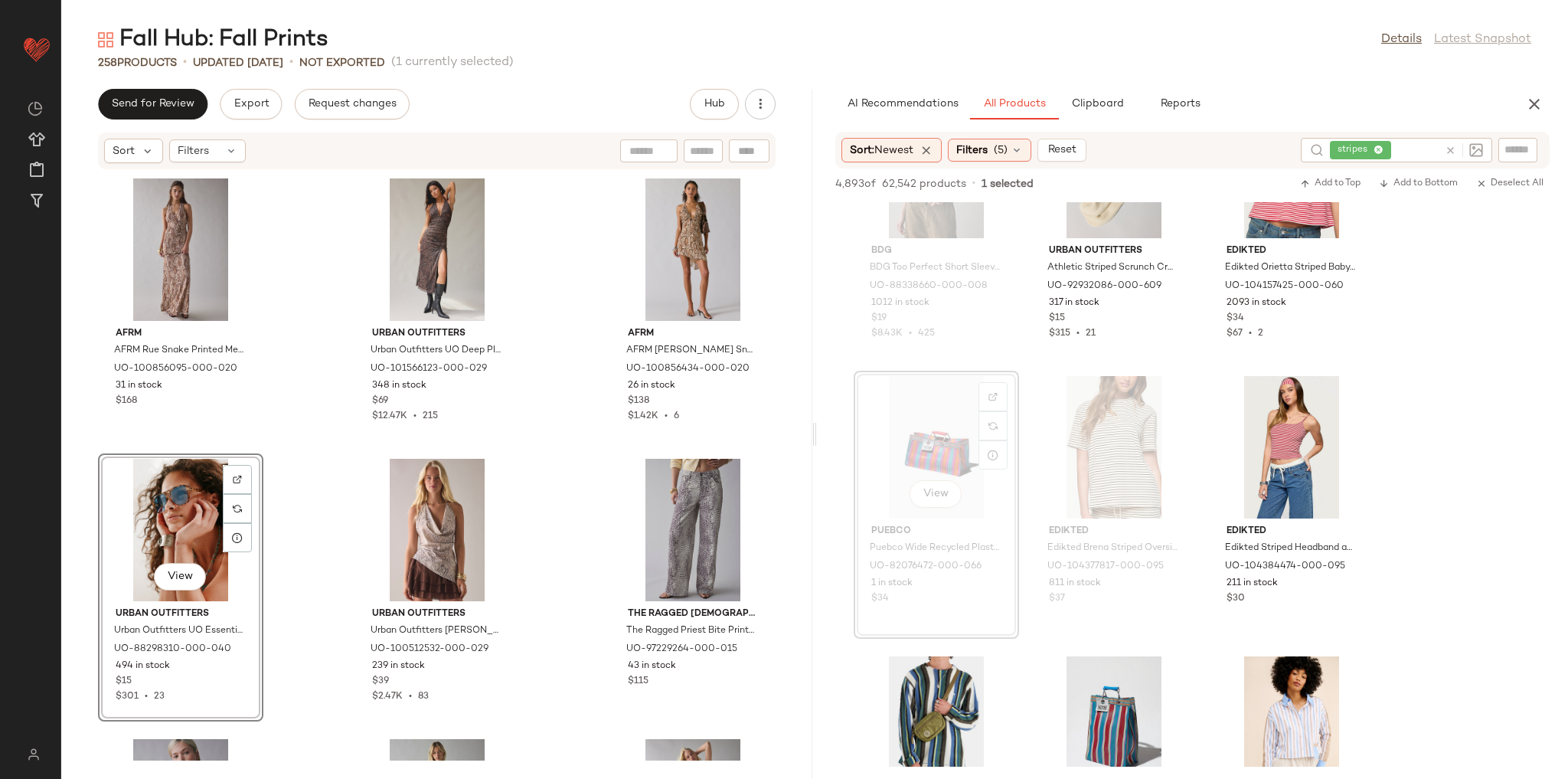
click at [316, 481] on div "Edikted Edikted Mixed Animal Print Mesh Tank Top in Mix, Women's at Urban Outfi…" at bounding box center [436, 465] width 751 height 591
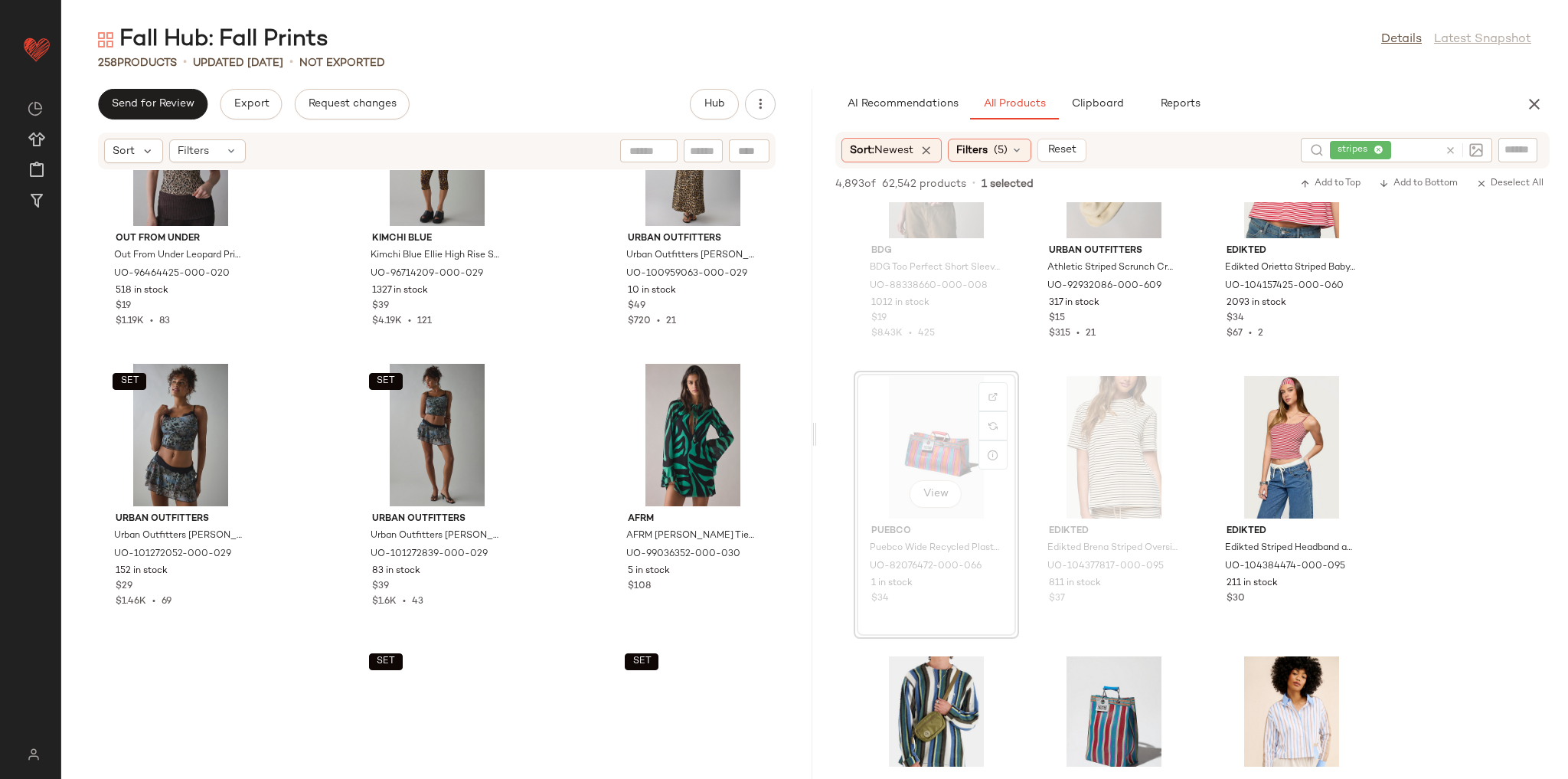
scroll to position [20304, 0]
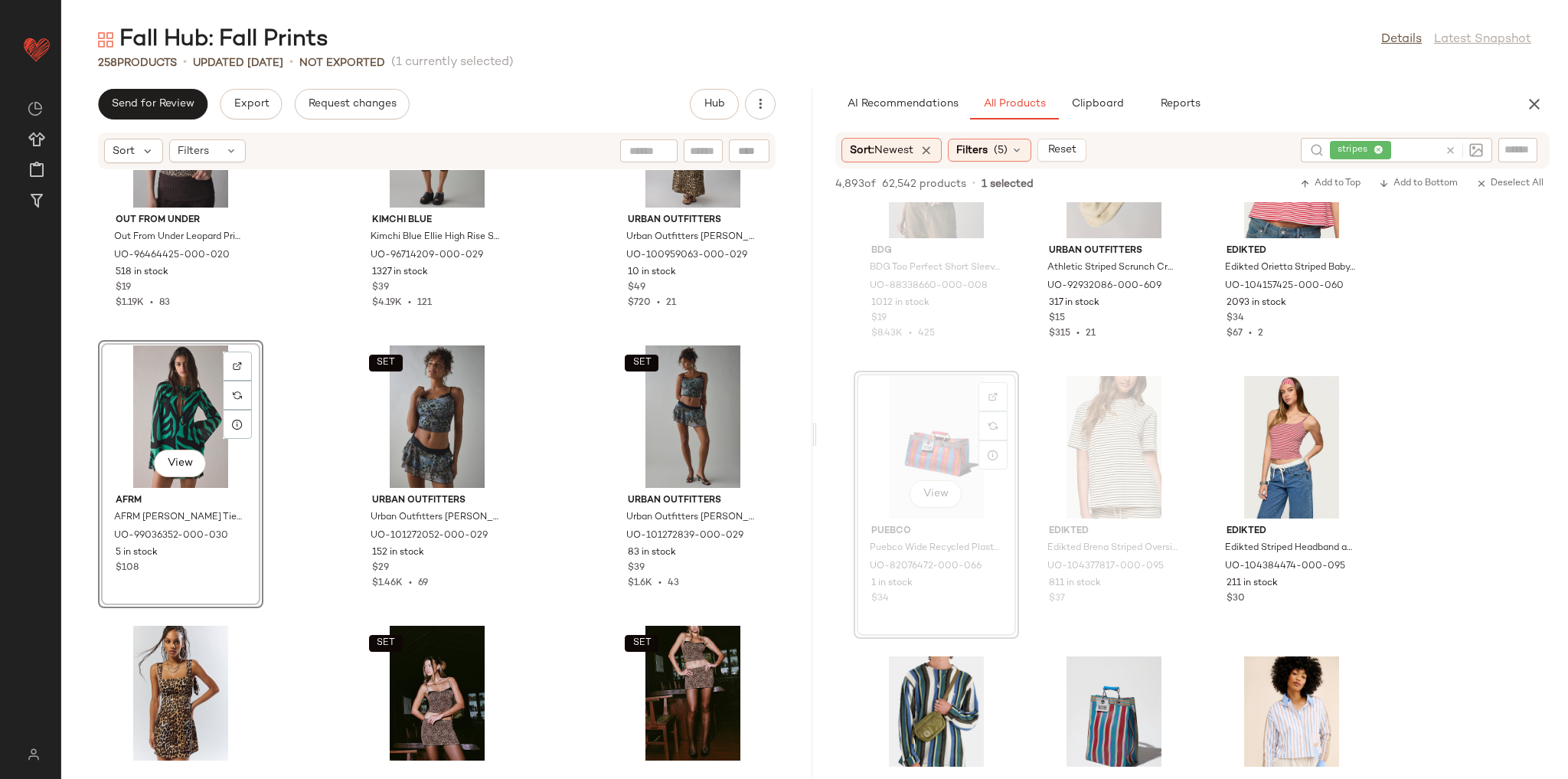
click at [298, 489] on div "Out From Under Out From Under Leopard Print Seamless Knit Tube Top in Brown Leo…" at bounding box center [436, 465] width 751 height 591
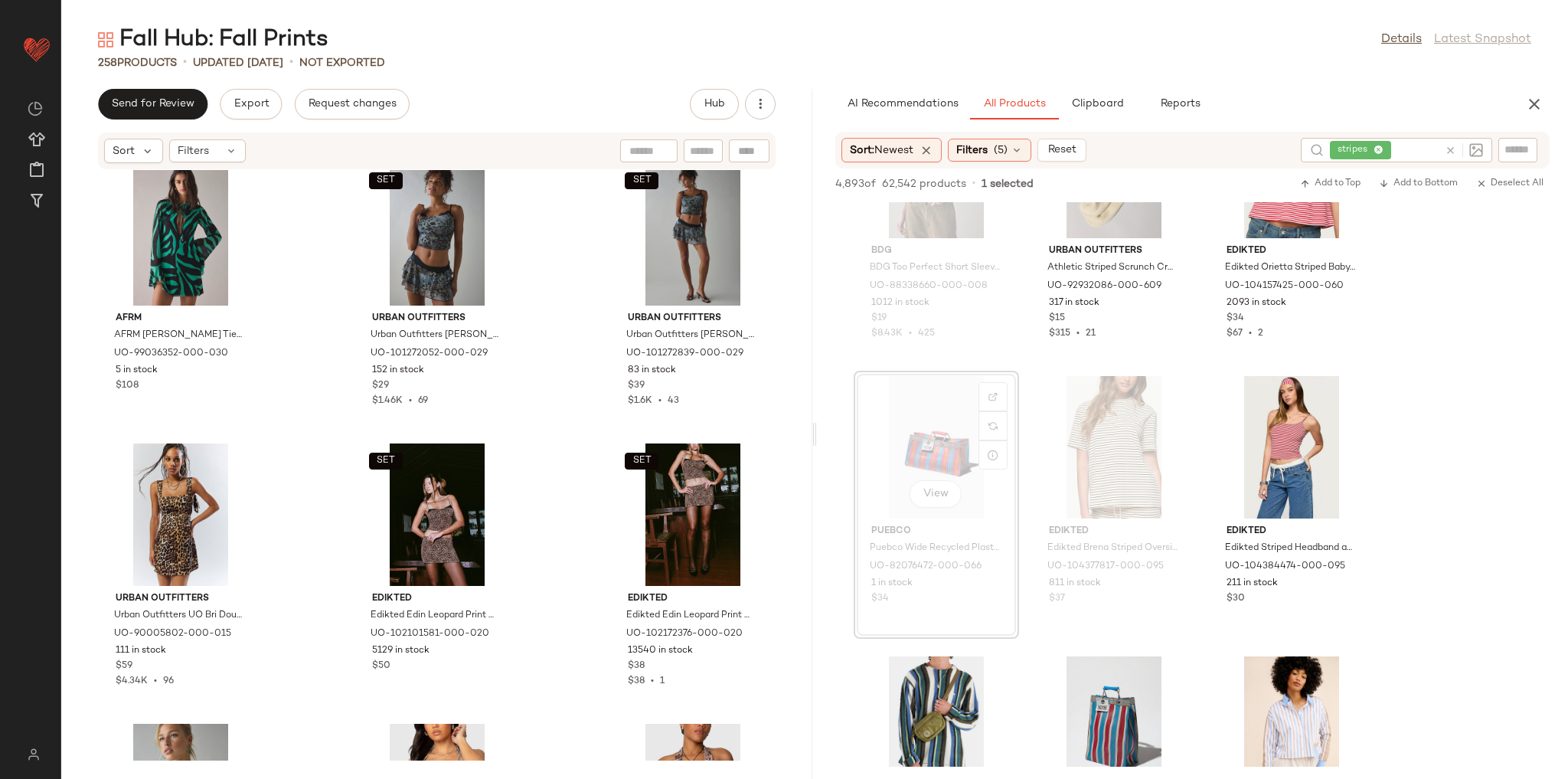
scroll to position [20488, 0]
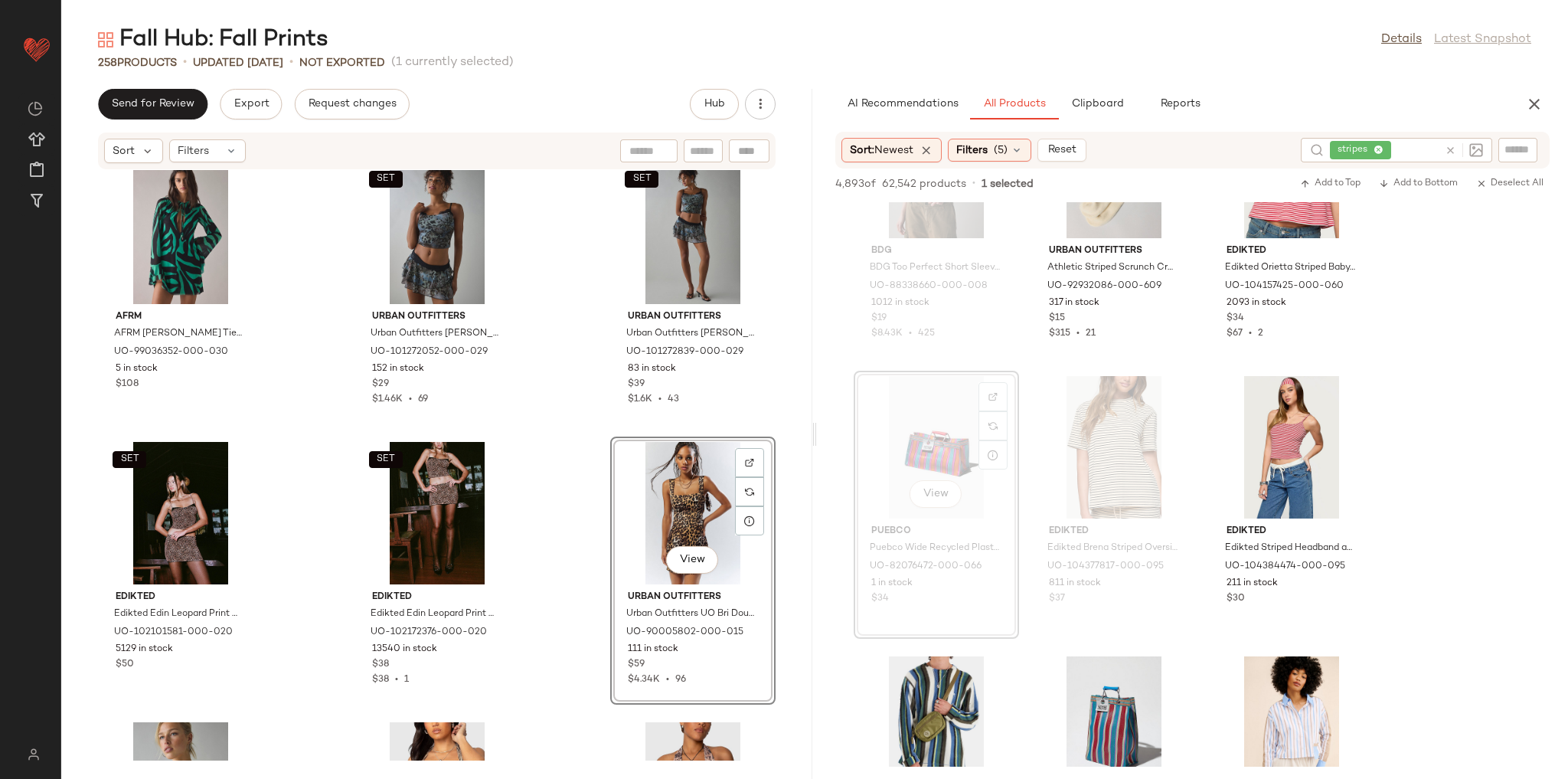
click at [577, 495] on div "Out From Under Out From Under Leopard Print Seamless Knit Tube Top in Brown Leo…" at bounding box center [436, 465] width 751 height 591
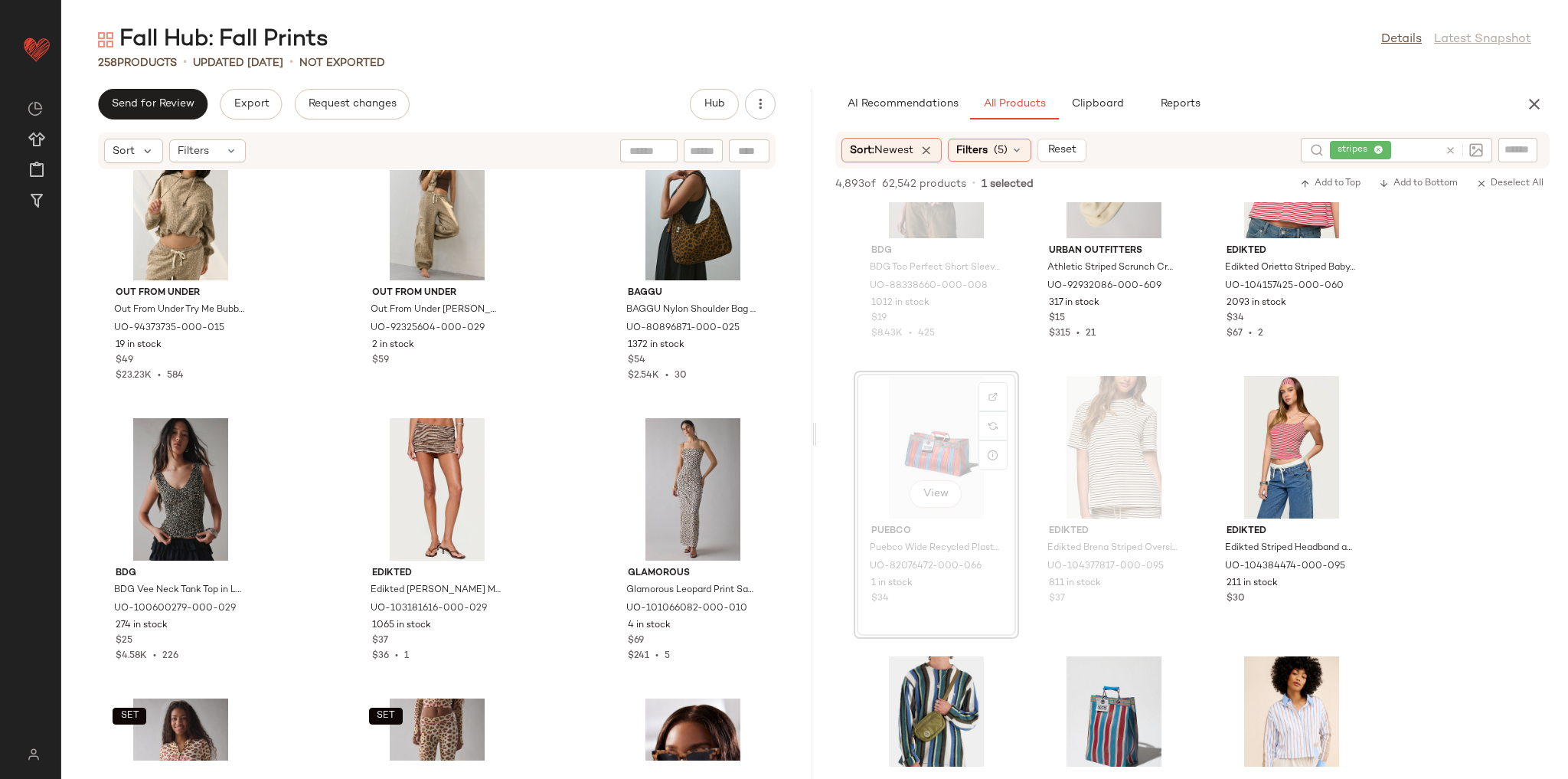
scroll to position [21652, 0]
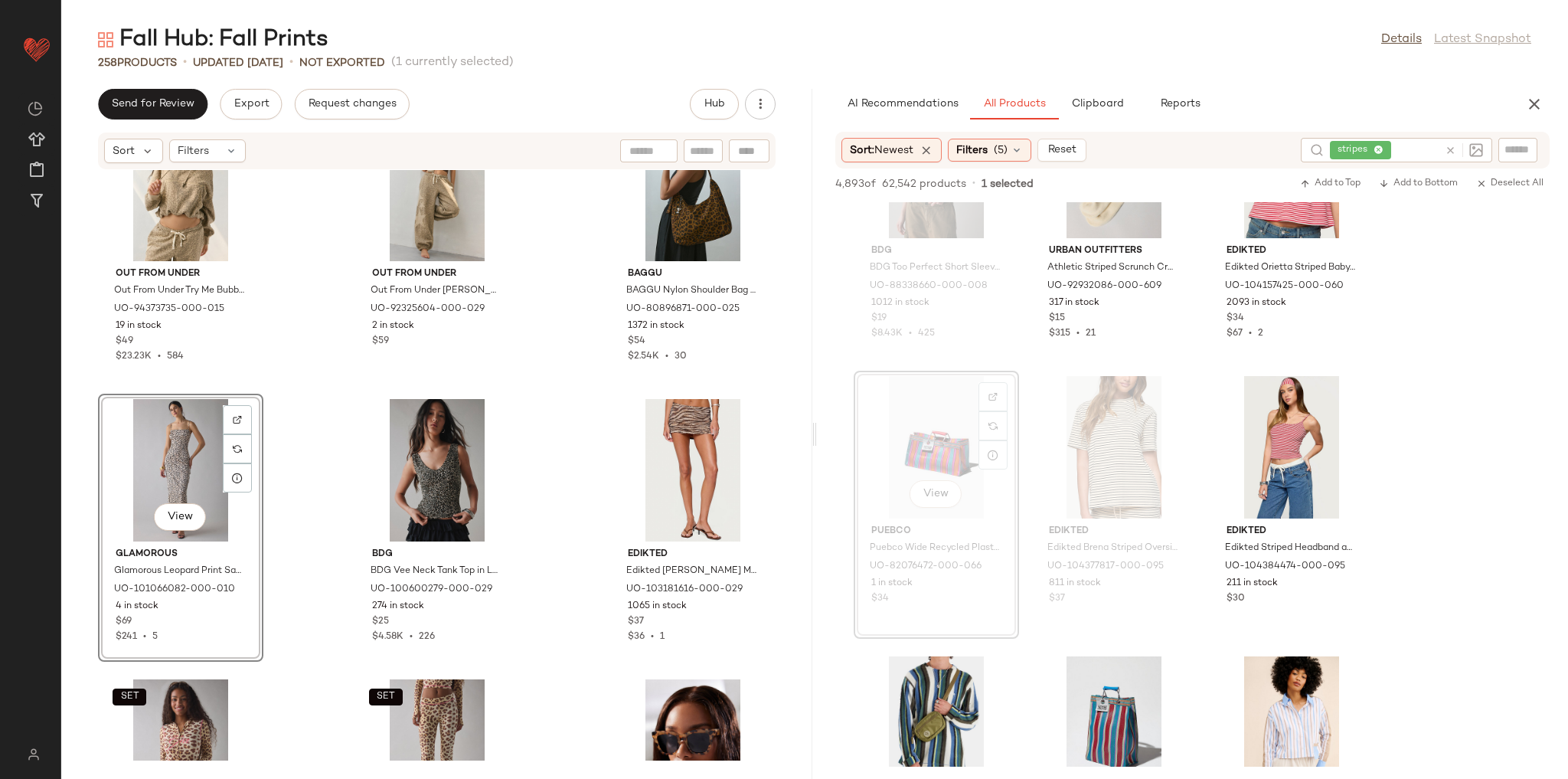
click at [325, 500] on div "AFRM AFRM Ashmont Tiger Print Mesh Cascading Ruffle Mini Dress in Tiger Print, …" at bounding box center [436, 465] width 751 height 591
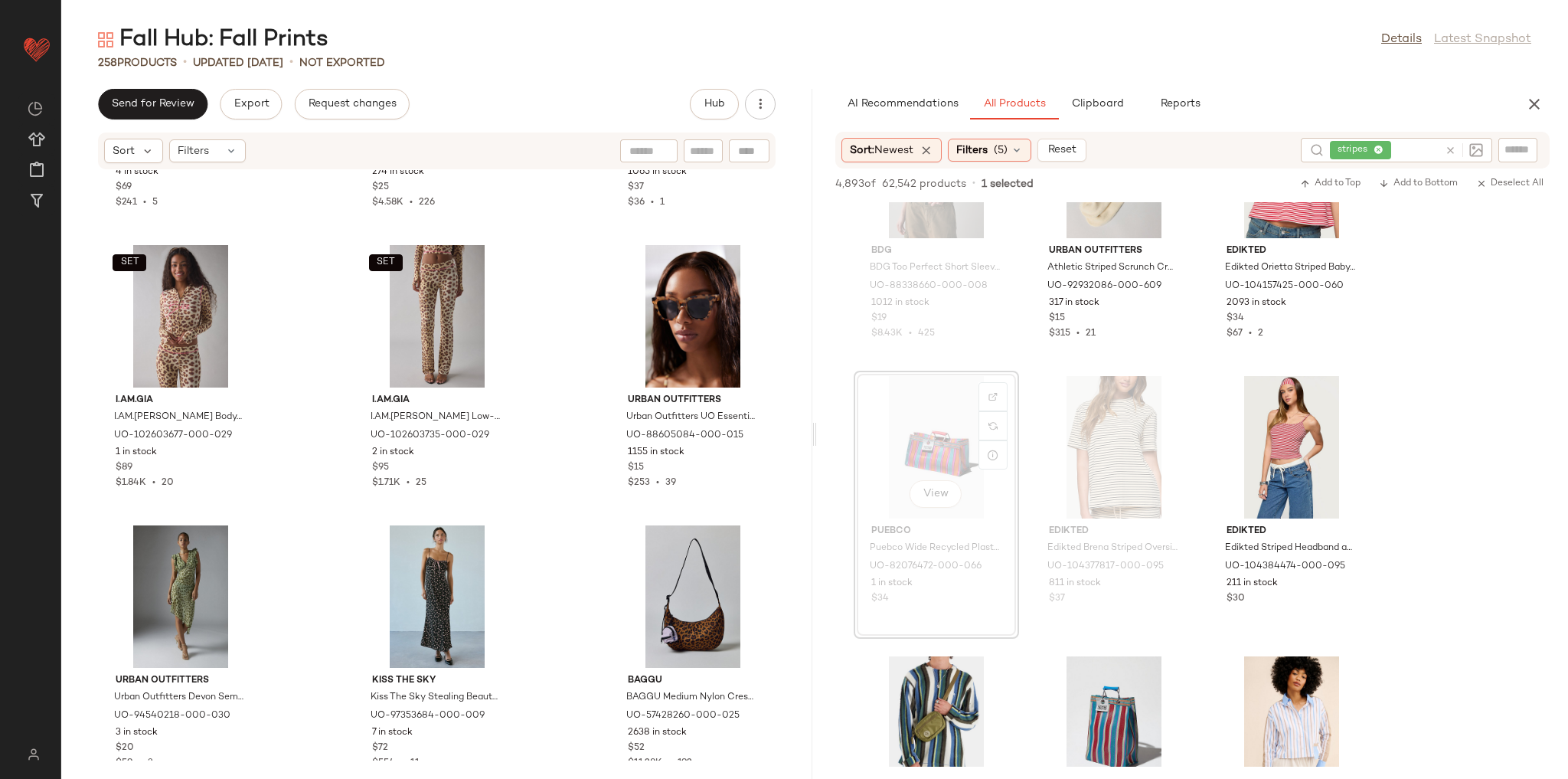
scroll to position [22141, 0]
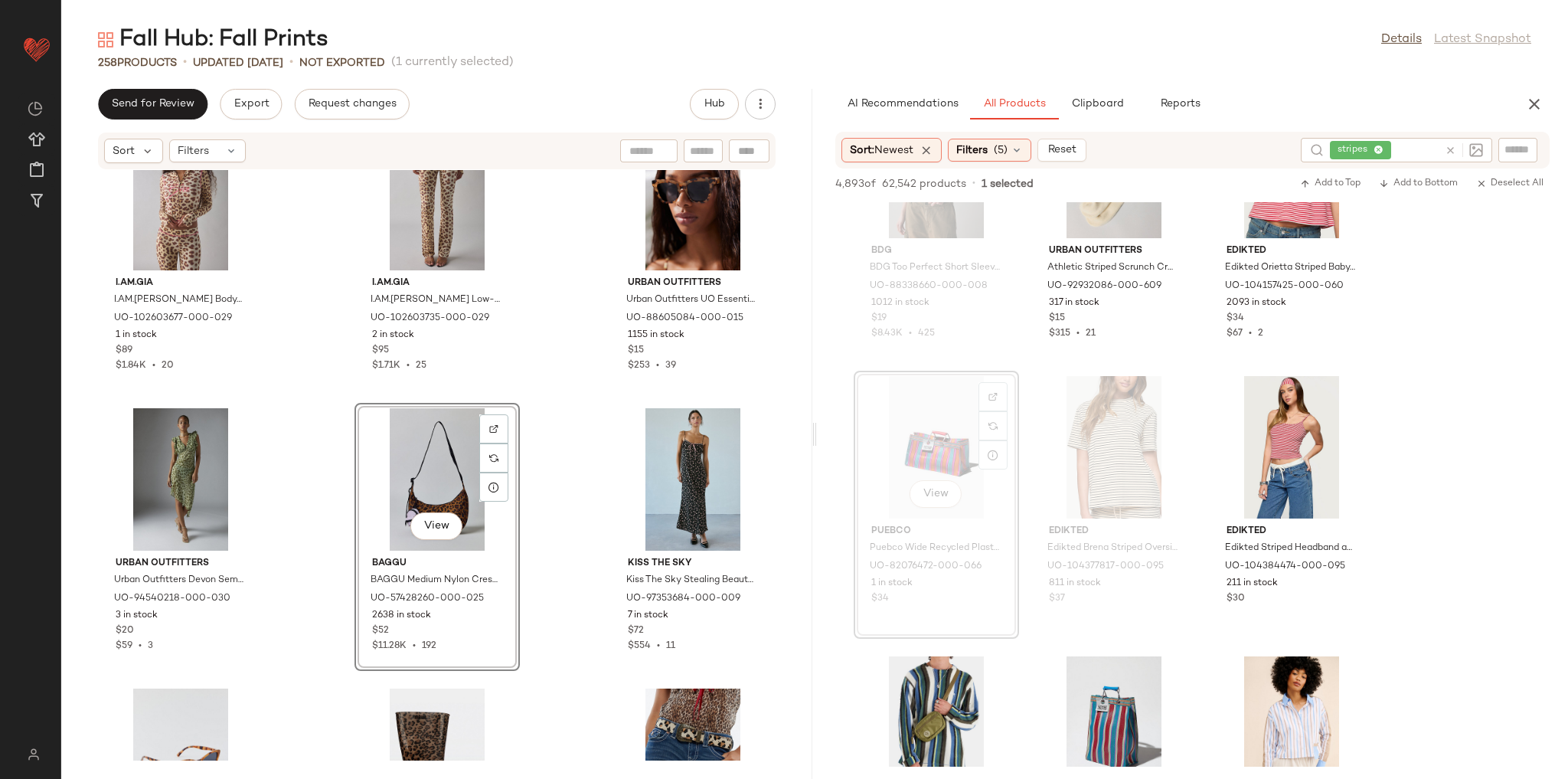
click at [309, 522] on div "Glamorous Glamorous Leopard Print Satin Slip Maxi Dress in Natural White Leopar…" at bounding box center [436, 465] width 751 height 591
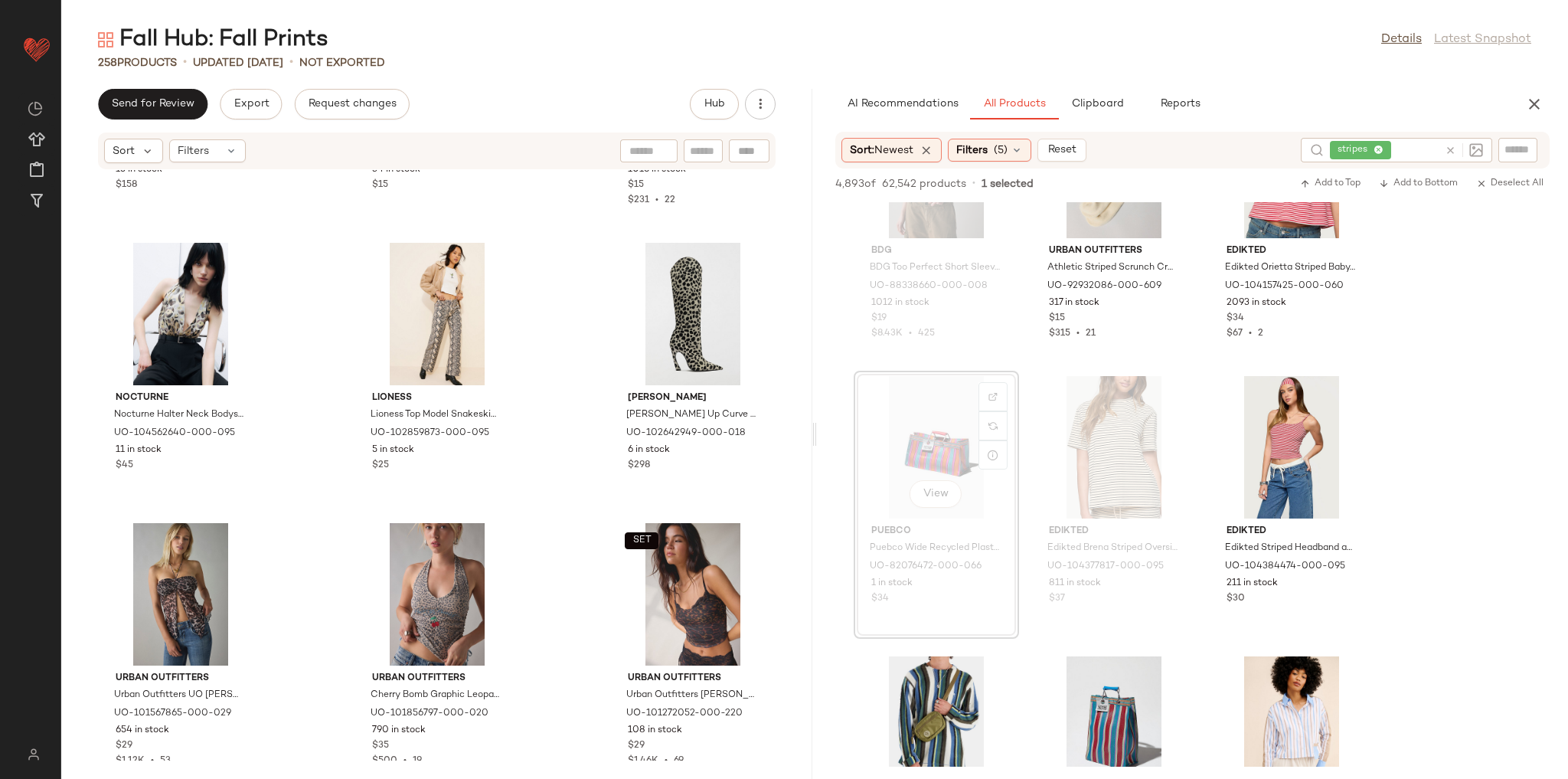
scroll to position [23513, 0]
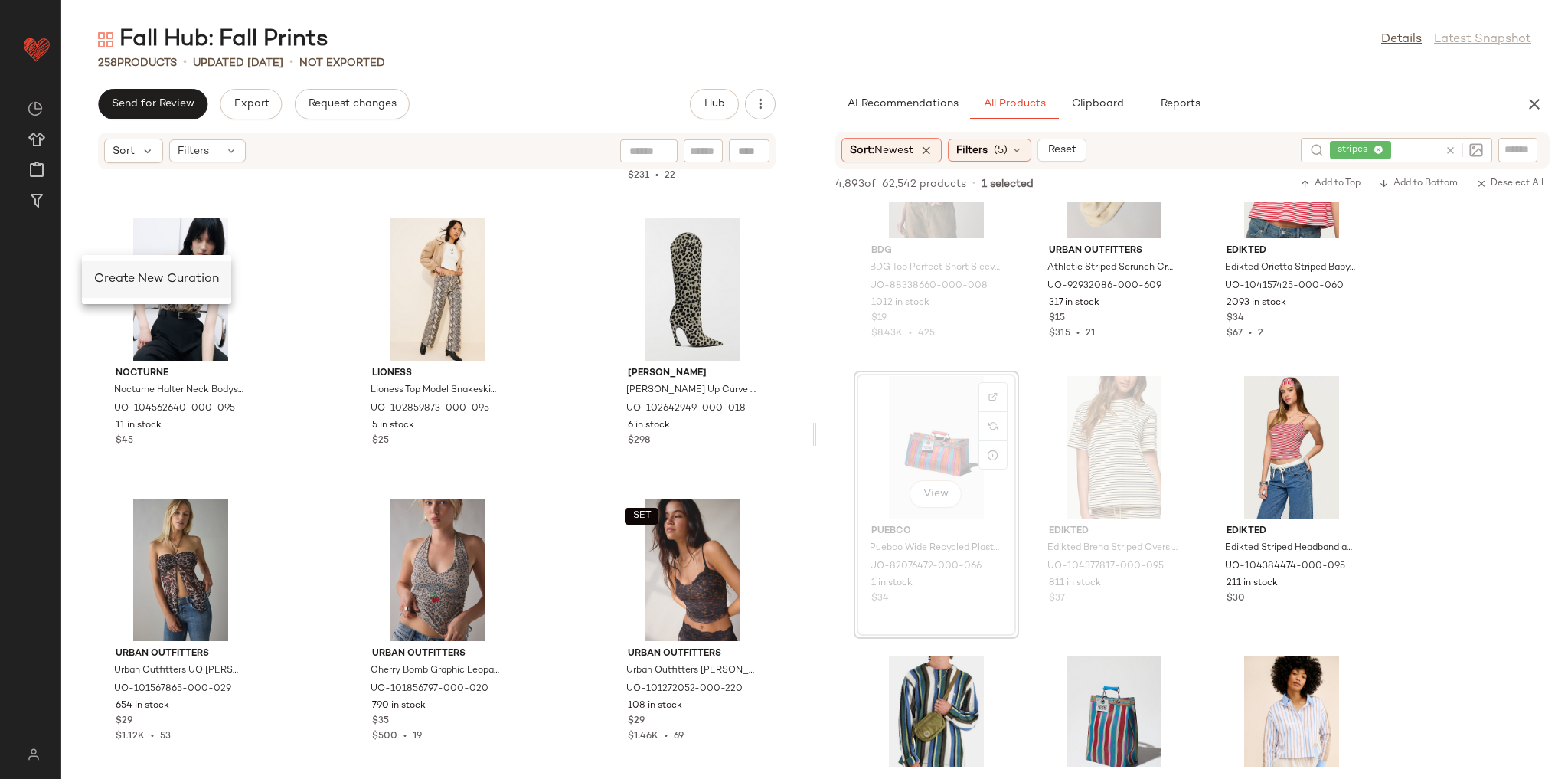
click at [175, 285] on span "Create New Curation" at bounding box center [156, 279] width 124 height 13
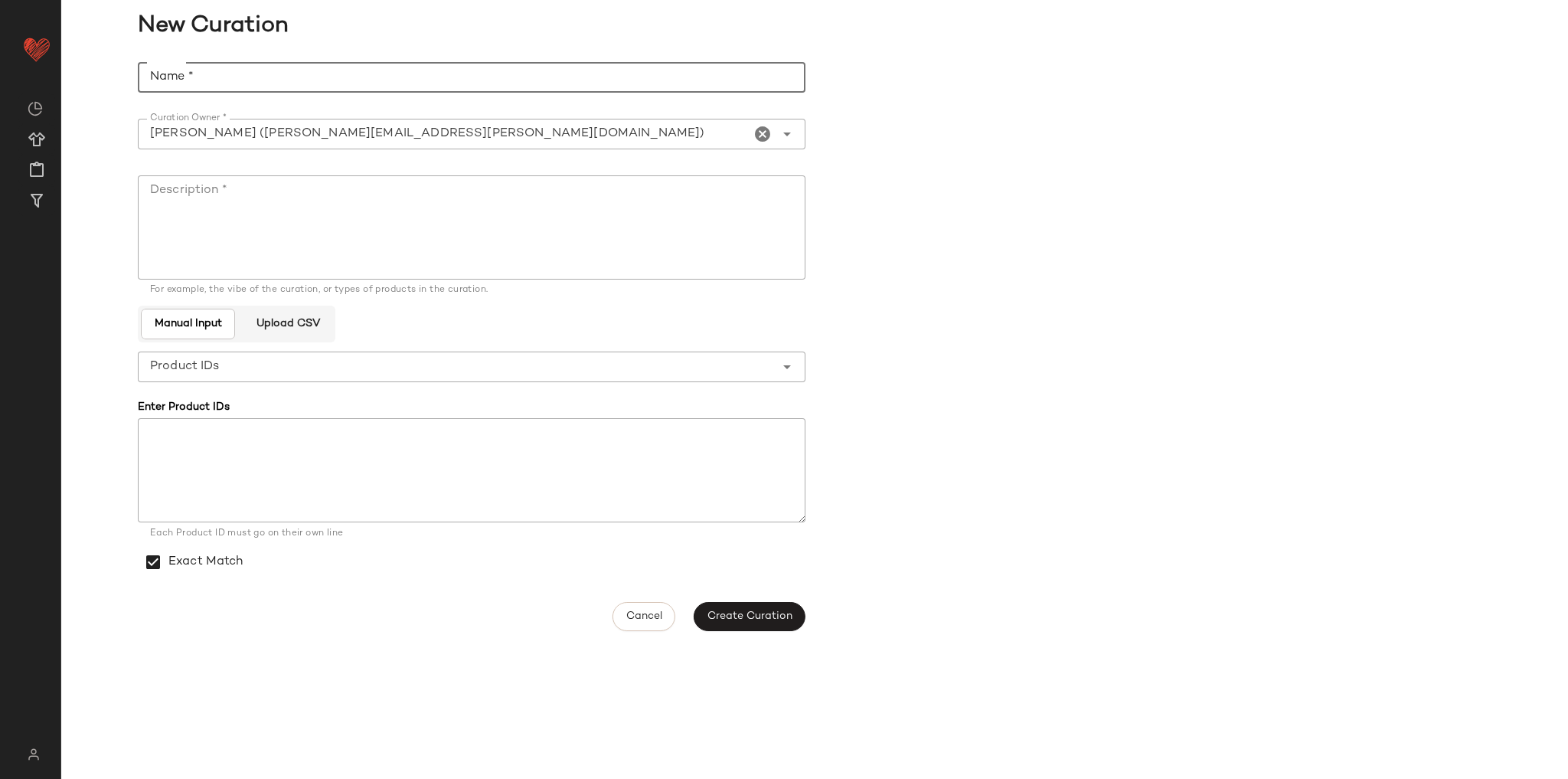
click at [204, 75] on input "Name *" at bounding box center [472, 78] width 668 height 31
type input "**********"
click at [229, 198] on textarea "Description *" at bounding box center [472, 226] width 668 height 104
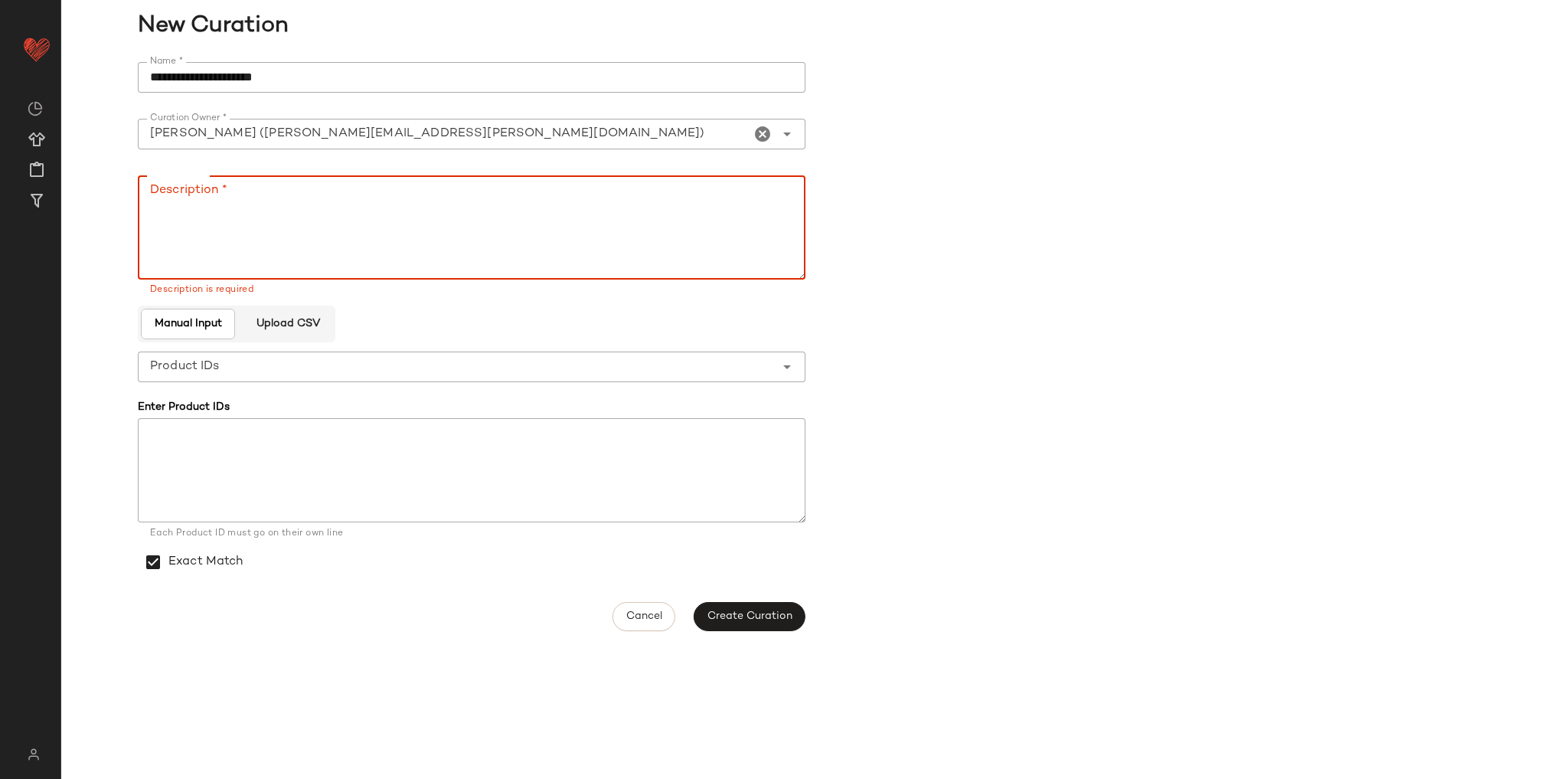
click at [302, 221] on textarea "Description *" at bounding box center [472, 226] width 668 height 104
paste textarea "**********"
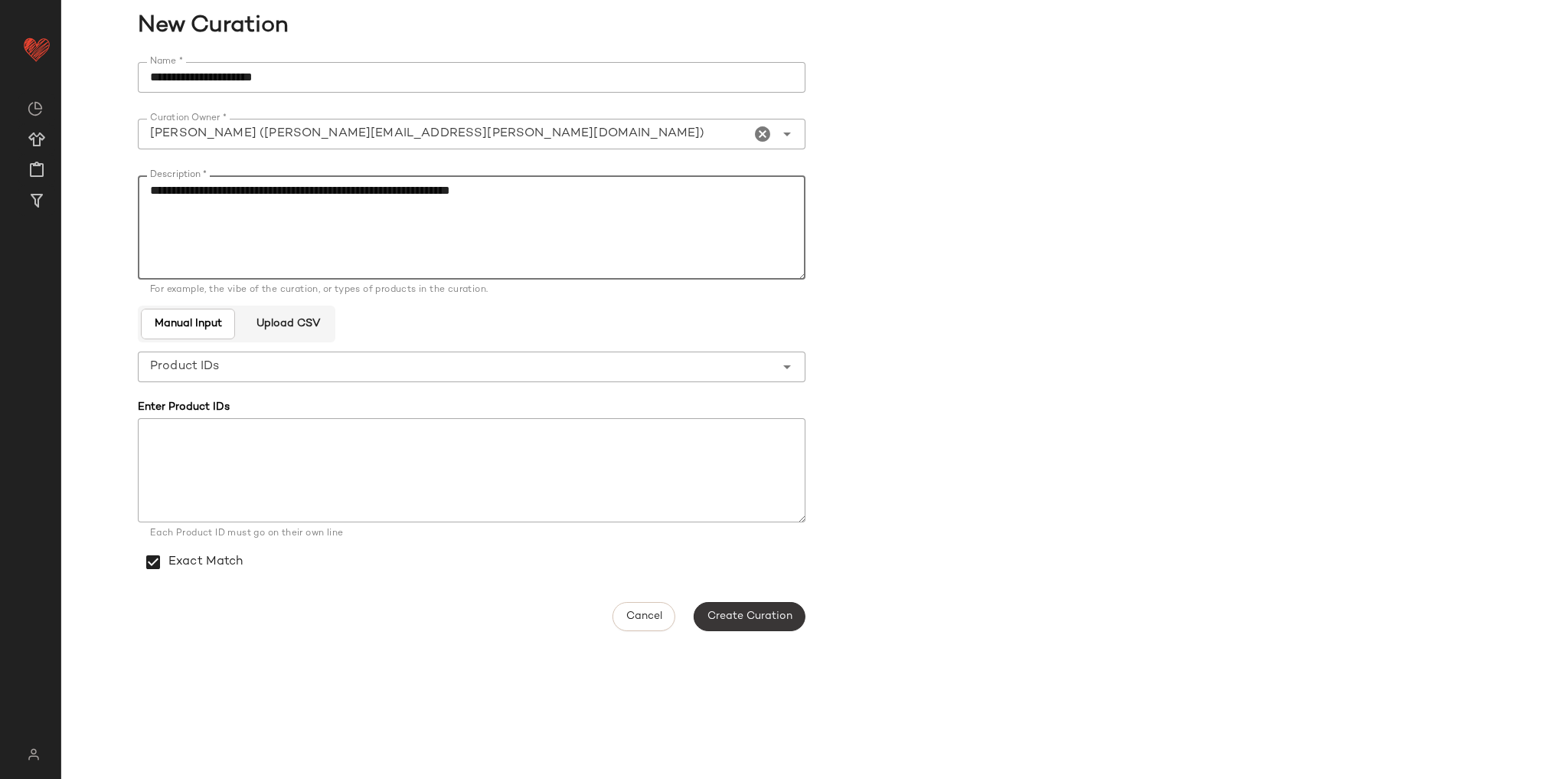
type textarea "**********"
click at [748, 622] on span "Create Curation" at bounding box center [749, 617] width 86 height 13
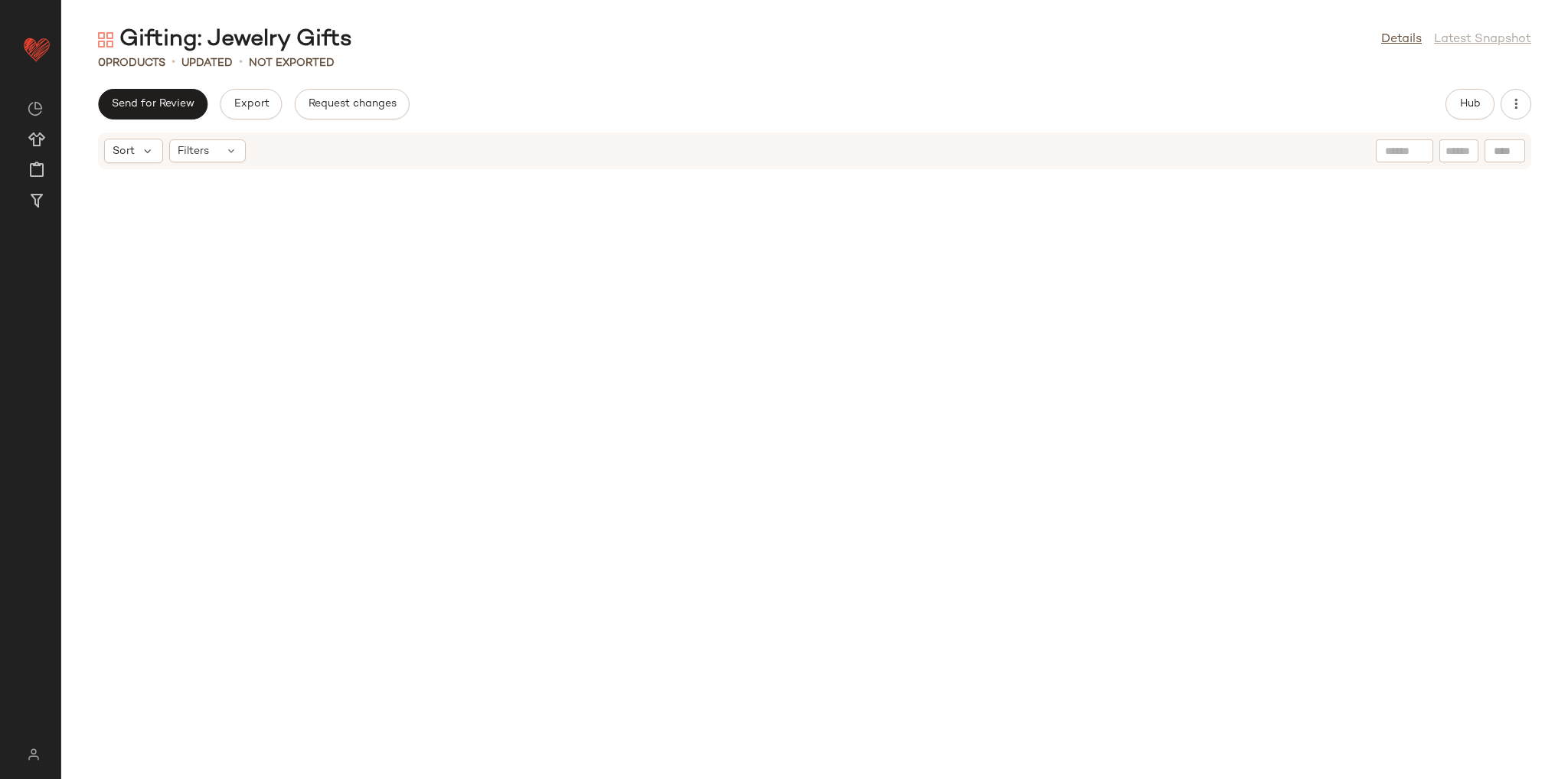
click at [410, 237] on div at bounding box center [814, 465] width 1507 height 591
click at [1478, 93] on button "Hub" at bounding box center [1470, 105] width 49 height 31
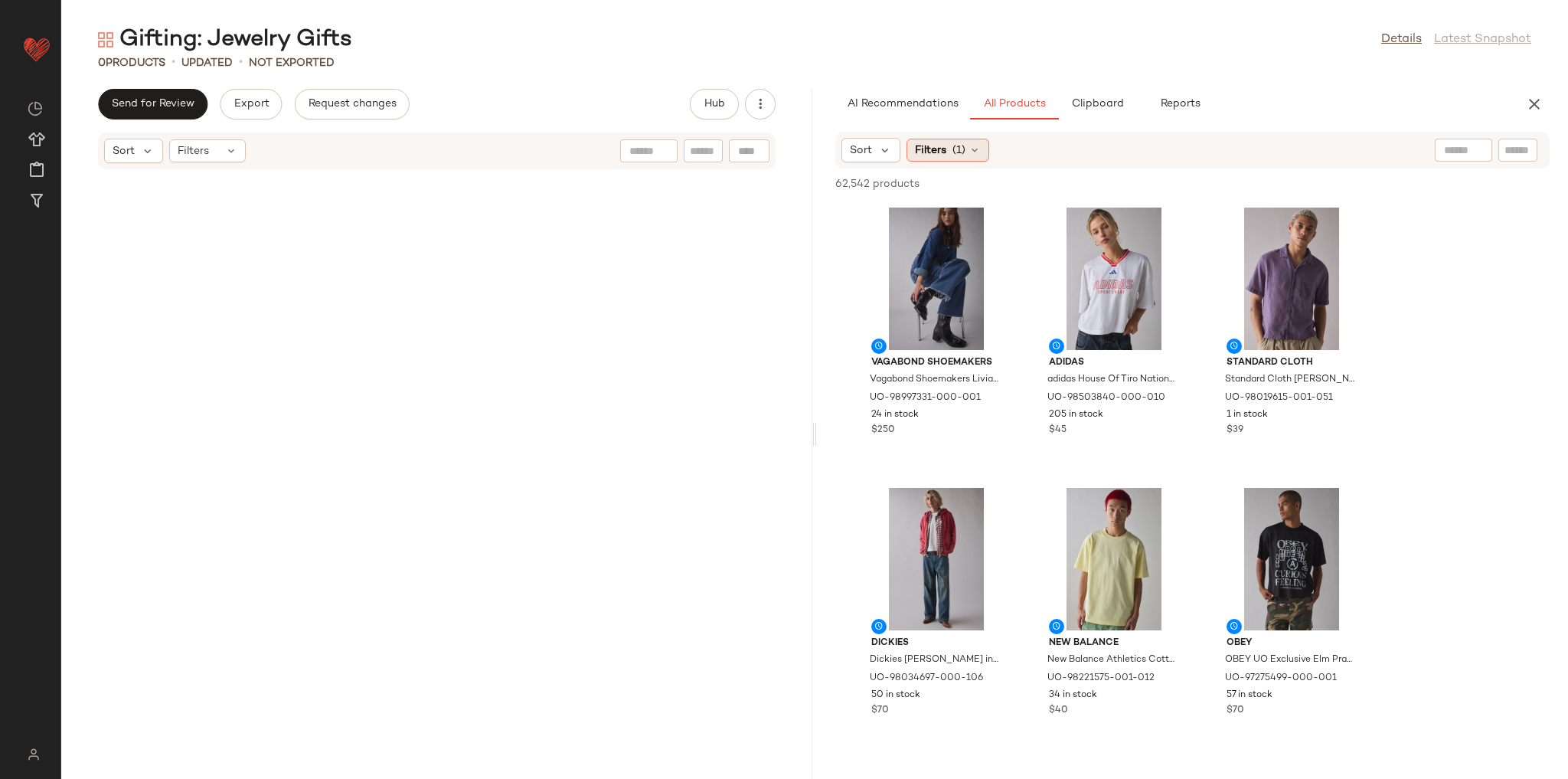
click at [941, 150] on span "Filters" at bounding box center [931, 151] width 32 height 16
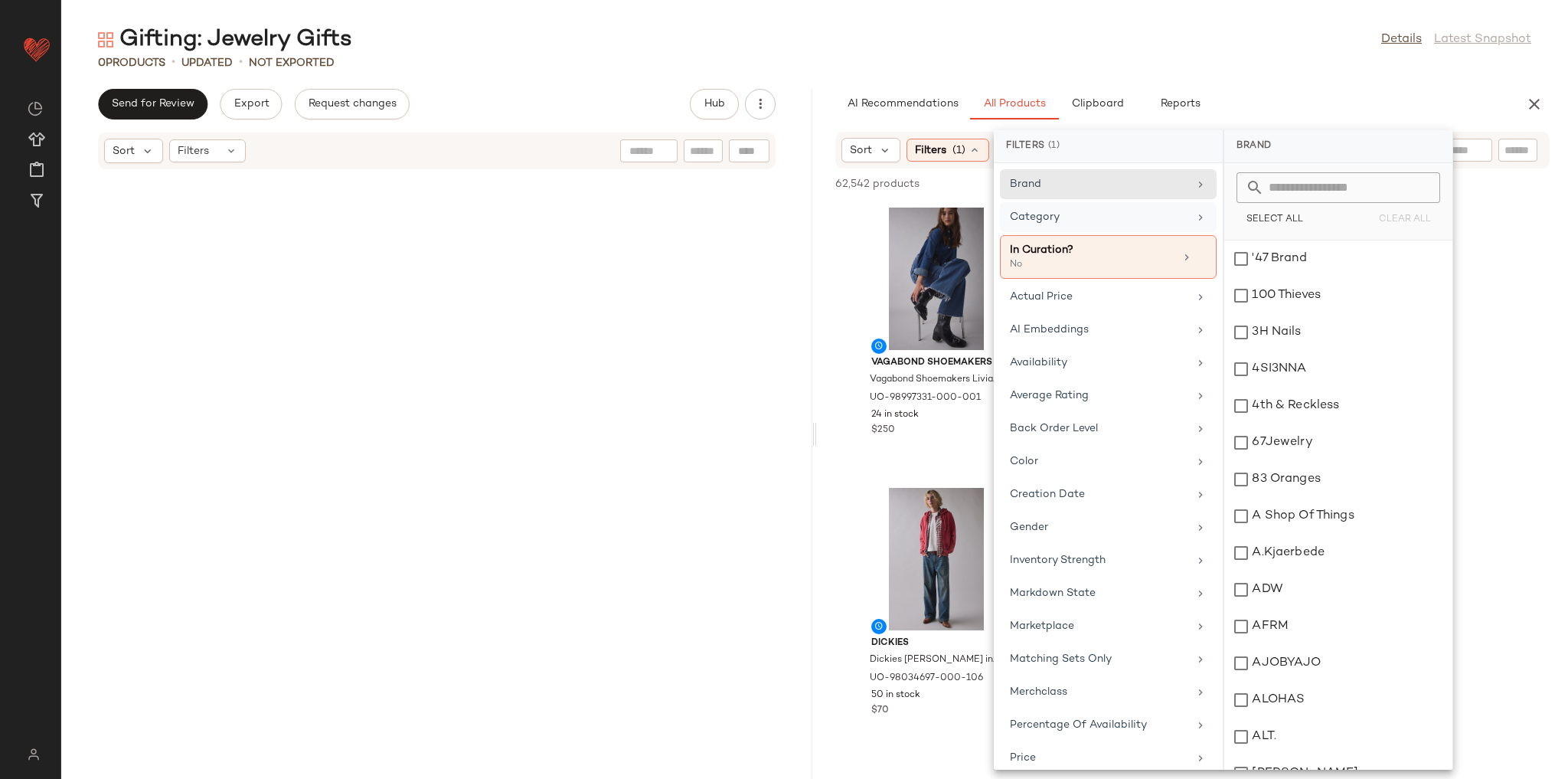
click at [1090, 212] on div "Category" at bounding box center [1099, 217] width 179 height 16
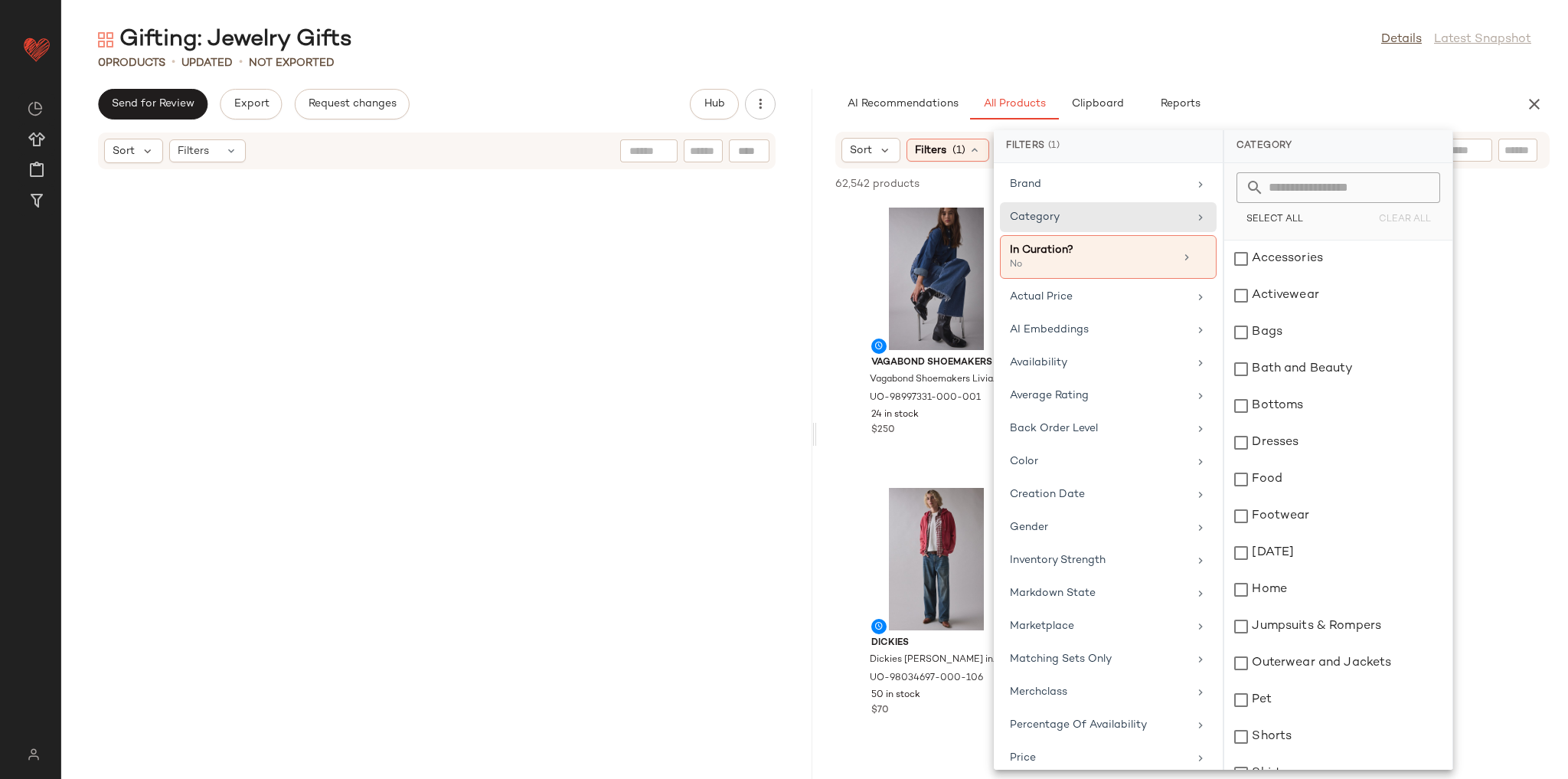
click at [1321, 95] on div "AI Recommendations All Products Clipboard Reports" at bounding box center [1169, 105] width 665 height 31
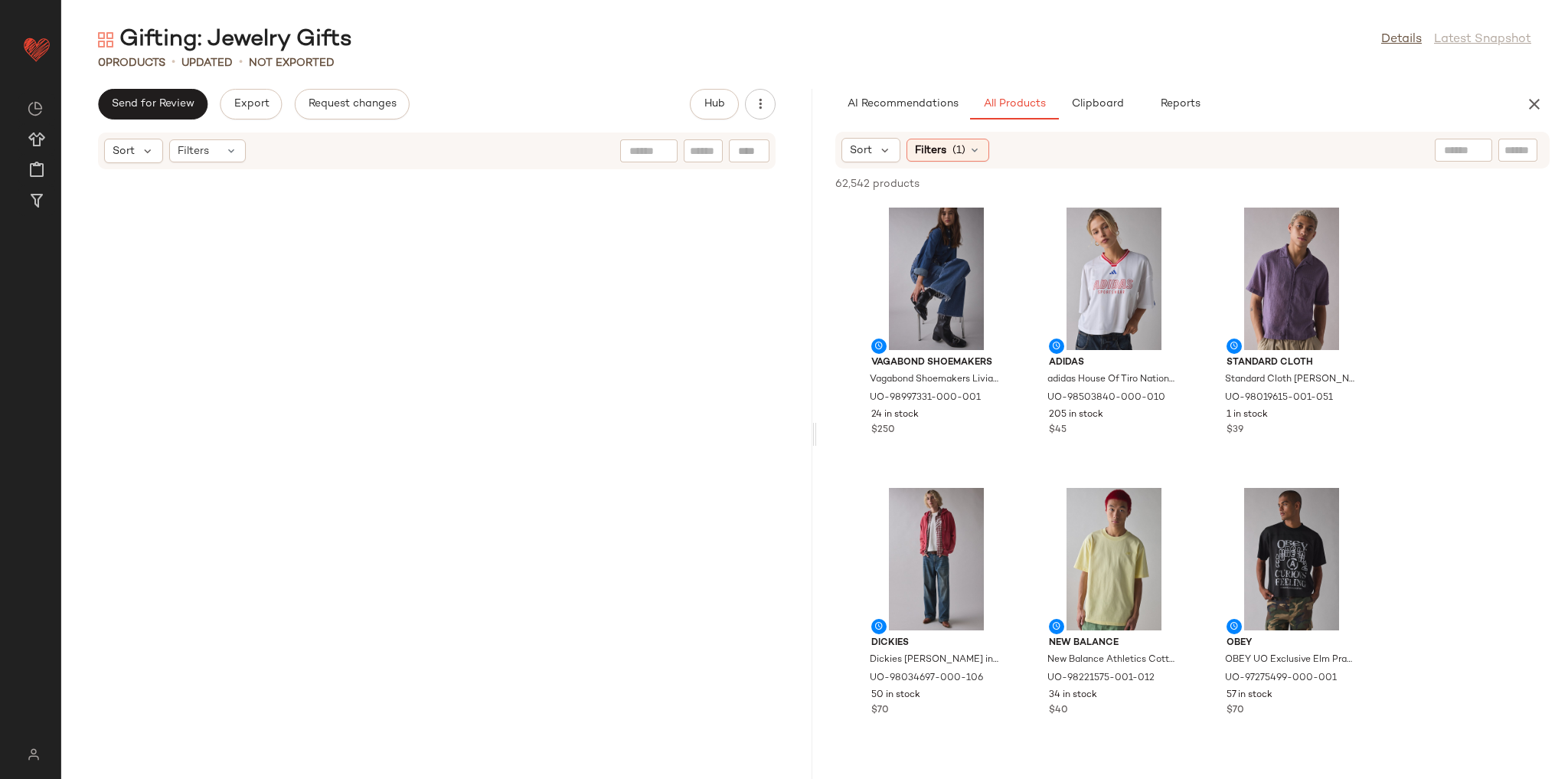
click at [1445, 160] on div at bounding box center [1463, 150] width 39 height 23
type input "*******"
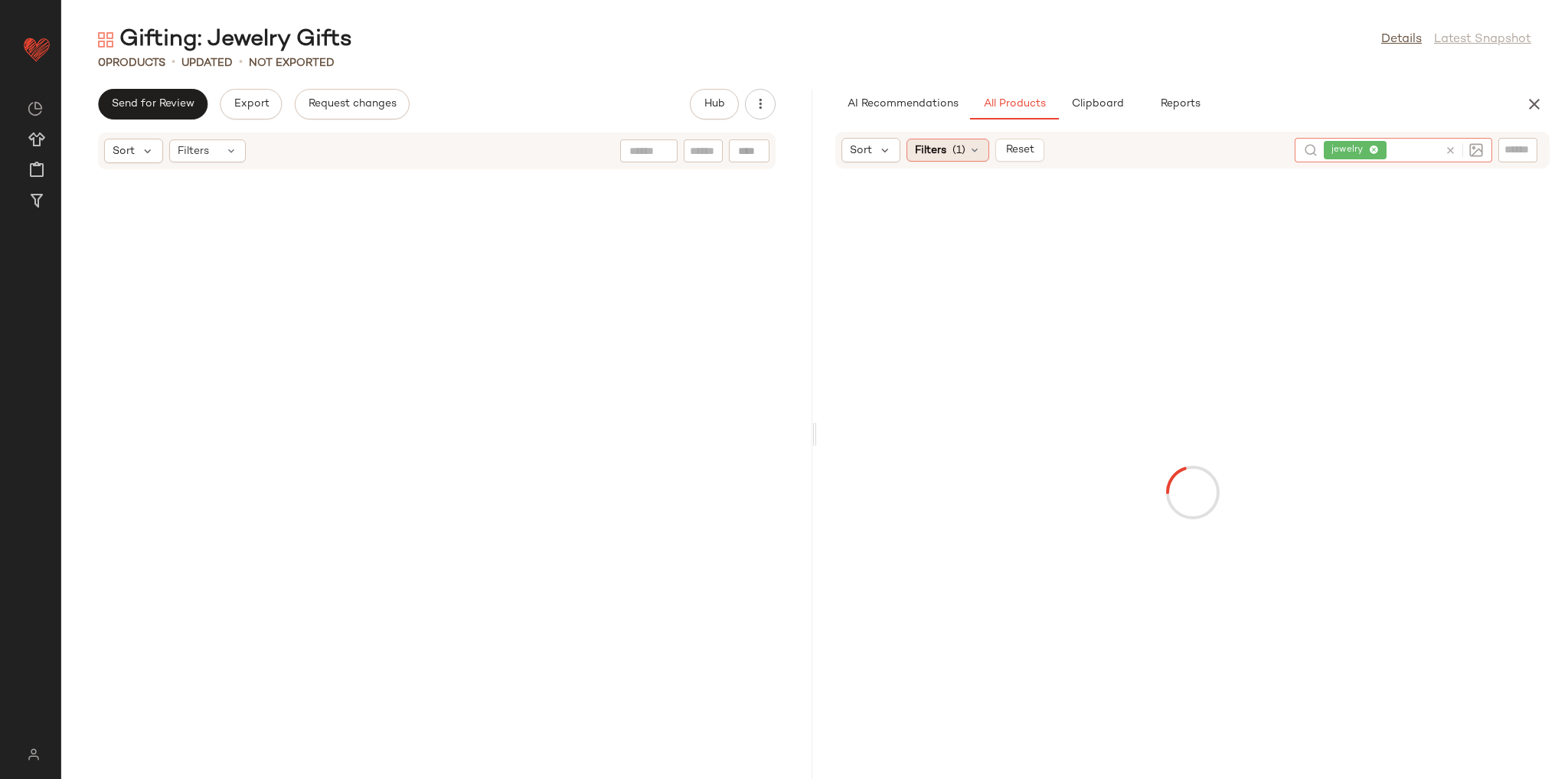
click at [963, 155] on span "(1)" at bounding box center [958, 151] width 13 height 16
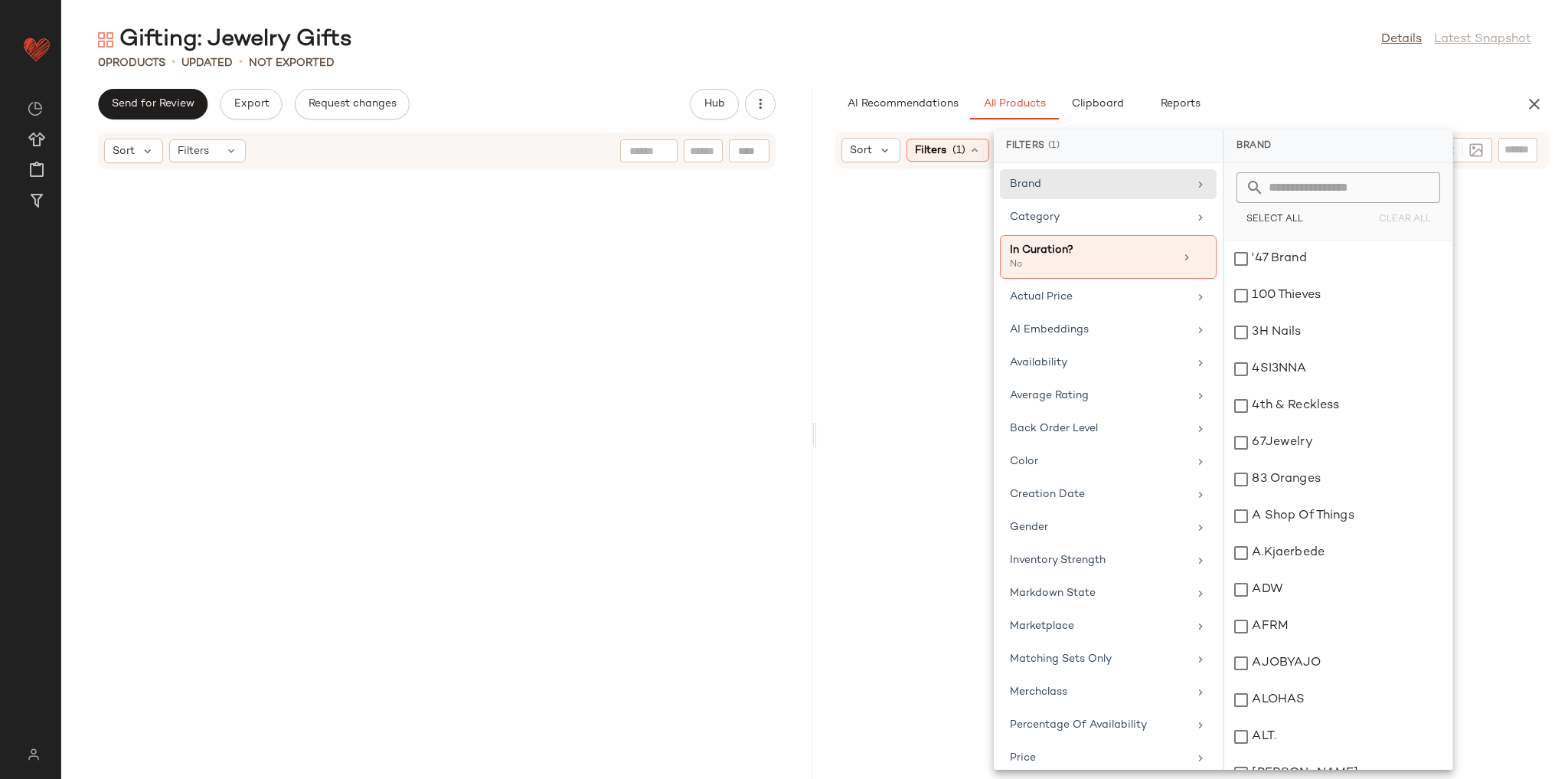
click at [1071, 355] on div "Availability" at bounding box center [1099, 362] width 179 height 16
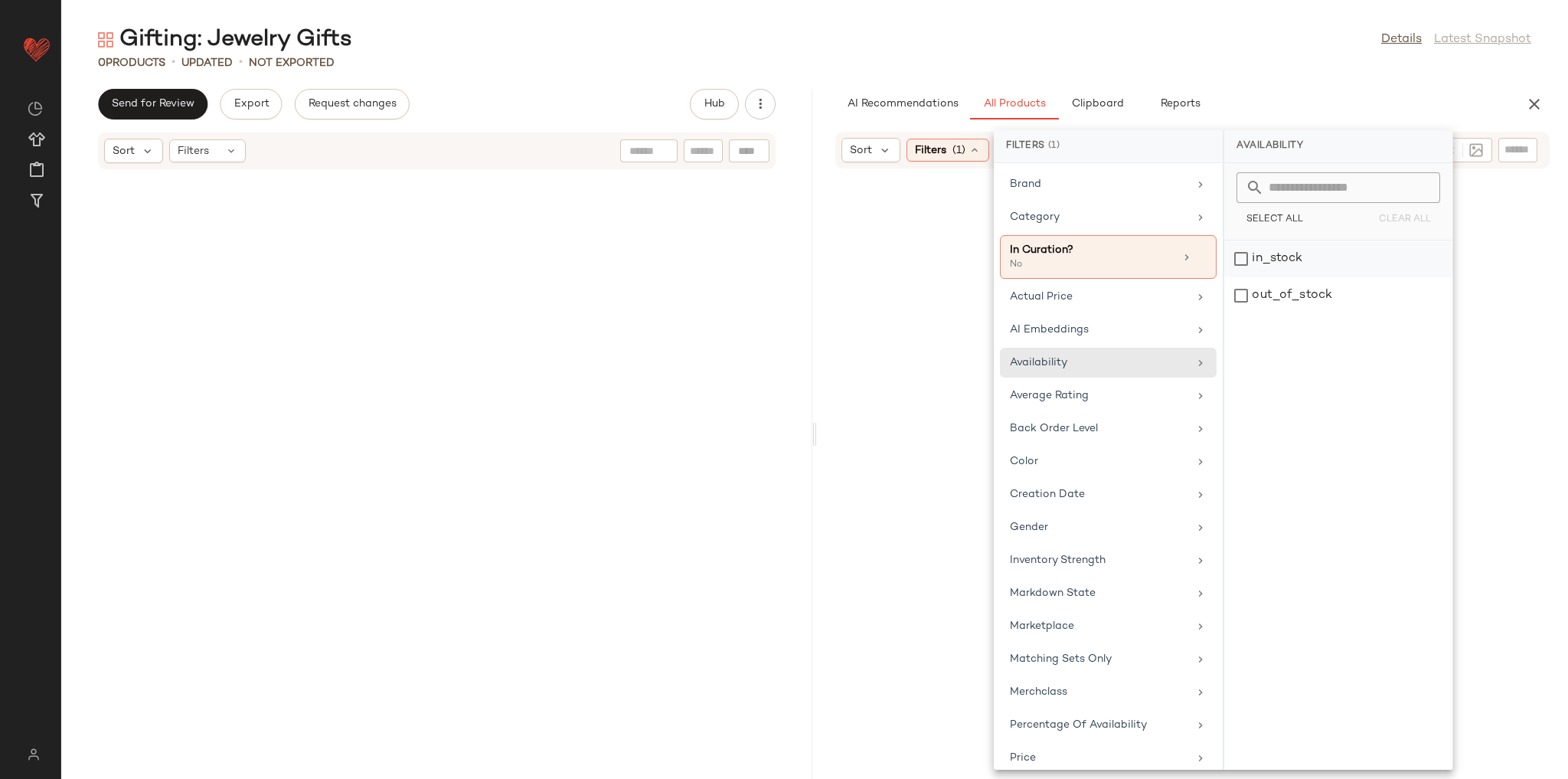
click at [1300, 277] on div "in_stock" at bounding box center [1338, 295] width 228 height 37
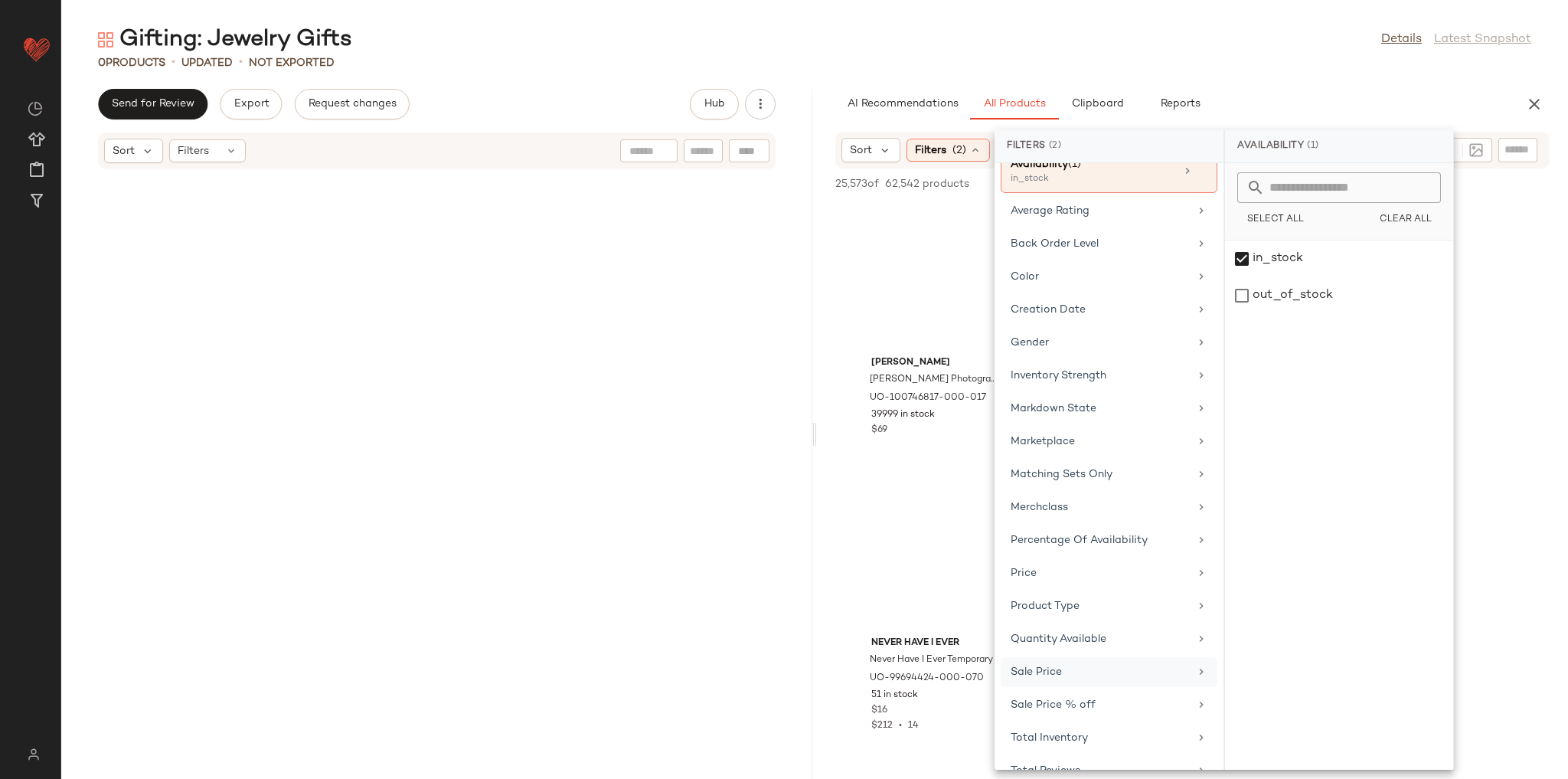
scroll to position [245, 0]
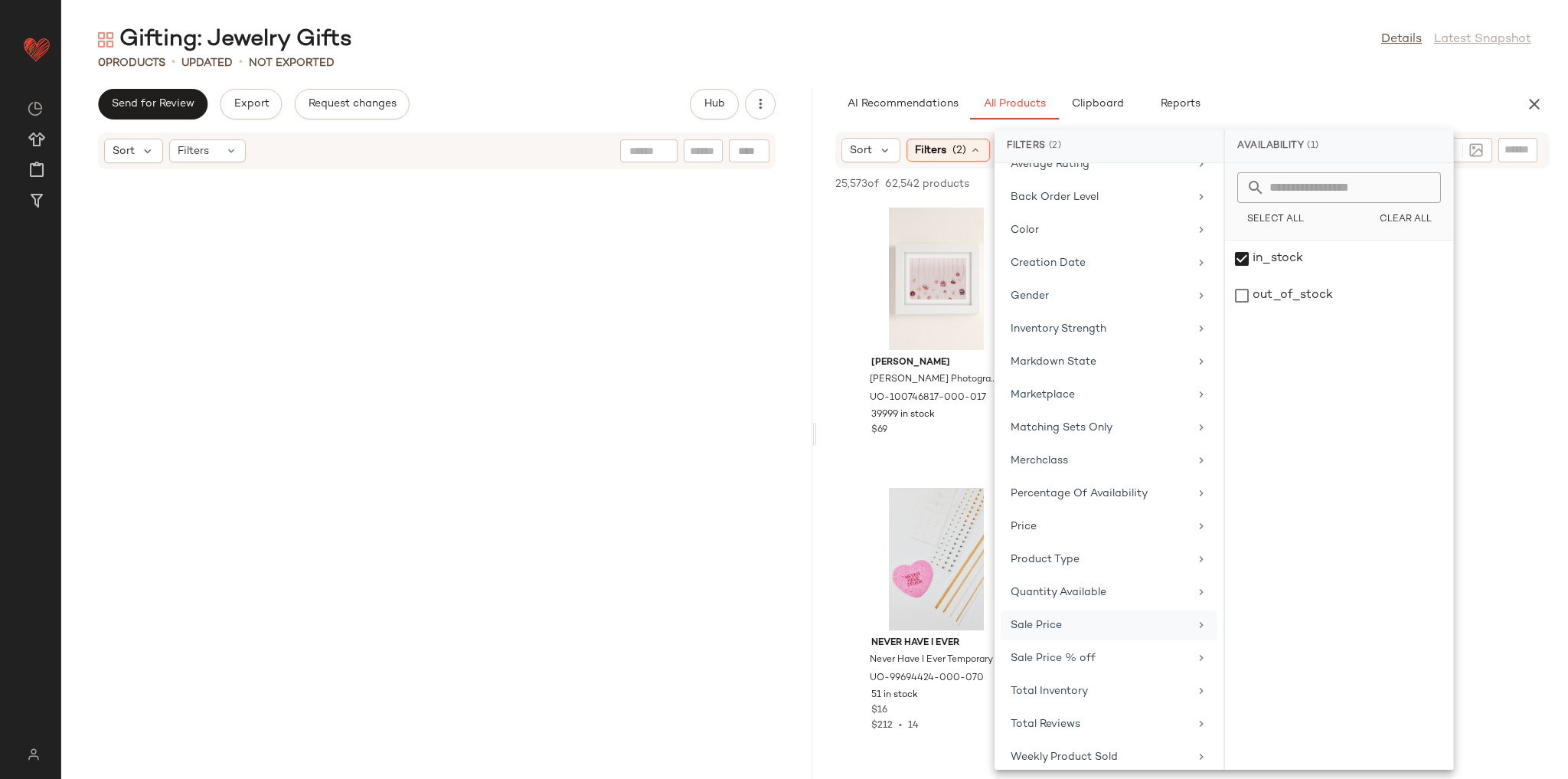
click at [1094, 618] on div "Sale Price" at bounding box center [1100, 626] width 179 height 16
click at [1303, 201] on div "Not on sale" at bounding box center [1339, 210] width 215 height 28
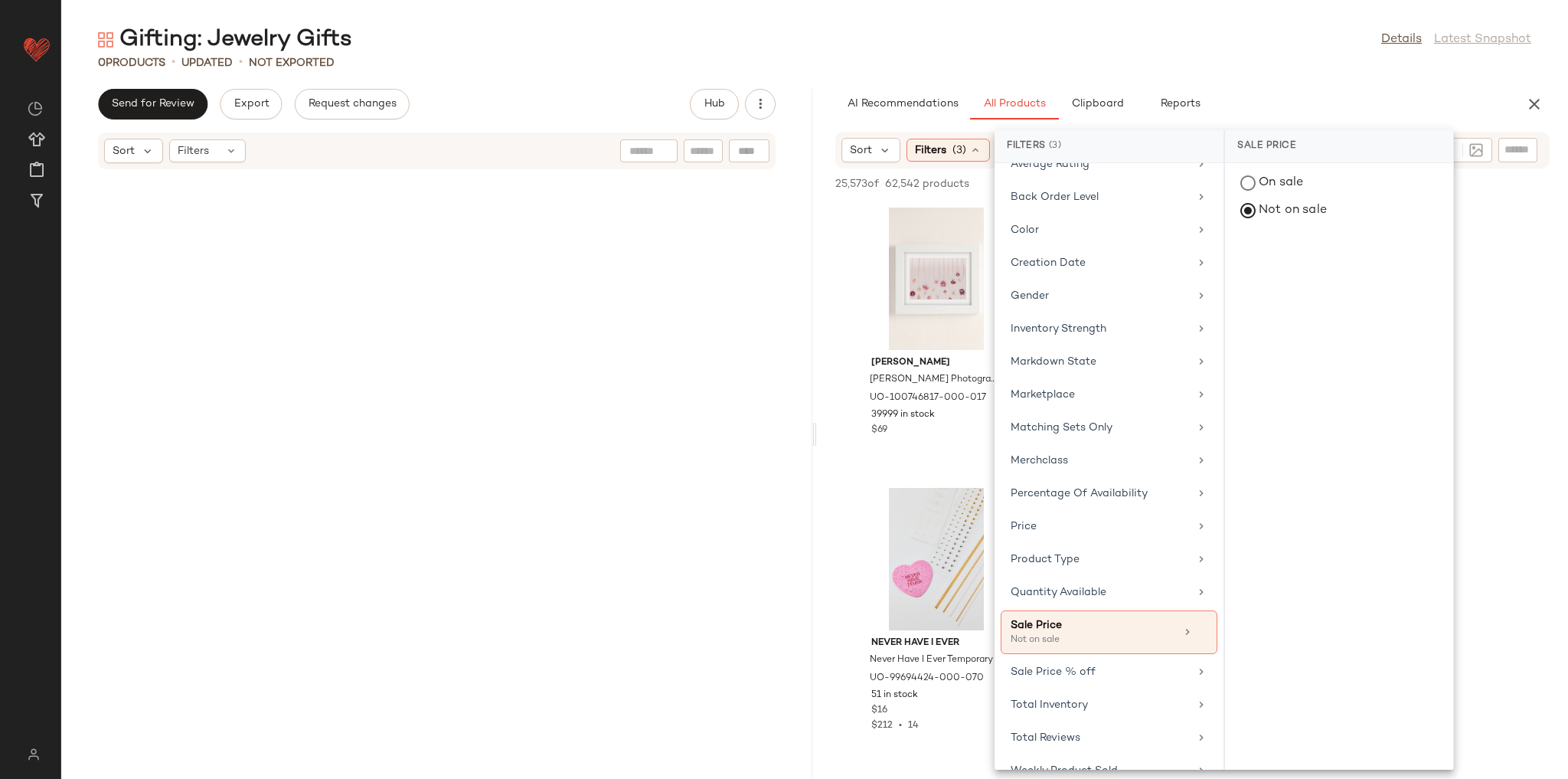
click at [1265, 69] on div "0 Products • updated • Not Exported" at bounding box center [814, 62] width 1507 height 15
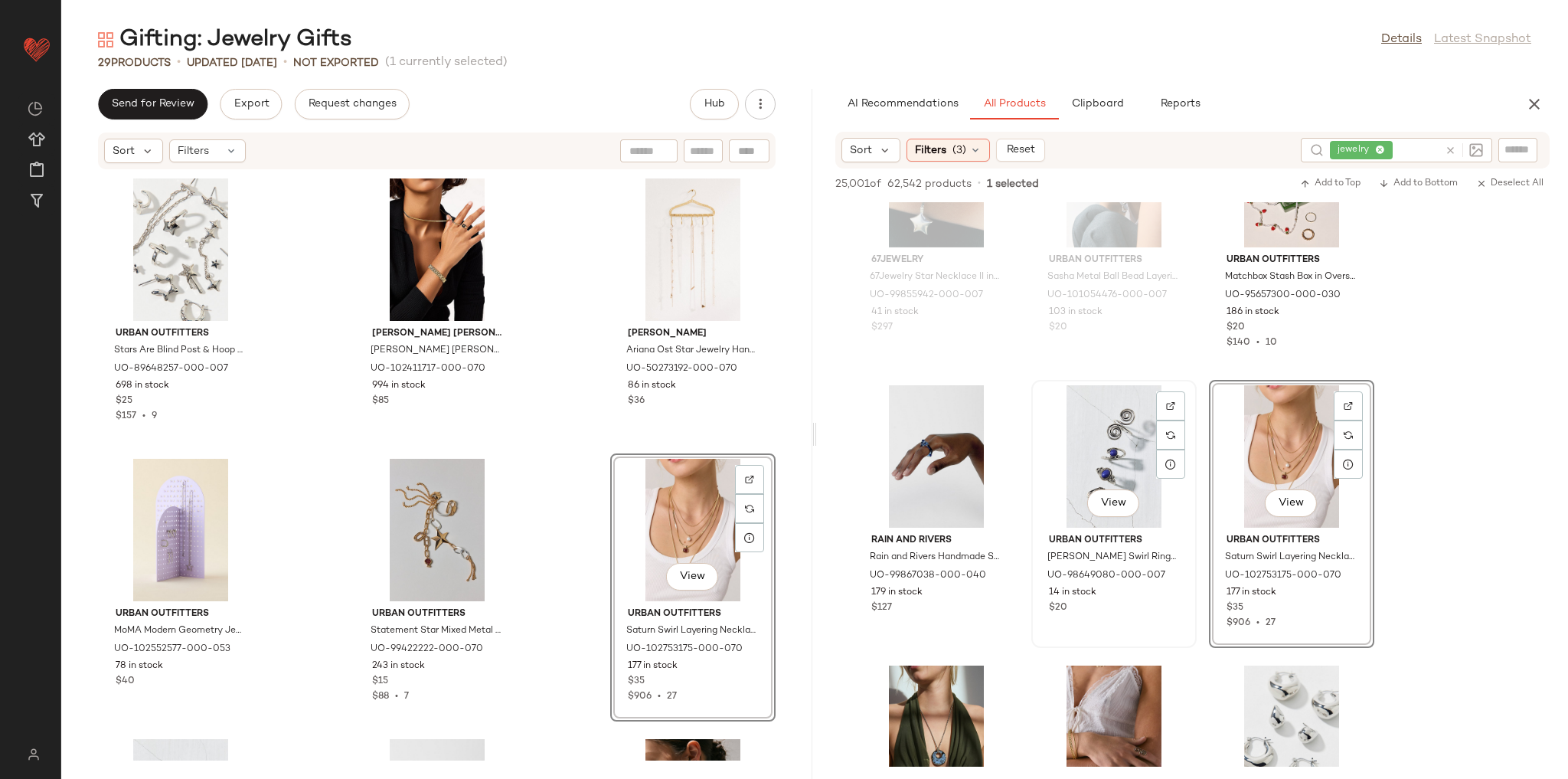
scroll to position [3431, 0]
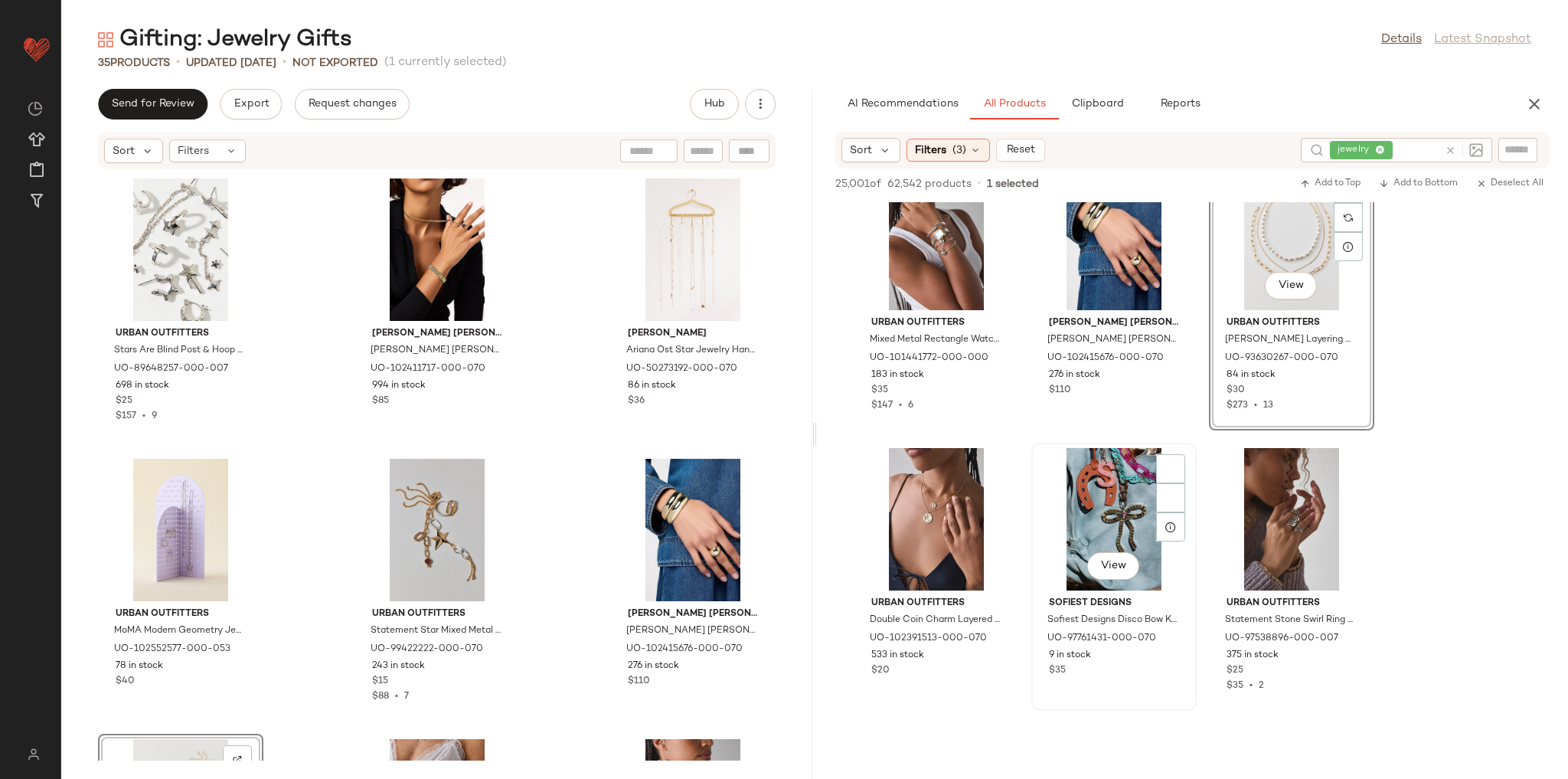
scroll to position [3982, 0]
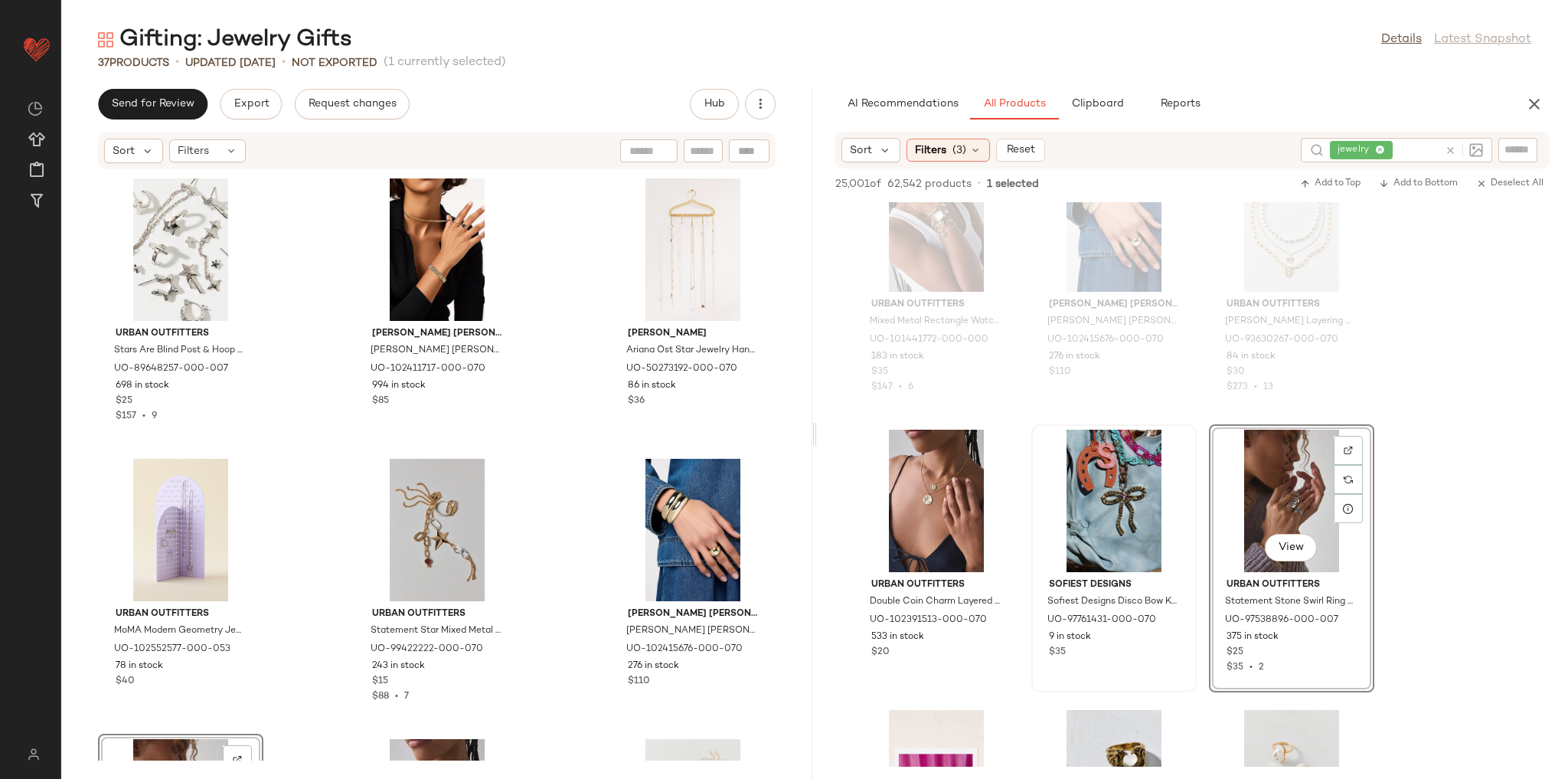
click at [1195, 506] on div "Sofiest Designs Sofiest Designs Disco Bow Keychain in Gold at Urban Outfitters …" at bounding box center [1114, 558] width 162 height 265
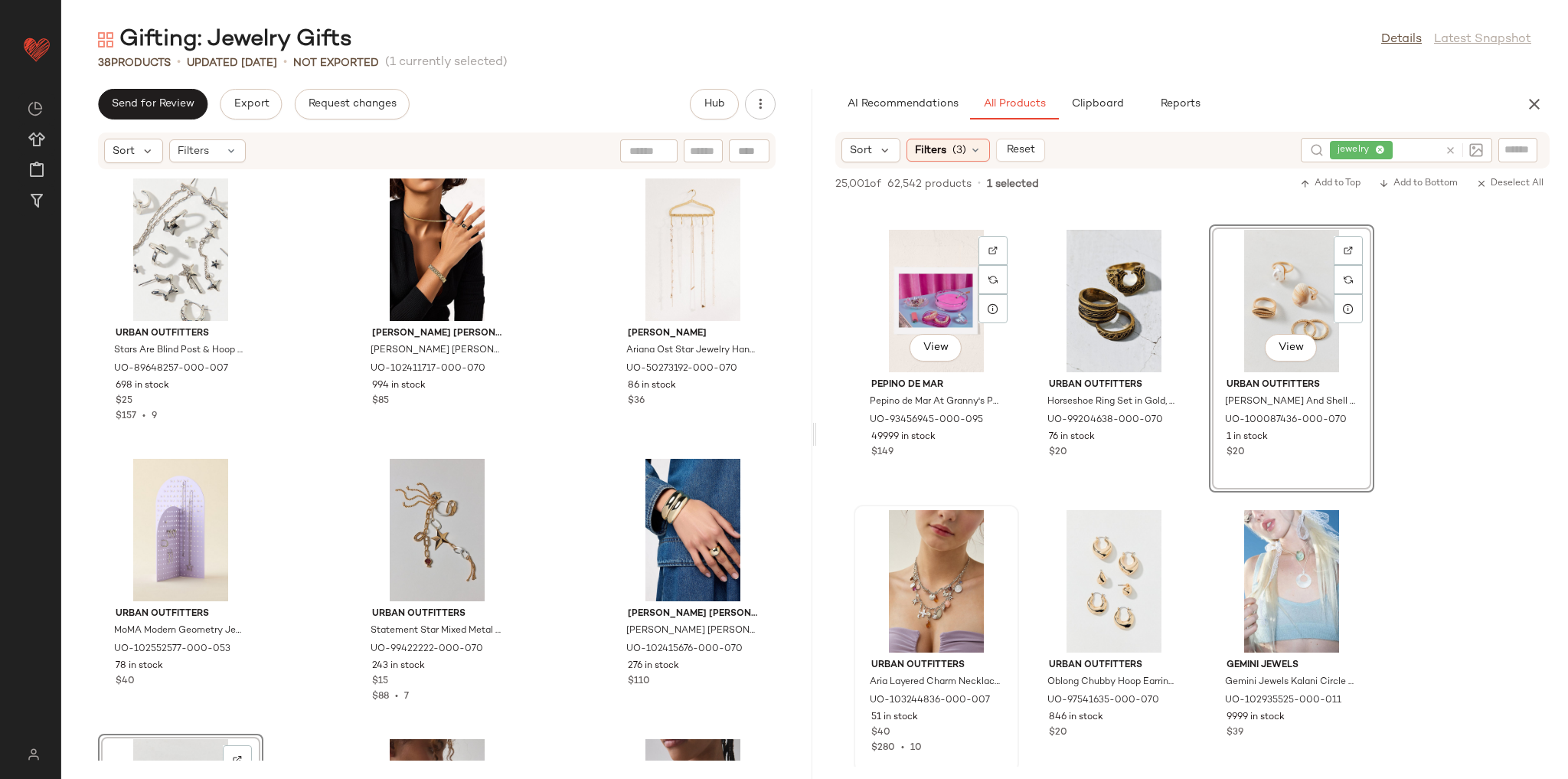
scroll to position [4595, 0]
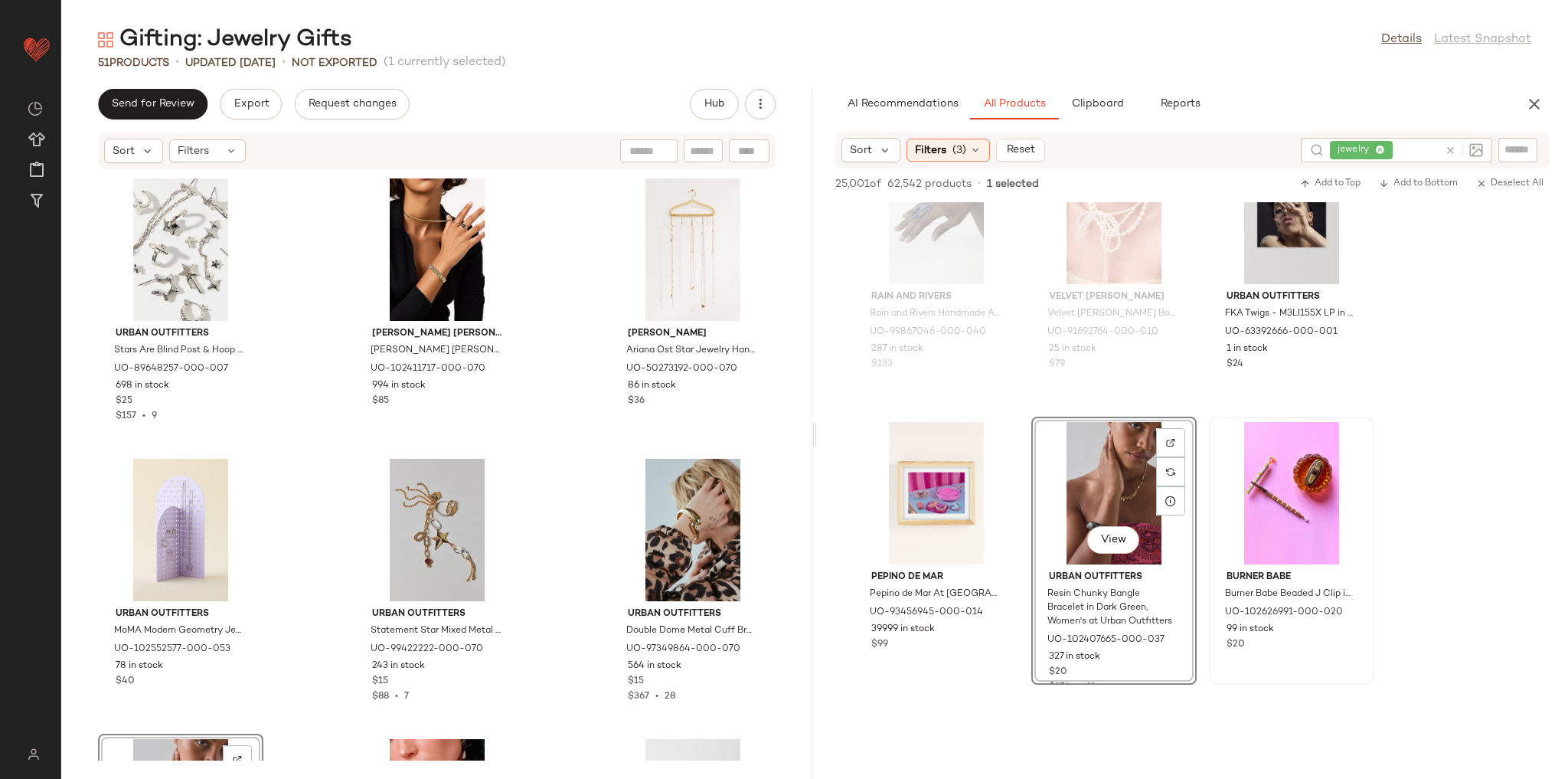
scroll to position [6064, 0]
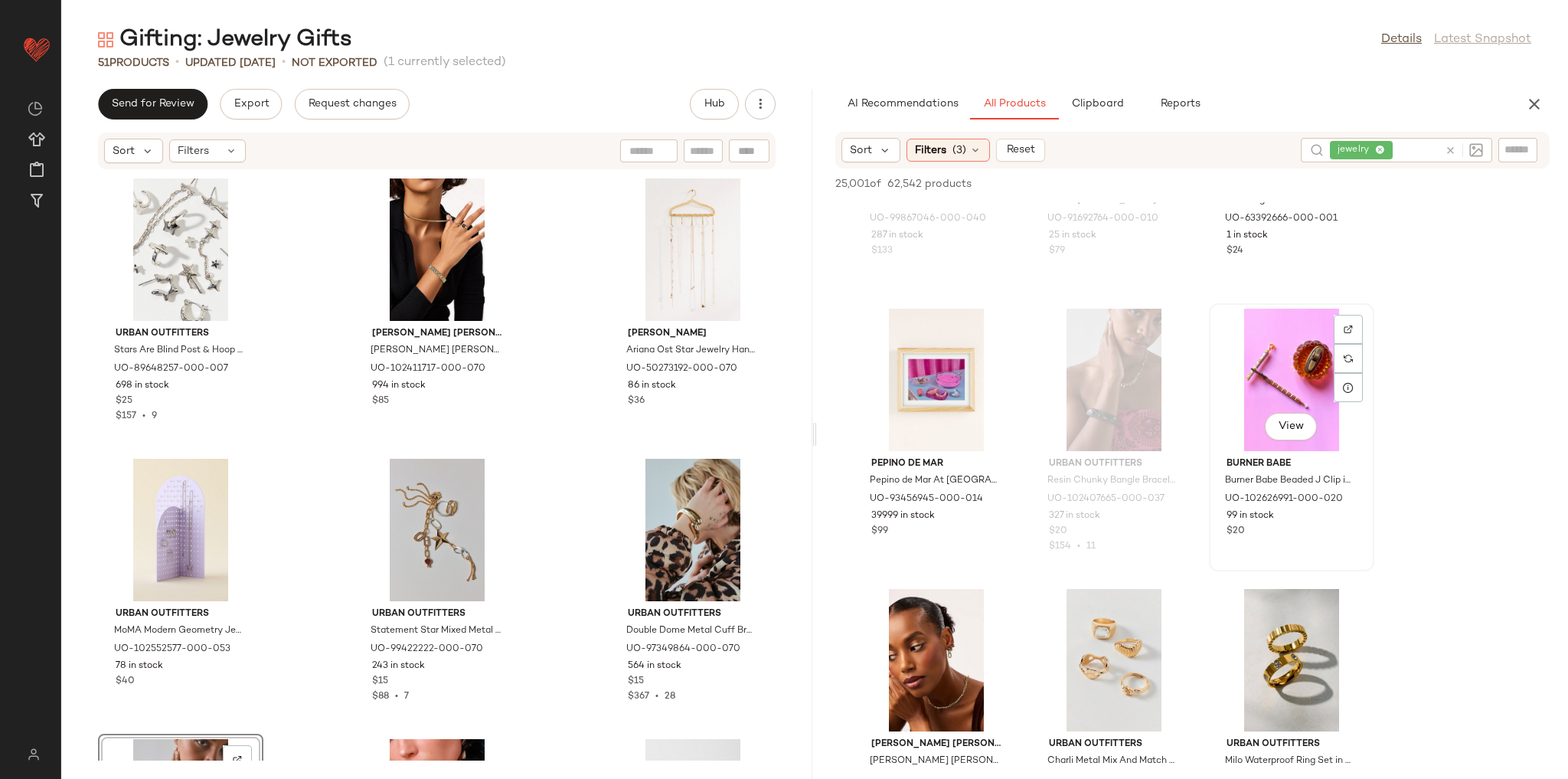
click at [1369, 451] on div "Burner Babe Burner Babe Beaded J Clip in Truffle at Urban Outfitters UO-1026269…" at bounding box center [1292, 495] width 155 height 89
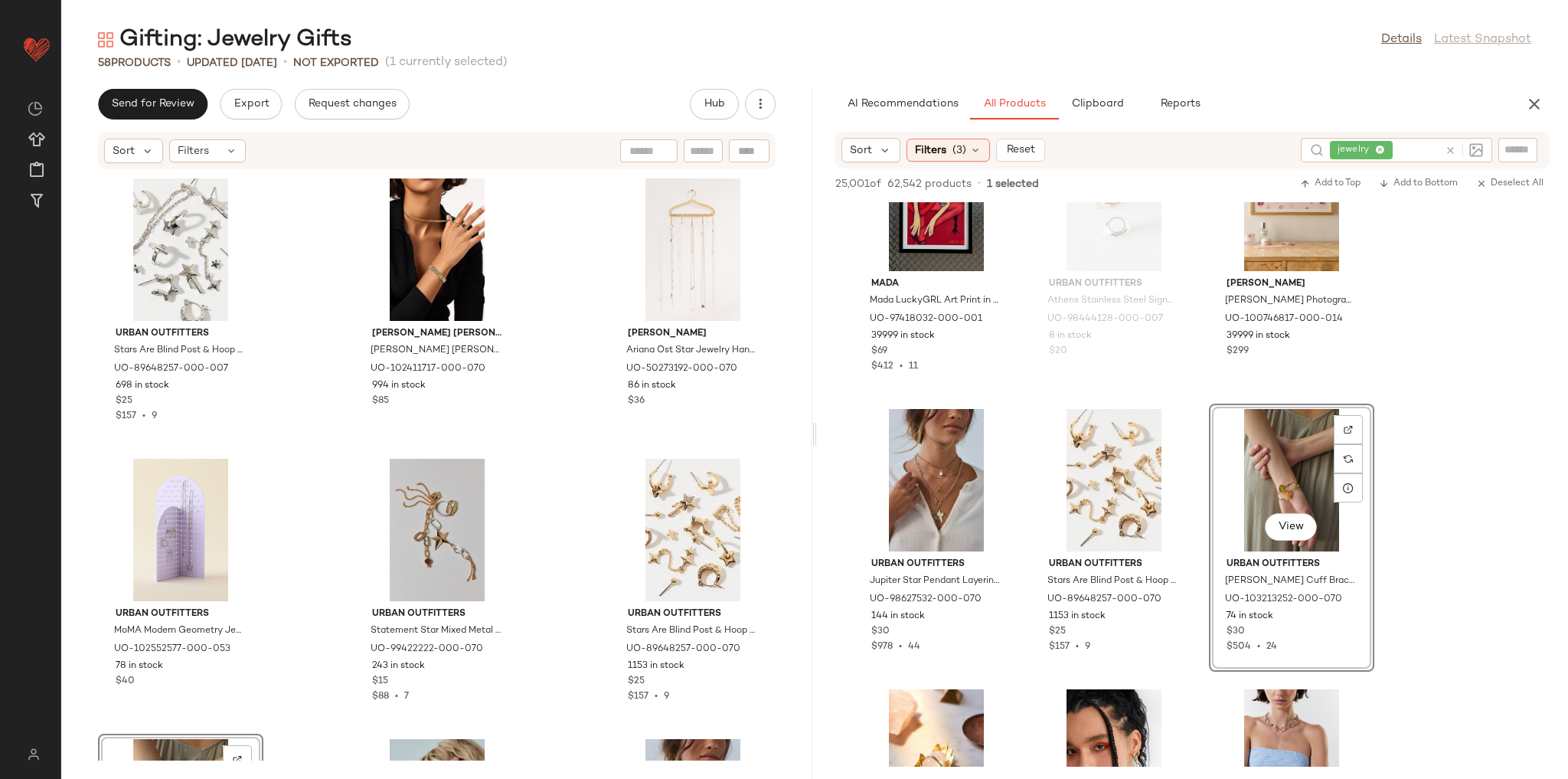
scroll to position [6983, 0]
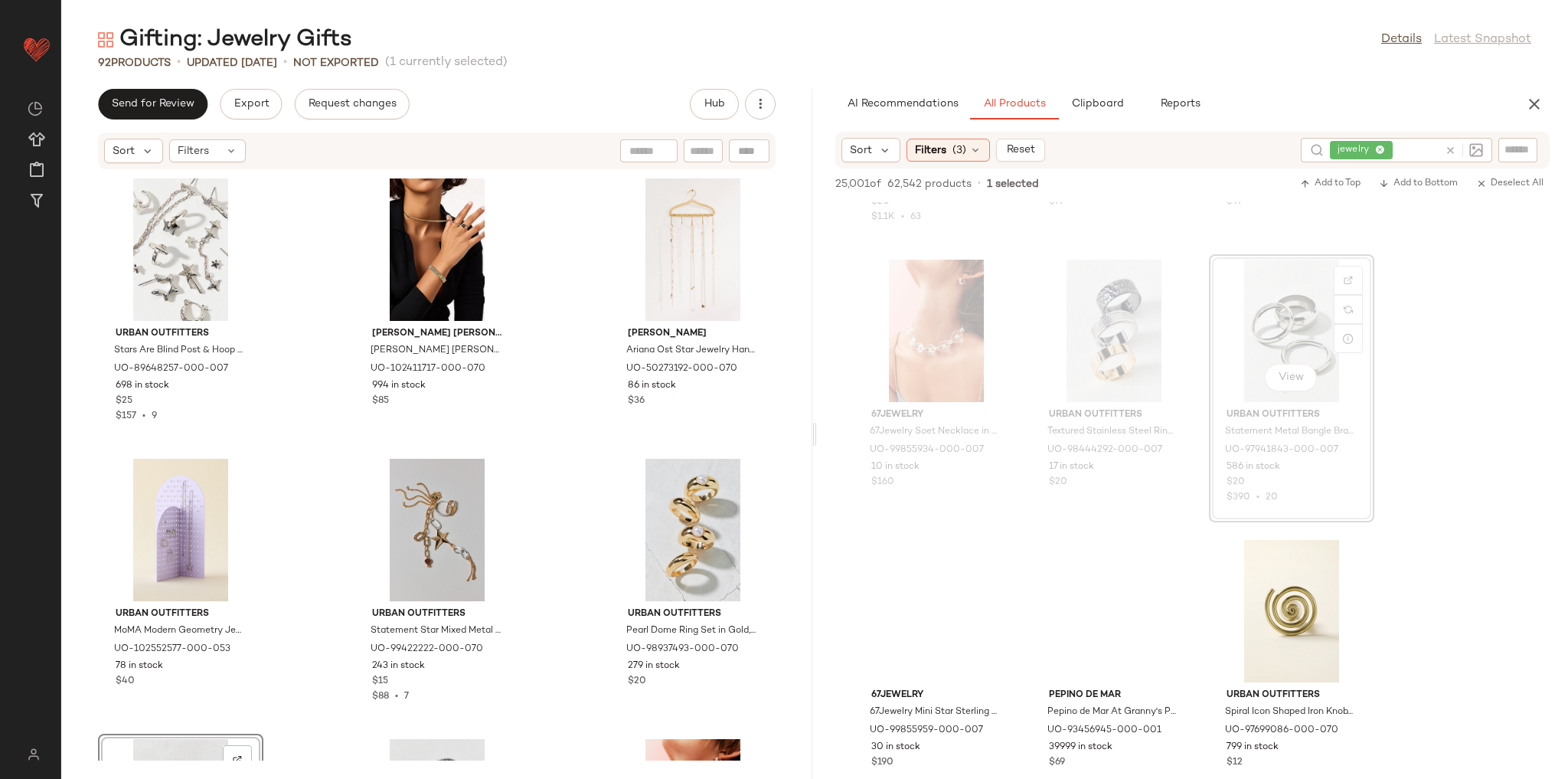
scroll to position [10659, 0]
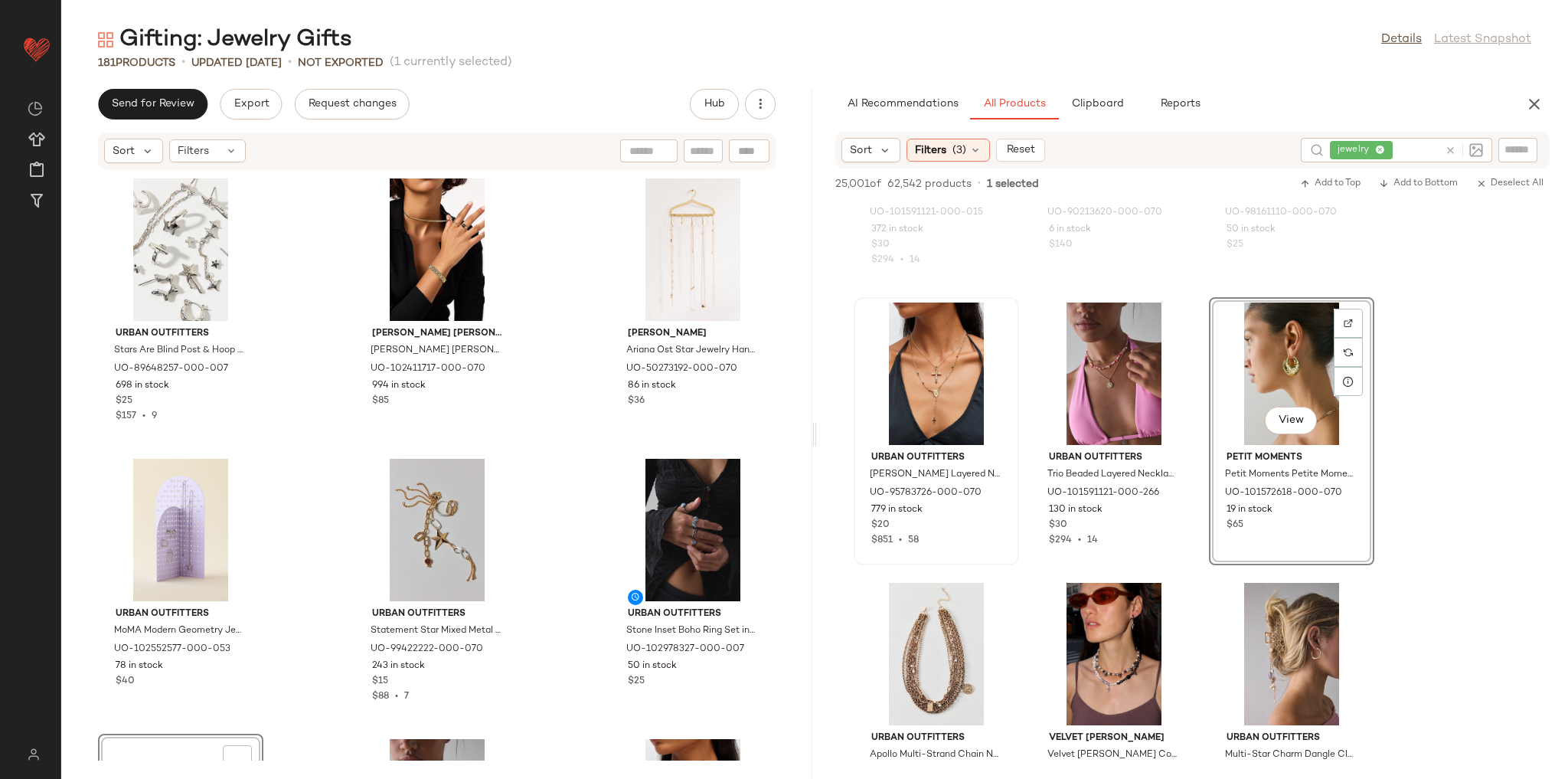
scroll to position [21084, 0]
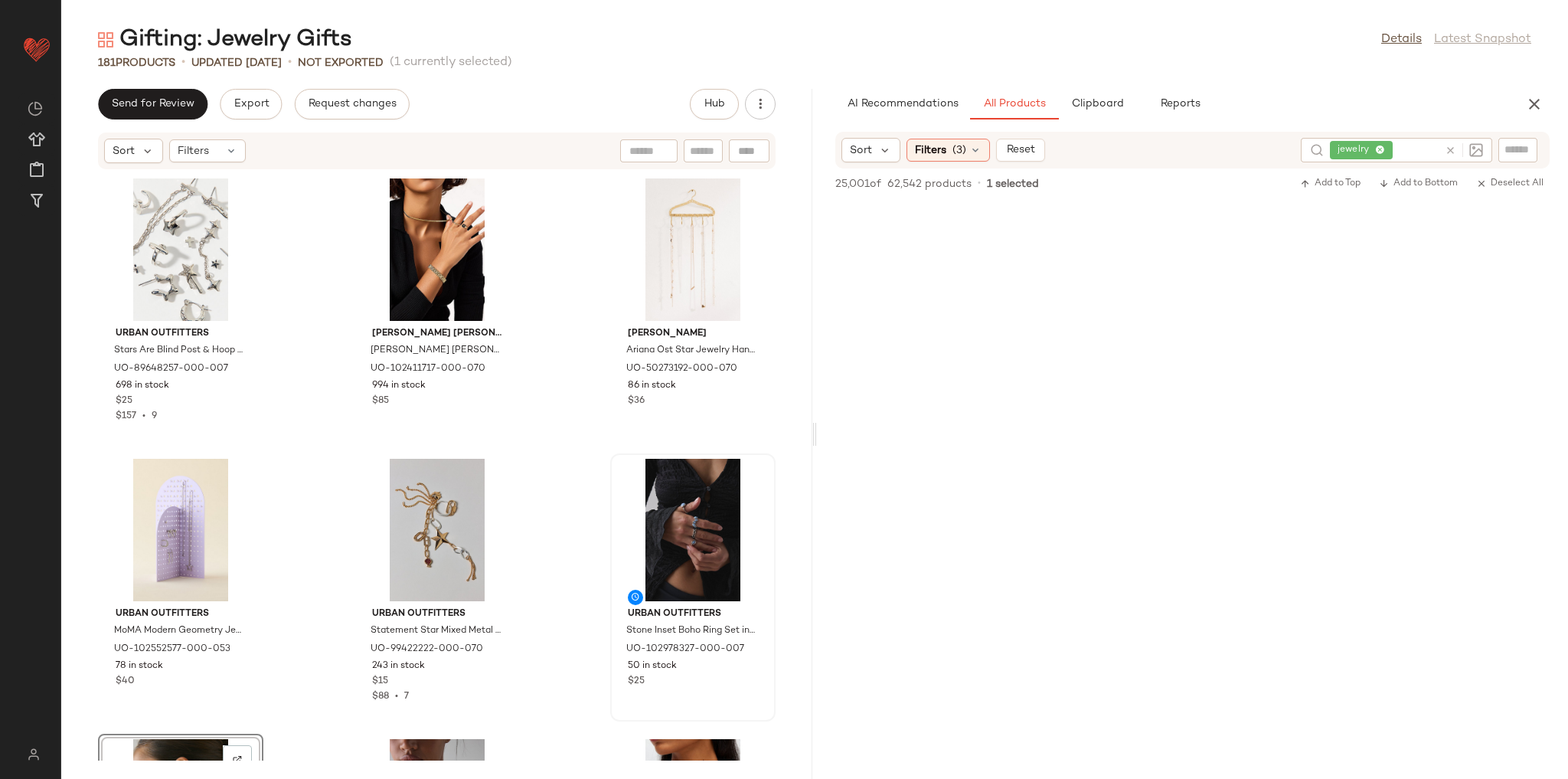
scroll to position [21097, 0]
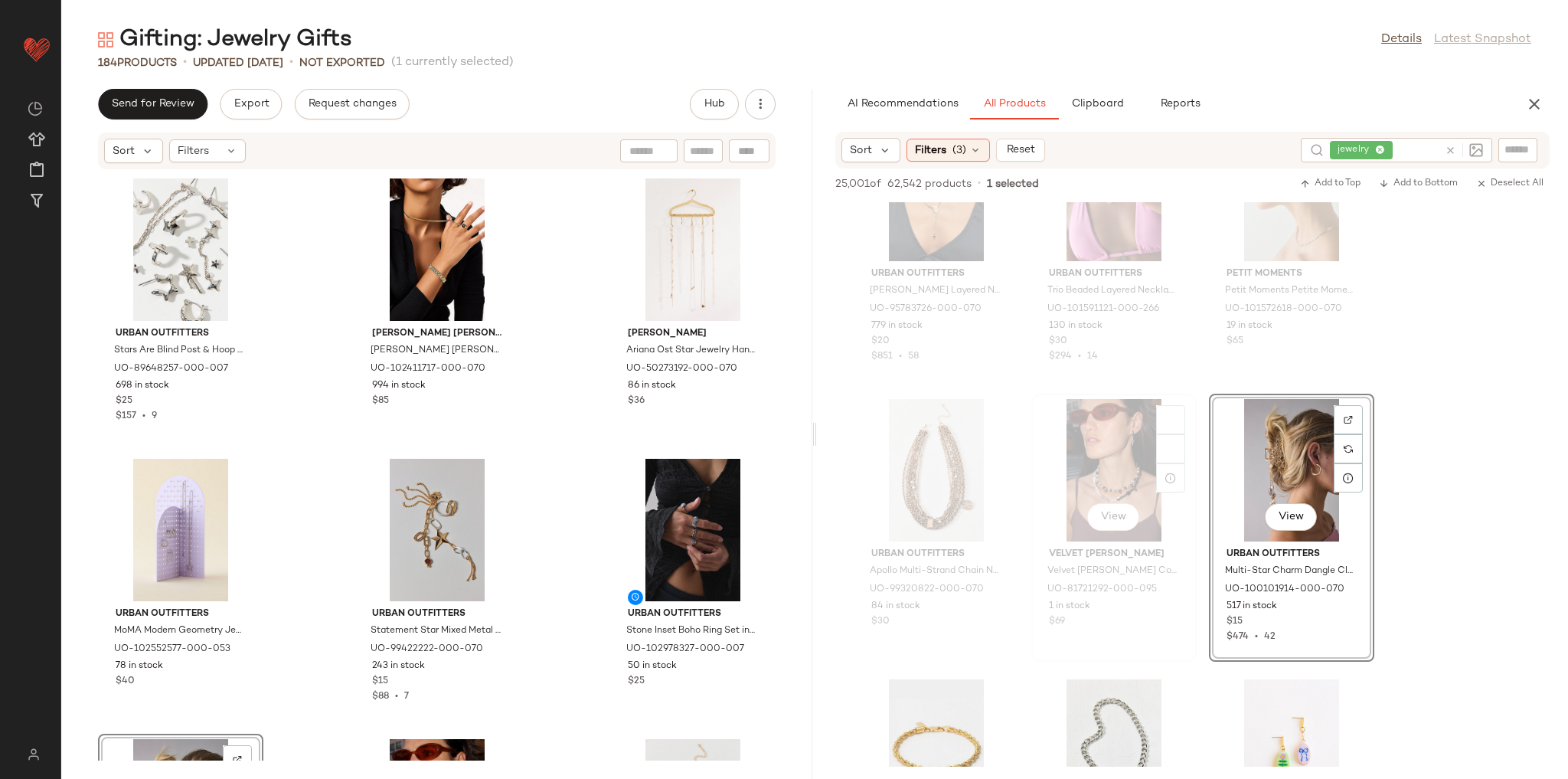
click at [1195, 490] on div "View Velvet [PERSON_NAME] Velvet [PERSON_NAME] Coffee n' Cream Beaded Pearl Nec…" at bounding box center [1114, 527] width 162 height 265
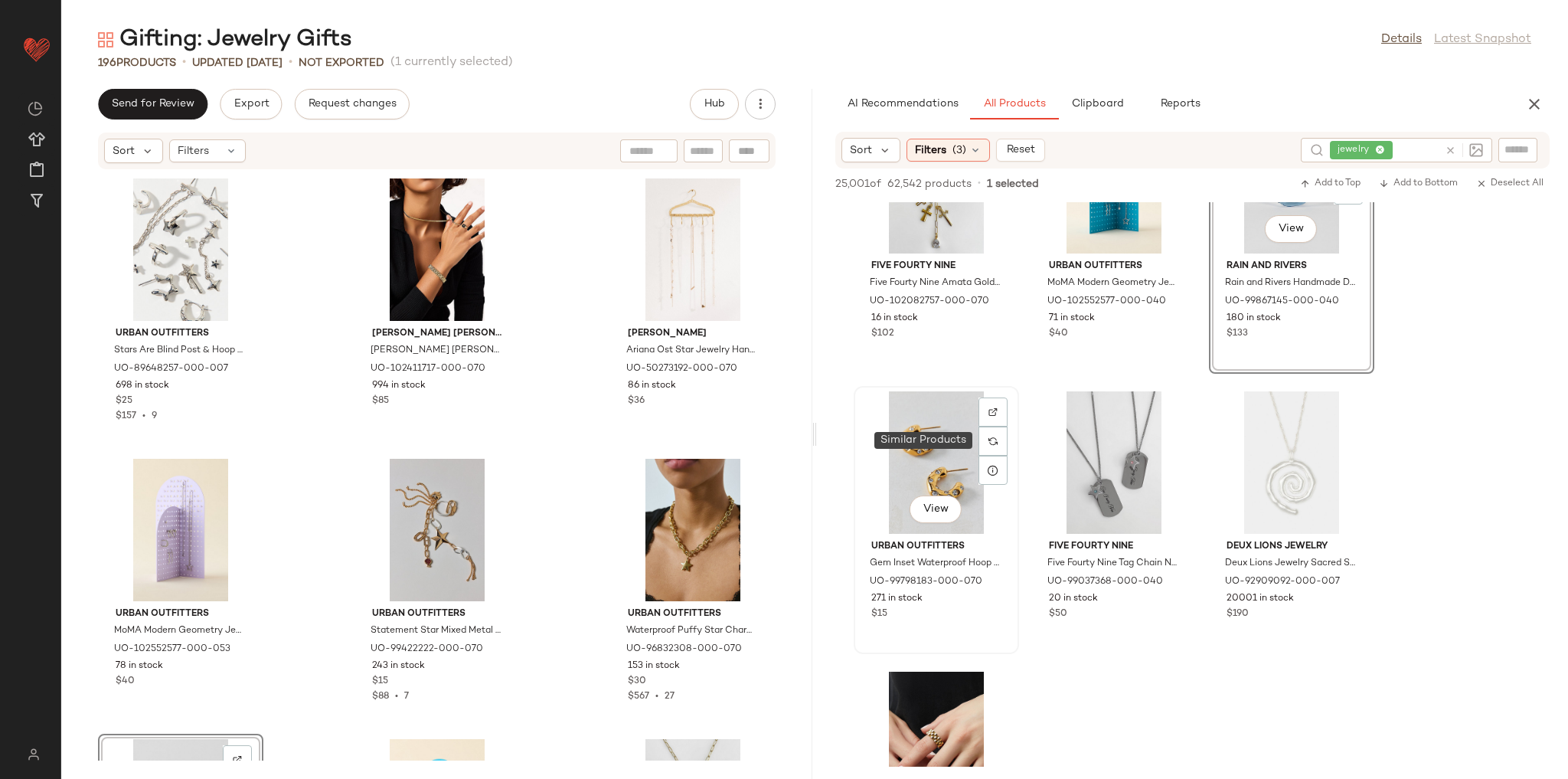
scroll to position [22567, 0]
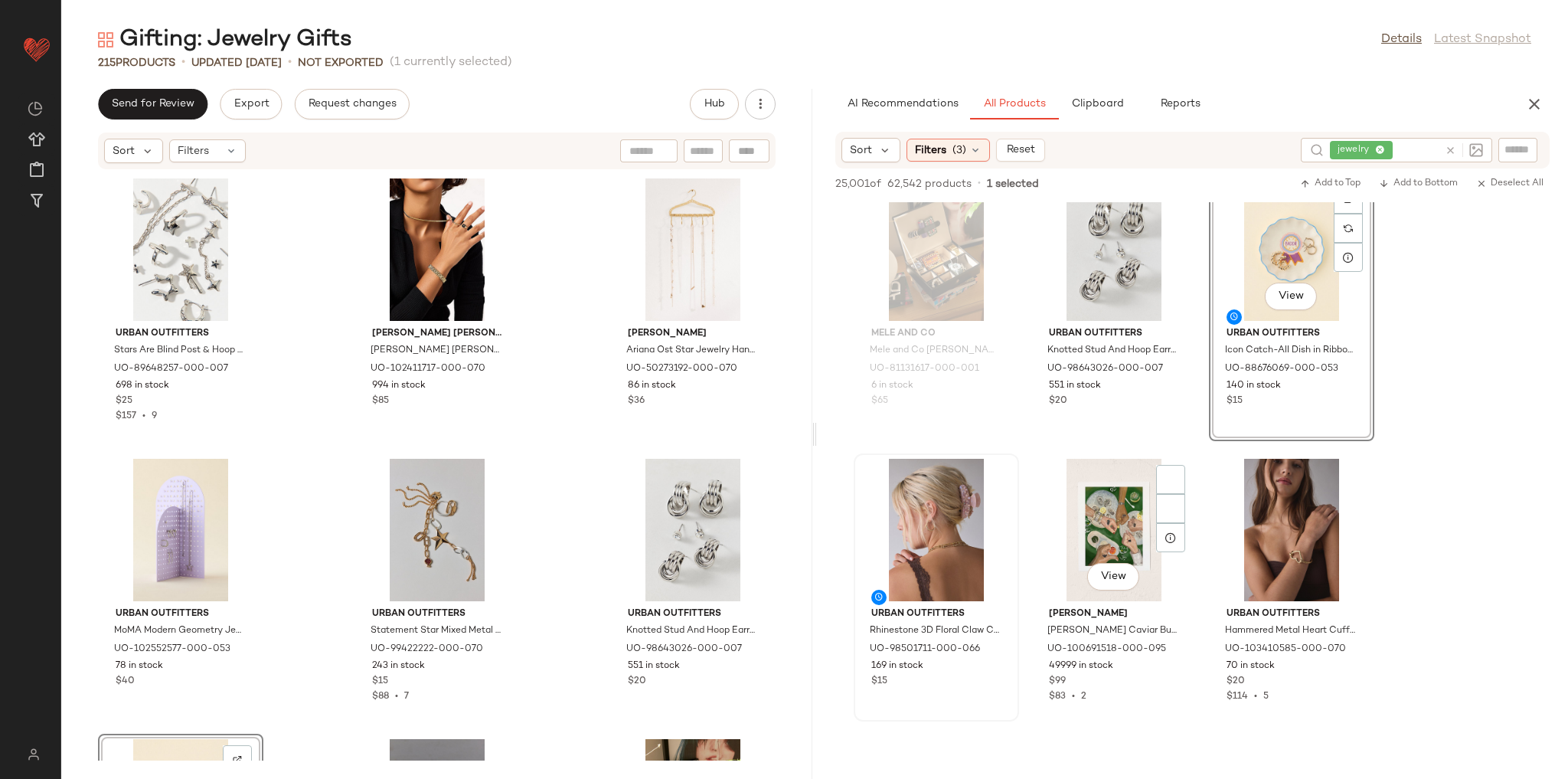
scroll to position [24613, 0]
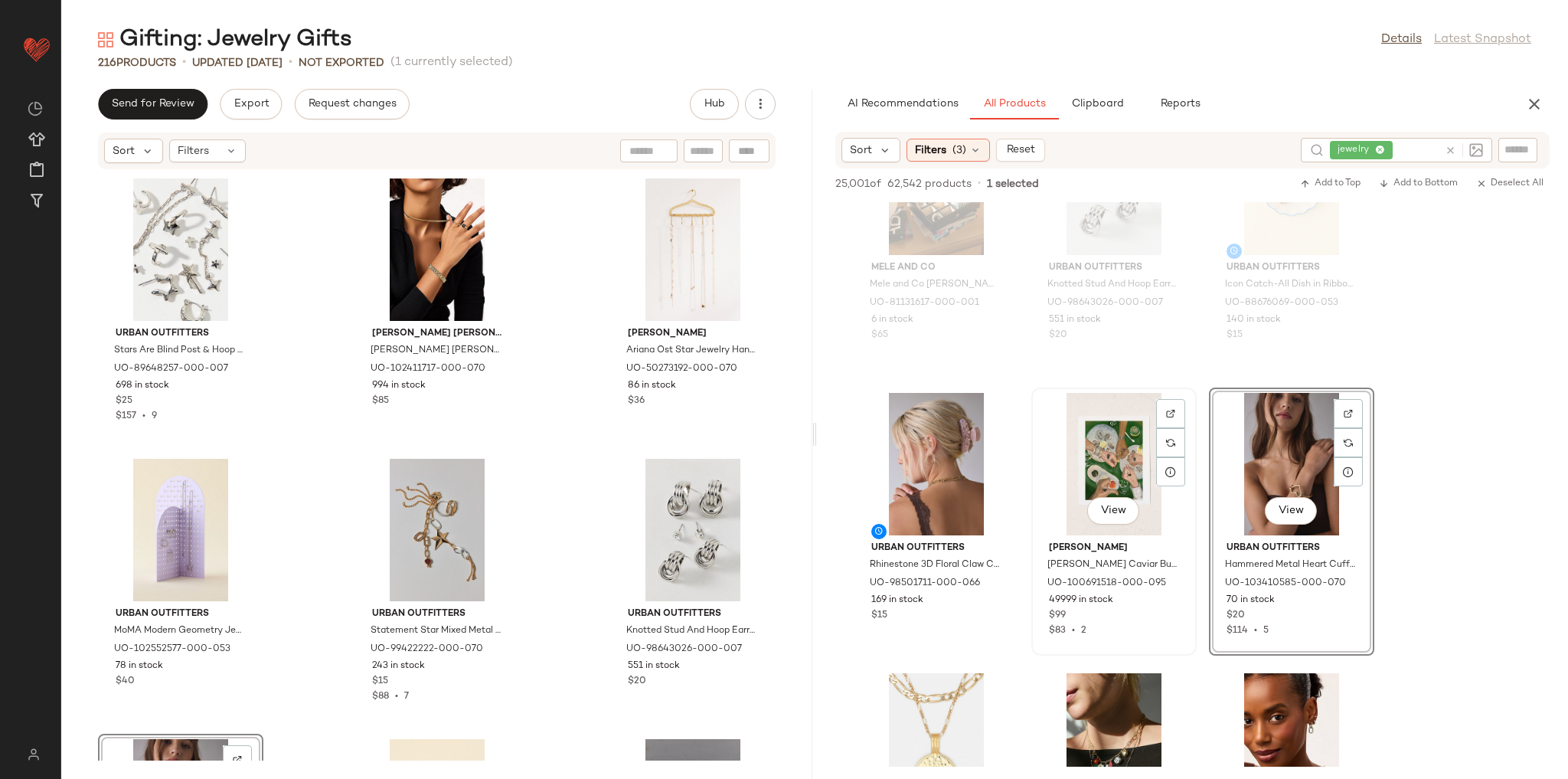
click at [1192, 469] on div "View [PERSON_NAME] [PERSON_NAME] Caviar Bump Art Print at Urban Outfitters UO-1…" at bounding box center [1114, 521] width 162 height 265
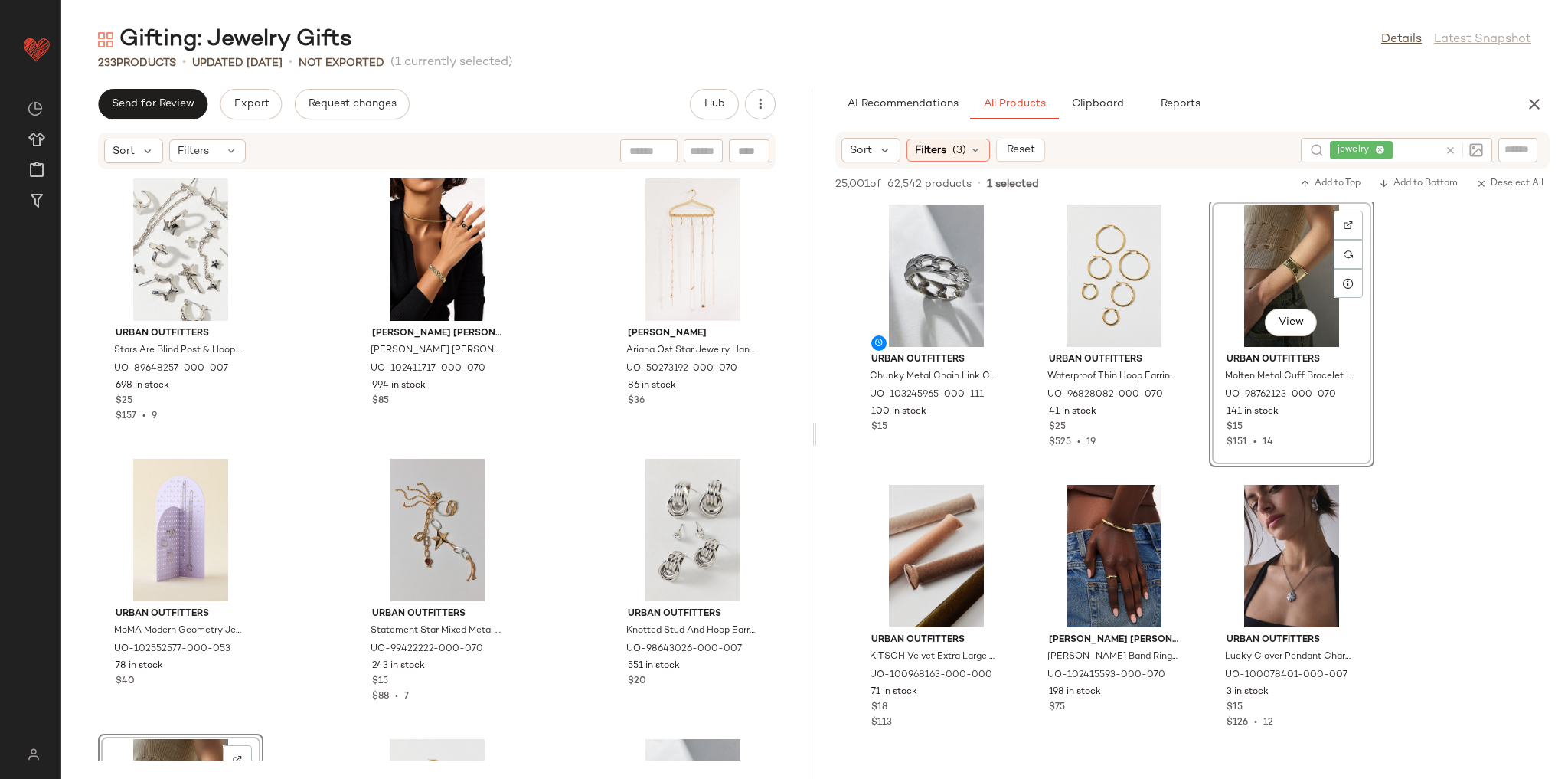
scroll to position [26659, 0]
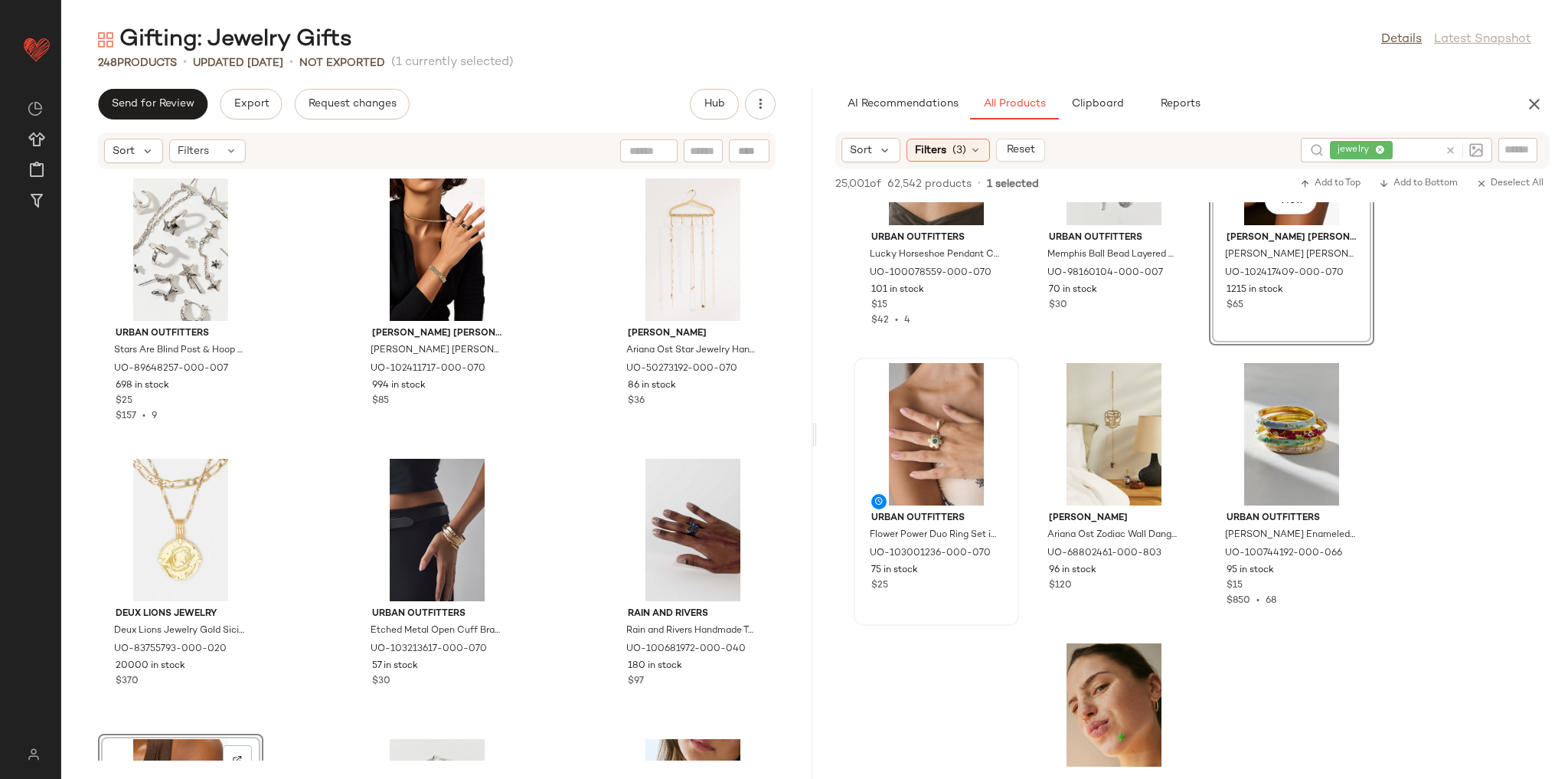
scroll to position [28448, 0]
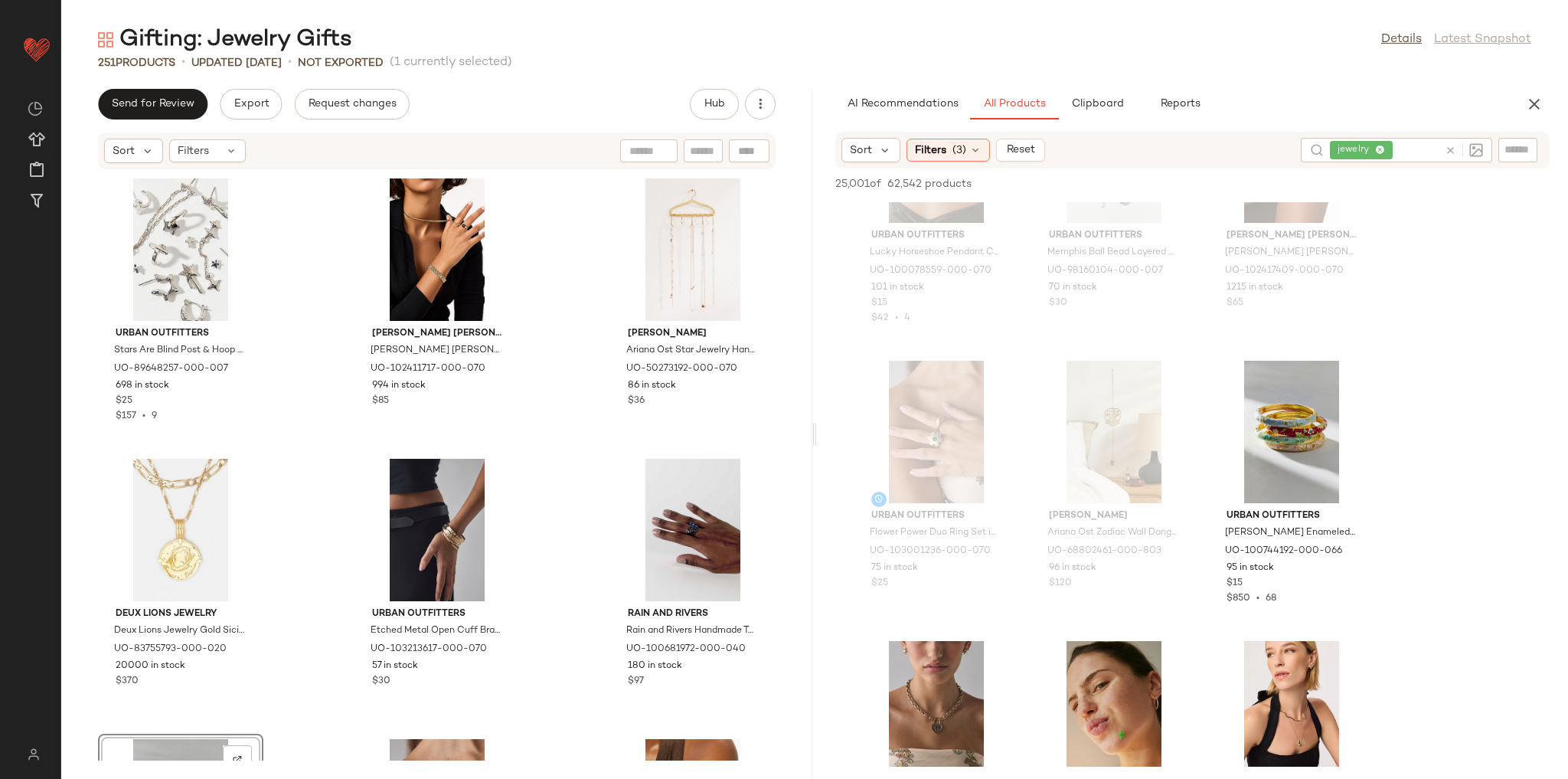
drag, startPoint x: 1087, startPoint y: 417, endPoint x: 1023, endPoint y: 523, distance: 123.8
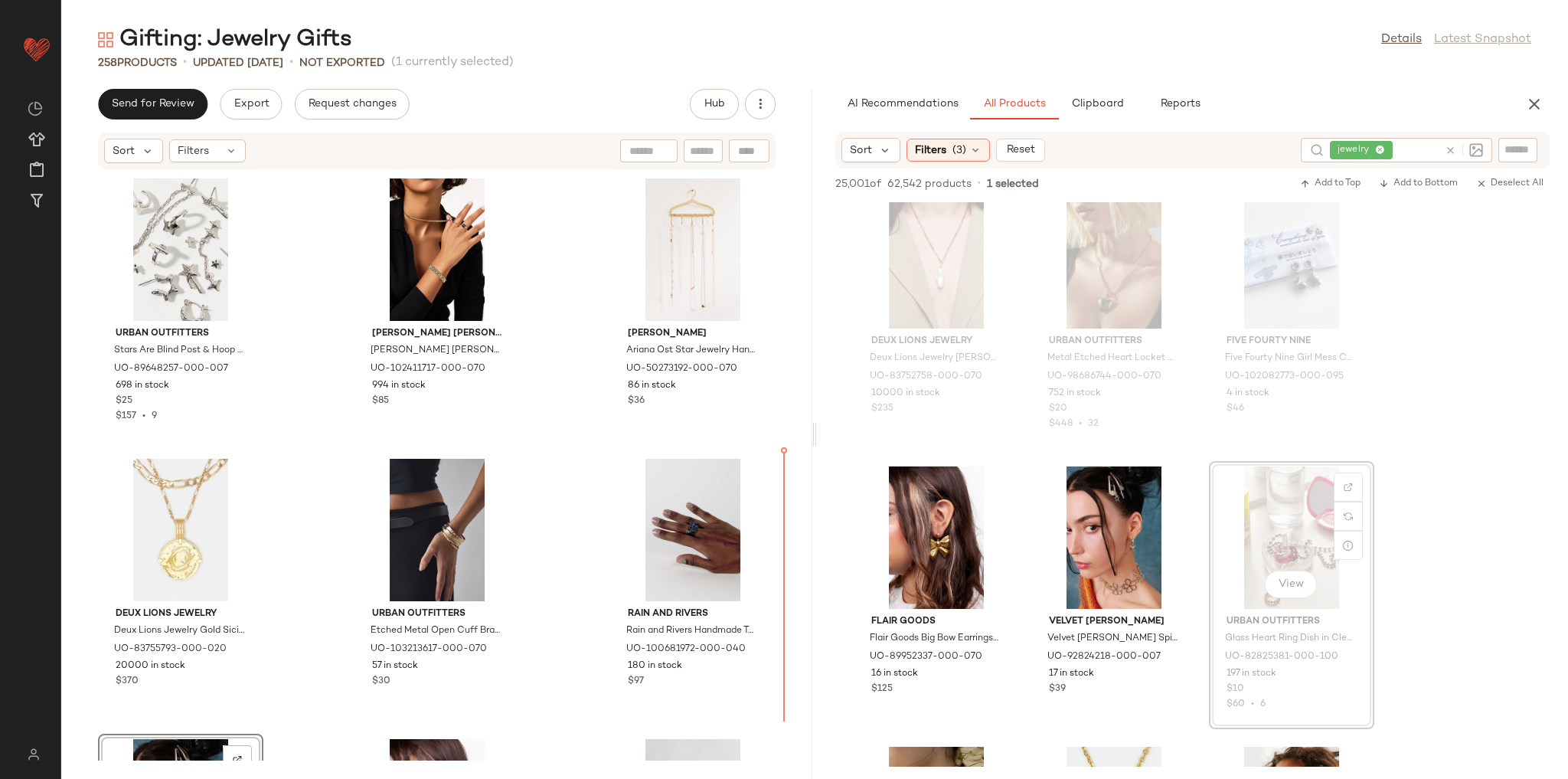
scroll to position [7, 0]
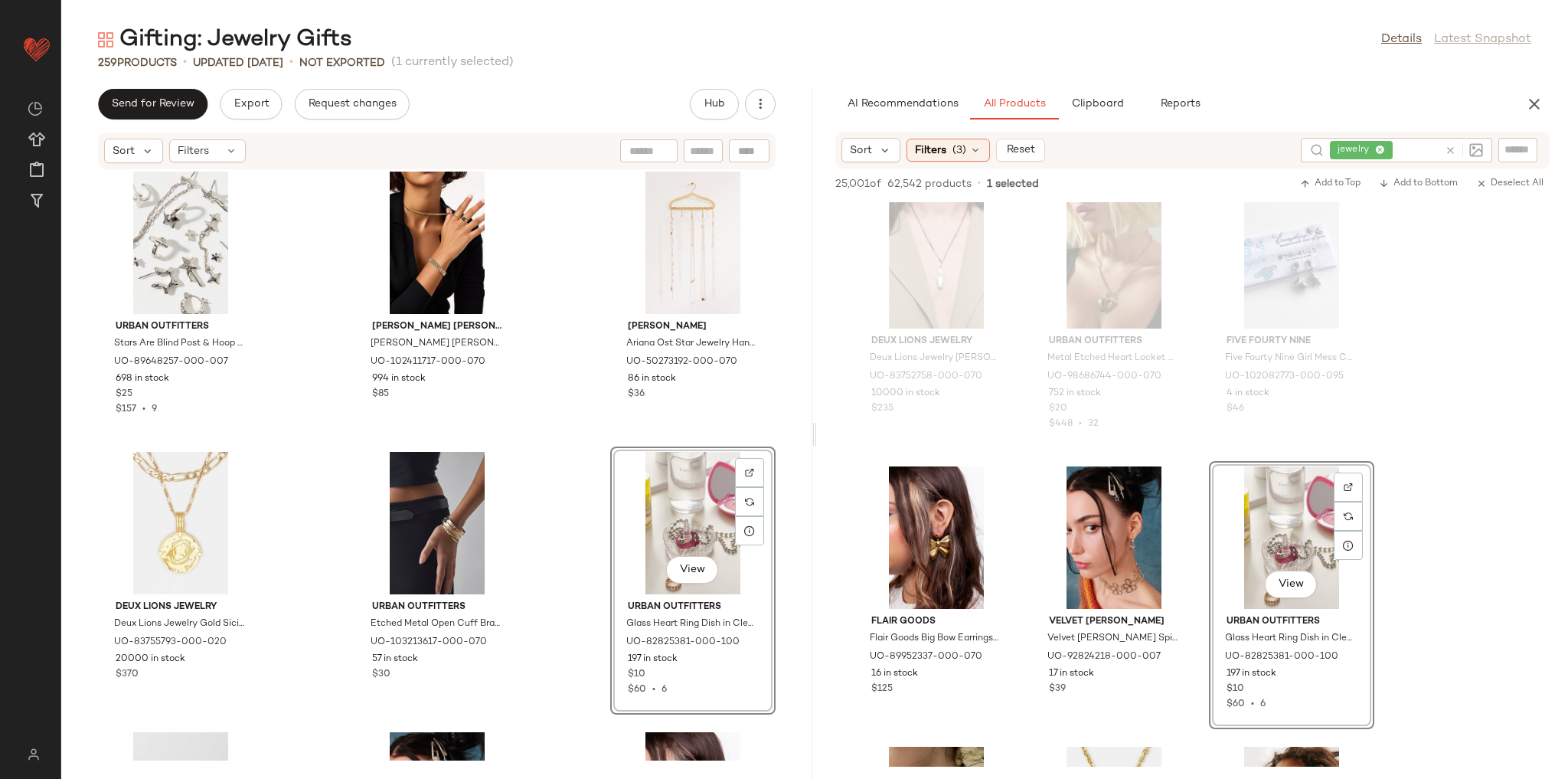
click at [1039, 463] on div "Velvet [PERSON_NAME] Velvet [PERSON_NAME] Spiked Ball Earrings in Silver, Women…" at bounding box center [1114, 595] width 162 height 265
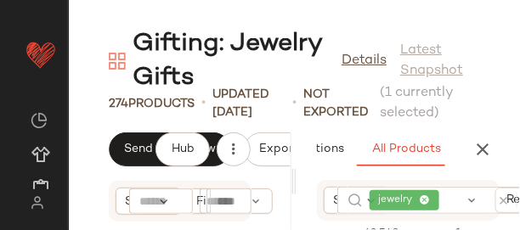
scroll to position [0, 110]
